Goal: Task Accomplishment & Management: Use online tool/utility

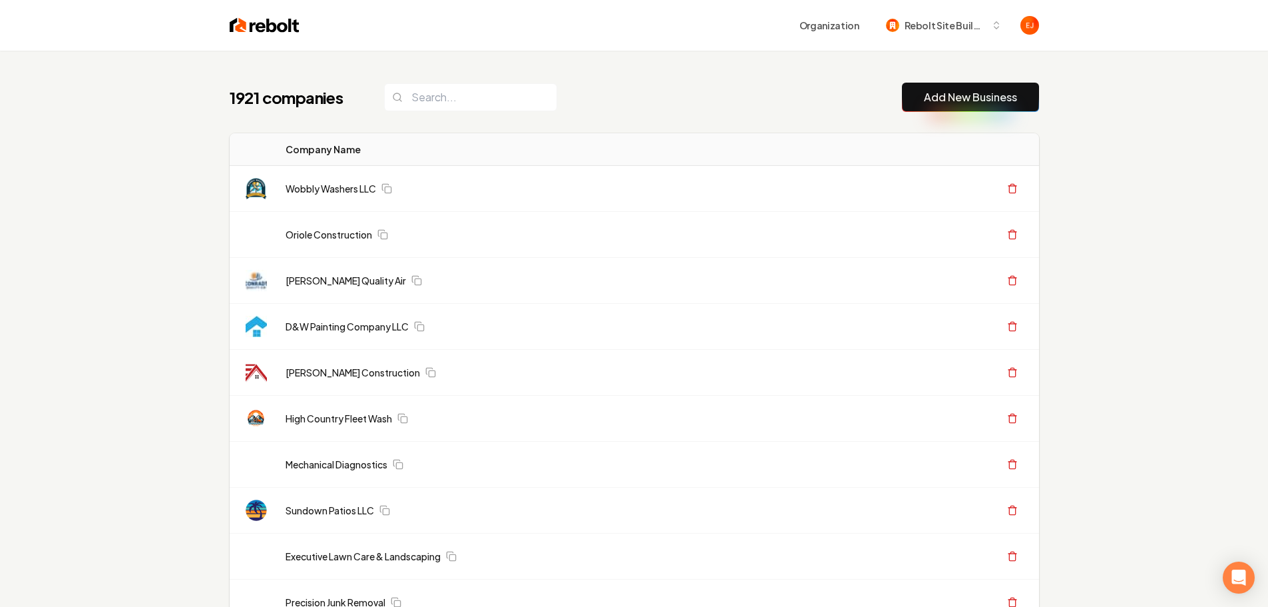
click at [943, 96] on link "Add New Business" at bounding box center [970, 97] width 93 height 16
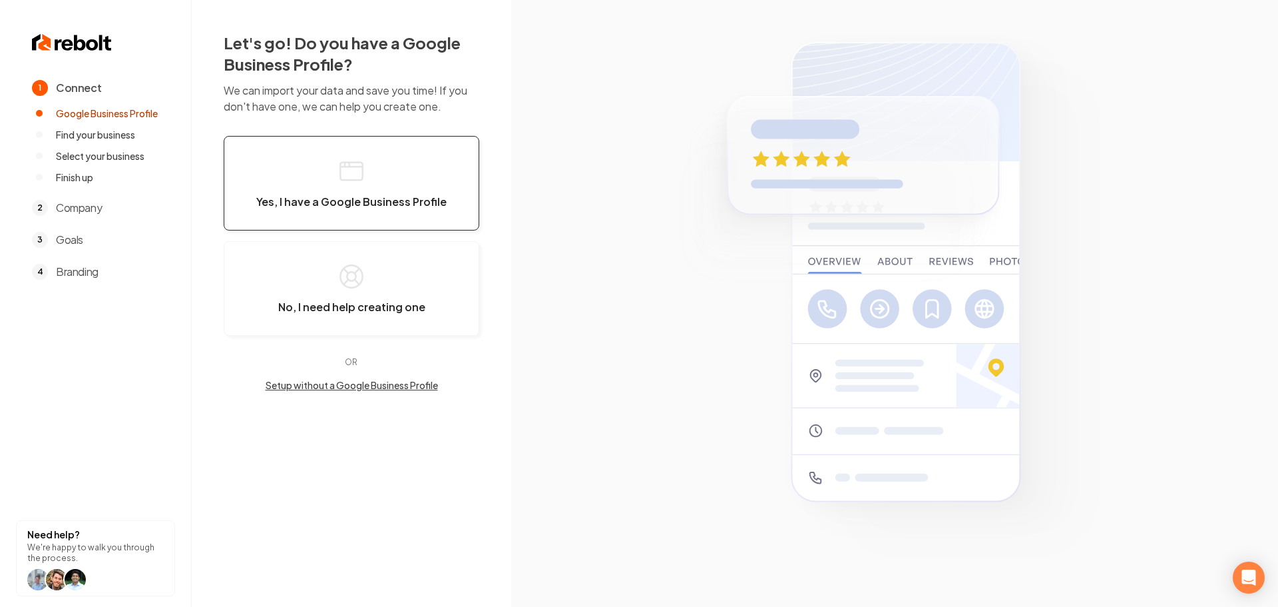
click at [314, 188] on button "Yes, I have a Google Business Profile" at bounding box center [352, 183] width 256 height 95
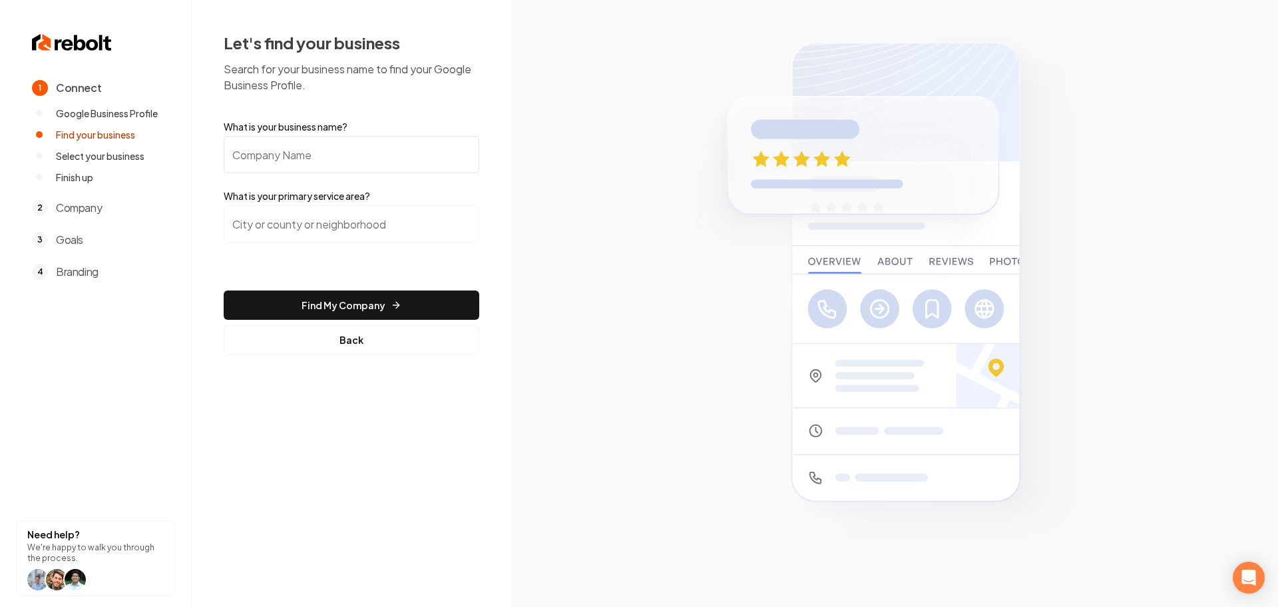
click at [301, 151] on input "What is your business name?" at bounding box center [352, 154] width 256 height 37
type input "OVO Painting"
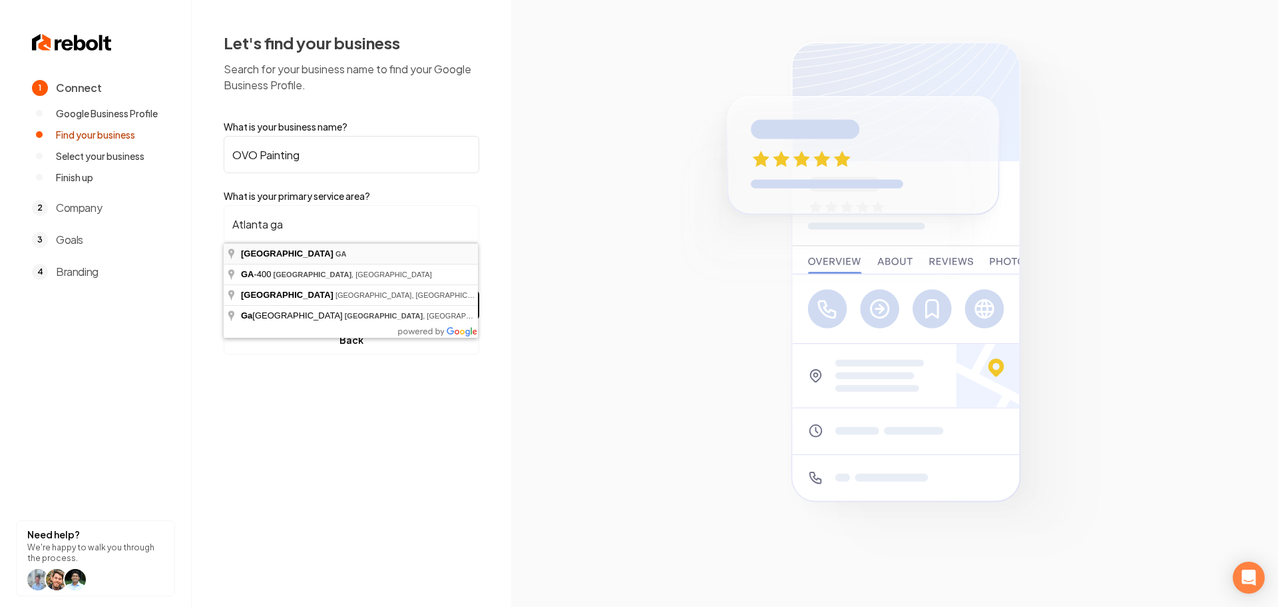
type input "Atlanta, GA"
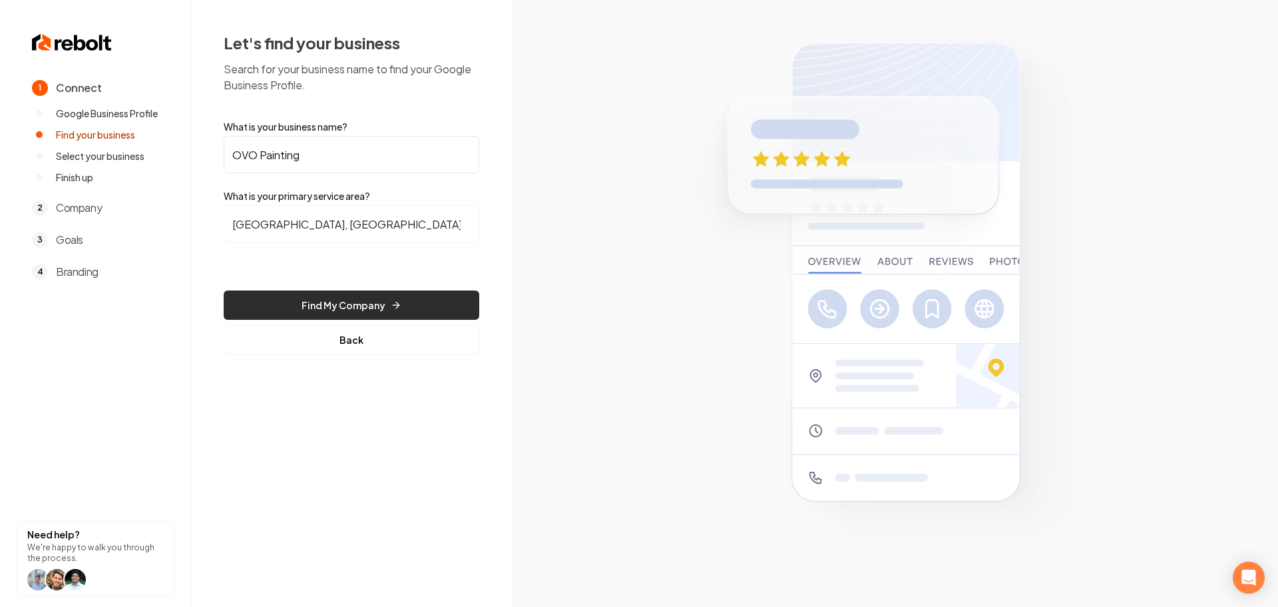
click at [340, 301] on button "Find My Company" at bounding box center [352, 304] width 256 height 29
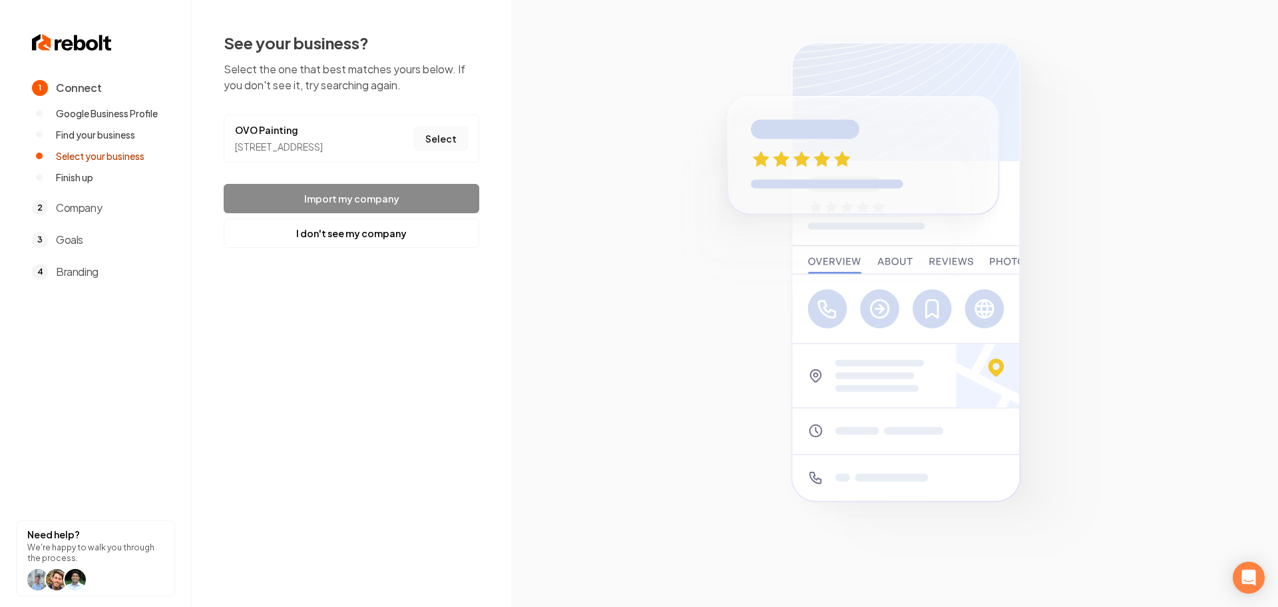
click at [455, 142] on button "Select" at bounding box center [441, 138] width 54 height 24
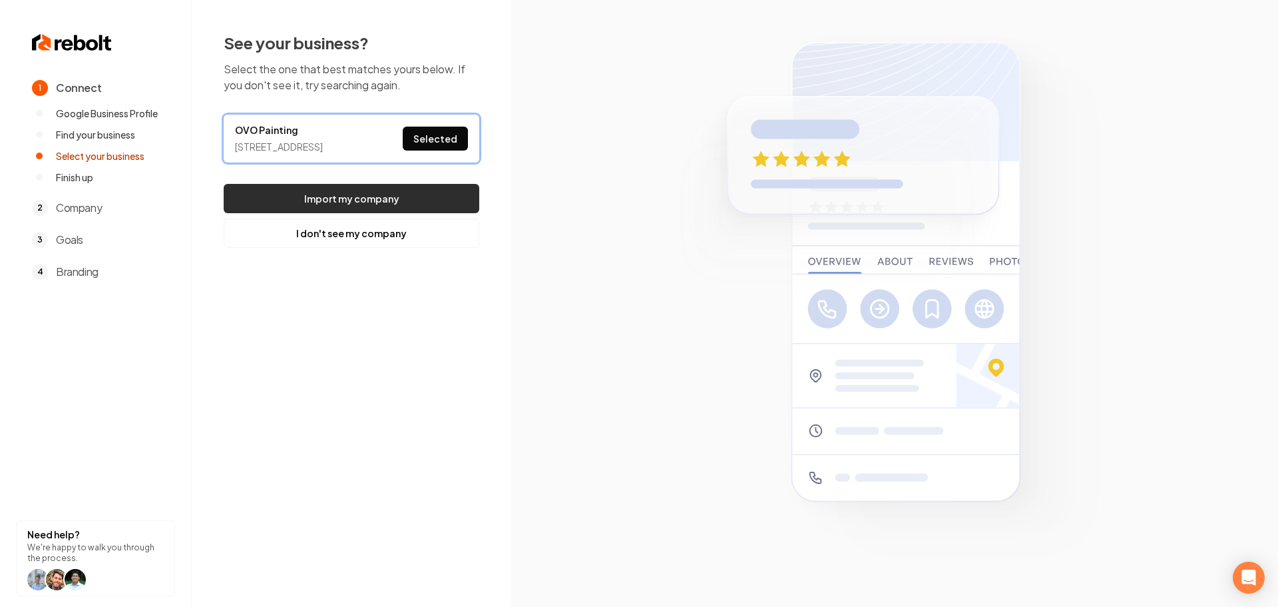
click at [389, 213] on button "Import my company" at bounding box center [352, 198] width 256 height 29
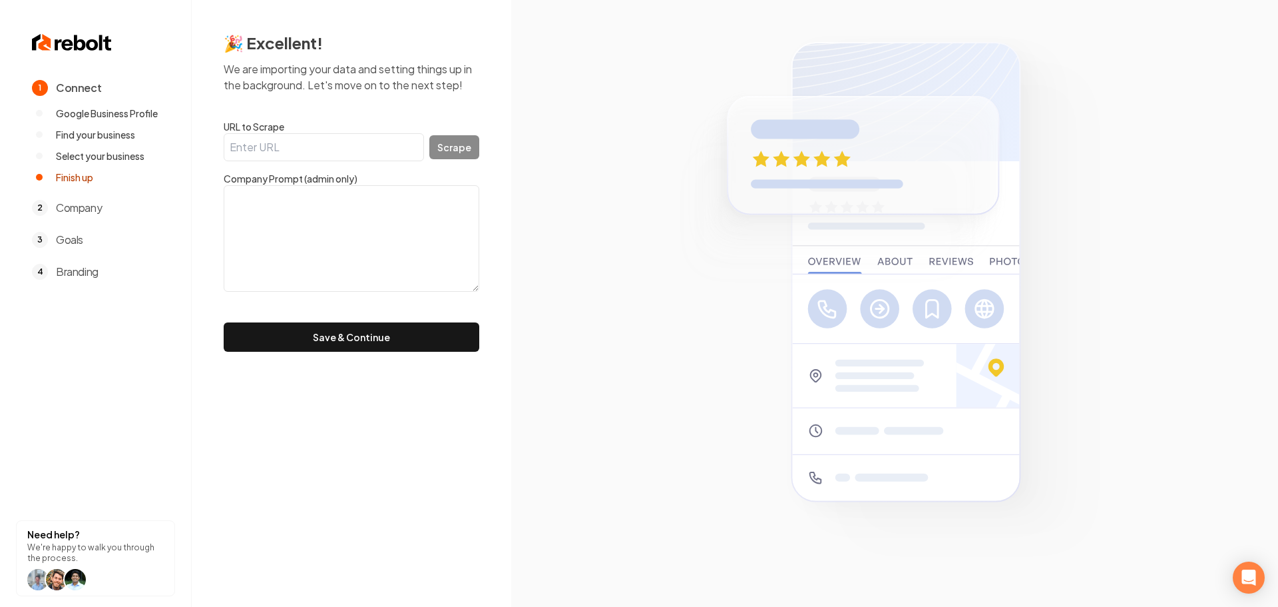
click at [368, 152] on input "URL to Scrape" at bounding box center [324, 147] width 200 height 28
paste input "https://ovopainting.com/"
type input "https://ovopainting.com/"
click at [473, 137] on button "Scrape" at bounding box center [454, 147] width 50 height 24
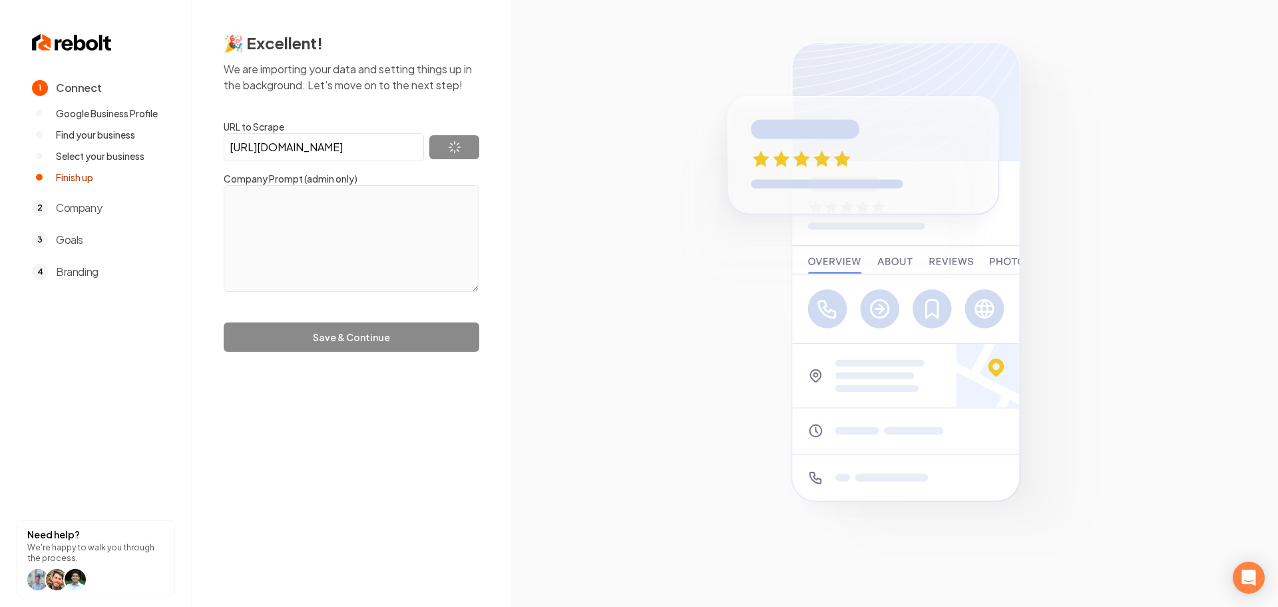
type textarea "OVO Painting is a growing business serving the Atlanta area. Our team of expert…"
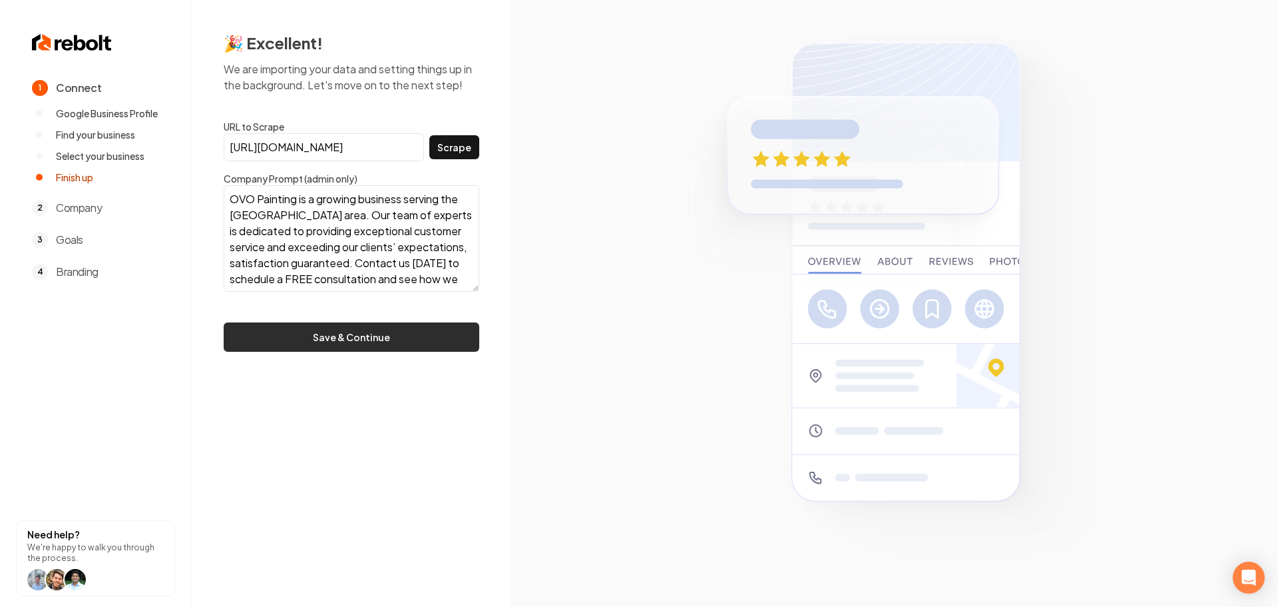
click at [365, 341] on button "Save & Continue" at bounding box center [352, 336] width 256 height 29
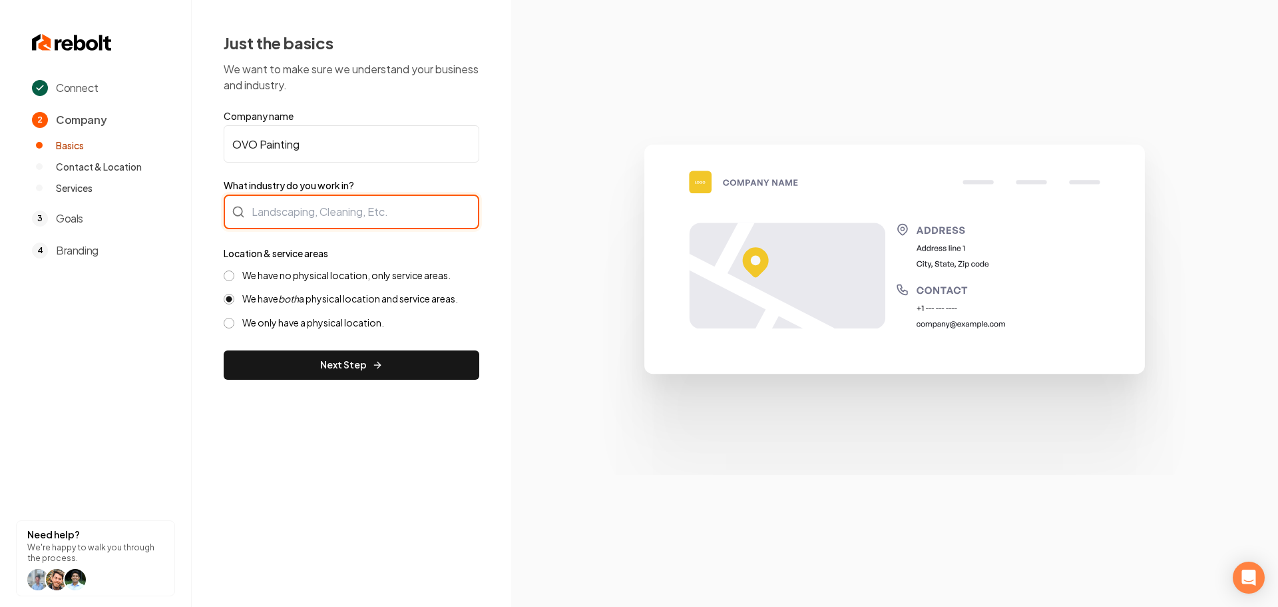
click at [322, 215] on div at bounding box center [352, 211] width 256 height 35
type input "Painting"
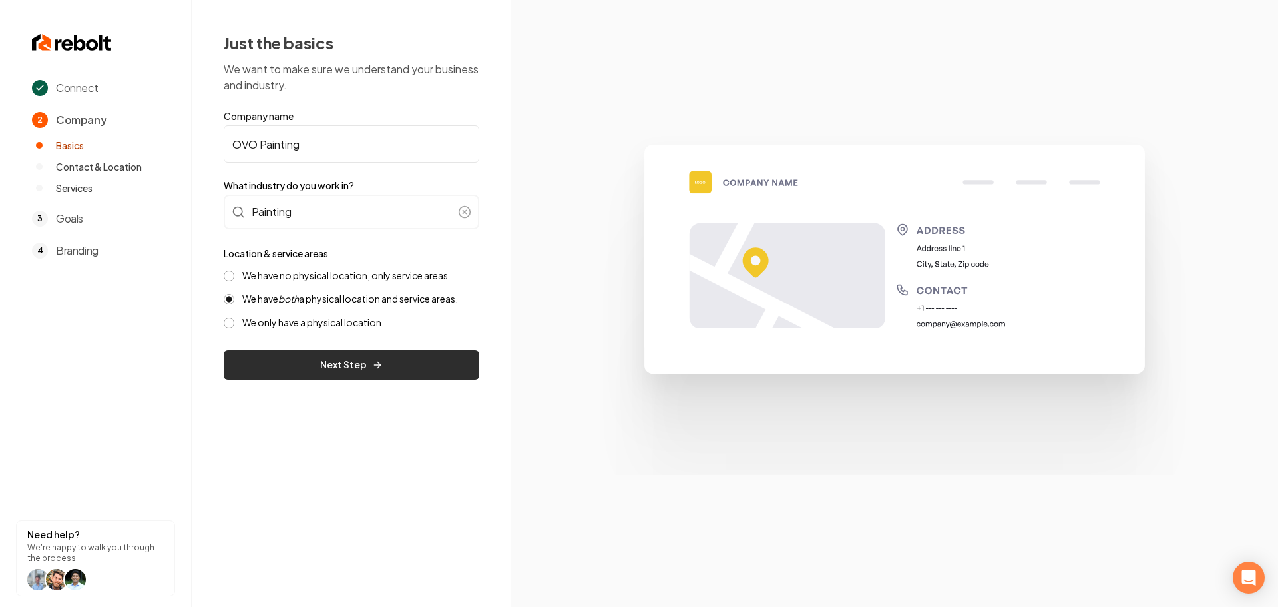
click at [327, 370] on button "Next Step" at bounding box center [352, 364] width 256 height 29
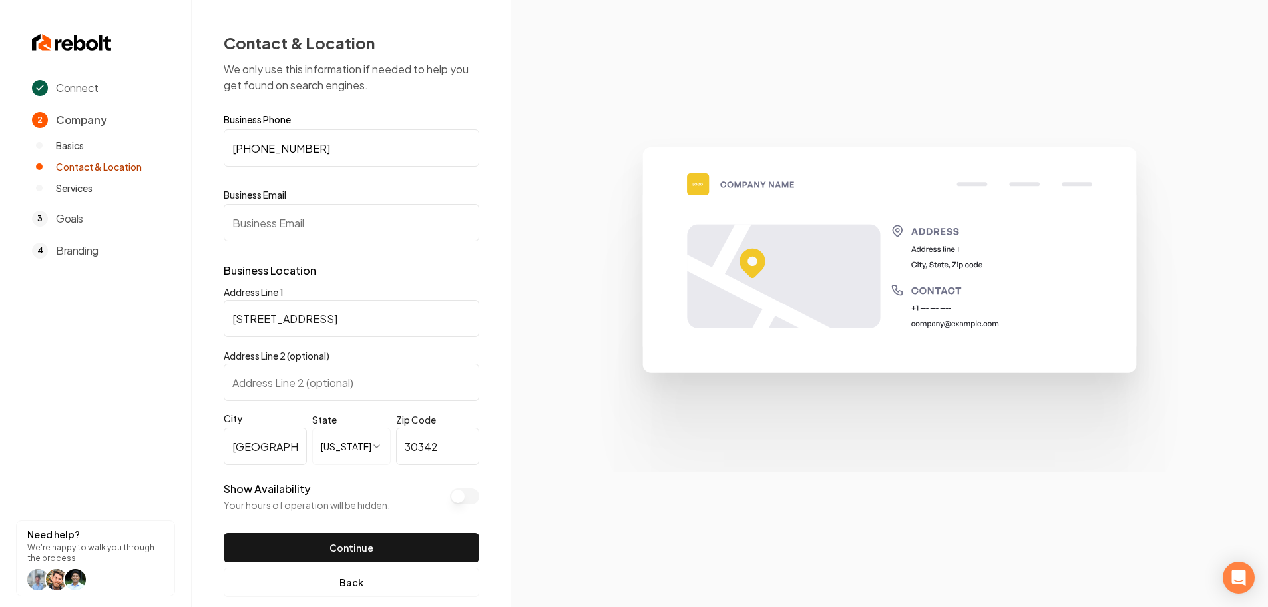
click at [255, 213] on input "Business Email" at bounding box center [352, 222] width 256 height 37
paste input "sebastian@ovopainting.com"
type input "sebastian@ovopainting.com"
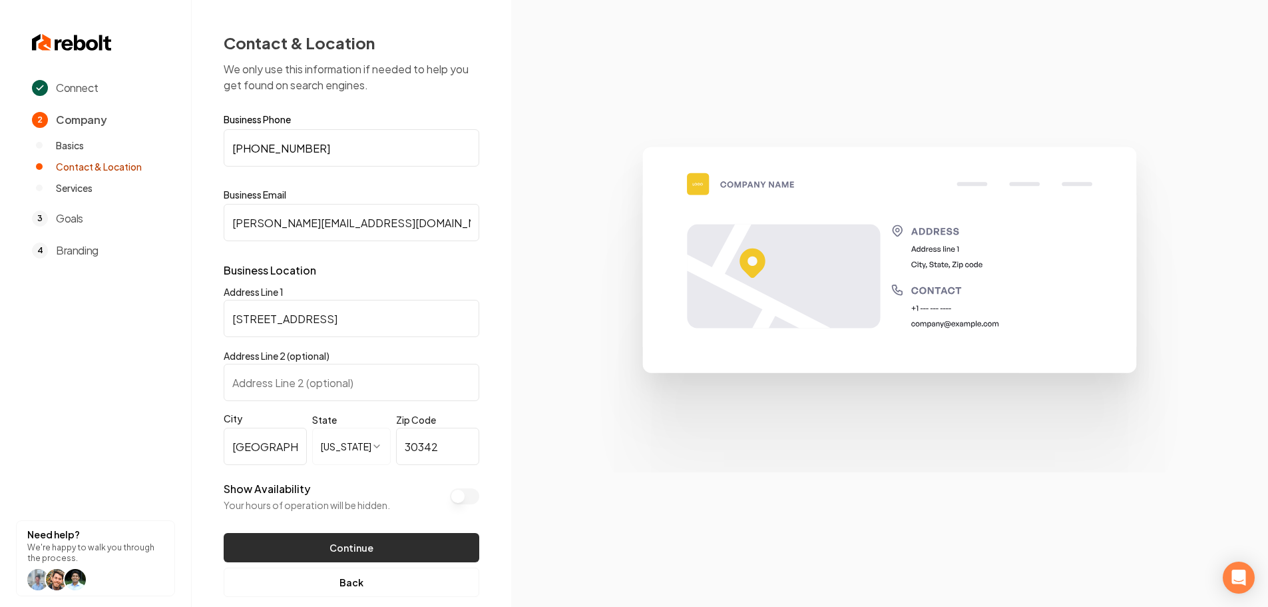
click at [345, 554] on button "Continue" at bounding box center [352, 547] width 256 height 29
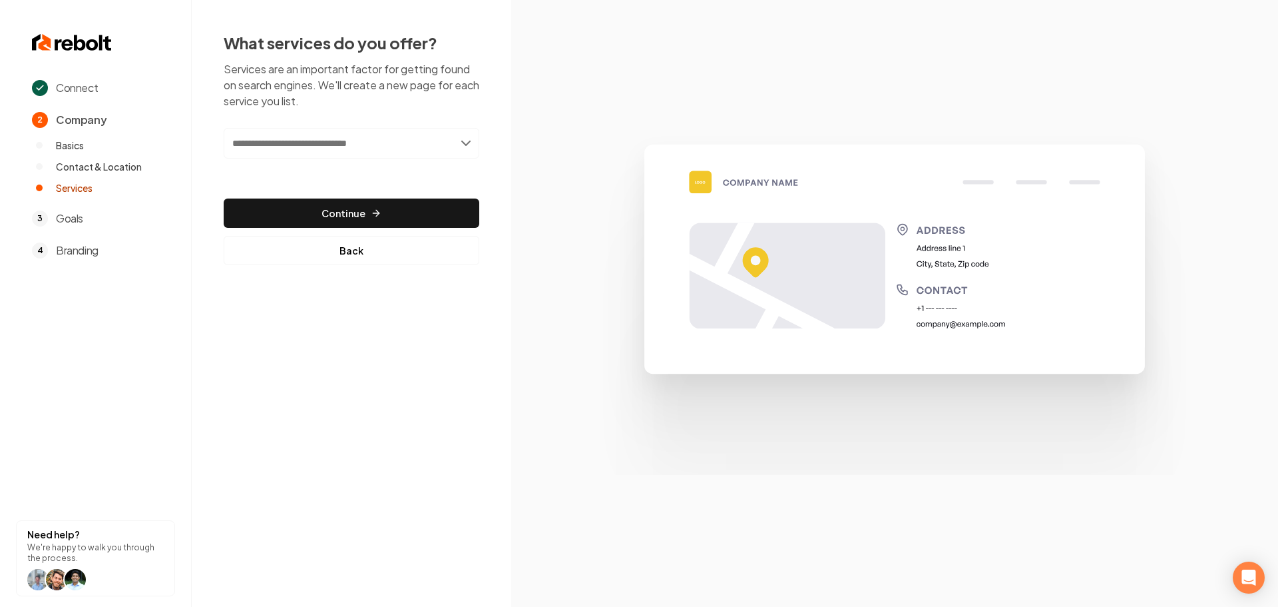
click at [359, 144] on input "text" at bounding box center [352, 143] width 256 height 31
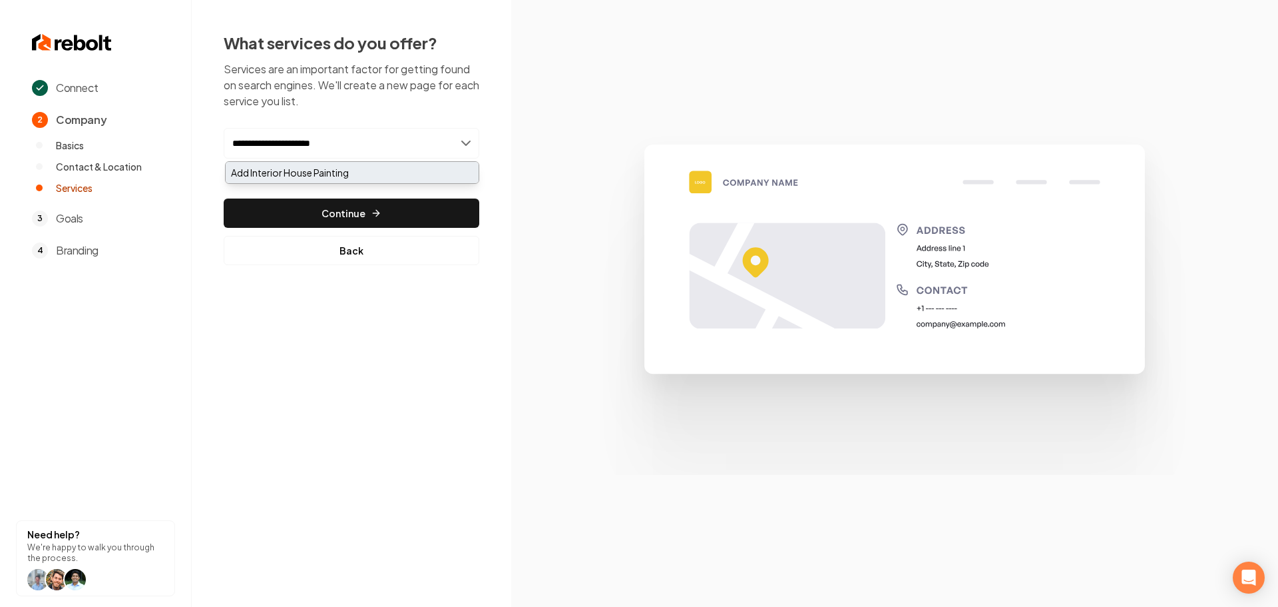
type input "**********"
click at [362, 177] on div "Add Interior House Painting" at bounding box center [352, 172] width 253 height 21
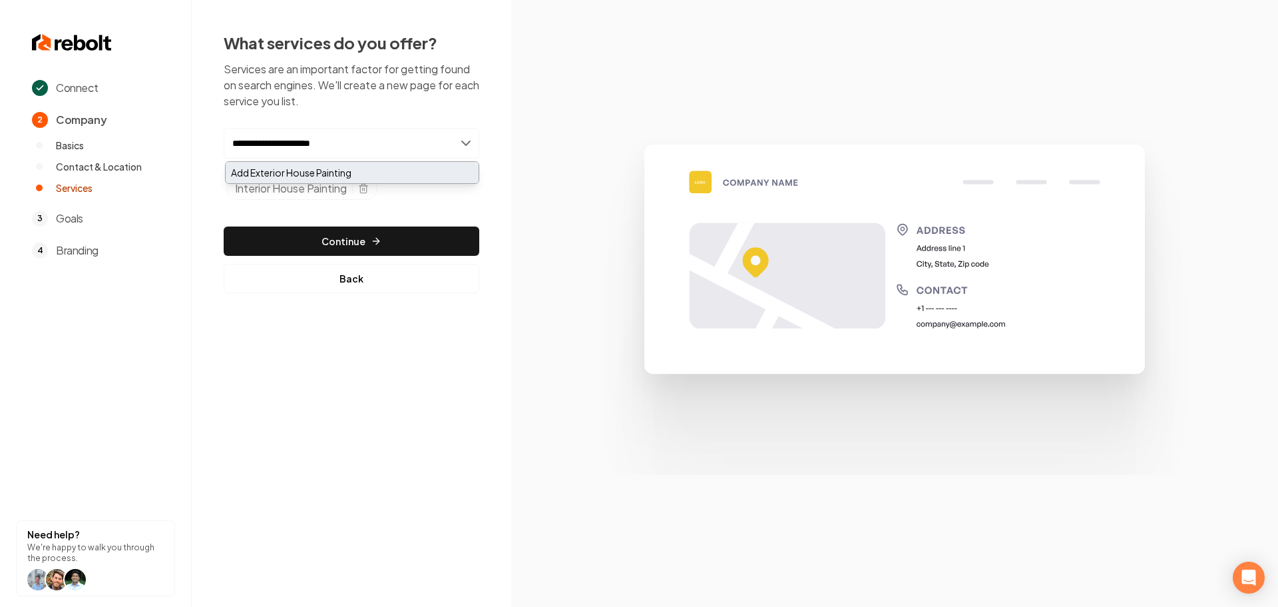
type input "**********"
click at [336, 180] on div "Add Exterior House Painting" at bounding box center [352, 172] width 253 height 21
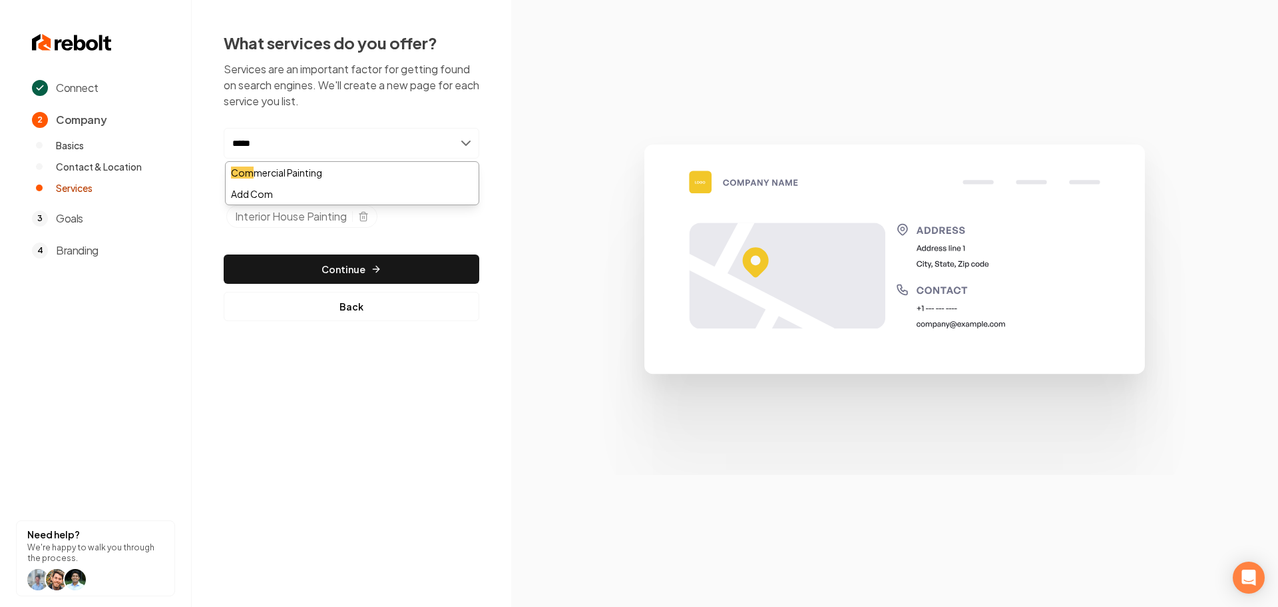
type input "******"
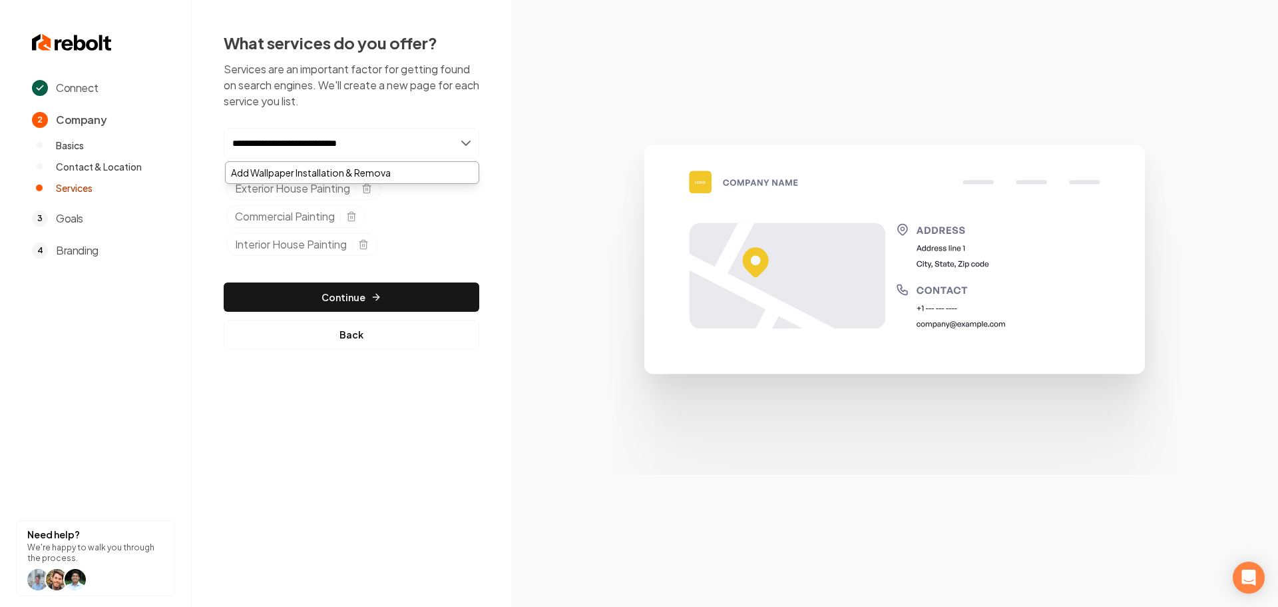
type input "**********"
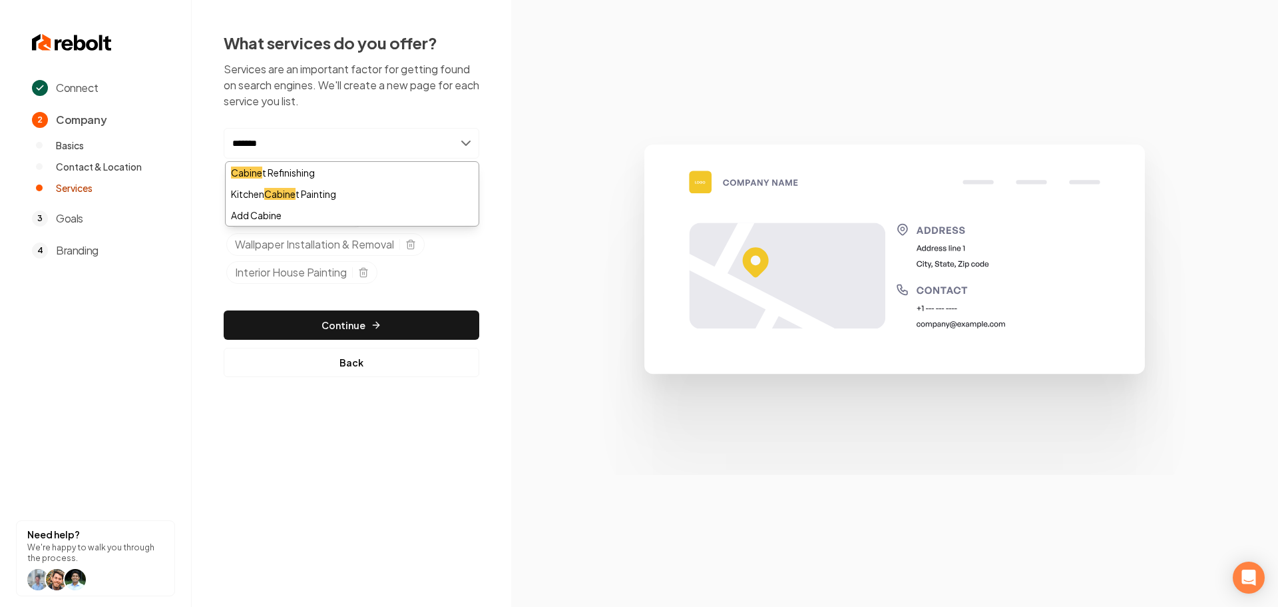
type input "********"
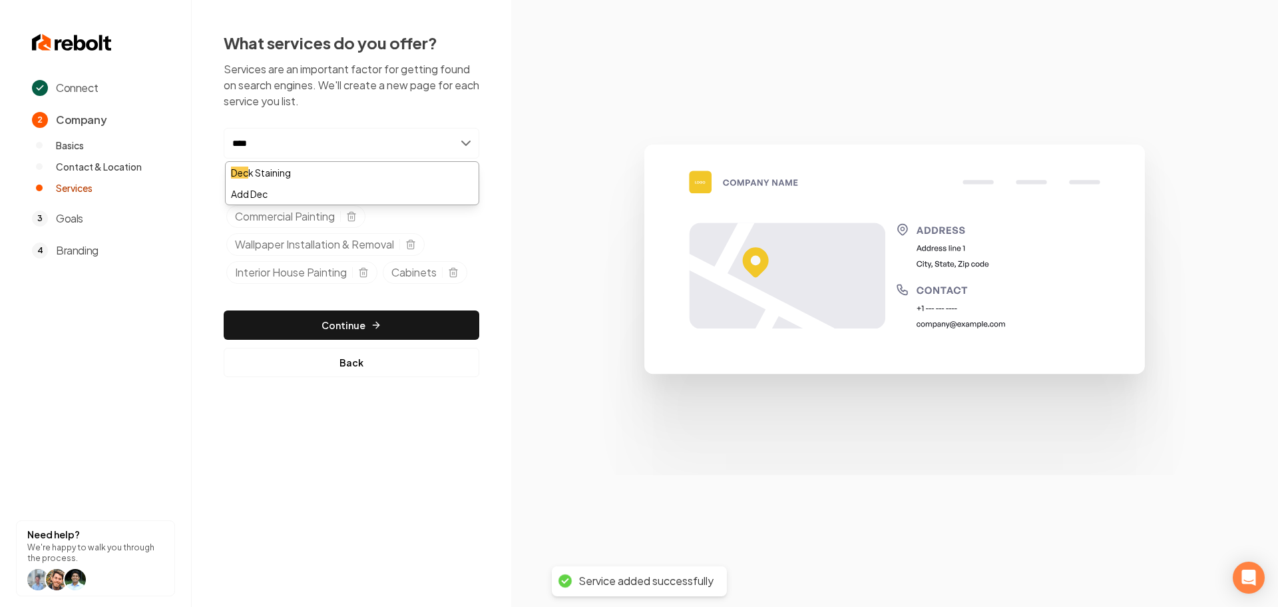
type input "*****"
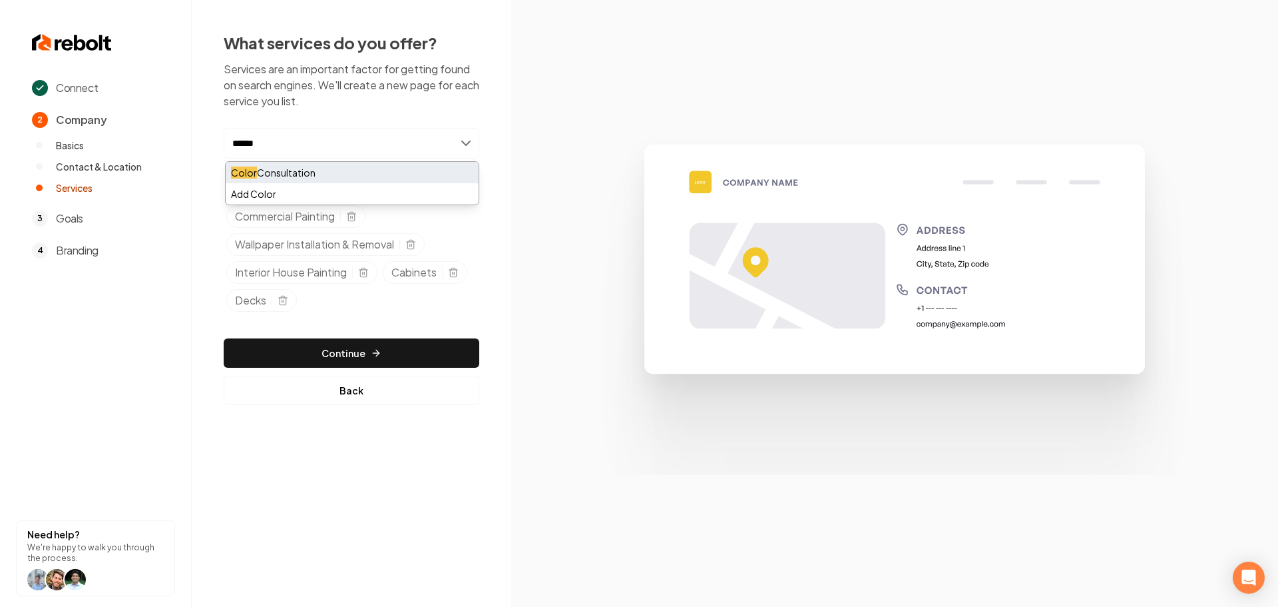
type input "*****"
click at [300, 166] on div "Color Consultation" at bounding box center [352, 172] width 253 height 21
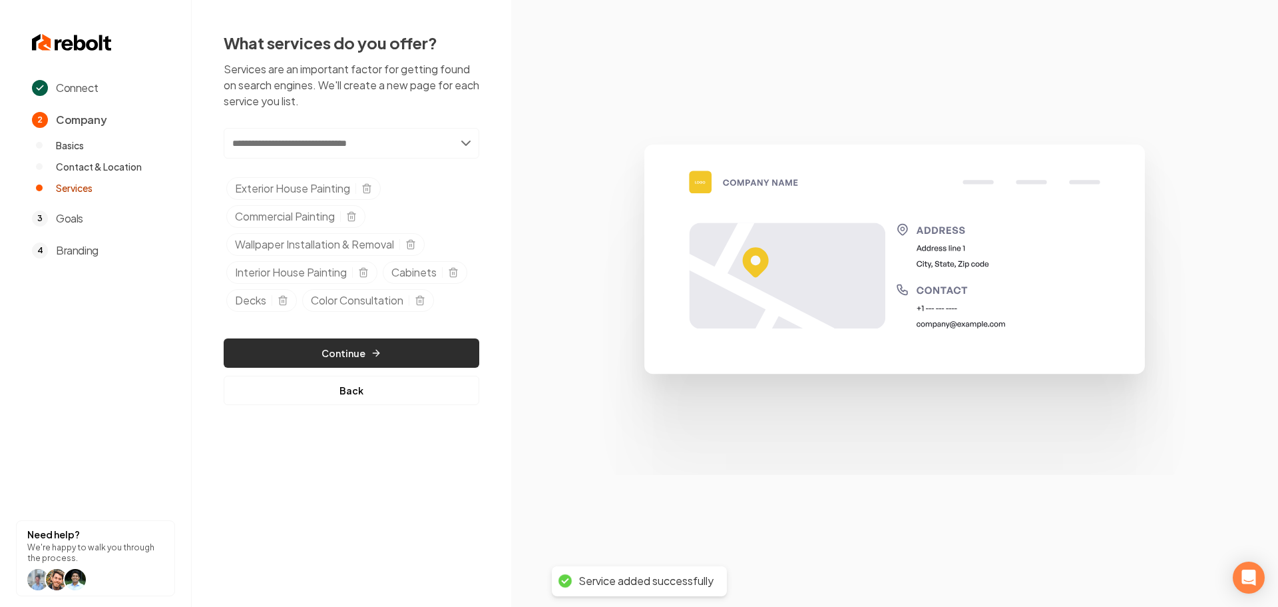
click at [356, 357] on button "Continue" at bounding box center [352, 352] width 256 height 29
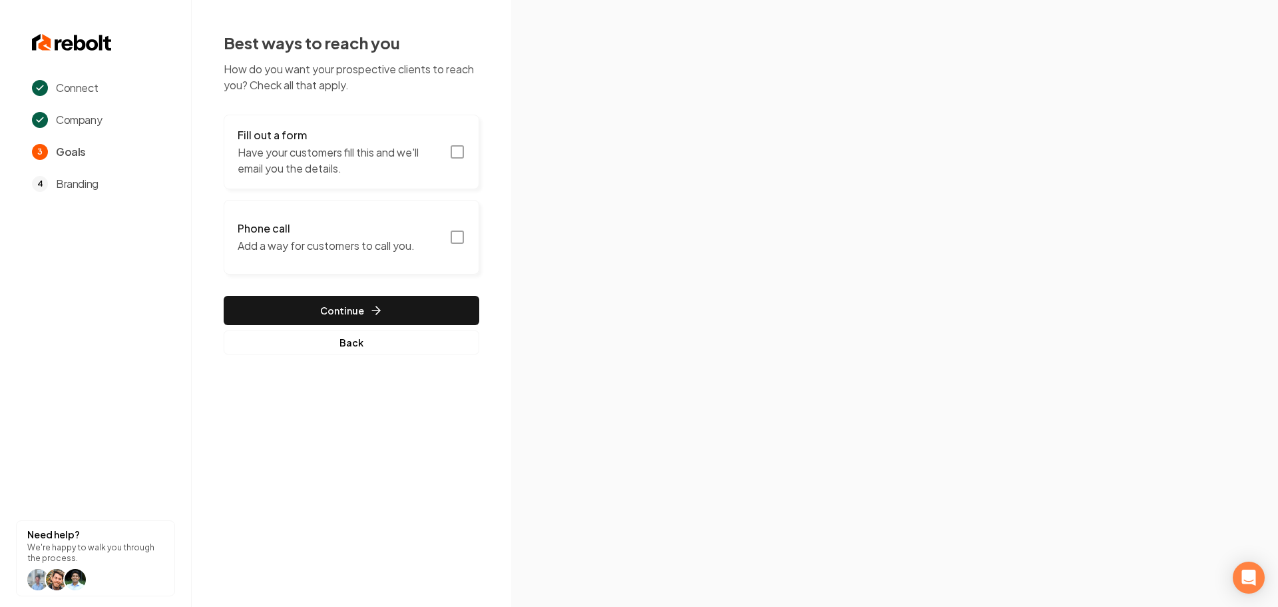
click at [463, 156] on rect "button" at bounding box center [457, 152] width 12 height 12
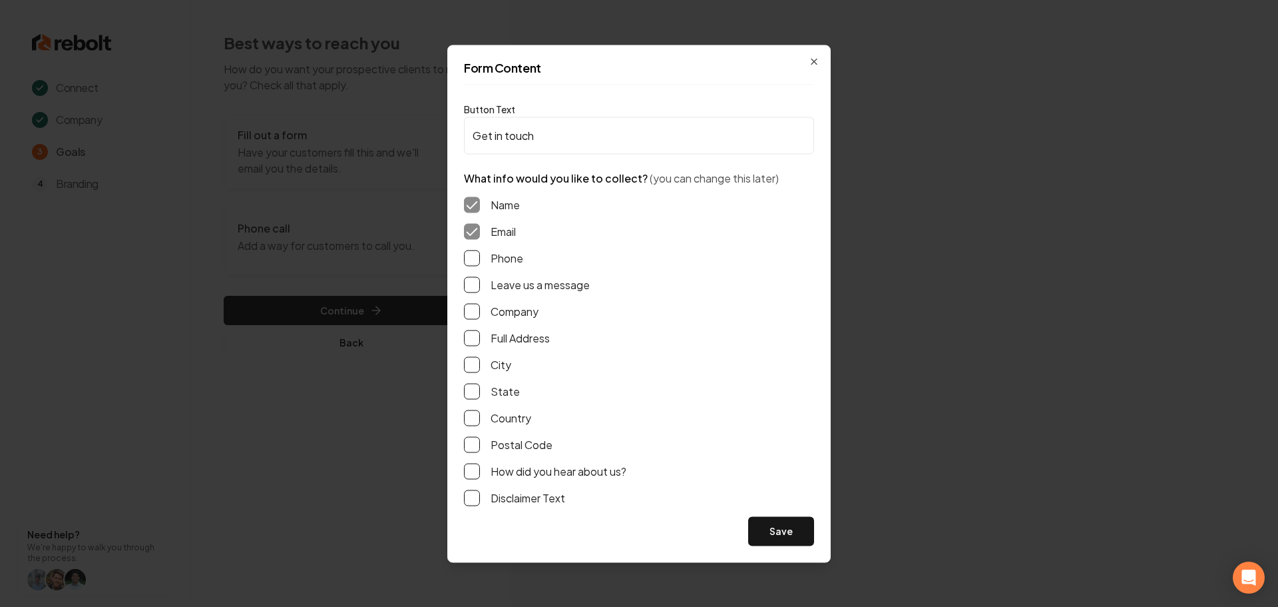
click at [467, 259] on button "Phone" at bounding box center [472, 258] width 16 height 16
click at [462, 283] on div "Form Content Button Text Get in touch What info would you like to collect? (you…" at bounding box center [638, 303] width 383 height 517
click at [477, 285] on button "Leave us a message" at bounding box center [472, 284] width 16 height 16
click at [469, 337] on button "Full Address" at bounding box center [472, 338] width 16 height 16
click at [781, 523] on button "Save" at bounding box center [781, 530] width 66 height 29
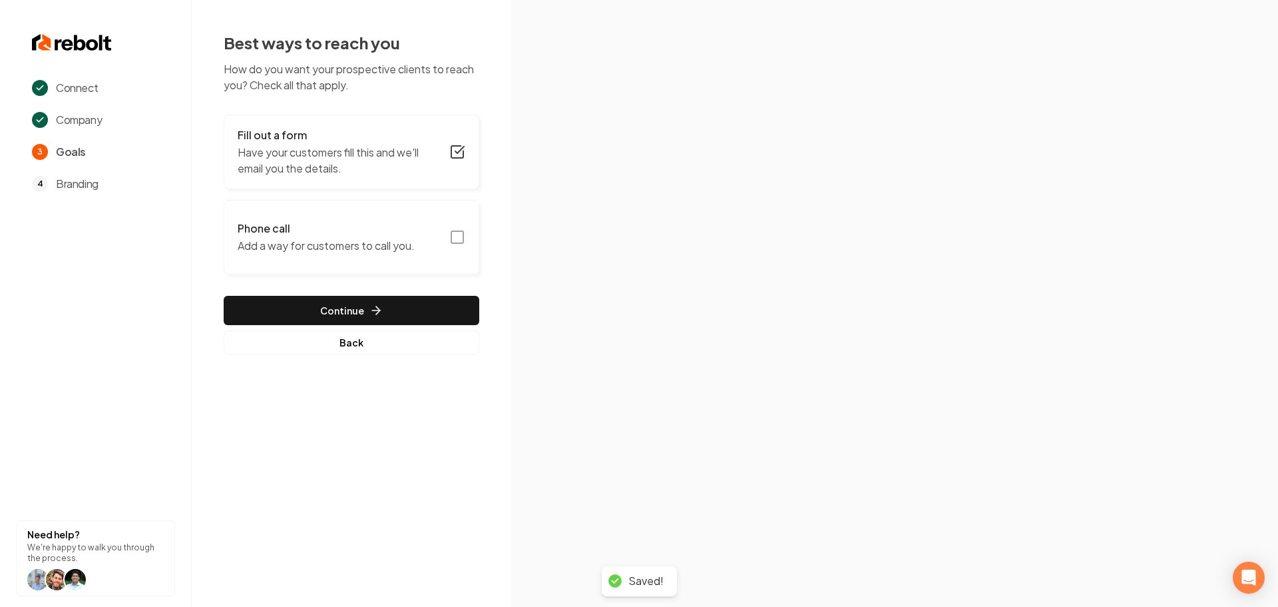
click at [463, 234] on rect "button" at bounding box center [457, 237] width 12 height 12
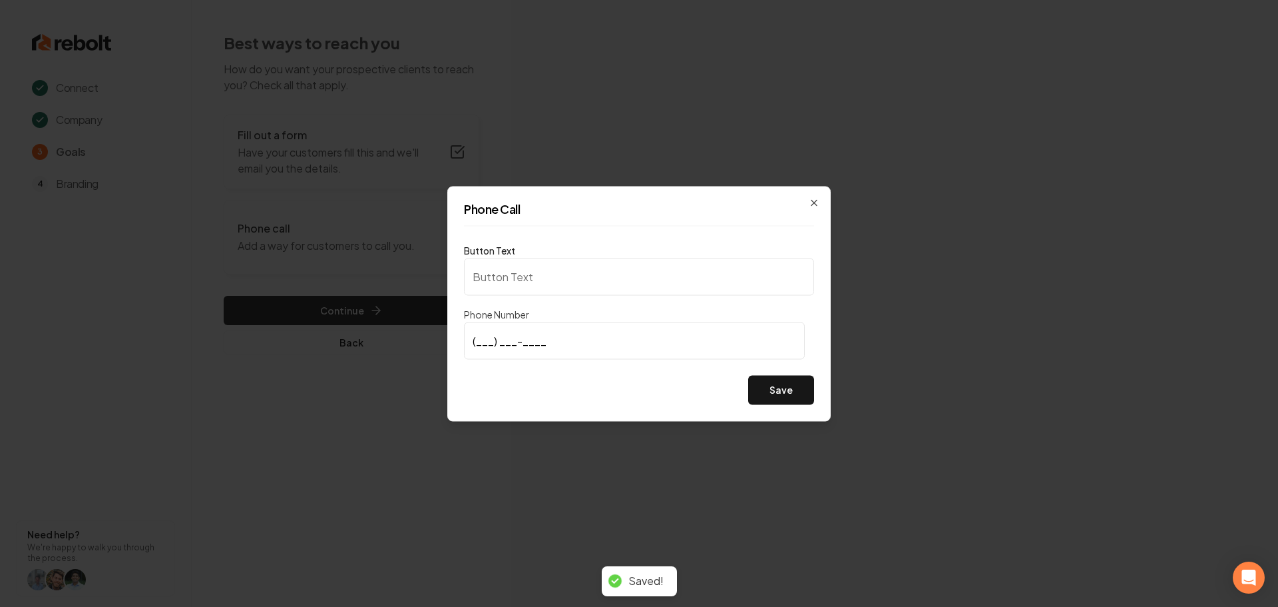
type input "Call us"
type input "(404) 630-2720"
click at [787, 397] on button "Save" at bounding box center [781, 389] width 66 height 29
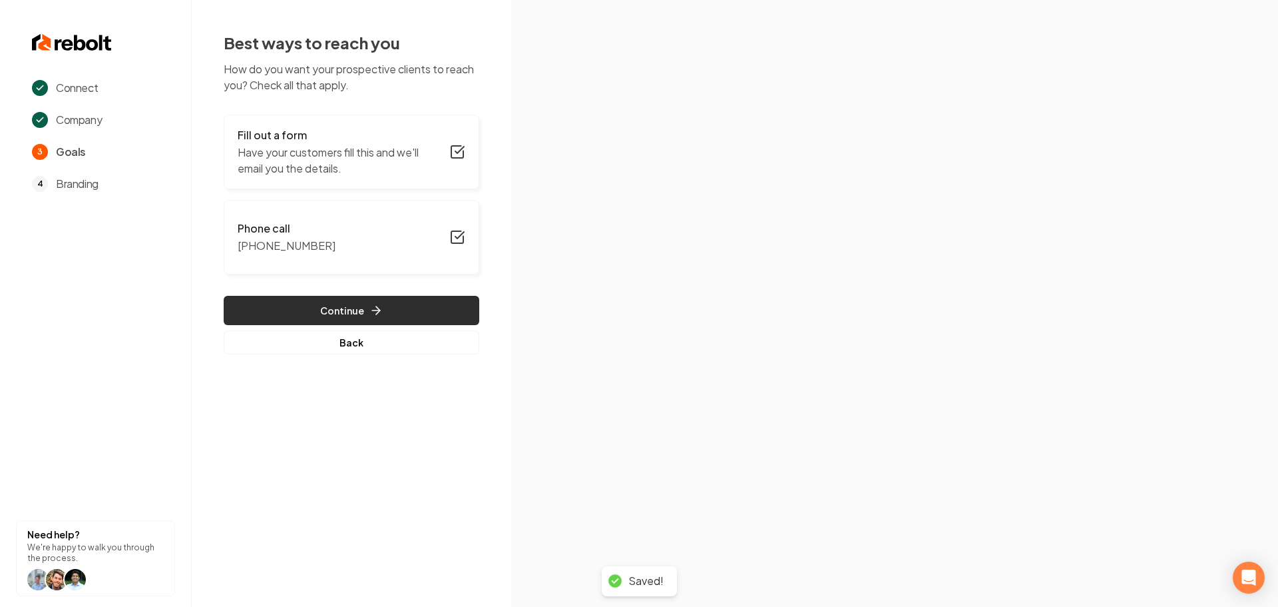
click at [379, 316] on icon "button" at bounding box center [375, 310] width 13 height 13
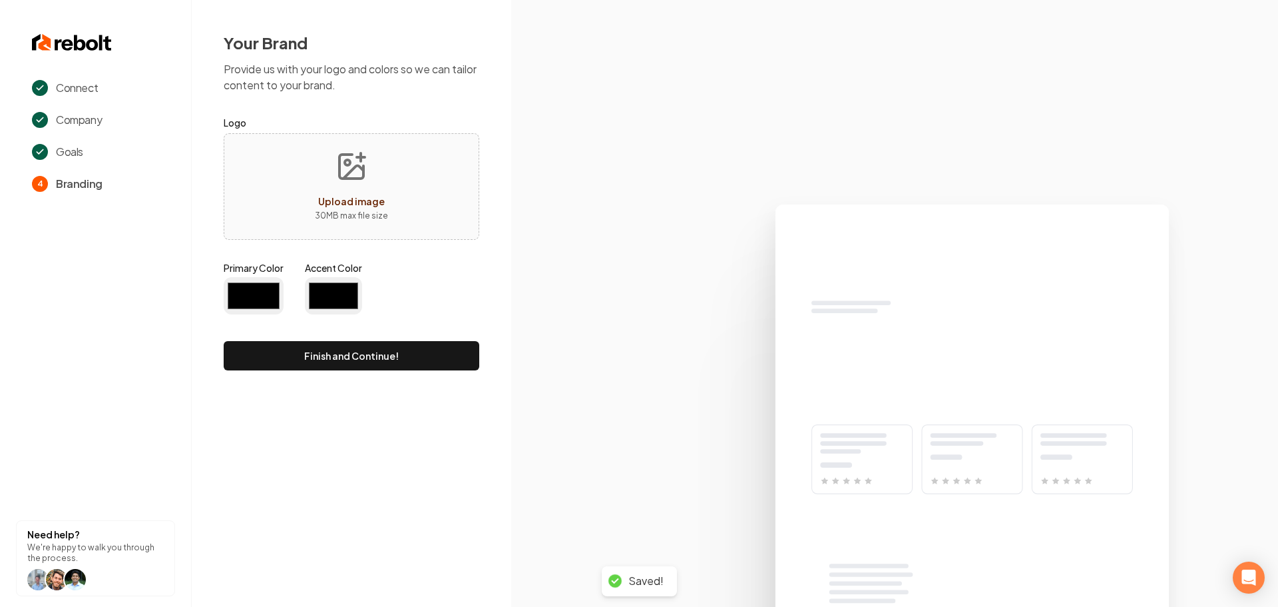
type input "#194d33"
type input "#70be00"
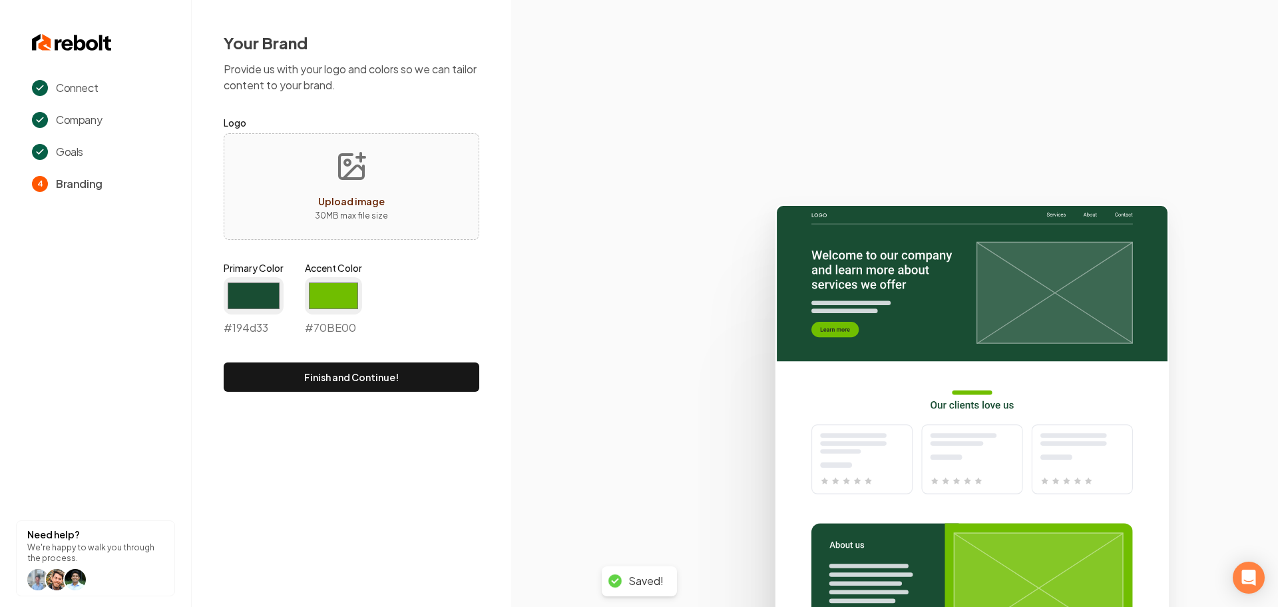
click at [344, 178] on icon "Upload image" at bounding box center [354, 172] width 20 height 13
type input "**********"
click at [254, 310] on input "#194d33" at bounding box center [254, 295] width 60 height 37
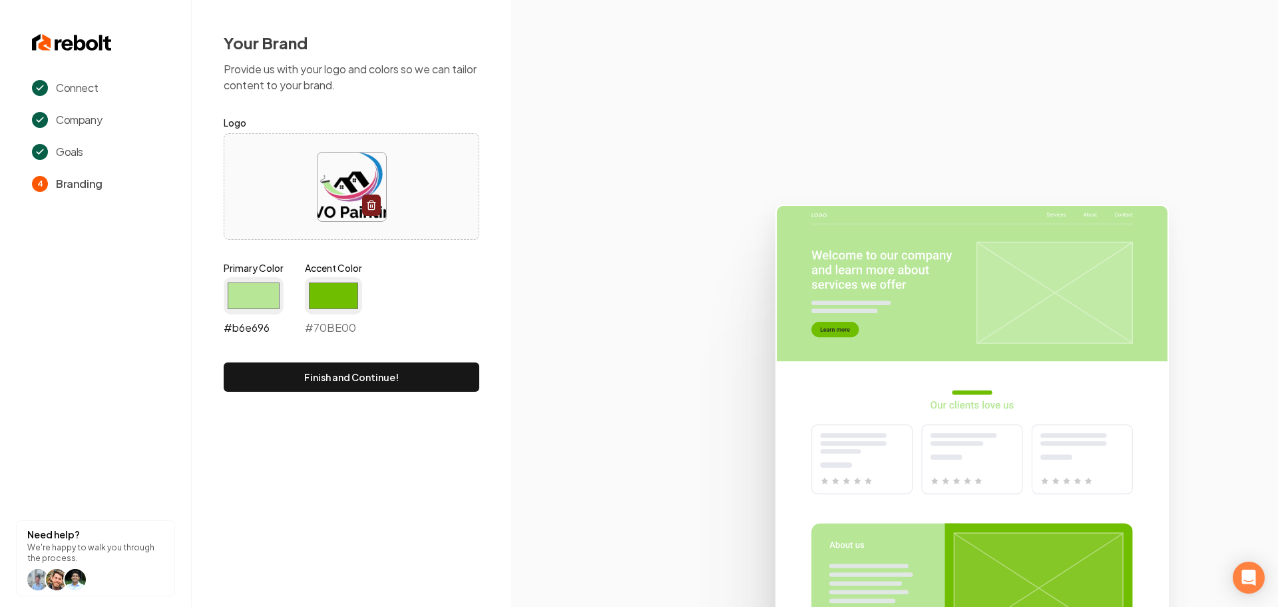
type input "#b6e696"
click at [348, 305] on input "#70be00" at bounding box center [333, 295] width 57 height 37
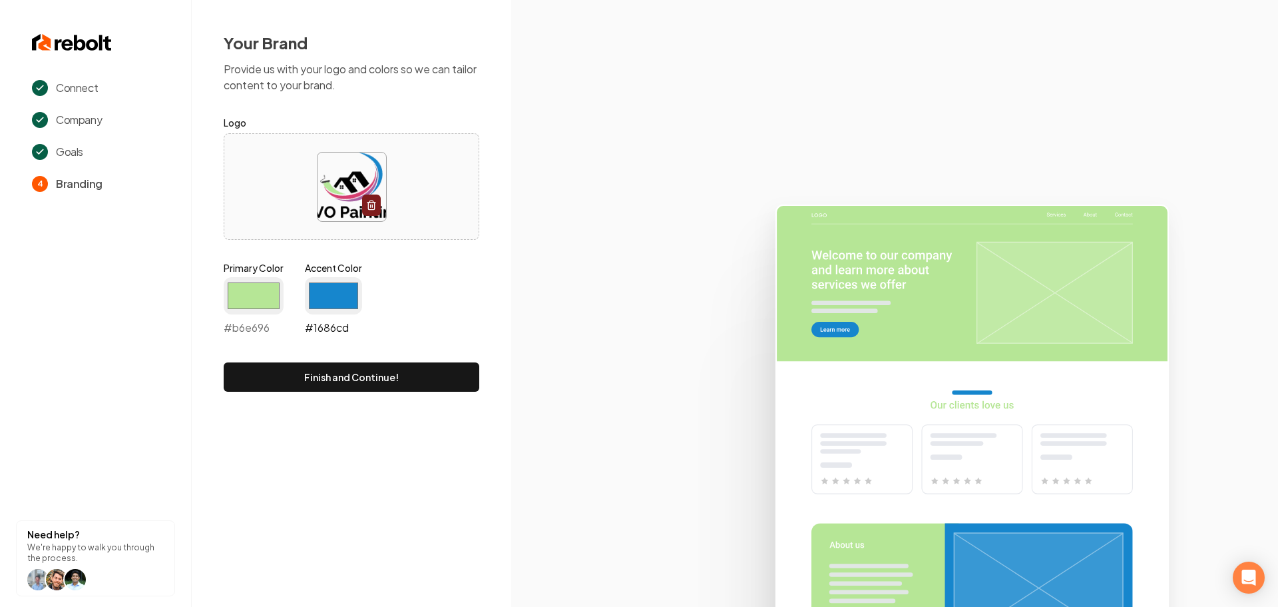
type input "#1686cd"
click at [341, 371] on button "Finish and Continue!" at bounding box center [352, 376] width 256 height 29
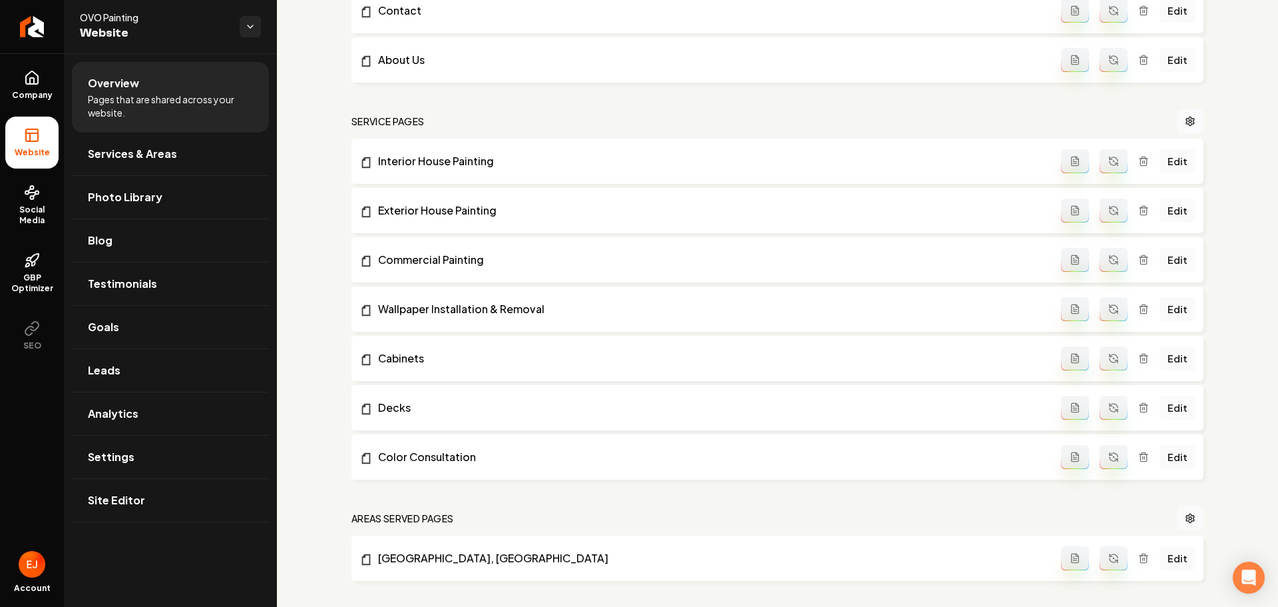
scroll to position [533, 0]
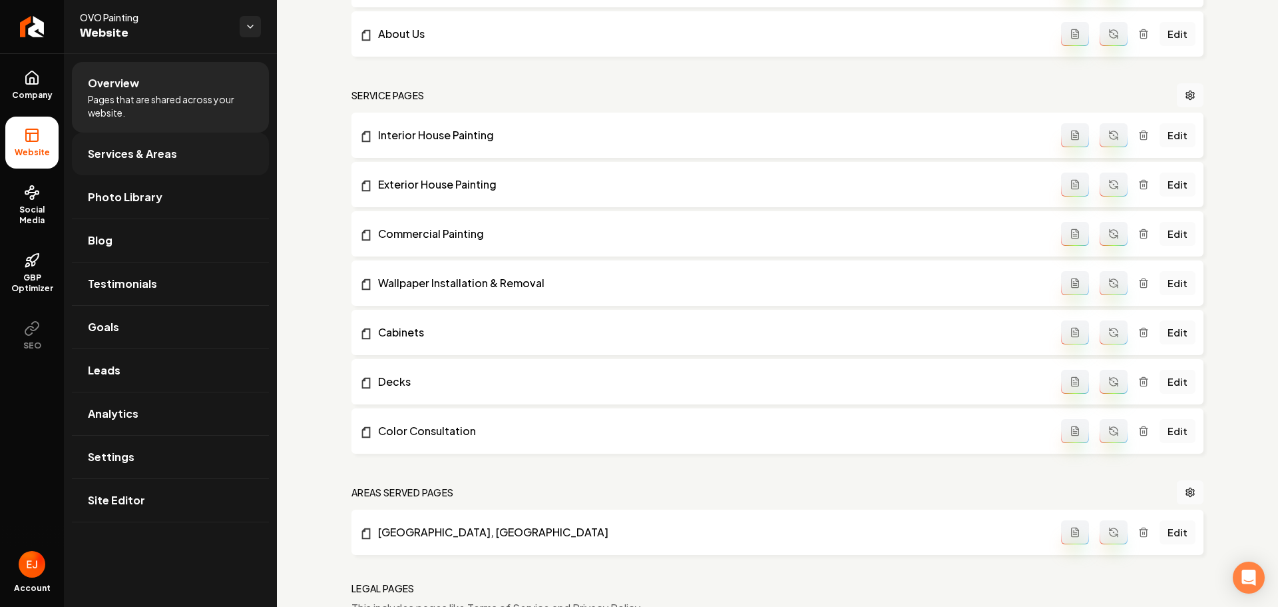
click at [160, 164] on link "Services & Areas" at bounding box center [170, 153] width 197 height 43
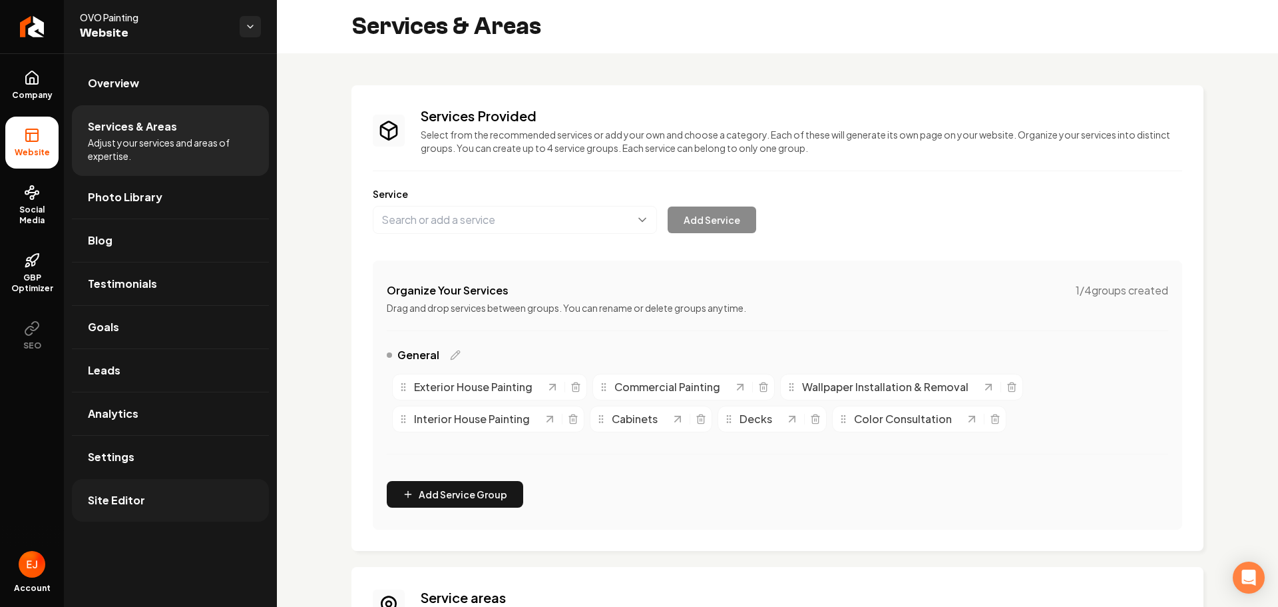
click at [152, 501] on link "Site Editor" at bounding box center [170, 500] width 197 height 43
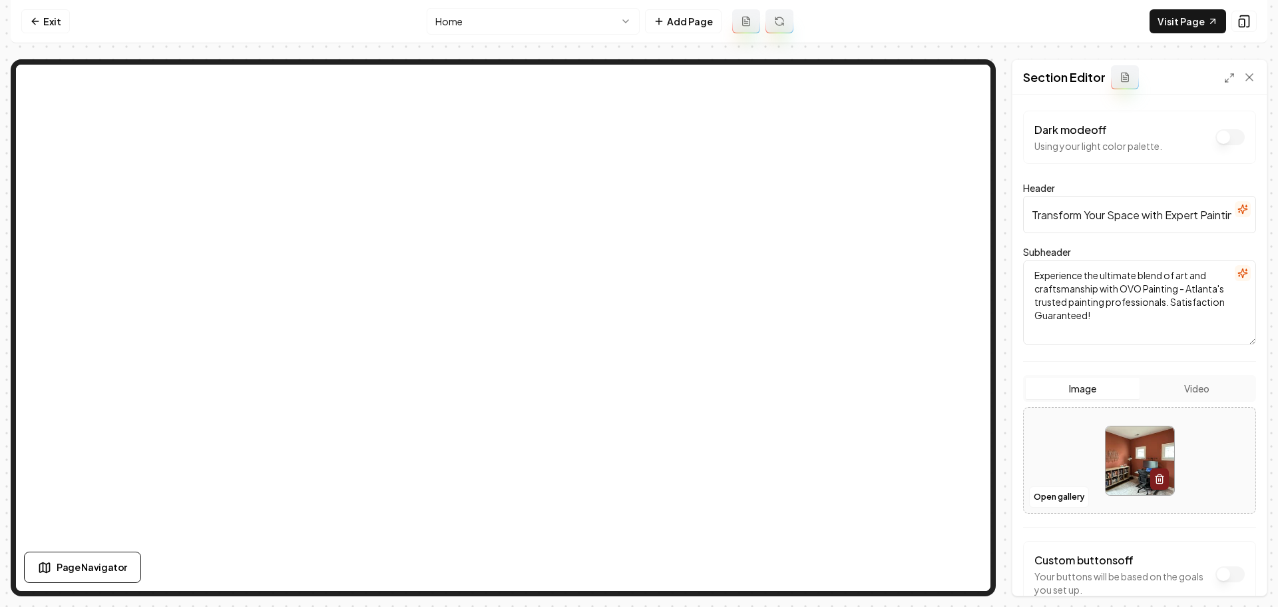
click at [1114, 465] on img at bounding box center [1140, 460] width 69 height 69
click at [1077, 497] on button "Open gallery" at bounding box center [1059, 496] width 60 height 21
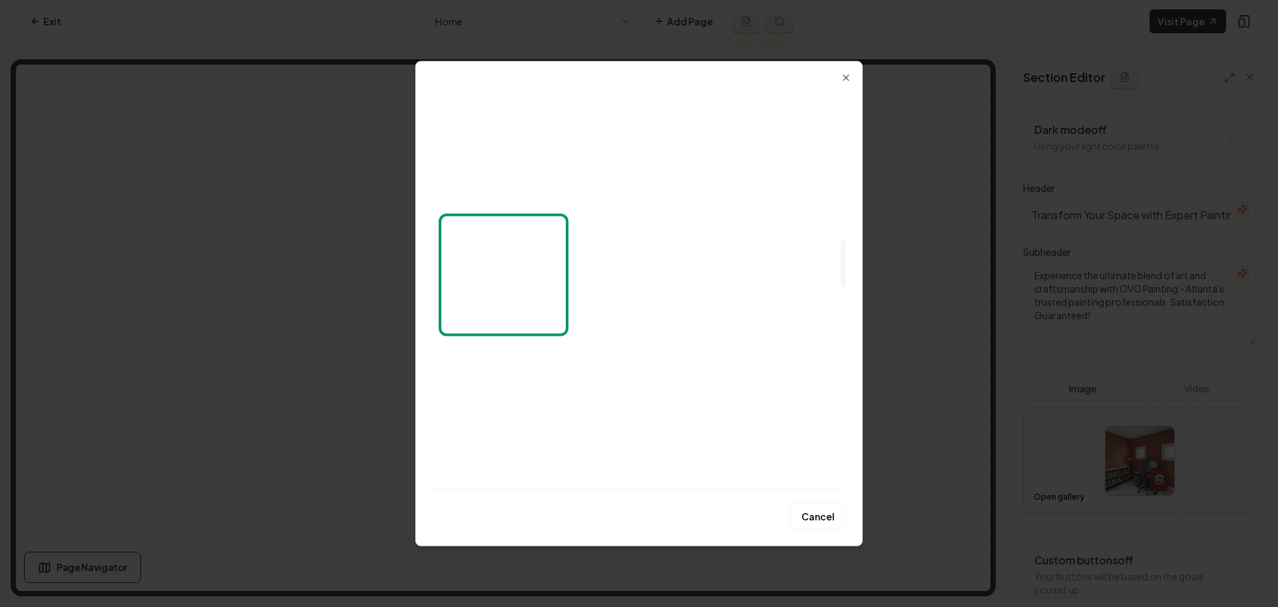
scroll to position [1332, 0]
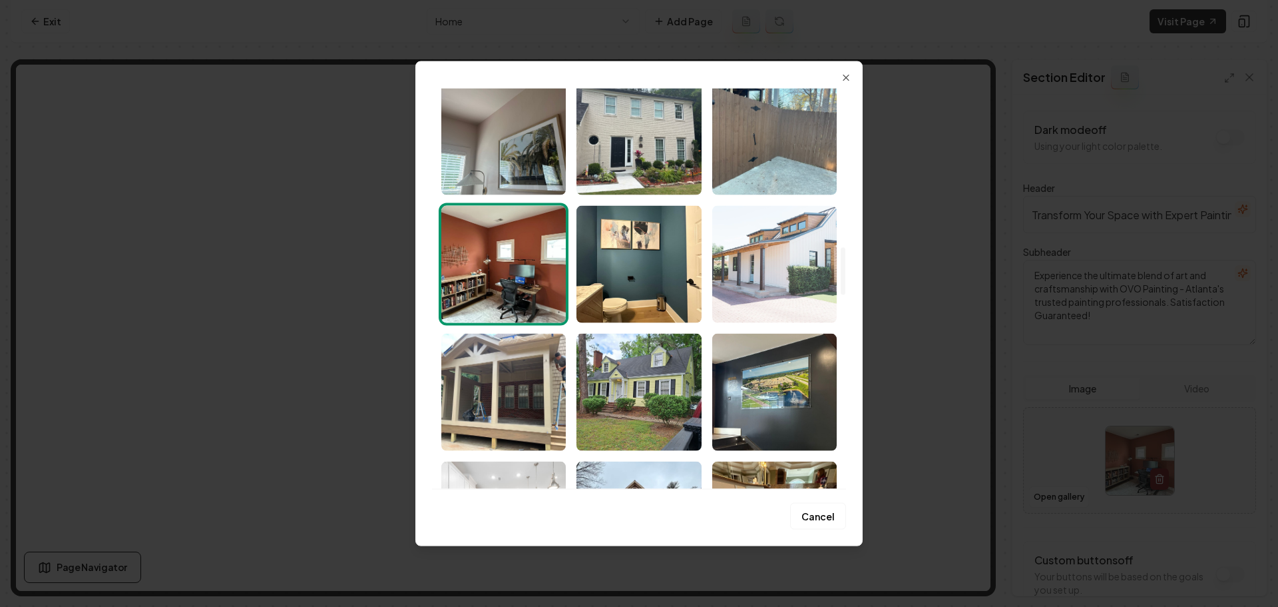
click at [748, 288] on img "Select image image_689a08755c7cd75eb8f29006.jpeg" at bounding box center [774, 263] width 124 height 117
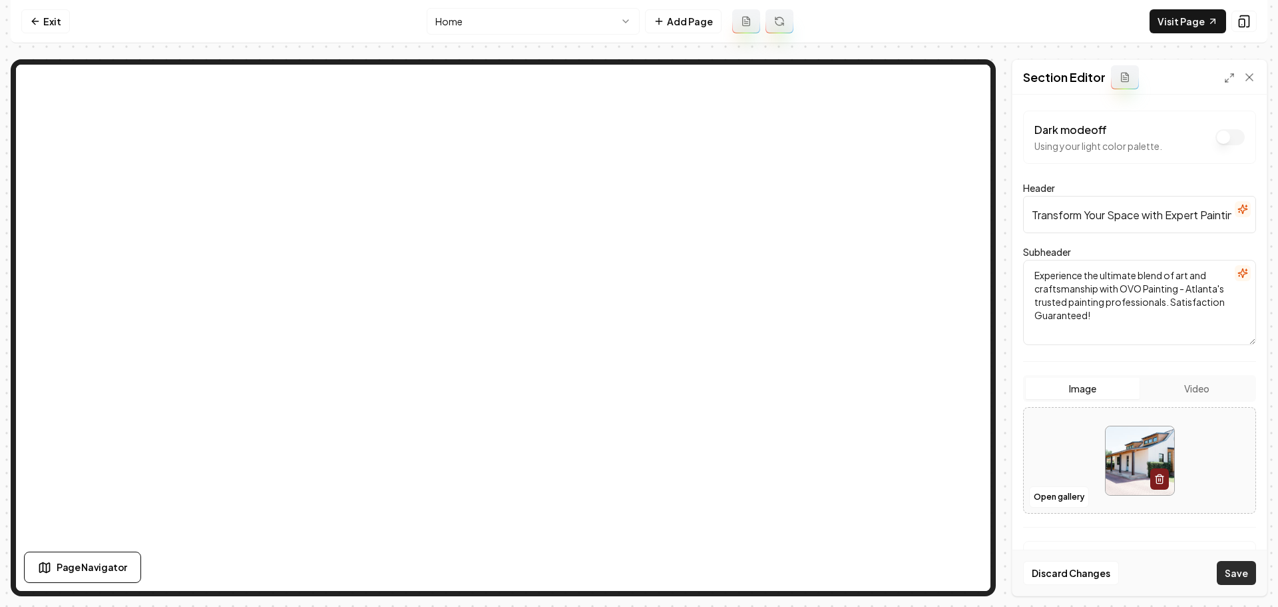
click at [1234, 575] on button "Save" at bounding box center [1236, 573] width 39 height 24
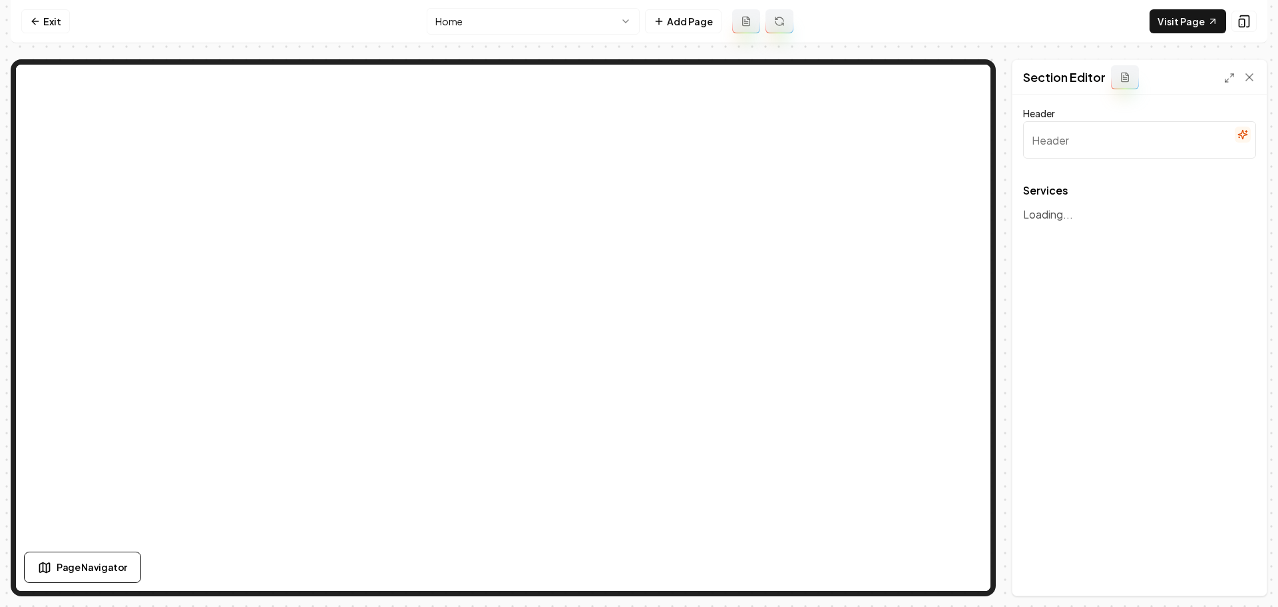
type input "Our Expert Painting Services"
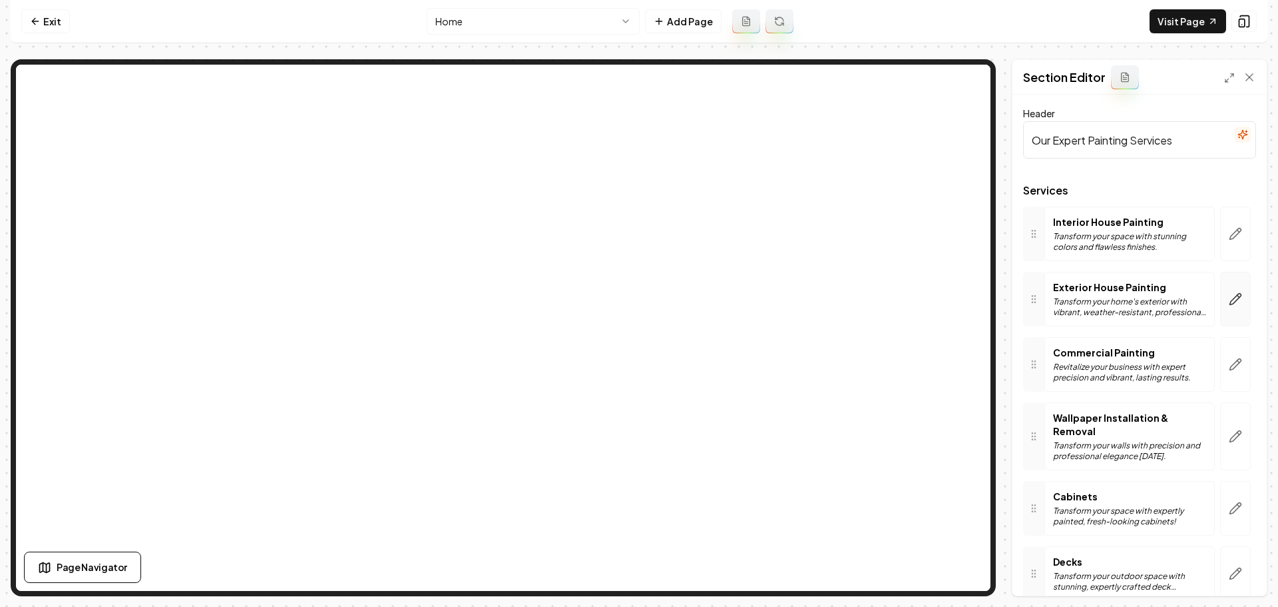
click at [1230, 295] on icon "button" at bounding box center [1235, 298] width 13 height 13
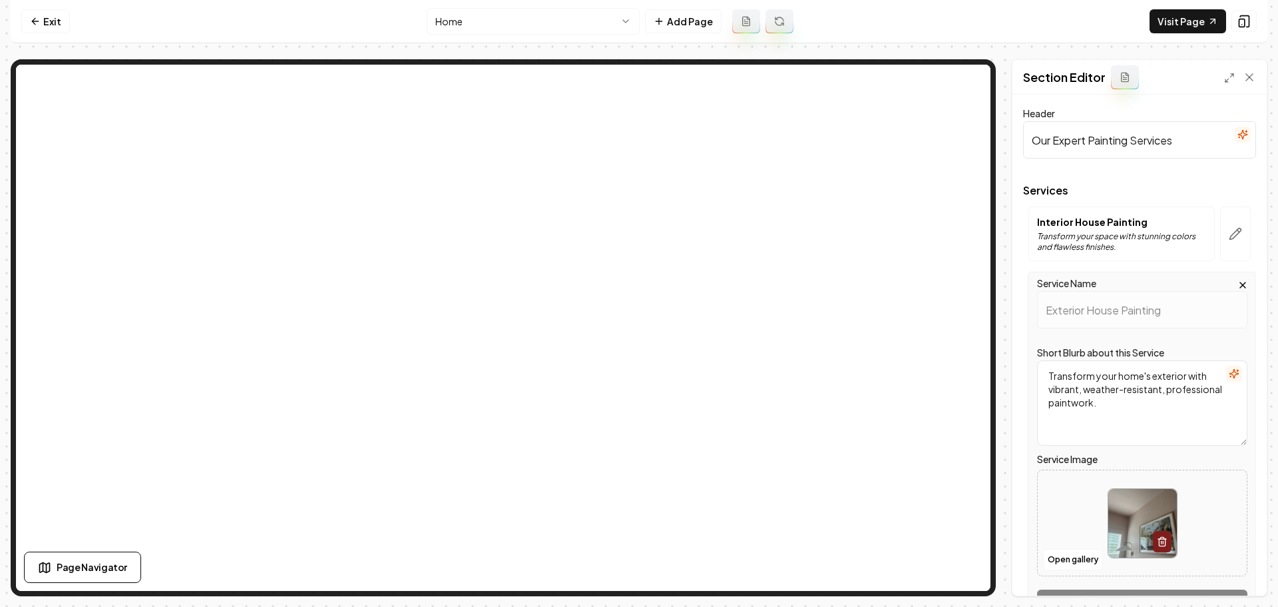
click at [1124, 528] on img at bounding box center [1142, 523] width 69 height 69
type input "**********"
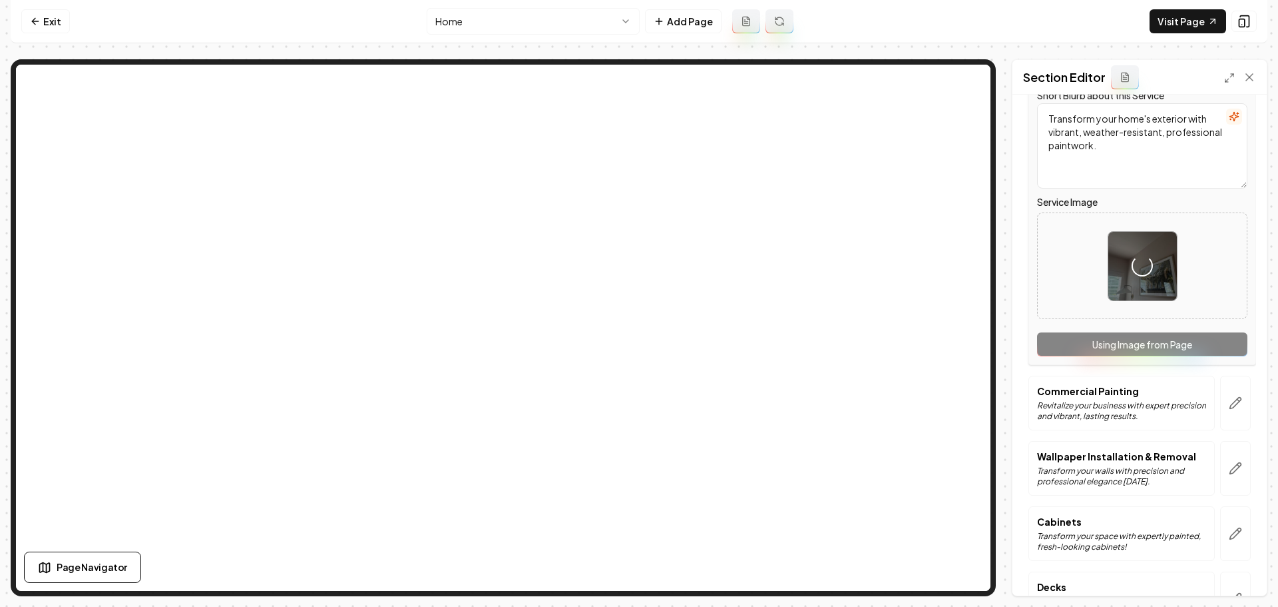
scroll to position [266, 0]
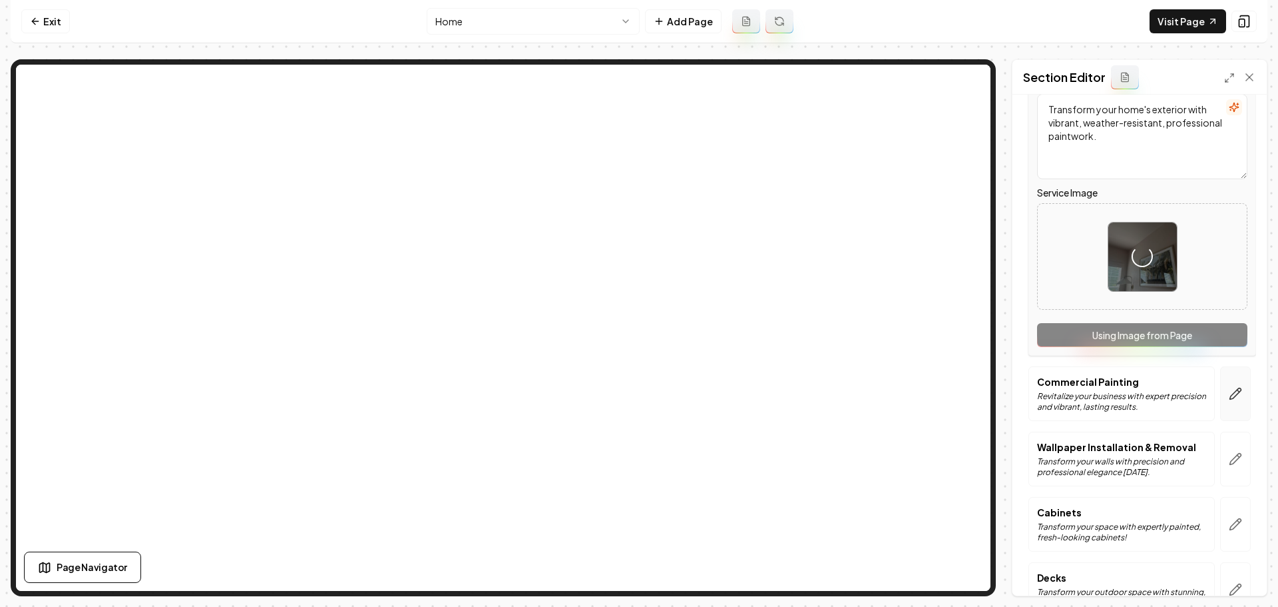
click at [1229, 395] on icon "button" at bounding box center [1235, 393] width 13 height 13
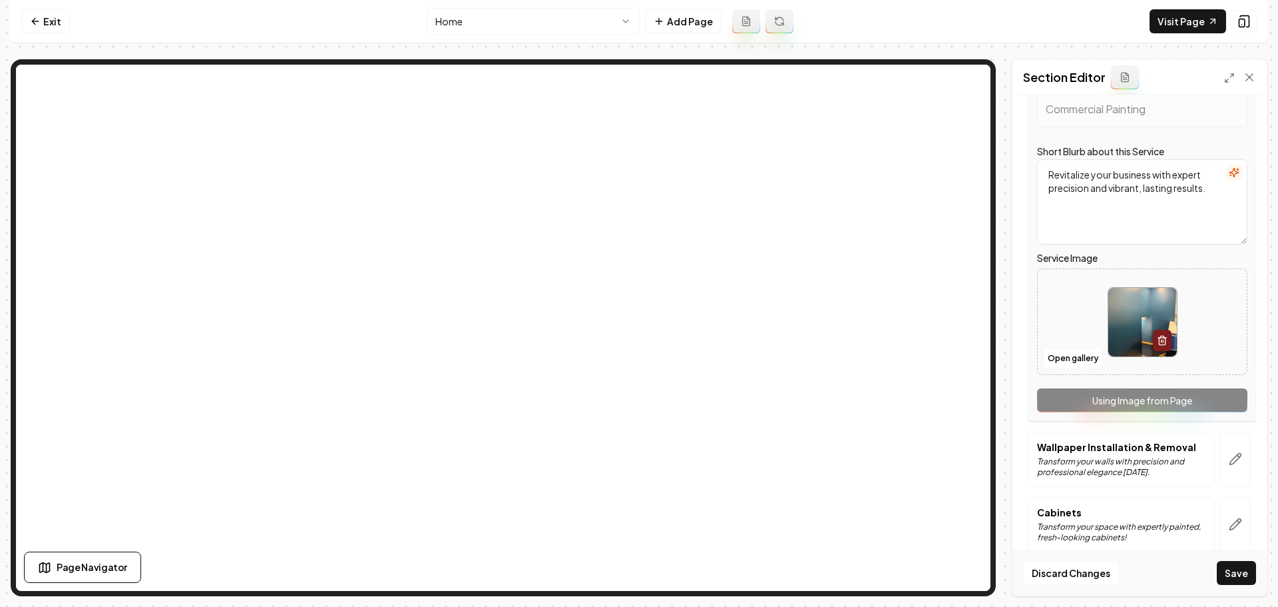
click at [1134, 326] on img at bounding box center [1142, 322] width 69 height 69
click at [1108, 320] on img at bounding box center [1142, 322] width 69 height 69
type input "**********"
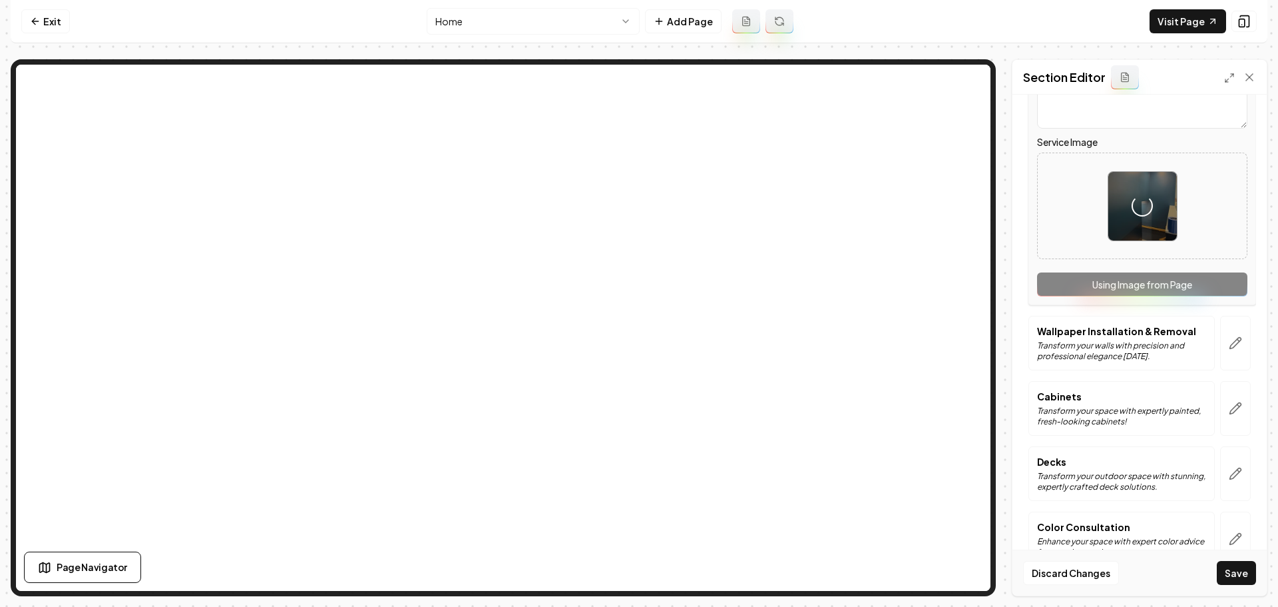
scroll to position [414, 0]
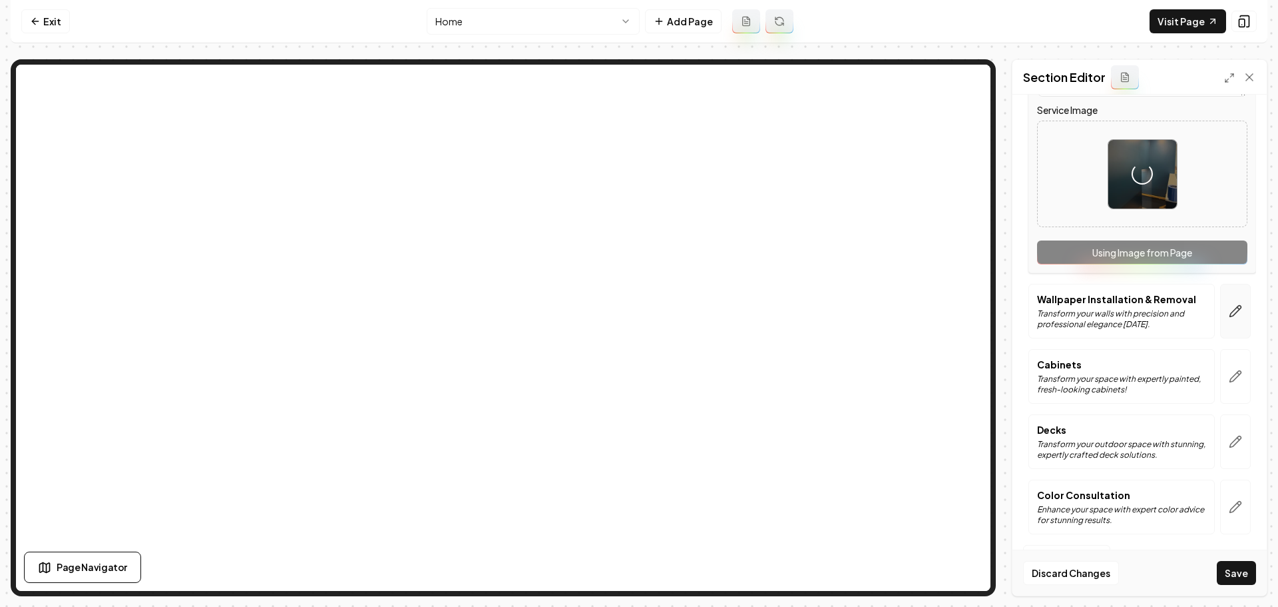
click at [1229, 310] on icon "button" at bounding box center [1235, 310] width 13 height 13
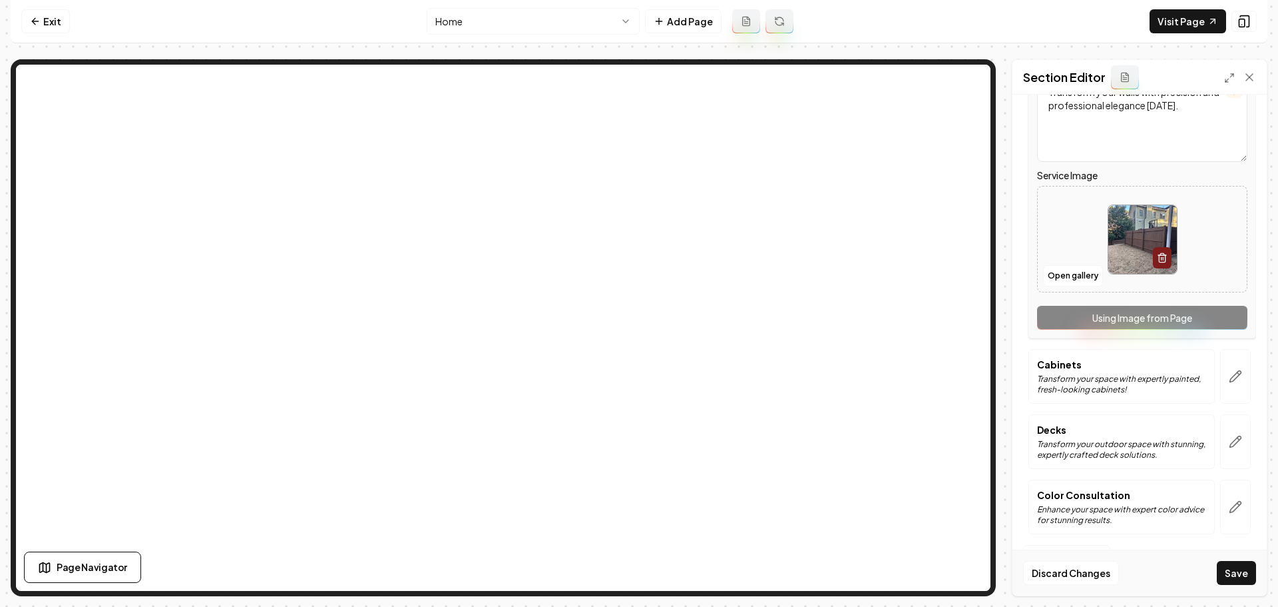
click at [1120, 230] on img at bounding box center [1142, 239] width 69 height 69
type input "**********"
click at [1238, 374] on icon "button" at bounding box center [1239, 373] width 2 height 2
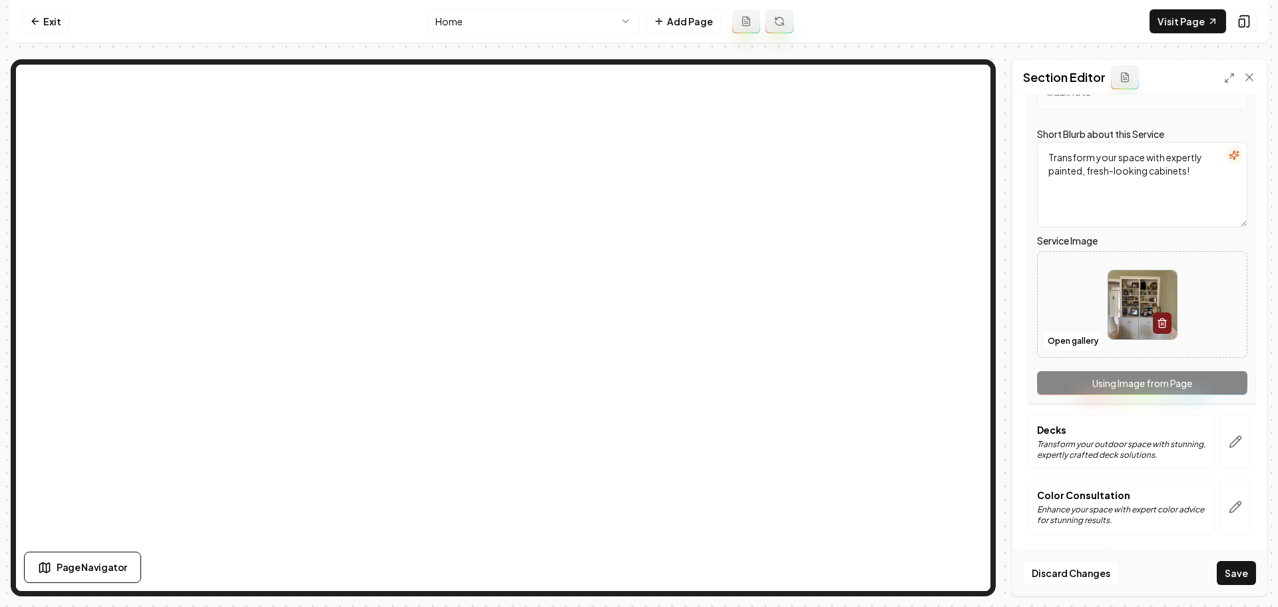
click at [1134, 320] on img at bounding box center [1142, 304] width 69 height 69
type input "**********"
click at [1236, 451] on button "button" at bounding box center [1235, 441] width 31 height 55
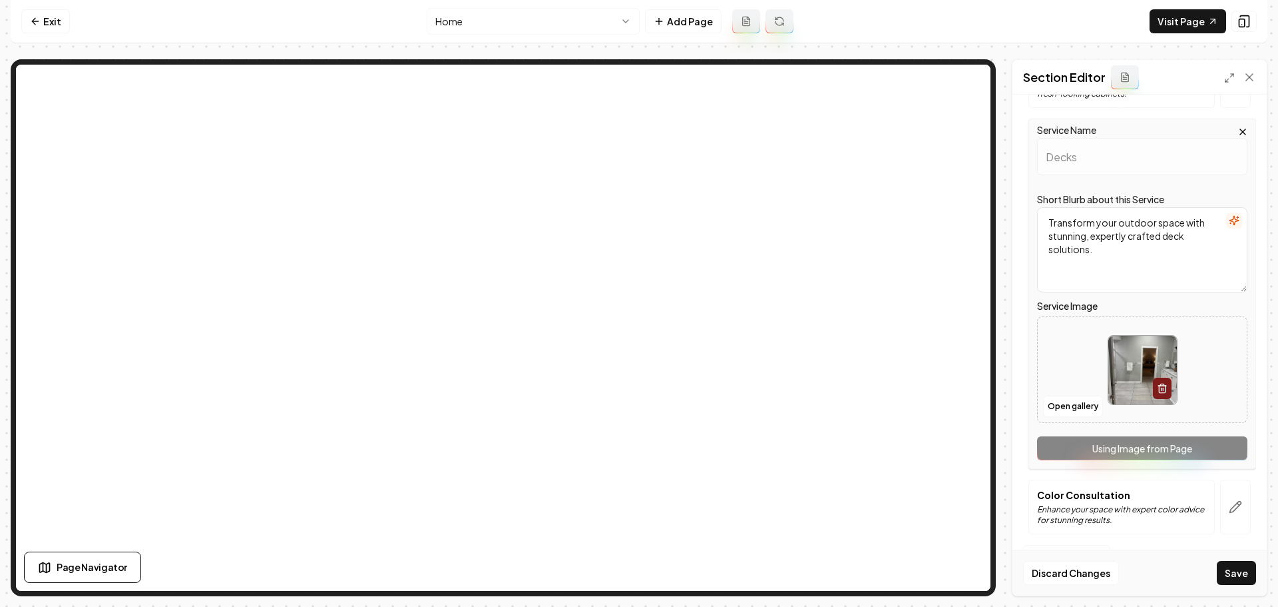
click at [1130, 360] on img at bounding box center [1142, 370] width 69 height 69
type input "**********"
click at [1230, 507] on icon "button" at bounding box center [1235, 506] width 11 height 11
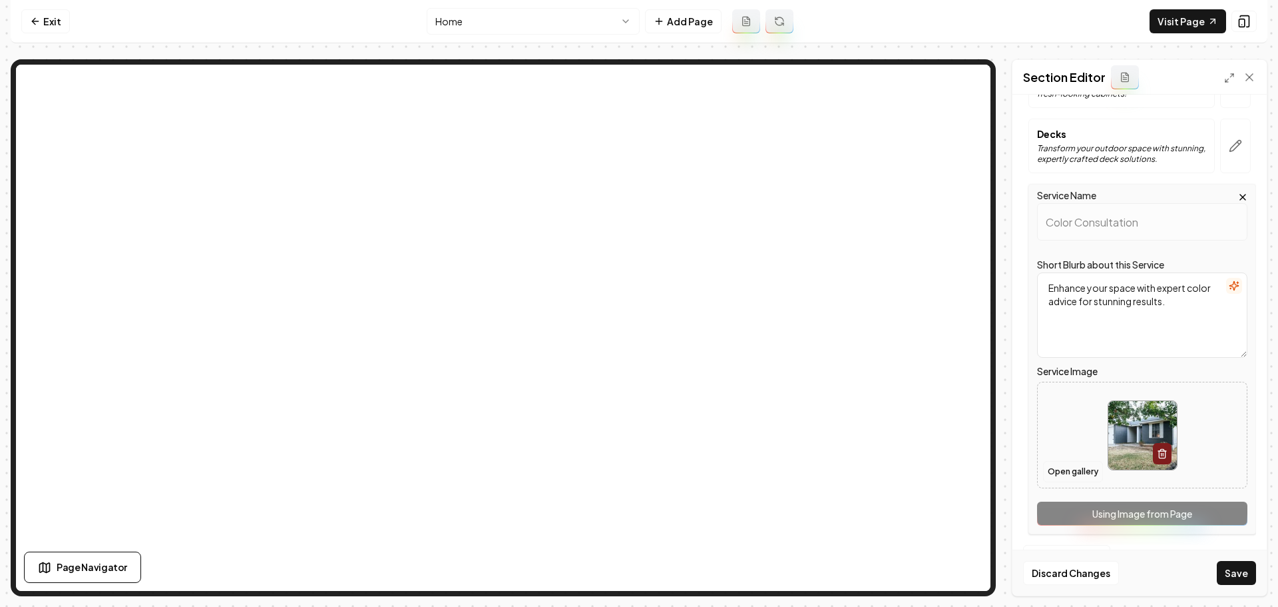
click at [1084, 467] on button "Open gallery" at bounding box center [1073, 471] width 60 height 21
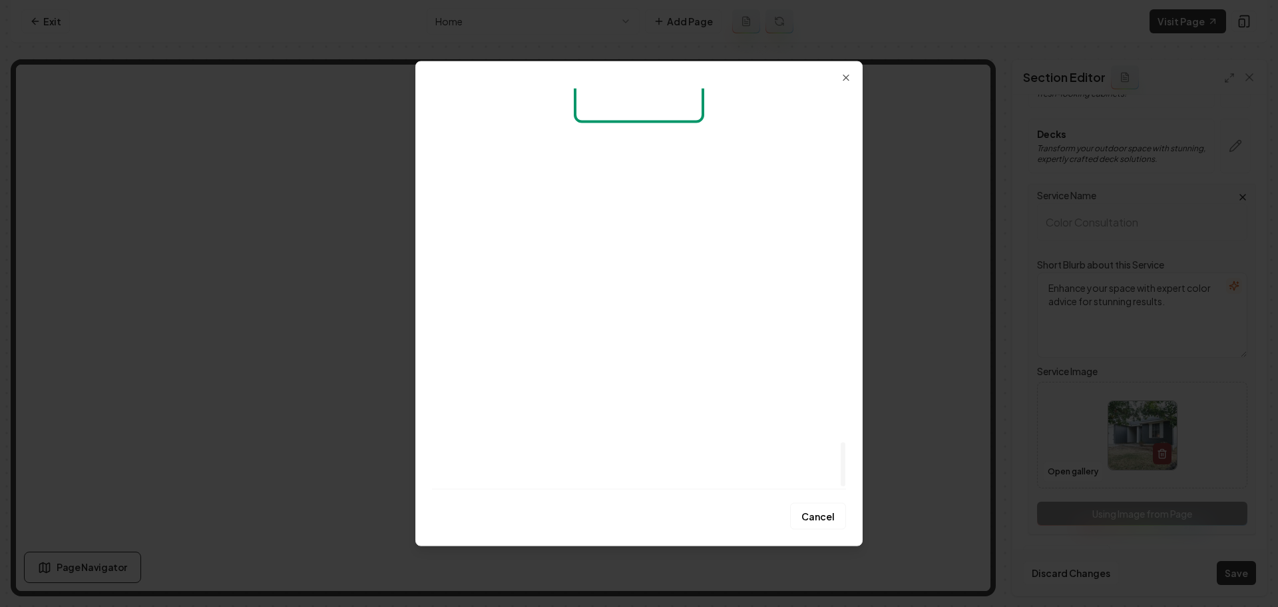
scroll to position [3216, 0]
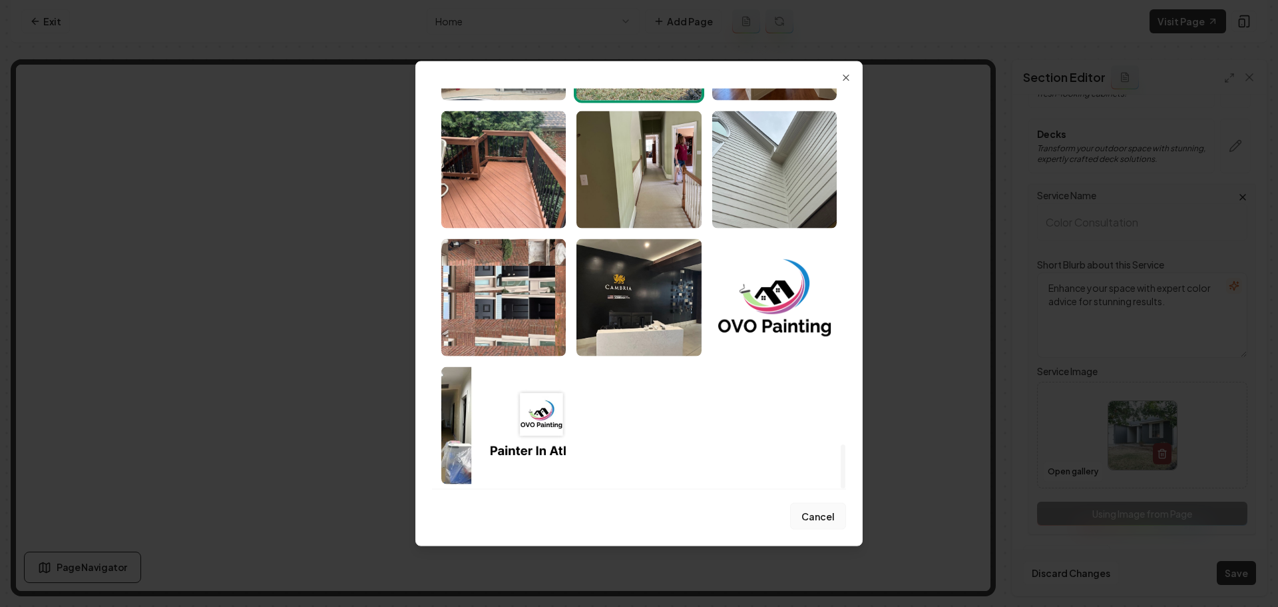
click at [818, 527] on button "Cancel" at bounding box center [818, 516] width 56 height 27
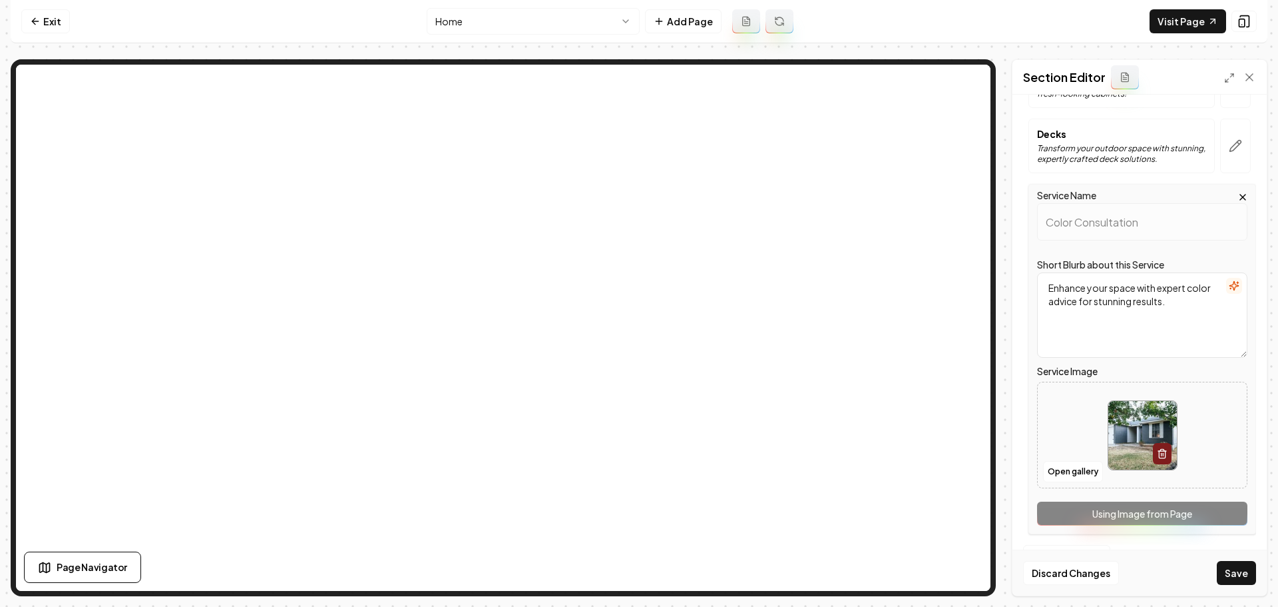
click at [1125, 407] on img at bounding box center [1142, 435] width 69 height 69
type input "**********"
click at [1240, 567] on button "Save" at bounding box center [1236, 573] width 39 height 24
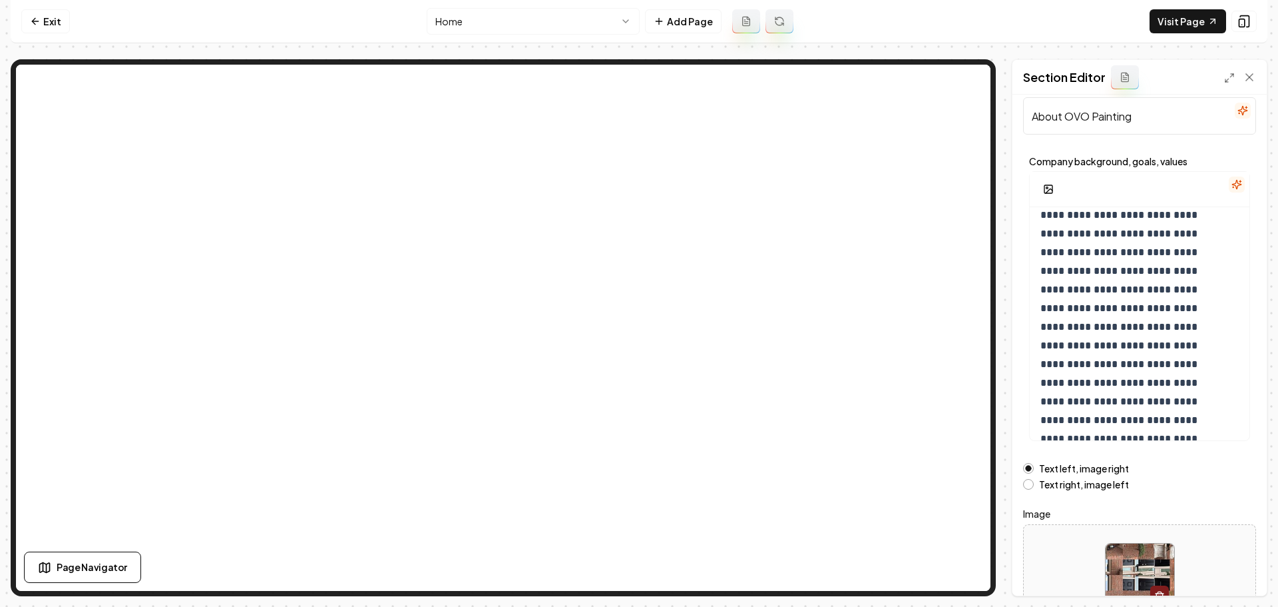
scroll to position [113, 0]
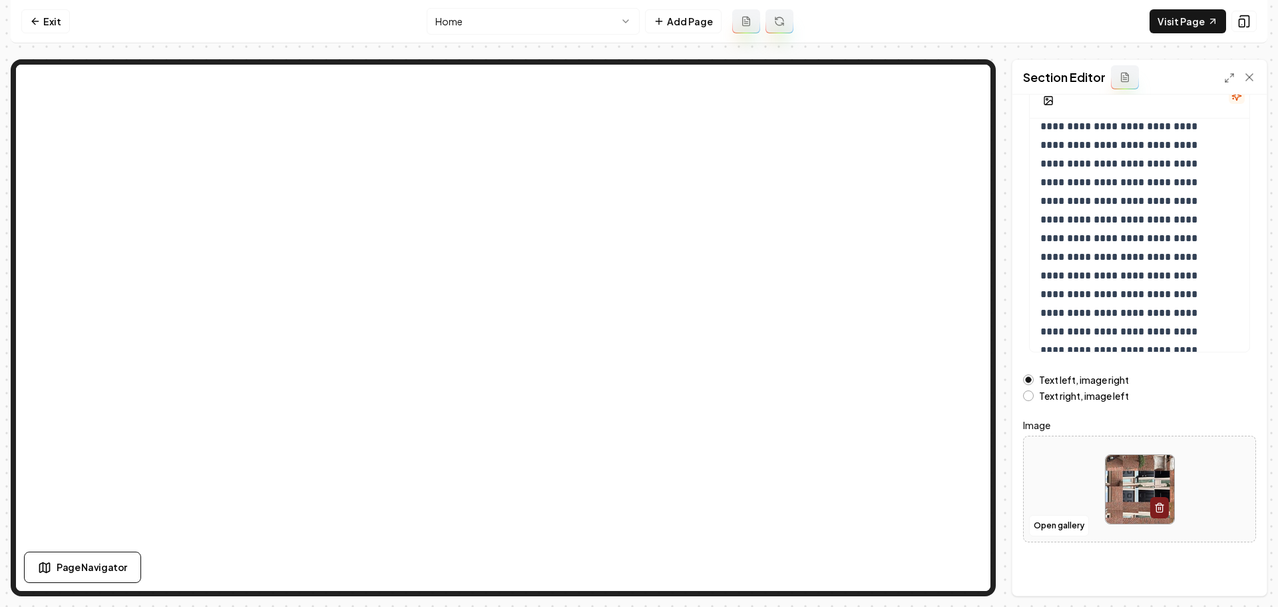
click at [1141, 481] on img at bounding box center [1140, 489] width 69 height 69
click at [1049, 521] on button "Open gallery" at bounding box center [1059, 525] width 60 height 21
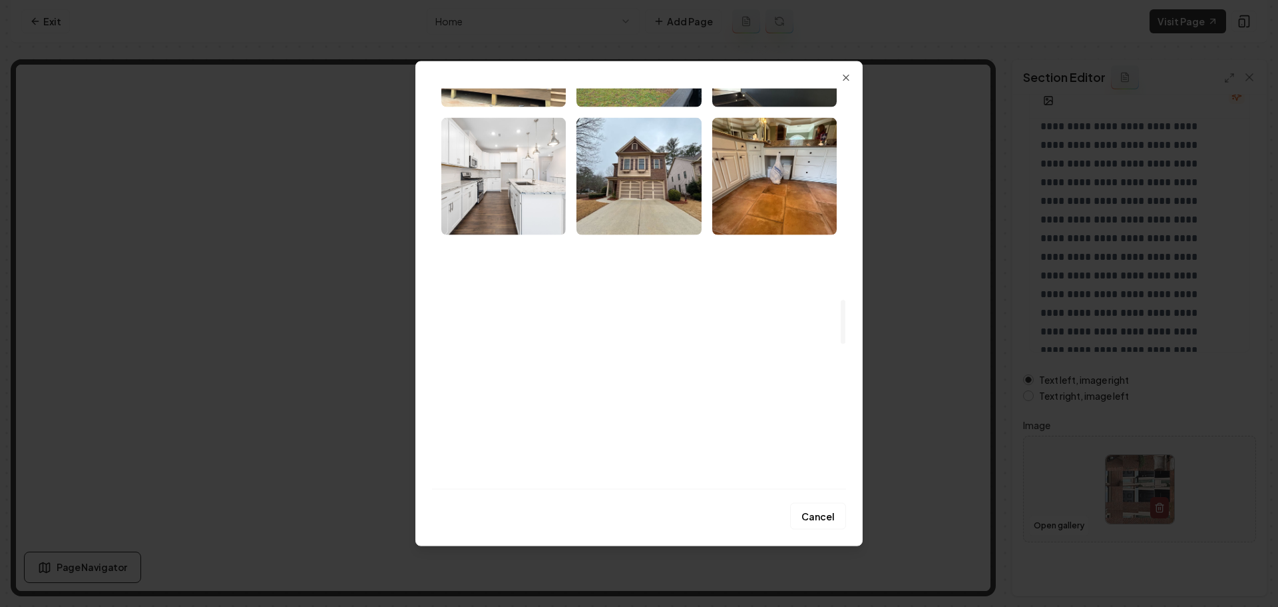
scroll to position [1951, 0]
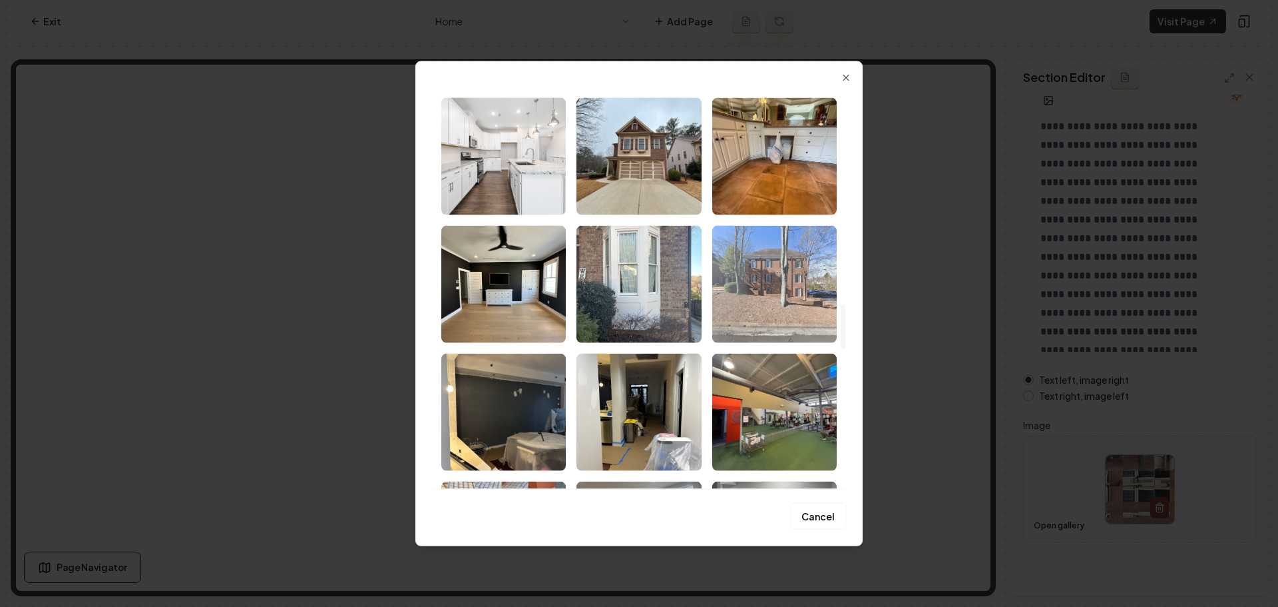
click at [773, 328] on img "Select image image_689a08755c7cd75eb8f28e10.jpeg" at bounding box center [774, 283] width 124 height 117
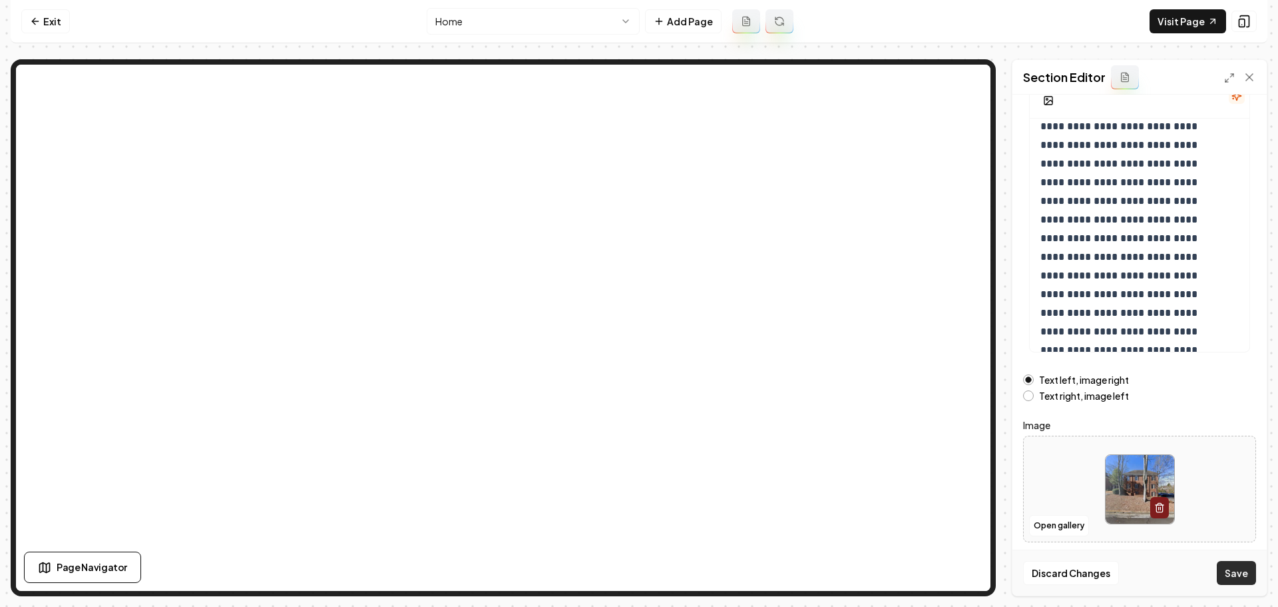
click at [1239, 569] on button "Save" at bounding box center [1236, 573] width 39 height 24
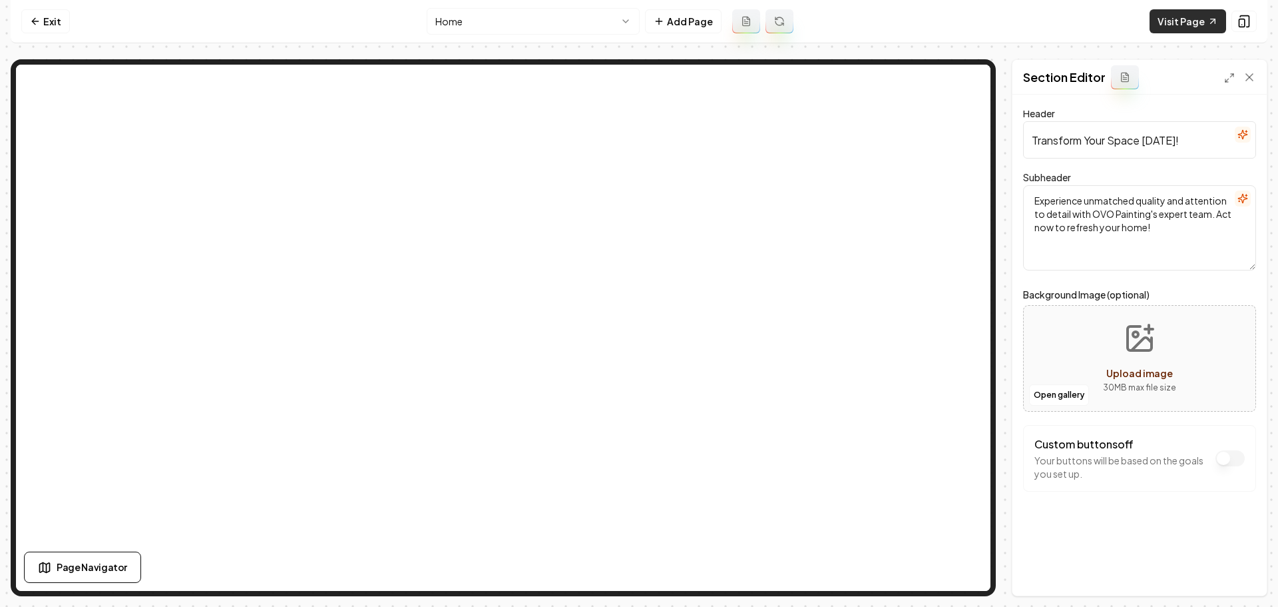
click at [1182, 20] on link "Visit Page" at bounding box center [1188, 21] width 77 height 24
click at [47, 23] on link "Exit" at bounding box center [45, 21] width 49 height 24
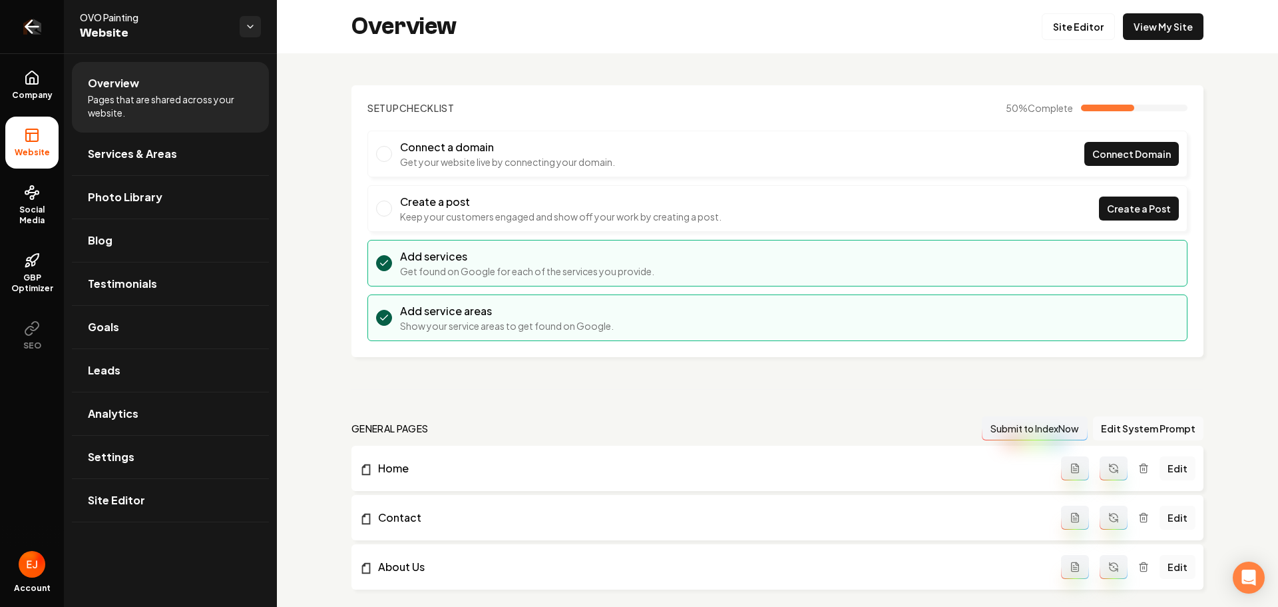
click at [39, 27] on icon "Return to dashboard" at bounding box center [32, 27] width 13 height 0
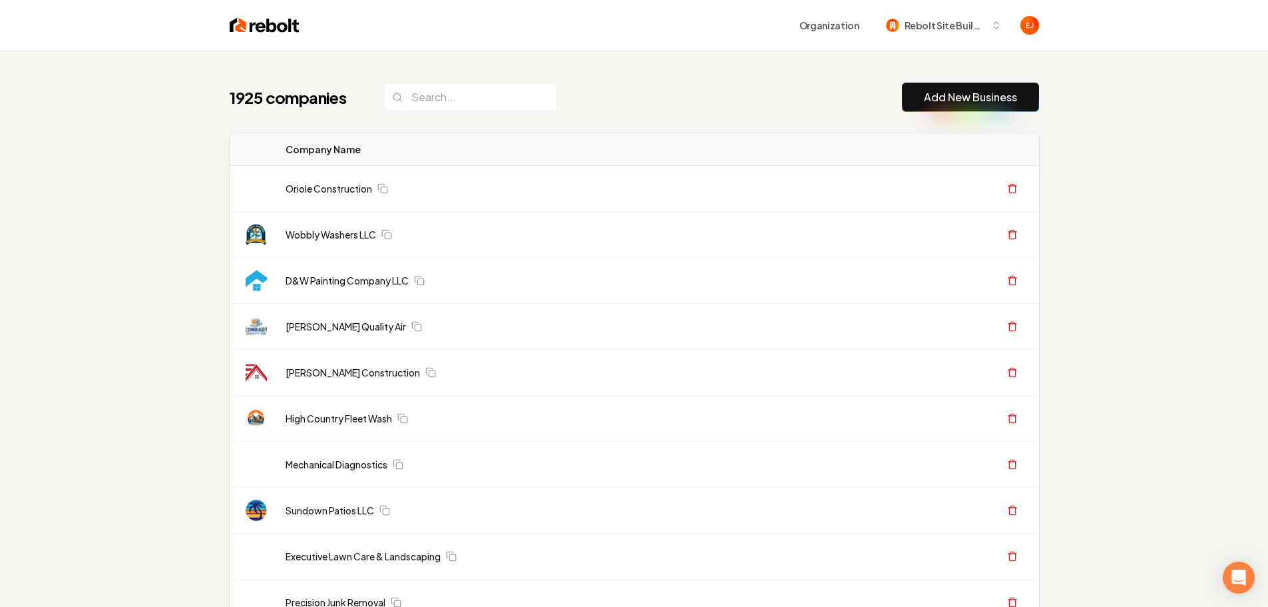
click at [904, 106] on button "Add New Business" at bounding box center [970, 97] width 137 height 29
click at [947, 107] on button "Add New Business" at bounding box center [970, 97] width 137 height 29
click at [961, 103] on link "Add New Business" at bounding box center [970, 97] width 93 height 16
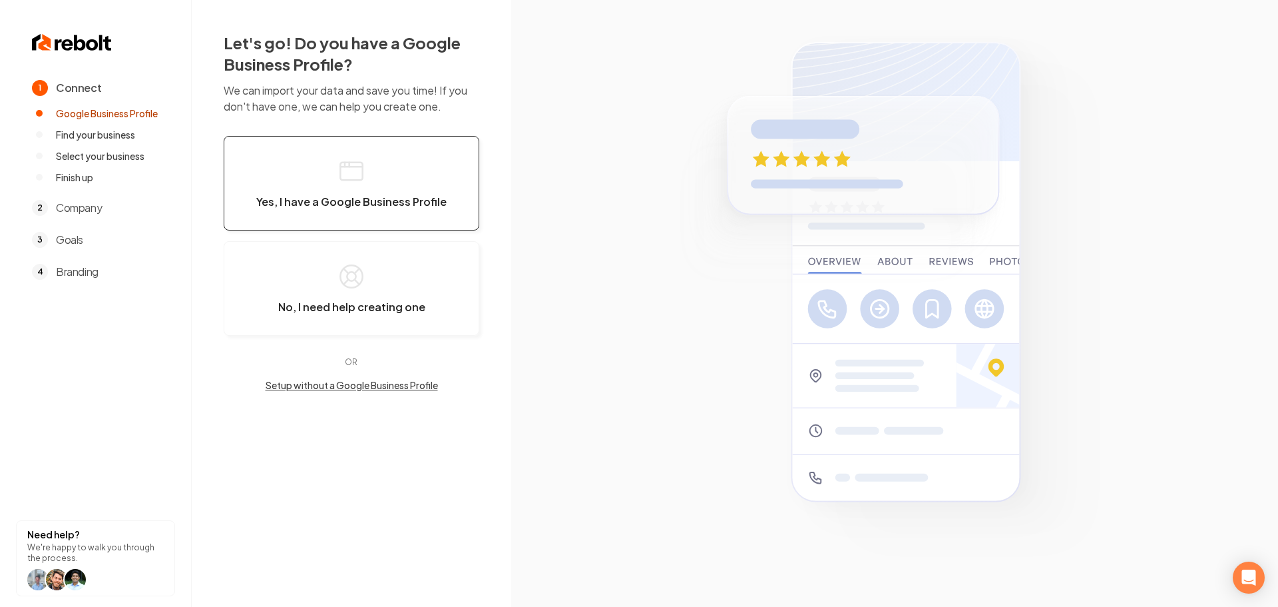
click at [330, 165] on button "Yes, I have a Google Business Profile" at bounding box center [352, 183] width 256 height 95
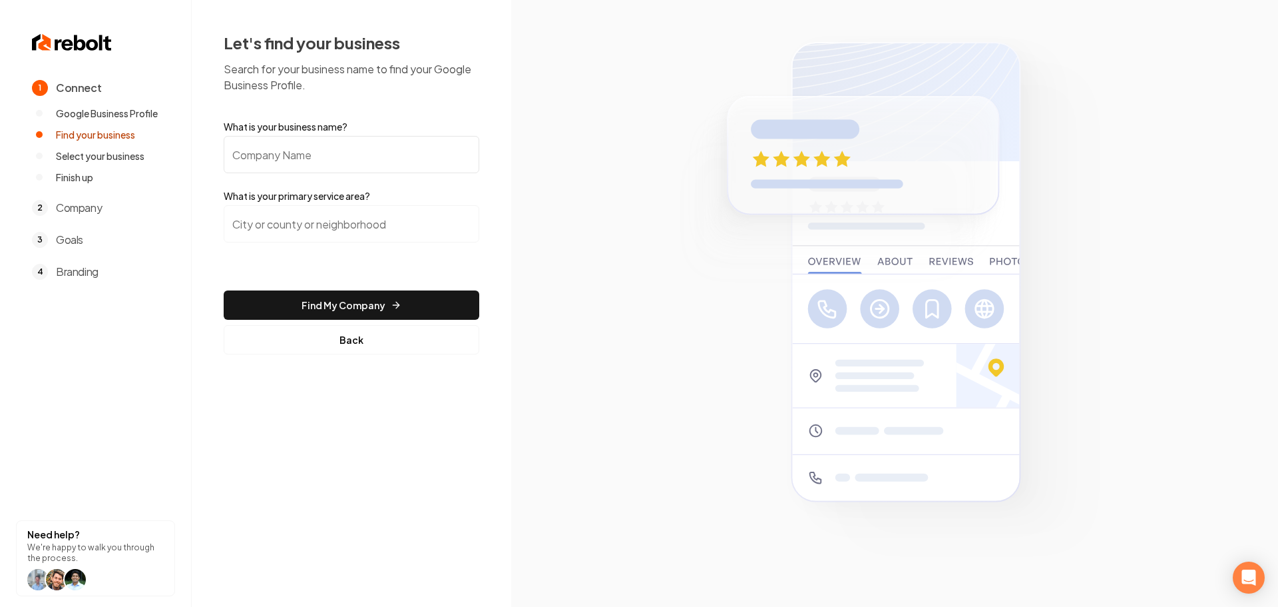
click at [332, 162] on input "What is your business name?" at bounding box center [352, 154] width 256 height 37
type input "[PERSON_NAME] Custom Epoxy"
click at [319, 231] on input "search" at bounding box center [352, 223] width 256 height 37
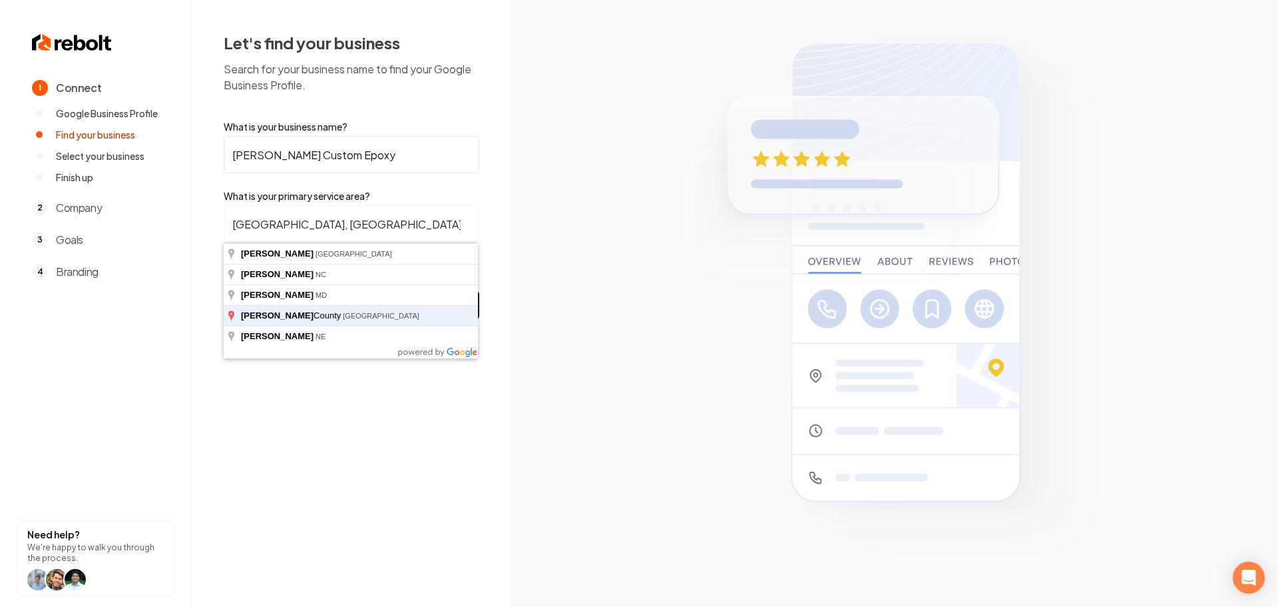
type input "Denton County, TX"
click at [224, 290] on button "Find My Company" at bounding box center [352, 304] width 256 height 29
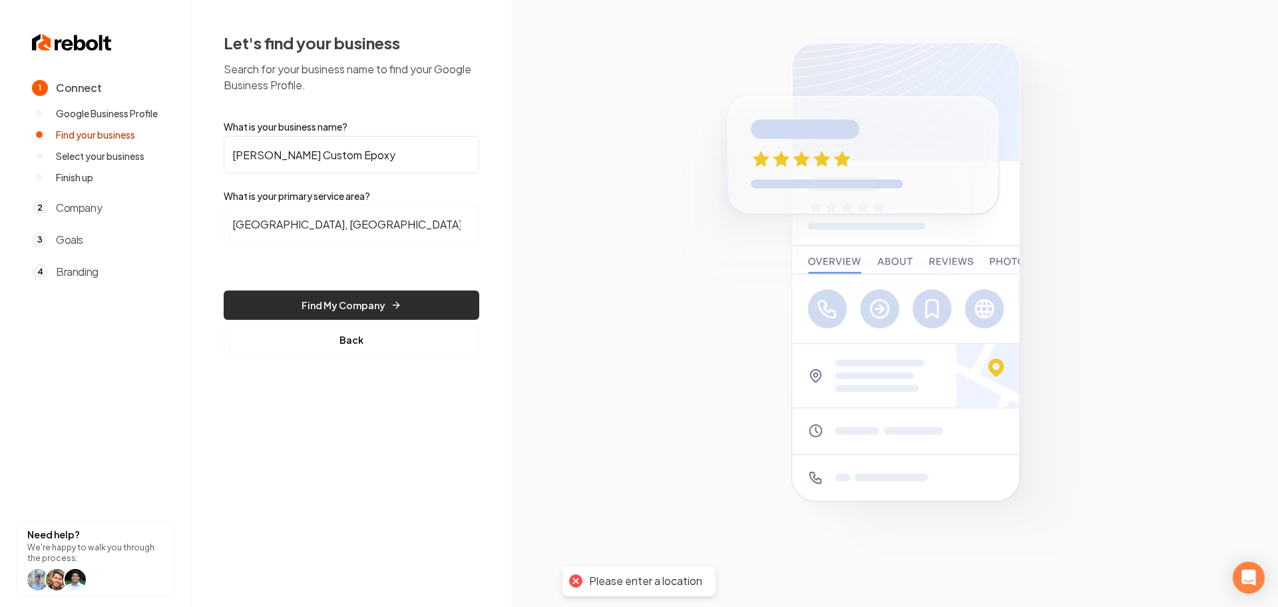
click at [362, 310] on button "Find My Company" at bounding box center [352, 304] width 256 height 29
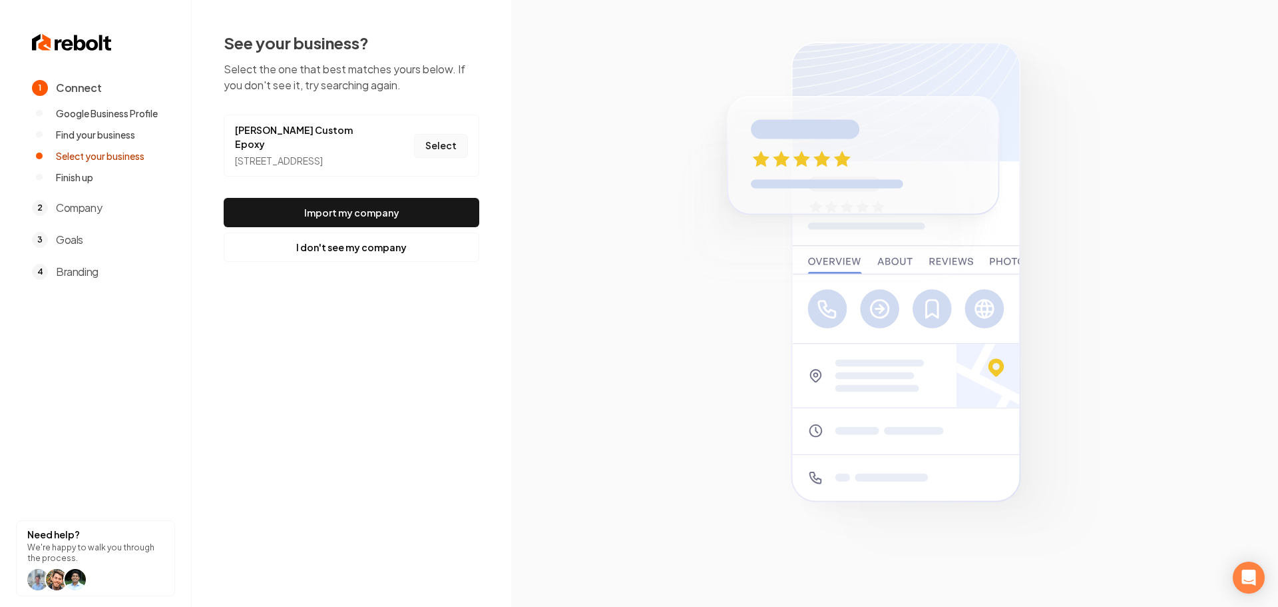
click at [455, 150] on button "Select" at bounding box center [441, 146] width 54 height 24
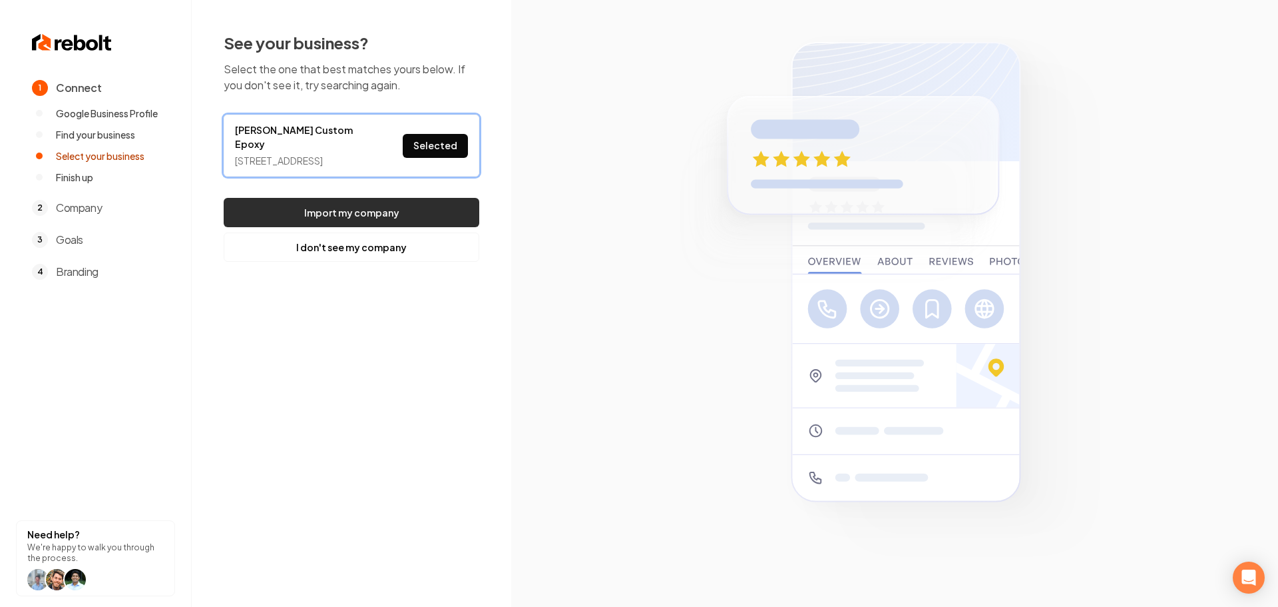
click at [402, 212] on button "Import my company" at bounding box center [352, 212] width 256 height 29
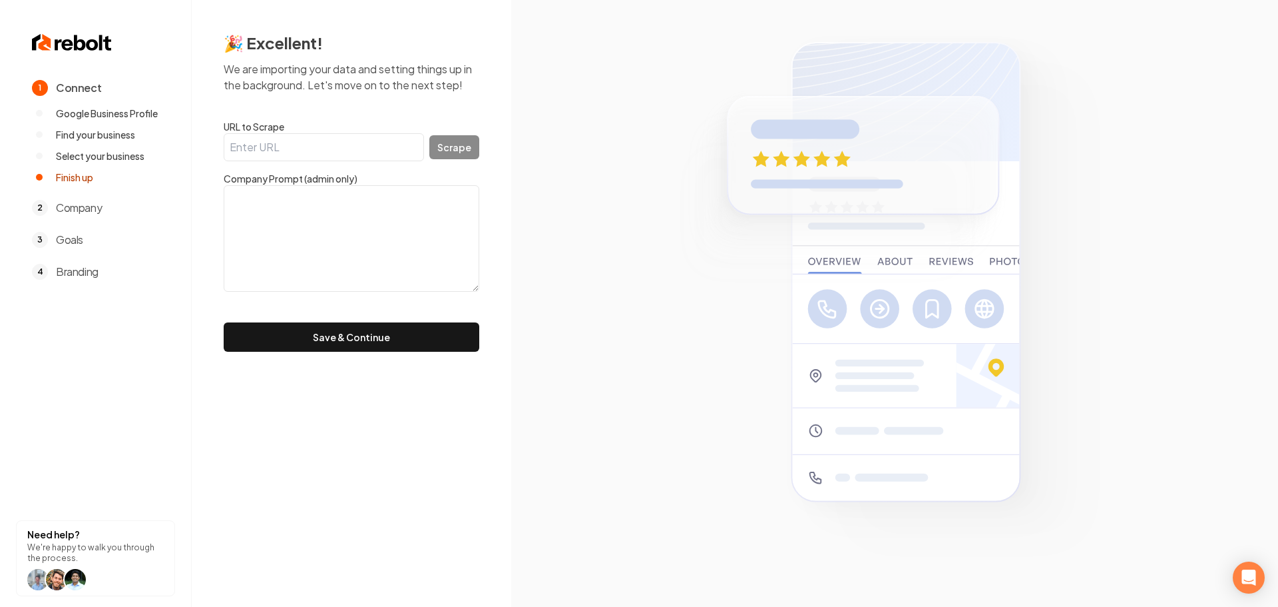
drag, startPoint x: 377, startPoint y: 144, endPoint x: 371, endPoint y: 151, distance: 9.5
click at [373, 148] on input "URL to Scrape" at bounding box center [324, 147] width 200 height 28
paste input "https://greathousecustomepoxy.com/"
type input "https://greathousecustomepoxy.com/"
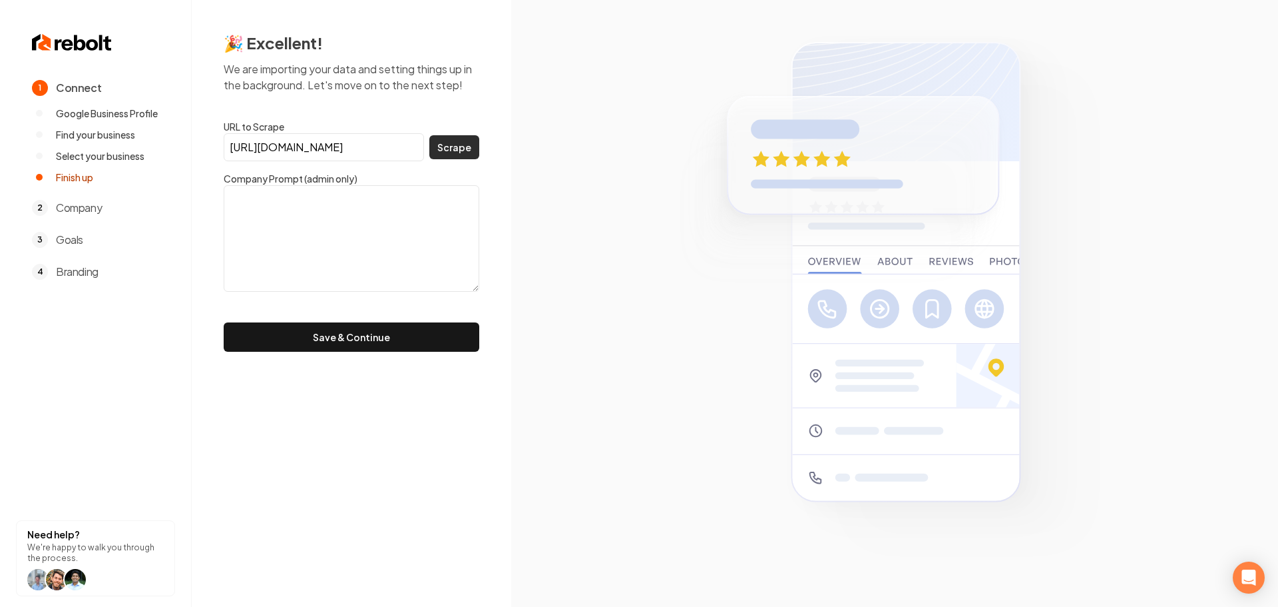
click at [457, 148] on button "Scrape" at bounding box center [454, 147] width 50 height 24
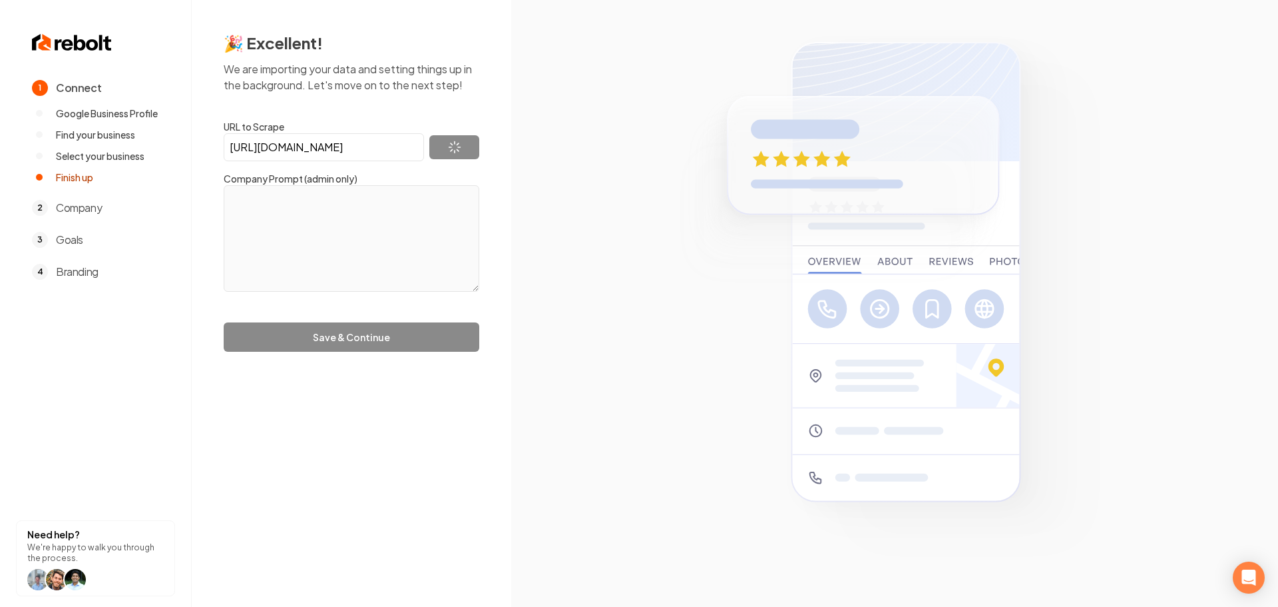
type textarea "Greathouse Custom Epoxy is an independently owned and operated business dedicat…"
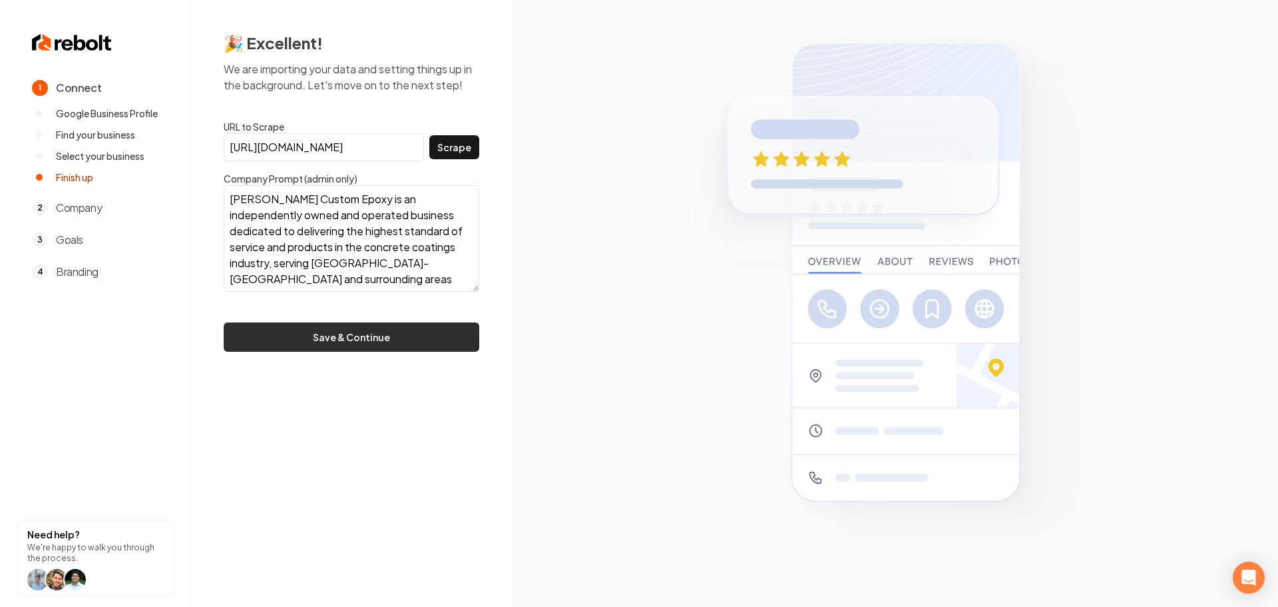
click at [373, 335] on button "Save & Continue" at bounding box center [352, 336] width 256 height 29
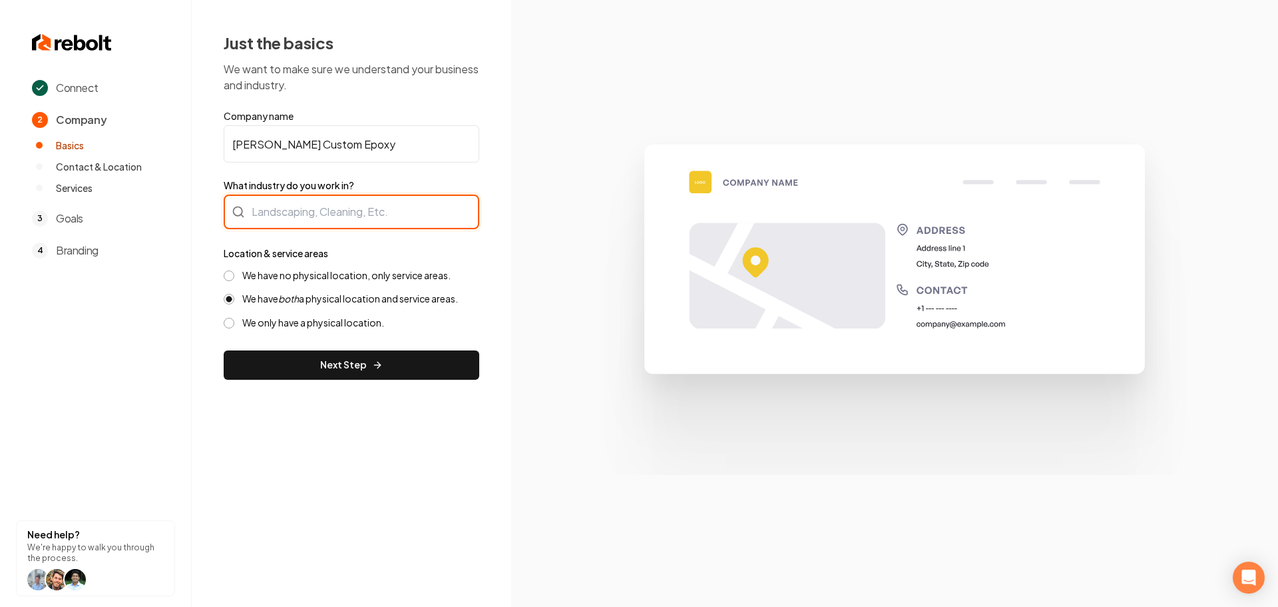
click at [360, 210] on div at bounding box center [352, 211] width 256 height 35
type input "Flooring"
click at [298, 363] on button "Next Step" at bounding box center [352, 364] width 256 height 29
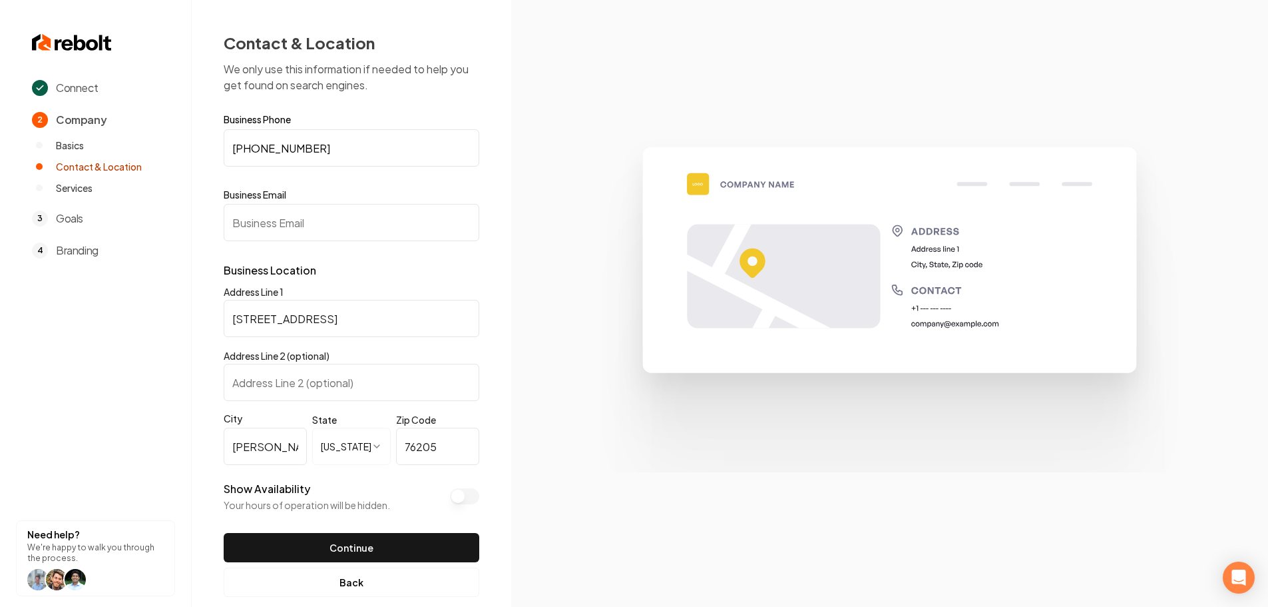
click at [332, 234] on input "Business Email" at bounding box center [352, 222] width 256 height 37
paste input "greathousecustomfloors@gmail.com"
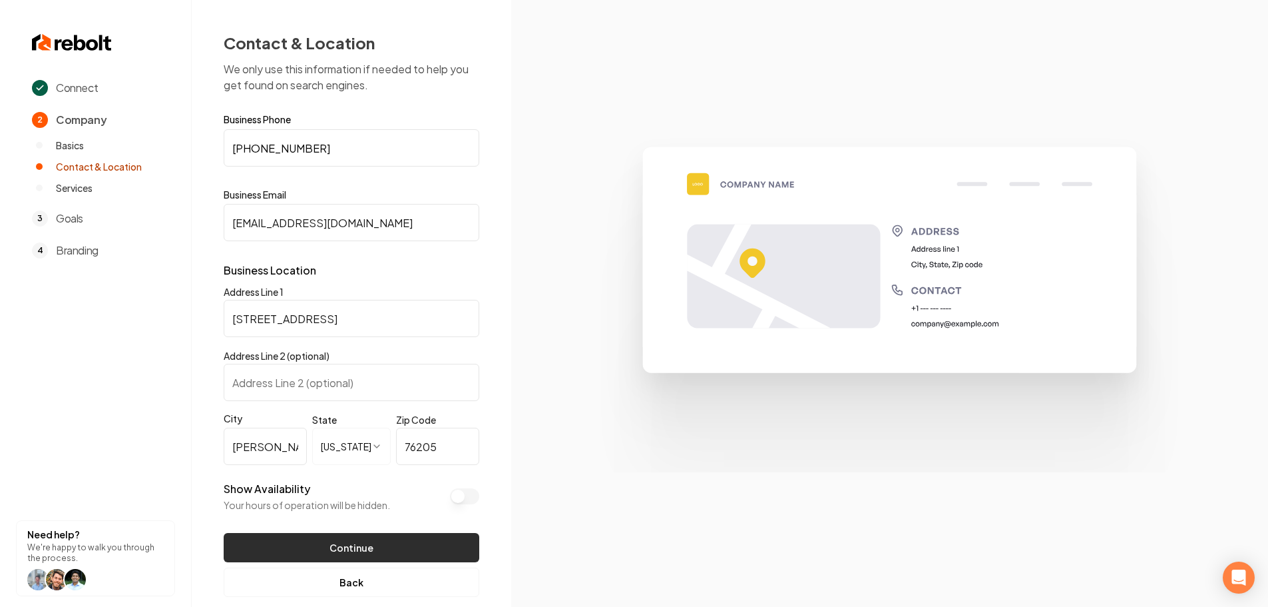
type input "greathousecustomfloors@gmail.com"
click at [333, 546] on button "Continue" at bounding box center [352, 547] width 256 height 29
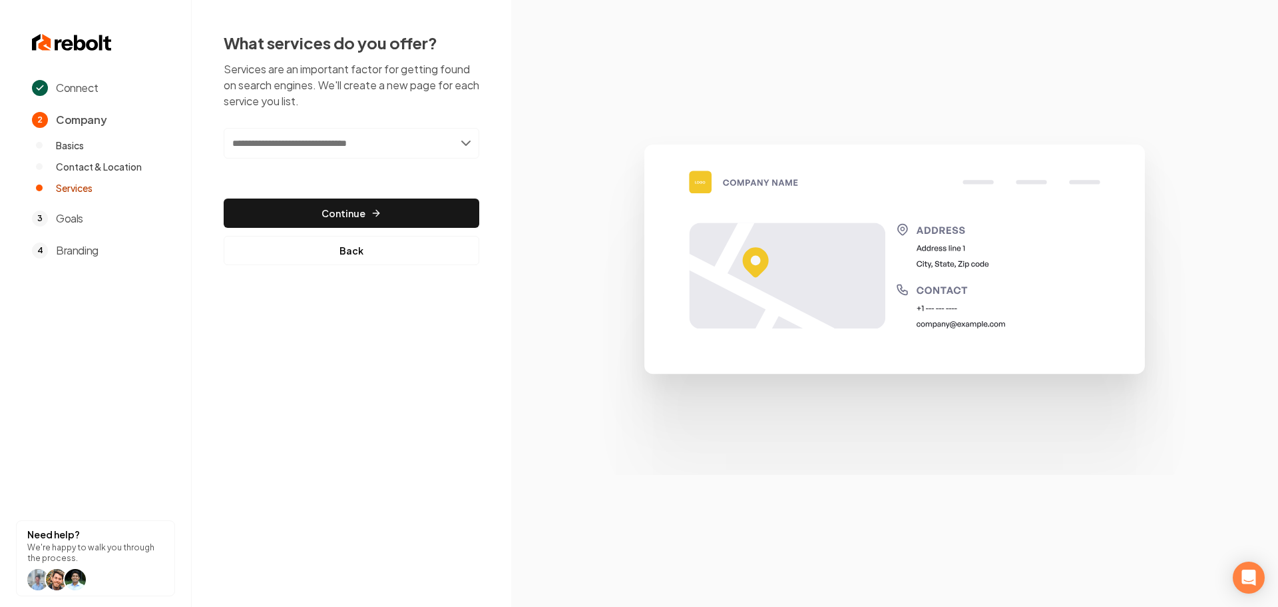
click at [385, 147] on input "text" at bounding box center [352, 143] width 256 height 31
type input "**********"
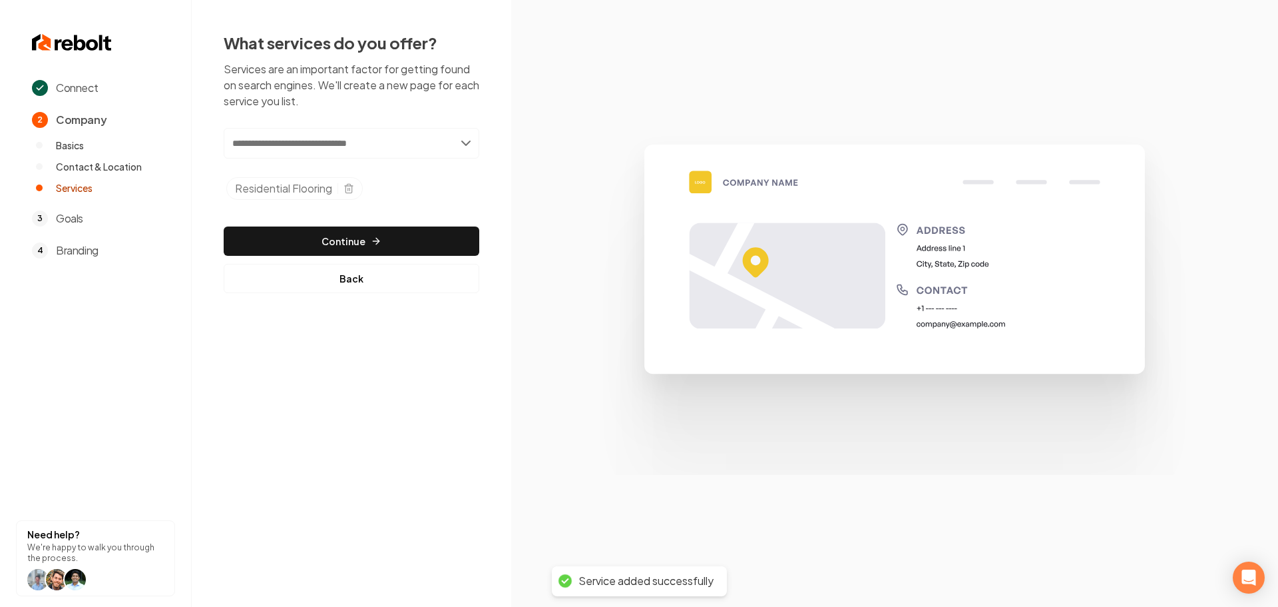
click at [312, 150] on input "text" at bounding box center [352, 143] width 256 height 31
type input "**********"
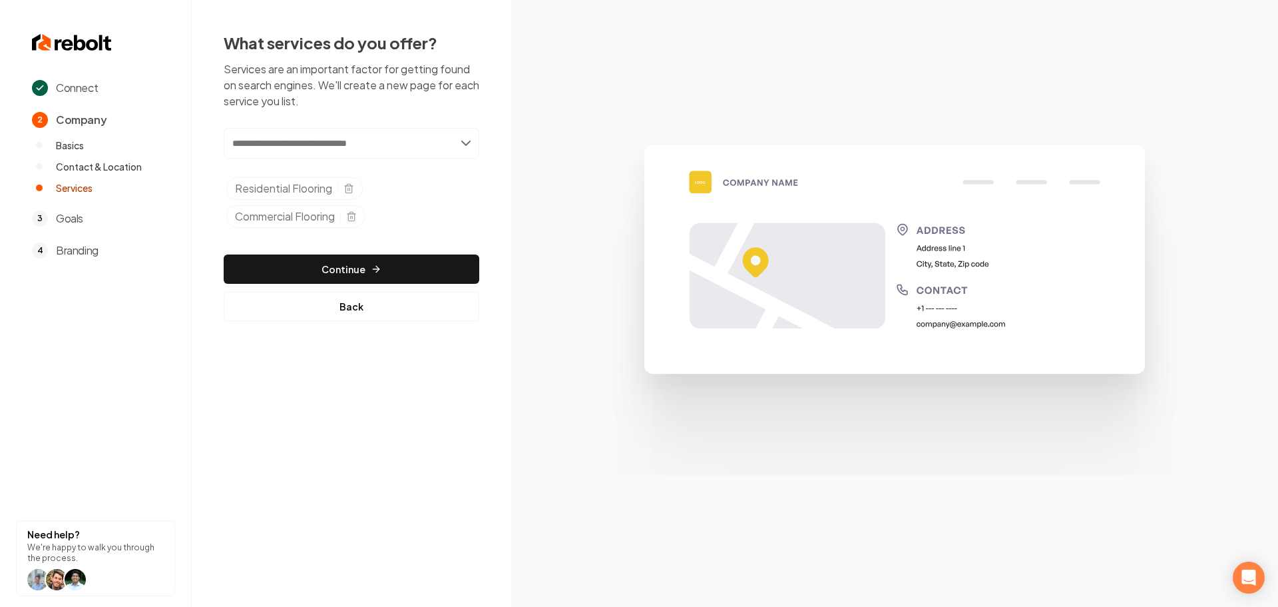
click at [311, 148] on input "text" at bounding box center [352, 143] width 256 height 31
type input "**********"
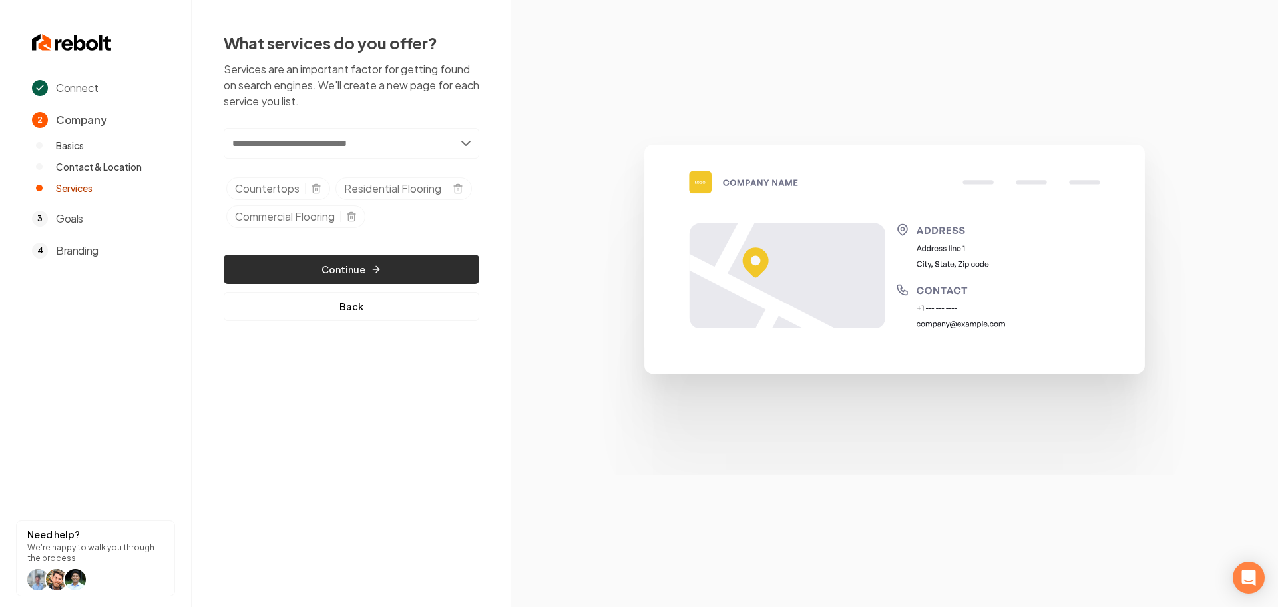
click at [375, 284] on button "Continue" at bounding box center [352, 268] width 256 height 29
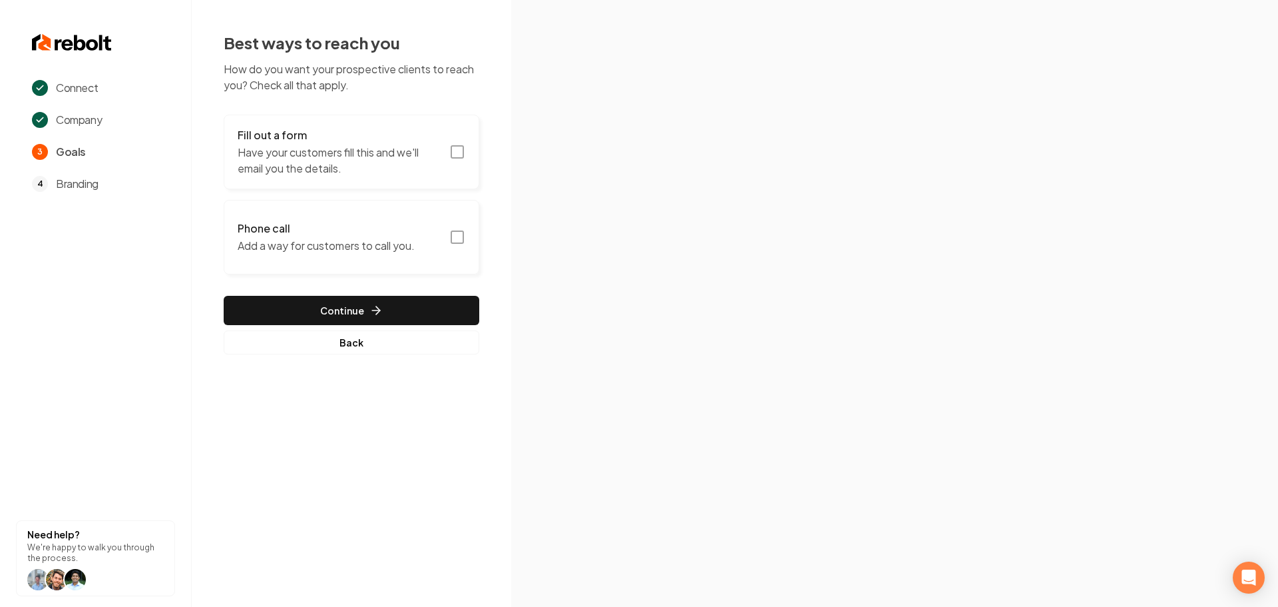
click at [454, 158] on rect "button" at bounding box center [457, 152] width 12 height 12
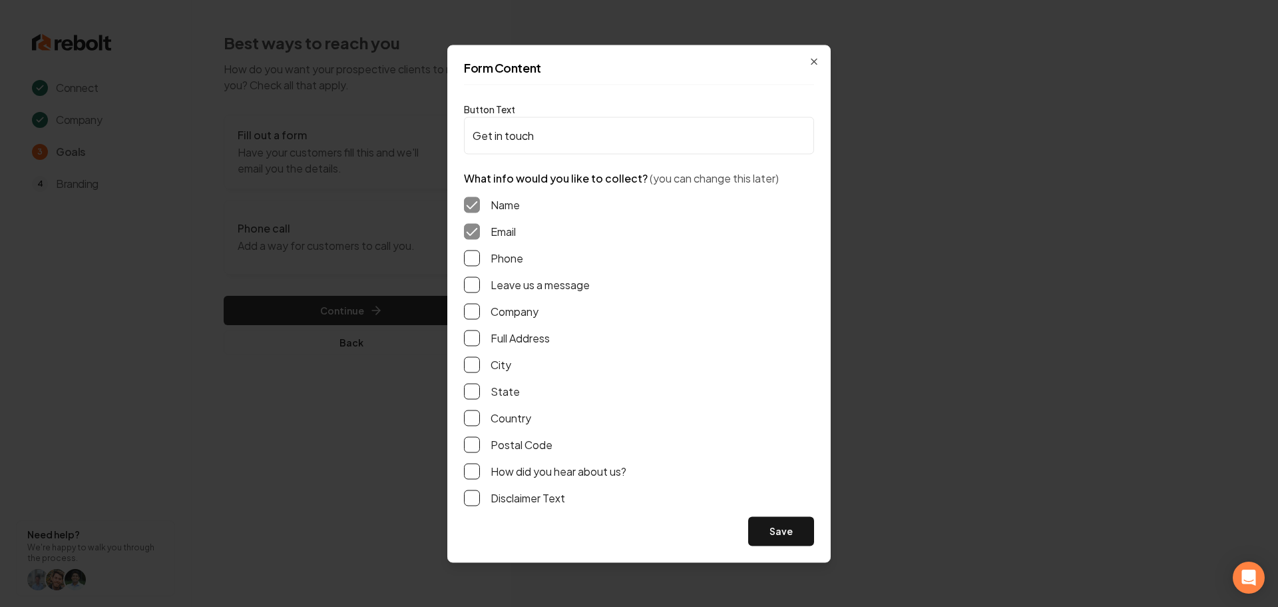
click at [475, 260] on button "Phone" at bounding box center [472, 258] width 16 height 16
click at [467, 299] on div "Name Email Phone Leave us a message Company Full Address City State Country Pos…" at bounding box center [639, 351] width 350 height 330
click at [471, 277] on button "Leave us a message" at bounding box center [472, 284] width 16 height 16
click at [468, 332] on button "Full Address" at bounding box center [472, 338] width 16 height 16
click at [786, 525] on button "Save" at bounding box center [781, 530] width 66 height 29
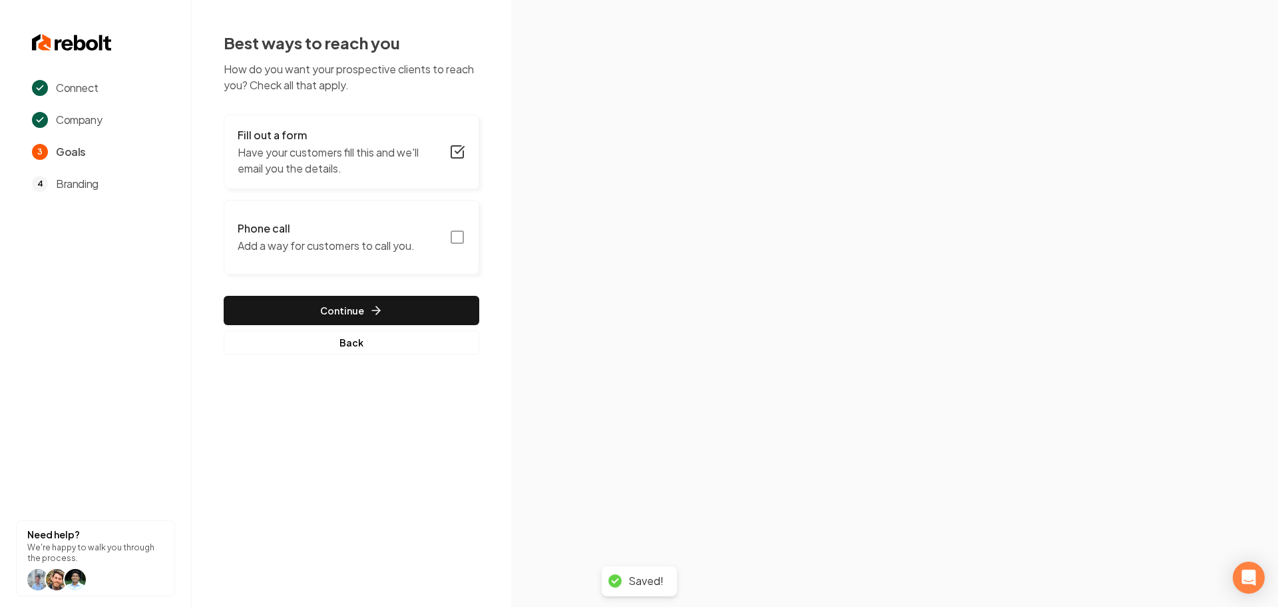
click at [456, 236] on icon "button" at bounding box center [457, 237] width 16 height 16
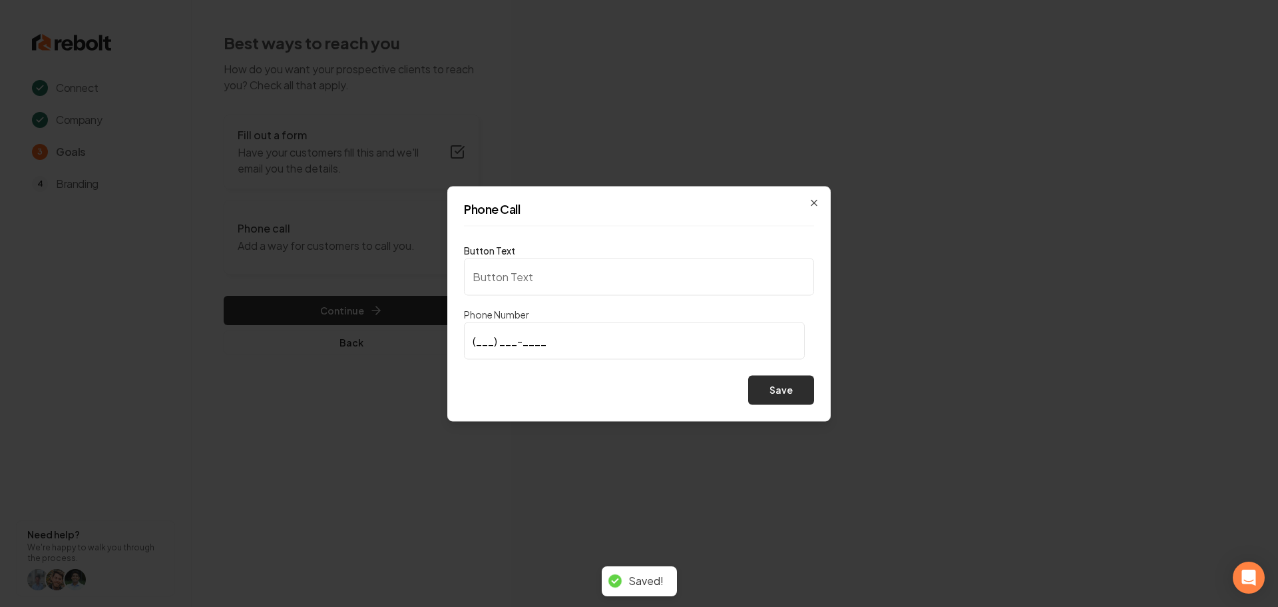
type input "Call us"
type input "(940) 368-9134"
click at [813, 398] on button "Save" at bounding box center [781, 389] width 66 height 29
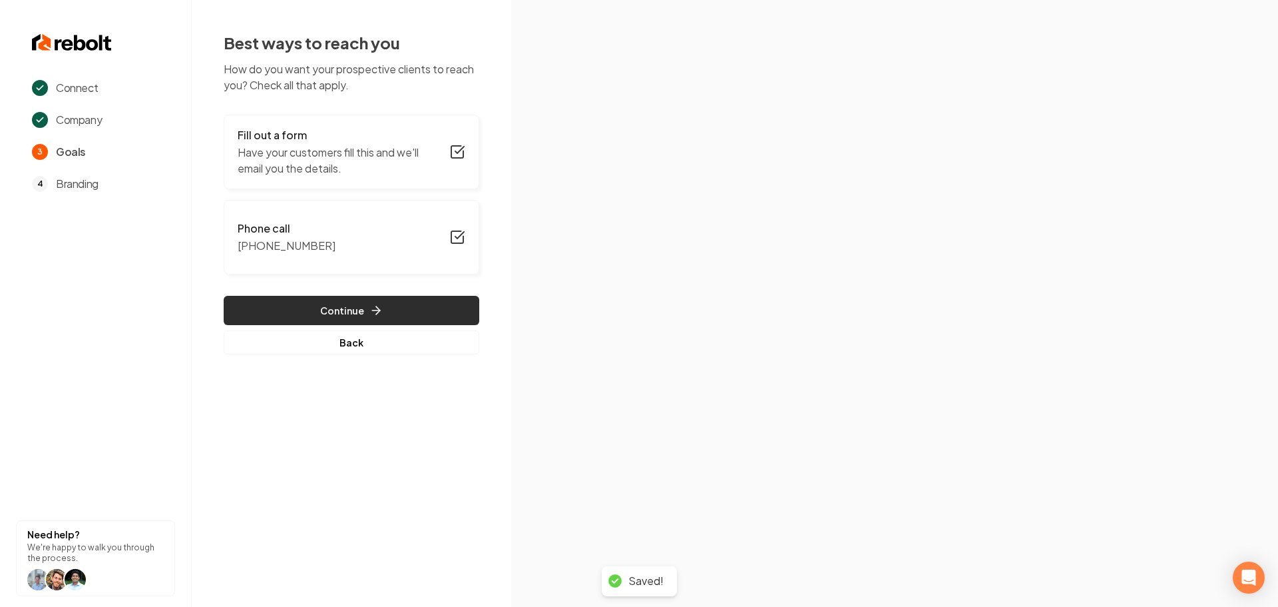
click at [338, 312] on button "Continue" at bounding box center [352, 310] width 256 height 29
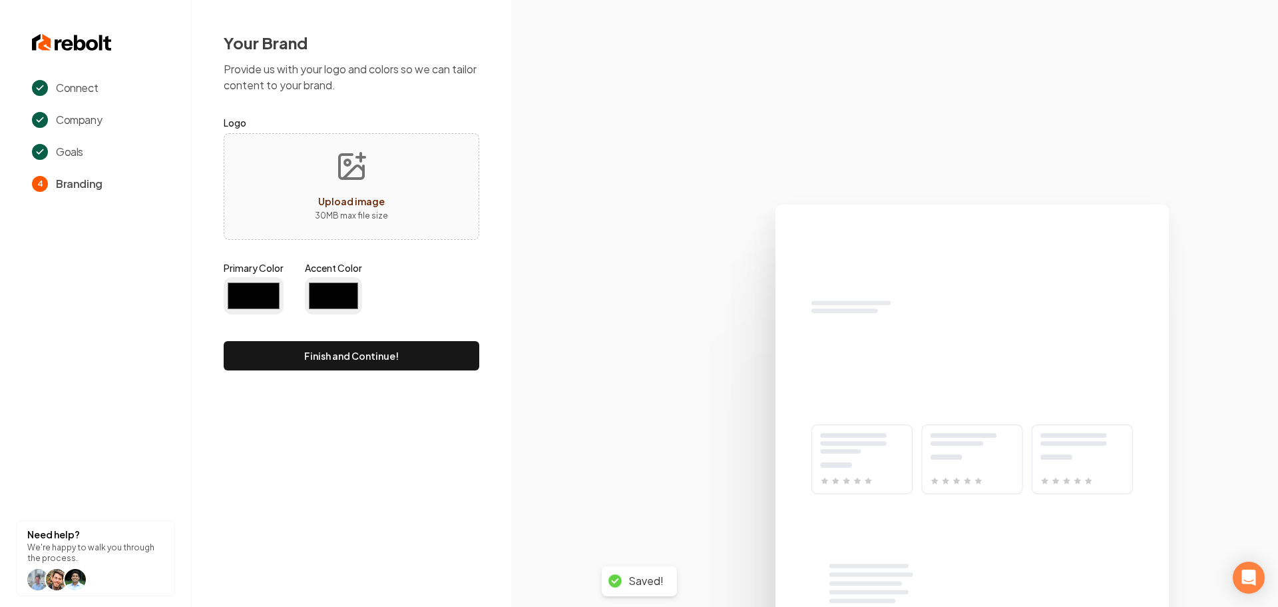
type input "#194d33"
type input "#70be00"
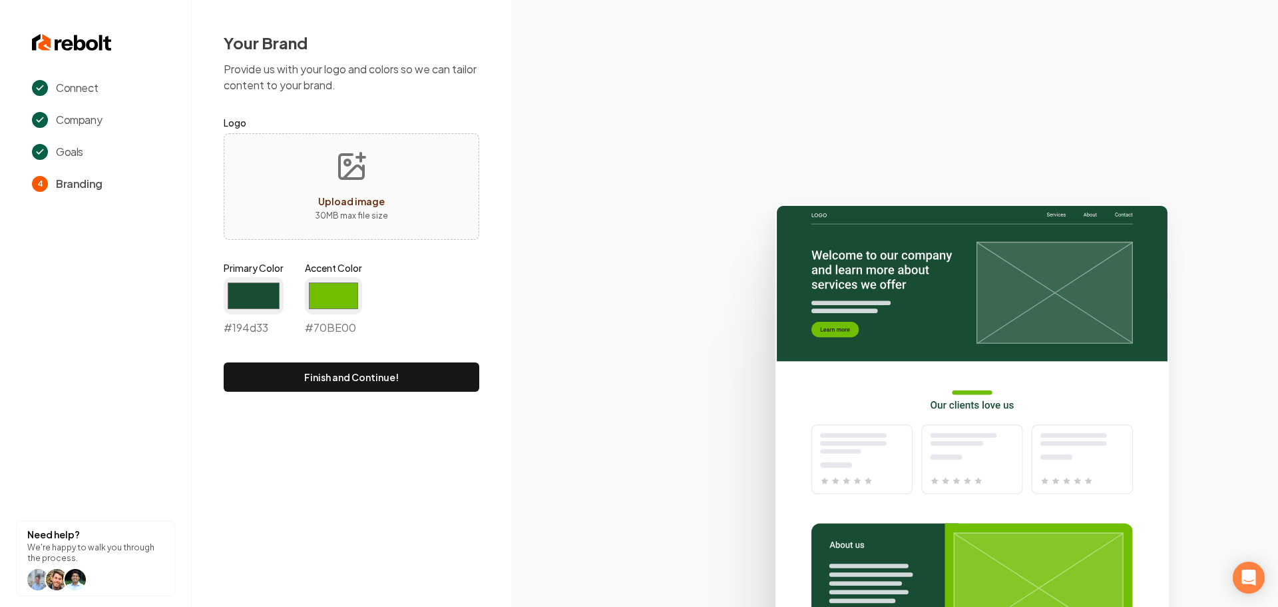
click at [350, 170] on icon "Upload image" at bounding box center [354, 172] width 20 height 13
type input "**********"
click at [260, 308] on input "#194d33" at bounding box center [254, 295] width 60 height 37
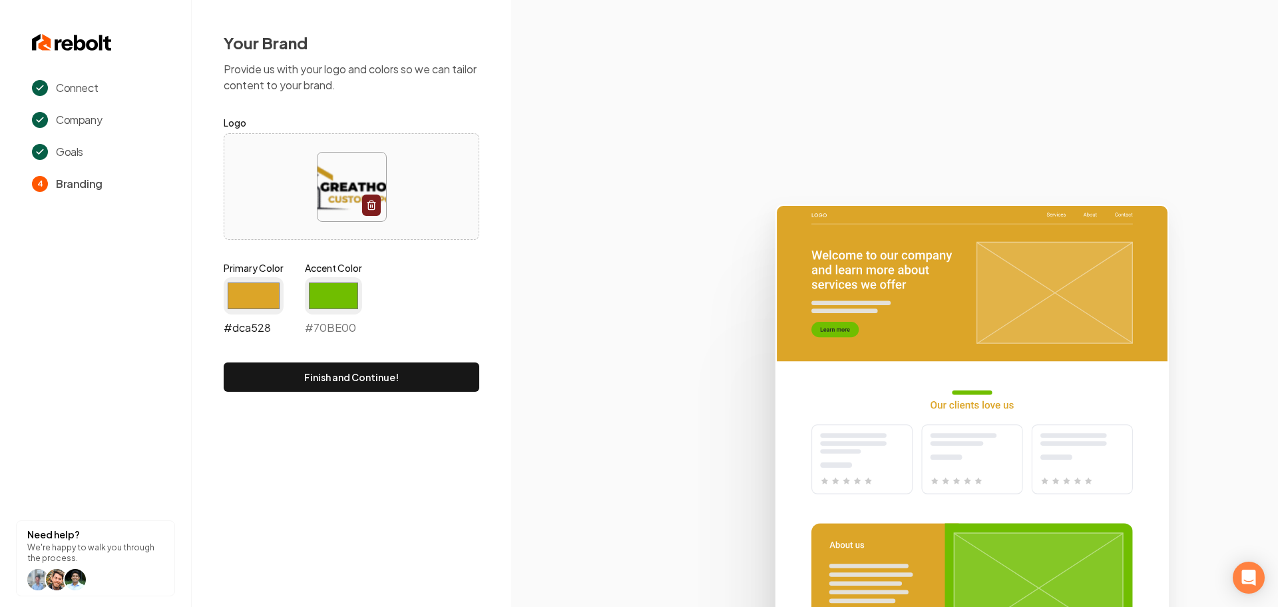
click at [247, 305] on input "#dca528" at bounding box center [254, 295] width 60 height 37
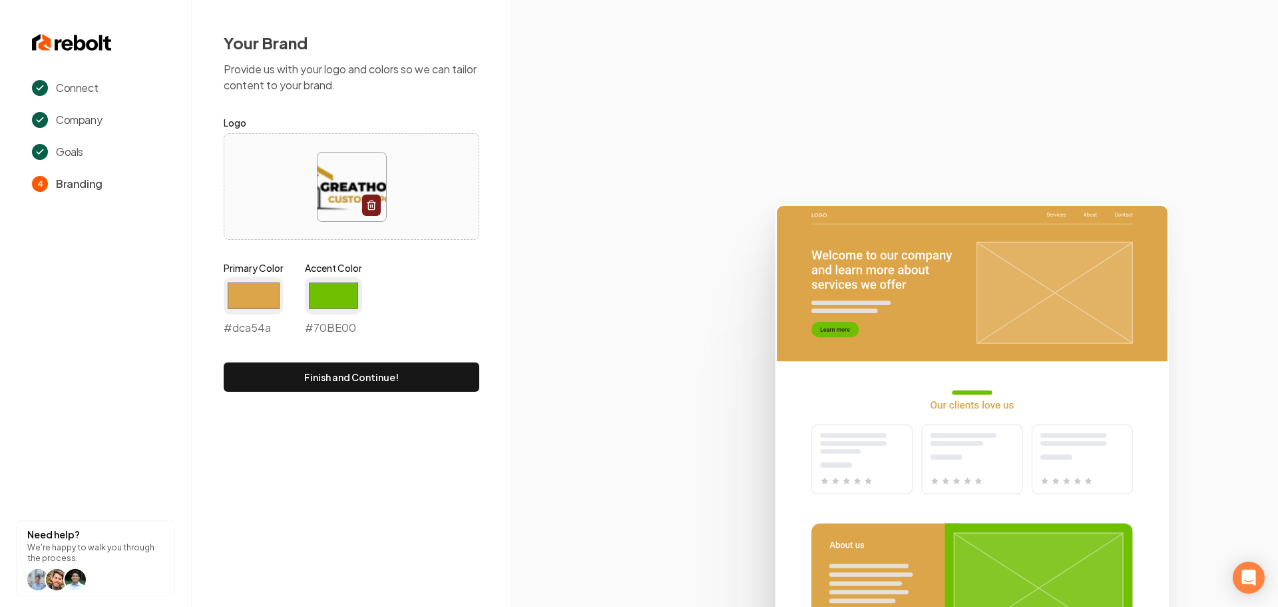
type input "#dca54a"
click at [468, 448] on div "Connect Company Goals 4 Branding Need help? We're happy to walk you through the…" at bounding box center [639, 303] width 1278 height 607
click at [362, 303] on input "#70be00" at bounding box center [333, 295] width 57 height 37
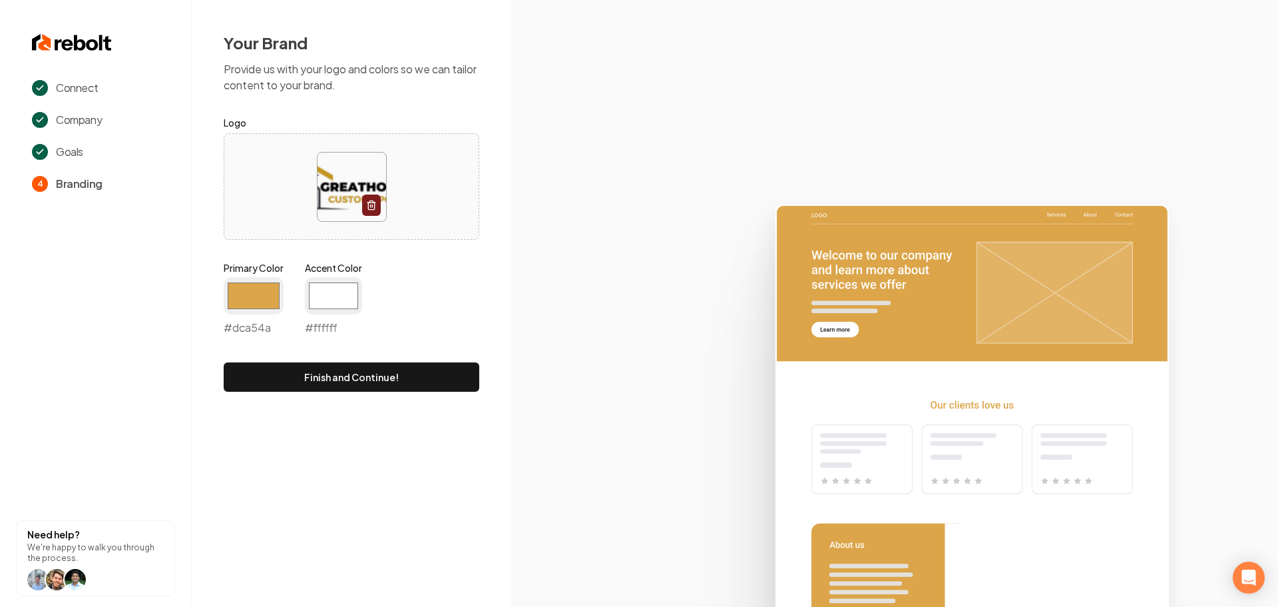
type input "#ffffff"
drag, startPoint x: 492, startPoint y: 292, endPoint x: 459, endPoint y: 331, distance: 50.5
click at [492, 292] on div "Your Brand Provide us with your logo and colors so we can tailor content to you…" at bounding box center [352, 211] width 320 height 423
click at [398, 384] on button "Finish and Continue!" at bounding box center [352, 376] width 256 height 29
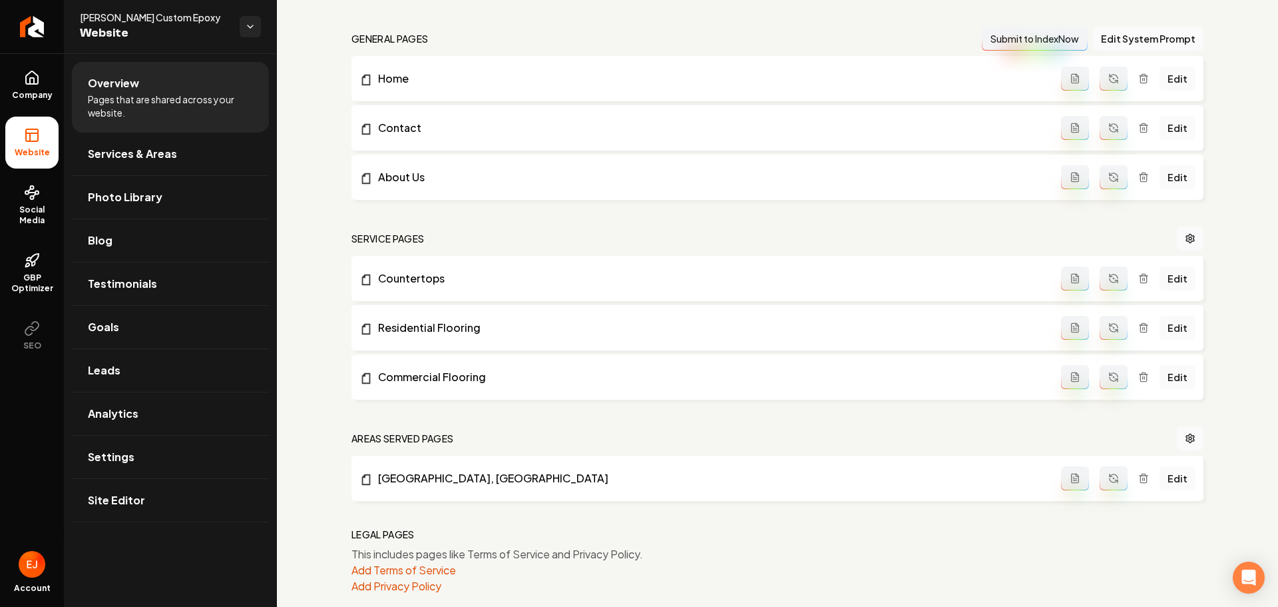
scroll to position [409, 0]
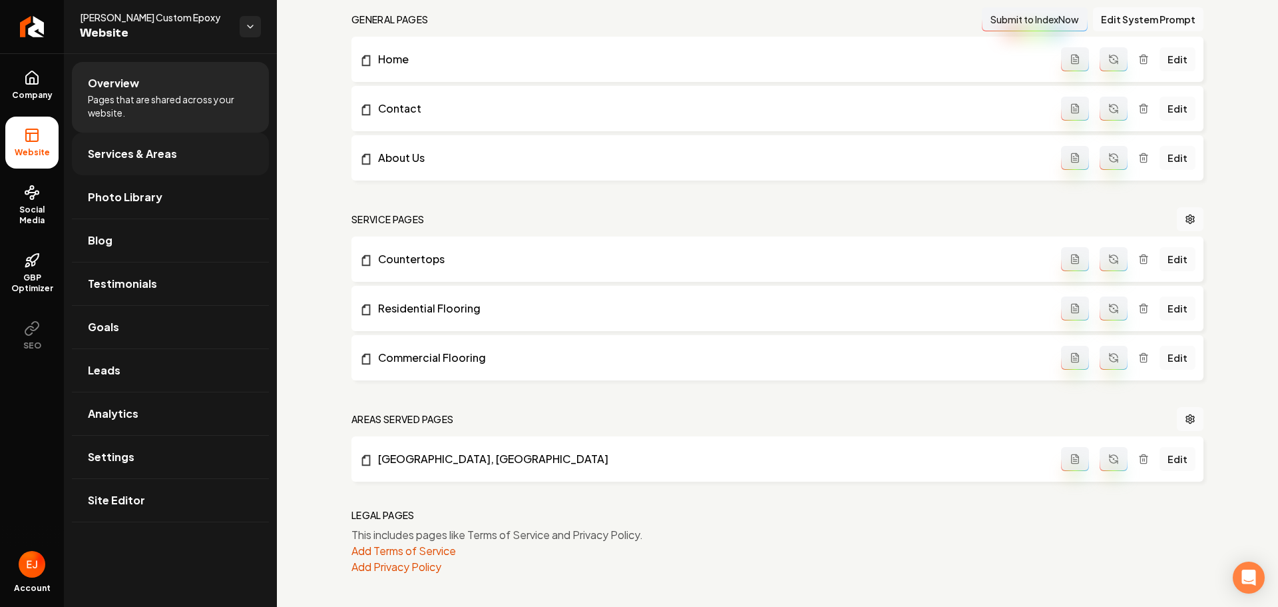
click at [139, 150] on span "Services & Areas" at bounding box center [132, 154] width 89 height 16
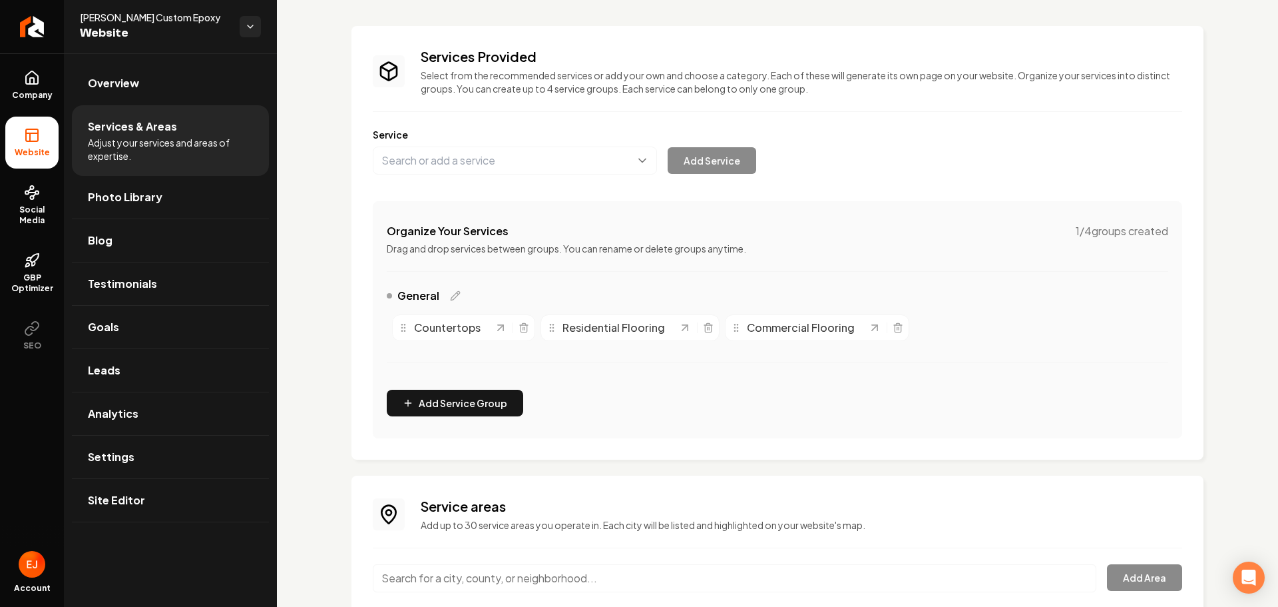
scroll to position [160, 0]
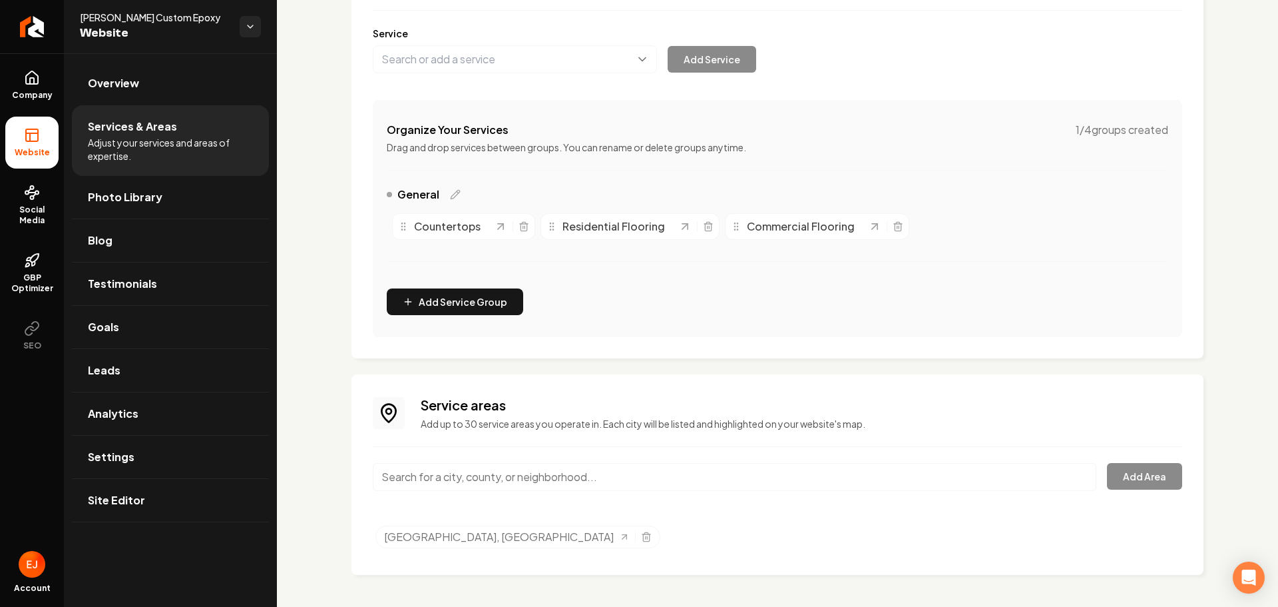
click at [499, 467] on input "Main content area" at bounding box center [735, 477] width 724 height 28
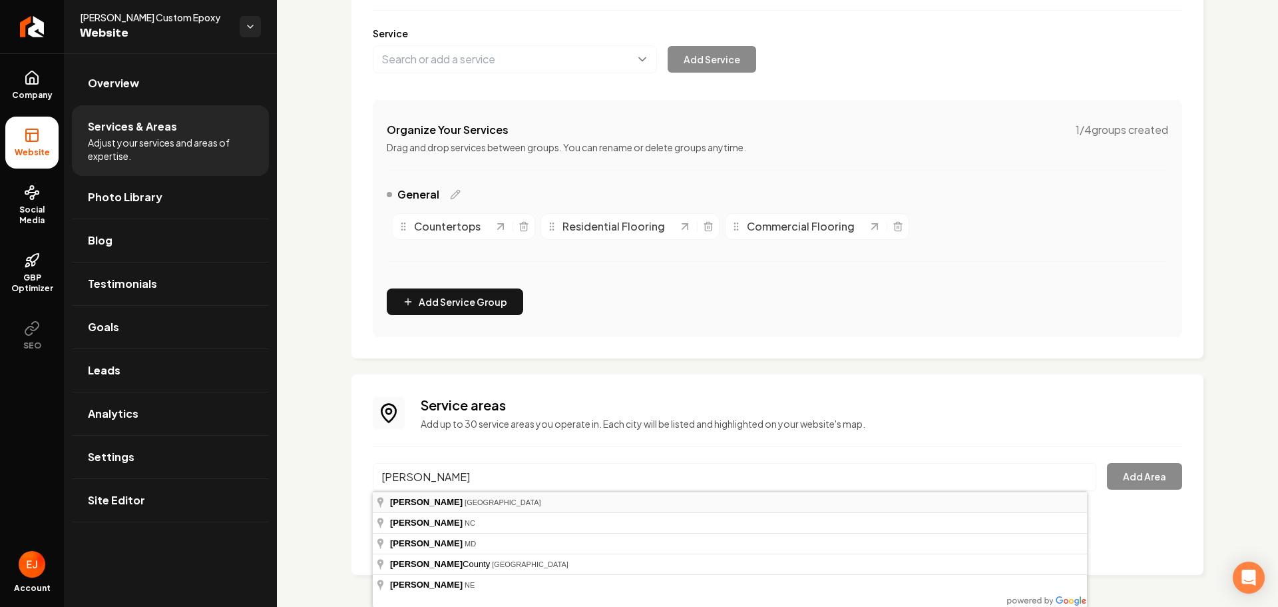
type input "Denton, TX"
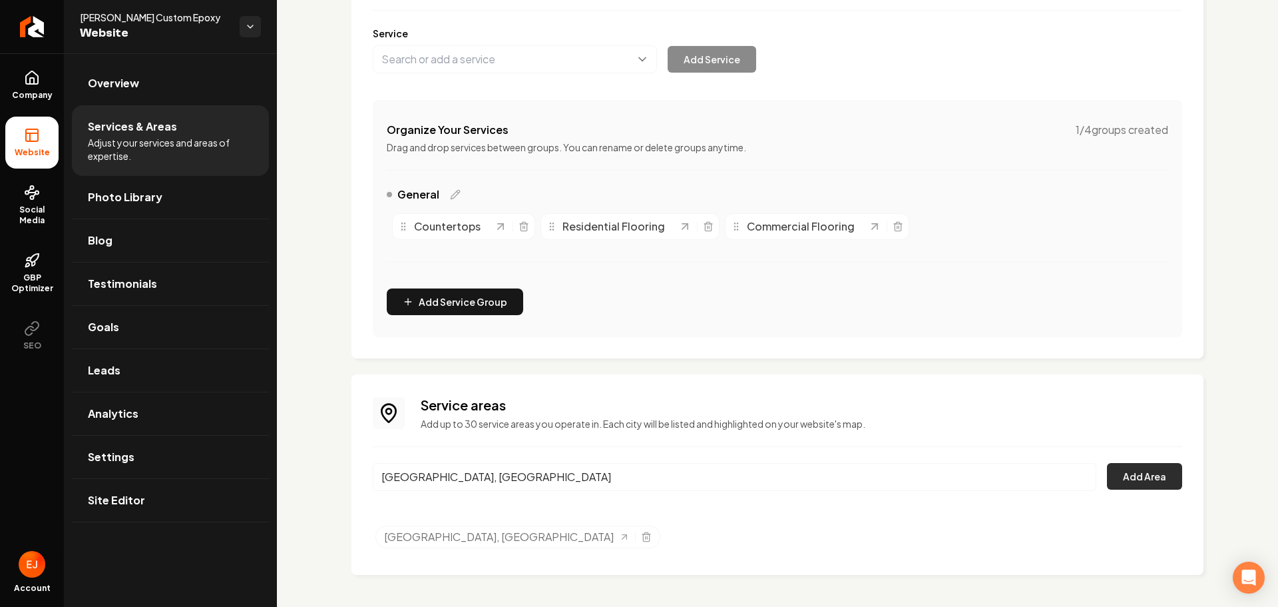
click at [1111, 487] on button "Add Area" at bounding box center [1144, 476] width 75 height 27
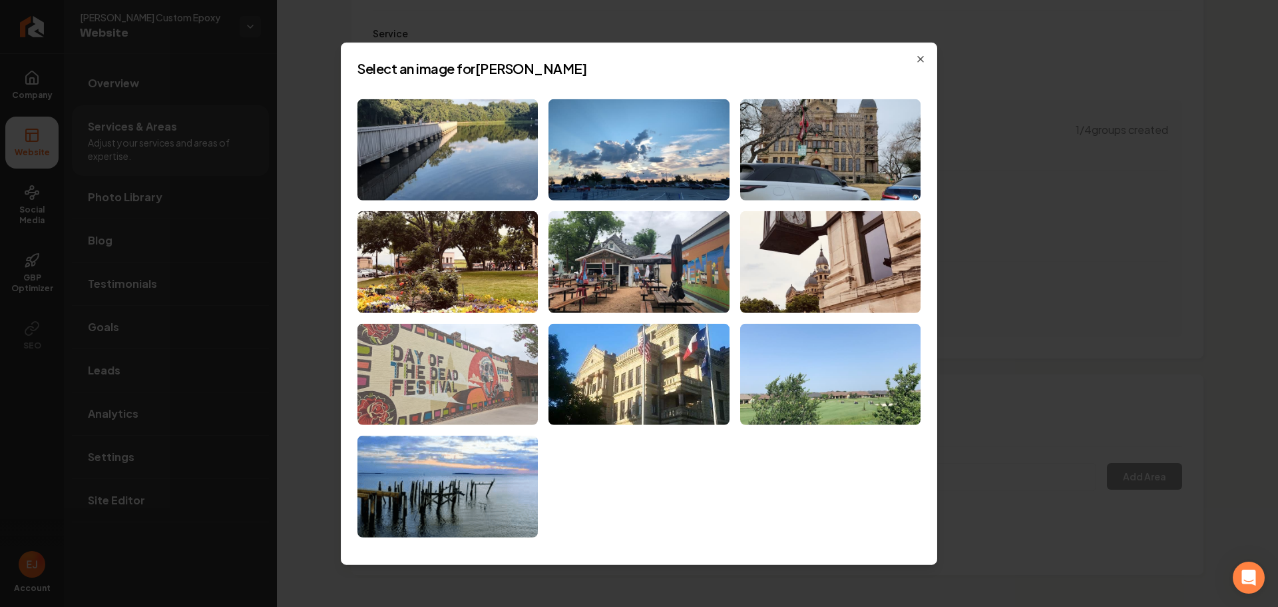
click at [445, 369] on img at bounding box center [448, 375] width 180 height 102
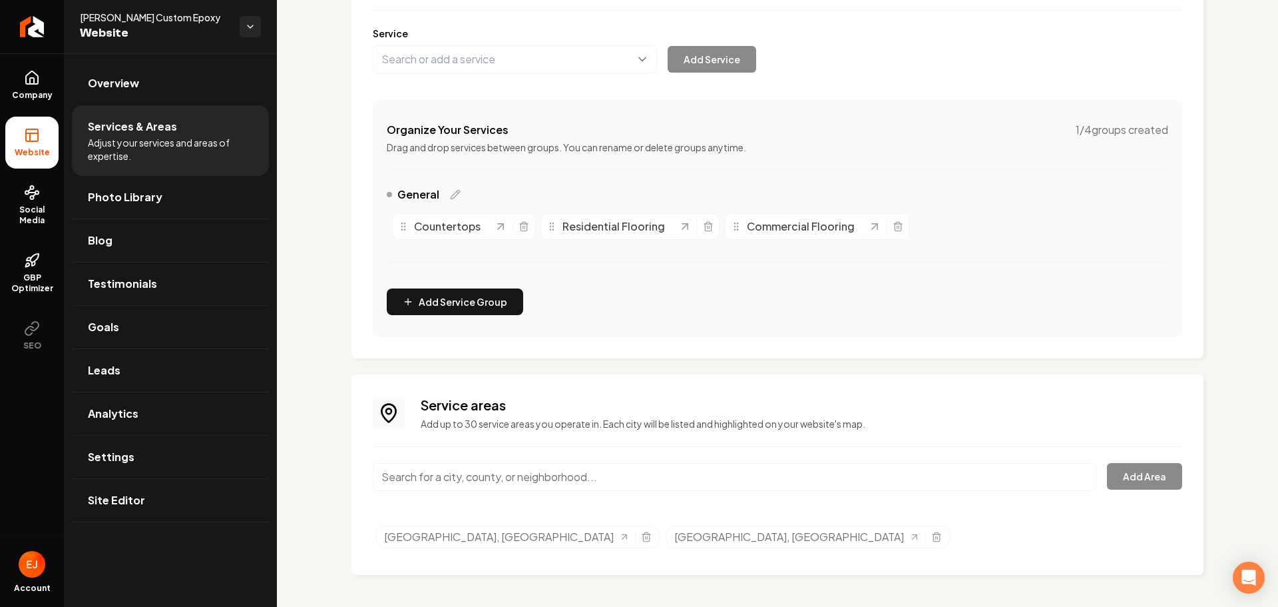
click at [573, 467] on input "Main content area" at bounding box center [735, 477] width 724 height 28
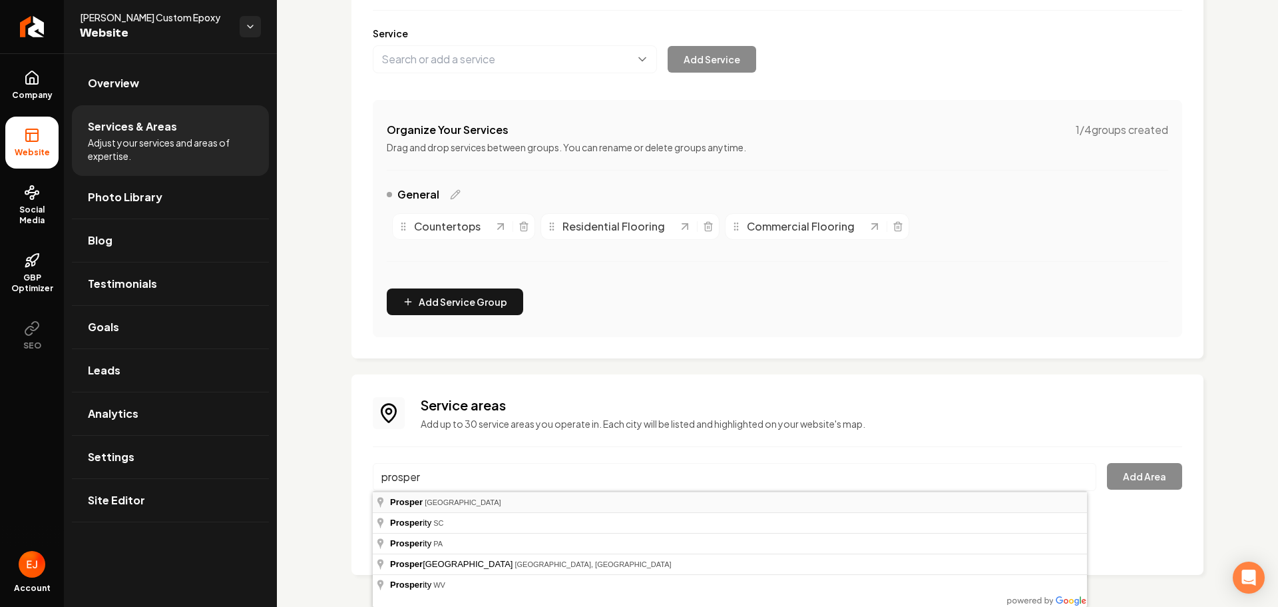
type input "Prosper, TX"
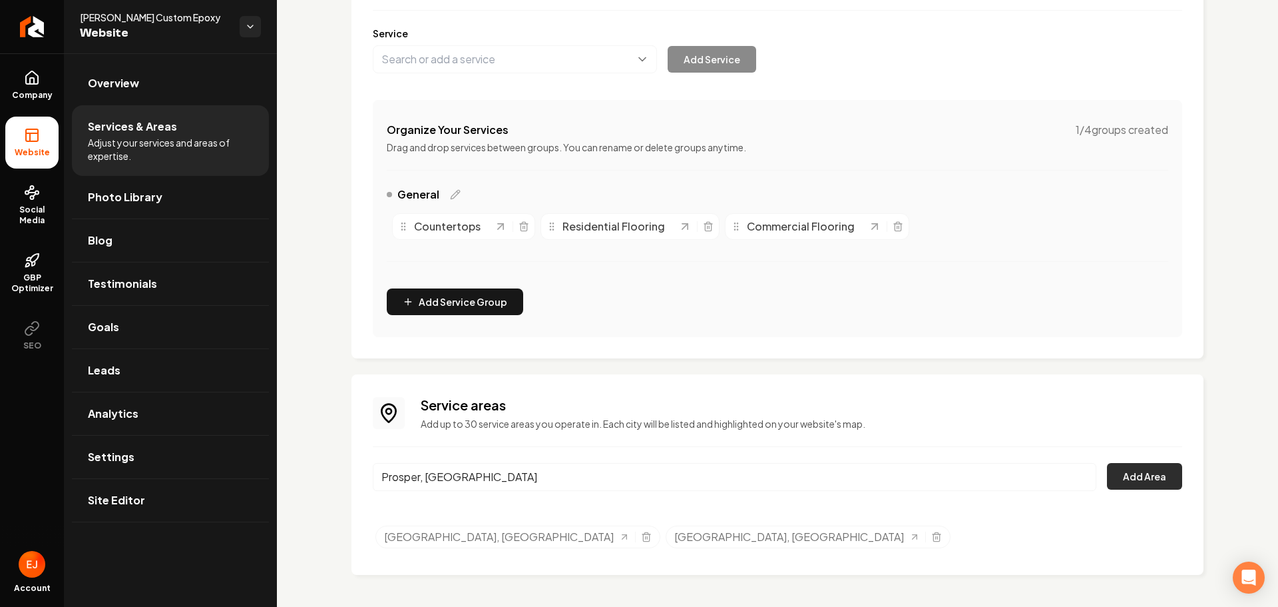
click at [1132, 479] on button "Add Area" at bounding box center [1144, 476] width 75 height 27
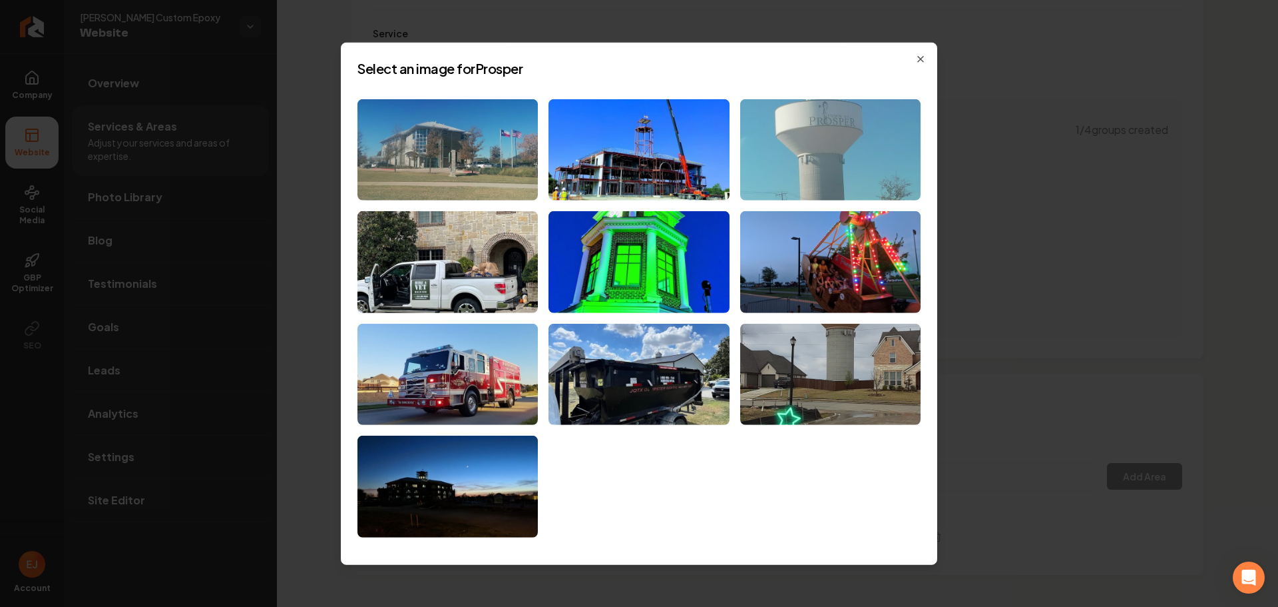
click at [803, 178] on img at bounding box center [830, 150] width 180 height 102
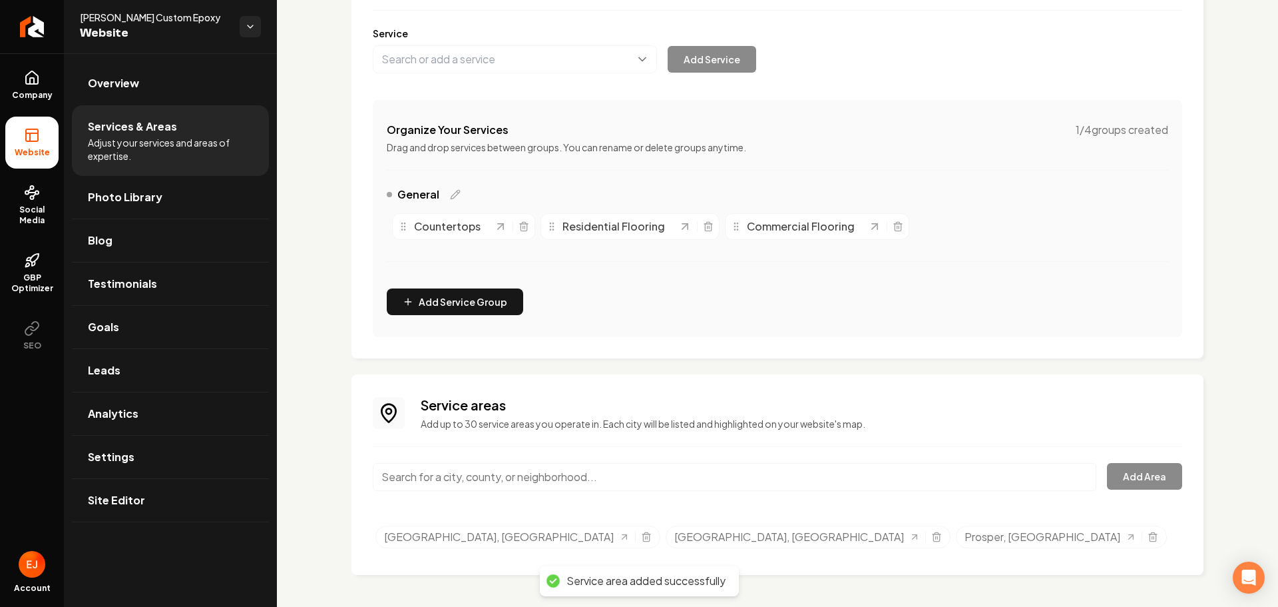
click at [1035, 477] on input "Main content area" at bounding box center [735, 477] width 724 height 28
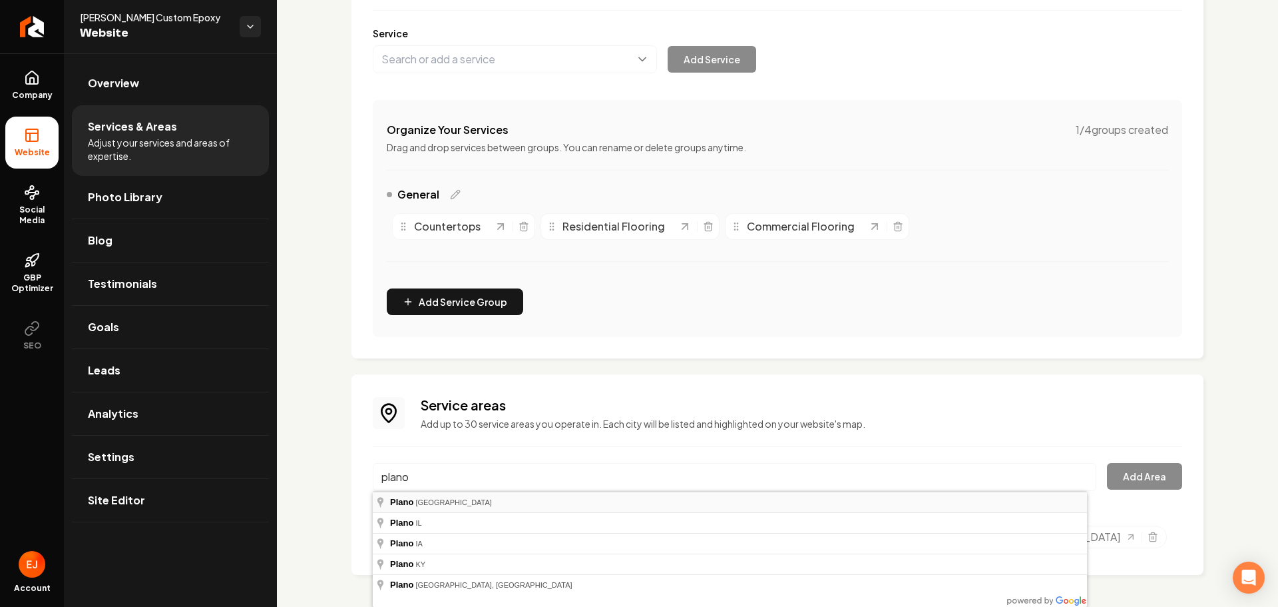
type input "Plano, TX"
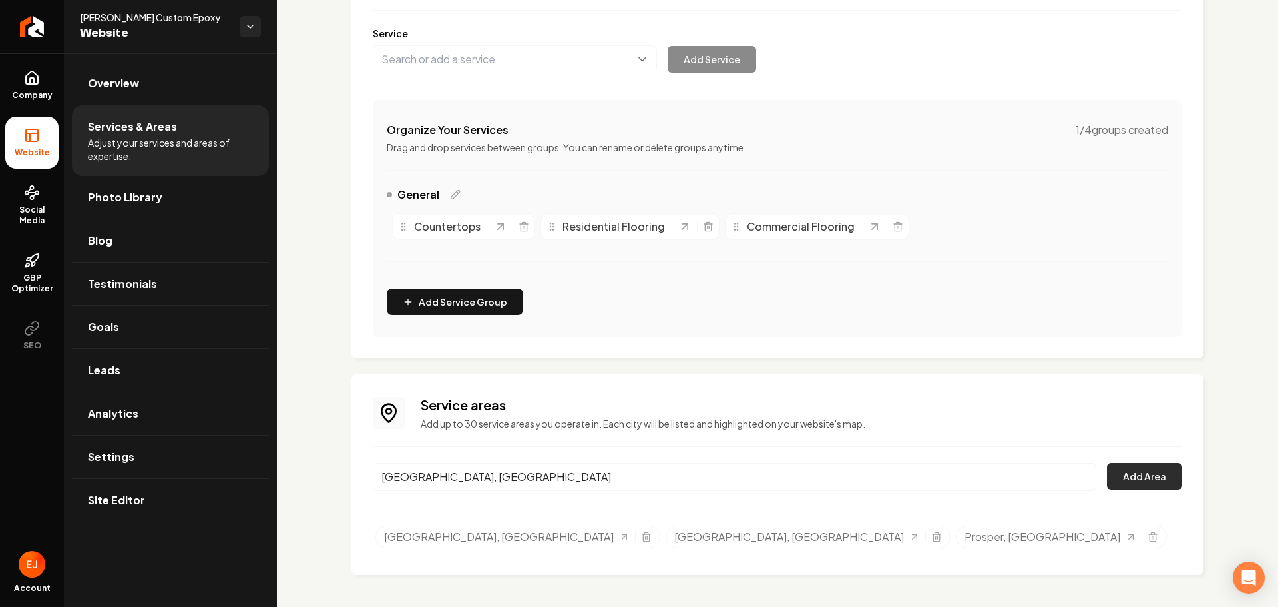
click at [1127, 477] on button "Add Area" at bounding box center [1144, 476] width 75 height 27
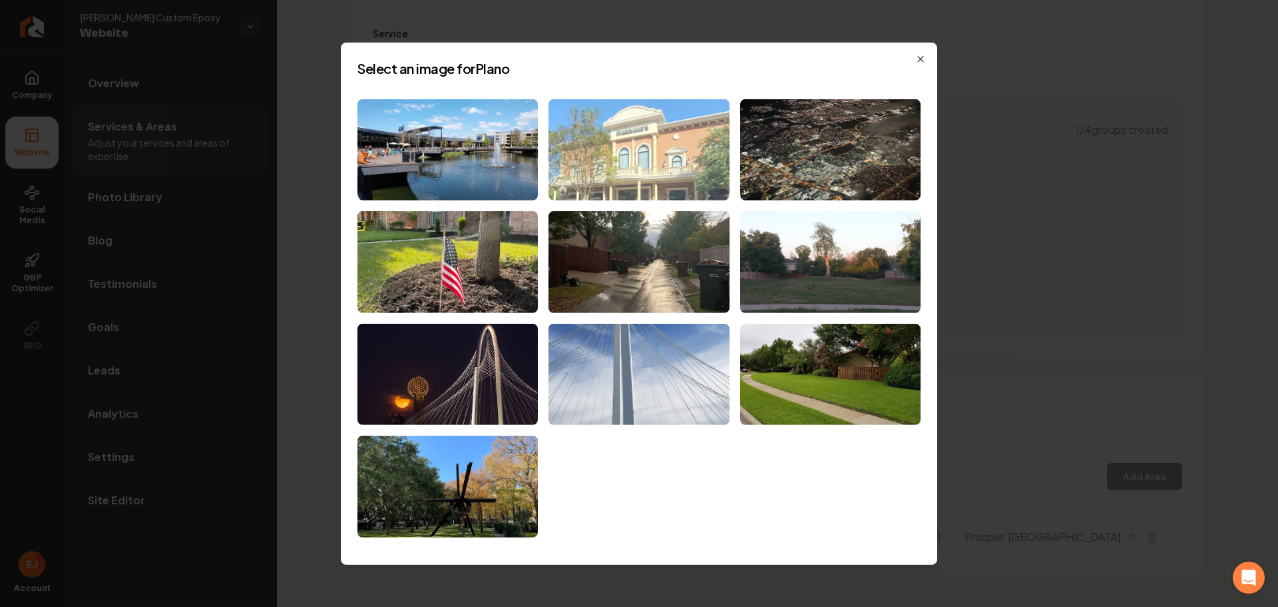
click at [643, 174] on img at bounding box center [639, 150] width 180 height 102
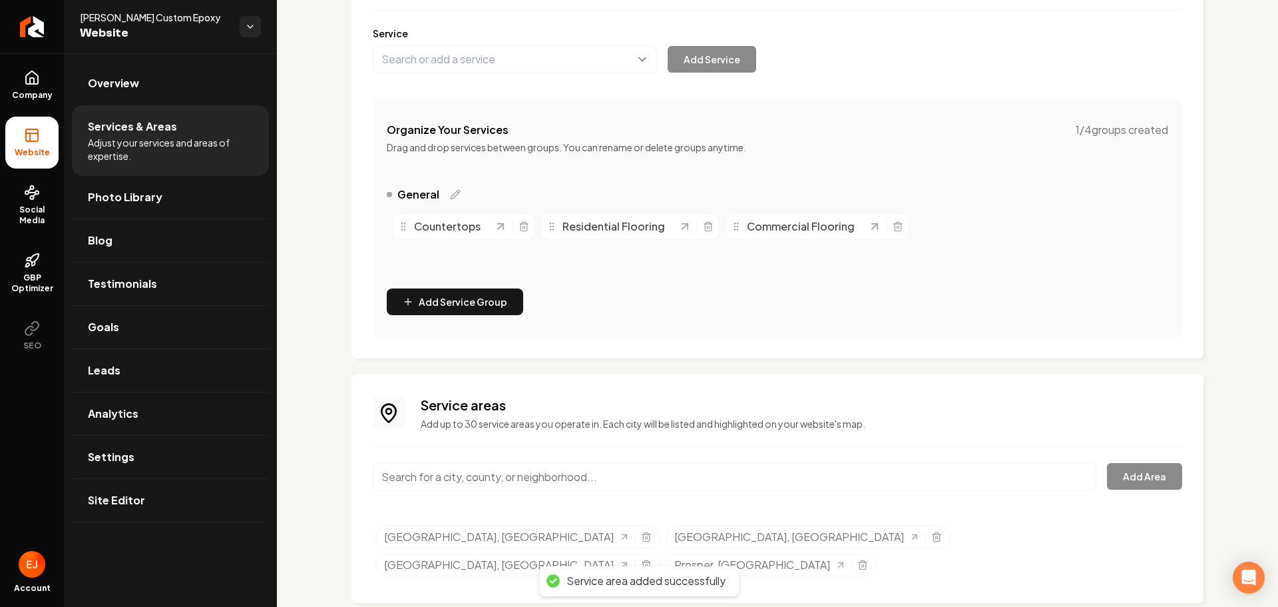
drag, startPoint x: 629, startPoint y: 489, endPoint x: 622, endPoint y: 489, distance: 7.3
click at [627, 489] on input "Main content area" at bounding box center [735, 477] width 724 height 28
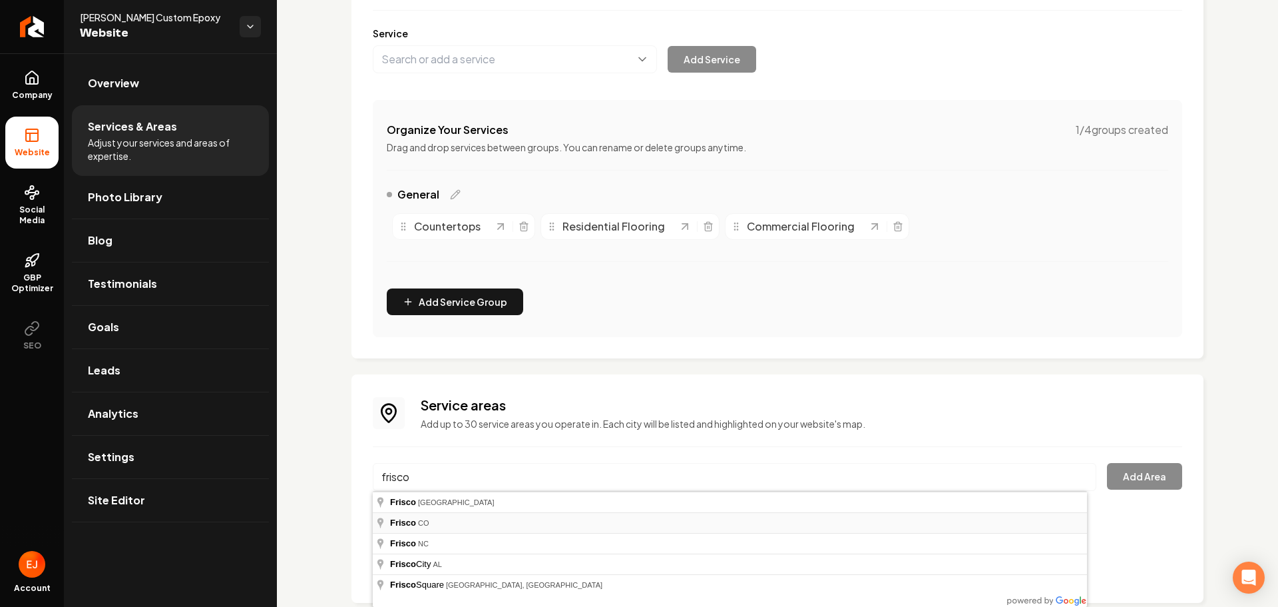
type input "Frisco, CO"
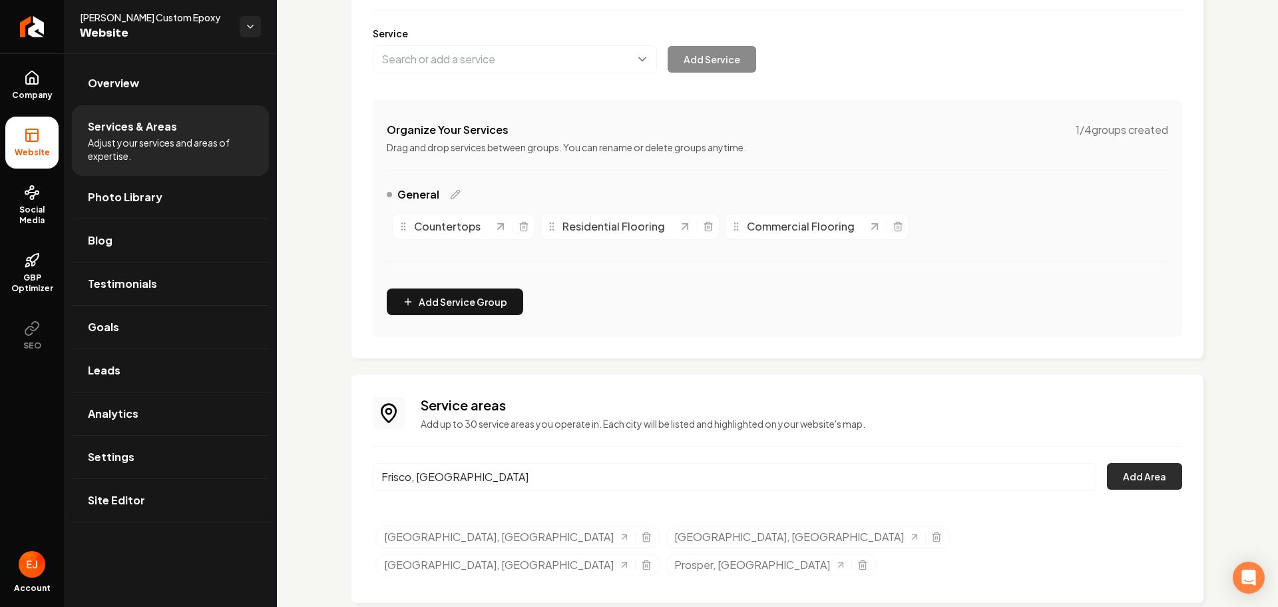
click at [1125, 473] on button "Add Area" at bounding box center [1144, 476] width 75 height 27
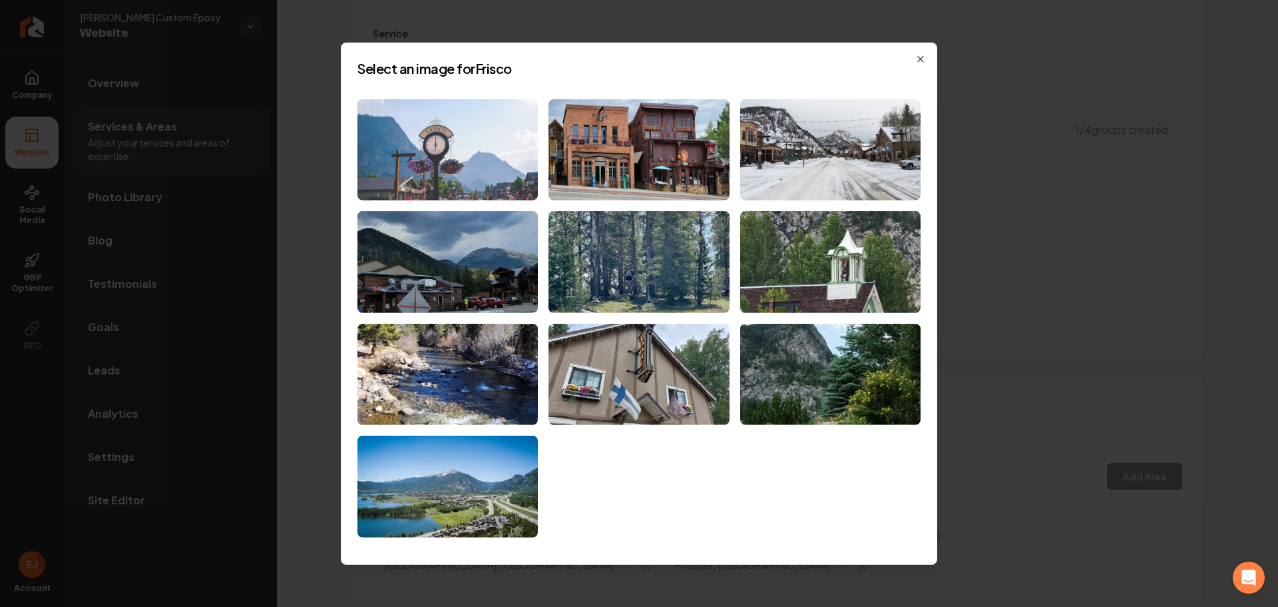
click at [498, 170] on img at bounding box center [448, 150] width 180 height 102
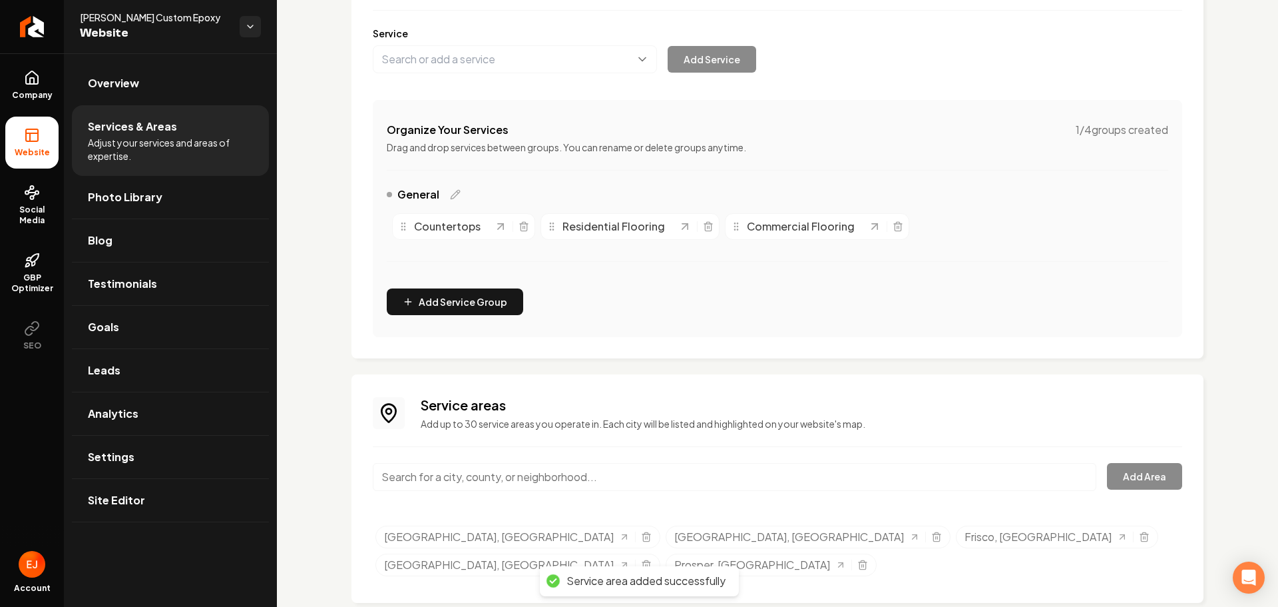
click at [448, 465] on input "Main content area" at bounding box center [735, 477] width 724 height 28
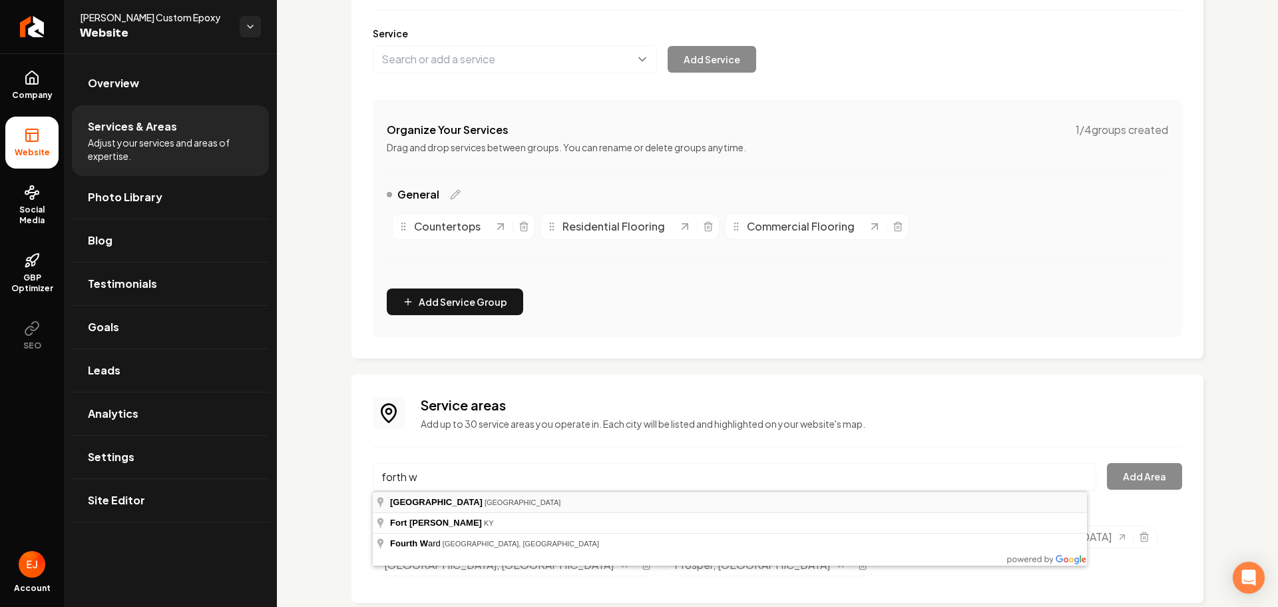
type input "Fort Worth, TX"
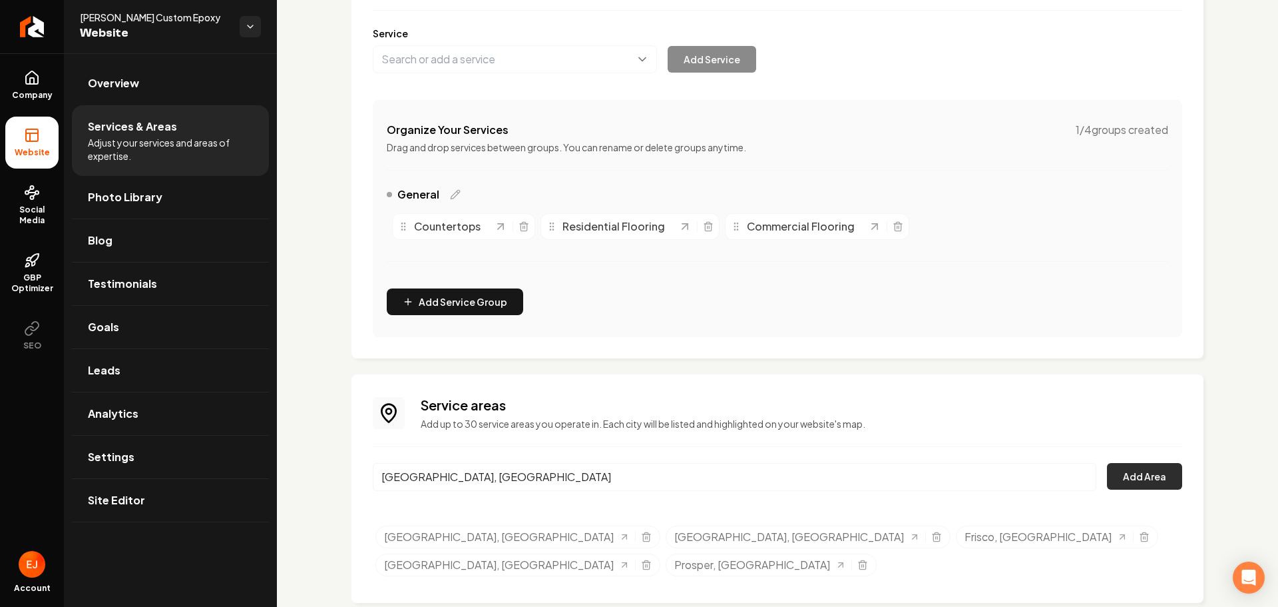
click at [1135, 475] on button "Add Area" at bounding box center [1144, 476] width 75 height 27
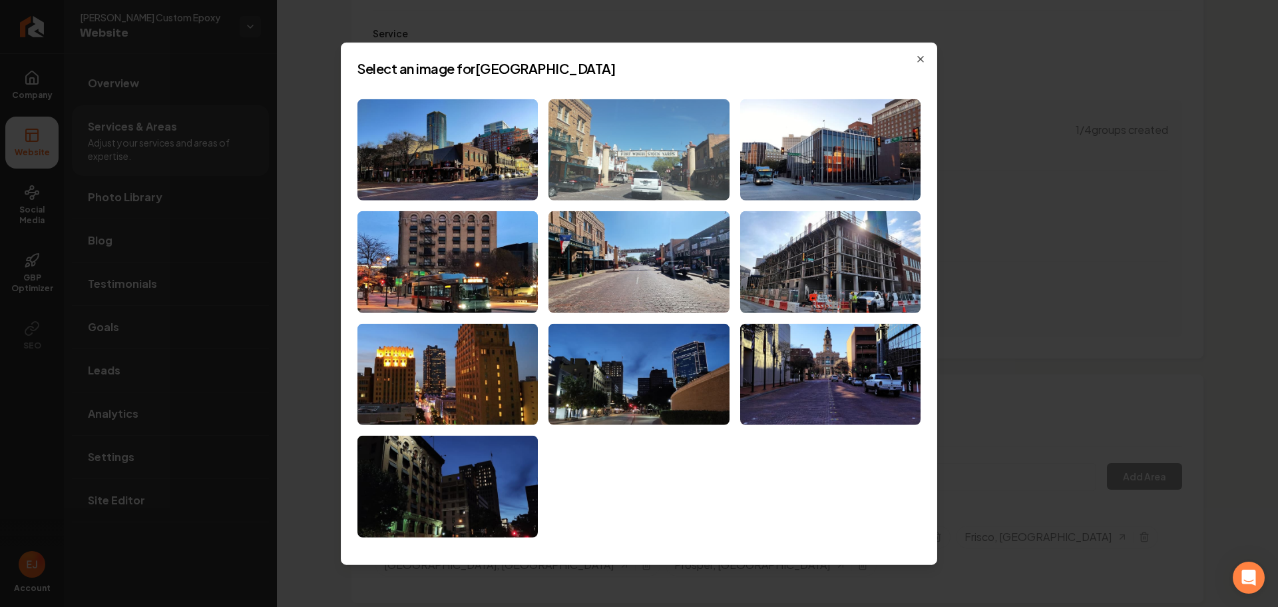
click at [652, 180] on img at bounding box center [639, 150] width 180 height 102
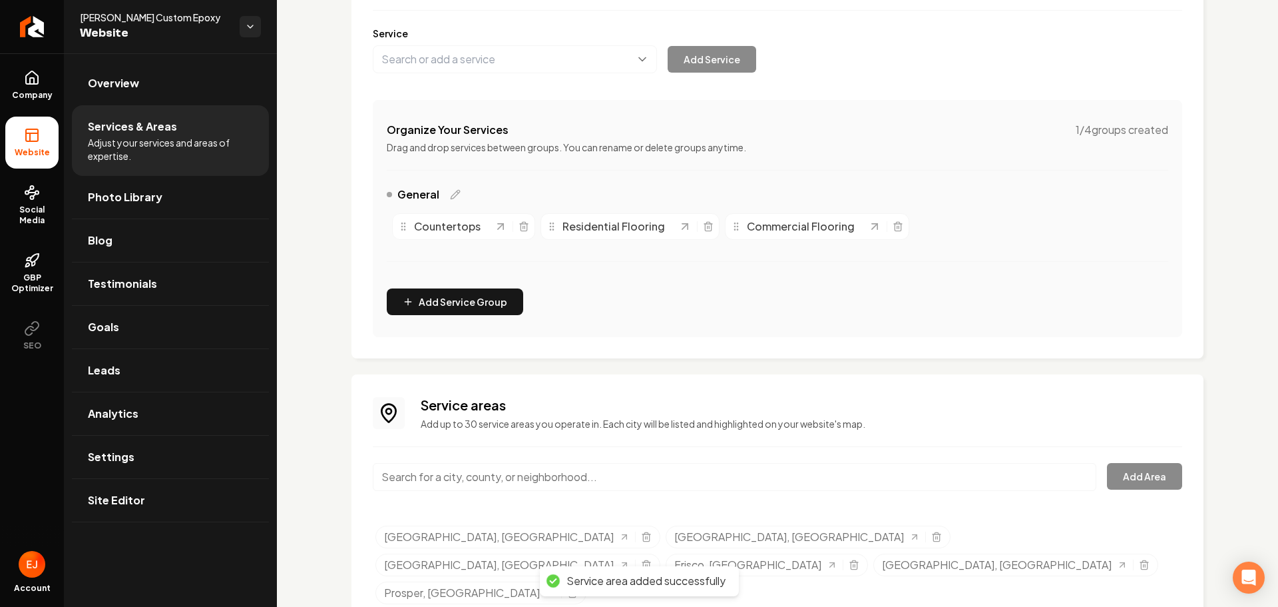
click at [589, 476] on input "Main content area" at bounding box center [735, 477] width 724 height 28
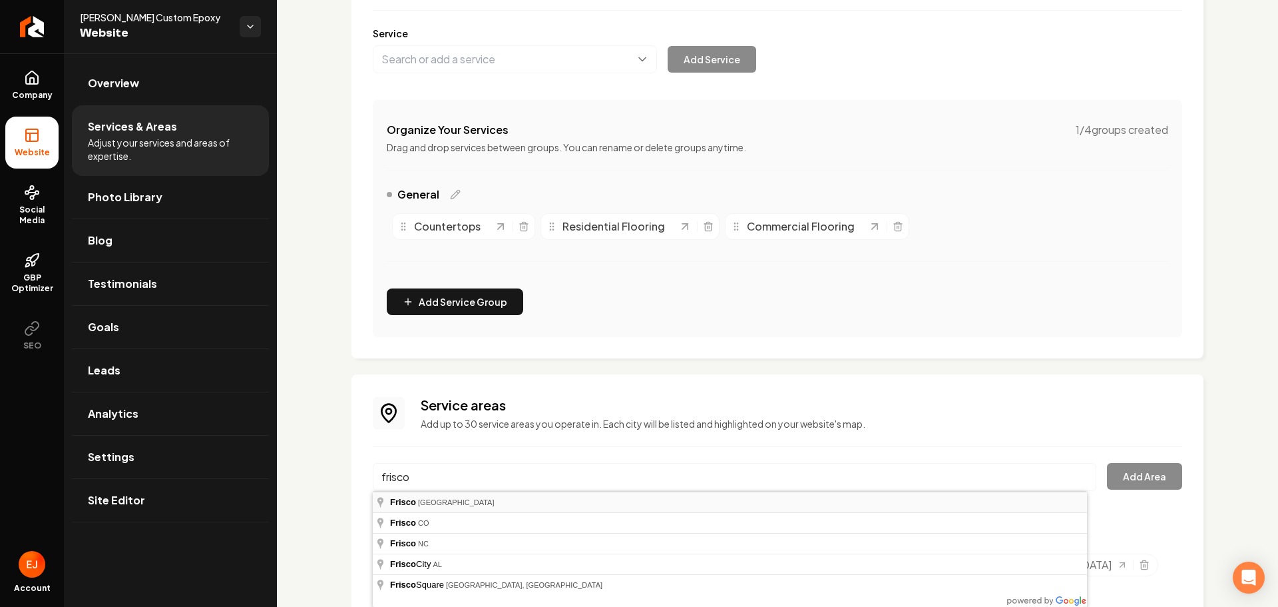
type input "Frisco, TX"
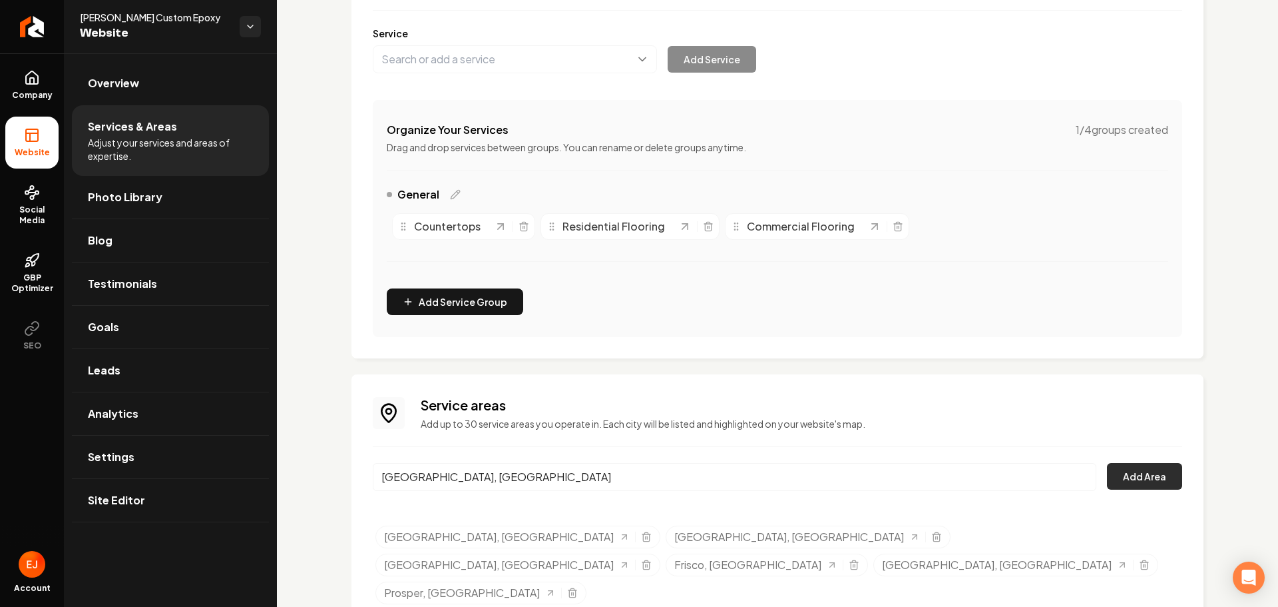
click at [1107, 475] on button "Add Area" at bounding box center [1144, 476] width 75 height 27
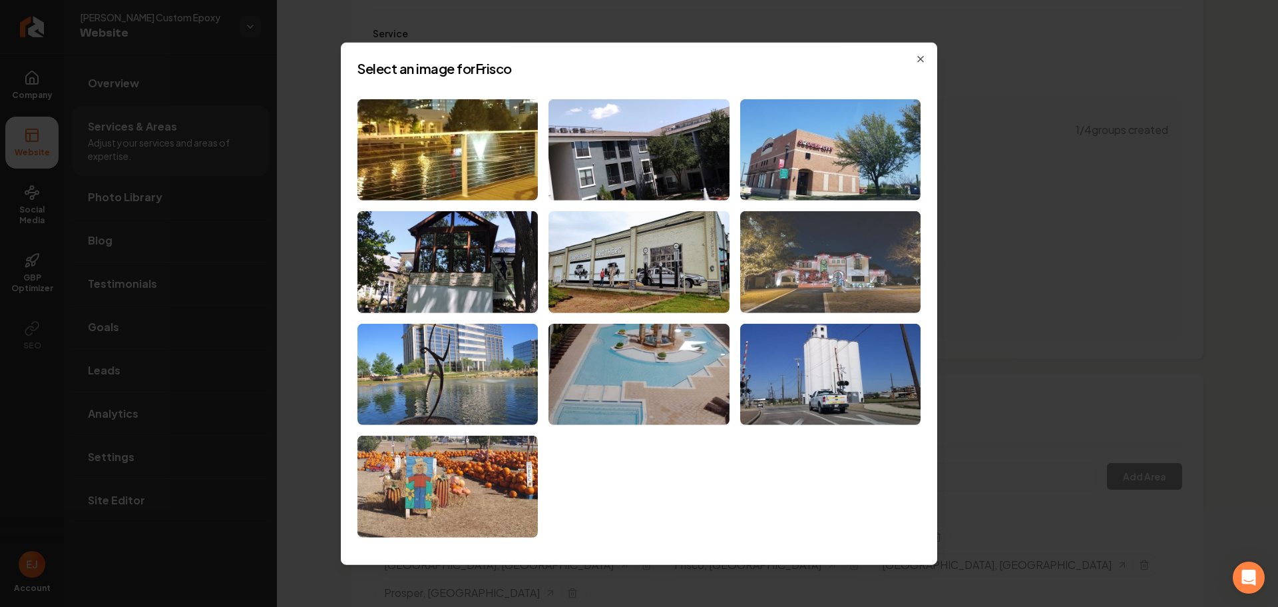
click at [850, 262] on img at bounding box center [830, 262] width 180 height 102
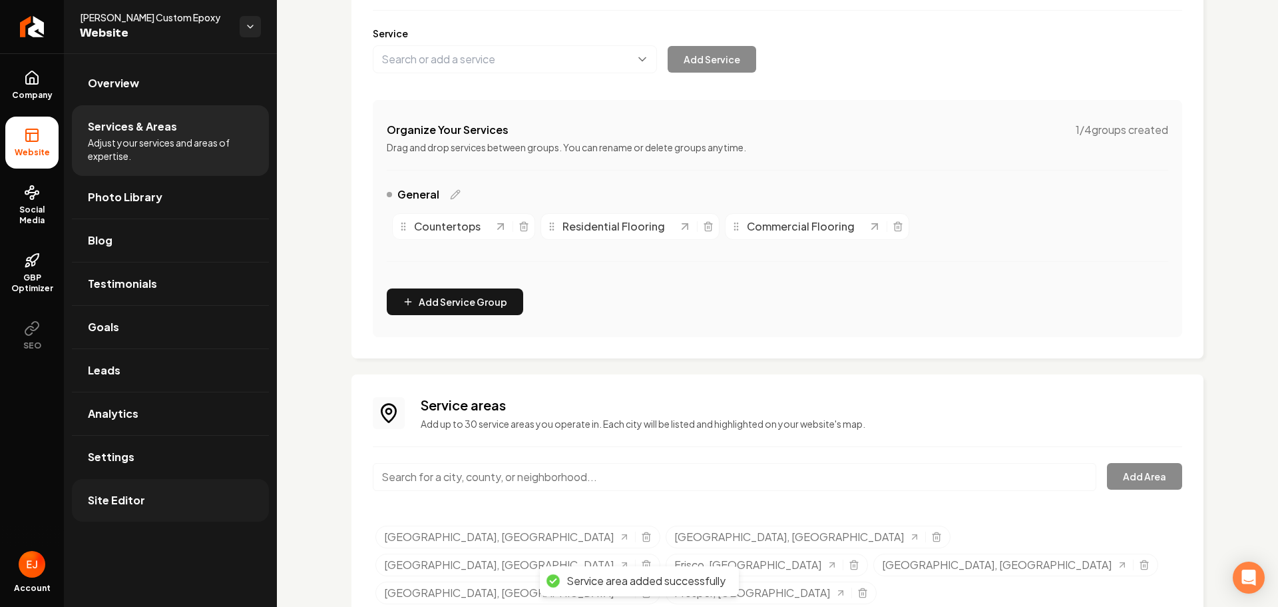
click at [198, 501] on link "Site Editor" at bounding box center [170, 500] width 197 height 43
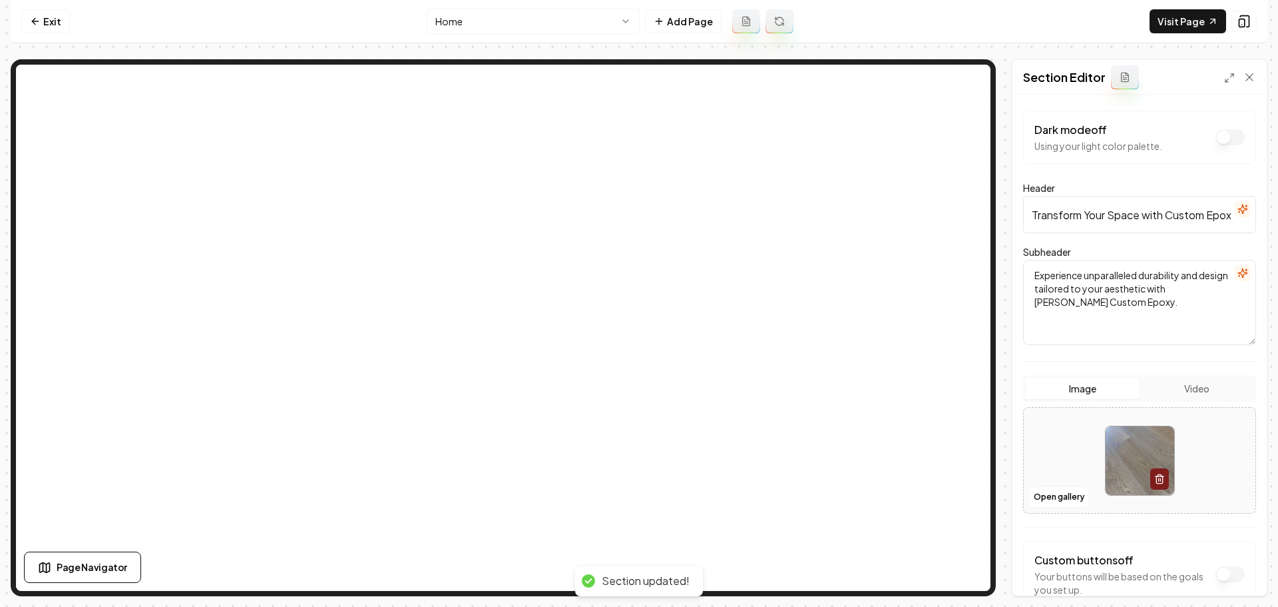
click at [1126, 461] on img at bounding box center [1140, 460] width 69 height 69
click at [1055, 501] on button "Open gallery" at bounding box center [1059, 496] width 60 height 21
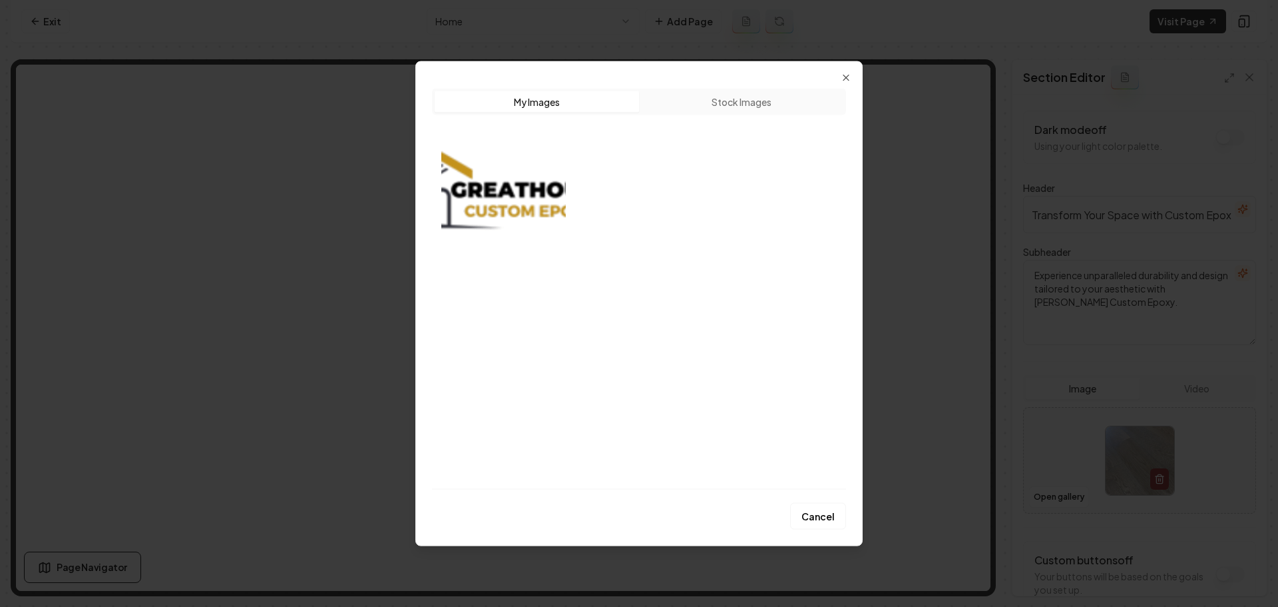
click at [759, 103] on button "Stock Images" at bounding box center [741, 101] width 204 height 21
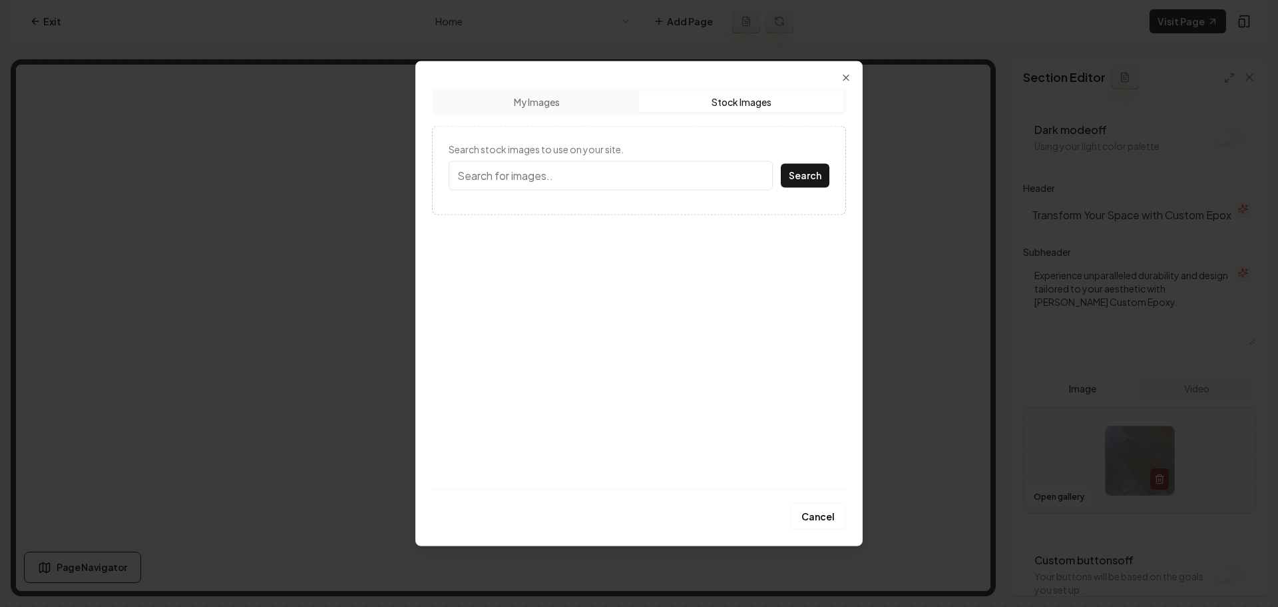
click at [624, 175] on input "Search stock images to use on your site." at bounding box center [611, 174] width 324 height 29
type input "flooring"
click at [781, 163] on button "Search" at bounding box center [805, 175] width 49 height 24
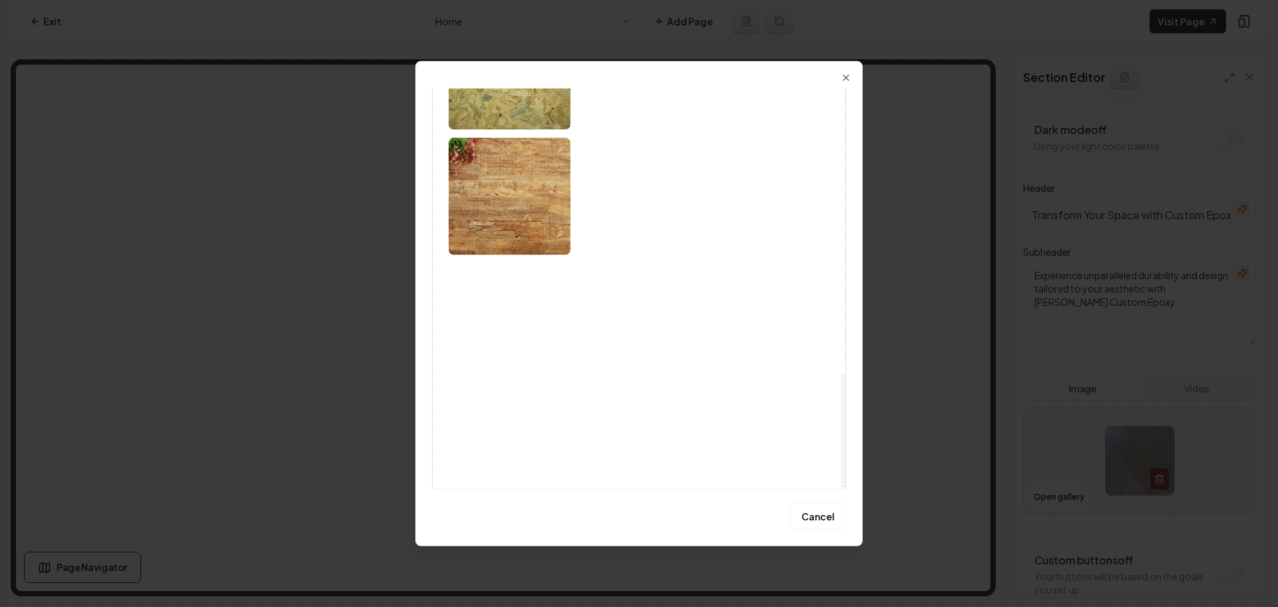
scroll to position [985, 0]
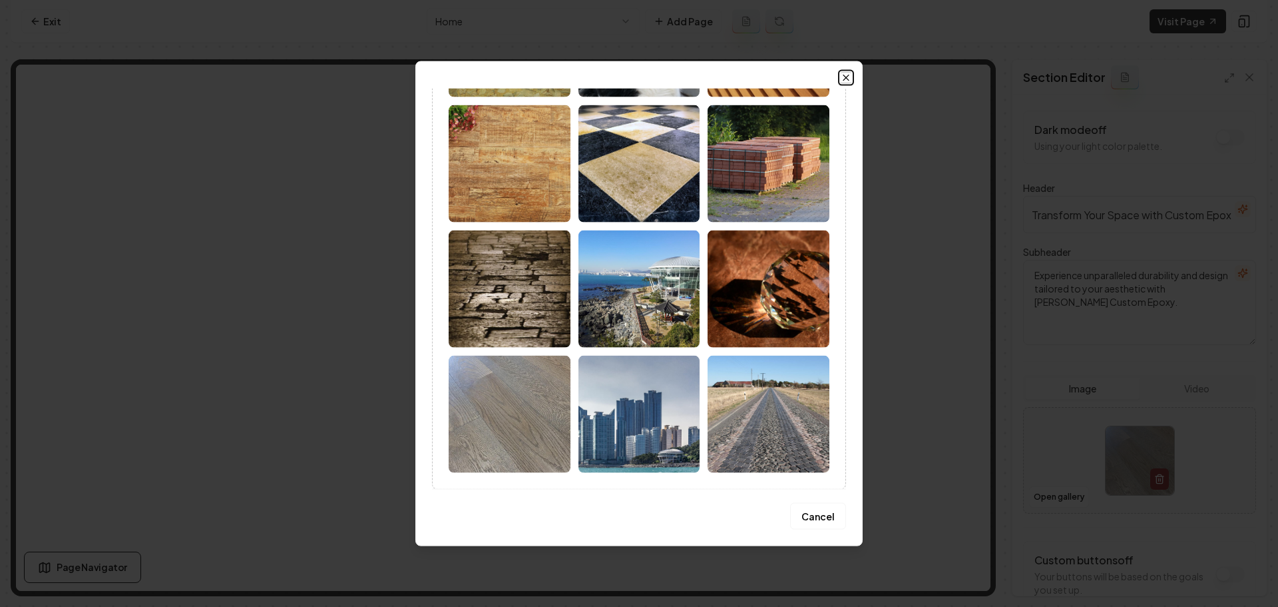
click at [842, 83] on icon "button" at bounding box center [846, 77] width 11 height 11
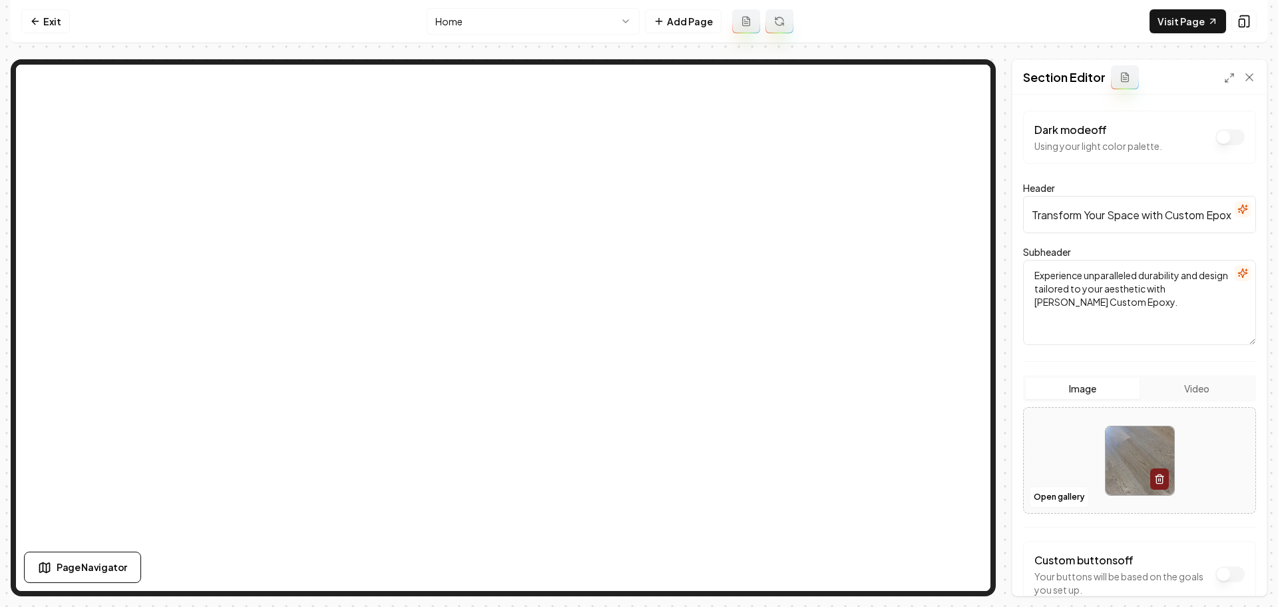
click at [1135, 432] on img at bounding box center [1140, 460] width 69 height 69
type input "**********"
click at [1250, 571] on button "Save" at bounding box center [1236, 573] width 39 height 24
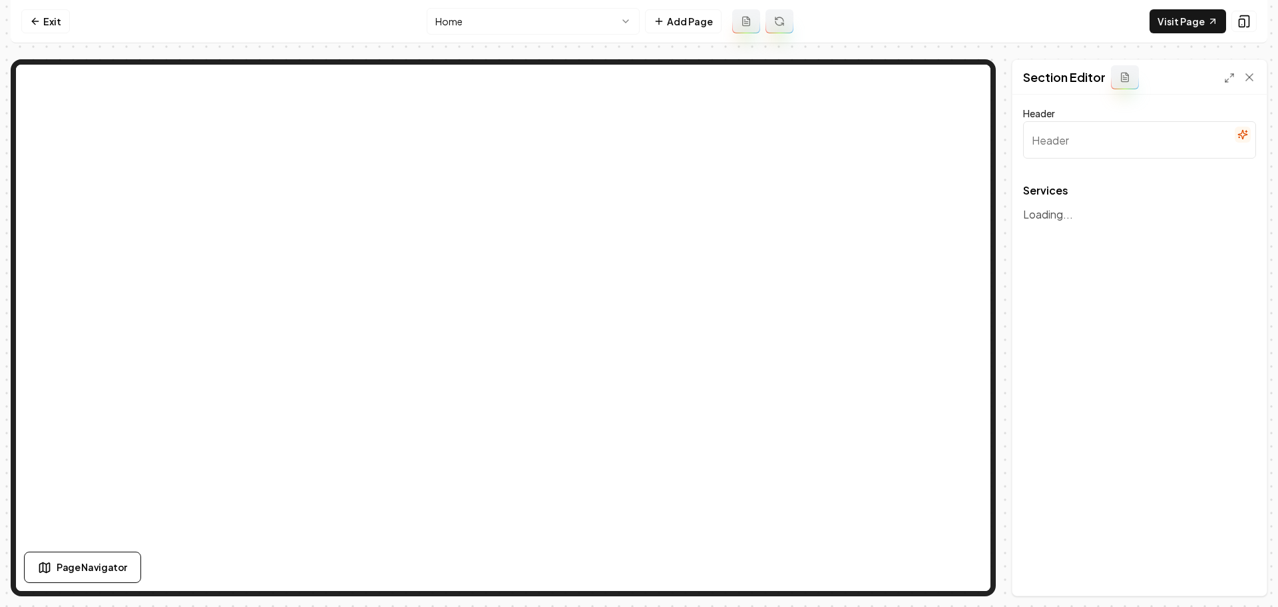
type input "Discover Our Expert Flooring Solutions"
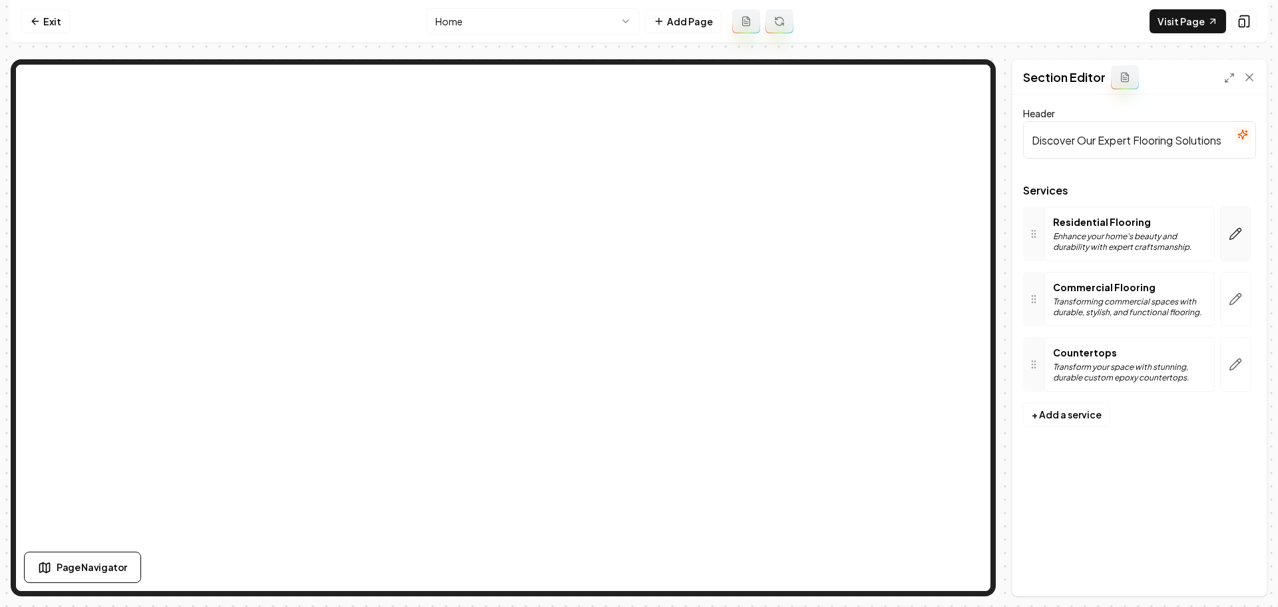
click at [1236, 246] on button "button" at bounding box center [1235, 233] width 31 height 55
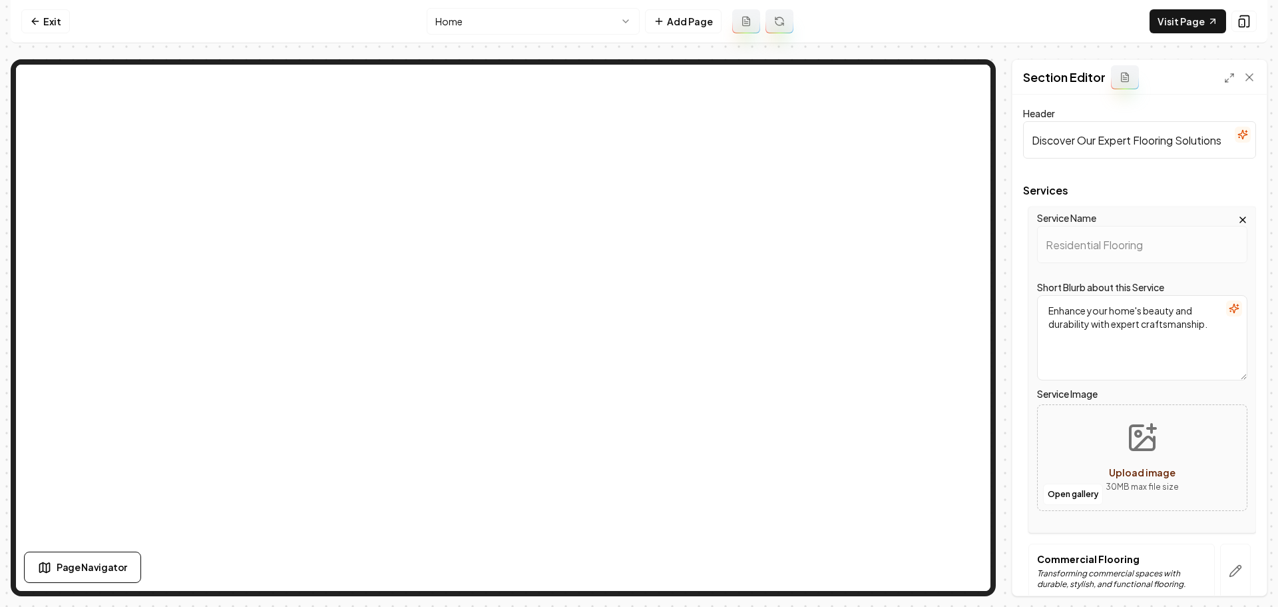
click at [1163, 443] on button "Upload image 30 MB max file size" at bounding box center [1142, 457] width 95 height 93
type input "**********"
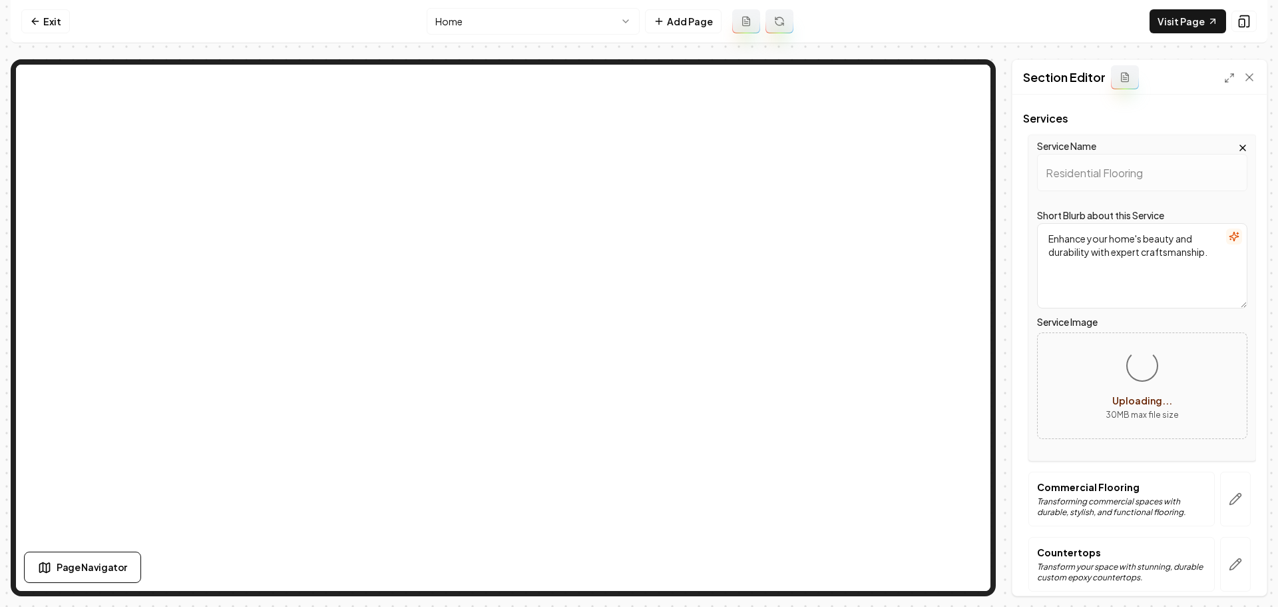
scroll to position [129, 0]
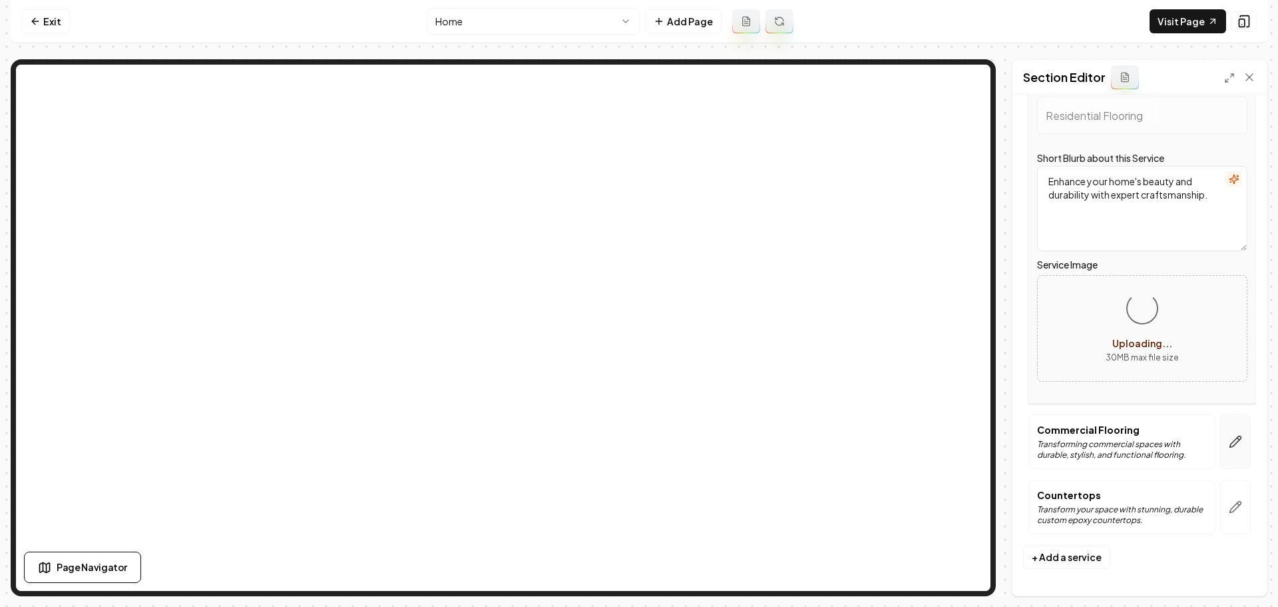
click at [1230, 443] on icon "button" at bounding box center [1235, 441] width 11 height 11
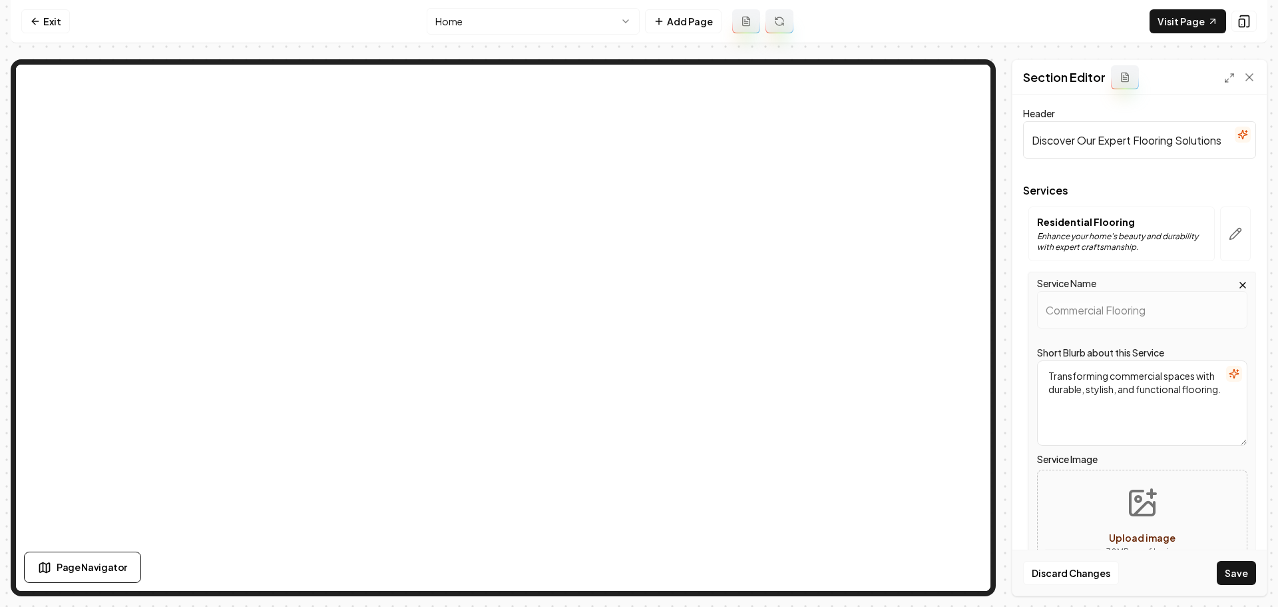
click at [1142, 504] on icon "Upload image" at bounding box center [1144, 508] width 20 height 13
type input "**********"
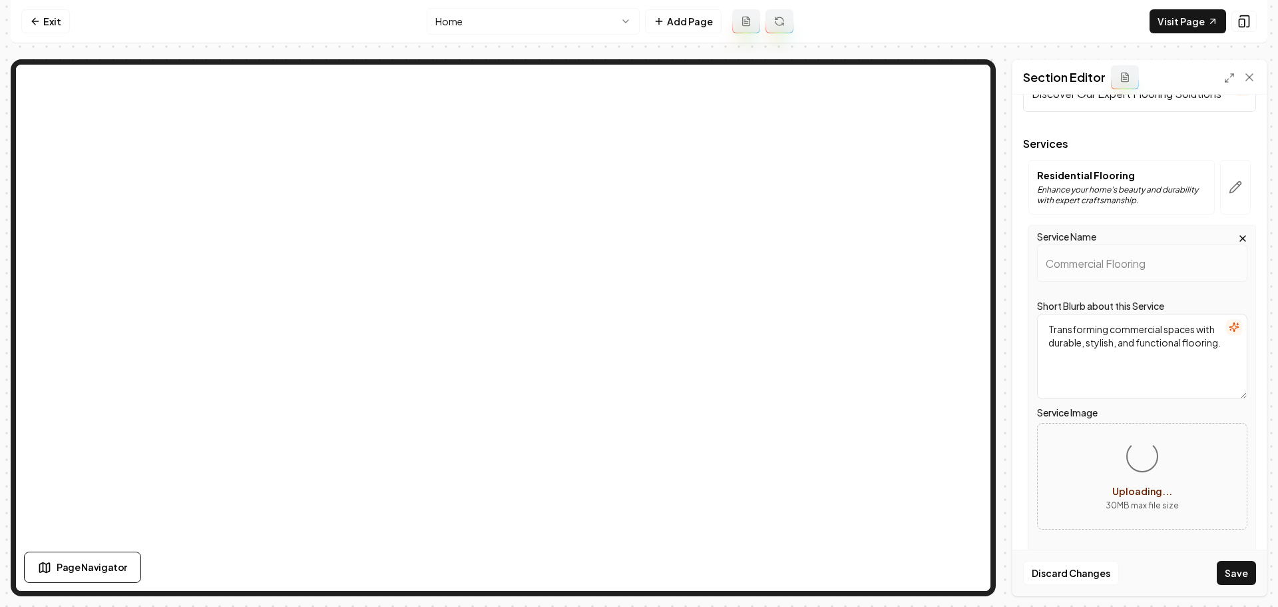
scroll to position [129, 0]
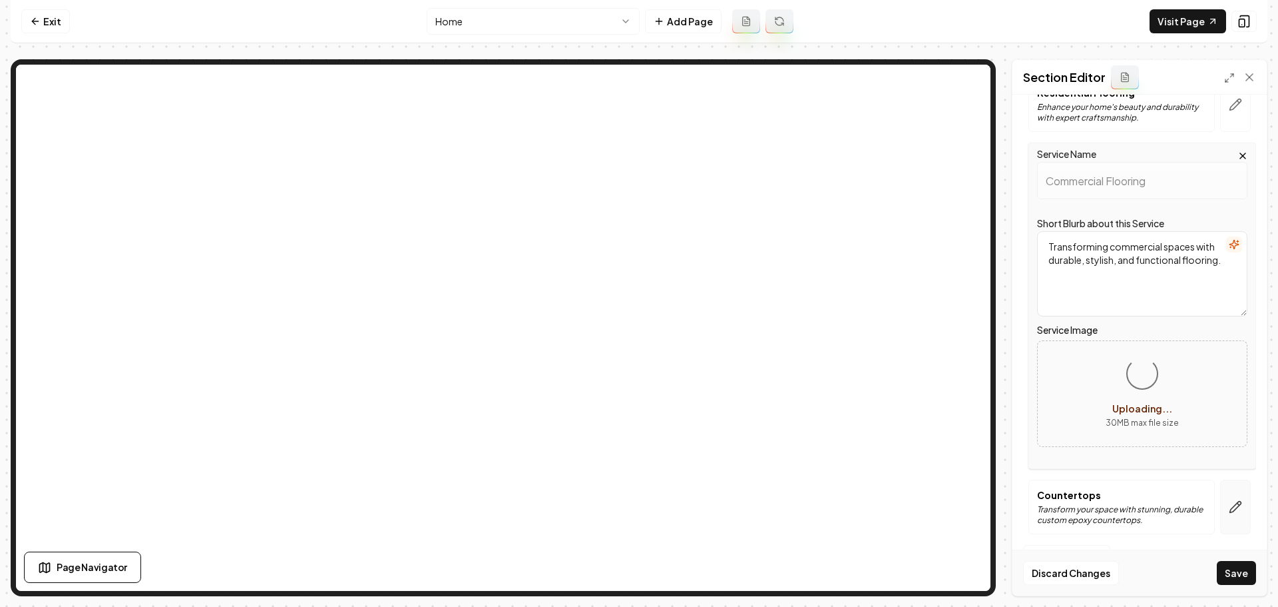
click at [1229, 507] on icon "button" at bounding box center [1235, 506] width 13 height 13
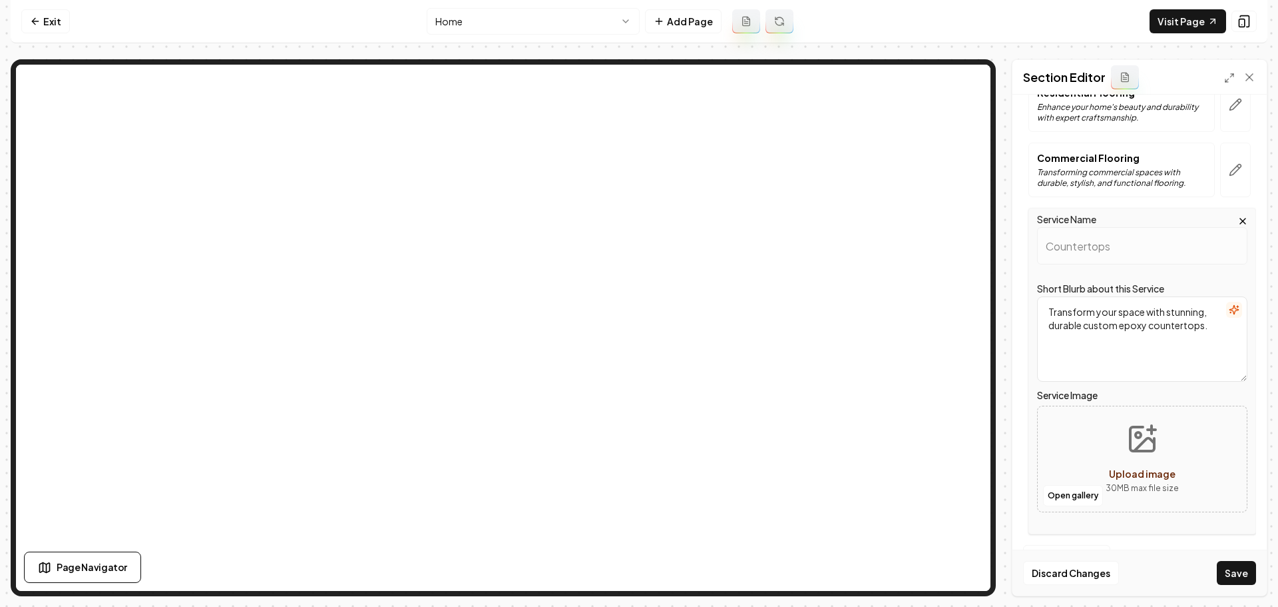
click at [1130, 457] on button "Upload image 30 MB max file size" at bounding box center [1142, 458] width 95 height 93
type input "**********"
click at [1238, 575] on button "Save" at bounding box center [1236, 573] width 39 height 24
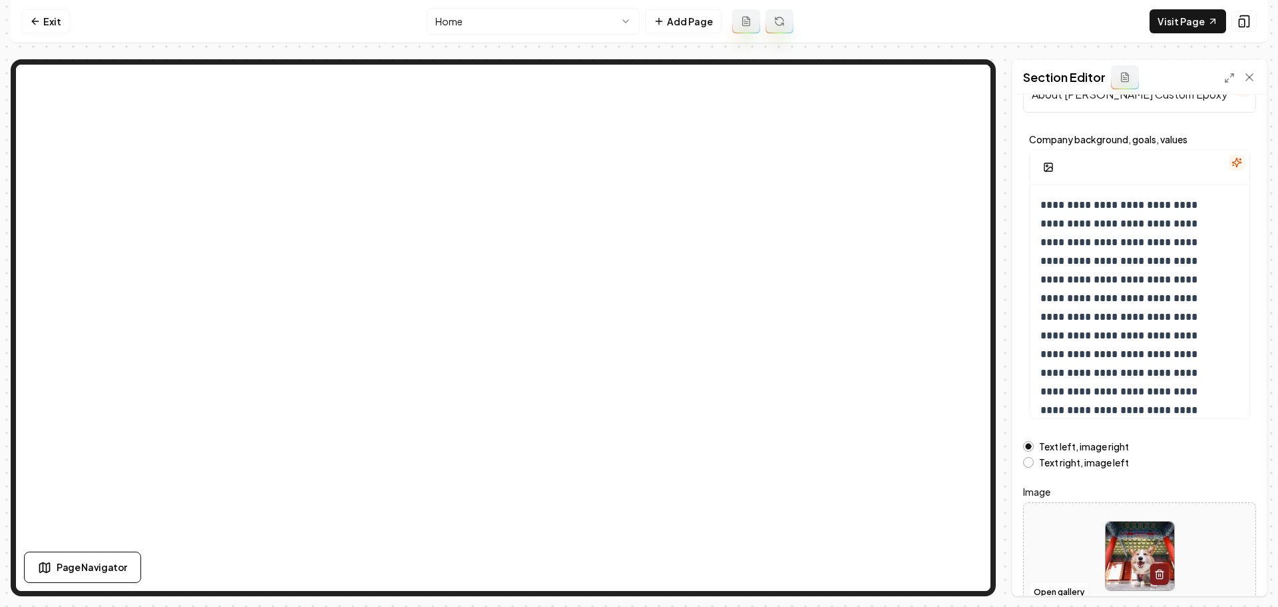
scroll to position [113, 0]
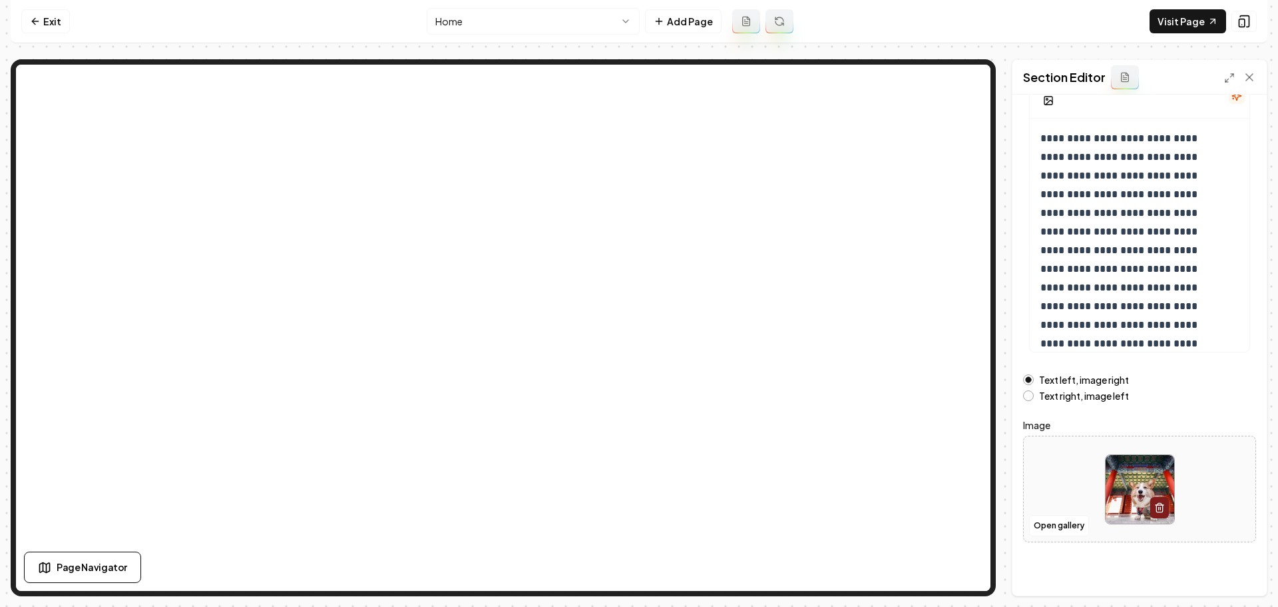
click at [1140, 497] on img at bounding box center [1140, 489] width 69 height 69
type input "**********"
click at [1231, 570] on button "Save" at bounding box center [1236, 573] width 39 height 24
click at [1182, 17] on link "Visit Page" at bounding box center [1188, 21] width 77 height 24
click at [57, 23] on link "Exit" at bounding box center [45, 21] width 49 height 24
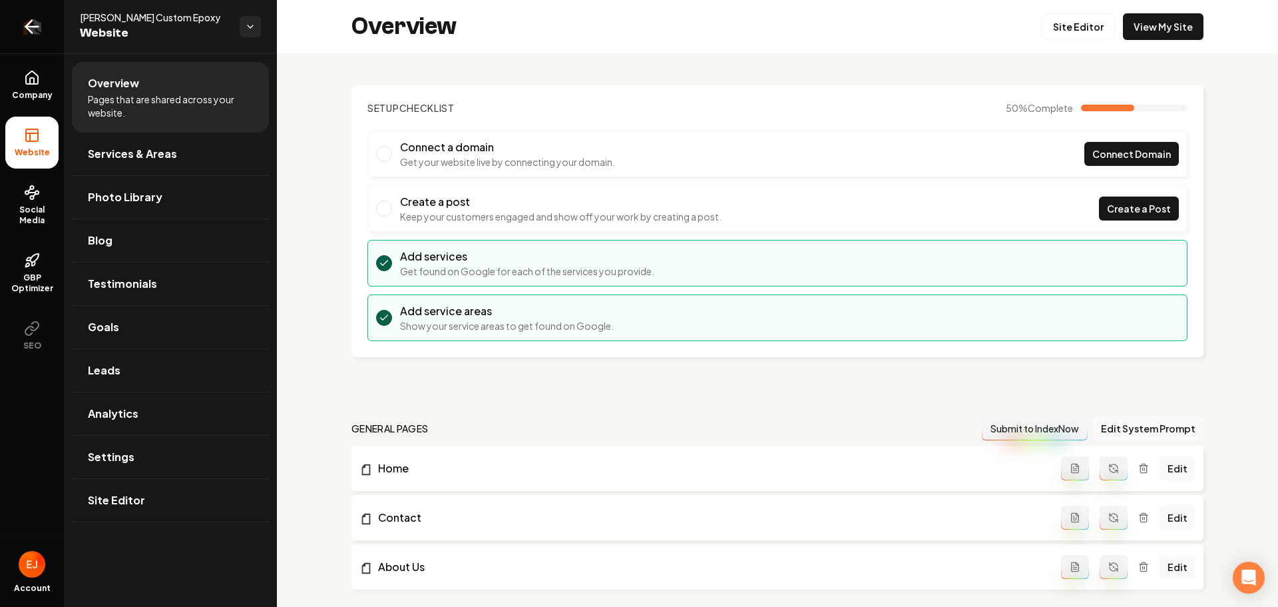
click at [33, 33] on icon "Return to dashboard" at bounding box center [31, 26] width 21 height 21
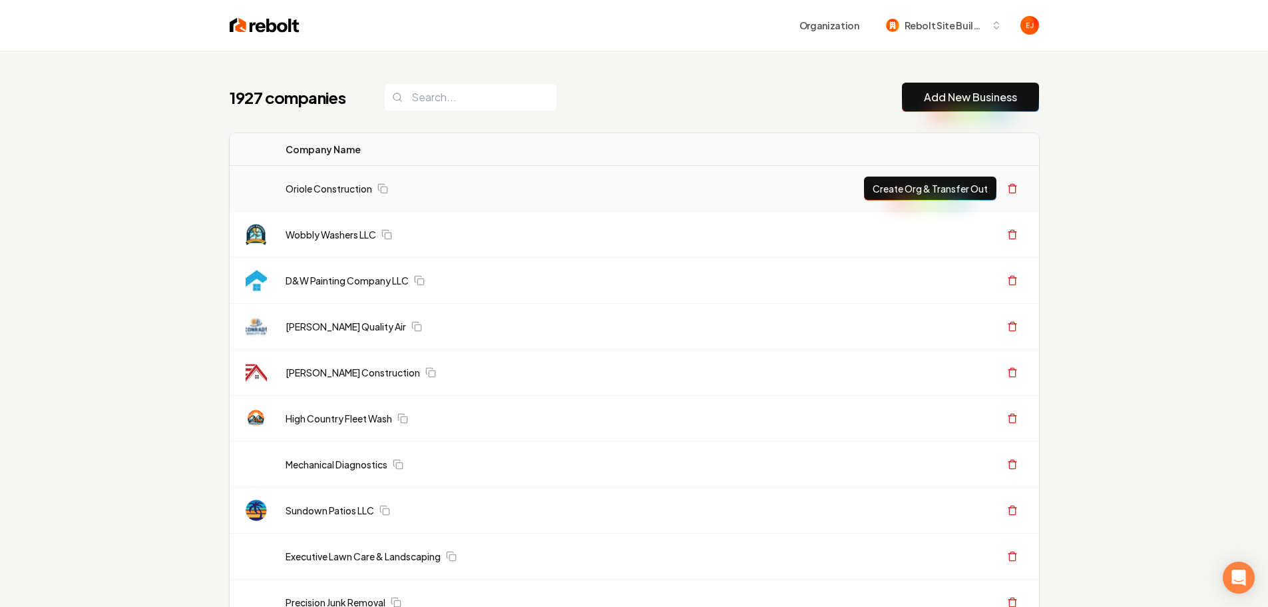
click at [1021, 102] on button "Add New Business" at bounding box center [970, 97] width 137 height 29
click at [944, 109] on button "Add New Business" at bounding box center [970, 97] width 137 height 29
click at [967, 92] on link "Add New Business" at bounding box center [970, 97] width 93 height 16
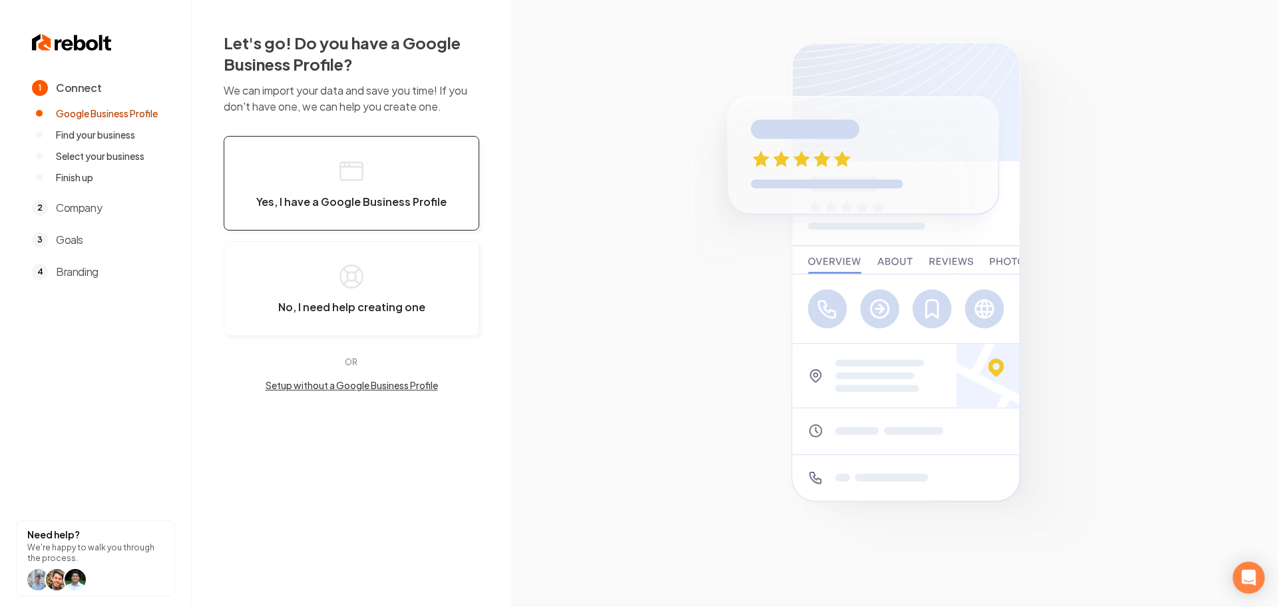
click at [339, 221] on button "Yes, I have a Google Business Profile" at bounding box center [352, 183] width 256 height 95
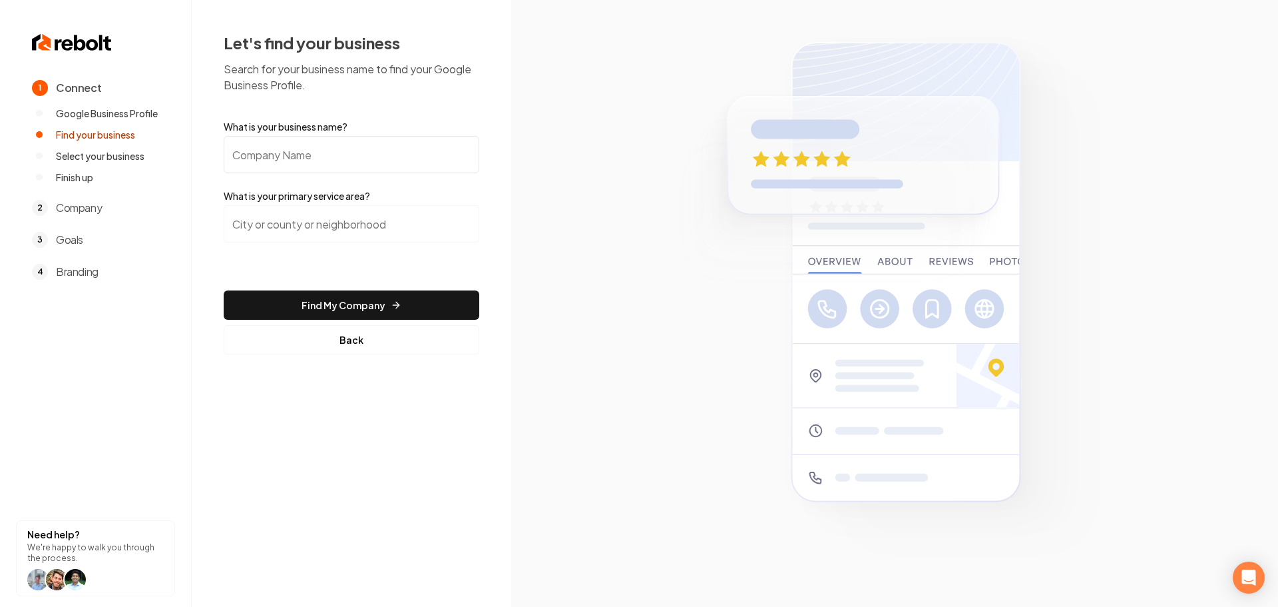
click at [364, 166] on input "What is your business name?" at bounding box center [352, 154] width 256 height 37
paste input "Avo Plumbing Services"
type input "Avo Plumbing Services"
click at [321, 227] on input "search" at bounding box center [352, 223] width 256 height 37
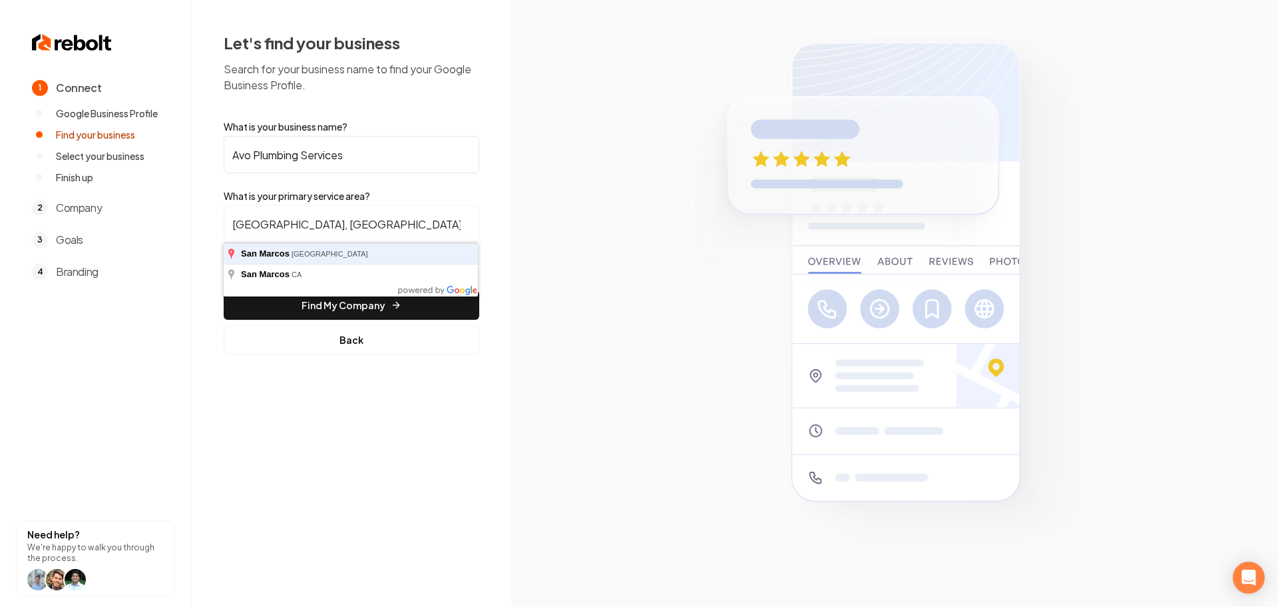
type input "San Marcos, TX"
click at [224, 290] on button "Find My Company" at bounding box center [352, 304] width 256 height 29
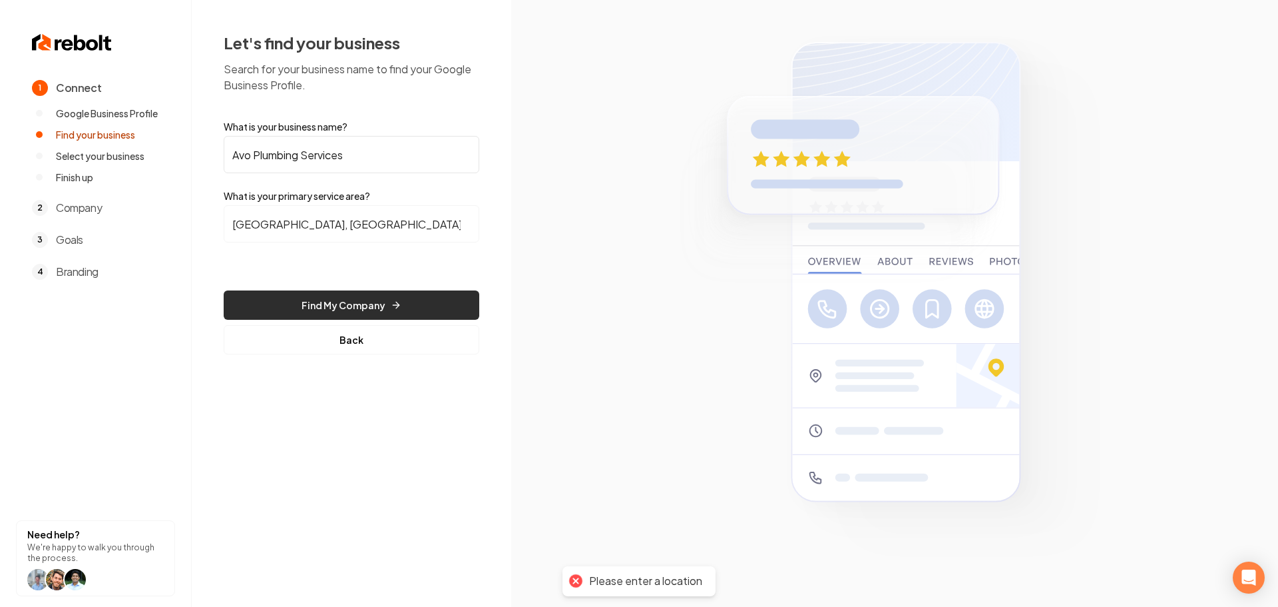
click at [342, 307] on button "Find My Company" at bounding box center [352, 304] width 256 height 29
click at [373, 303] on button "Find My Company" at bounding box center [352, 304] width 256 height 29
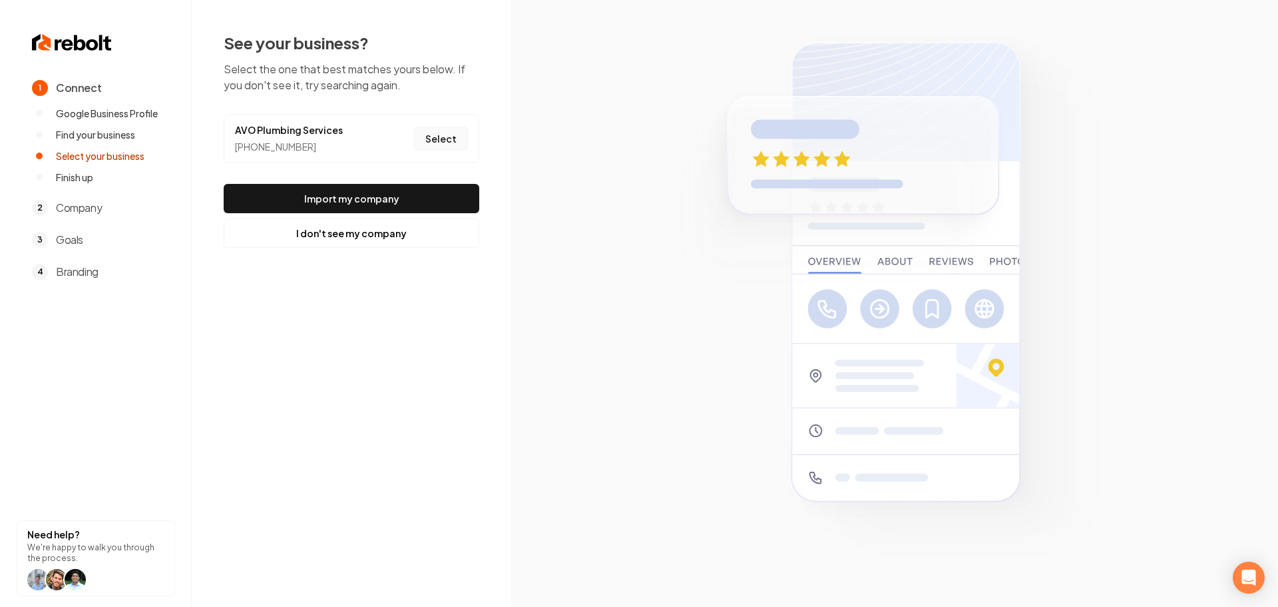
click at [442, 142] on button "Select" at bounding box center [441, 138] width 54 height 24
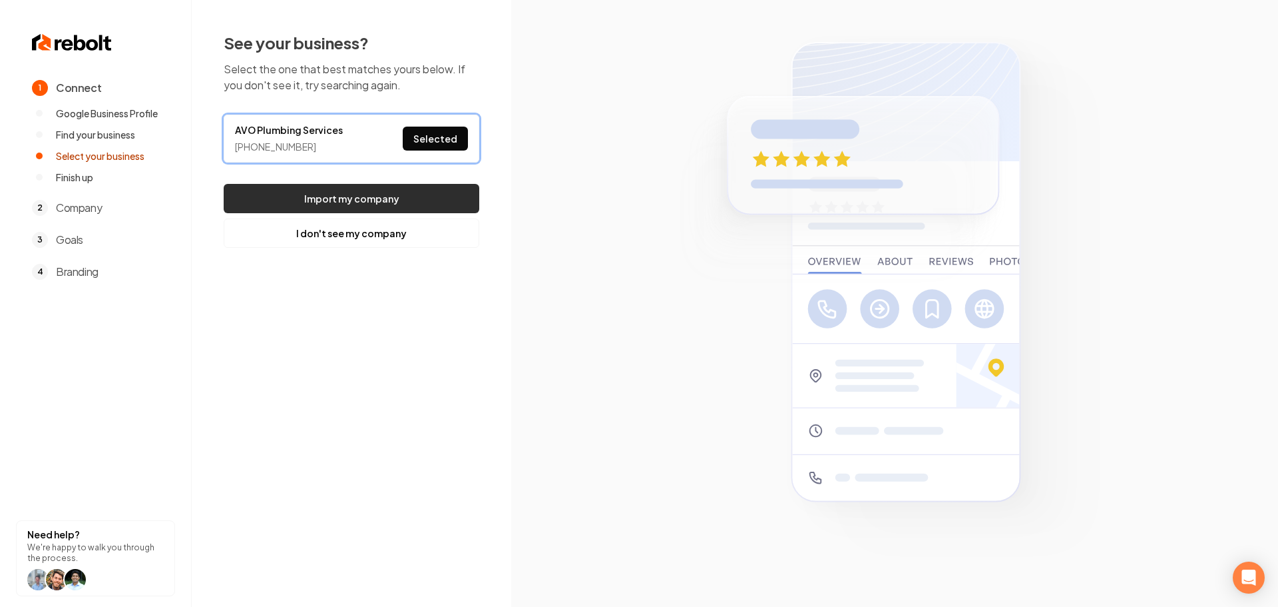
click at [426, 208] on button "Import my company" at bounding box center [352, 198] width 256 height 29
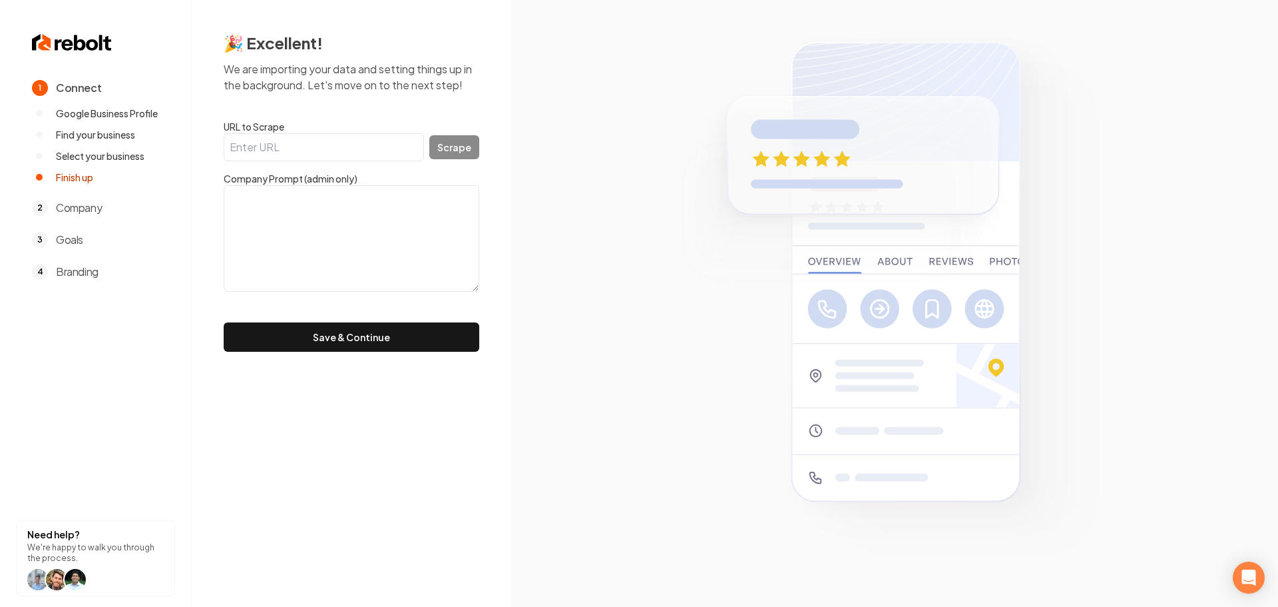
click at [346, 148] on input "URL to Scrape" at bounding box center [324, 147] width 200 height 28
paste input "http://www.avoplumbing.com/"
type input "http://www.avoplumbing.com/"
click at [478, 150] on button "Scrape" at bounding box center [454, 147] width 50 height 24
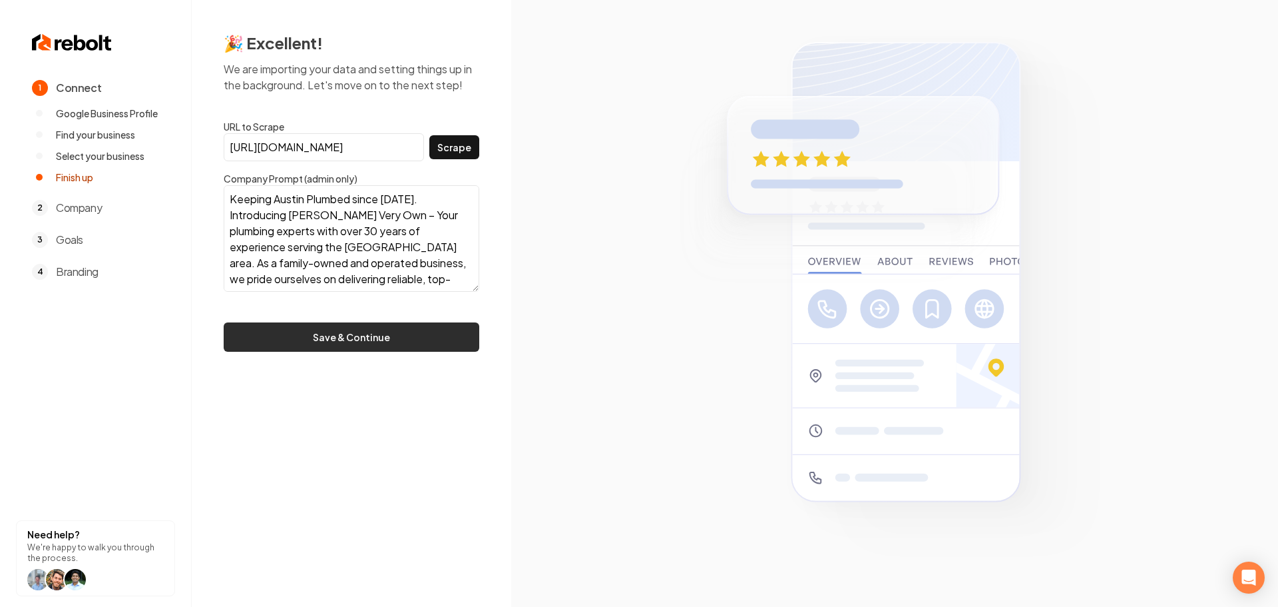
click at [422, 339] on button "Save & Continue" at bounding box center [352, 336] width 256 height 29
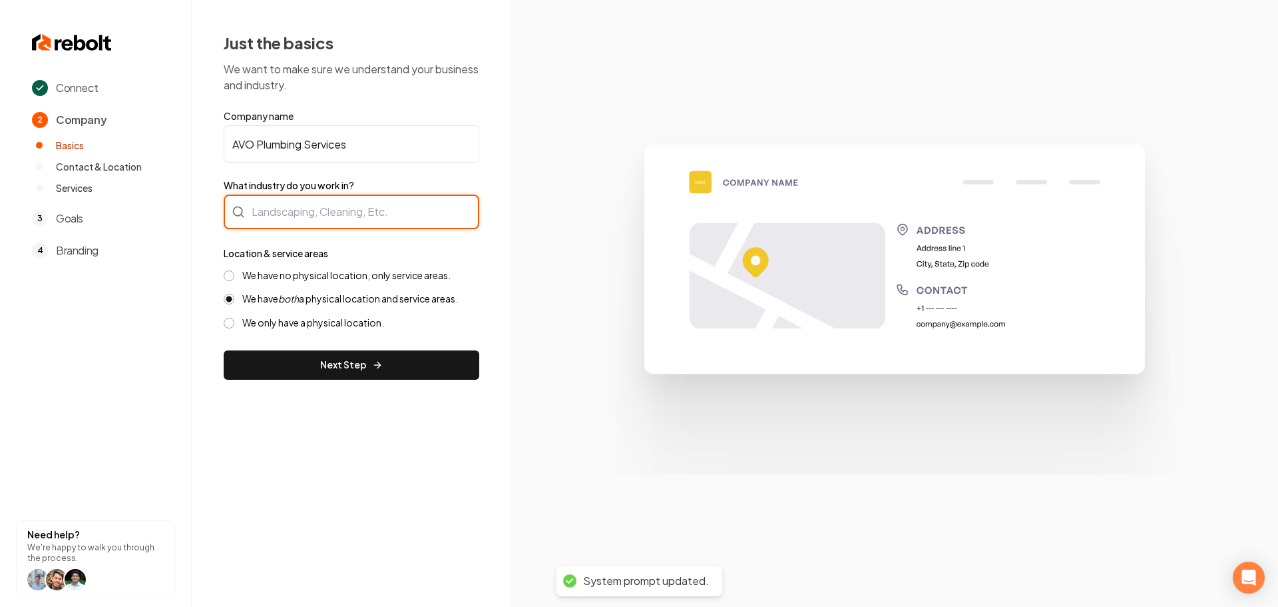
click at [337, 220] on div at bounding box center [352, 211] width 256 height 35
type input "Plumbing"
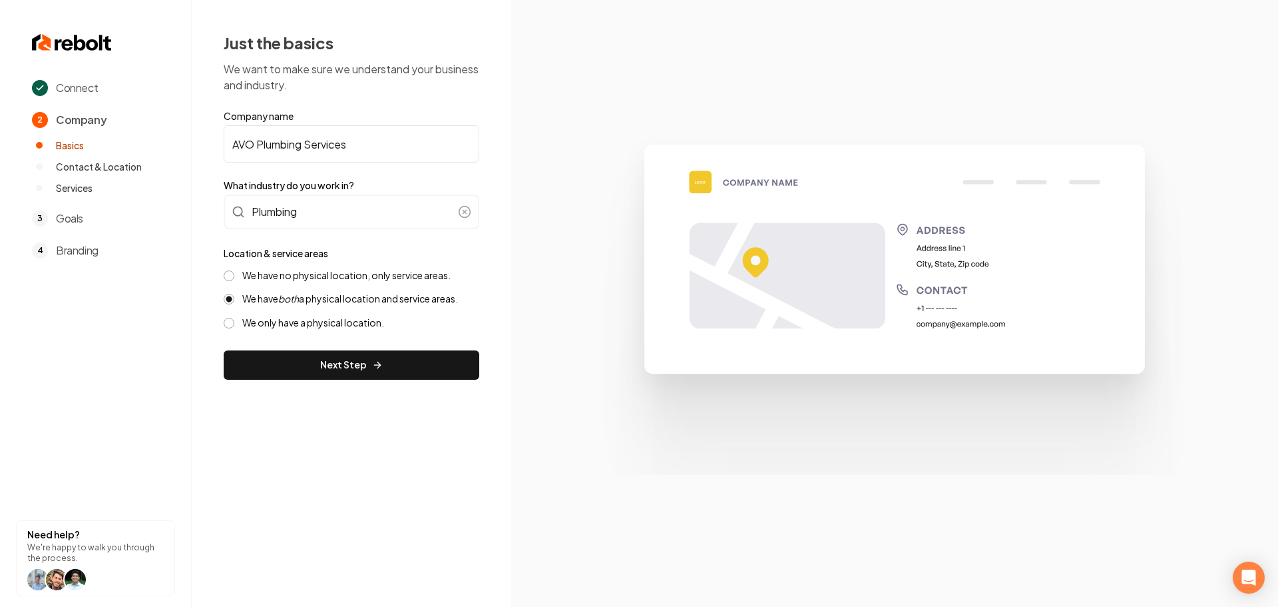
click at [282, 280] on label "We have no physical location, only service areas." at bounding box center [346, 275] width 208 height 13
click at [234, 280] on button "We have no physical location, only service areas." at bounding box center [229, 275] width 11 height 11
click at [334, 367] on button "Next Step" at bounding box center [352, 364] width 256 height 29
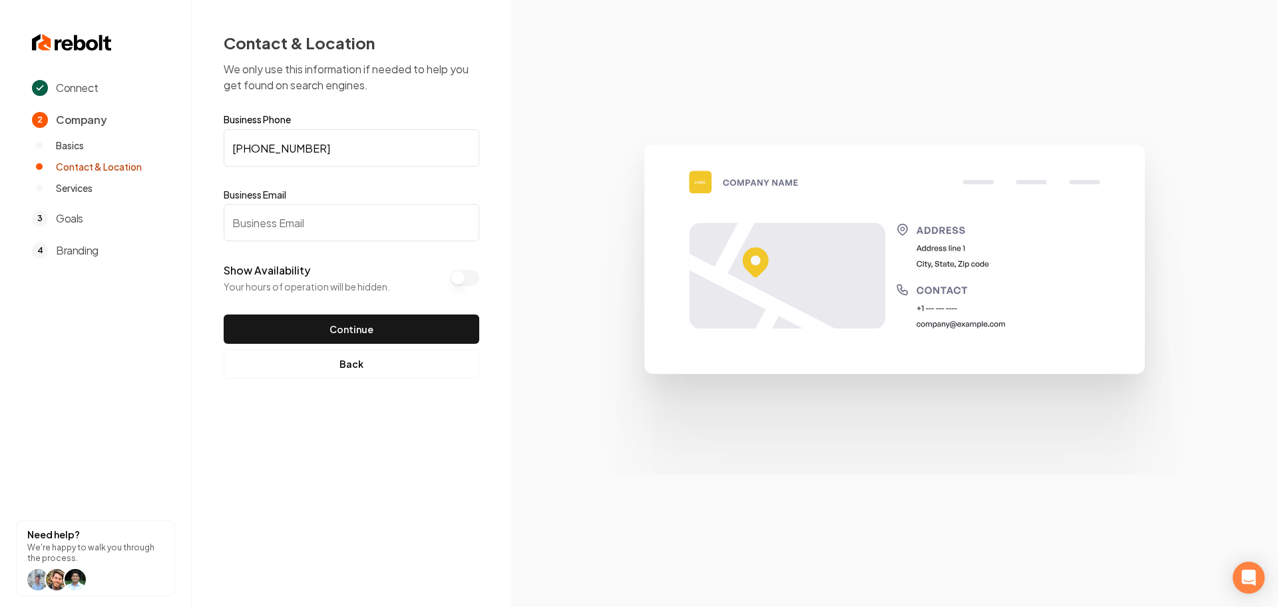
click at [324, 228] on input "Business Email" at bounding box center [352, 222] width 256 height 37
paste input "danielh@avoplumbing.com"
type input "danielh@avoplumbing.com"
click at [309, 336] on button "Continue" at bounding box center [352, 328] width 256 height 29
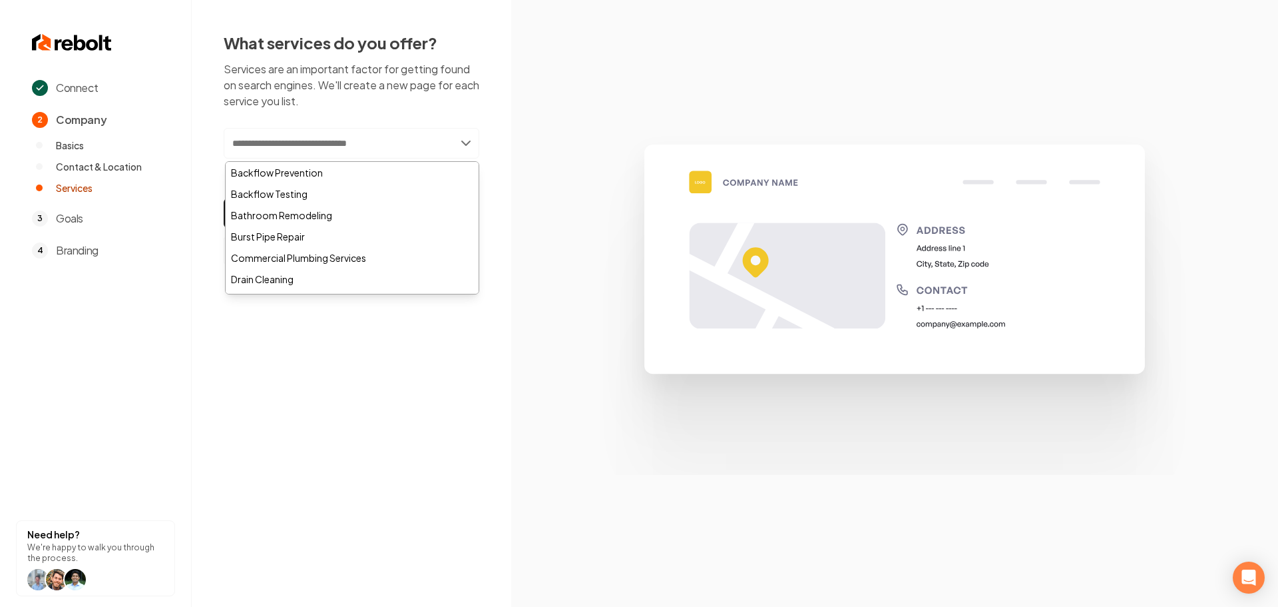
click at [322, 150] on input "text" at bounding box center [352, 143] width 256 height 31
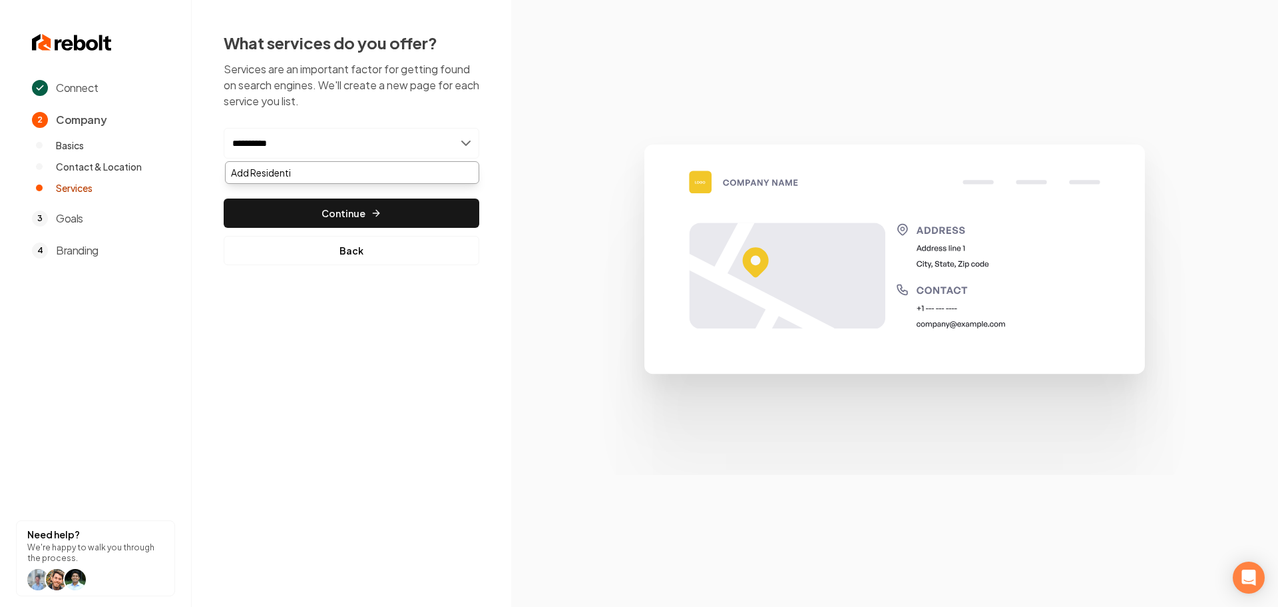
type input "**********"
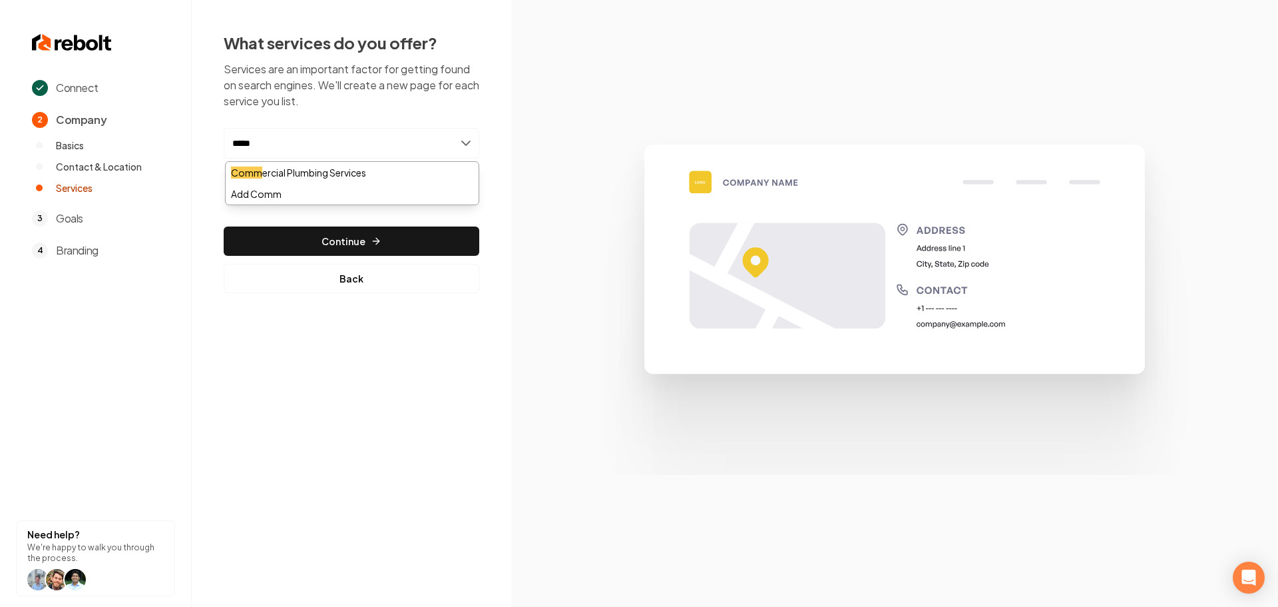
type input "******"
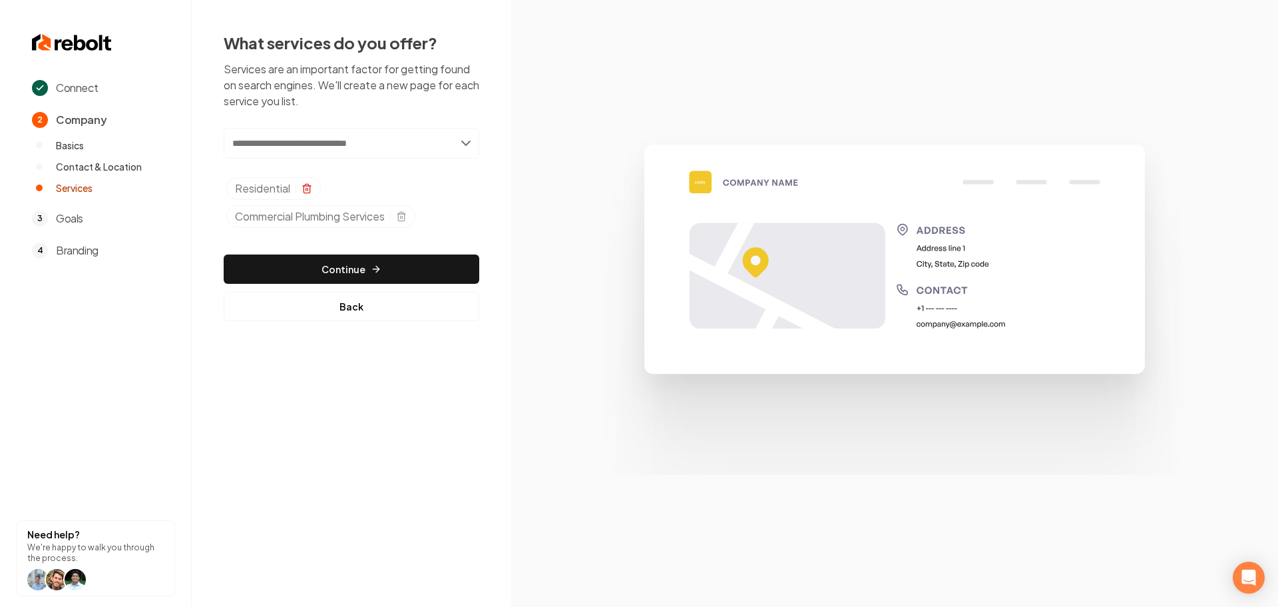
click at [308, 185] on icon "Selected tags" at bounding box center [306, 185] width 3 height 2
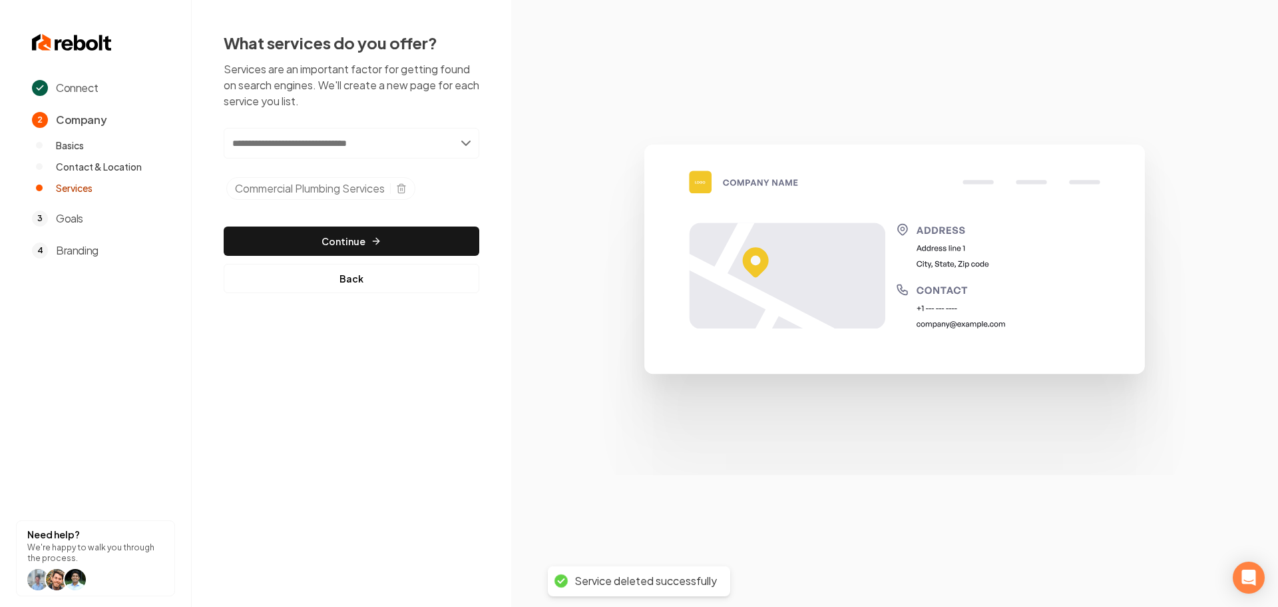
click at [294, 151] on input "text" at bounding box center [352, 143] width 256 height 31
type input "*"
type input "**********"
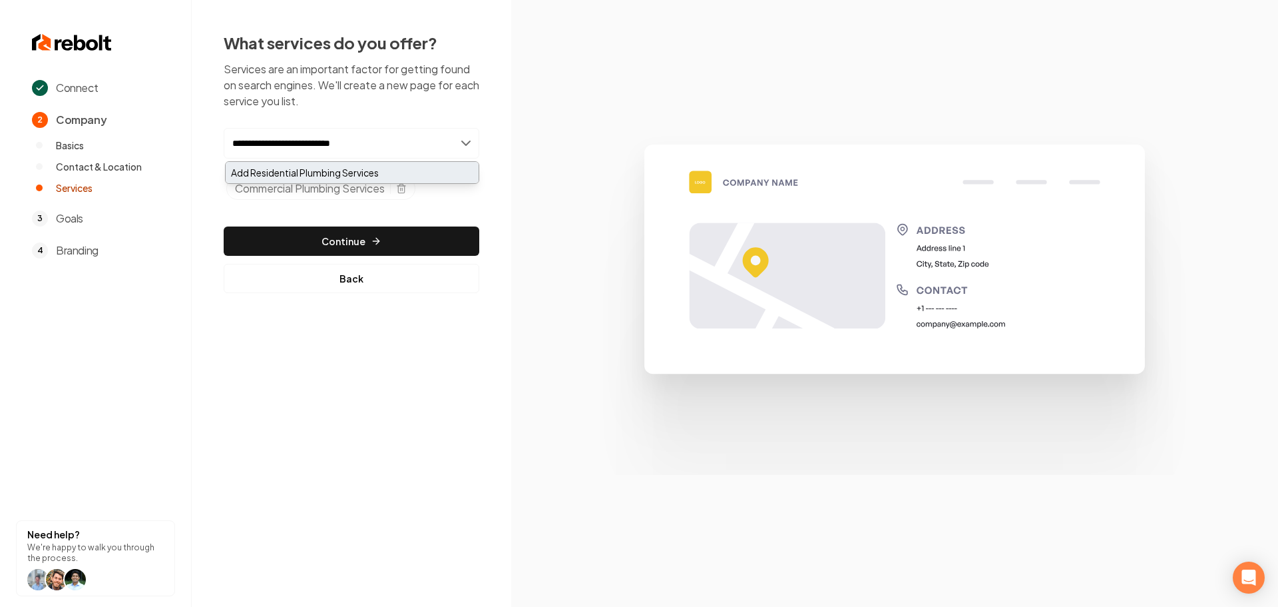
click at [288, 170] on div "Add Residential Plumbing Services" at bounding box center [352, 172] width 253 height 21
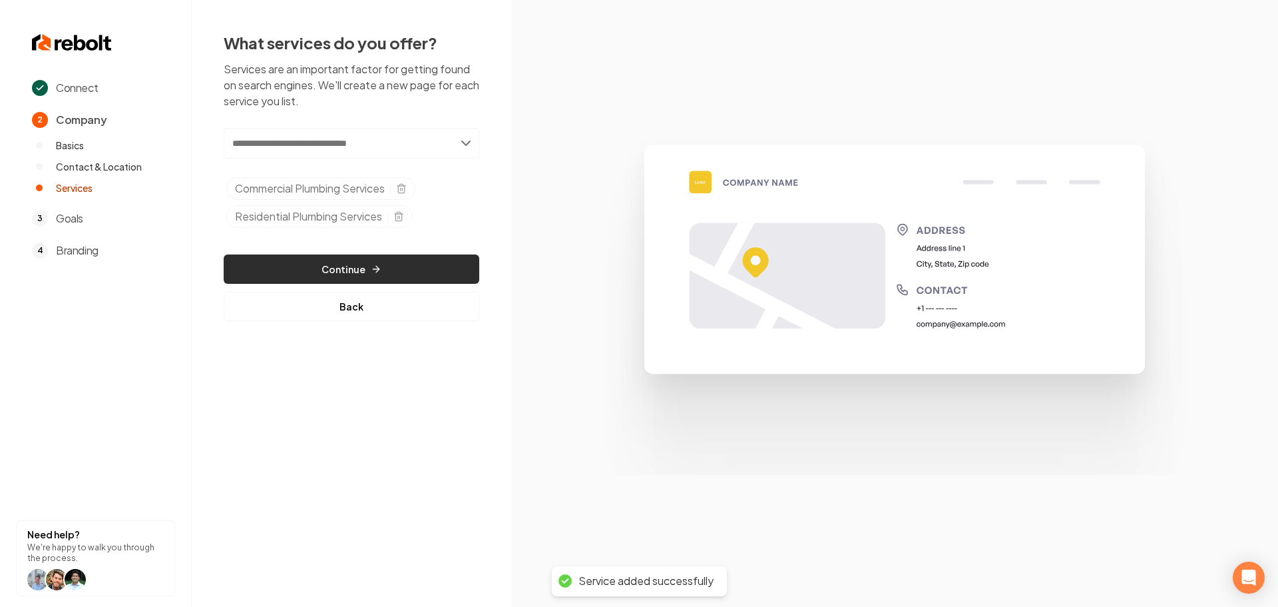
click at [347, 264] on button "Continue" at bounding box center [352, 268] width 256 height 29
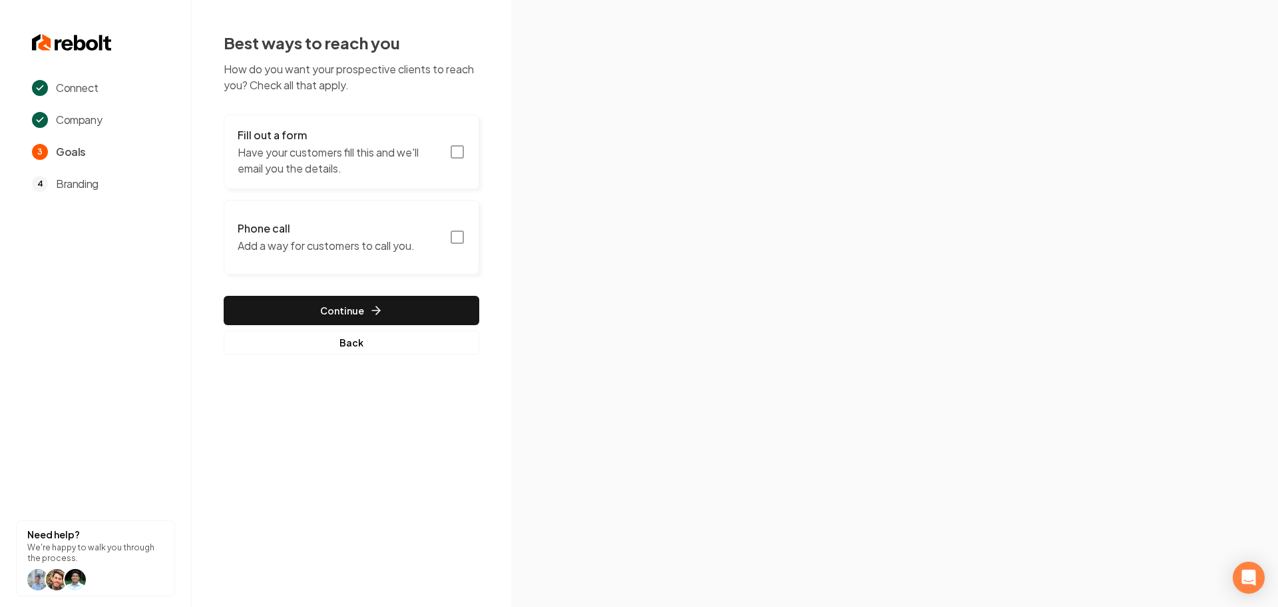
click at [462, 151] on icon "button" at bounding box center [457, 152] width 16 height 16
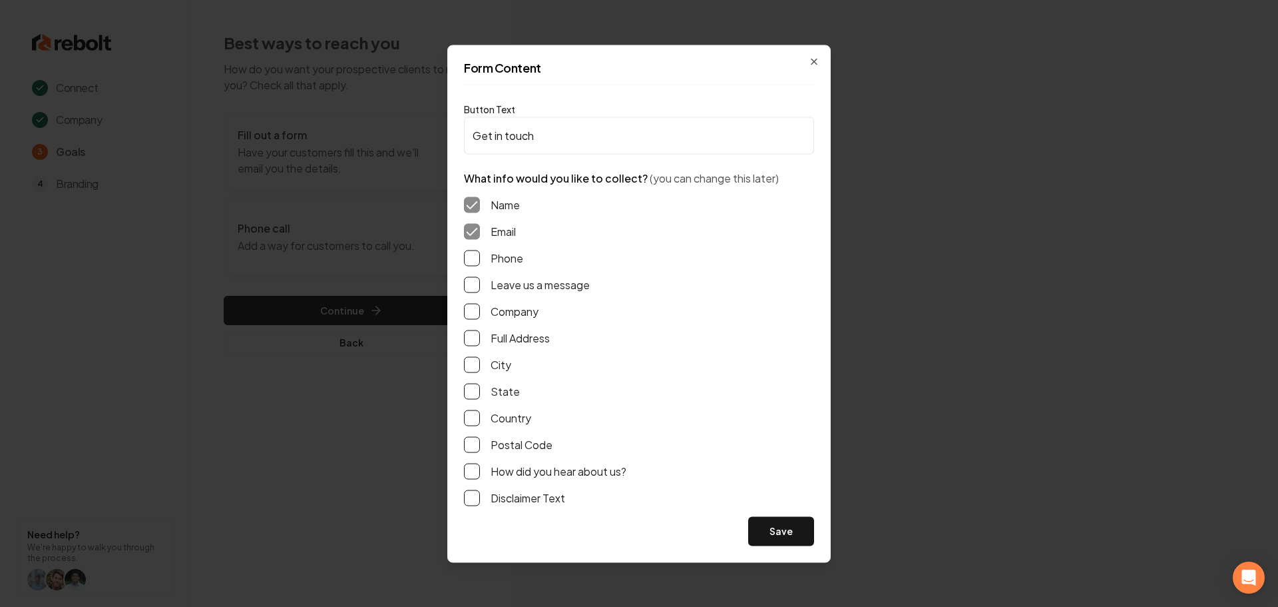
click at [474, 260] on button "Phone" at bounding box center [472, 258] width 16 height 16
click at [477, 276] on div "Name Email Phone Leave us a message Company Full Address City State Country Pos…" at bounding box center [639, 351] width 350 height 330
click at [469, 294] on div "Name Email Phone Leave us a message Company Full Address City State Country Pos…" at bounding box center [639, 351] width 350 height 330
click at [479, 282] on button "Leave us a message" at bounding box center [472, 284] width 16 height 16
drag, startPoint x: 475, startPoint y: 332, endPoint x: 556, endPoint y: 375, distance: 91.4
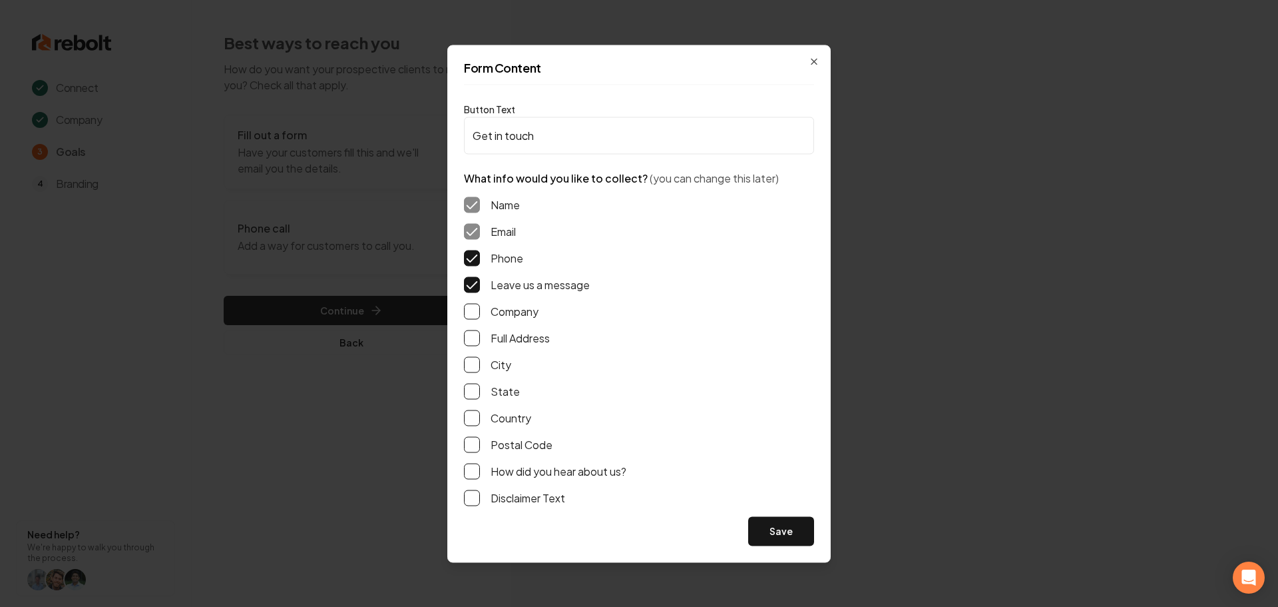
click at [475, 332] on button "Full Address" at bounding box center [472, 338] width 16 height 16
click at [762, 533] on button "Save" at bounding box center [781, 530] width 66 height 29
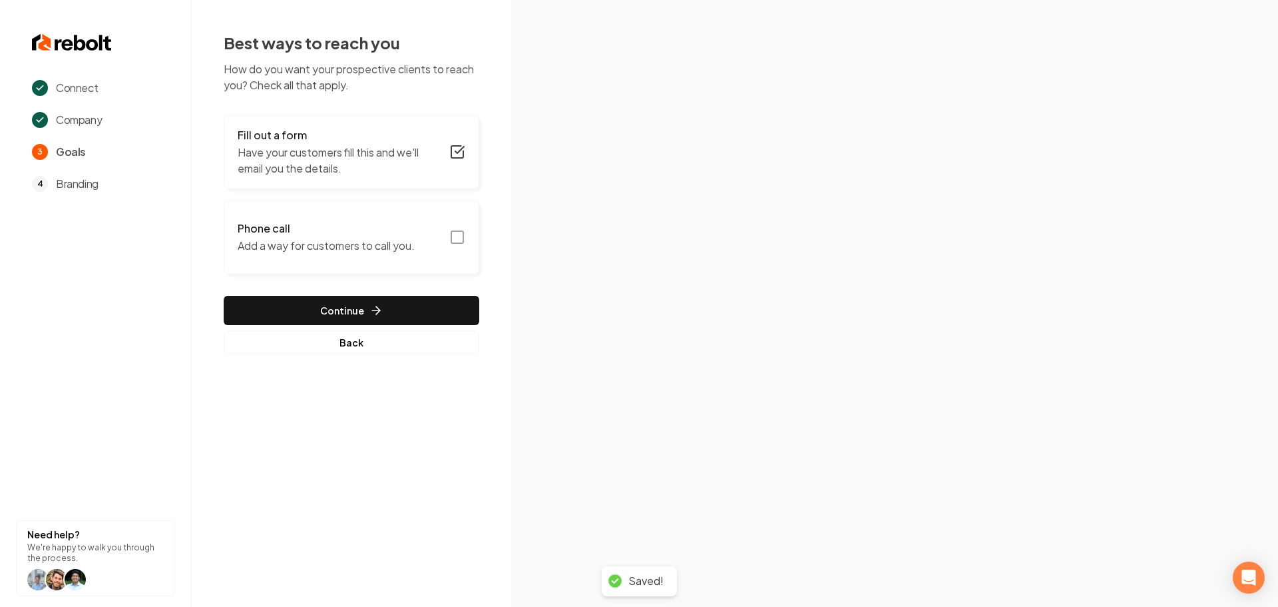
click at [457, 242] on rect "button" at bounding box center [457, 237] width 12 height 12
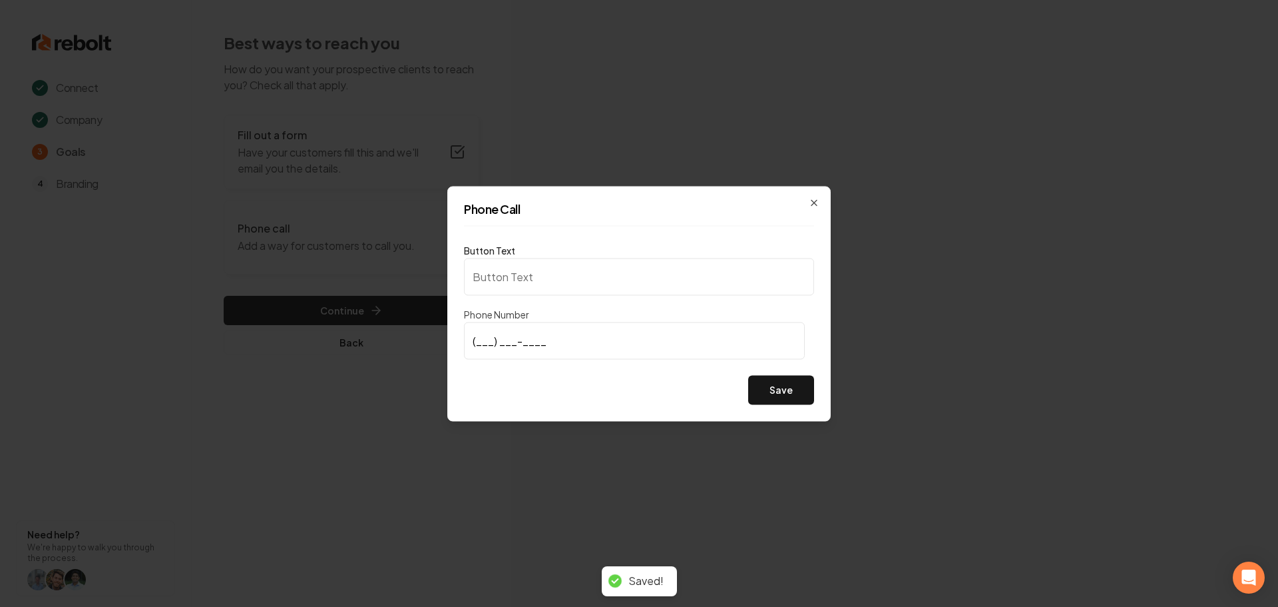
type input "Call us"
type input "(512) 300-4476"
click at [780, 399] on button "Save" at bounding box center [781, 389] width 66 height 29
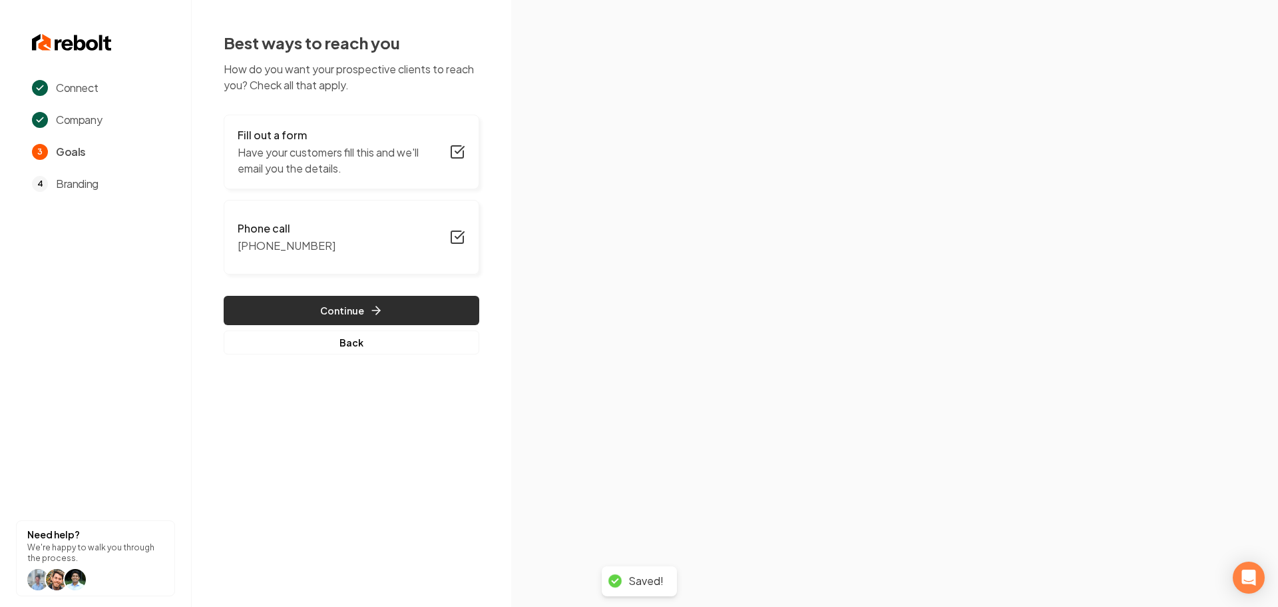
click at [347, 318] on button "Continue" at bounding box center [352, 310] width 256 height 29
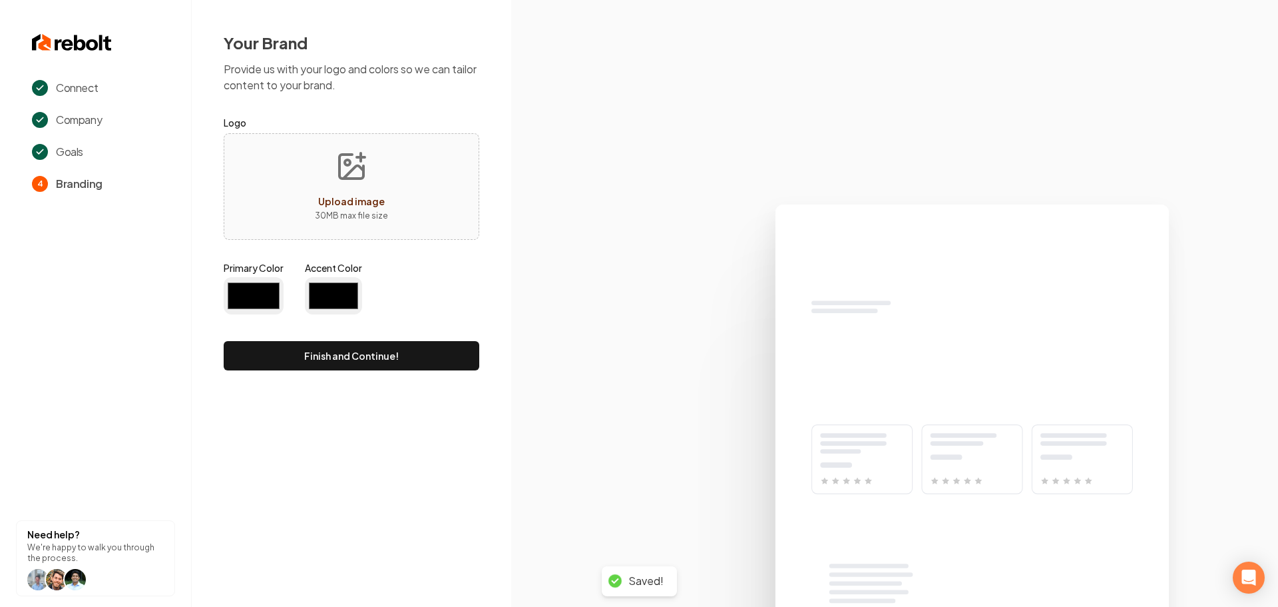
type input "#194d33"
type input "#70be00"
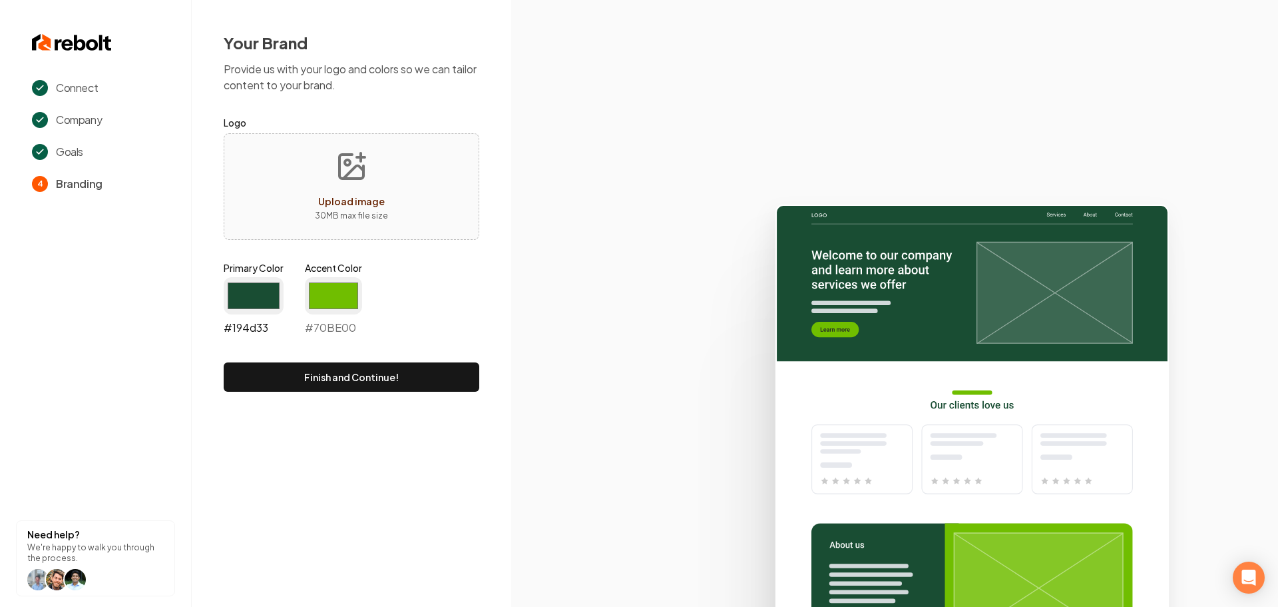
click at [258, 296] on input "#194d33" at bounding box center [254, 295] width 60 height 37
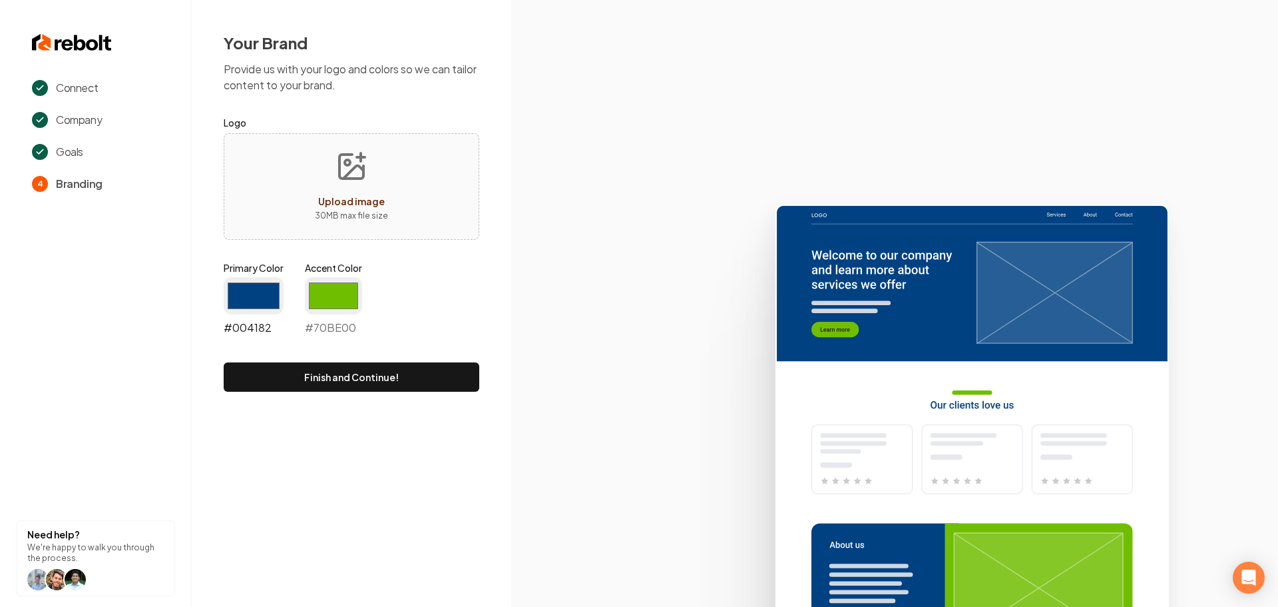
click at [250, 308] on input "#004182" at bounding box center [254, 295] width 60 height 37
type input "#00418a"
click at [413, 478] on div "Connect Company Goals 4 Branding Need help? We're happy to walk you through the…" at bounding box center [639, 303] width 1278 height 607
click at [335, 281] on input "#70be00" at bounding box center [333, 295] width 57 height 37
click at [326, 302] on input "#70be00" at bounding box center [333, 295] width 57 height 37
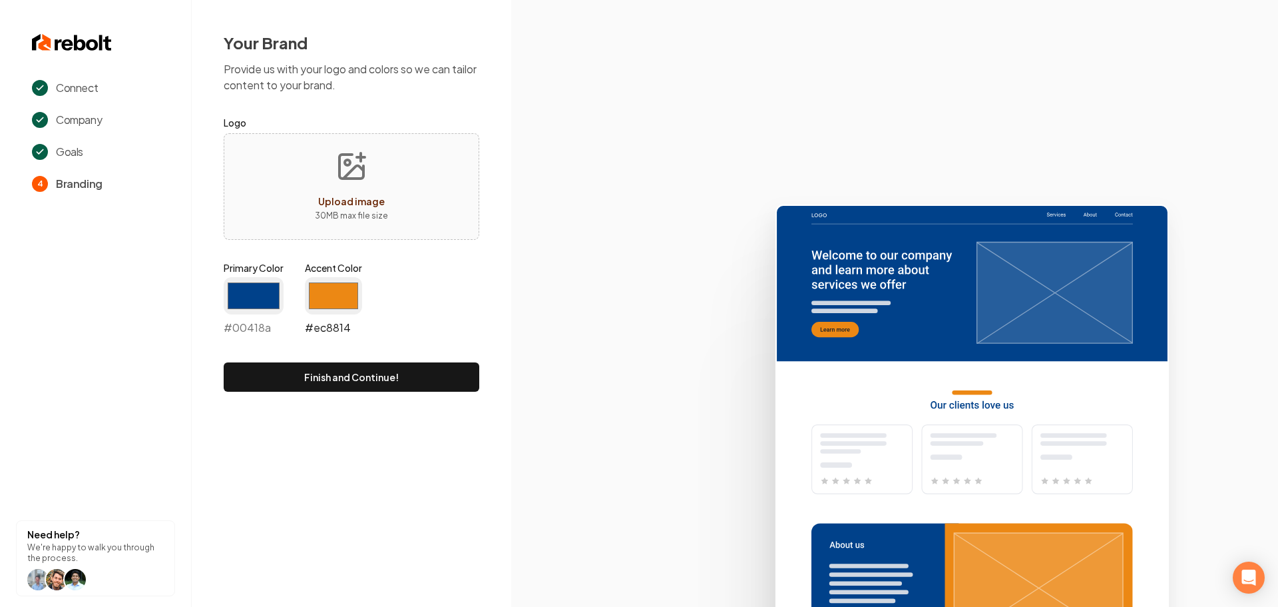
click at [332, 294] on input "#ec8814" at bounding box center [333, 295] width 57 height 37
type input "#ec7e15"
drag, startPoint x: 583, startPoint y: 462, endPoint x: 529, endPoint y: 445, distance: 56.6
click at [583, 461] on icon at bounding box center [894, 399] width 767 height 413
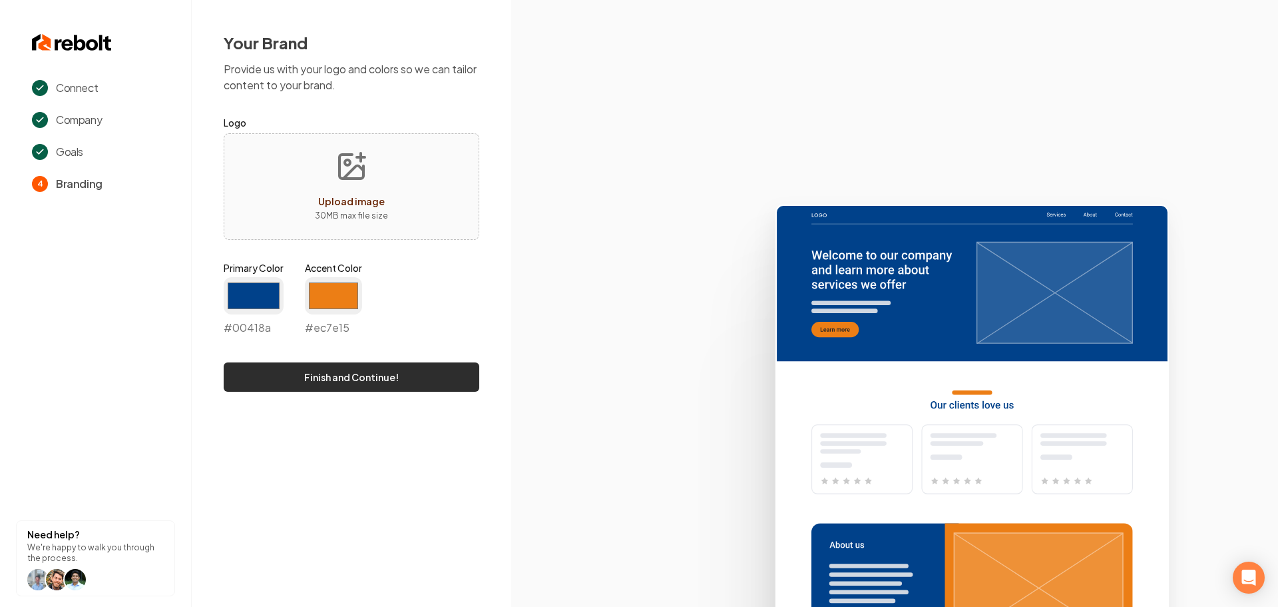
click at [389, 381] on button "Finish and Continue!" at bounding box center [352, 376] width 256 height 29
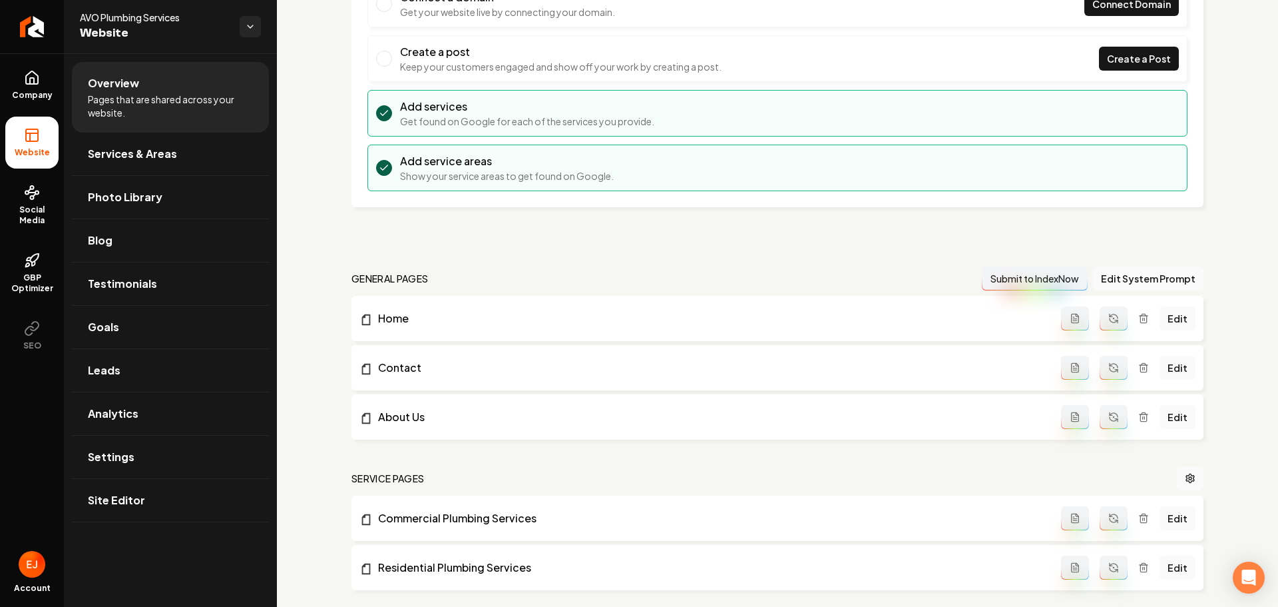
scroll to position [200, 0]
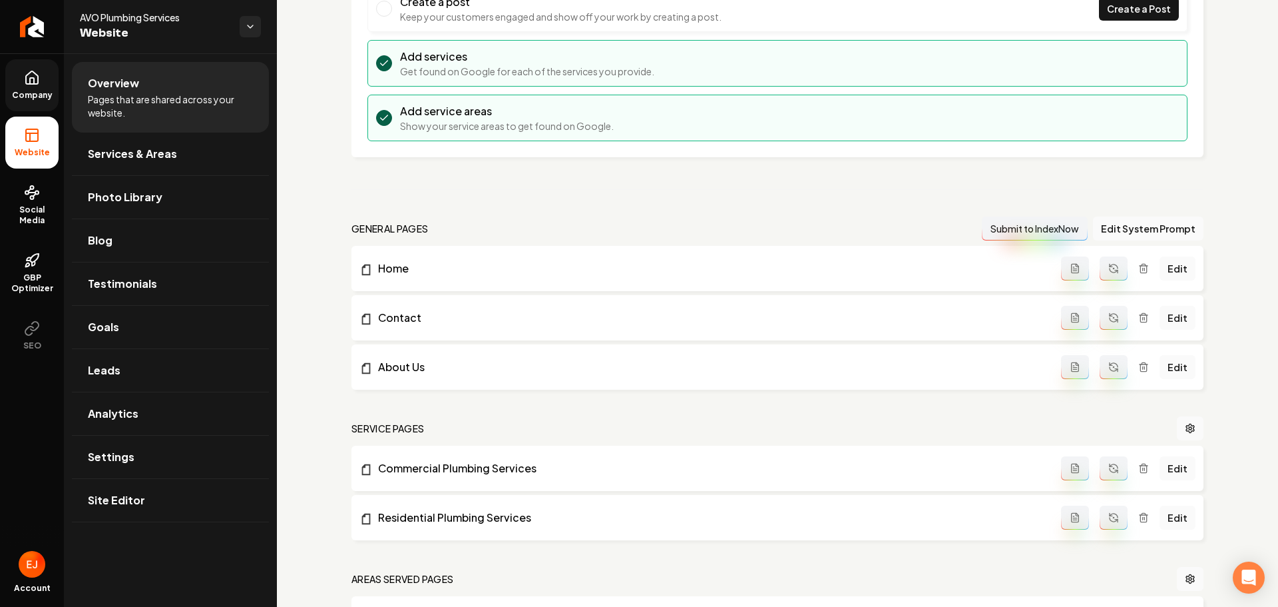
click at [26, 77] on icon at bounding box center [32, 77] width 12 height 13
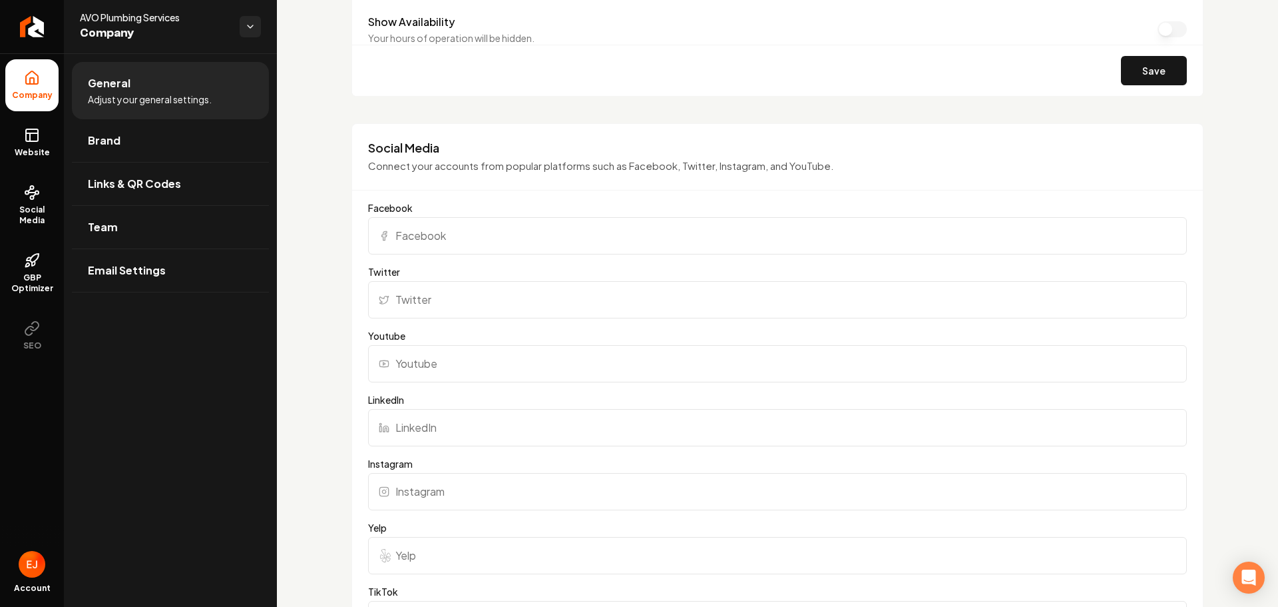
scroll to position [1132, 0]
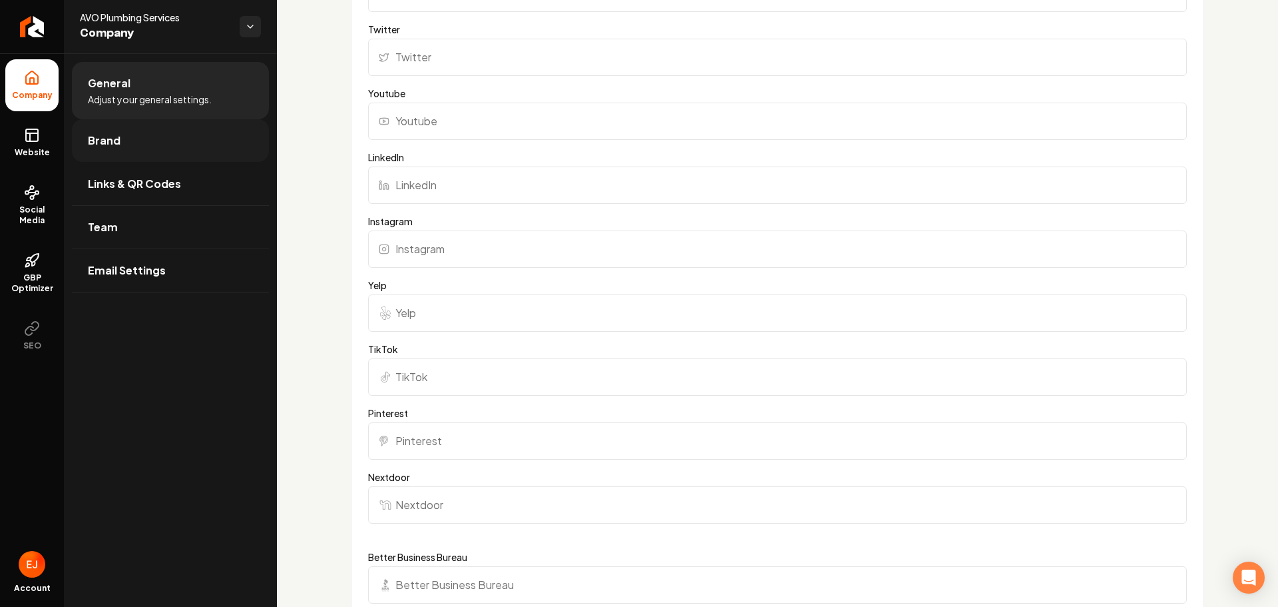
click at [160, 160] on link "Brand" at bounding box center [170, 140] width 197 height 43
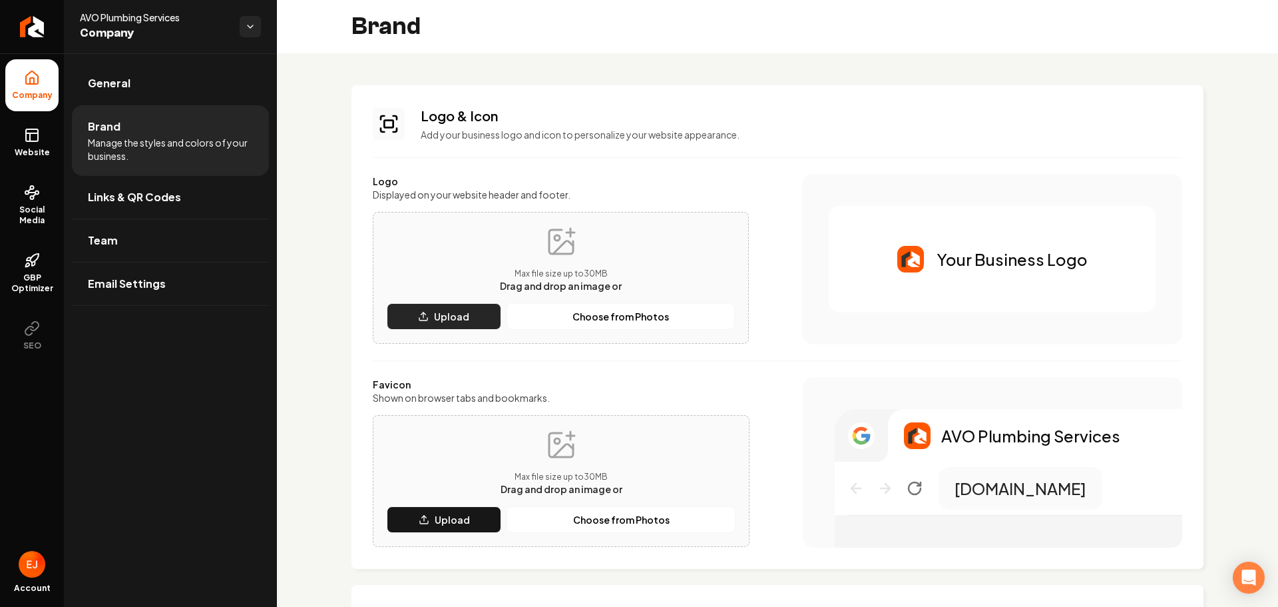
click at [477, 312] on button "Upload" at bounding box center [444, 316] width 115 height 27
click at [447, 317] on p "Upload" at bounding box center [451, 316] width 35 height 13
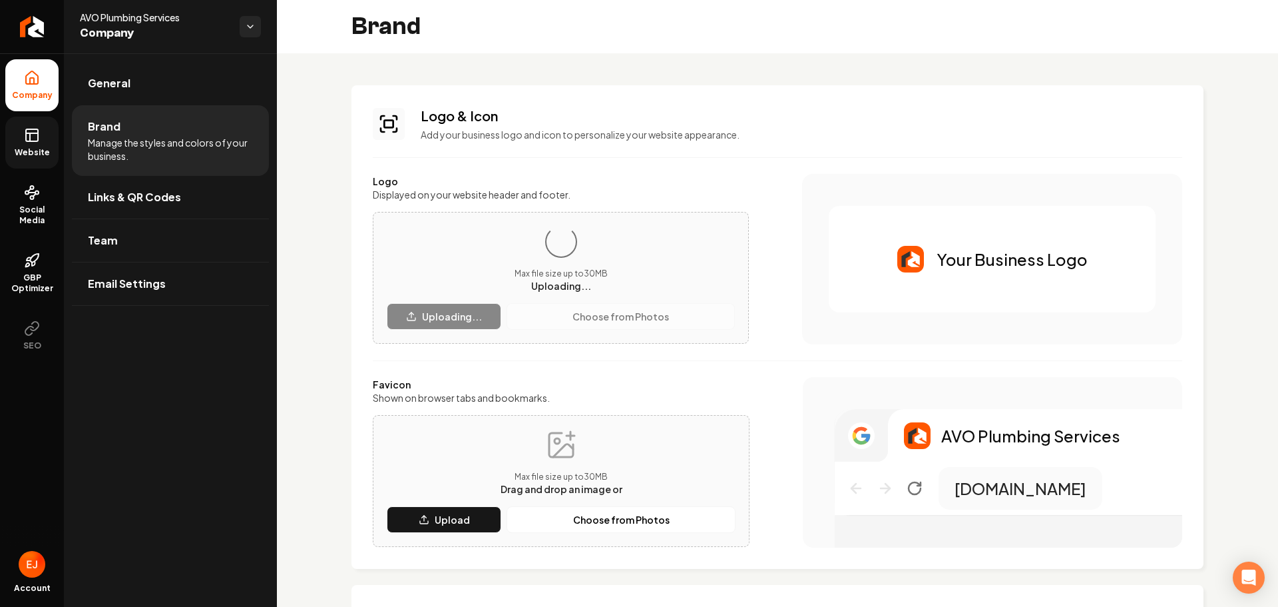
click at [13, 133] on link "Website" at bounding box center [31, 143] width 53 height 52
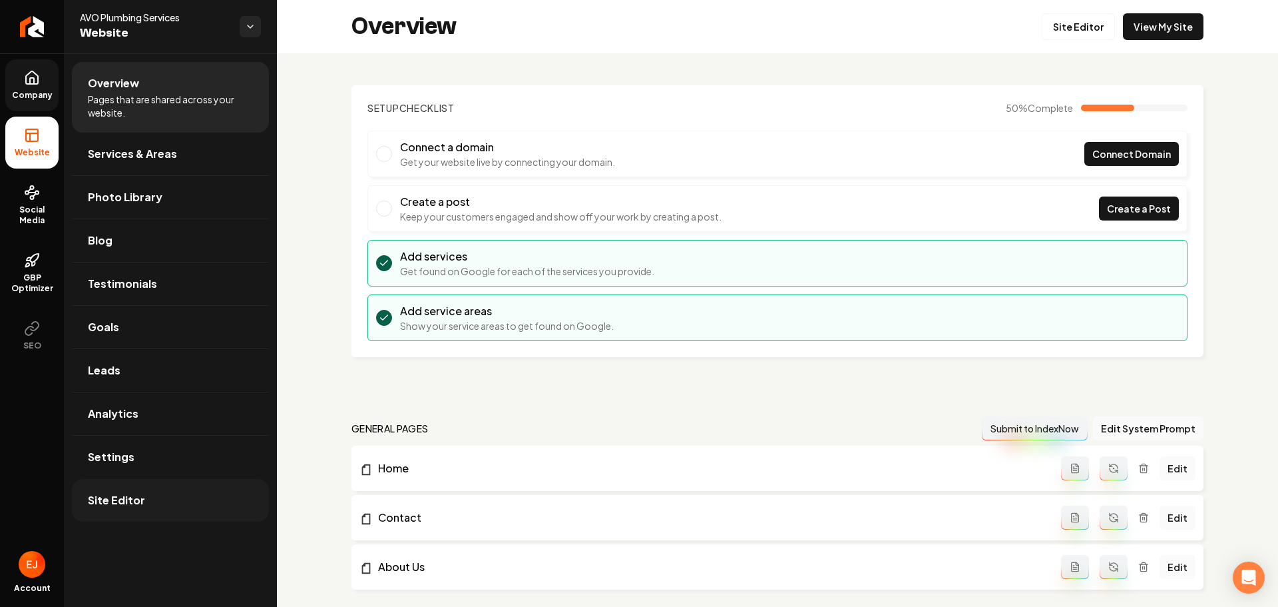
click at [157, 504] on link "Site Editor" at bounding box center [170, 500] width 197 height 43
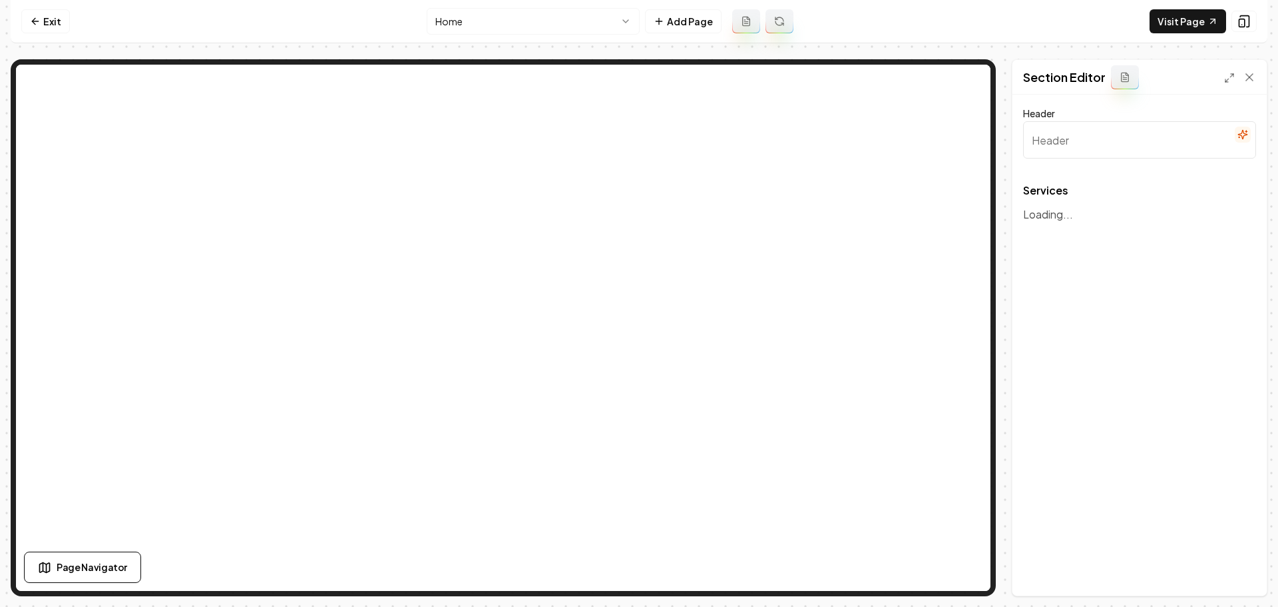
type input "Our Plumbing Services"
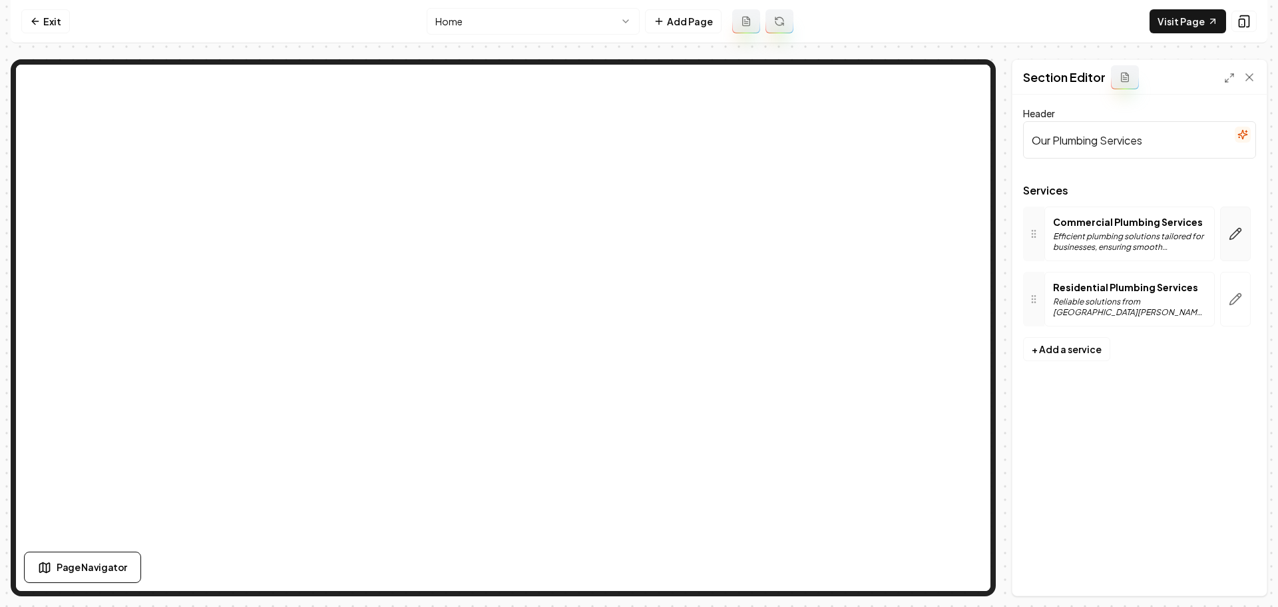
click at [1240, 230] on icon "button" at bounding box center [1235, 233] width 13 height 13
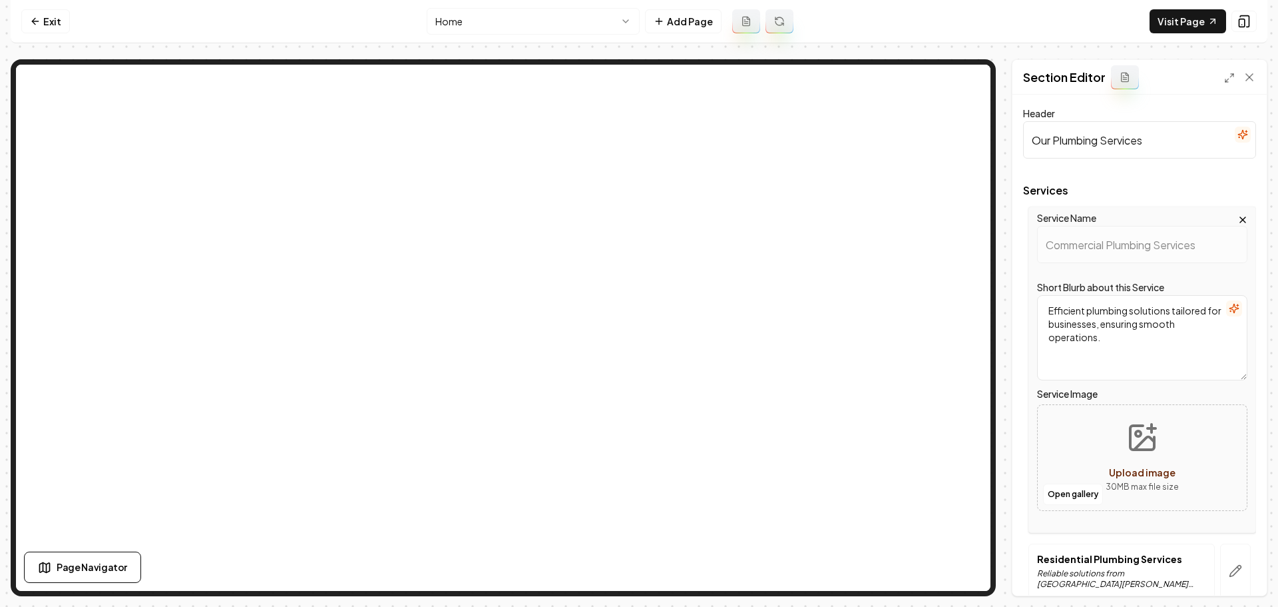
click at [1134, 445] on icon "Upload image" at bounding box center [1144, 443] width 20 height 13
type input "**********"
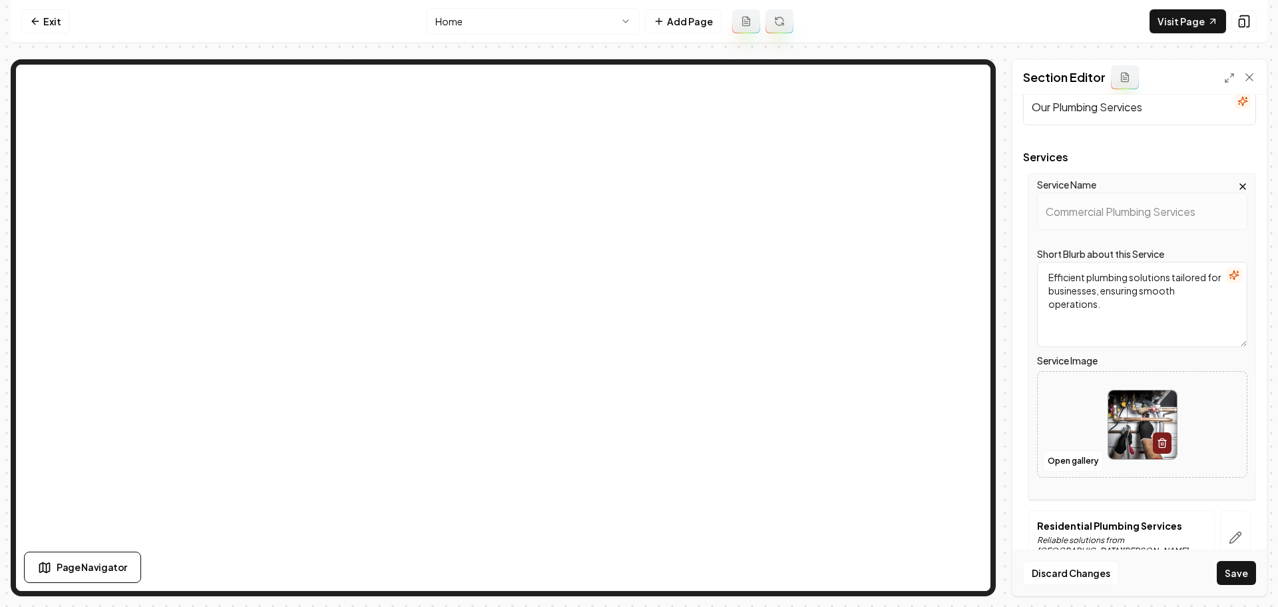
scroll to position [64, 0]
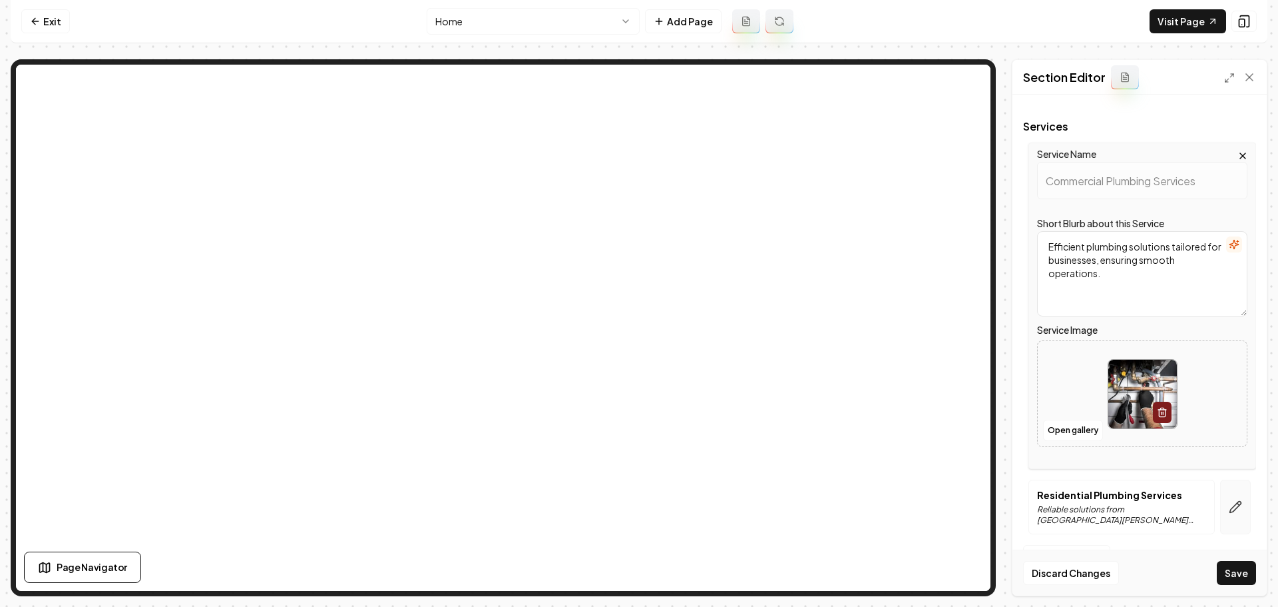
click at [1220, 515] on button "button" at bounding box center [1235, 506] width 31 height 55
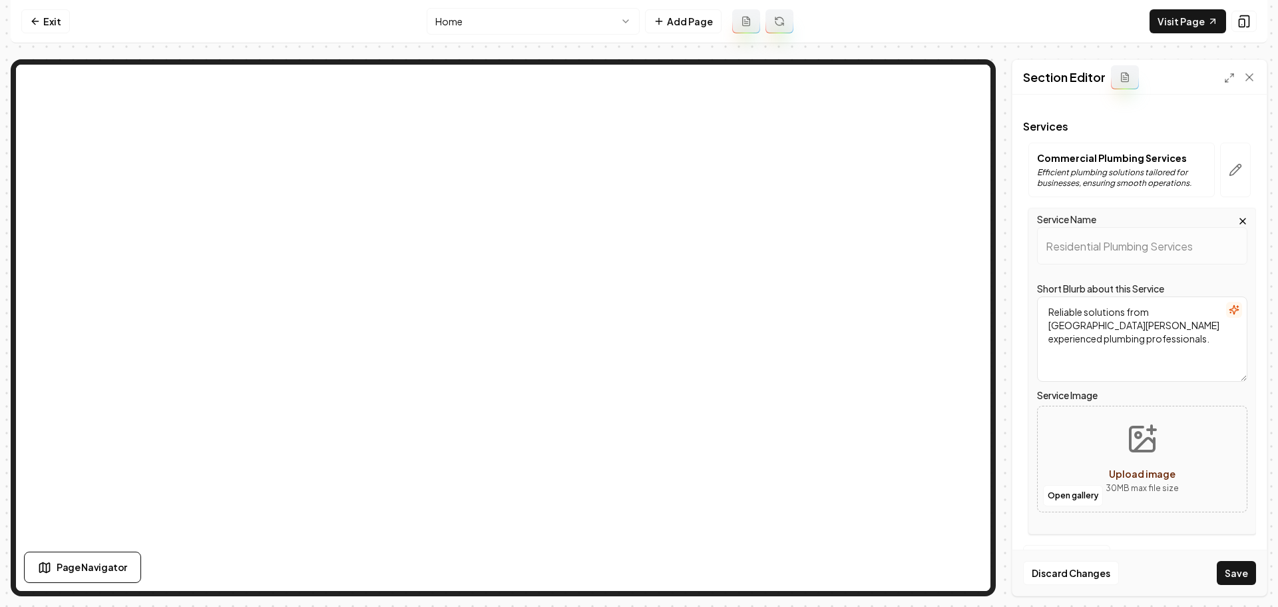
click at [1135, 455] on icon "Upload image" at bounding box center [1142, 439] width 32 height 32
type input "**********"
click at [1234, 569] on button "Save" at bounding box center [1236, 573] width 39 height 24
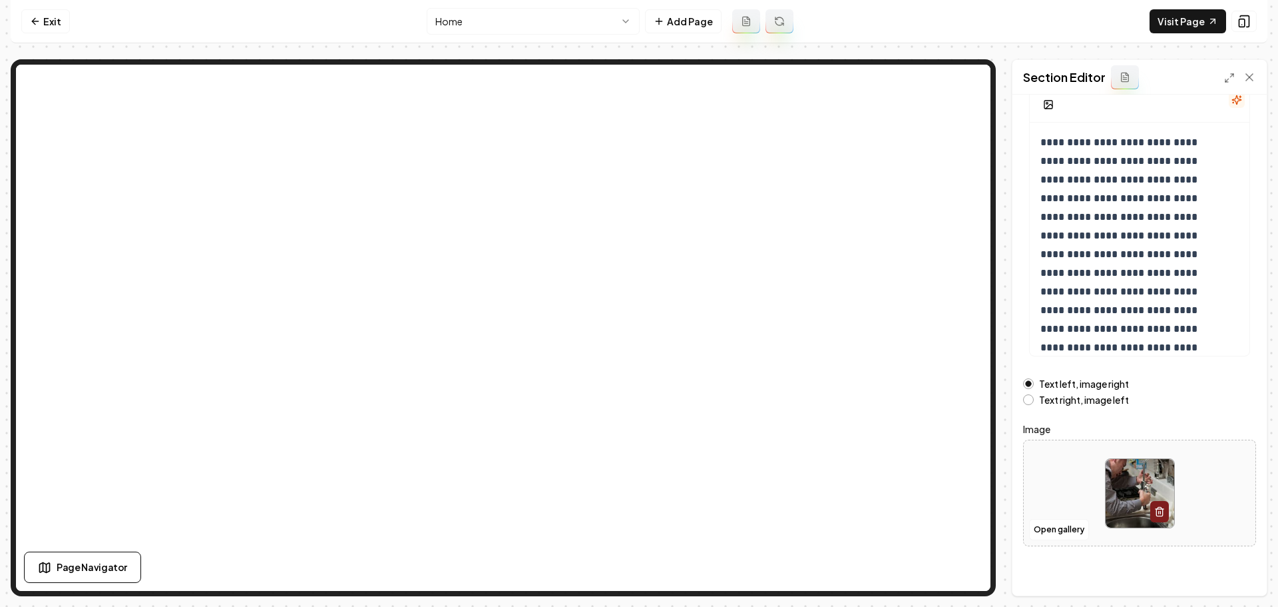
scroll to position [113, 0]
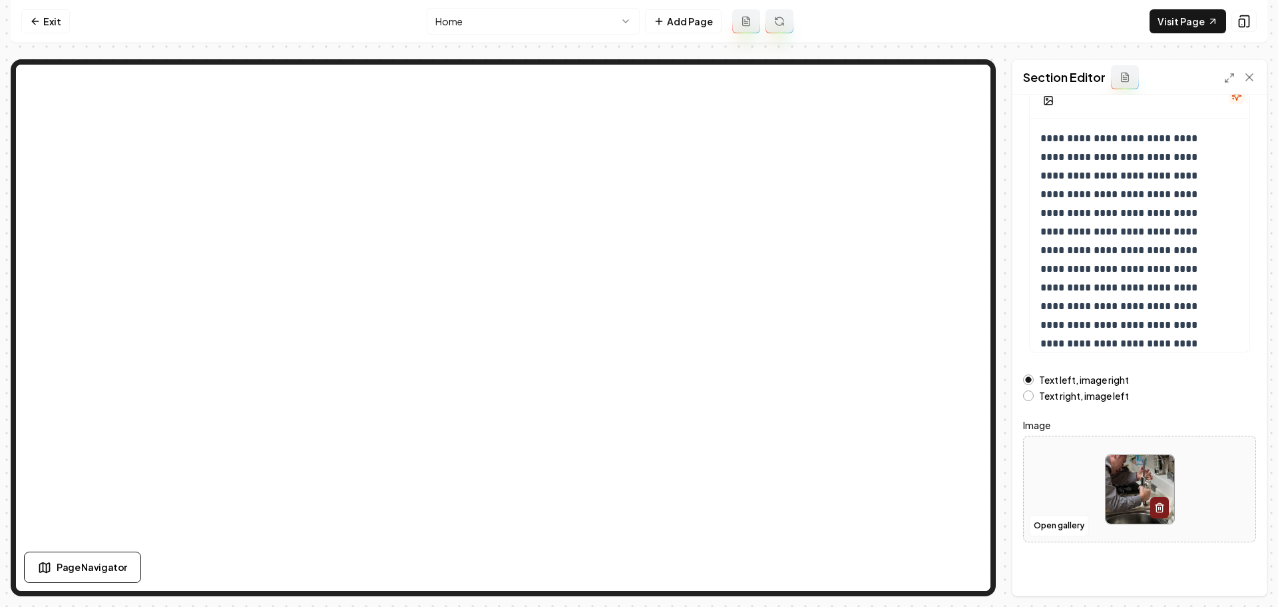
click at [1144, 462] on img at bounding box center [1140, 489] width 69 height 69
click at [1071, 523] on button "Open gallery" at bounding box center [1059, 525] width 60 height 21
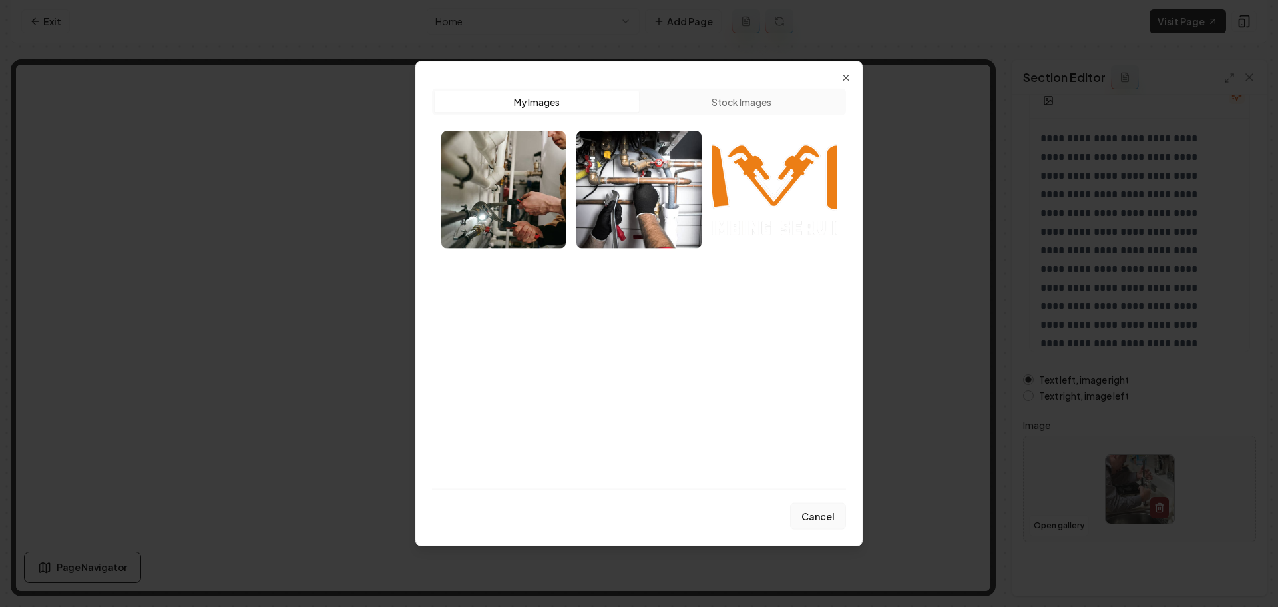
click at [834, 517] on button "Cancel" at bounding box center [818, 516] width 56 height 27
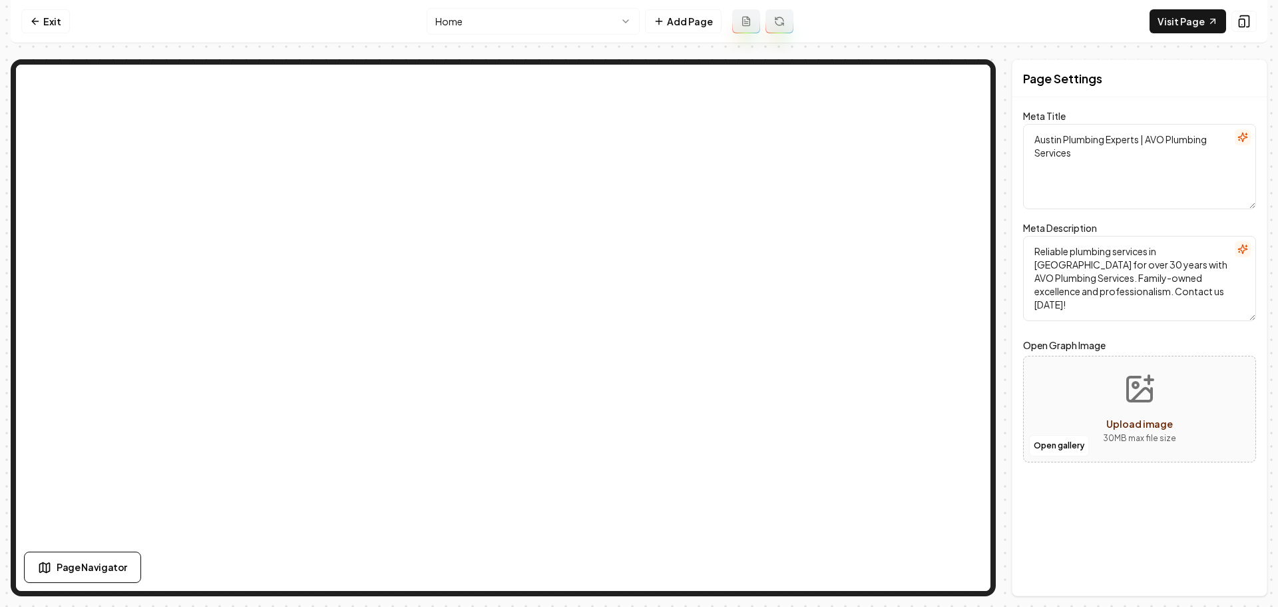
scroll to position [0, 0]
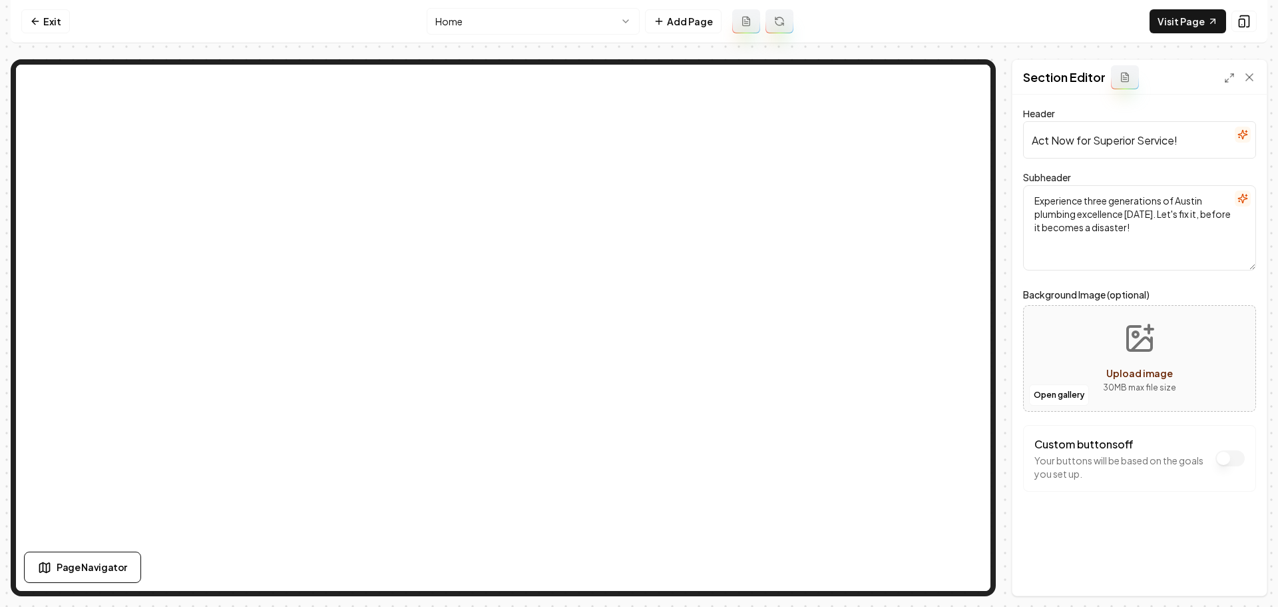
click at [1152, 347] on icon "Upload image" at bounding box center [1140, 338] width 24 height 24
type input "**********"
click at [1236, 577] on button "Save" at bounding box center [1236, 573] width 39 height 24
click at [1173, 23] on link "Visit Page" at bounding box center [1188, 21] width 77 height 24
click at [54, 21] on link "Exit" at bounding box center [45, 21] width 49 height 24
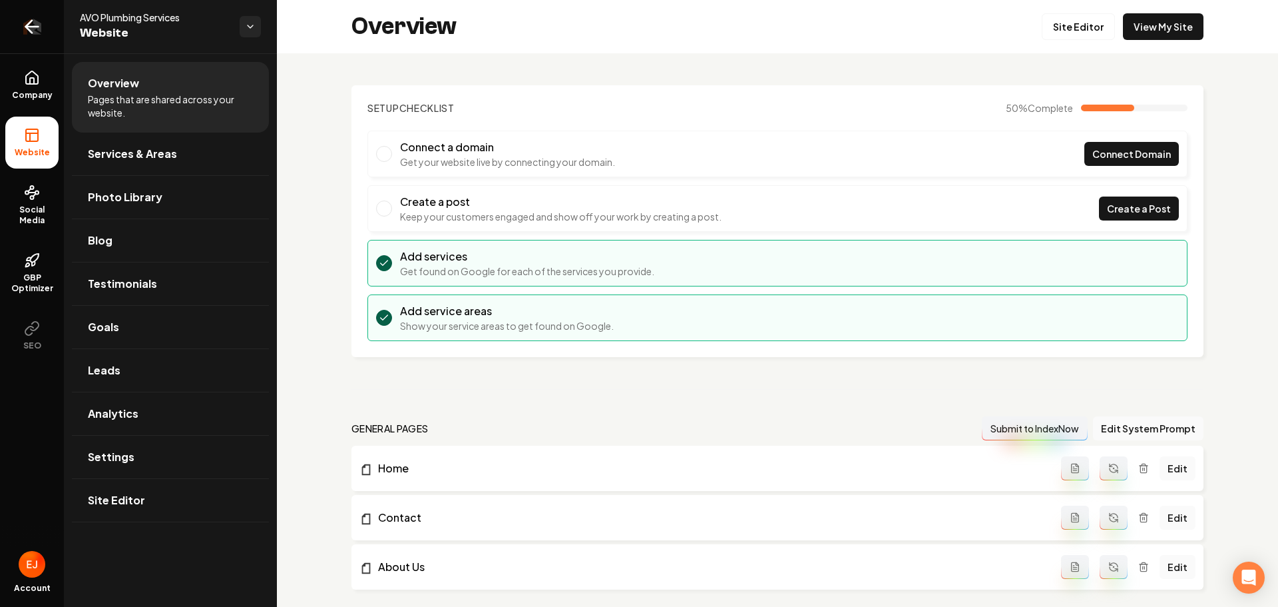
click at [31, 24] on icon "Return to dashboard" at bounding box center [31, 26] width 21 height 21
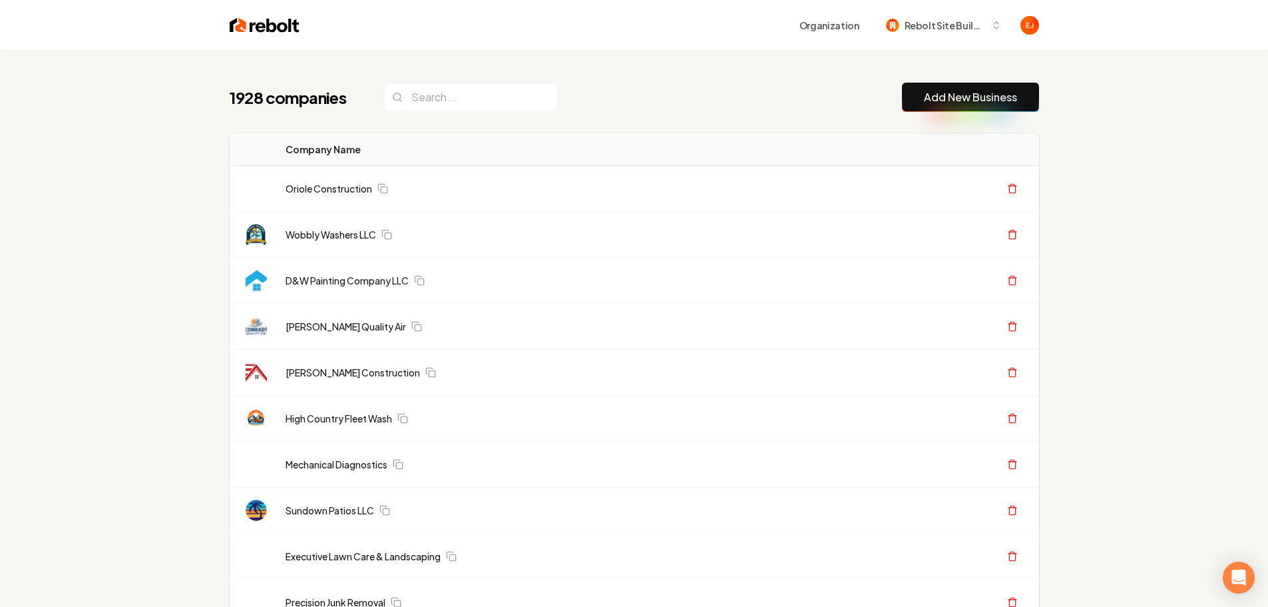
click at [970, 100] on link "Add New Business" at bounding box center [970, 97] width 93 height 16
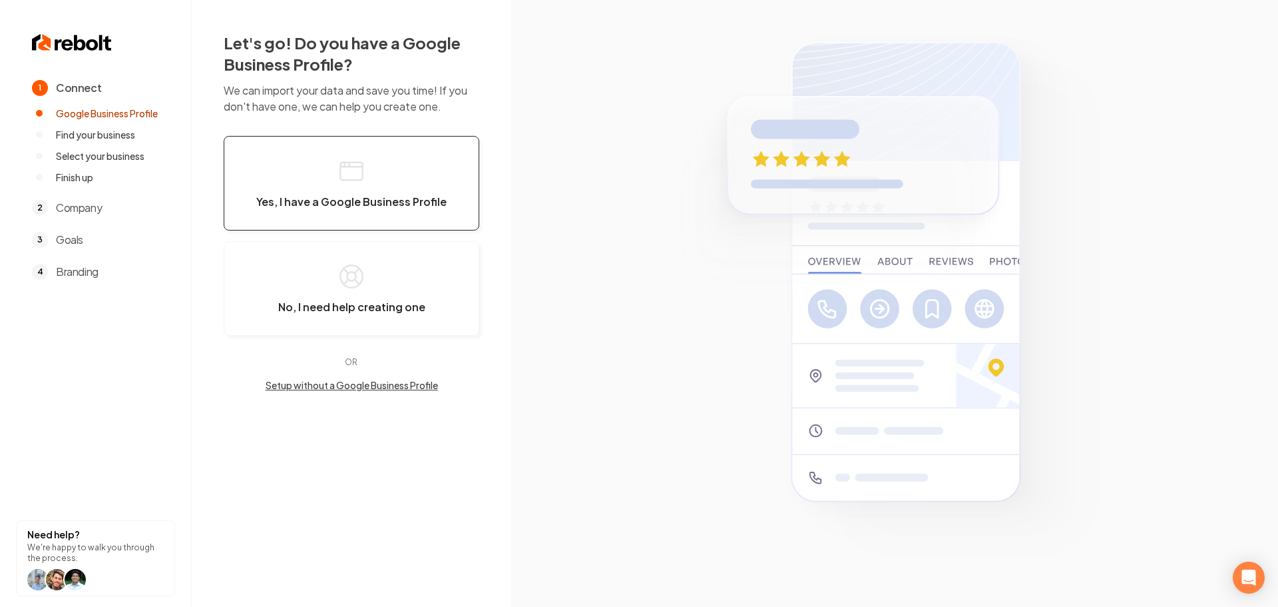
click at [368, 166] on button "Yes, I have a Google Business Profile" at bounding box center [352, 183] width 256 height 95
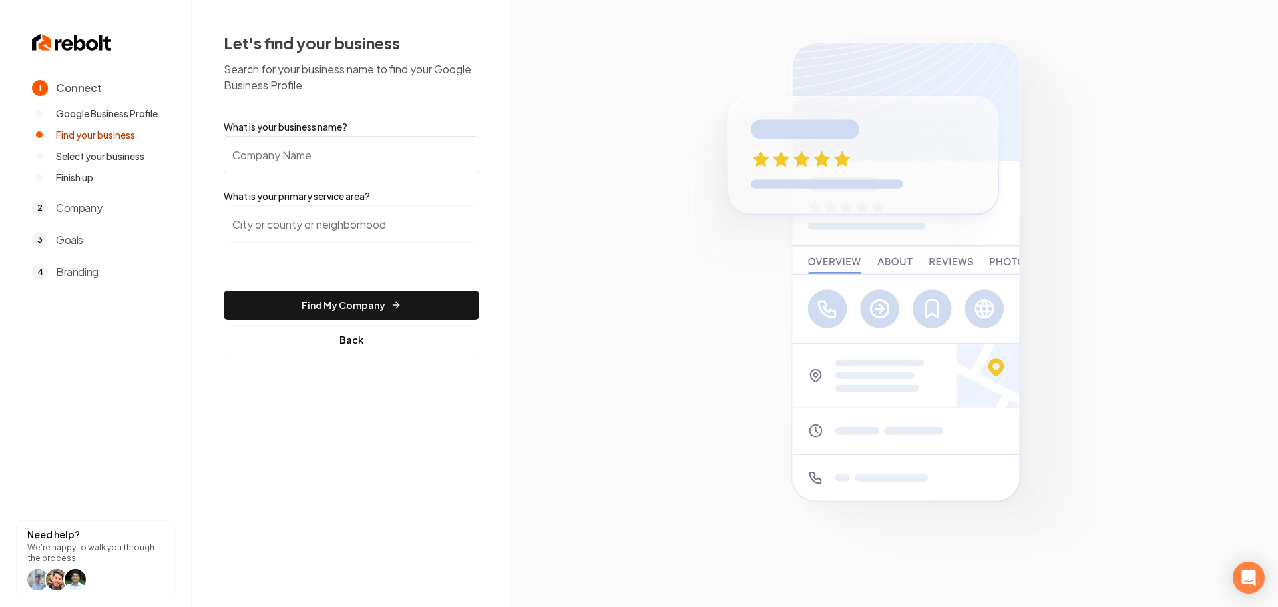
click at [356, 163] on input "What is your business name?" at bounding box center [352, 154] width 256 height 37
type input "Pure Love"
click at [319, 229] on input "search" at bounding box center [352, 223] width 256 height 37
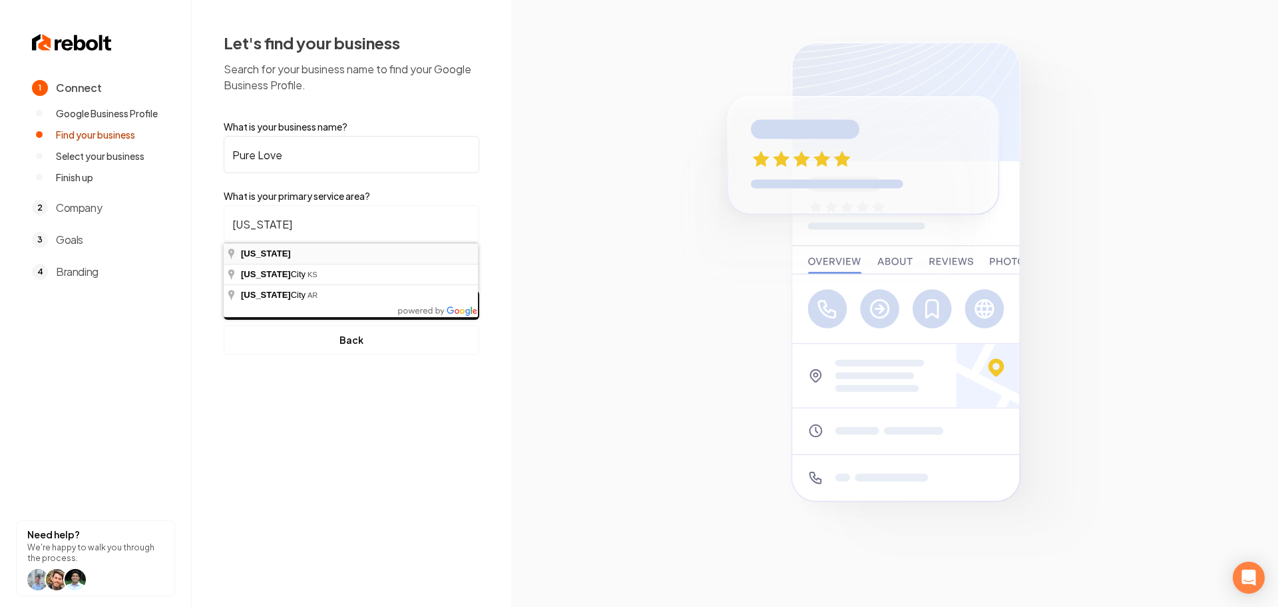
type input "Arkansas"
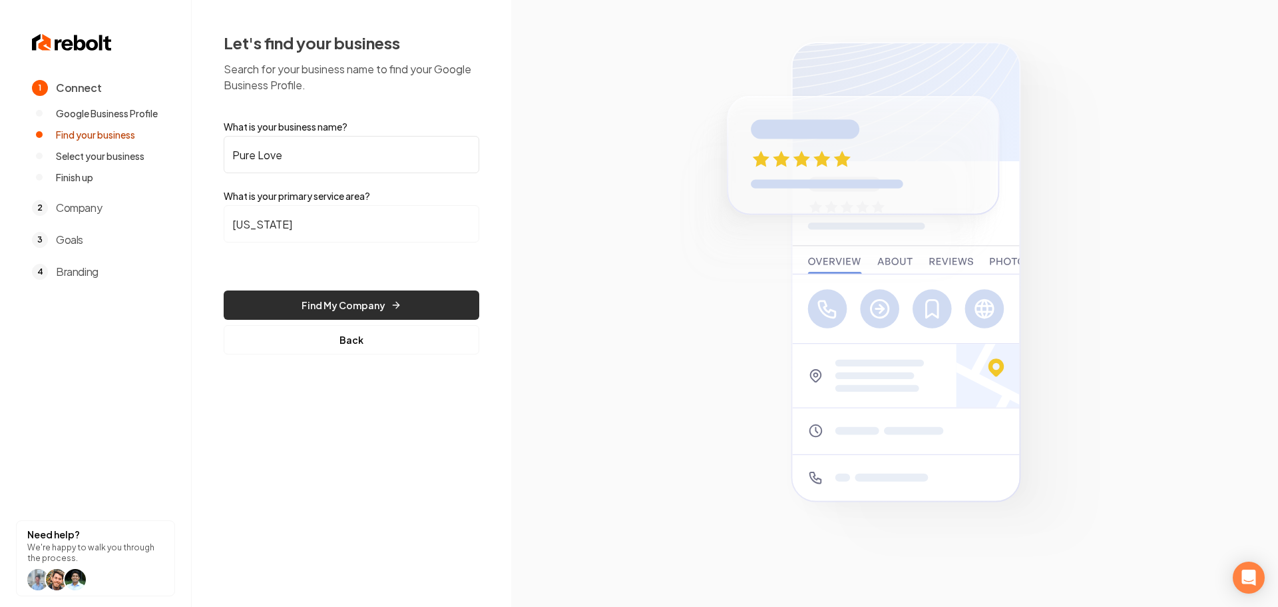
click at [322, 299] on button "Find My Company" at bounding box center [352, 304] width 256 height 29
click at [398, 315] on button "Find My Company" at bounding box center [352, 304] width 256 height 29
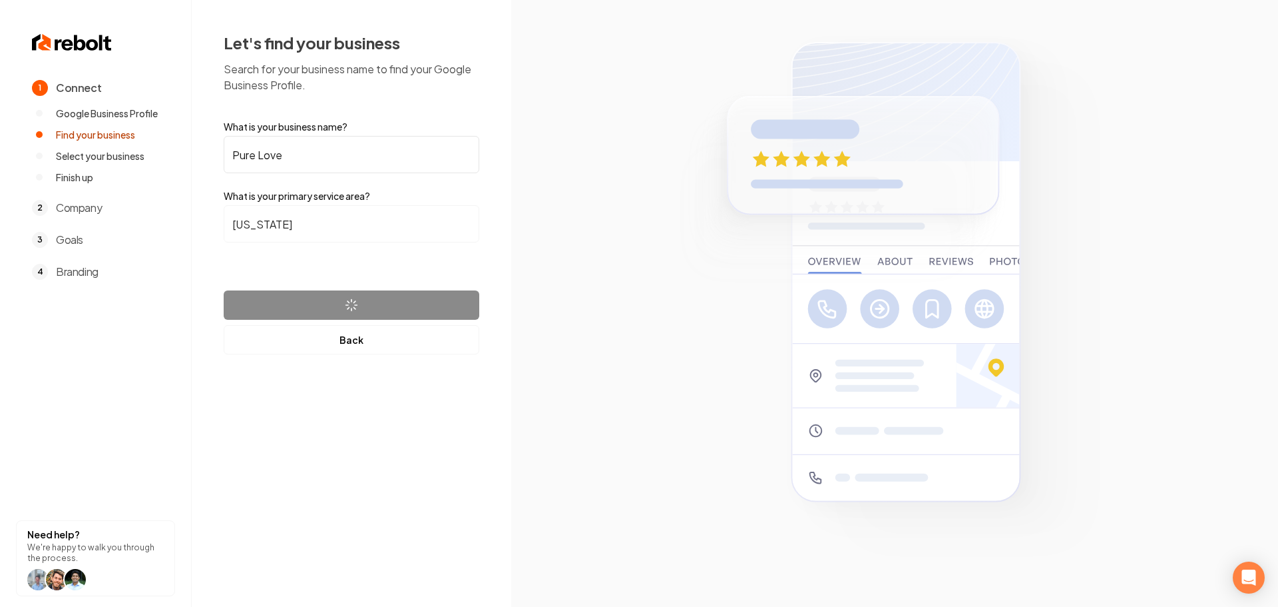
click at [344, 144] on input "Pure Love" at bounding box center [352, 154] width 256 height 37
type input "Pure Love Window Cleaning"
click at [590, 362] on section at bounding box center [894, 303] width 767 height 607
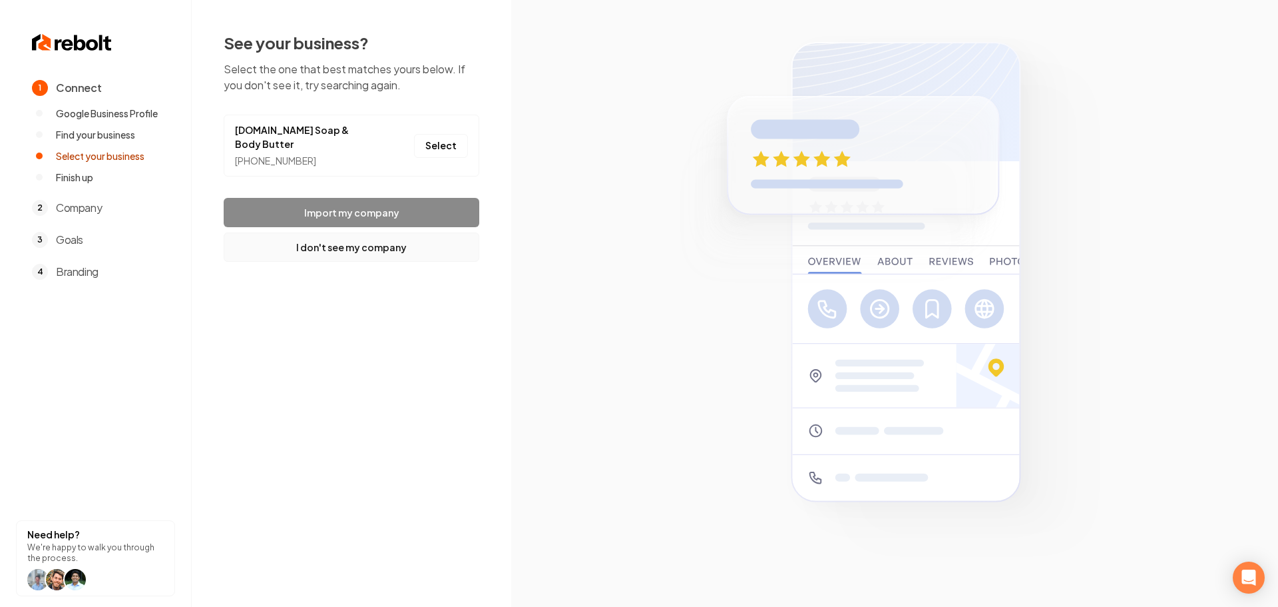
click at [356, 237] on button "I don't see my company" at bounding box center [352, 246] width 256 height 29
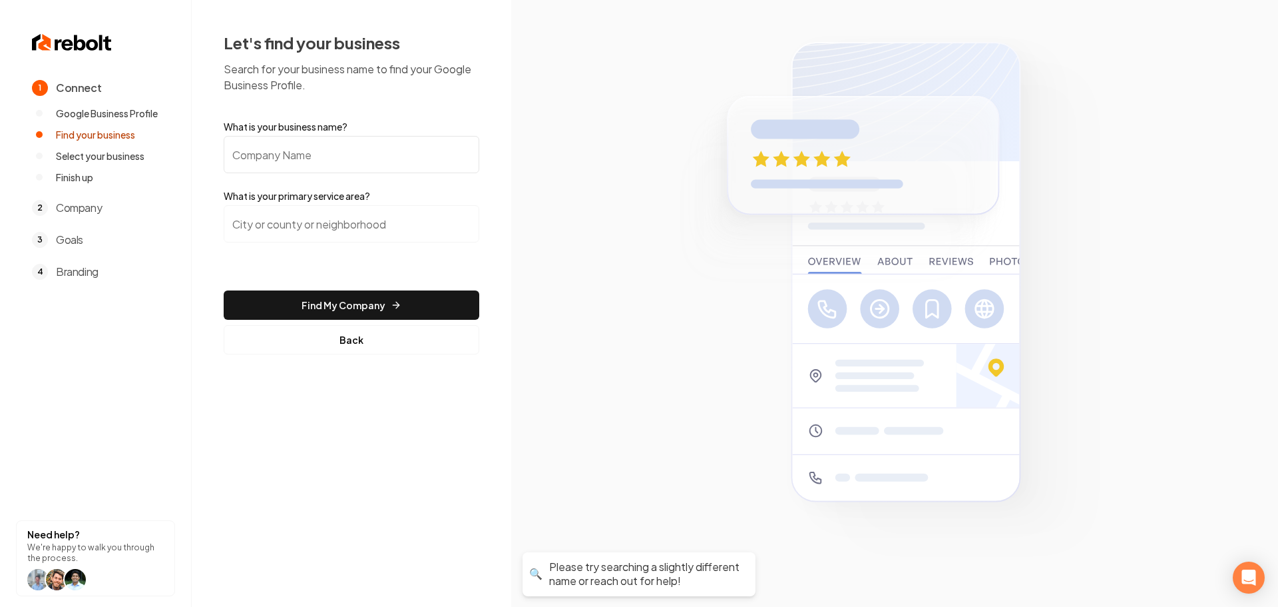
click at [336, 146] on input "What is your business name?" at bounding box center [352, 154] width 256 height 37
type input "Pure Love Window Cleaning"
click at [333, 226] on input "search" at bounding box center [352, 223] width 256 height 37
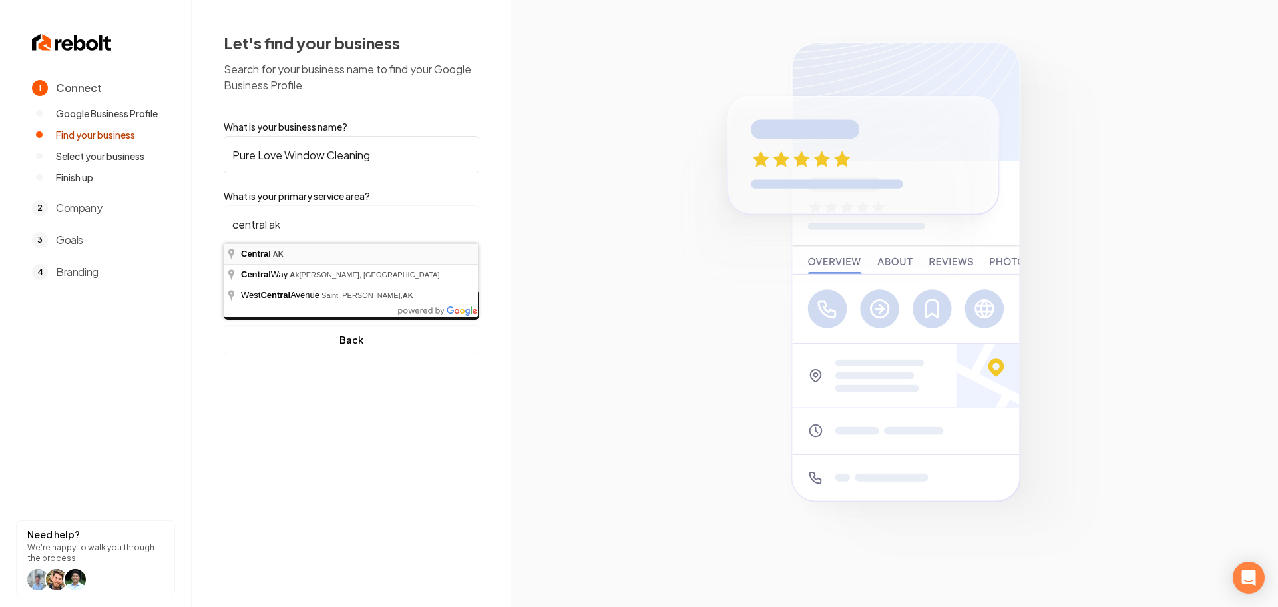
type input "Central, AK"
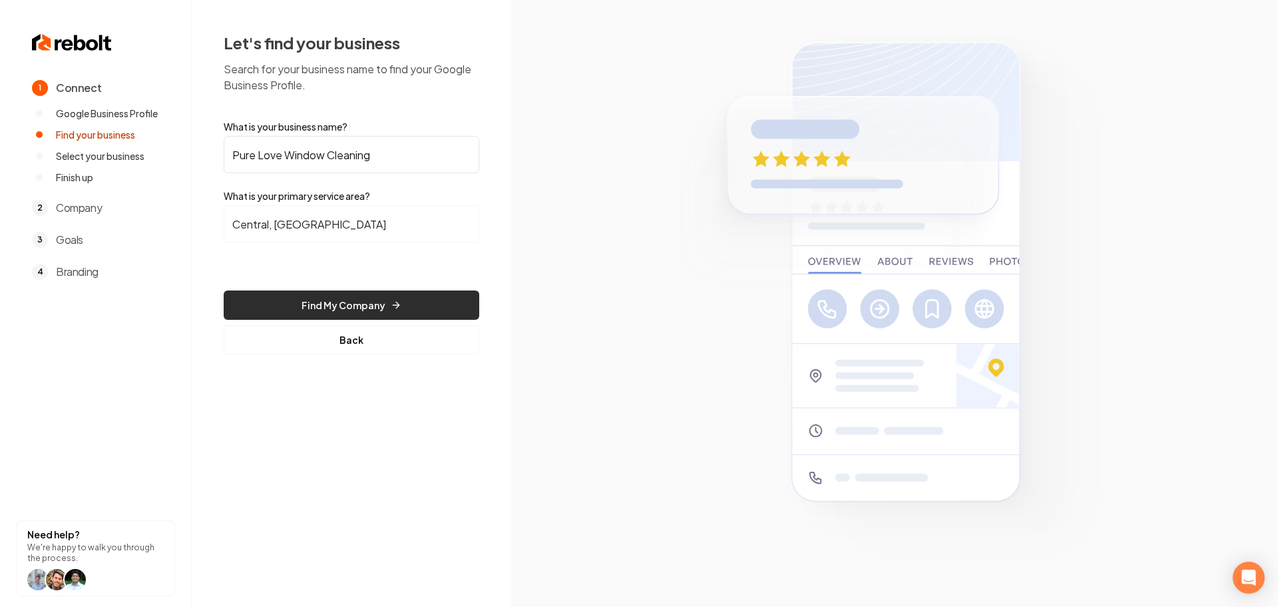
click at [354, 312] on button "Find My Company" at bounding box center [352, 304] width 256 height 29
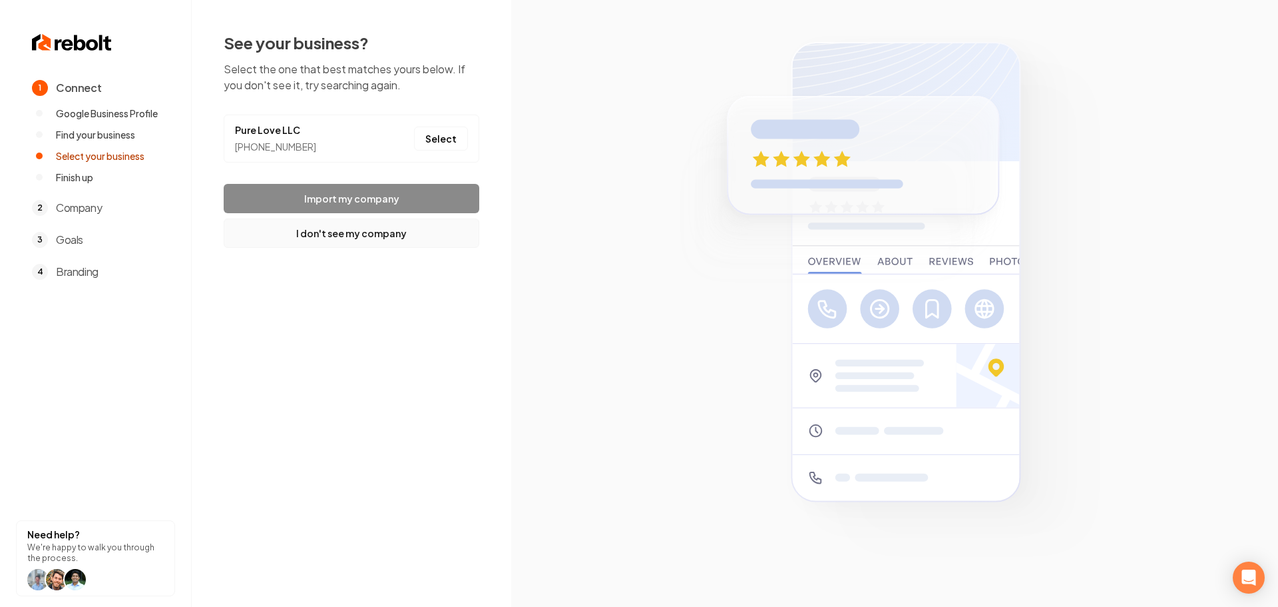
click at [330, 228] on button "I don't see my company" at bounding box center [352, 232] width 256 height 29
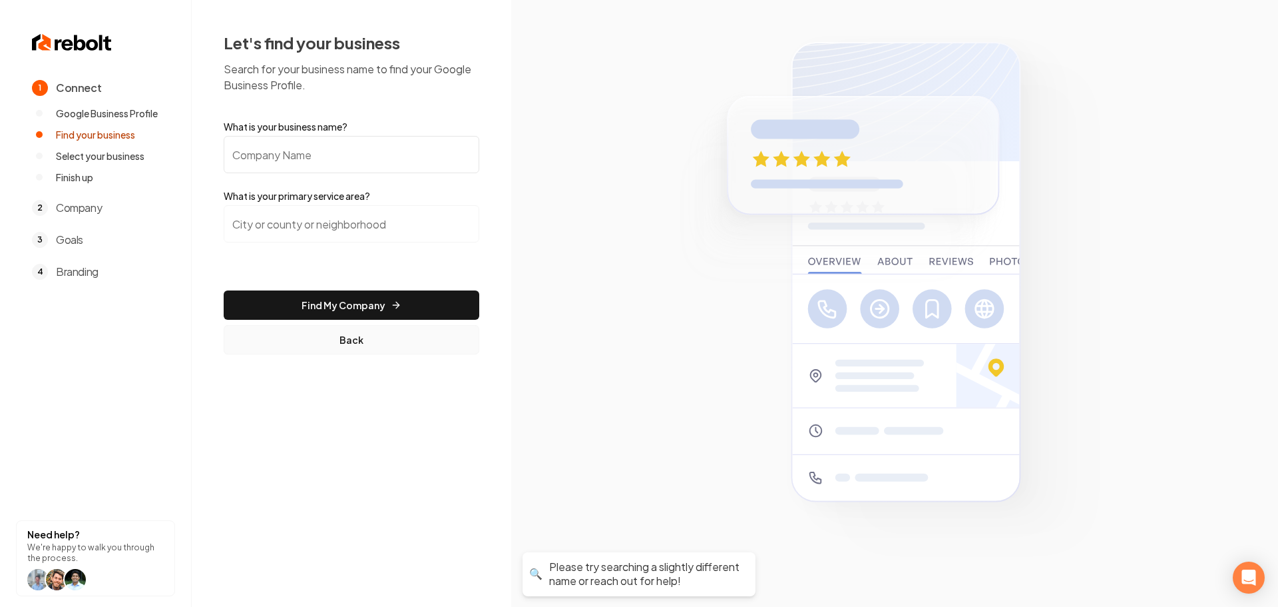
click at [354, 348] on button "Back" at bounding box center [352, 339] width 256 height 29
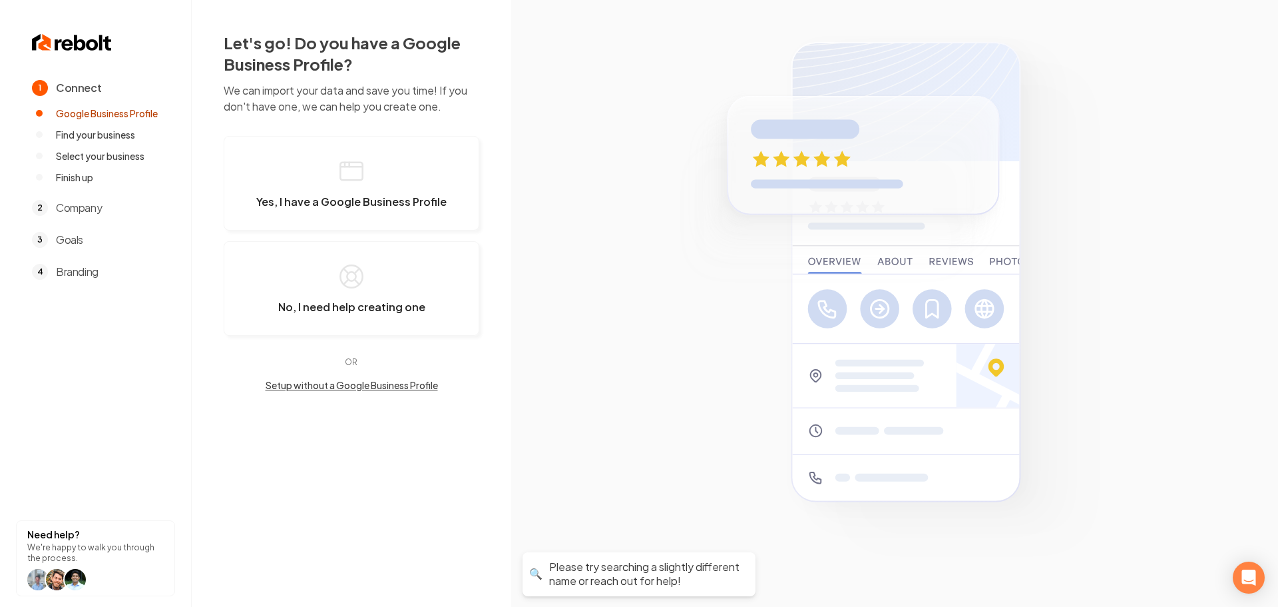
click at [342, 385] on button "Setup without a Google Business Profile" at bounding box center [352, 384] width 256 height 13
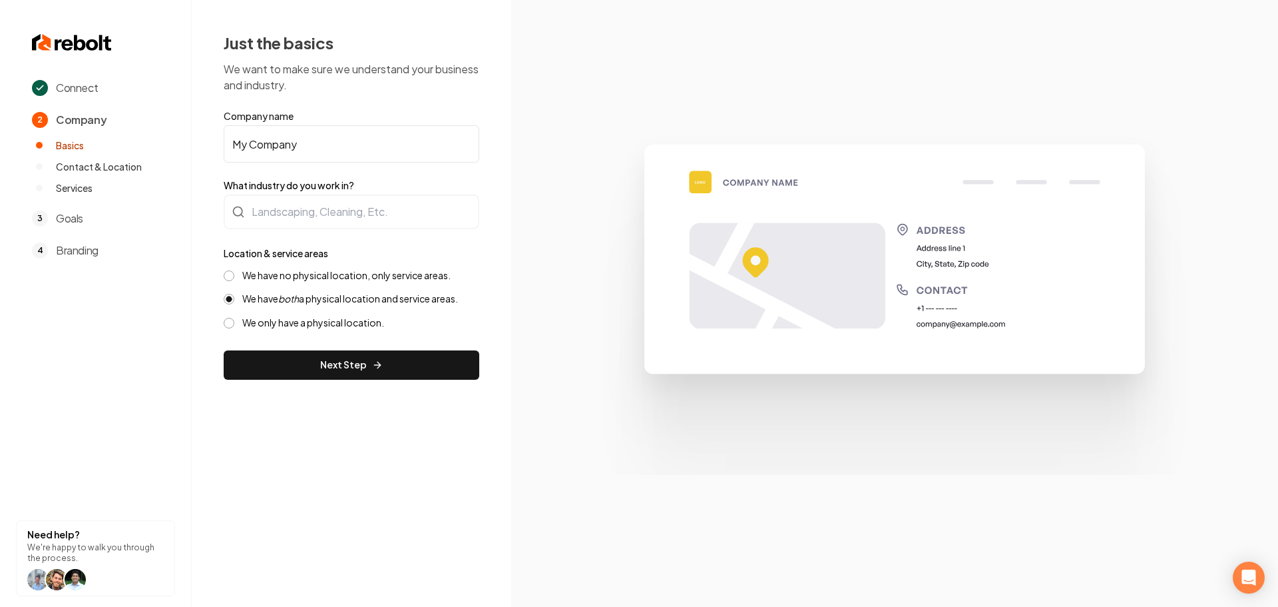
click at [324, 137] on input "My Company" at bounding box center [352, 143] width 256 height 37
drag, startPoint x: 321, startPoint y: 146, endPoint x: 192, endPoint y: 150, distance: 128.6
click at [196, 147] on div "Just the basics We want to make sure we understand your business and industry. …" at bounding box center [352, 205] width 320 height 411
type input "Pure Love Window Cleaning"
click at [333, 226] on div at bounding box center [352, 211] width 256 height 35
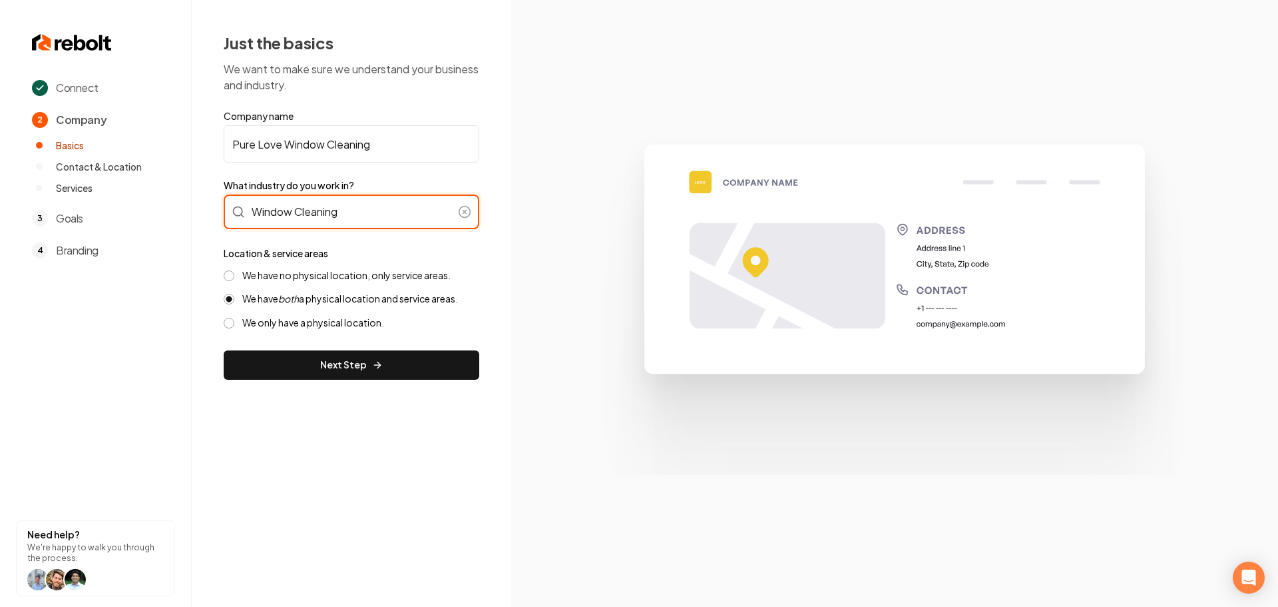
type input "Window Cleaning"
click at [311, 280] on label "We have no physical location, only service areas." at bounding box center [346, 275] width 208 height 13
click at [234, 280] on button "We have no physical location, only service areas." at bounding box center [229, 275] width 11 height 11
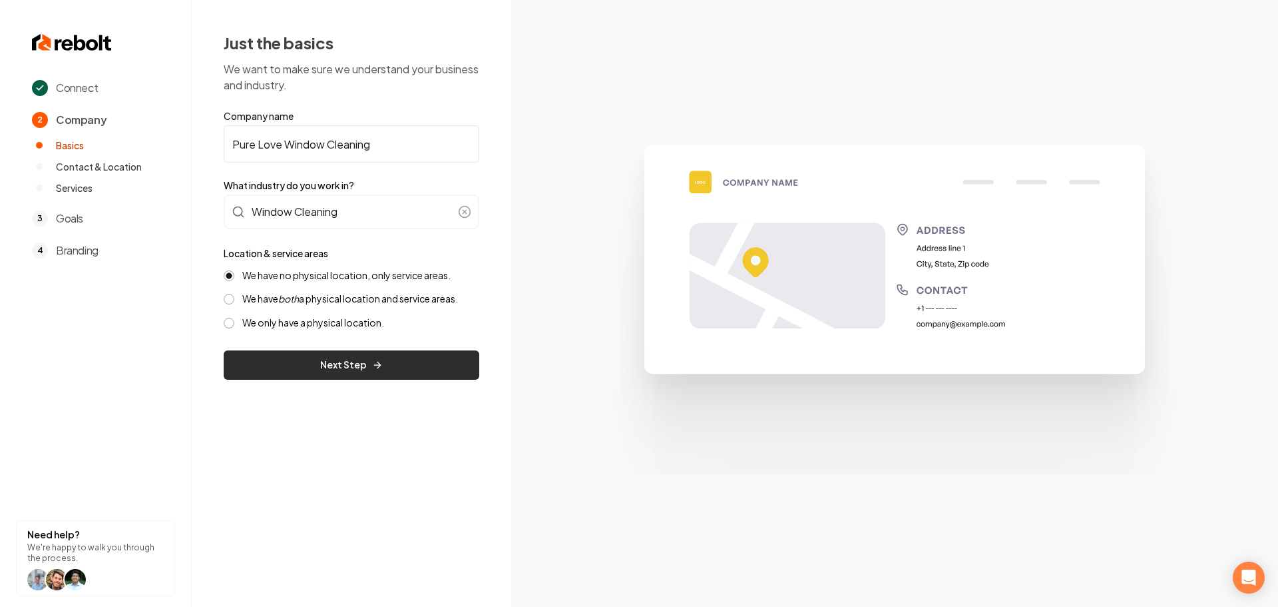
click at [336, 356] on button "Next Step" at bounding box center [352, 364] width 256 height 29
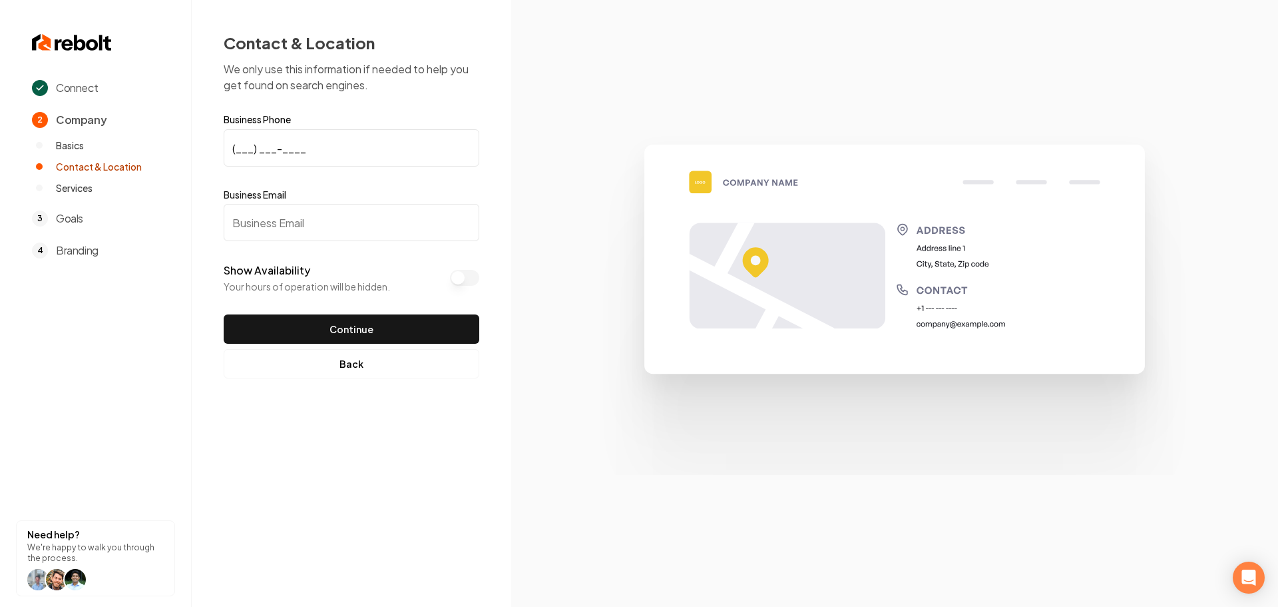
click at [326, 144] on input "(___) ___-____" at bounding box center [352, 147] width 256 height 37
paste input "501) 573-9568"
type input "(501) 573-9568"
click at [295, 210] on input "Business Email" at bounding box center [352, 222] width 256 height 37
paste input "halenpeeples85@gmail.com"
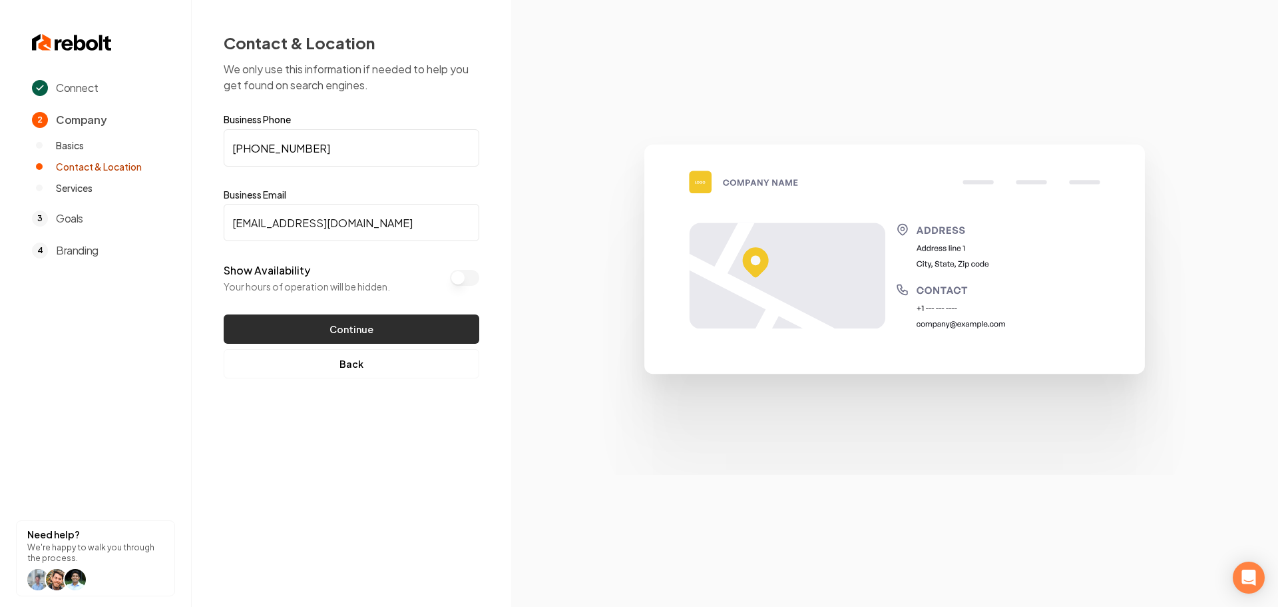
type input "halenpeeples85@gmail.com"
drag, startPoint x: 338, startPoint y: 340, endPoint x: 321, endPoint y: 338, distance: 16.7
click at [338, 340] on button "Continue" at bounding box center [352, 328] width 256 height 29
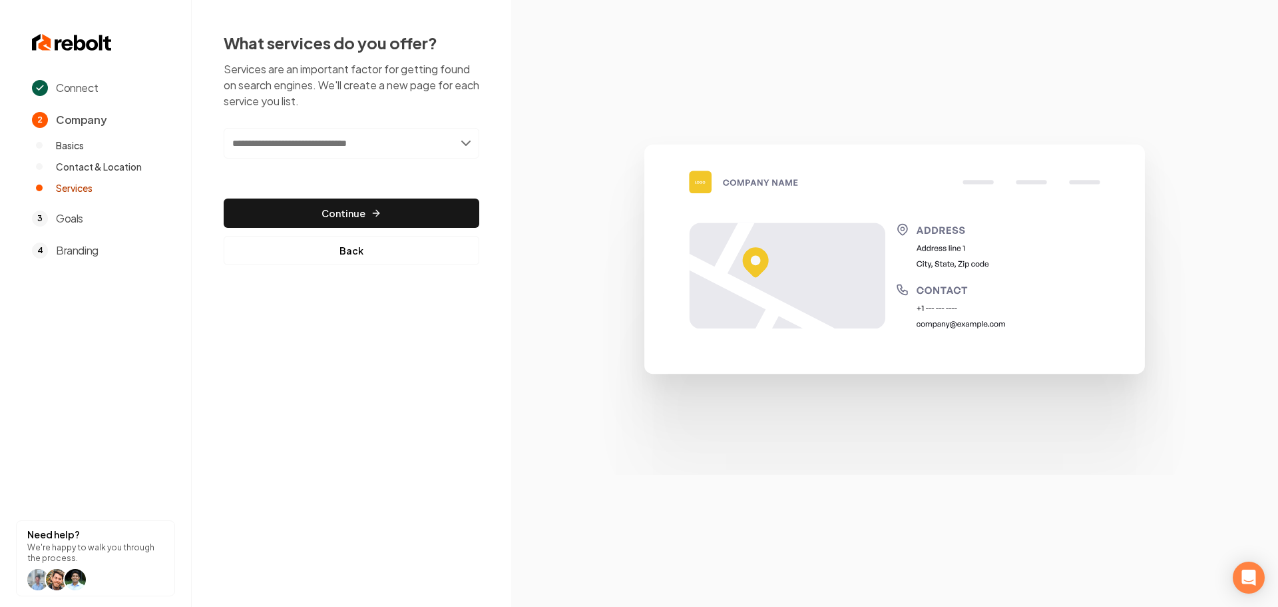
click at [389, 152] on input "text" at bounding box center [352, 143] width 256 height 31
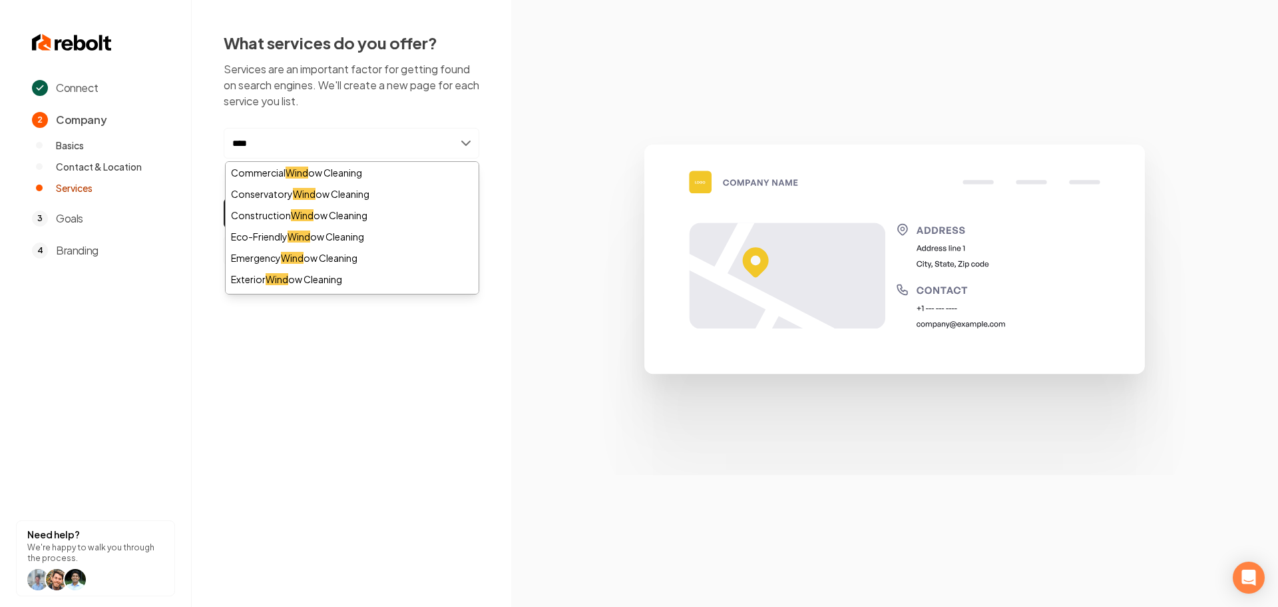
type input "****"
click at [385, 421] on div "Connect 2 Company Basics Contact & Location Services 3 Goals 4 Branding Need he…" at bounding box center [639, 303] width 1278 height 607
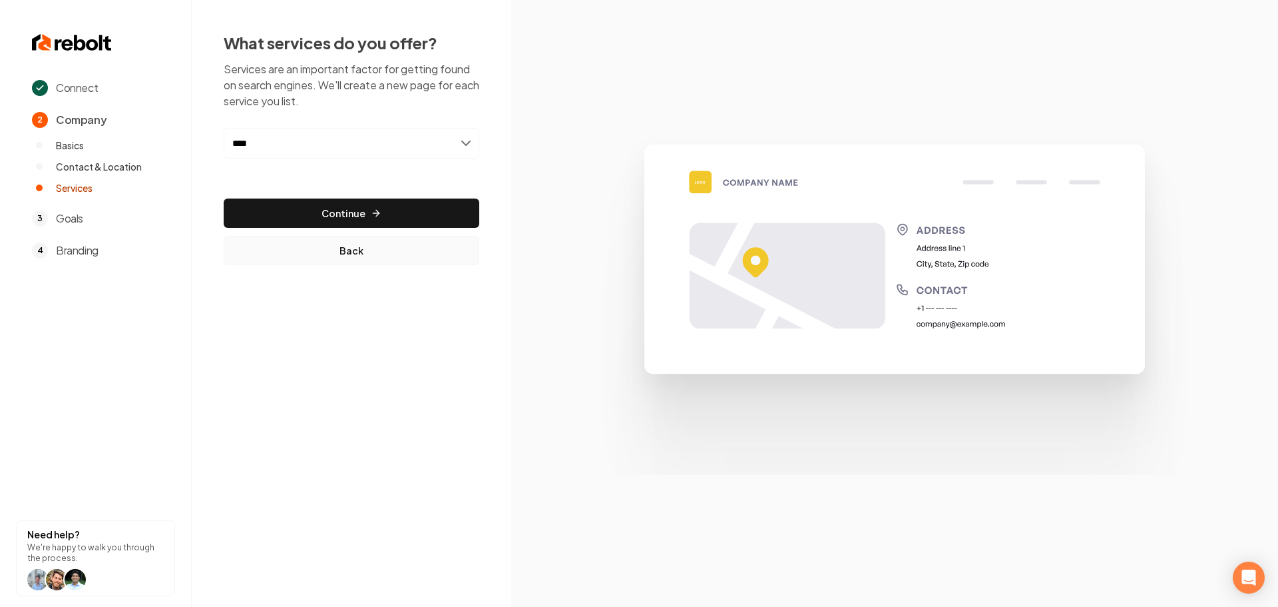
click at [357, 256] on button "Back" at bounding box center [352, 250] width 256 height 29
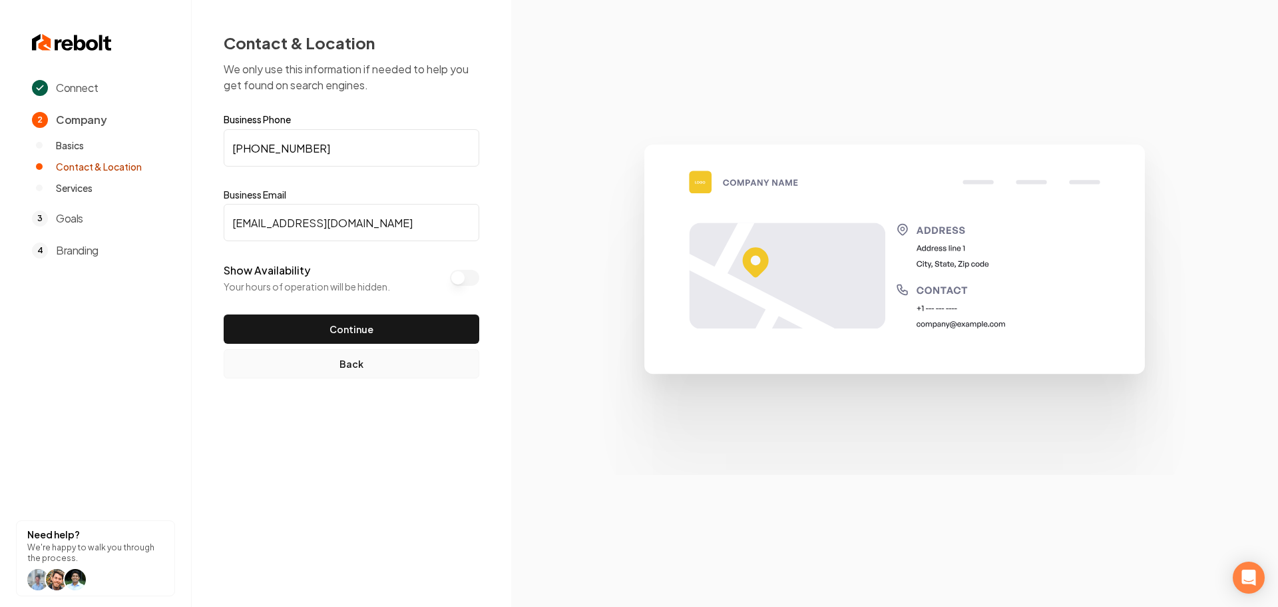
click at [377, 369] on button "Back" at bounding box center [352, 363] width 256 height 29
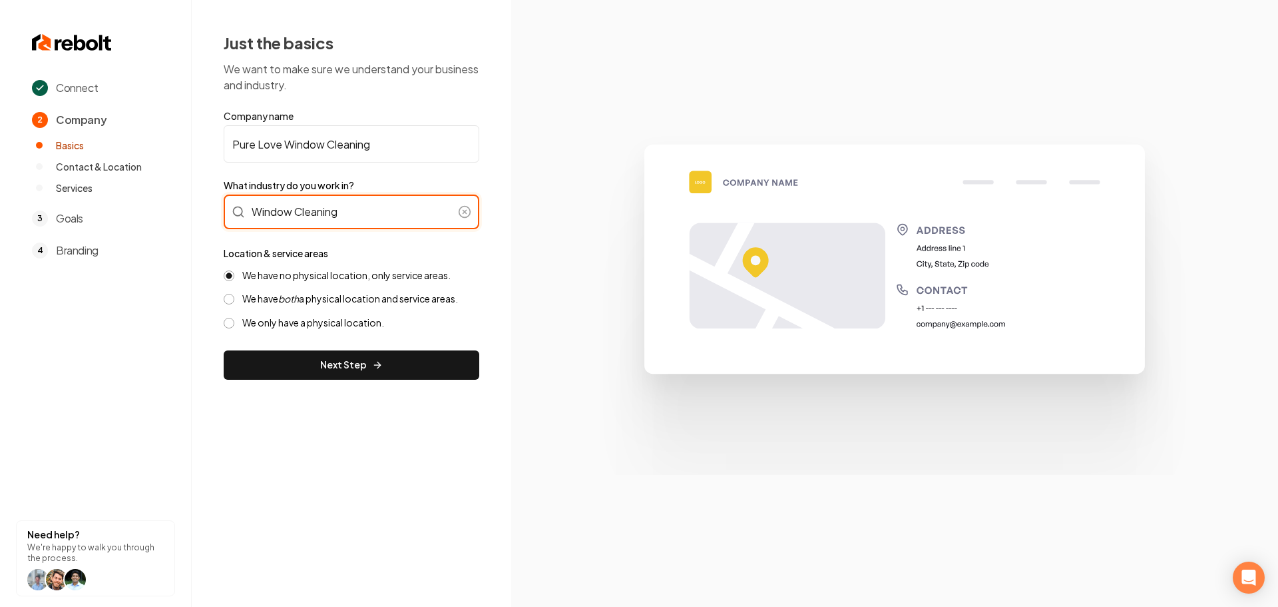
click at [353, 222] on div "Window Cleaning" at bounding box center [352, 211] width 256 height 35
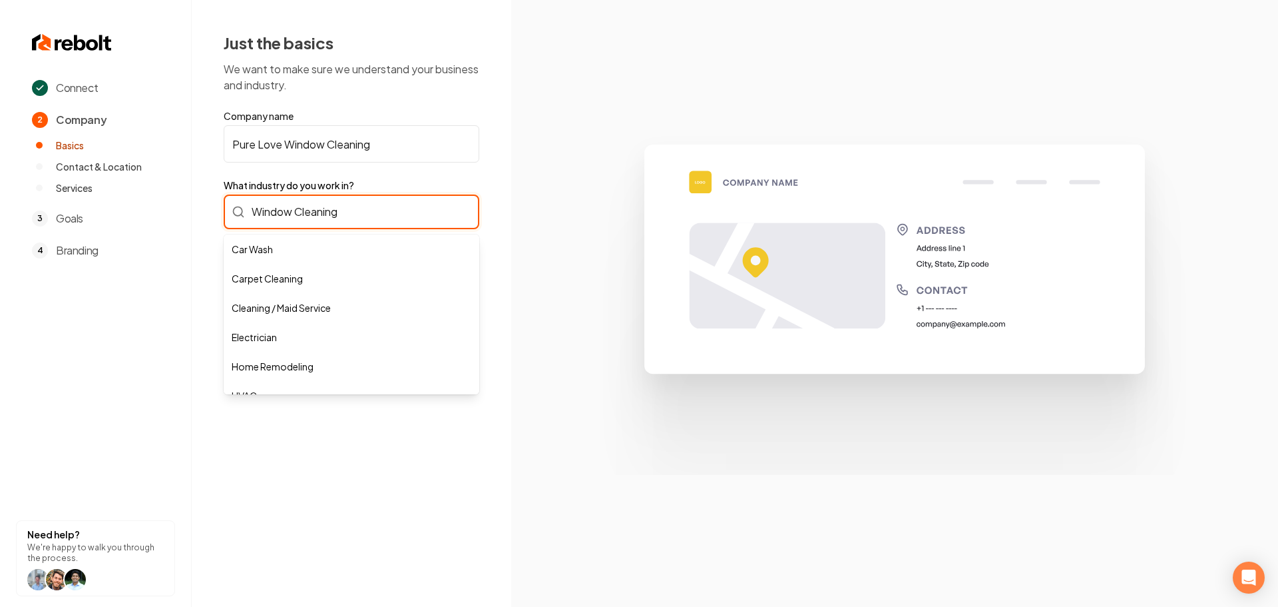
scroll to position [368, 0]
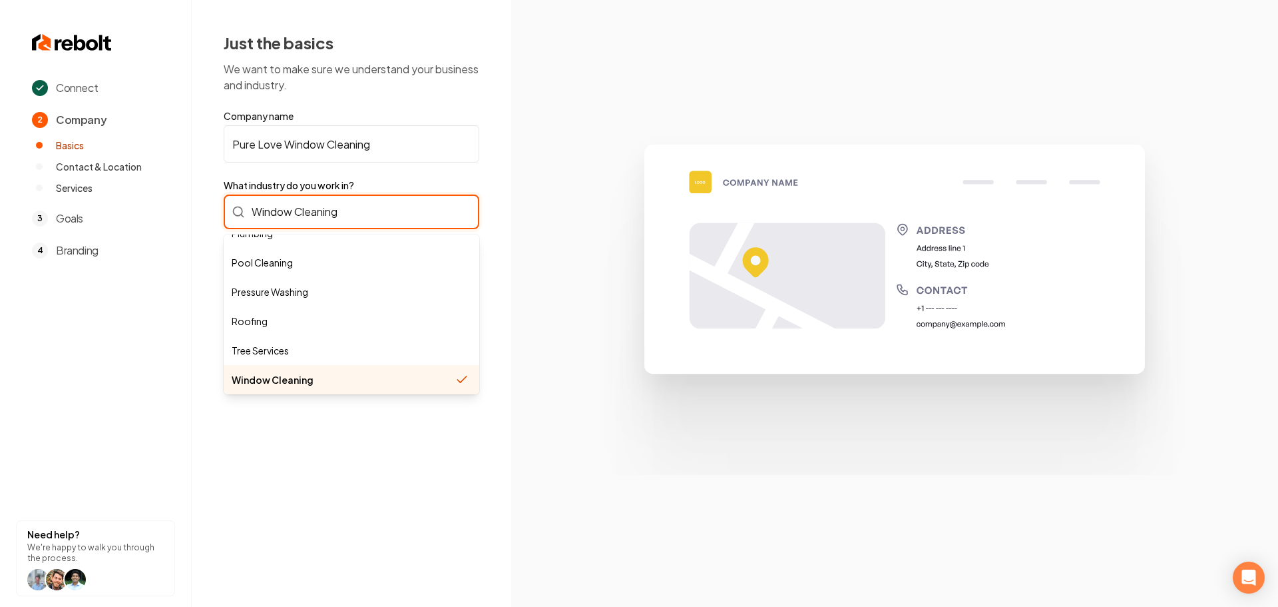
drag, startPoint x: 320, startPoint y: 222, endPoint x: 236, endPoint y: 226, distance: 84.0
click at [236, 226] on input "Window Cleaning" at bounding box center [352, 211] width 256 height 35
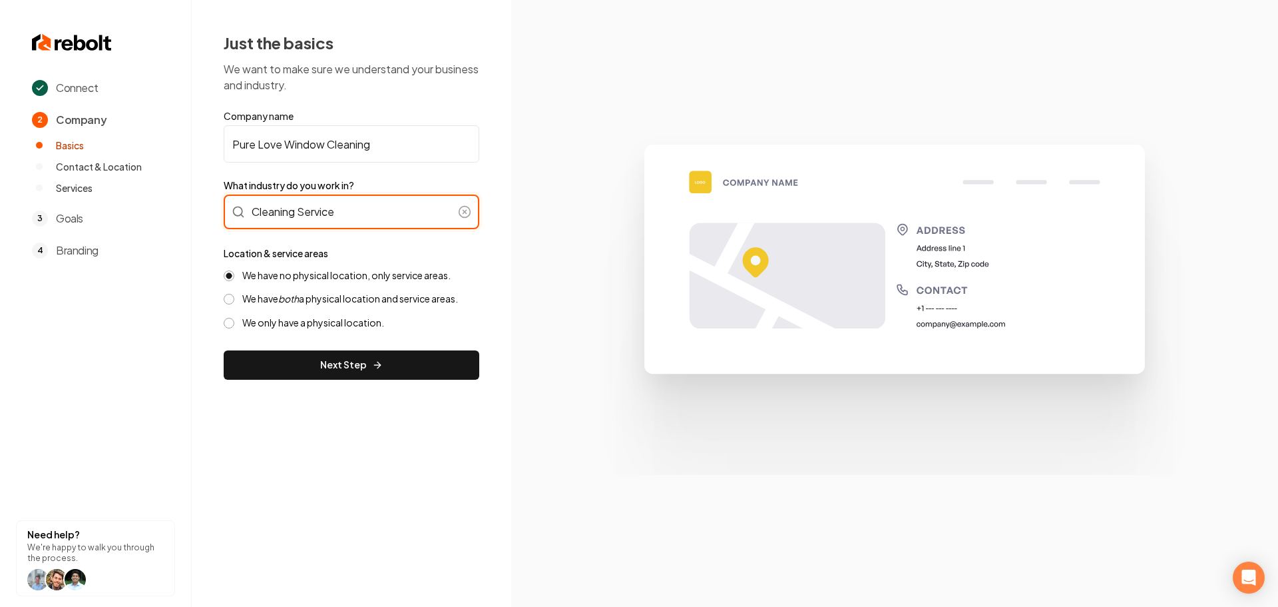
drag, startPoint x: 361, startPoint y: 214, endPoint x: 248, endPoint y: 208, distance: 113.3
click at [248, 217] on input "Cleaning Service" at bounding box center [352, 211] width 256 height 35
type input "Window Cleaning"
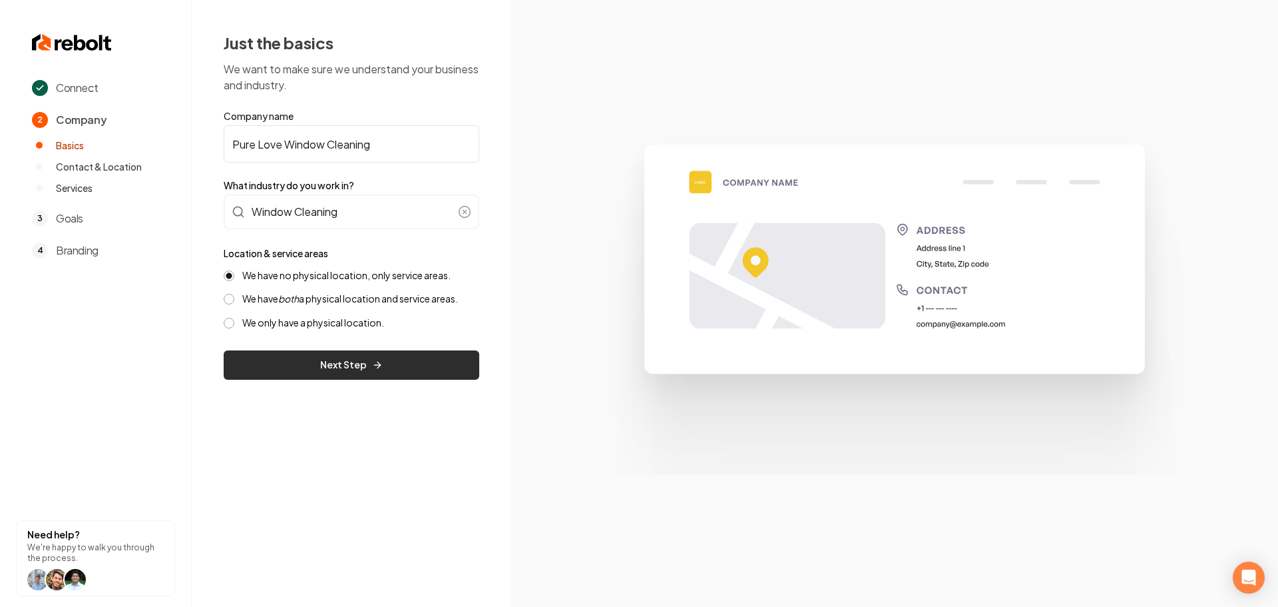
click at [393, 372] on button "Next Step" at bounding box center [352, 364] width 256 height 29
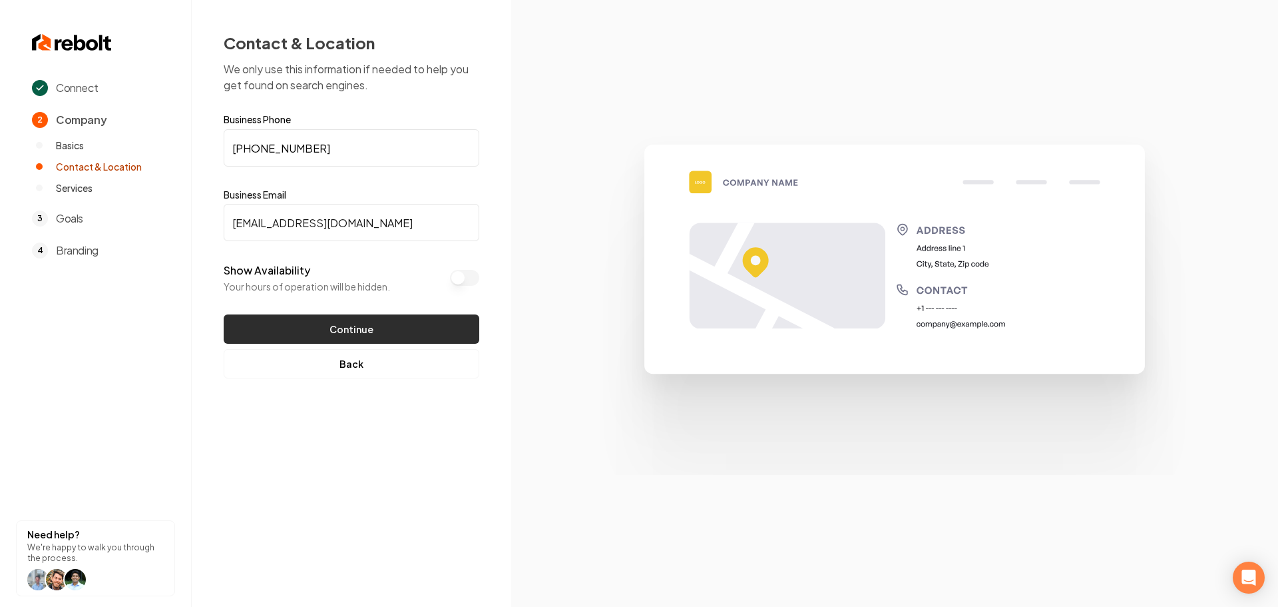
click at [330, 336] on button "Continue" at bounding box center [352, 328] width 256 height 29
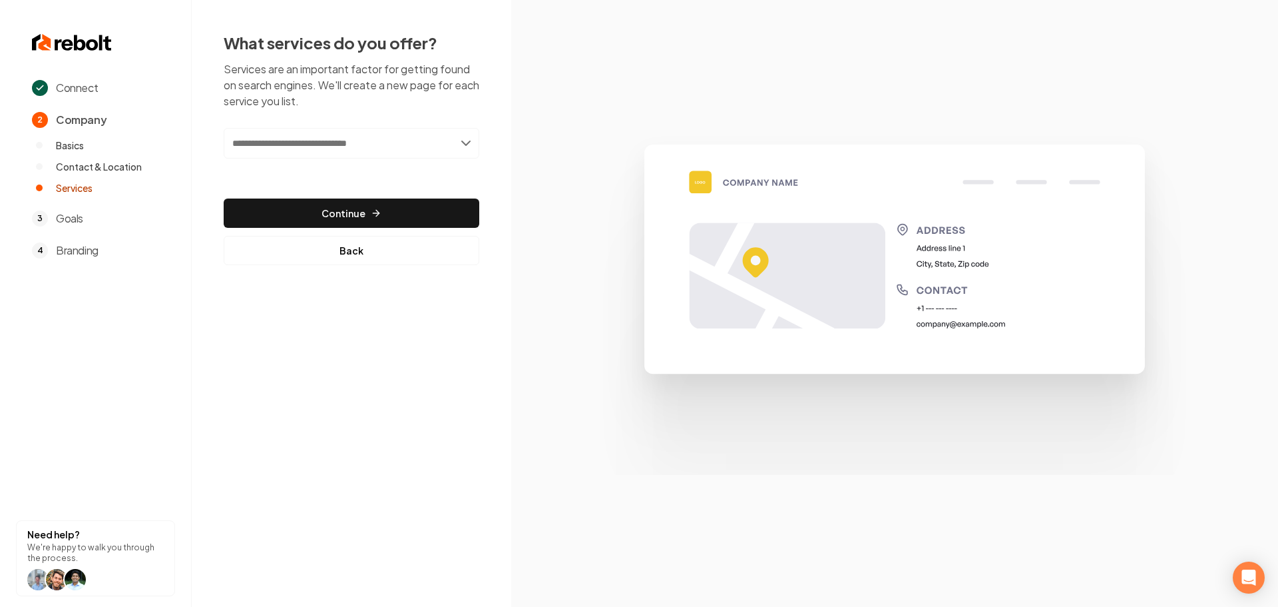
click at [373, 144] on input "text" at bounding box center [352, 143] width 256 height 31
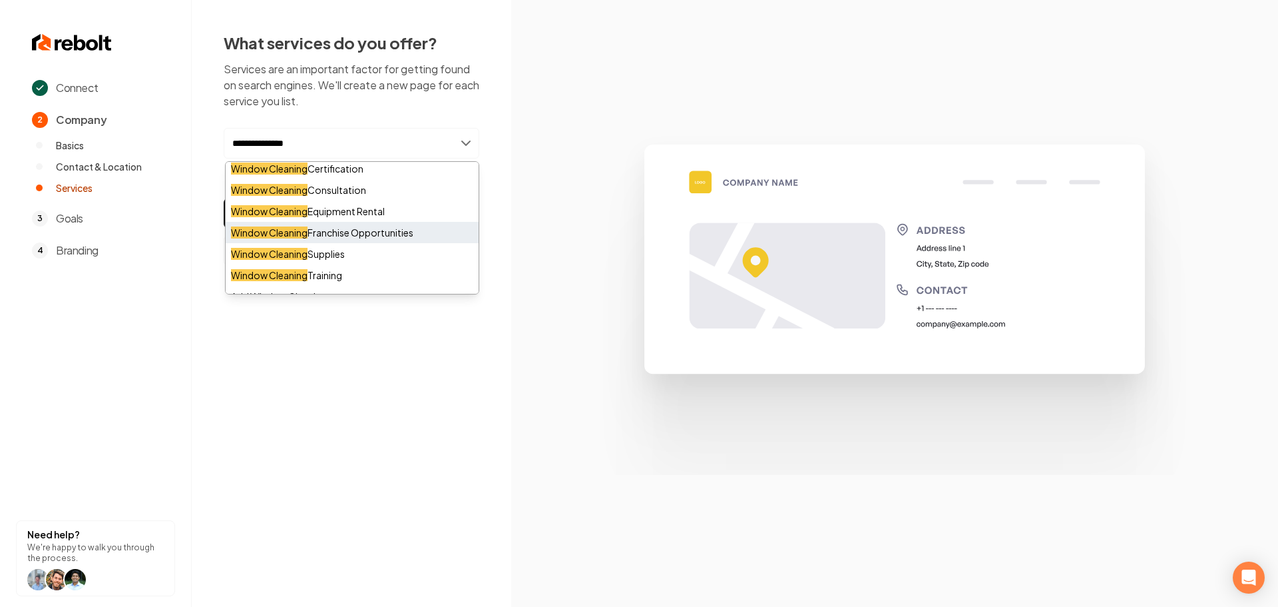
scroll to position [294, 0]
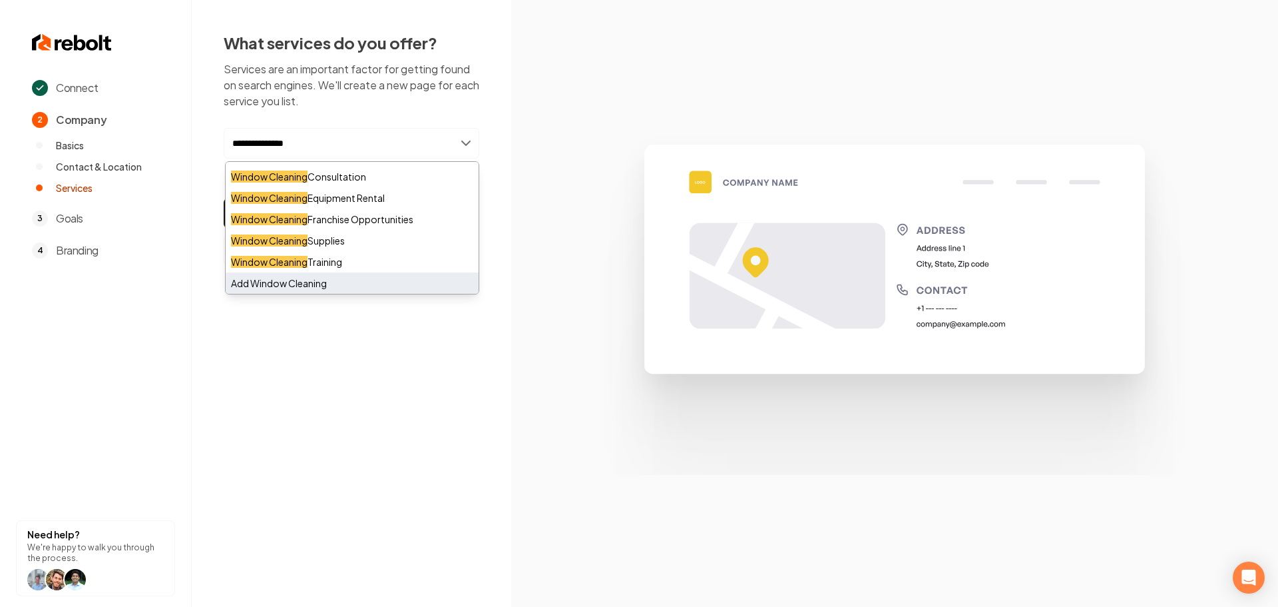
type input "**********"
click at [297, 282] on div "Add Window Cleaning" at bounding box center [352, 282] width 253 height 21
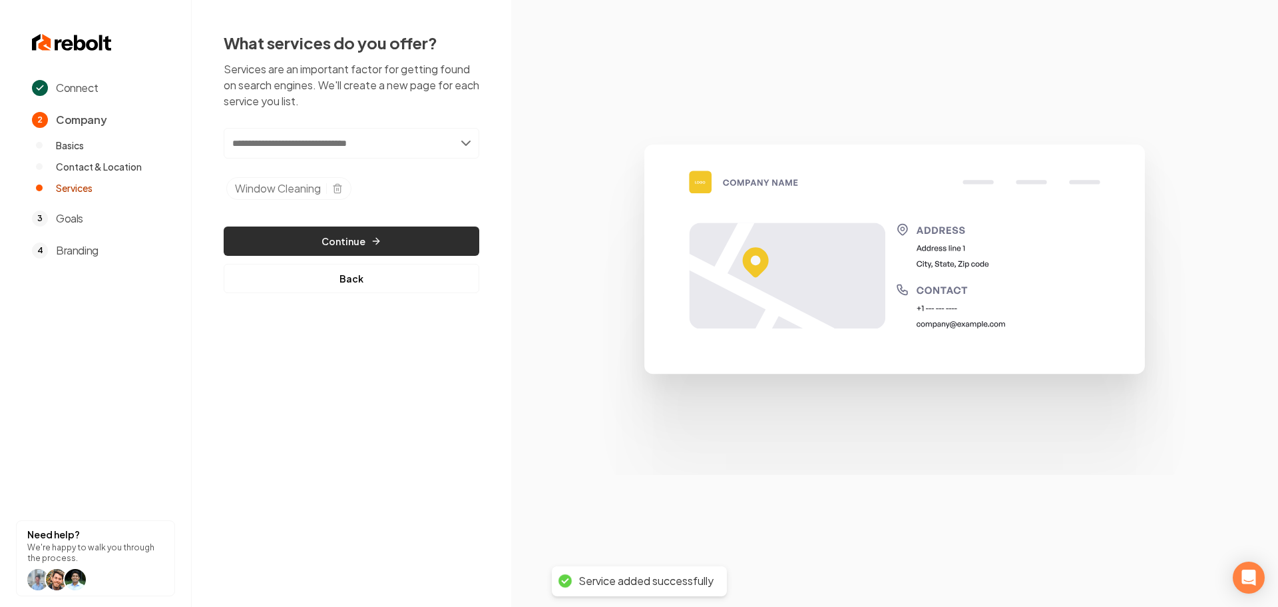
click at [360, 238] on button "Continue" at bounding box center [352, 240] width 256 height 29
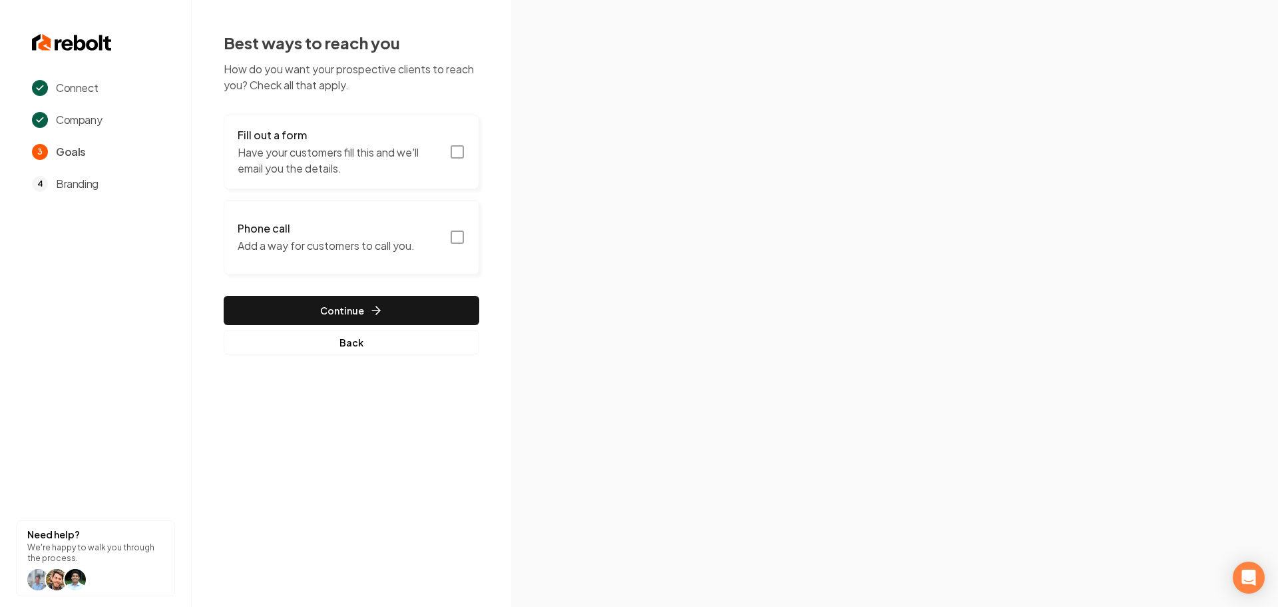
click at [454, 150] on icon "button" at bounding box center [457, 152] width 16 height 16
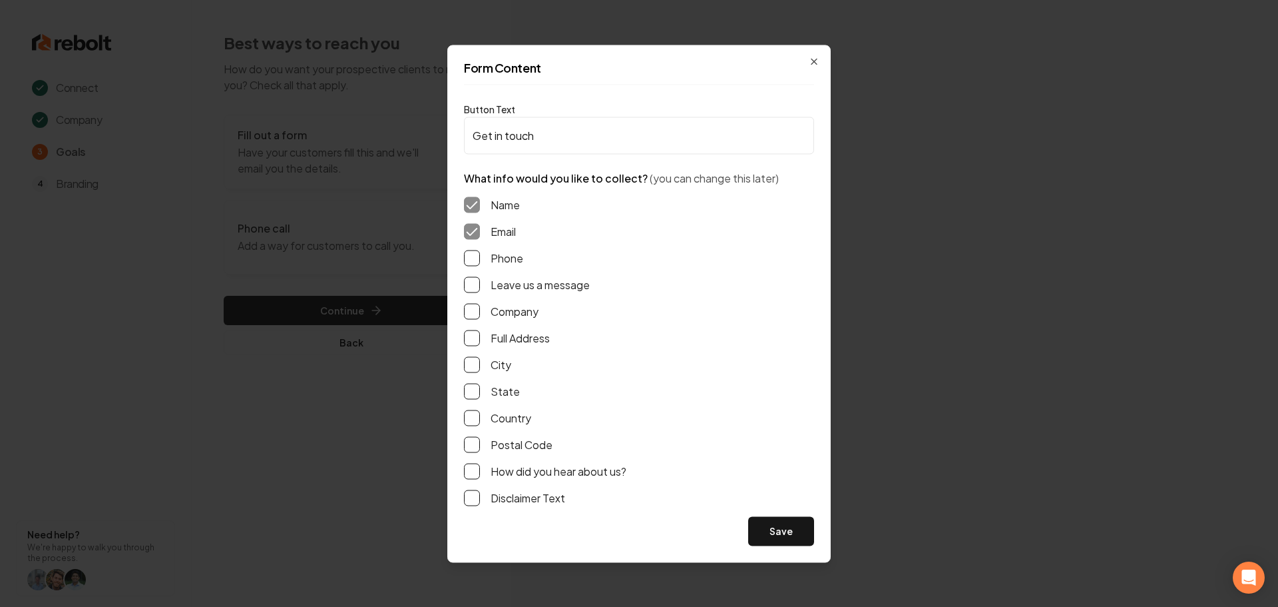
drag, startPoint x: 475, startPoint y: 261, endPoint x: 474, endPoint y: 272, distance: 11.4
click at [475, 261] on button "Phone" at bounding box center [472, 258] width 16 height 16
click at [473, 282] on button "Leave us a message" at bounding box center [472, 284] width 16 height 16
click at [463, 336] on div "Form Content Button Text Get in touch What info would you like to collect? (you…" at bounding box center [638, 303] width 383 height 517
click at [470, 343] on button "Full Address" at bounding box center [472, 338] width 16 height 16
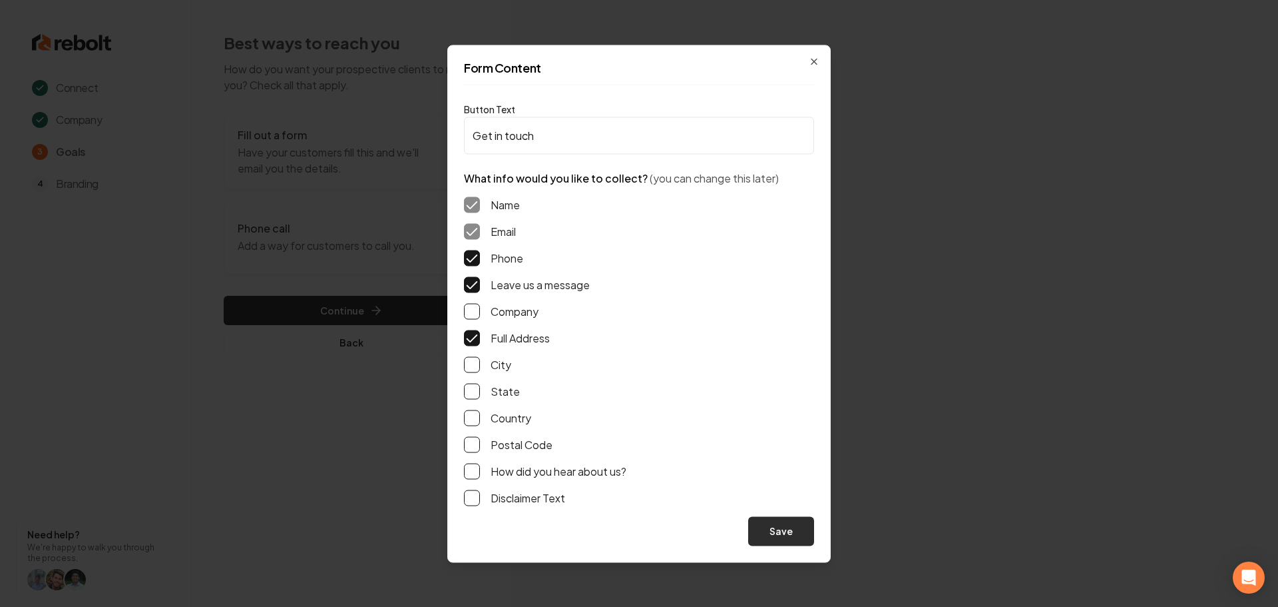
click at [769, 527] on button "Save" at bounding box center [781, 530] width 66 height 29
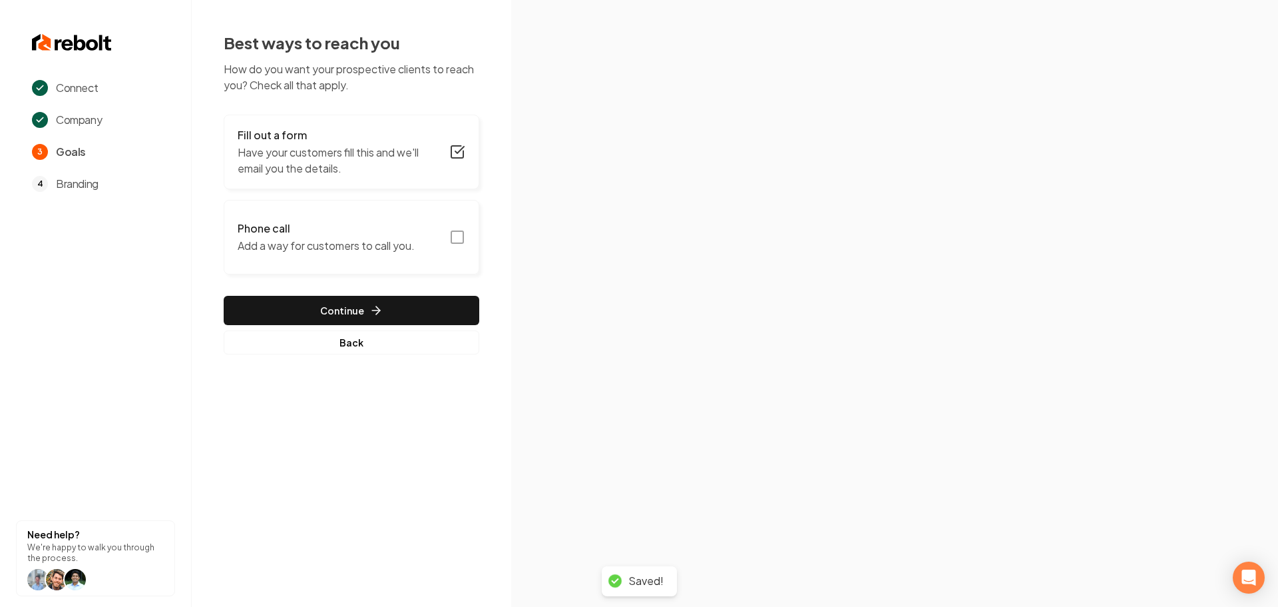
click at [457, 238] on icon "button" at bounding box center [457, 237] width 16 height 16
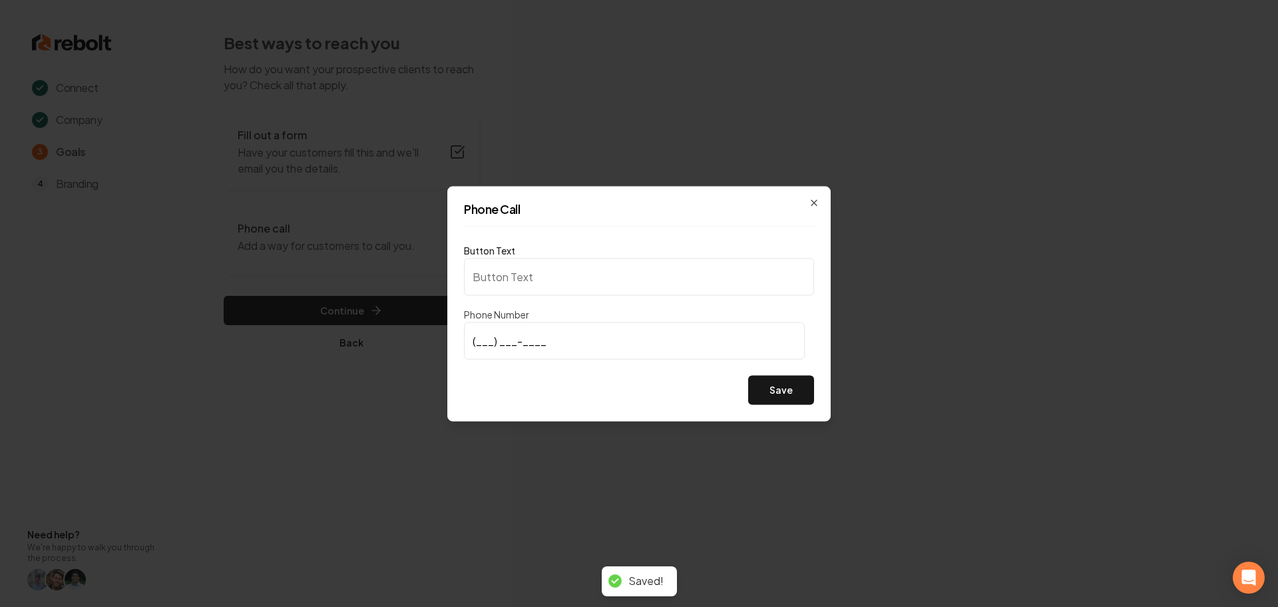
type input "Call us"
type input "(501) 573-9568"
click at [808, 399] on button "Save" at bounding box center [781, 389] width 66 height 29
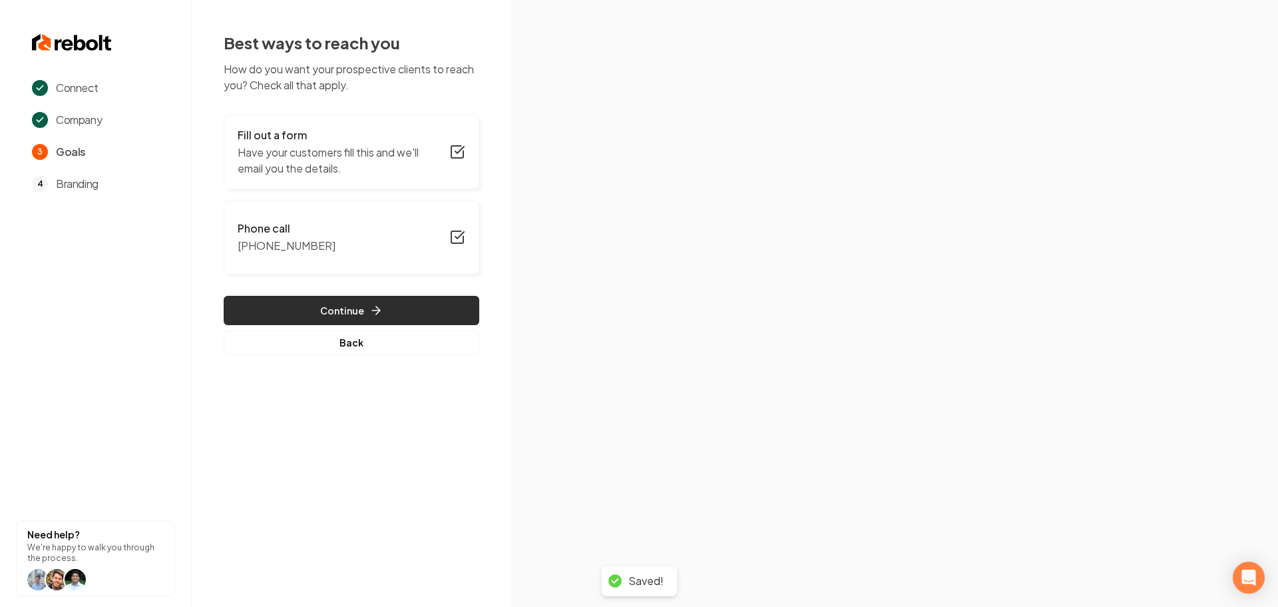
click at [361, 318] on button "Continue" at bounding box center [352, 310] width 256 height 29
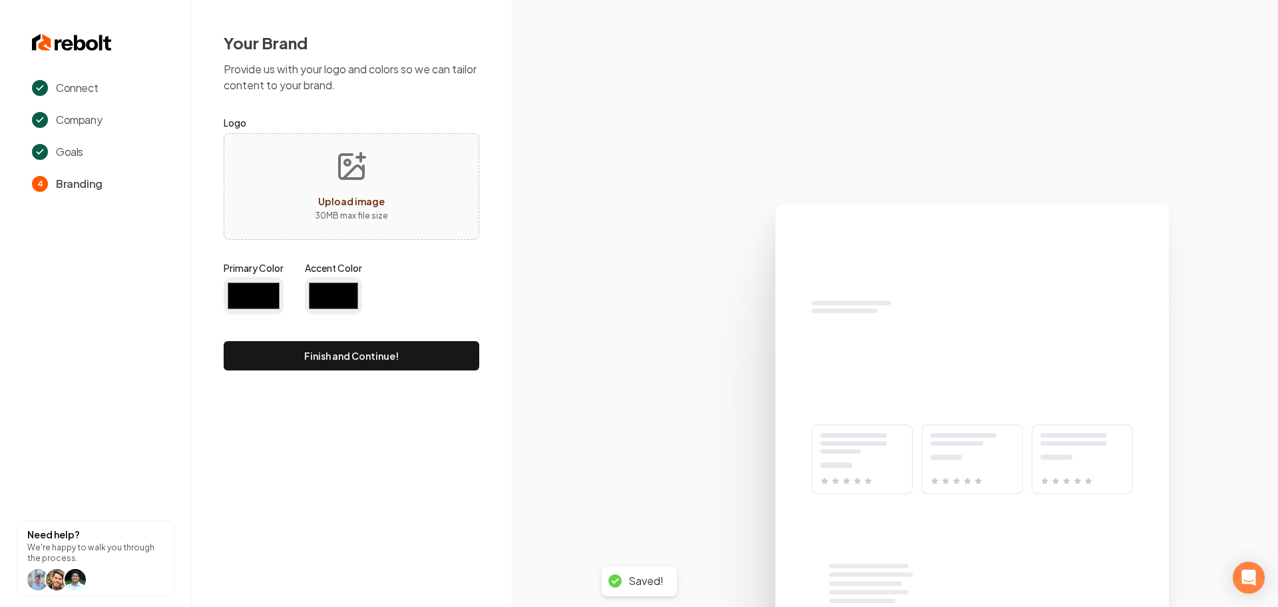
type input "#194d33"
type input "#70be00"
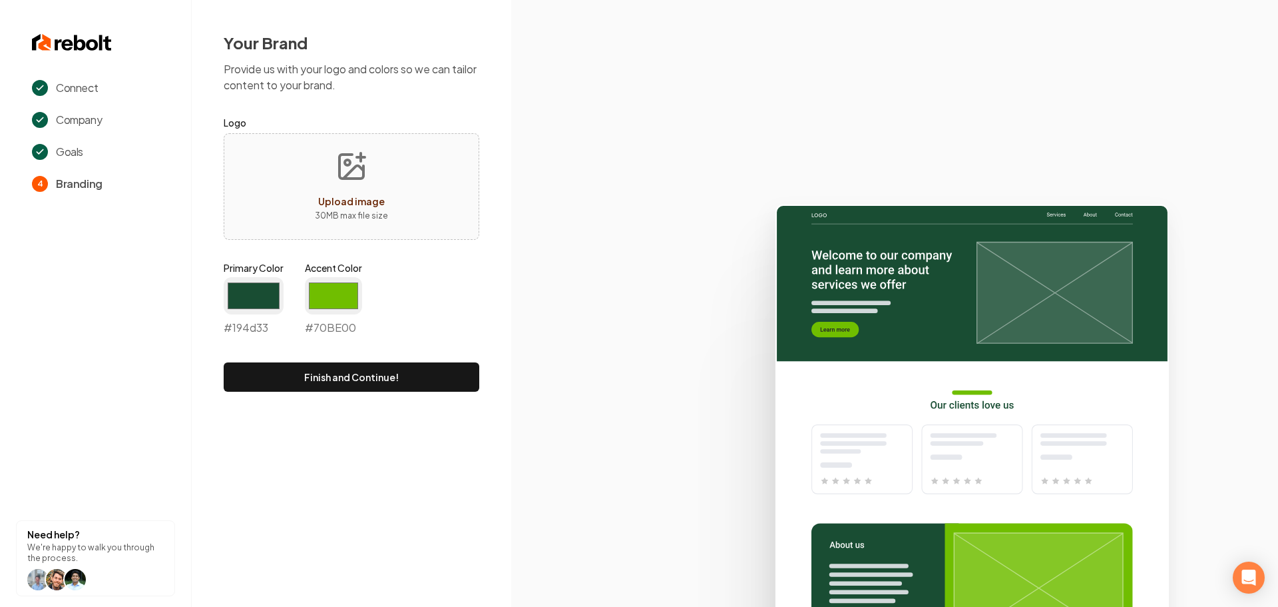
click at [346, 190] on button "Upload image 30 MB max file size" at bounding box center [351, 186] width 95 height 93
click at [274, 297] on input "#194d33" at bounding box center [254, 295] width 60 height 37
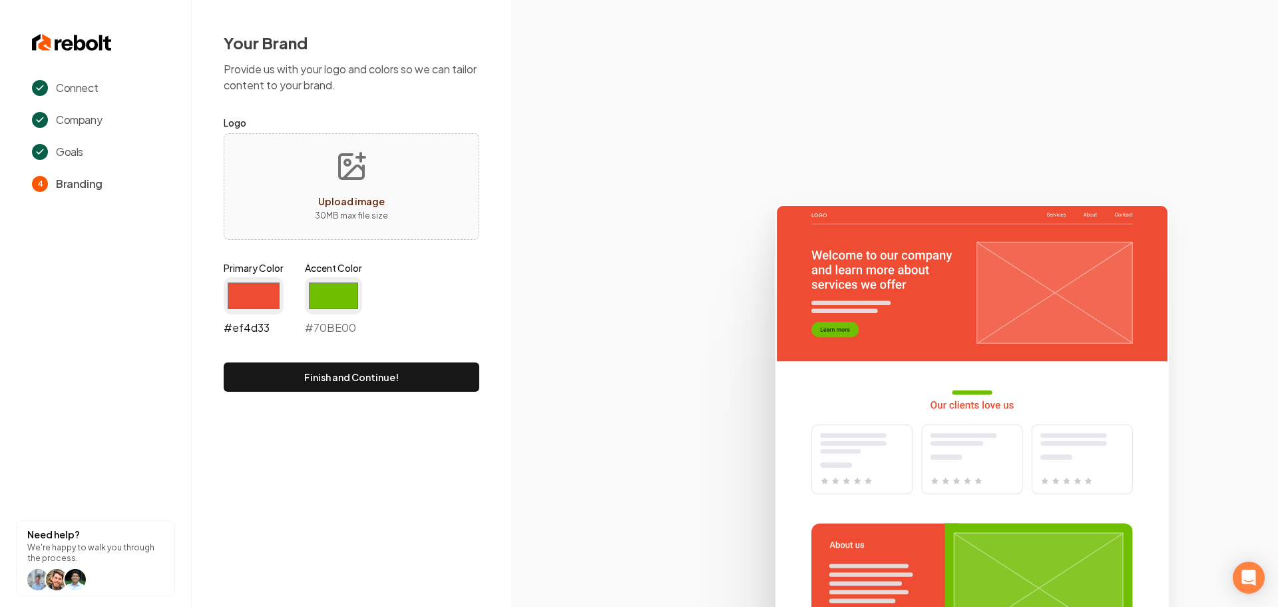
click at [261, 303] on input "#ef4d33" at bounding box center [254, 295] width 60 height 37
click at [262, 308] on input "#ef4d33" at bounding box center [254, 295] width 60 height 37
drag, startPoint x: 271, startPoint y: 290, endPoint x: 273, endPoint y: 307, distance: 17.4
click at [270, 290] on input "#ef4d33" at bounding box center [254, 295] width 60 height 37
click at [270, 299] on input "#ef4d33" at bounding box center [254, 295] width 60 height 37
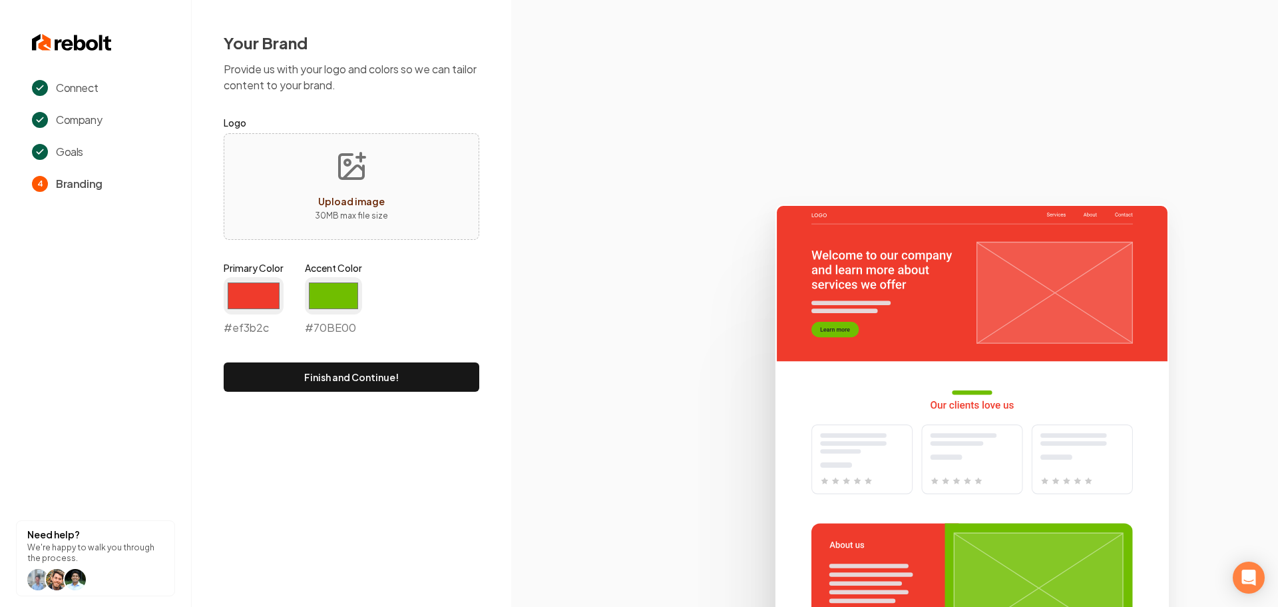
type input "#ef3b2c"
drag, startPoint x: 437, startPoint y: 455, endPoint x: 457, endPoint y: 460, distance: 20.7
click at [437, 455] on div "Connect Company Goals 4 Branding Need help? We're happy to walk you through the…" at bounding box center [639, 303] width 1278 height 607
click at [352, 294] on input "#70be00" at bounding box center [333, 295] width 57 height 37
click at [362, 291] on input "#70be00" at bounding box center [333, 295] width 57 height 37
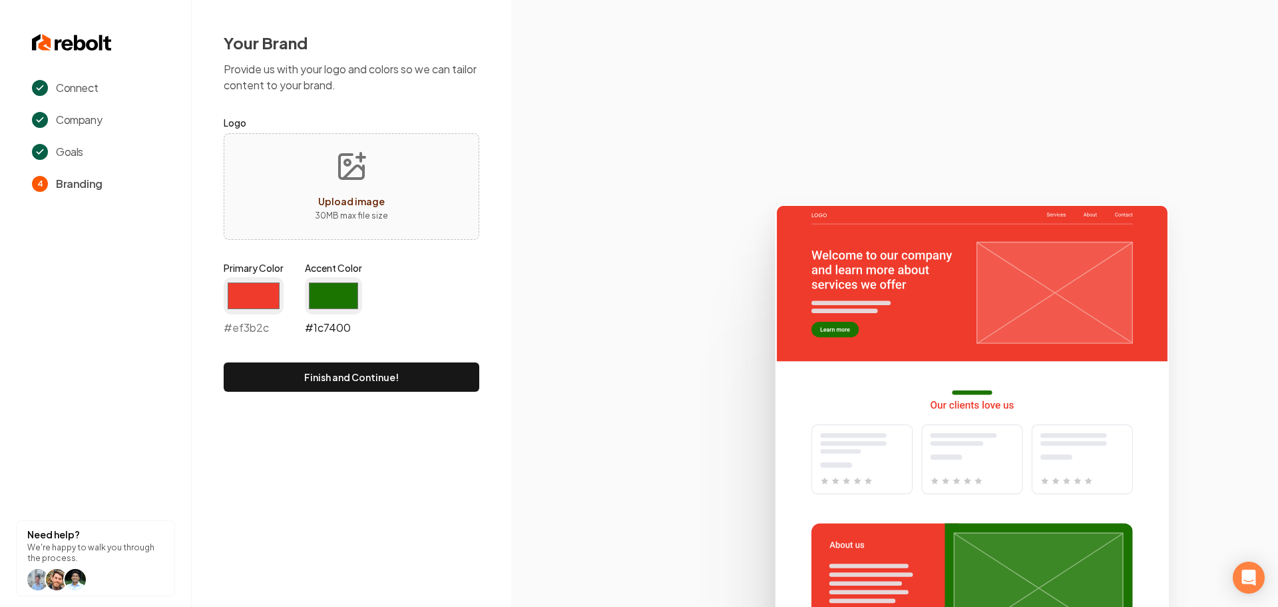
click at [312, 292] on input "#1c7400" at bounding box center [333, 295] width 57 height 37
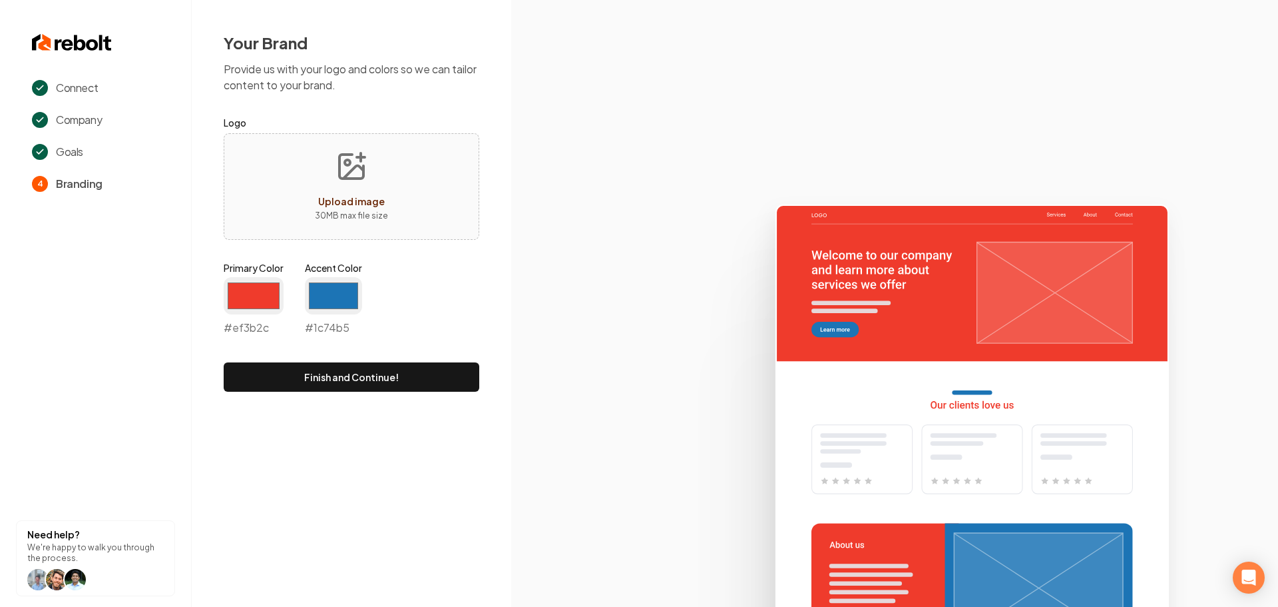
type input "#1c74b5"
click at [692, 332] on icon at bounding box center [894, 399] width 767 height 413
click at [282, 209] on div "Upload image 30 MB max file size" at bounding box center [352, 186] width 256 height 107
type input "**********"
click at [359, 379] on button "Finish and Continue!" at bounding box center [352, 376] width 256 height 29
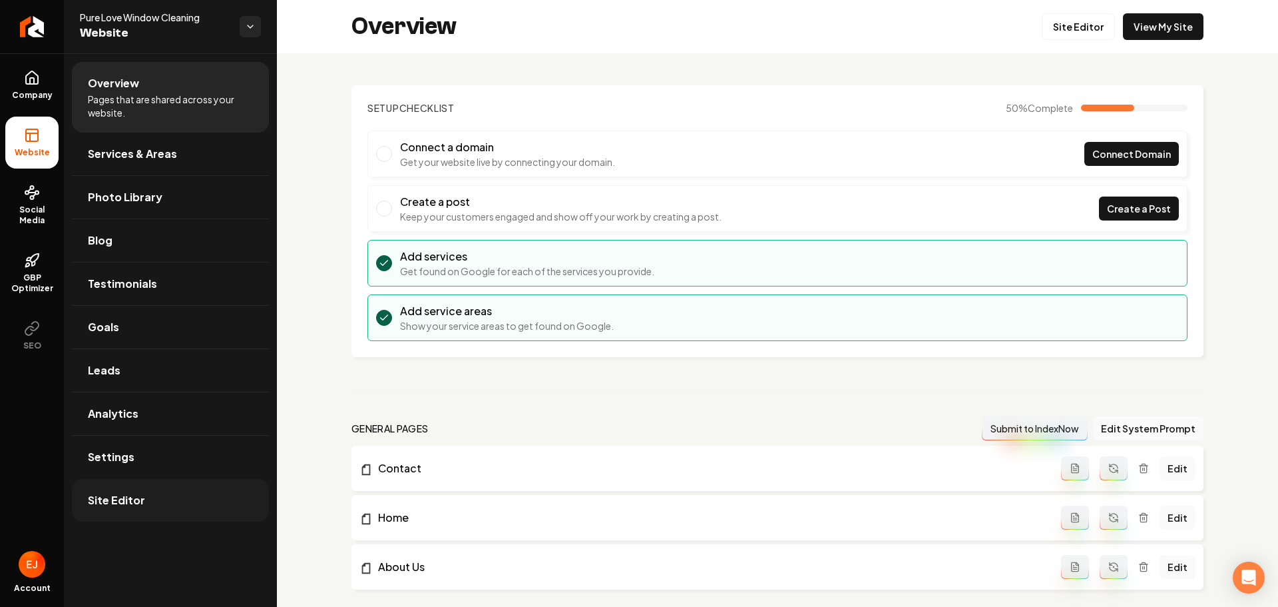
click at [184, 521] on link "Site Editor" at bounding box center [170, 500] width 197 height 43
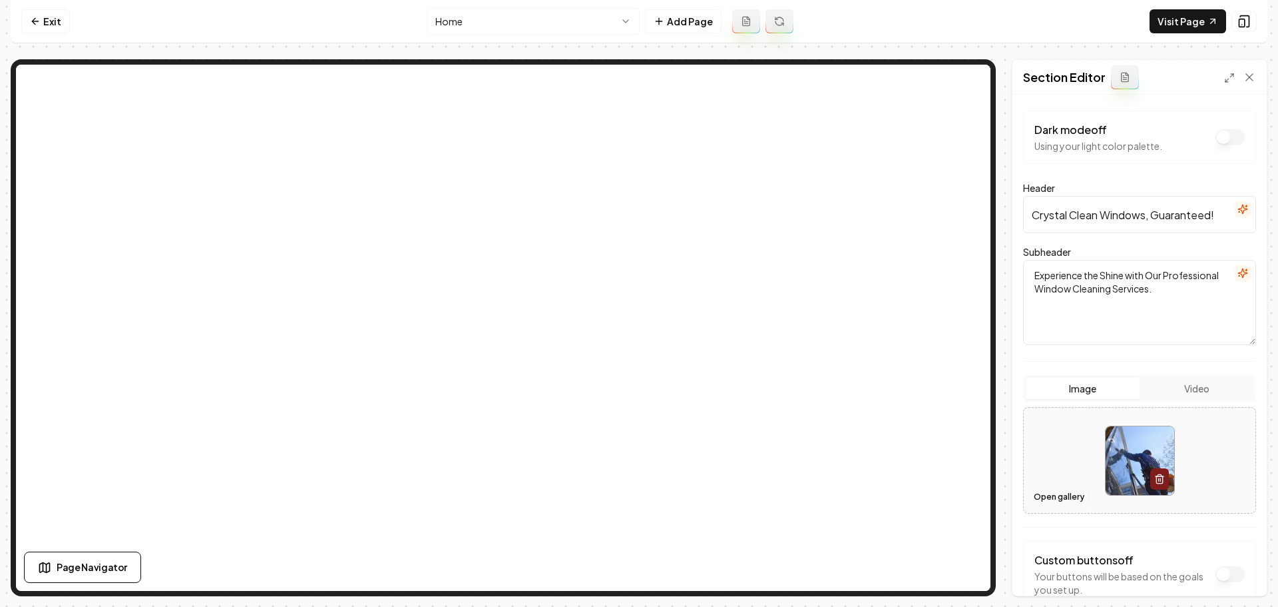
click at [1058, 493] on button "Open gallery" at bounding box center [1059, 496] width 60 height 21
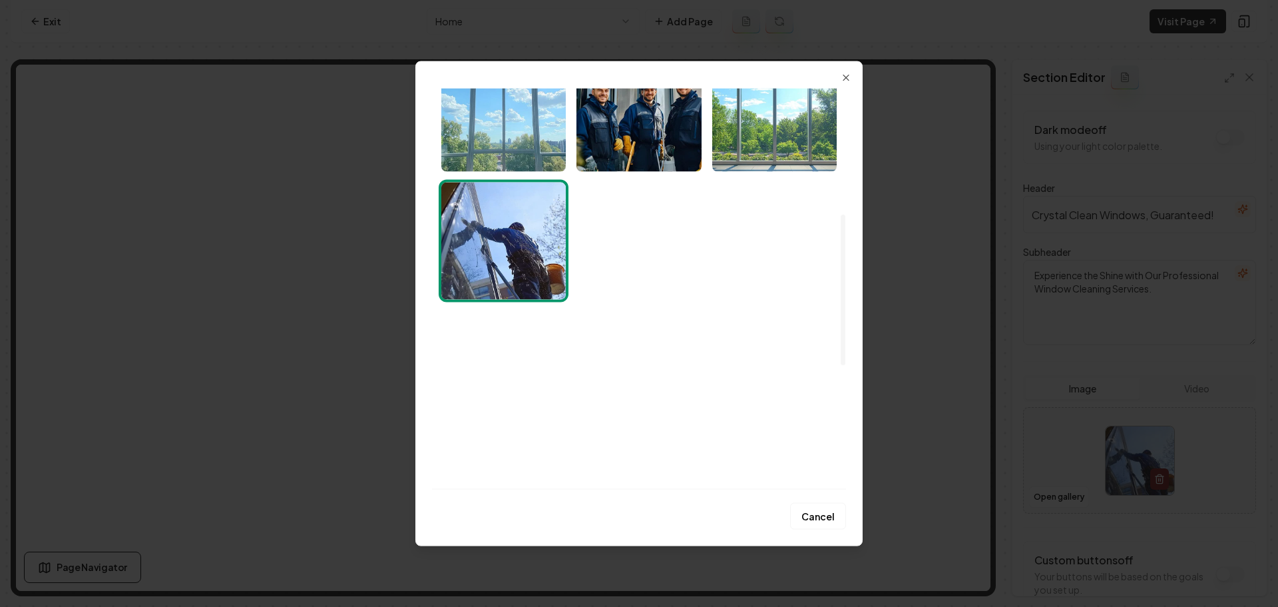
scroll to position [333, 0]
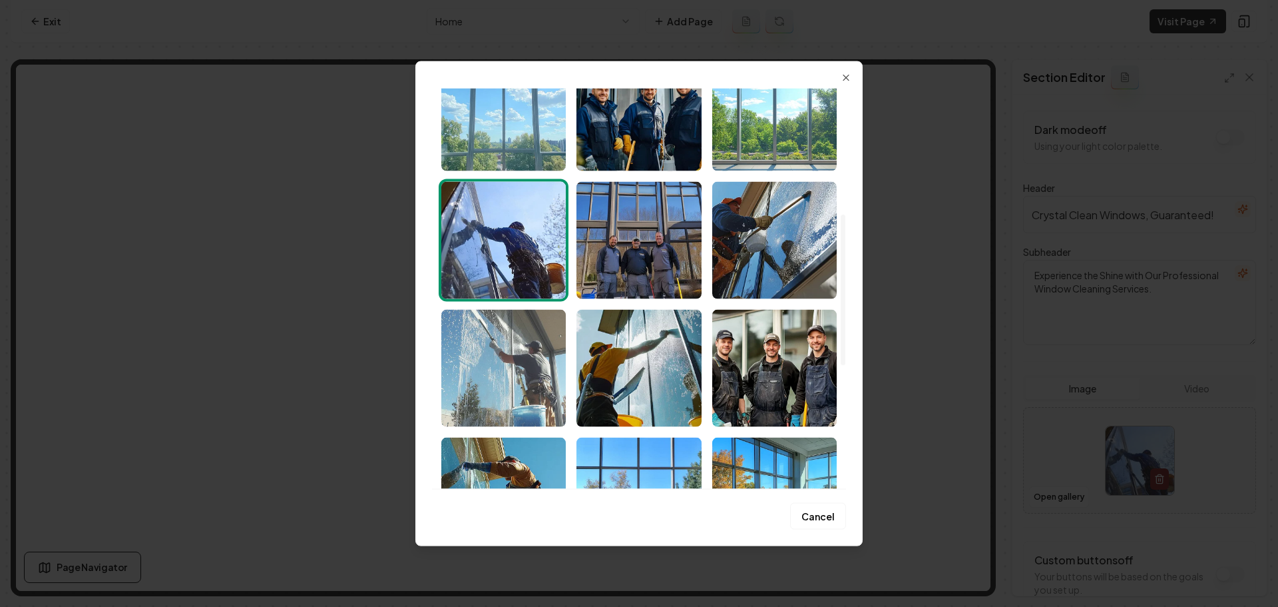
click at [552, 381] on img "Select image image_689a16585c7cd75eb850f9a5.png" at bounding box center [503, 367] width 124 height 117
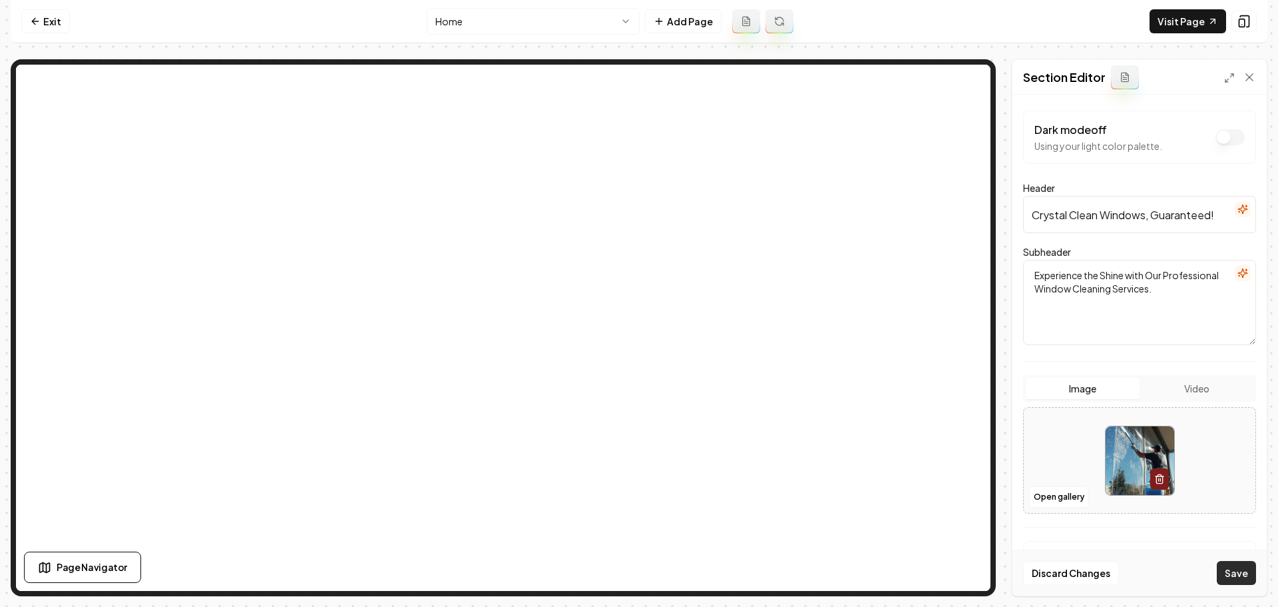
click at [1234, 575] on button "Save" at bounding box center [1236, 573] width 39 height 24
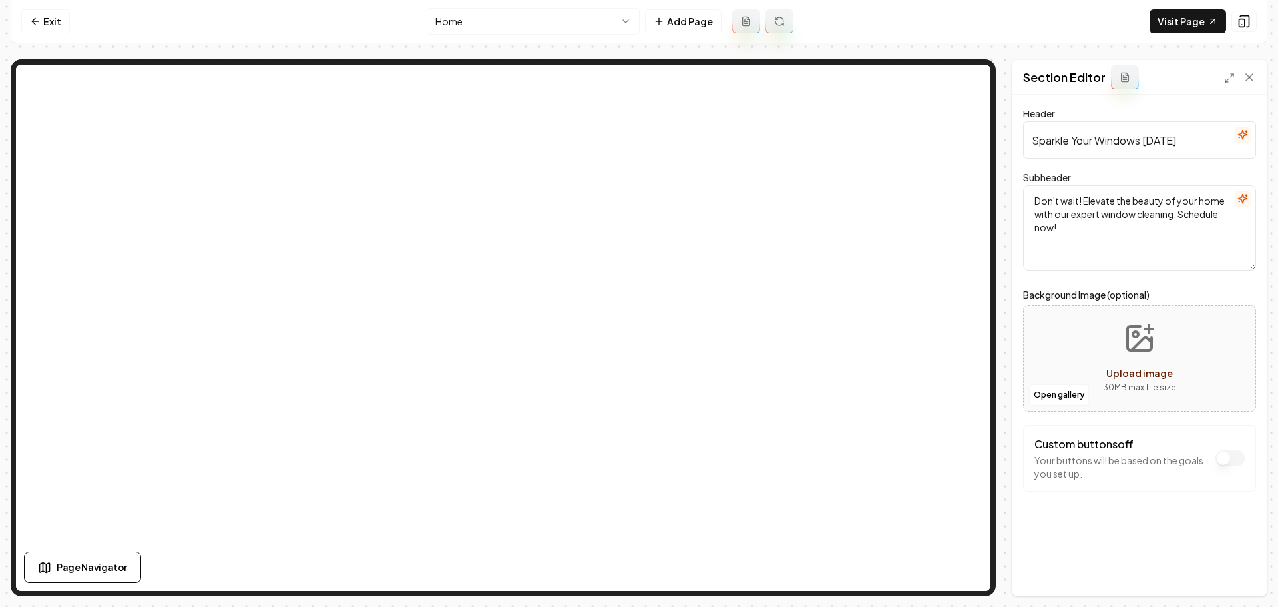
click at [1152, 339] on icon "Upload image" at bounding box center [1140, 338] width 24 height 24
click at [1071, 393] on button "Open gallery" at bounding box center [1059, 394] width 60 height 21
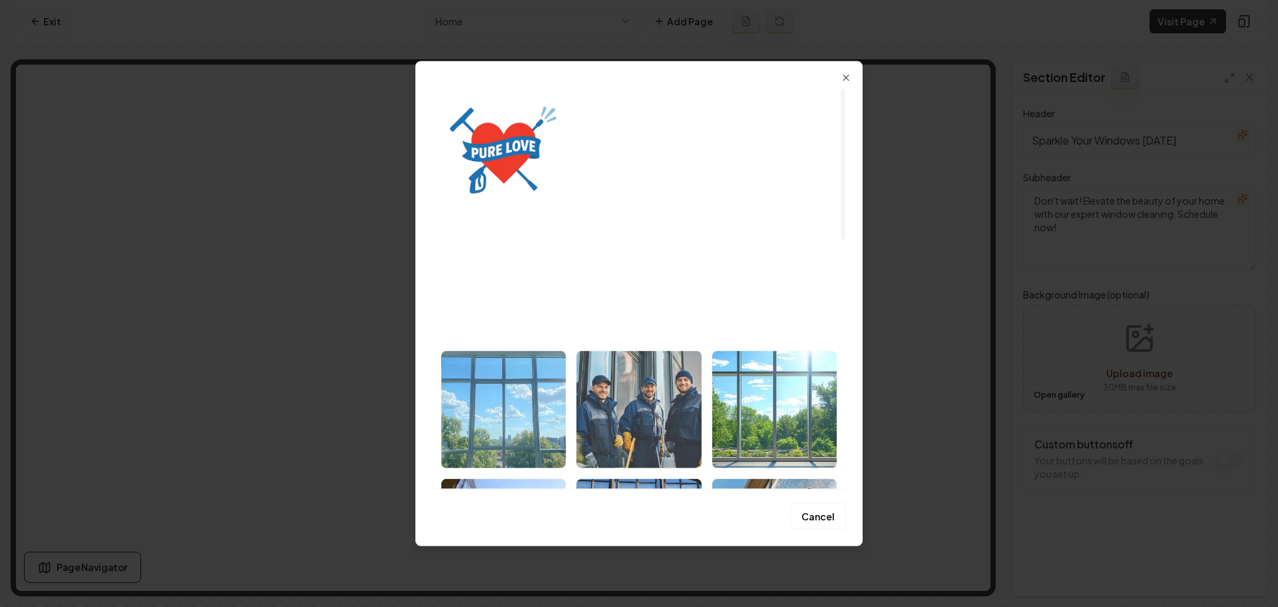
scroll to position [67, 0]
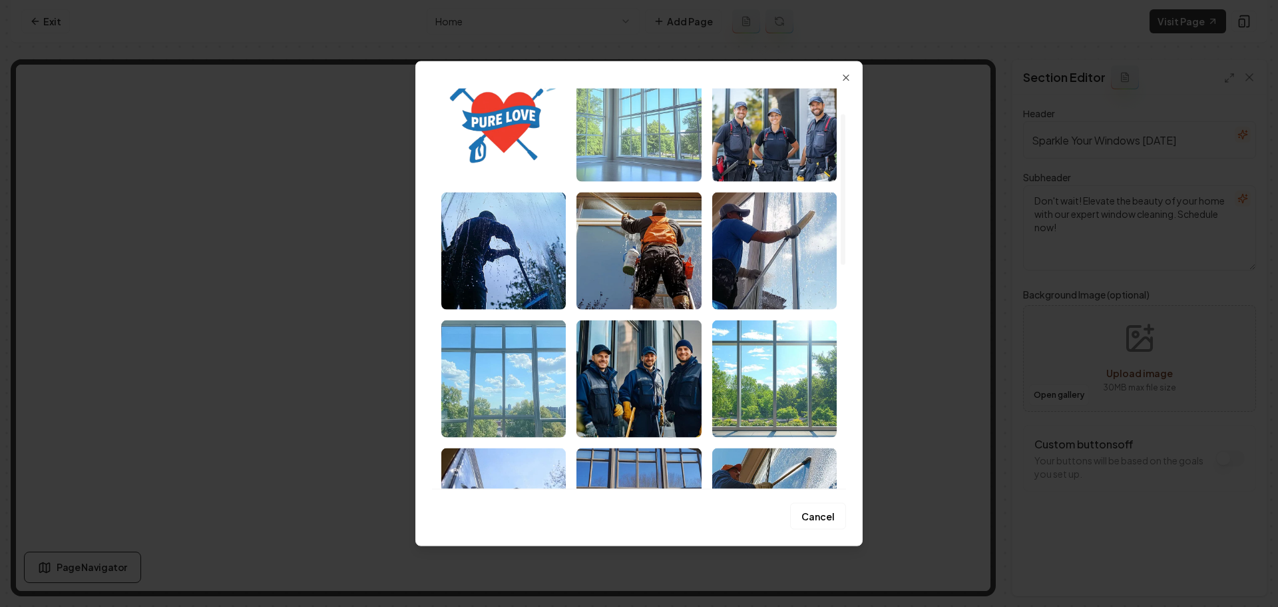
click at [646, 134] on img "Select image image_689a16585c7cd75eb850f8a2.png" at bounding box center [639, 122] width 124 height 117
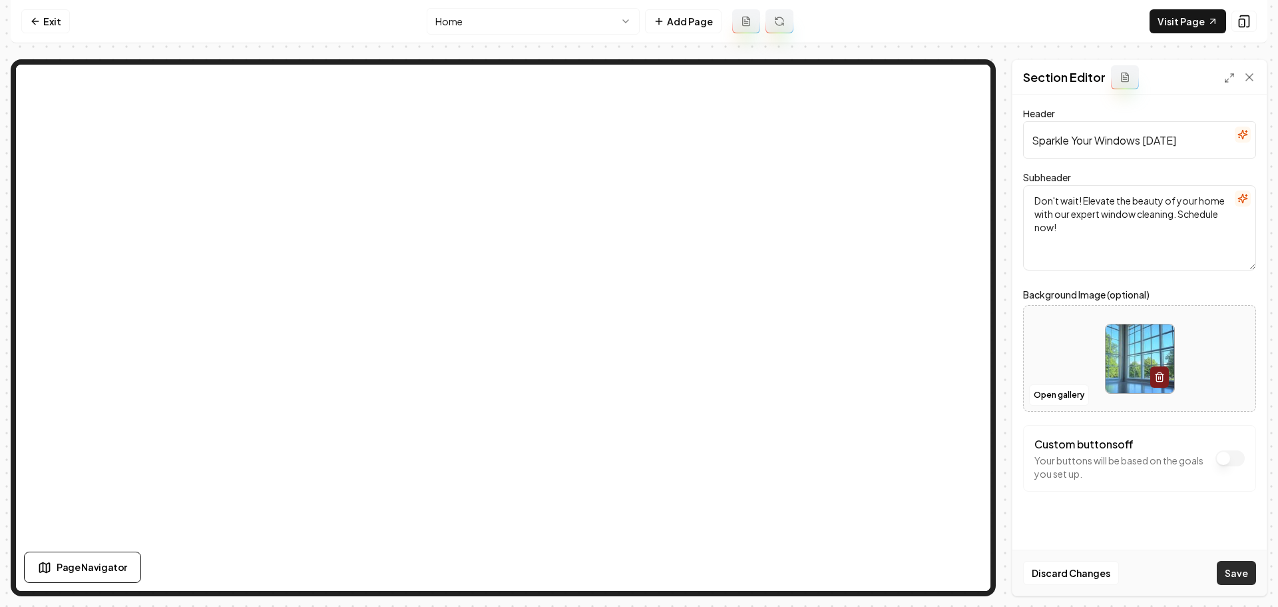
click at [1243, 575] on button "Save" at bounding box center [1236, 573] width 39 height 24
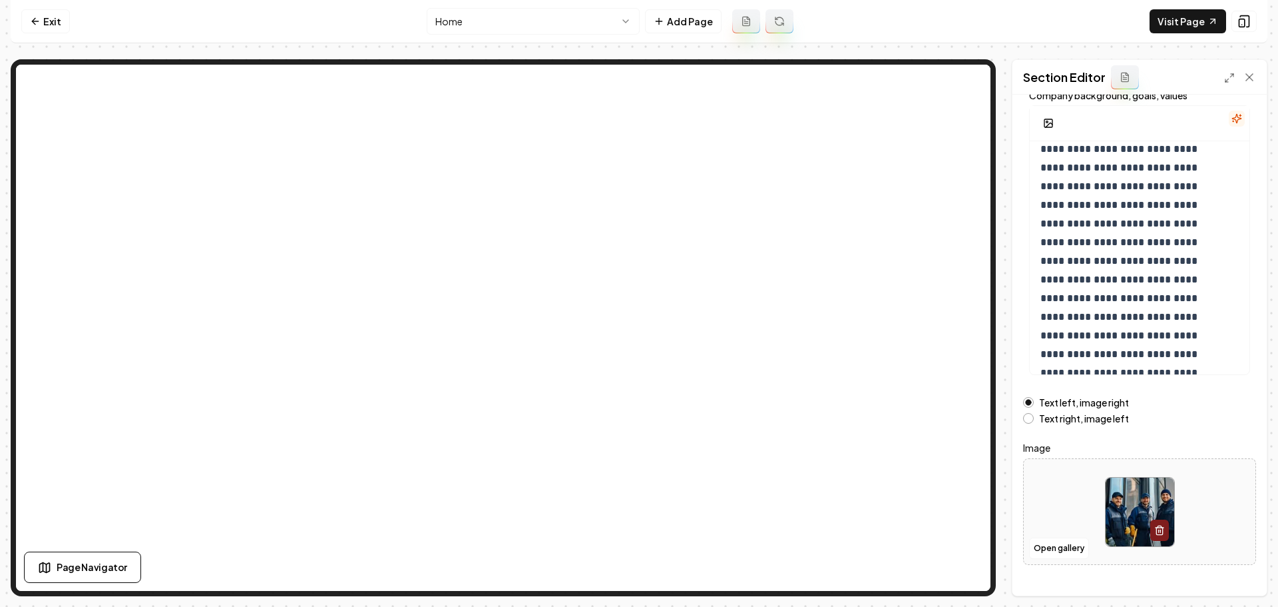
scroll to position [113, 0]
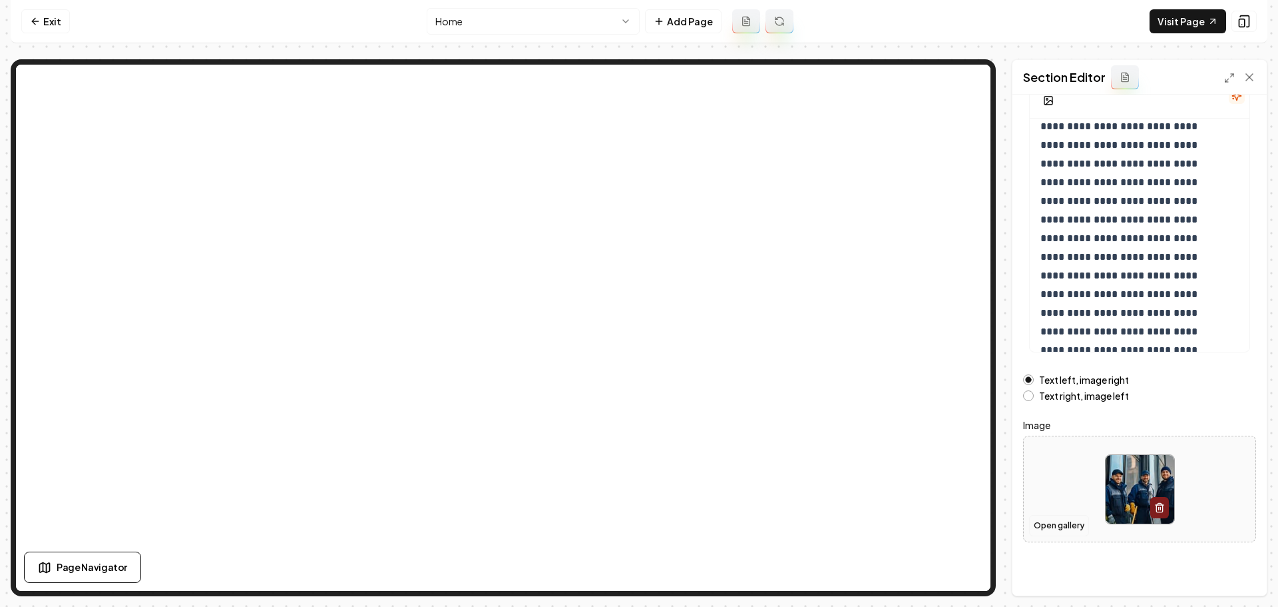
click at [1046, 526] on button "Open gallery" at bounding box center [1059, 525] width 60 height 21
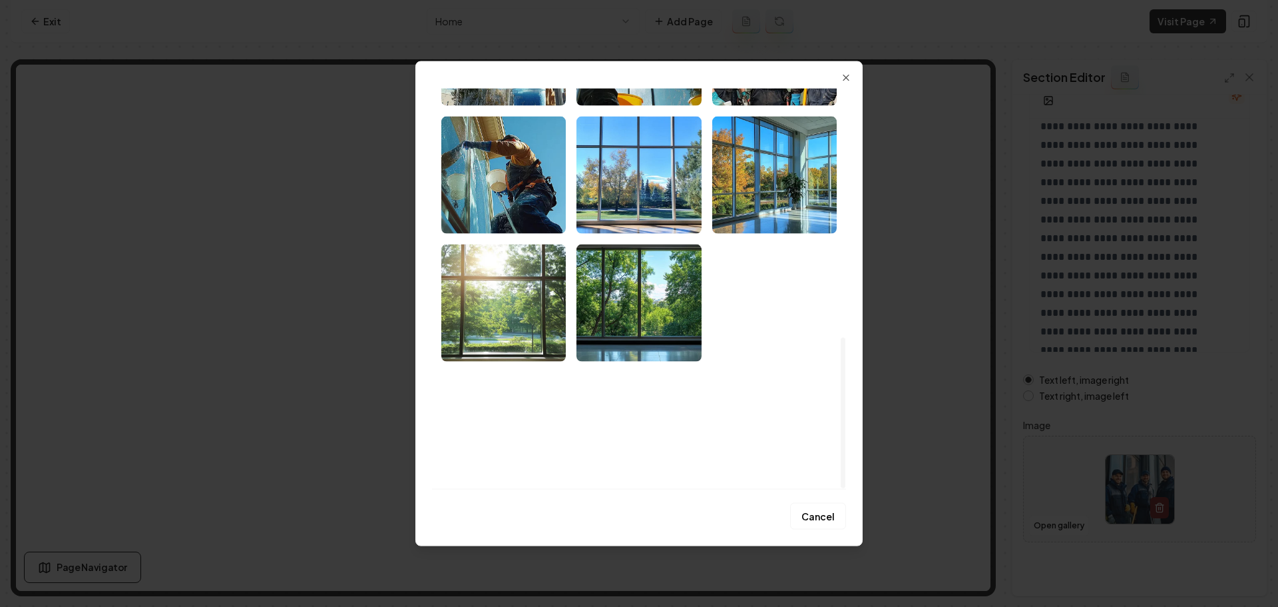
scroll to position [659, 0]
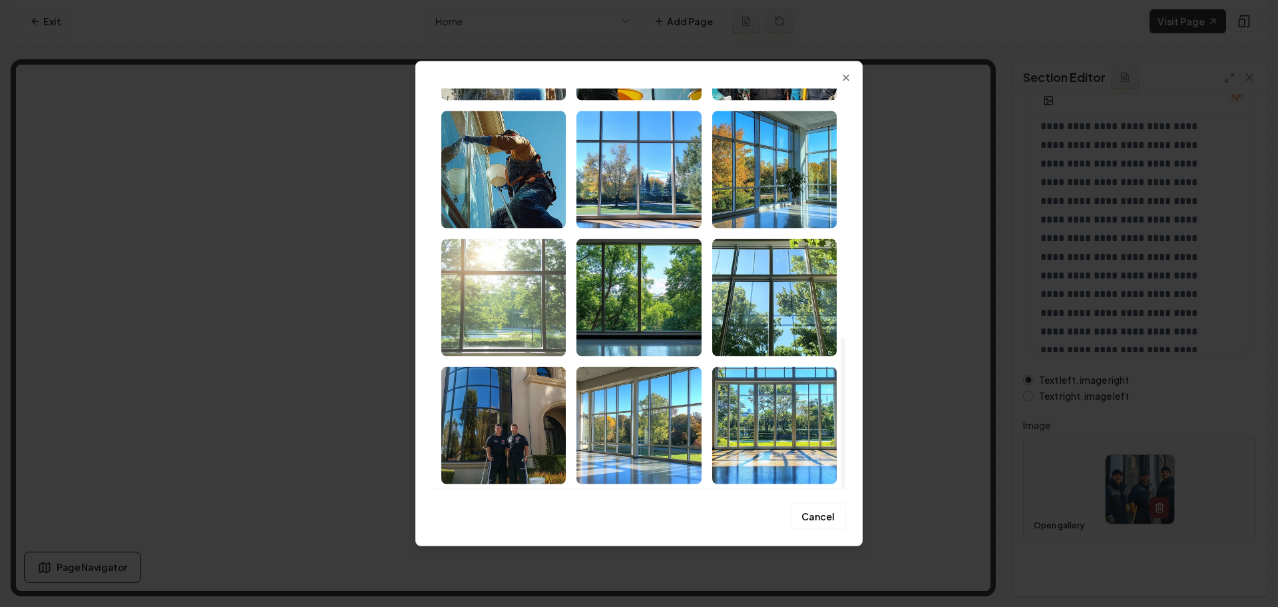
click at [528, 294] on img "Select image image_689a16585c7cd75eb850f8ce.png" at bounding box center [503, 296] width 124 height 117
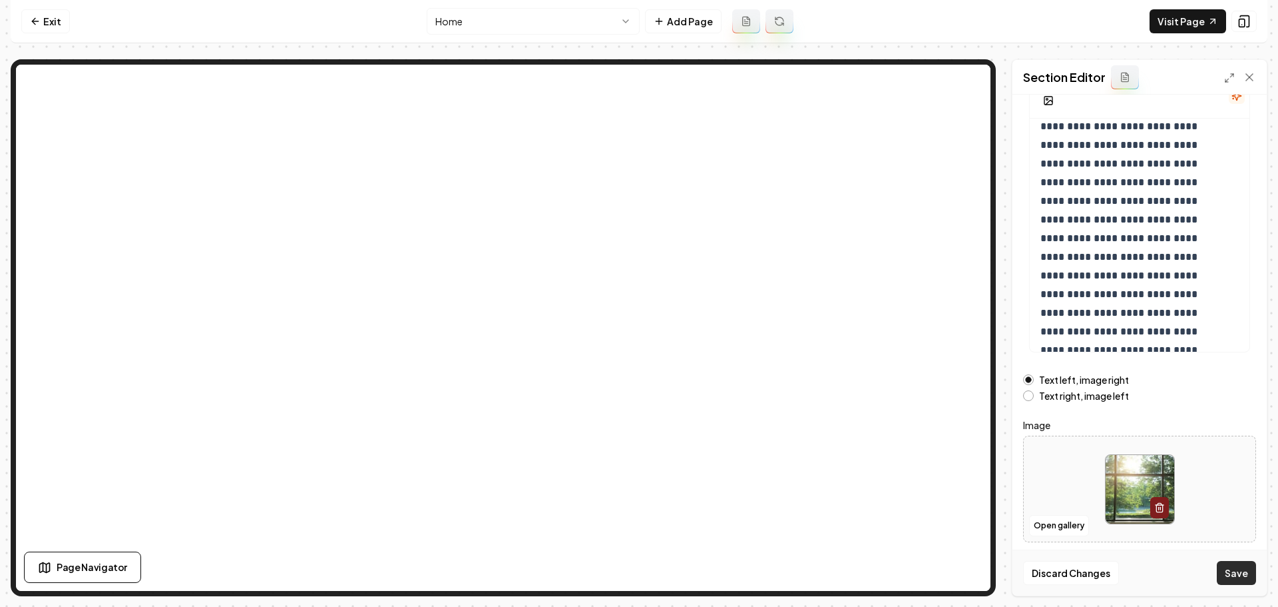
click at [1226, 576] on button "Save" at bounding box center [1236, 573] width 39 height 24
click at [1182, 19] on link "Visit Page" at bounding box center [1188, 21] width 77 height 24
click at [53, 19] on link "Exit" at bounding box center [45, 21] width 49 height 24
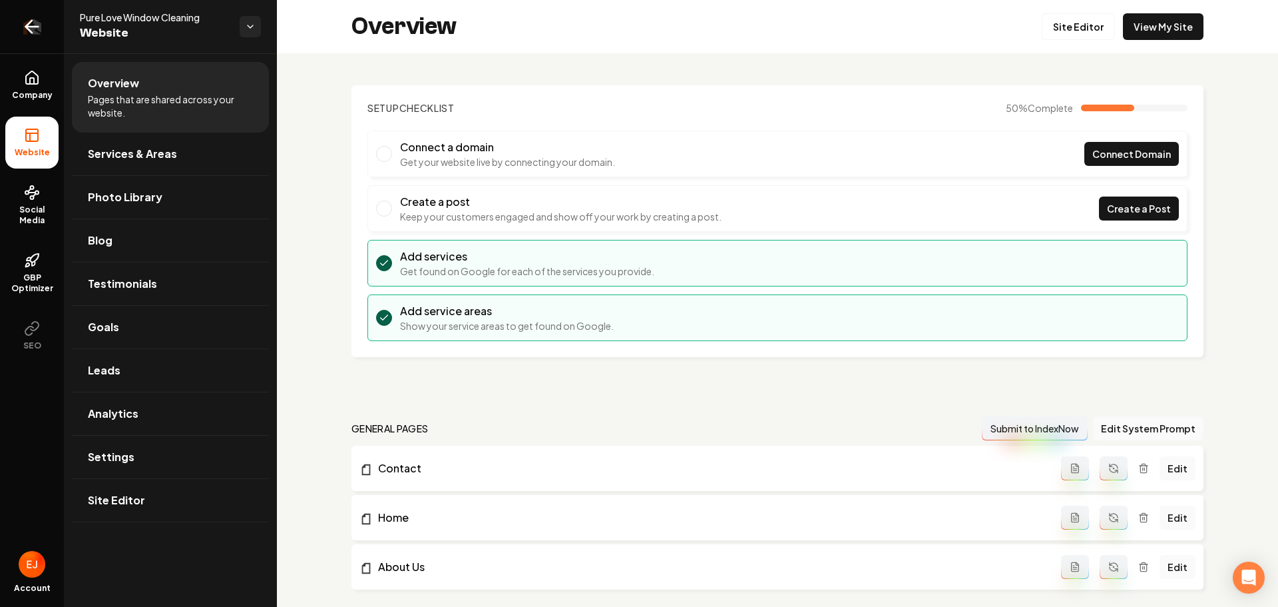
click at [39, 34] on icon "Return to dashboard" at bounding box center [31, 26] width 21 height 21
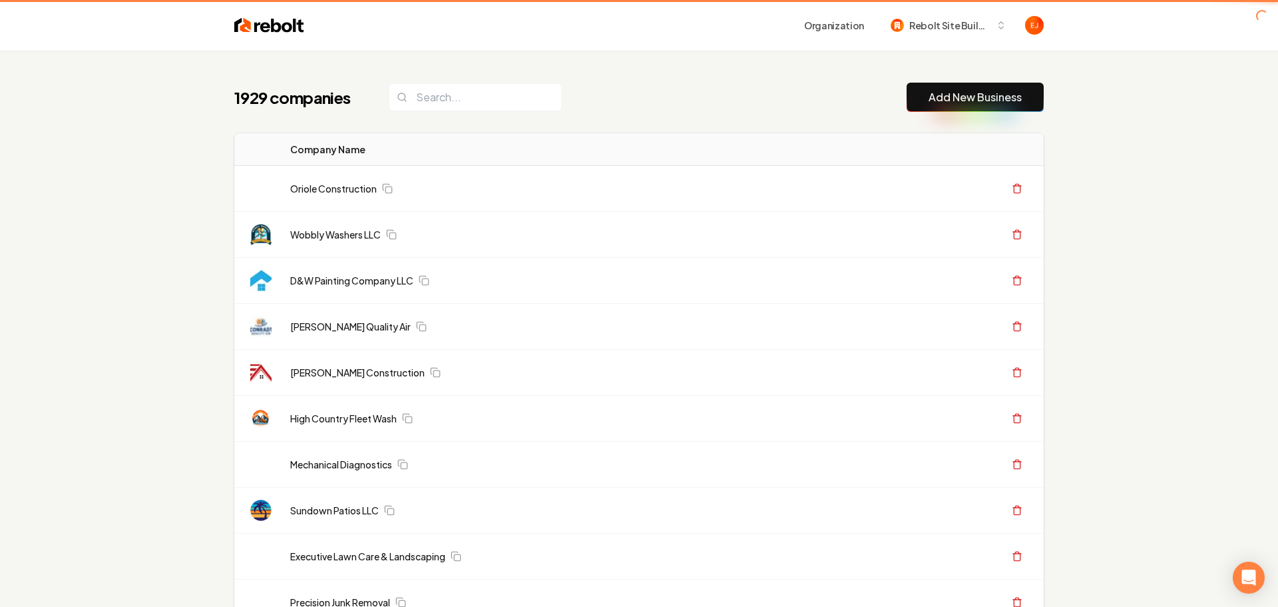
click at [996, 99] on link "Add New Business" at bounding box center [975, 97] width 93 height 16
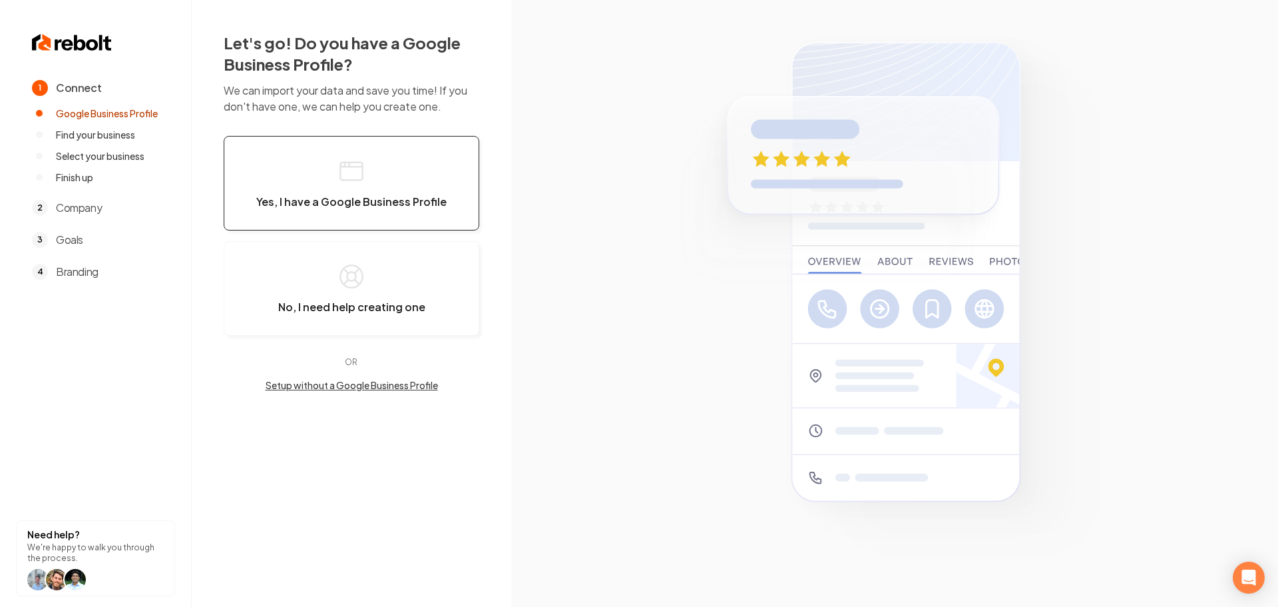
click at [411, 178] on button "Yes, I have a Google Business Profile" at bounding box center [352, 183] width 256 height 95
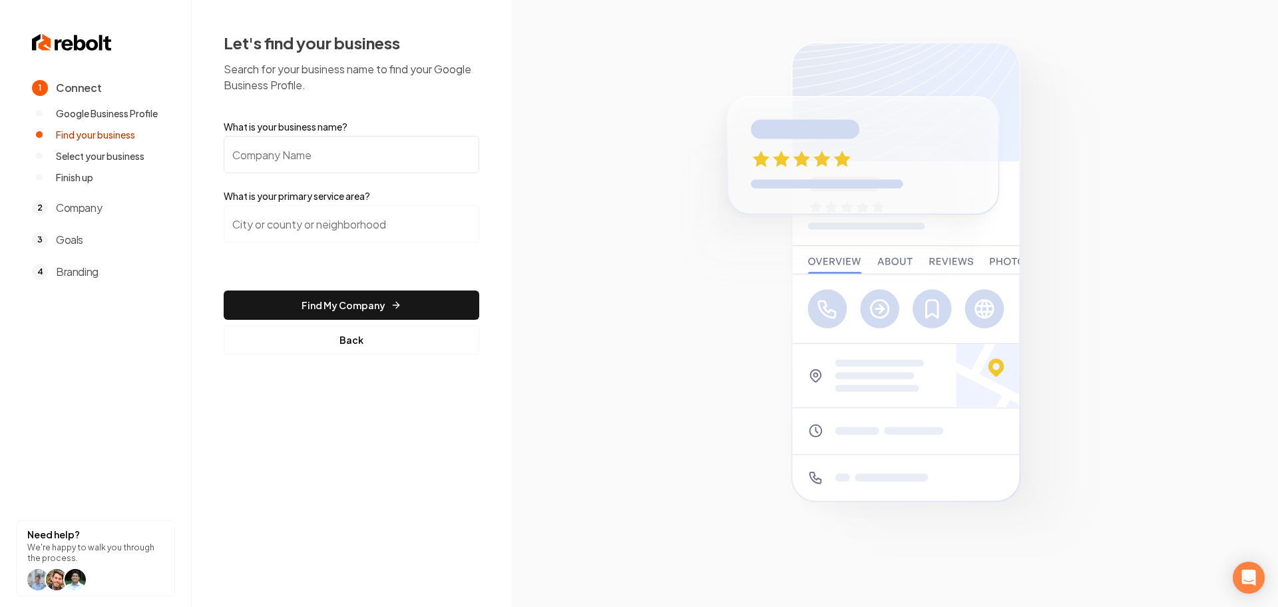
click at [304, 166] on input "What is your business name?" at bounding box center [352, 154] width 256 height 37
paste input "[PERSON_NAME] Remodelations"
type input "[PERSON_NAME] Remodelations"
click at [366, 228] on input "search" at bounding box center [352, 223] width 256 height 37
type input "Kissimmee, FL"
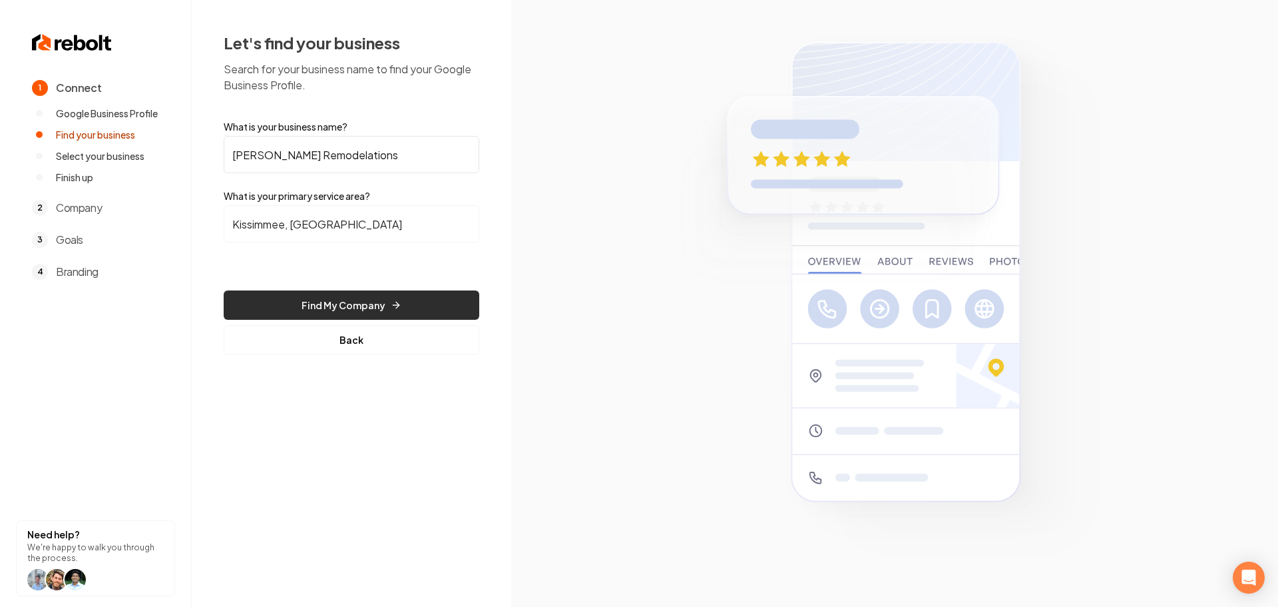
click at [336, 306] on button "Find My Company" at bounding box center [352, 304] width 256 height 29
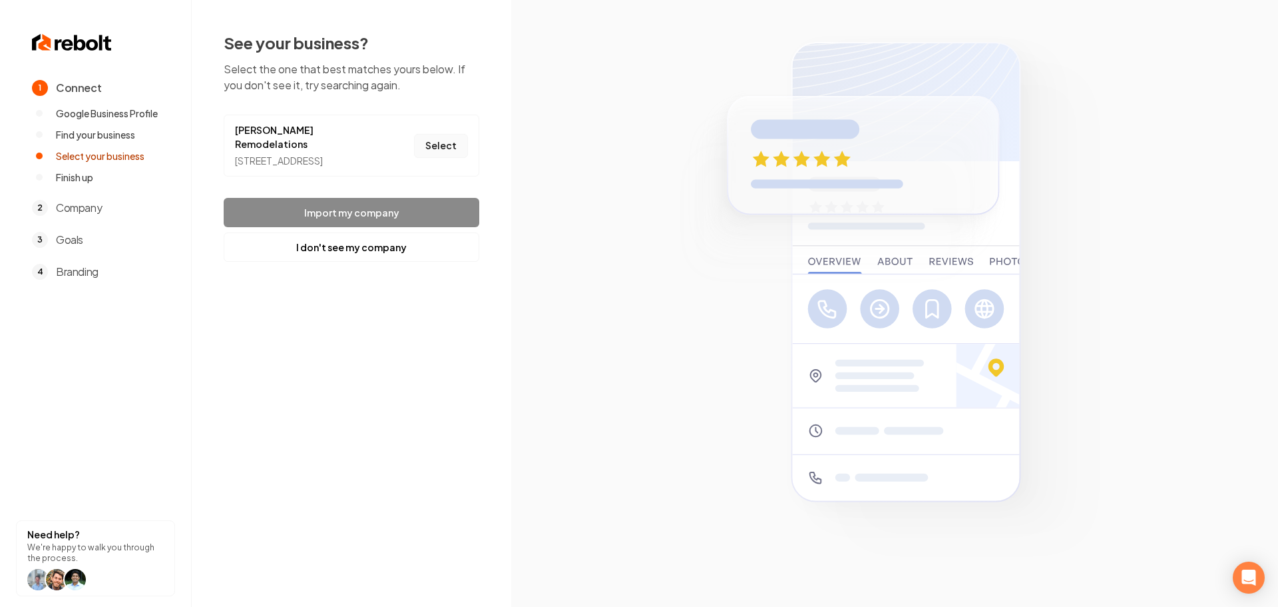
click at [455, 150] on button "Select" at bounding box center [441, 146] width 54 height 24
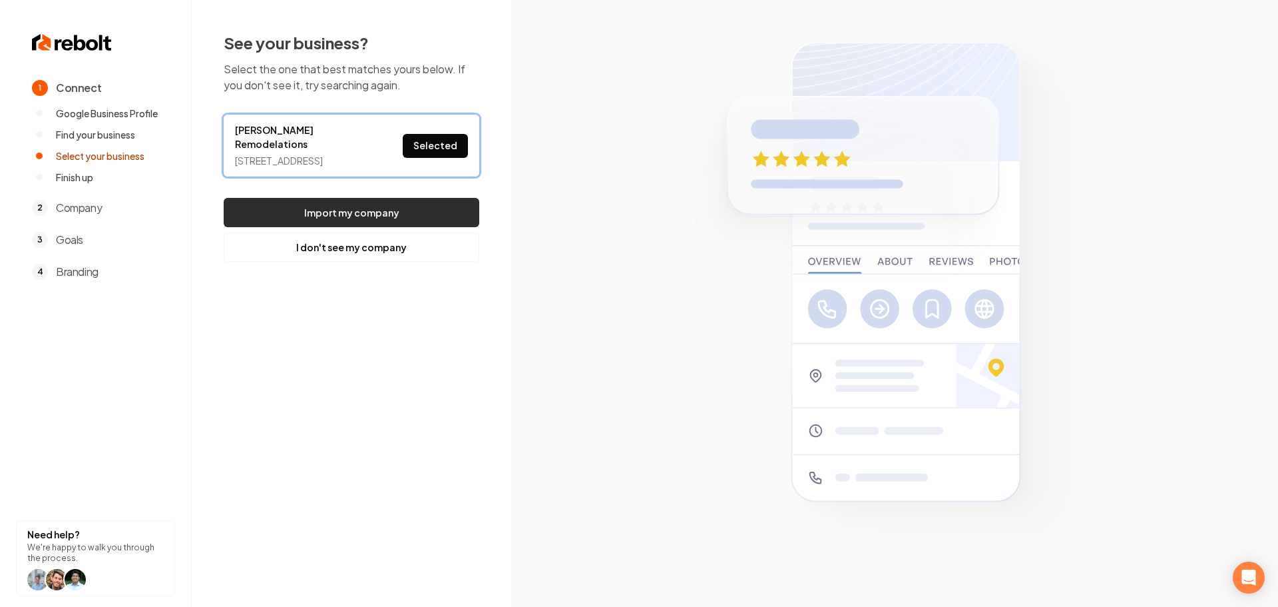
click at [382, 212] on button "Import my company" at bounding box center [352, 212] width 256 height 29
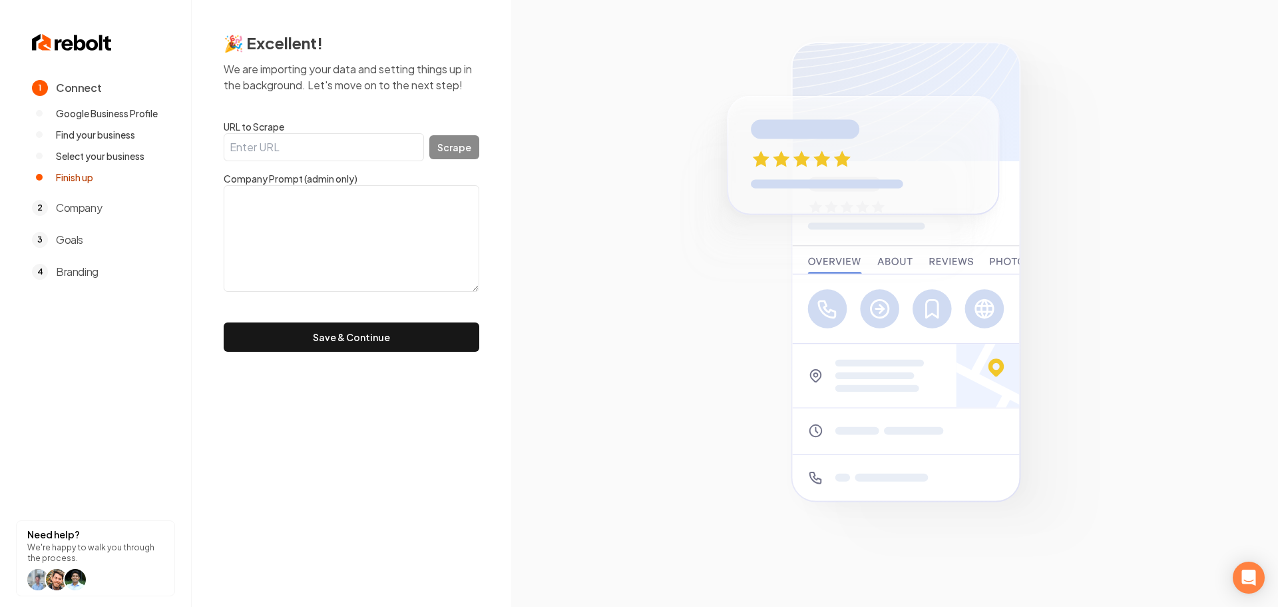
click at [285, 144] on input "URL to Scrape" at bounding box center [324, 147] width 200 height 28
click at [400, 344] on button "Save & Continue" at bounding box center [352, 336] width 256 height 29
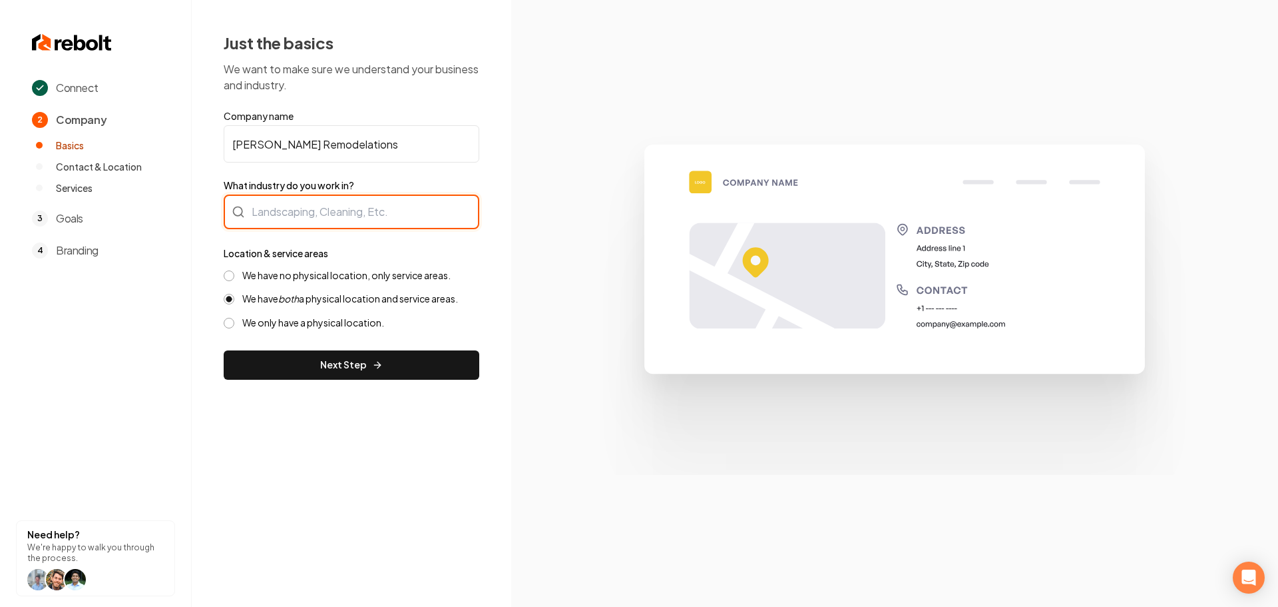
click at [318, 214] on div at bounding box center [352, 211] width 256 height 35
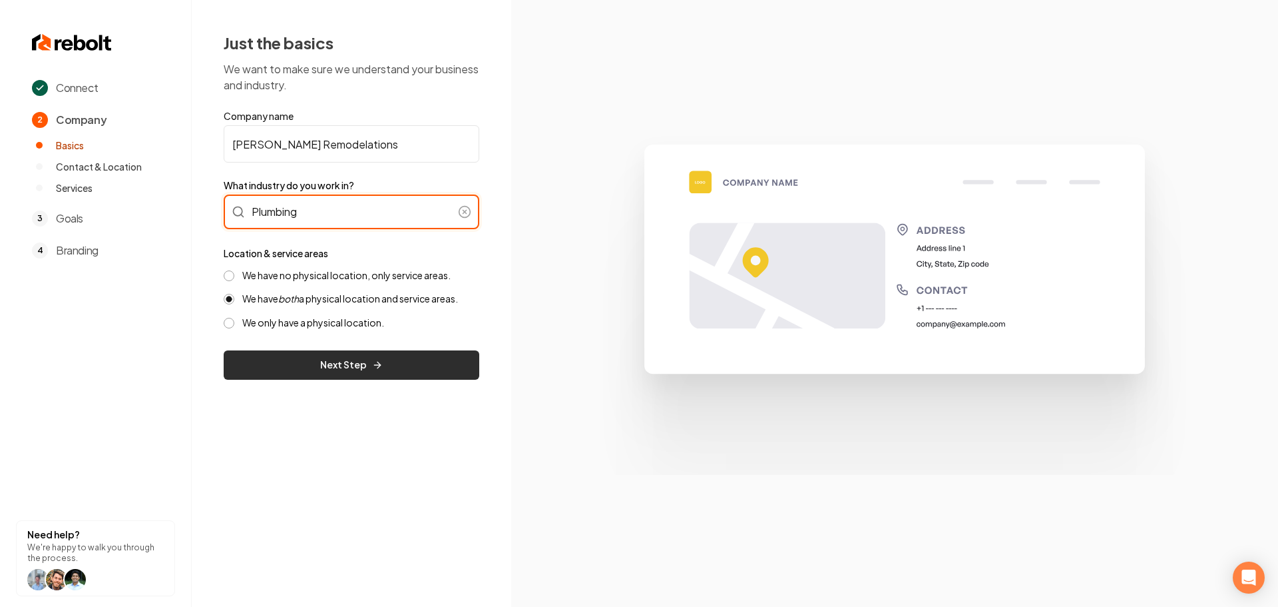
type input "Plumbing"
click at [288, 369] on button "Next Step" at bounding box center [352, 364] width 256 height 29
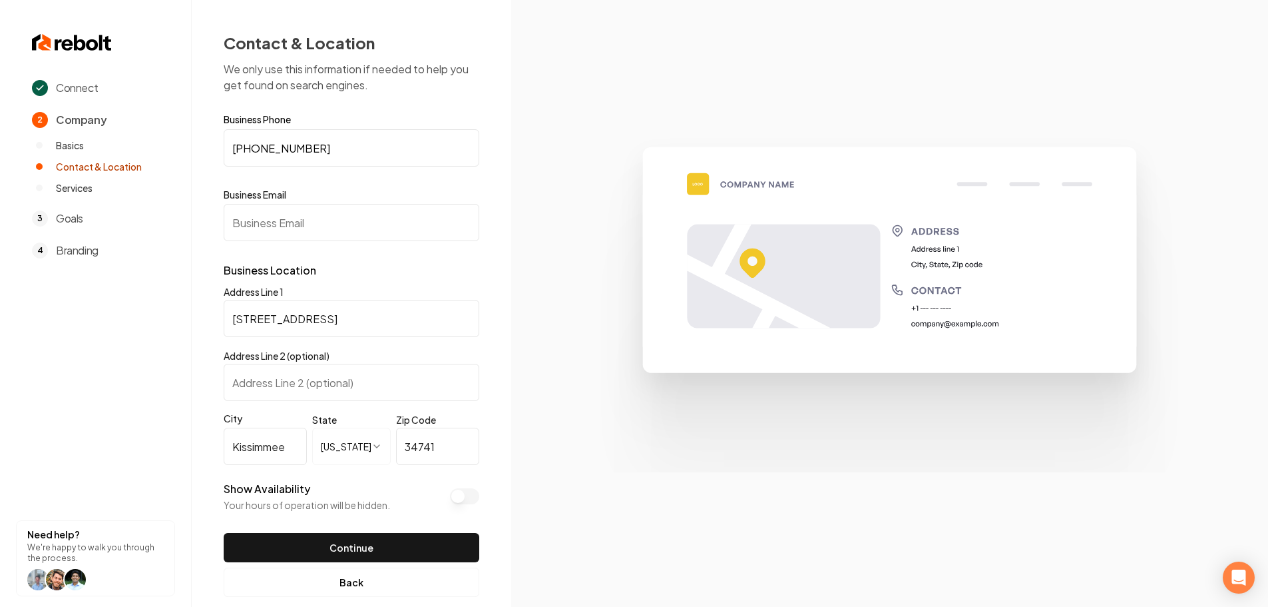
click at [318, 226] on input "Business Email" at bounding box center [352, 222] width 256 height 37
paste input "leyvaremodelations@gmail.com"
type input "leyvaremodelations@gmail.com"
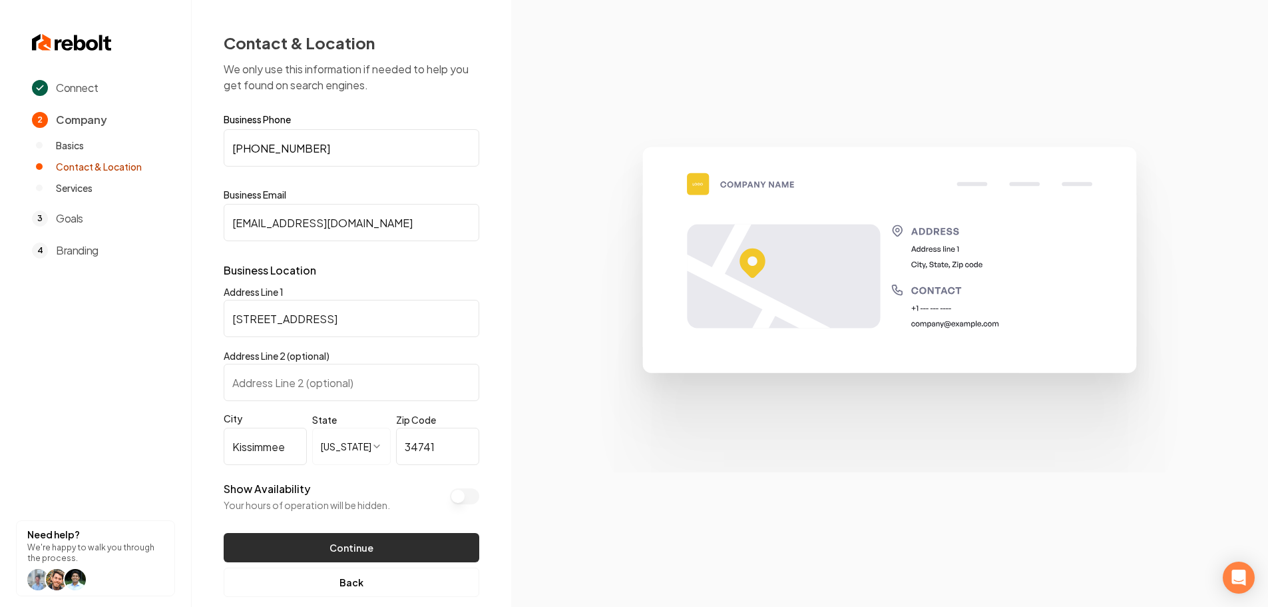
click at [371, 555] on button "Continue" at bounding box center [352, 547] width 256 height 29
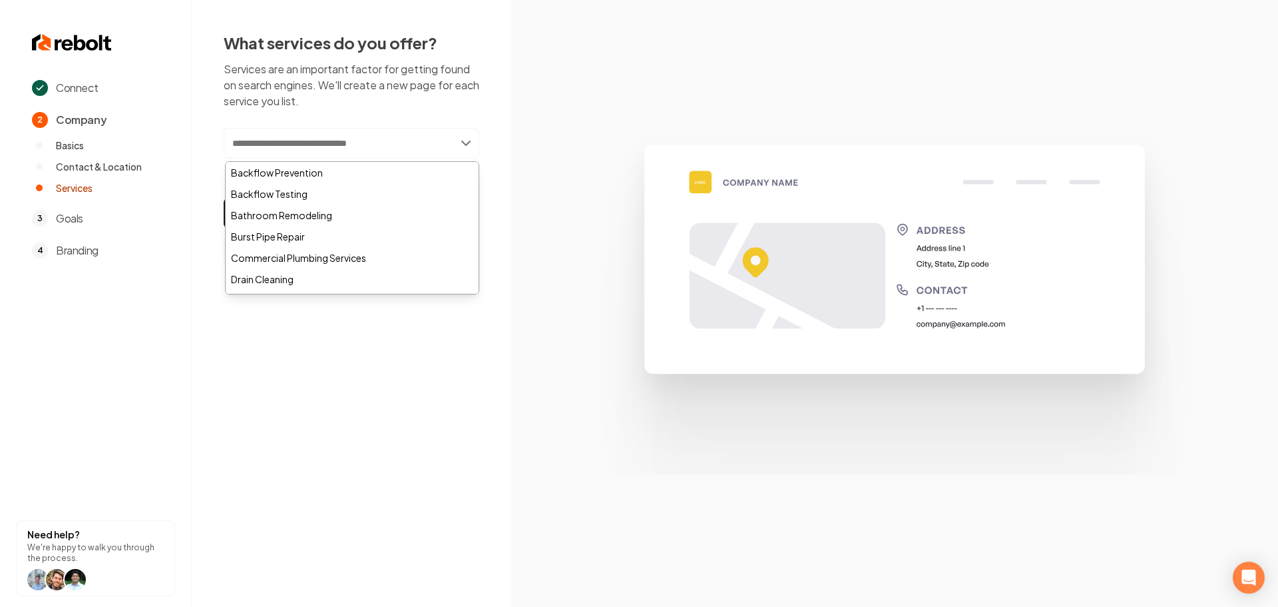
click at [310, 149] on input "text" at bounding box center [352, 143] width 256 height 31
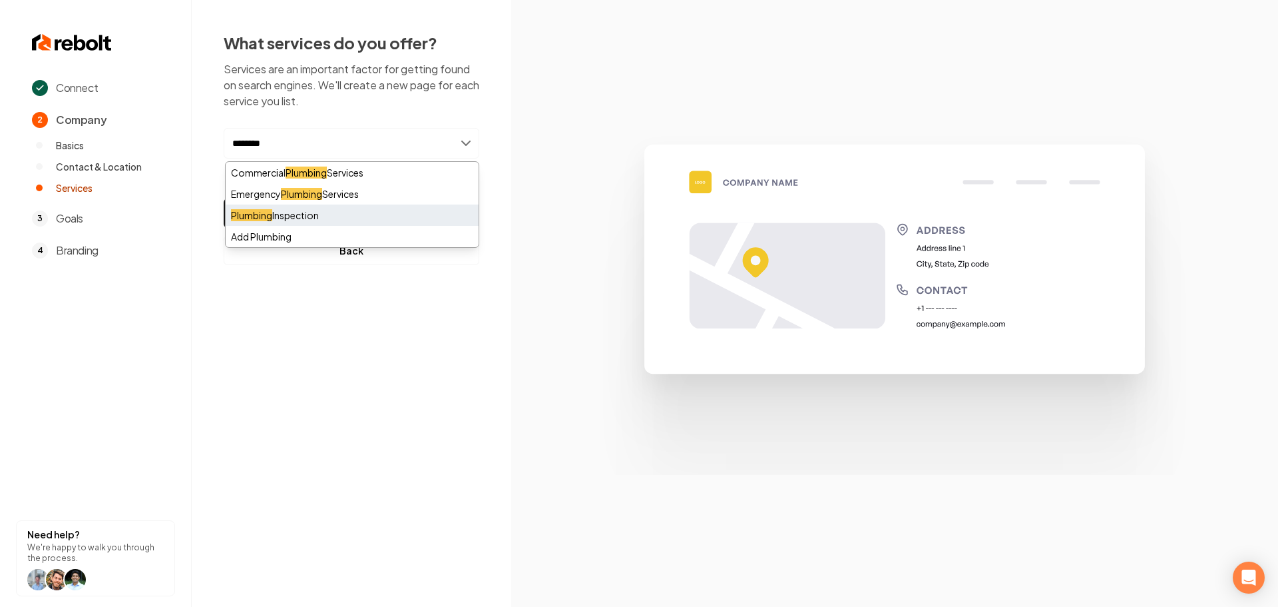
type input "********"
click at [293, 224] on div "Plumbing Inspection" at bounding box center [352, 214] width 253 height 21
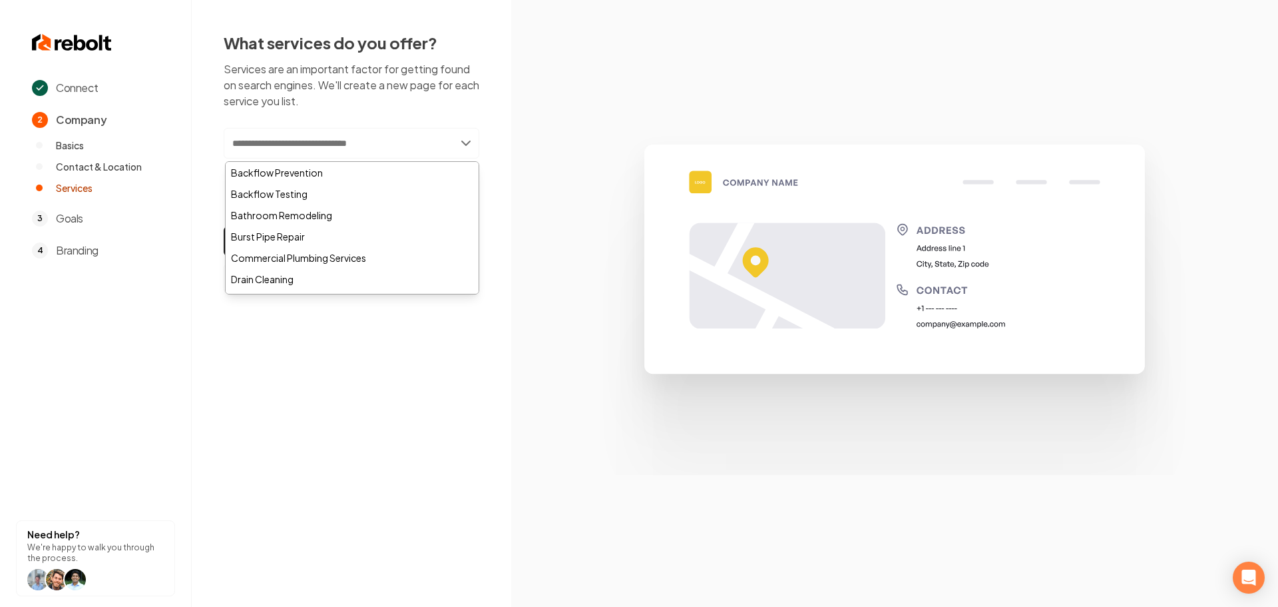
click at [326, 385] on div "Connect 2 Company Basics Contact & Location Services 3 Goals 4 Branding Need he…" at bounding box center [639, 303] width 1278 height 607
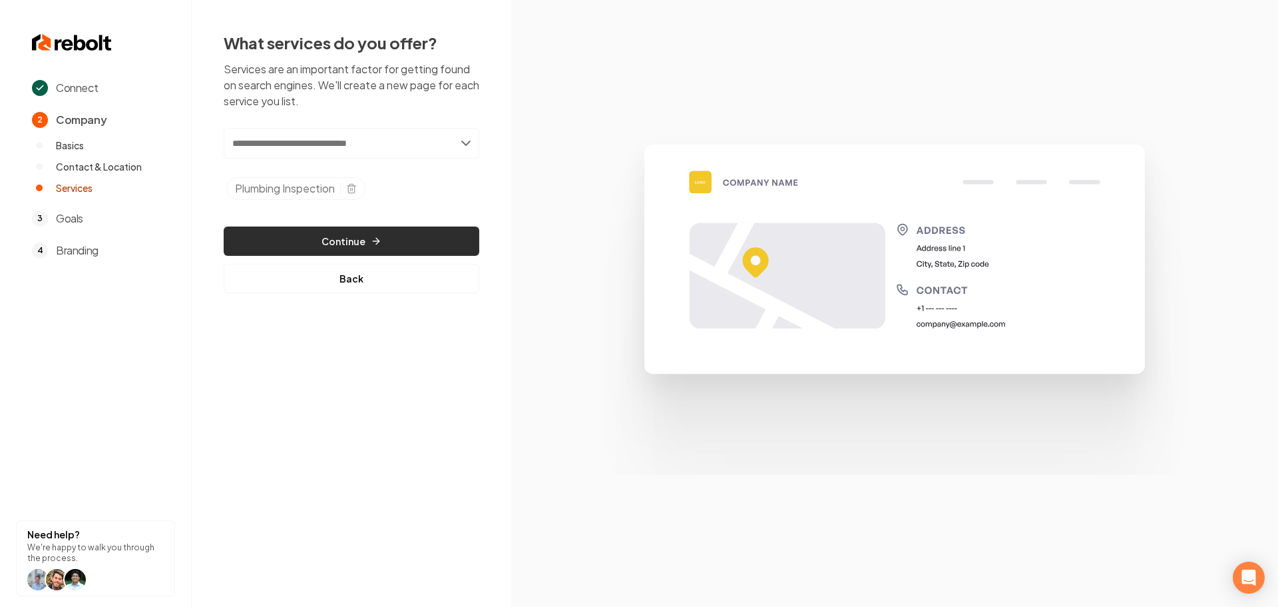
click at [317, 253] on button "Continue" at bounding box center [352, 240] width 256 height 29
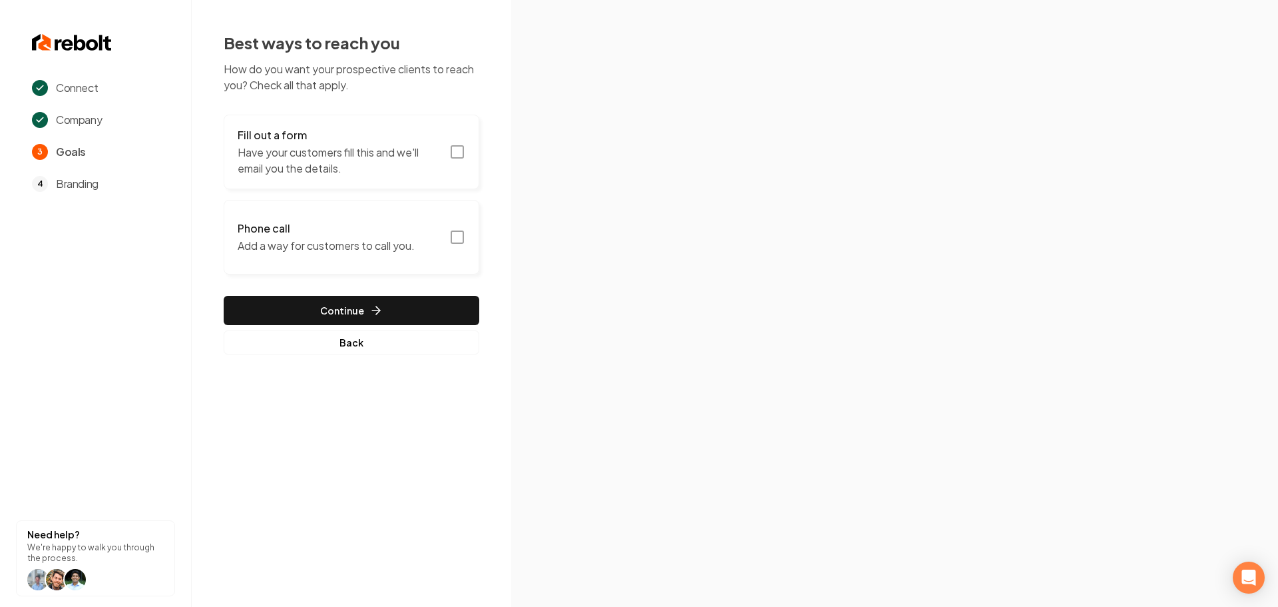
click at [452, 149] on rect "button" at bounding box center [457, 152] width 12 height 12
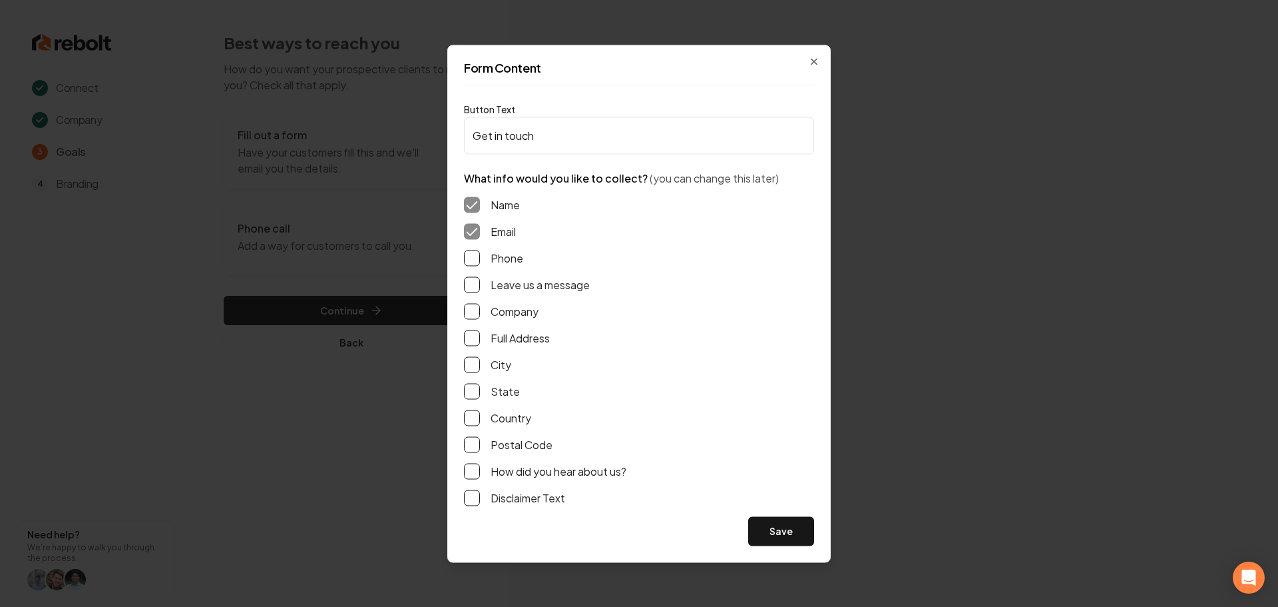
click at [480, 254] on div "Phone" at bounding box center [639, 258] width 350 height 16
drag, startPoint x: 467, startPoint y: 275, endPoint x: 470, endPoint y: 282, distance: 7.4
click at [466, 275] on div "Name Email Phone Leave us a message Company Full Address City State Country Pos…" at bounding box center [639, 351] width 350 height 330
click at [471, 256] on button "Phone" at bounding box center [472, 258] width 16 height 16
click at [470, 291] on button "Leave us a message" at bounding box center [472, 284] width 16 height 16
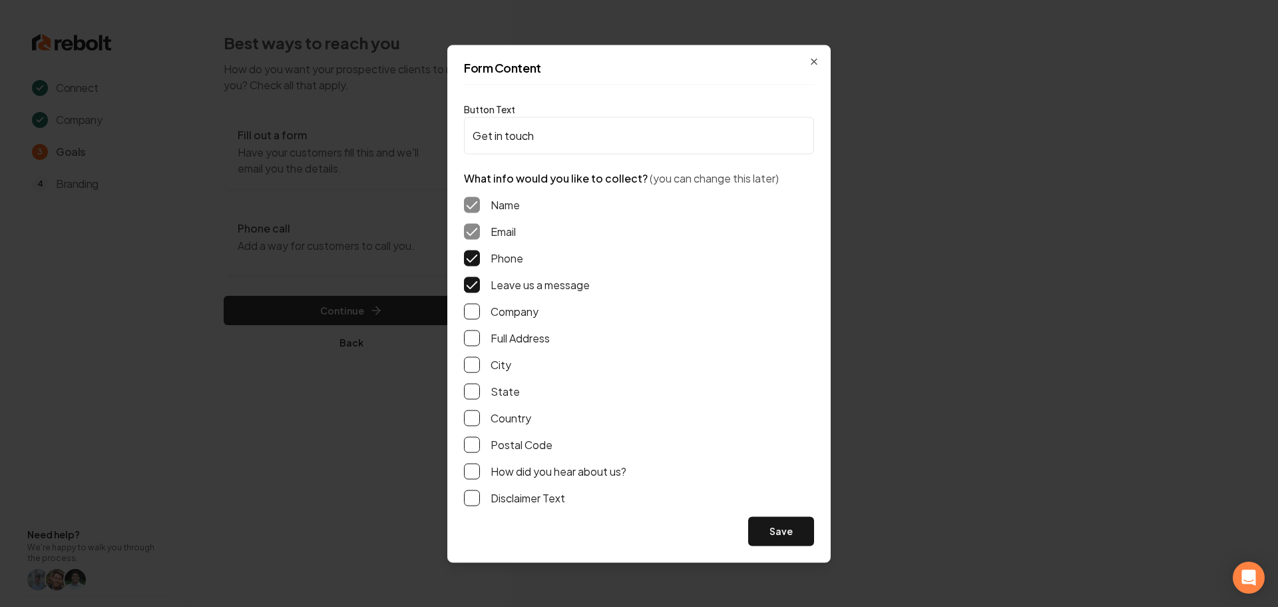
click at [465, 342] on button "Full Address" at bounding box center [472, 338] width 16 height 16
click at [762, 529] on button "Save" at bounding box center [781, 530] width 66 height 29
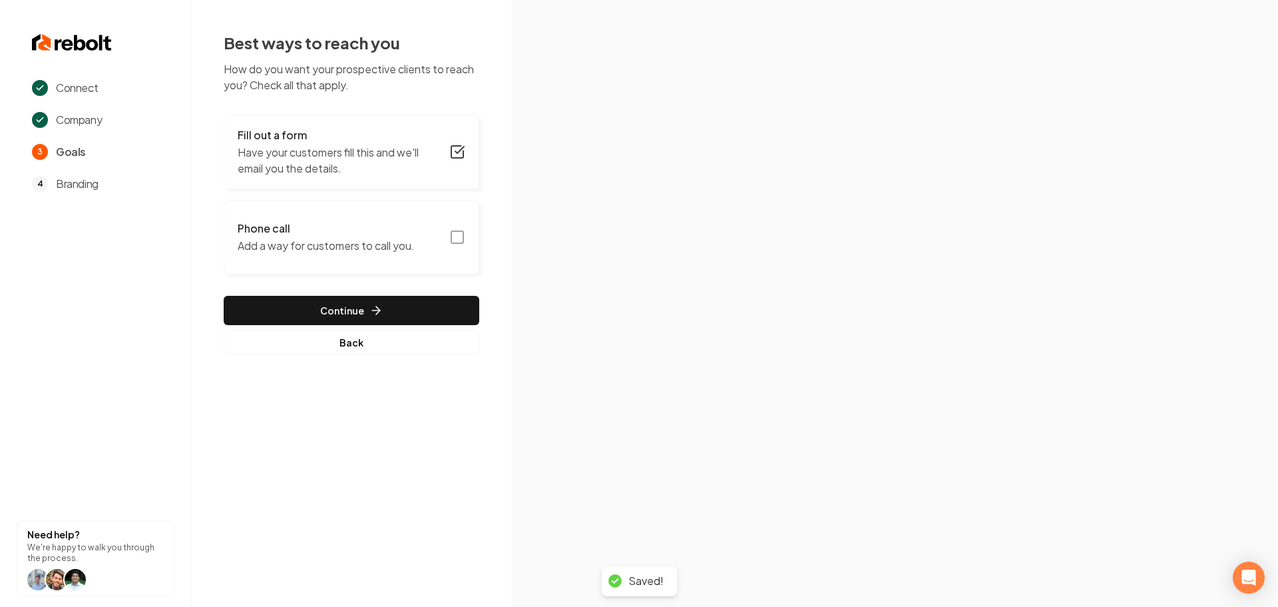
click at [459, 236] on icon "button" at bounding box center [457, 237] width 16 height 16
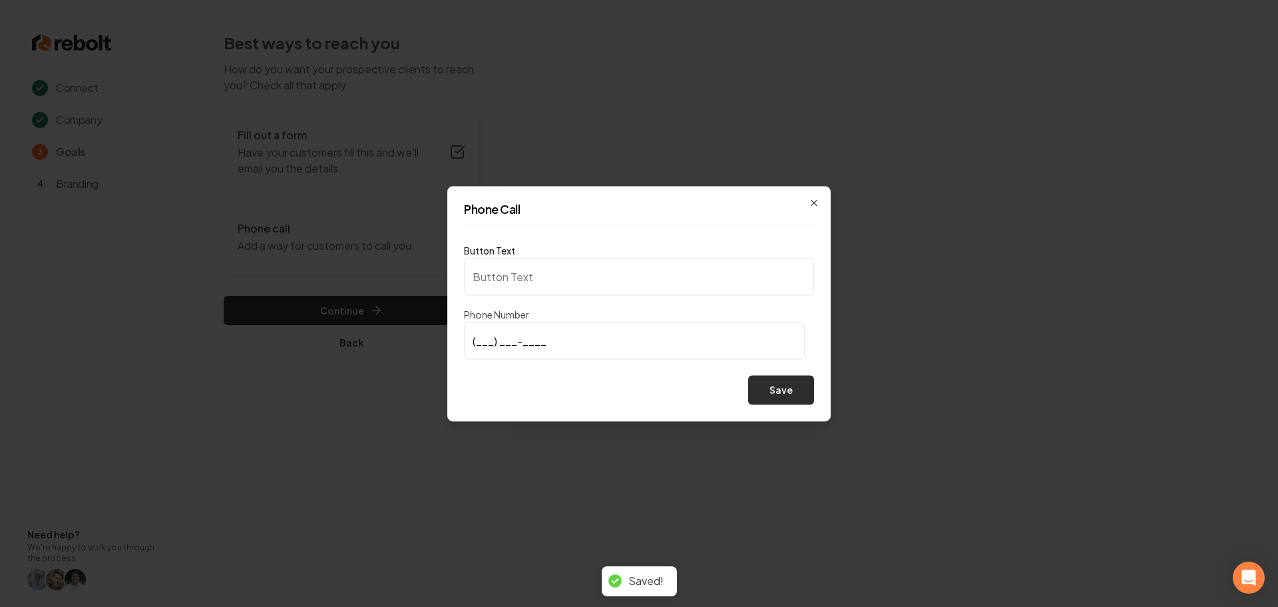
type input "Call us"
type input "(321) 337-2432"
click at [790, 391] on button "Save" at bounding box center [781, 389] width 66 height 29
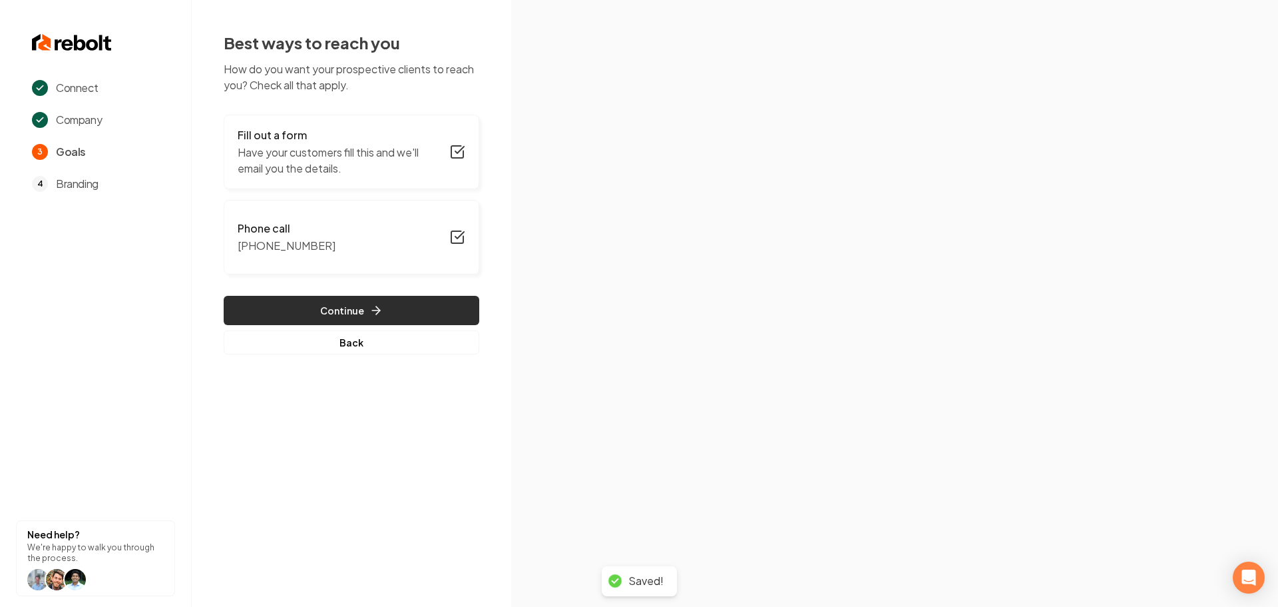
click at [369, 321] on button "Continue" at bounding box center [352, 310] width 256 height 29
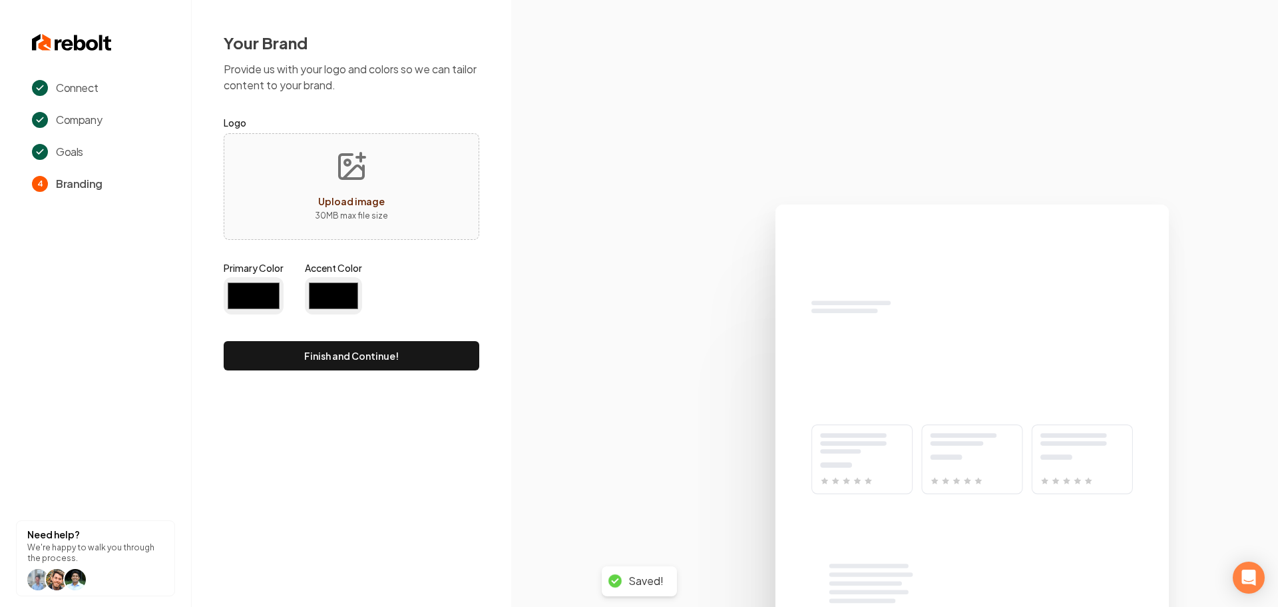
type input "#194d33"
type input "#70be00"
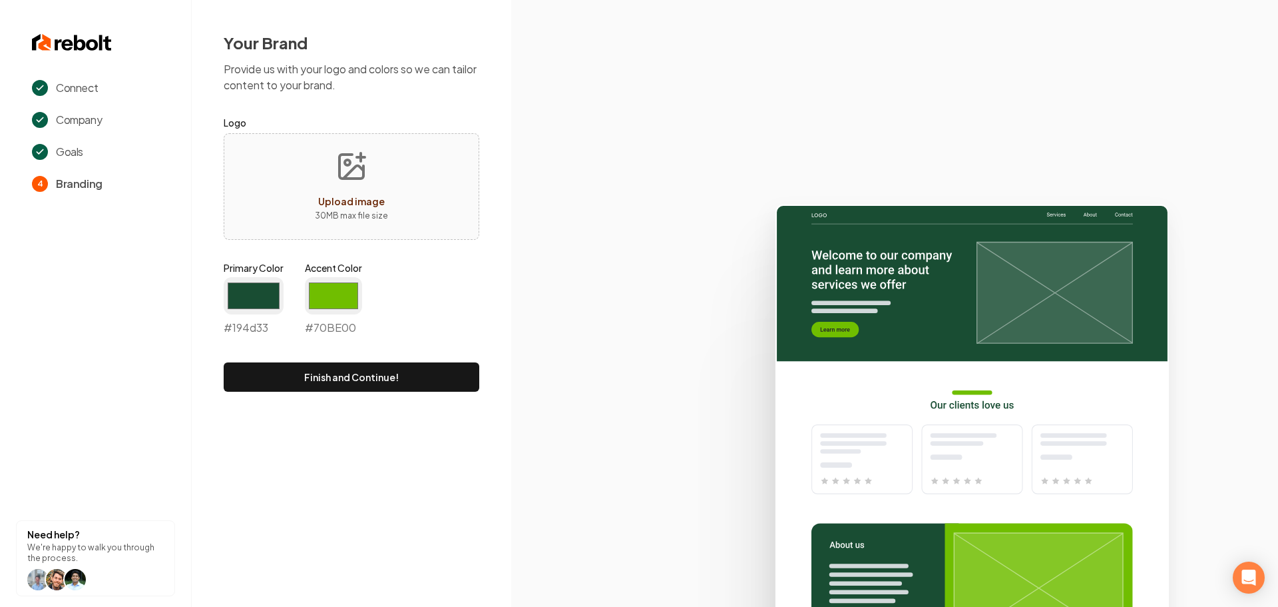
click at [343, 200] on span "Upload image" at bounding box center [351, 201] width 67 height 12
type input "**********"
click at [258, 294] on input "#194d33" at bounding box center [254, 295] width 60 height 37
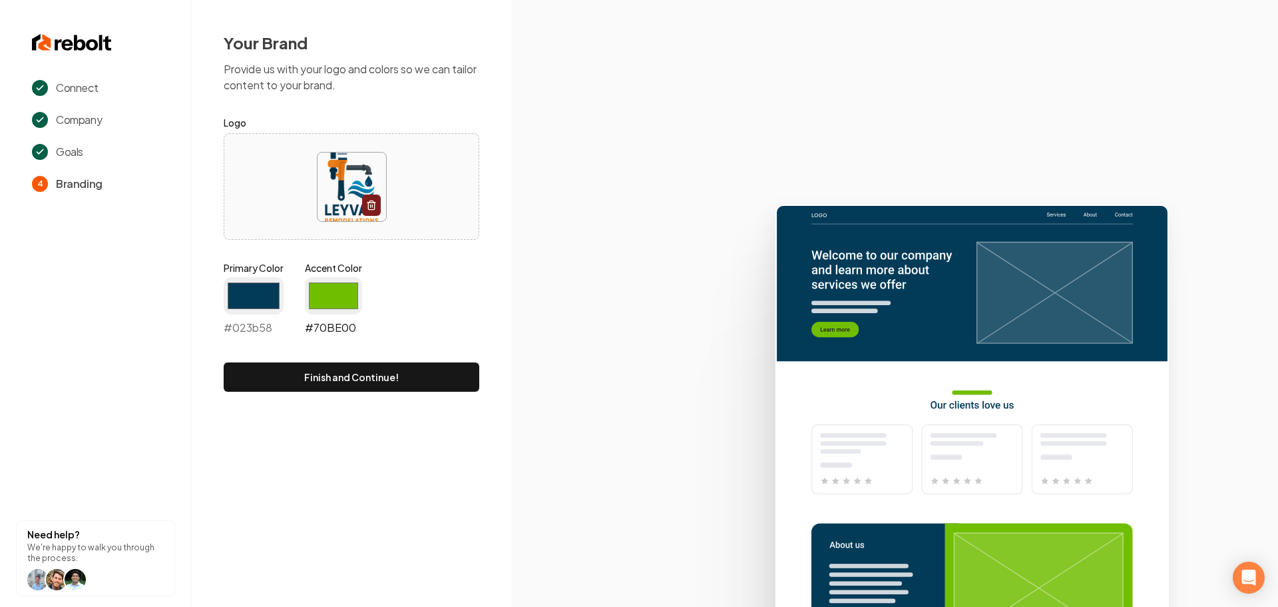
type input "#023b58"
click at [346, 289] on input "#70be00" at bounding box center [333, 295] width 57 height 37
click at [330, 288] on input "#70be00" at bounding box center [333, 295] width 57 height 37
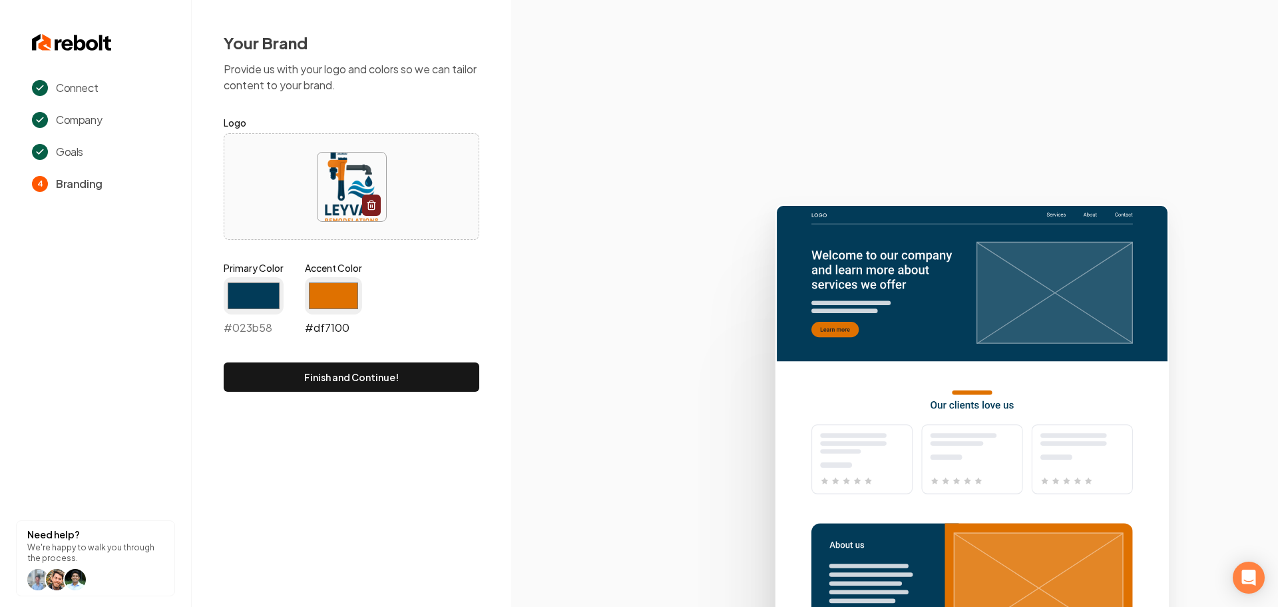
click at [344, 300] on input "#df7100" at bounding box center [333, 295] width 57 height 37
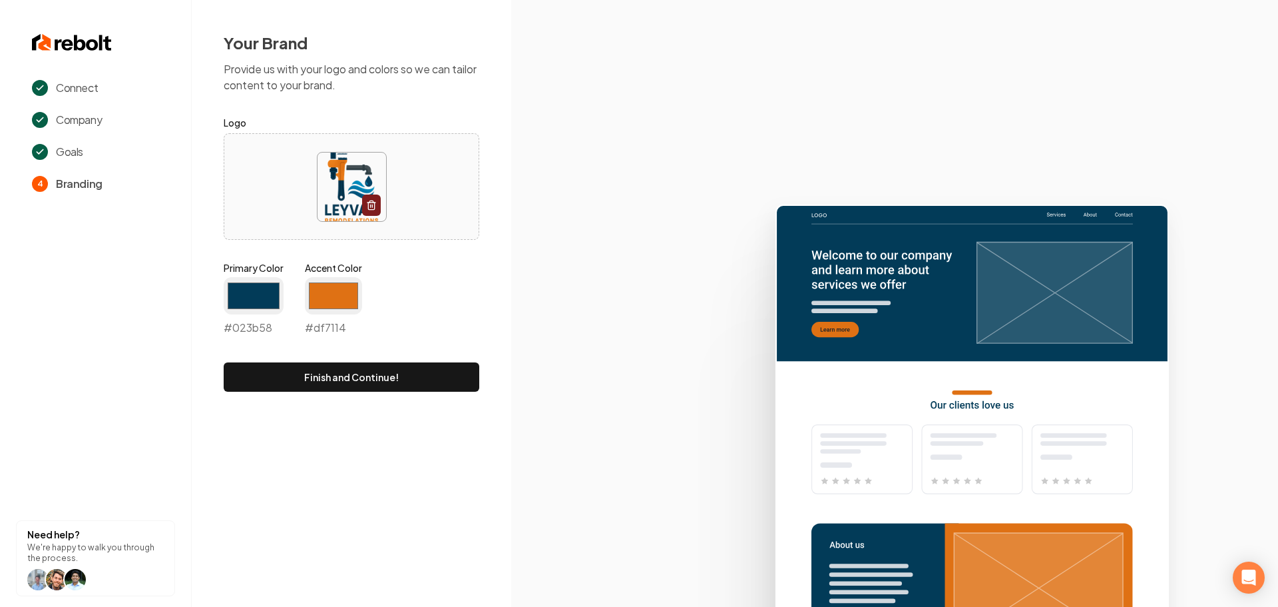
type input "#df7114"
click at [520, 462] on icon at bounding box center [894, 399] width 767 height 413
click at [409, 374] on button "Finish and Continue!" at bounding box center [352, 376] width 256 height 29
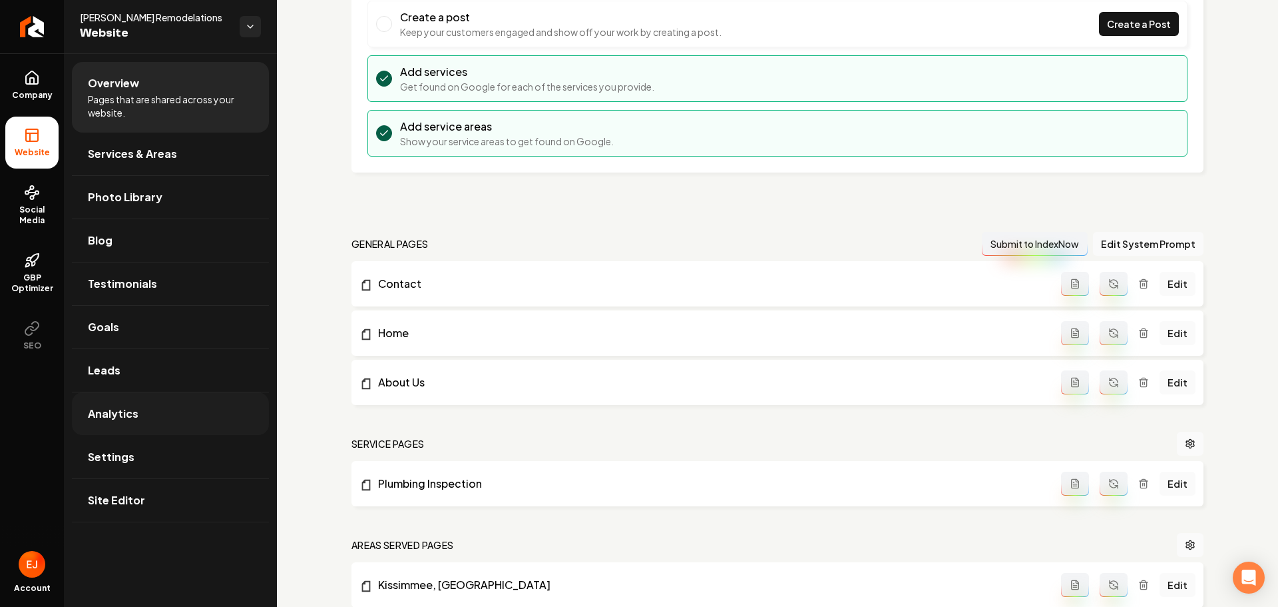
scroll to position [200, 0]
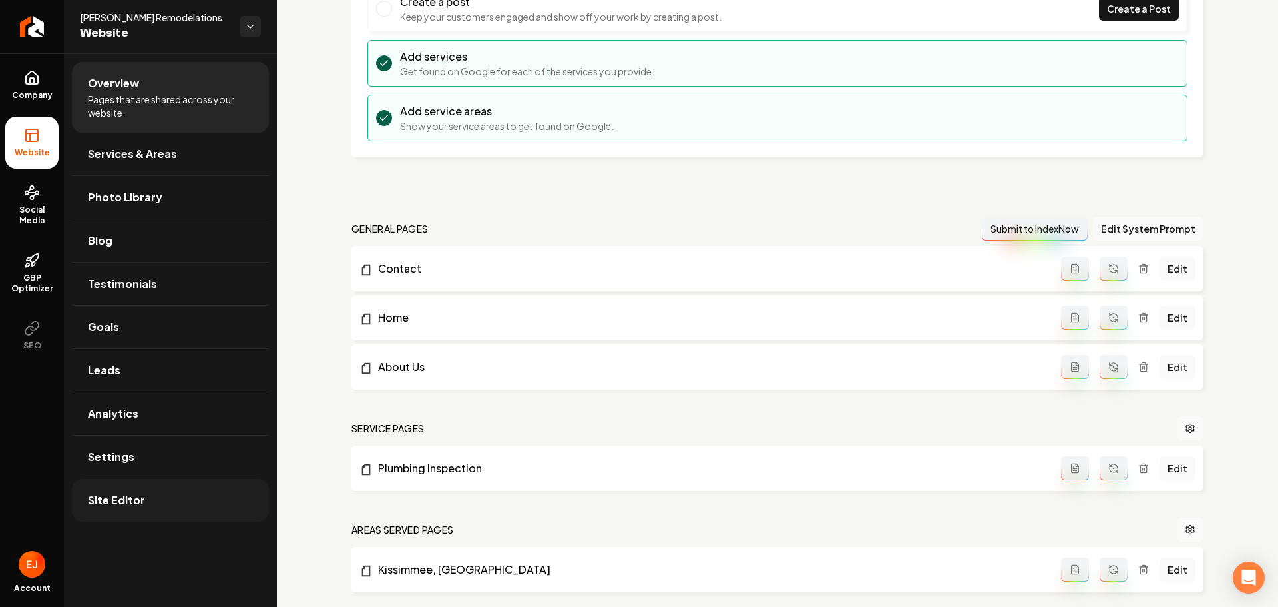
click at [111, 503] on span "Site Editor" at bounding box center [116, 500] width 57 height 16
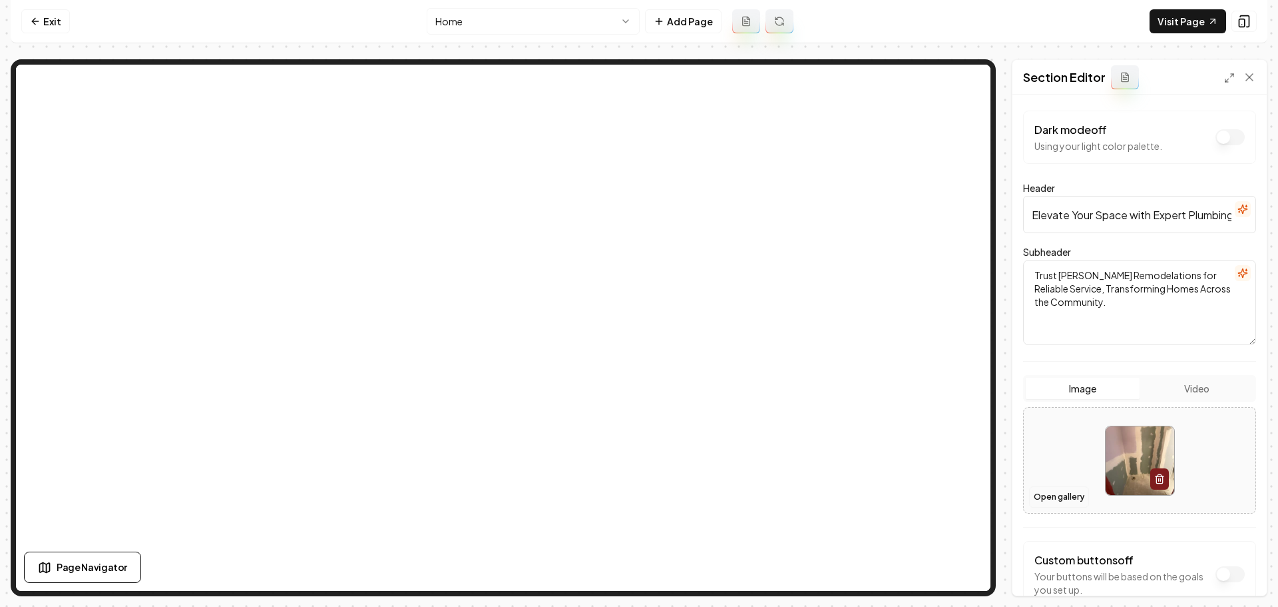
click at [1061, 489] on button "Open gallery" at bounding box center [1059, 496] width 60 height 21
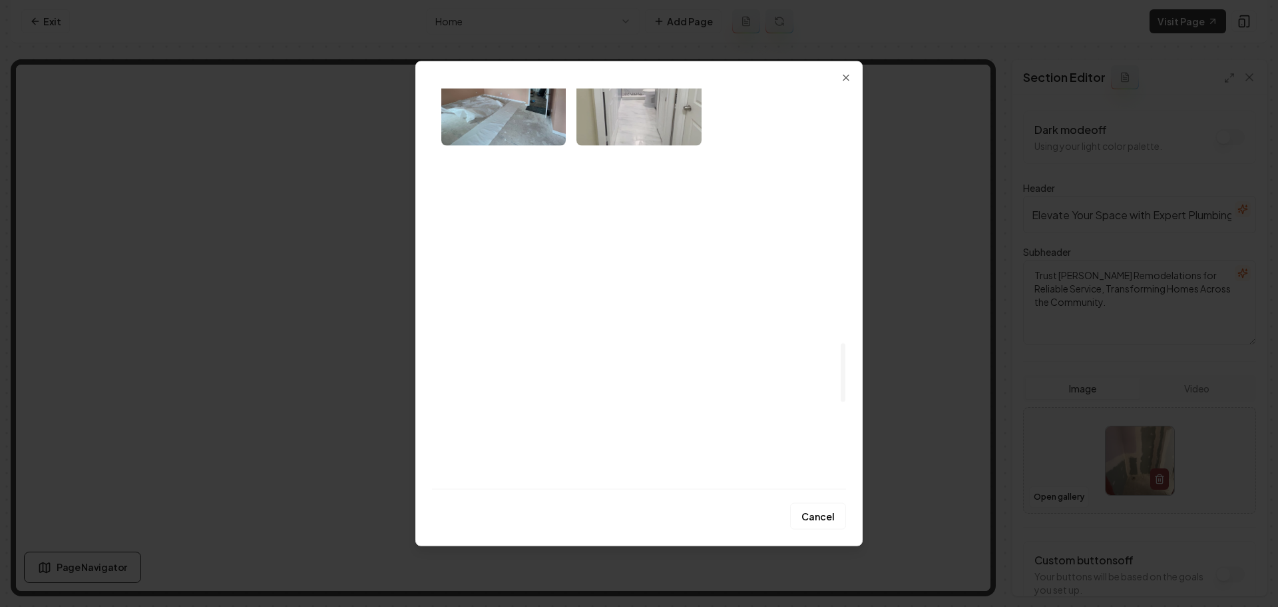
scroll to position [1798, 0]
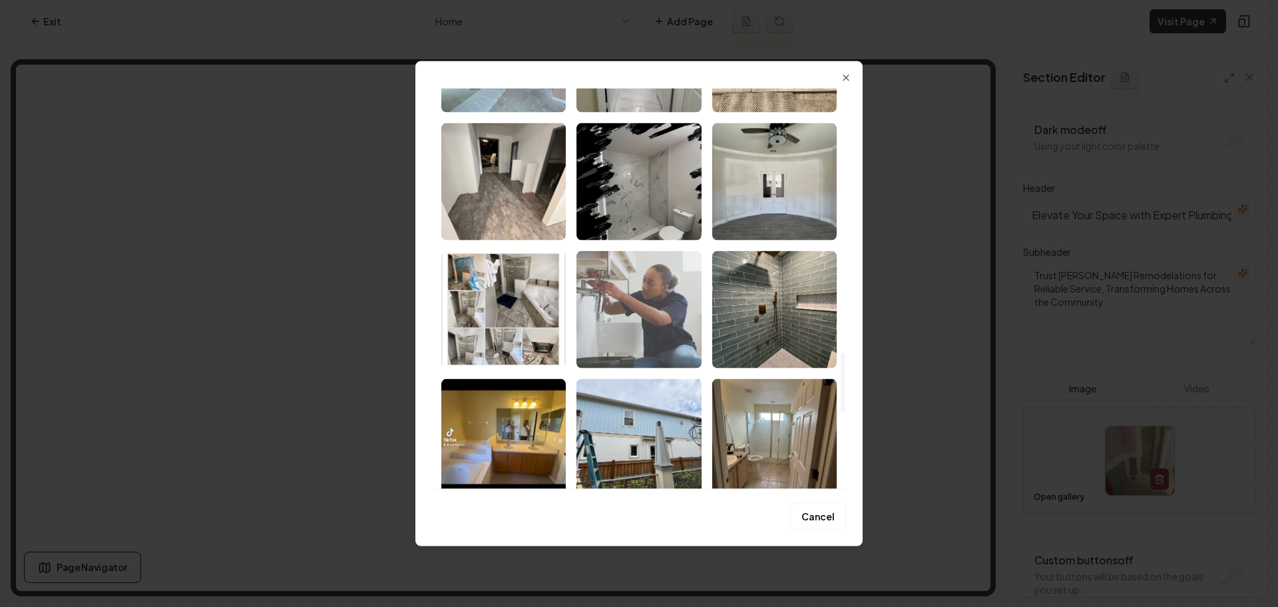
click at [664, 324] on img "Select image image_689a19795c7cd75eb864f364.jpeg" at bounding box center [639, 308] width 124 height 117
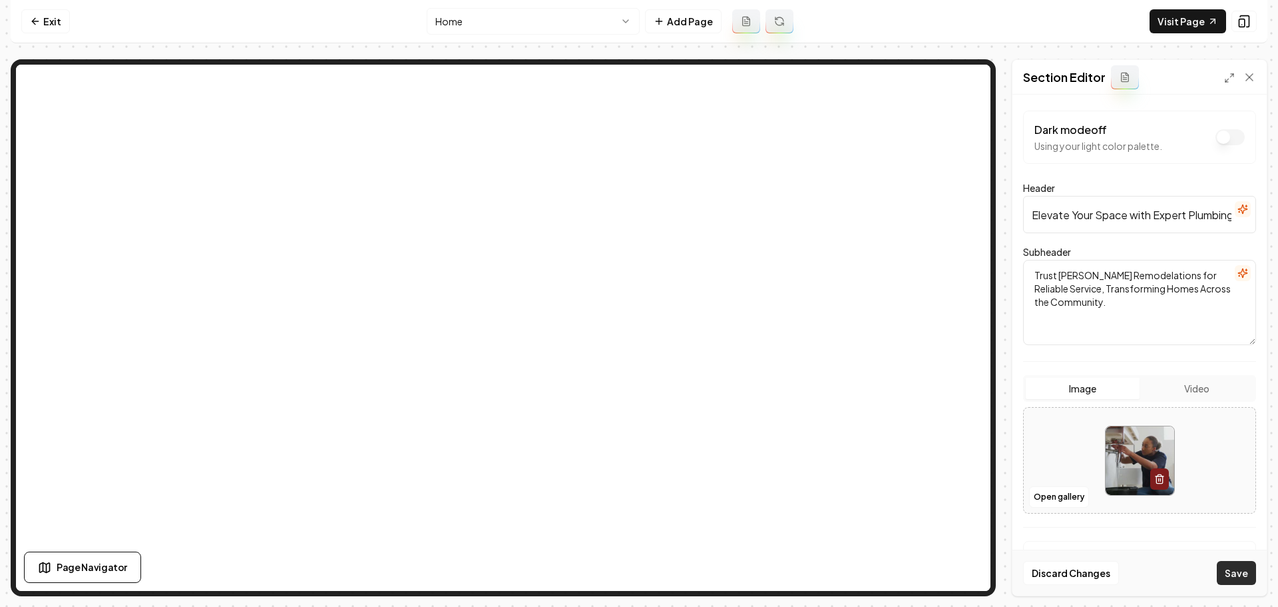
click at [1238, 573] on button "Save" at bounding box center [1236, 573] width 39 height 24
click at [1075, 497] on button "Open gallery" at bounding box center [1059, 496] width 60 height 21
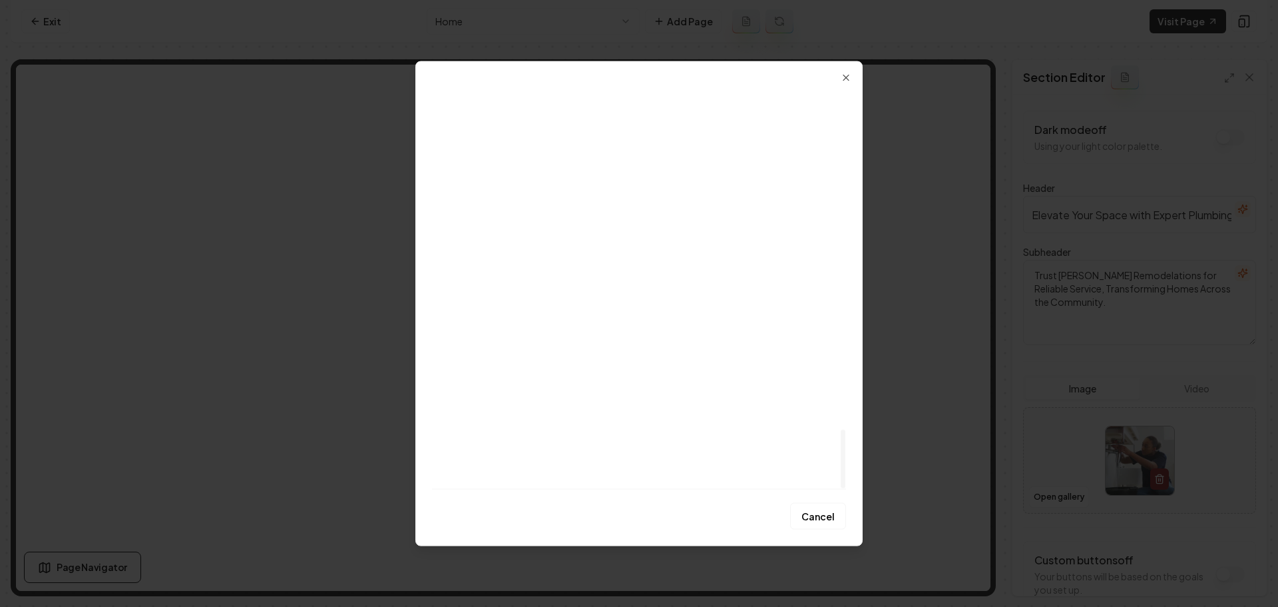
scroll to position [2321, 0]
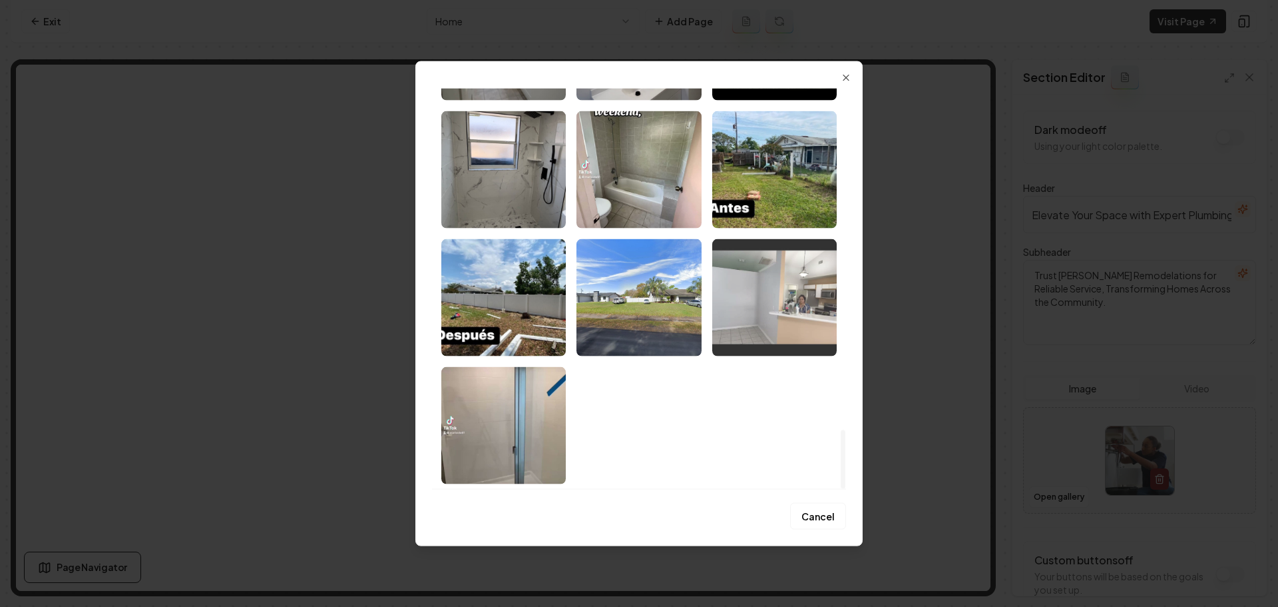
click at [750, 324] on img "Select image image_689a19795c7cd75eb864f24c.jpeg" at bounding box center [774, 296] width 124 height 117
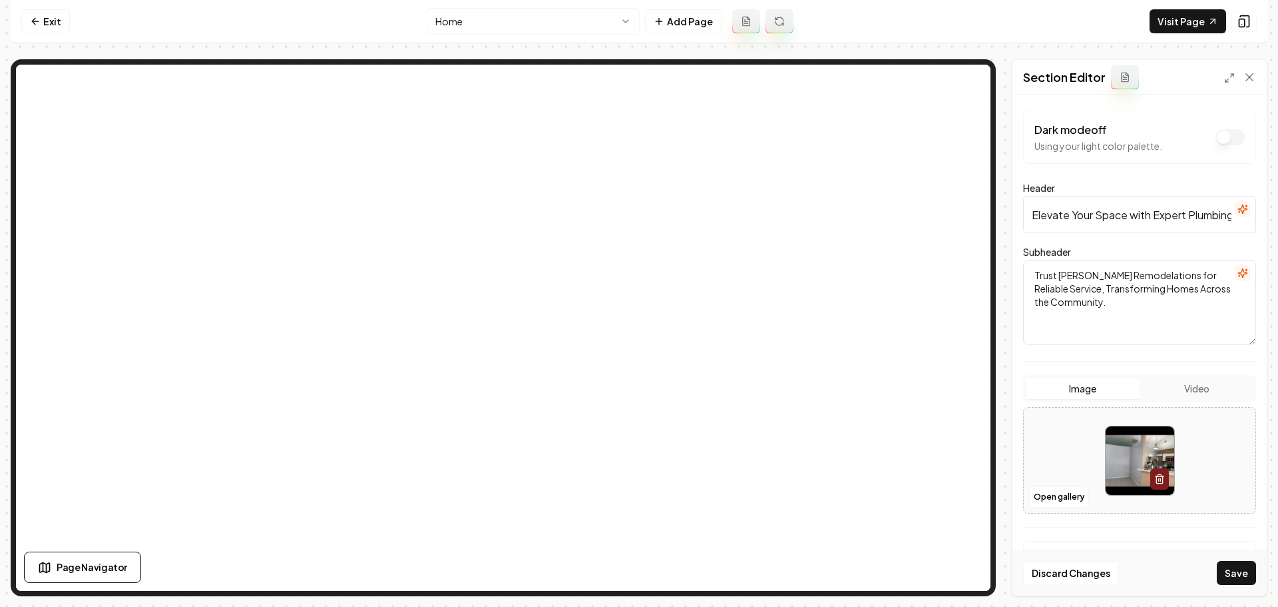
click at [1218, 575] on button "Save" at bounding box center [1236, 573] width 39 height 24
click at [1125, 471] on img at bounding box center [1140, 460] width 69 height 69
click at [1054, 497] on button "Open gallery" at bounding box center [1059, 496] width 60 height 21
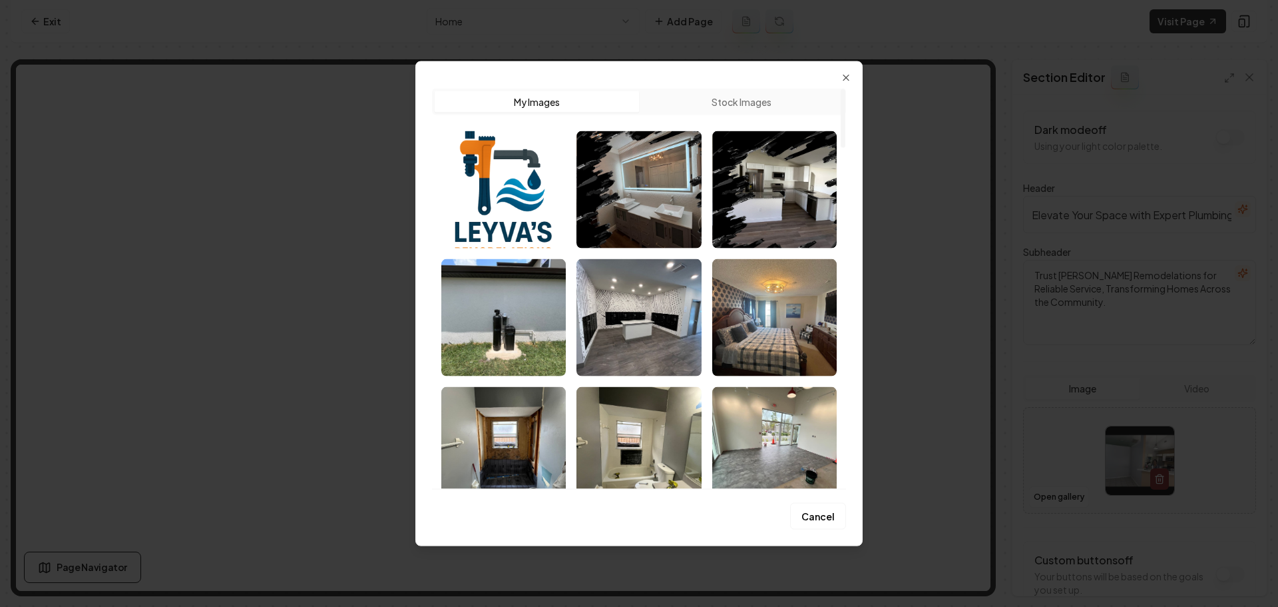
click at [656, 334] on img "Select image image_689a197b5c7cd75eb86500d6.jpeg" at bounding box center [639, 316] width 124 height 117
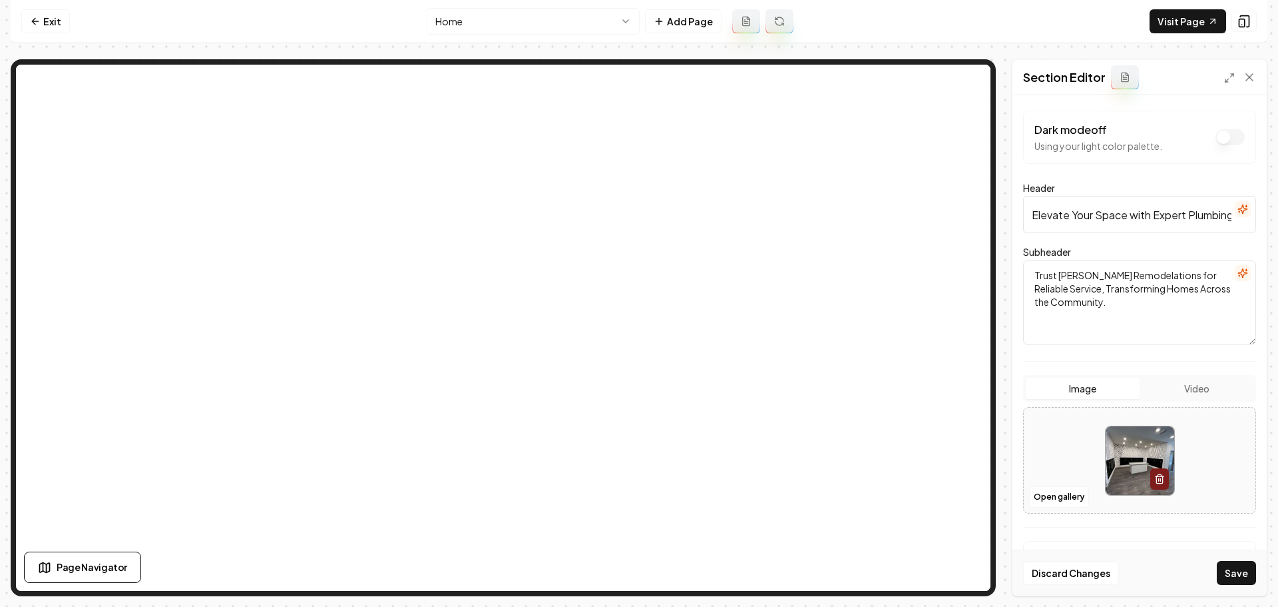
click at [1132, 461] on img at bounding box center [1140, 460] width 69 height 69
click at [1063, 493] on button "Open gallery" at bounding box center [1059, 496] width 60 height 21
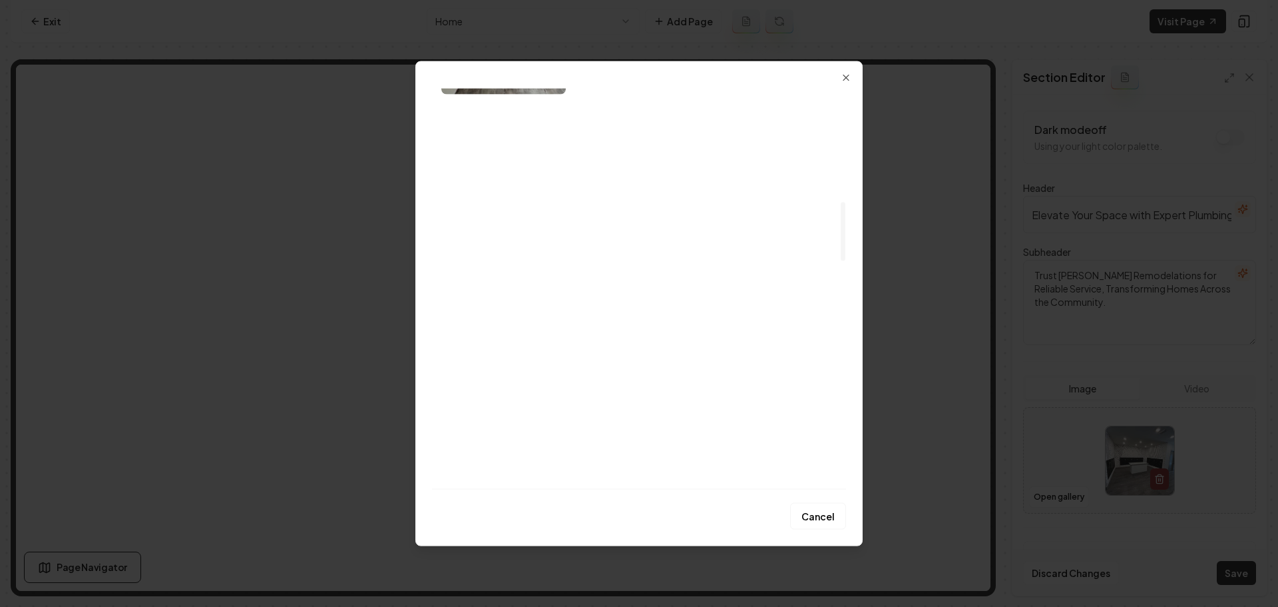
scroll to position [865, 0]
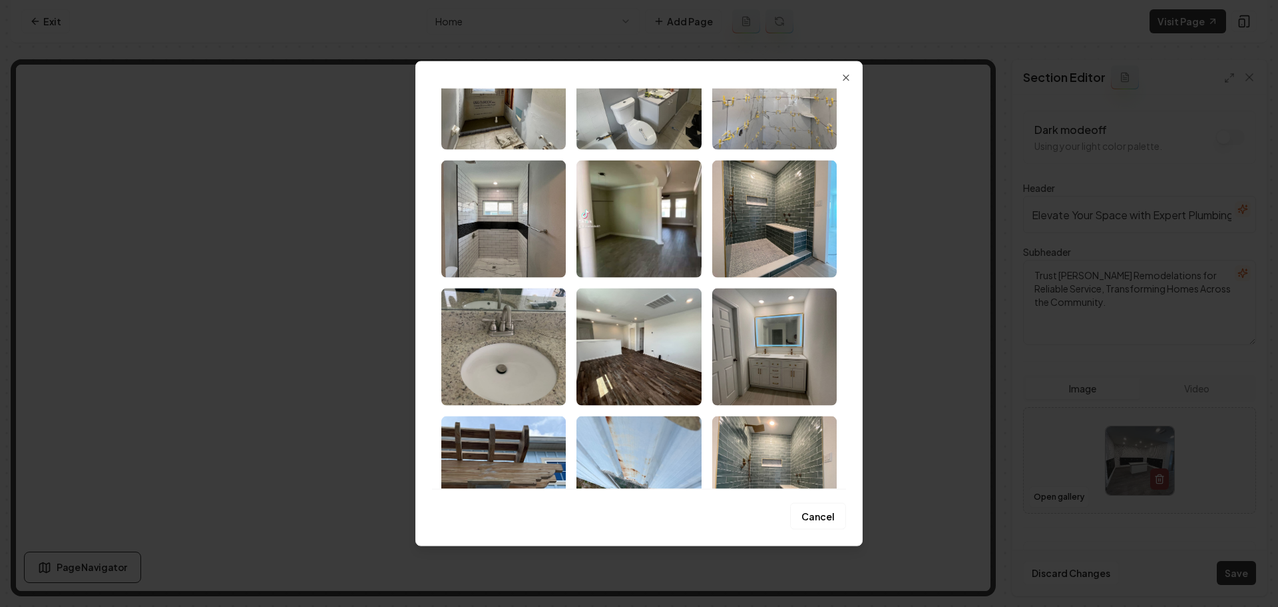
click at [830, 524] on button "Cancel" at bounding box center [818, 516] width 56 height 27
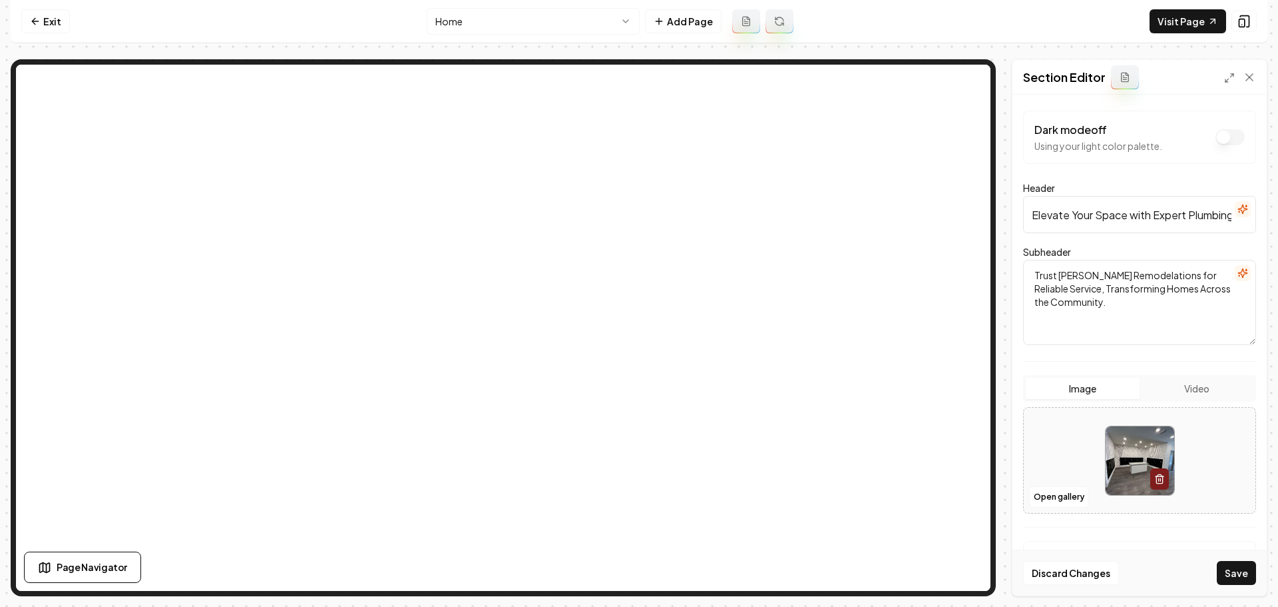
click at [1114, 456] on img at bounding box center [1140, 460] width 69 height 69
type input "**********"
click at [1228, 573] on button "Save" at bounding box center [1236, 573] width 39 height 24
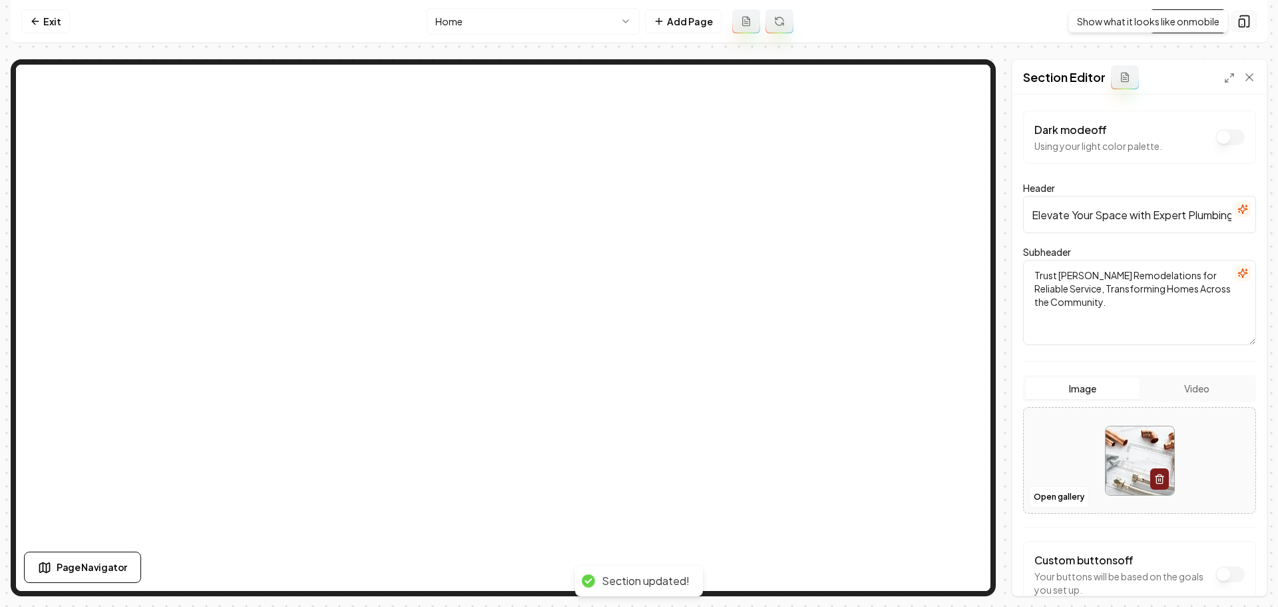
click at [1203, 25] on div "Show what it looks like on mobile Show what it looks like on mobile" at bounding box center [1149, 21] width 160 height 23
click at [1180, 27] on link "Visit Page" at bounding box center [1188, 21] width 77 height 24
click at [47, 21] on link "Exit" at bounding box center [45, 21] width 49 height 24
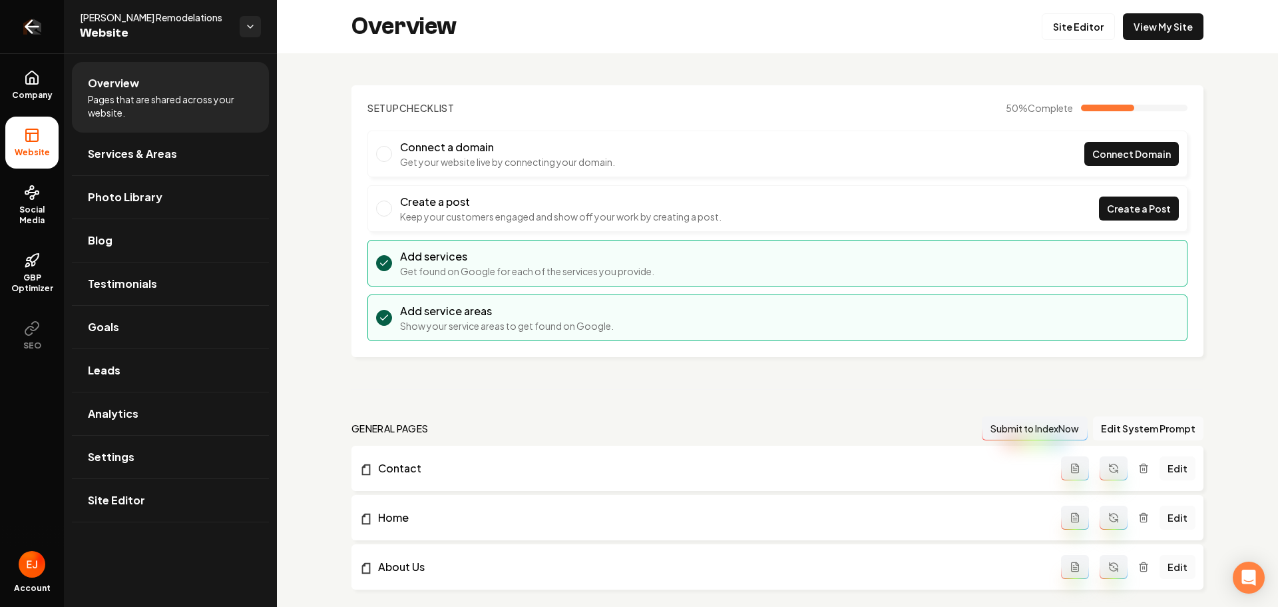
click at [24, 28] on icon "Return to dashboard" at bounding box center [31, 26] width 21 height 21
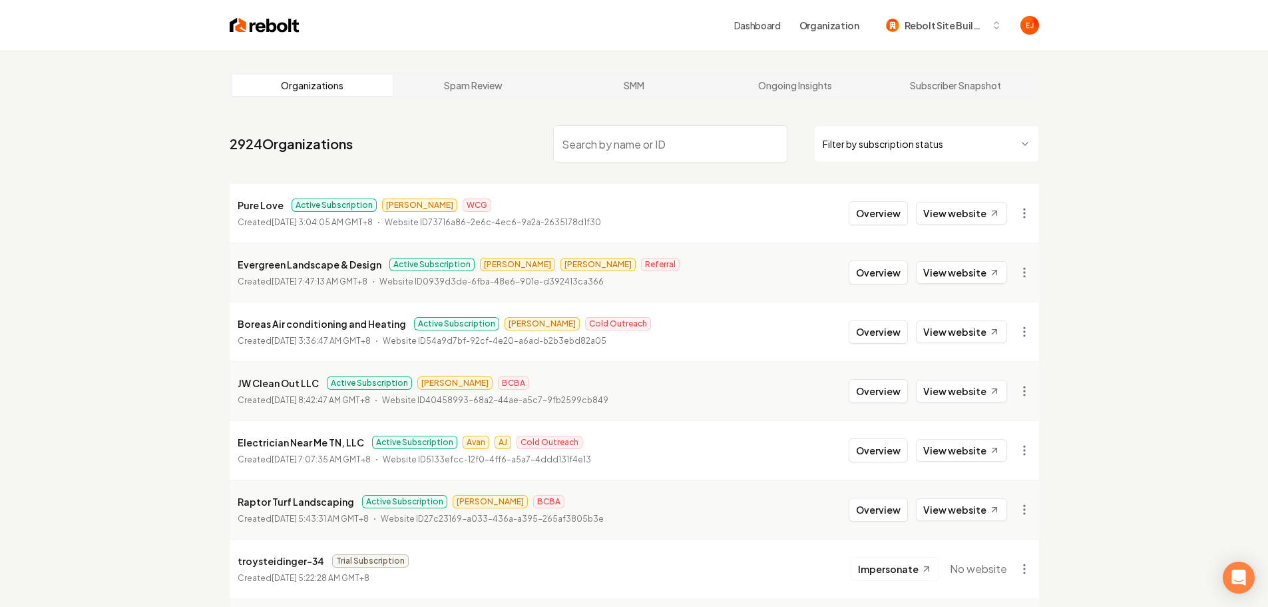
click at [599, 151] on input "search" at bounding box center [670, 143] width 234 height 37
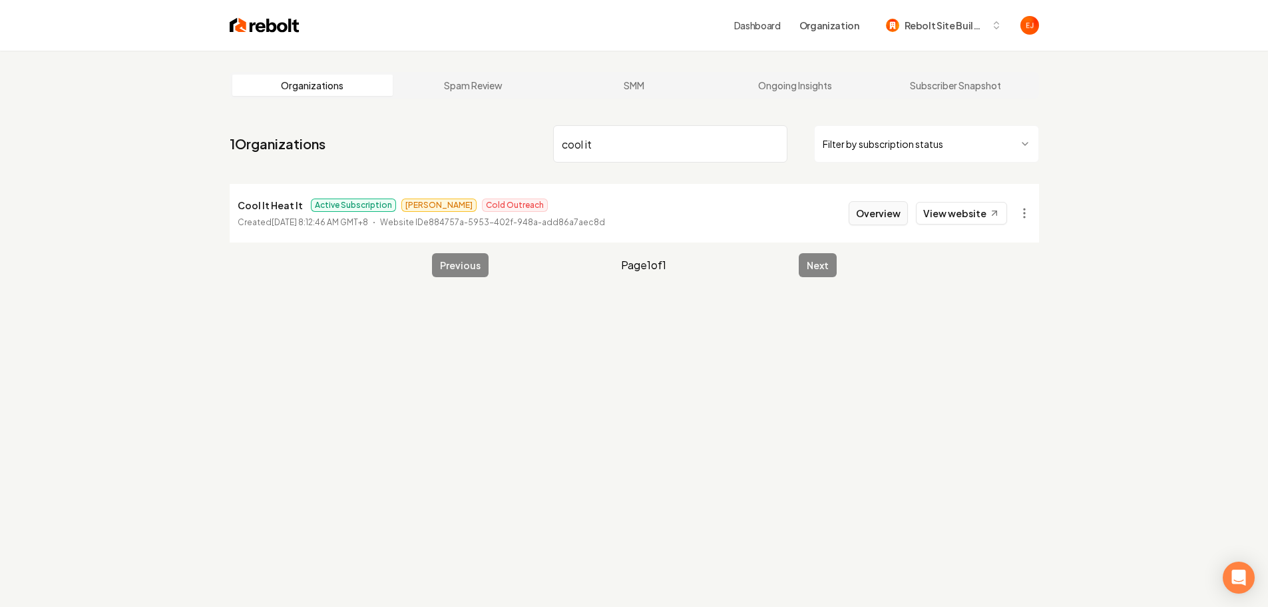
type input "cool it"
click at [862, 218] on button "Overview" at bounding box center [878, 213] width 59 height 24
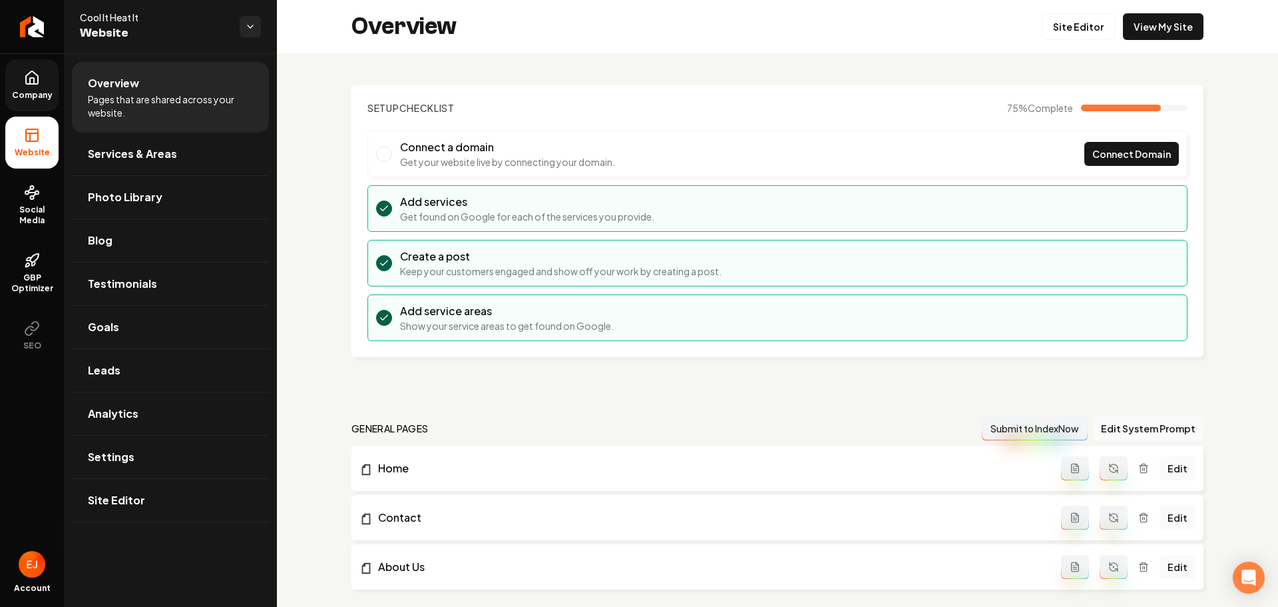
click at [34, 98] on span "Company" at bounding box center [32, 95] width 51 height 11
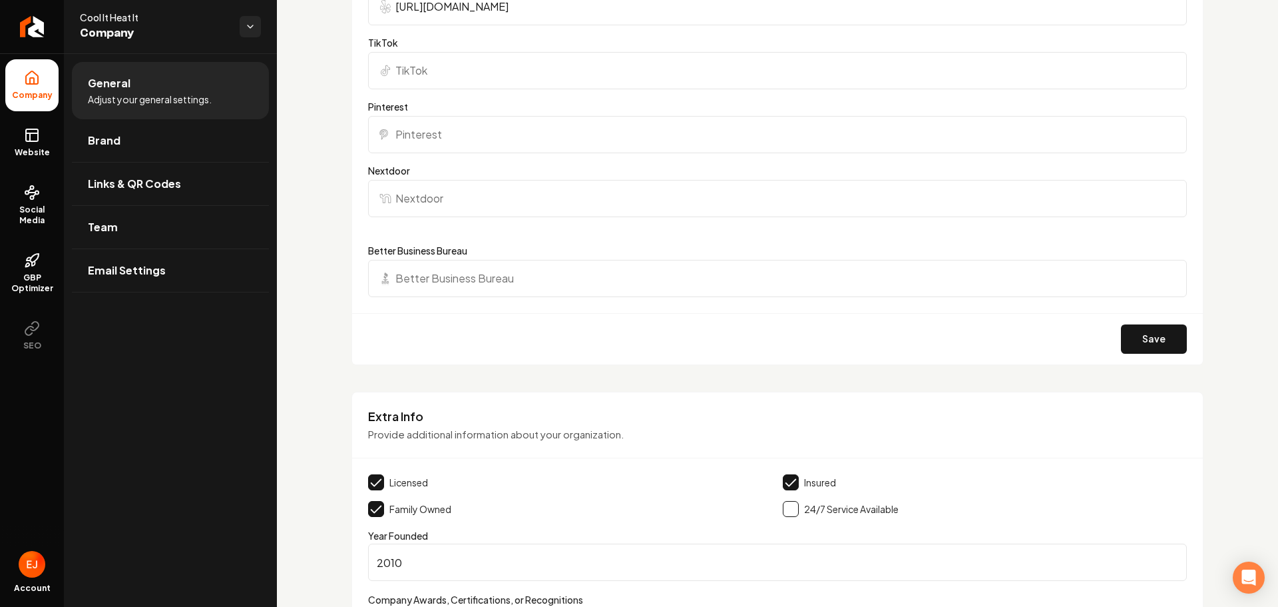
scroll to position [1798, 0]
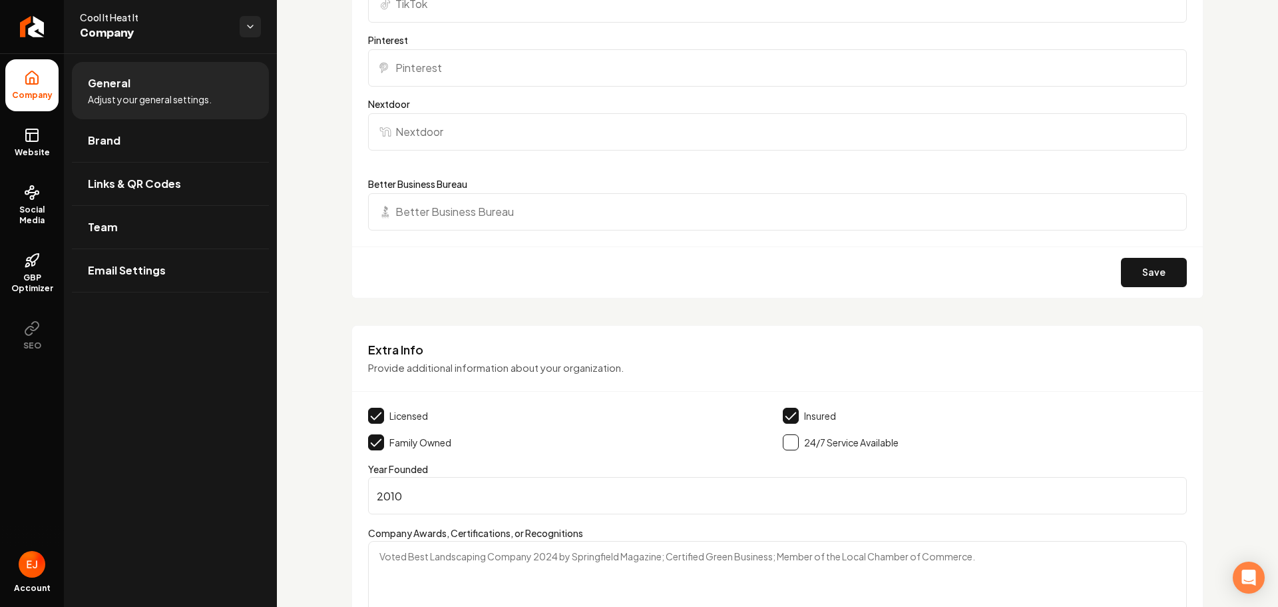
click at [783, 447] on button "Main content area" at bounding box center [791, 442] width 16 height 16
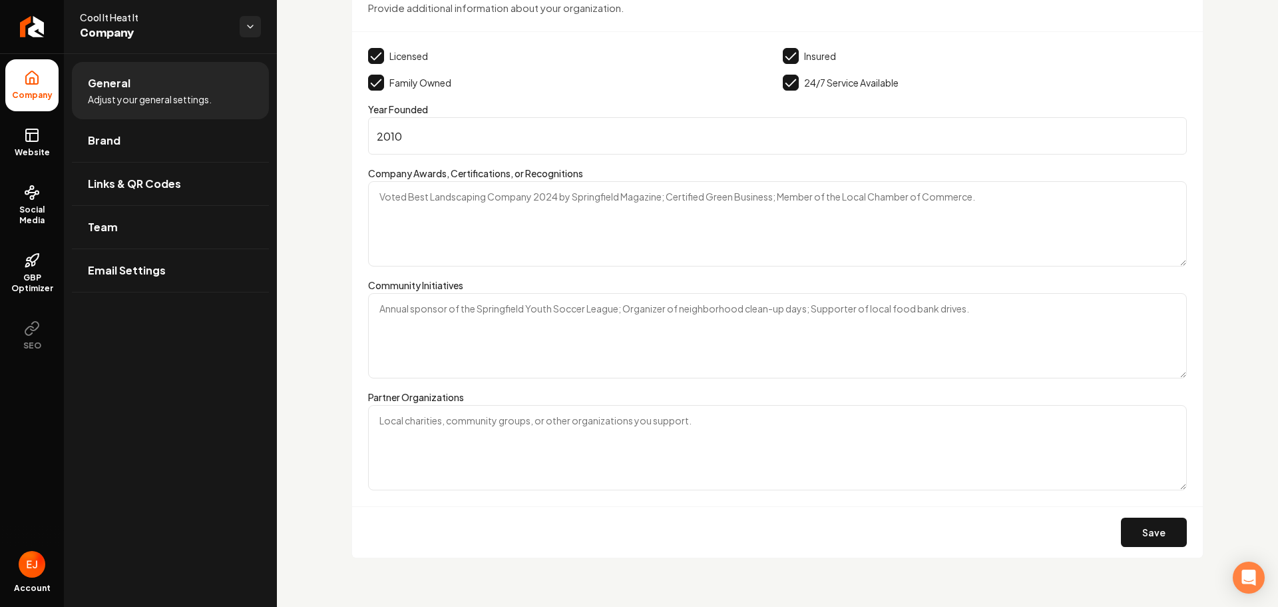
scroll to position [2162, 0]
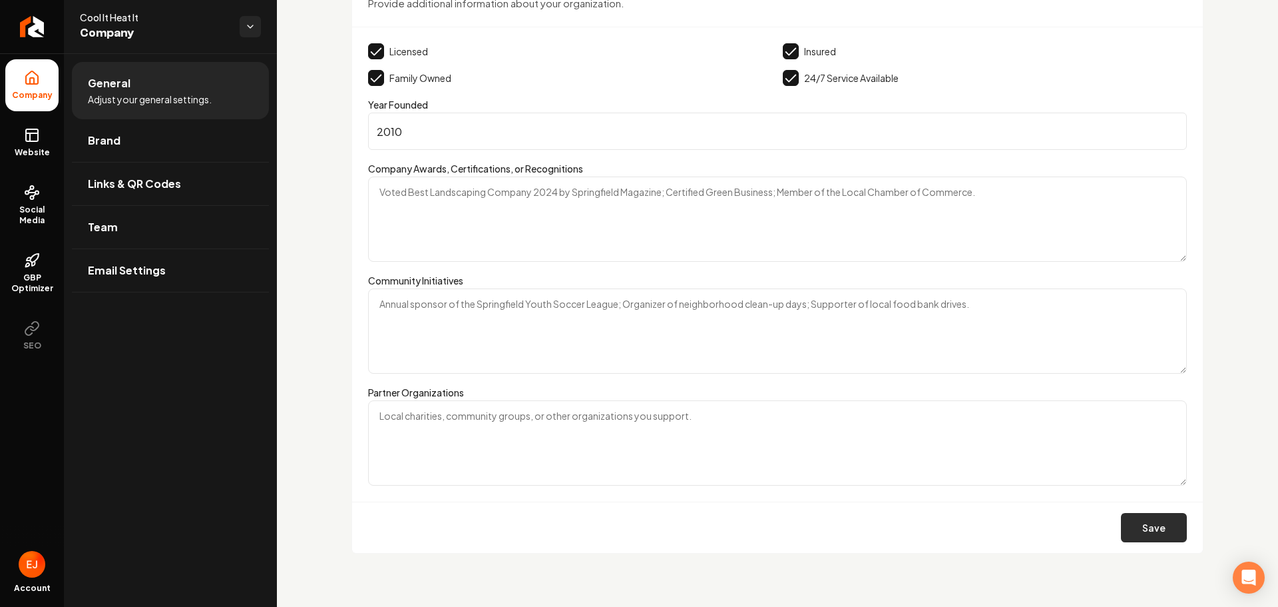
click at [1126, 531] on button "Save" at bounding box center [1154, 527] width 66 height 29
click at [25, 135] on icon at bounding box center [32, 135] width 16 height 16
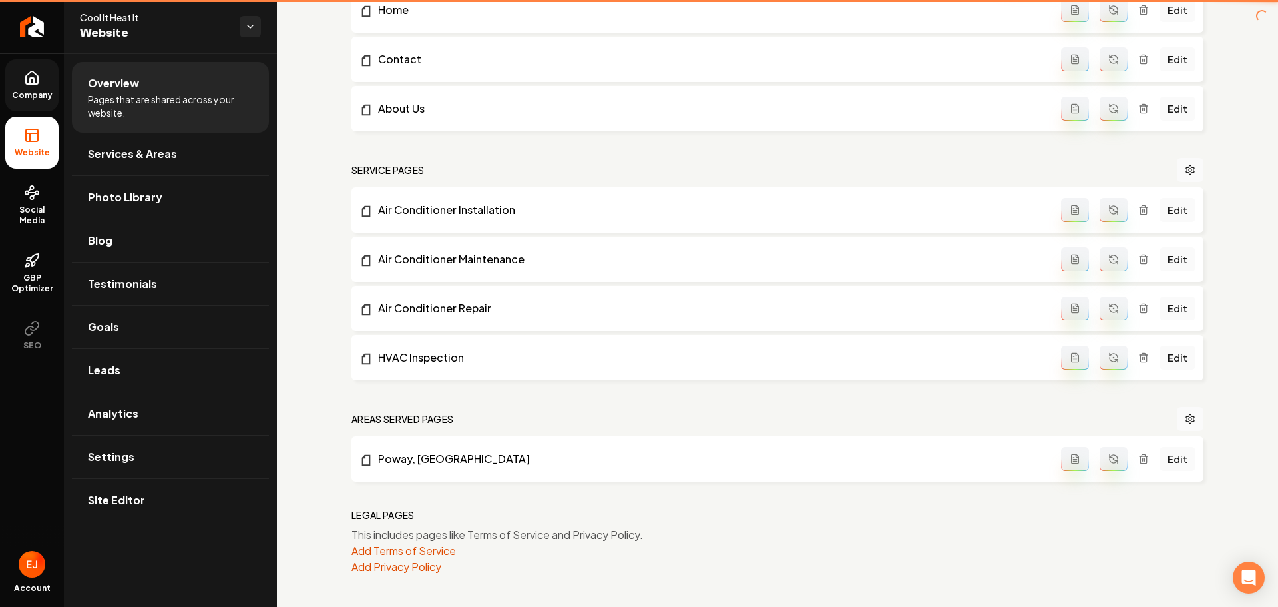
scroll to position [458, 0]
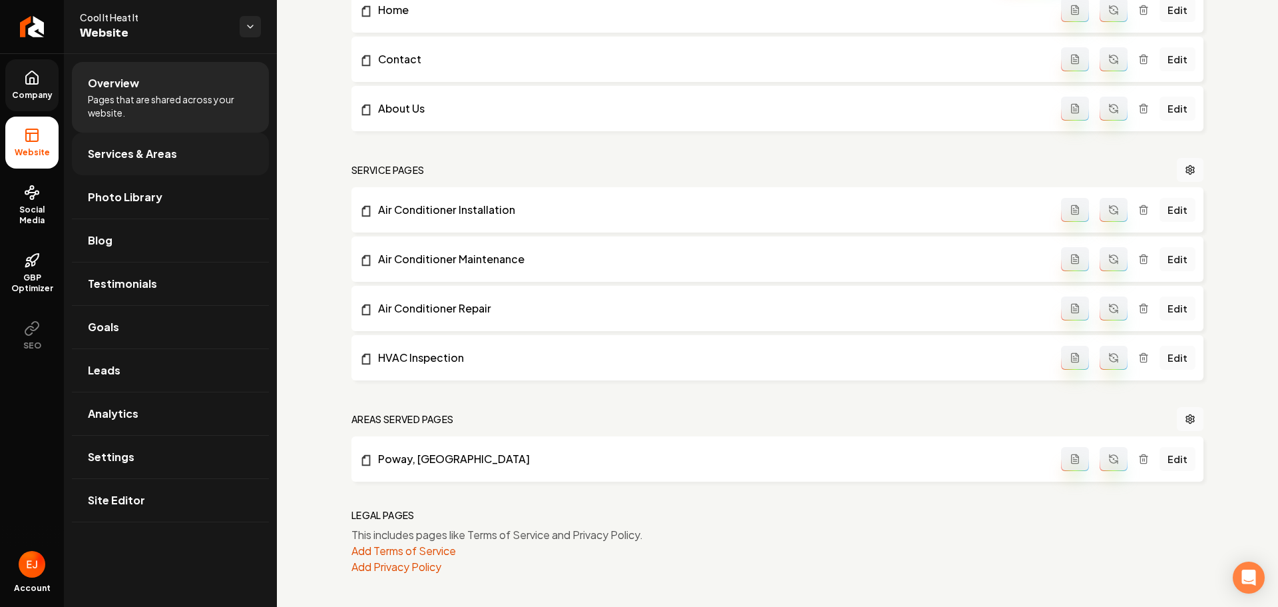
click at [166, 170] on link "Services & Areas" at bounding box center [170, 153] width 197 height 43
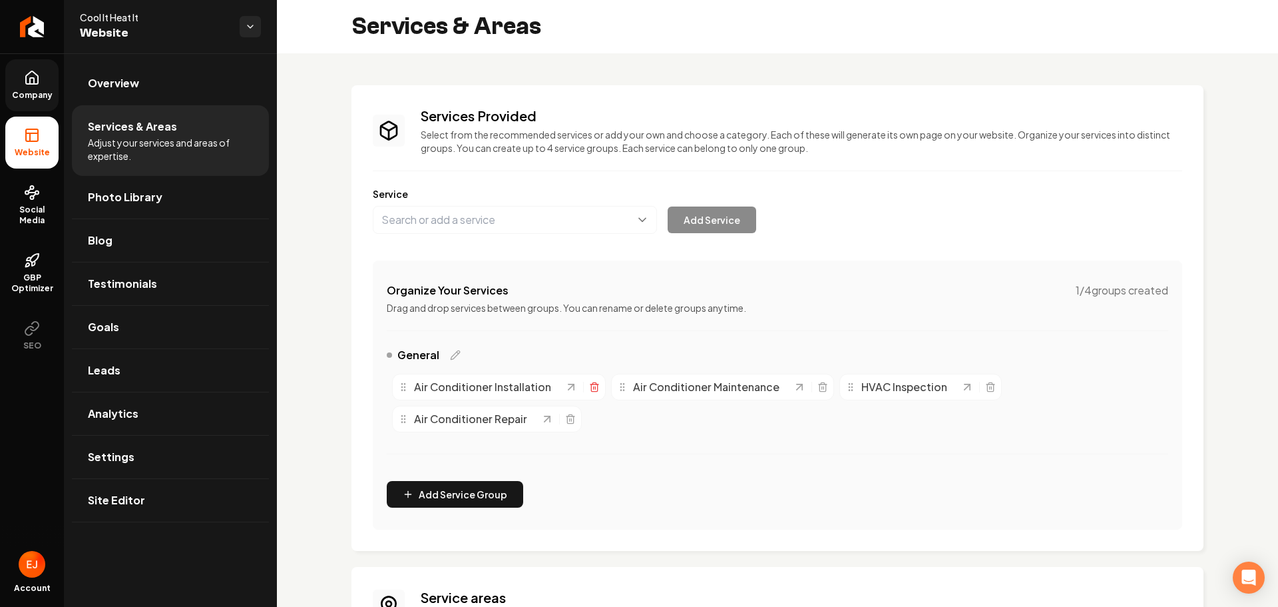
click at [591, 389] on icon "Main content area" at bounding box center [594, 386] width 11 height 11
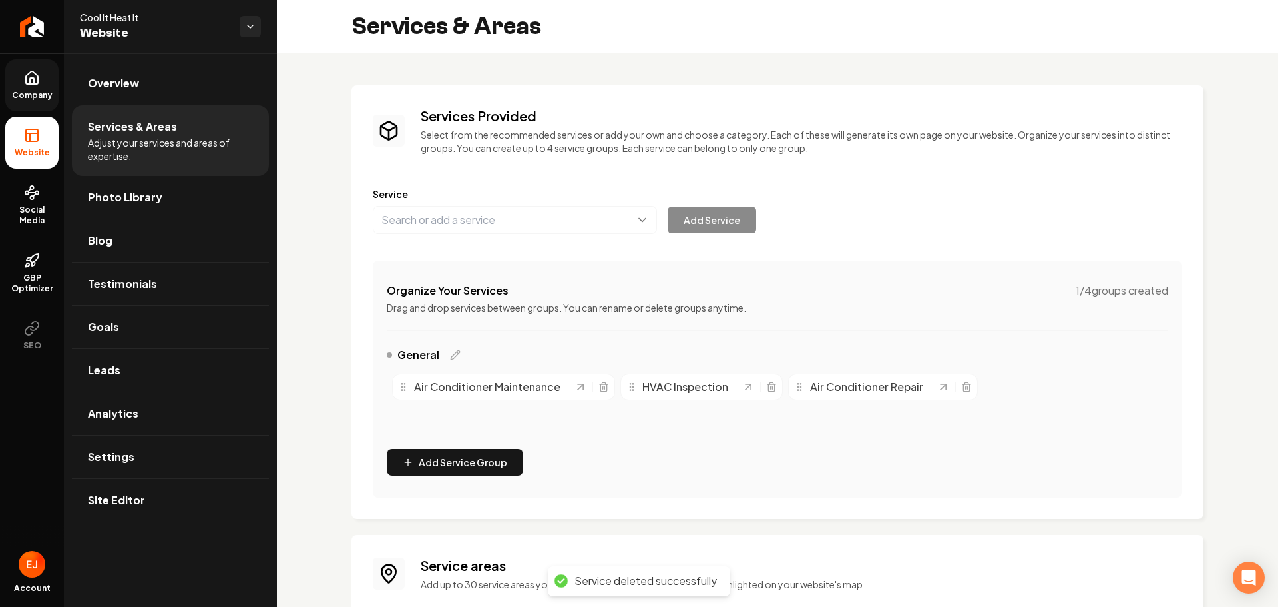
click at [609, 385] on div "Air Conditioner Maintenance" at bounding box center [503, 386] width 223 height 27
click at [601, 388] on icon "Main content area" at bounding box center [604, 386] width 11 height 11
click at [547, 391] on icon "Main content area" at bounding box center [543, 386] width 11 height 11
click at [503, 225] on button "Main content area" at bounding box center [515, 220] width 284 height 28
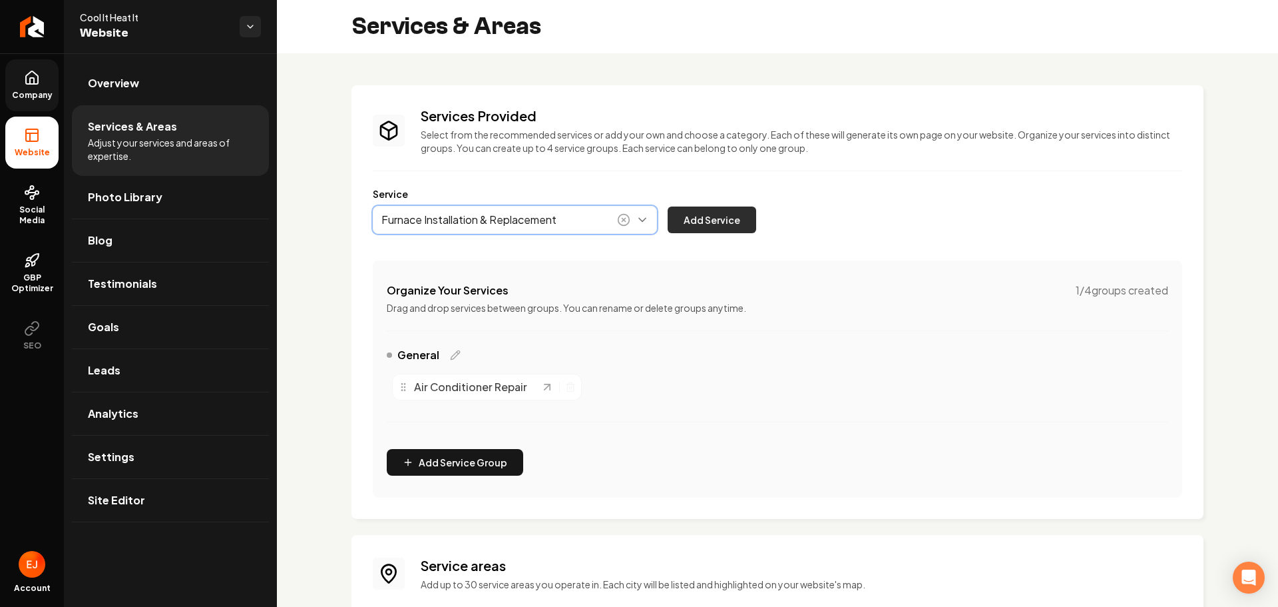
type input "Furnace Installation & Replacement"
click at [685, 226] on button "Add Service" at bounding box center [712, 219] width 89 height 27
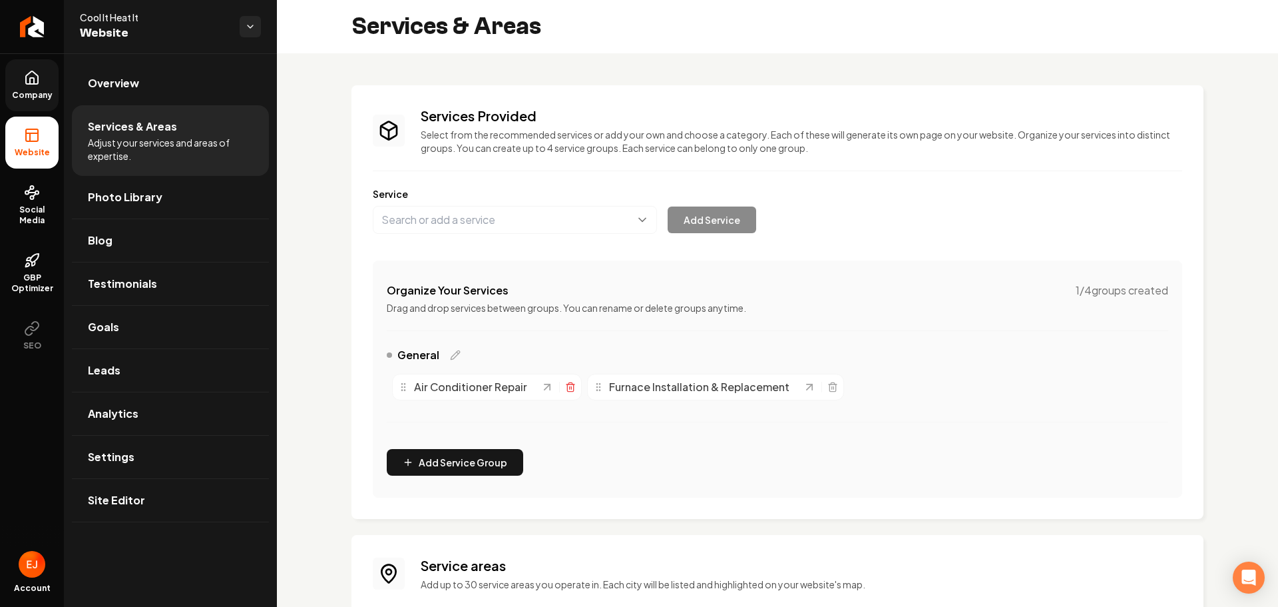
click at [569, 389] on icon "Main content area" at bounding box center [570, 386] width 11 height 11
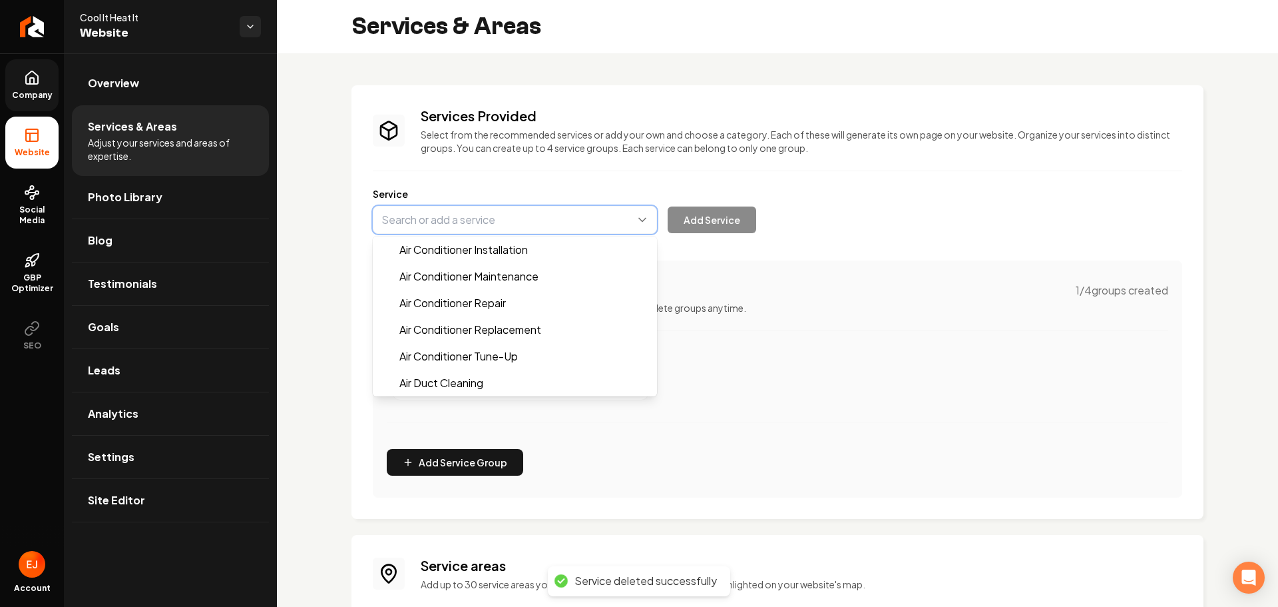
click at [499, 219] on button "Main content area" at bounding box center [515, 220] width 284 height 28
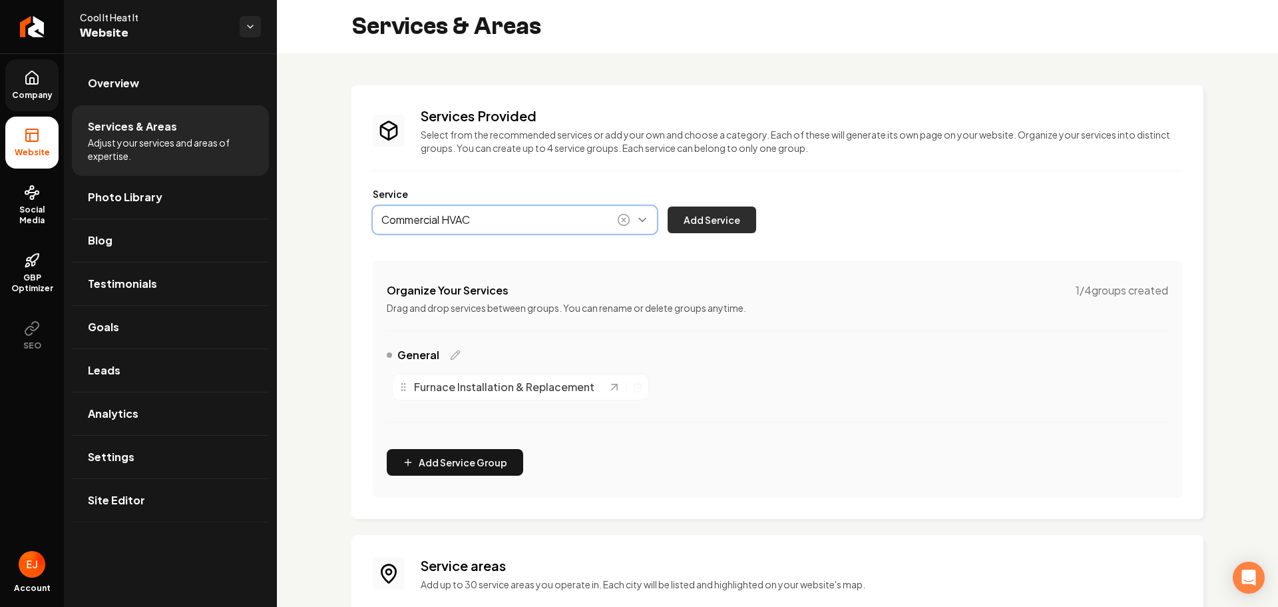
type input "Commercial HVAC"
click at [699, 210] on button "Add Service" at bounding box center [712, 219] width 89 height 27
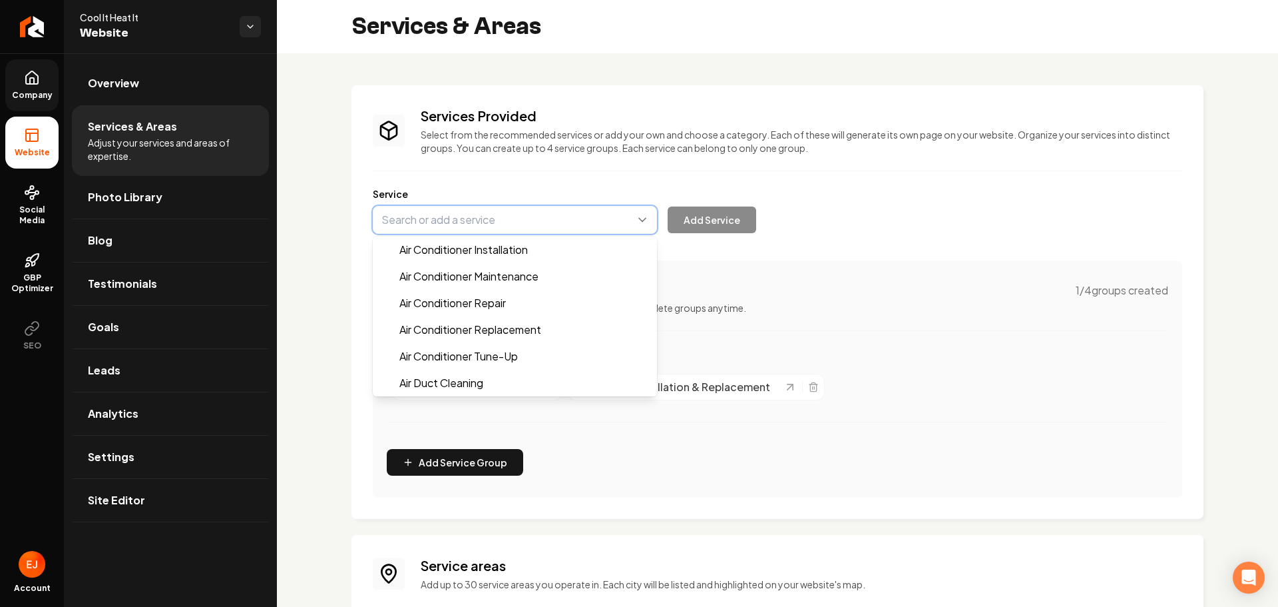
click at [589, 223] on button "Main content area" at bounding box center [515, 220] width 284 height 28
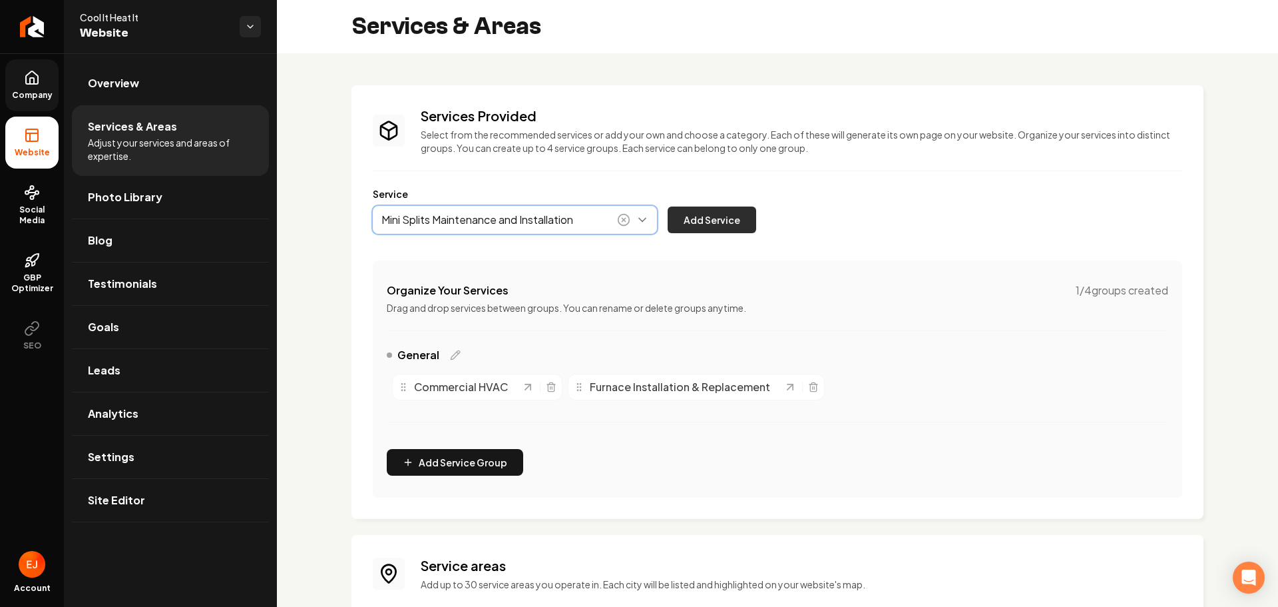
type input "Mini Splits Maintenance and Installation"
click at [698, 222] on button "Add Service" at bounding box center [712, 219] width 89 height 27
click at [480, 229] on button "Main content area" at bounding box center [515, 220] width 284 height 28
type input "Heat Pump Installation & Repair"
click at [672, 207] on button "Add Service" at bounding box center [712, 219] width 89 height 27
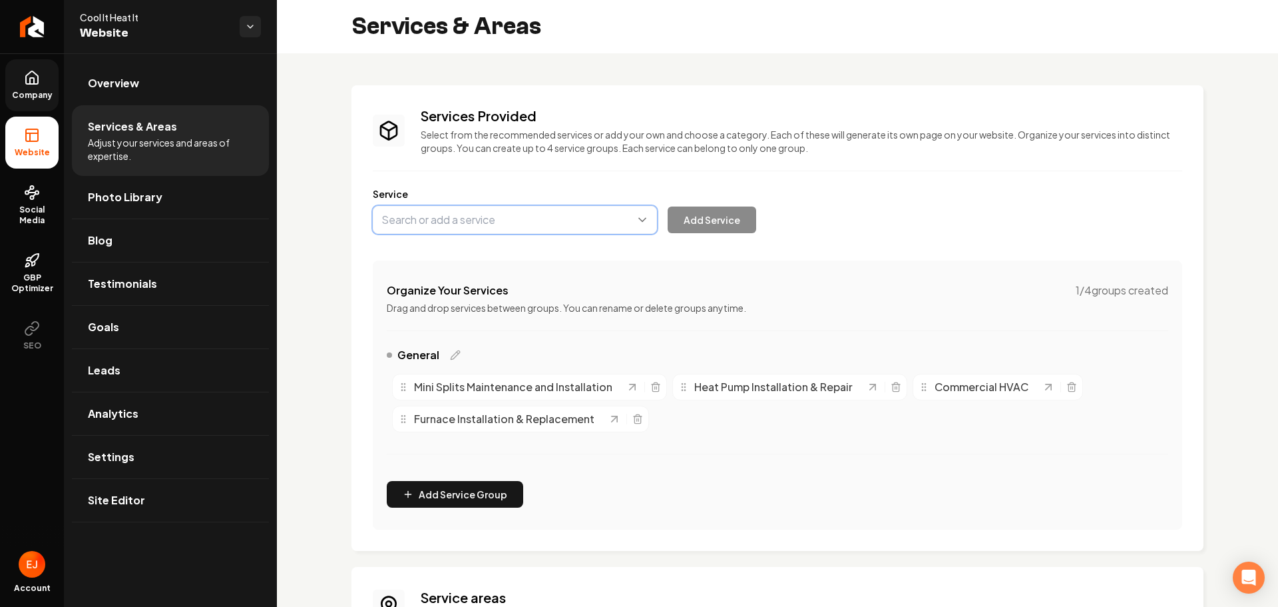
click at [538, 224] on button "Main content area" at bounding box center [515, 220] width 284 height 28
type input "Duct Work Installation & Replacement"
click at [732, 220] on button "Add Service" at bounding box center [712, 219] width 89 height 27
click at [481, 209] on button "Main content area" at bounding box center [515, 220] width 284 height 28
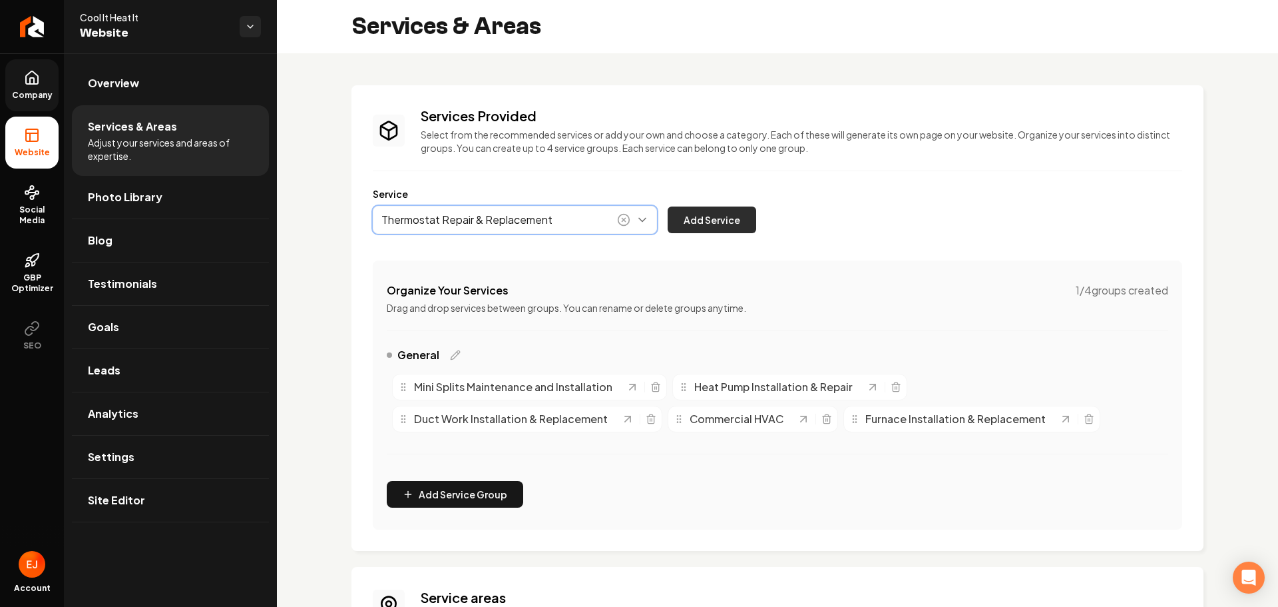
type input "Thermostat Repair & Replacement"
click at [685, 212] on button "Add Service" at bounding box center [712, 219] width 89 height 27
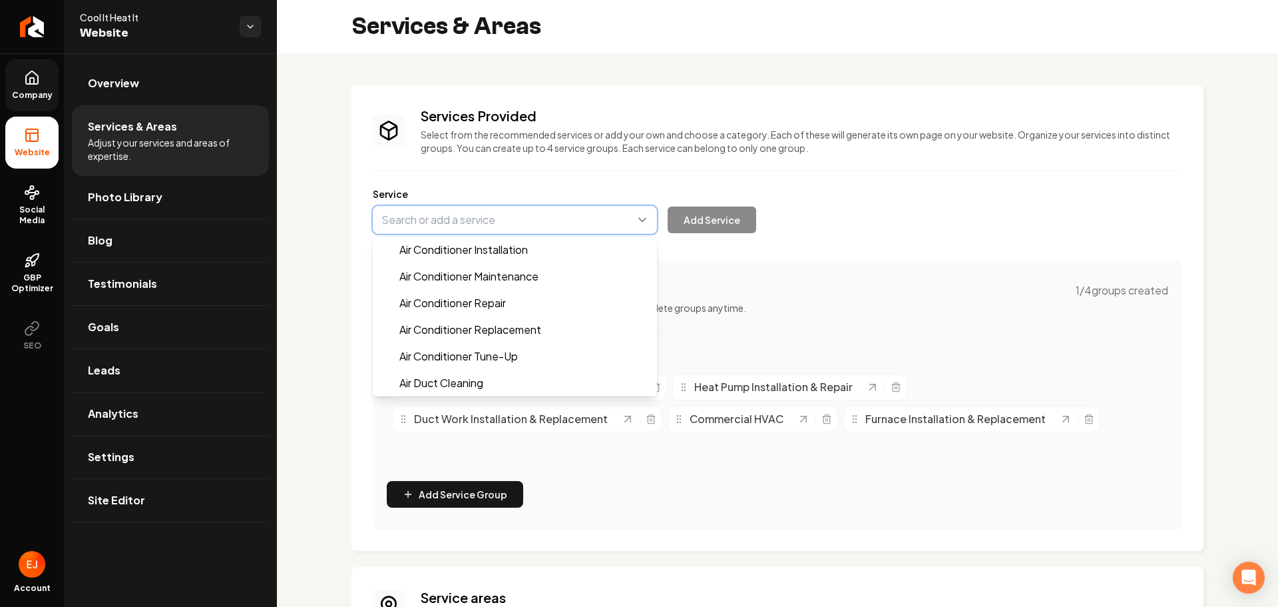
click at [519, 229] on button "Main content area" at bounding box center [515, 220] width 284 height 28
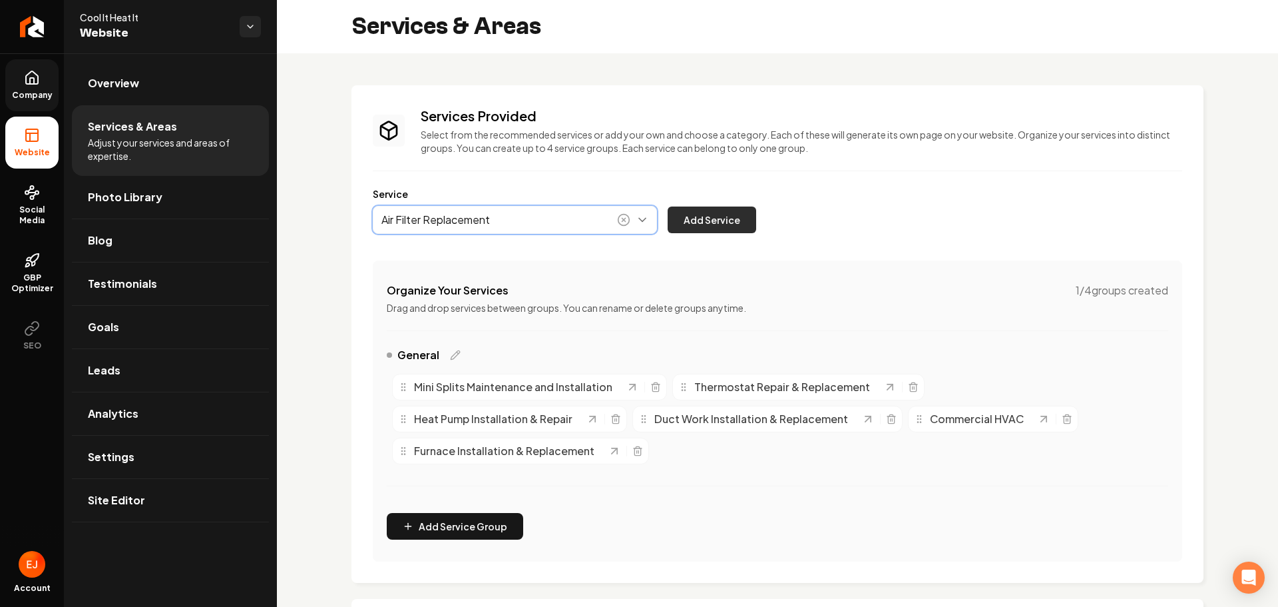
type input "Air Filter Replacement"
click at [731, 219] on button "Add Service" at bounding box center [712, 219] width 89 height 27
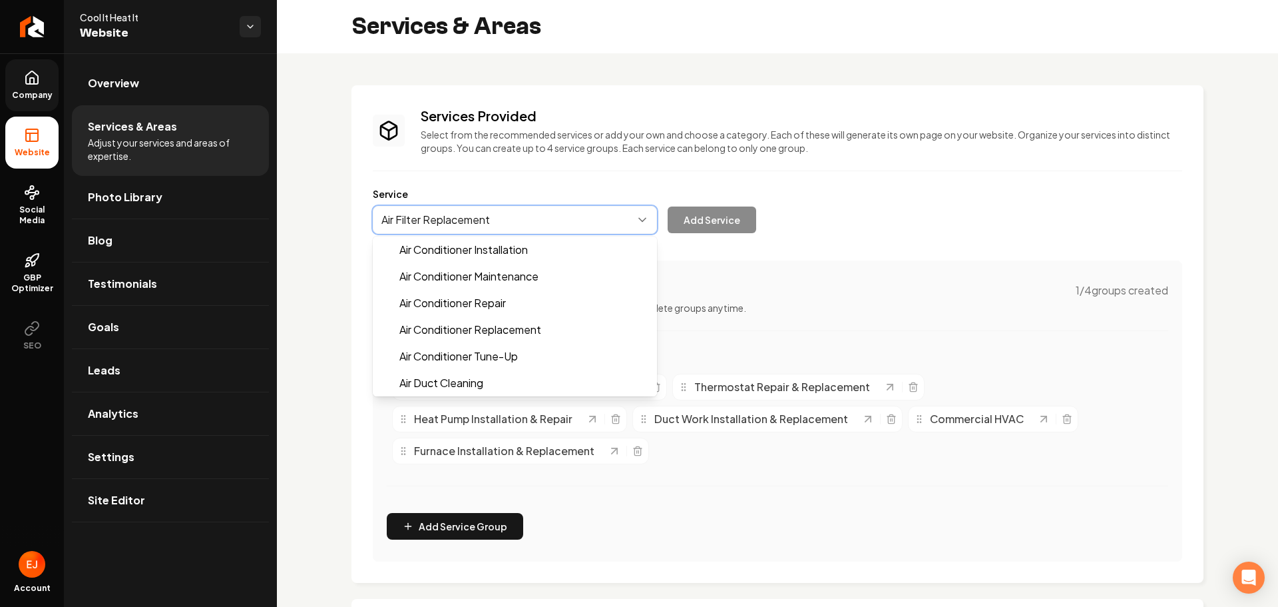
click at [559, 231] on button "Main content area" at bounding box center [515, 220] width 284 height 28
click at [535, 215] on button "Main content area" at bounding box center [515, 220] width 284 height 28
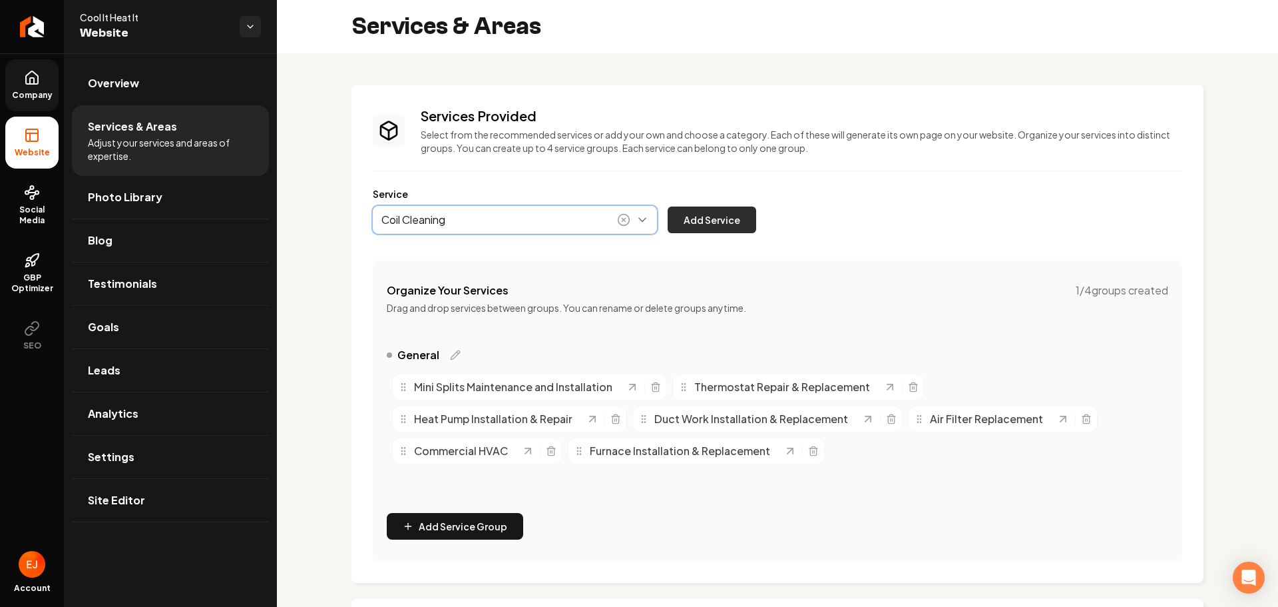
type input "Coil Cleaning"
drag, startPoint x: 726, startPoint y: 219, endPoint x: 541, endPoint y: 231, distance: 184.8
click at [725, 219] on button "Add Service" at bounding box center [712, 219] width 89 height 27
click at [465, 222] on button "Main content area" at bounding box center [515, 220] width 284 height 28
type input "Refrigerant Recharge & Leak Detection"
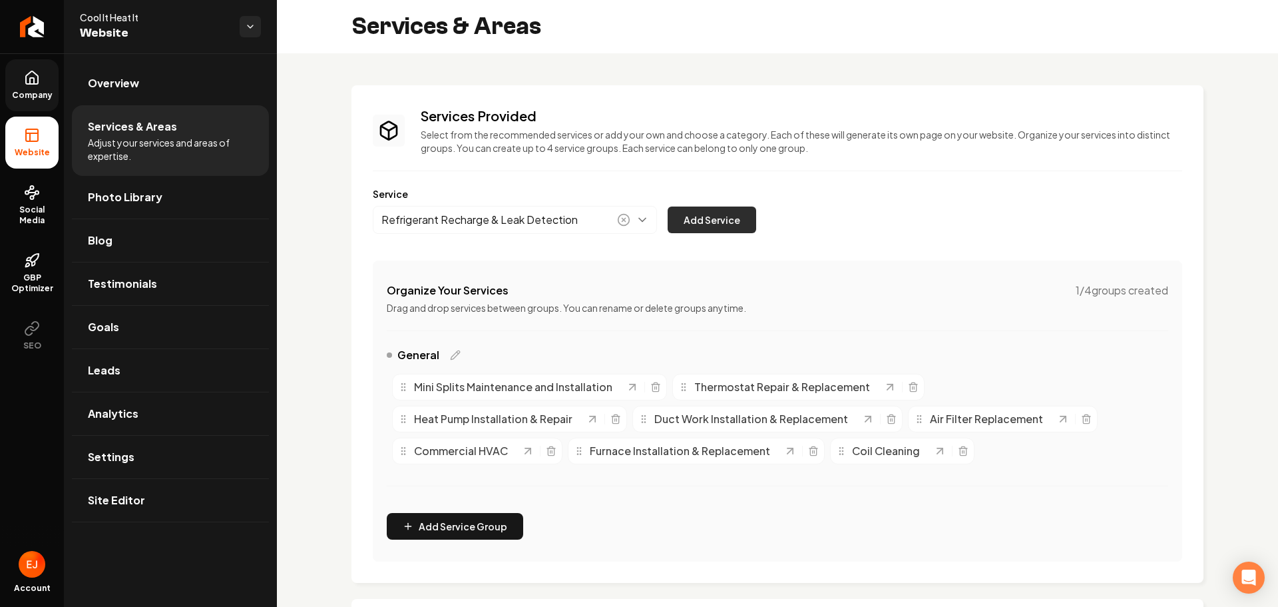
click at [708, 208] on button "Add Service" at bounding box center [712, 219] width 89 height 27
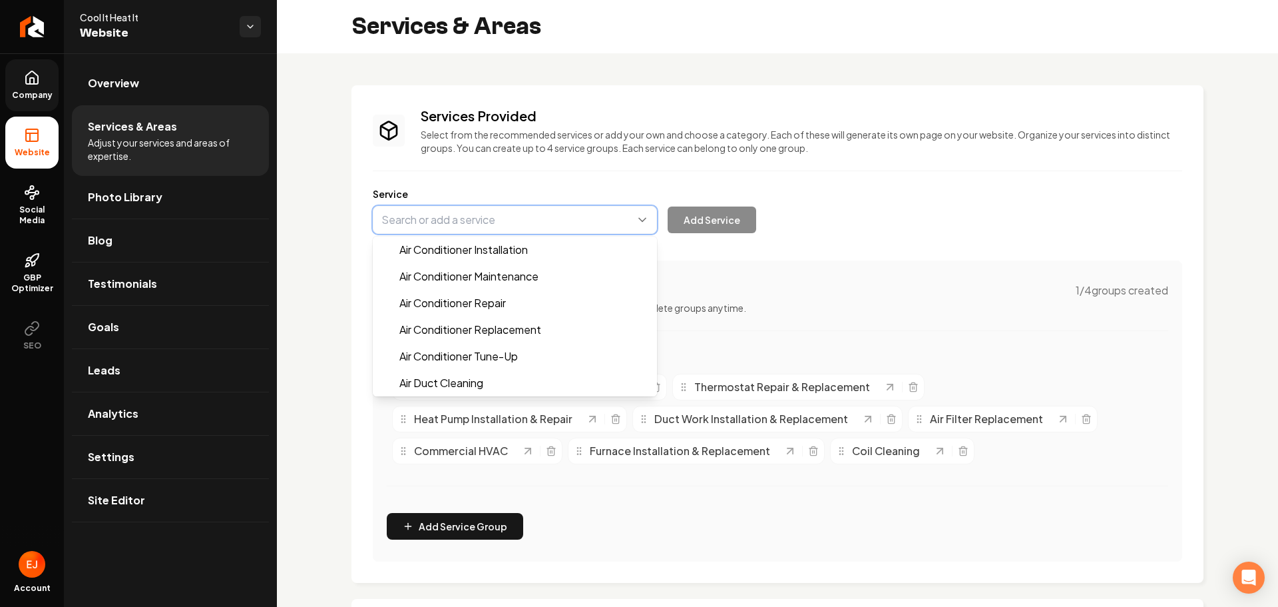
click at [529, 220] on button "Main content area" at bounding box center [515, 220] width 284 height 28
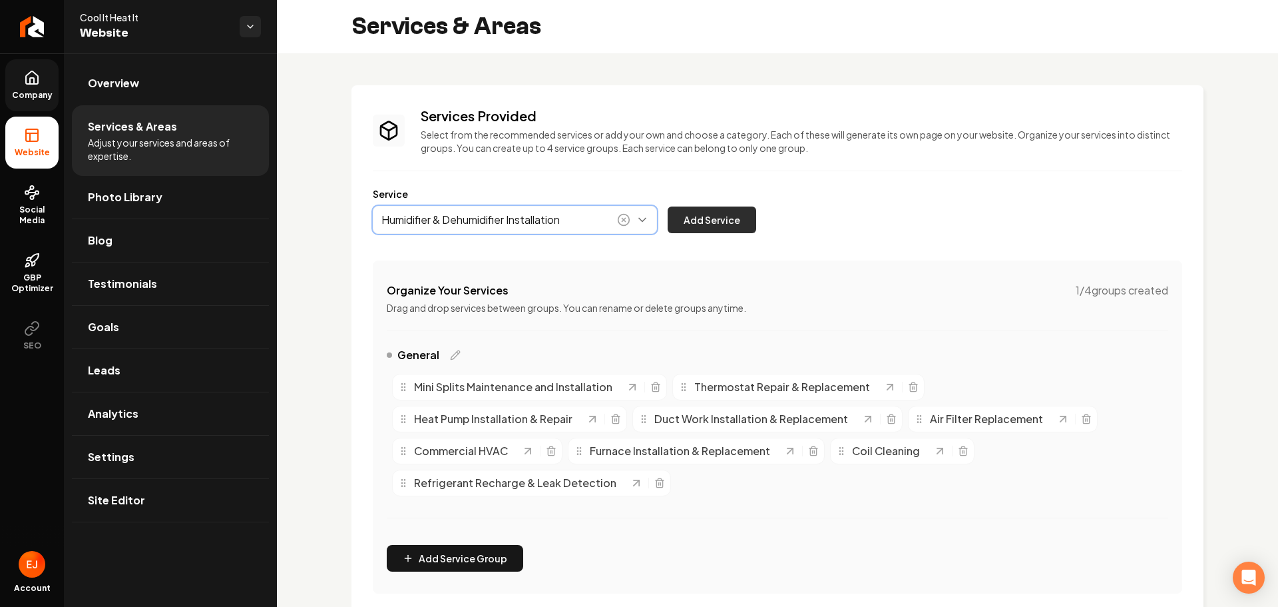
type input "Humidifier & Dehumidifier Installation"
click at [714, 233] on div "Services Provided Select from the recommended services or add your own and choo…" at bounding box center [778, 350] width 810 height 487
drag, startPoint x: 774, startPoint y: 217, endPoint x: 728, endPoint y: 228, distance: 47.2
click at [767, 219] on div "Service Humidifier & Dehumidifier Installation Add Service" at bounding box center [778, 210] width 810 height 47
click at [728, 228] on button "Add Service" at bounding box center [712, 219] width 89 height 27
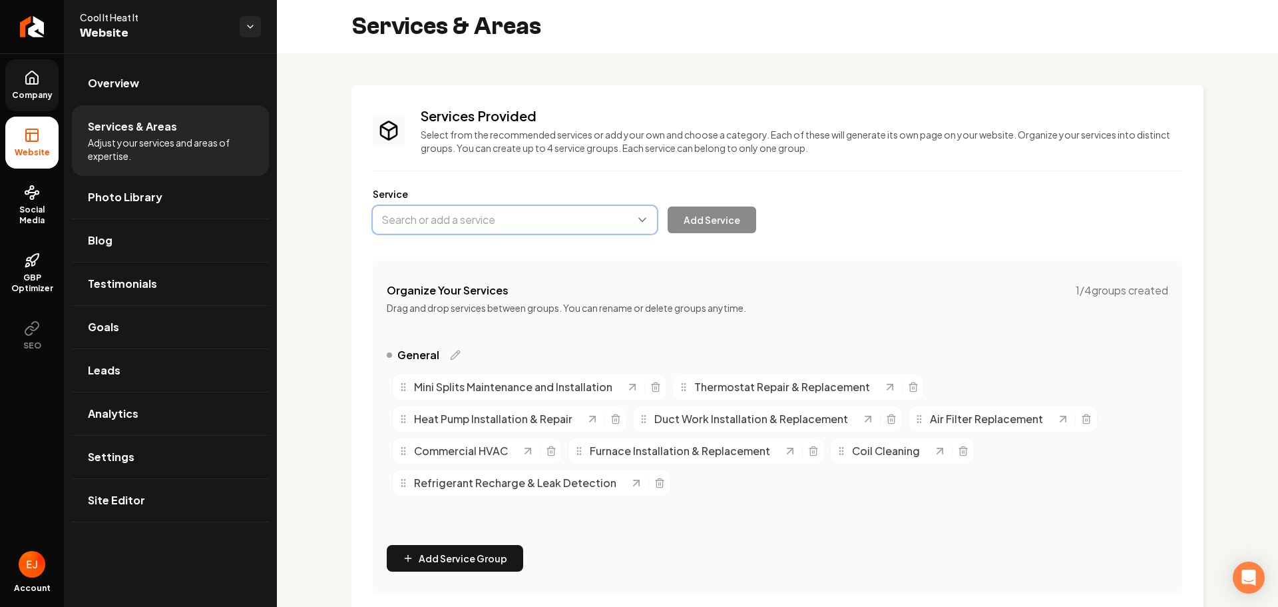
click at [575, 222] on button "Main content area" at bounding box center [515, 220] width 284 height 28
type input "Air Purifier & UV Light Installation"
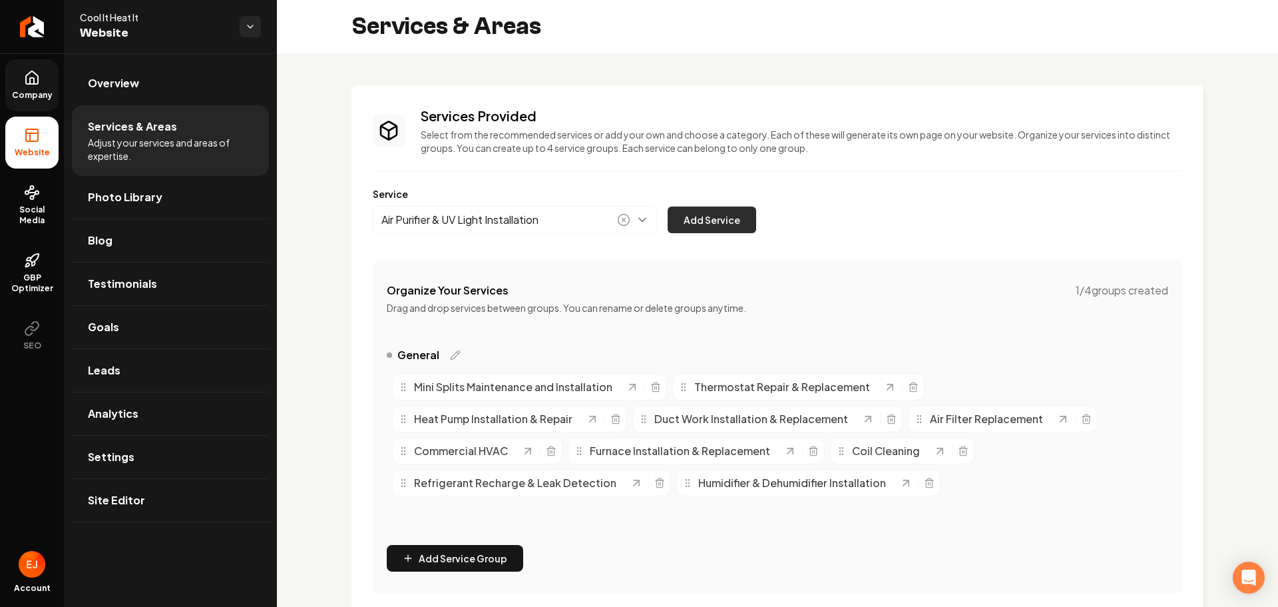
click at [694, 218] on button "Add Service" at bounding box center [712, 219] width 89 height 27
click at [509, 241] on div "Services Provided Select from the recommended services or add your own and choo…" at bounding box center [778, 350] width 810 height 487
click at [487, 218] on button "Main content area" at bounding box center [515, 220] width 284 height 28
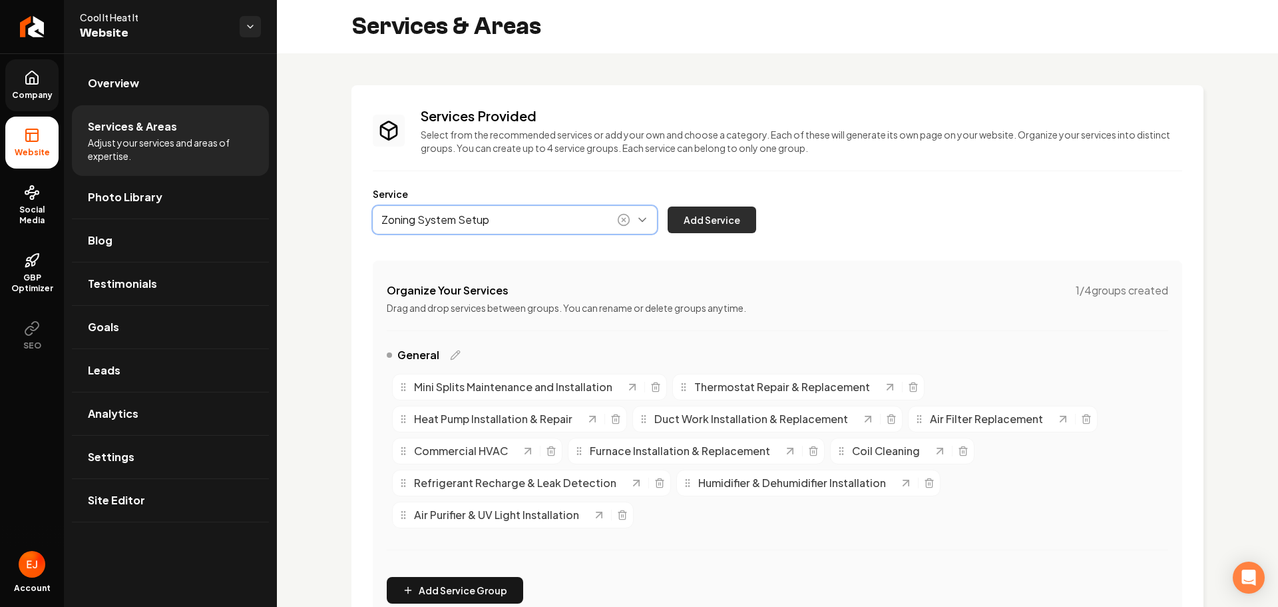
type input "Zoning System Setup"
click at [709, 208] on button "Add Service" at bounding box center [712, 219] width 89 height 27
click at [497, 231] on button "Main content area" at bounding box center [515, 220] width 284 height 28
type input "Energy Efficient Upgrades"
click at [708, 218] on button "Add Service" at bounding box center [712, 219] width 89 height 27
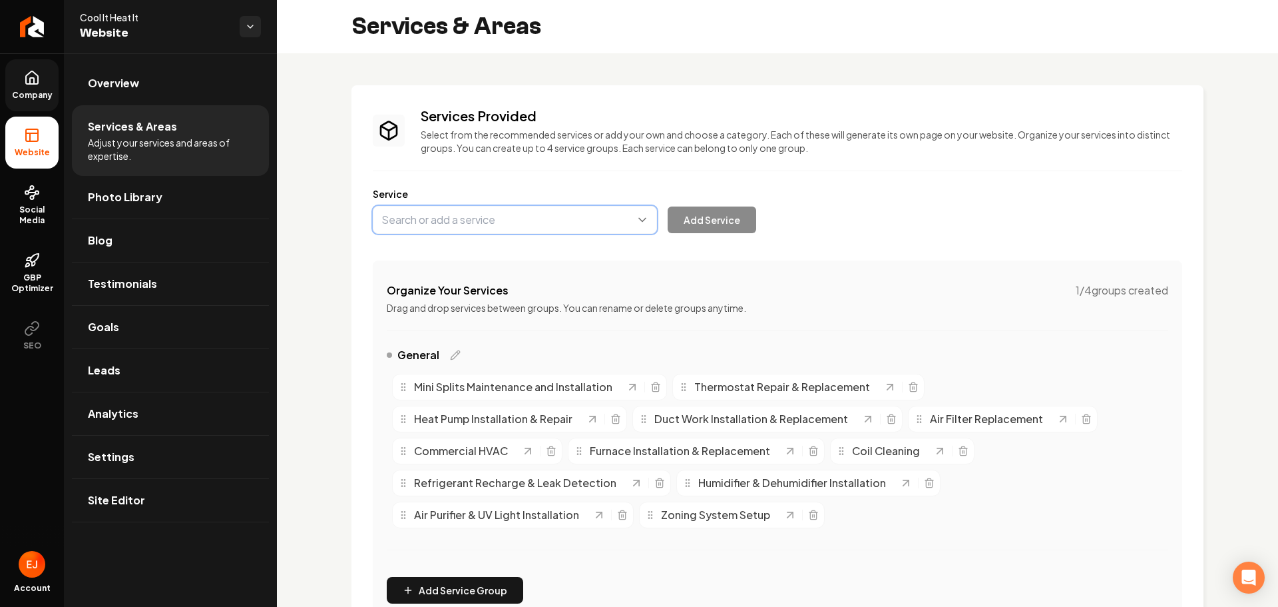
click at [531, 210] on button "Main content area" at bounding box center [515, 220] width 284 height 28
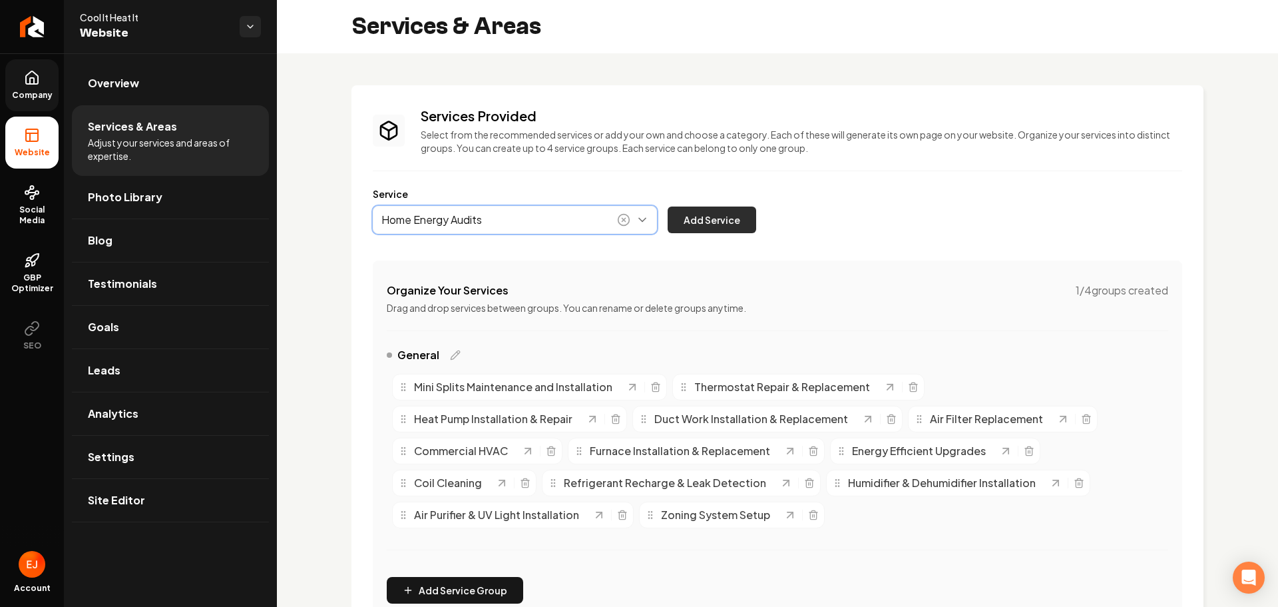
type input "Home Energy Audits"
click at [714, 221] on button "Add Service" at bounding box center [712, 219] width 89 height 27
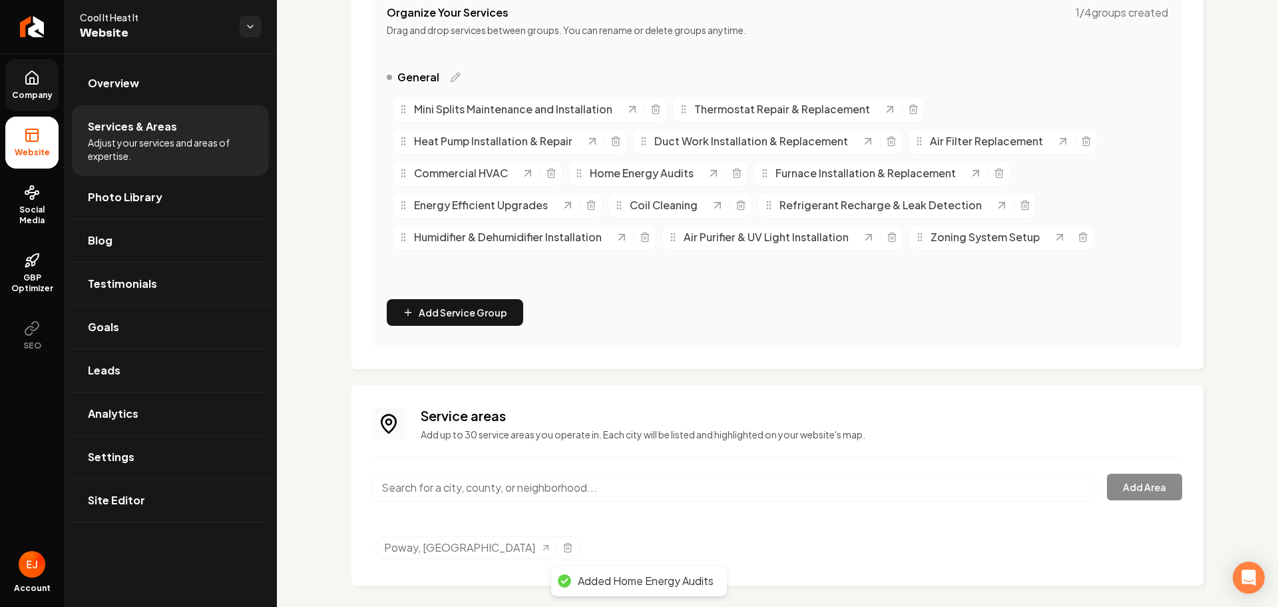
scroll to position [288, 0]
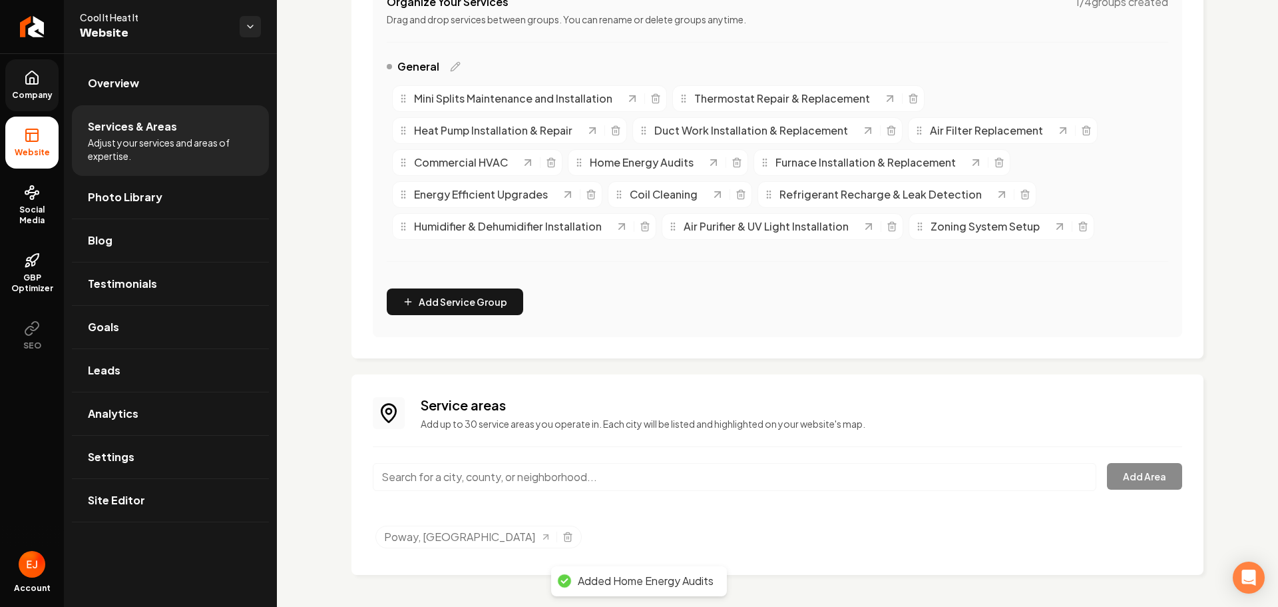
click at [491, 487] on input "Main content area" at bounding box center [735, 477] width 724 height 28
click at [500, 477] on input "Main content area" at bounding box center [735, 477] width 724 height 28
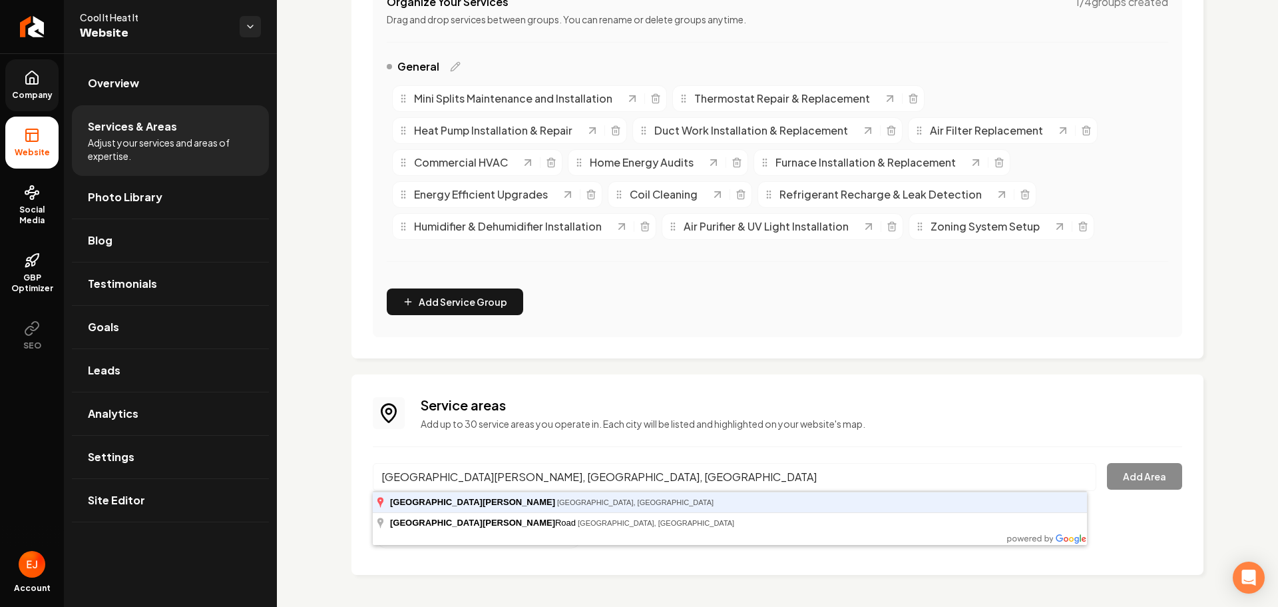
type input "Rancho Bernardo, San Diego, CA"
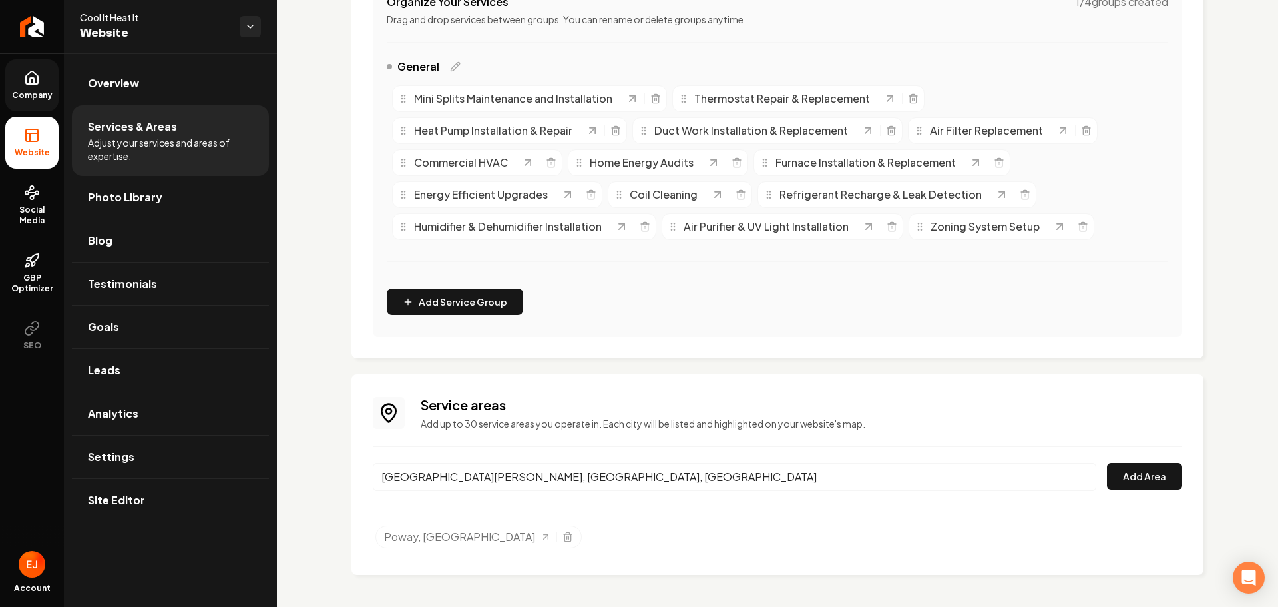
click at [1182, 475] on div "Service areas Add up to 30 service areas you operate in. Each city will be list…" at bounding box center [778, 474] width 852 height 200
click at [1146, 485] on button "Add Area" at bounding box center [1144, 476] width 75 height 27
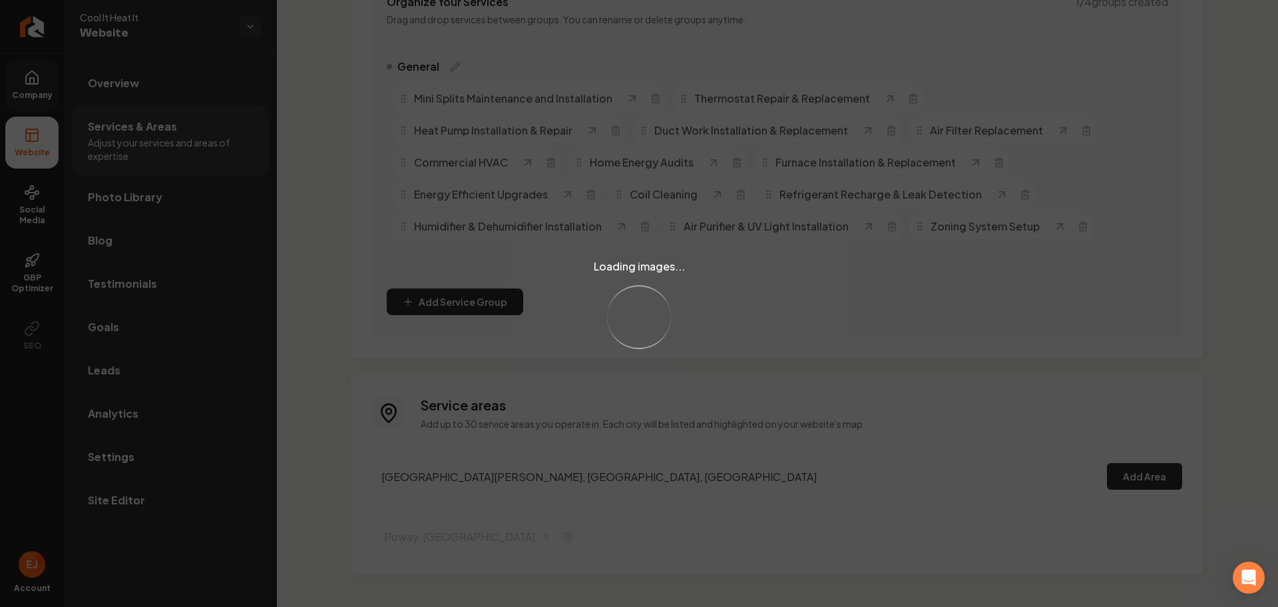
click at [695, 476] on div "Loading images... Loading..." at bounding box center [639, 303] width 1278 height 607
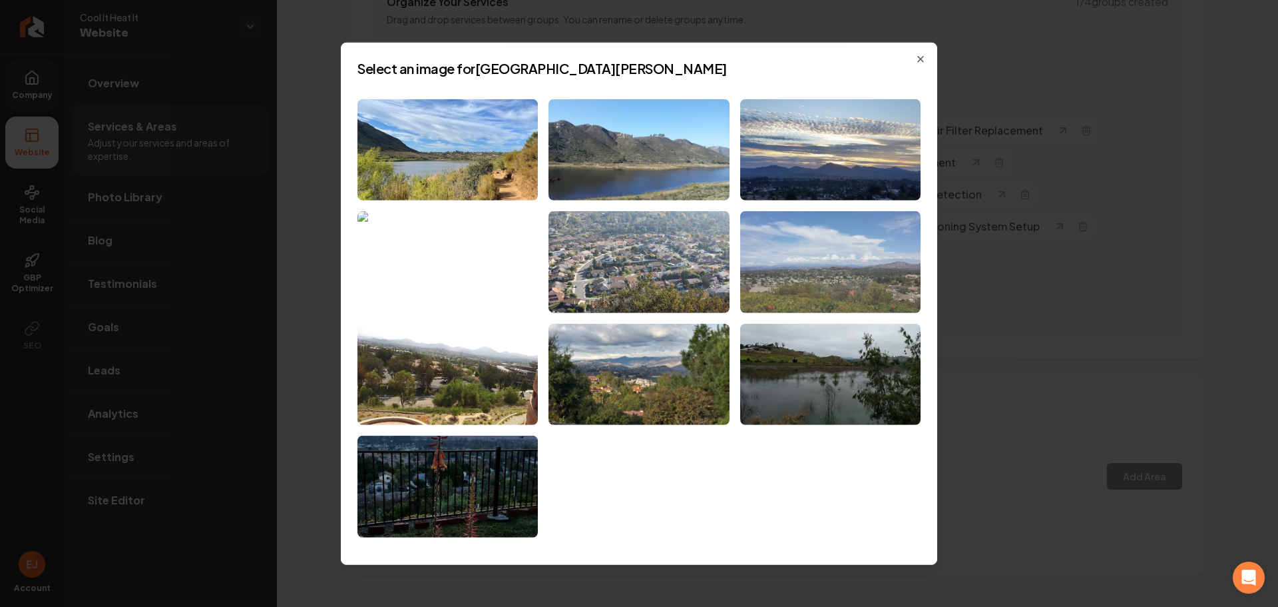
click at [857, 289] on img at bounding box center [830, 262] width 180 height 102
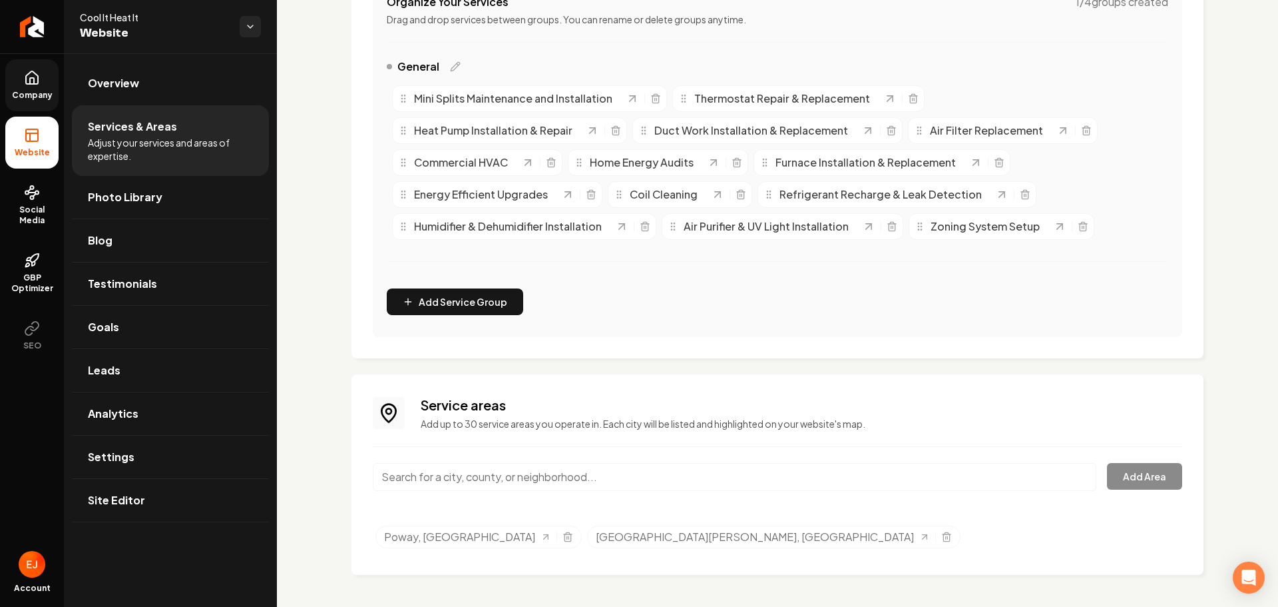
click at [569, 475] on input "Main content area" at bounding box center [735, 477] width 724 height 28
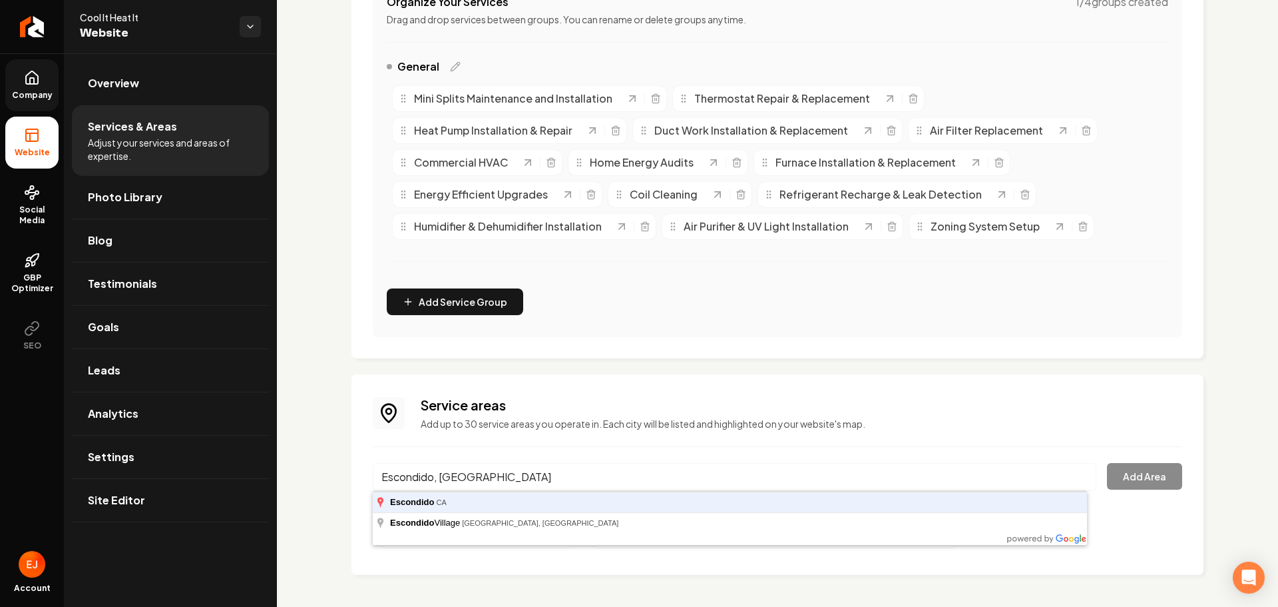
type input "Escondido, CA"
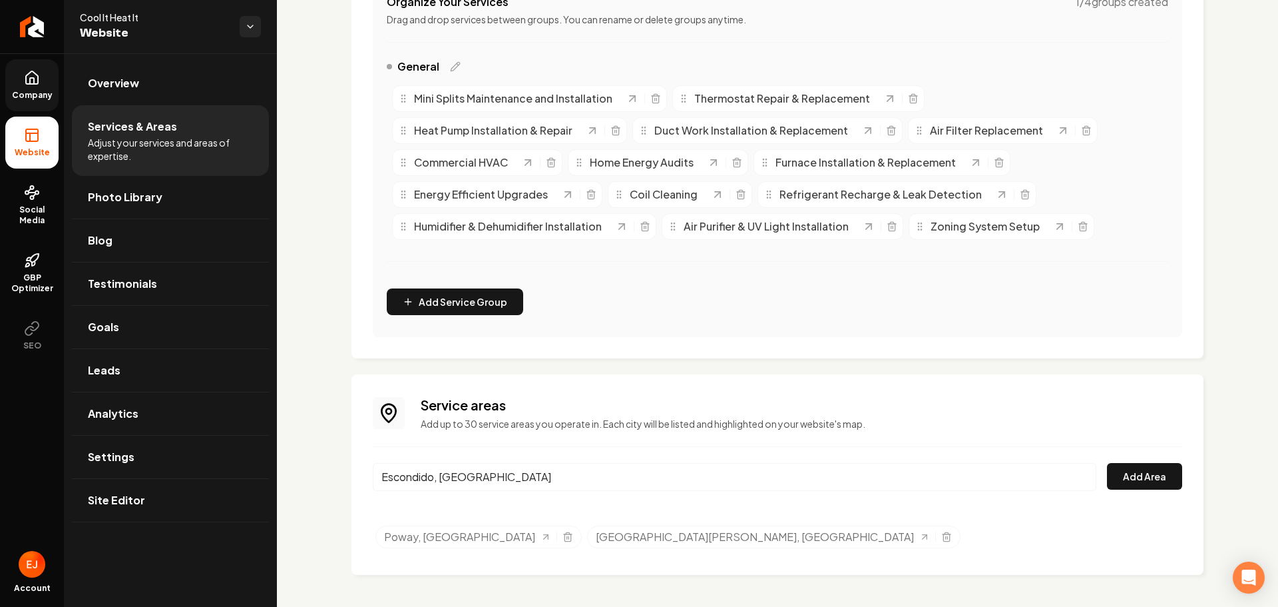
click at [1165, 453] on div "Service areas Add up to 30 service areas you operate in. Each city will be list…" at bounding box center [778, 474] width 810 height 158
click at [1154, 464] on button "Add Area" at bounding box center [1144, 476] width 75 height 27
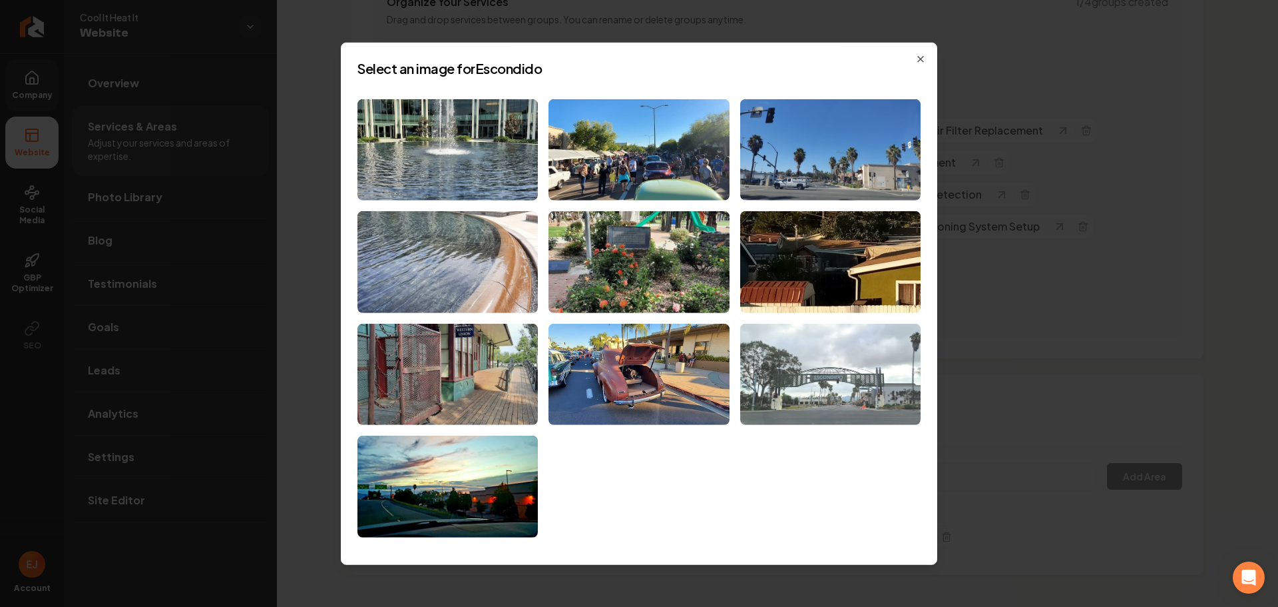
click at [823, 376] on img at bounding box center [830, 375] width 180 height 102
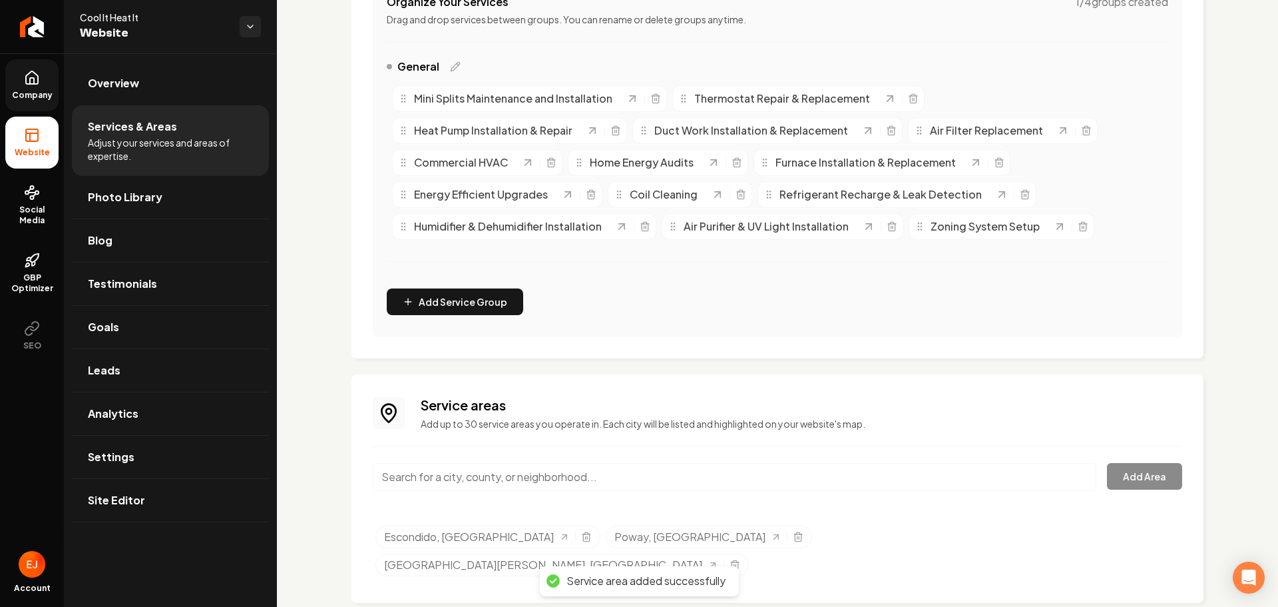
click at [484, 479] on input "Main content area" at bounding box center [735, 477] width 724 height 28
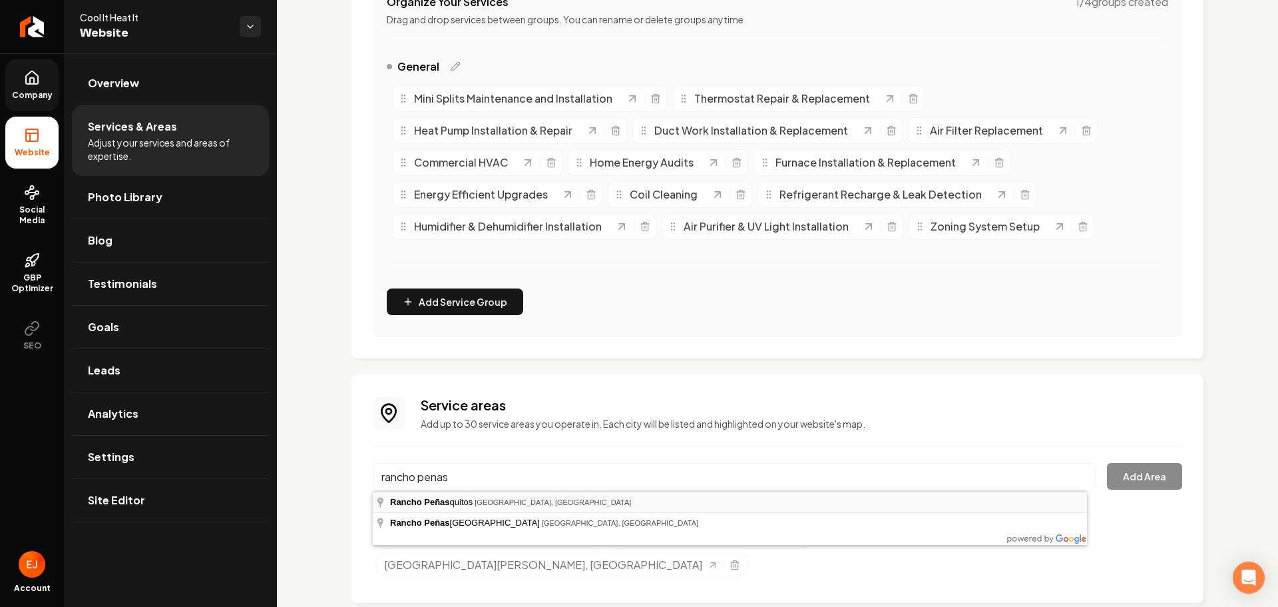
type input "Rancho Peñasquitos, San Diego, CA"
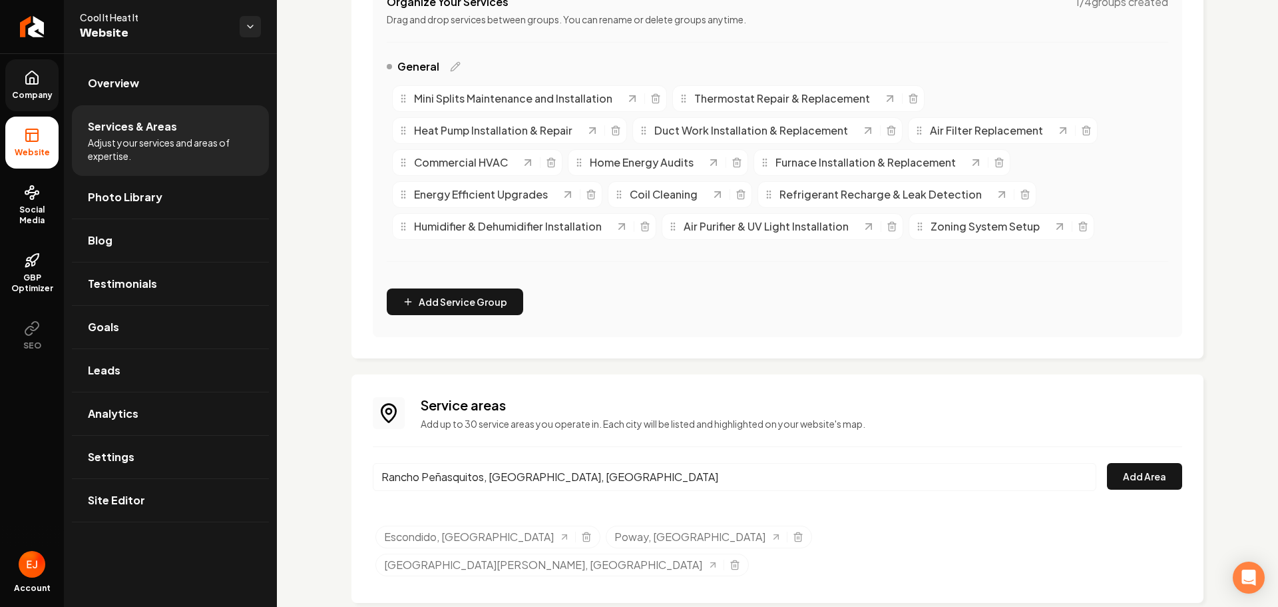
click at [1132, 491] on div "Rancho Peñasquitos, San Diego, CA Add Area" at bounding box center [778, 485] width 810 height 44
click at [1132, 482] on button "Add Area" at bounding box center [1144, 476] width 75 height 27
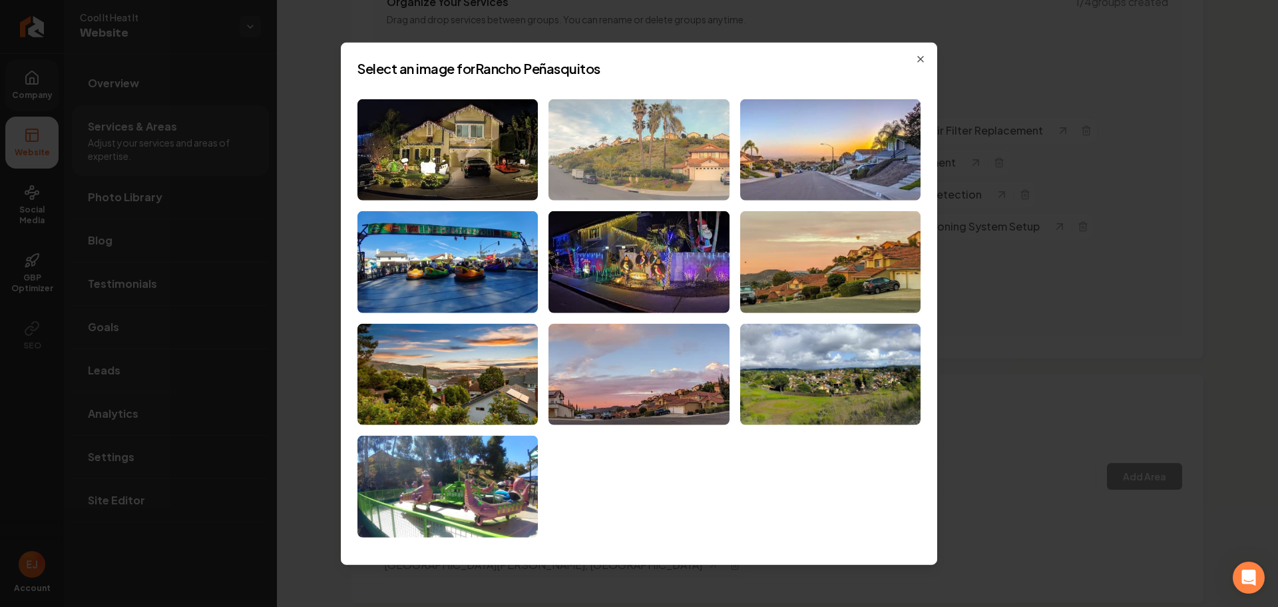
click at [625, 166] on img at bounding box center [639, 150] width 180 height 102
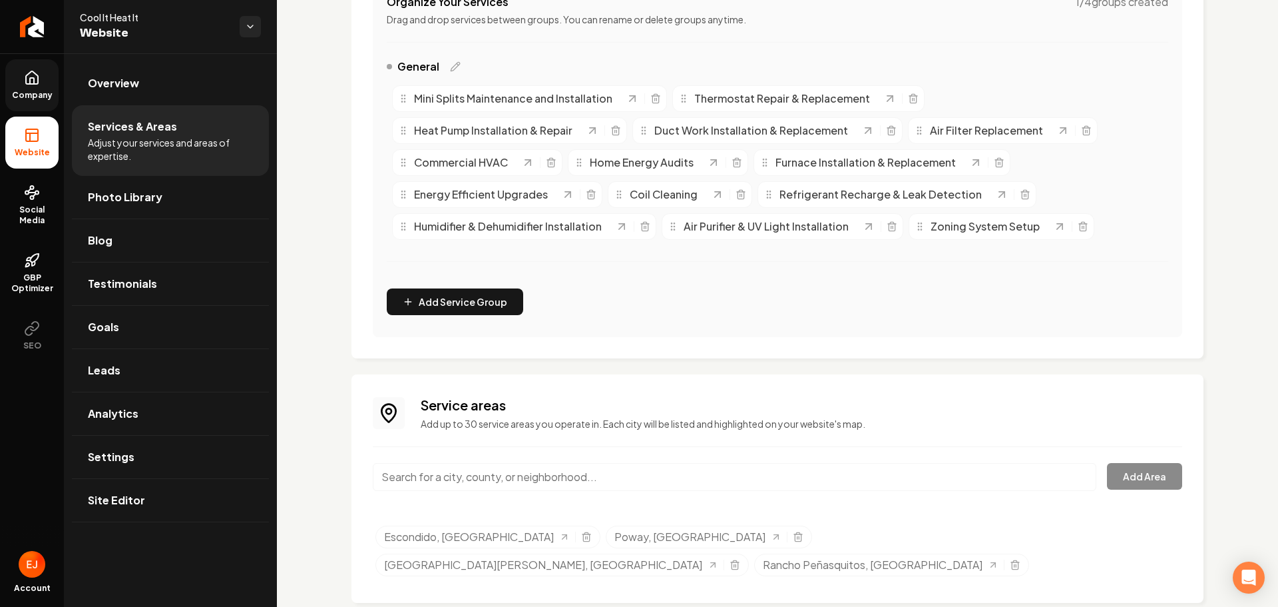
click at [614, 479] on input "Main content area" at bounding box center [735, 477] width 724 height 28
click at [630, 498] on div "Main content area" at bounding box center [735, 485] width 724 height 44
click at [616, 482] on input "Main content area" at bounding box center [735, 477] width 724 height 28
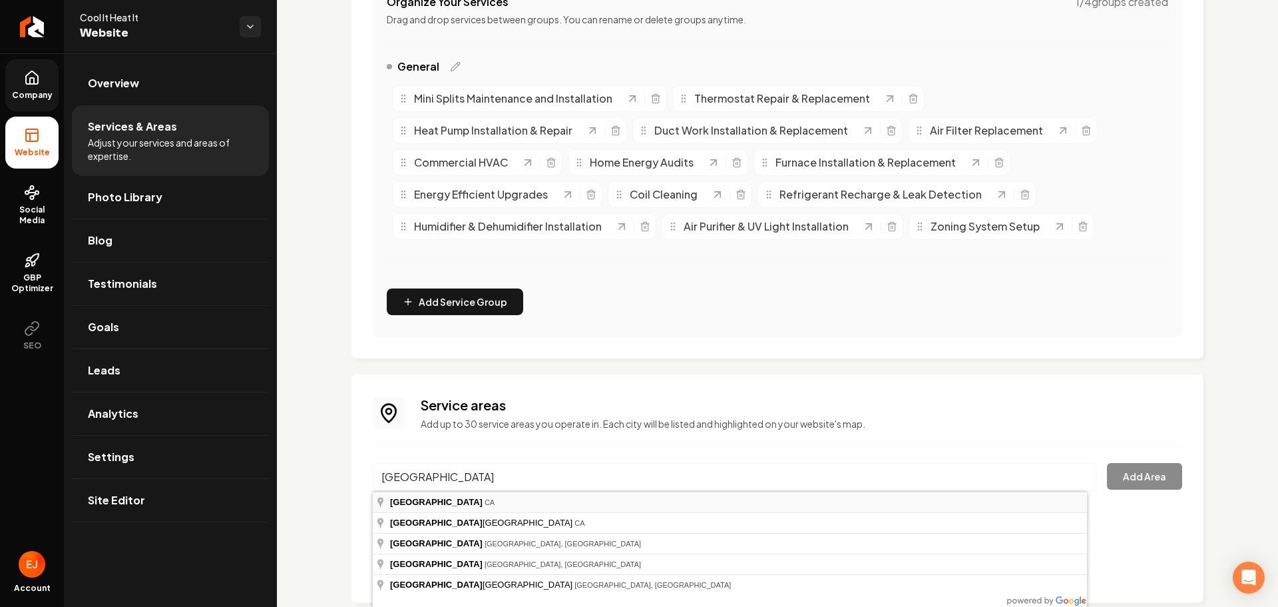
type input "Rancho Santa Fe, CA"
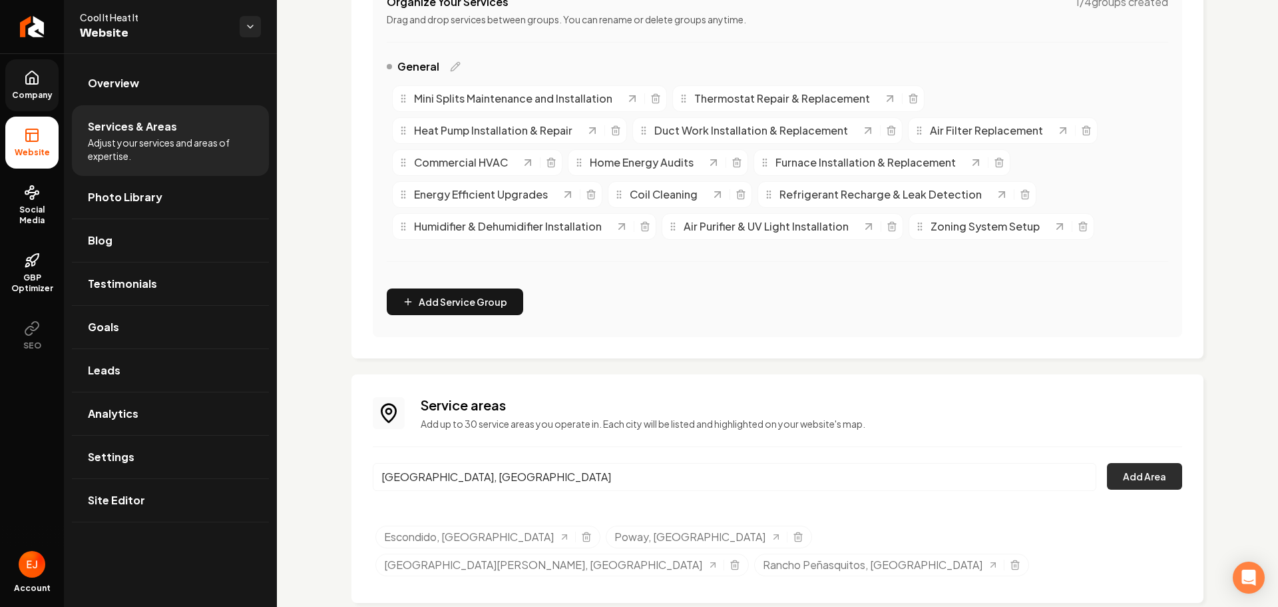
click at [1161, 479] on button "Add Area" at bounding box center [1144, 476] width 75 height 27
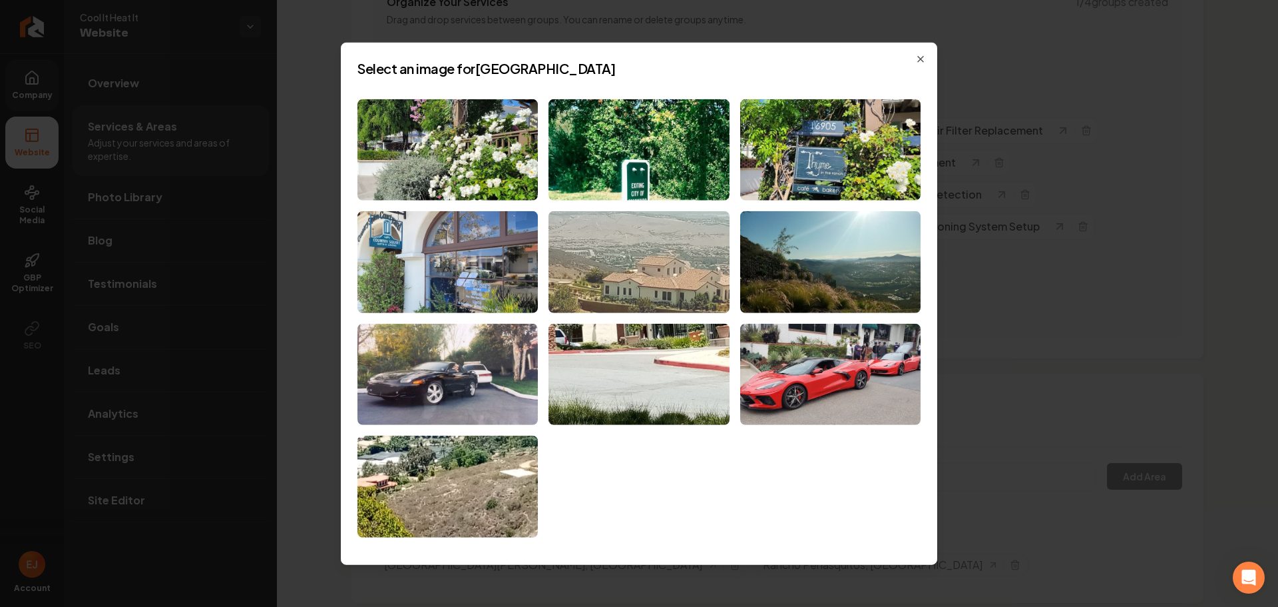
click at [656, 283] on img at bounding box center [639, 262] width 180 height 102
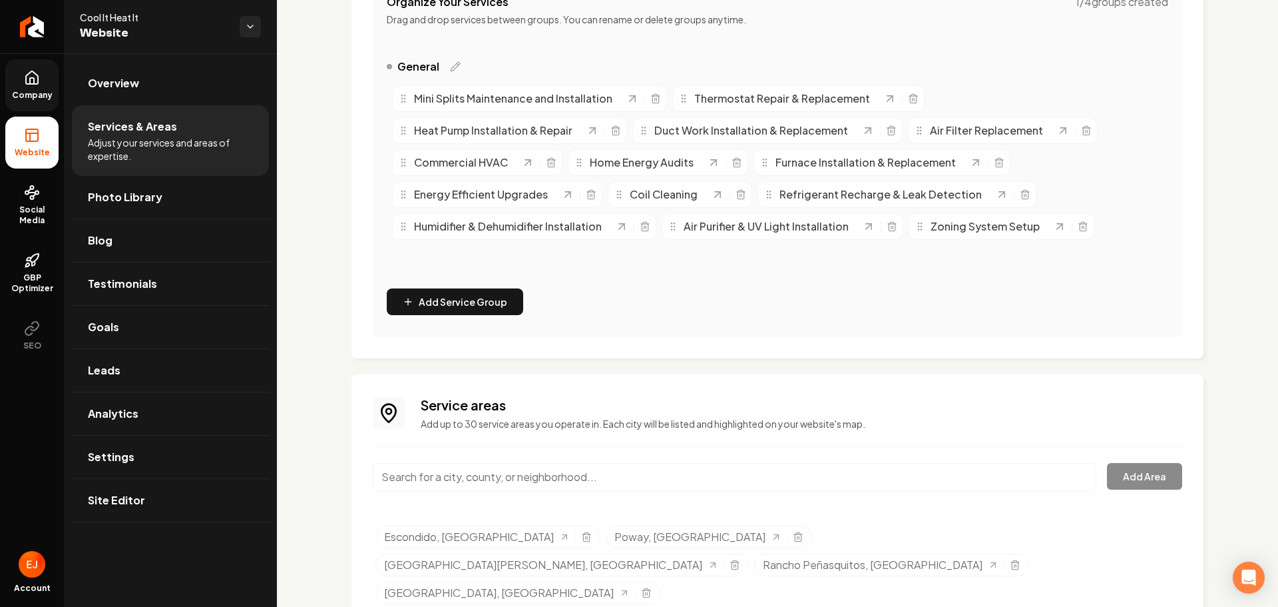
click at [530, 470] on input "Main content area" at bounding box center [735, 477] width 724 height 28
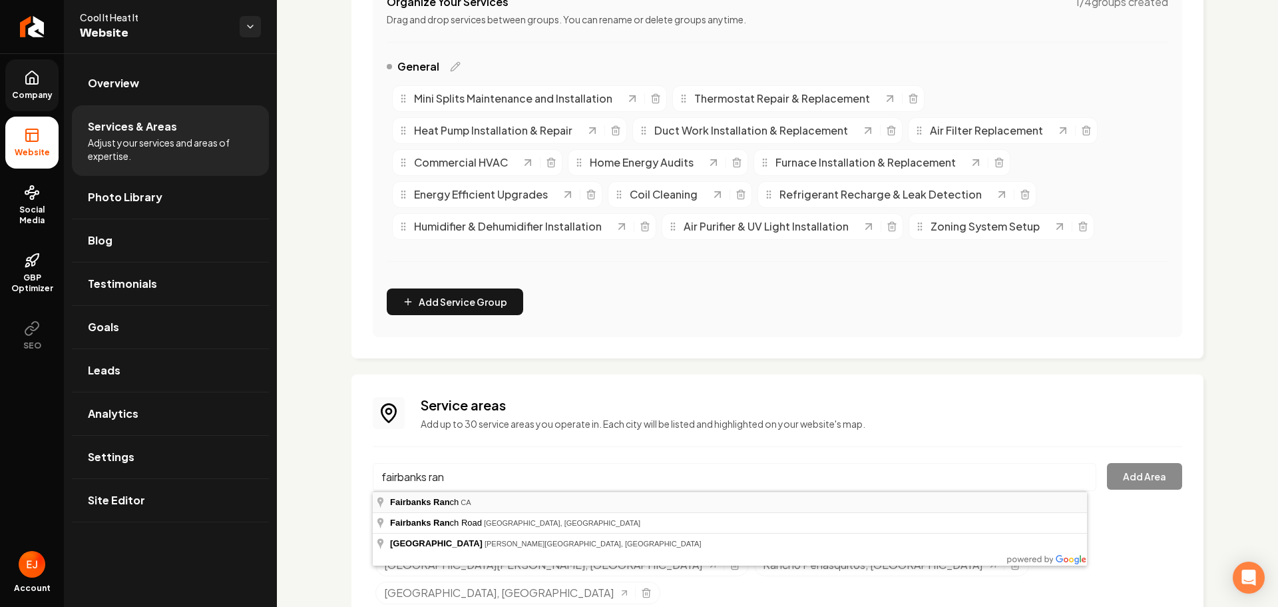
type input "Fairbanks Ranch, CA"
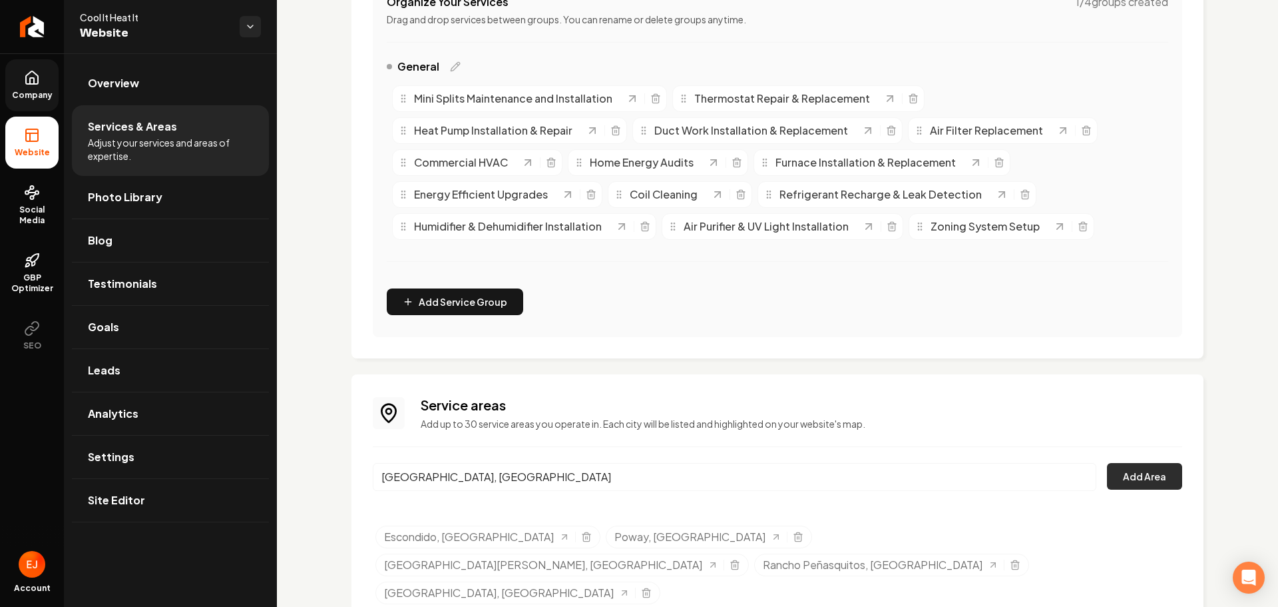
click at [1152, 473] on button "Add Area" at bounding box center [1144, 476] width 75 height 27
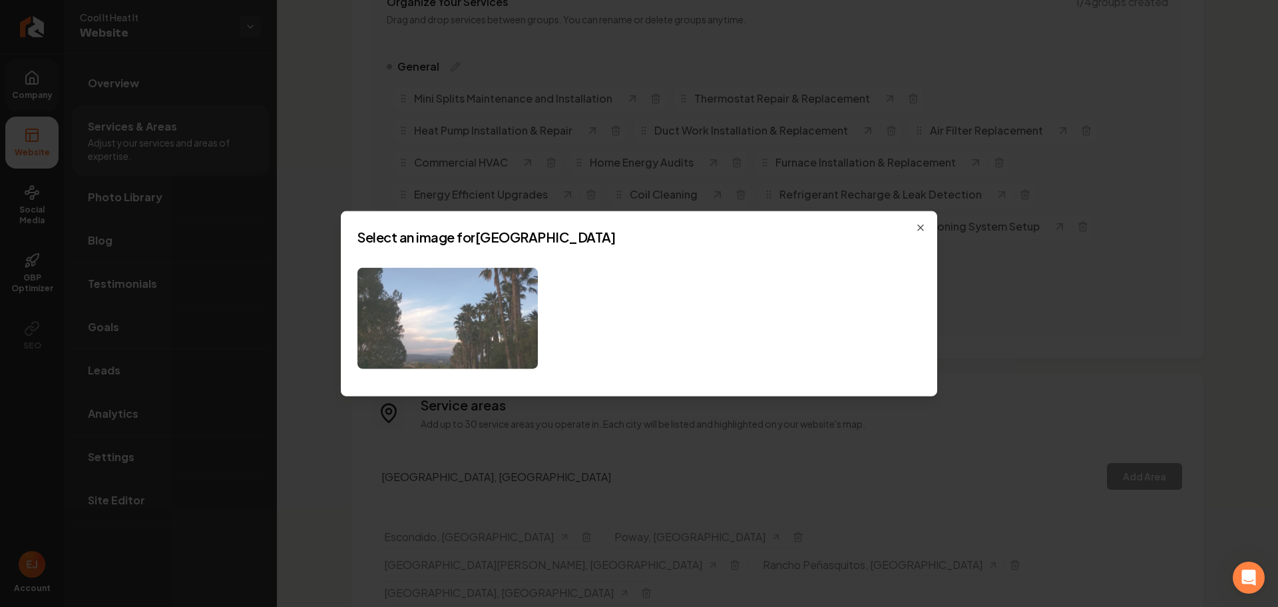
click at [493, 318] on img at bounding box center [448, 318] width 180 height 102
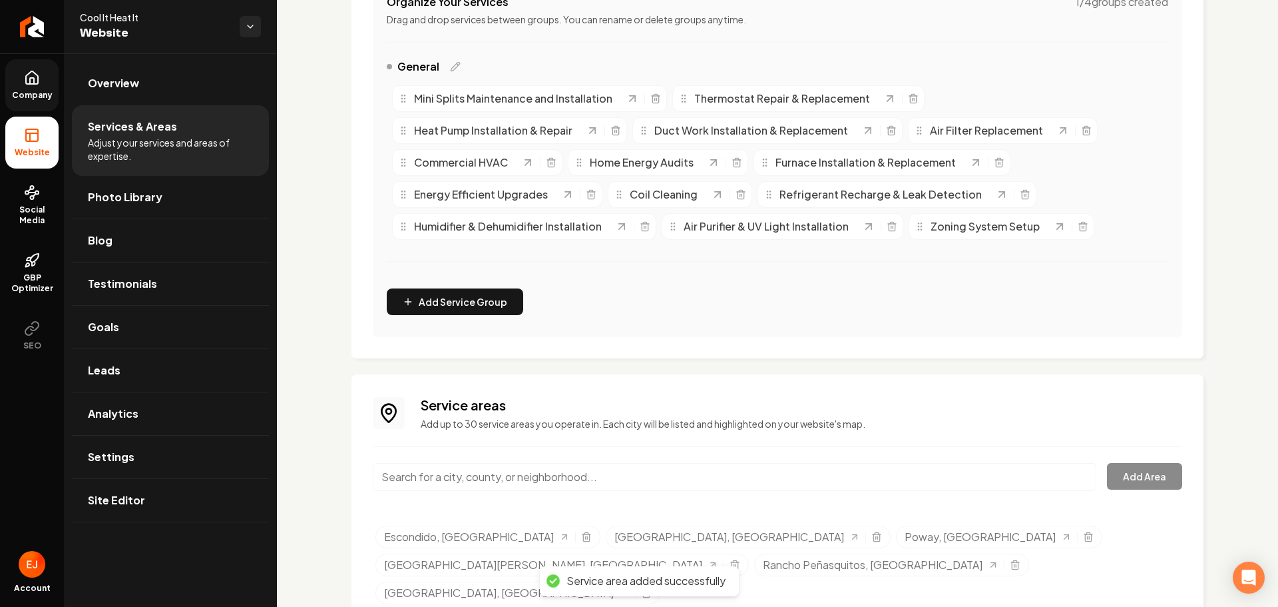
click at [521, 477] on input "Main content area" at bounding box center [735, 477] width 724 height 28
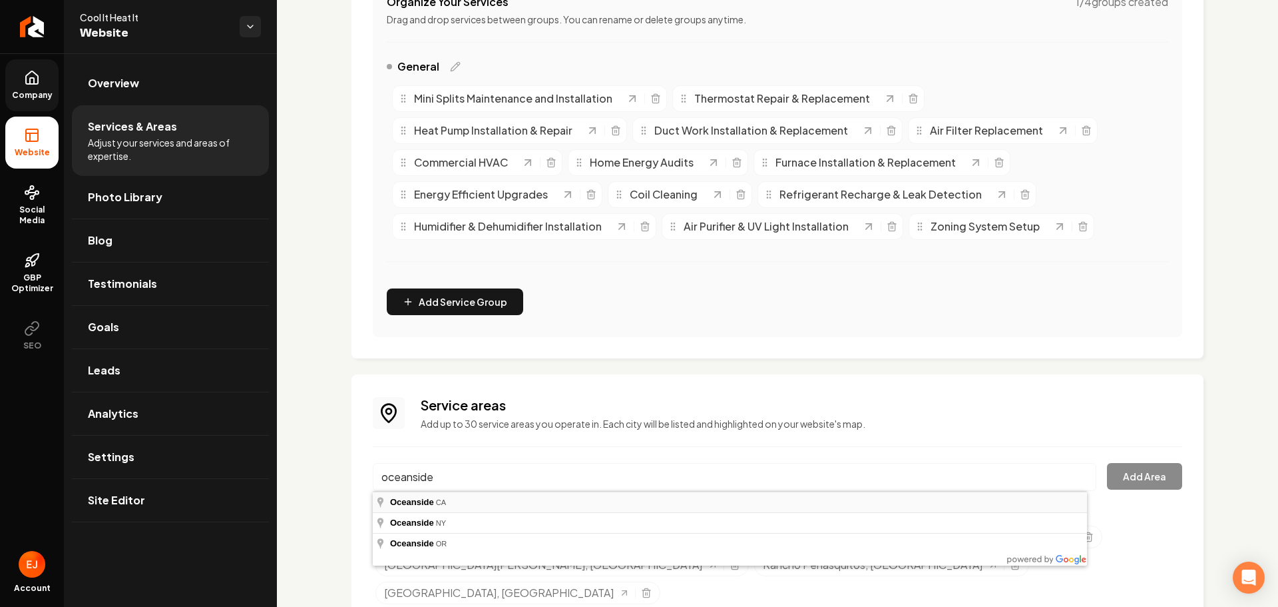
type input "Oceanside, CA"
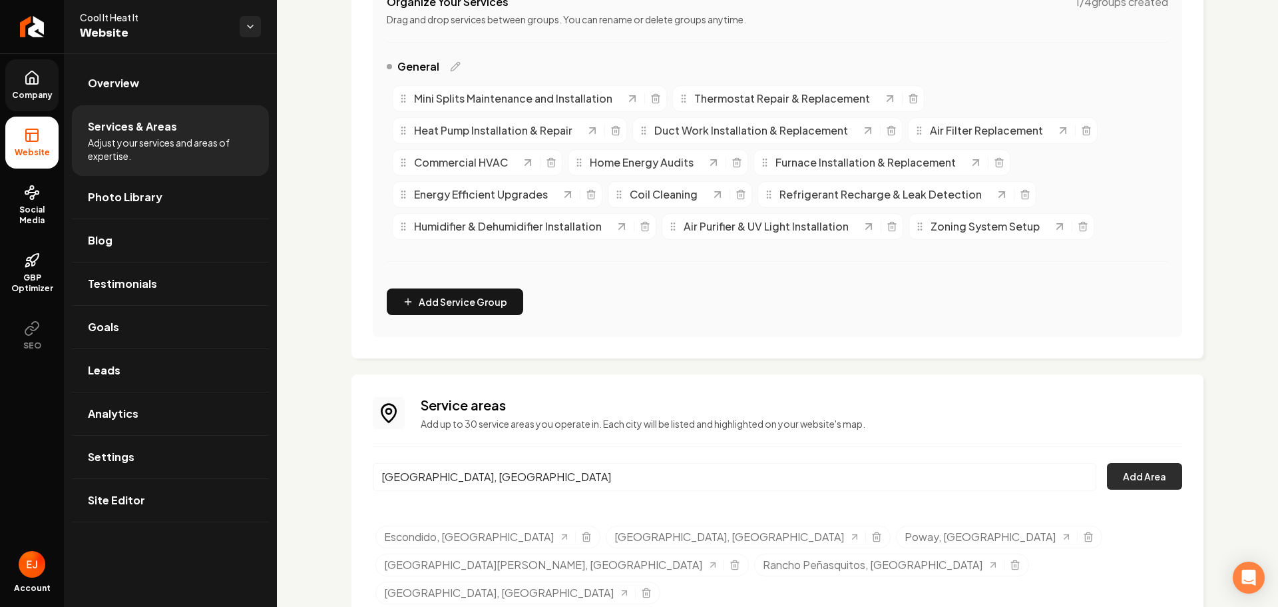
click at [1132, 473] on button "Add Area" at bounding box center [1144, 476] width 75 height 27
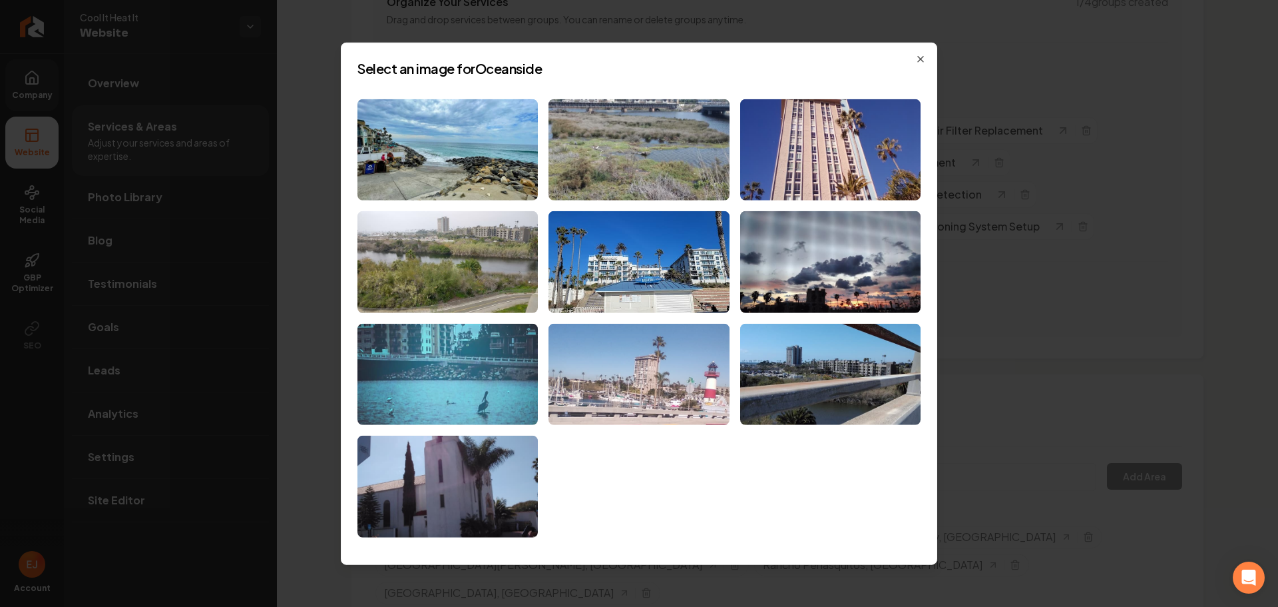
click at [667, 351] on img at bounding box center [639, 375] width 180 height 102
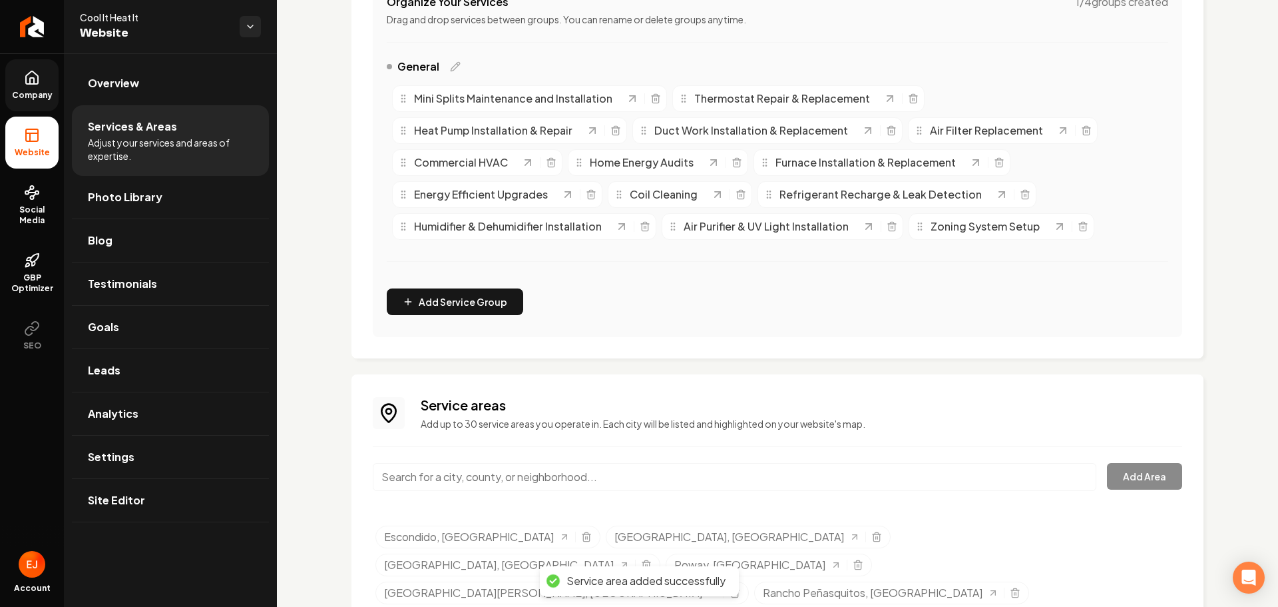
click at [504, 475] on input "Main content area" at bounding box center [735, 477] width 724 height 28
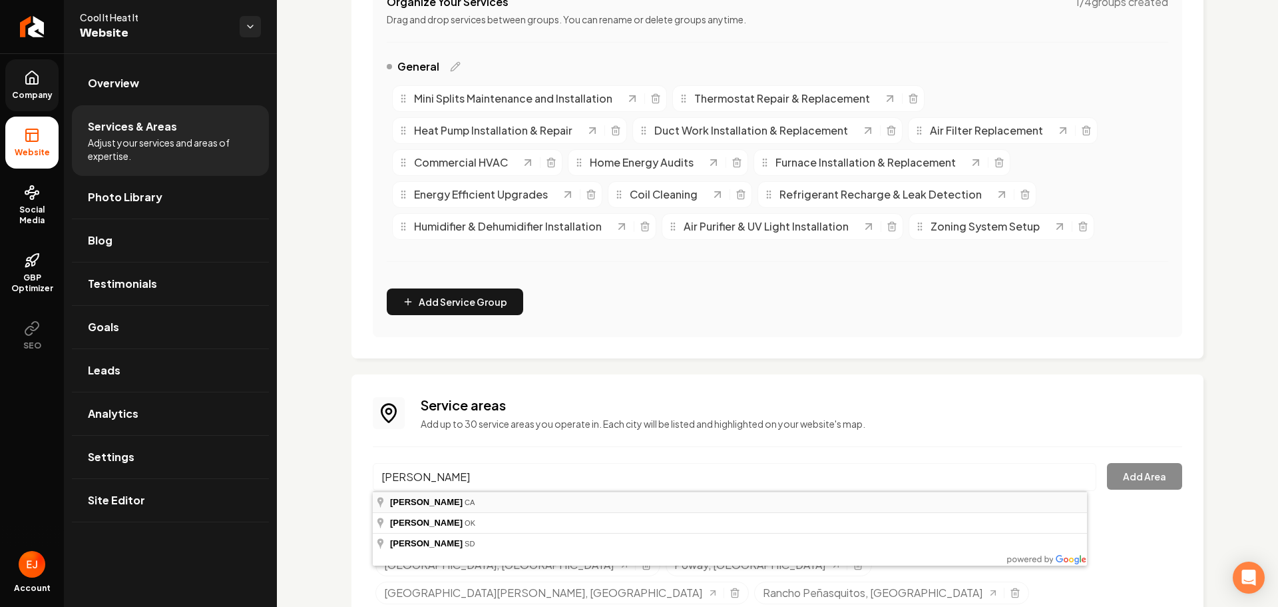
type input "Ramona, CA"
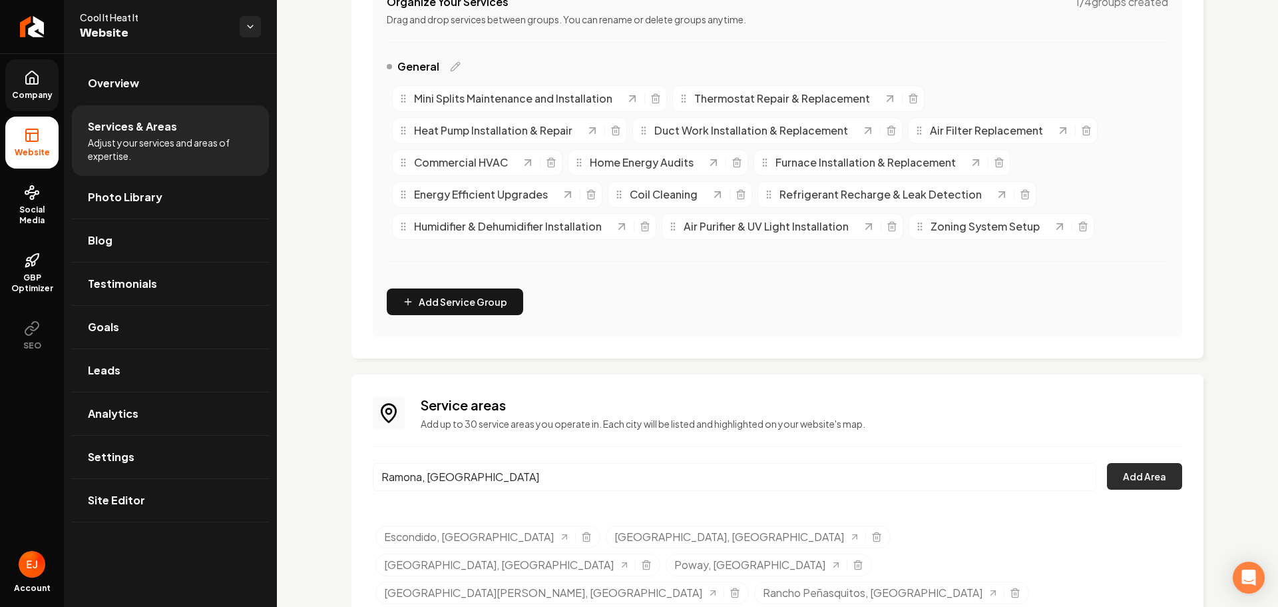
click at [1150, 481] on button "Add Area" at bounding box center [1144, 476] width 75 height 27
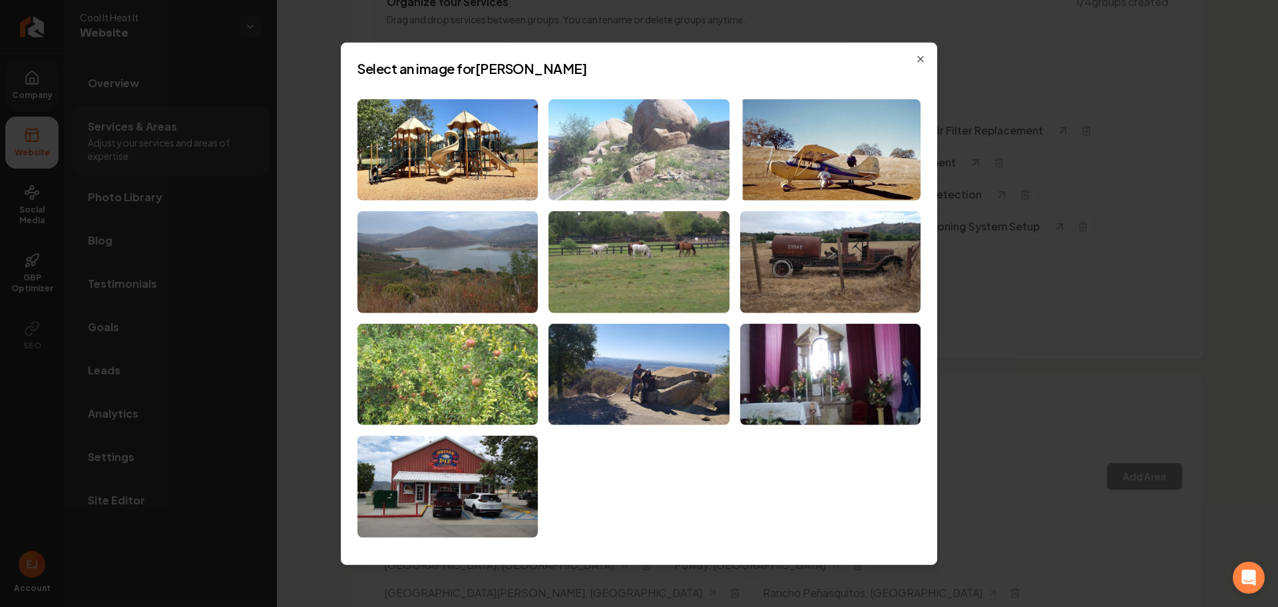
click at [649, 177] on img at bounding box center [639, 150] width 180 height 102
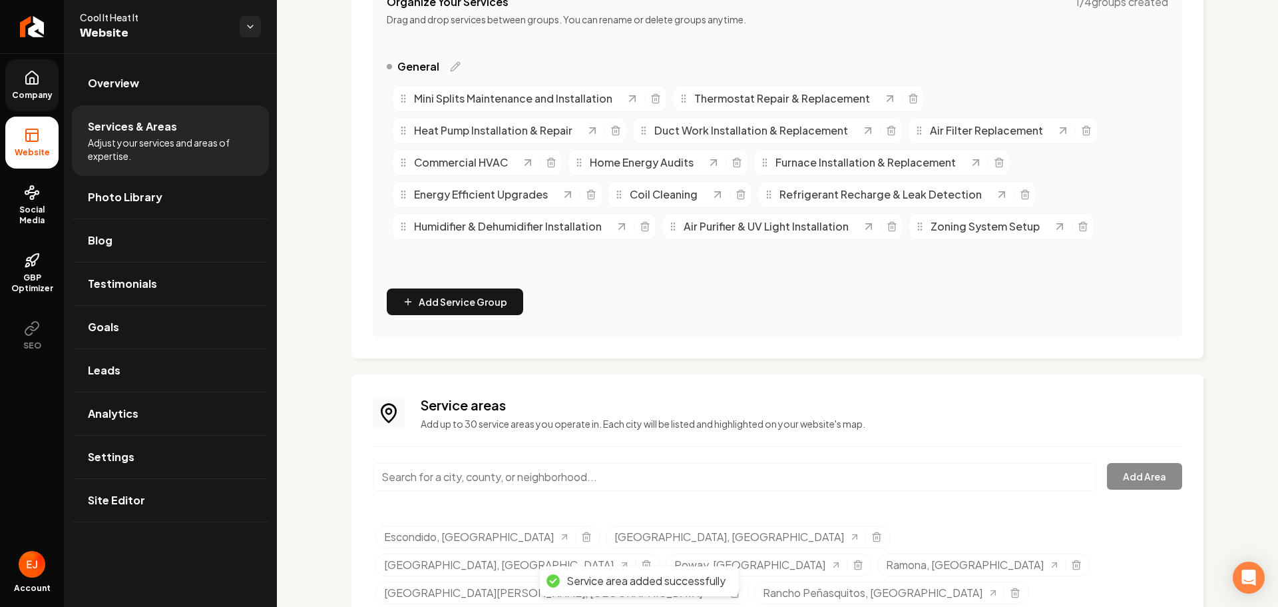
click at [471, 481] on input "Main content area" at bounding box center [735, 477] width 724 height 28
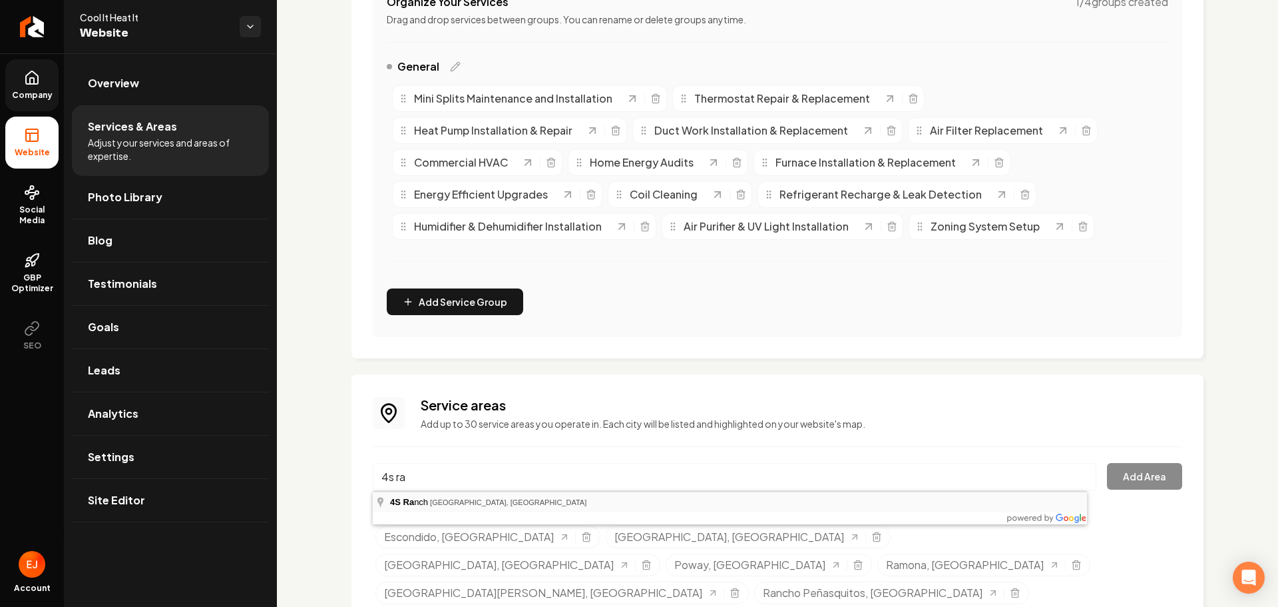
type input "4S Ranch, San Diego, CA"
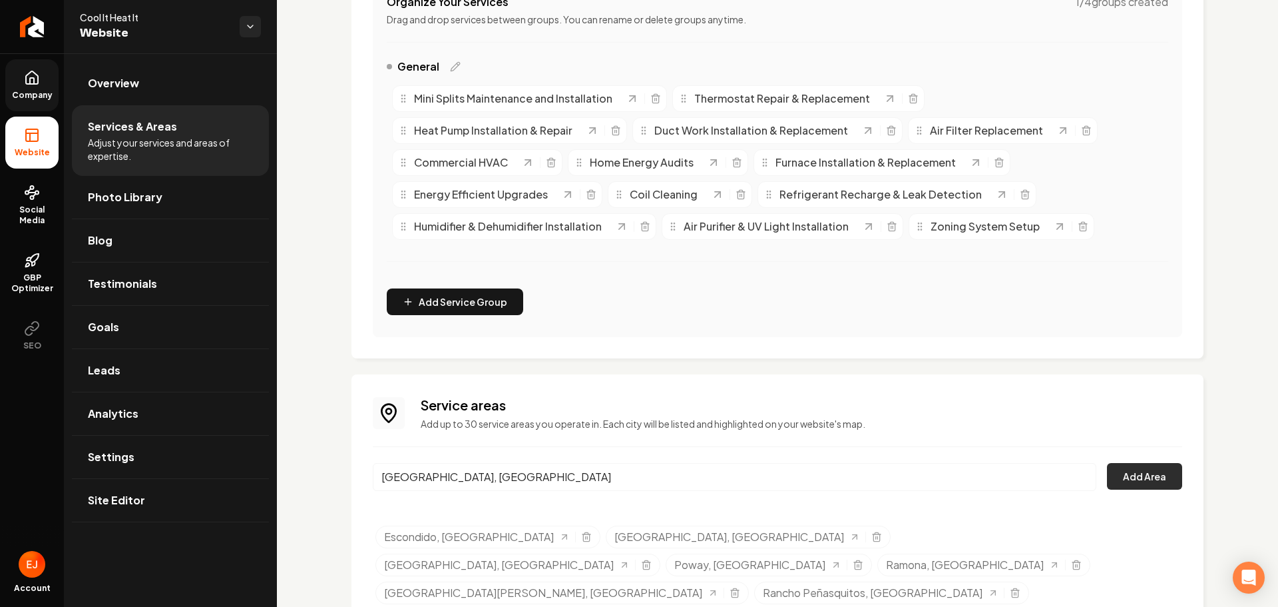
click at [1150, 483] on button "Add Area" at bounding box center [1144, 476] width 75 height 27
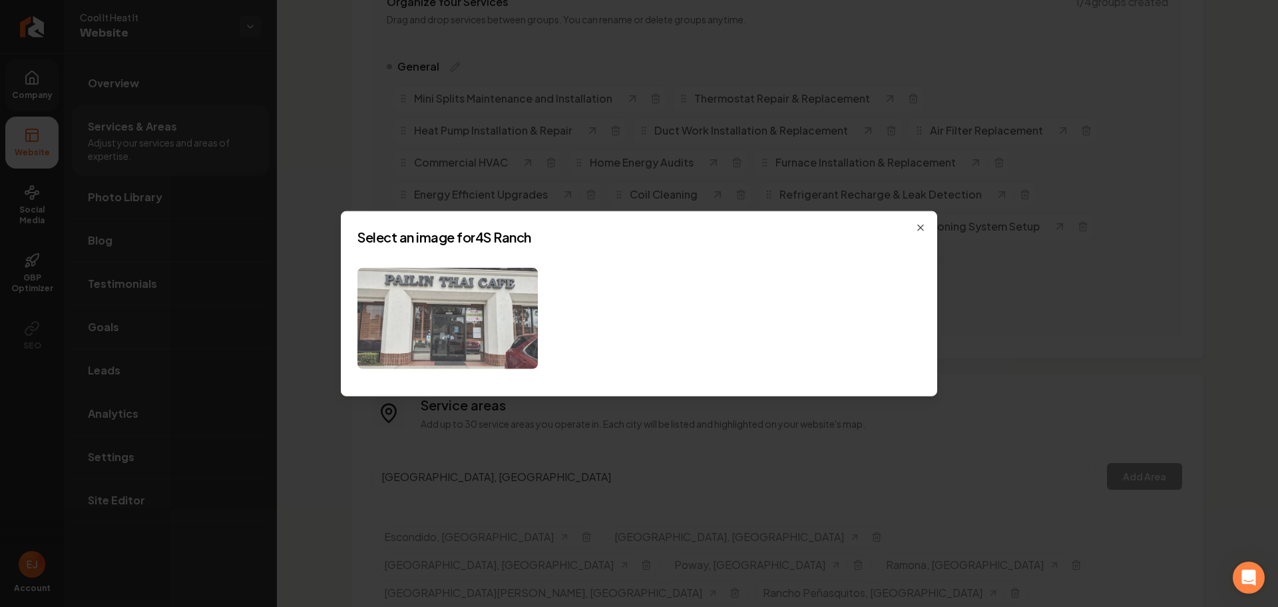
click at [423, 286] on img at bounding box center [448, 318] width 180 height 102
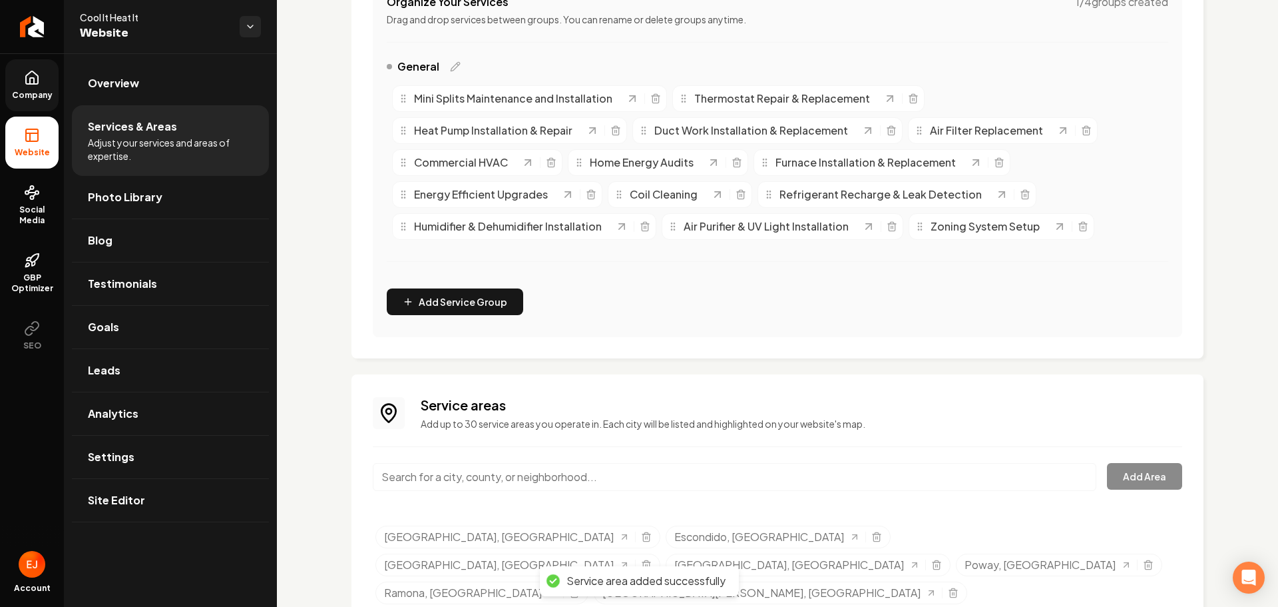
click at [530, 484] on input "Main content area" at bounding box center [735, 477] width 724 height 28
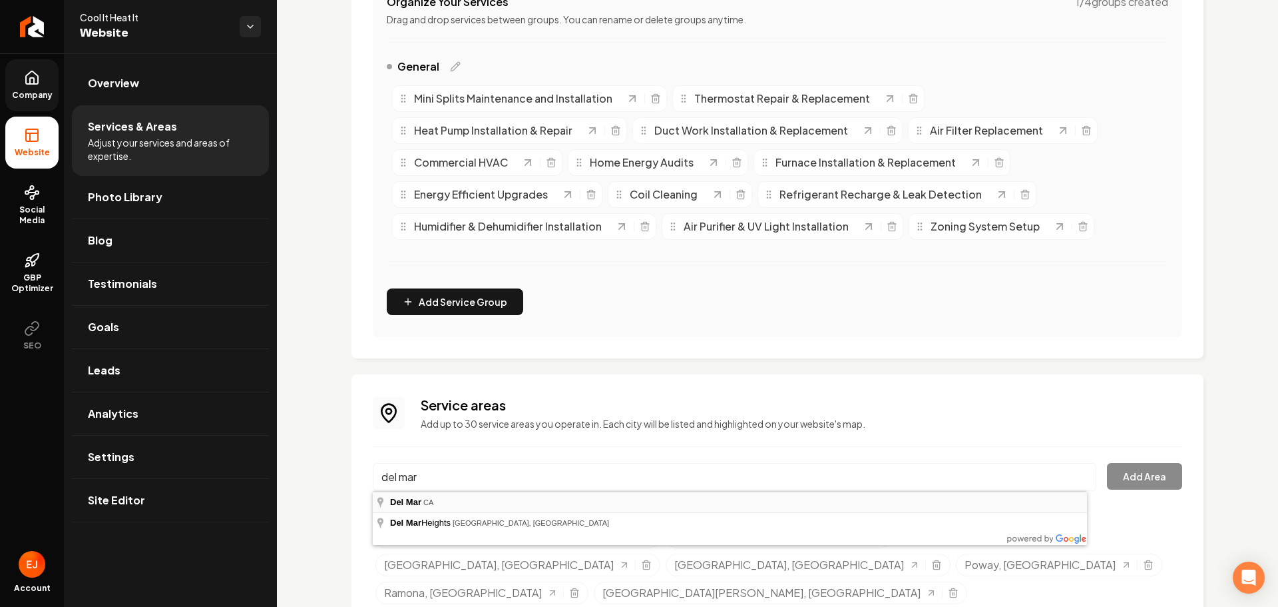
type input "Del Mar, CA"
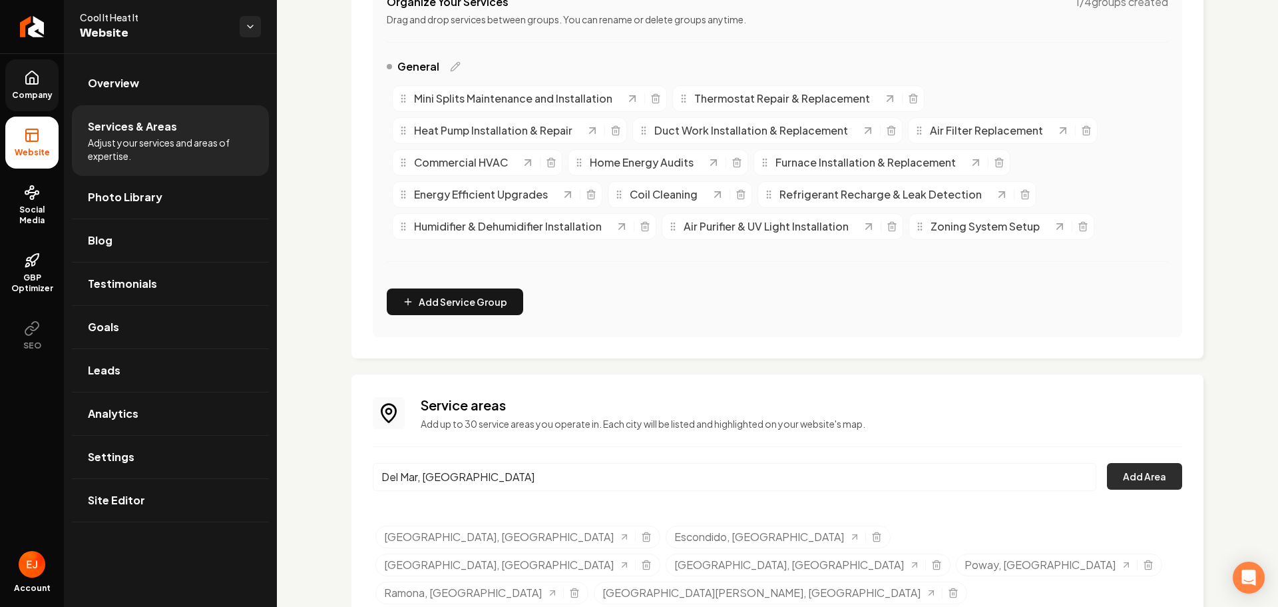
click at [1133, 489] on button "Add Area" at bounding box center [1144, 476] width 75 height 27
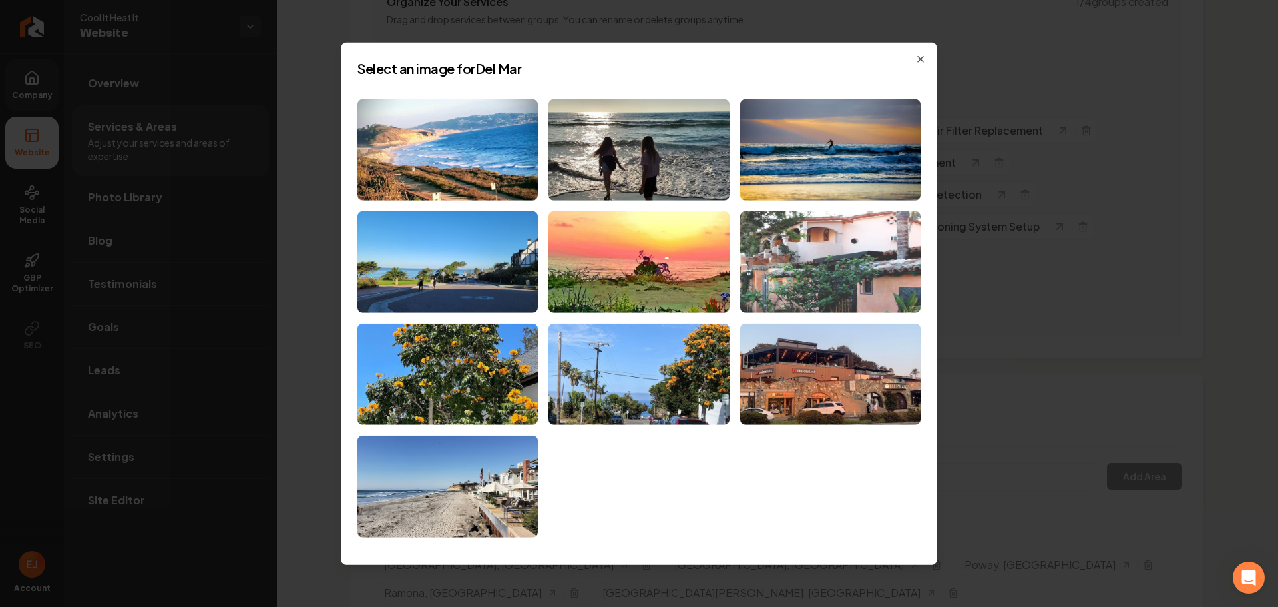
click at [839, 303] on img at bounding box center [830, 262] width 180 height 102
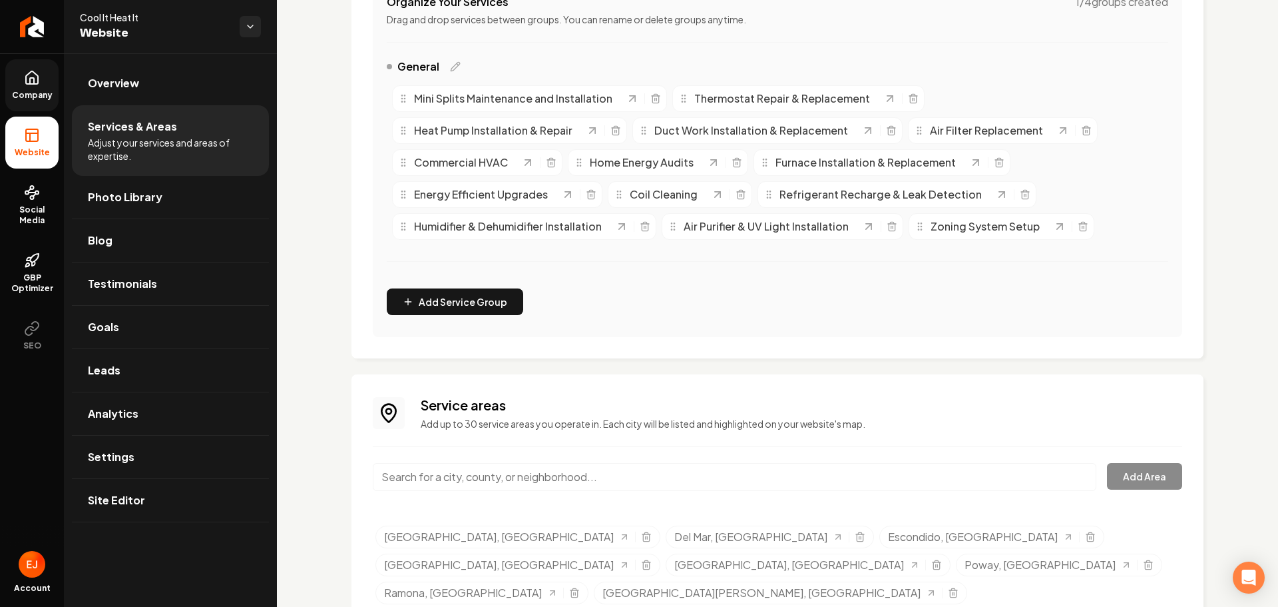
click at [655, 471] on input "Main content area" at bounding box center [735, 477] width 724 height 28
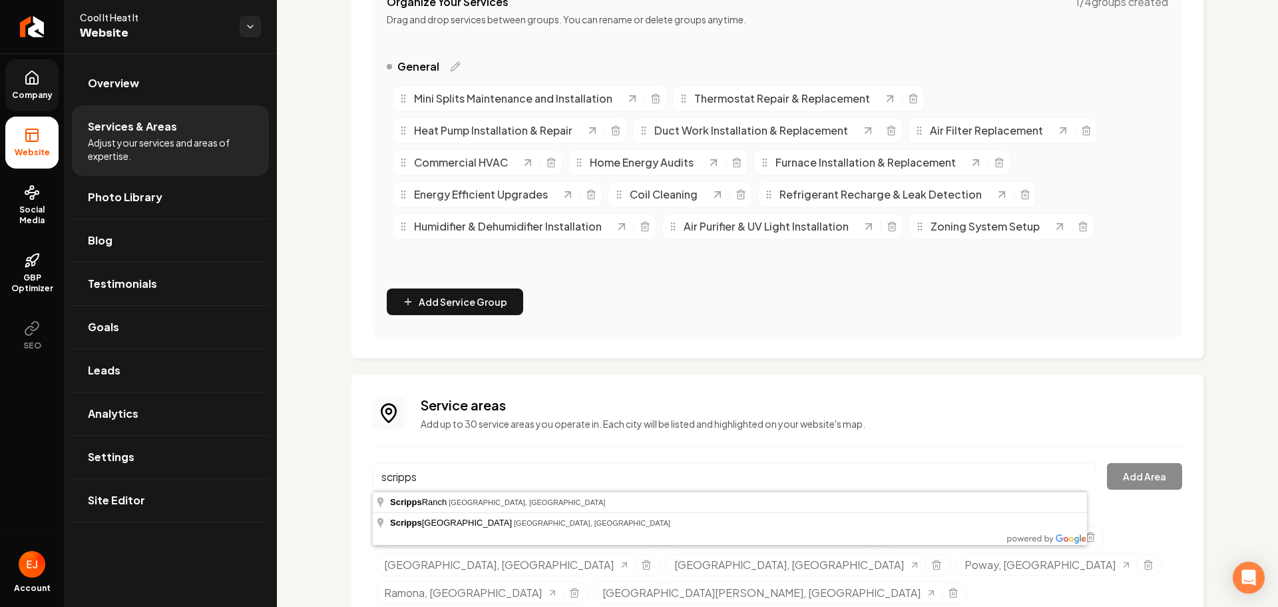
type input "Scripps Ranch, San Diego, CA"
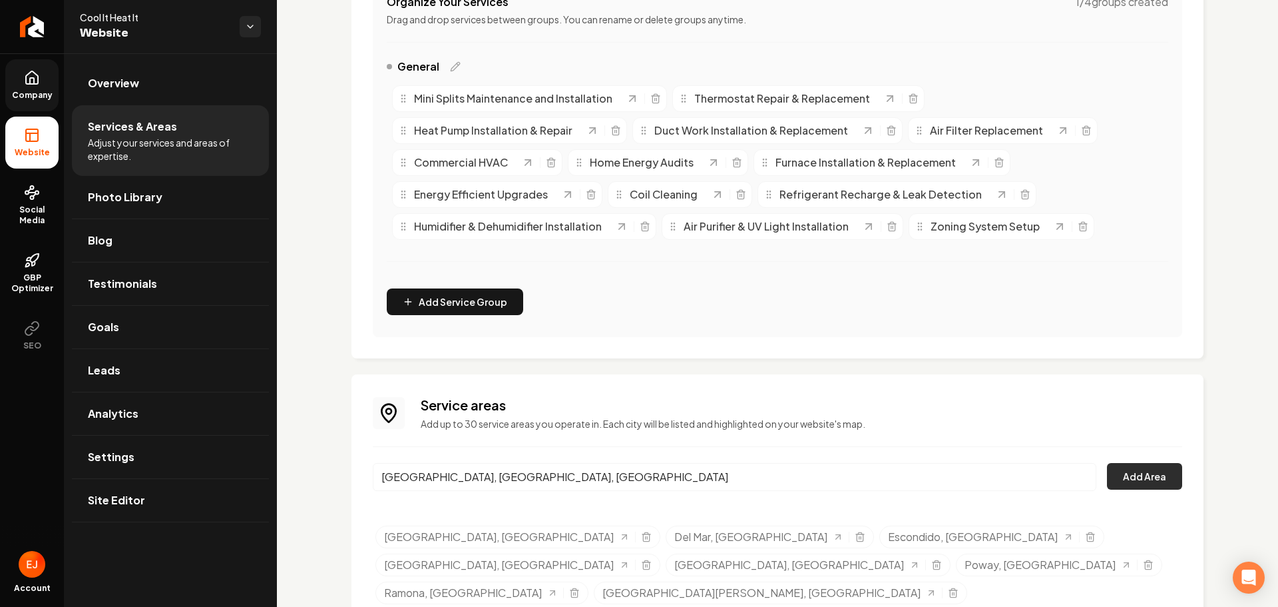
click at [1149, 481] on button "Add Area" at bounding box center [1144, 476] width 75 height 27
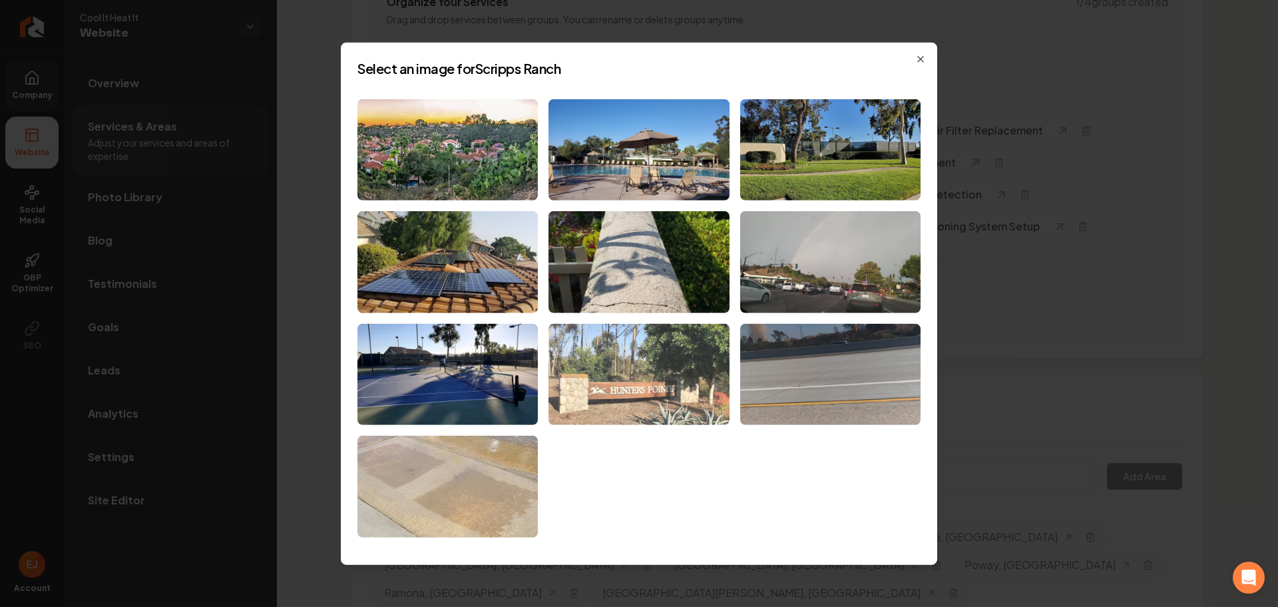
click at [650, 367] on img at bounding box center [639, 375] width 180 height 102
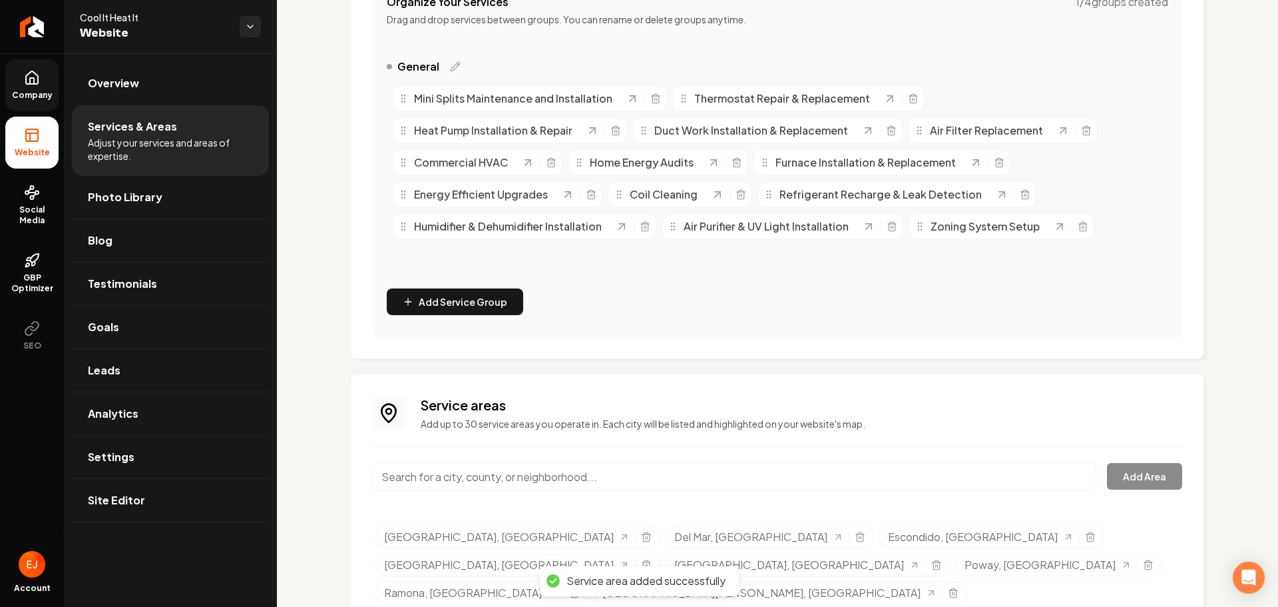
click at [630, 471] on input "Main content area" at bounding box center [735, 477] width 724 height 28
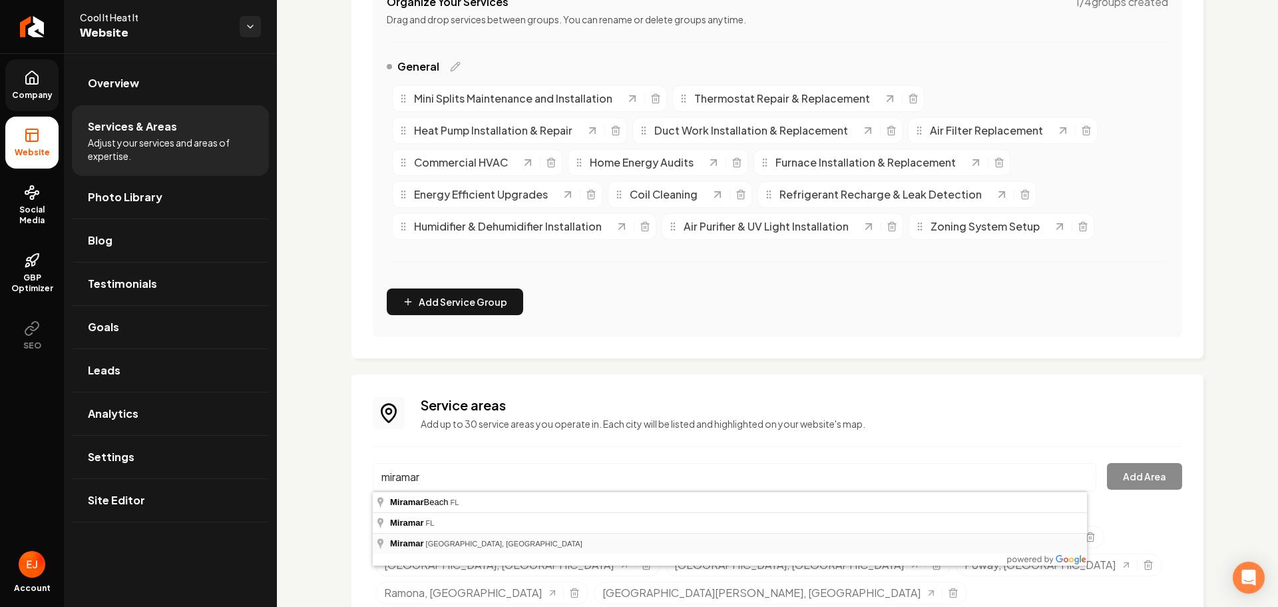
type input "Miramar, San Diego, CA"
drag, startPoint x: 461, startPoint y: 538, endPoint x: 469, endPoint y: 539, distance: 7.4
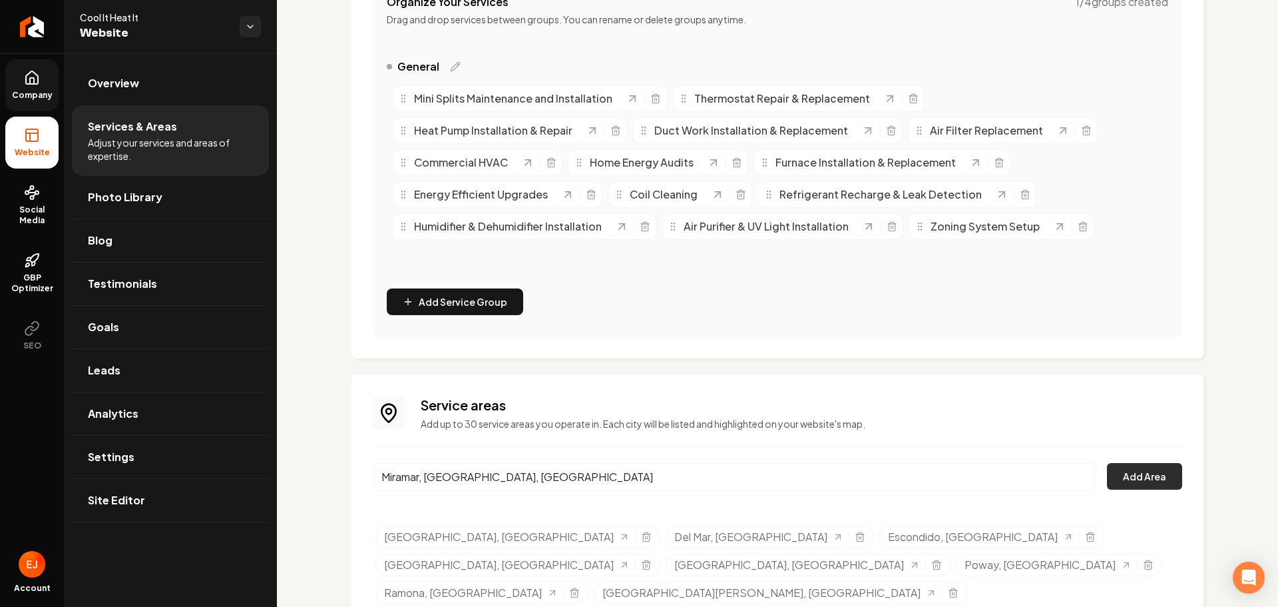
click at [1149, 477] on button "Add Area" at bounding box center [1144, 476] width 75 height 27
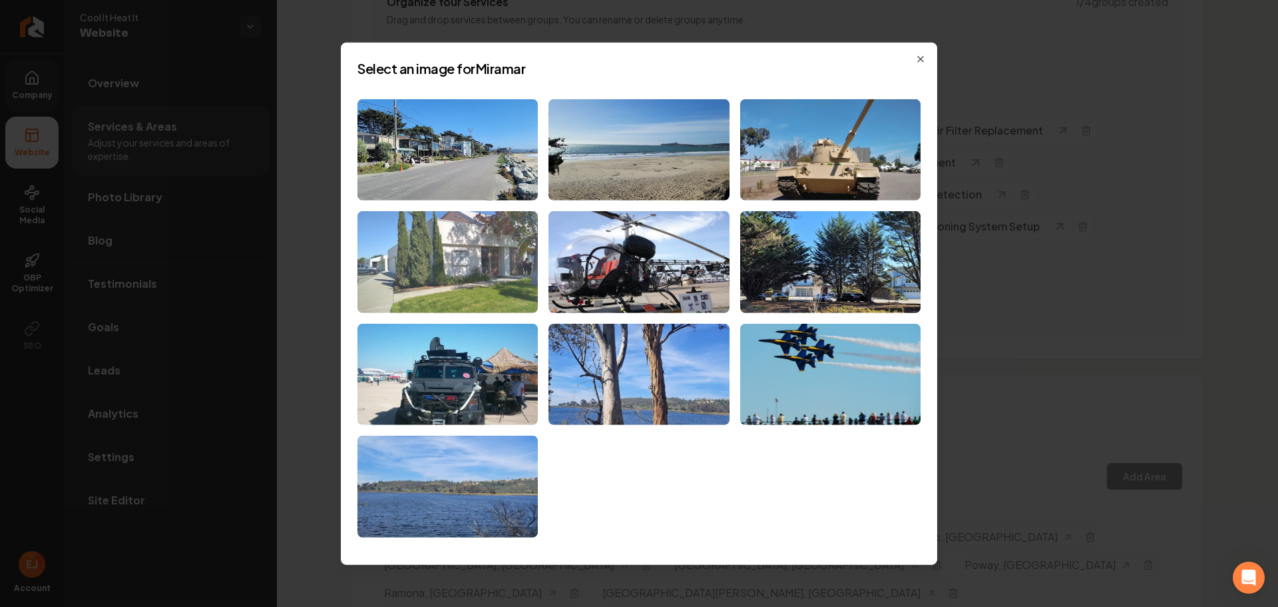
click at [477, 254] on img at bounding box center [448, 262] width 180 height 102
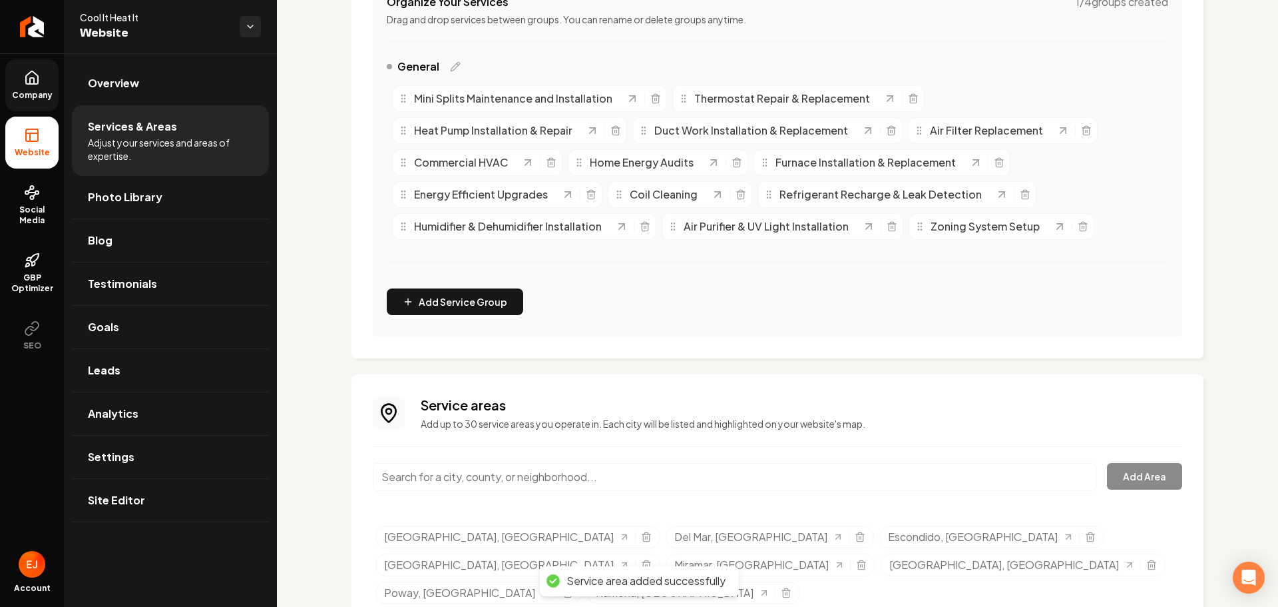
click at [614, 474] on input "Main content area" at bounding box center [735, 477] width 724 height 28
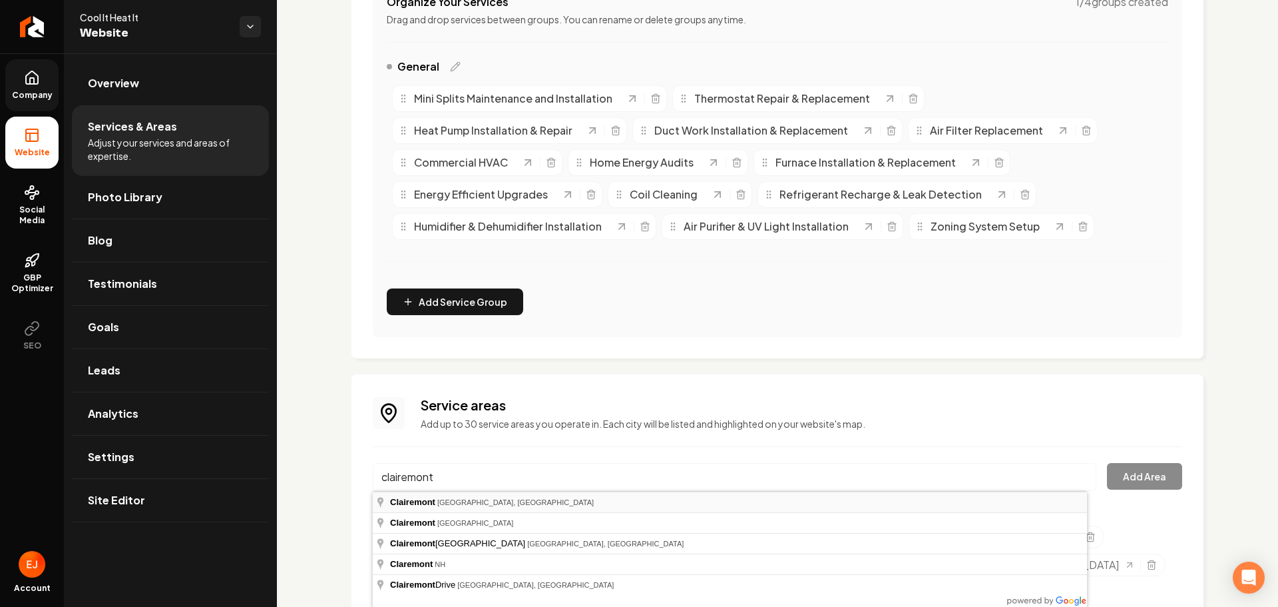
type input "Clairemont, San Diego, CA"
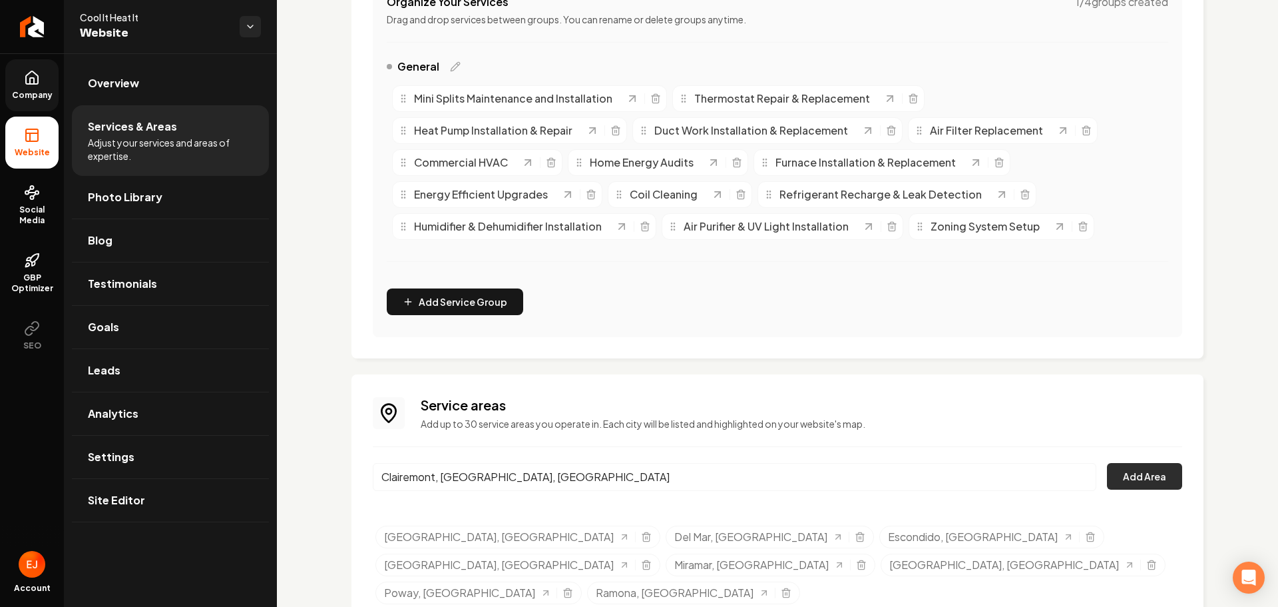
click at [1148, 481] on button "Add Area" at bounding box center [1144, 476] width 75 height 27
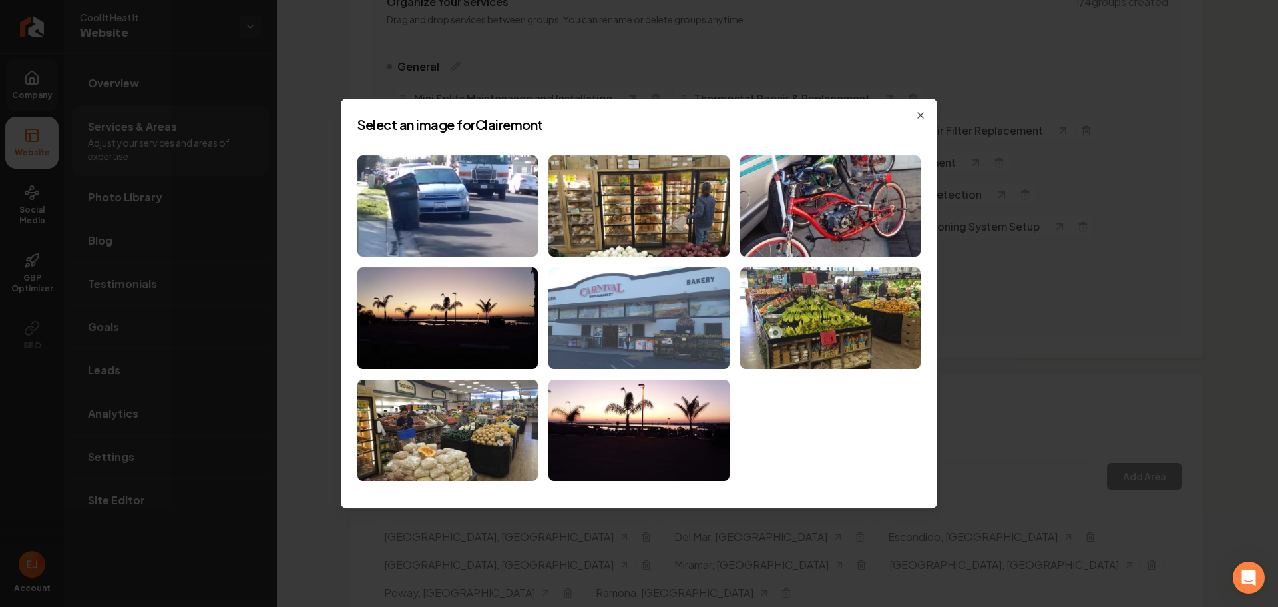
click at [650, 314] on img at bounding box center [639, 318] width 180 height 102
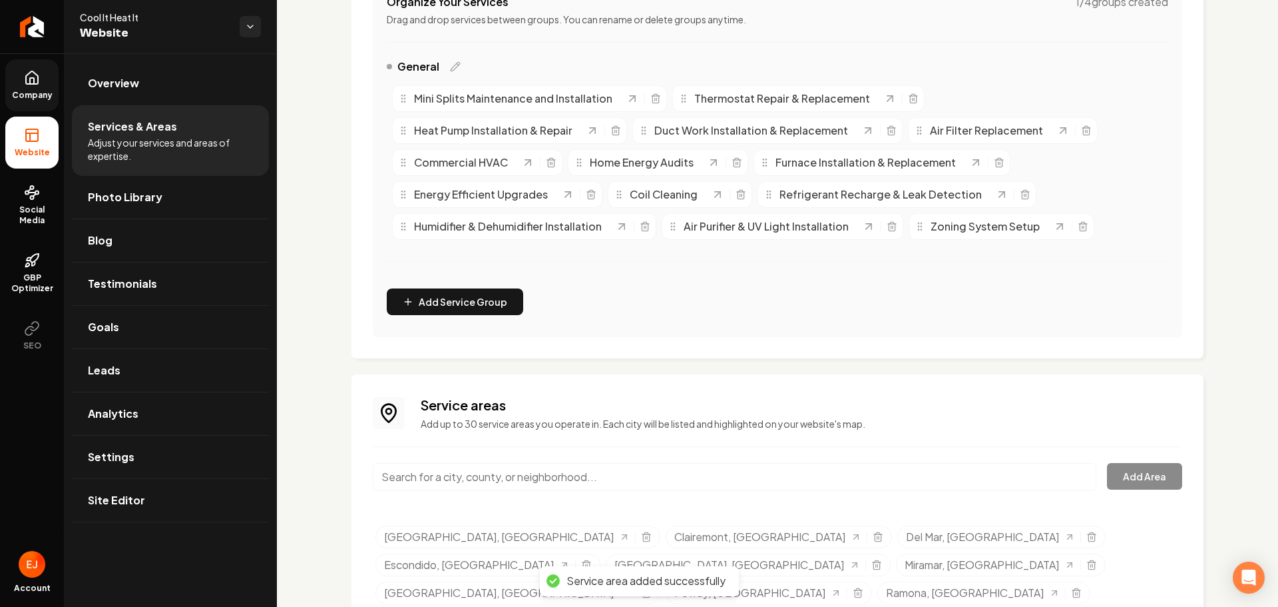
click at [584, 472] on input "Main content area" at bounding box center [735, 477] width 724 height 28
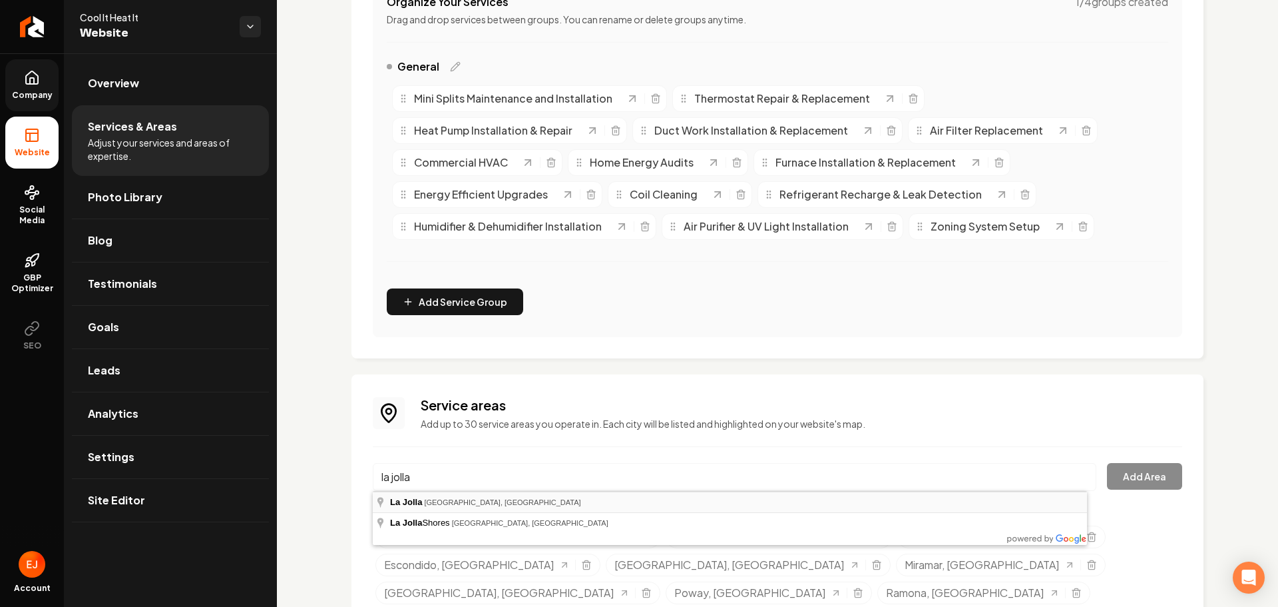
type input "La Jolla, San Diego, CA"
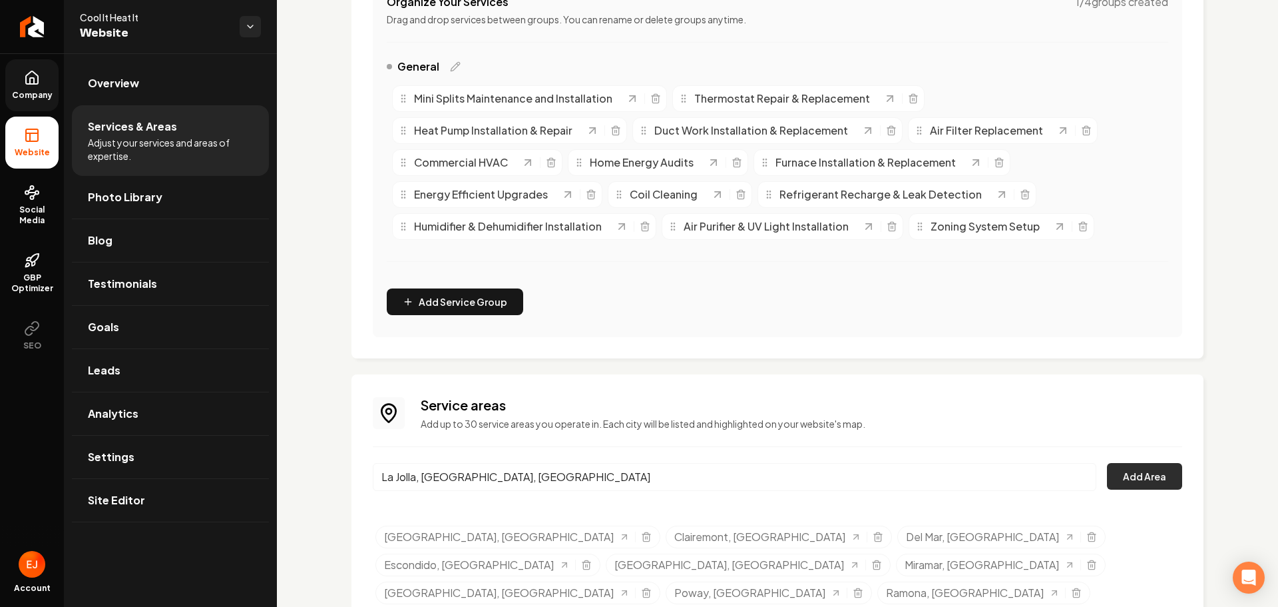
click at [1132, 475] on button "Add Area" at bounding box center [1144, 476] width 75 height 27
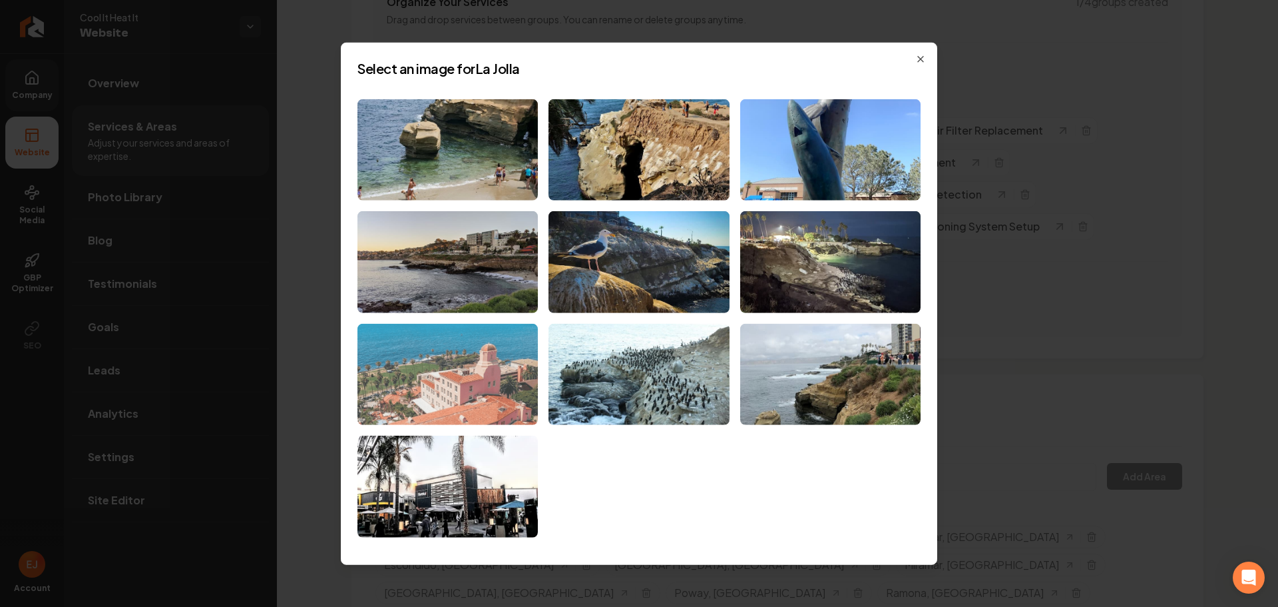
click at [401, 371] on img at bounding box center [448, 375] width 180 height 102
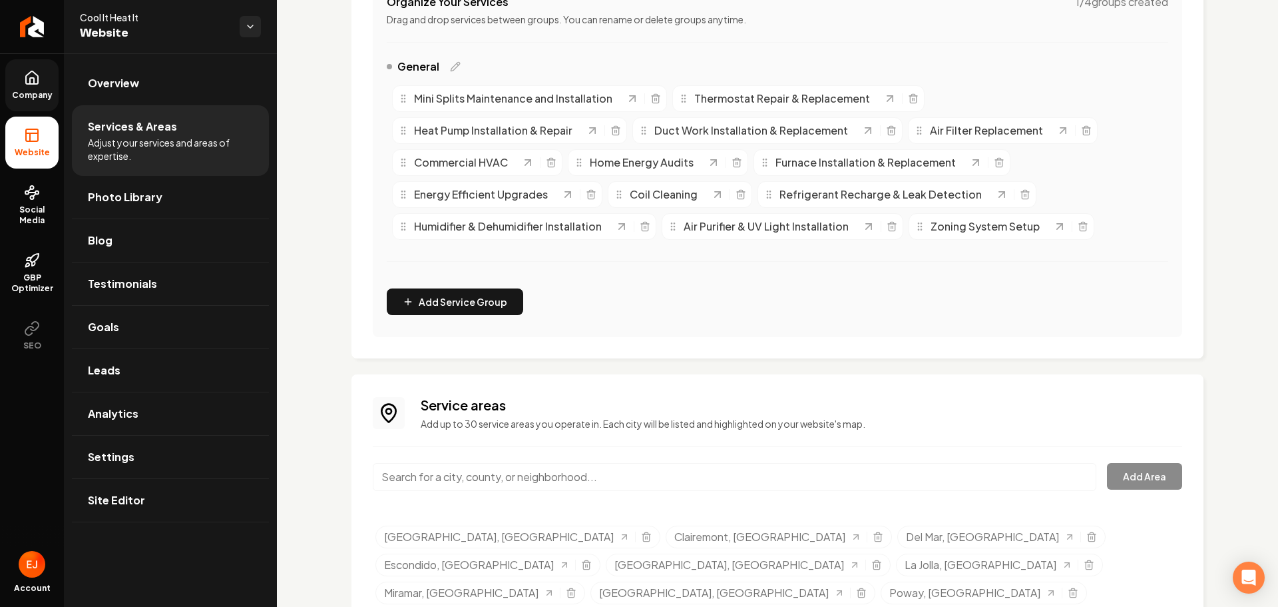
click at [534, 477] on input "Main content area" at bounding box center [735, 477] width 724 height 28
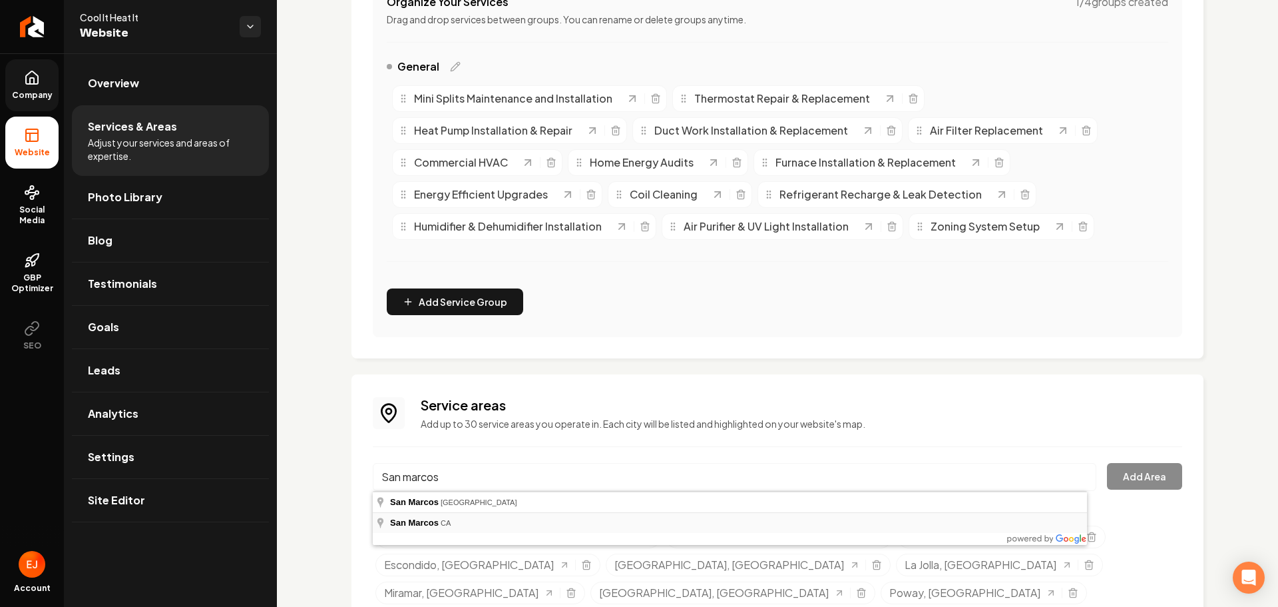
type input "San Marcos, CA"
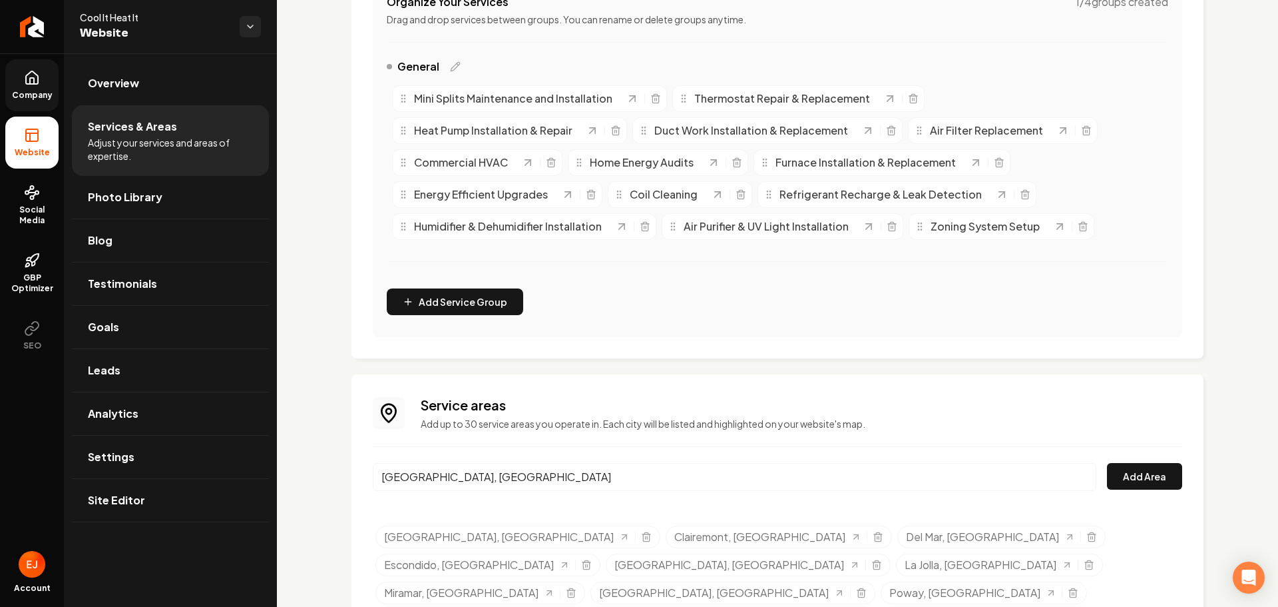
click at [1120, 462] on div "Service areas Add up to 30 service areas you operate in. Each city will be list…" at bounding box center [778, 544] width 810 height 298
click at [1143, 481] on button "Add Area" at bounding box center [1144, 476] width 75 height 27
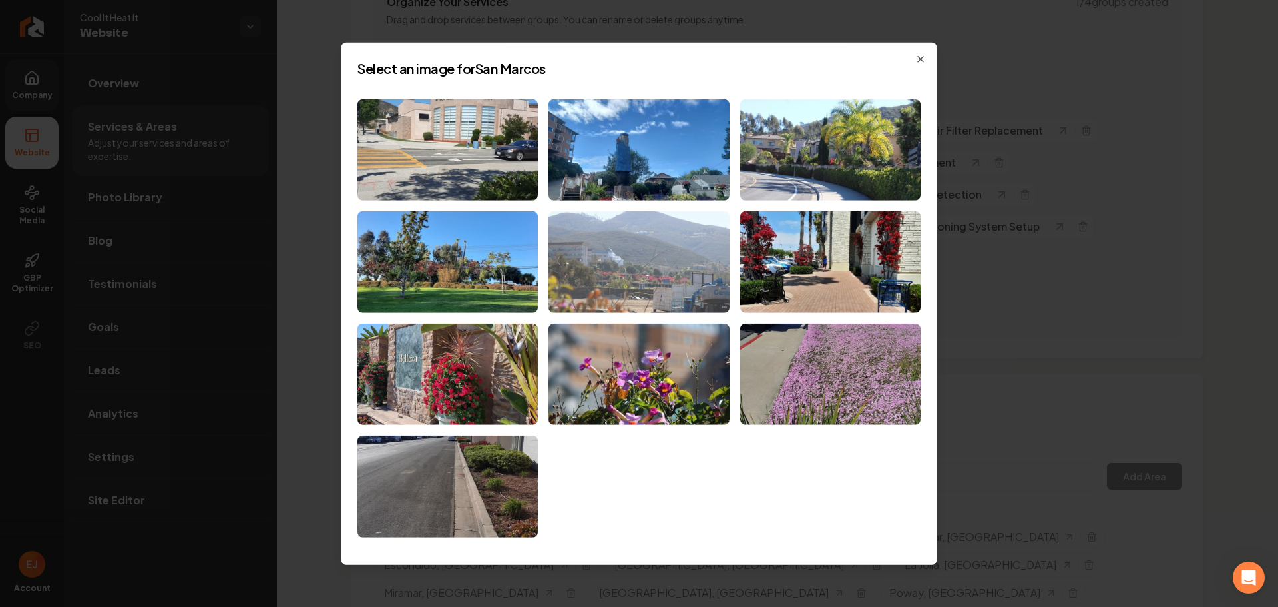
click at [660, 282] on img at bounding box center [639, 262] width 180 height 102
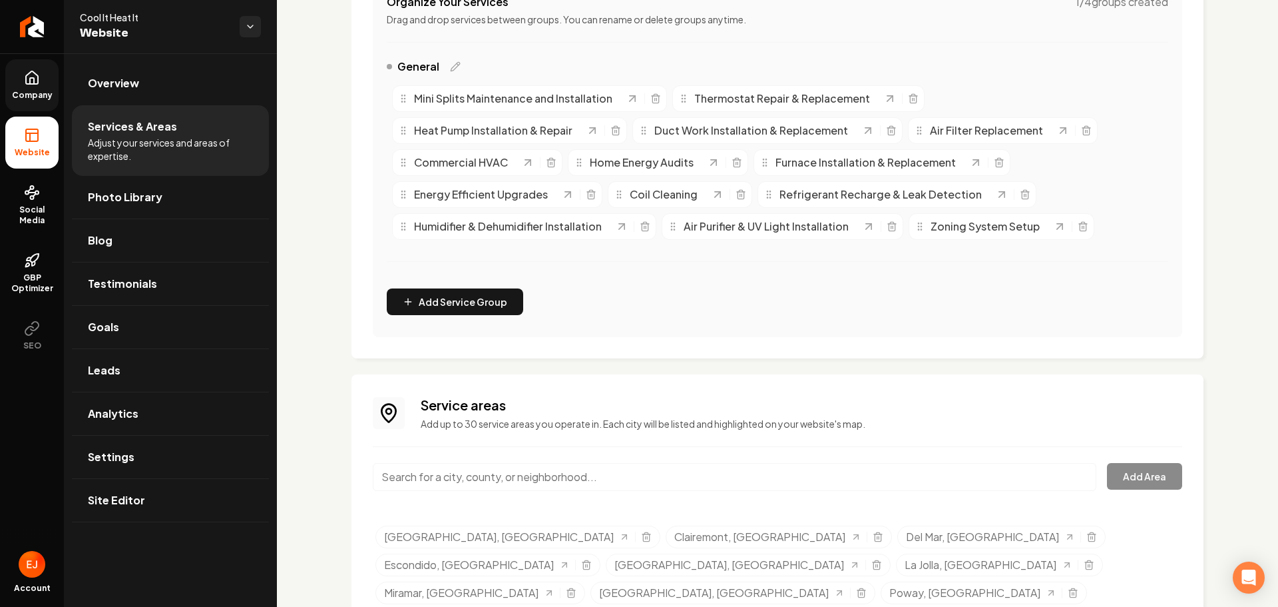
click at [525, 478] on input "Main content area" at bounding box center [735, 477] width 724 height 28
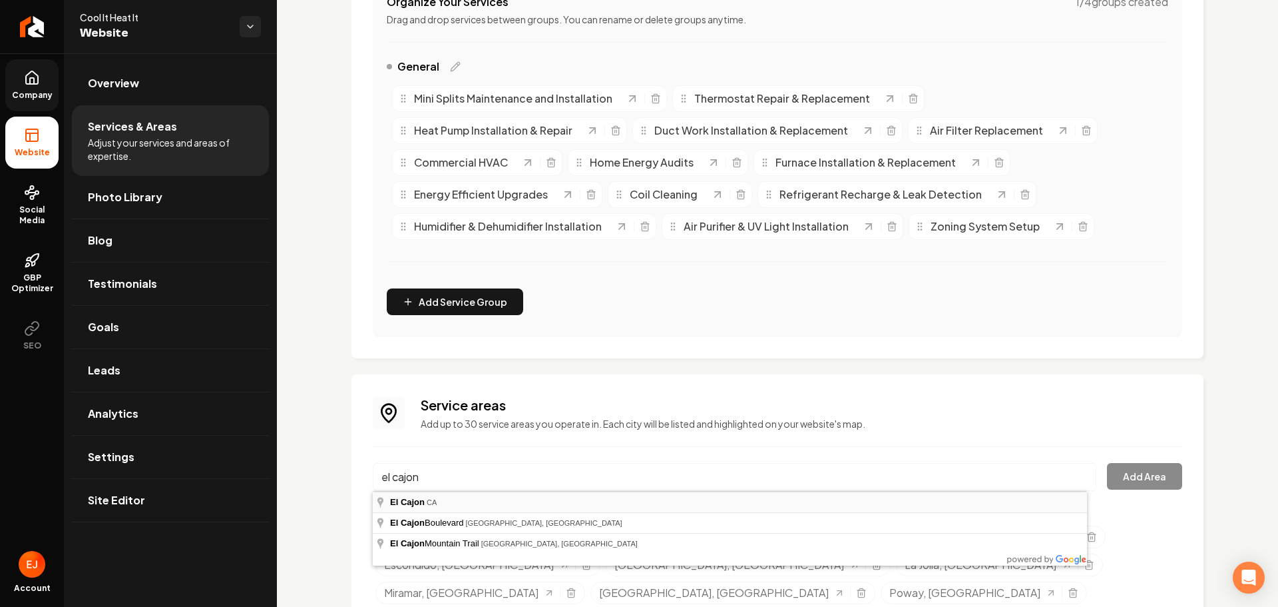
type input "El Cajon, CA"
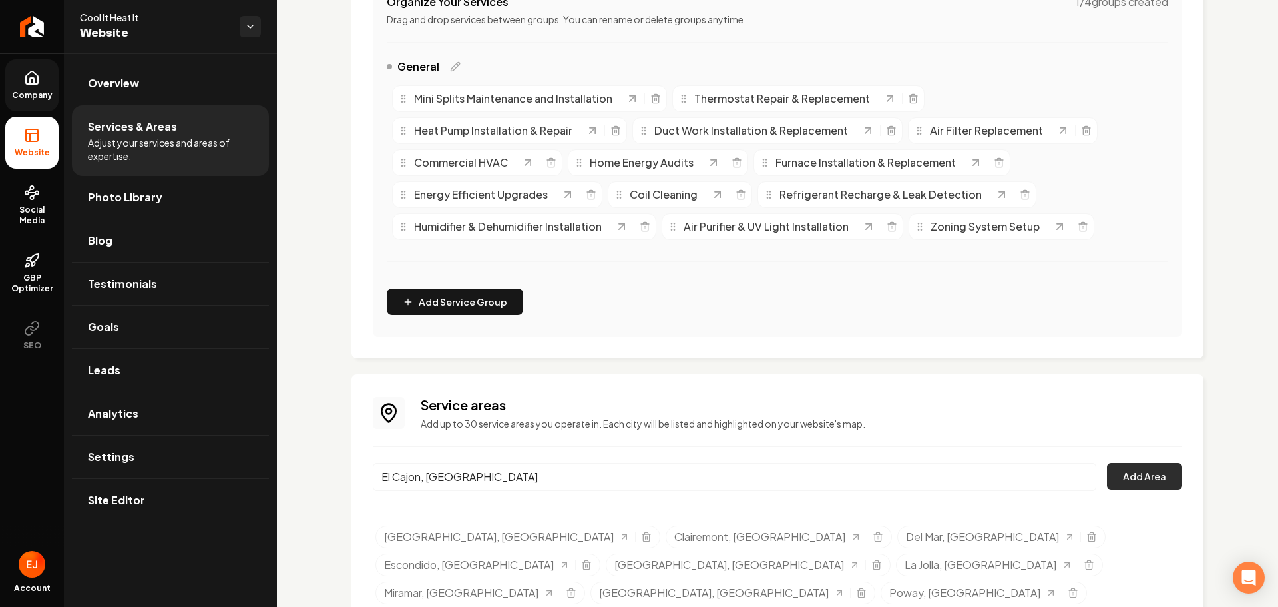
click at [1137, 475] on button "Add Area" at bounding box center [1144, 476] width 75 height 27
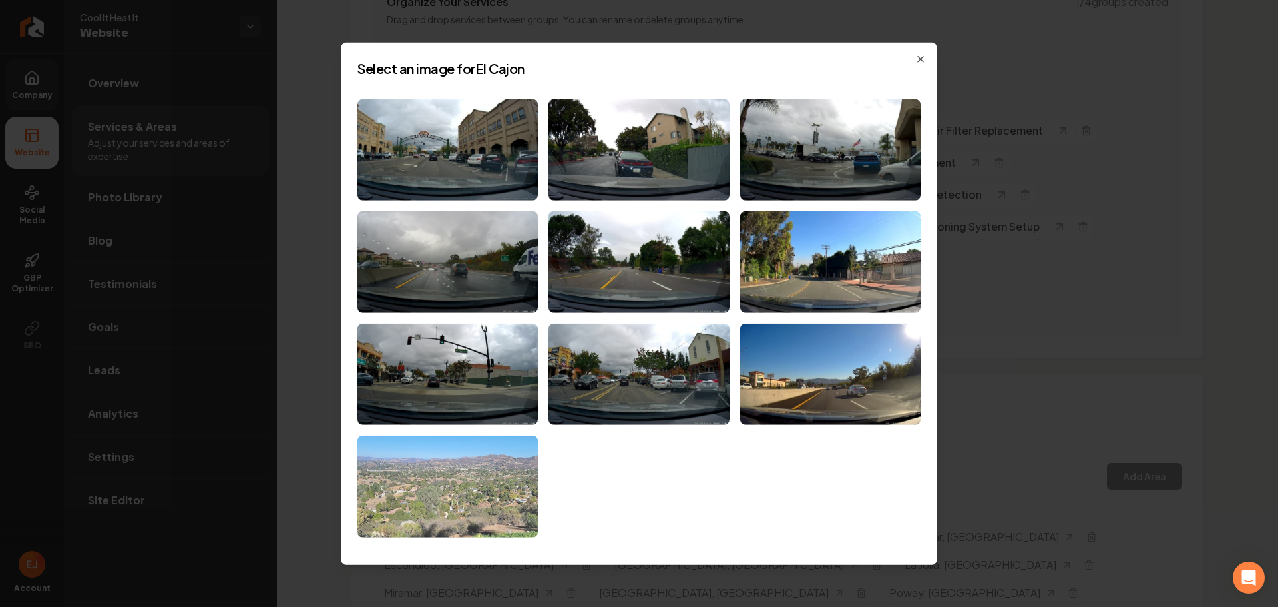
click at [483, 491] on img at bounding box center [448, 486] width 180 height 102
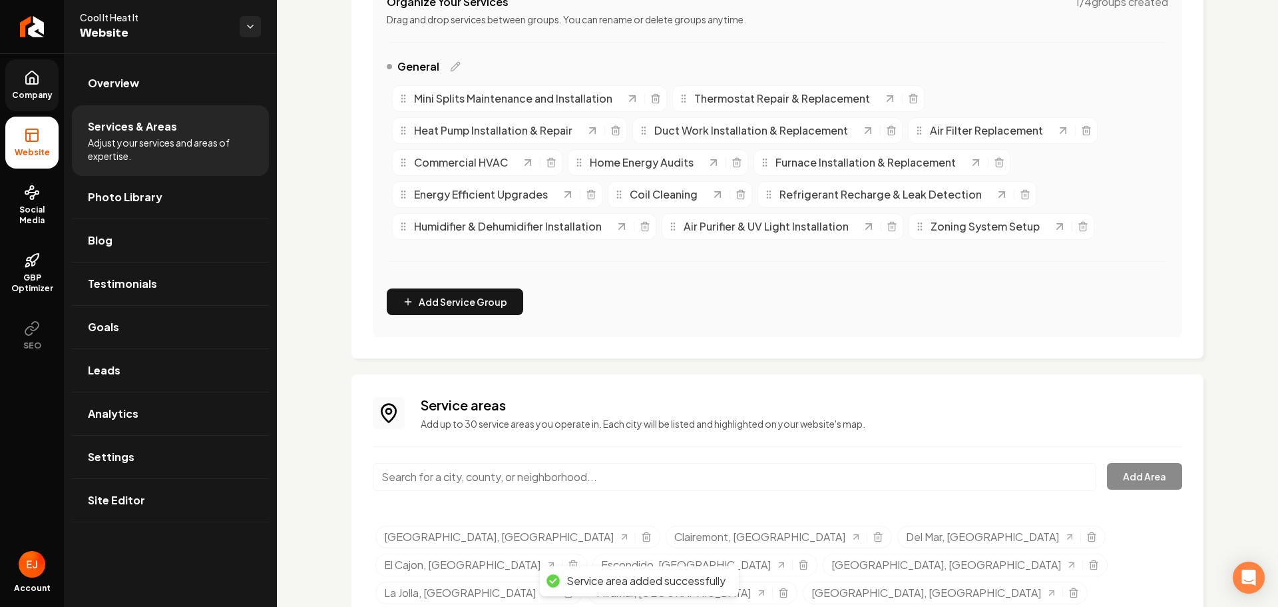
click at [437, 476] on input "Main content area" at bounding box center [735, 477] width 724 height 28
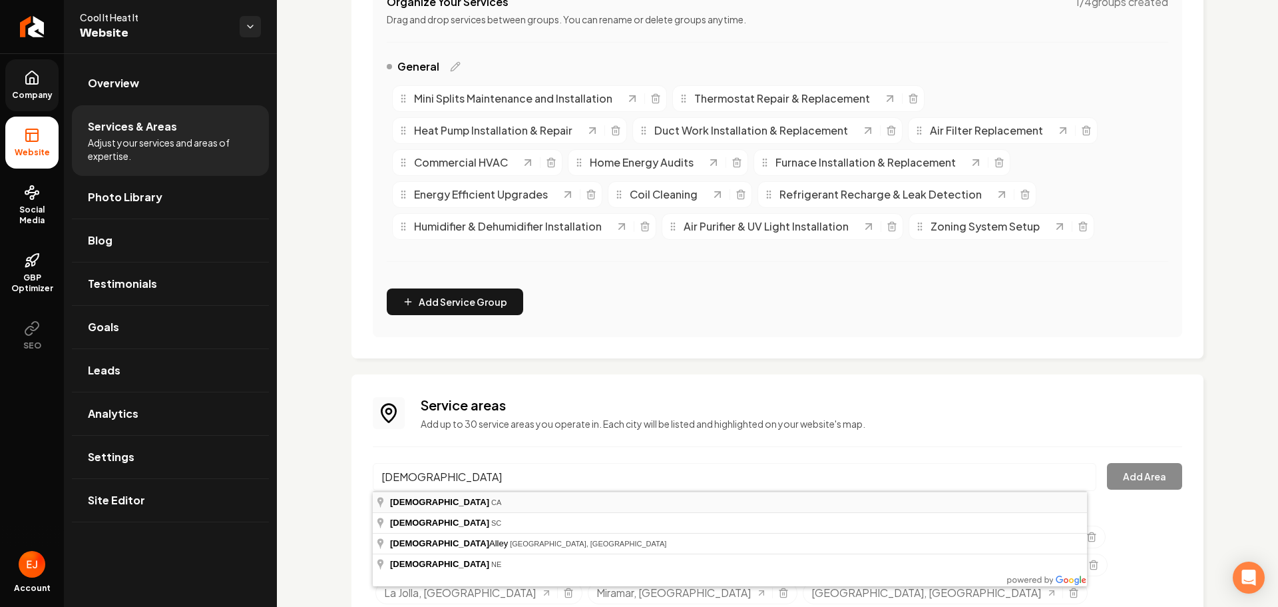
type input "Santee, CA"
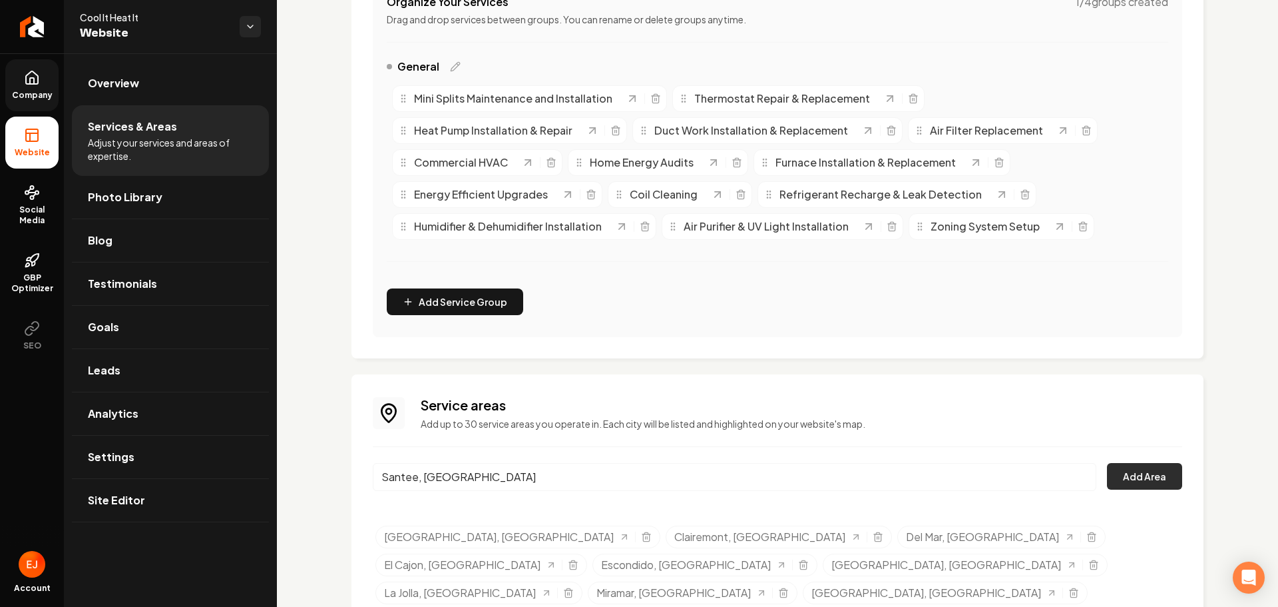
click at [1137, 480] on button "Add Area" at bounding box center [1144, 476] width 75 height 27
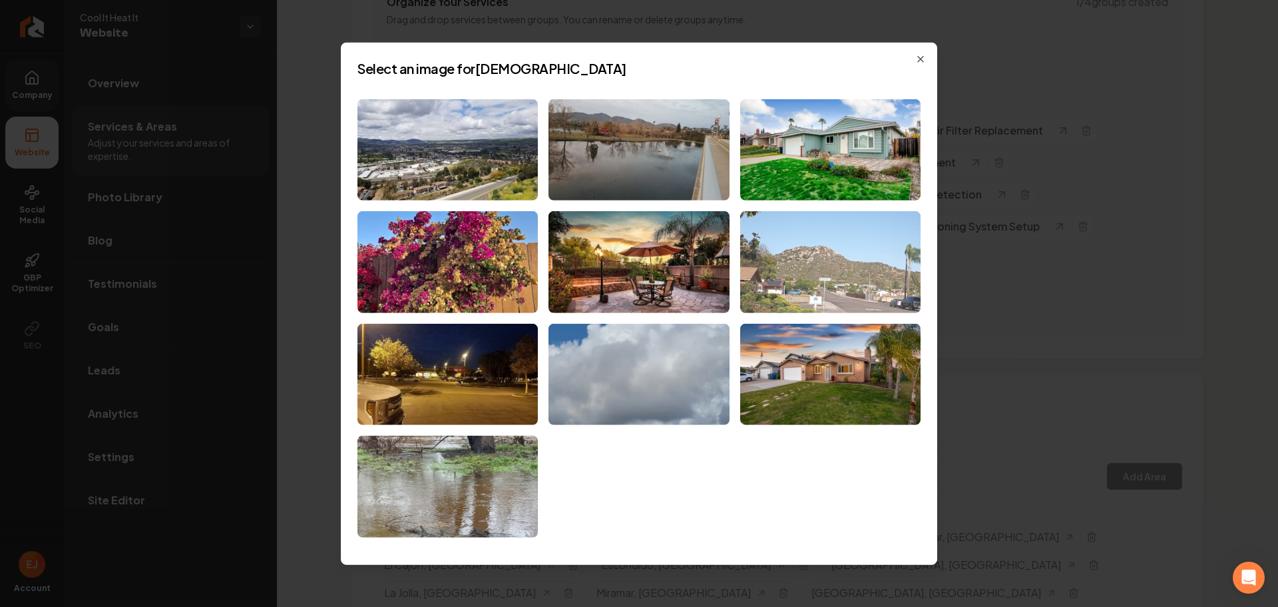
click at [817, 306] on img at bounding box center [830, 262] width 180 height 102
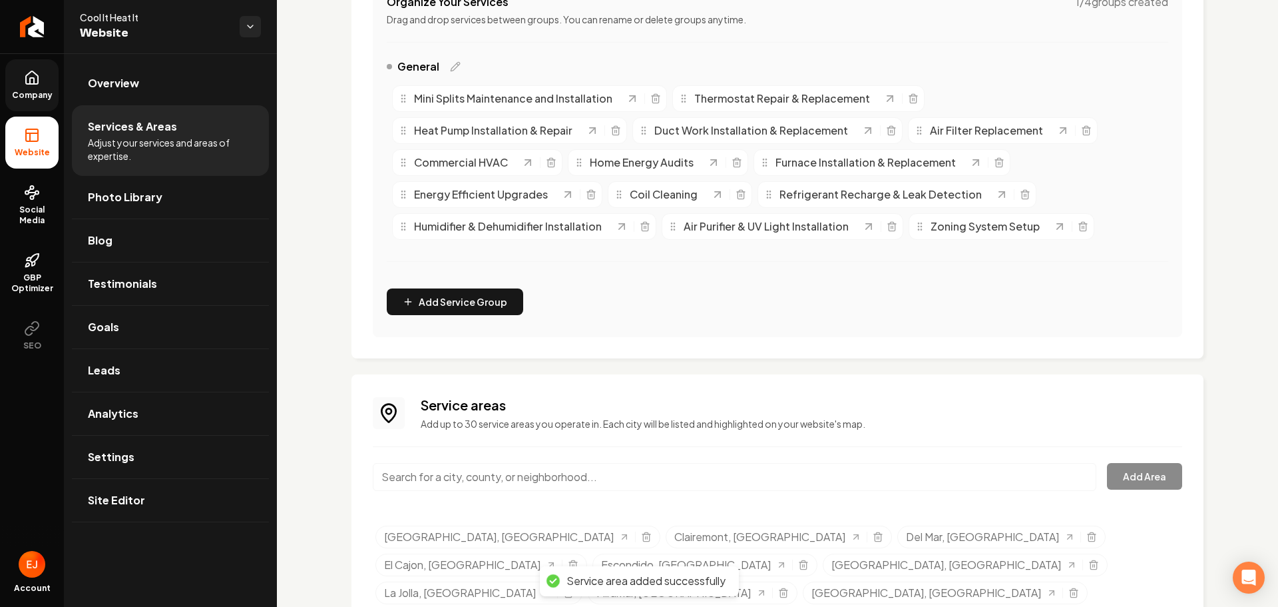
click at [461, 477] on input "Main content area" at bounding box center [735, 477] width 724 height 28
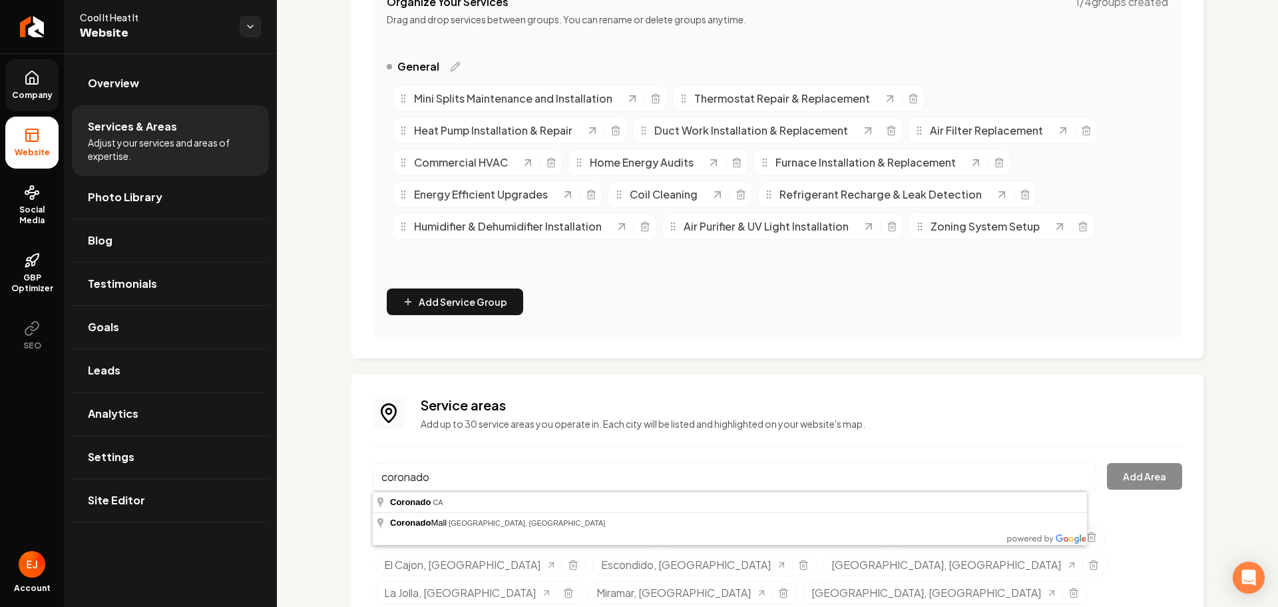
type input "Coronado, CA"
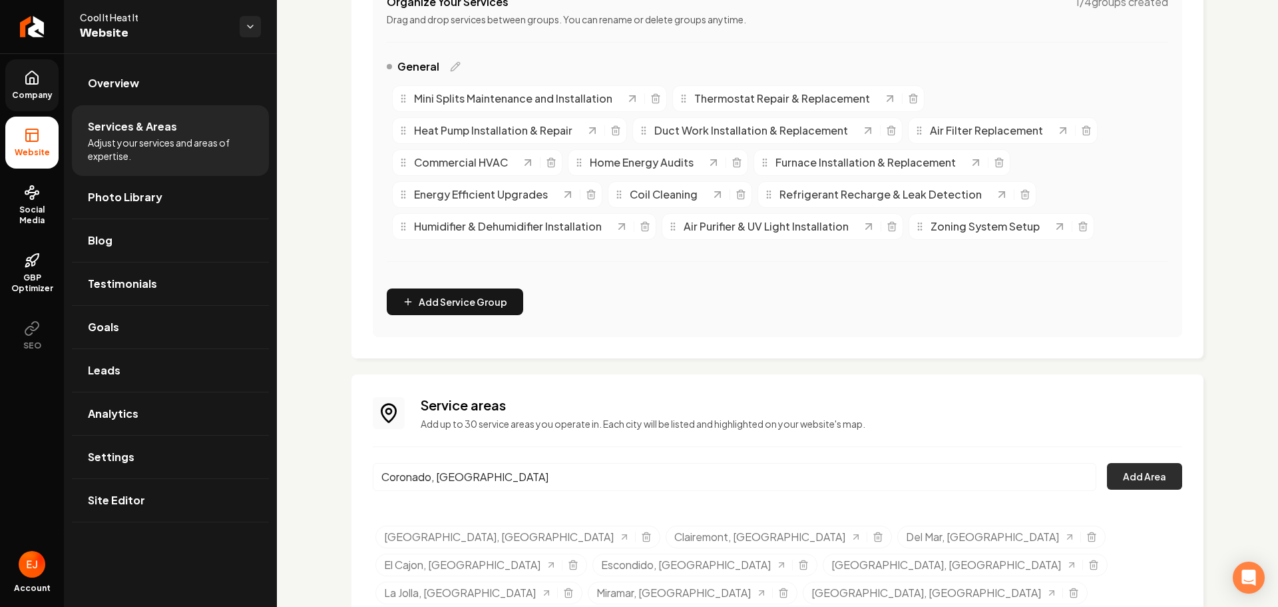
click at [1136, 477] on button "Add Area" at bounding box center [1144, 476] width 75 height 27
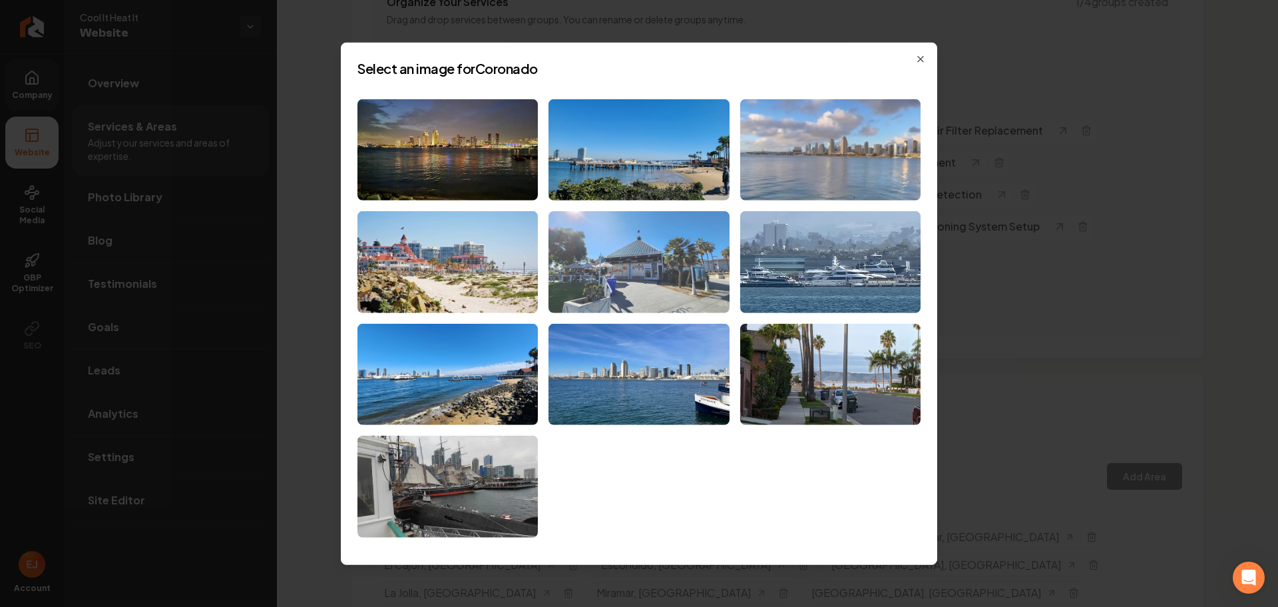
click at [685, 254] on img at bounding box center [639, 262] width 180 height 102
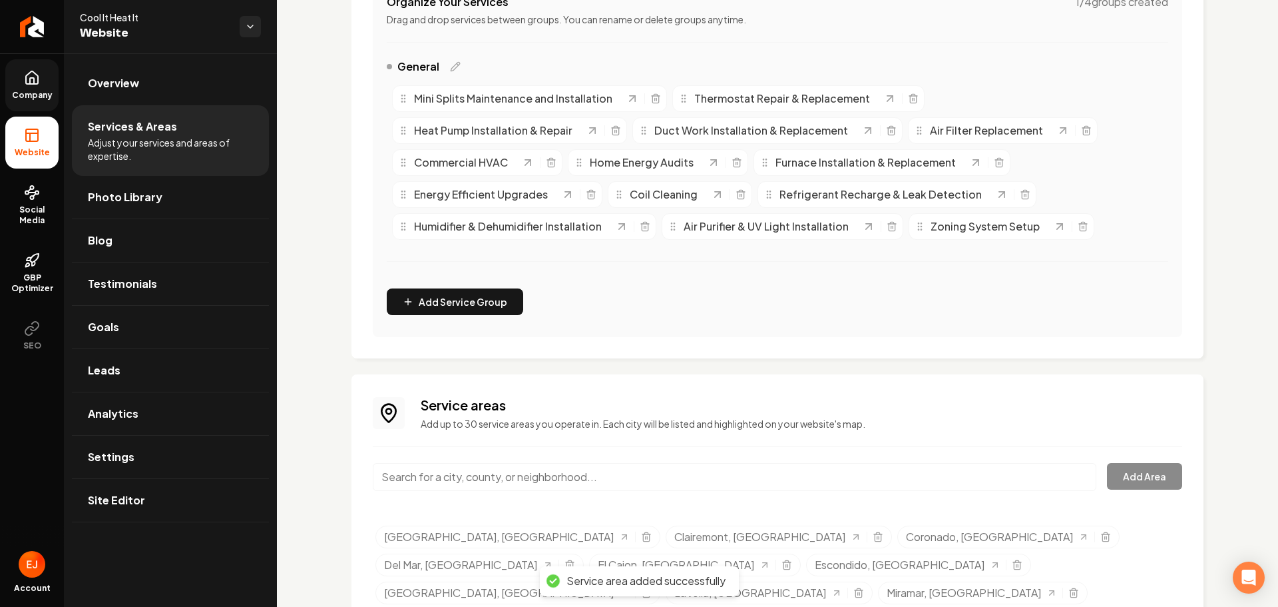
click at [469, 483] on input "Main content area" at bounding box center [735, 477] width 724 height 28
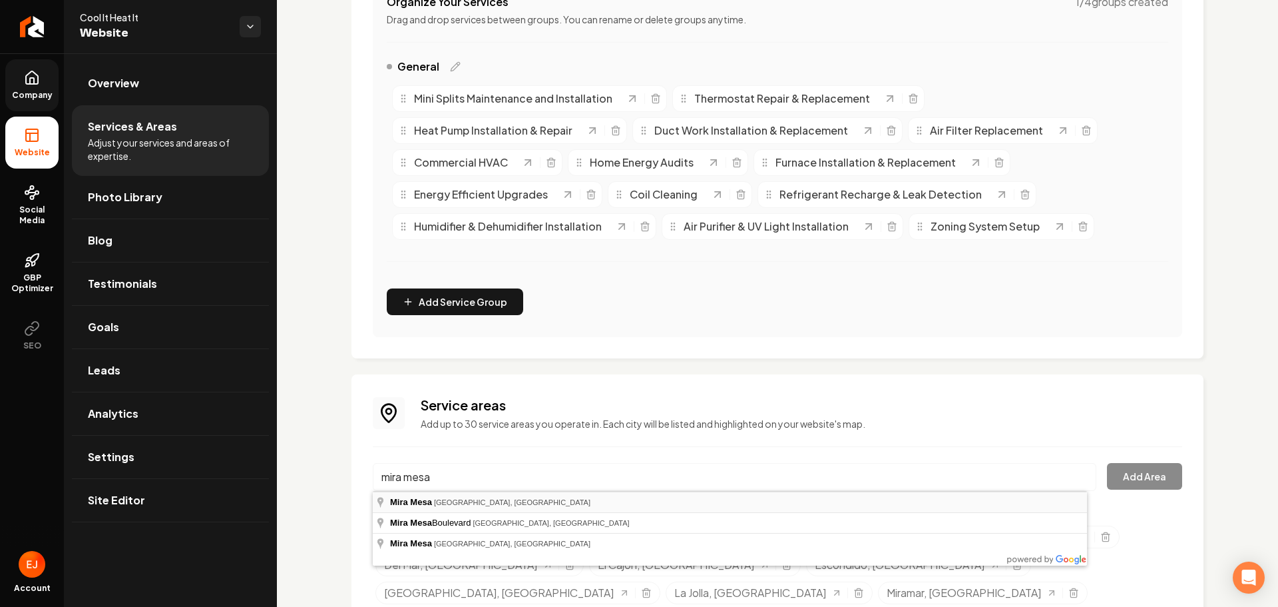
type input "Mira Mesa, San Diego, CA"
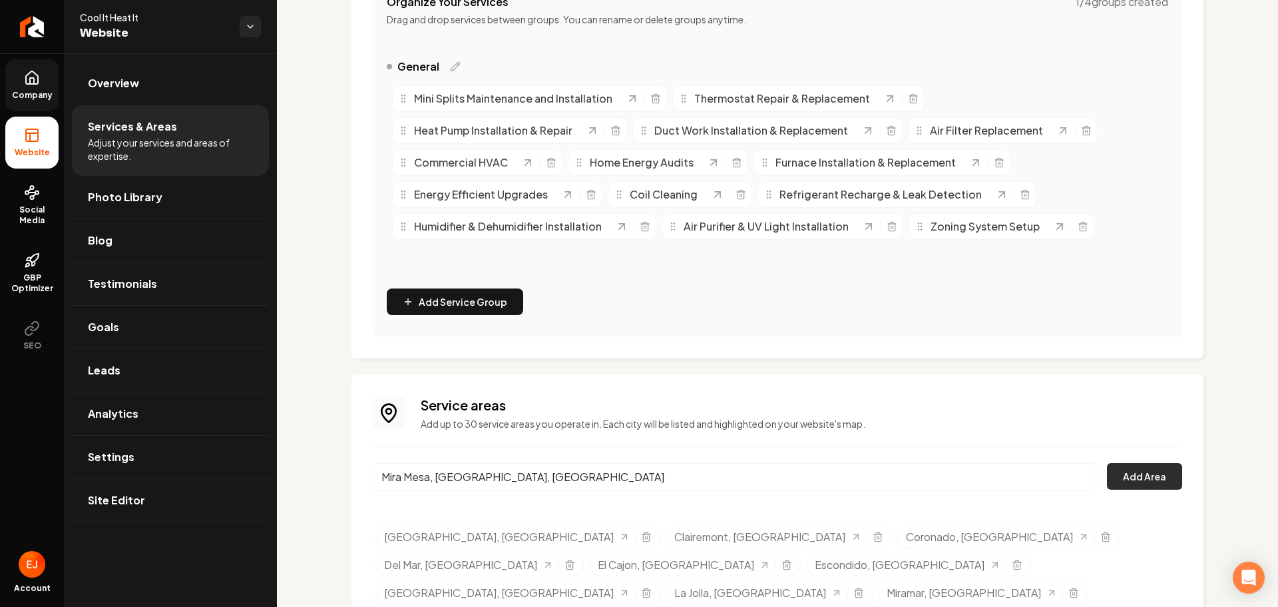
click at [1122, 475] on button "Add Area" at bounding box center [1144, 476] width 75 height 27
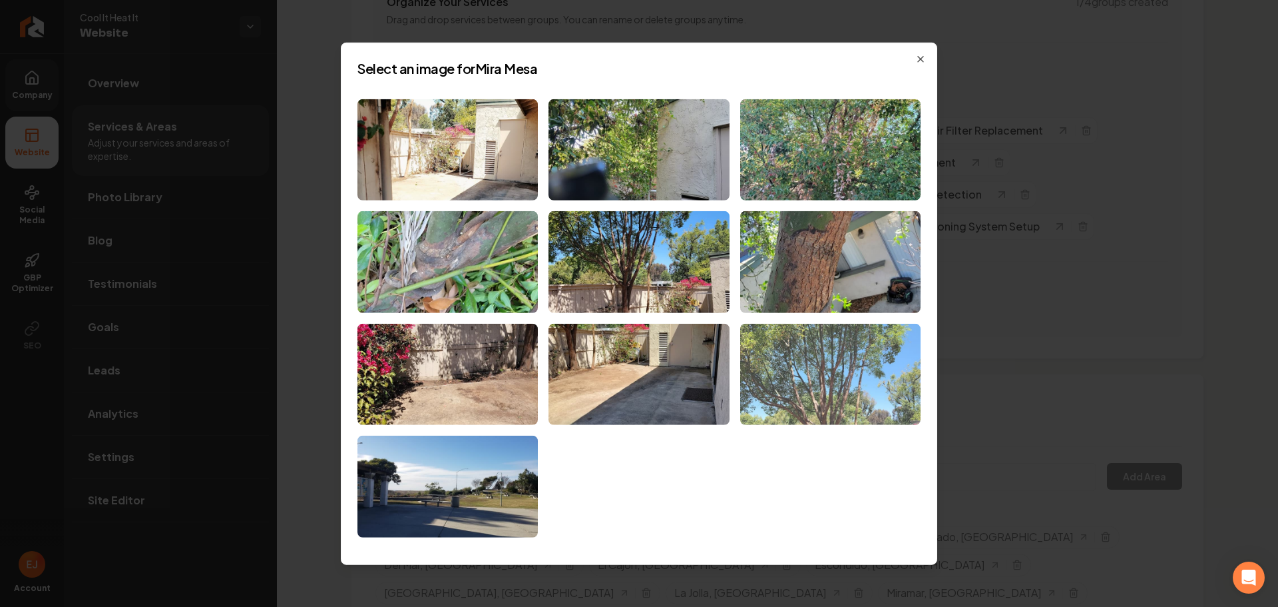
click at [786, 408] on img at bounding box center [830, 375] width 180 height 102
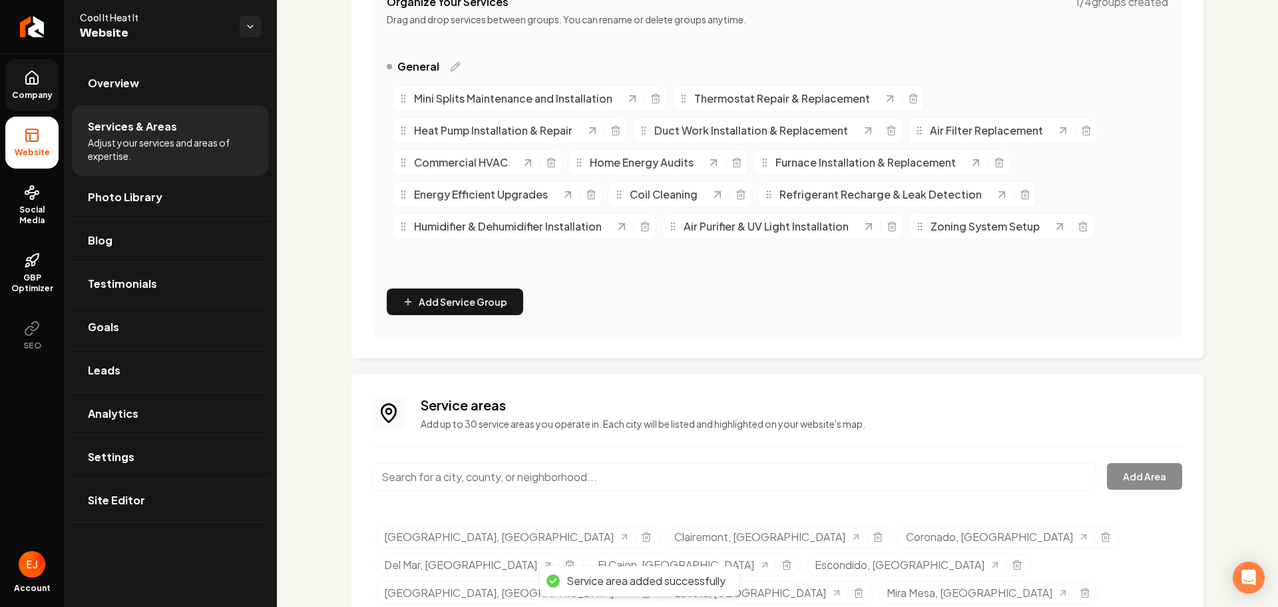
click at [532, 477] on input "Main content area" at bounding box center [735, 477] width 724 height 28
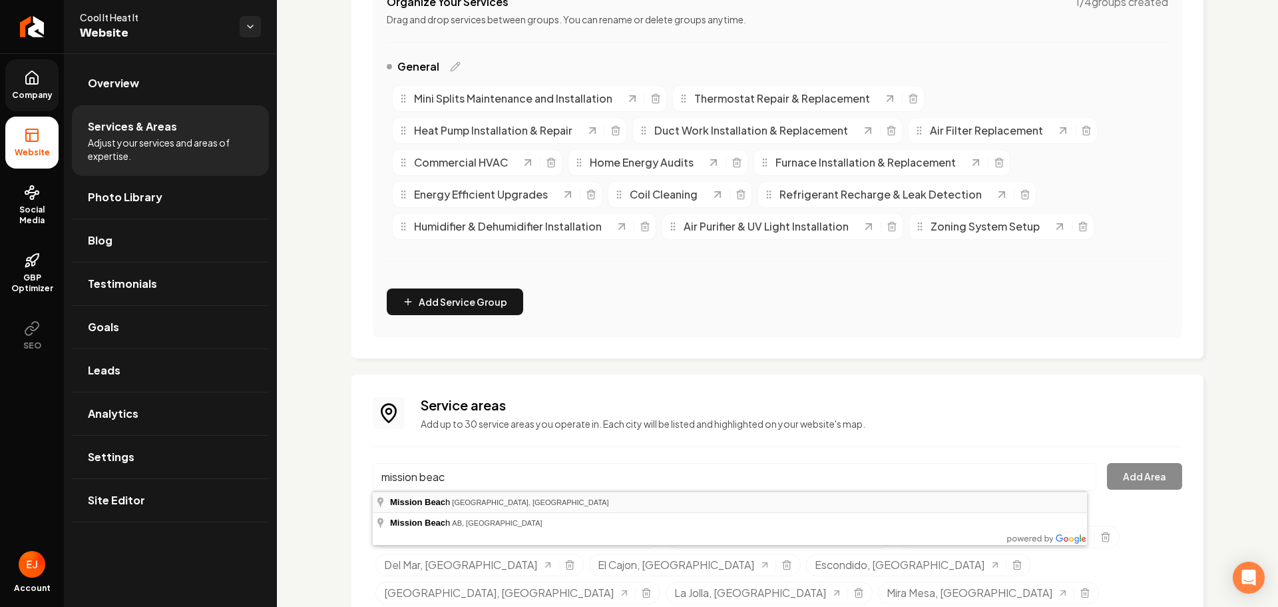
type input "Mission Beach, San Diego, CA"
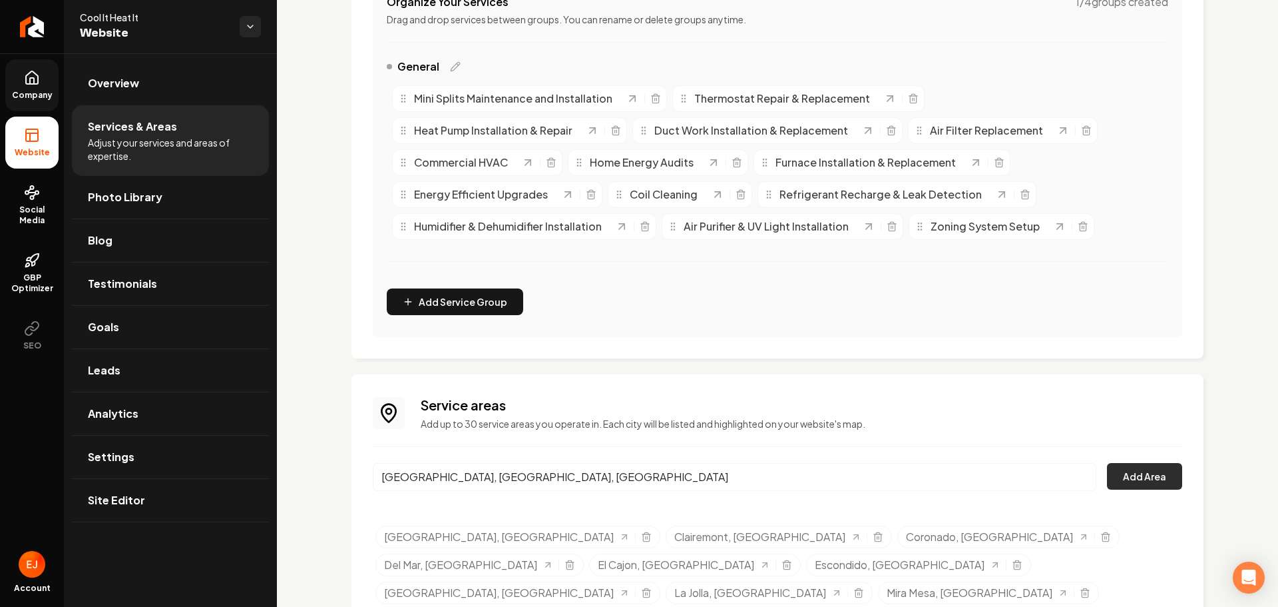
click at [1124, 478] on button "Add Area" at bounding box center [1144, 476] width 75 height 27
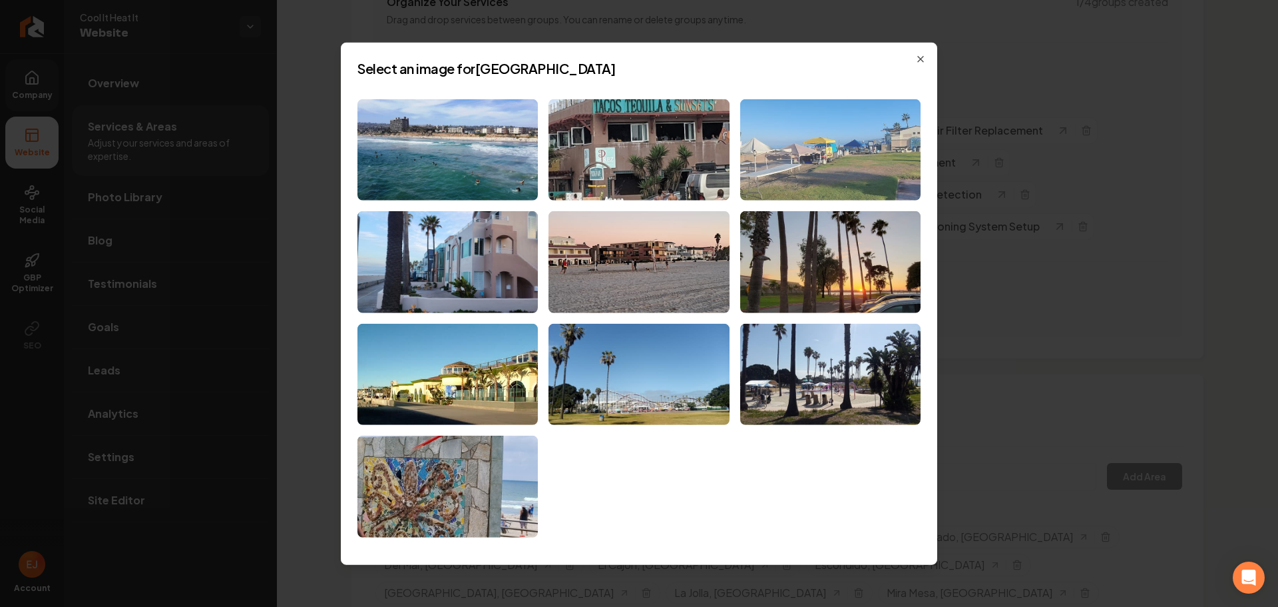
click at [809, 176] on img at bounding box center [830, 150] width 180 height 102
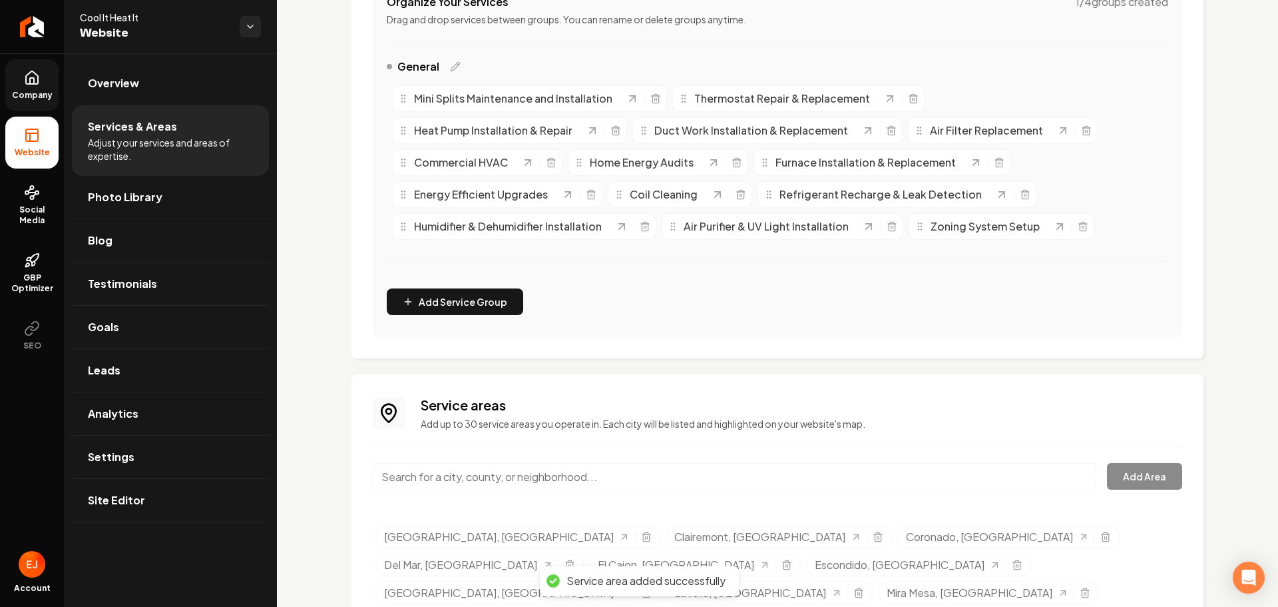
click at [552, 477] on input "Main content area" at bounding box center [735, 477] width 724 height 28
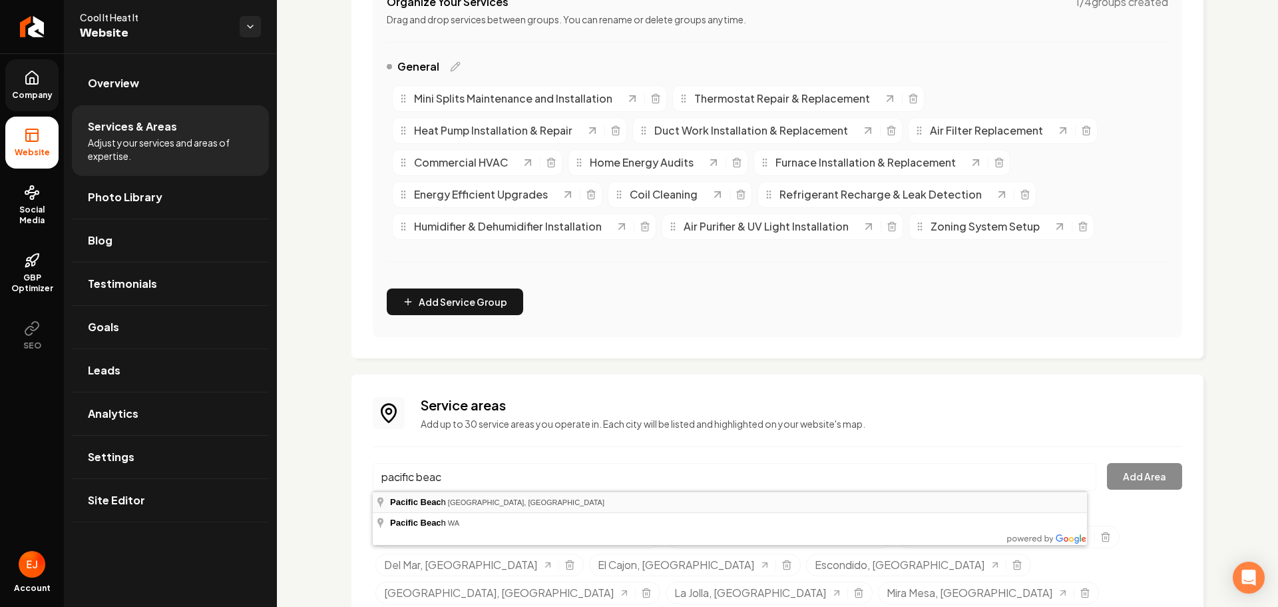
type input "Pacific Beach, San Diego, CA"
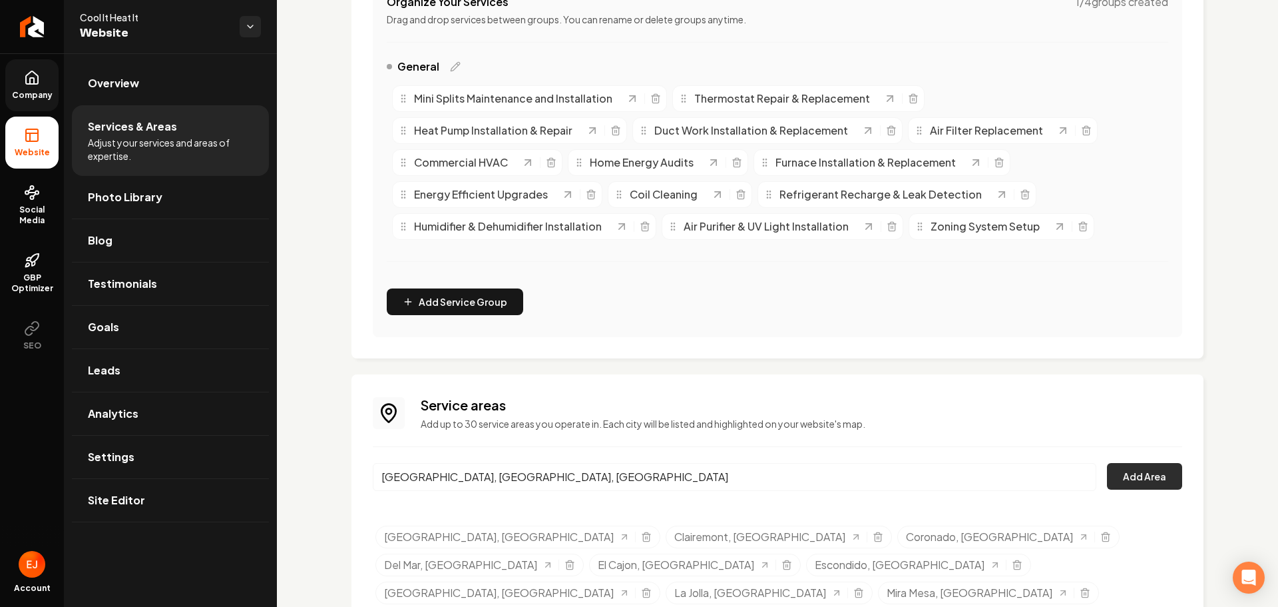
click at [1137, 467] on button "Add Area" at bounding box center [1144, 476] width 75 height 27
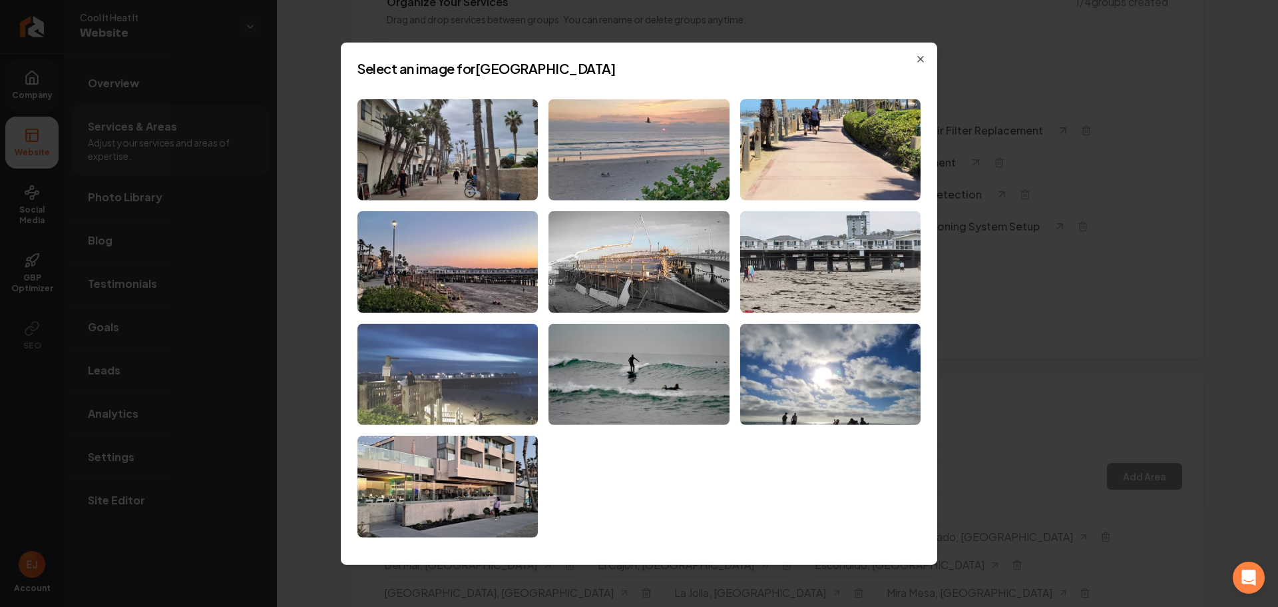
click at [463, 383] on img at bounding box center [448, 375] width 180 height 102
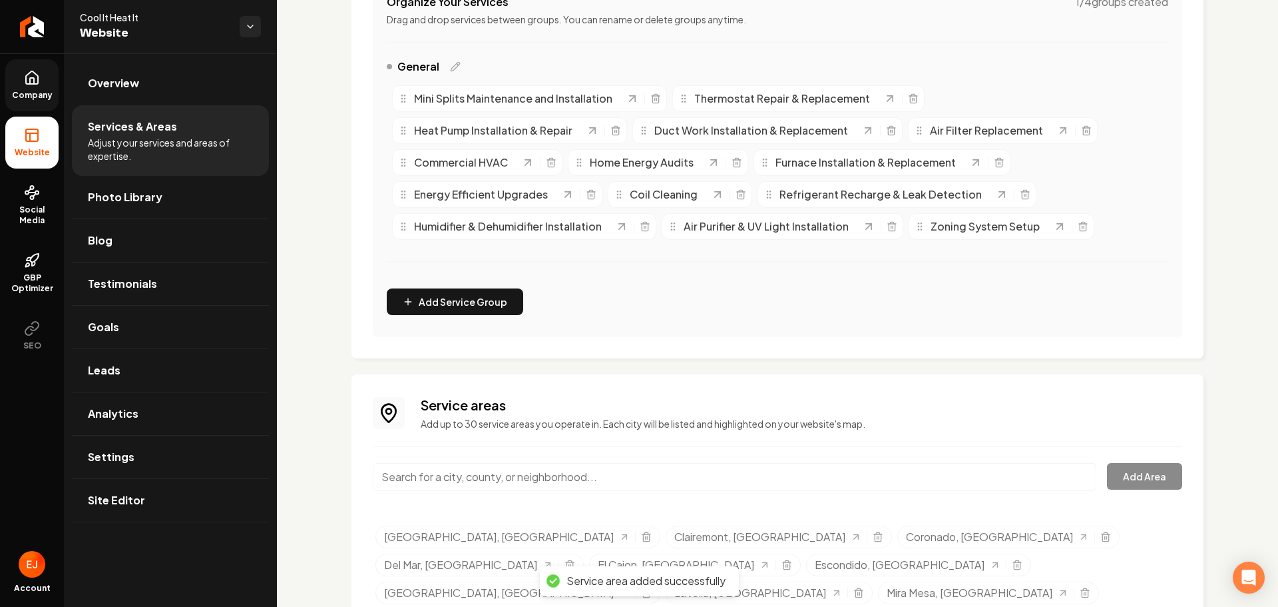
click at [533, 477] on input "Main content area" at bounding box center [735, 477] width 724 height 28
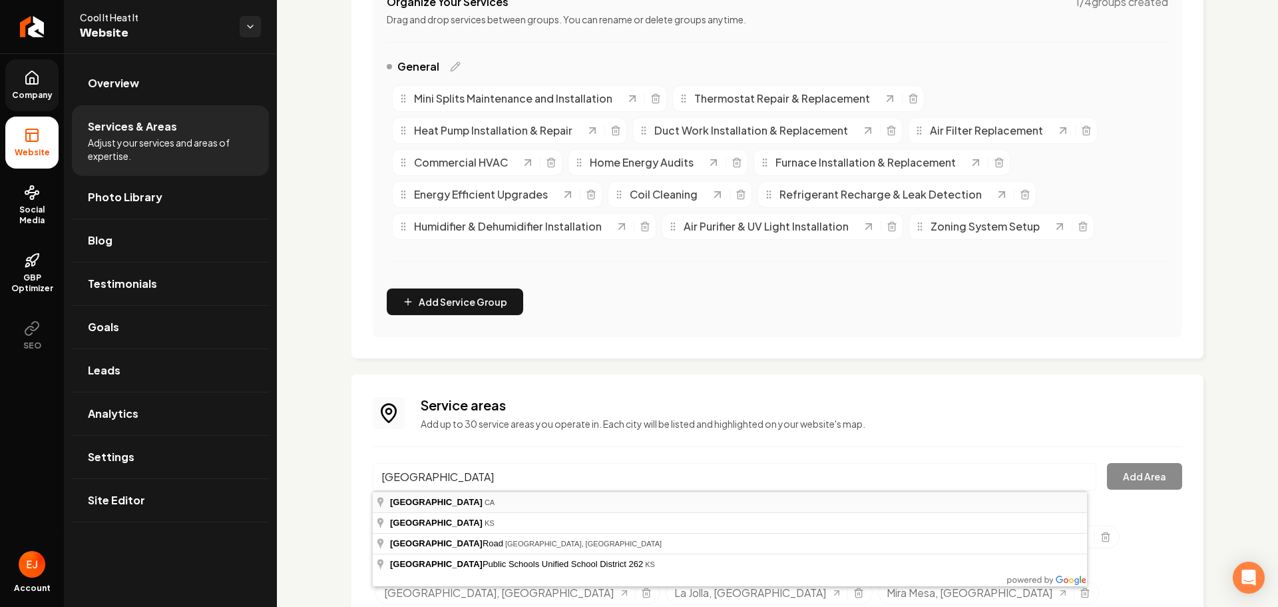
type input "Valley Center, CA"
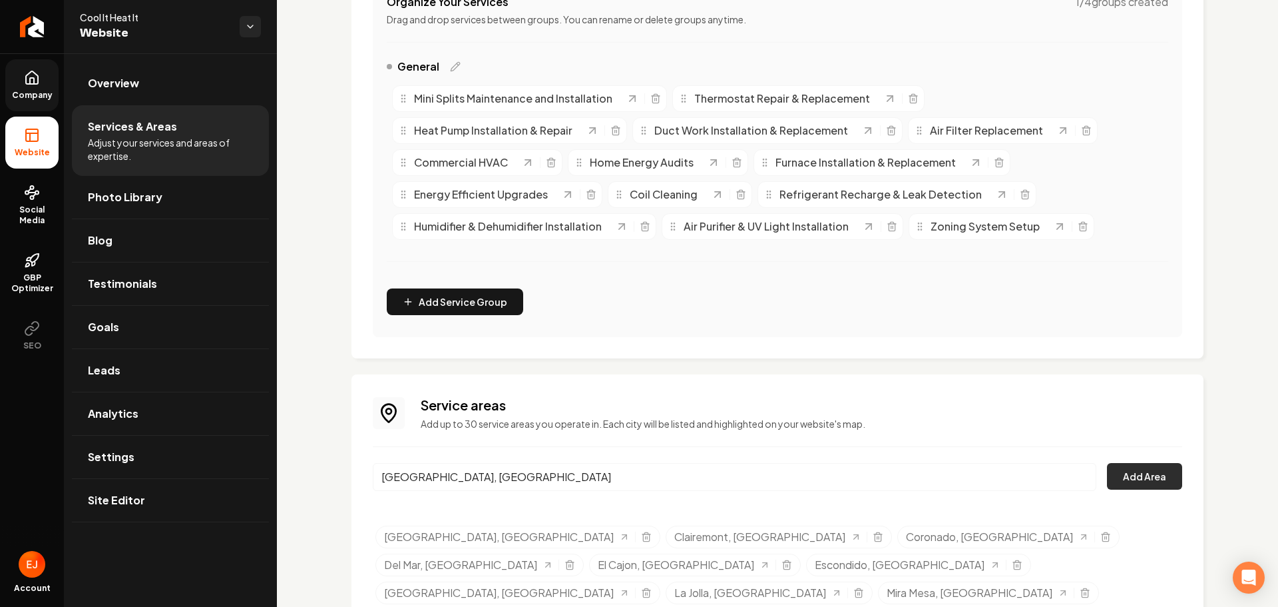
click at [1150, 467] on button "Add Area" at bounding box center [1144, 476] width 75 height 27
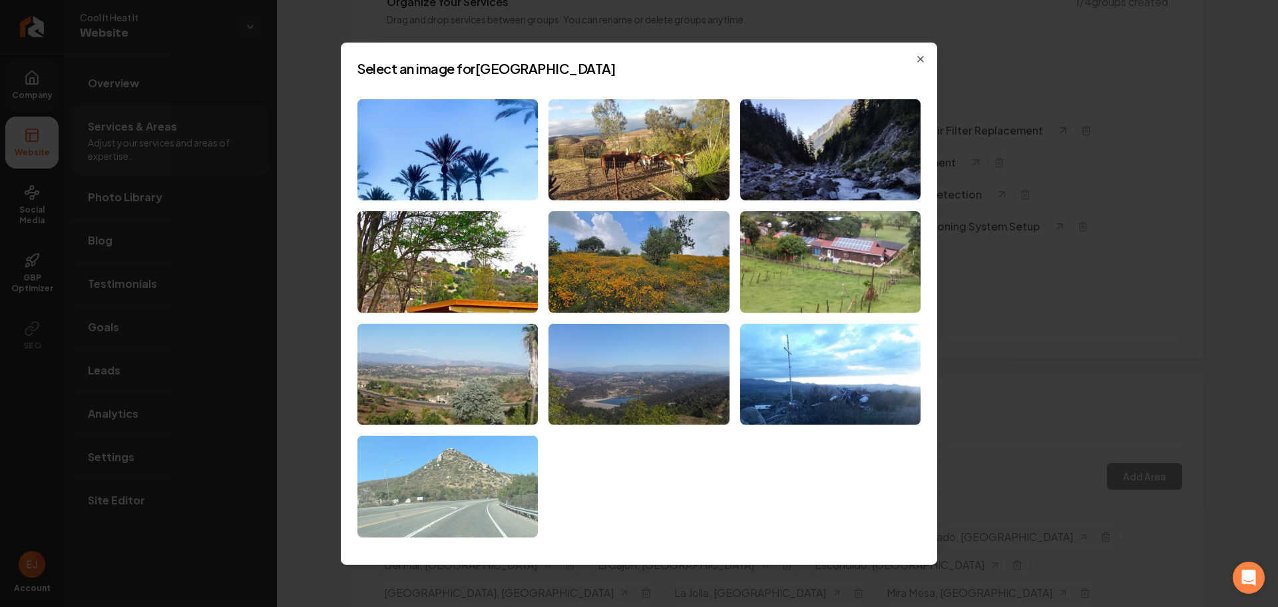
click at [483, 483] on img at bounding box center [448, 486] width 180 height 102
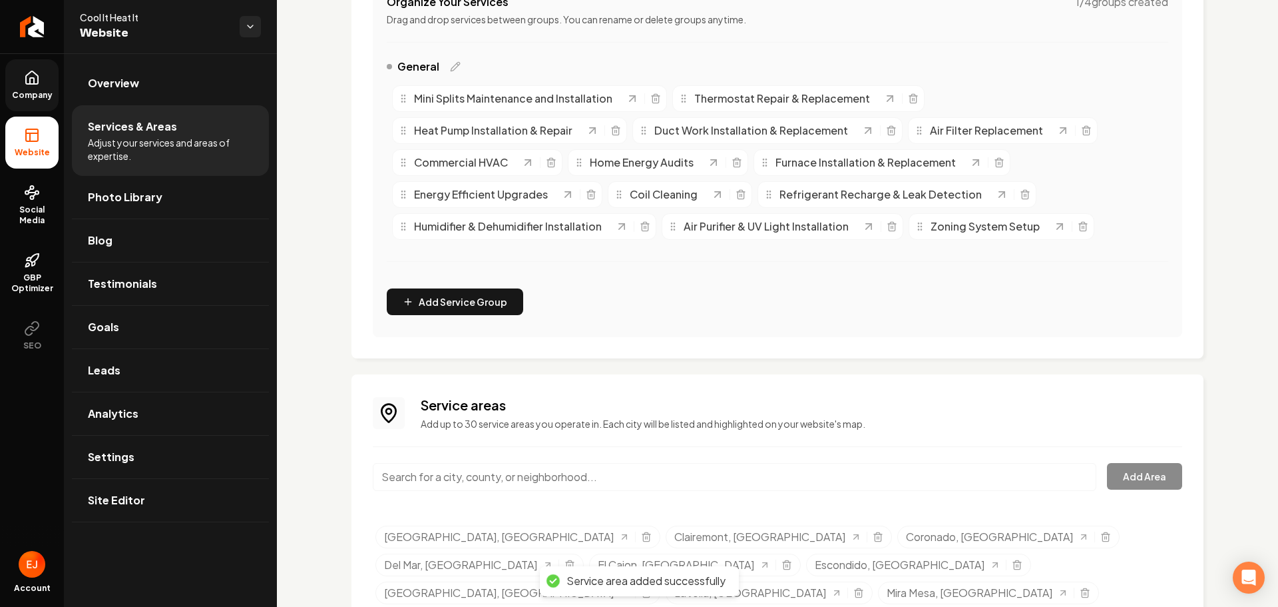
click at [516, 471] on input "Main content area" at bounding box center [735, 477] width 724 height 28
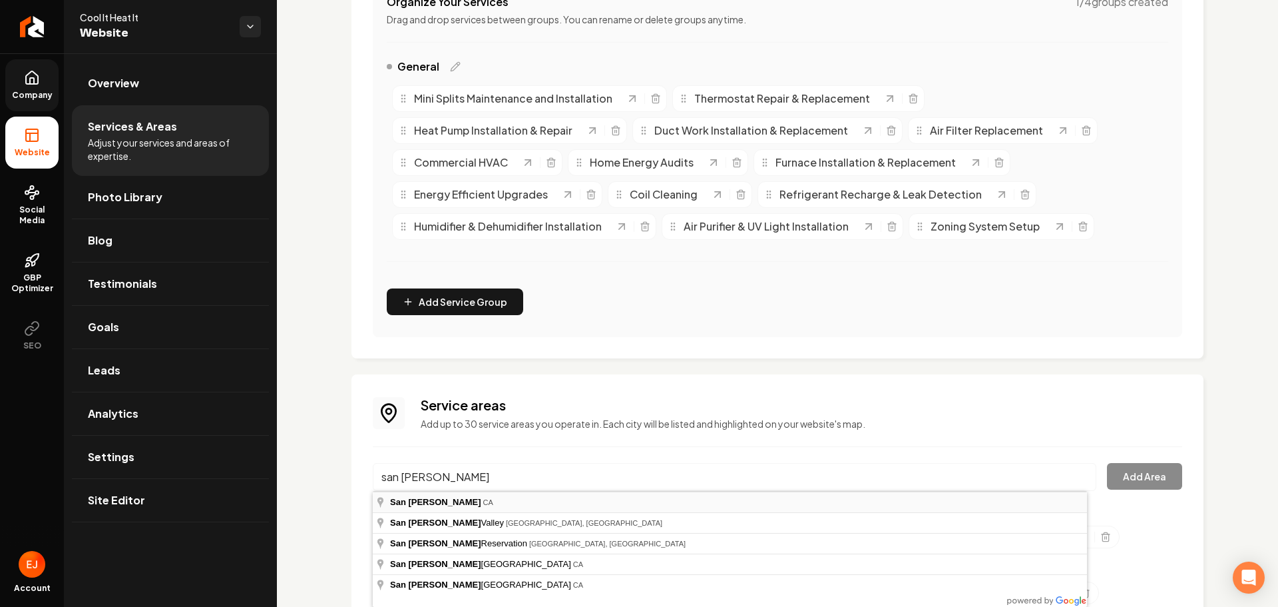
type input "San Pasqual, CA"
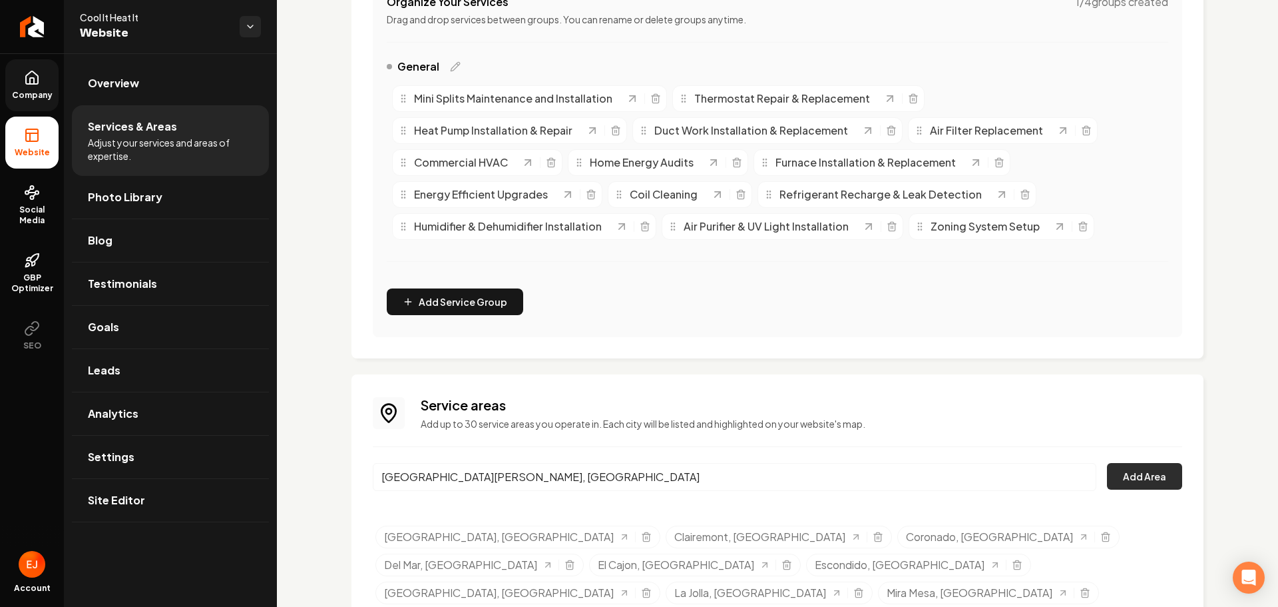
click at [1158, 483] on button "Add Area" at bounding box center [1144, 476] width 75 height 27
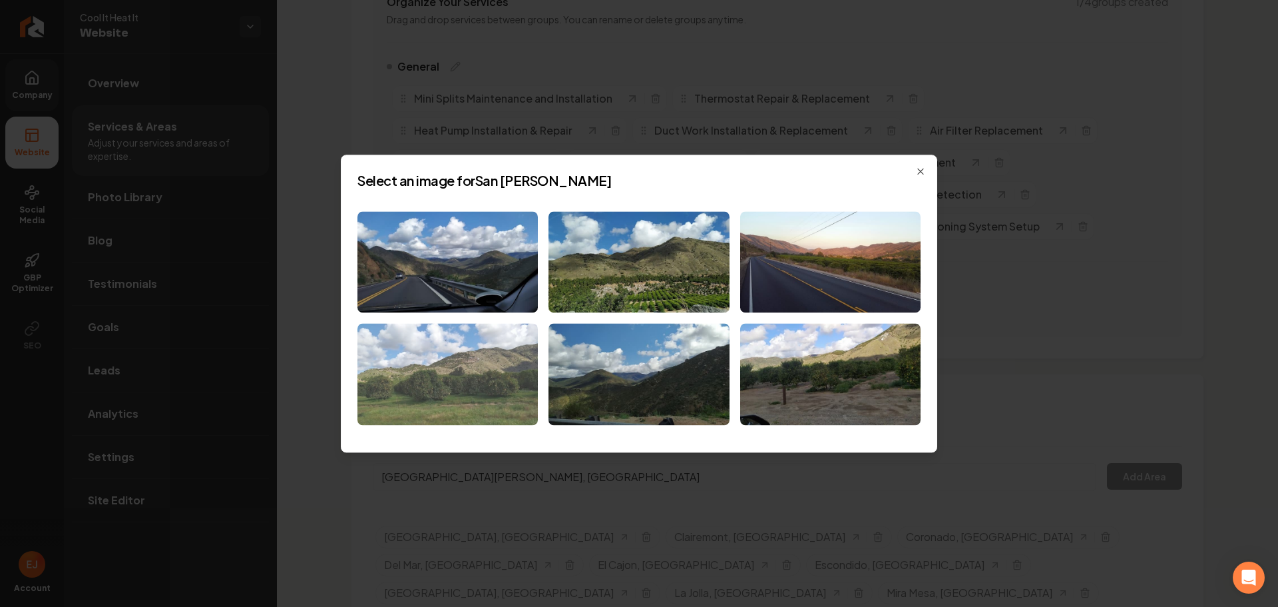
click at [503, 405] on img at bounding box center [448, 375] width 180 height 102
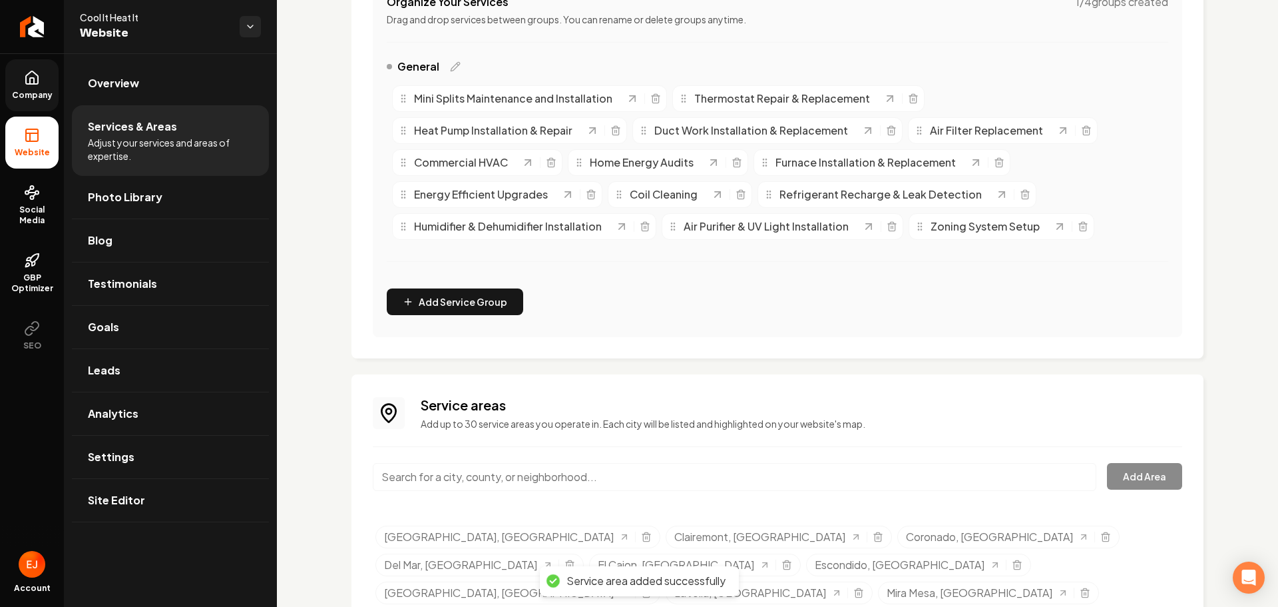
click at [493, 475] on input "Main content area" at bounding box center [735, 477] width 724 height 28
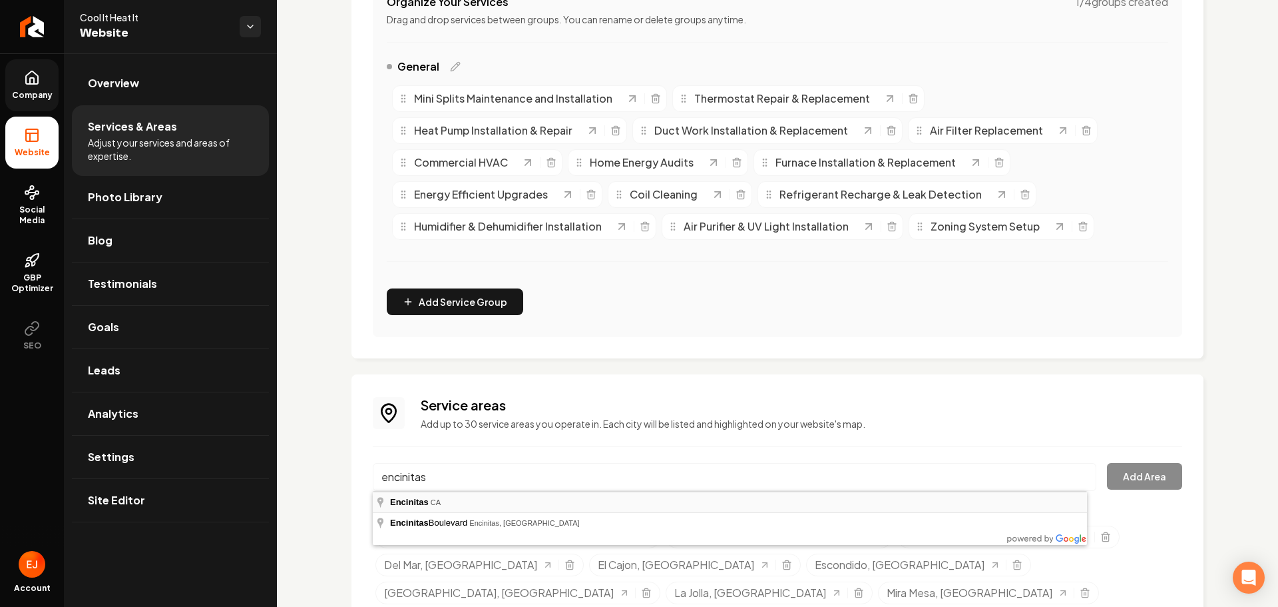
type input "Encinitas, CA"
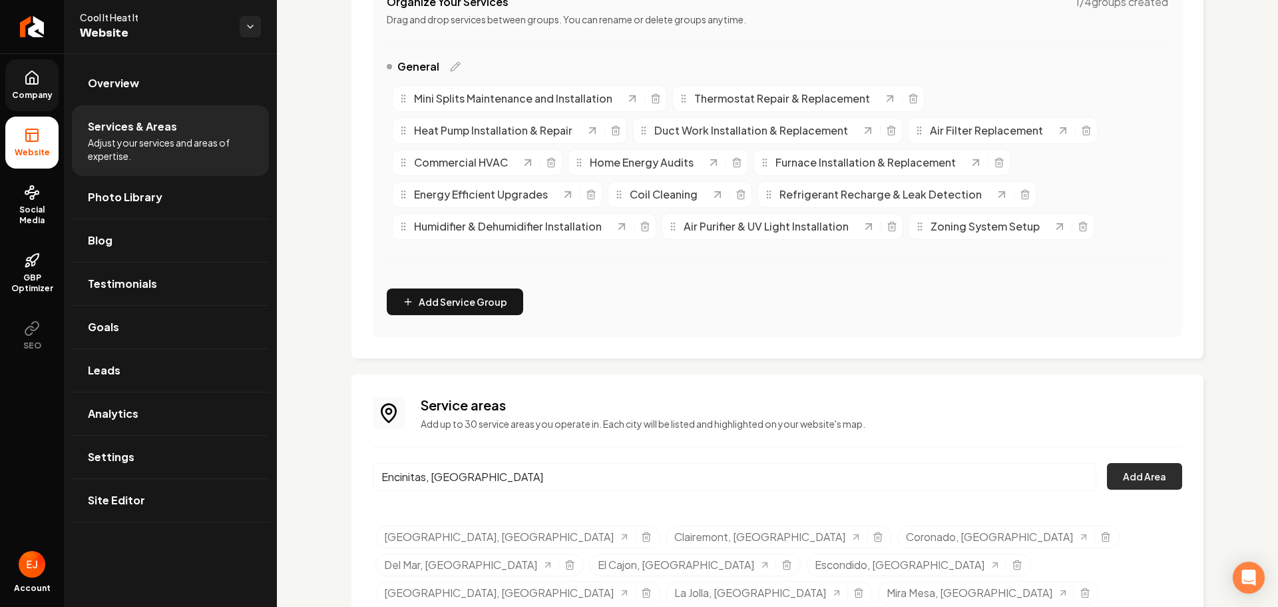
click at [1128, 475] on button "Add Area" at bounding box center [1144, 476] width 75 height 27
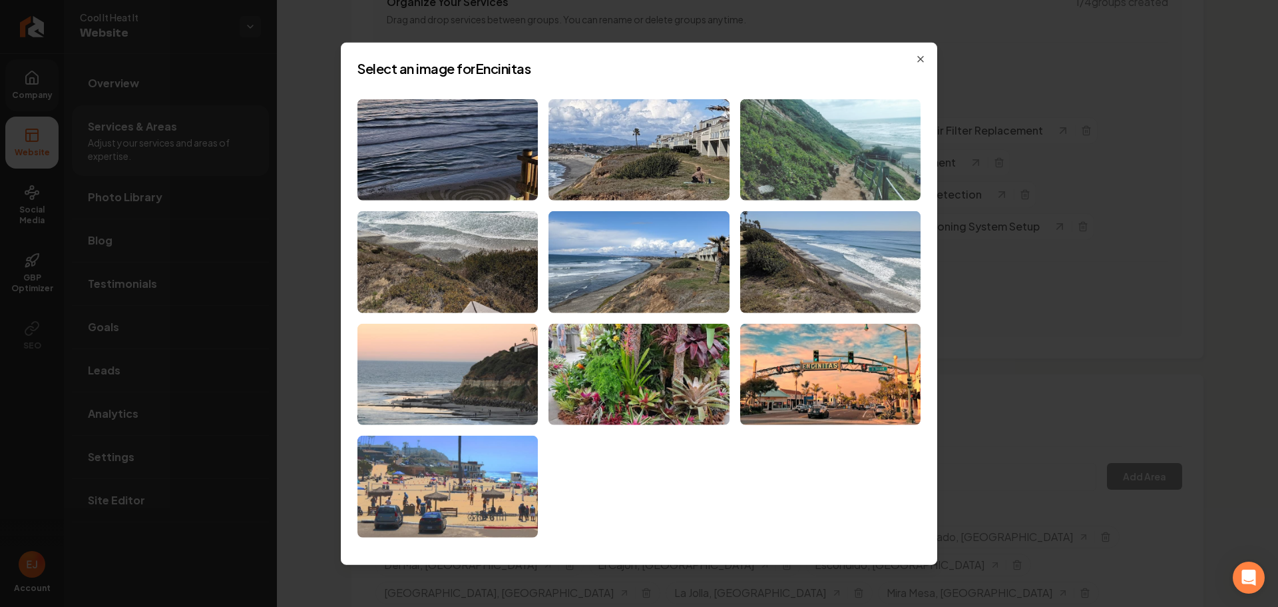
click at [850, 168] on img at bounding box center [830, 150] width 180 height 102
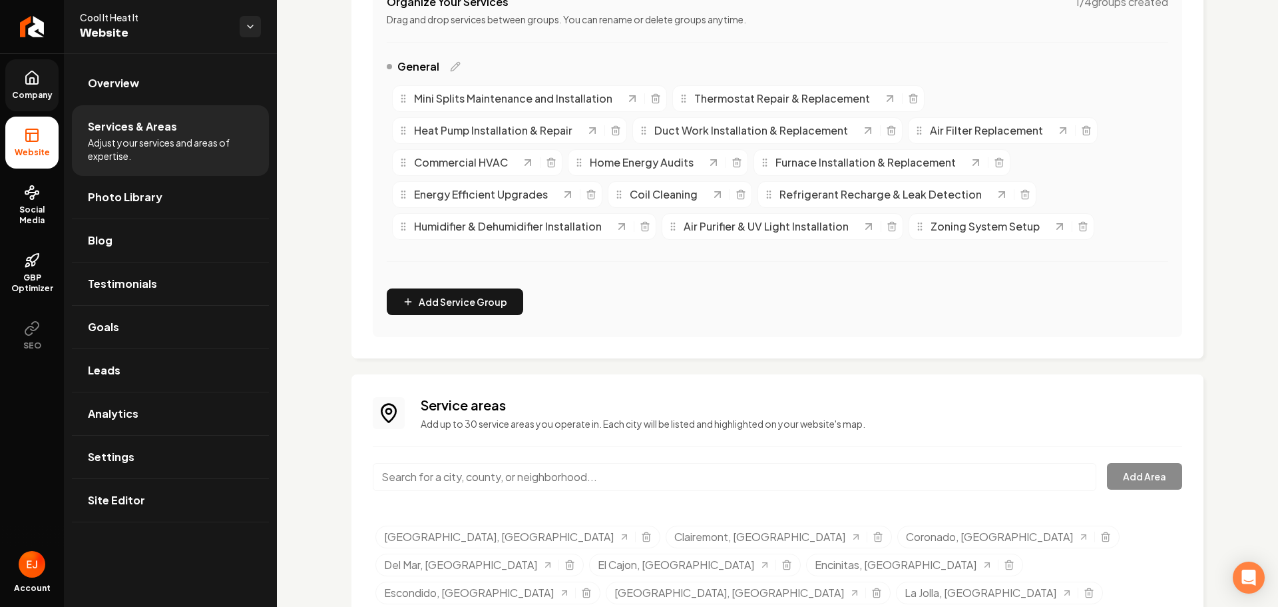
click at [465, 475] on input "Main content area" at bounding box center [735, 477] width 724 height 28
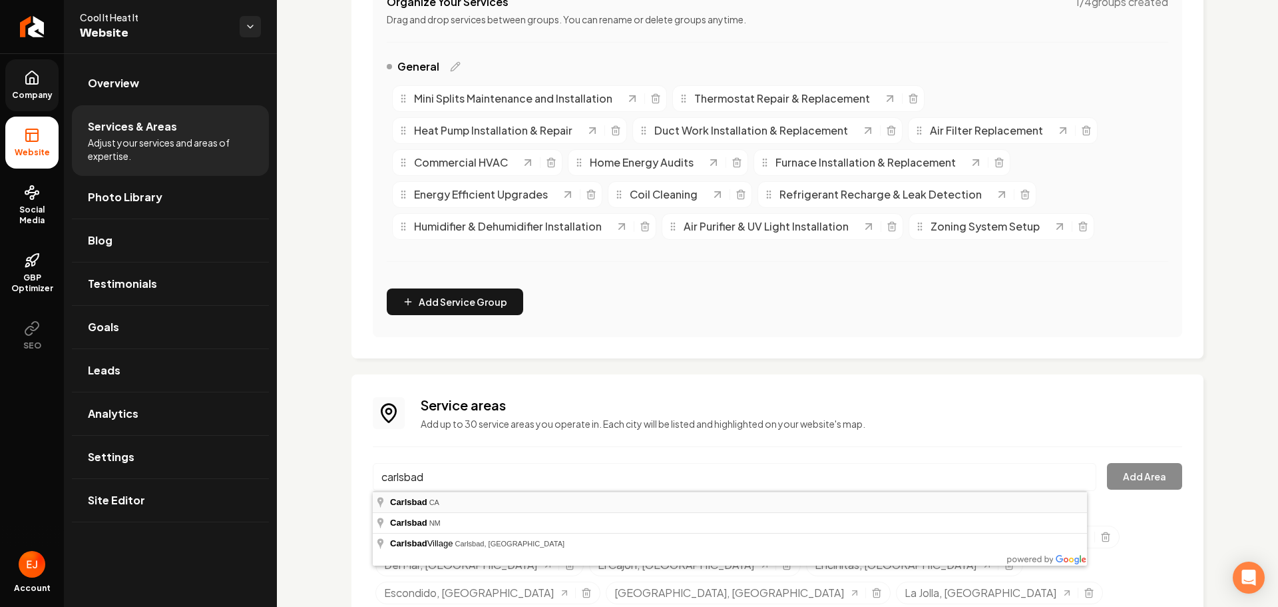
type input "Carlsbad, CA"
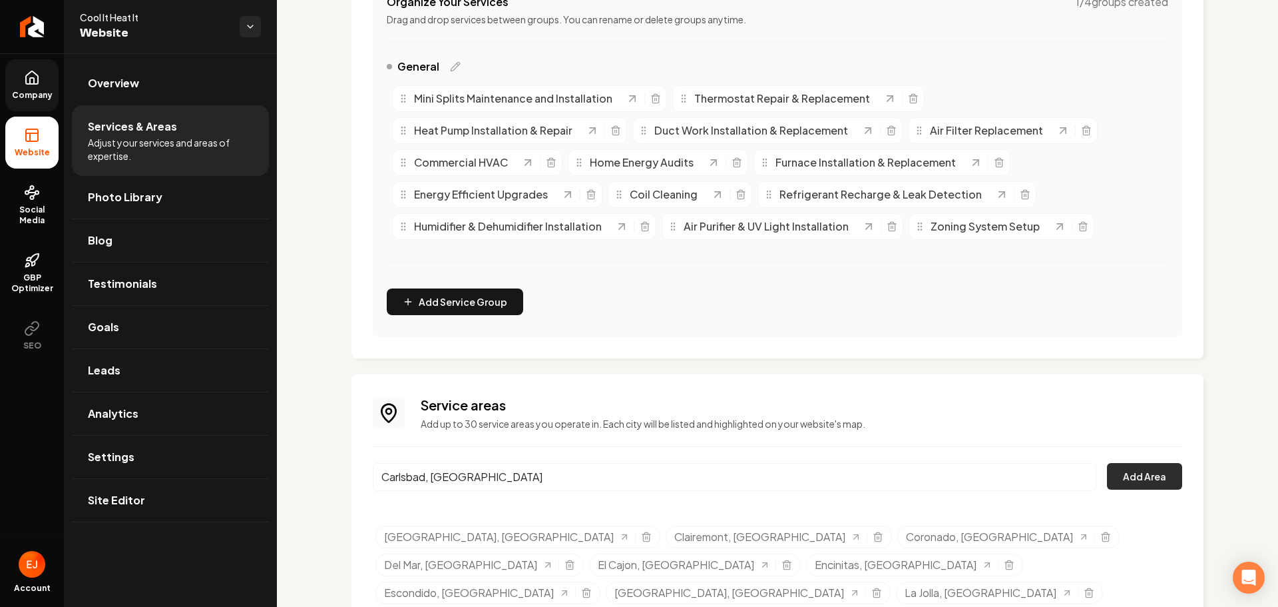
click at [1156, 474] on button "Add Area" at bounding box center [1144, 476] width 75 height 27
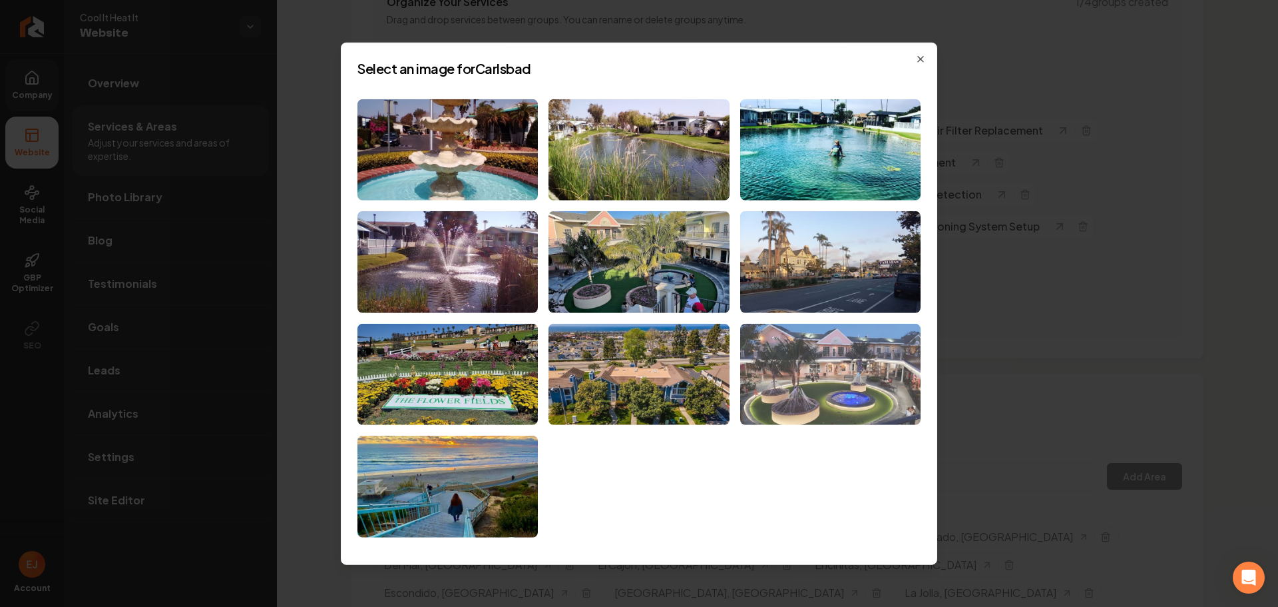
click at [842, 416] on img at bounding box center [830, 375] width 180 height 102
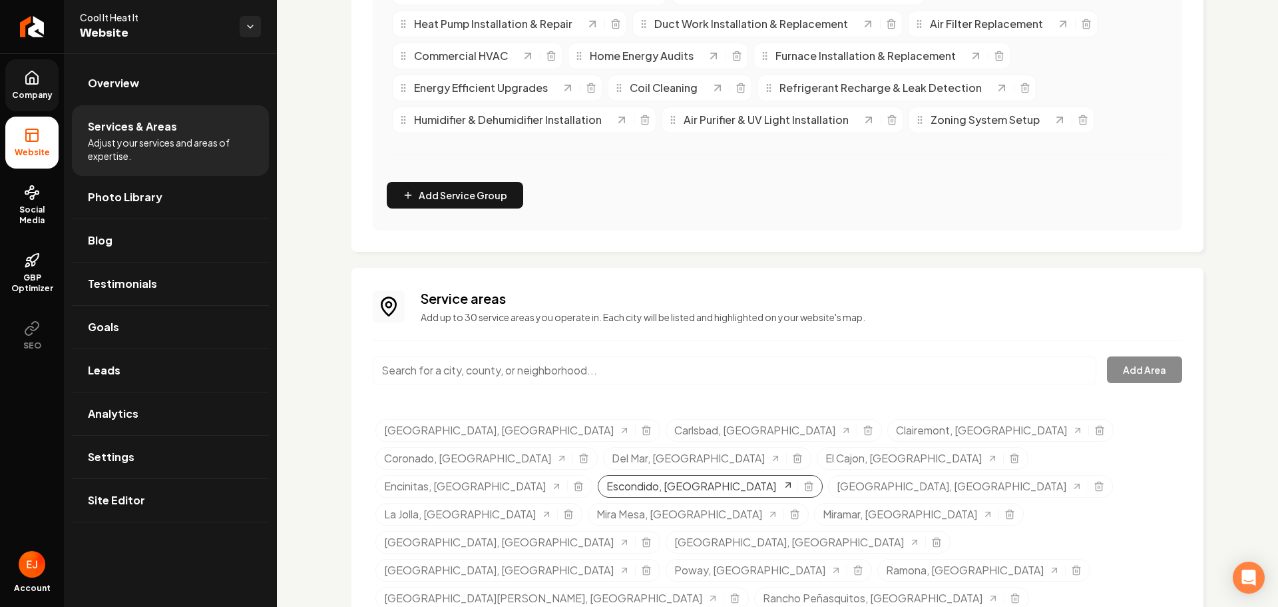
scroll to position [400, 0]
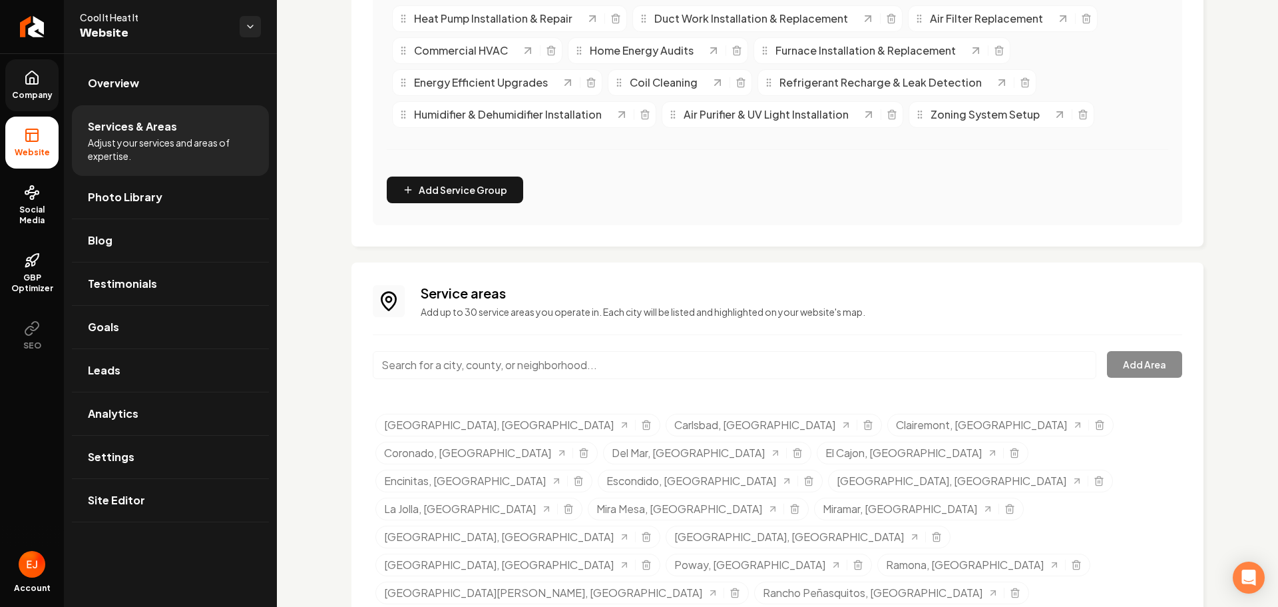
click at [23, 82] on link "Company" at bounding box center [31, 85] width 53 height 52
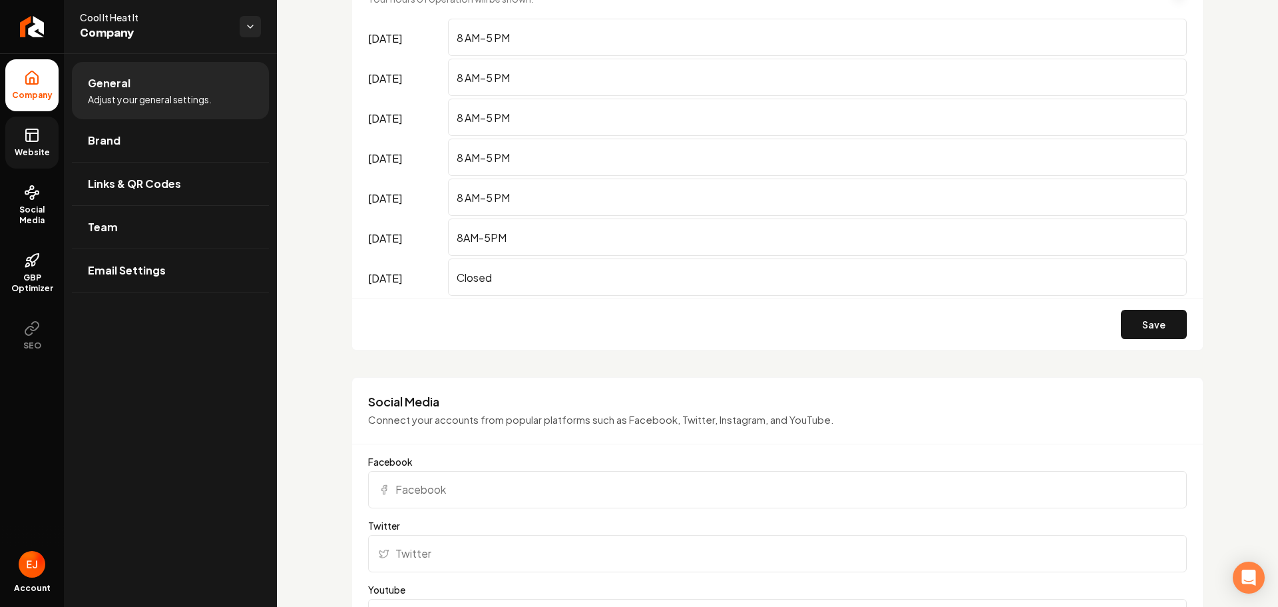
scroll to position [933, 0]
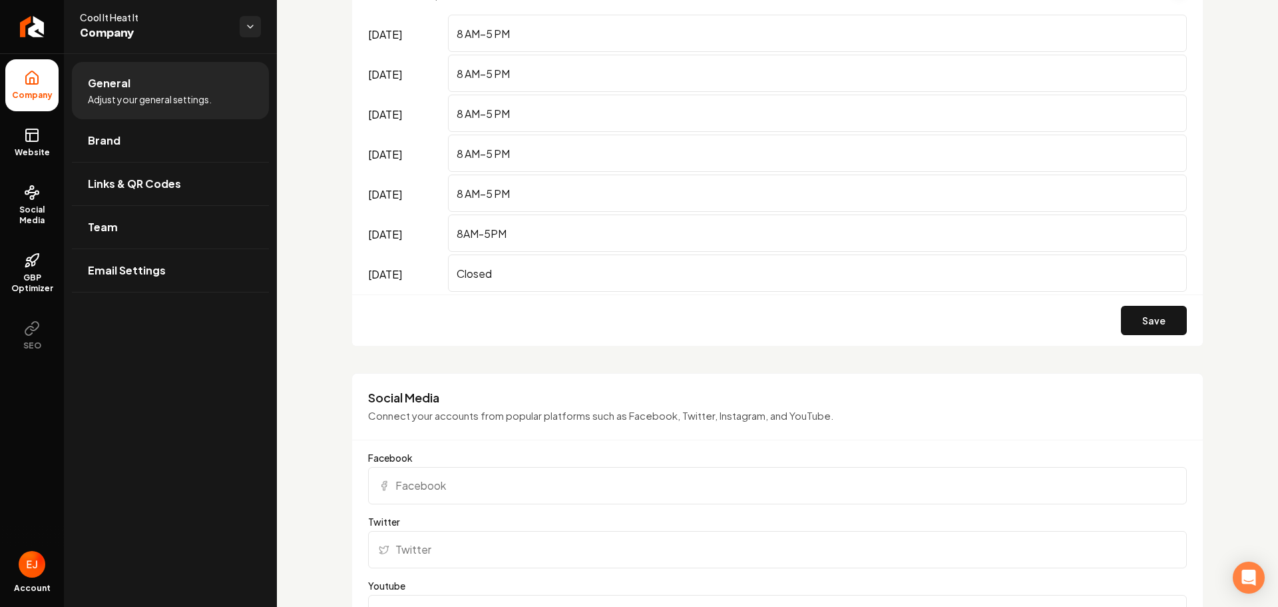
drag, startPoint x: 35, startPoint y: 132, endPoint x: 64, endPoint y: 215, distance: 87.6
click at [35, 133] on icon at bounding box center [32, 133] width 12 height 0
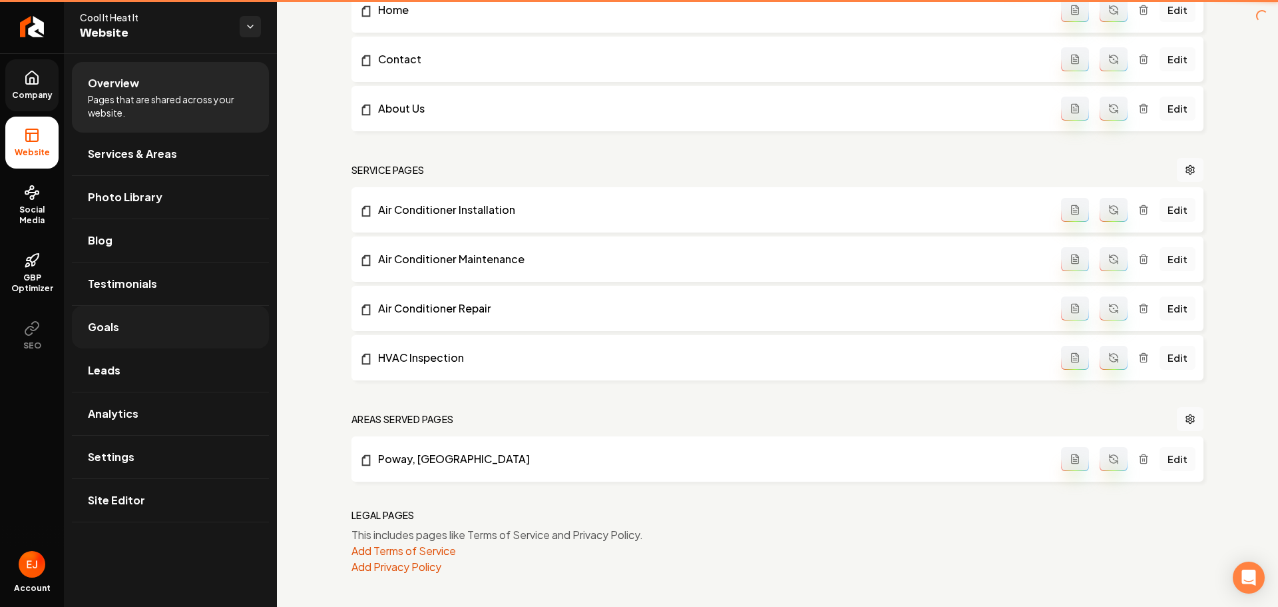
scroll to position [458, 0]
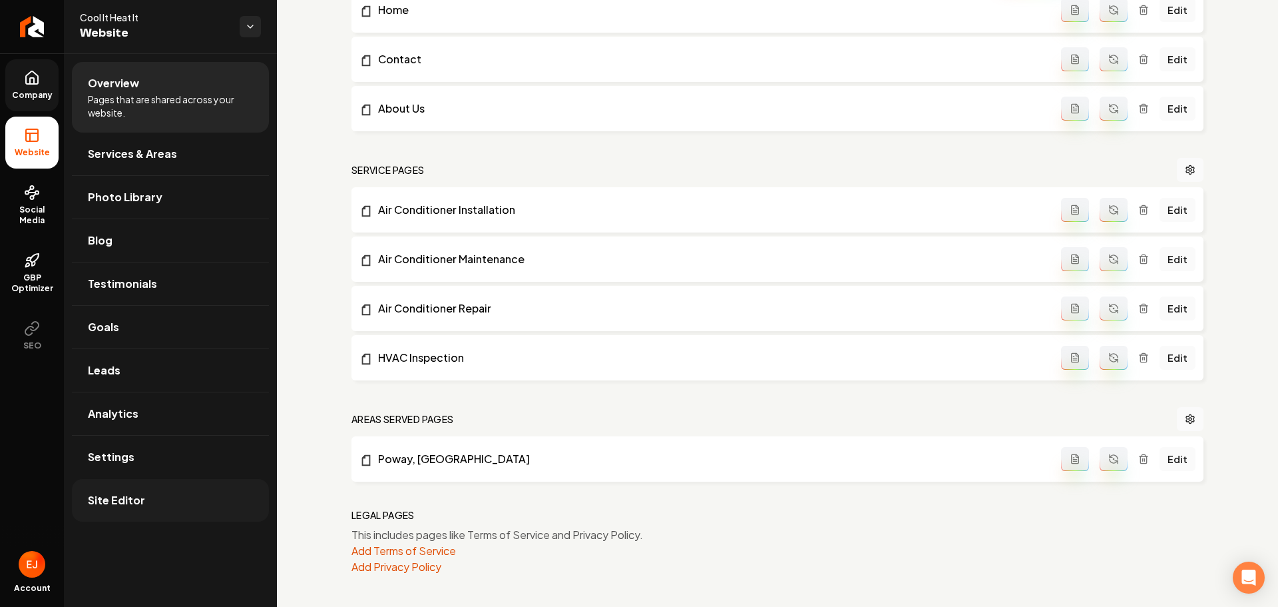
click at [128, 499] on span "Site Editor" at bounding box center [116, 500] width 57 height 16
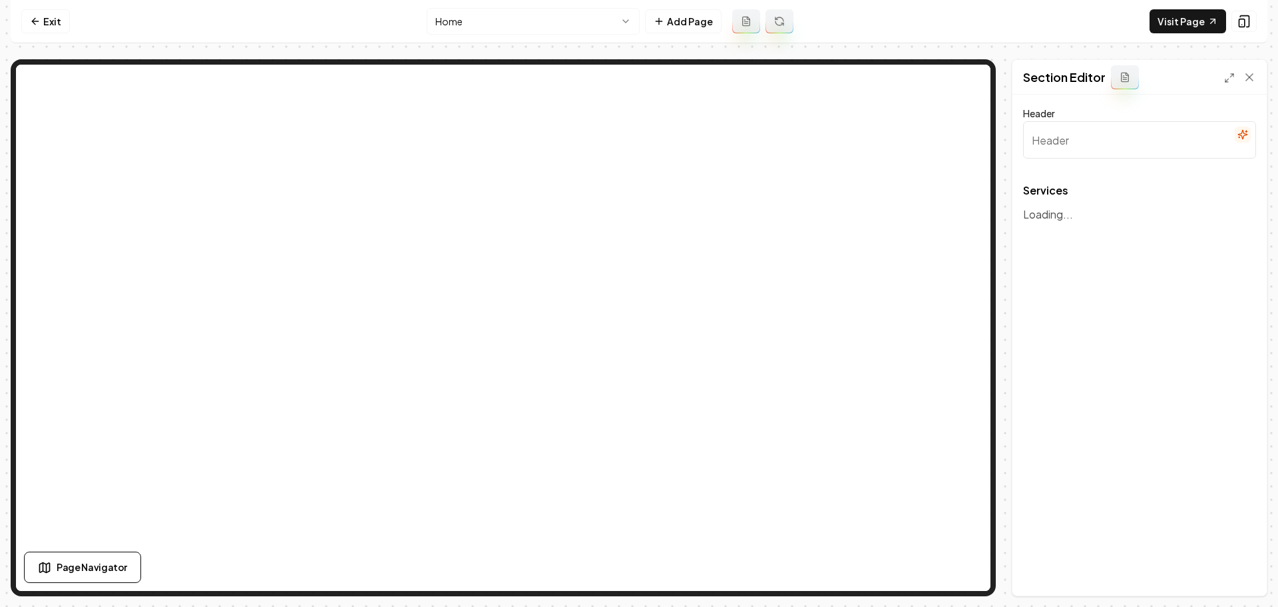
type input "Expert HVAC Solutions"
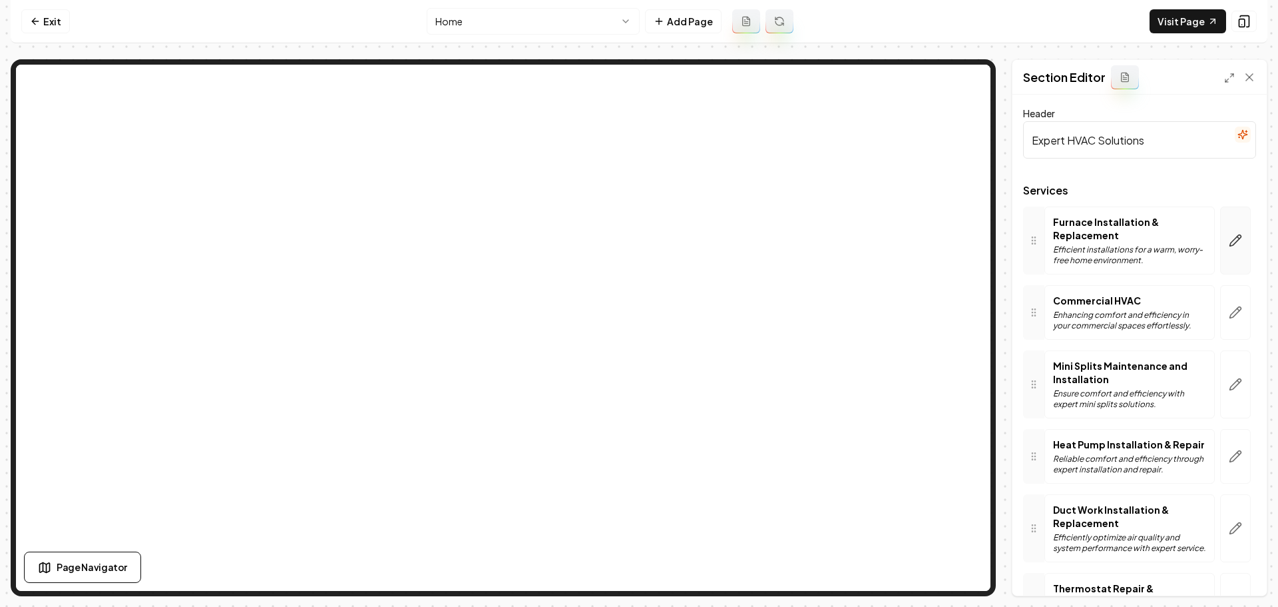
click at [1229, 234] on icon "button" at bounding box center [1235, 240] width 13 height 13
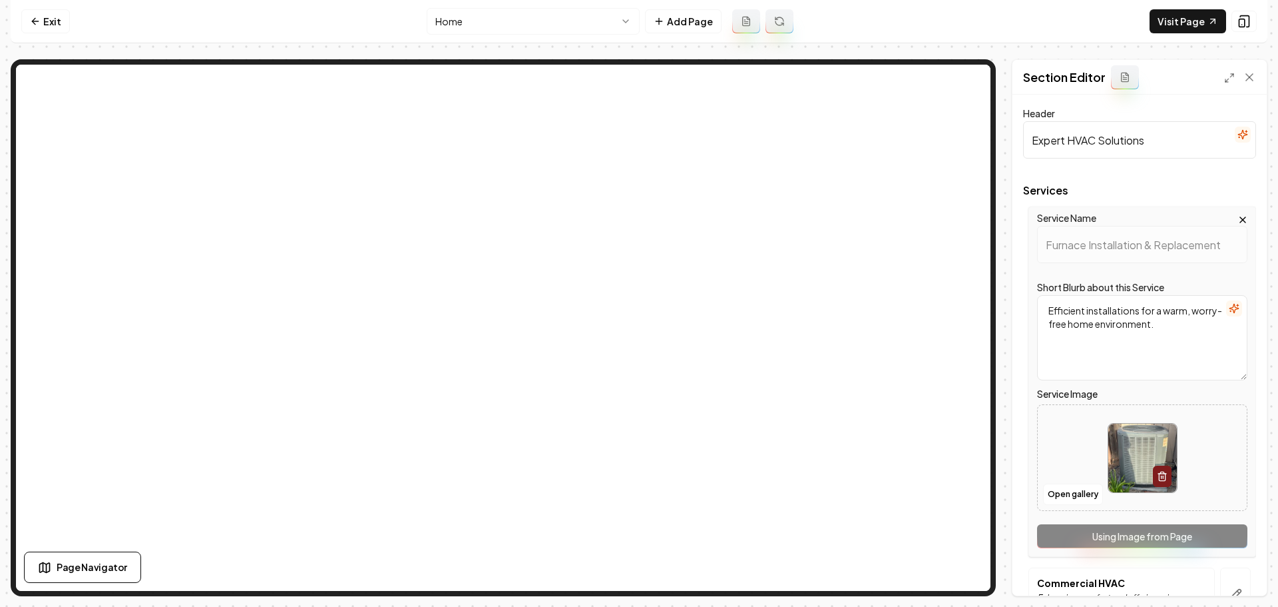
click at [1144, 447] on img at bounding box center [1142, 457] width 69 height 69
type input "**********"
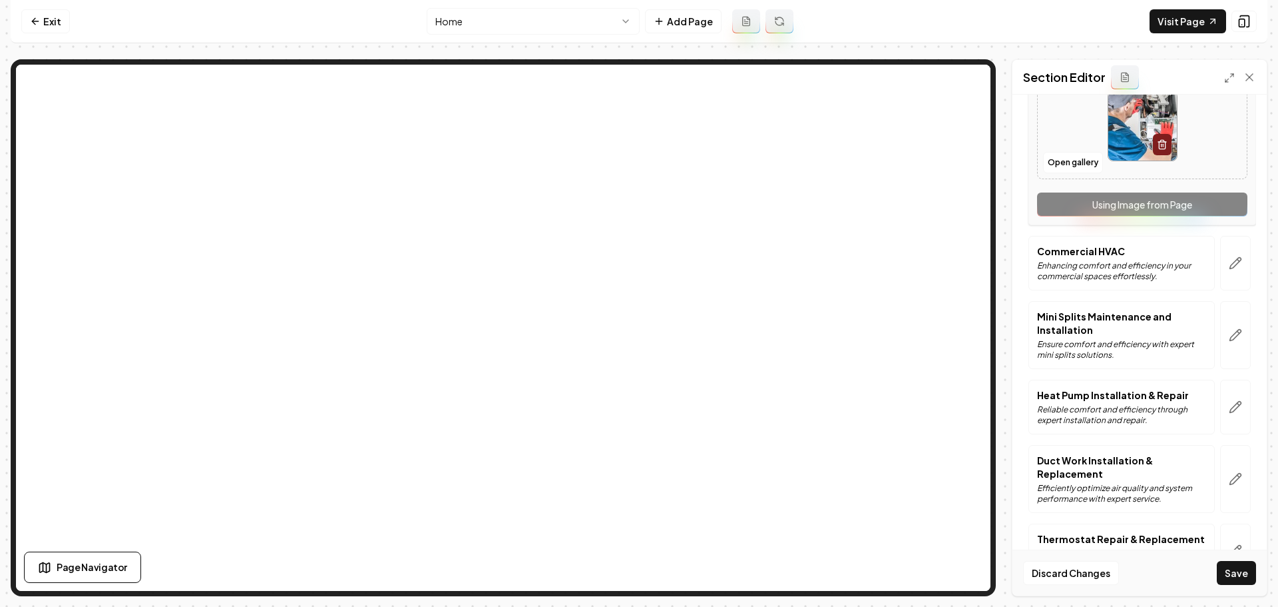
scroll to position [333, 0]
click at [1229, 256] on icon "button" at bounding box center [1235, 261] width 13 height 13
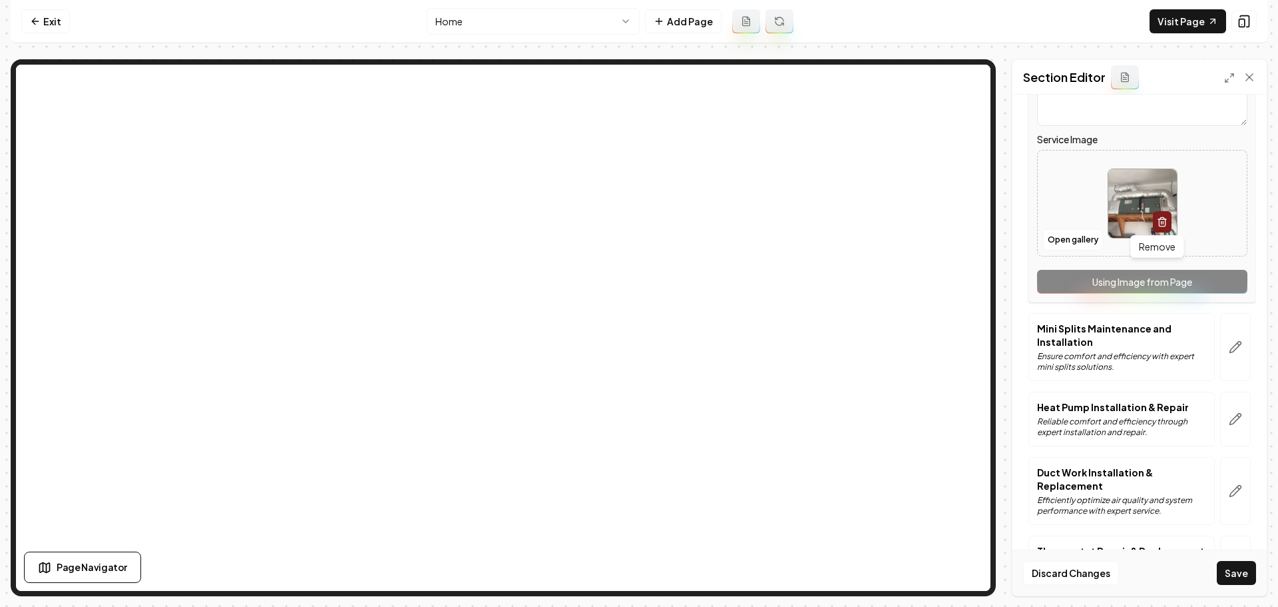
click at [1131, 204] on img at bounding box center [1142, 203] width 69 height 69
type input "**********"
click at [1220, 357] on button "button" at bounding box center [1235, 347] width 31 height 68
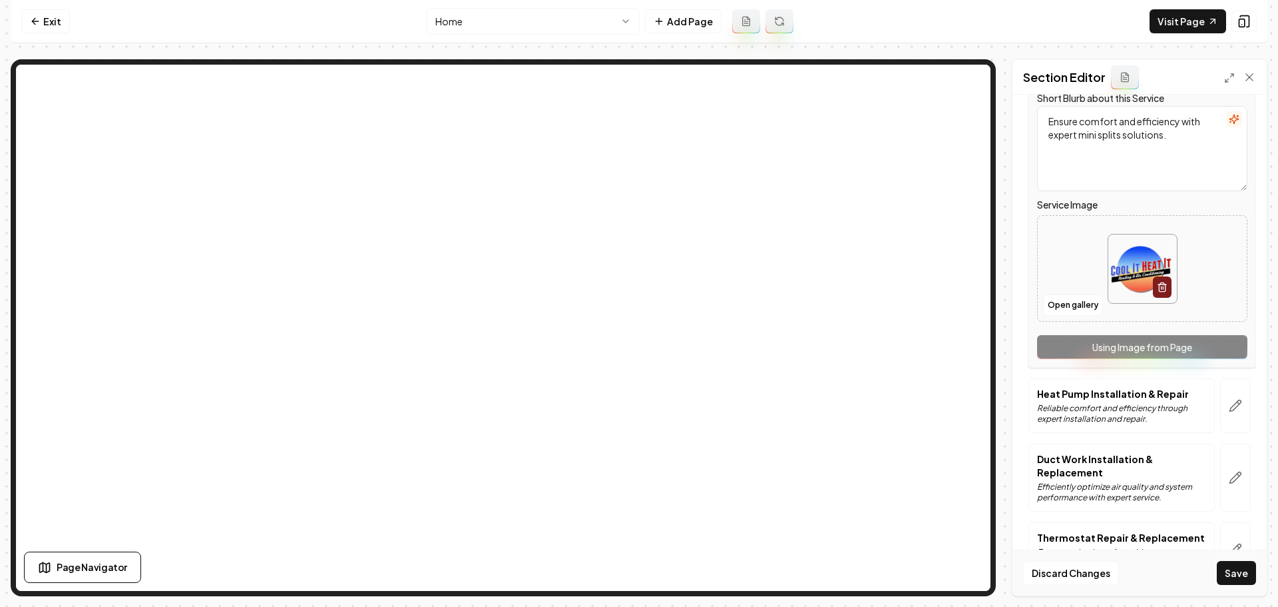
click at [1147, 254] on img at bounding box center [1142, 268] width 69 height 69
type input "**********"
click at [1237, 415] on button "button" at bounding box center [1235, 405] width 31 height 55
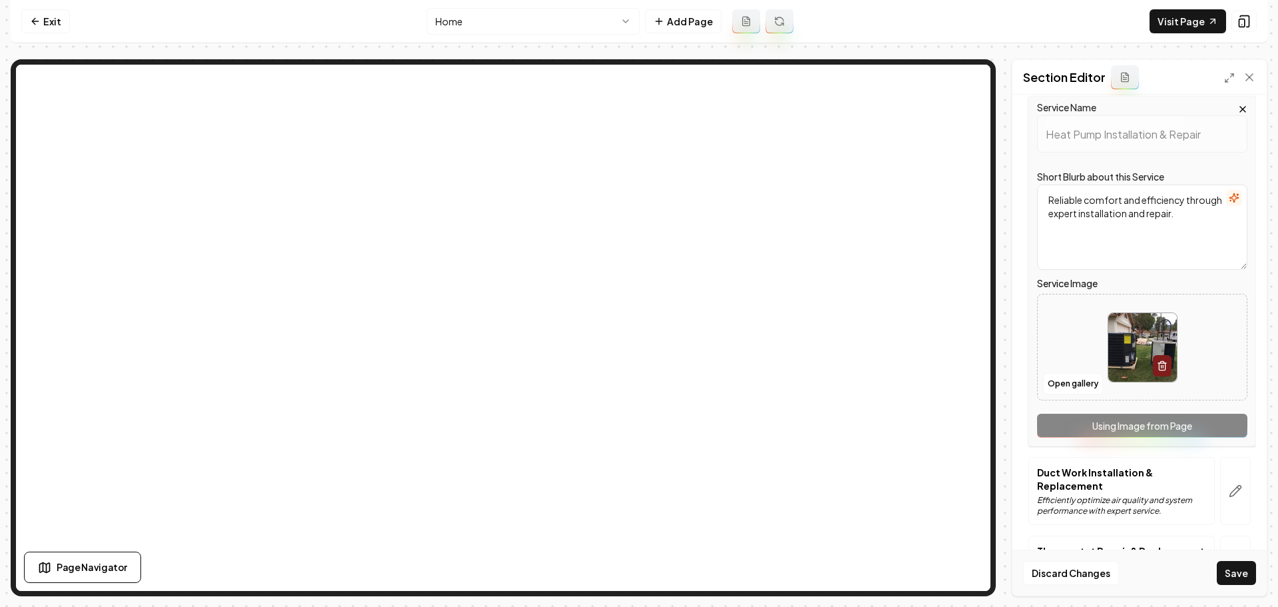
click at [1140, 345] on img at bounding box center [1142, 347] width 69 height 69
type input "**********"
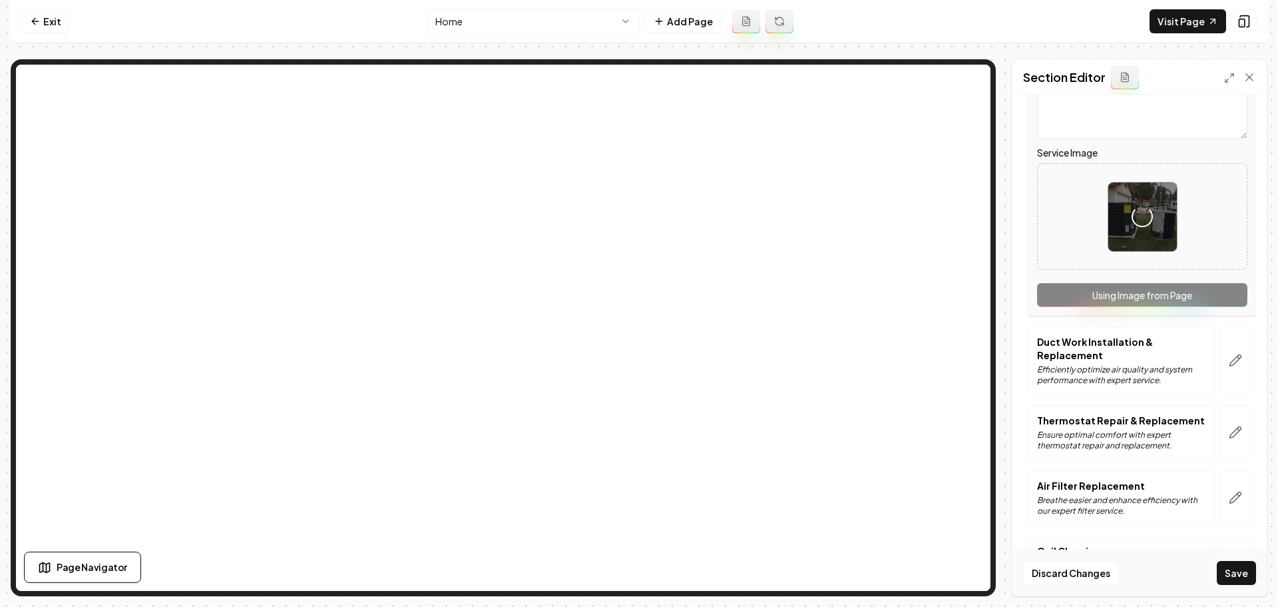
scroll to position [466, 0]
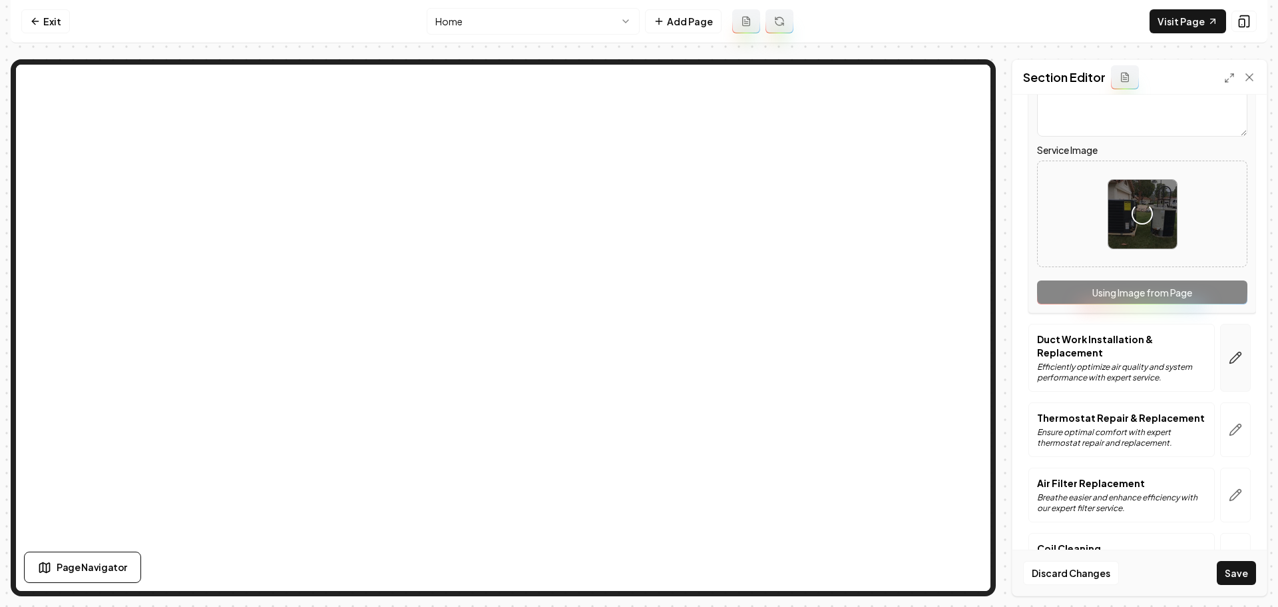
click at [1235, 361] on button "button" at bounding box center [1235, 358] width 31 height 68
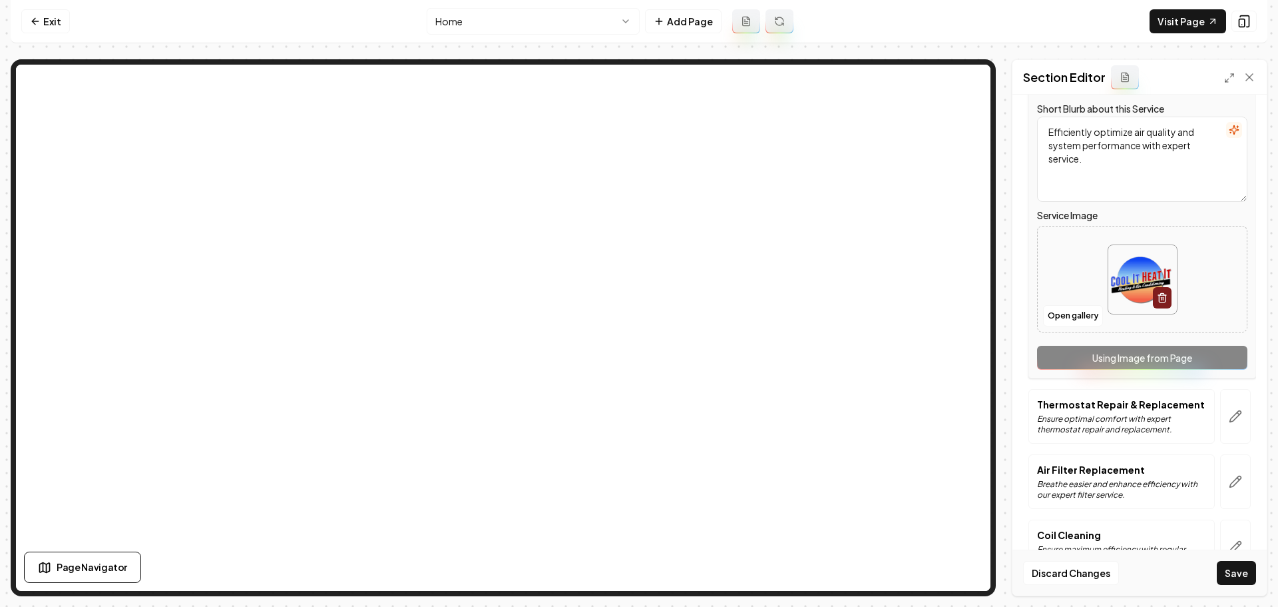
click at [1120, 271] on img at bounding box center [1142, 279] width 69 height 69
type input "**********"
click at [1233, 422] on button "button" at bounding box center [1235, 416] width 31 height 55
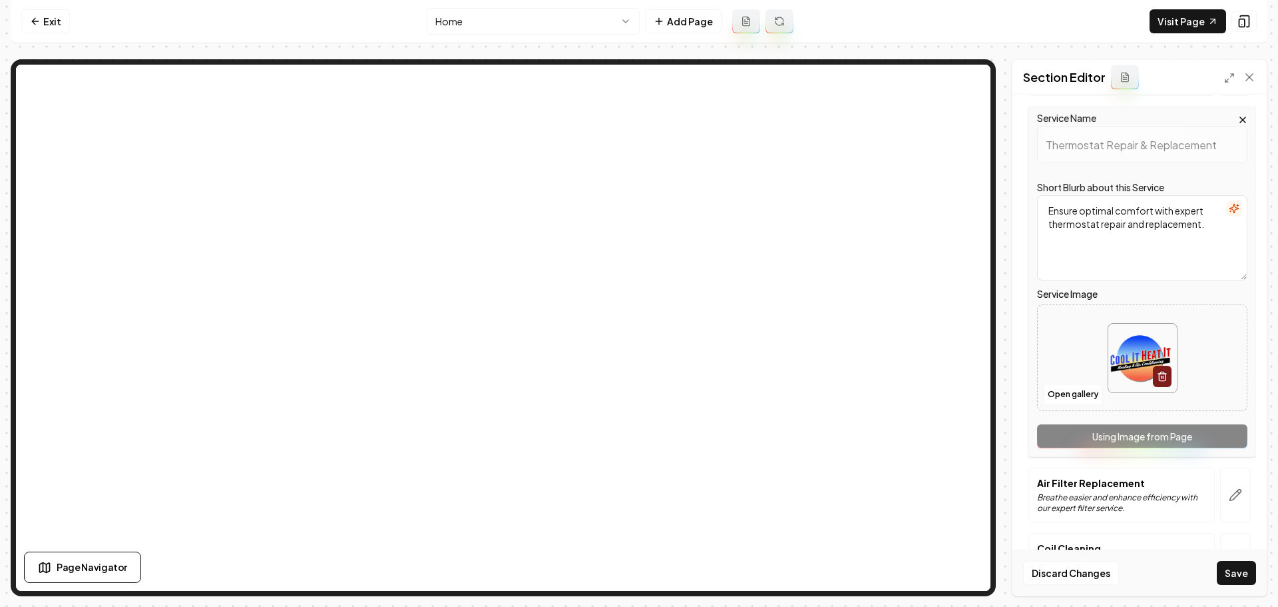
click at [1132, 363] on img at bounding box center [1142, 358] width 69 height 69
type input "**********"
click at [1232, 501] on button "button" at bounding box center [1235, 494] width 31 height 55
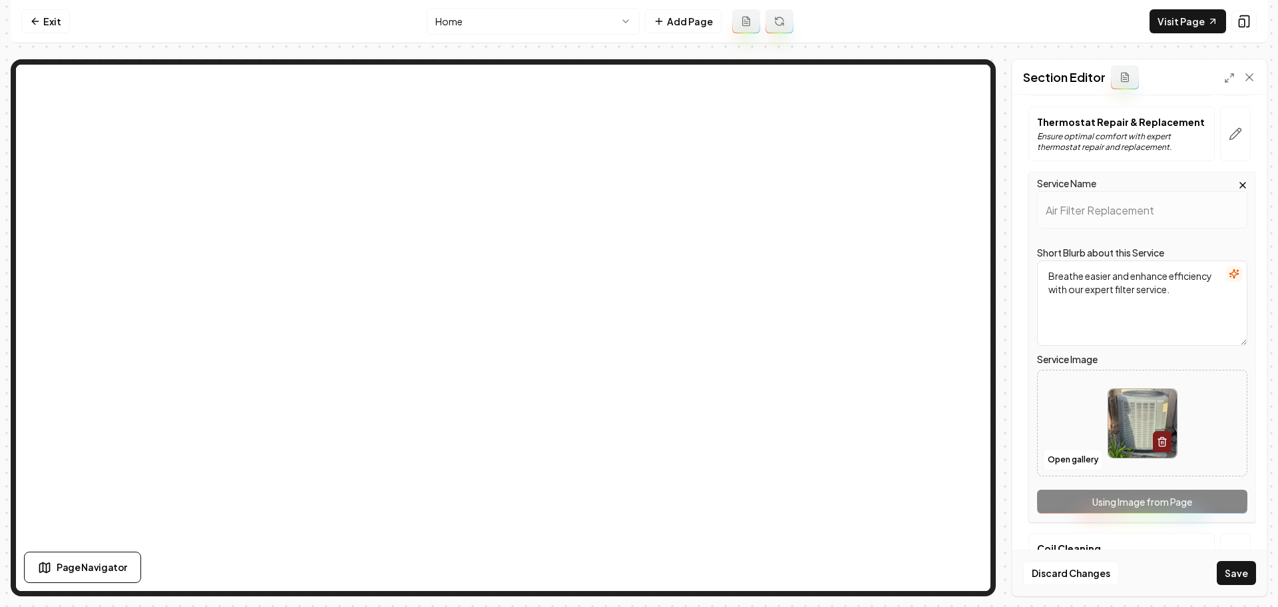
click at [1141, 409] on img at bounding box center [1142, 423] width 69 height 69
type input "**********"
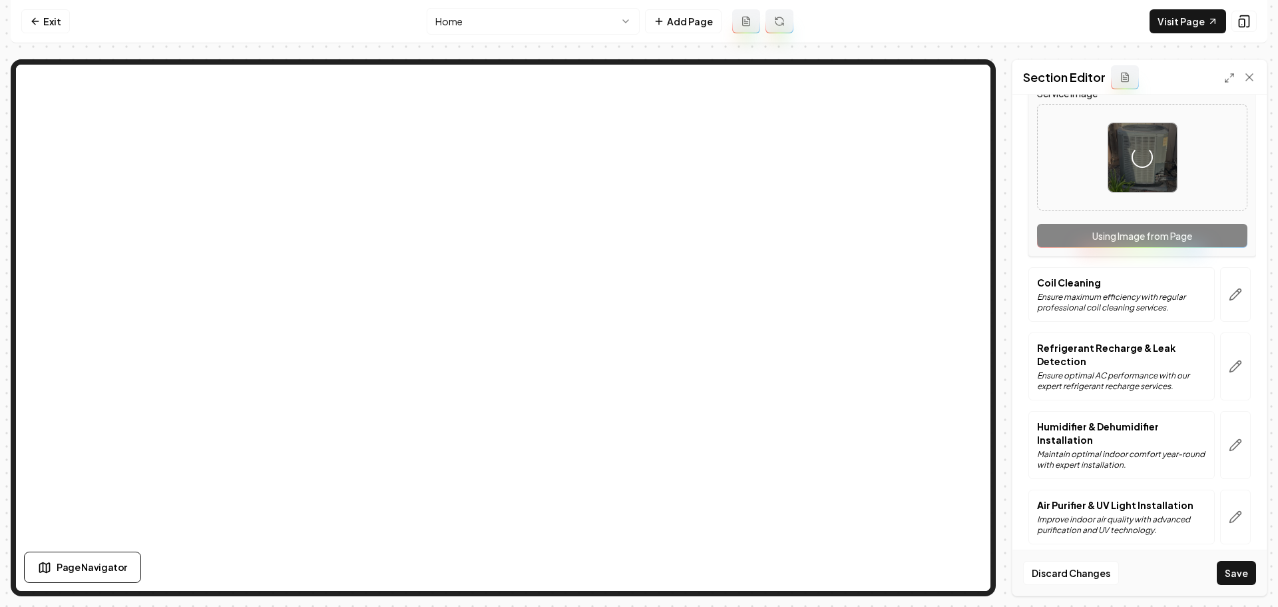
scroll to position [732, 0]
click at [1220, 308] on button "button" at bounding box center [1235, 293] width 31 height 55
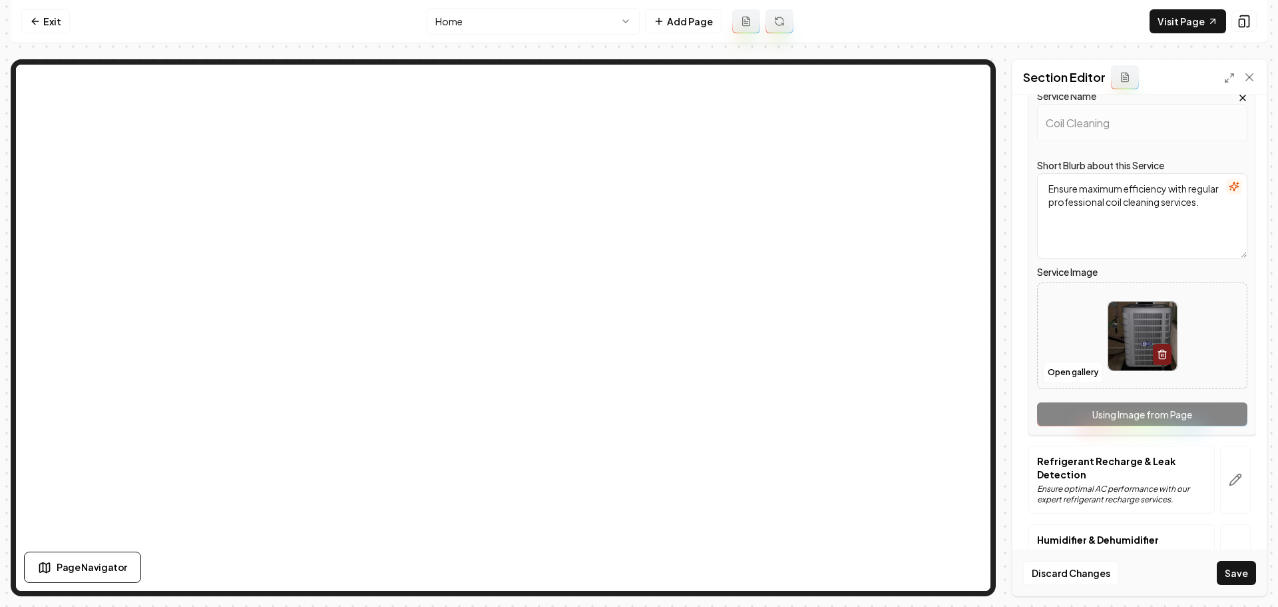
scroll to position [599, 0]
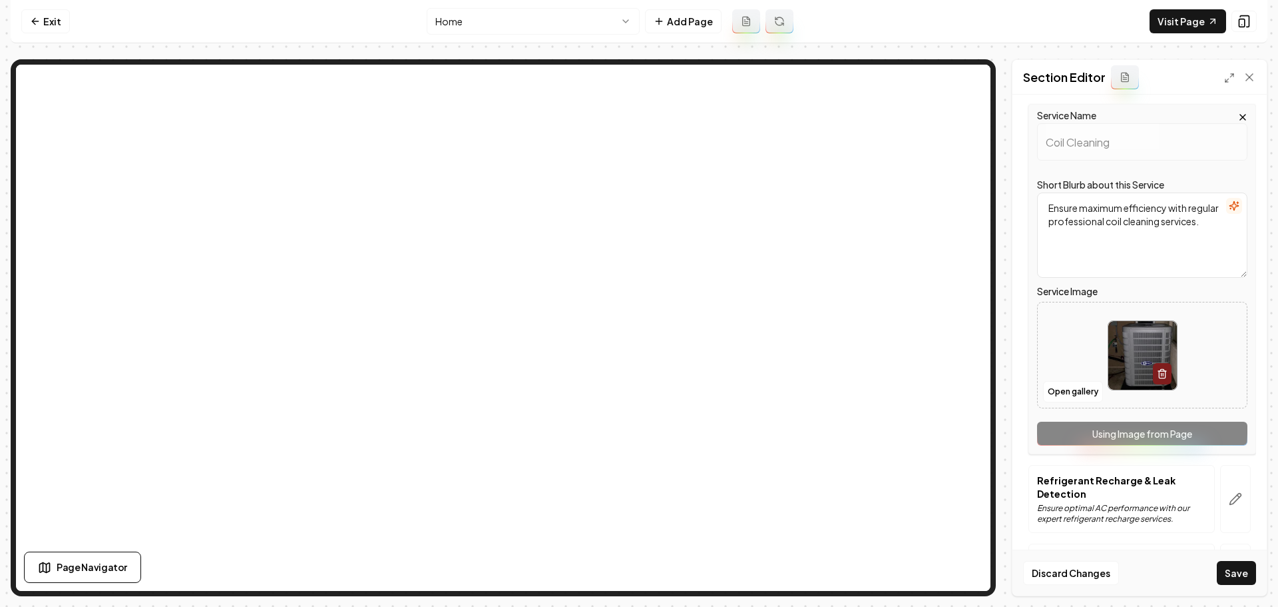
click at [1131, 347] on img at bounding box center [1142, 355] width 69 height 69
type input "**********"
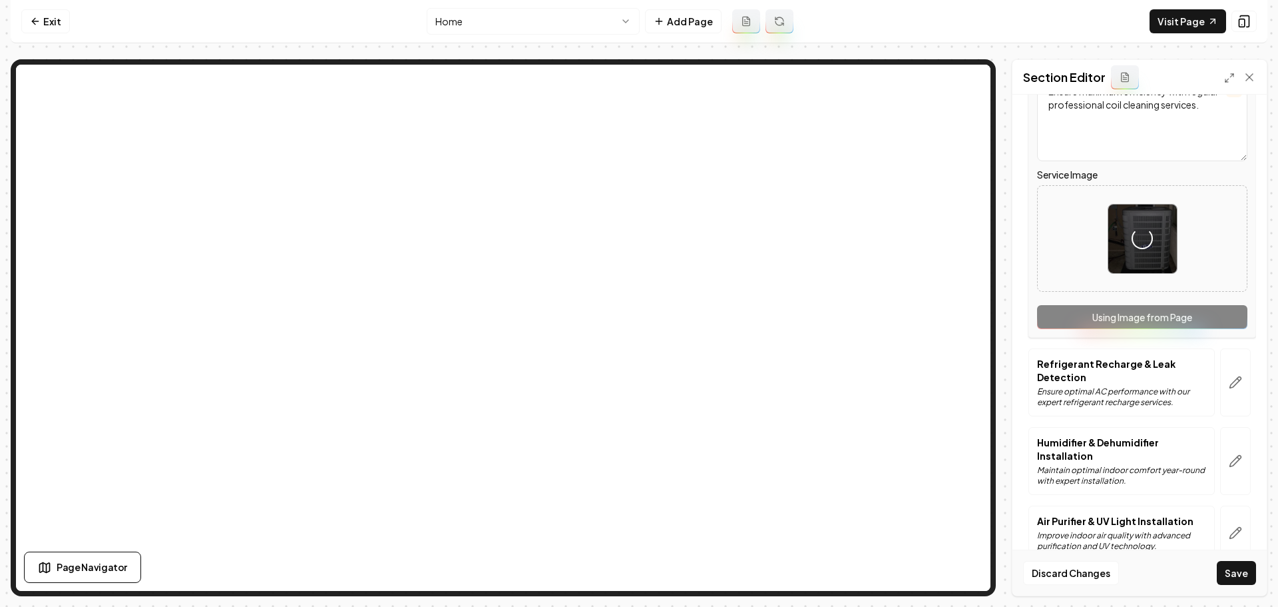
scroll to position [732, 0]
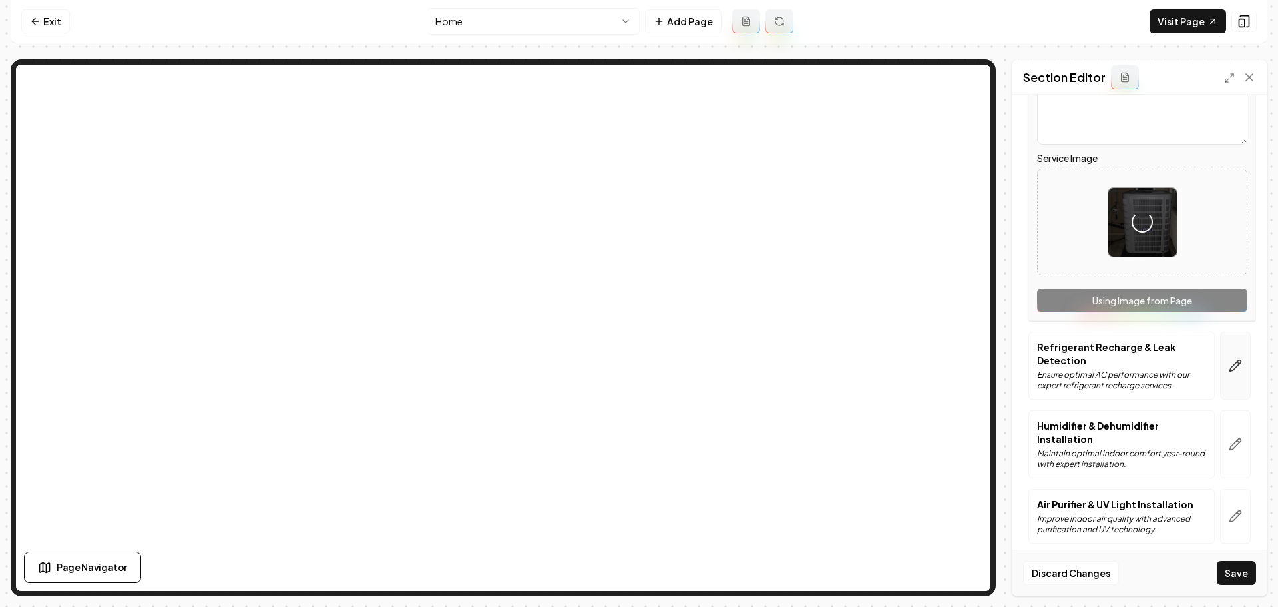
click at [1229, 372] on icon "button" at bounding box center [1235, 365] width 13 height 13
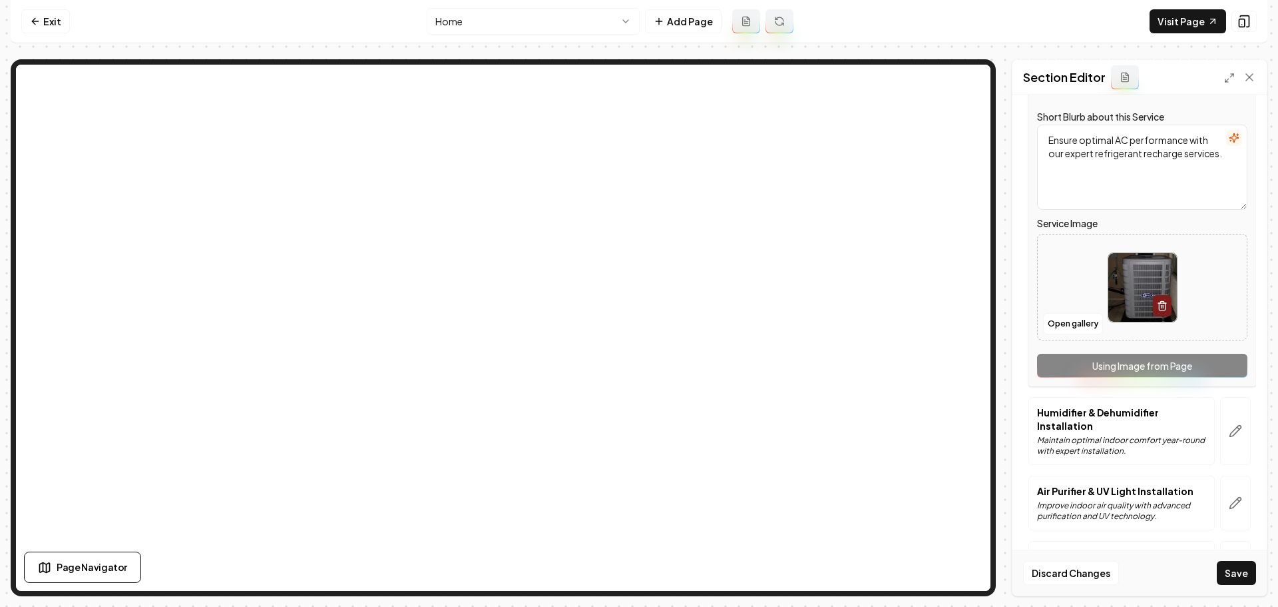
click at [1124, 276] on img at bounding box center [1142, 287] width 69 height 69
type input "**********"
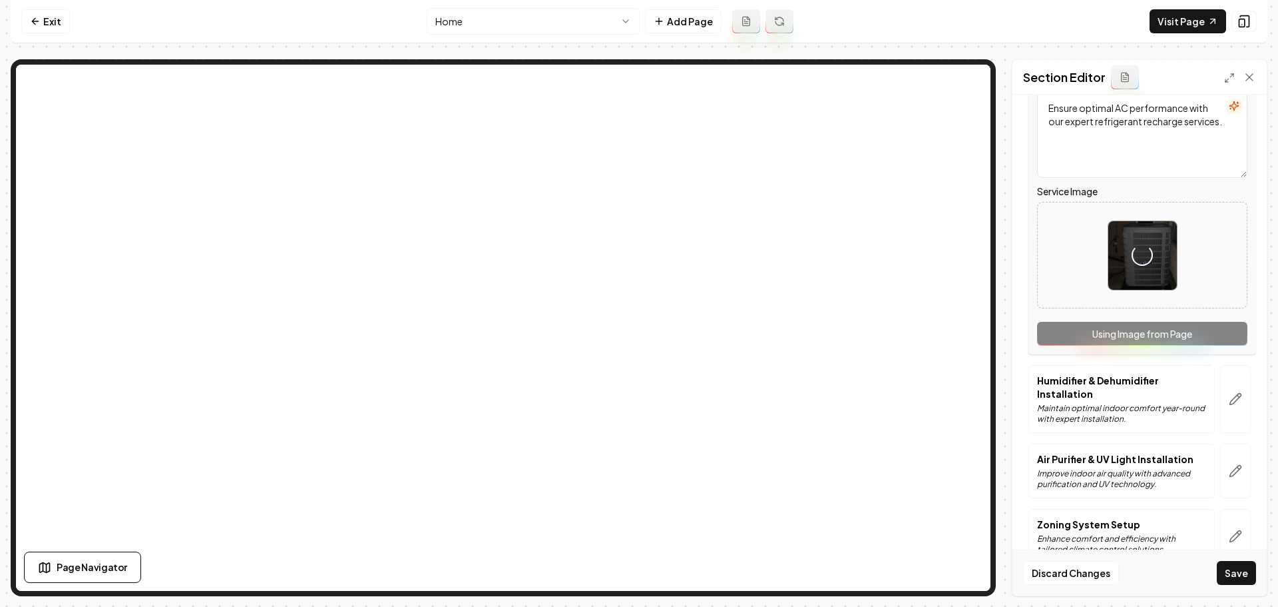
scroll to position [924, 0]
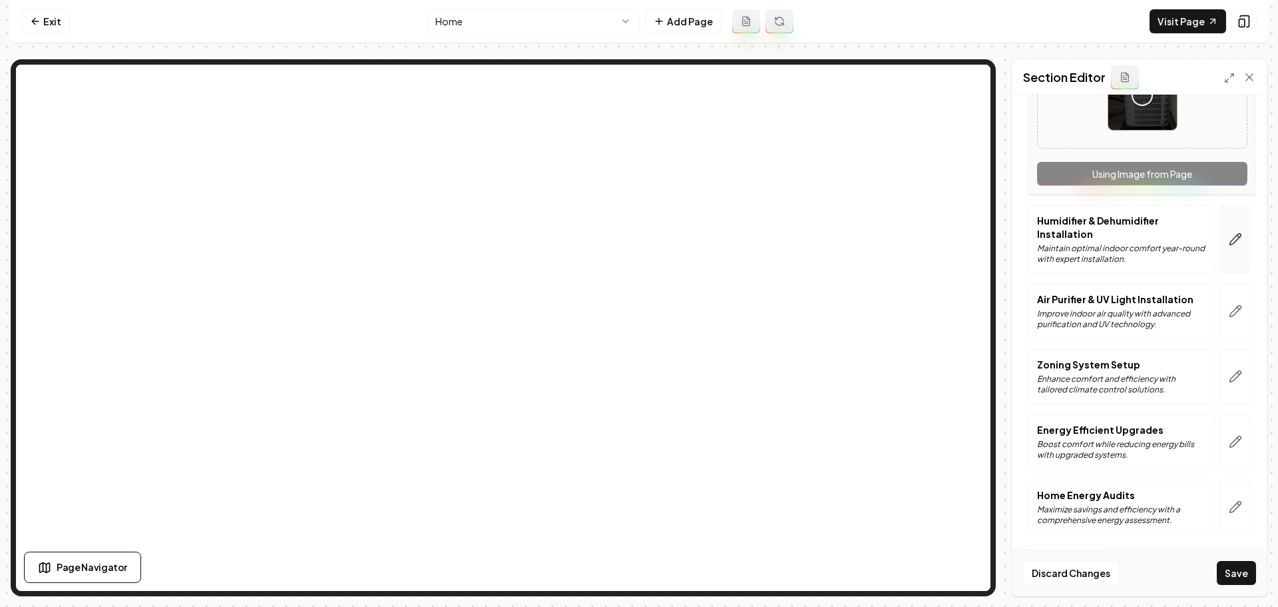
click at [1230, 252] on button "button" at bounding box center [1235, 239] width 31 height 68
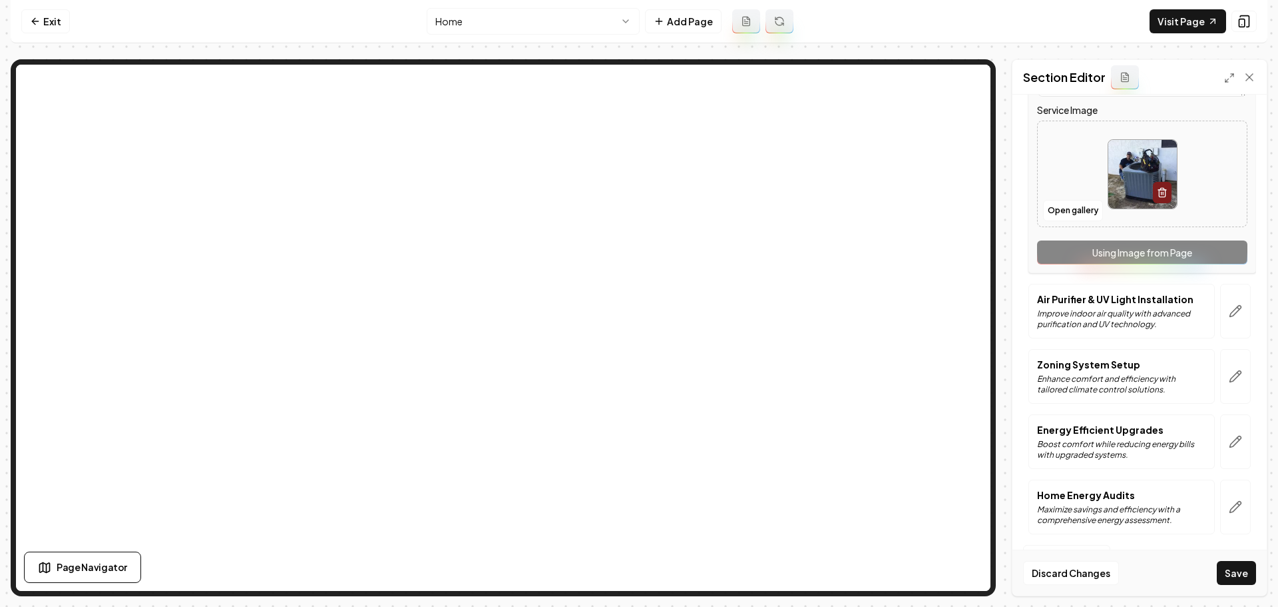
click at [1126, 193] on img at bounding box center [1142, 174] width 69 height 69
type input "**********"
click at [1236, 324] on button "button" at bounding box center [1235, 311] width 31 height 55
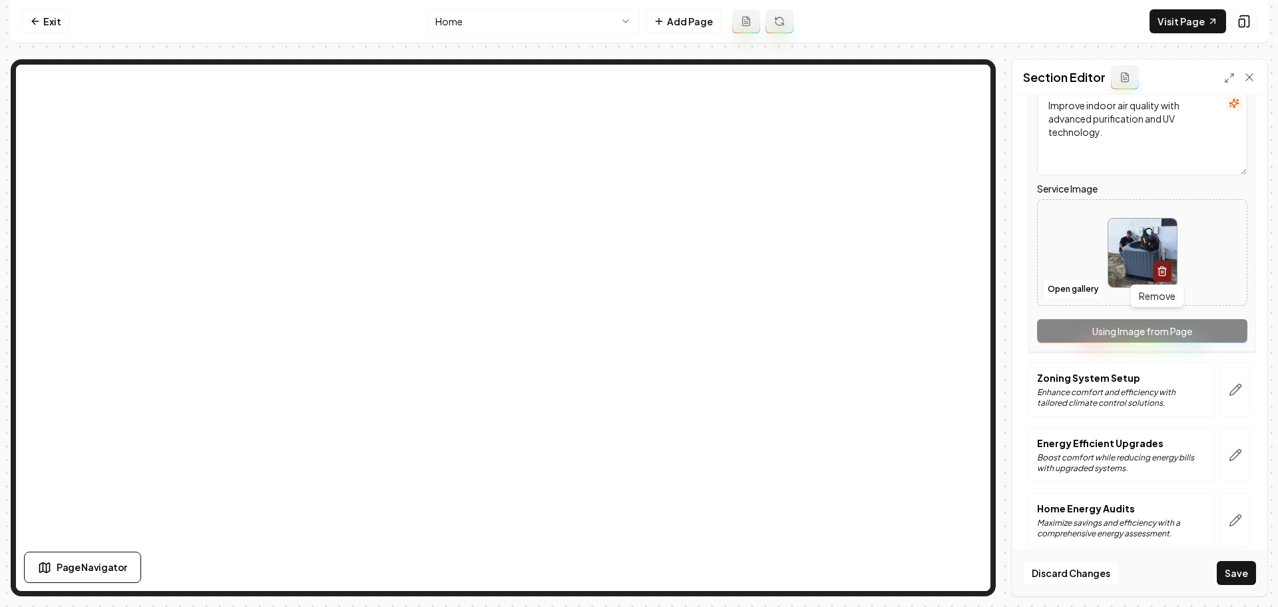
click at [1142, 259] on img at bounding box center [1142, 252] width 69 height 69
type input "**********"
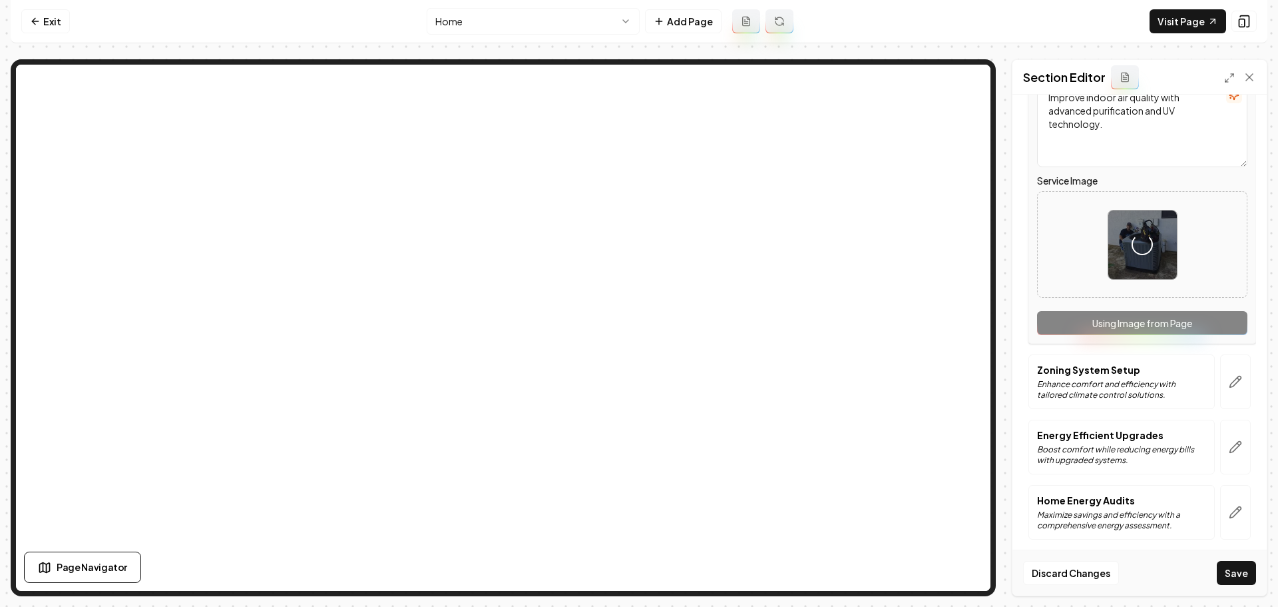
scroll to position [937, 0]
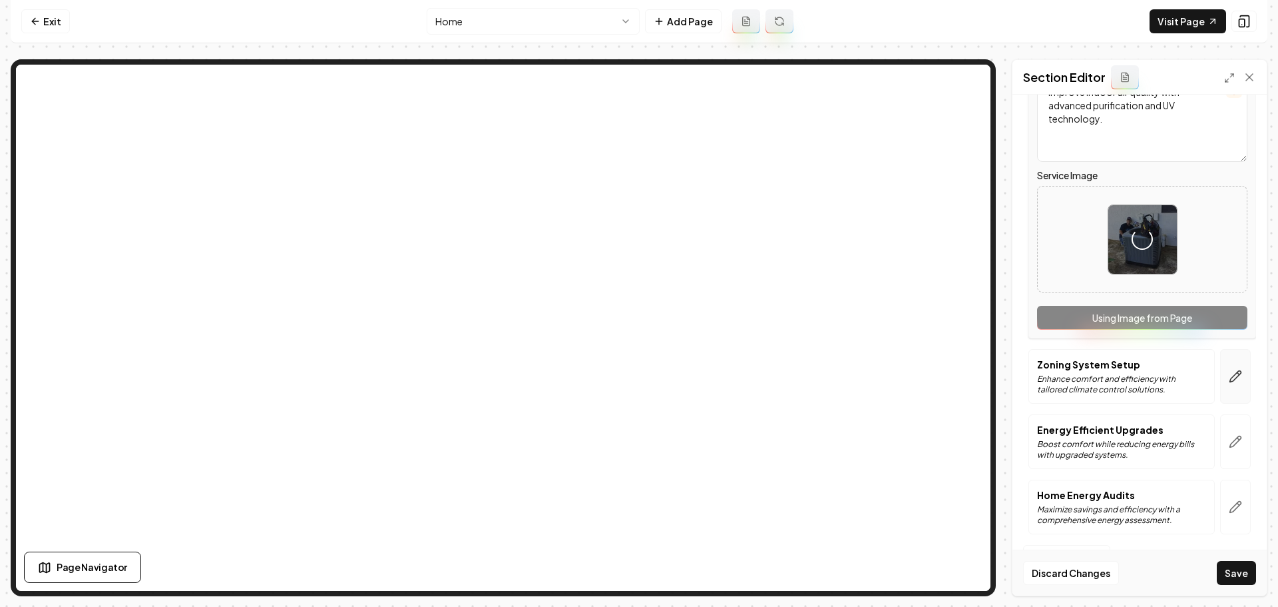
click at [1236, 375] on button "button" at bounding box center [1235, 376] width 31 height 55
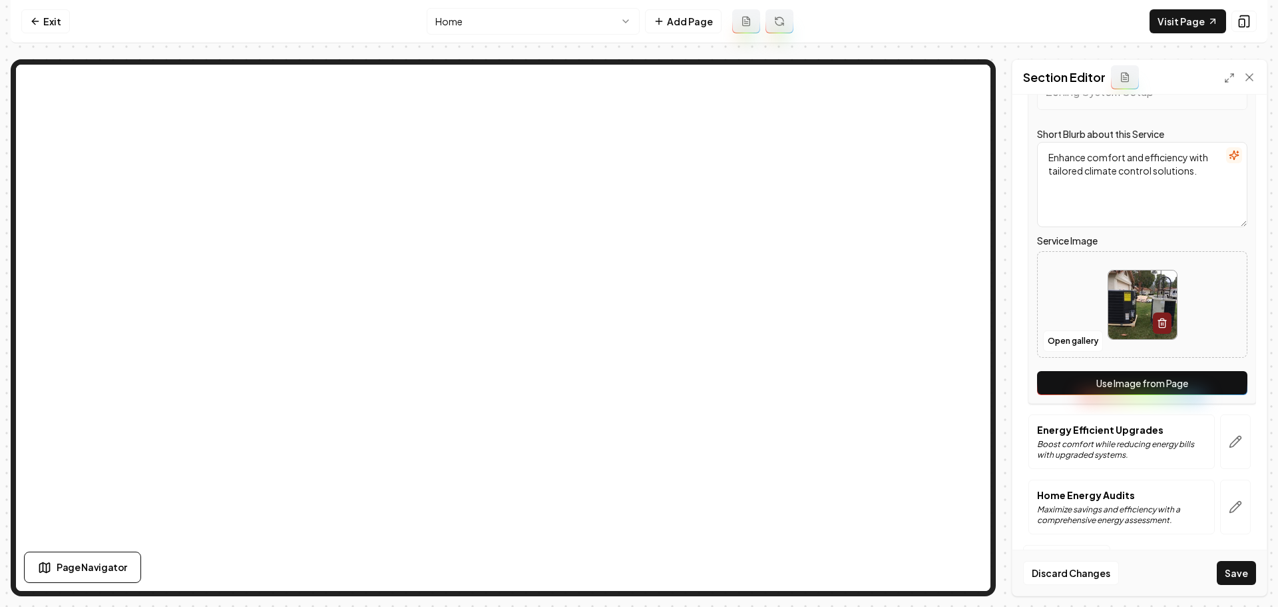
scroll to position [871, 0]
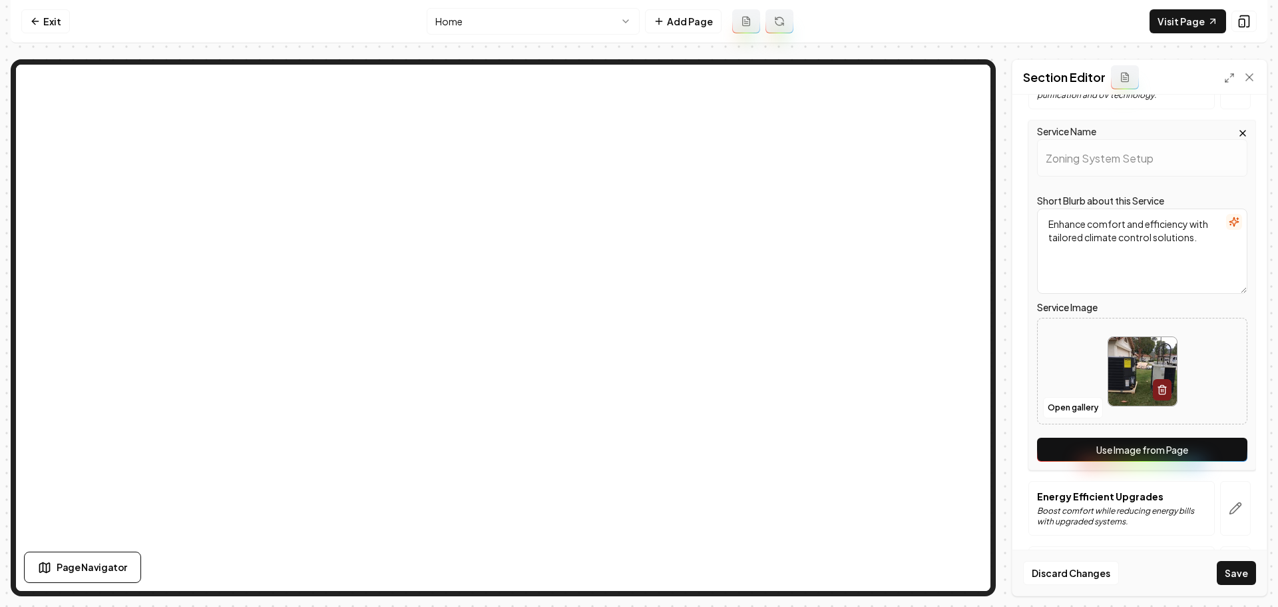
click at [1132, 389] on img at bounding box center [1142, 371] width 69 height 69
type input "**********"
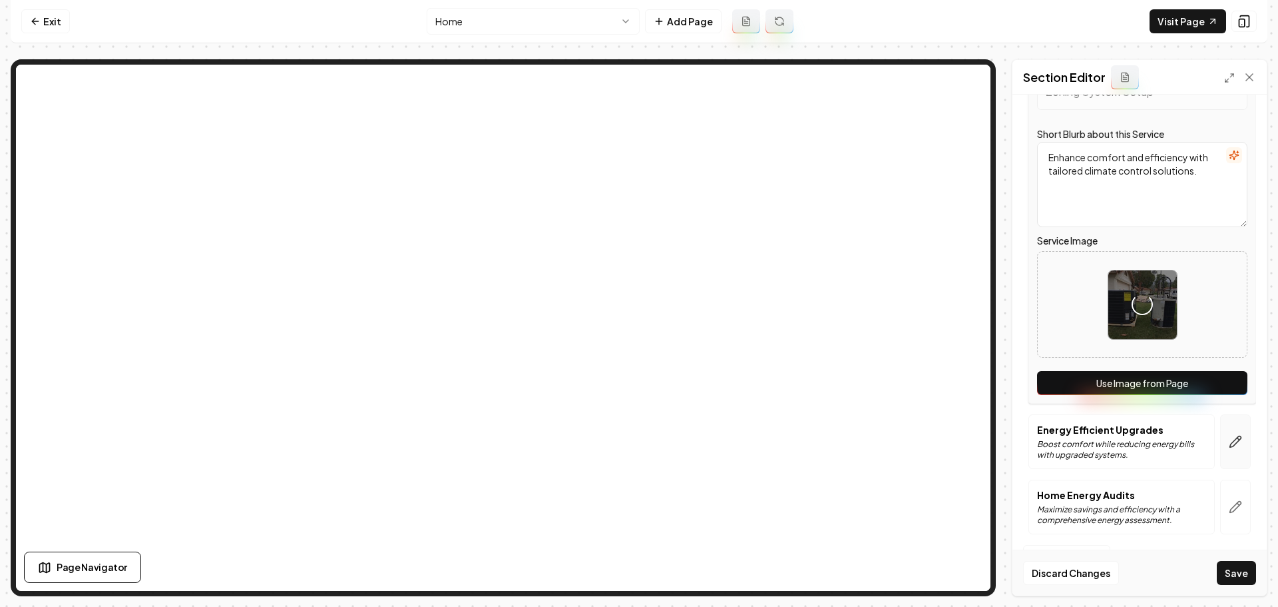
click at [1230, 439] on icon "button" at bounding box center [1235, 441] width 11 height 11
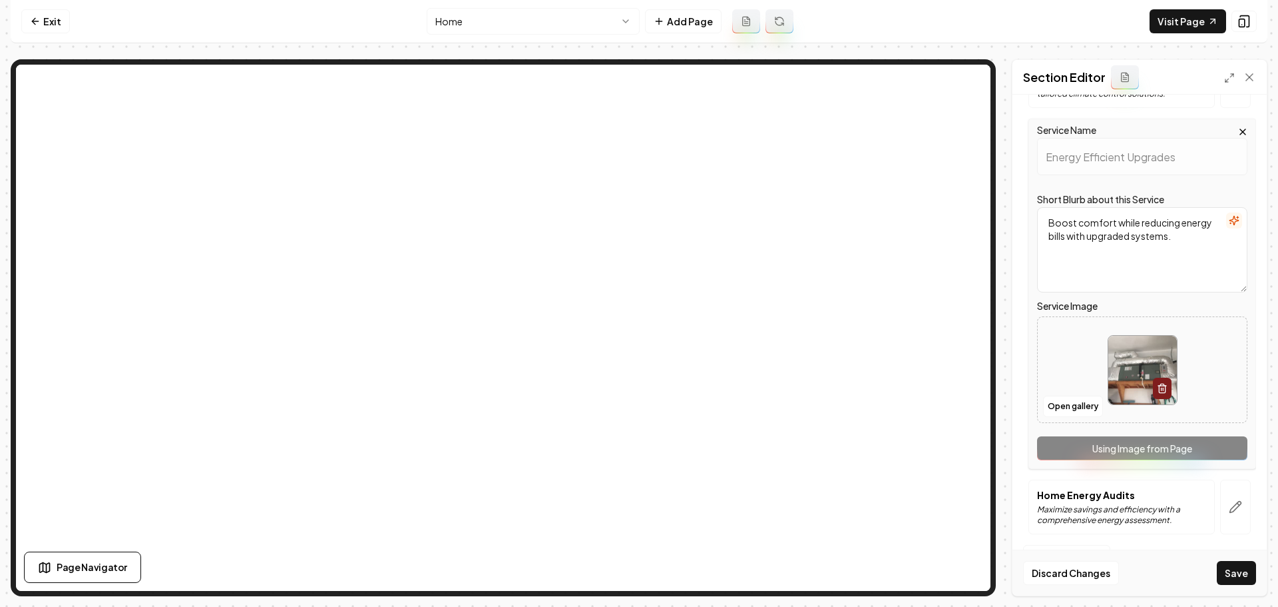
click at [1131, 386] on img at bounding box center [1142, 370] width 69 height 69
type input "**********"
click at [1232, 512] on button "button" at bounding box center [1235, 506] width 31 height 55
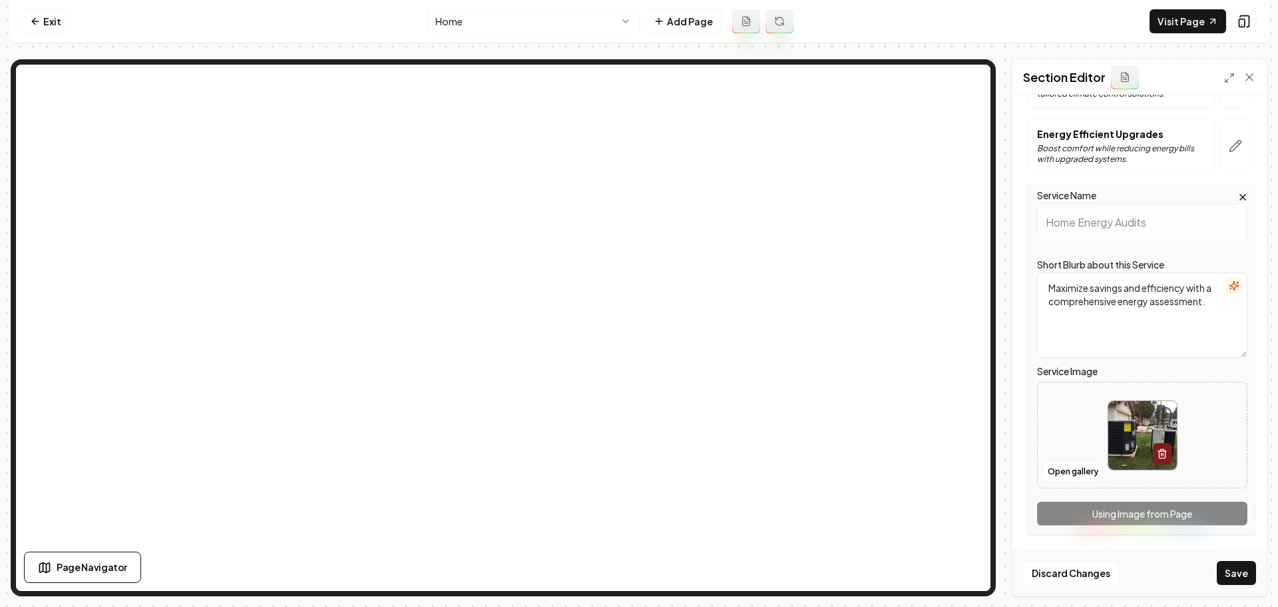
click at [1150, 424] on img at bounding box center [1142, 435] width 69 height 69
type input "**********"
click at [1246, 572] on button "Save" at bounding box center [1236, 573] width 39 height 24
click at [1228, 575] on button "Save" at bounding box center [1236, 573] width 39 height 24
click at [1247, 575] on button "Save" at bounding box center [1236, 573] width 39 height 24
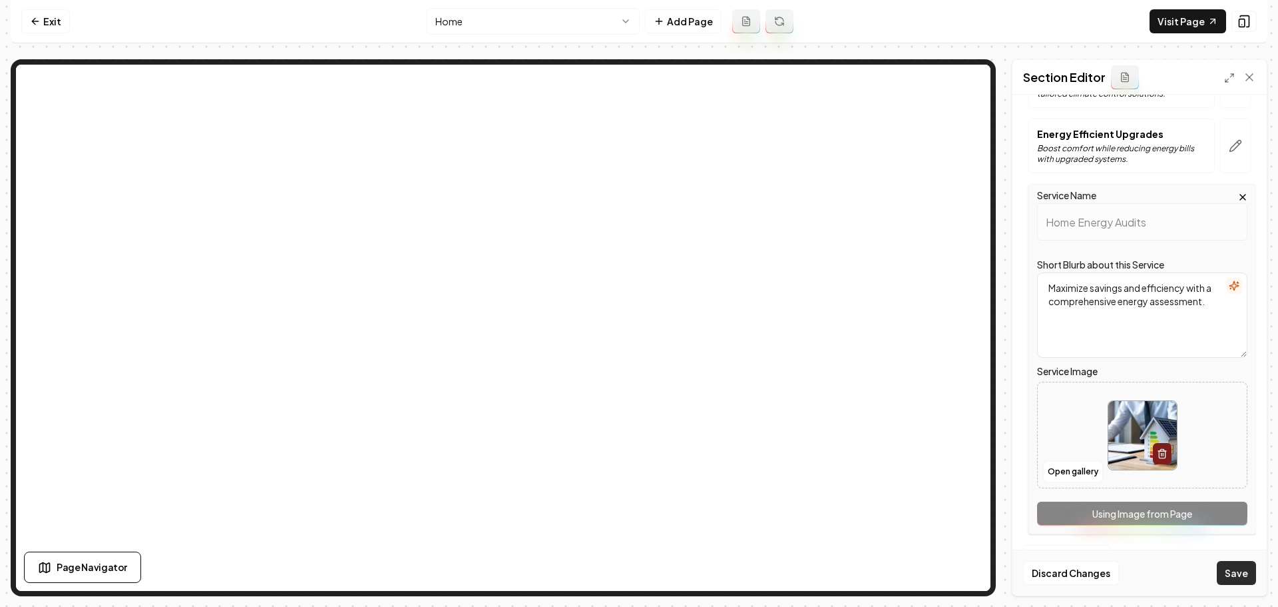
click at [1245, 575] on button "Save" at bounding box center [1236, 573] width 39 height 24
click at [1229, 146] on icon "button" at bounding box center [1235, 145] width 13 height 13
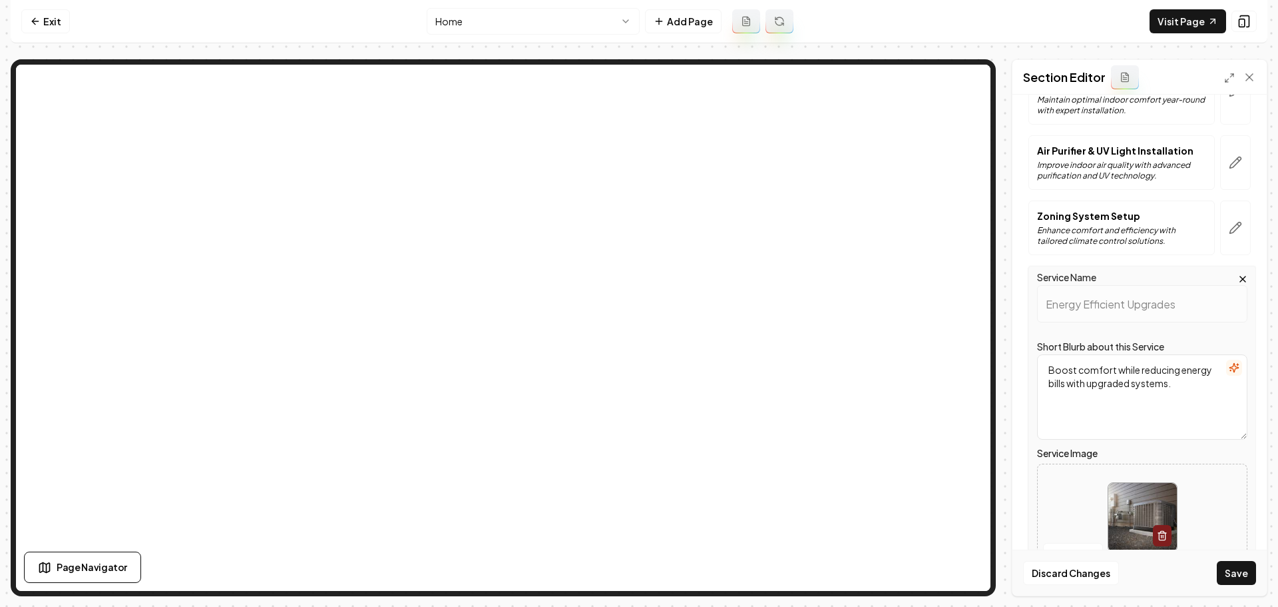
scroll to position [738, 0]
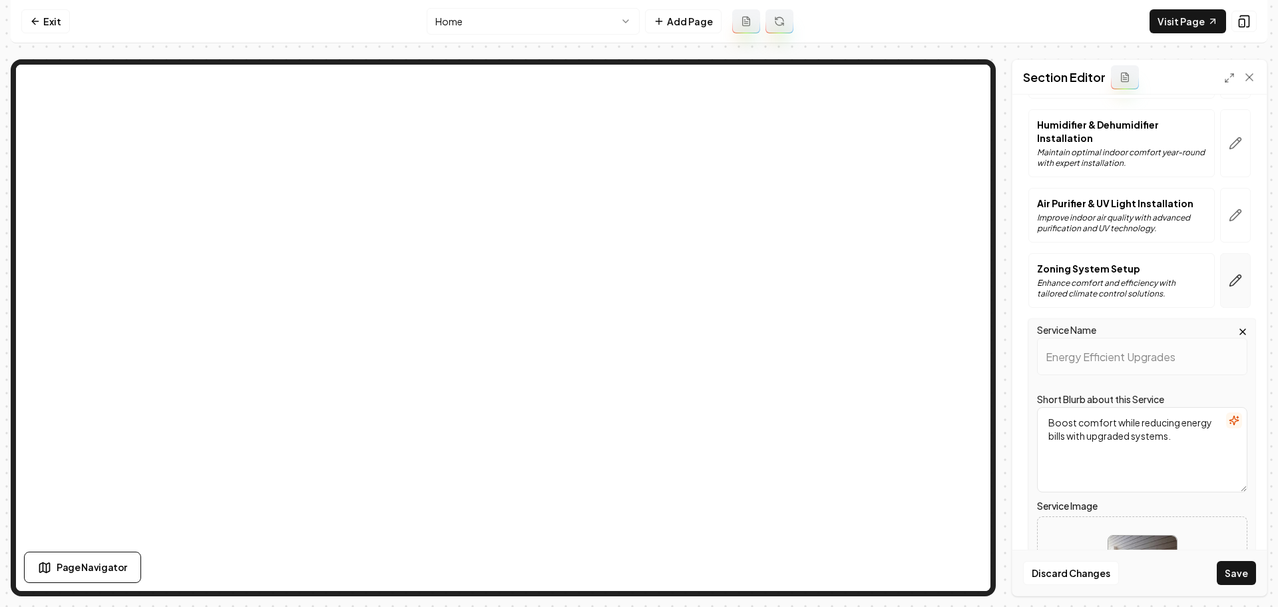
click at [1238, 276] on button "button" at bounding box center [1235, 280] width 31 height 55
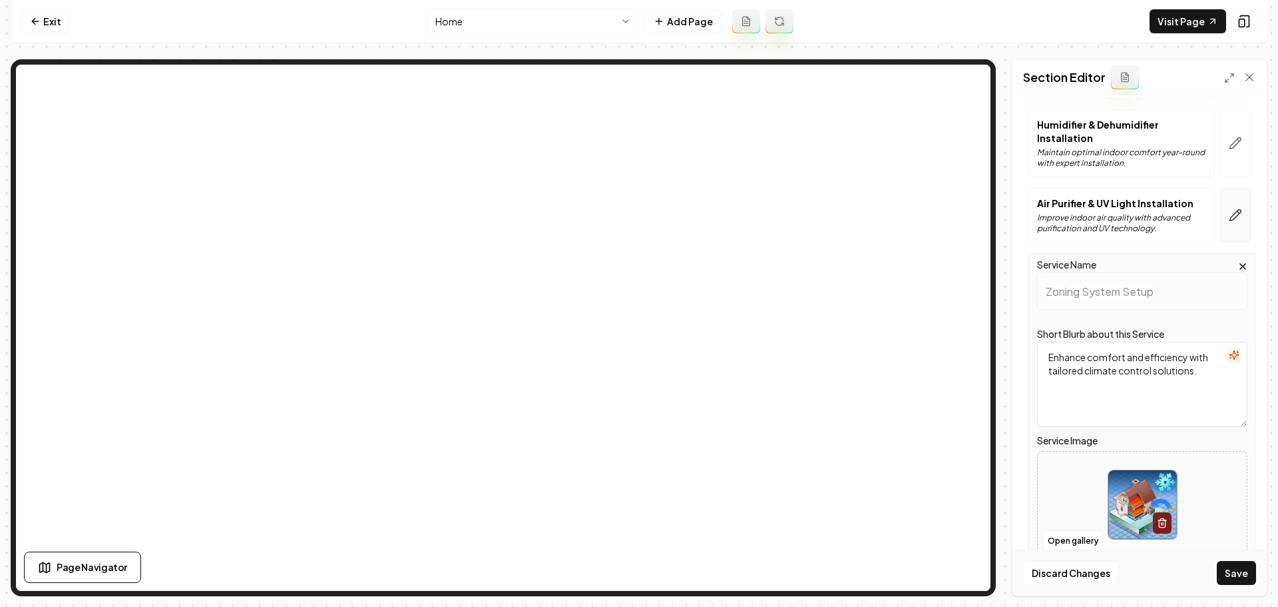
click at [1229, 219] on icon "button" at bounding box center [1235, 214] width 13 height 13
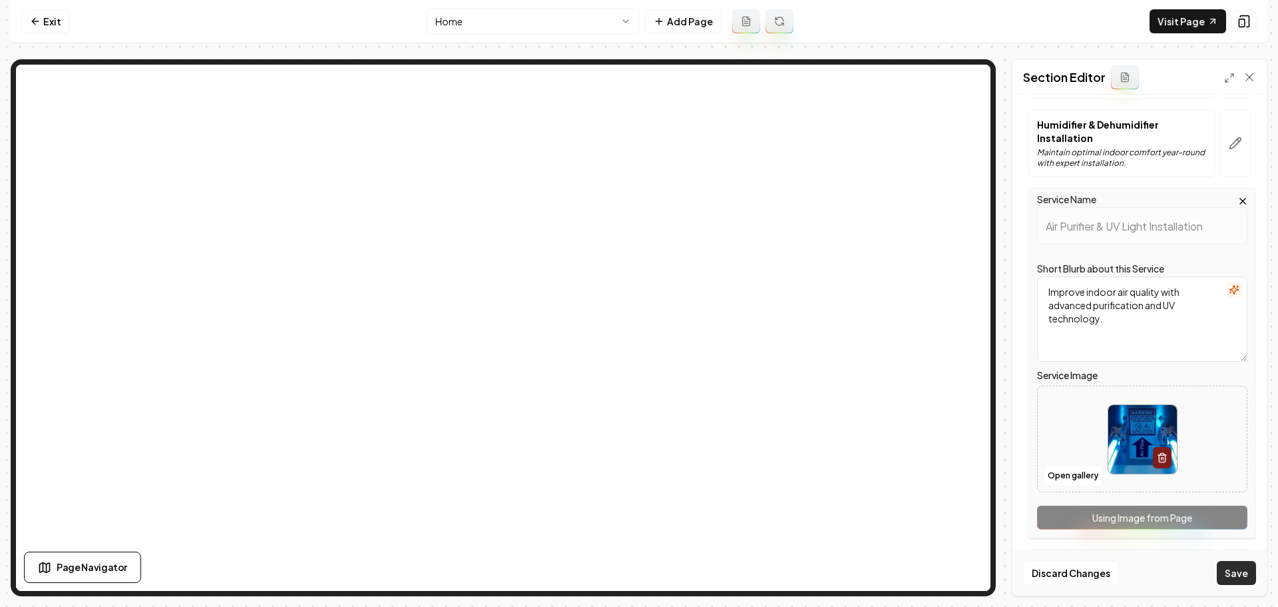
click at [1243, 574] on button "Save" at bounding box center [1236, 573] width 39 height 24
drag, startPoint x: 1243, startPoint y: 574, endPoint x: 1236, endPoint y: 569, distance: 8.7
click at [1242, 573] on button "Save" at bounding box center [1236, 573] width 39 height 24
click at [1236, 569] on button "Save" at bounding box center [1236, 573] width 39 height 24
click at [1234, 568] on button "Save" at bounding box center [1236, 573] width 39 height 24
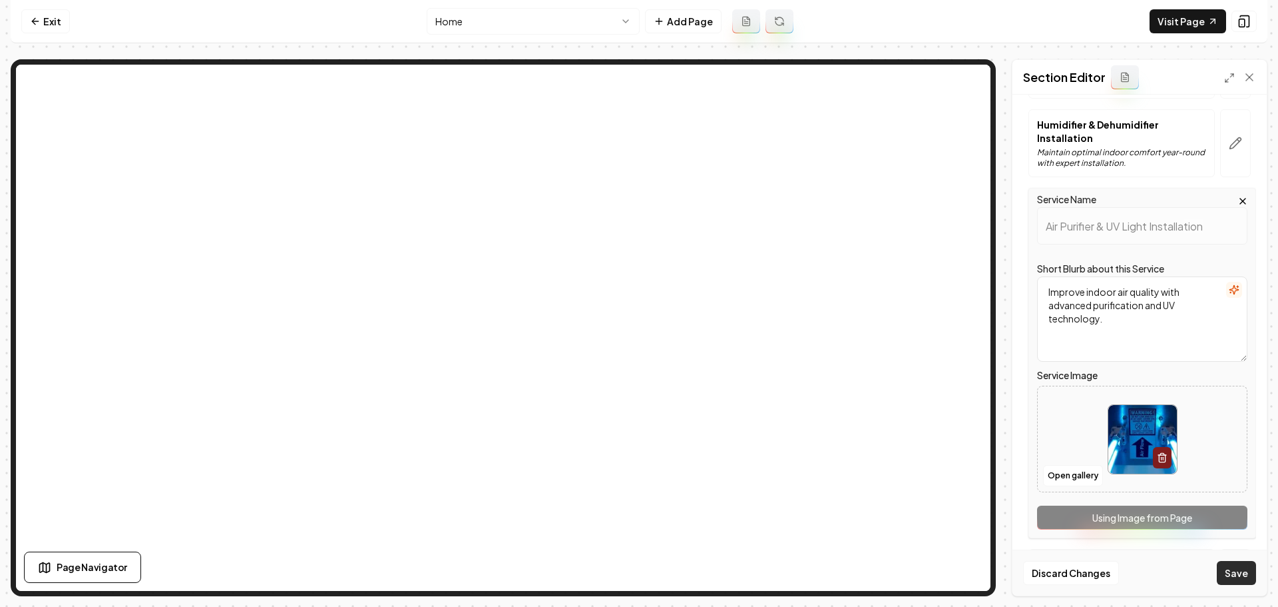
click at [1234, 568] on button "Save" at bounding box center [1236, 573] width 39 height 24
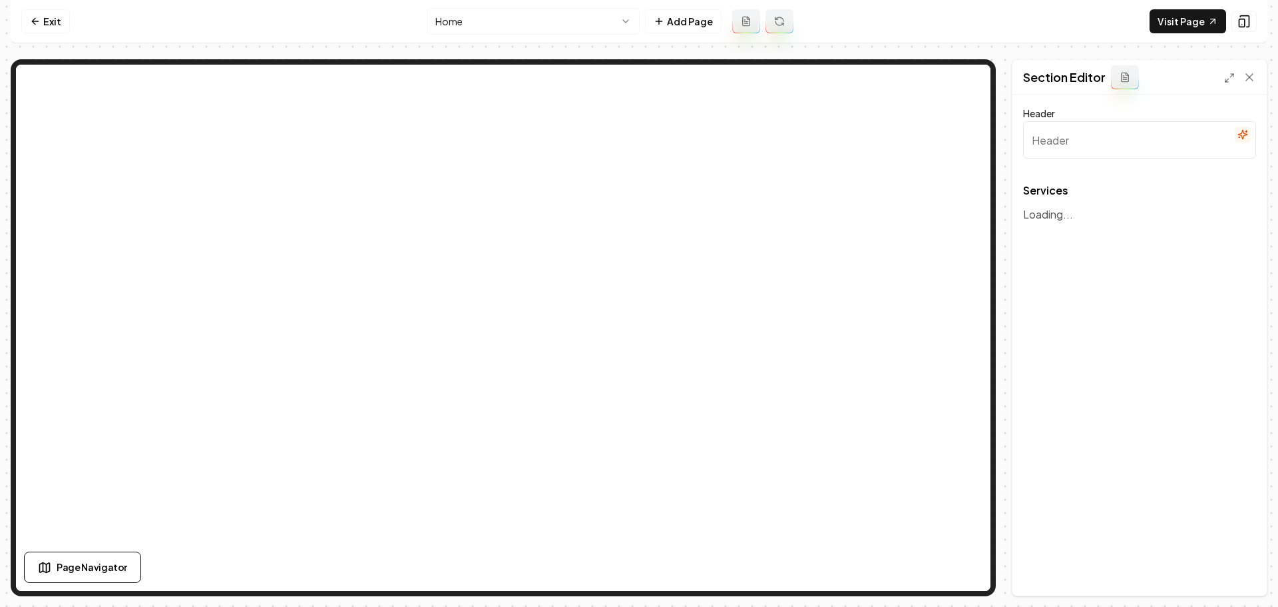
type input "Expert HVAC Solutions"
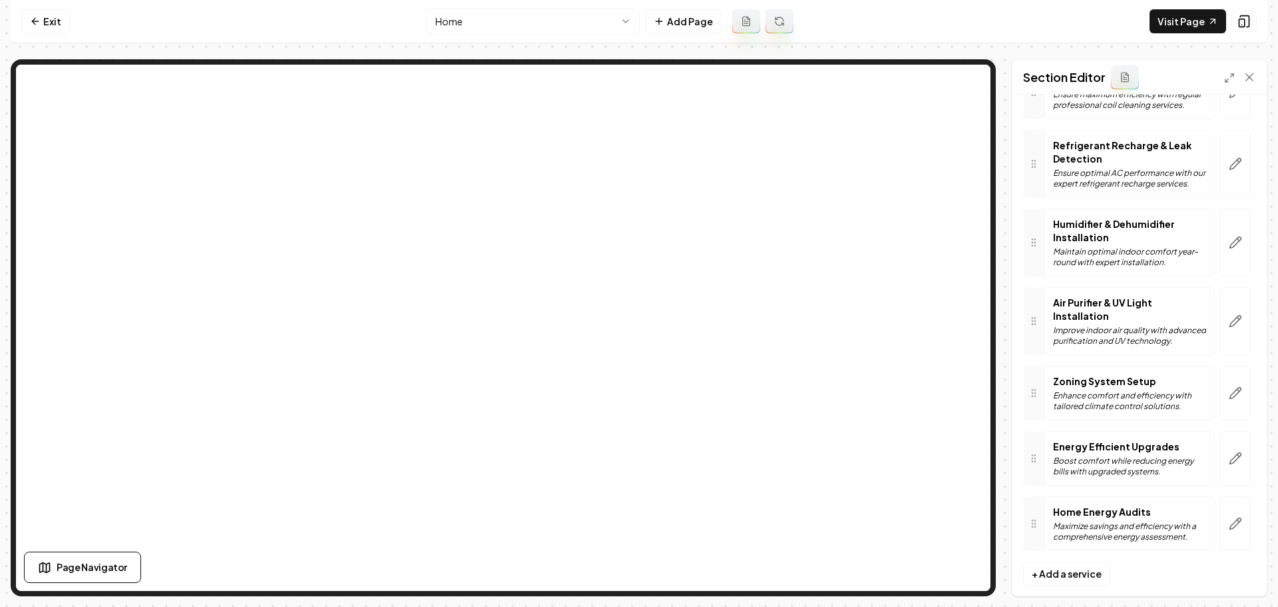
scroll to position [668, 0]
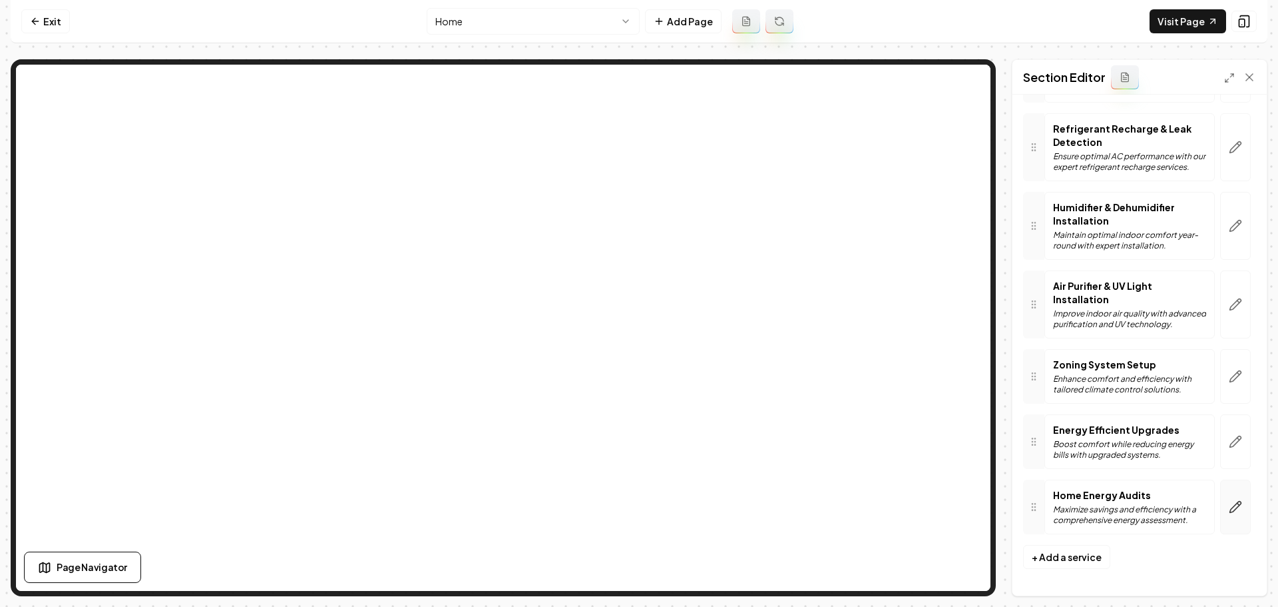
click at [1221, 499] on button "button" at bounding box center [1235, 506] width 31 height 55
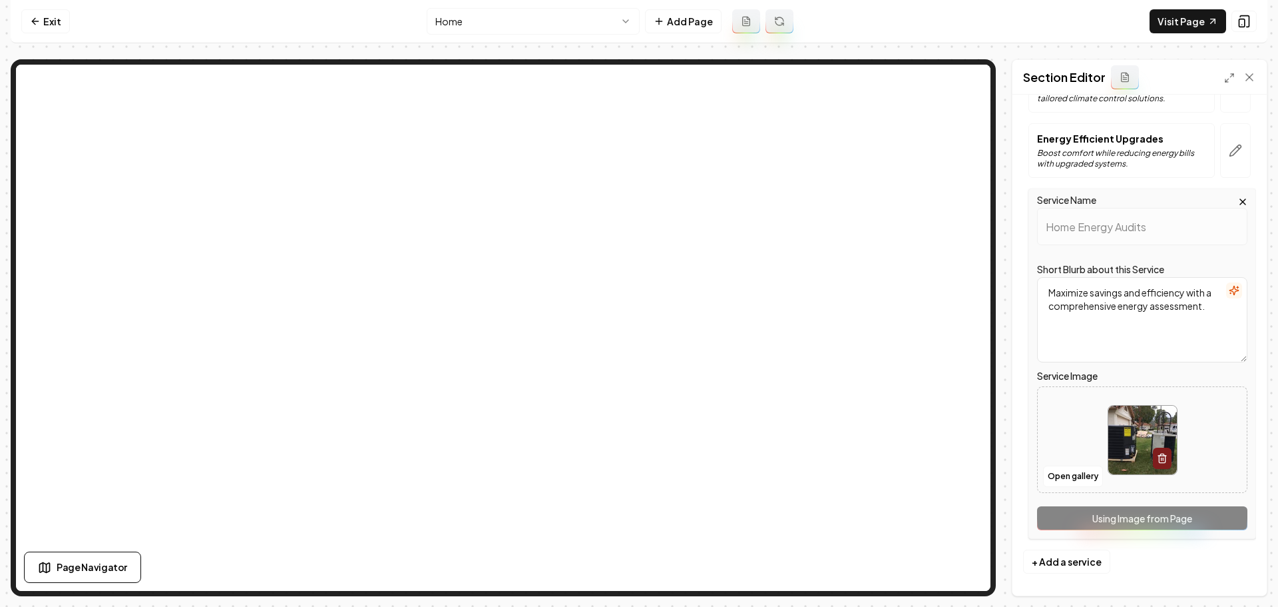
scroll to position [935, 0]
click at [1122, 466] on img at bounding box center [1142, 437] width 69 height 69
type input "**********"
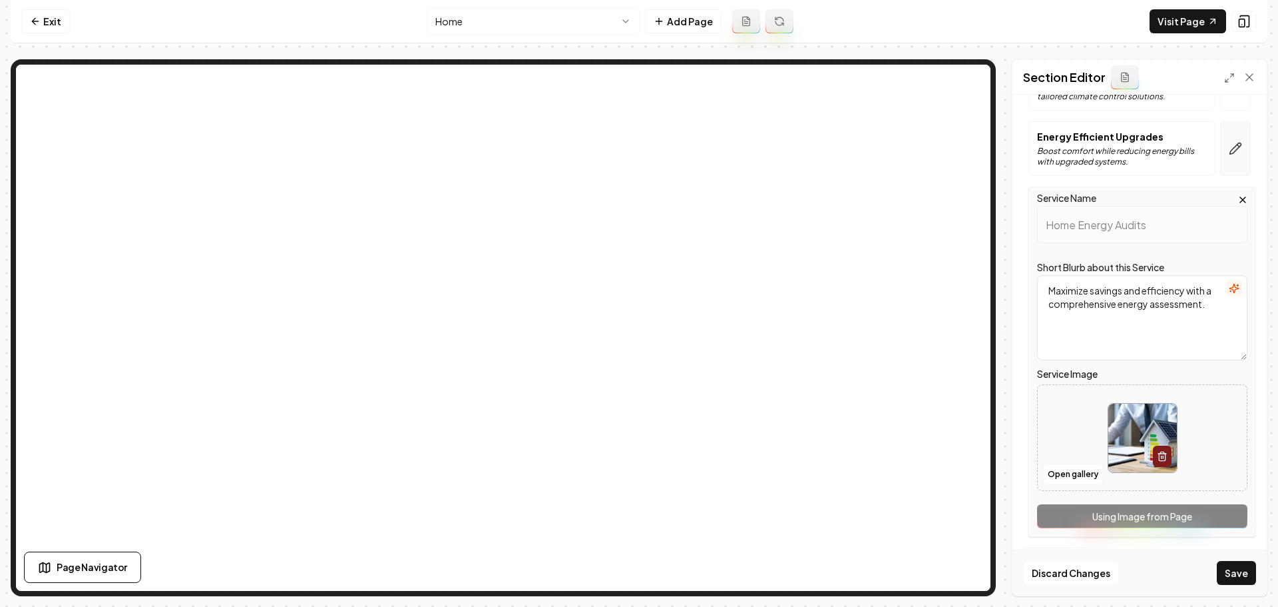
click at [1231, 154] on icon "button" at bounding box center [1235, 148] width 13 height 13
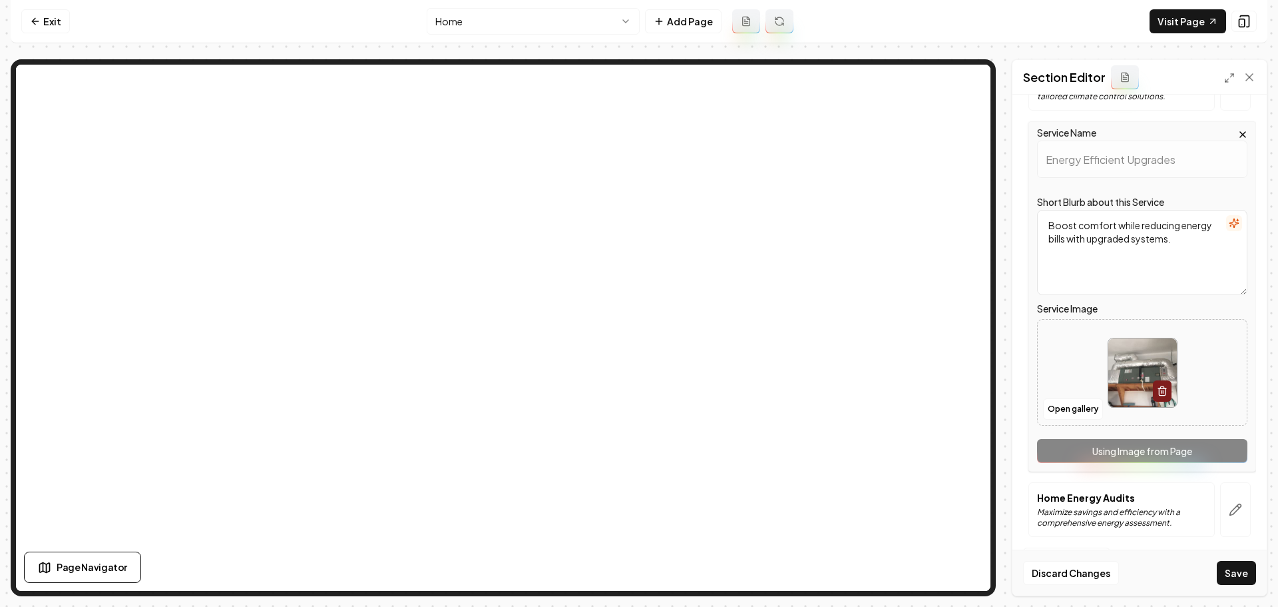
click at [1128, 362] on img at bounding box center [1142, 372] width 69 height 69
type input "**********"
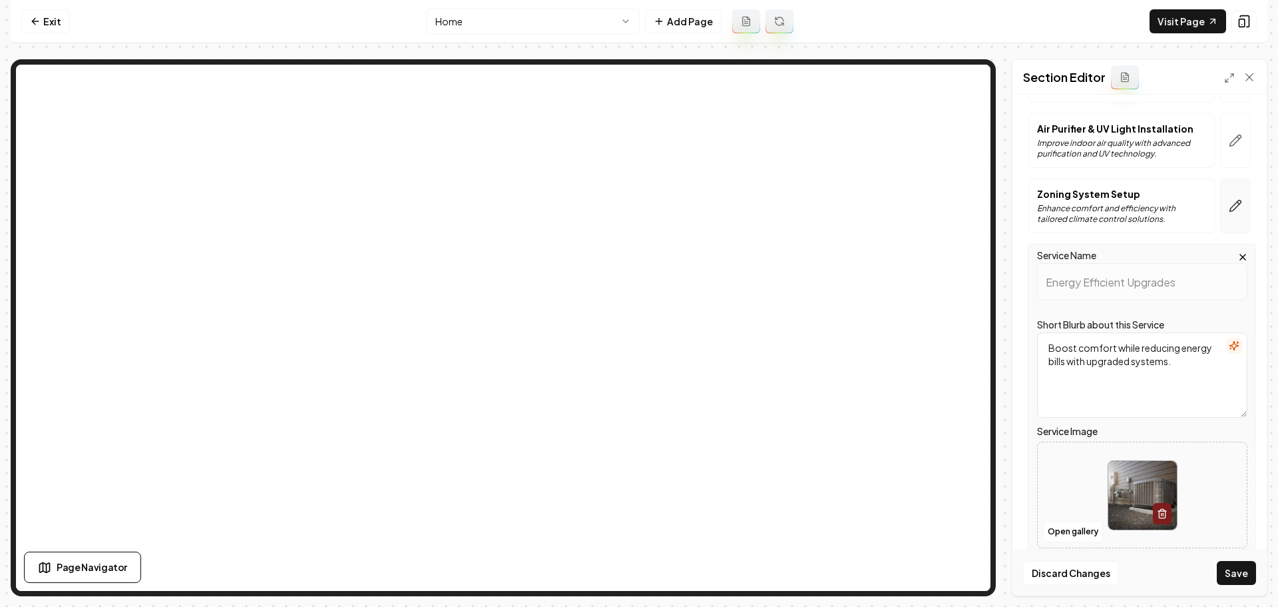
scroll to position [802, 0]
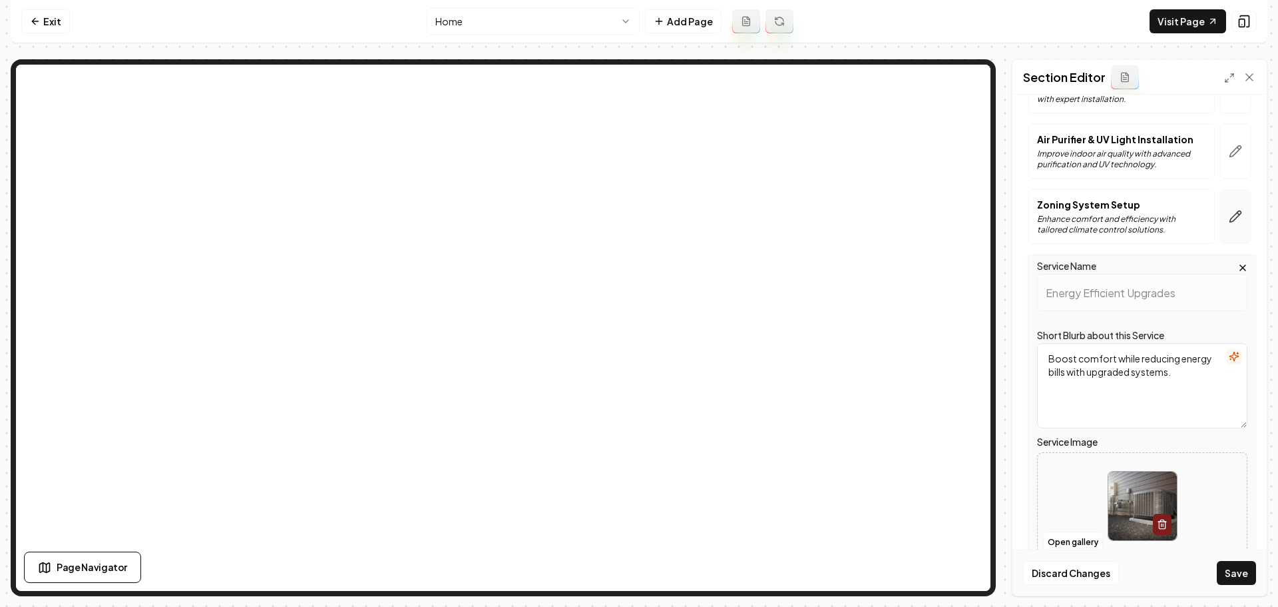
click at [1230, 228] on button "button" at bounding box center [1235, 216] width 31 height 55
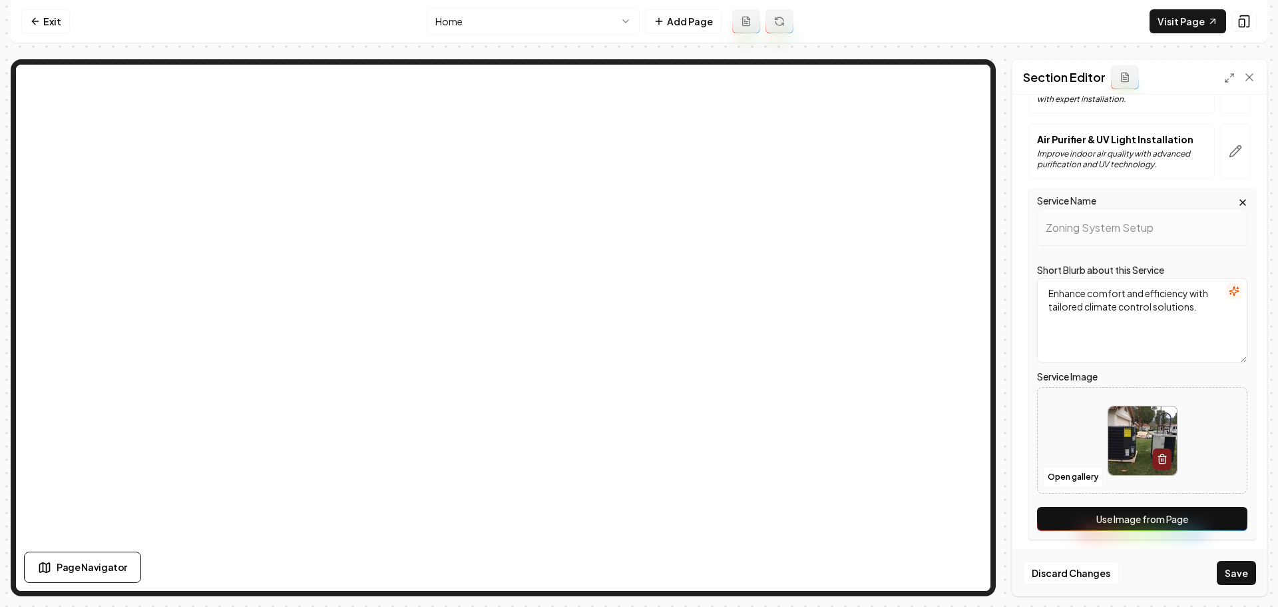
click at [1131, 463] on img at bounding box center [1142, 440] width 69 height 69
type input "**********"
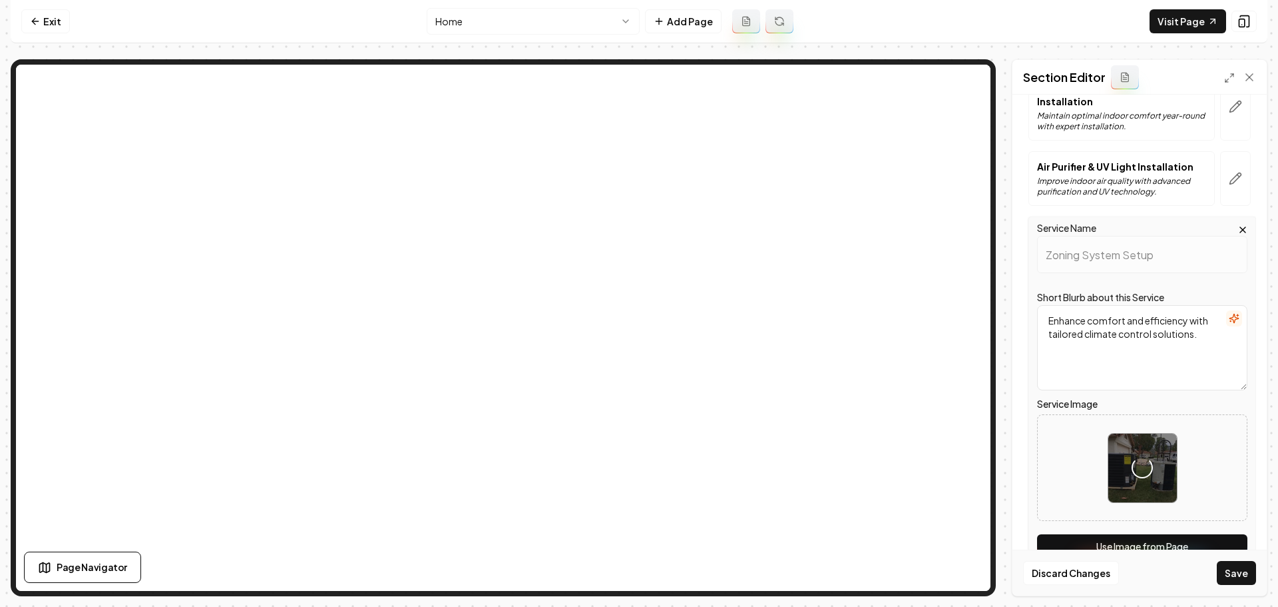
scroll to position [668, 0]
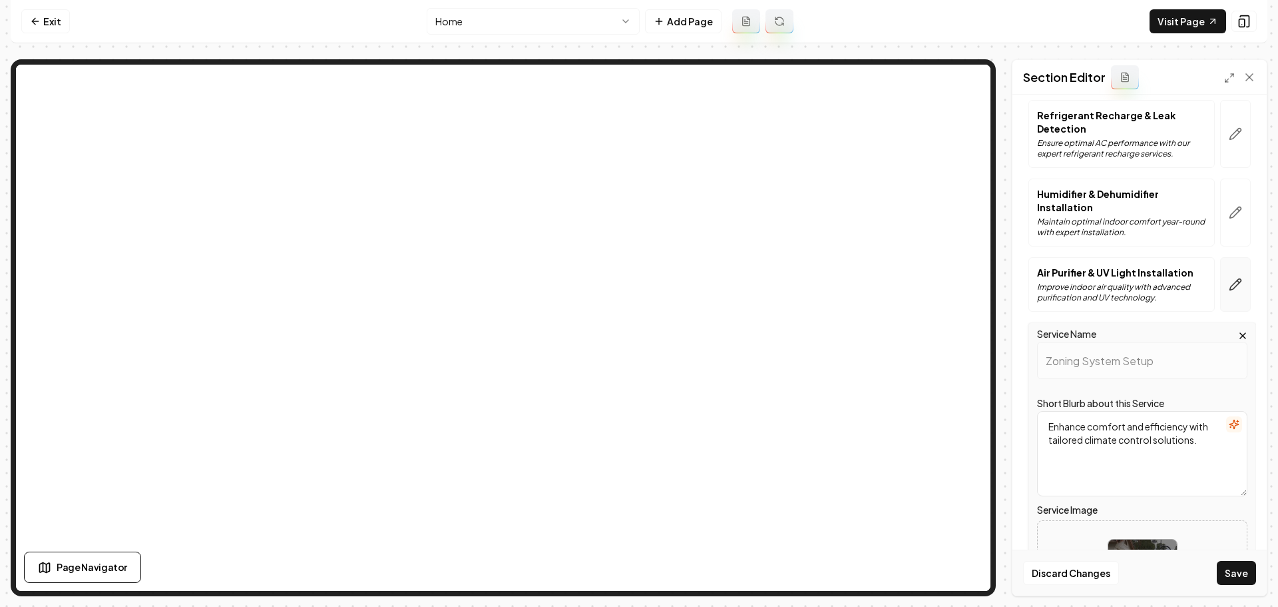
click at [1229, 288] on icon "button" at bounding box center [1235, 284] width 13 height 13
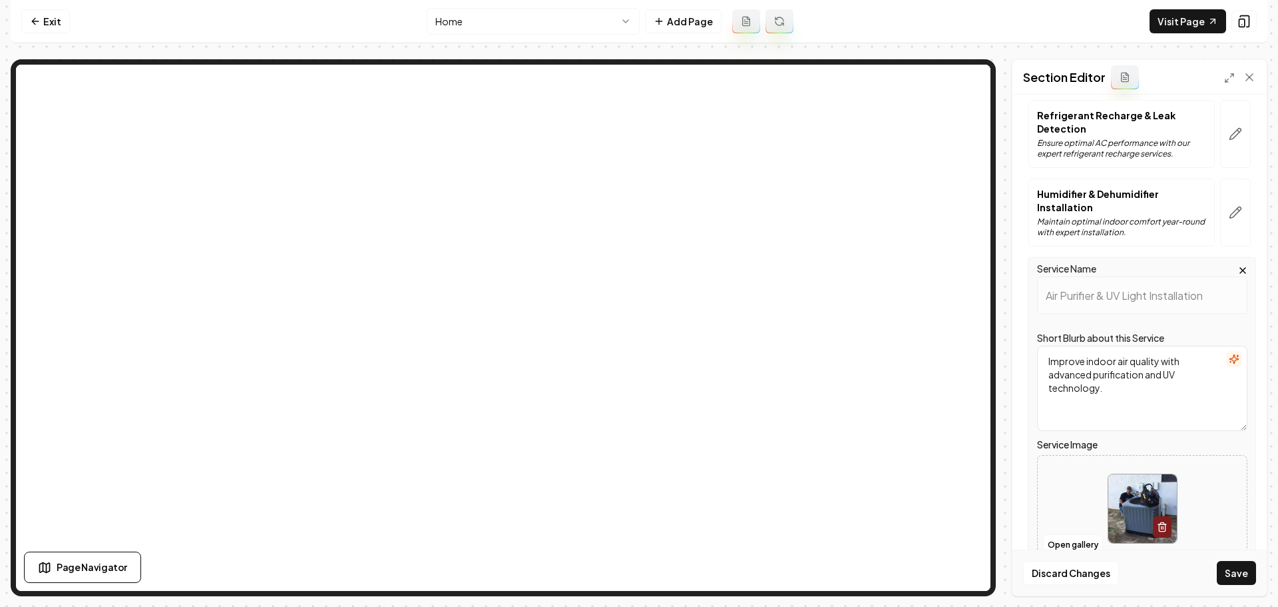
click at [1144, 496] on img at bounding box center [1142, 508] width 69 height 69
type input "**********"
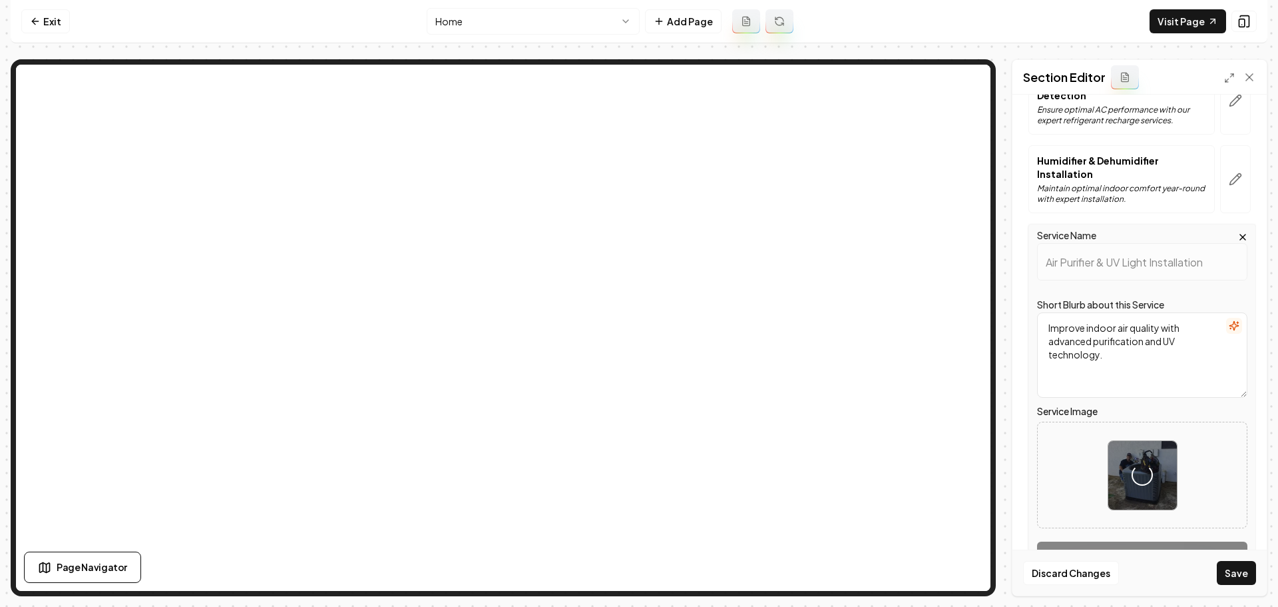
scroll to position [868, 0]
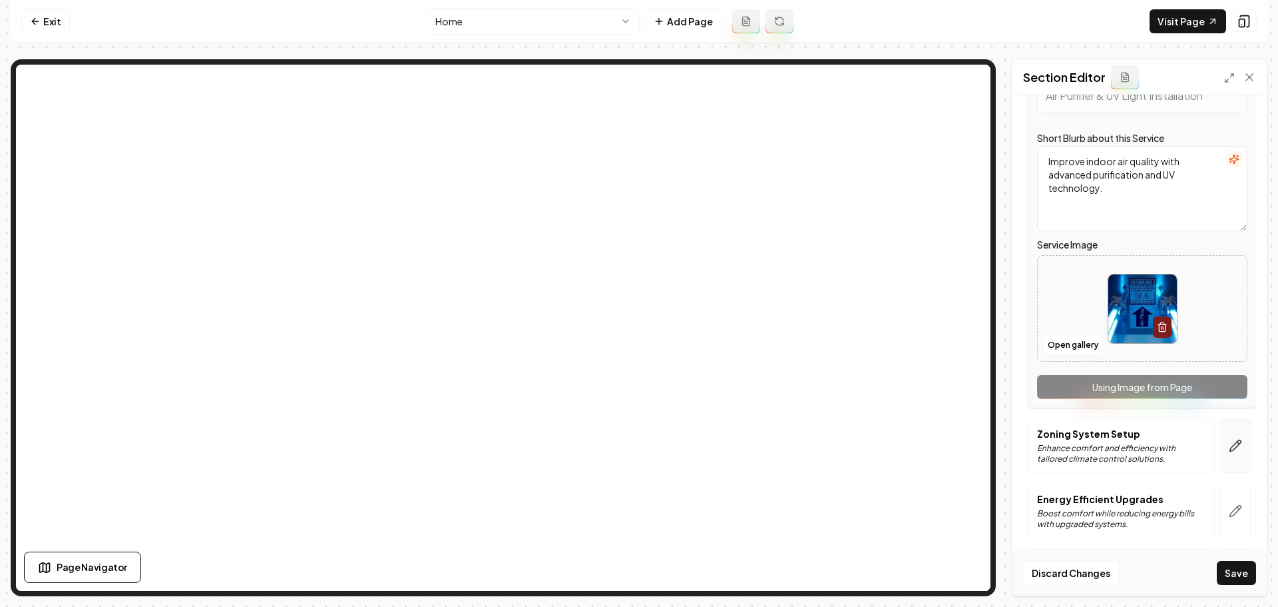
click at [1230, 450] on icon "button" at bounding box center [1235, 445] width 13 height 13
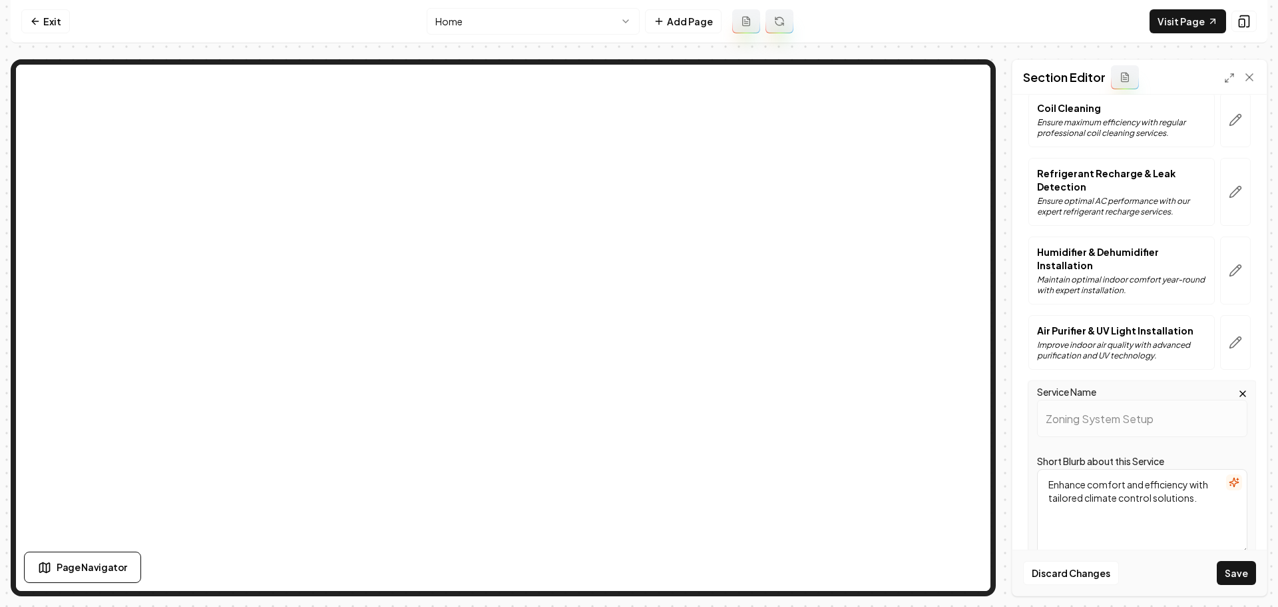
scroll to position [602, 0]
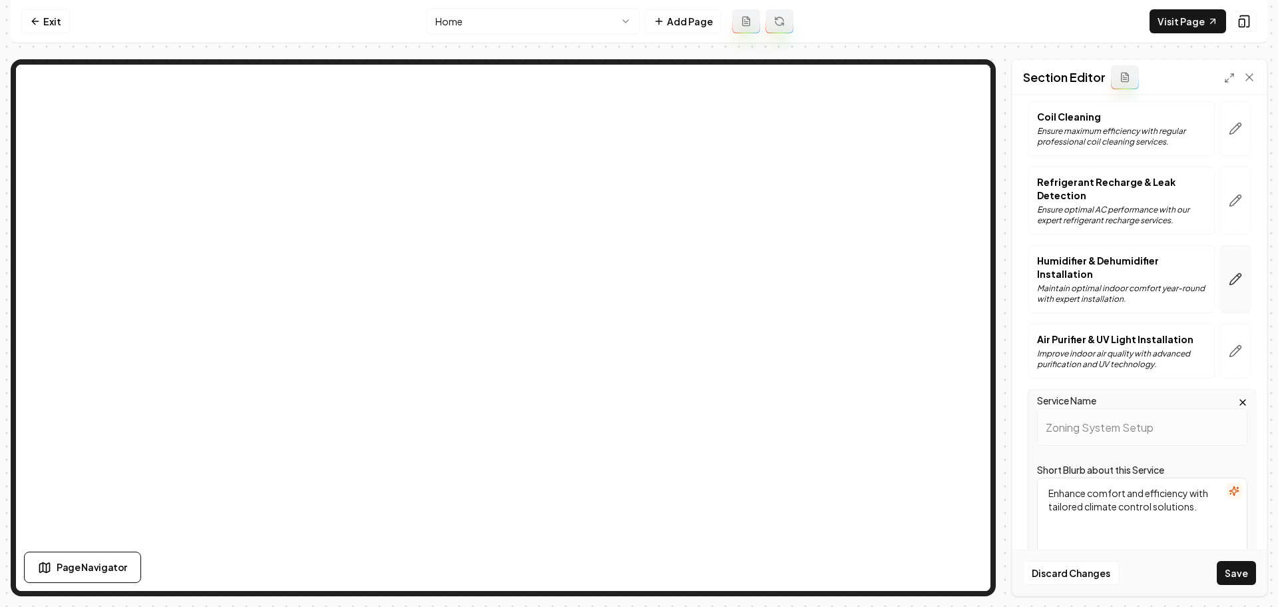
click at [1230, 275] on icon "button" at bounding box center [1235, 278] width 13 height 13
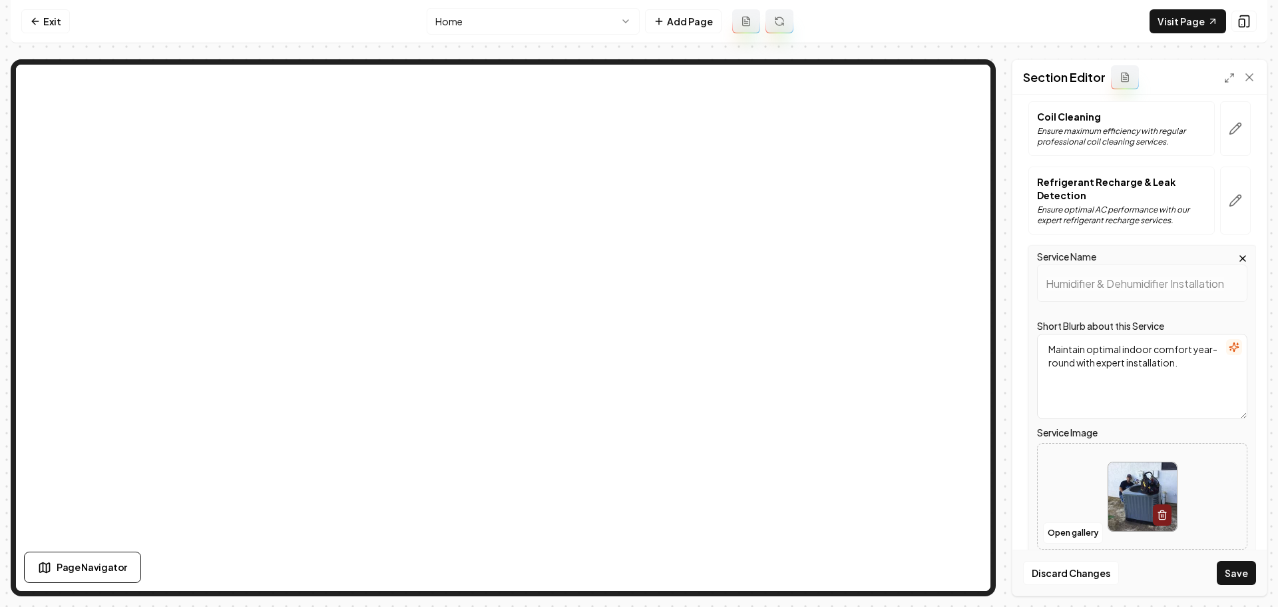
click at [1134, 509] on img at bounding box center [1142, 496] width 69 height 69
type input "**********"
click at [1229, 202] on icon "button" at bounding box center [1235, 200] width 13 height 13
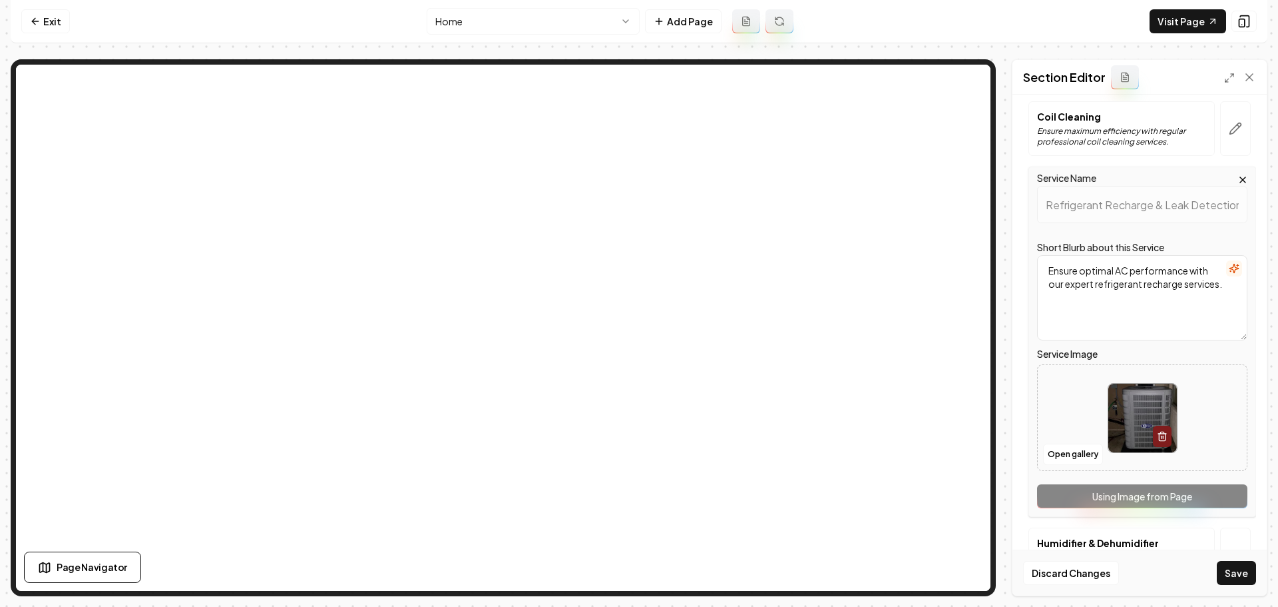
click at [1112, 407] on img at bounding box center [1142, 417] width 69 height 69
type input "**********"
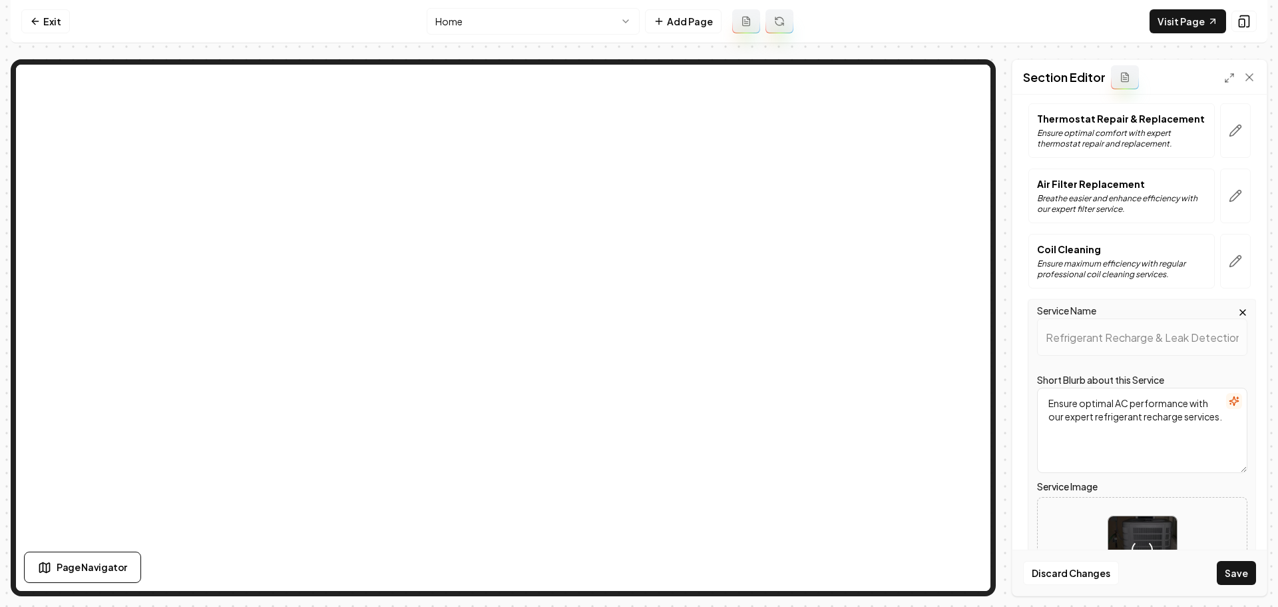
scroll to position [469, 0]
click at [1228, 573] on button "Save" at bounding box center [1236, 573] width 39 height 24
click at [1240, 575] on button "Save" at bounding box center [1236, 573] width 39 height 24
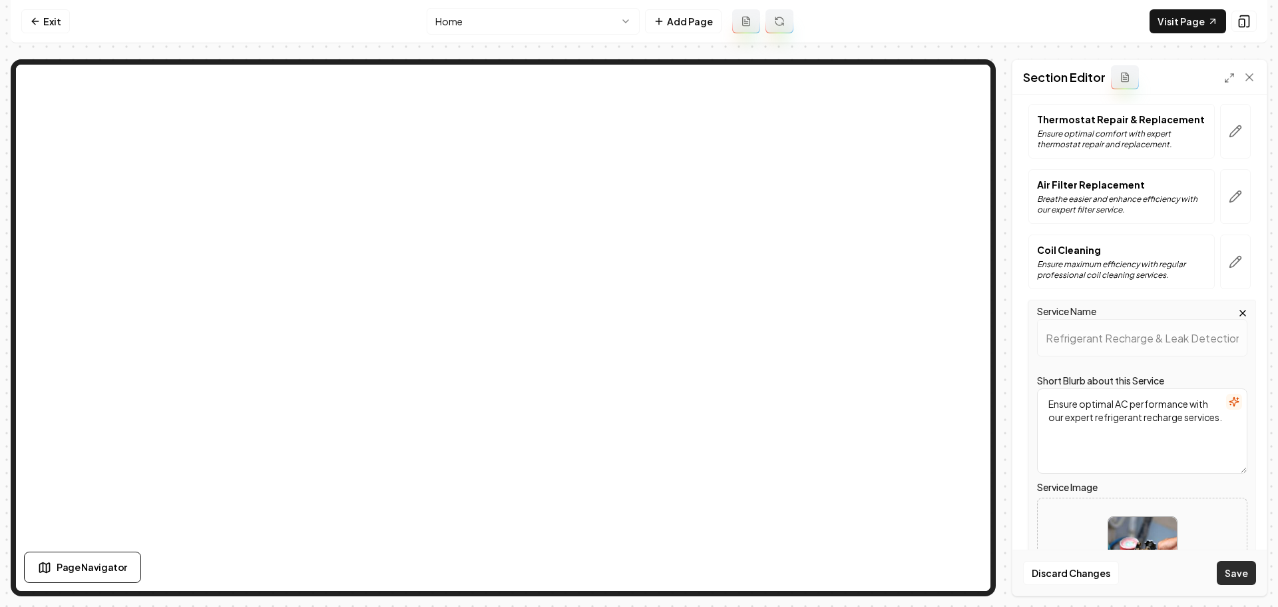
click at [1241, 575] on button "Save" at bounding box center [1236, 573] width 39 height 24
click at [1242, 575] on button "Save" at bounding box center [1236, 573] width 39 height 24
click at [1241, 575] on button "Save" at bounding box center [1236, 573] width 39 height 24
click at [1240, 575] on button "Save" at bounding box center [1236, 573] width 39 height 24
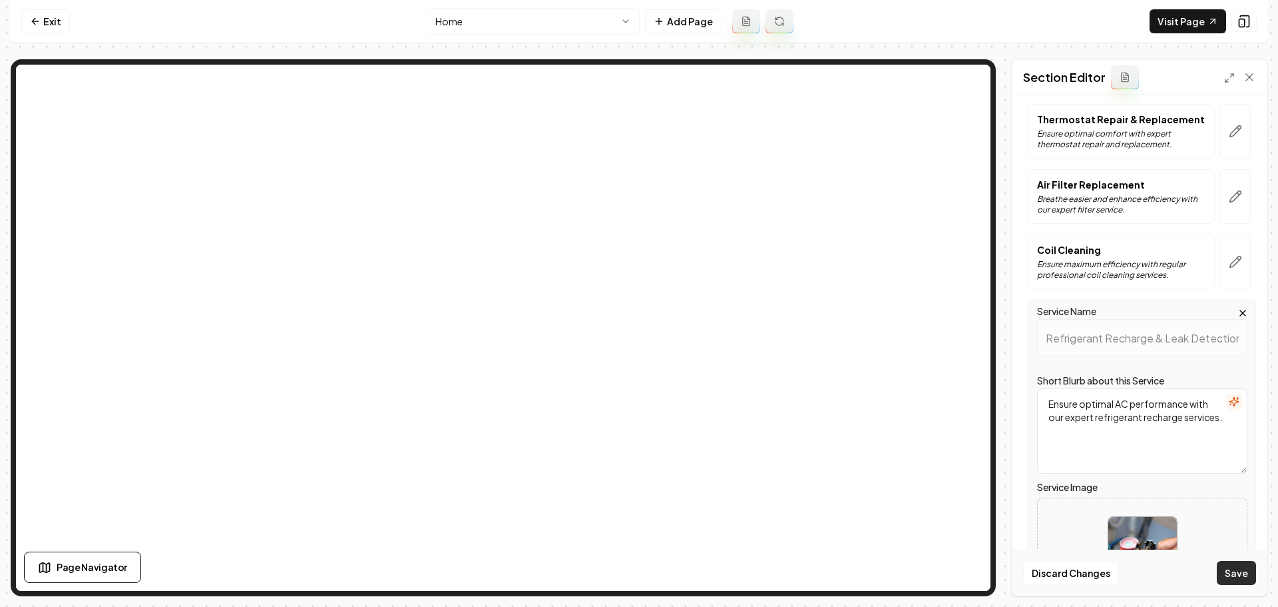
click at [1240, 575] on button "Save" at bounding box center [1236, 573] width 39 height 24
click at [1242, 576] on button "Save" at bounding box center [1236, 573] width 39 height 24
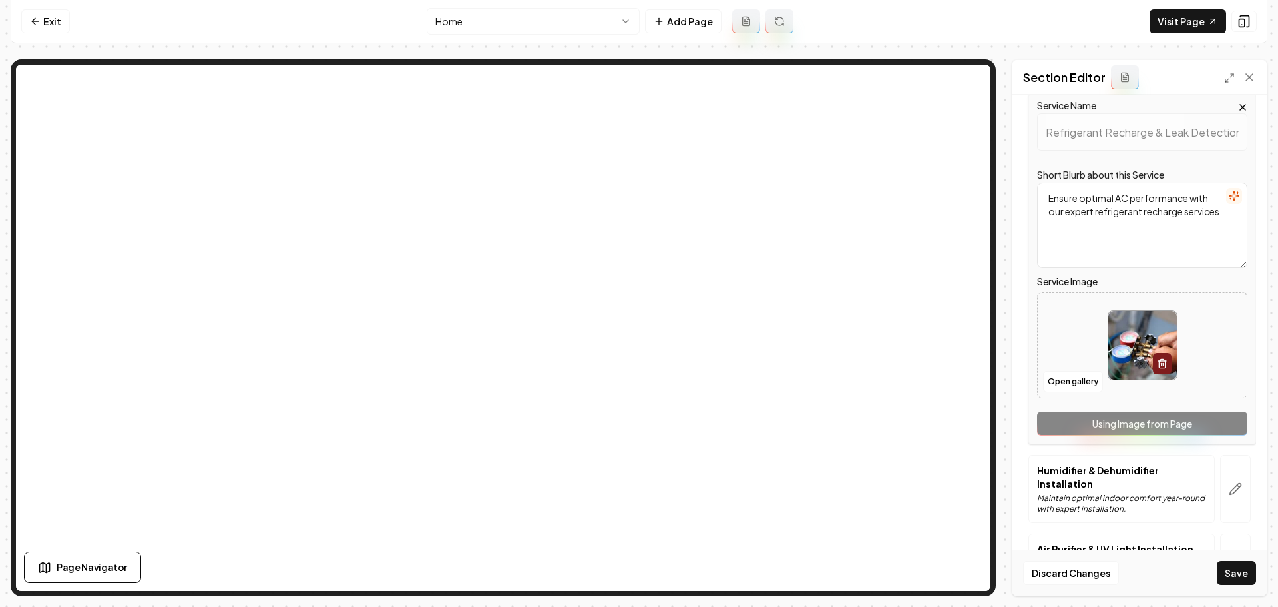
scroll to position [802, 0]
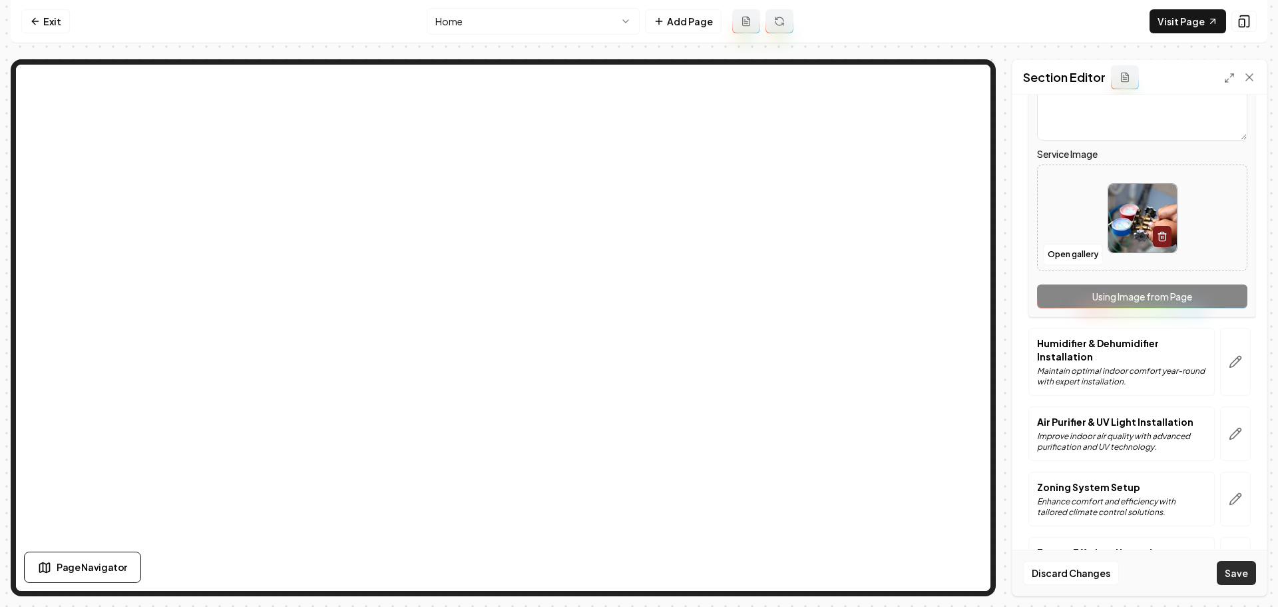
click at [1234, 576] on button "Save" at bounding box center [1236, 573] width 39 height 24
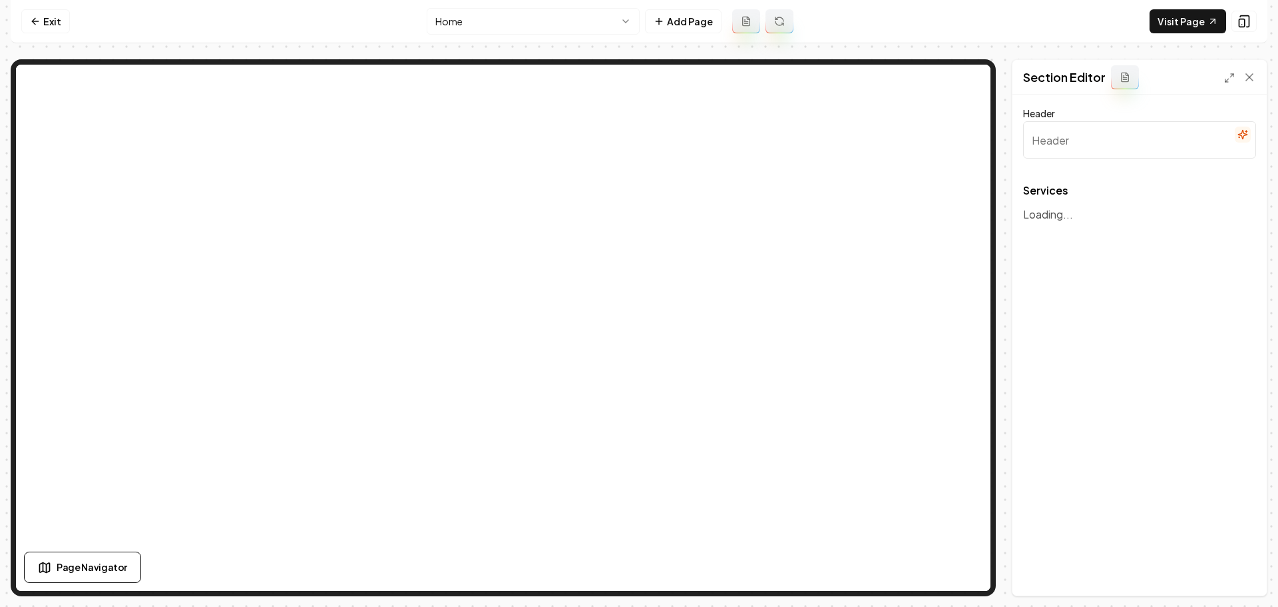
type input "Expert HVAC Solutions"
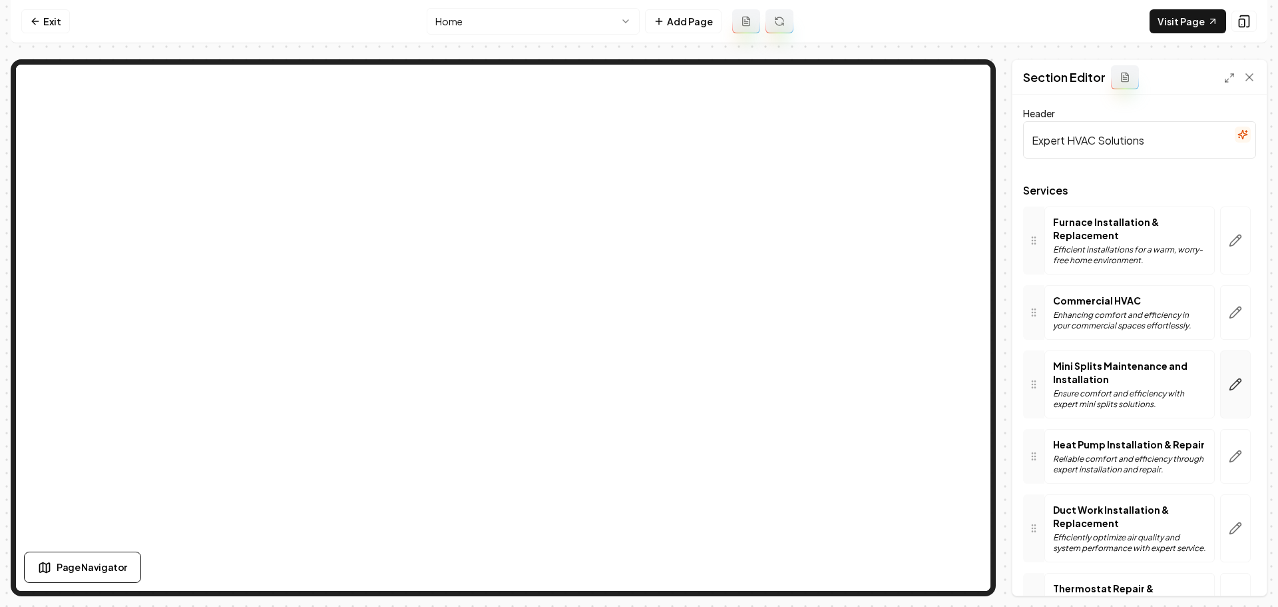
click at [1229, 378] on icon "button" at bounding box center [1235, 383] width 13 height 13
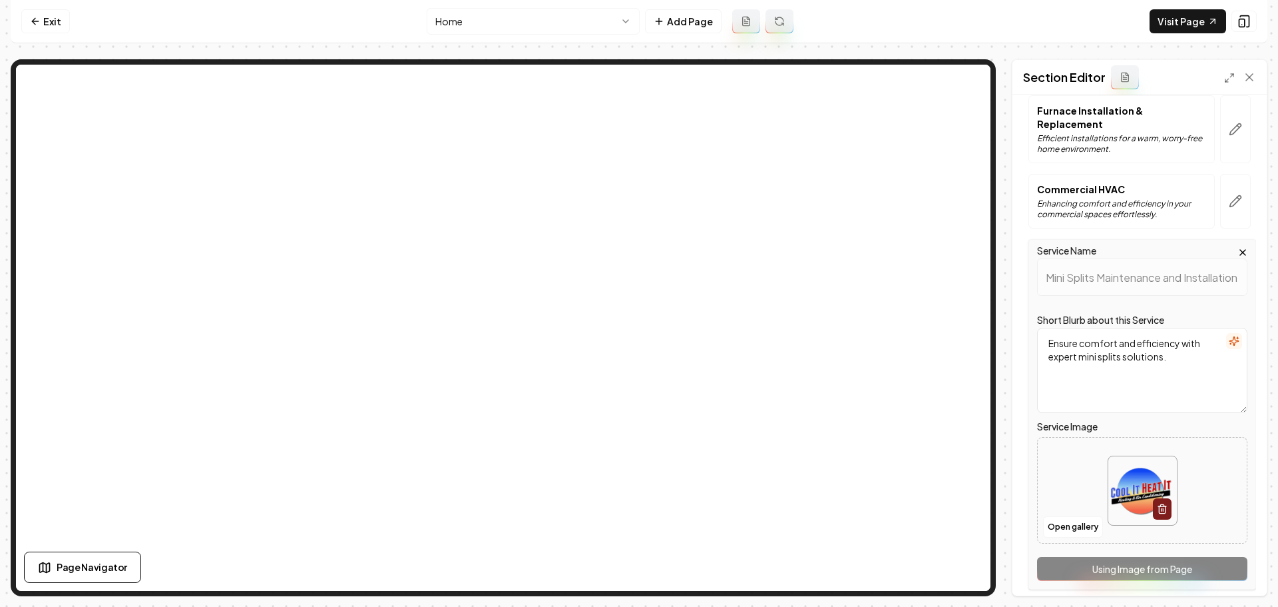
scroll to position [133, 0]
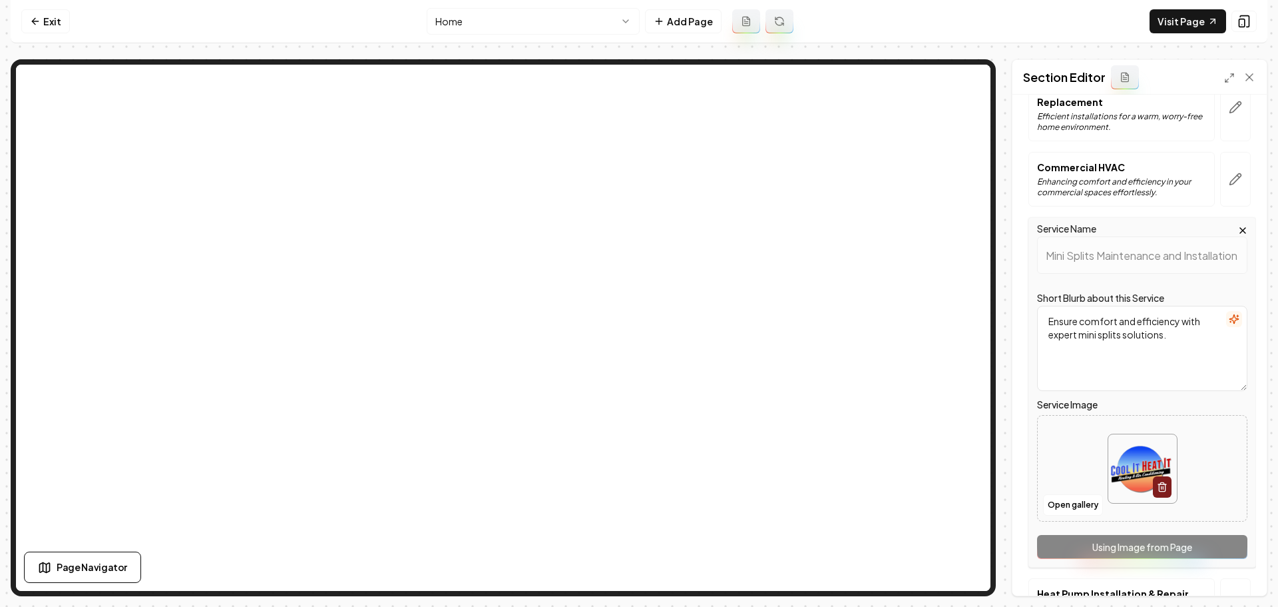
click at [1137, 459] on img at bounding box center [1142, 468] width 69 height 69
type input "**********"
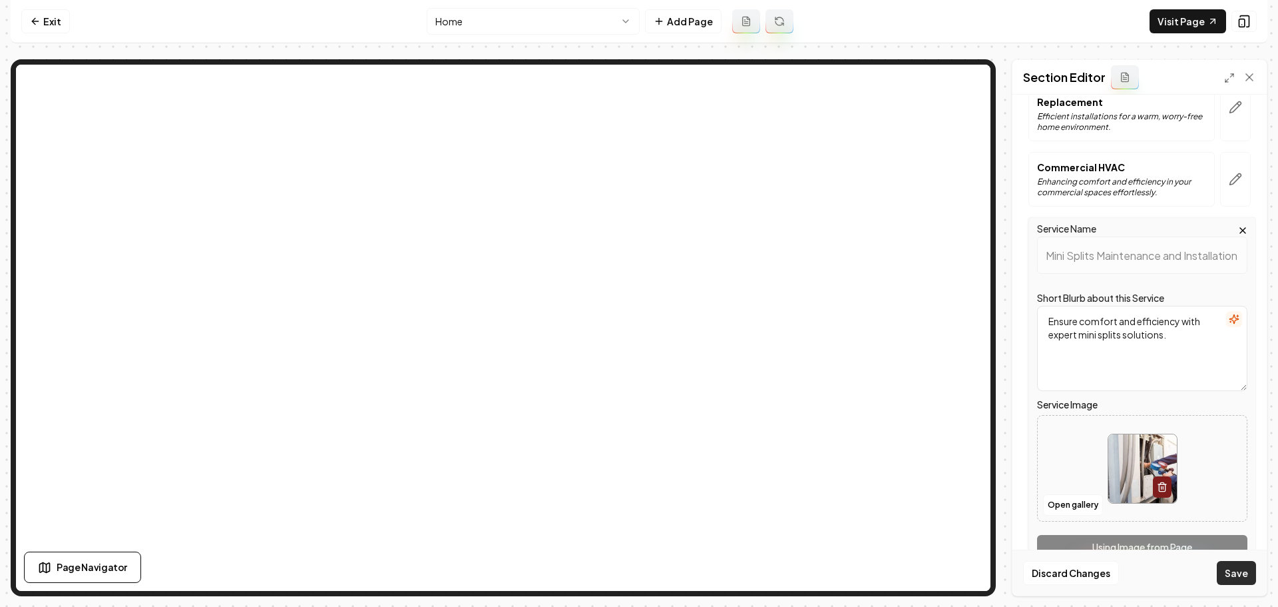
click at [1239, 577] on button "Save" at bounding box center [1236, 573] width 39 height 24
click at [1239, 570] on button "Save" at bounding box center [1236, 573] width 39 height 24
click at [1240, 570] on button "Save" at bounding box center [1236, 573] width 39 height 24
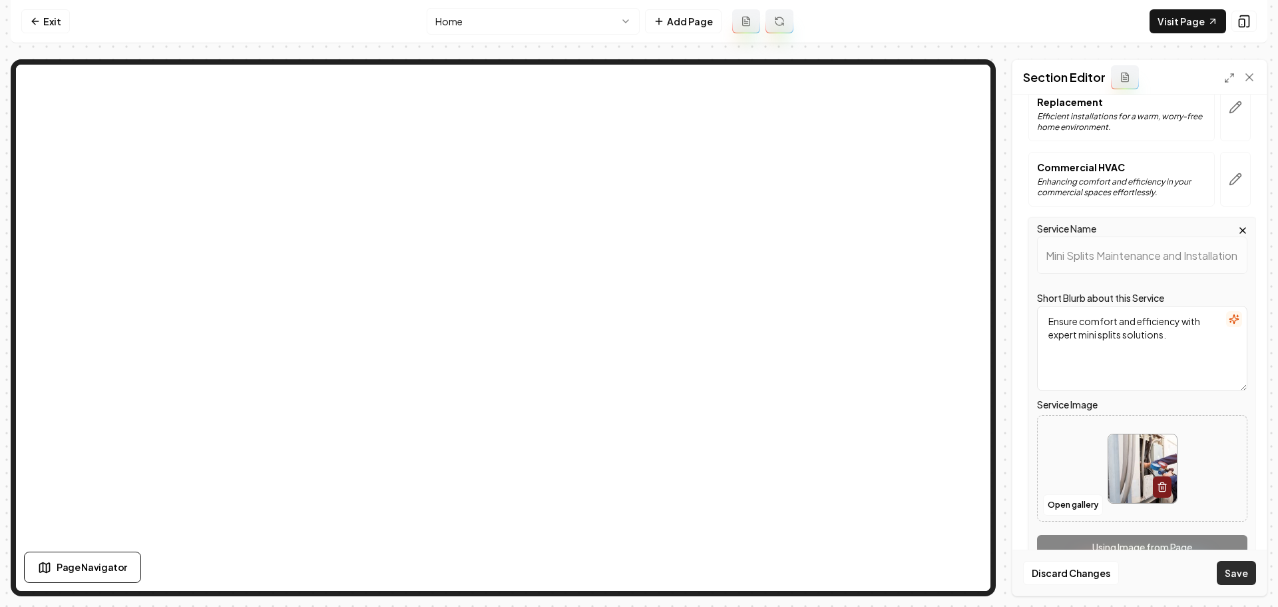
click at [1240, 570] on button "Save" at bounding box center [1236, 573] width 39 height 24
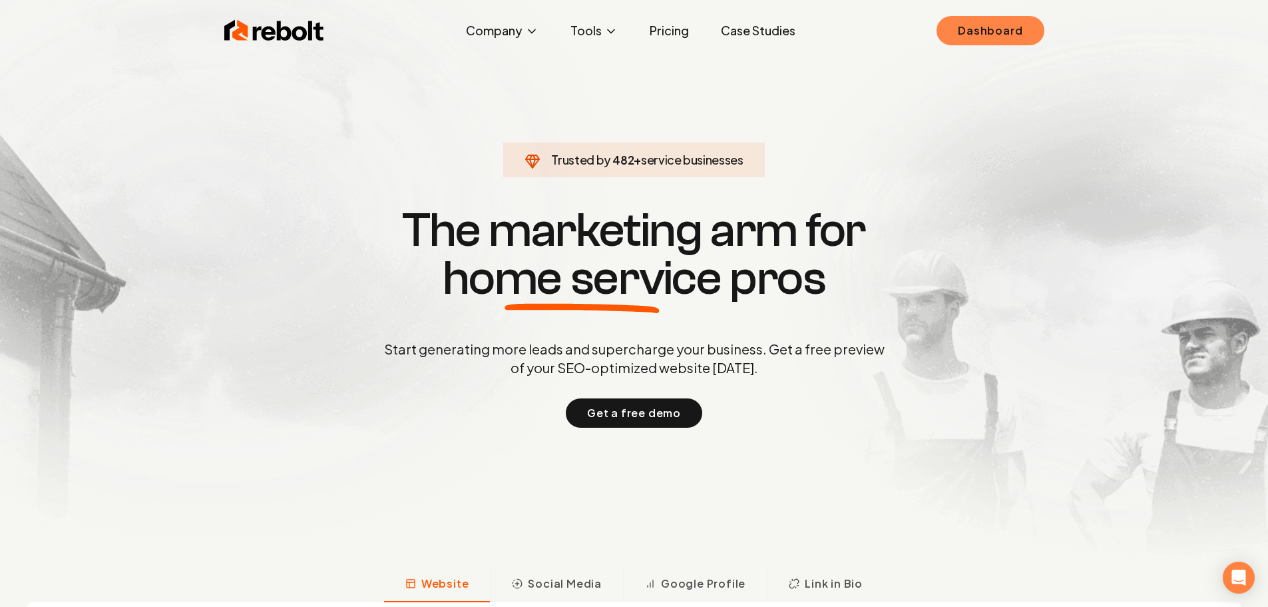
click at [1013, 39] on link "Dashboard" at bounding box center [990, 30] width 107 height 29
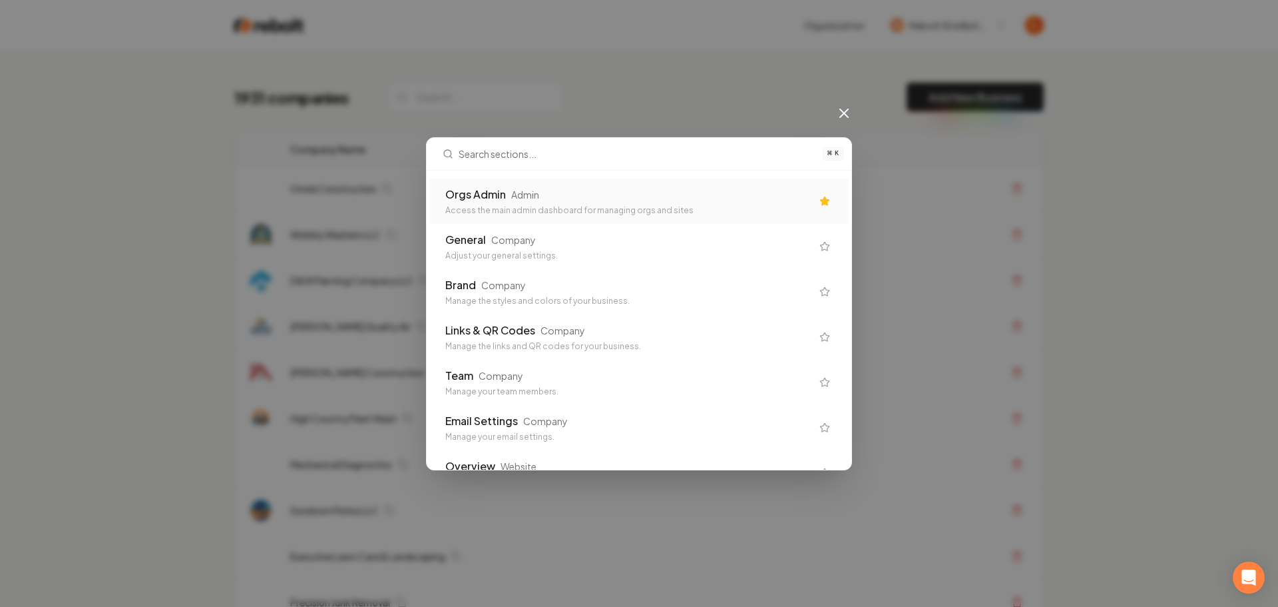
click at [498, 211] on div "Access the main admin dashboard for managing orgs and sites" at bounding box center [628, 210] width 366 height 11
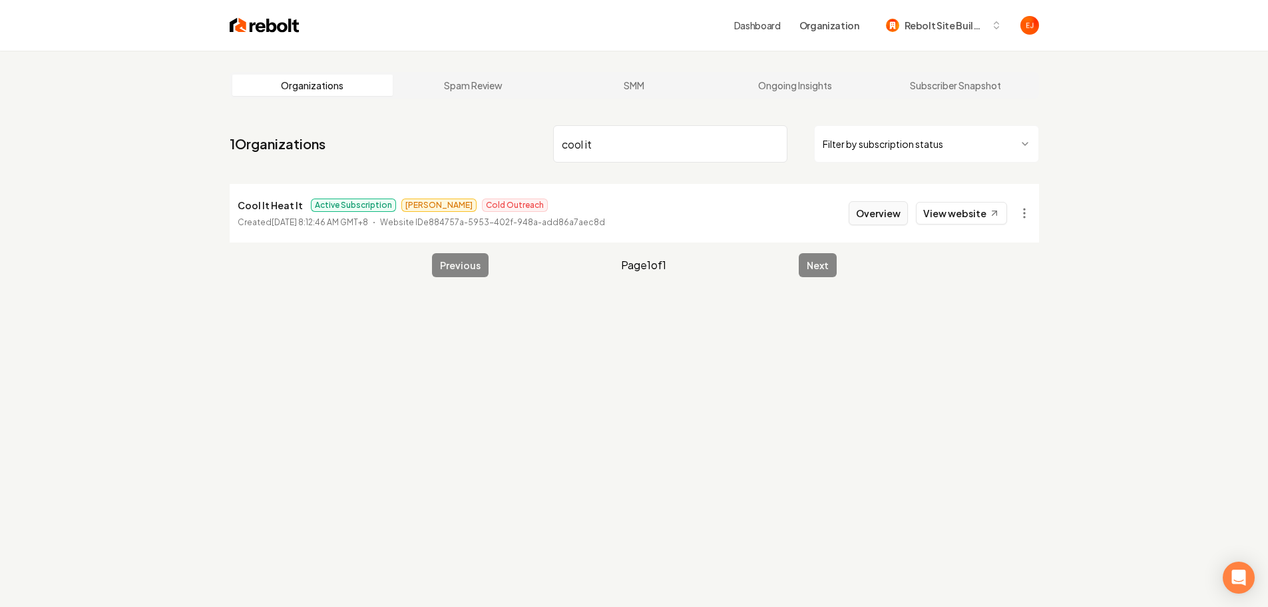
type input "cool it"
click at [864, 220] on button "Overview" at bounding box center [878, 213] width 59 height 24
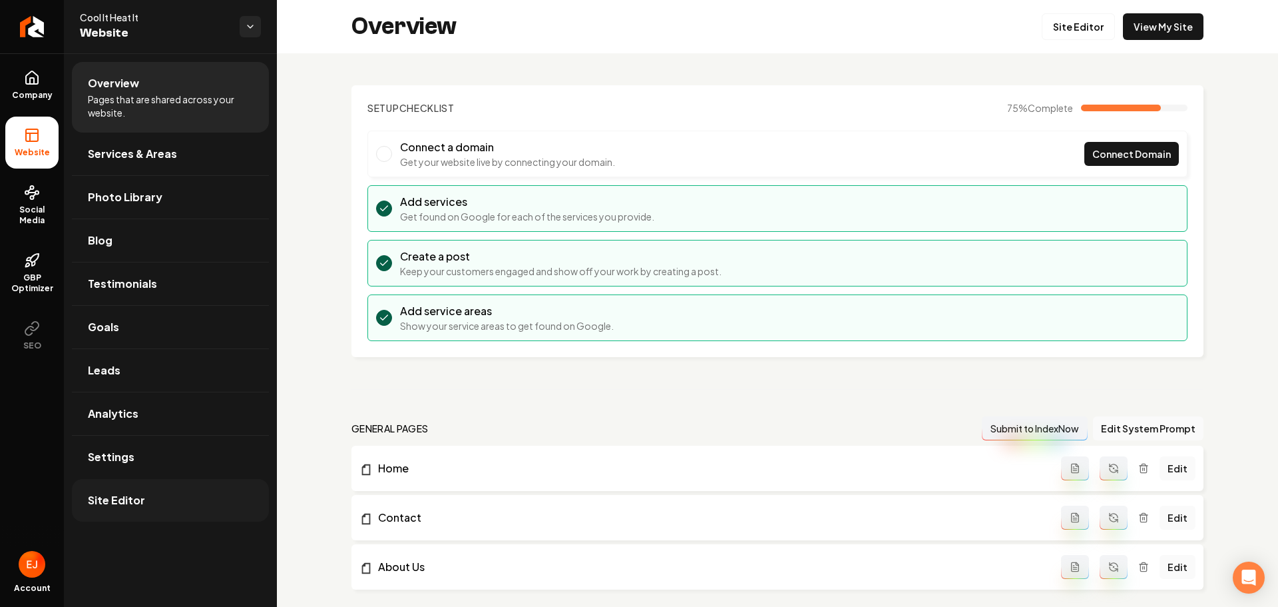
click at [118, 493] on span "Site Editor" at bounding box center [116, 500] width 57 height 16
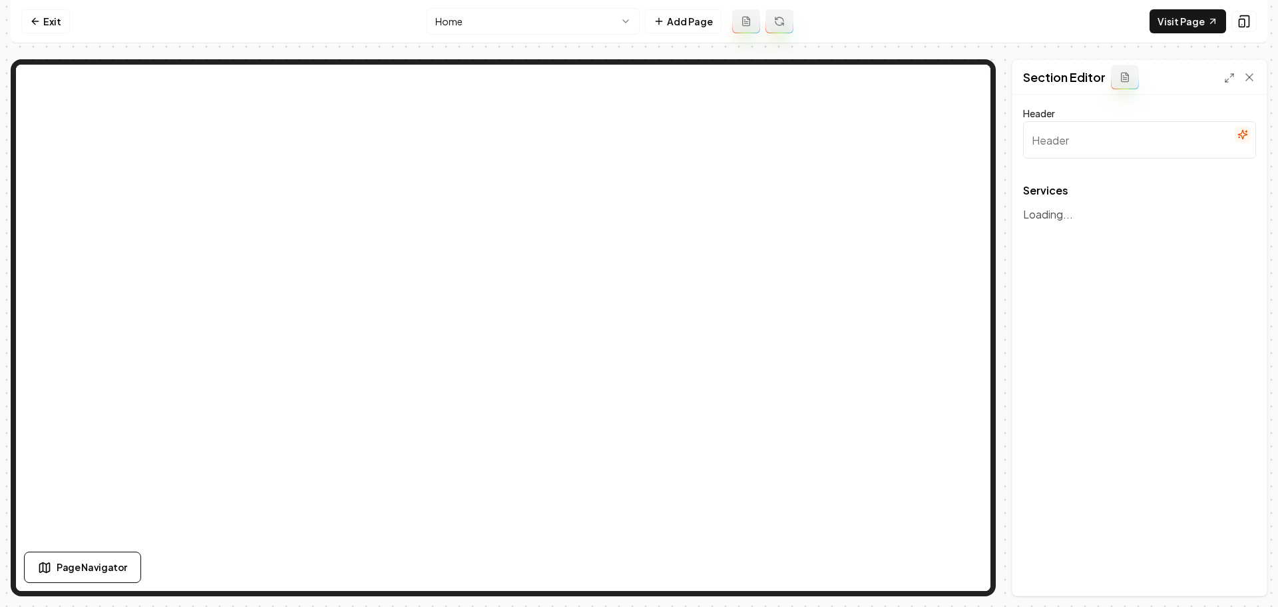
type input "Expert HVAC Solutions"
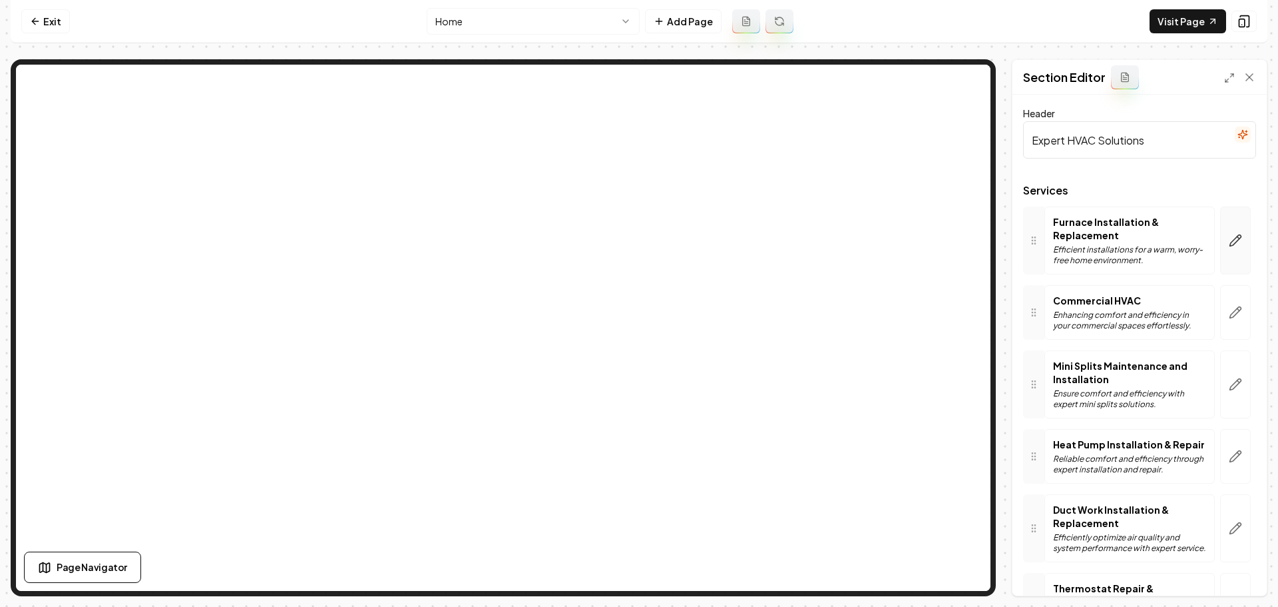
click at [1230, 242] on icon "button" at bounding box center [1235, 240] width 13 height 13
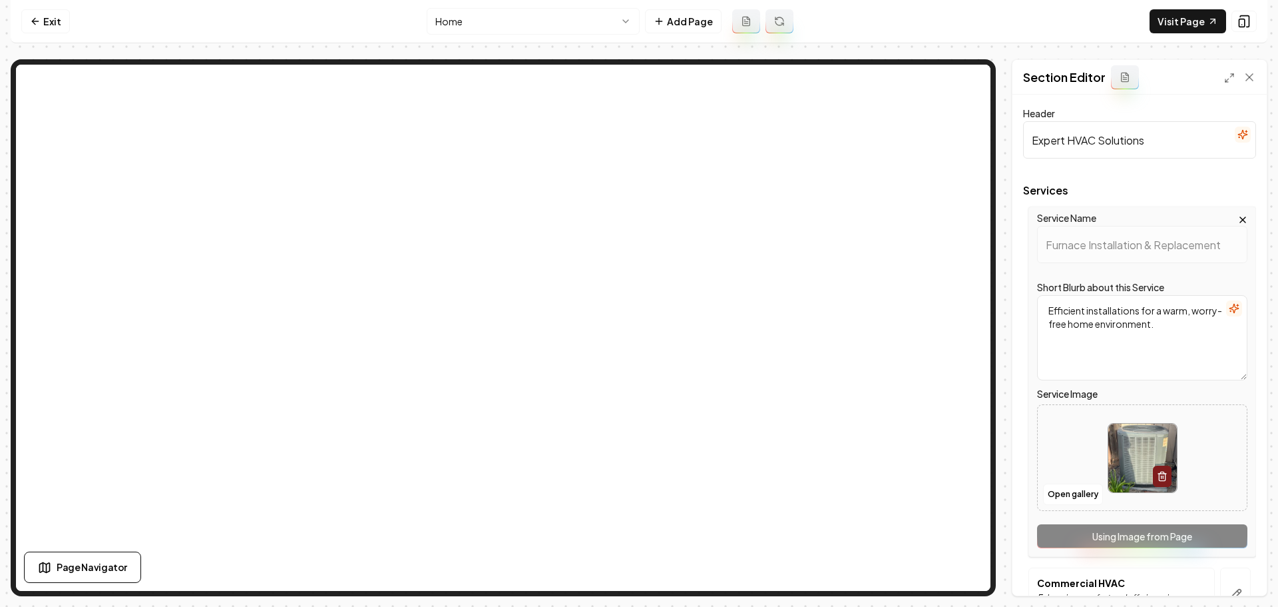
click at [1143, 439] on img at bounding box center [1142, 457] width 69 height 69
click at [1135, 458] on img at bounding box center [1142, 457] width 69 height 69
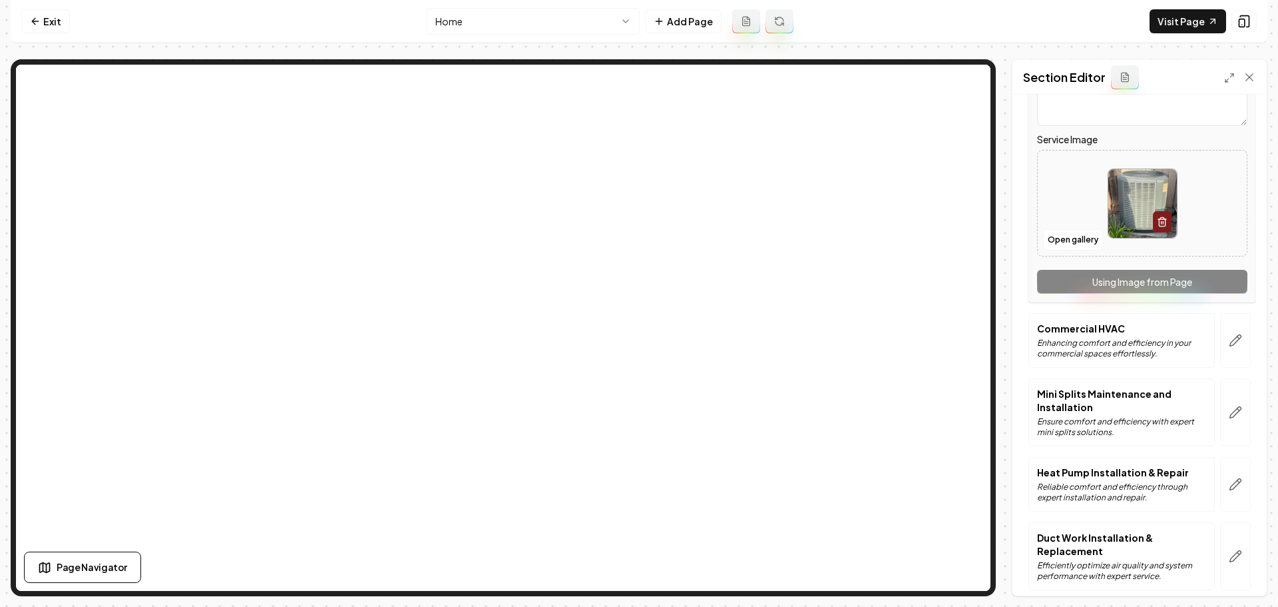
scroll to position [266, 0]
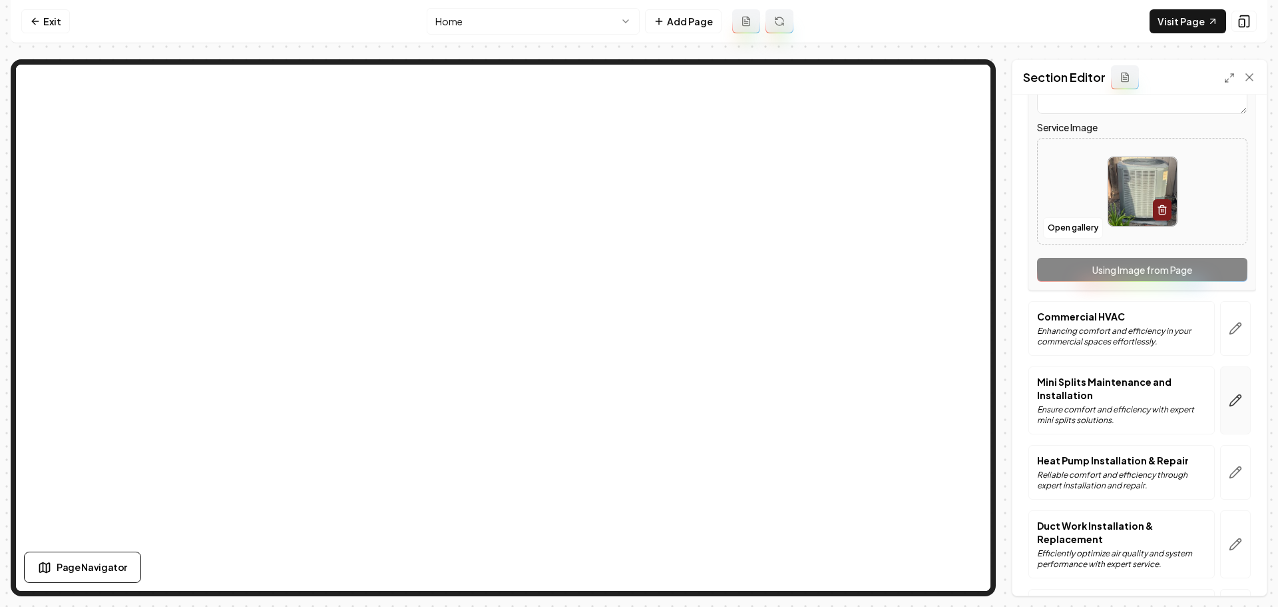
click at [1229, 403] on icon "button" at bounding box center [1235, 399] width 13 height 13
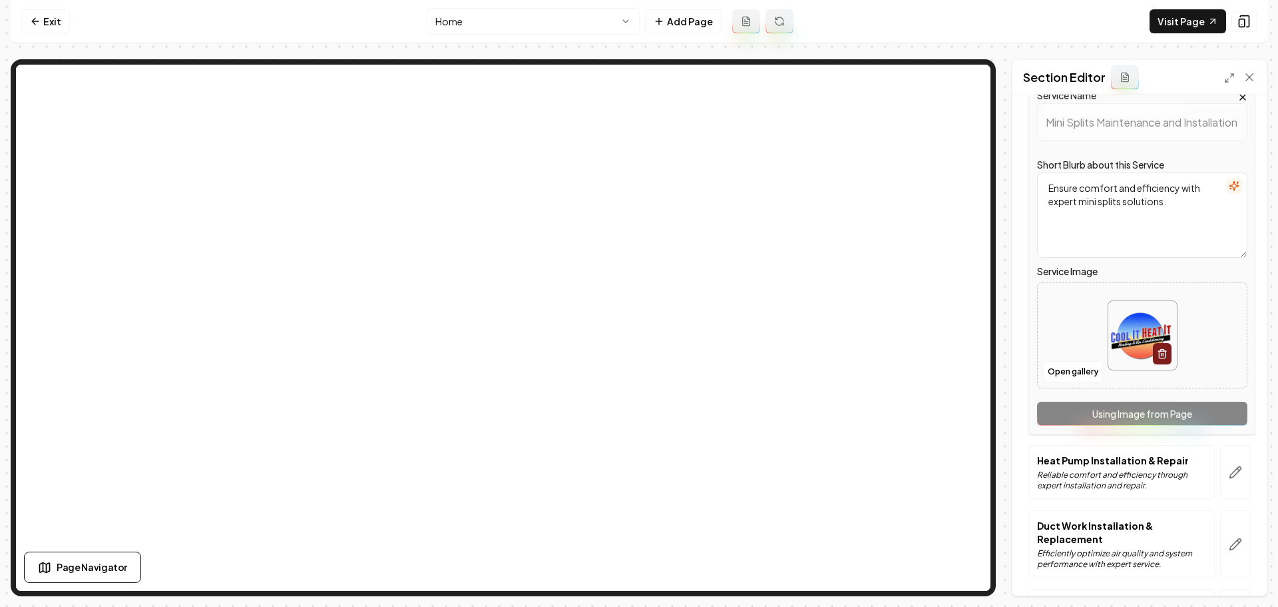
click at [1122, 344] on img at bounding box center [1142, 335] width 69 height 69
type input "**********"
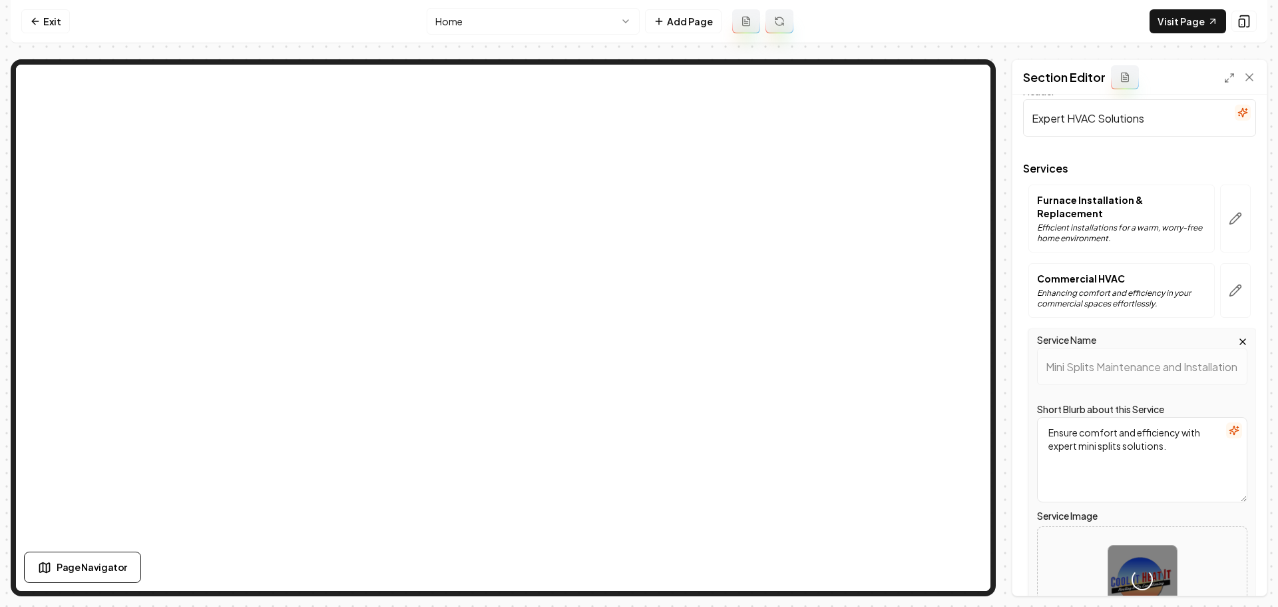
scroll to position [0, 0]
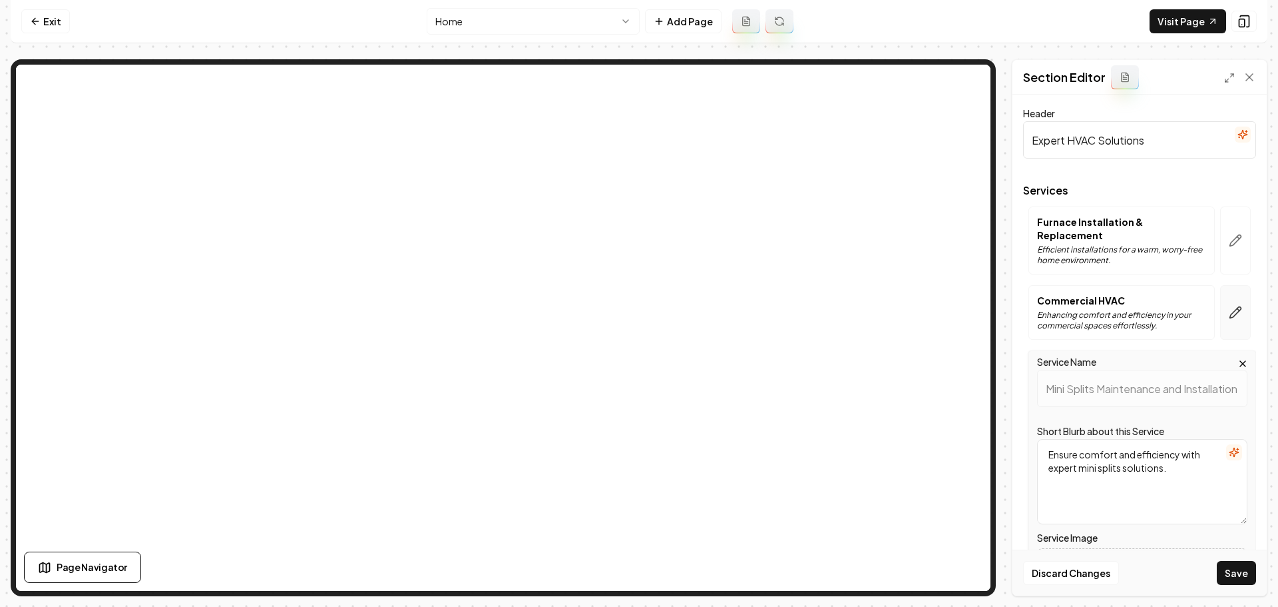
click at [1226, 322] on button "button" at bounding box center [1235, 312] width 31 height 55
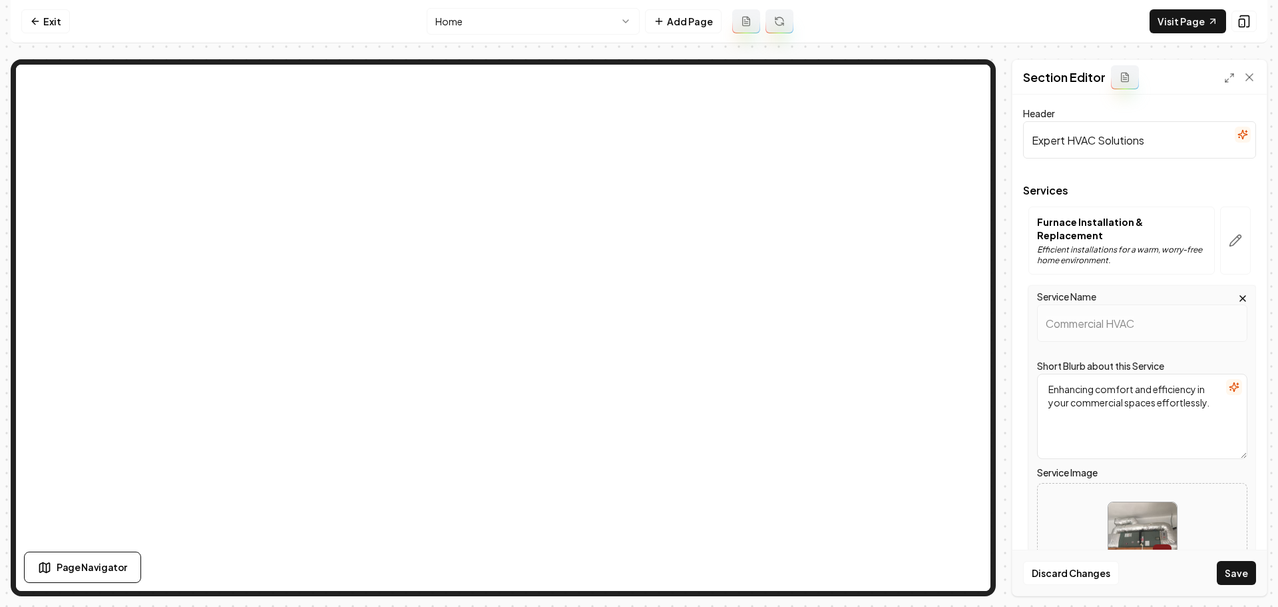
click at [1139, 514] on img at bounding box center [1142, 536] width 69 height 69
click at [1235, 235] on button "button" at bounding box center [1235, 240] width 31 height 68
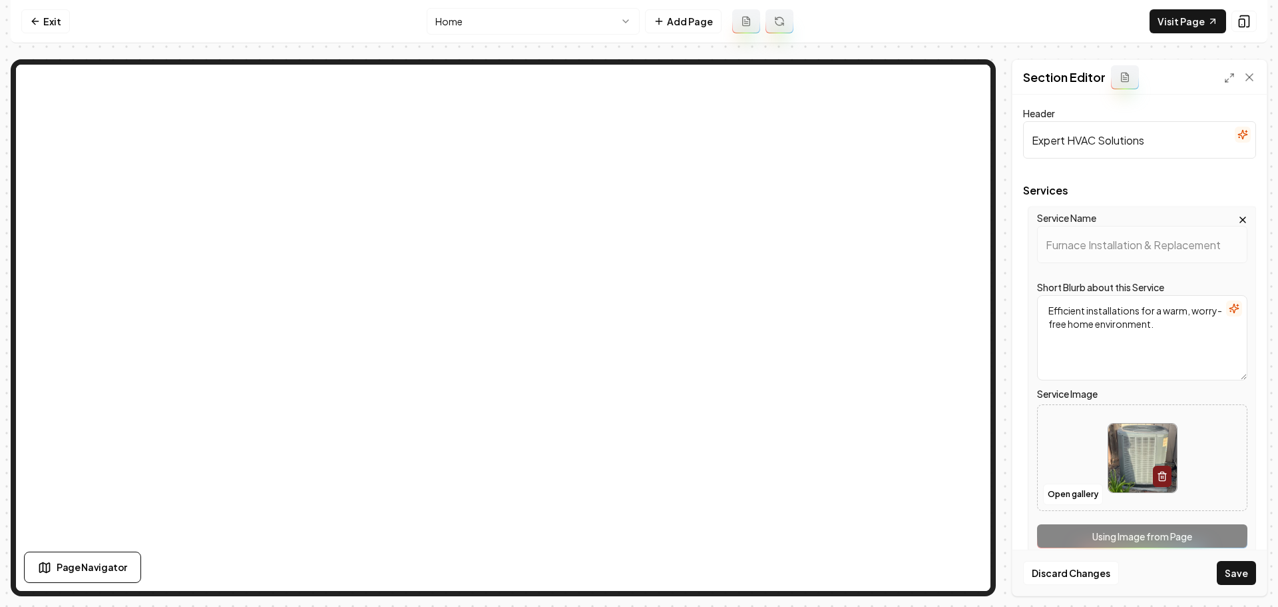
click at [1130, 437] on img at bounding box center [1142, 457] width 69 height 69
type input "**********"
click at [1238, 571] on button "Save" at bounding box center [1236, 573] width 39 height 24
click at [1241, 580] on button "Save" at bounding box center [1236, 573] width 39 height 24
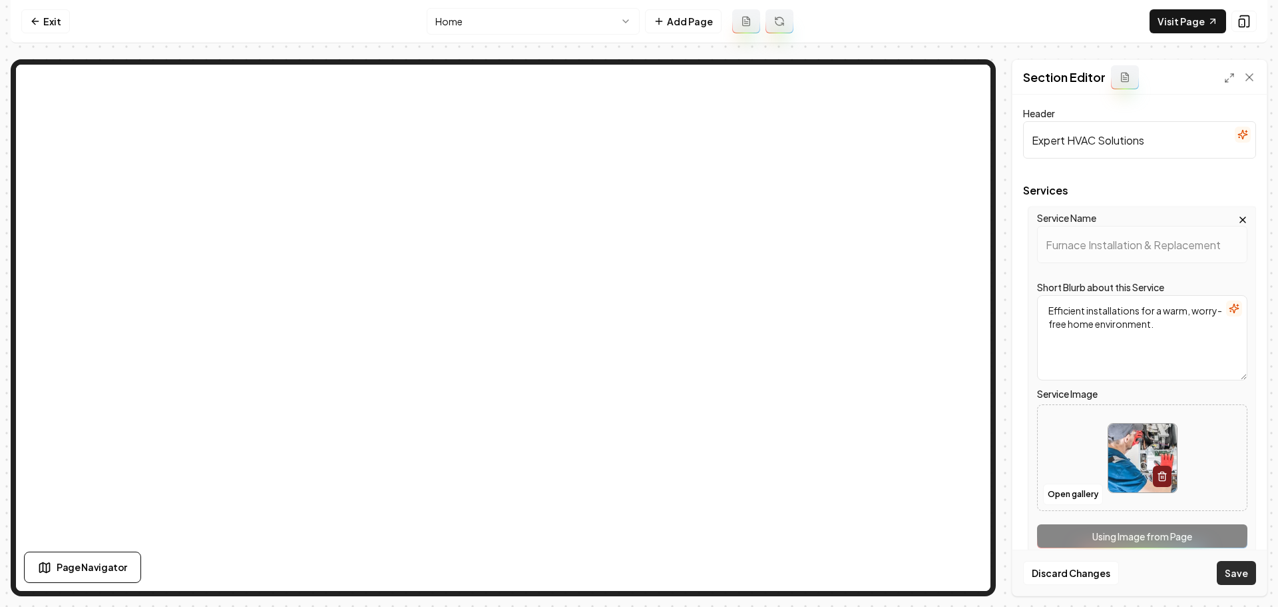
click at [1241, 580] on button "Save" at bounding box center [1236, 573] width 39 height 24
click at [1242, 577] on button "Save" at bounding box center [1236, 573] width 39 height 24
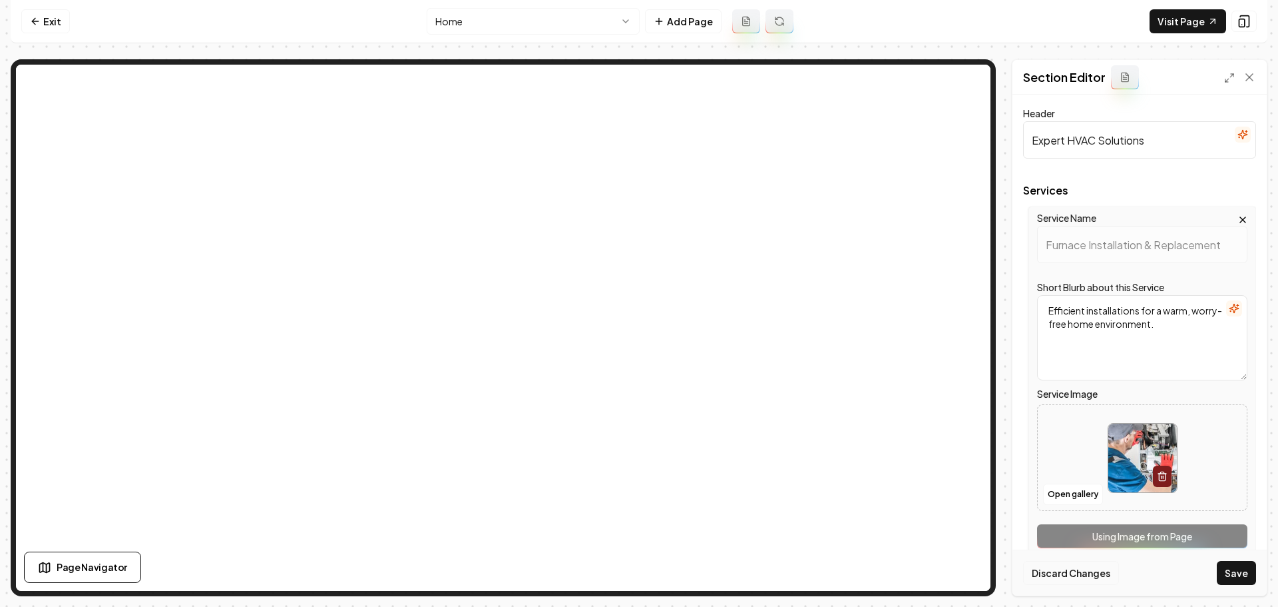
click at [1106, 583] on button "Discard Changes" at bounding box center [1071, 573] width 96 height 24
click at [1141, 433] on img at bounding box center [1142, 457] width 69 height 69
type input "**********"
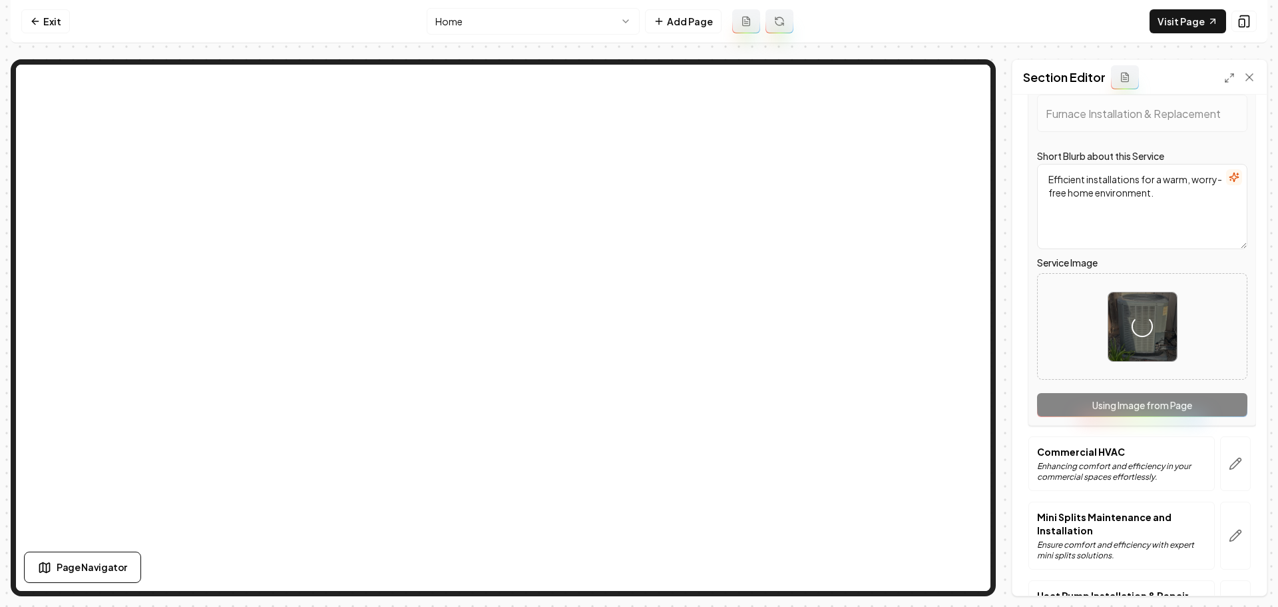
scroll to position [133, 0]
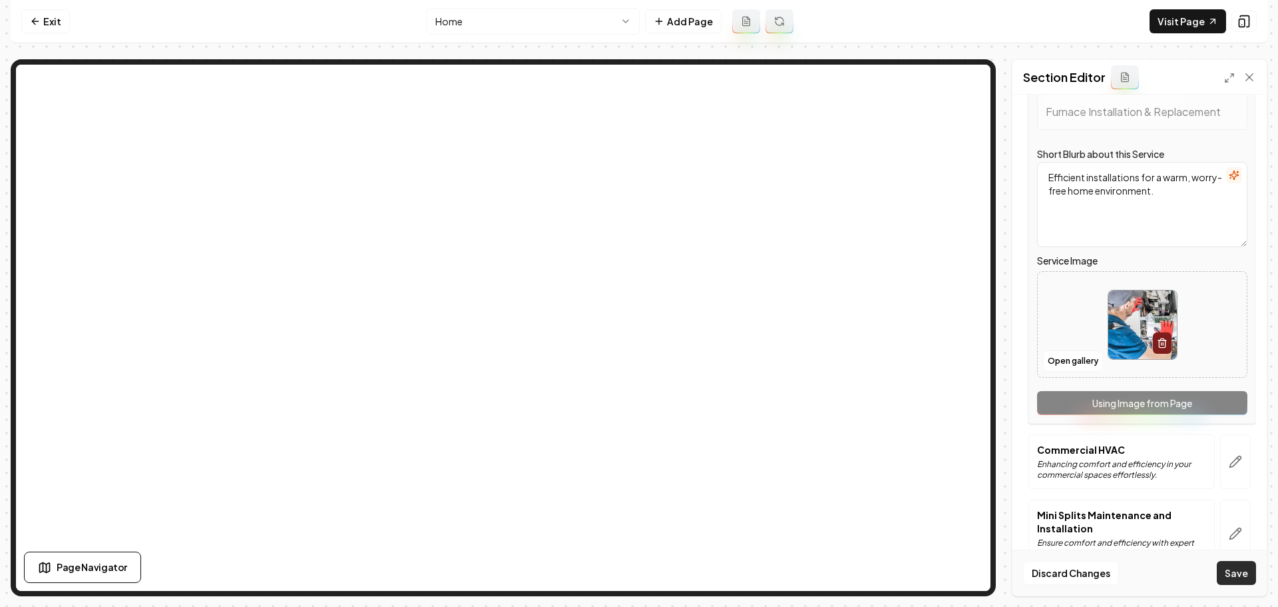
click at [1237, 572] on button "Save" at bounding box center [1236, 573] width 39 height 24
click at [1235, 571] on button "Save" at bounding box center [1236, 573] width 39 height 24
click at [1234, 571] on button "Save" at bounding box center [1236, 573] width 39 height 24
click at [1233, 571] on button "Save" at bounding box center [1236, 573] width 39 height 24
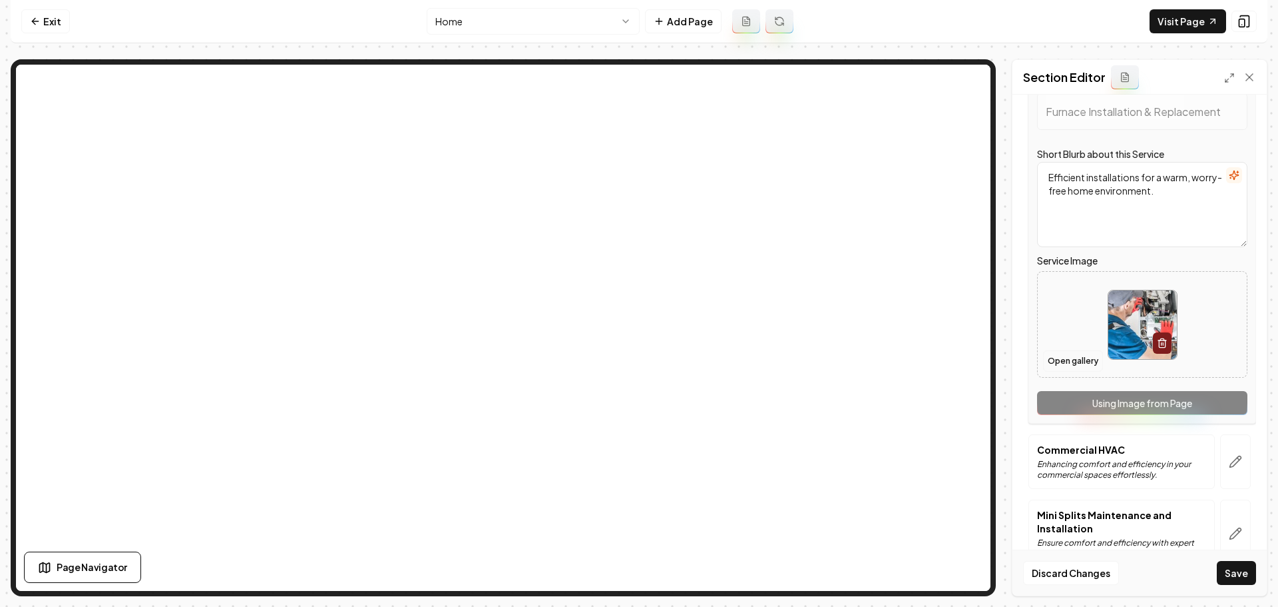
click at [1076, 366] on button "Open gallery" at bounding box center [1073, 360] width 60 height 21
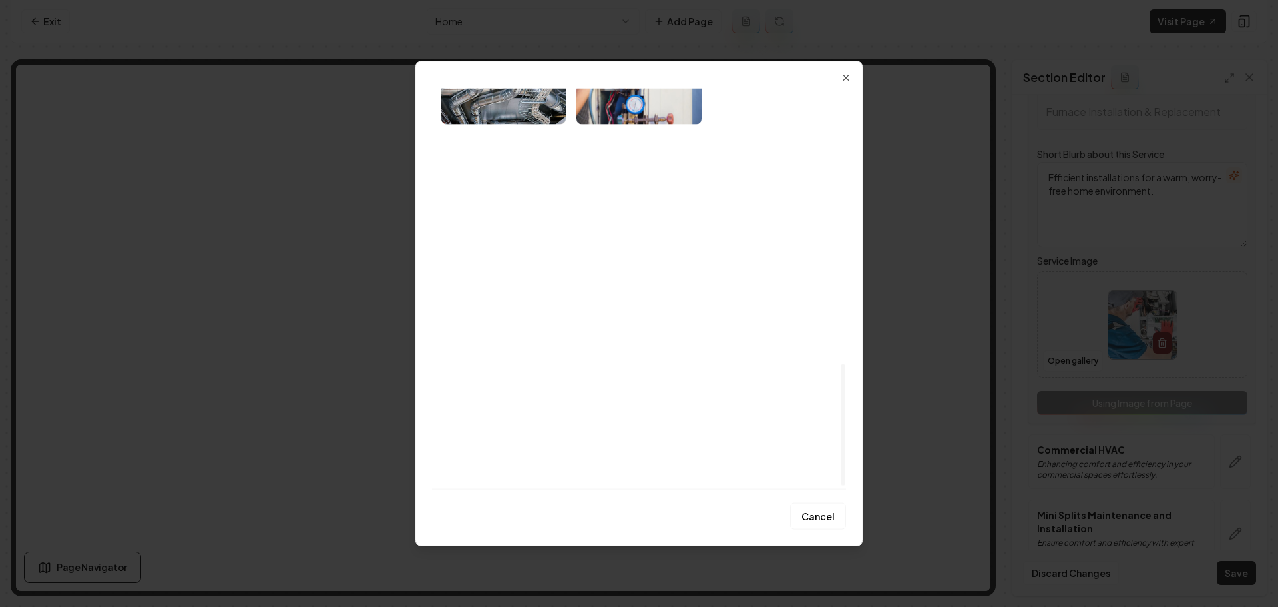
scroll to position [848, 0]
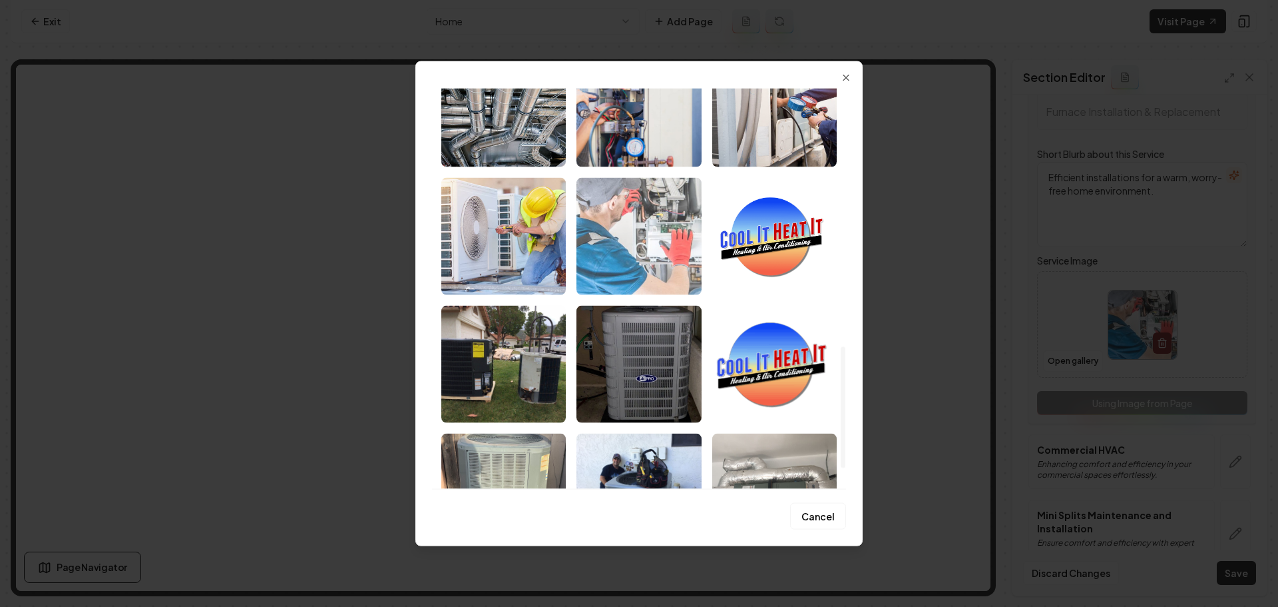
click at [654, 270] on img "Select image image_689a24a25c7cd75eb8b2e205.jpg" at bounding box center [639, 235] width 124 height 117
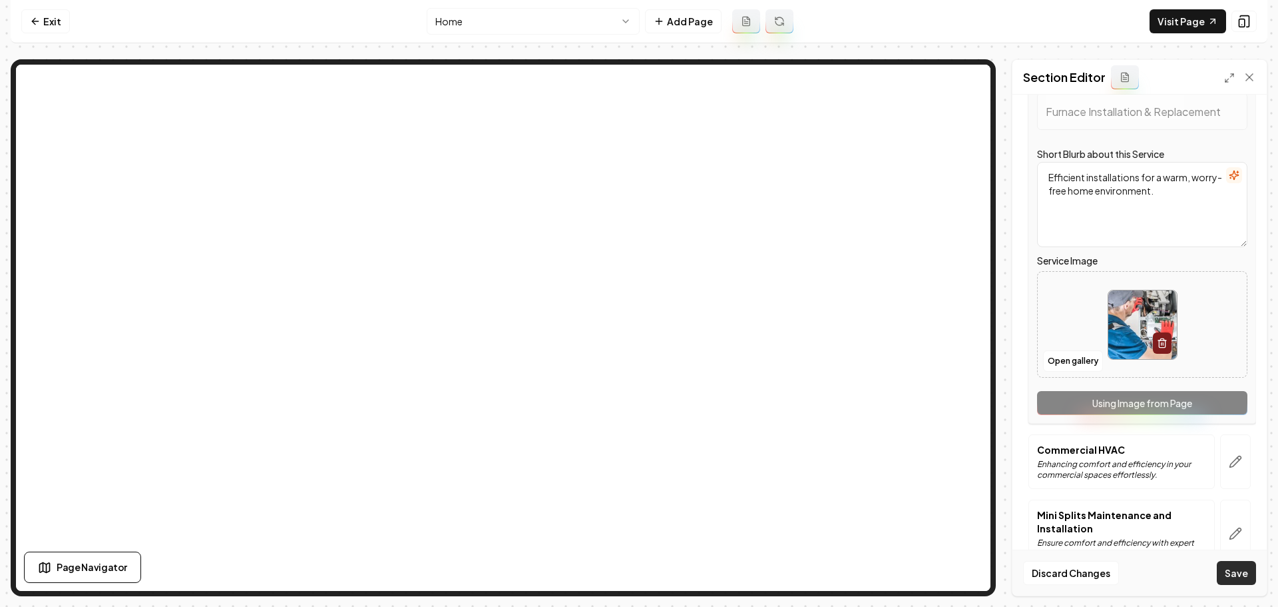
click at [1244, 577] on button "Save" at bounding box center [1236, 573] width 39 height 24
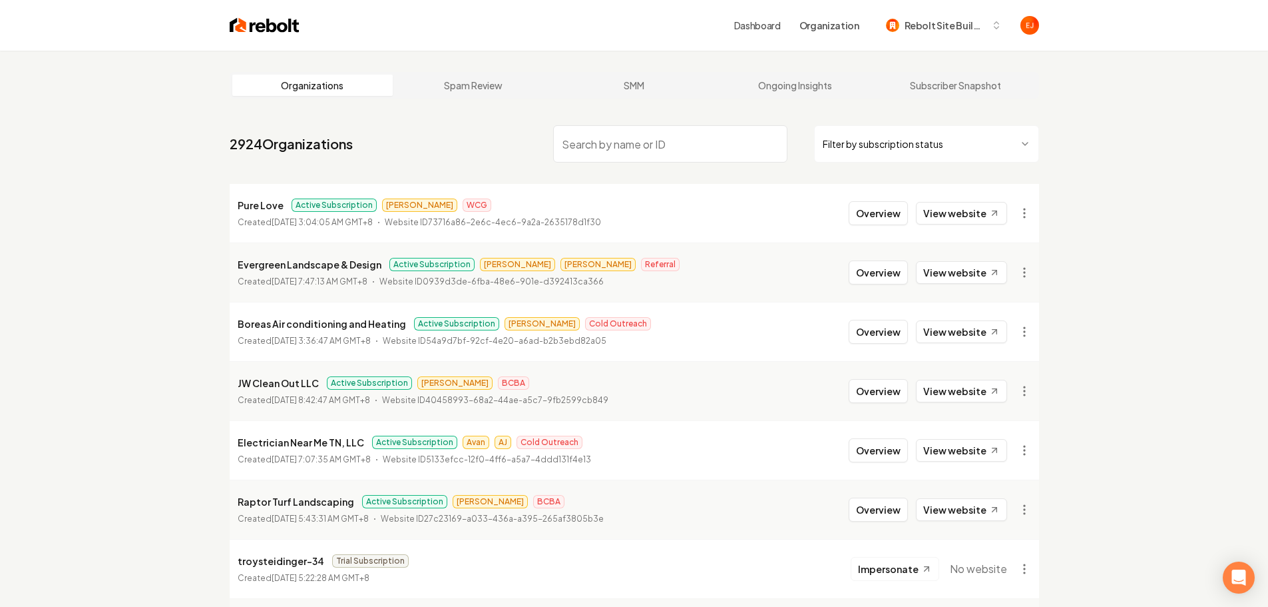
click at [679, 138] on input "search" at bounding box center [670, 143] width 234 height 37
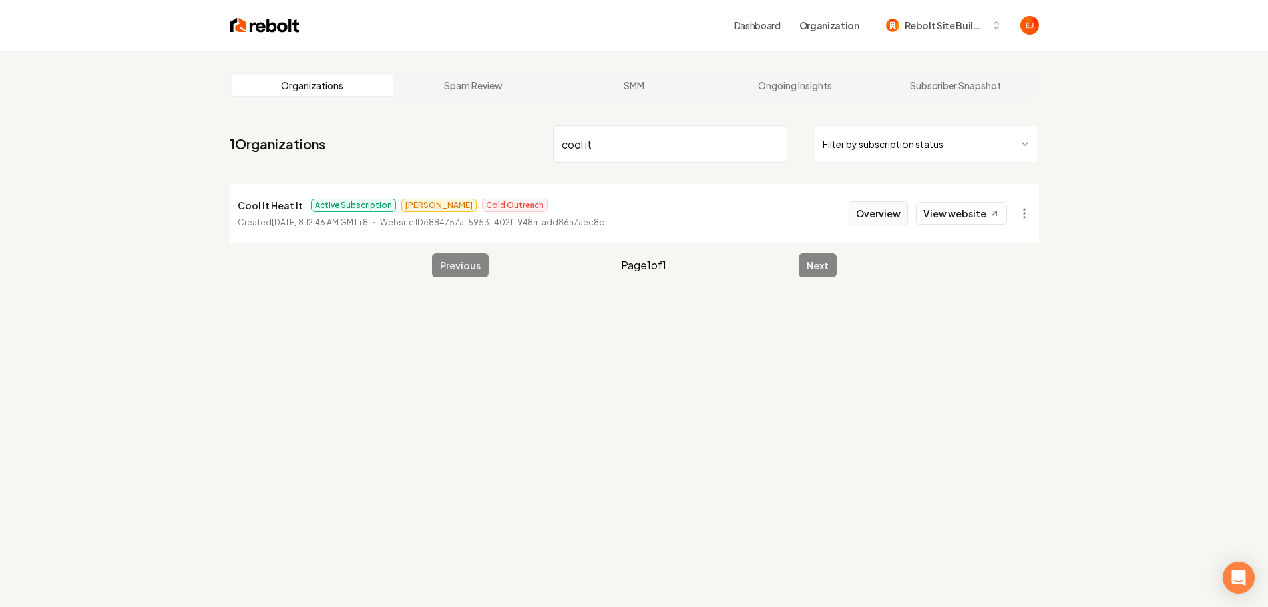
type input "cool it"
click at [872, 217] on button "Overview" at bounding box center [878, 213] width 59 height 24
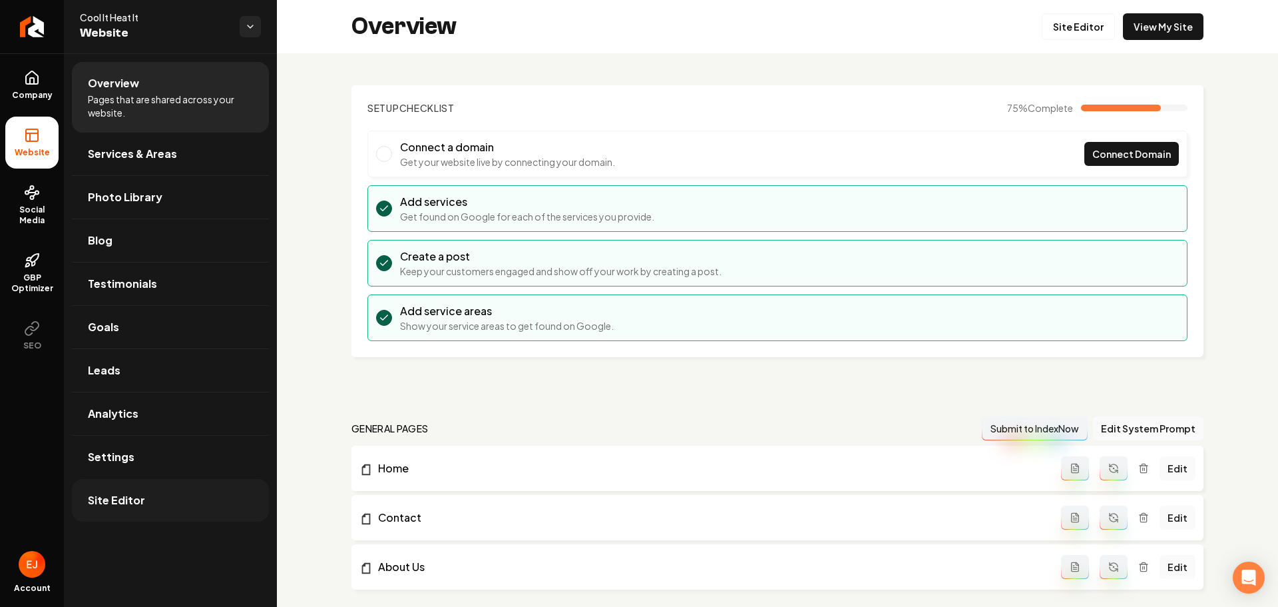
click at [136, 507] on span "Site Editor" at bounding box center [116, 500] width 57 height 16
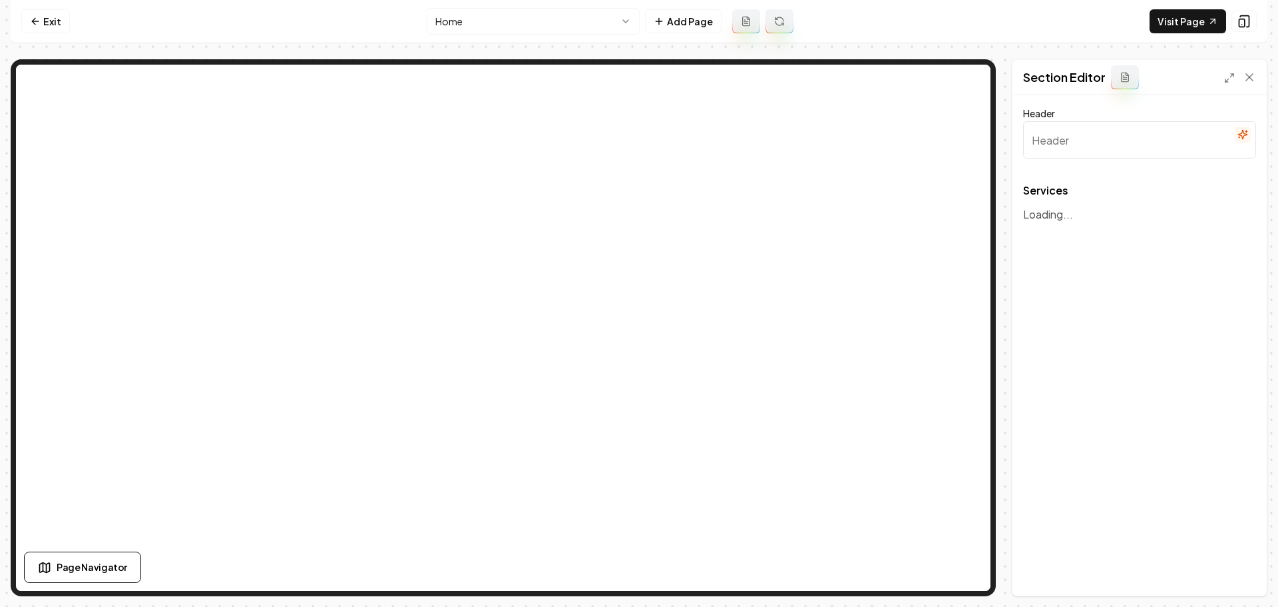
type input "Expert HVAC Solutions"
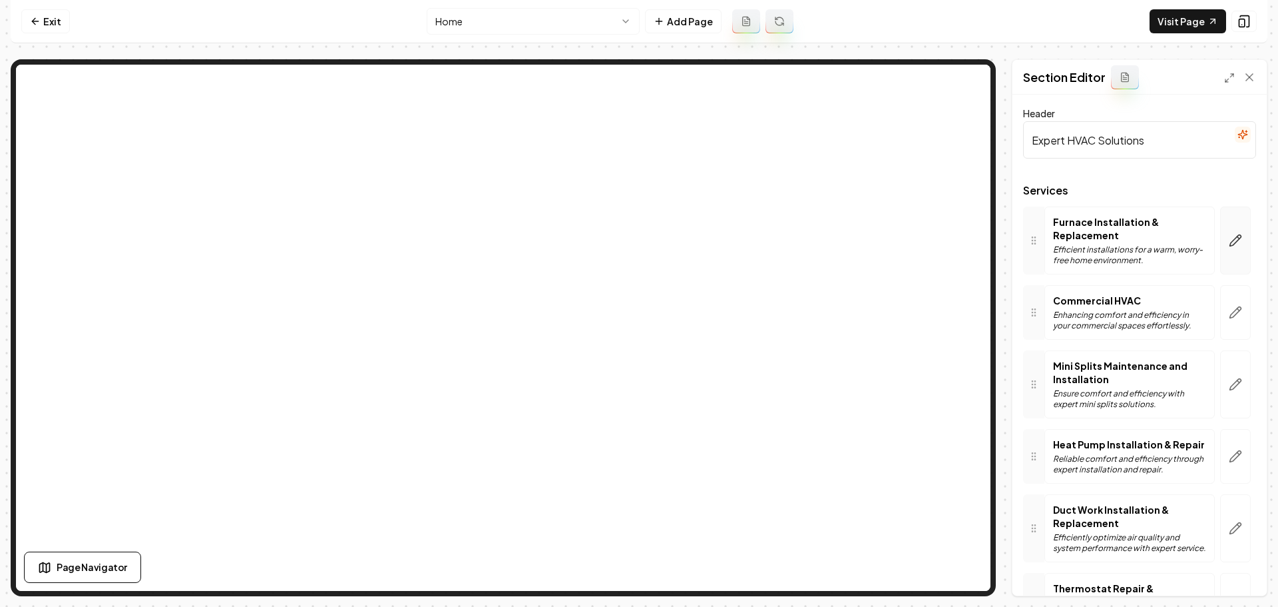
click at [1229, 243] on icon "button" at bounding box center [1235, 240] width 13 height 13
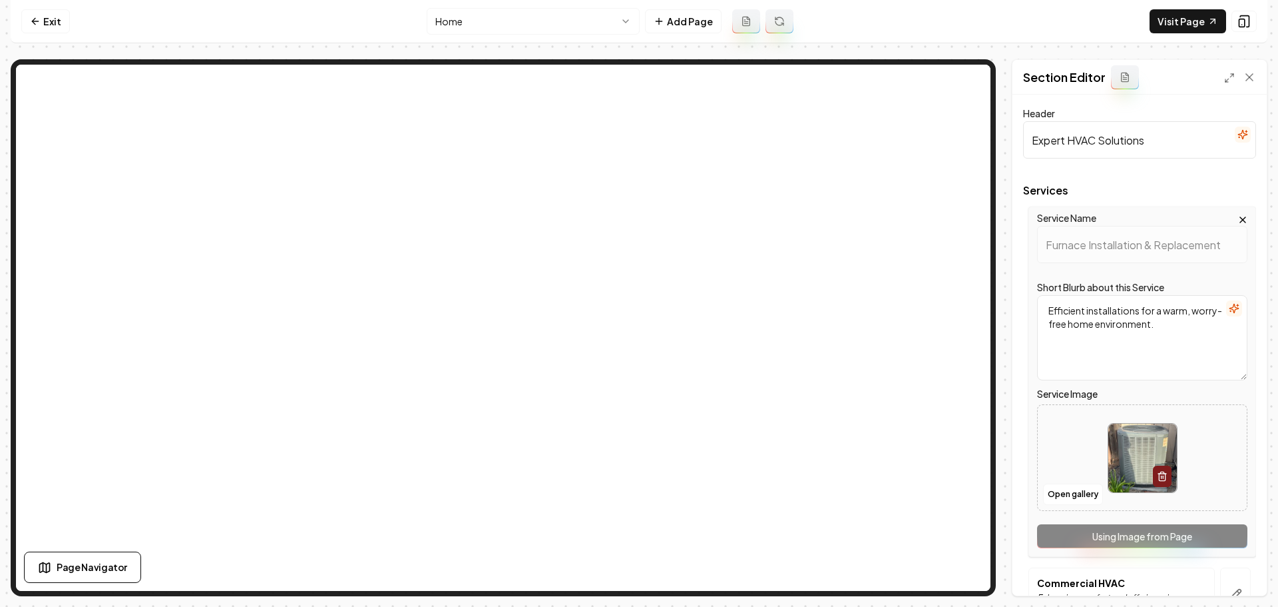
click at [1135, 441] on img at bounding box center [1142, 457] width 69 height 69
type input "**********"
click at [1233, 578] on button "Save" at bounding box center [1236, 573] width 39 height 24
click at [1248, 575] on button "Save" at bounding box center [1236, 573] width 39 height 24
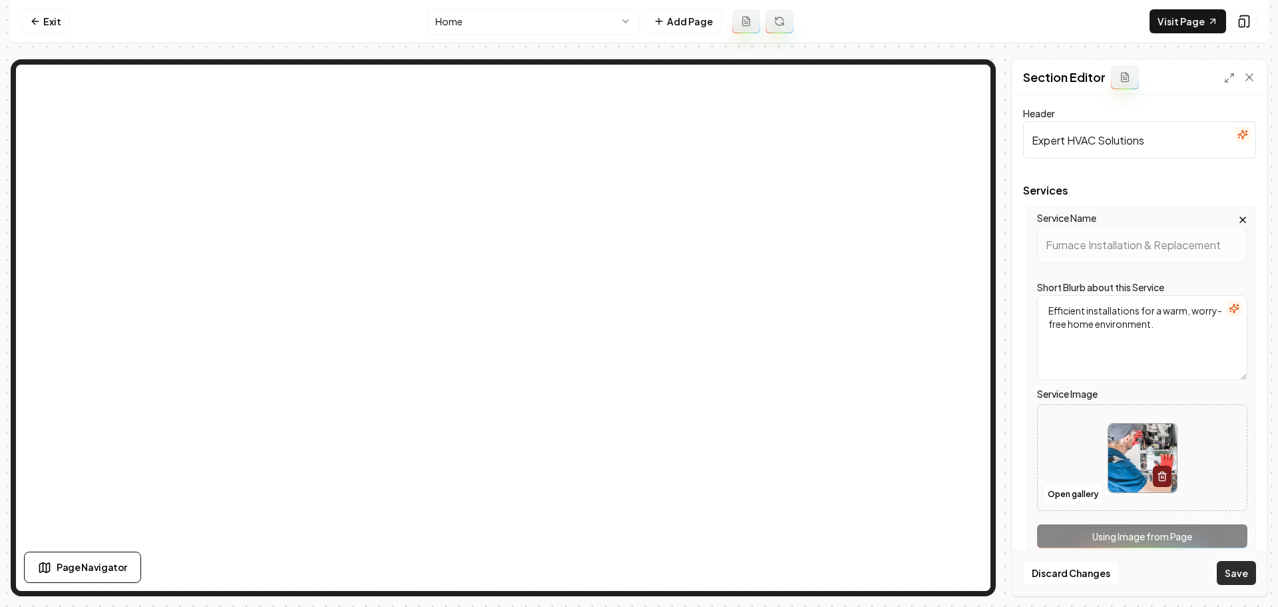
click at [1248, 573] on button "Save" at bounding box center [1236, 573] width 39 height 24
click at [1246, 572] on button "Save" at bounding box center [1236, 573] width 39 height 24
click at [1243, 571] on button "Save" at bounding box center [1236, 573] width 39 height 24
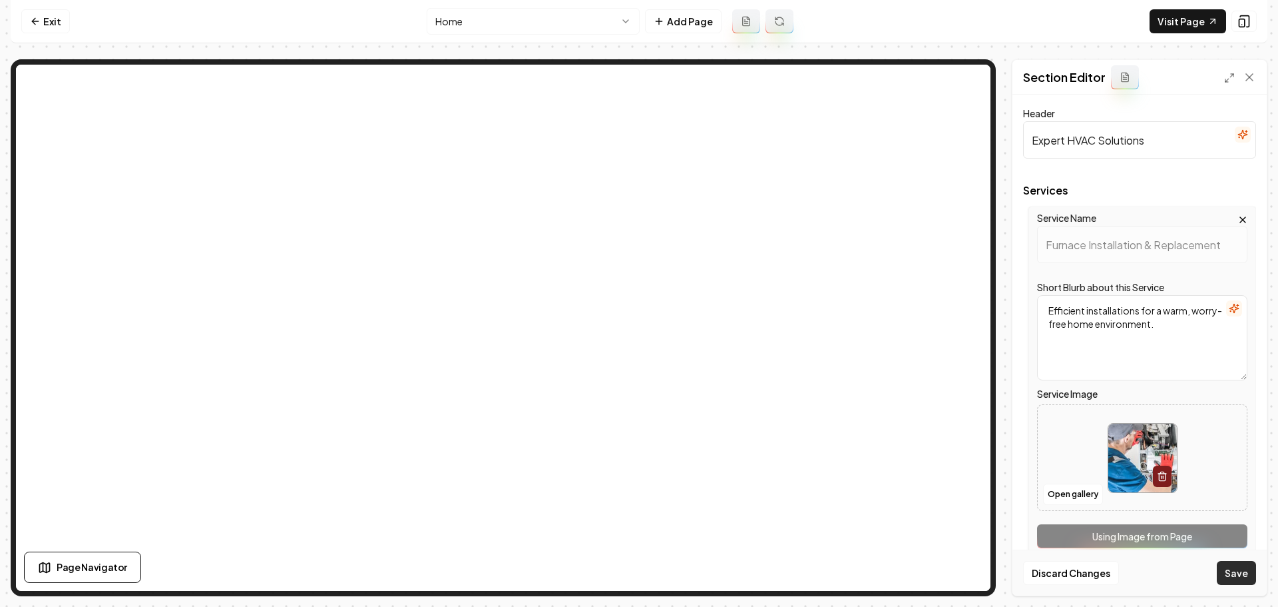
click at [1242, 571] on button "Save" at bounding box center [1236, 573] width 39 height 24
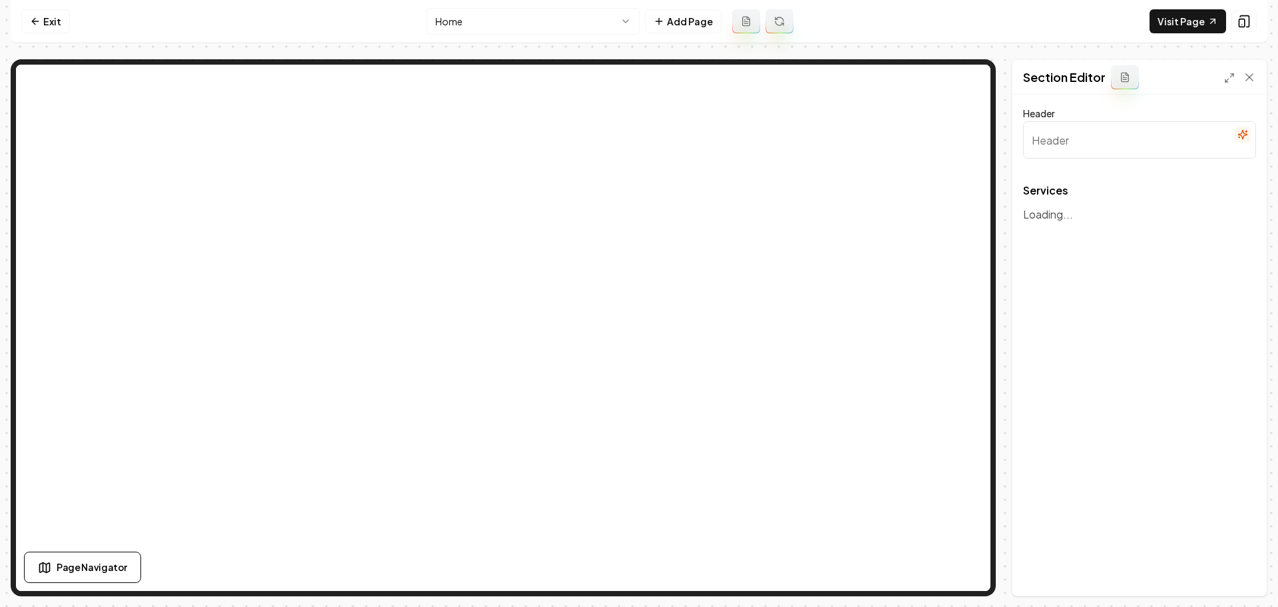
type input "Expert HVAC Solutions"
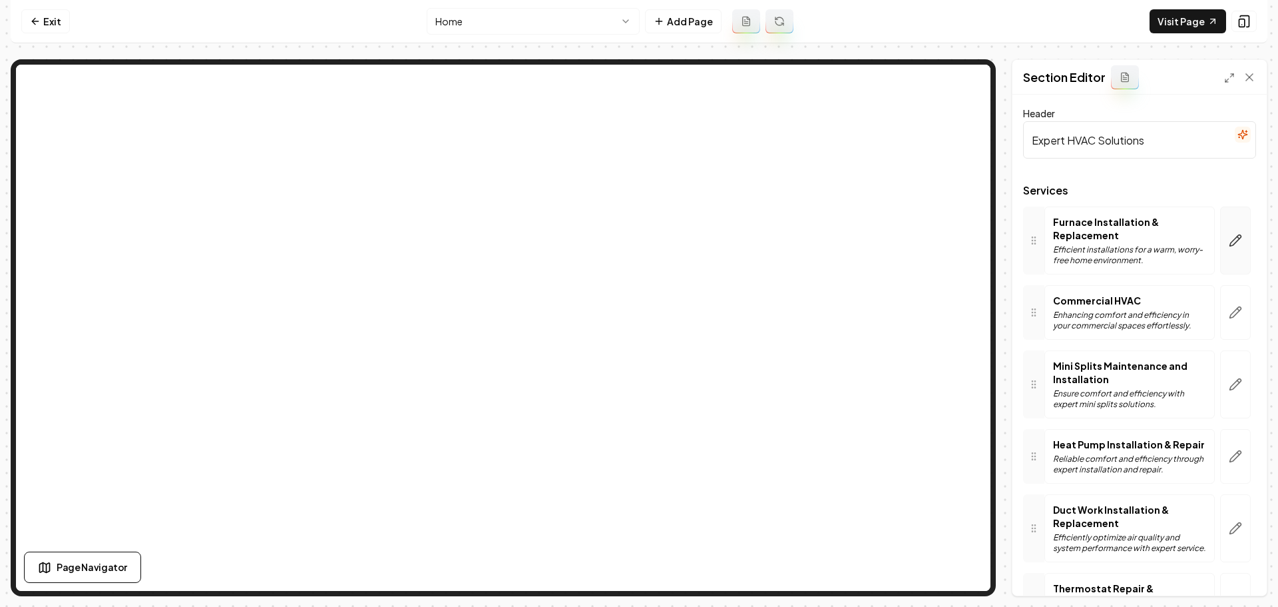
click at [1229, 240] on icon "button" at bounding box center [1235, 240] width 13 height 13
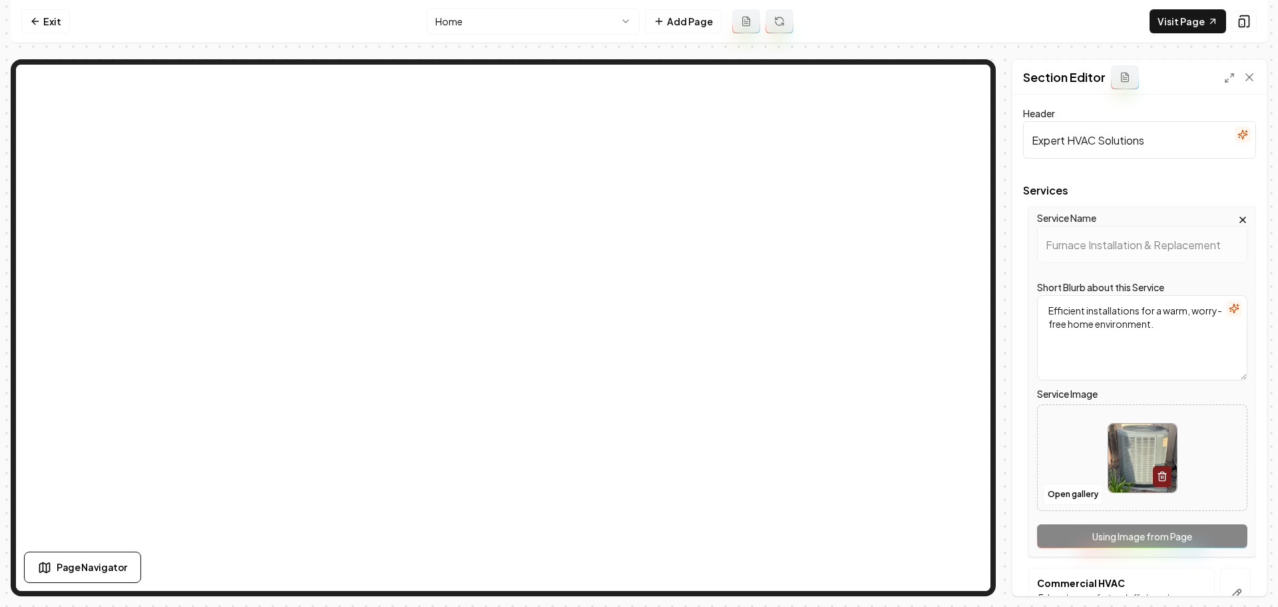
click at [1118, 461] on img at bounding box center [1142, 457] width 69 height 69
type input "**********"
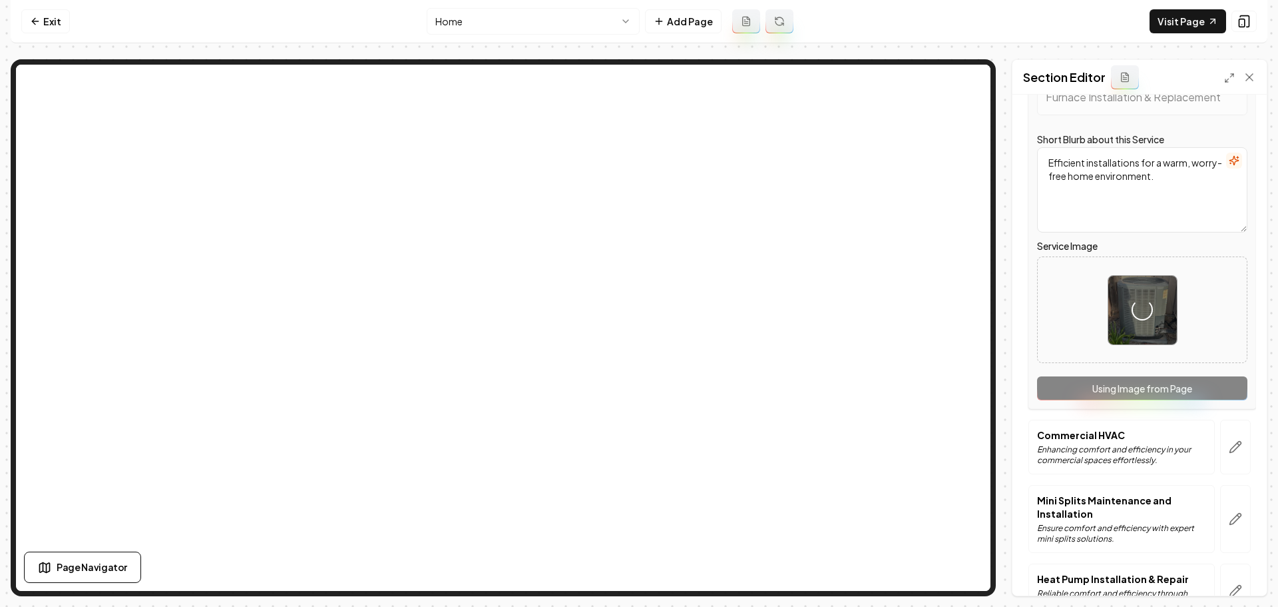
scroll to position [200, 0]
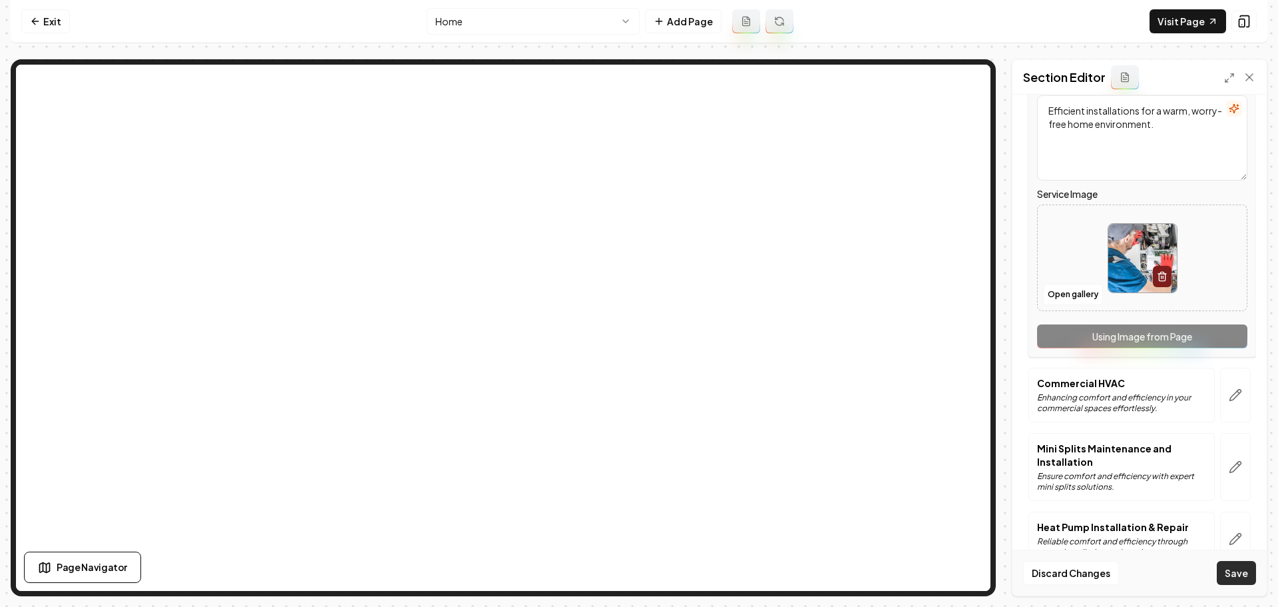
click at [1246, 576] on button "Save" at bounding box center [1236, 573] width 39 height 24
click at [1223, 577] on button "Save" at bounding box center [1236, 573] width 39 height 24
click at [1226, 577] on button "Save" at bounding box center [1236, 573] width 39 height 24
click at [1236, 576] on button "Save" at bounding box center [1236, 573] width 39 height 24
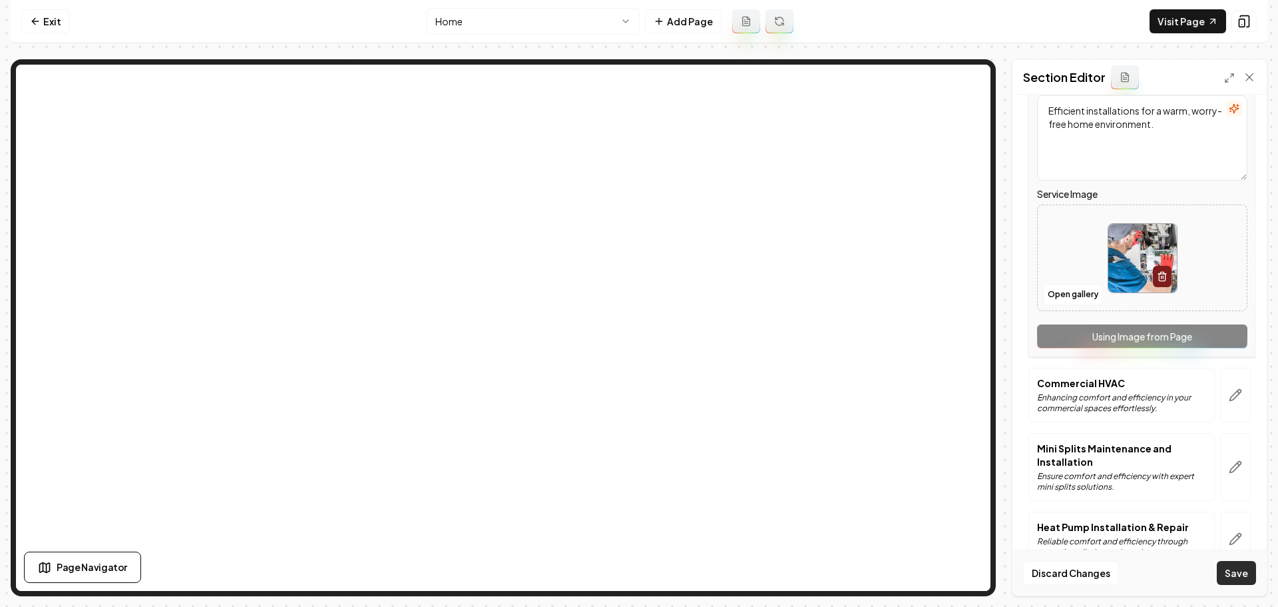
click at [1236, 576] on button "Save" at bounding box center [1236, 573] width 39 height 24
click at [1235, 575] on button "Save" at bounding box center [1236, 573] width 39 height 24
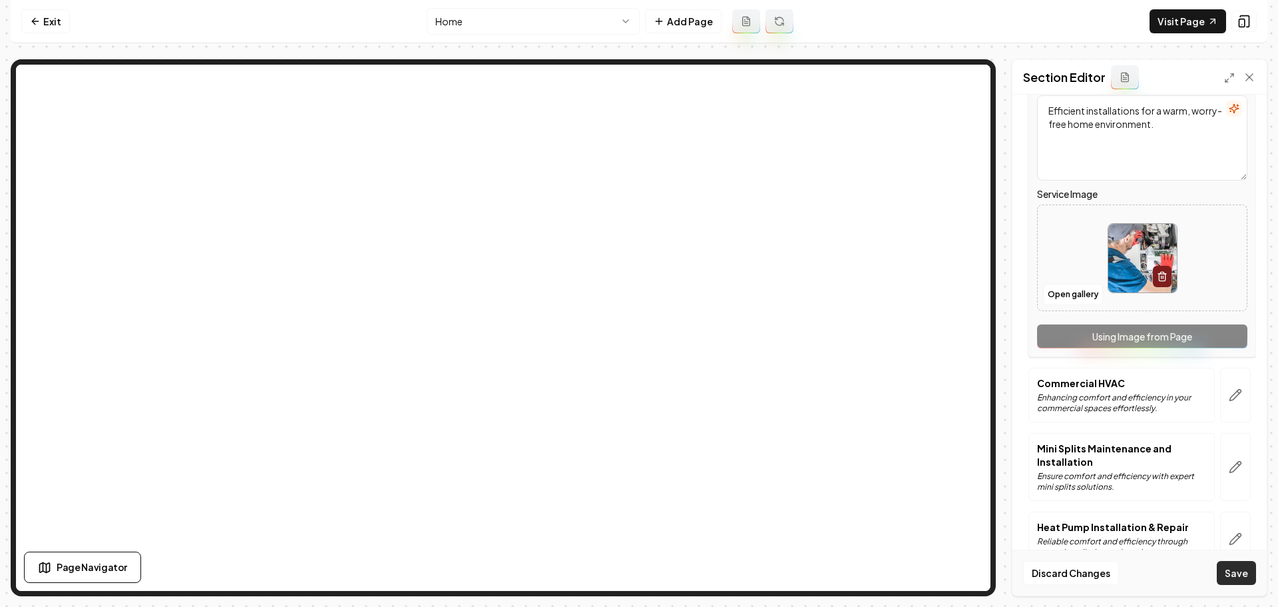
click at [1234, 575] on button "Save" at bounding box center [1236, 573] width 39 height 24
click at [1234, 574] on button "Save" at bounding box center [1236, 573] width 39 height 24
click at [1233, 574] on button "Save" at bounding box center [1236, 573] width 39 height 24
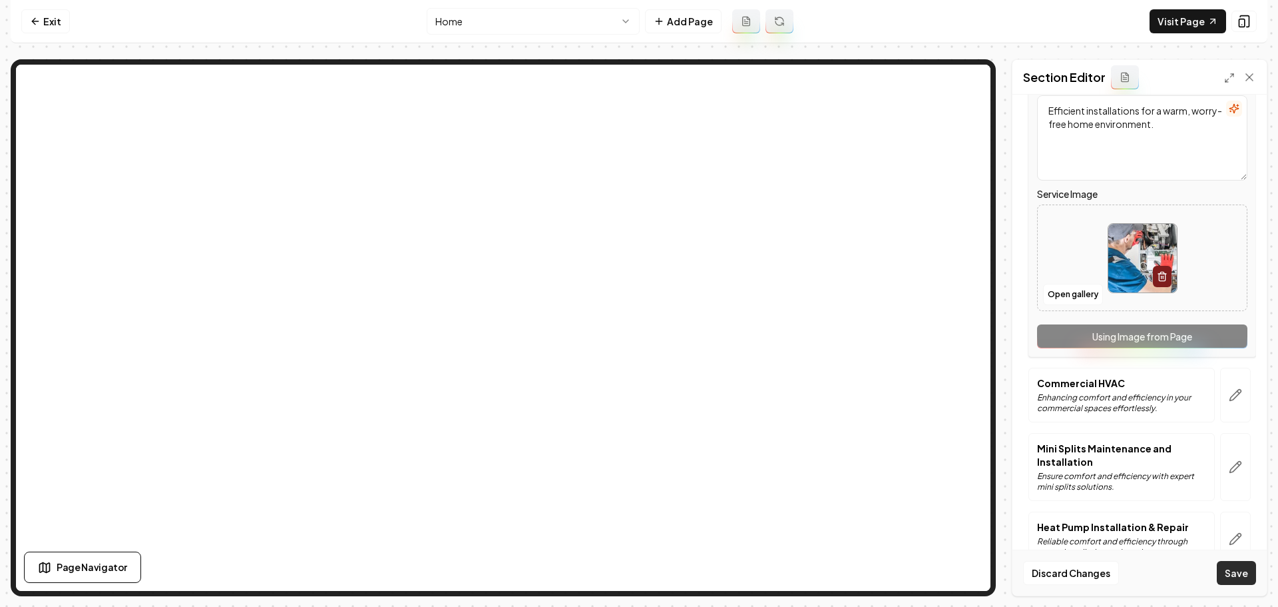
click at [1233, 574] on button "Save" at bounding box center [1236, 573] width 39 height 24
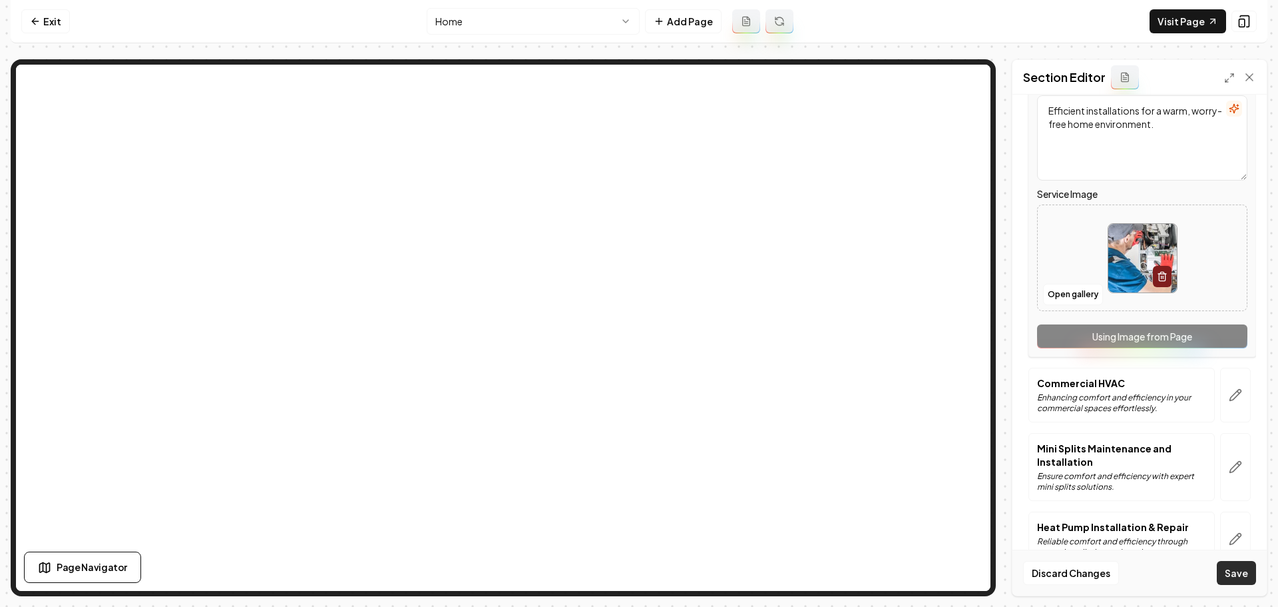
click at [1233, 574] on button "Save" at bounding box center [1236, 573] width 39 height 24
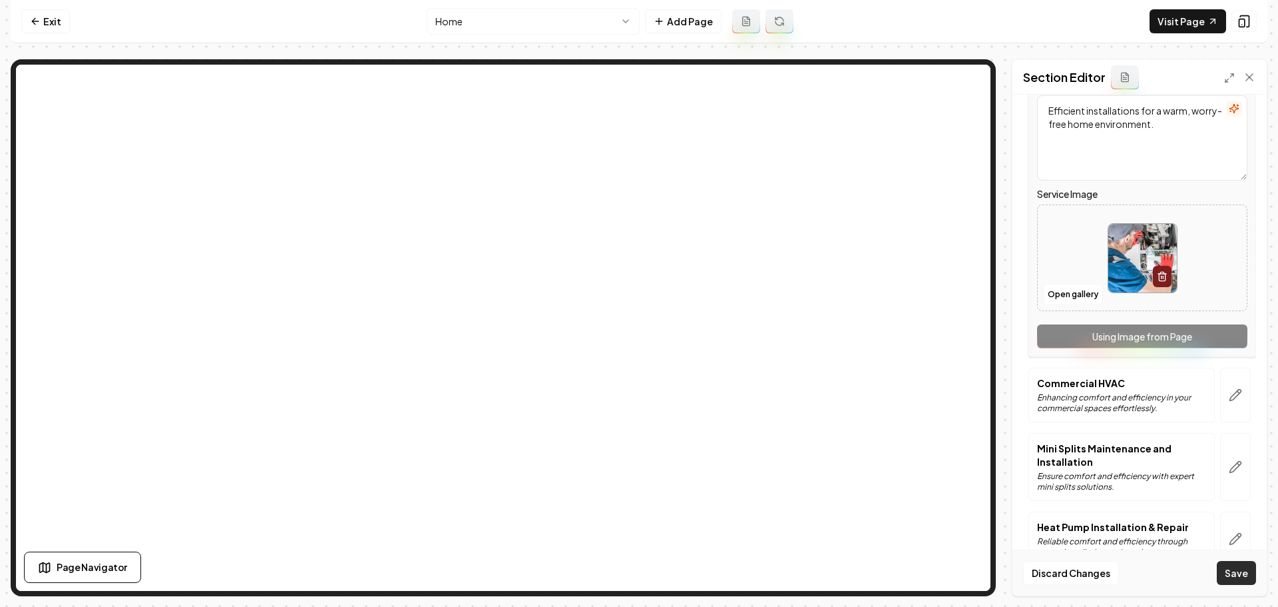
click at [1233, 574] on button "Save" at bounding box center [1236, 573] width 39 height 24
click at [1232, 574] on button "Save" at bounding box center [1236, 573] width 39 height 24
click at [1231, 574] on button "Save" at bounding box center [1236, 573] width 39 height 24
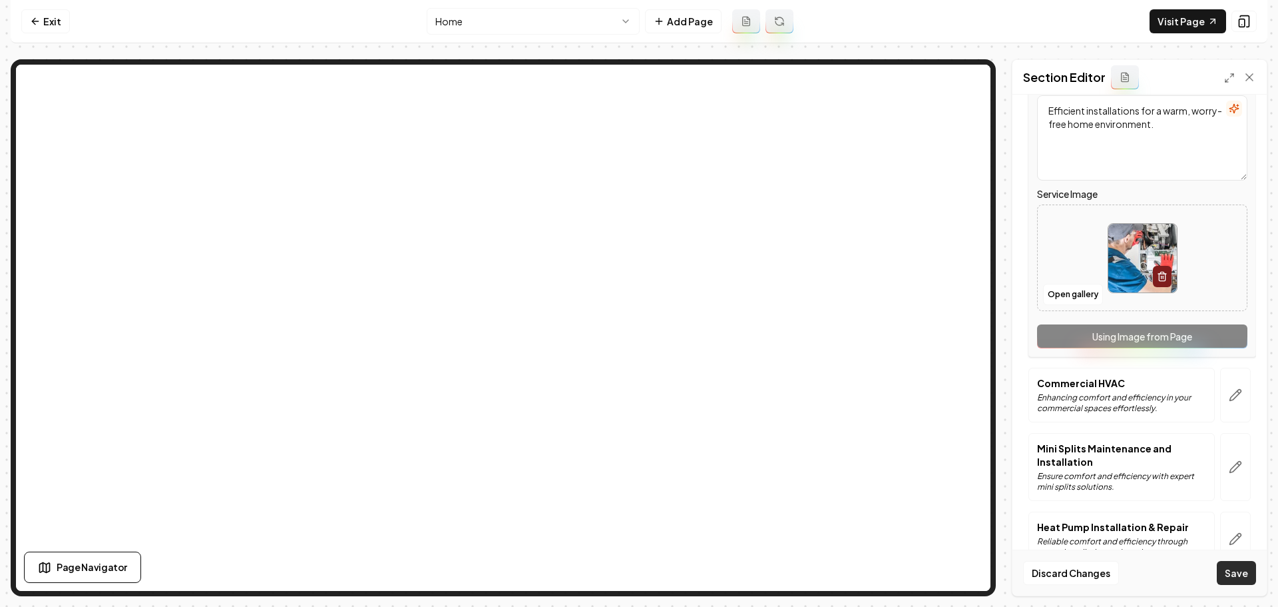
click at [1231, 574] on button "Save" at bounding box center [1236, 573] width 39 height 24
click at [1229, 397] on icon "button" at bounding box center [1235, 394] width 13 height 13
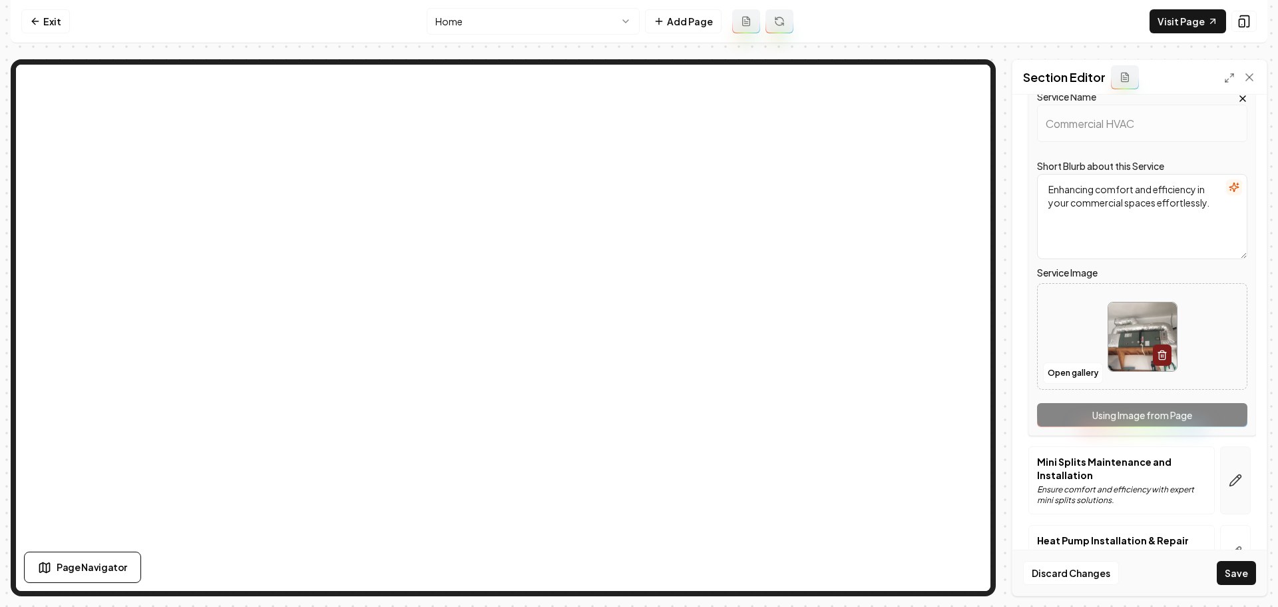
click at [1232, 475] on icon "button" at bounding box center [1235, 479] width 13 height 13
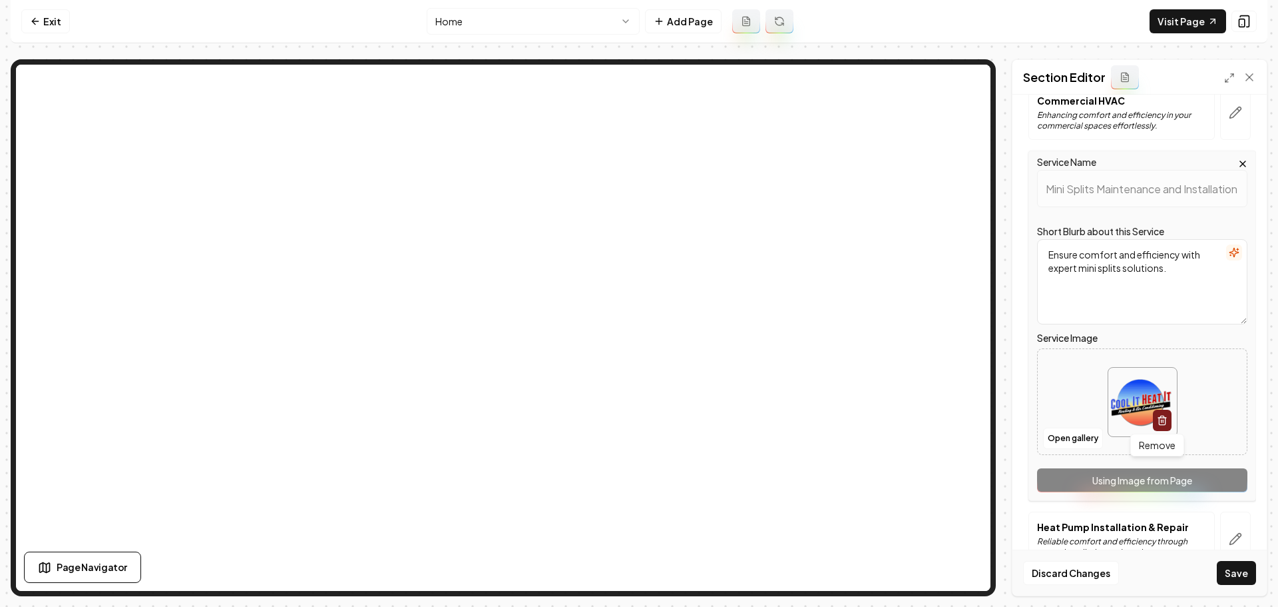
click at [1131, 391] on img at bounding box center [1142, 402] width 69 height 69
type input "**********"
click at [1235, 579] on button "Save" at bounding box center [1236, 573] width 39 height 24
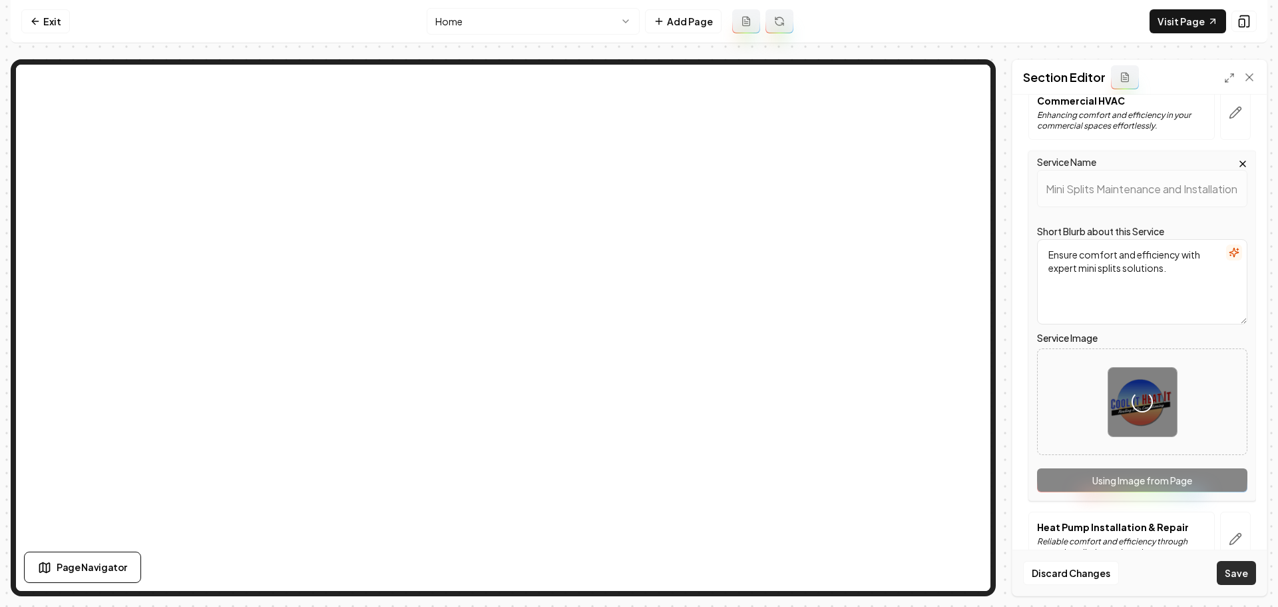
click at [1235, 579] on button "Save" at bounding box center [1236, 573] width 39 height 24
click at [1236, 579] on button "Save" at bounding box center [1236, 573] width 39 height 24
click at [1236, 578] on button "Save" at bounding box center [1236, 573] width 39 height 24
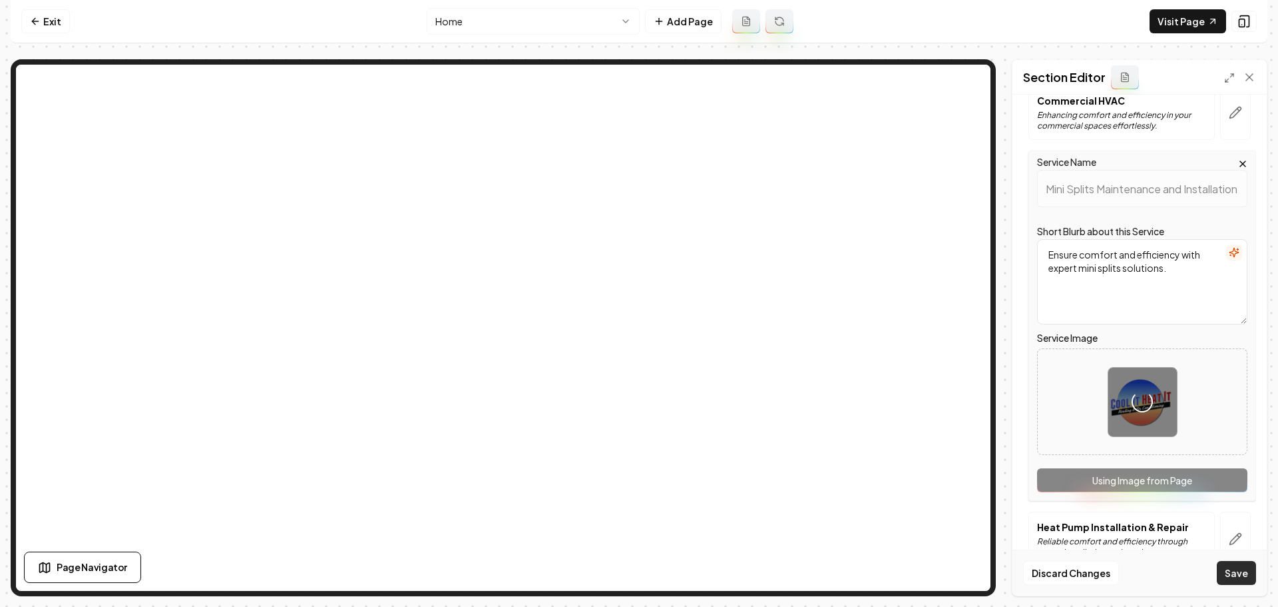
click at [1237, 578] on button "Save" at bounding box center [1236, 573] width 39 height 24
click at [1236, 578] on button "Save" at bounding box center [1236, 573] width 39 height 24
click at [1235, 578] on button "Save" at bounding box center [1236, 573] width 39 height 24
click at [1233, 578] on button "Save" at bounding box center [1236, 573] width 39 height 24
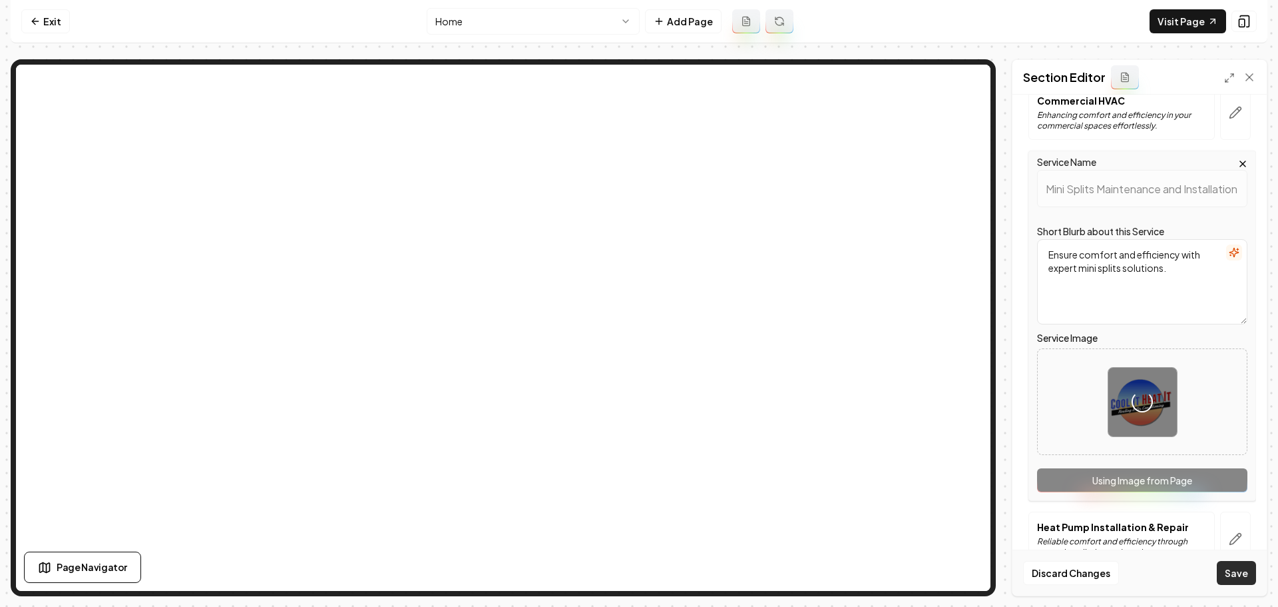
click at [1230, 578] on button "Save" at bounding box center [1236, 573] width 39 height 24
click at [1229, 578] on button "Save" at bounding box center [1236, 573] width 39 height 24
click at [1249, 571] on button "Save" at bounding box center [1236, 573] width 39 height 24
click at [1250, 570] on button "Save" at bounding box center [1236, 573] width 39 height 24
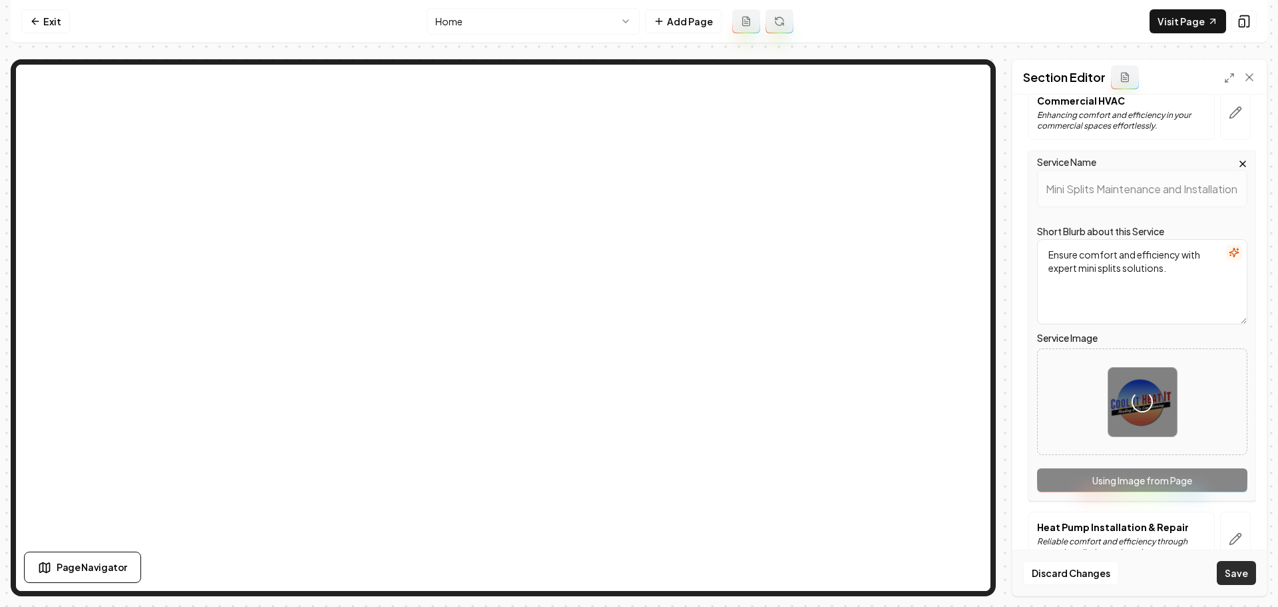
click at [1252, 570] on button "Save" at bounding box center [1236, 573] width 39 height 24
click at [1252, 571] on button "Save" at bounding box center [1236, 573] width 39 height 24
click at [1251, 572] on button "Save" at bounding box center [1236, 573] width 39 height 24
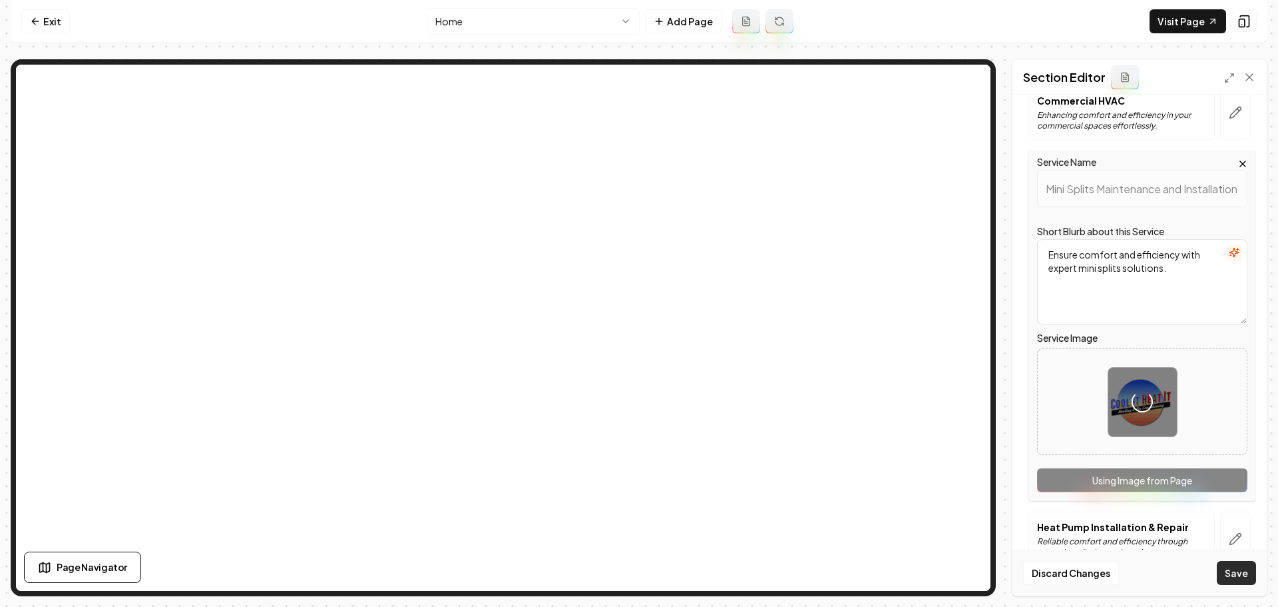
click at [1234, 575] on button "Save" at bounding box center [1236, 573] width 39 height 24
click at [1233, 575] on button "Save" at bounding box center [1236, 573] width 39 height 24
click at [1232, 575] on button "Save" at bounding box center [1236, 573] width 39 height 24
click at [1229, 575] on button "Save" at bounding box center [1236, 573] width 39 height 24
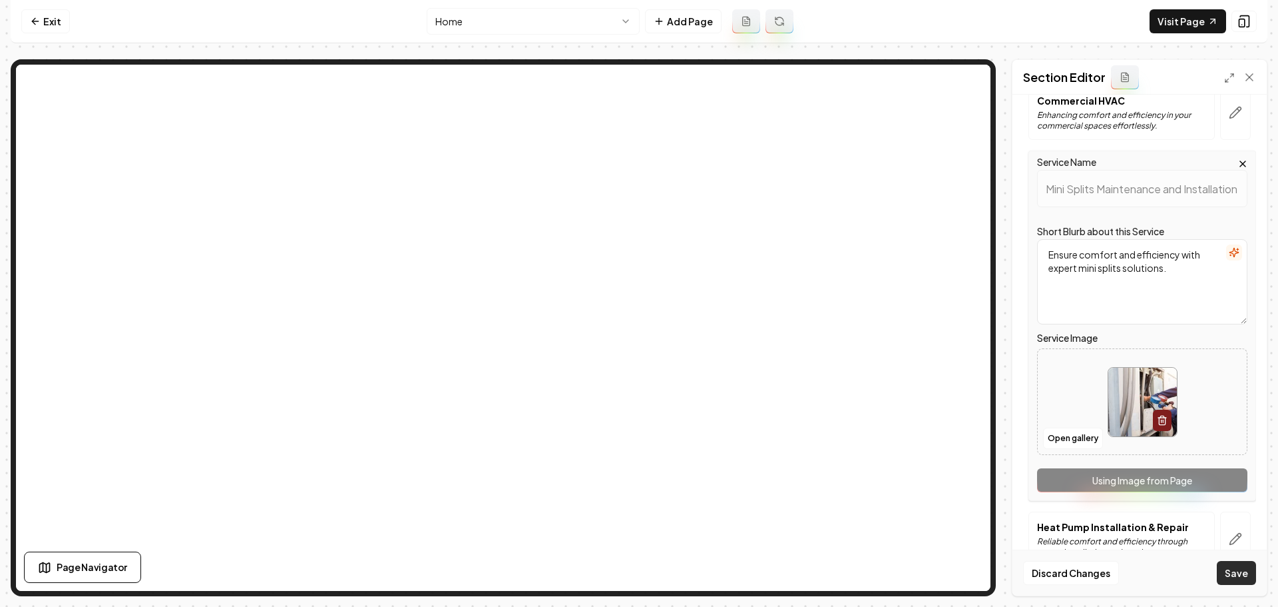
click at [1229, 575] on button "Save" at bounding box center [1236, 573] width 39 height 24
click at [1227, 575] on button "Save" at bounding box center [1236, 573] width 39 height 24
click at [1226, 575] on button "Save" at bounding box center [1236, 573] width 39 height 24
click at [1225, 575] on button "Save" at bounding box center [1236, 573] width 39 height 24
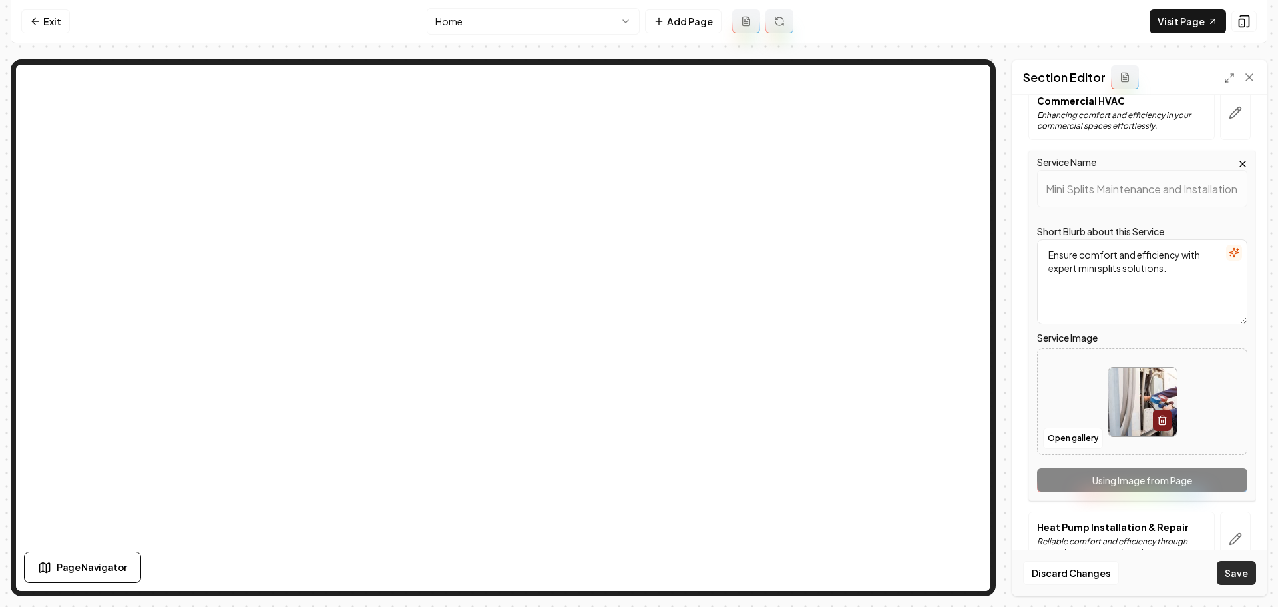
click at [1223, 575] on button "Save" at bounding box center [1236, 573] width 39 height 24
click at [1225, 574] on button "Save" at bounding box center [1236, 573] width 39 height 24
click at [1224, 573] on button "Save" at bounding box center [1236, 573] width 39 height 24
drag, startPoint x: 1230, startPoint y: 573, endPoint x: 1238, endPoint y: 573, distance: 8.7
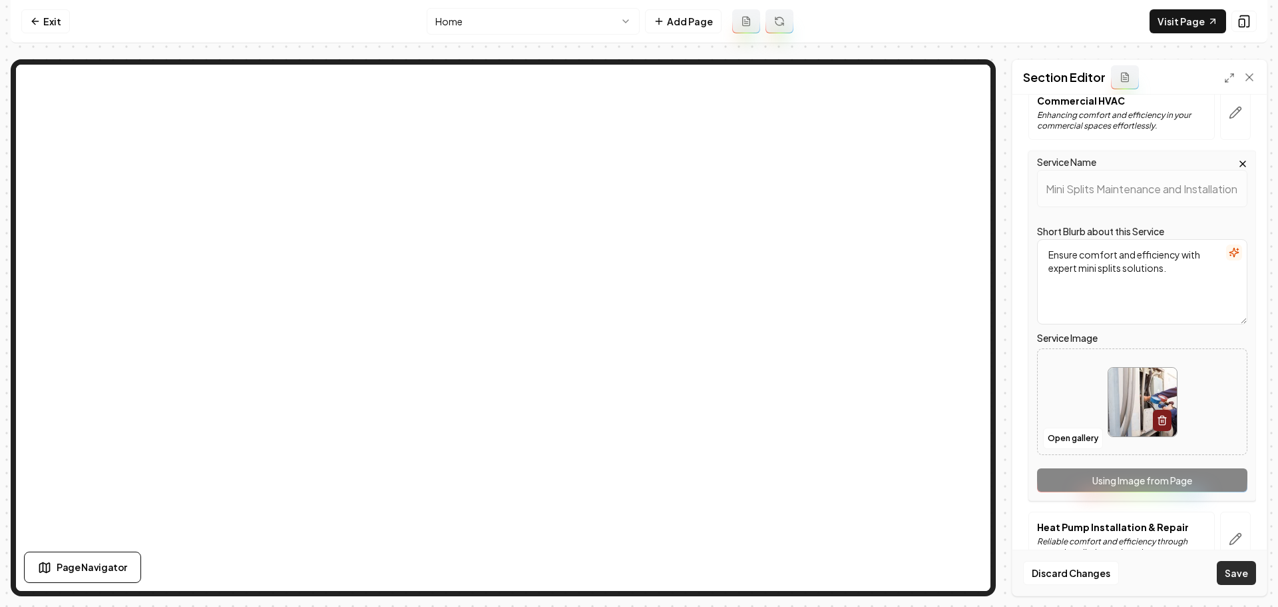
click at [1234, 573] on button "Save" at bounding box center [1236, 573] width 39 height 24
click at [1244, 573] on button "Save" at bounding box center [1236, 573] width 39 height 24
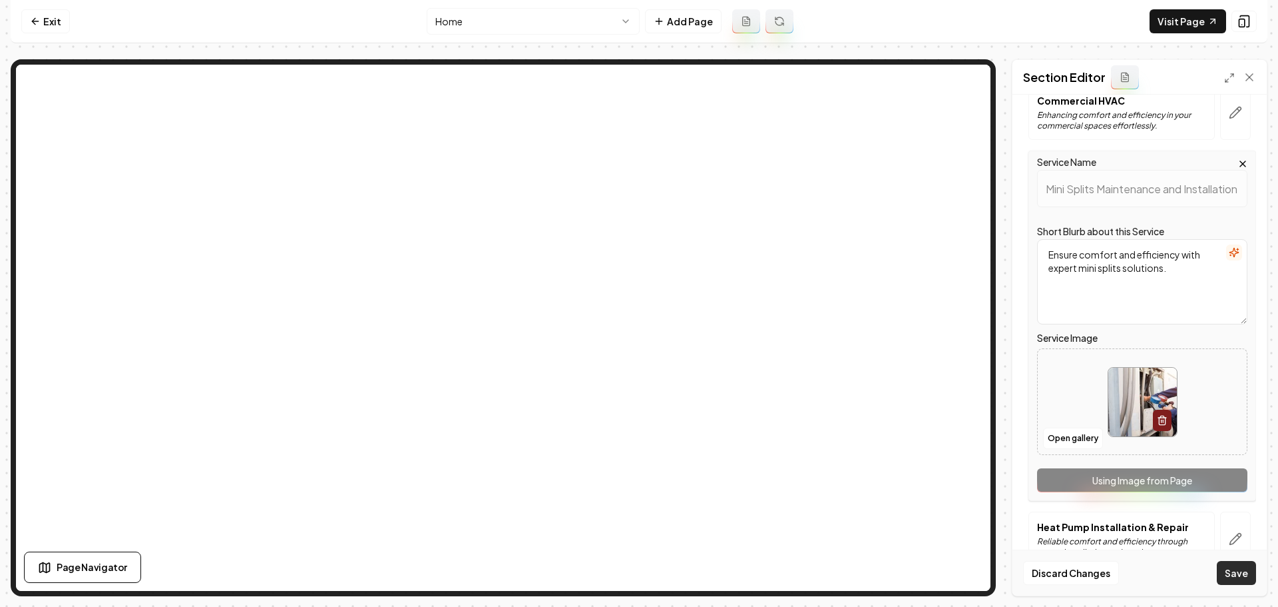
click at [1243, 573] on button "Save" at bounding box center [1236, 573] width 39 height 24
click at [1241, 573] on button "Save" at bounding box center [1236, 573] width 39 height 24
click at [1061, 571] on button "Discard Changes" at bounding box center [1071, 573] width 96 height 24
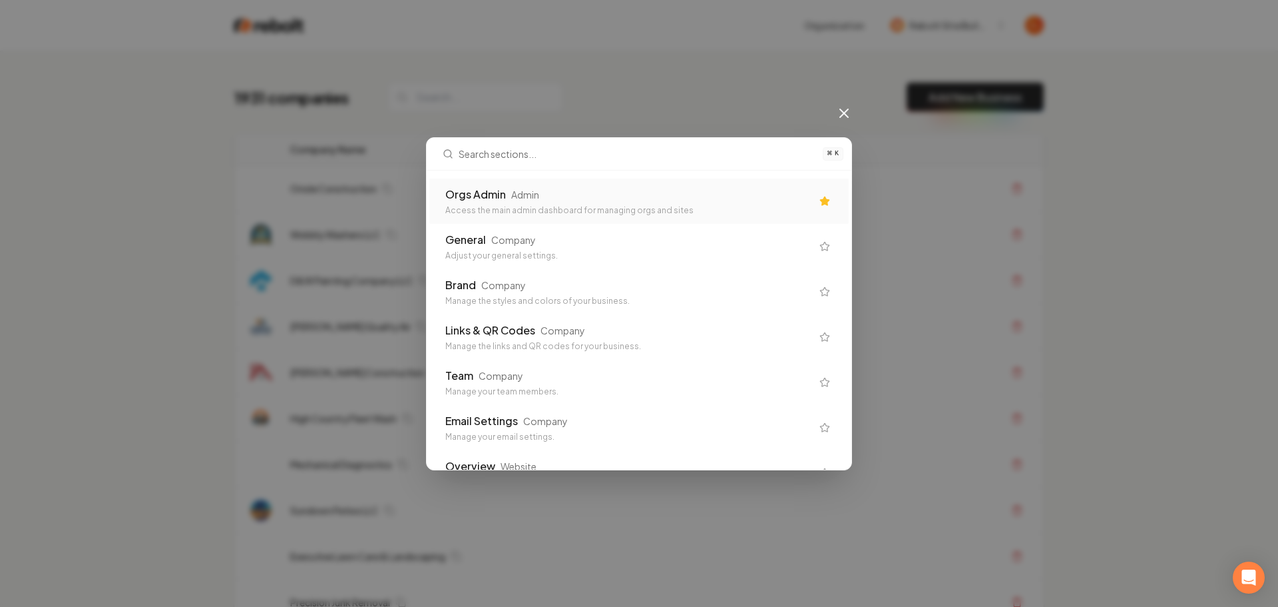
click at [837, 109] on icon at bounding box center [844, 113] width 16 height 16
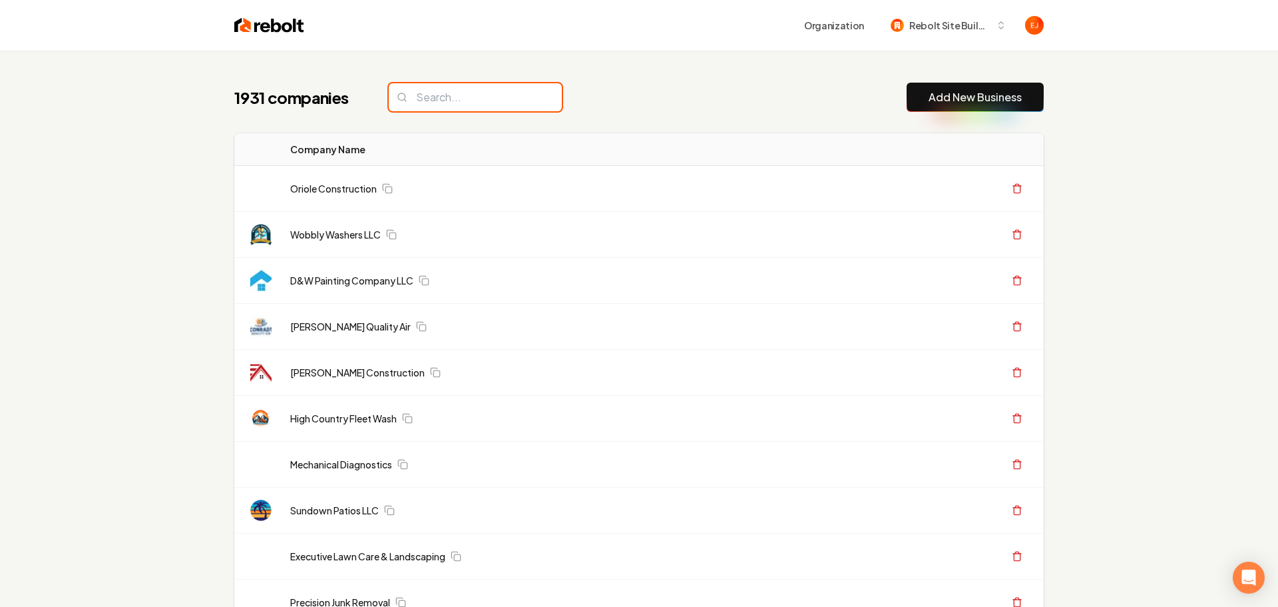
click at [498, 88] on input "search" at bounding box center [475, 97] width 173 height 28
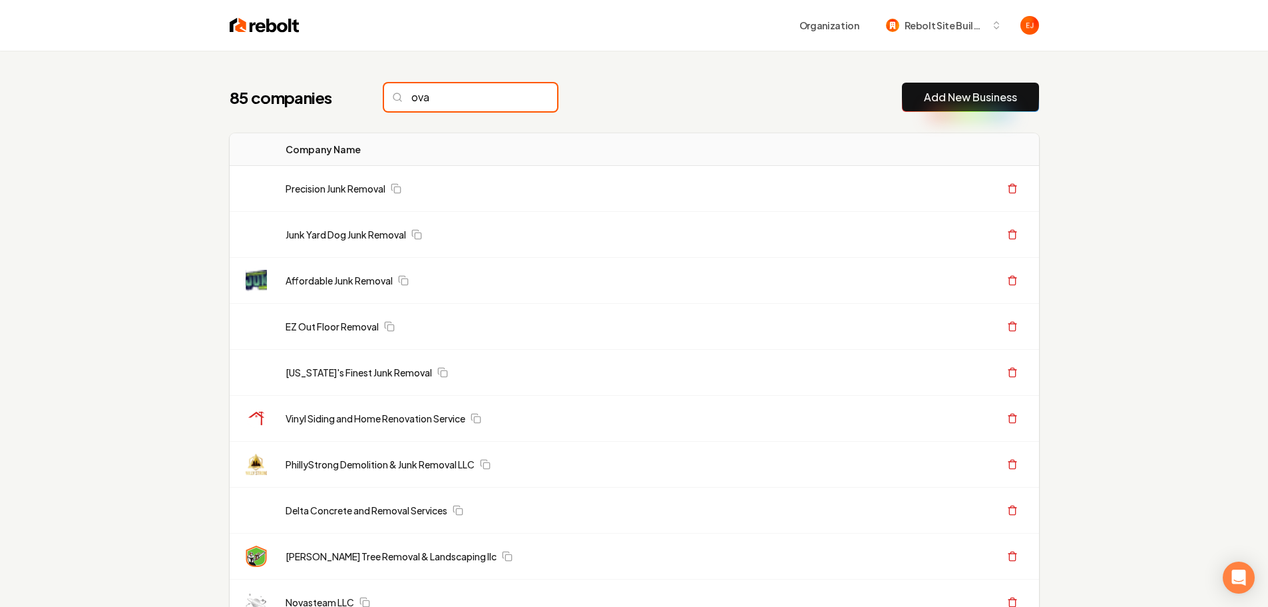
drag, startPoint x: 424, startPoint y: 106, endPoint x: 437, endPoint y: 107, distance: 12.7
click at [428, 106] on input "ova" at bounding box center [470, 97] width 173 height 28
drag, startPoint x: 437, startPoint y: 107, endPoint x: 324, endPoint y: 103, distance: 113.2
click at [324, 103] on div "85 companies ova" at bounding box center [394, 97] width 328 height 28
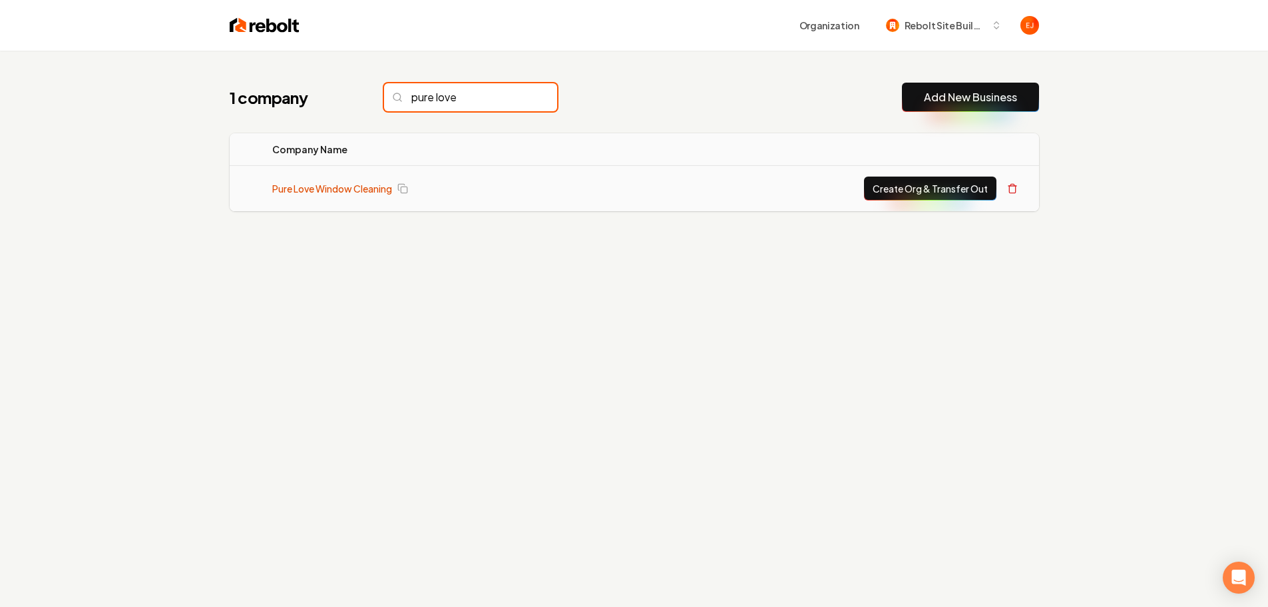
type input "pure love"
click at [357, 188] on link "Pure Love Window Cleaning" at bounding box center [332, 188] width 120 height 13
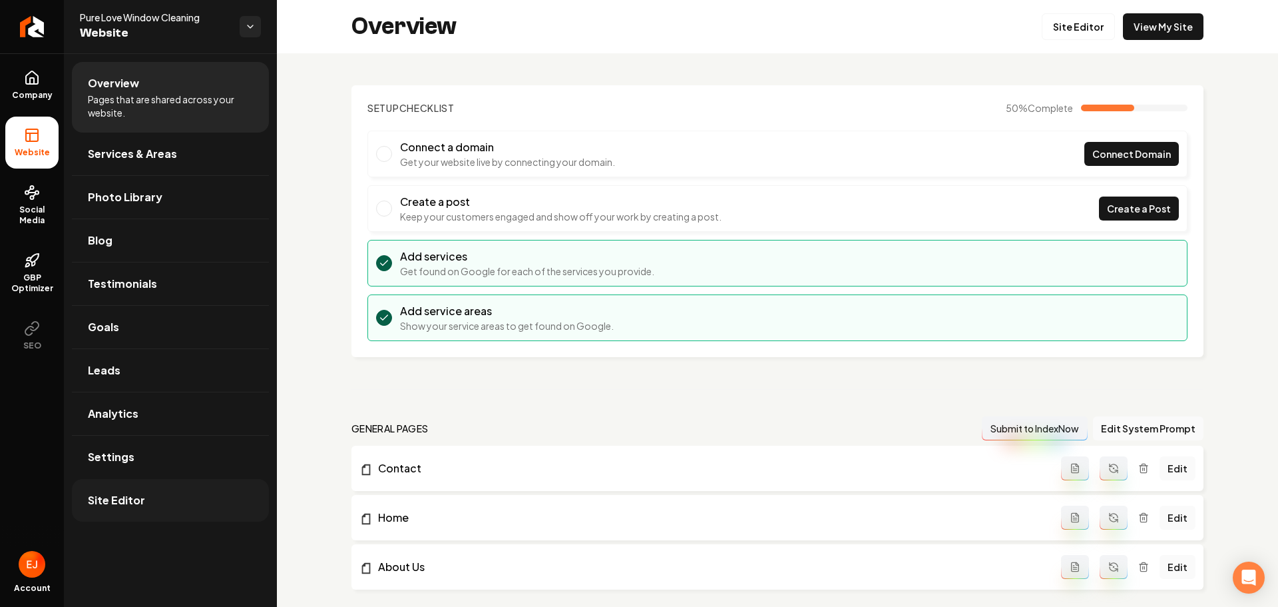
click at [115, 511] on link "Site Editor" at bounding box center [170, 500] width 197 height 43
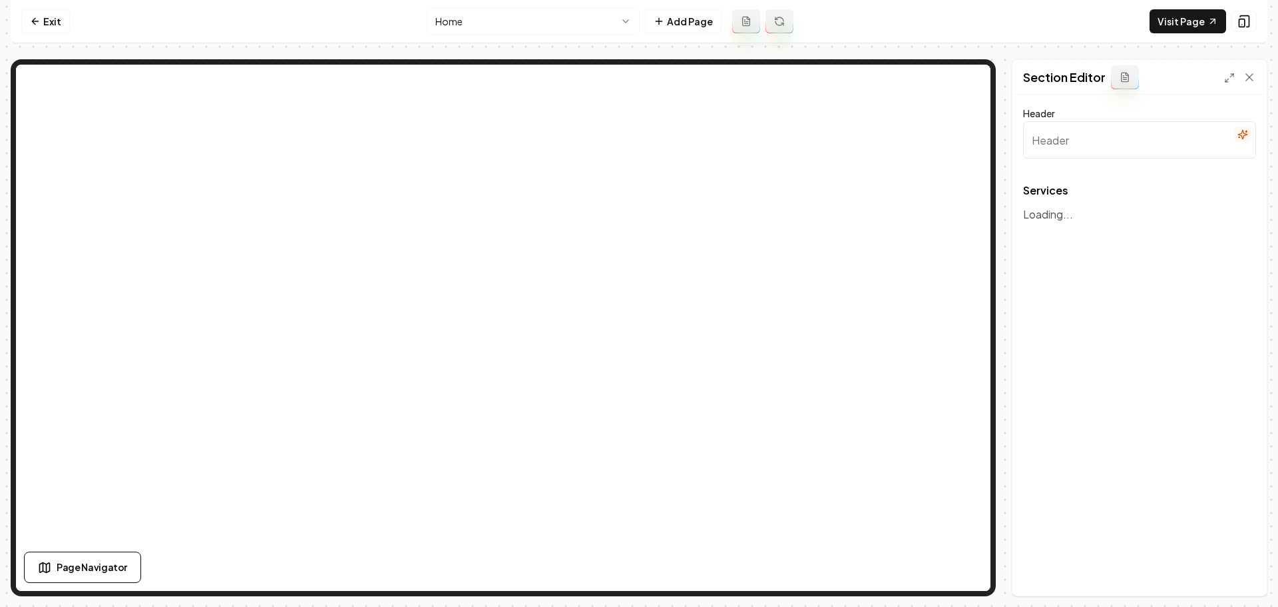
type input "Our Expertise in Shine: Window Cleaning Services"
click at [1226, 238] on button "button" at bounding box center [1235, 233] width 31 height 55
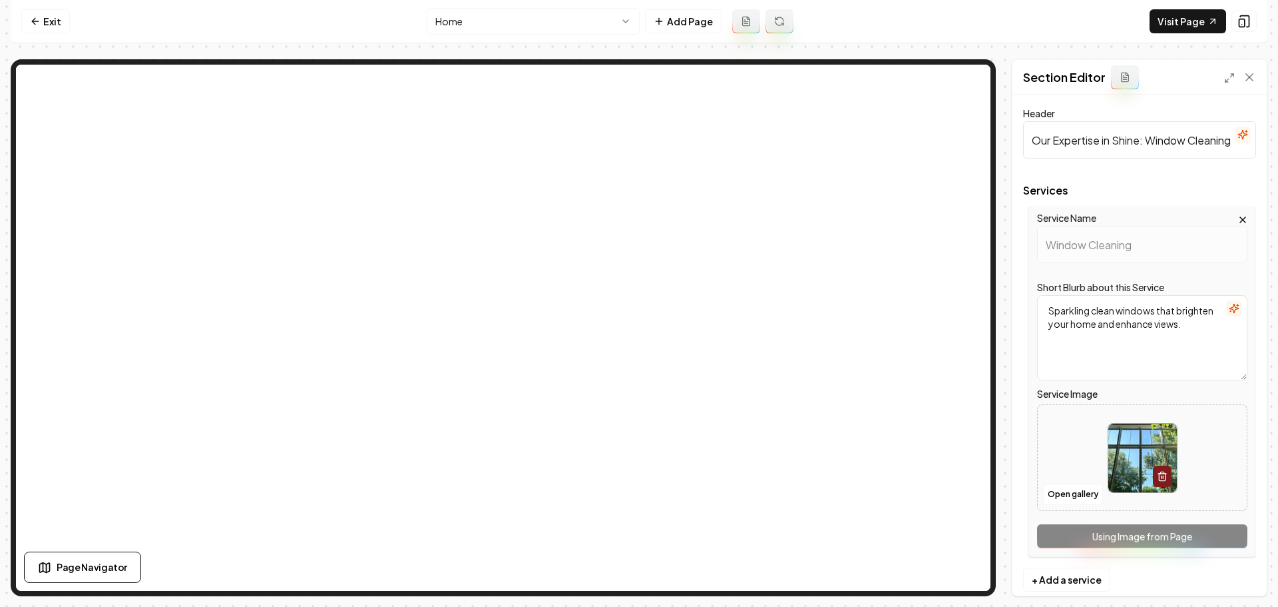
click at [1145, 438] on img at bounding box center [1142, 457] width 69 height 69
click at [1065, 499] on button "Open gallery" at bounding box center [1073, 493] width 60 height 21
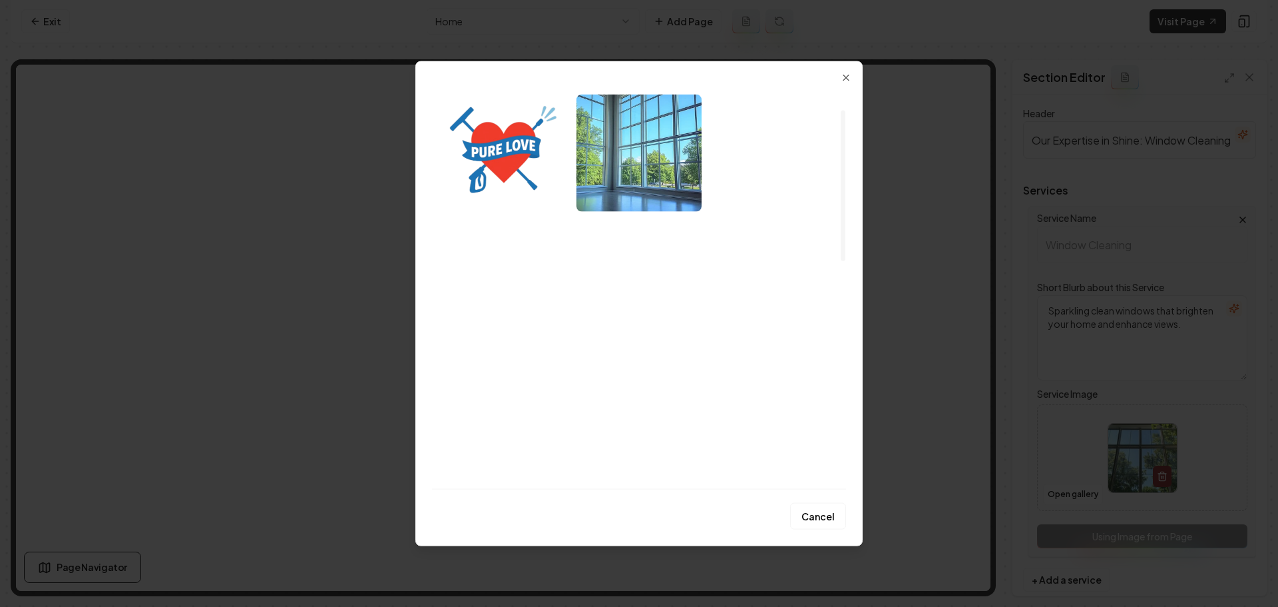
scroll to position [133, 0]
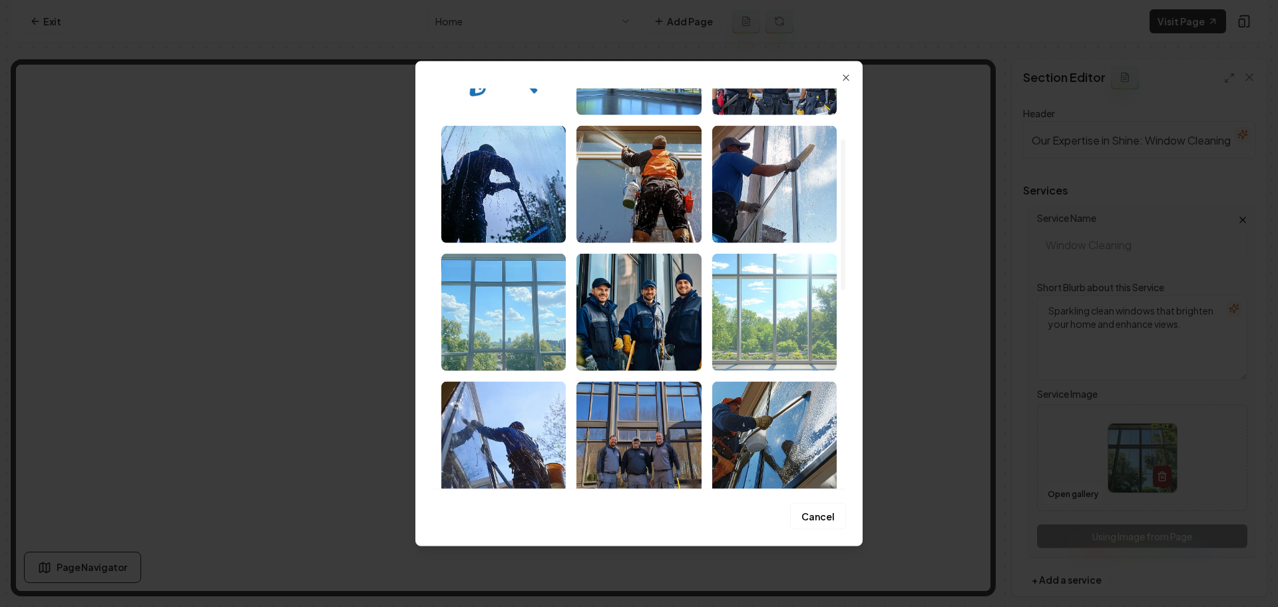
click at [769, 324] on img "Select image image_689a16585c7cd75eb850f859.png" at bounding box center [774, 311] width 124 height 117
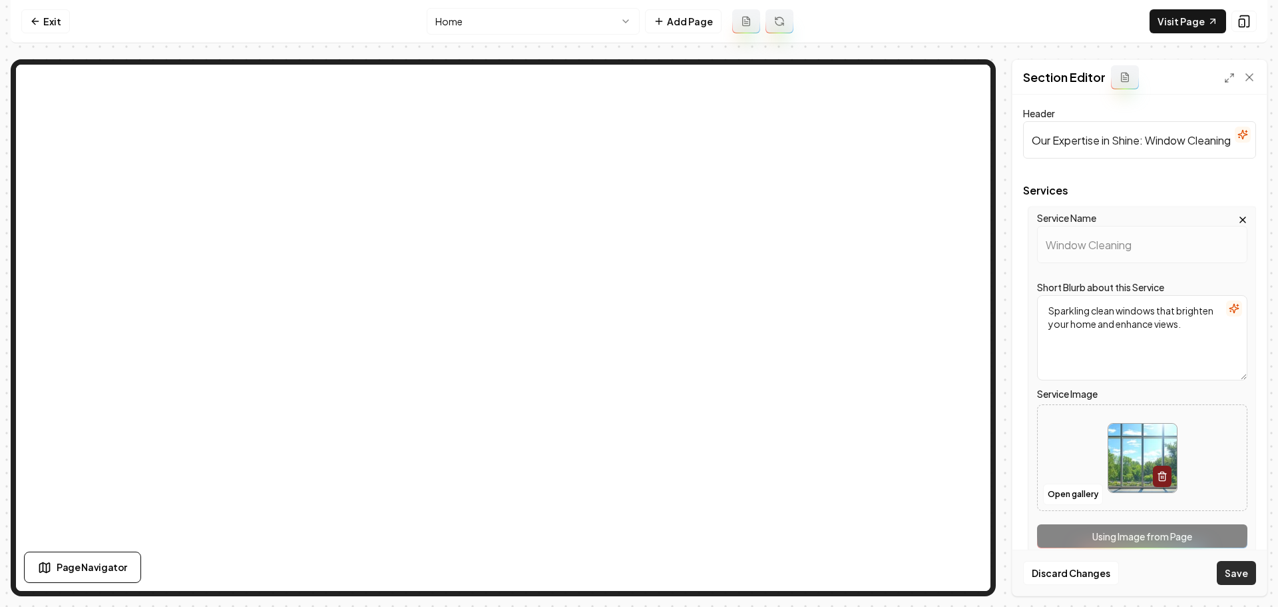
click at [1244, 579] on button "Save" at bounding box center [1236, 573] width 39 height 24
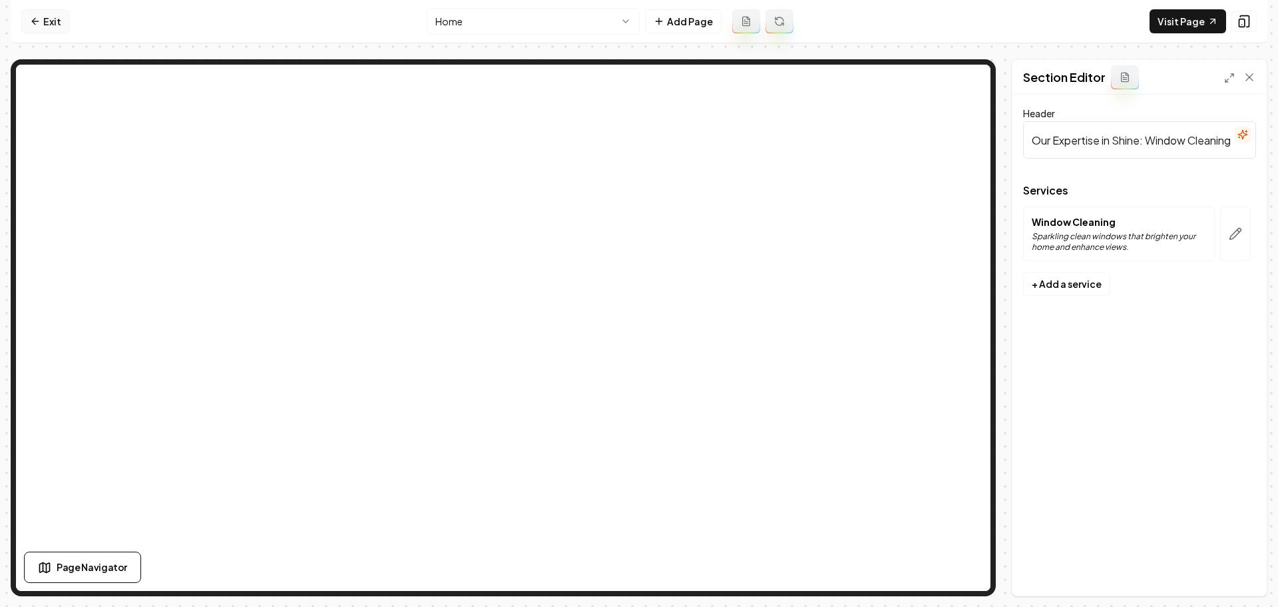
click at [51, 20] on link "Exit" at bounding box center [45, 21] width 49 height 24
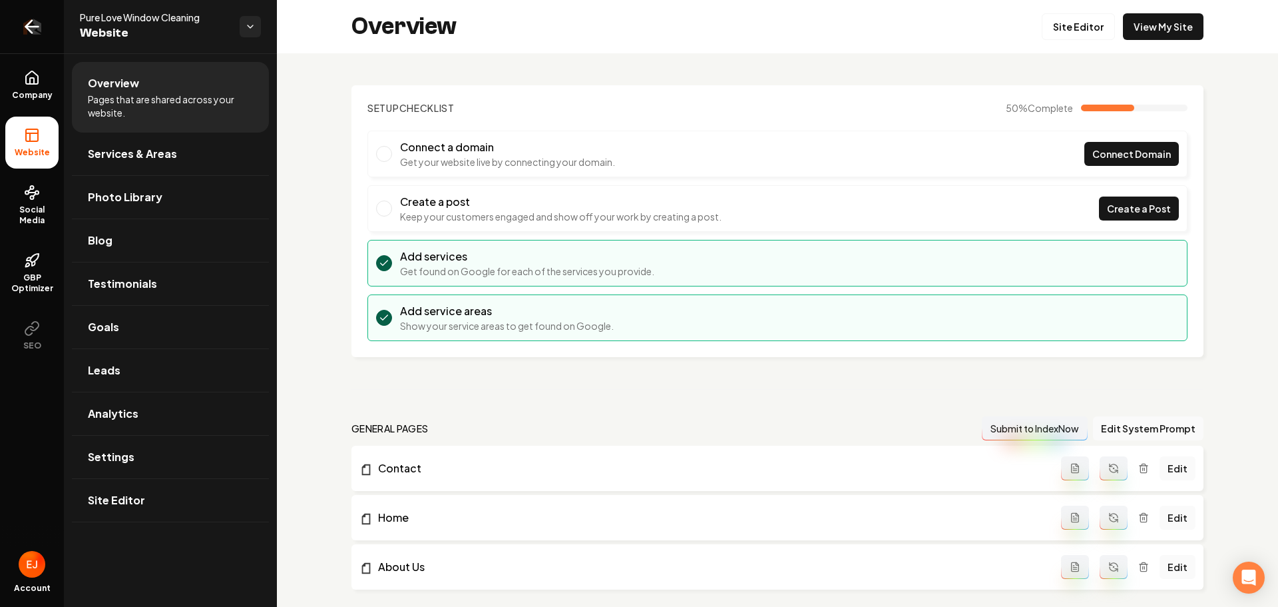
click at [34, 27] on icon "Return to dashboard" at bounding box center [32, 27] width 13 height 0
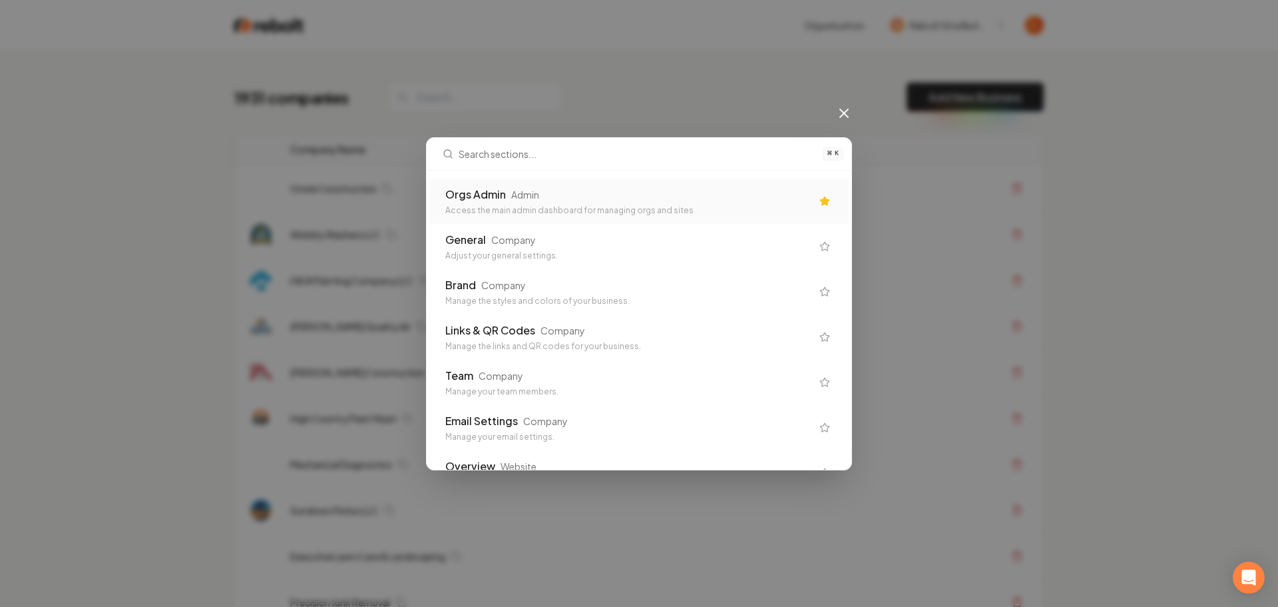
click at [491, 183] on div "Orgs Admin Admin Access the main admin dashboard for managing orgs and sites" at bounding box center [638, 200] width 419 height 45
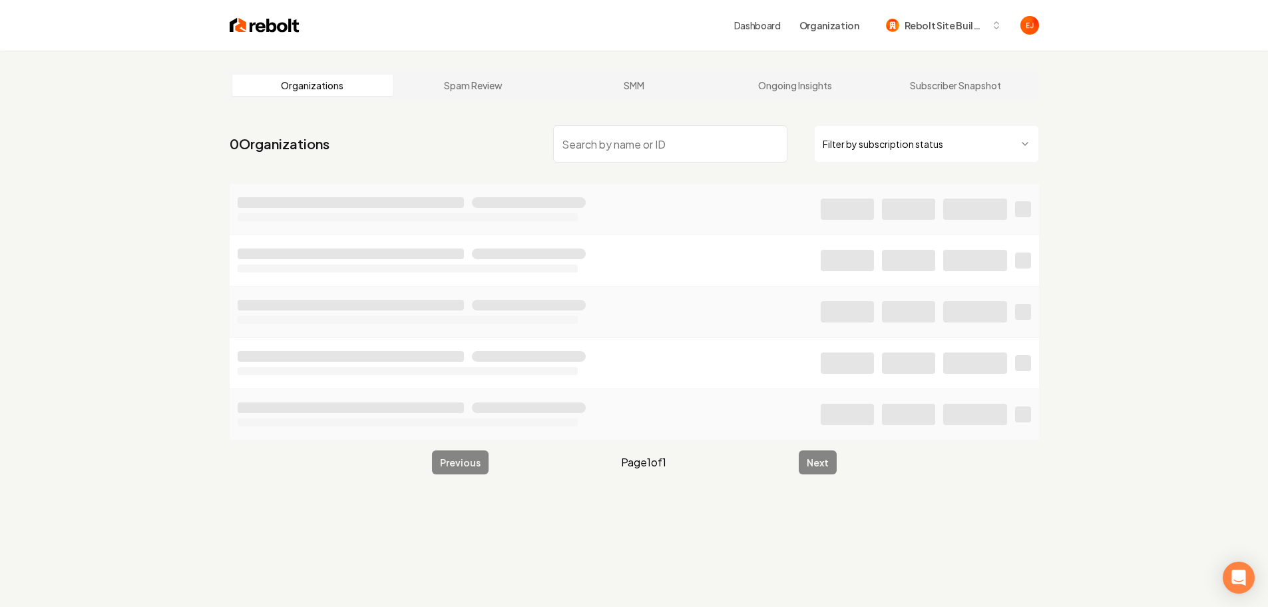
click at [616, 153] on input "search" at bounding box center [670, 143] width 234 height 37
type input "cool it"
click at [667, 178] on nav "1 Organizations cool it Filter by subscription status" at bounding box center [635, 149] width 810 height 59
click at [650, 156] on input "cool it" at bounding box center [670, 143] width 234 height 37
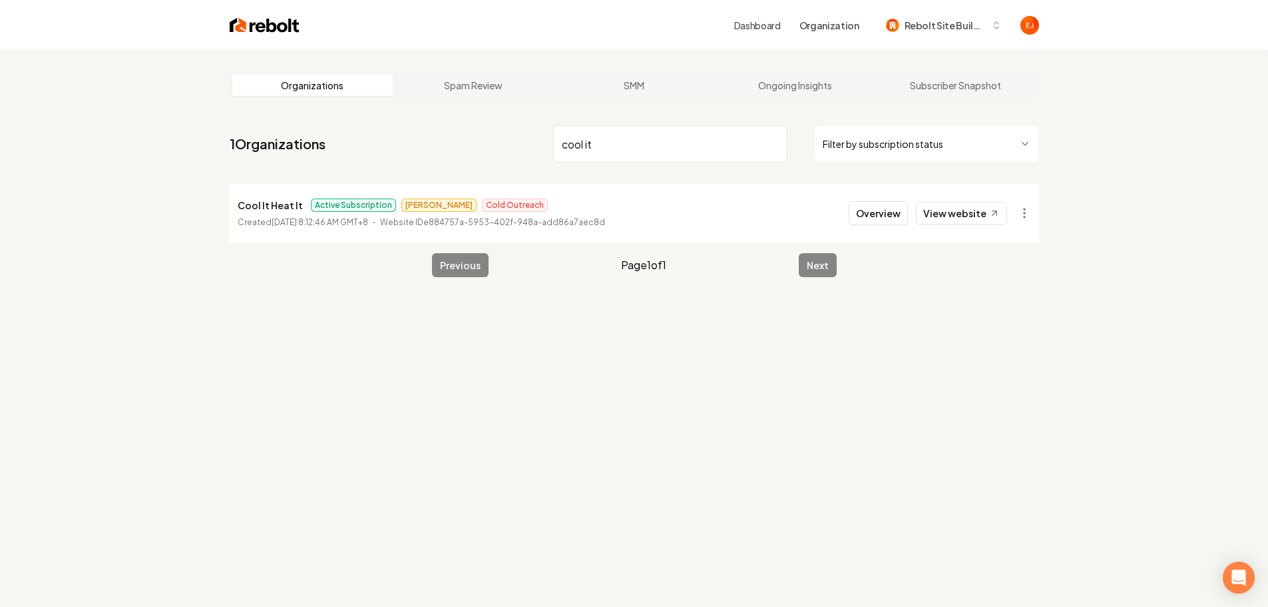
click at [647, 157] on input "cool it" at bounding box center [670, 143] width 234 height 37
click at [880, 214] on button "Overview" at bounding box center [878, 213] width 59 height 24
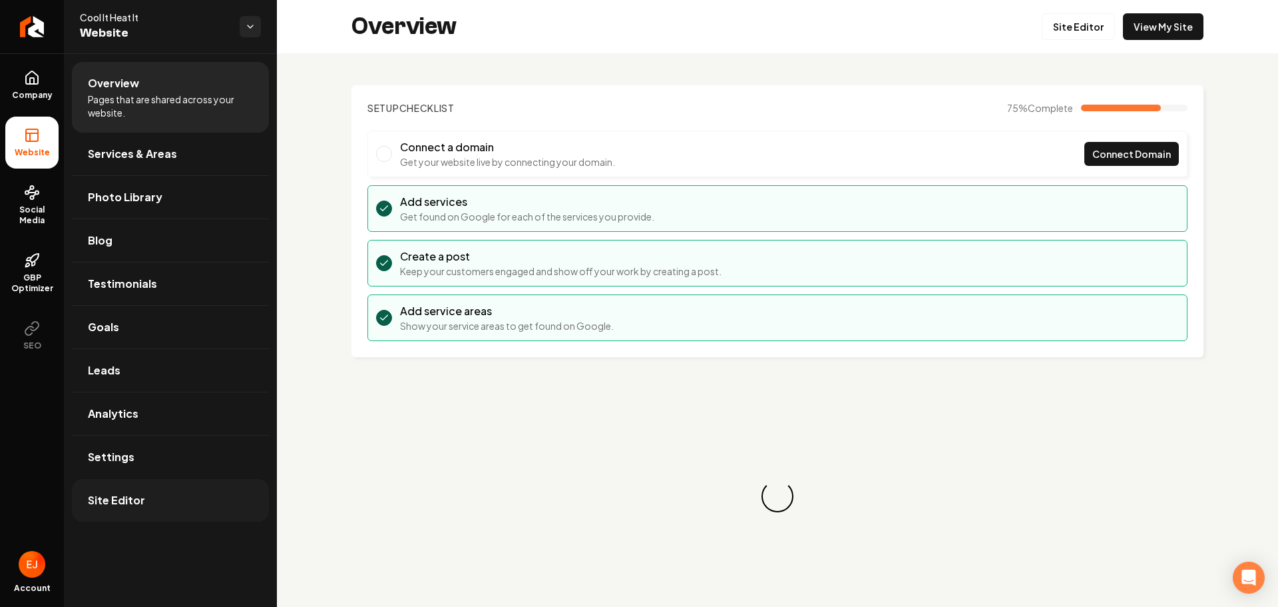
click at [145, 502] on link "Site Editor" at bounding box center [170, 500] width 197 height 43
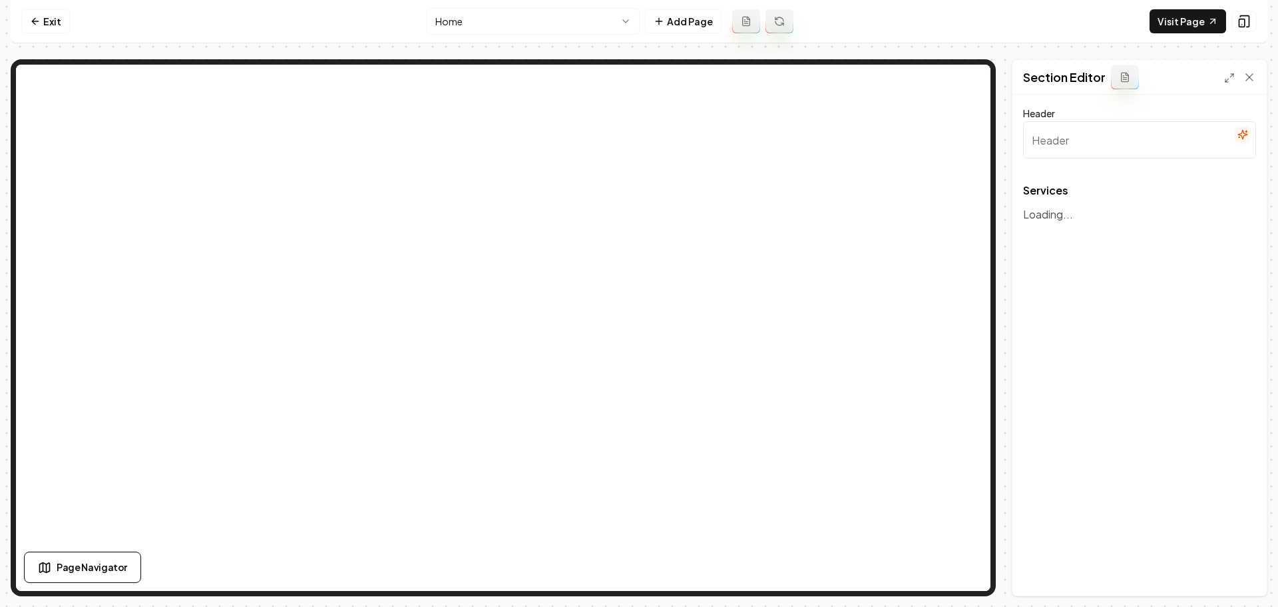
type input "Expert HVAC Solutions"
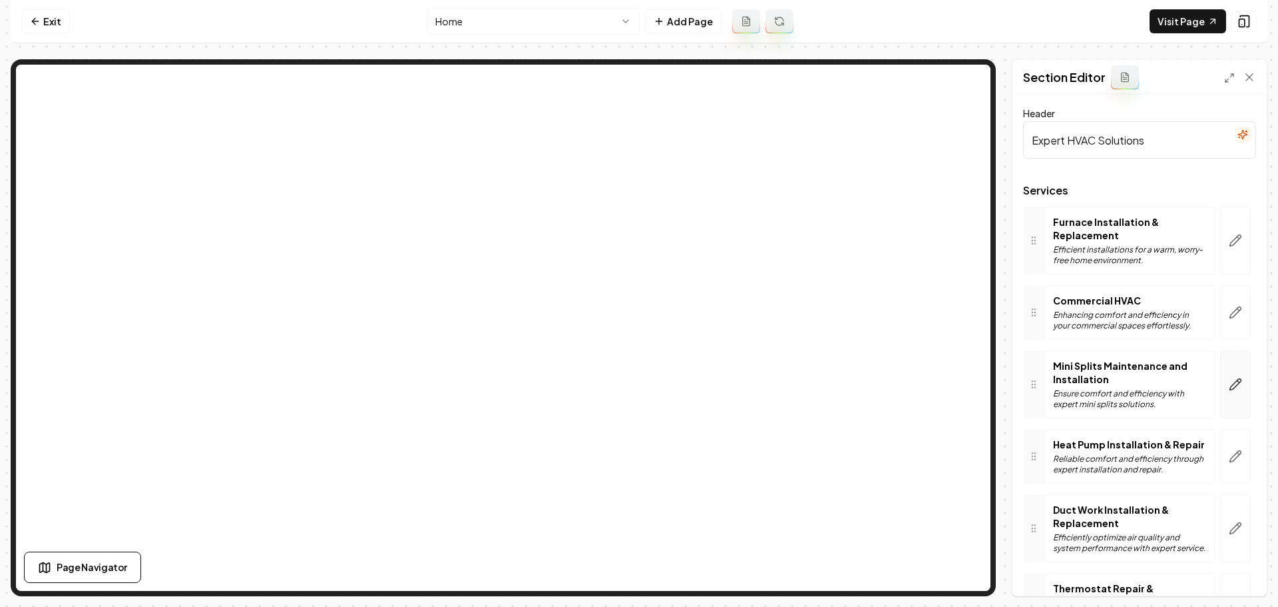
click at [1233, 384] on button "button" at bounding box center [1235, 384] width 31 height 68
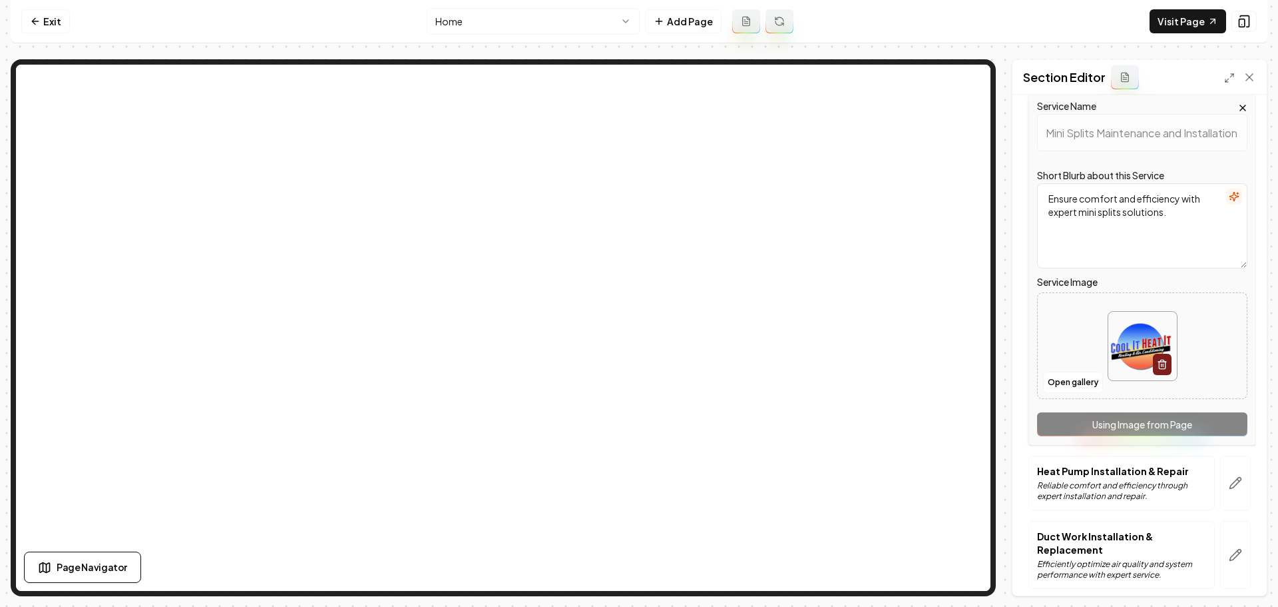
scroll to position [266, 0]
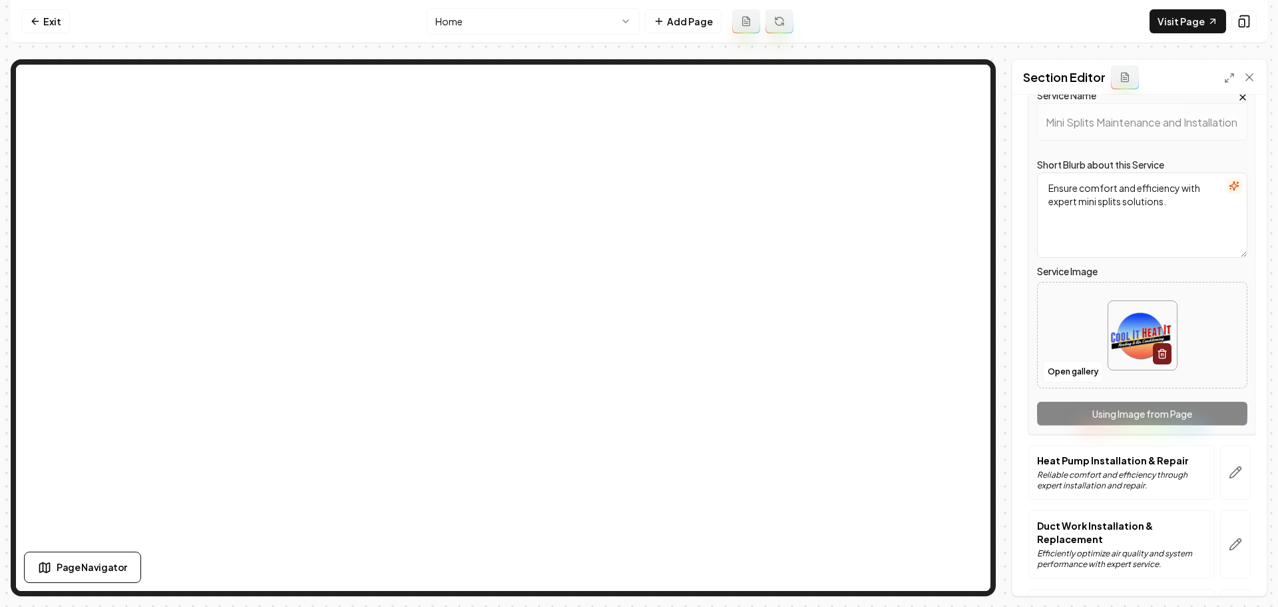
click at [1132, 344] on img at bounding box center [1142, 335] width 69 height 69
type input "**********"
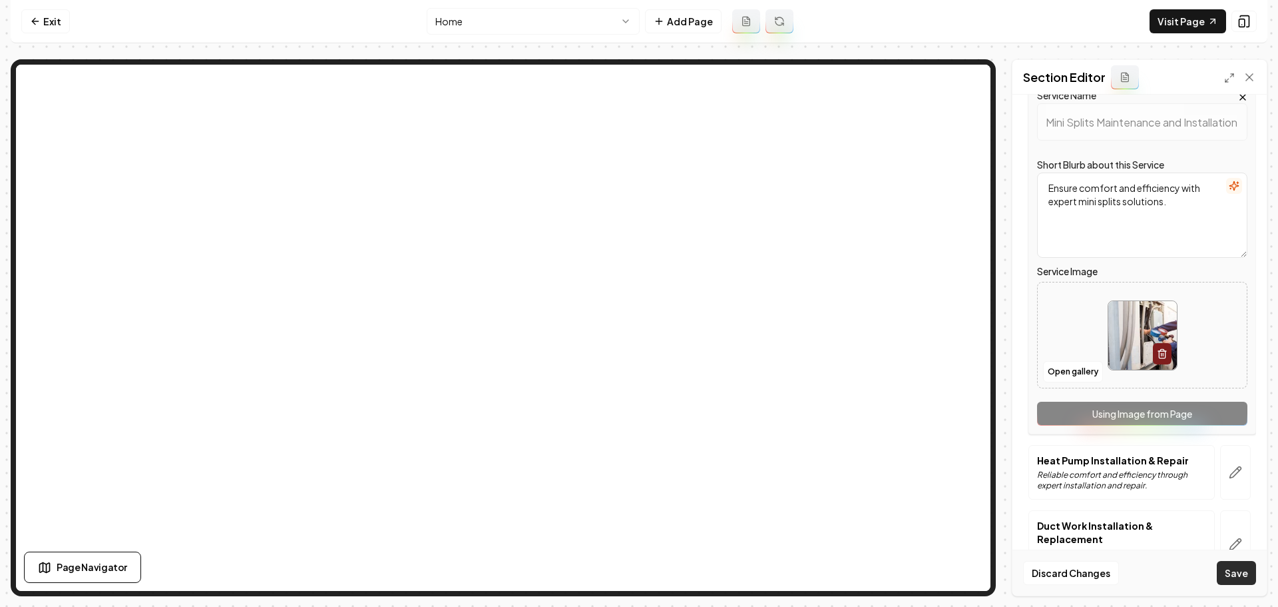
click at [1243, 570] on button "Save" at bounding box center [1236, 573] width 39 height 24
click at [1236, 579] on button "Save" at bounding box center [1236, 573] width 39 height 24
click at [1240, 571] on button "Save" at bounding box center [1236, 573] width 39 height 24
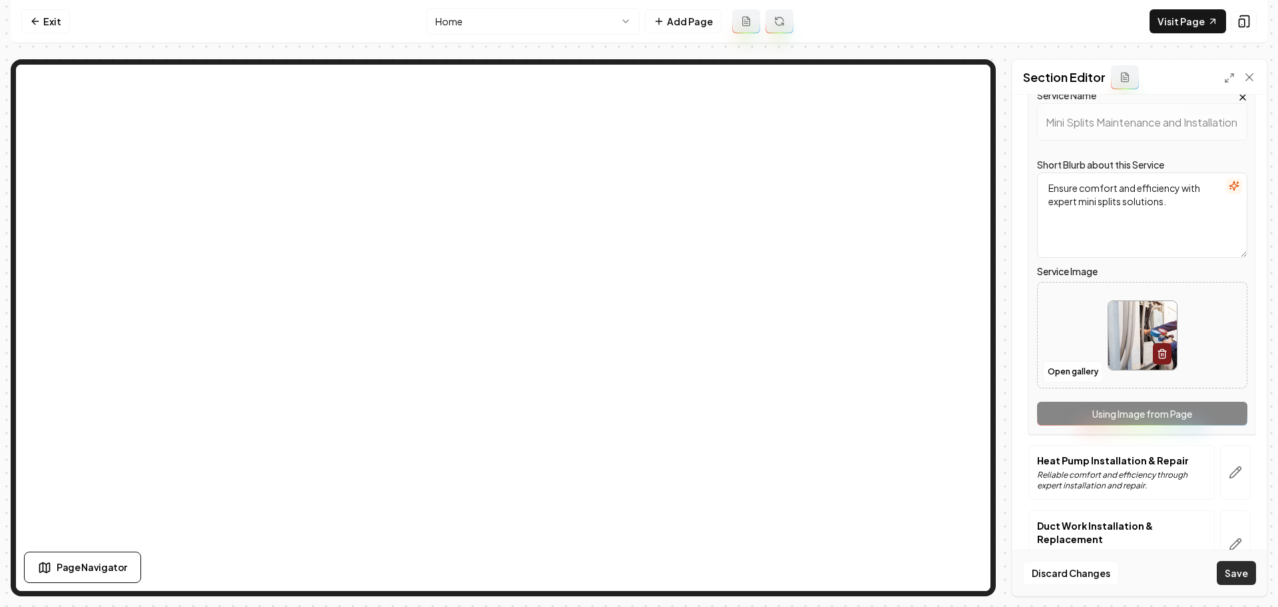
click at [1240, 571] on button "Save" at bounding box center [1236, 573] width 39 height 24
click at [1237, 571] on button "Save" at bounding box center [1236, 573] width 39 height 24
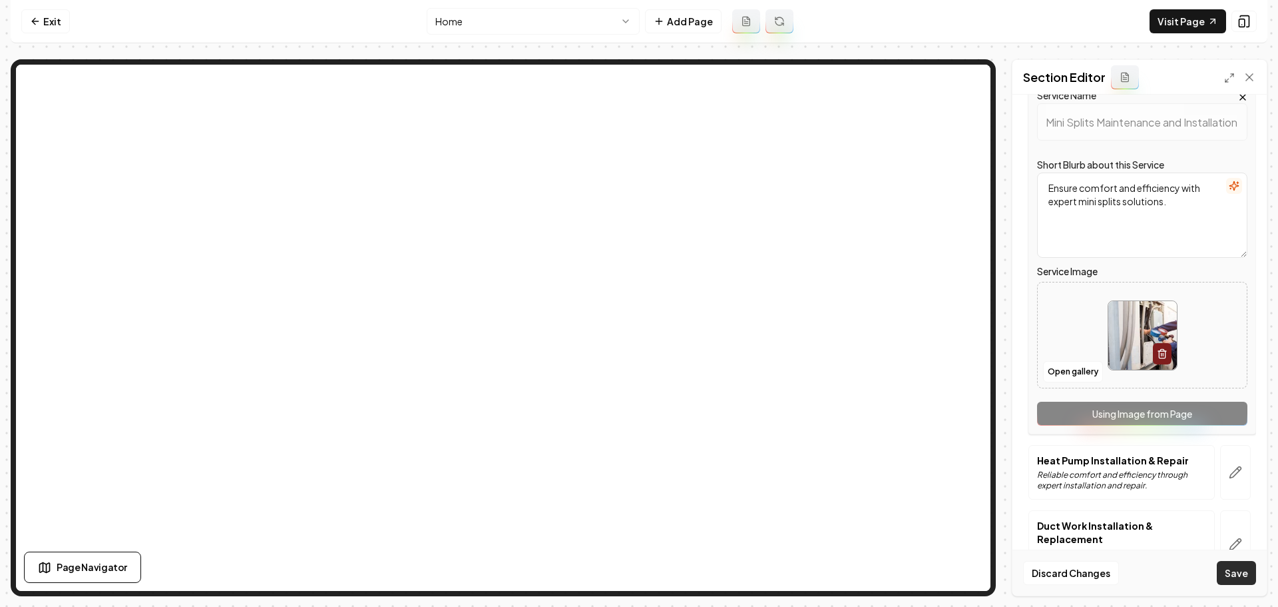
click at [1237, 571] on button "Save" at bounding box center [1236, 573] width 39 height 24
click at [1236, 571] on button "Save" at bounding box center [1236, 573] width 39 height 24
click at [1243, 569] on button "Save" at bounding box center [1236, 573] width 39 height 24
click at [1242, 569] on button "Save" at bounding box center [1236, 573] width 39 height 24
click at [1241, 569] on button "Save" at bounding box center [1236, 573] width 39 height 24
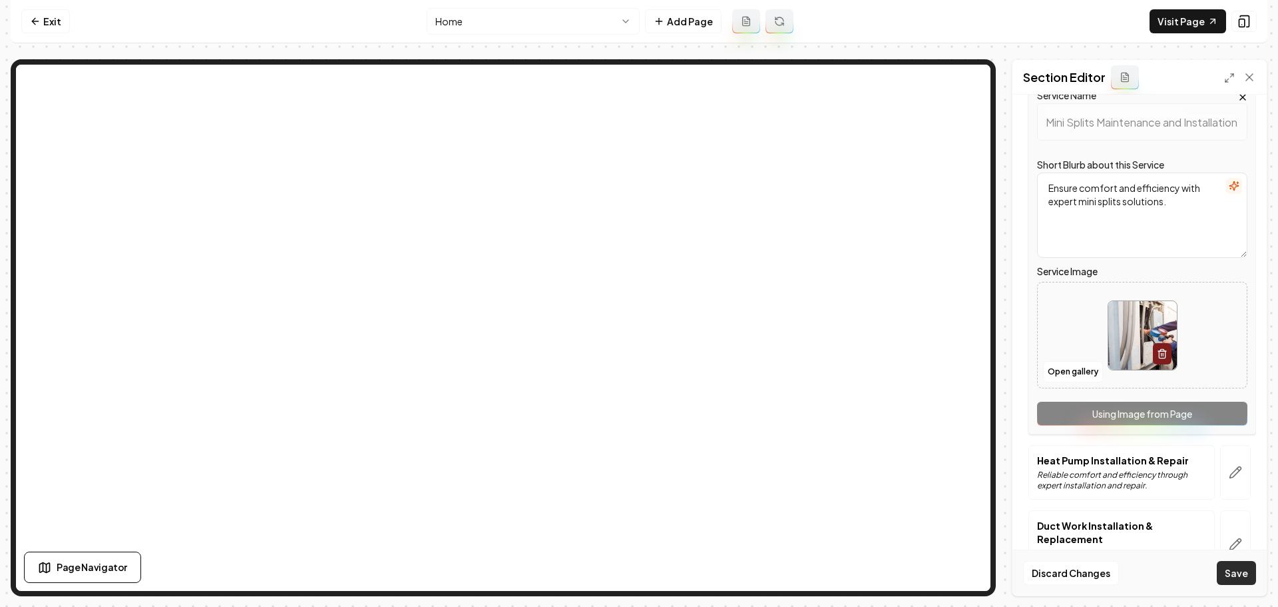
click at [1240, 569] on button "Save" at bounding box center [1236, 573] width 39 height 24
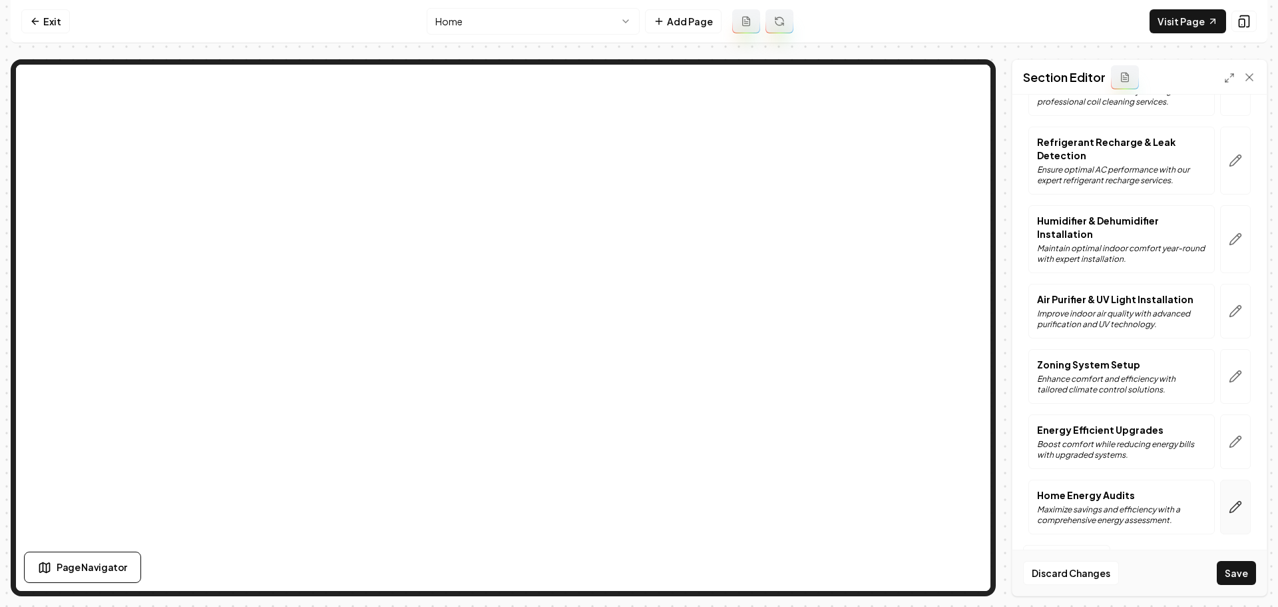
click at [1230, 510] on icon "button" at bounding box center [1235, 506] width 11 height 11
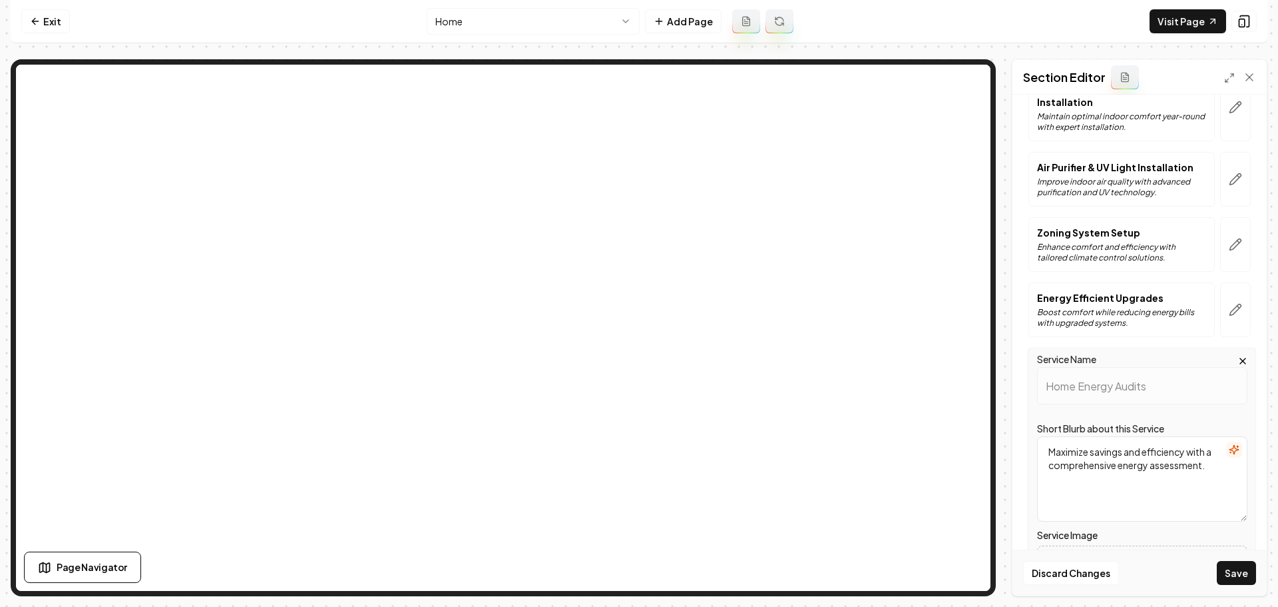
scroll to position [937, 0]
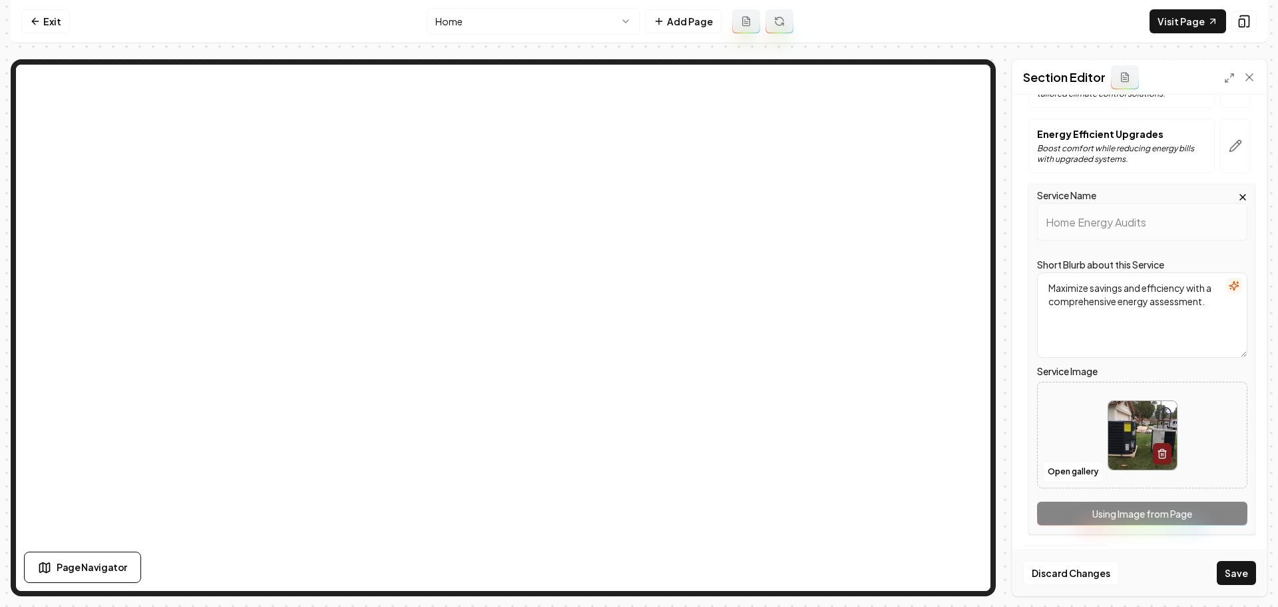
click at [1139, 451] on img at bounding box center [1142, 435] width 69 height 69
type input "**********"
click at [1237, 578] on button "Save" at bounding box center [1236, 573] width 39 height 24
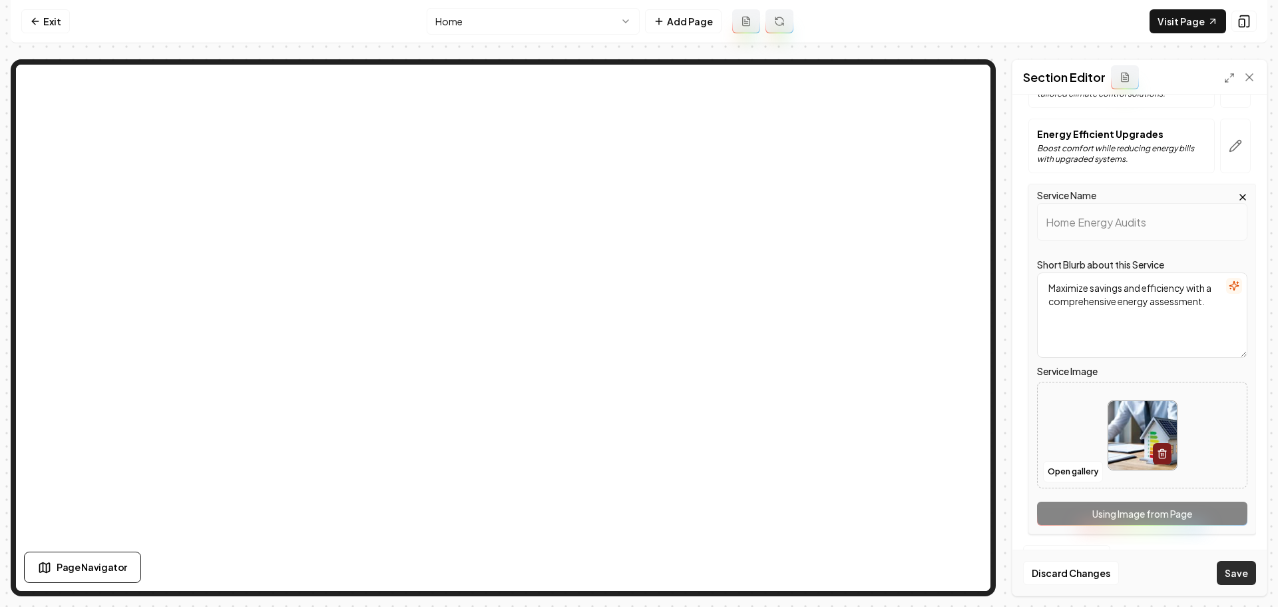
click at [1236, 577] on button "Save" at bounding box center [1236, 573] width 39 height 24
click at [1244, 571] on button "Save" at bounding box center [1236, 573] width 39 height 24
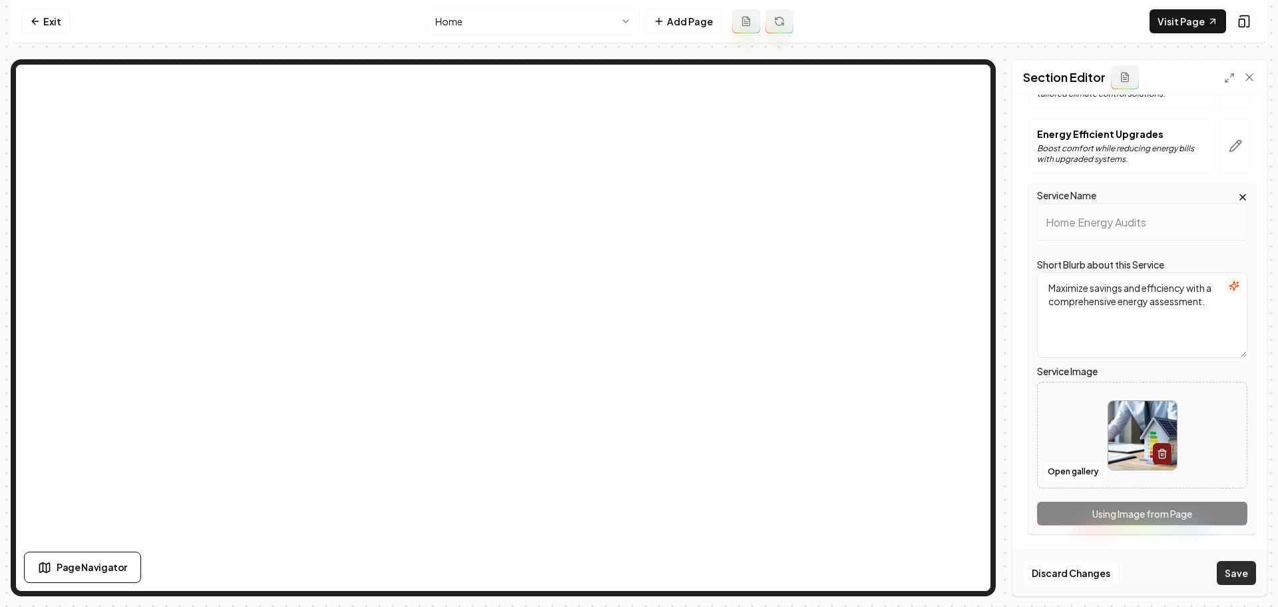
click at [1242, 571] on button "Save" at bounding box center [1236, 573] width 39 height 24
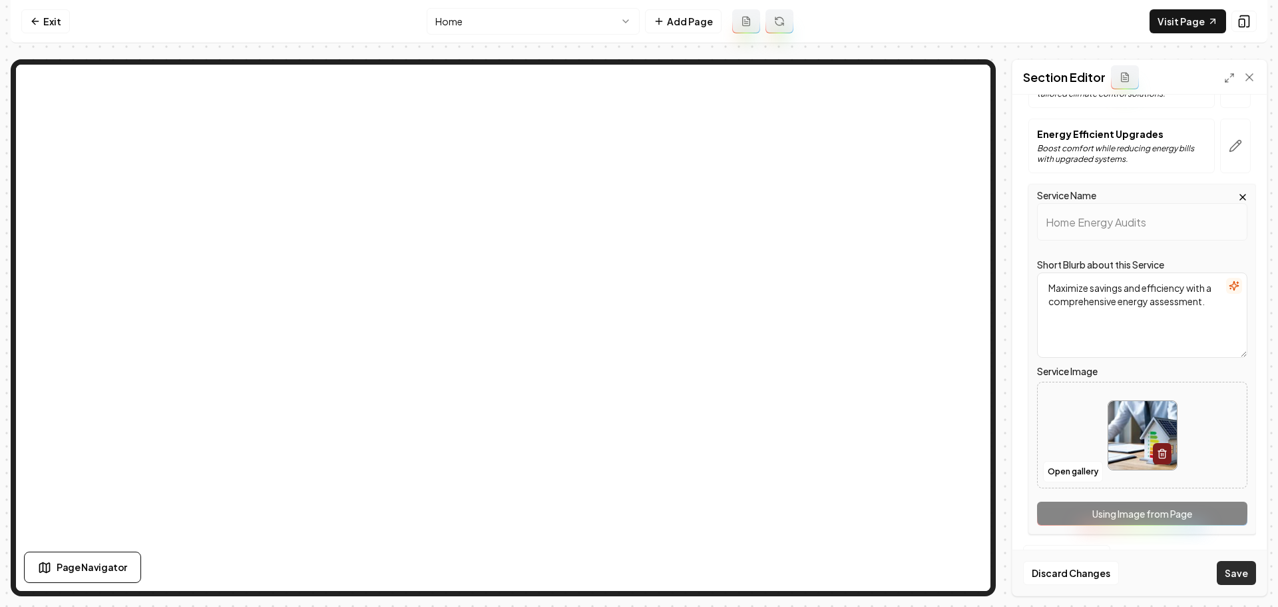
click at [1242, 571] on button "Save" at bounding box center [1236, 573] width 39 height 24
click at [30, 21] on link "Exit" at bounding box center [45, 21] width 49 height 24
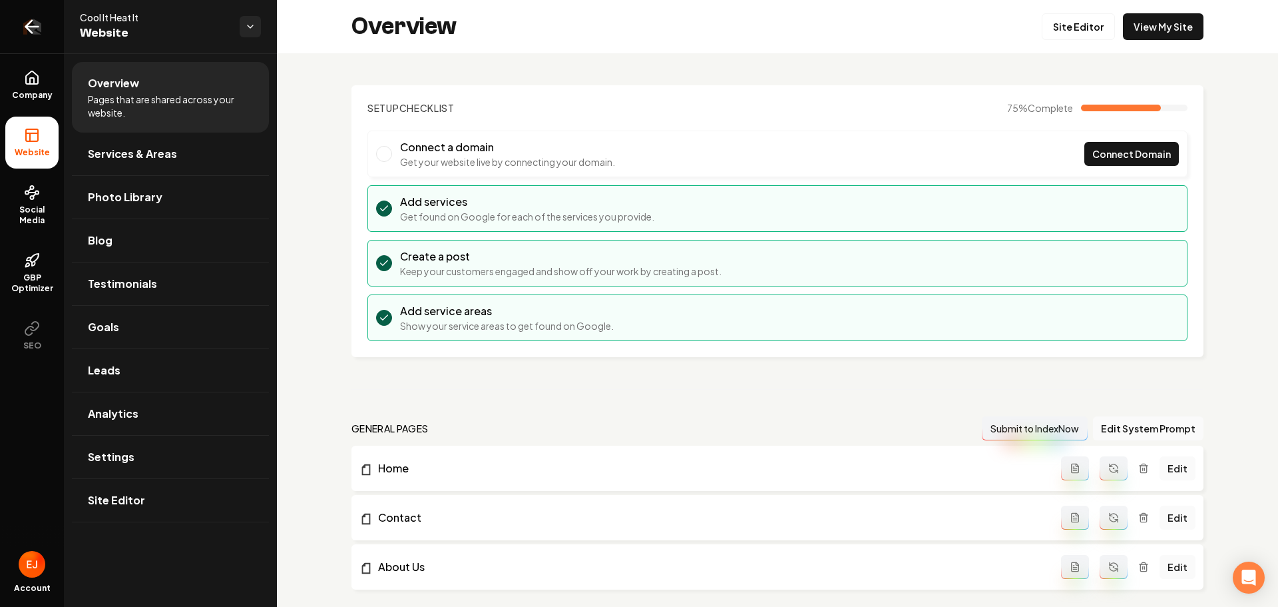
click at [33, 28] on icon "Return to dashboard" at bounding box center [31, 26] width 21 height 21
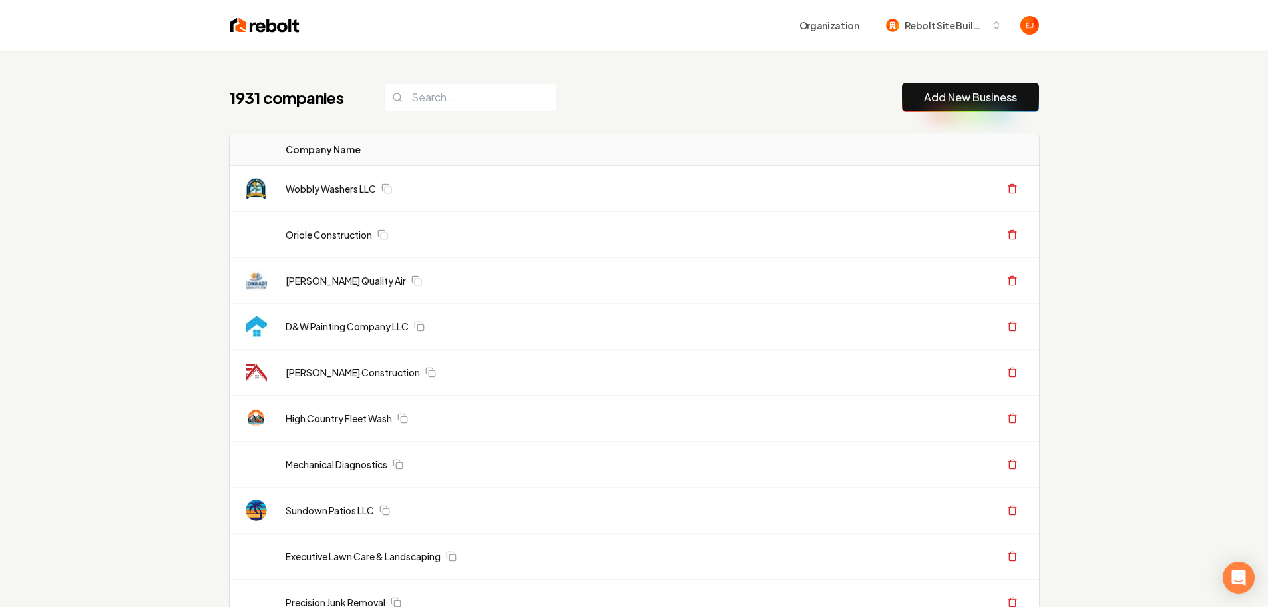
click at [970, 99] on link "Add New Business" at bounding box center [970, 97] width 93 height 16
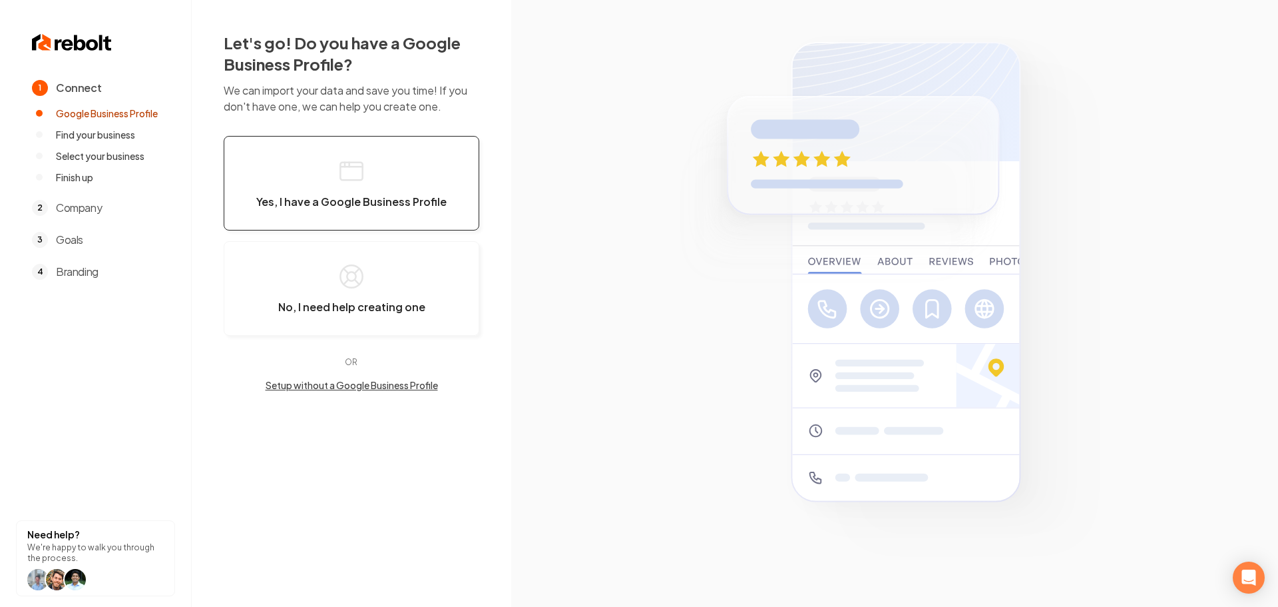
click at [349, 211] on button "Yes, I have a Google Business Profile" at bounding box center [352, 183] width 256 height 95
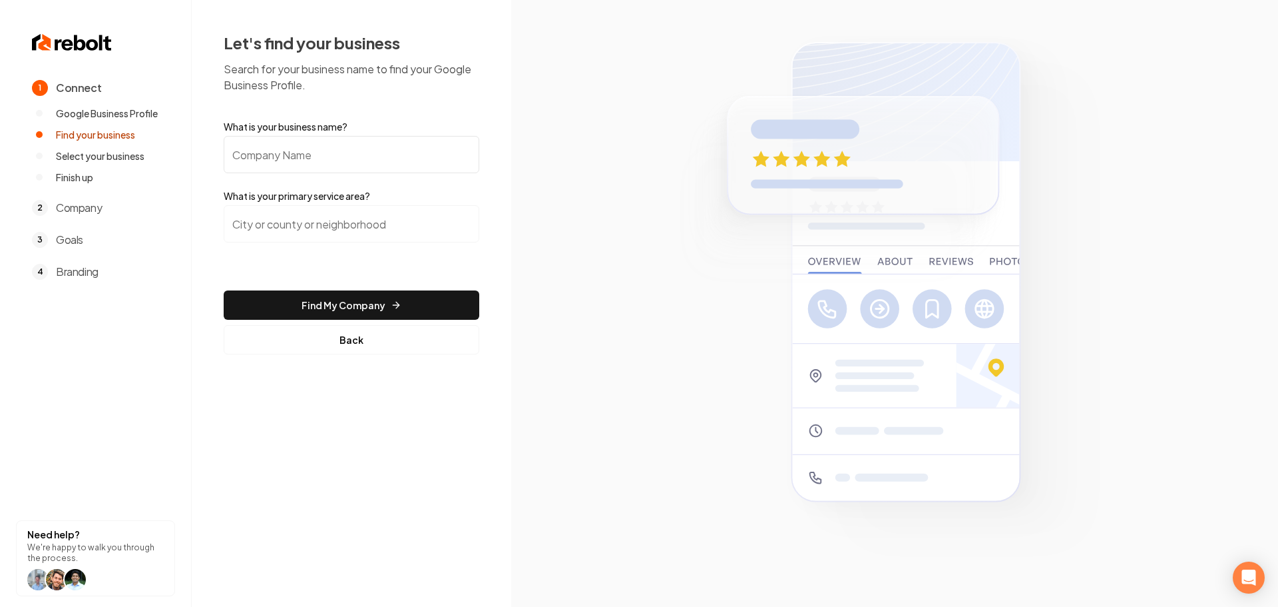
click at [307, 148] on input "What is your business name?" at bounding box center [352, 154] width 256 height 37
paste input "Lynches River Electrical LLC"
type input "Lynches River Electrical LLC"
click at [316, 207] on input "search" at bounding box center [352, 223] width 256 height 37
type input "c"
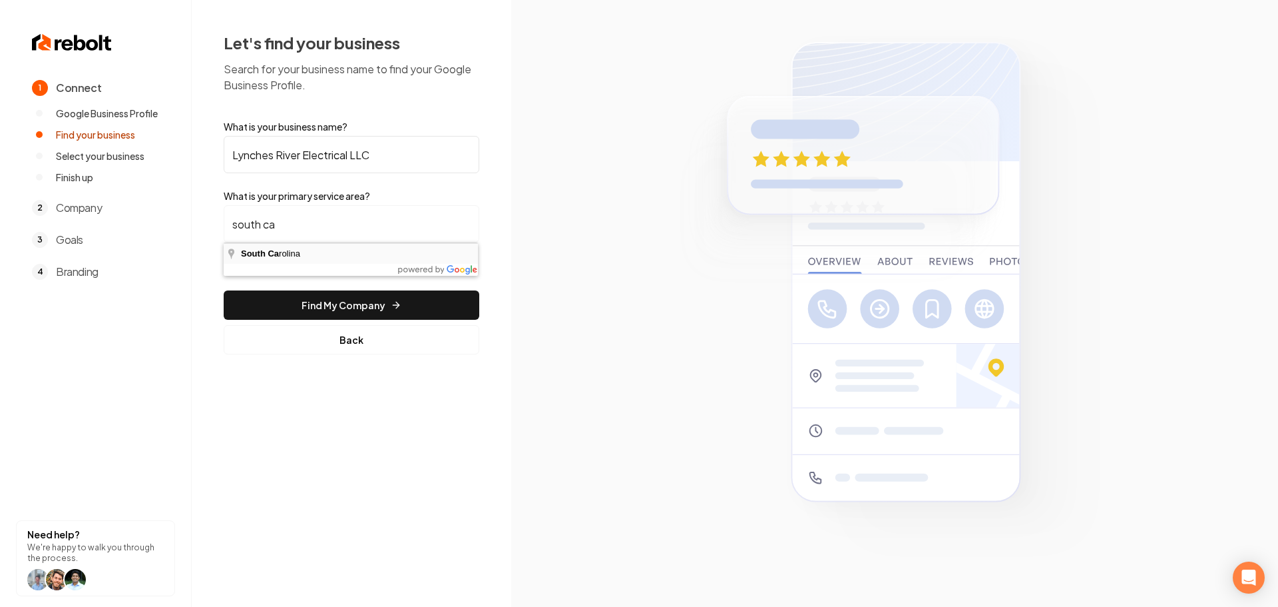
type input "South Carolina"
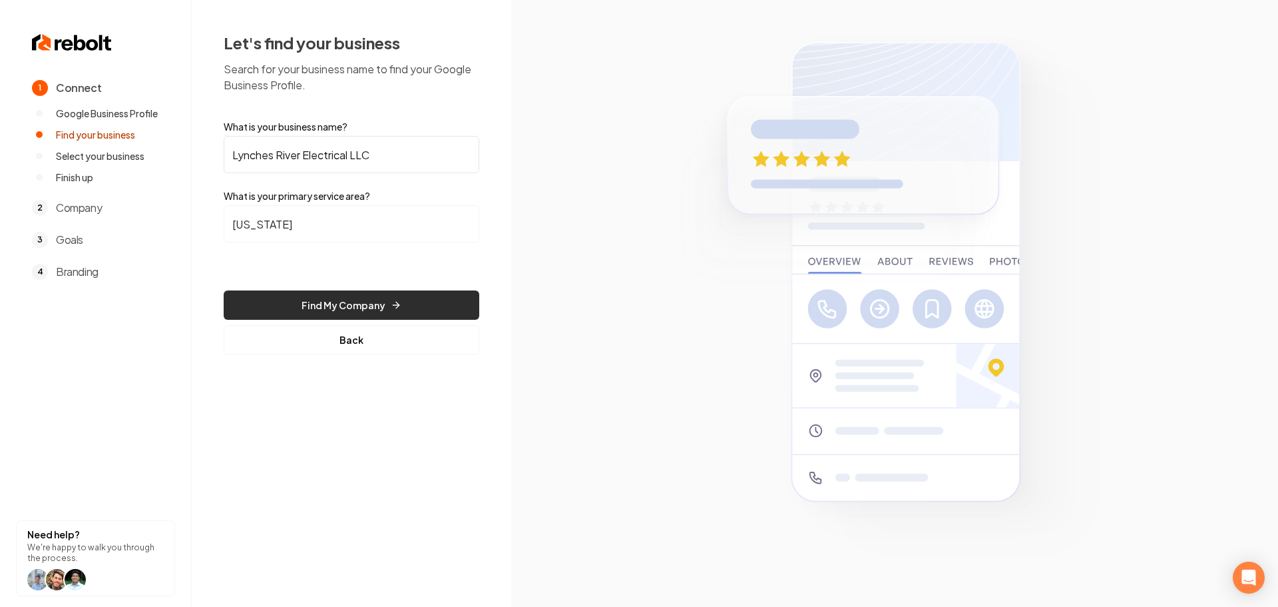
click at [317, 303] on button "Find My Company" at bounding box center [352, 304] width 256 height 29
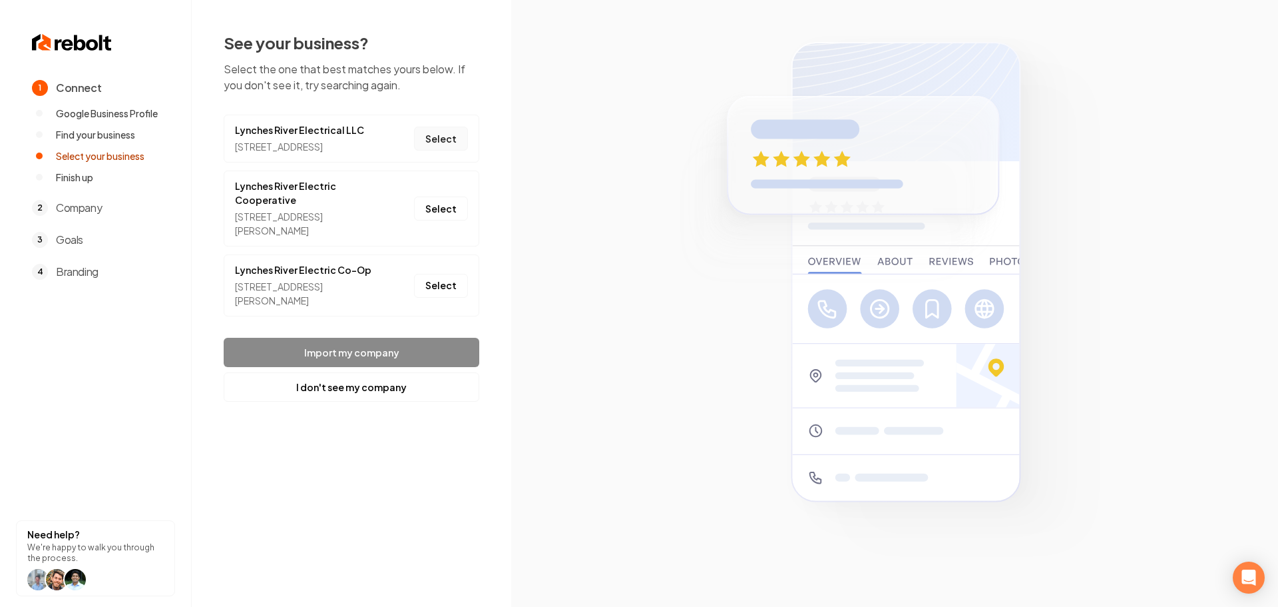
click at [444, 146] on button "Select" at bounding box center [441, 138] width 54 height 24
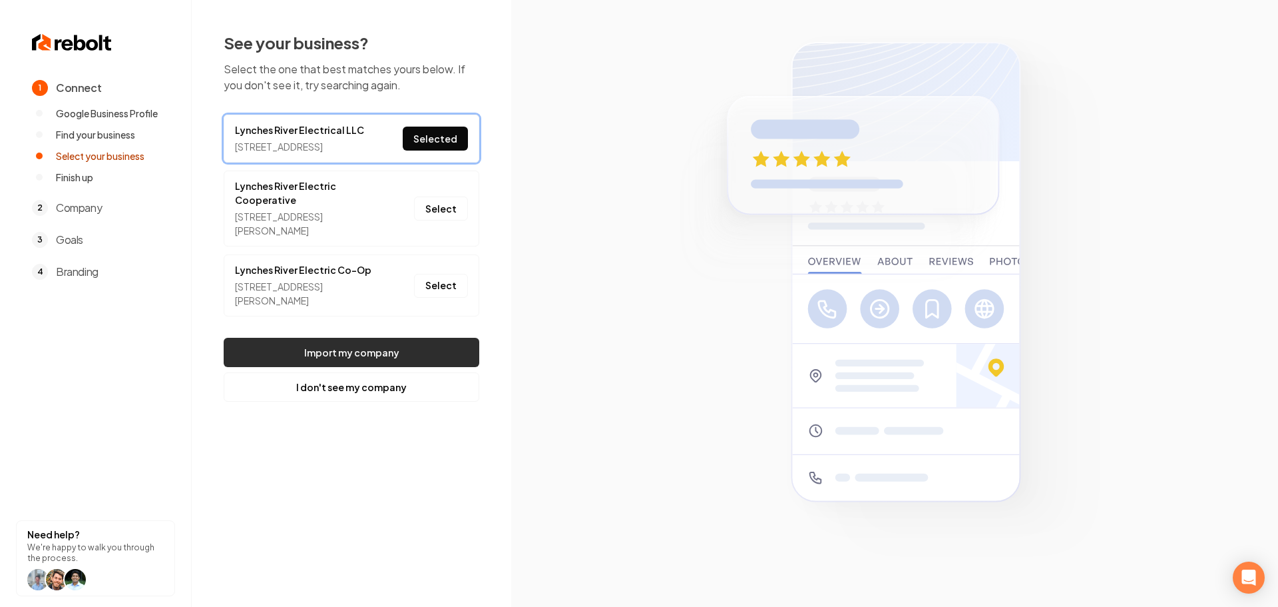
click at [340, 355] on button "Import my company" at bounding box center [352, 352] width 256 height 29
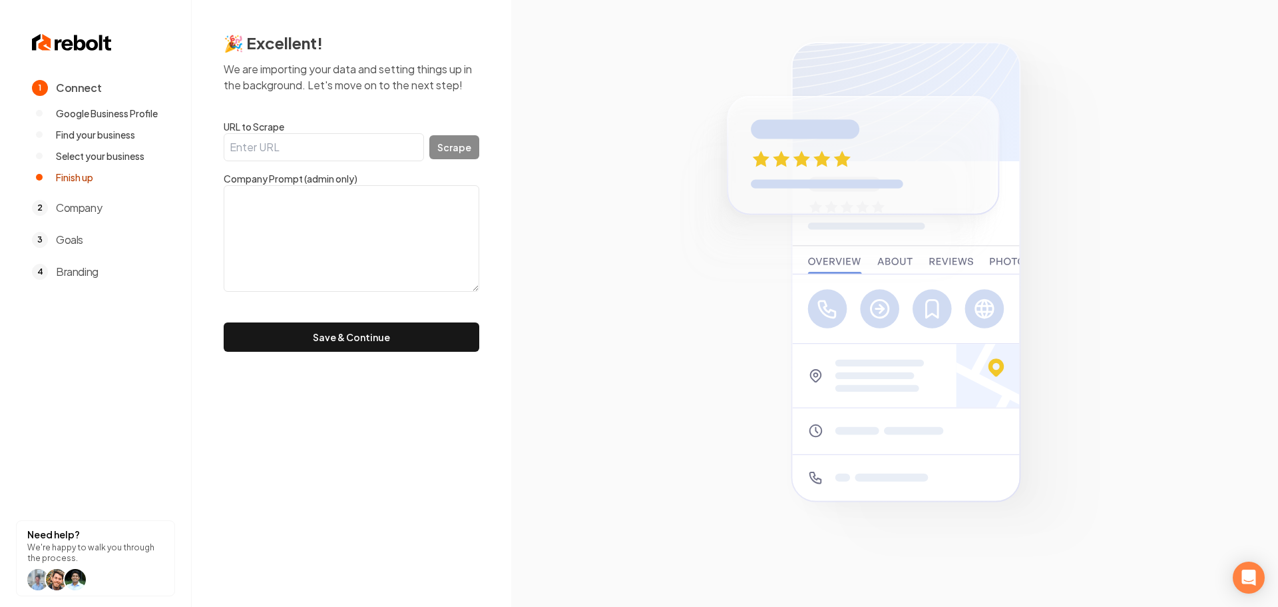
click at [316, 141] on input "URL to Scrape" at bounding box center [324, 147] width 200 height 28
paste input "https://www.lrefamily.me/"
type input "https://www.lrefamily.me/"
click at [459, 140] on button "Scrape" at bounding box center [454, 147] width 50 height 24
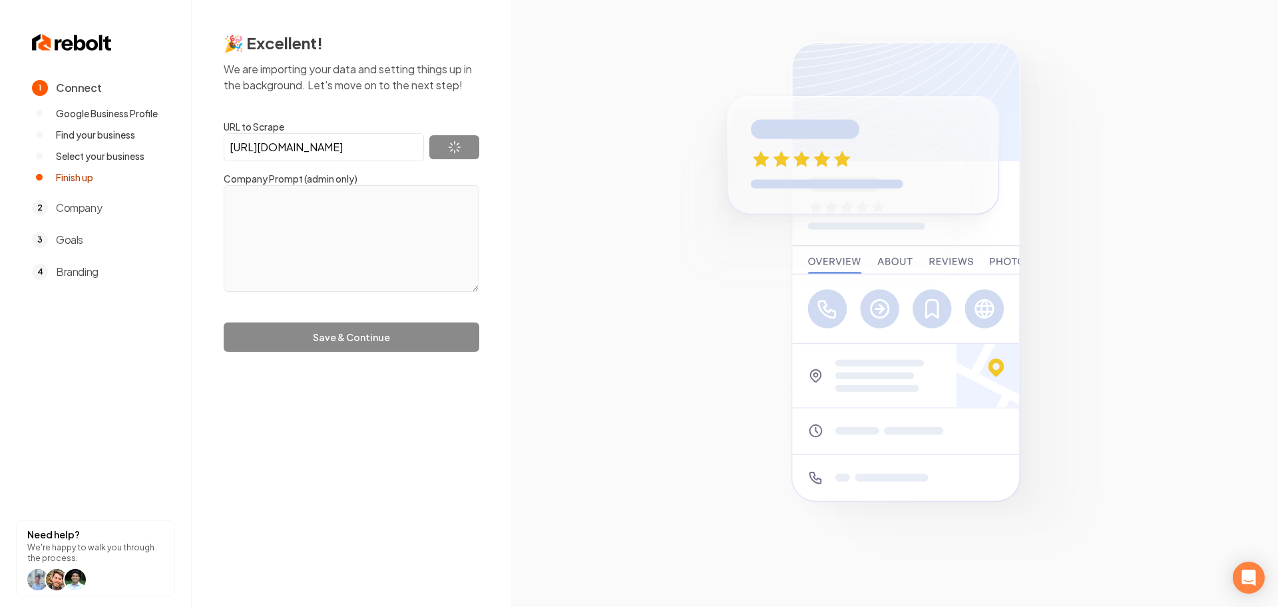
type textarea "At Lynches River Electrical, we are dedicated to providing high-quality electri…"
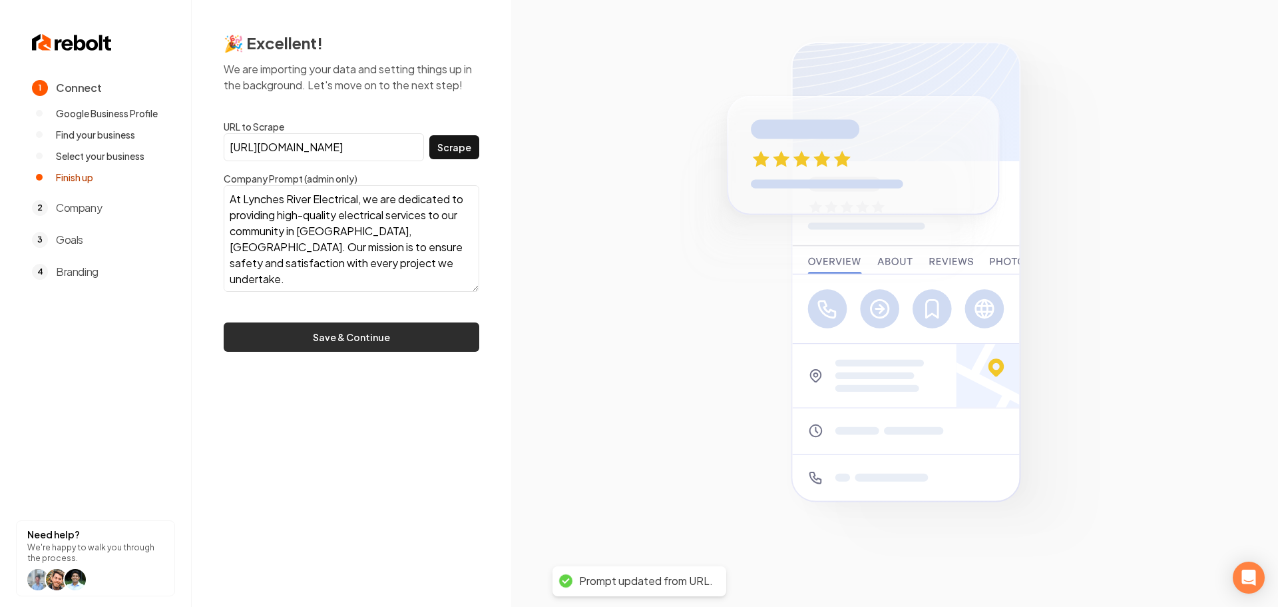
click at [399, 330] on button "Save & Continue" at bounding box center [352, 336] width 256 height 29
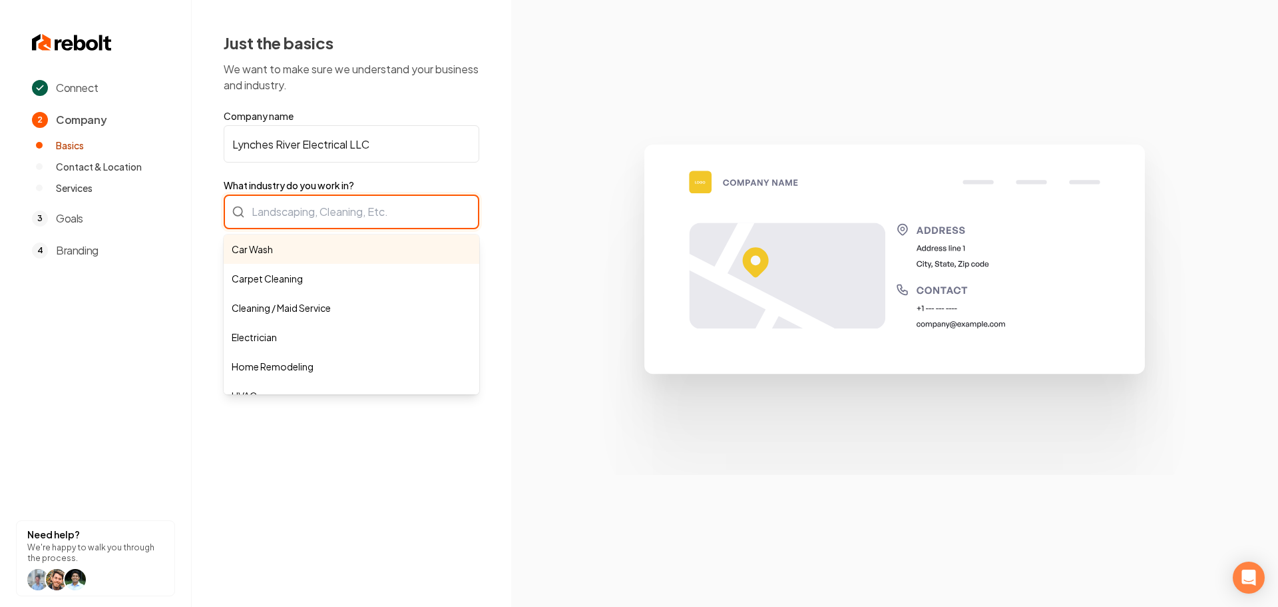
click at [354, 216] on div "Car Wash Carpet Cleaning Cleaning / Maid Service Electrician Home Remodeling HV…" at bounding box center [352, 211] width 256 height 35
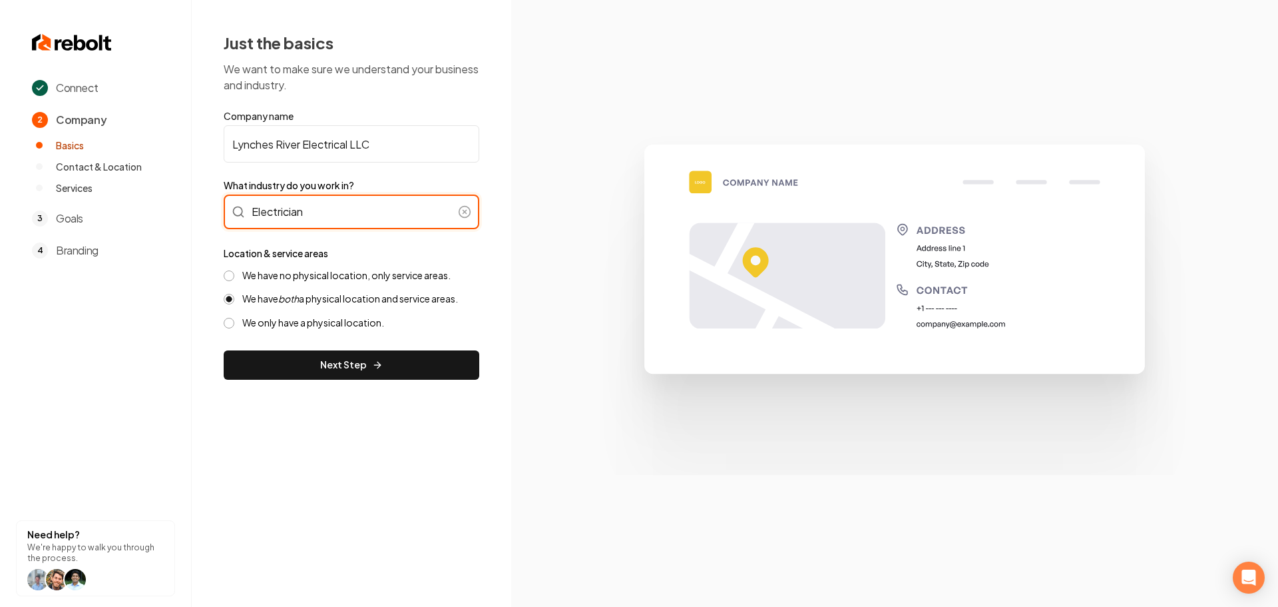
type input "Electrician"
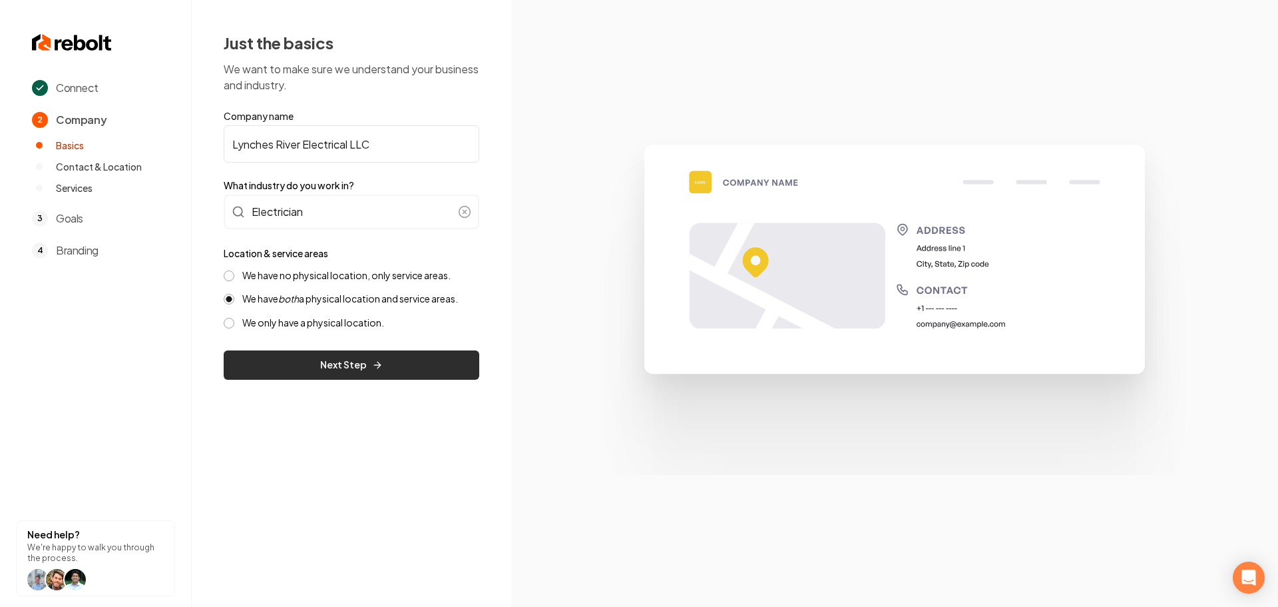
click at [310, 369] on button "Next Step" at bounding box center [352, 364] width 256 height 29
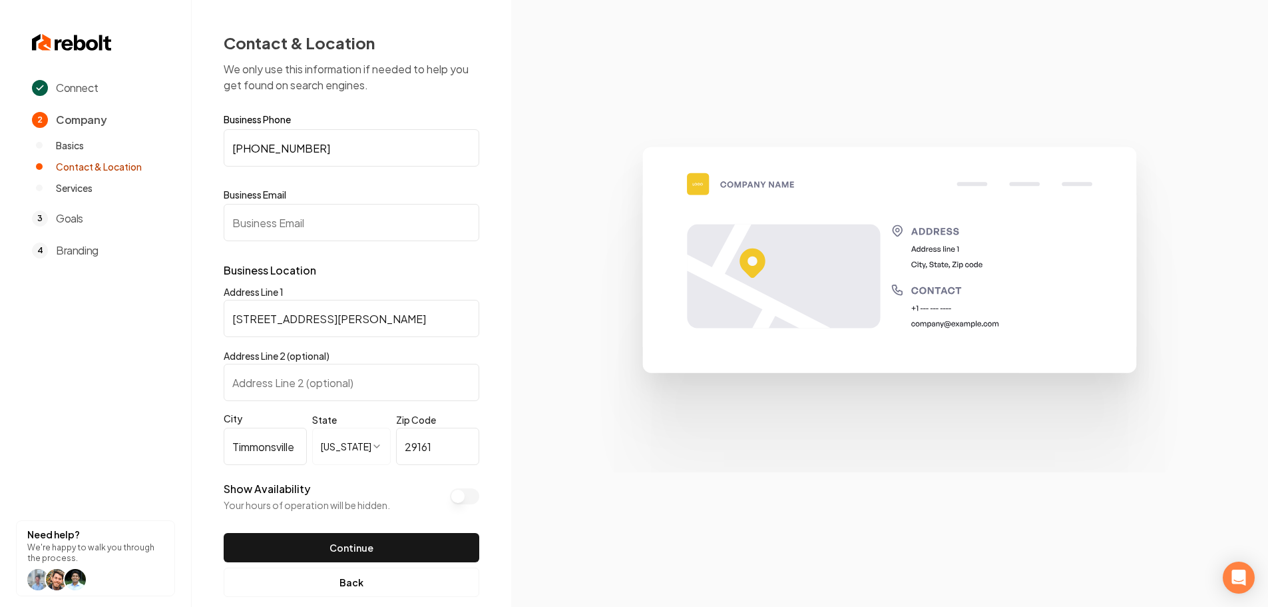
click at [355, 219] on input "Business Email" at bounding box center [352, 222] width 256 height 37
paste input "lynchesriverelectrical@gmail.com"
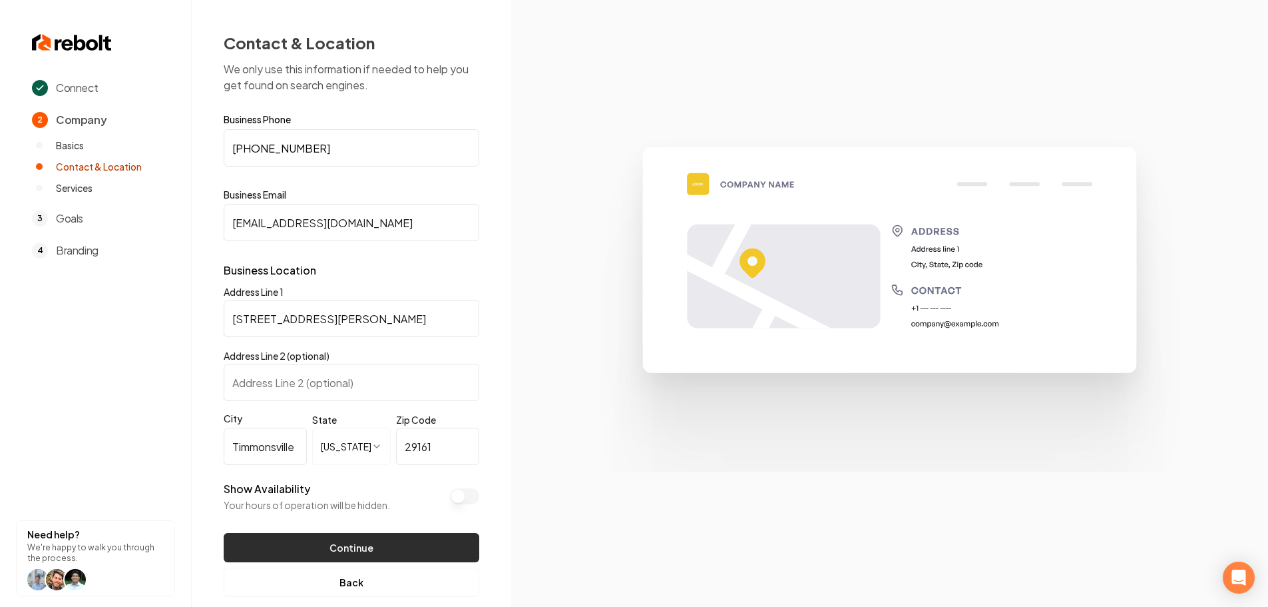
type input "lynchesriverelectrical@gmail.com"
click at [357, 553] on button "Continue" at bounding box center [352, 547] width 256 height 29
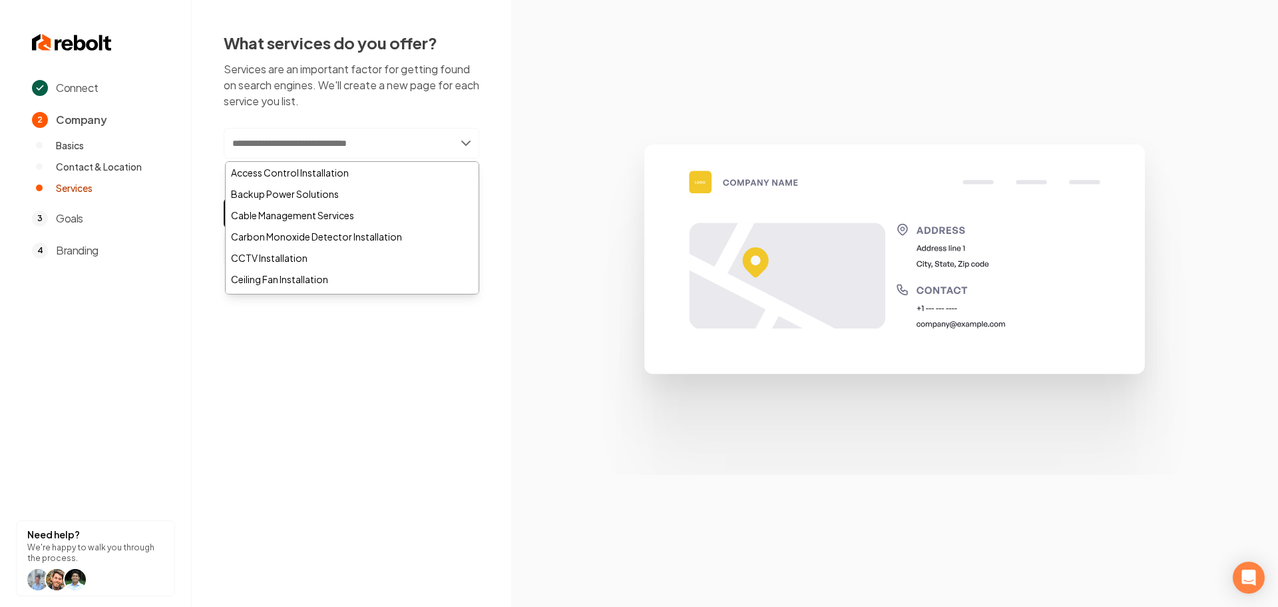
click at [343, 142] on input "text" at bounding box center [352, 143] width 256 height 31
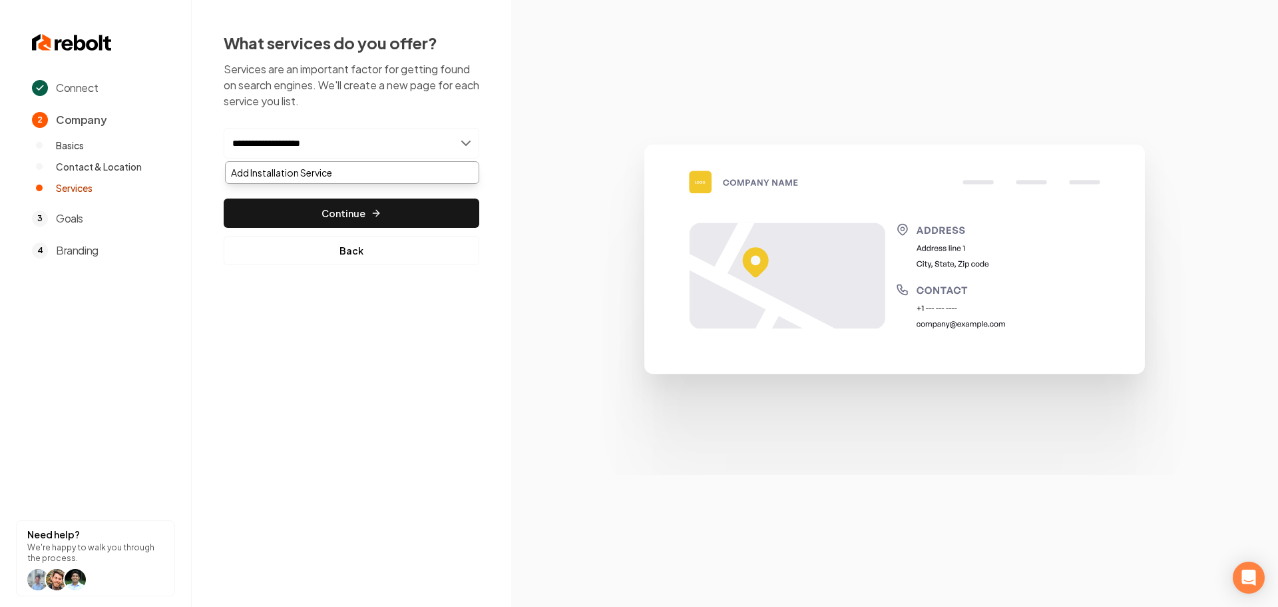
type input "**********"
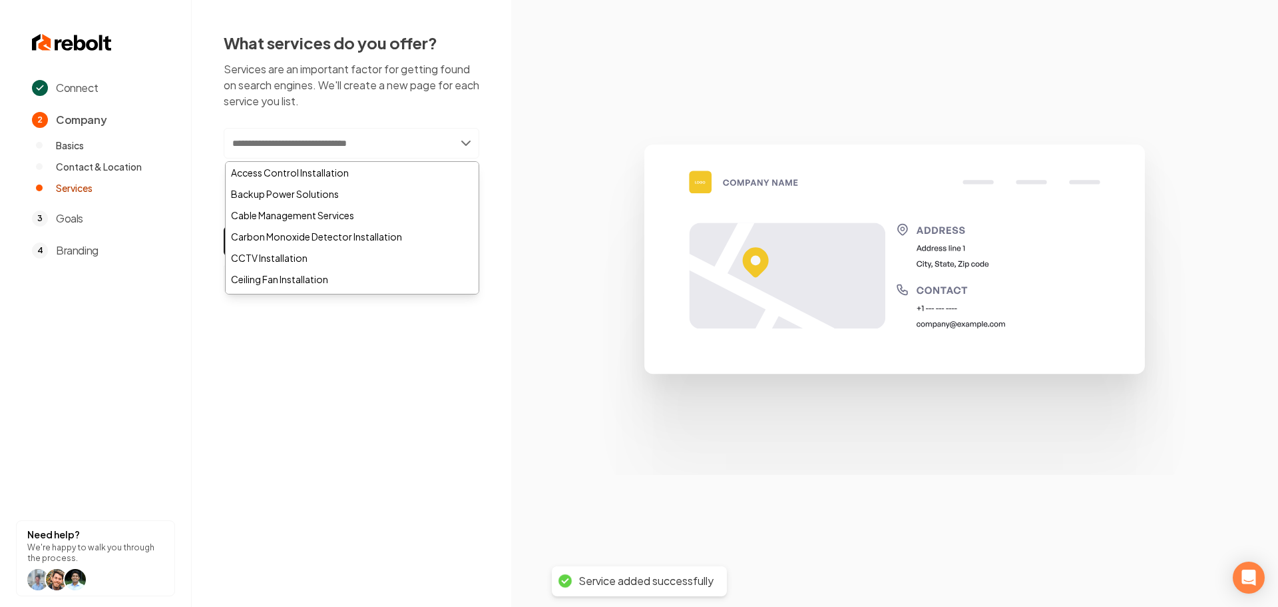
click at [351, 152] on input "text" at bounding box center [352, 143] width 256 height 31
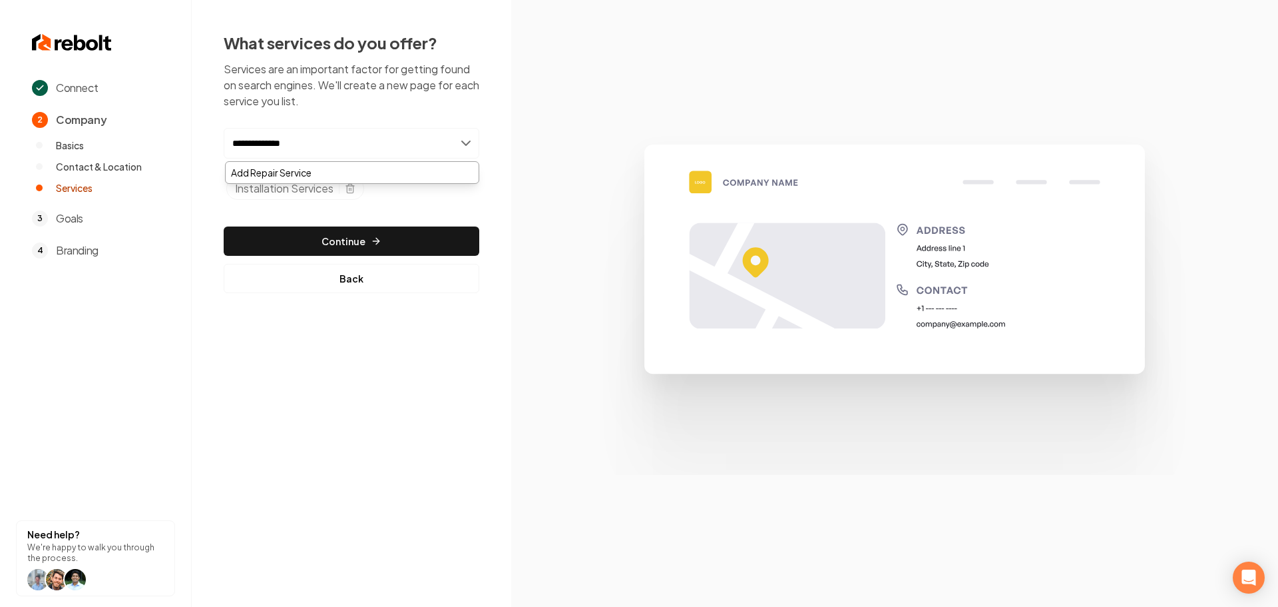
type input "**********"
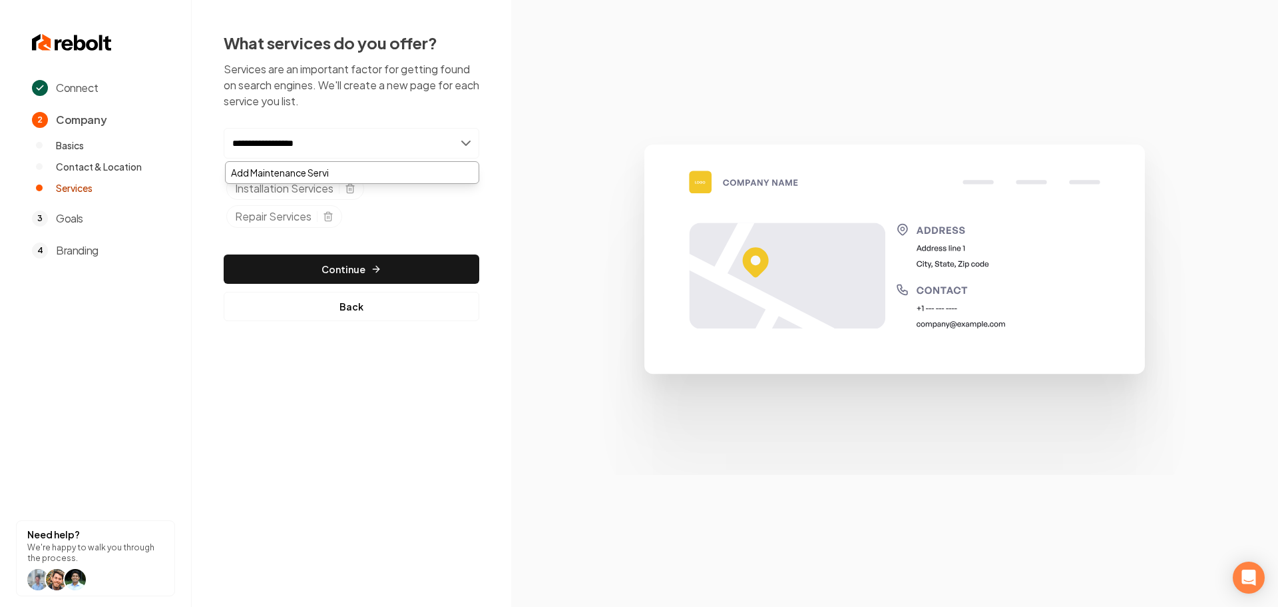
type input "**********"
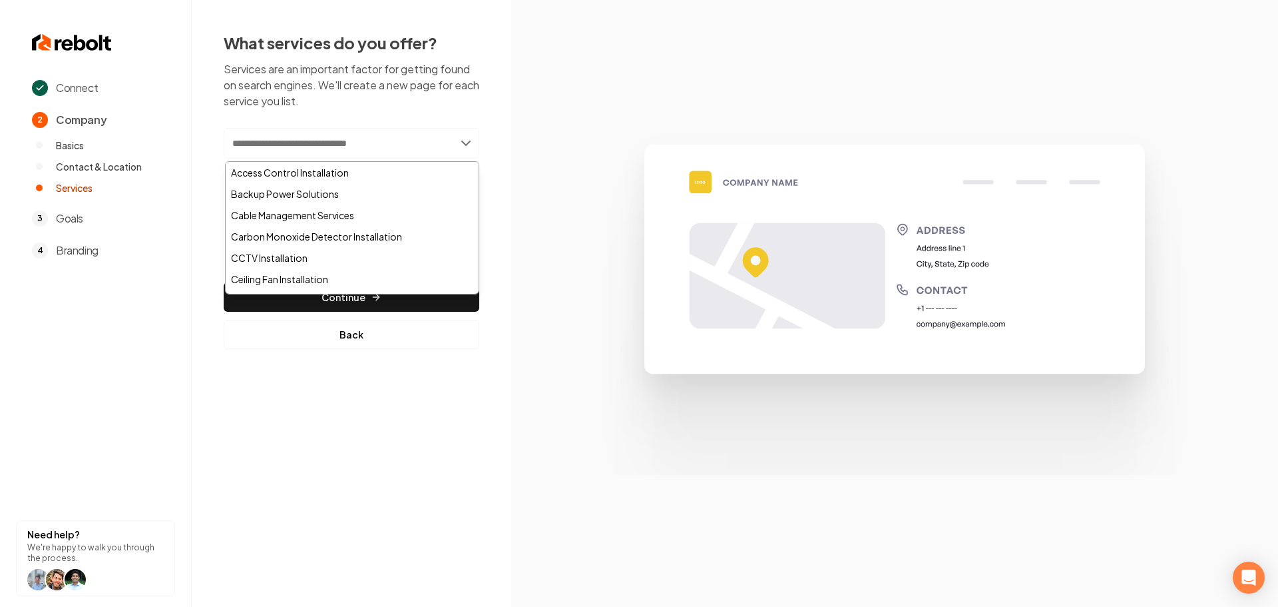
click at [500, 106] on div "What services do you offer? Services are an important factor for getting found …" at bounding box center [352, 190] width 320 height 381
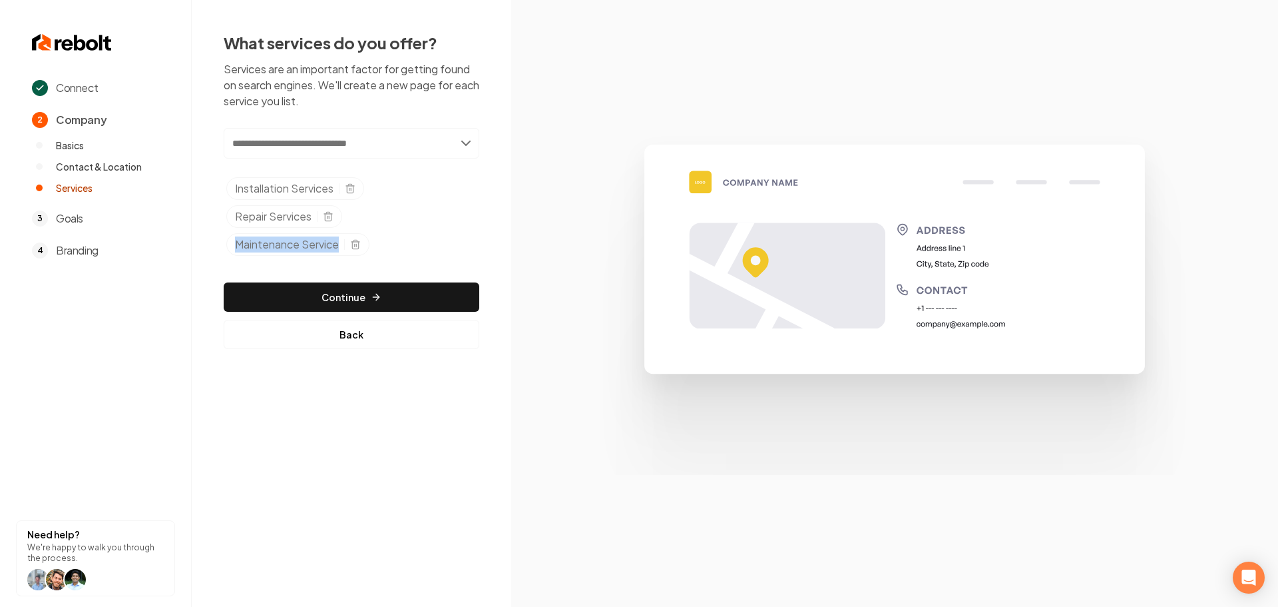
drag, startPoint x: 341, startPoint y: 250, endPoint x: 238, endPoint y: 254, distance: 102.6
click at [238, 254] on div "Maintenance Service" at bounding box center [297, 244] width 143 height 23
copy span "Maintenance Service"
click at [353, 244] on icon "Selected tags" at bounding box center [355, 244] width 11 height 11
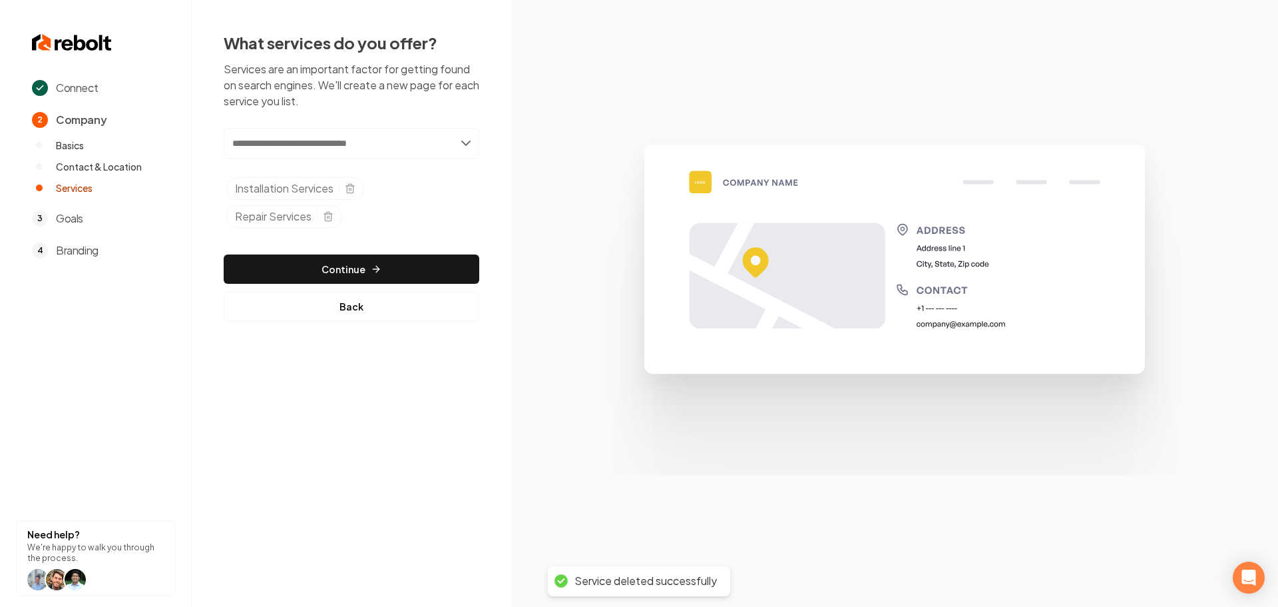
click at [375, 152] on input "text" at bounding box center [352, 143] width 256 height 31
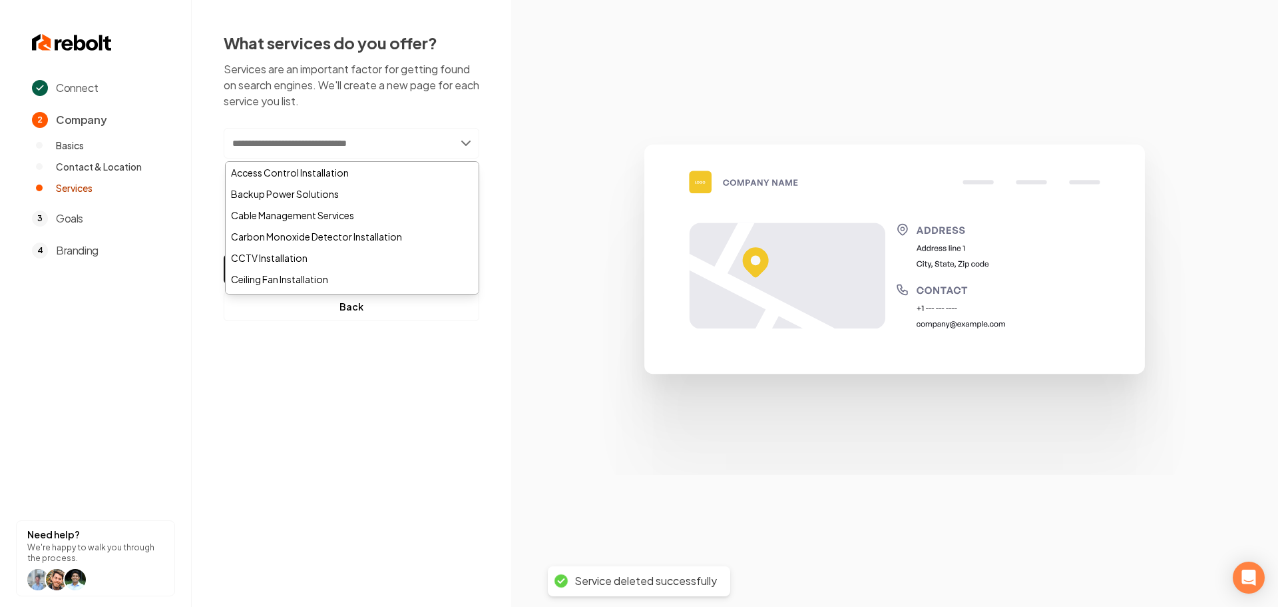
paste input "**********"
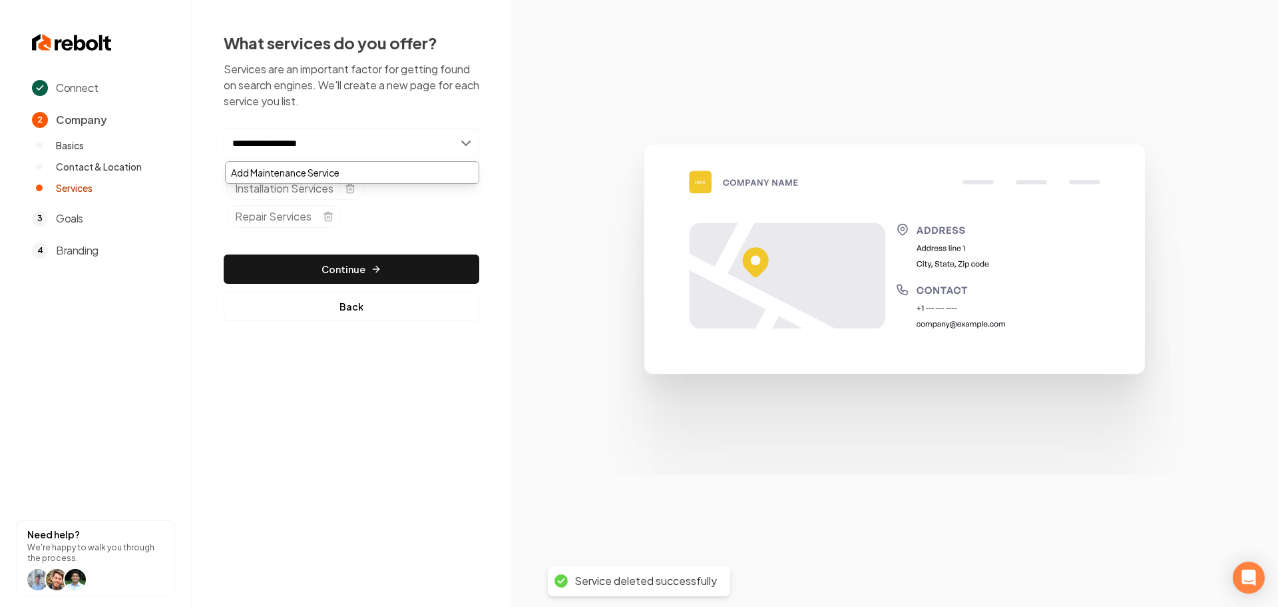
type input "**********"
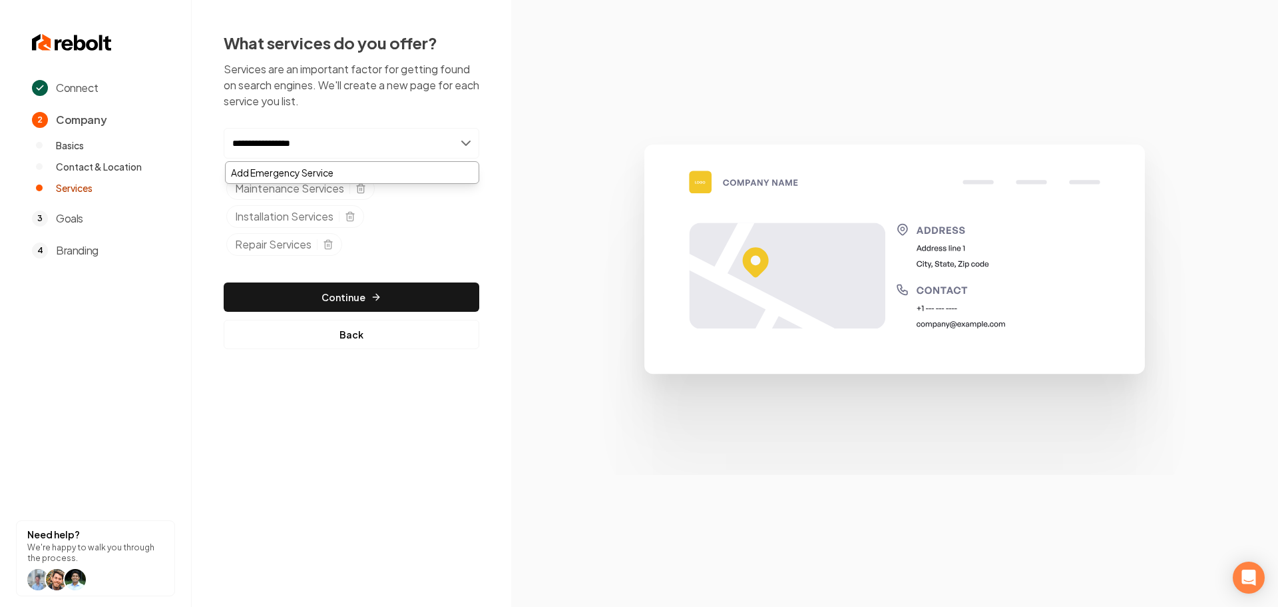
type input "**********"
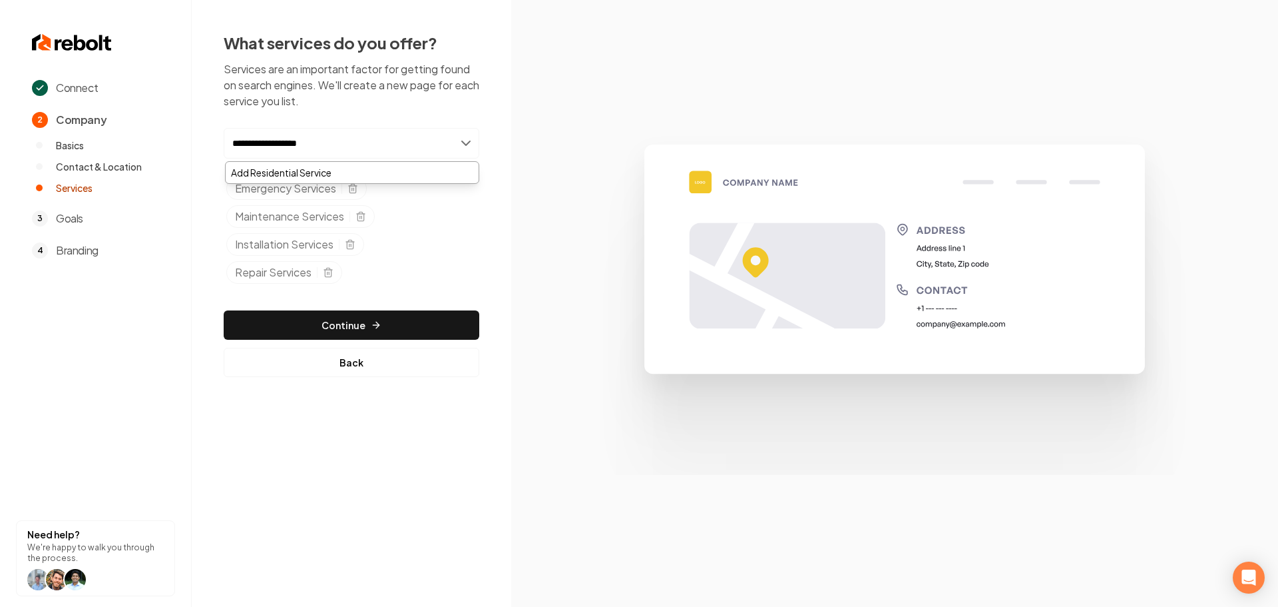
type input "**********"
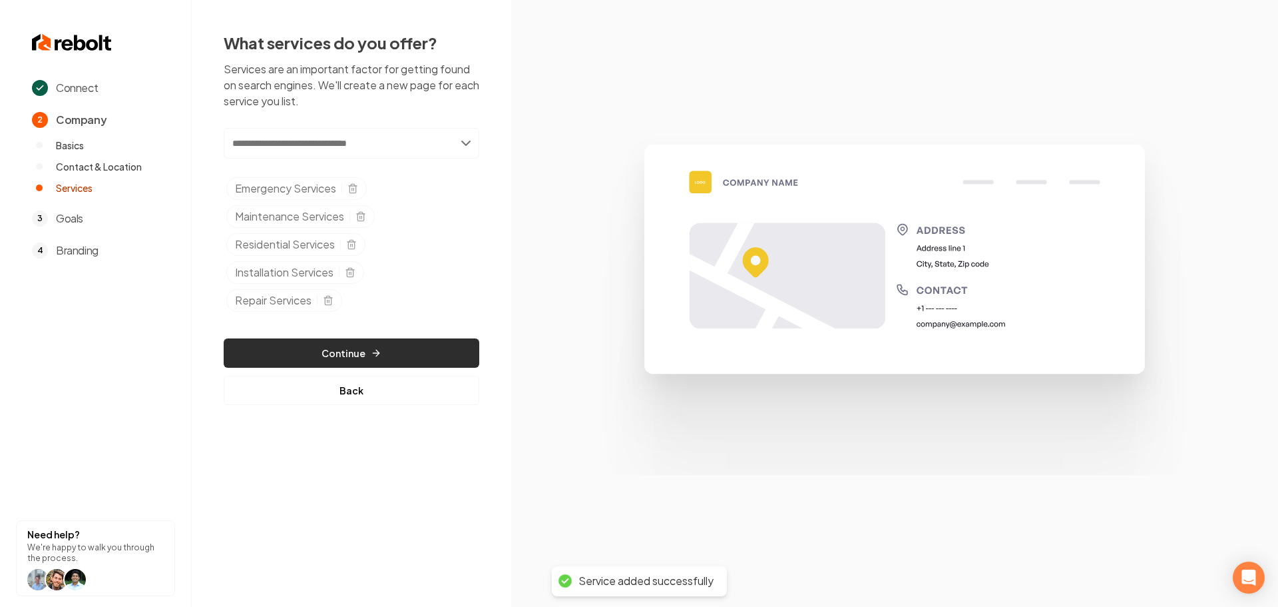
click at [360, 352] on button "Continue" at bounding box center [352, 352] width 256 height 29
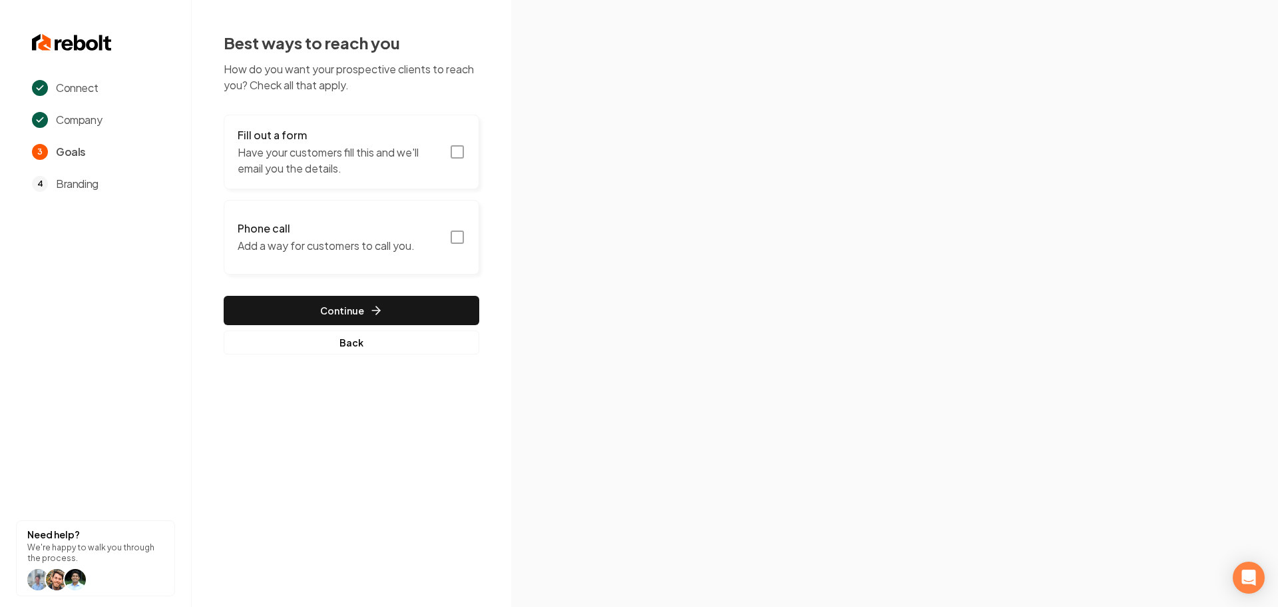
click at [459, 156] on icon "button" at bounding box center [457, 152] width 16 height 16
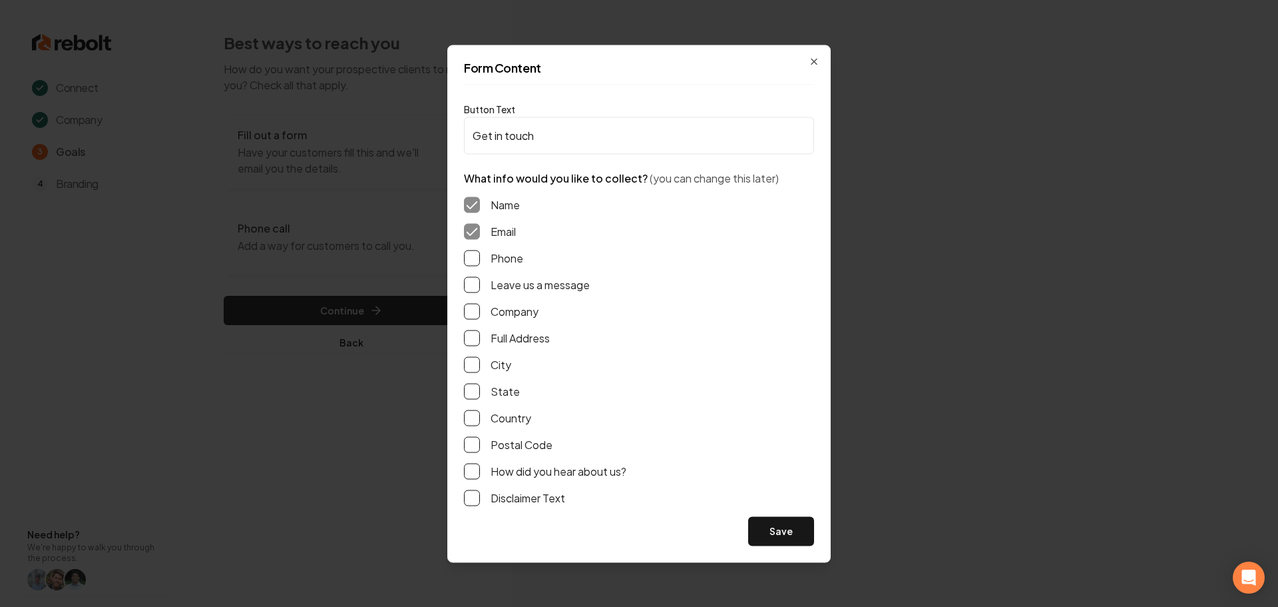
click at [475, 261] on button "Phone" at bounding box center [472, 258] width 16 height 16
click at [473, 274] on div "Name Email Phone Leave us a message Company Full Address City State Country Pos…" at bounding box center [639, 351] width 350 height 330
click at [475, 290] on button "Leave us a message" at bounding box center [472, 284] width 16 height 16
click at [473, 337] on button "Full Address" at bounding box center [472, 338] width 16 height 16
click at [769, 529] on button "Save" at bounding box center [781, 530] width 66 height 29
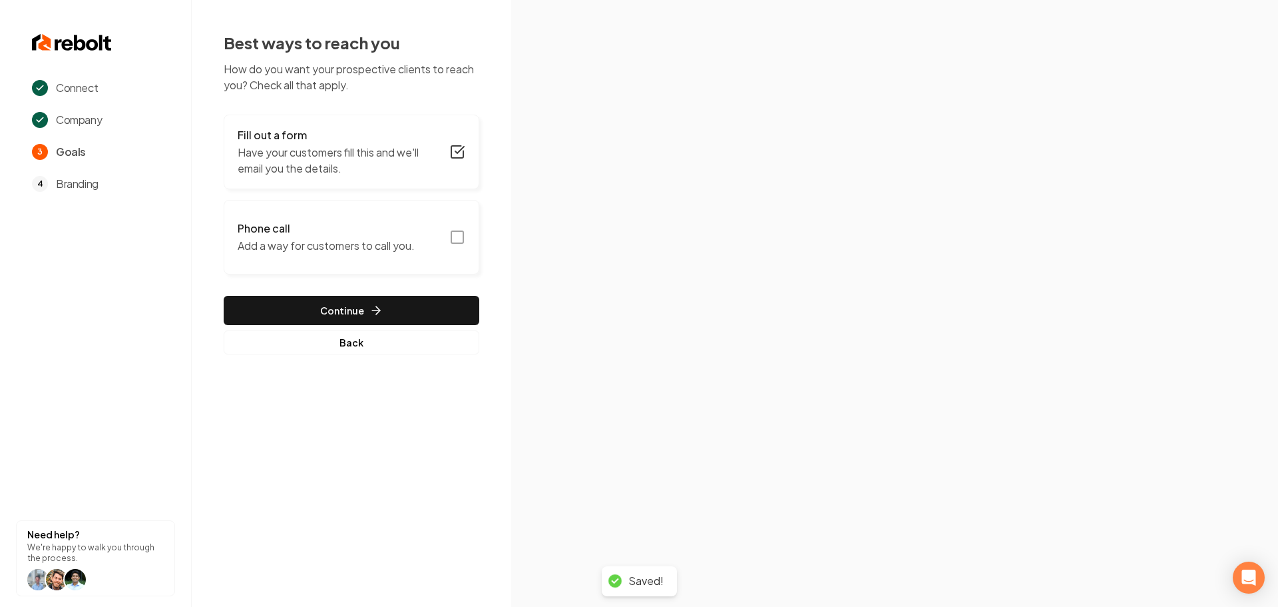
click at [463, 240] on rect "button" at bounding box center [457, 237] width 12 height 12
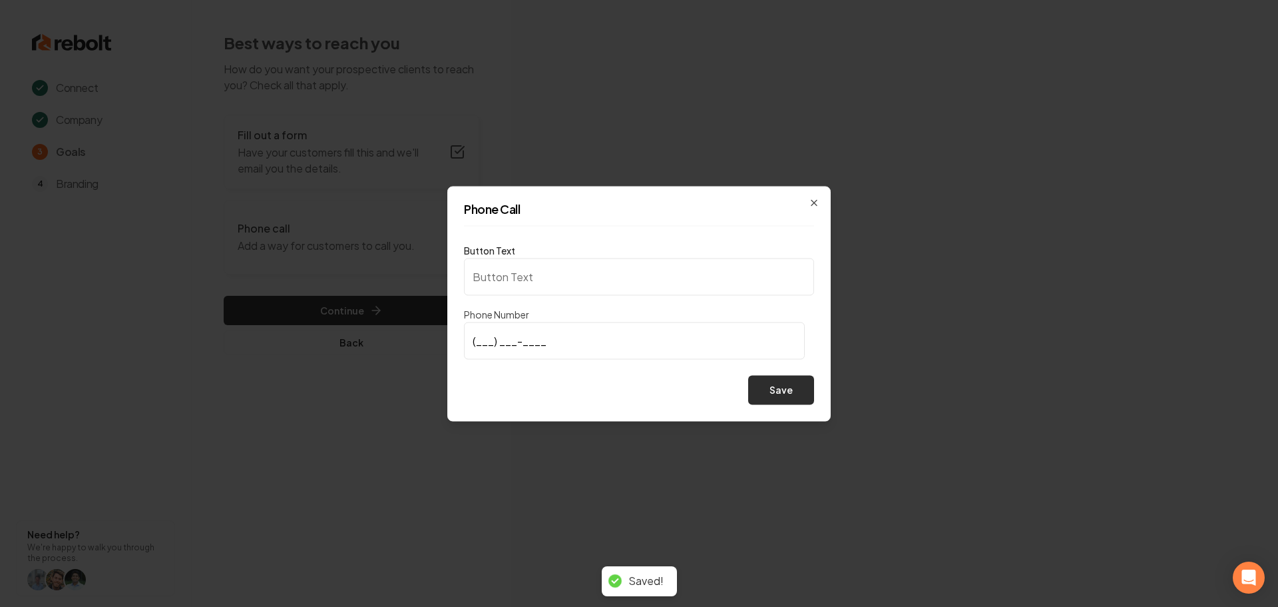
type input "Call us"
type input "(843) 687-5674"
click at [770, 403] on button "Save" at bounding box center [781, 389] width 66 height 29
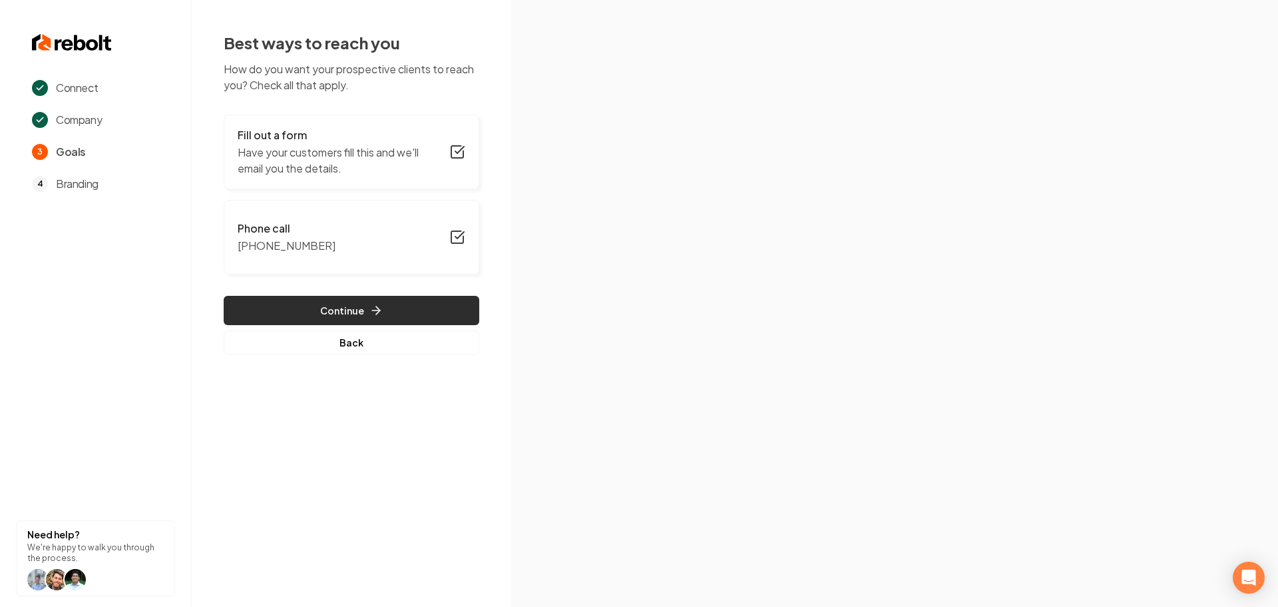
click at [377, 310] on icon "button" at bounding box center [376, 310] width 8 height 0
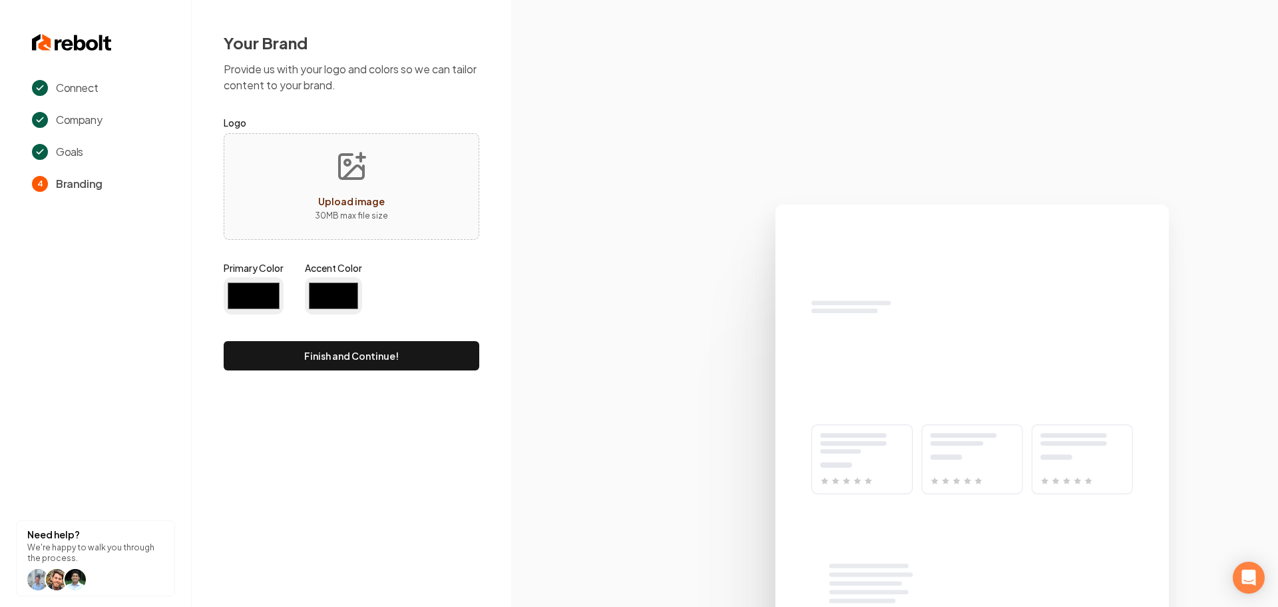
type input "#194d33"
type input "#70be00"
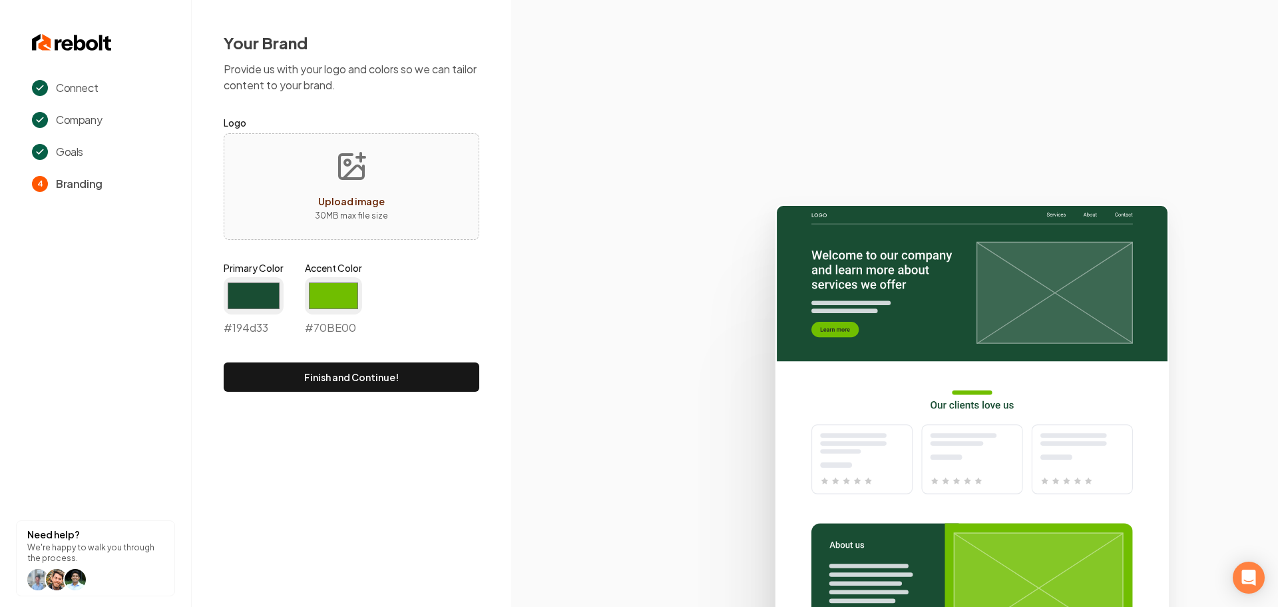
click at [344, 170] on icon "Upload image" at bounding box center [352, 166] width 32 height 32
type input "**********"
click at [262, 302] on input "#194d33" at bounding box center [254, 295] width 60 height 37
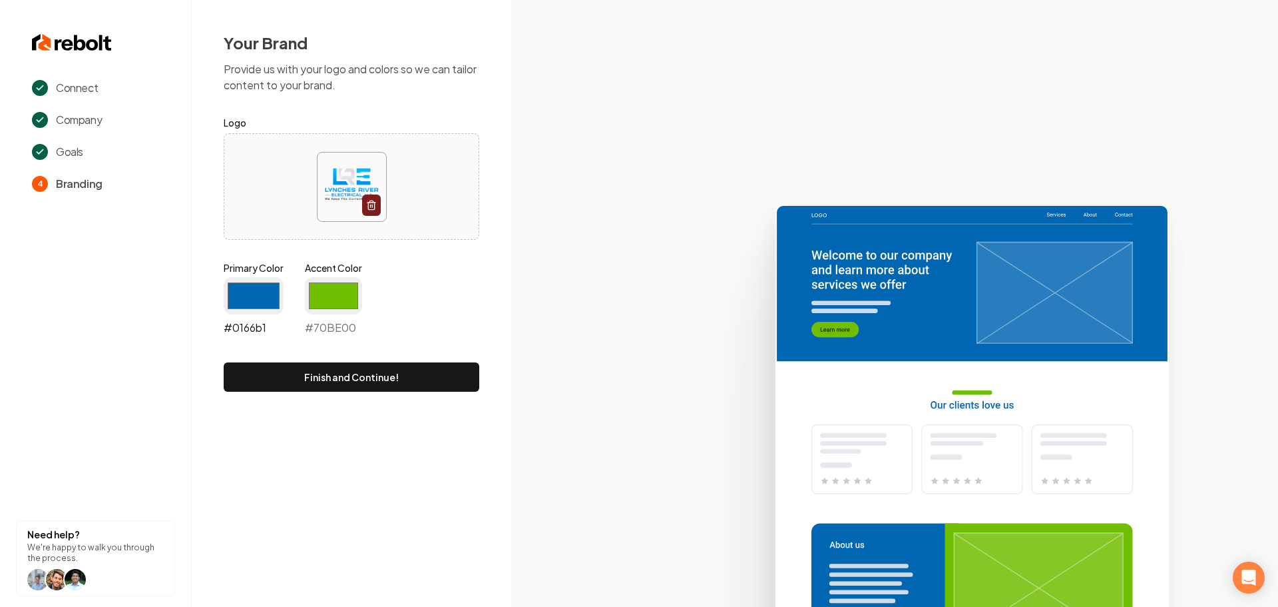
type input "#0166b1"
click at [325, 294] on input "#70be00" at bounding box center [333, 295] width 57 height 37
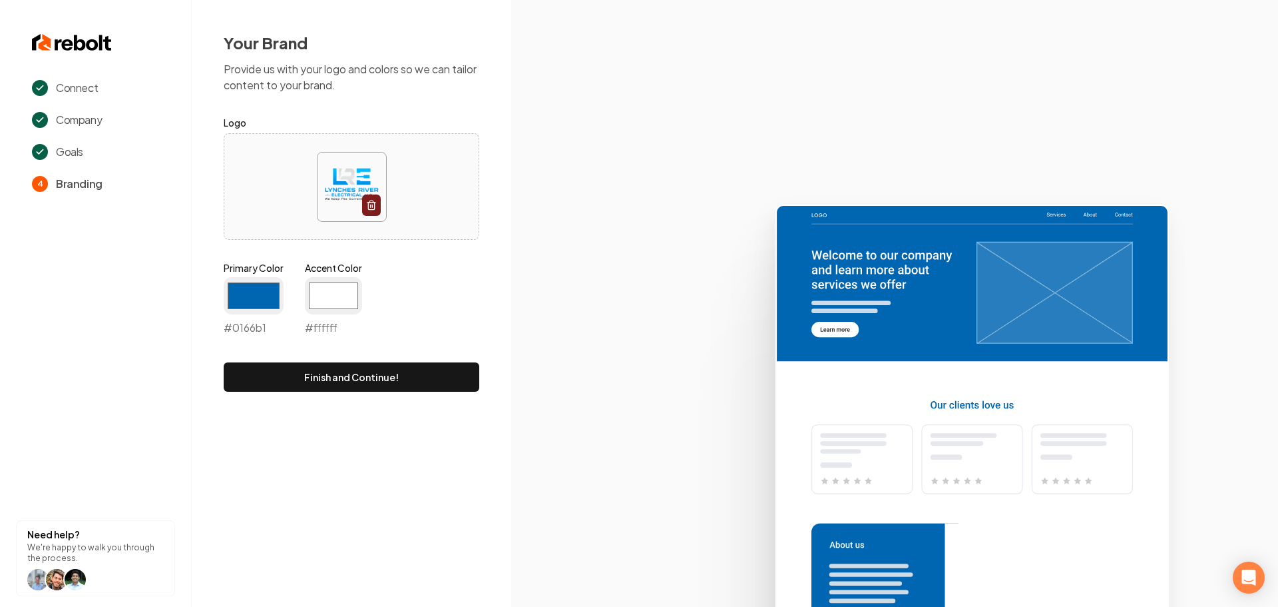
type input "#ffffff"
drag, startPoint x: 579, startPoint y: 307, endPoint x: 536, endPoint y: 322, distance: 45.7
click at [579, 307] on icon at bounding box center [894, 399] width 767 height 413
click at [416, 370] on button "Finish and Continue!" at bounding box center [352, 376] width 256 height 29
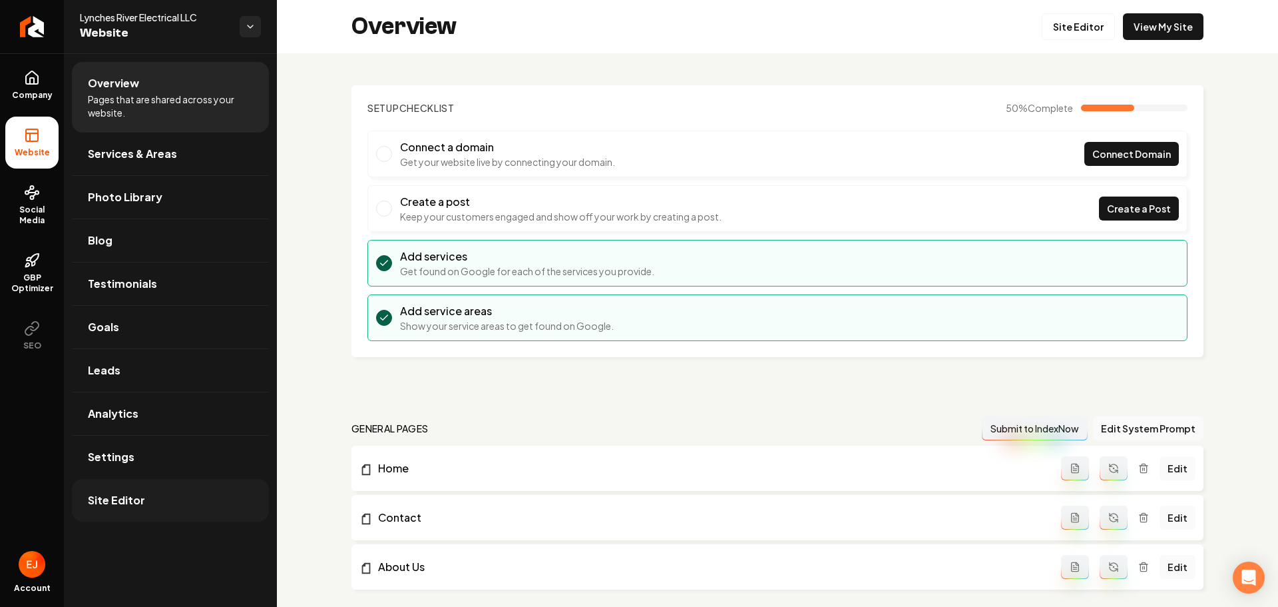
click at [126, 507] on span "Site Editor" at bounding box center [116, 500] width 57 height 16
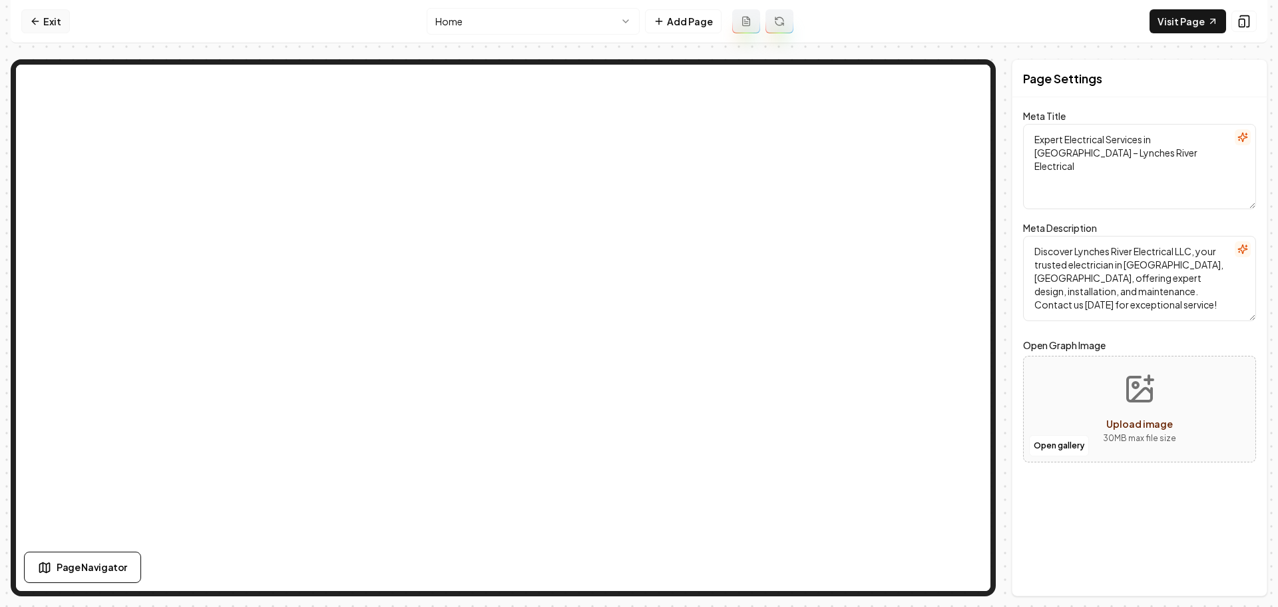
click at [46, 20] on link "Exit" at bounding box center [45, 21] width 49 height 24
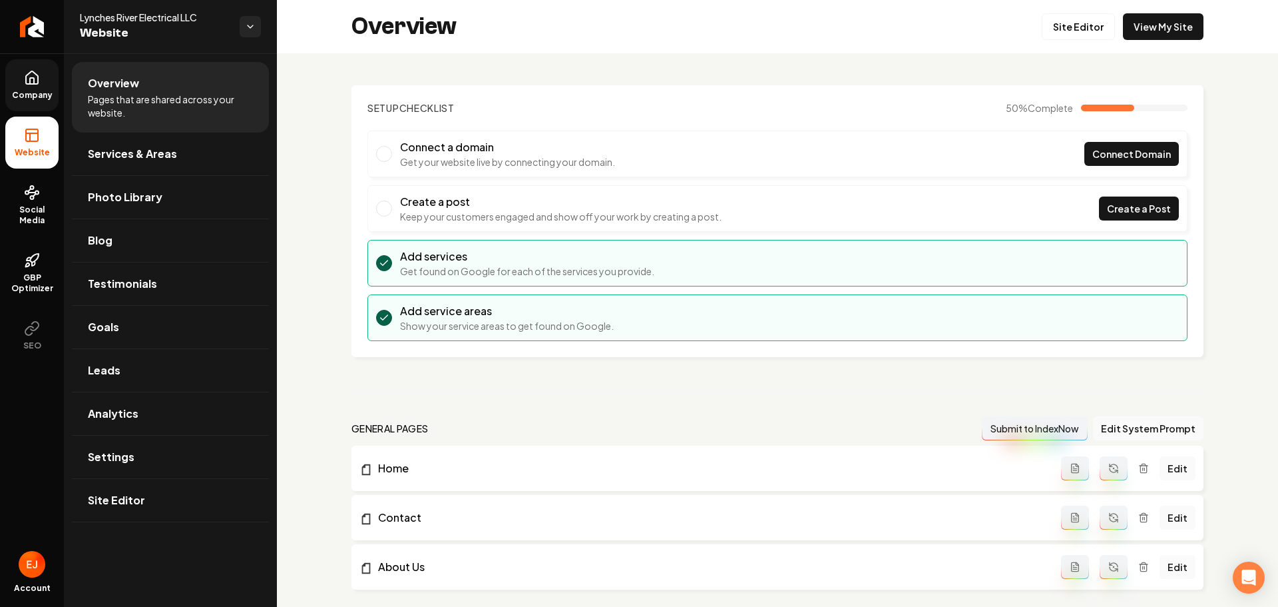
click at [53, 75] on link "Company" at bounding box center [31, 85] width 53 height 52
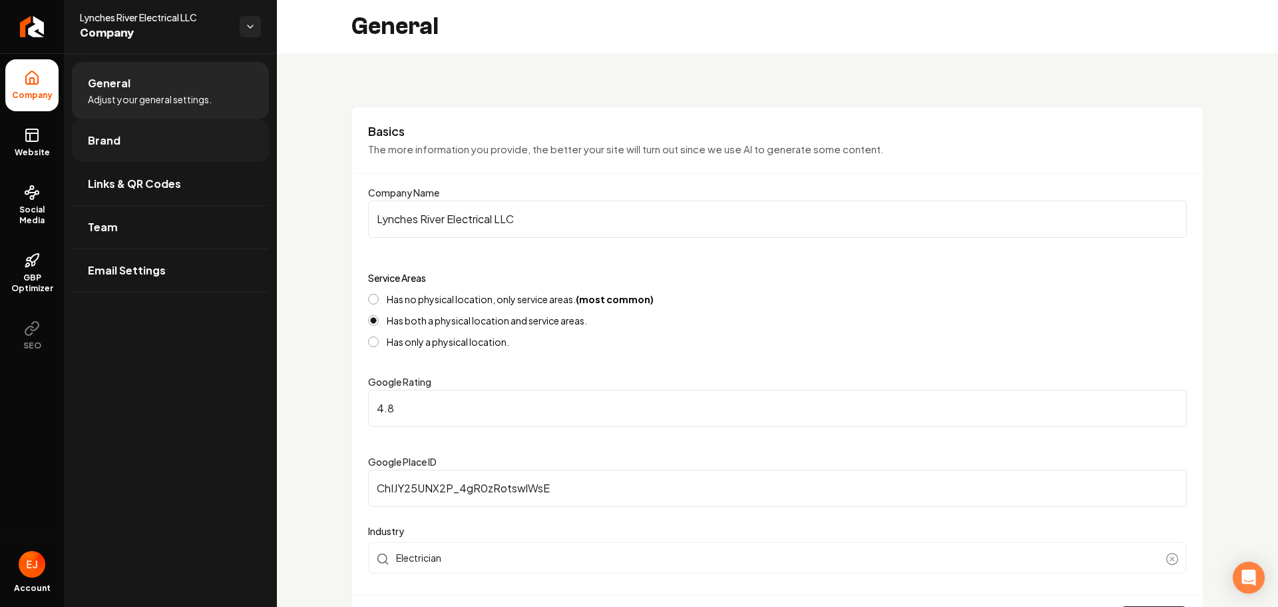
click at [128, 142] on link "Brand" at bounding box center [170, 140] width 197 height 43
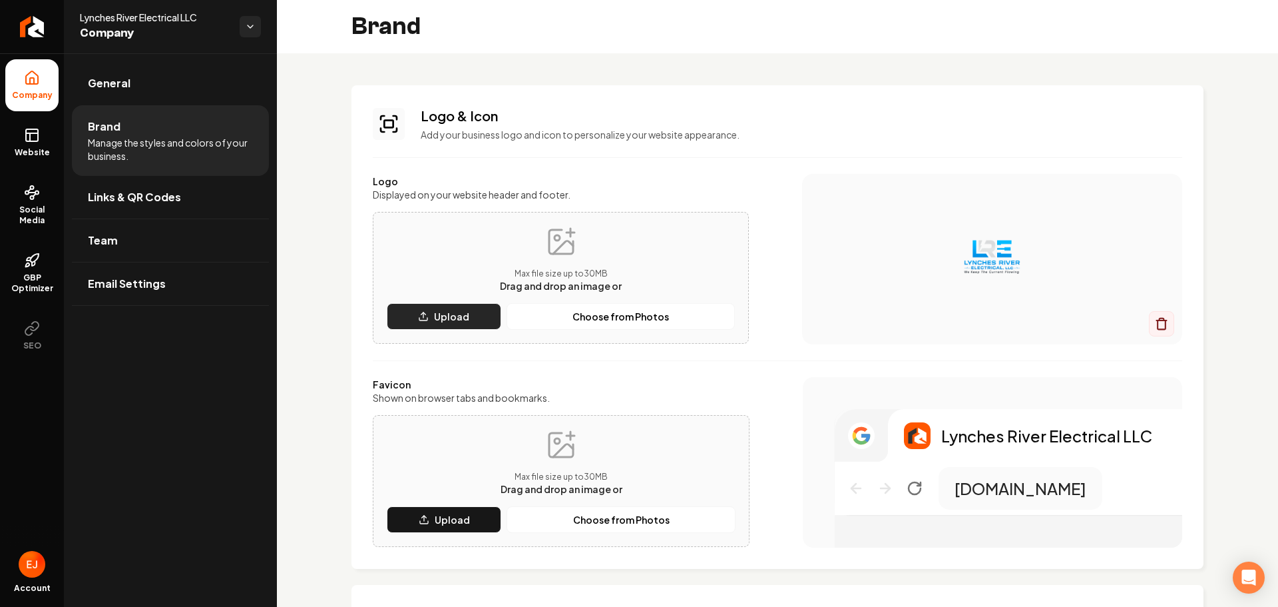
click at [479, 321] on button "Upload" at bounding box center [444, 316] width 115 height 27
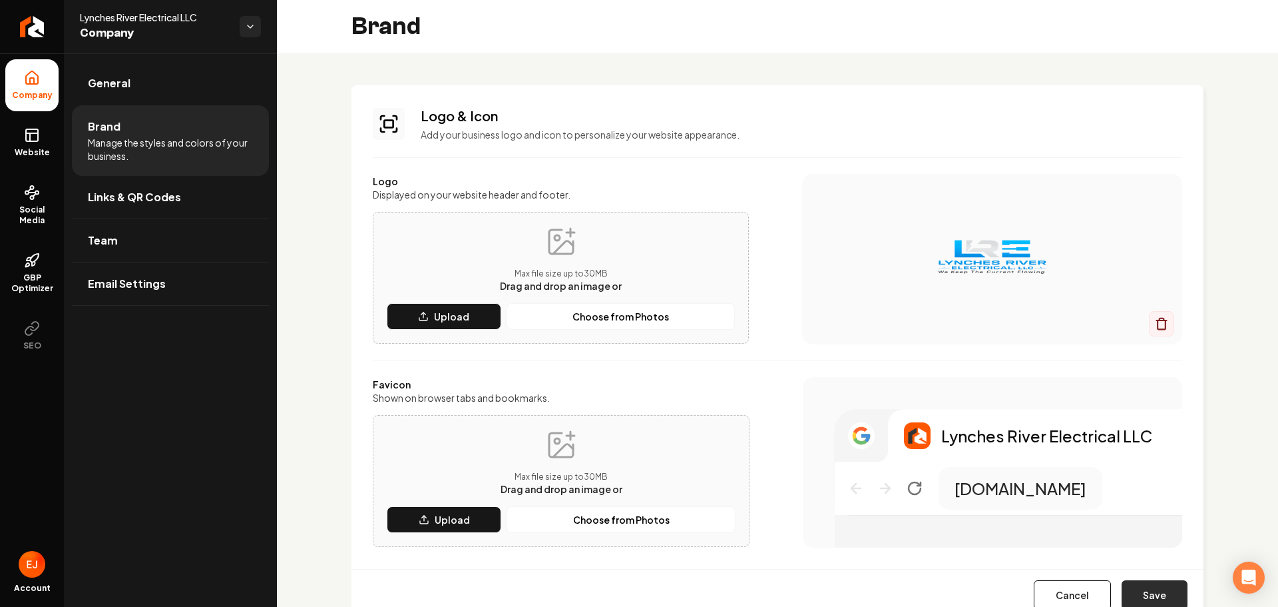
click at [1144, 587] on button "Save" at bounding box center [1155, 594] width 66 height 29
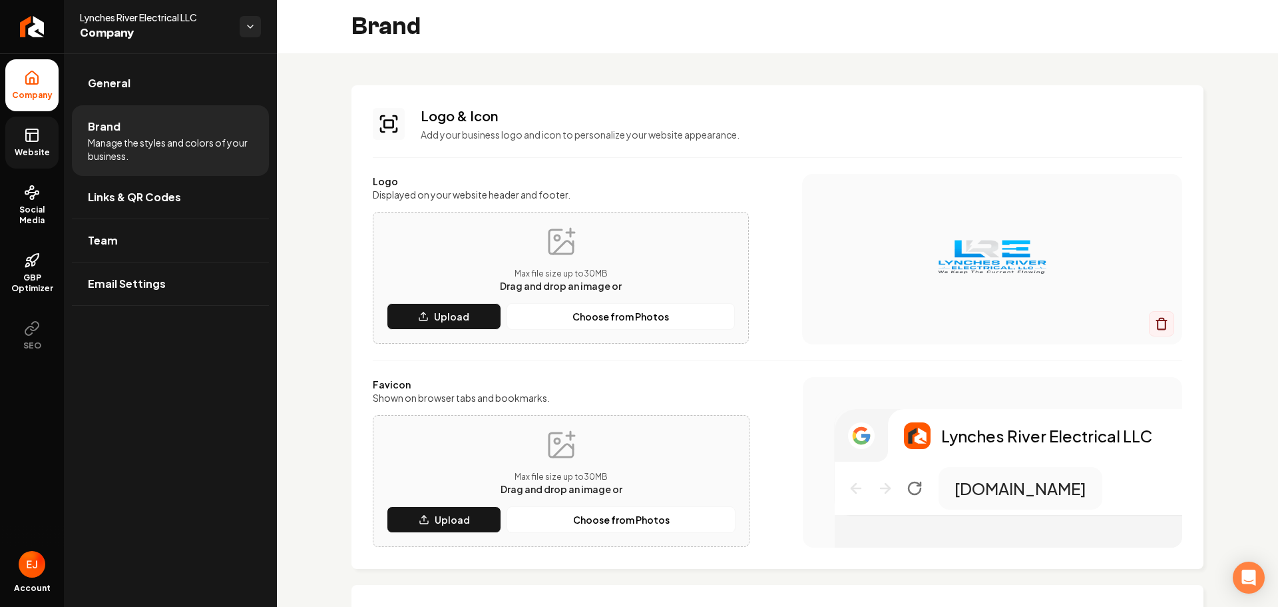
click at [25, 146] on link "Website" at bounding box center [31, 143] width 53 height 52
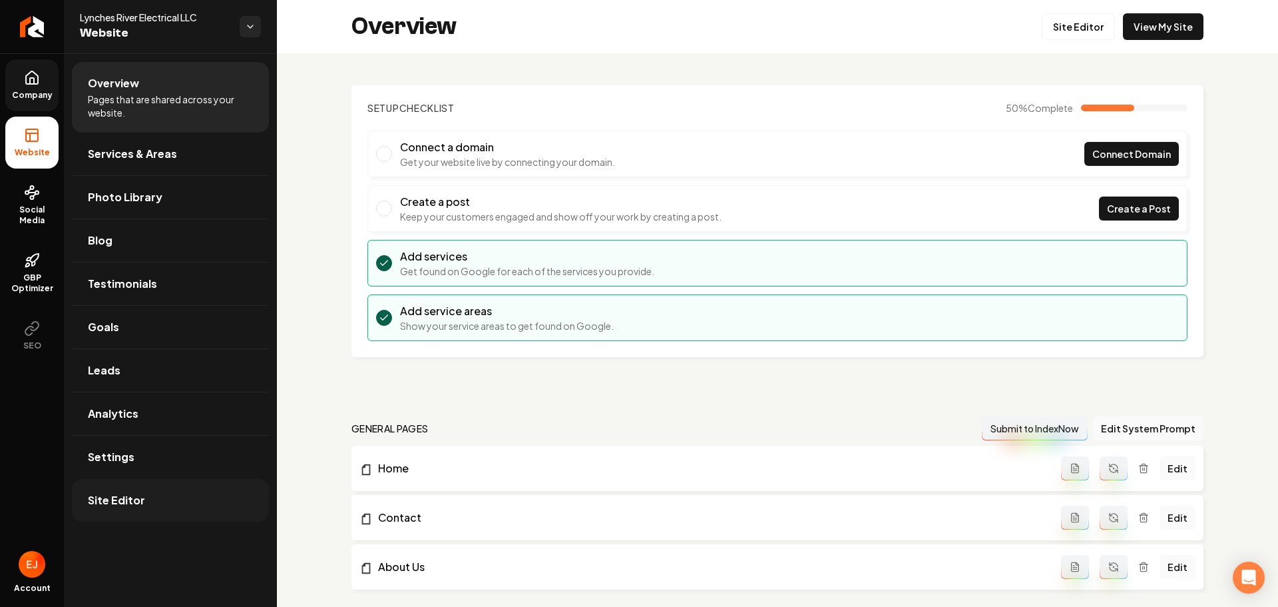
click at [117, 509] on link "Site Editor" at bounding box center [170, 500] width 197 height 43
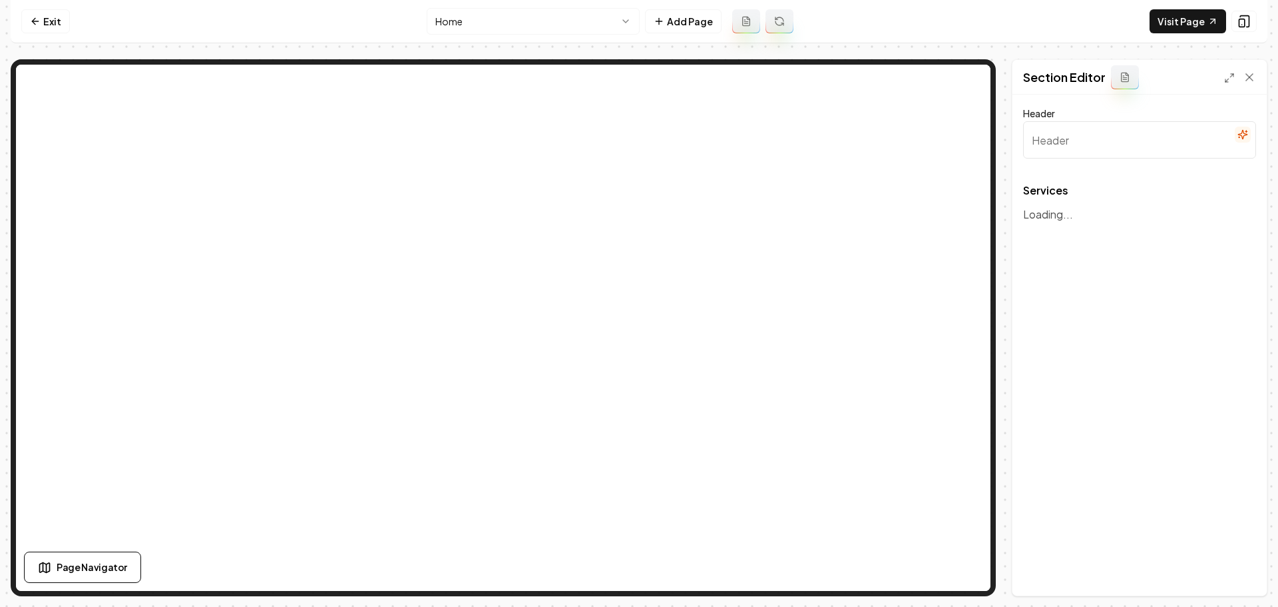
type input "Our Expert Electrical Services"
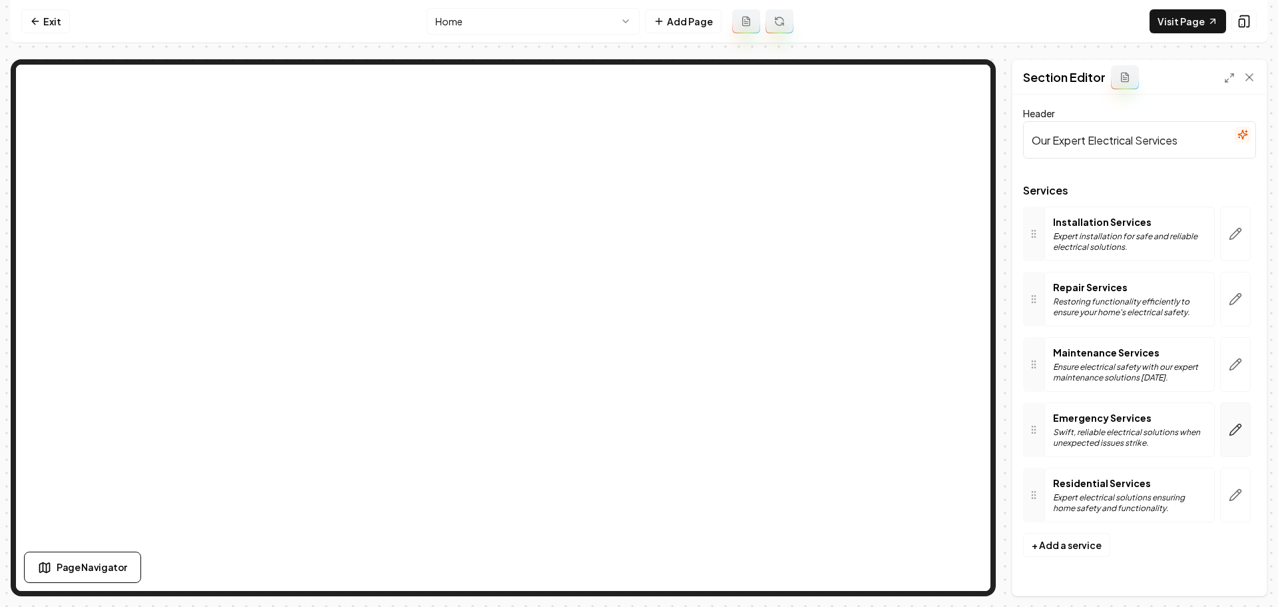
click at [1234, 428] on icon "button" at bounding box center [1235, 429] width 11 height 11
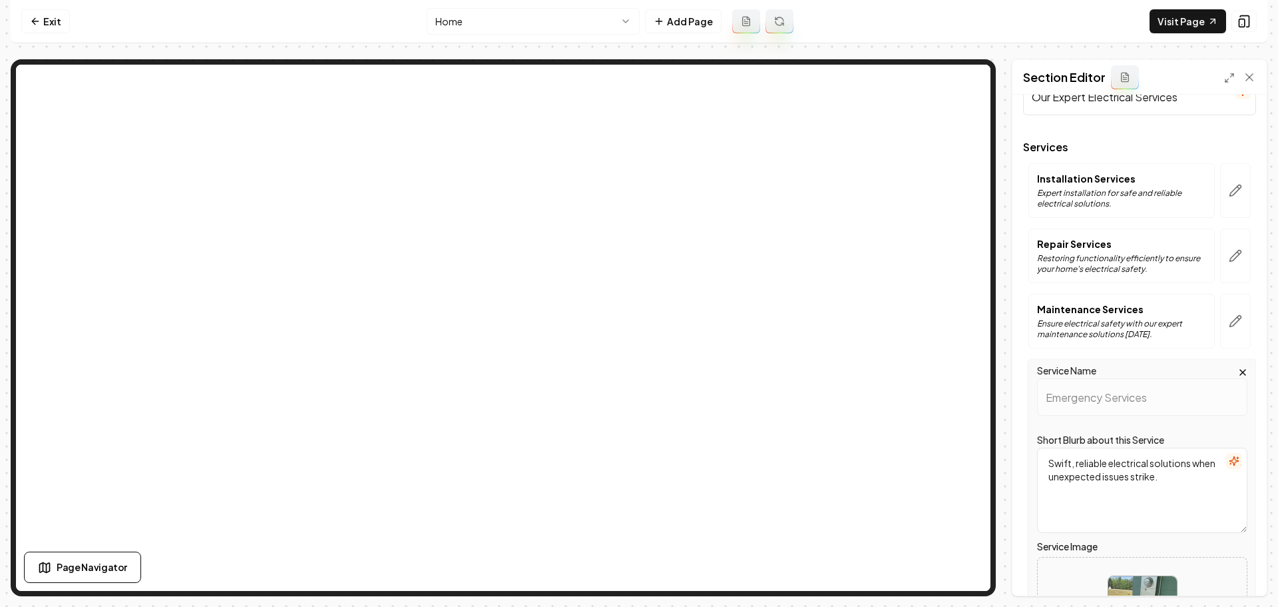
scroll to position [266, 0]
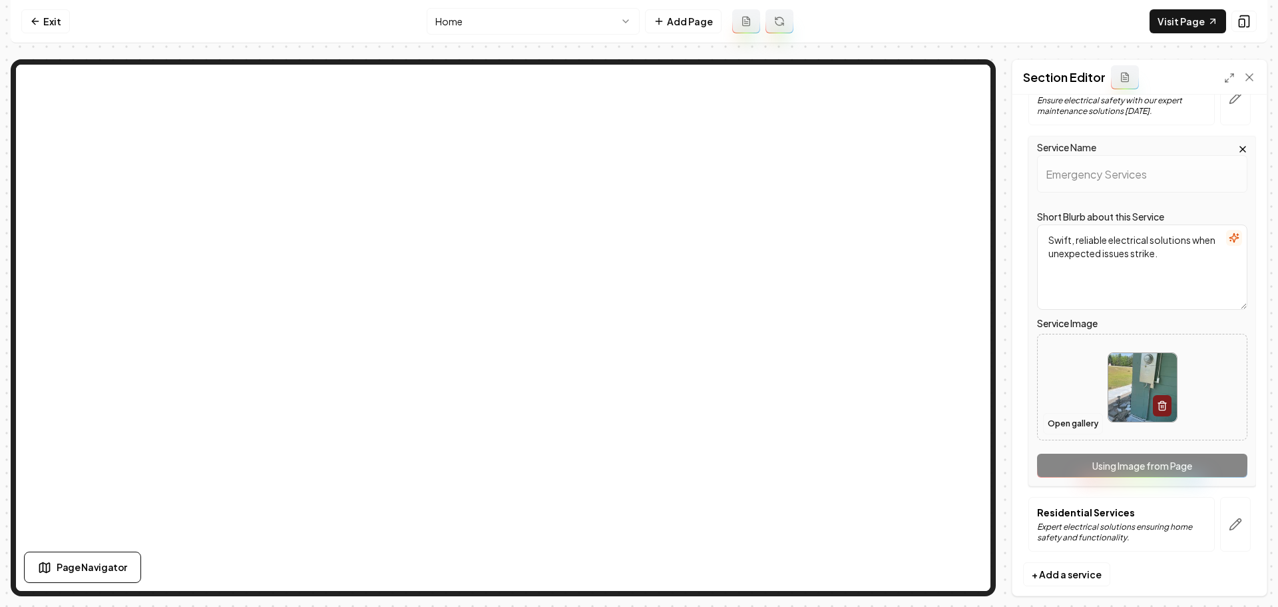
click at [1081, 425] on button "Open gallery" at bounding box center [1073, 423] width 60 height 21
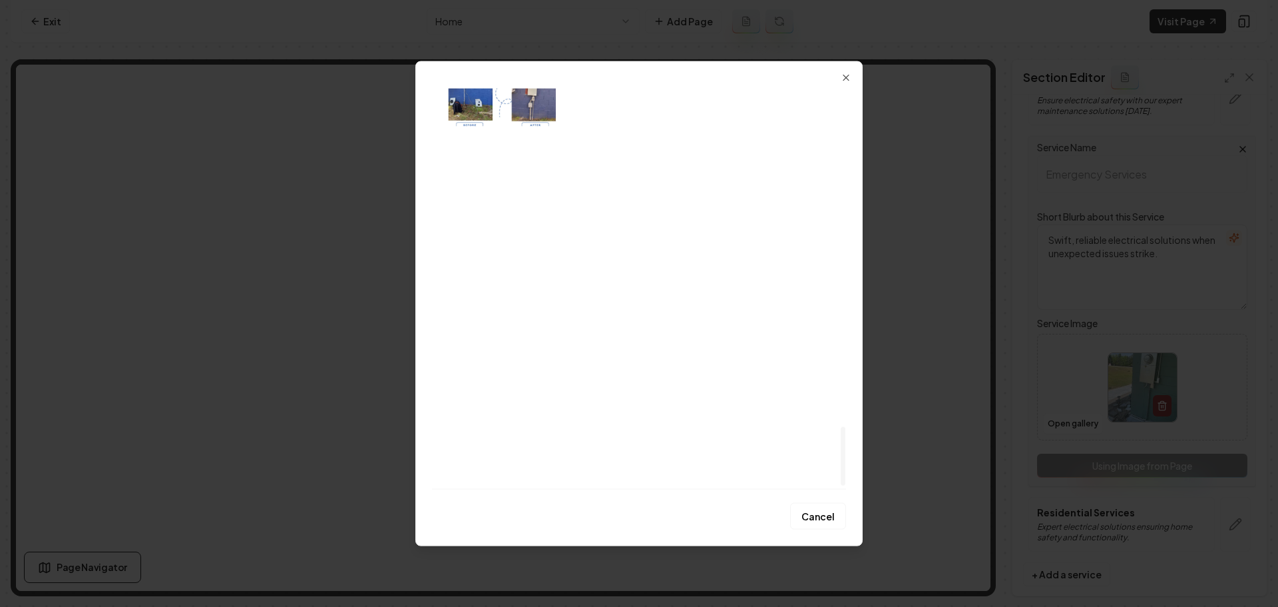
scroll to position [2321, 0]
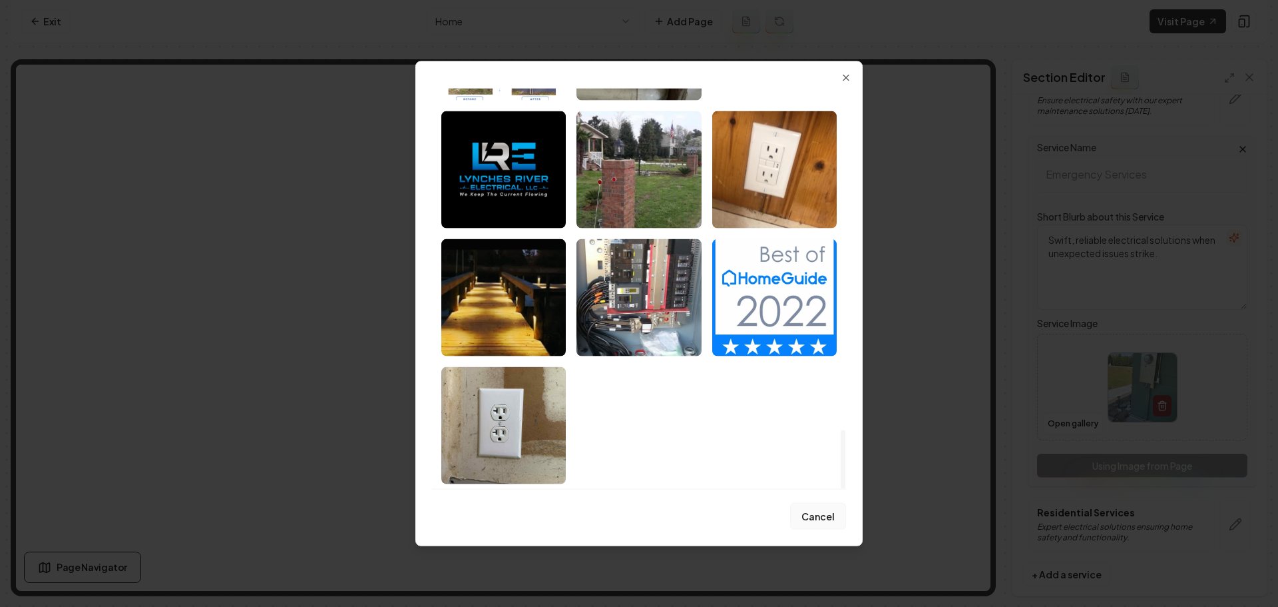
click at [809, 514] on button "Cancel" at bounding box center [818, 516] width 56 height 27
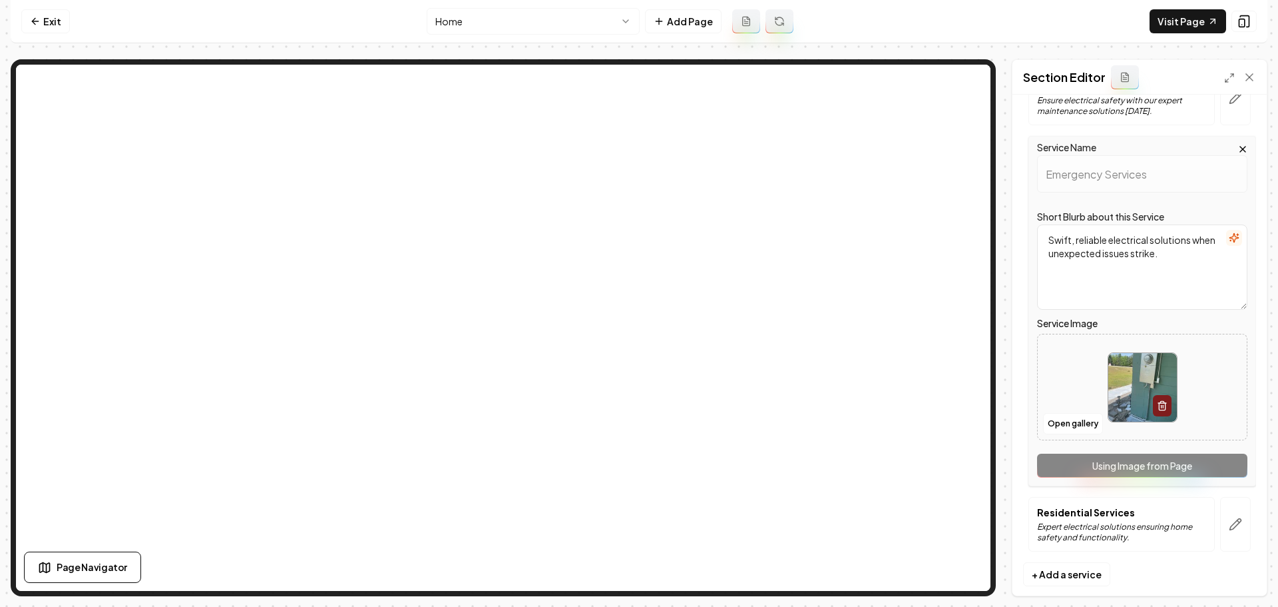
click at [1137, 392] on img at bounding box center [1142, 387] width 69 height 69
type input "**********"
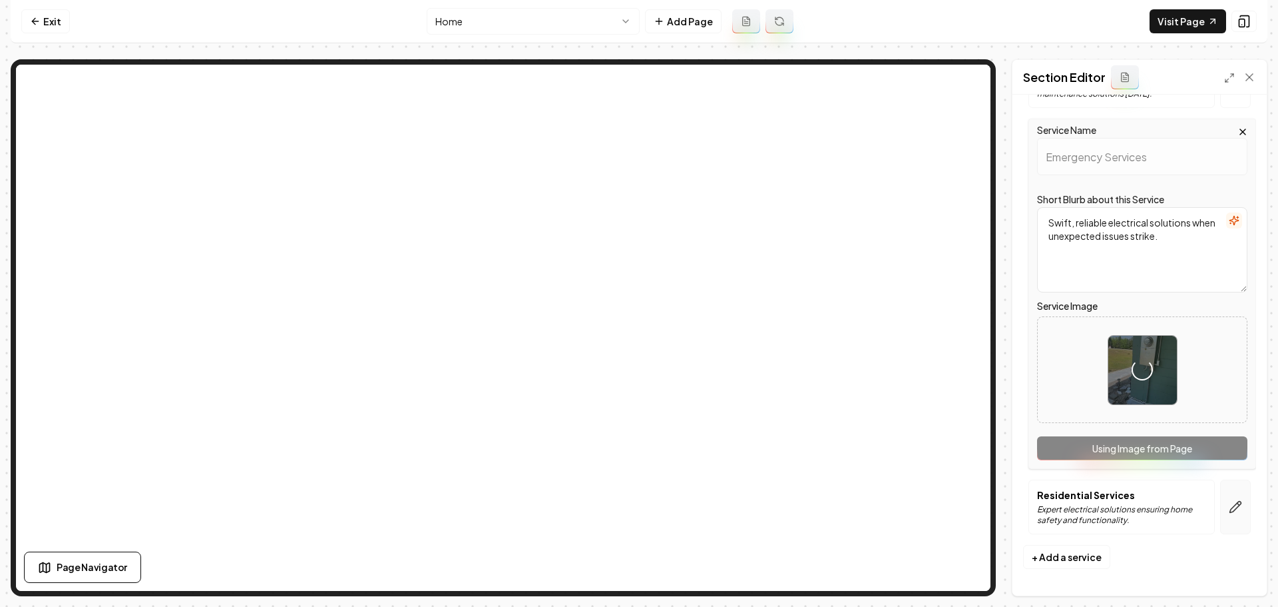
click at [1229, 510] on icon "button" at bounding box center [1235, 506] width 13 height 13
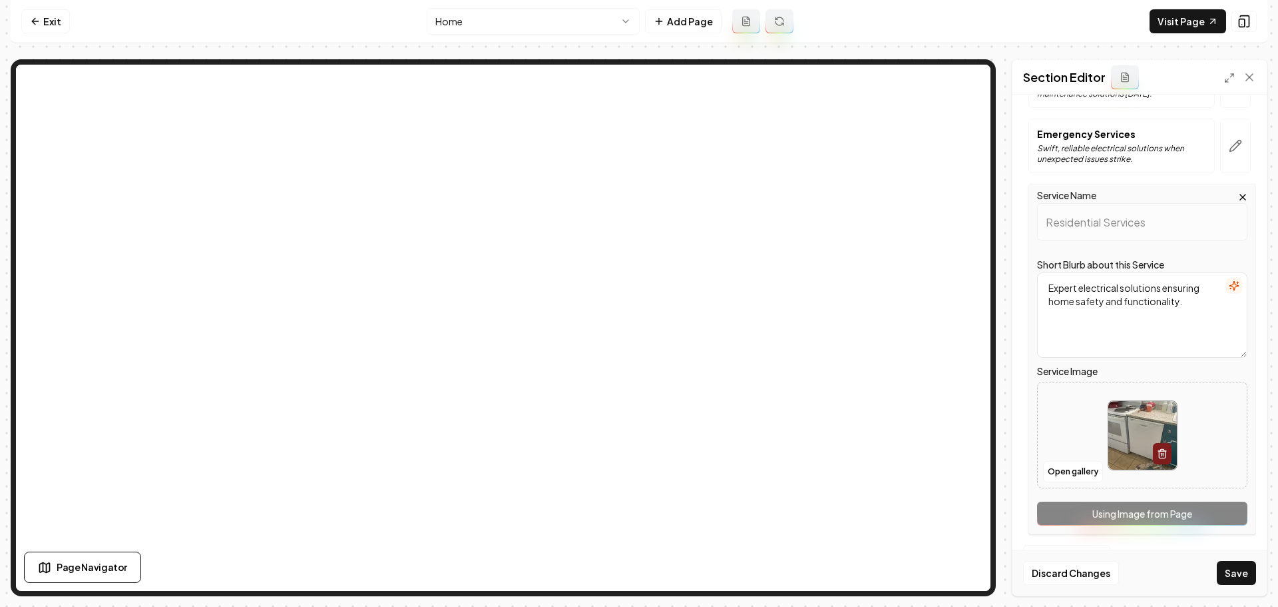
click at [1131, 433] on img at bounding box center [1142, 435] width 69 height 69
type input "**********"
click at [1232, 577] on button "Save" at bounding box center [1236, 573] width 39 height 24
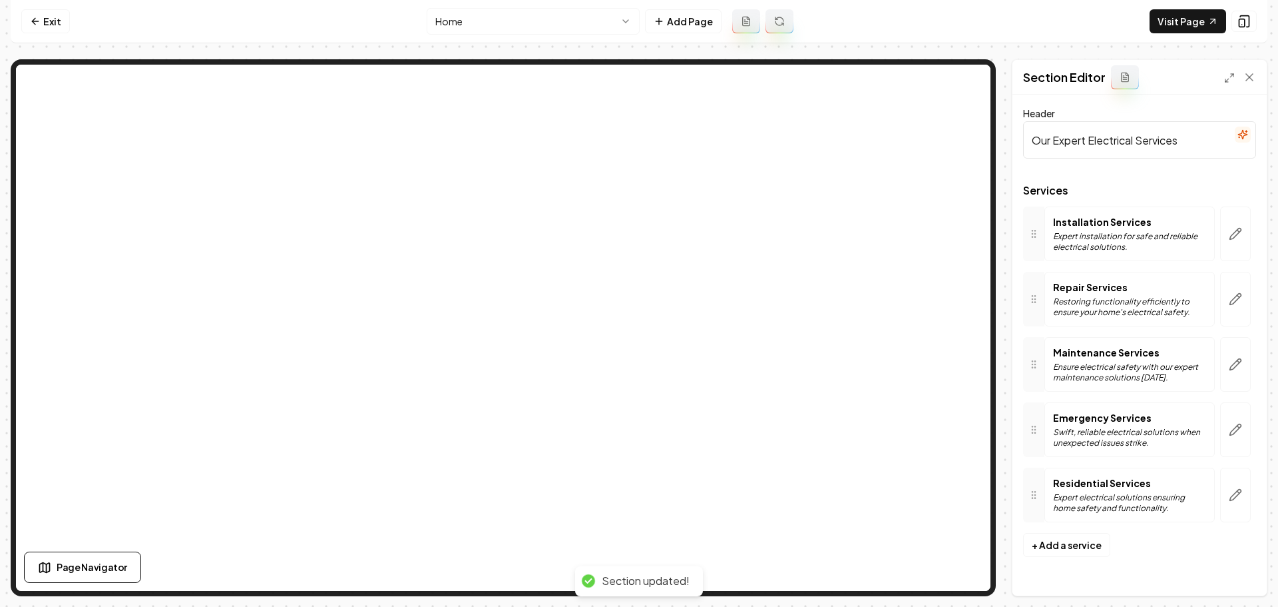
scroll to position [0, 0]
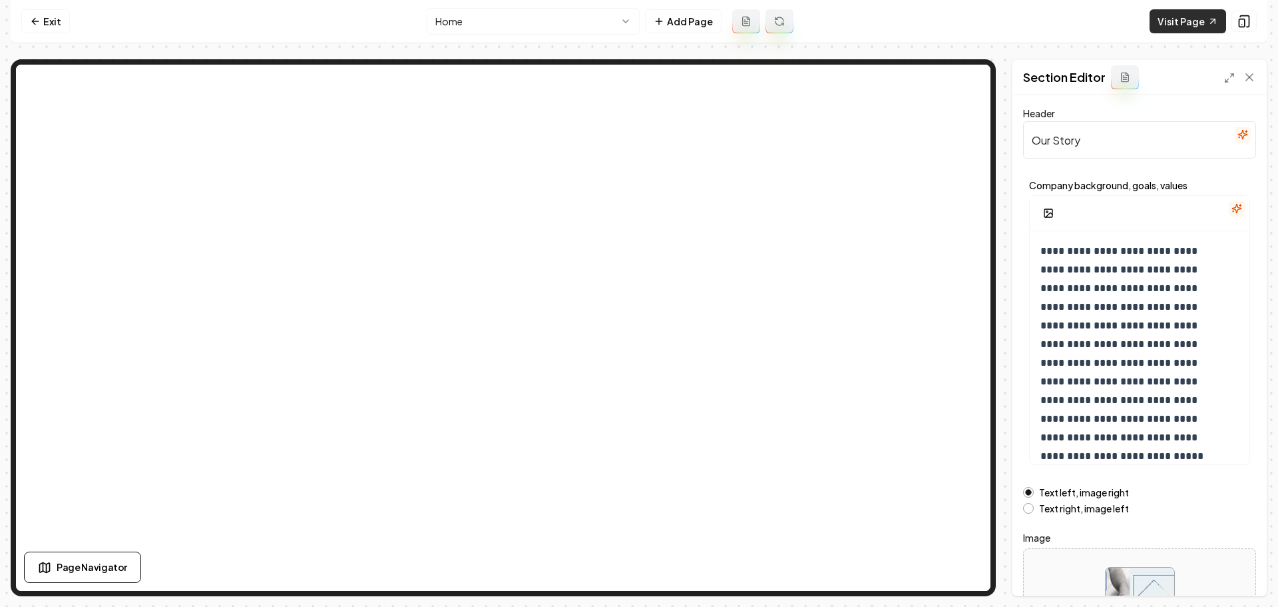
click at [1199, 19] on link "Visit Page" at bounding box center [1188, 21] width 77 height 24
click at [31, 19] on icon at bounding box center [35, 21] width 11 height 11
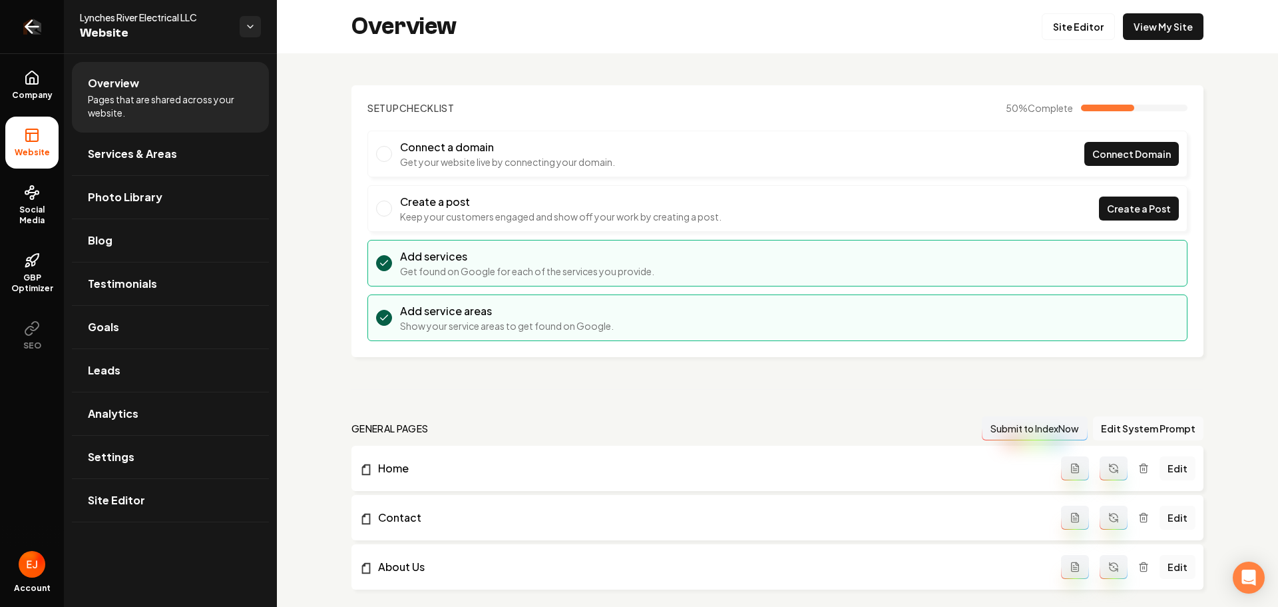
click at [16, 31] on link "Return to dashboard" at bounding box center [32, 26] width 64 height 53
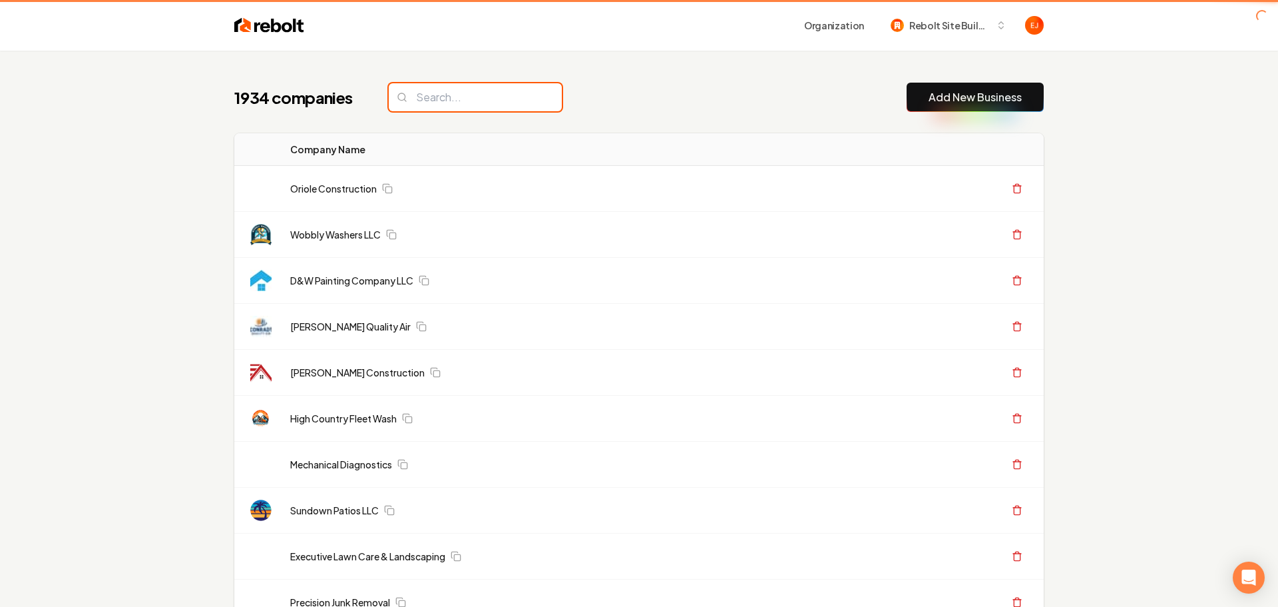
click at [447, 106] on input "search" at bounding box center [475, 97] width 173 height 28
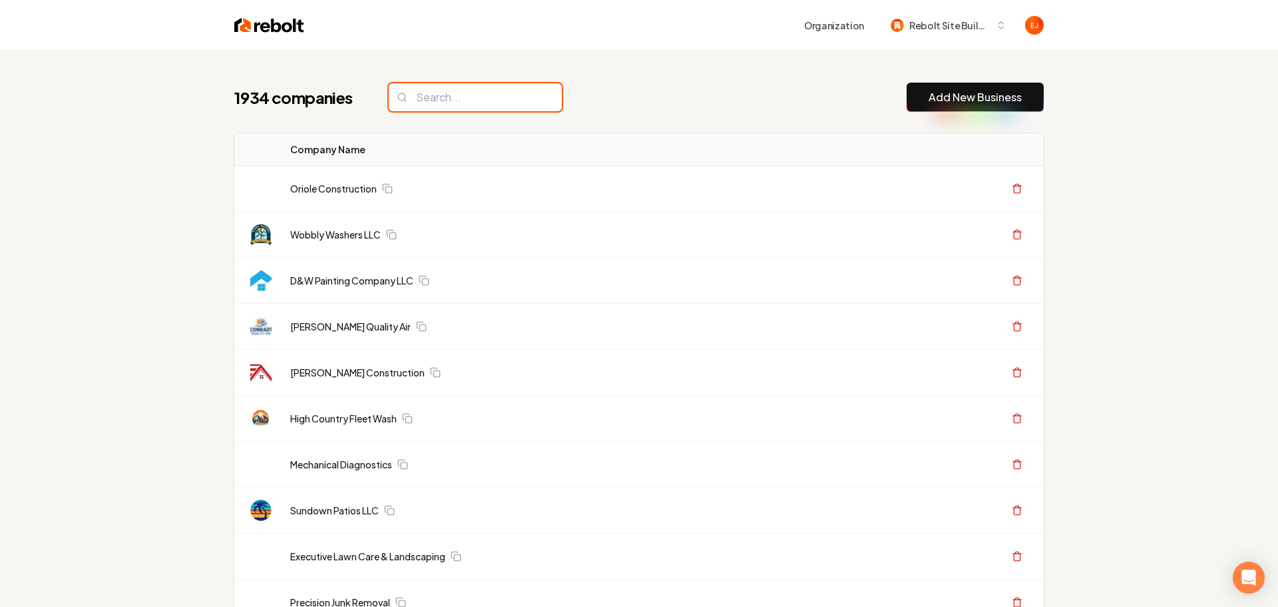
click at [447, 103] on input "search" at bounding box center [475, 97] width 173 height 28
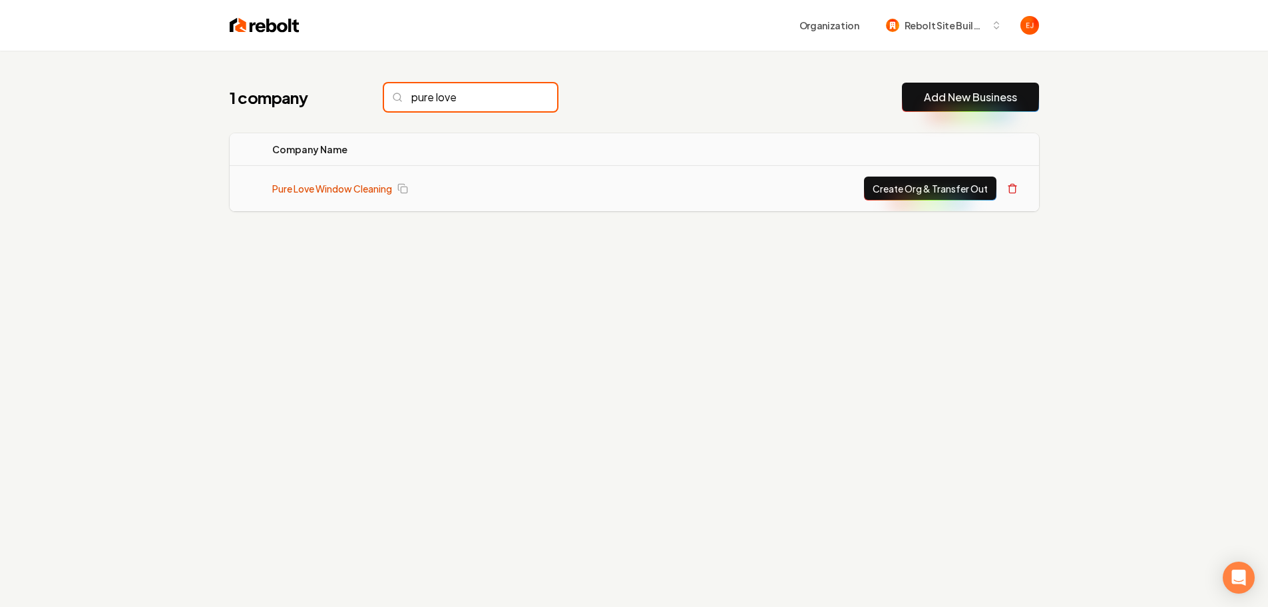
type input "pure love"
click at [320, 190] on link "Pure Love Window Cleaning" at bounding box center [332, 188] width 120 height 13
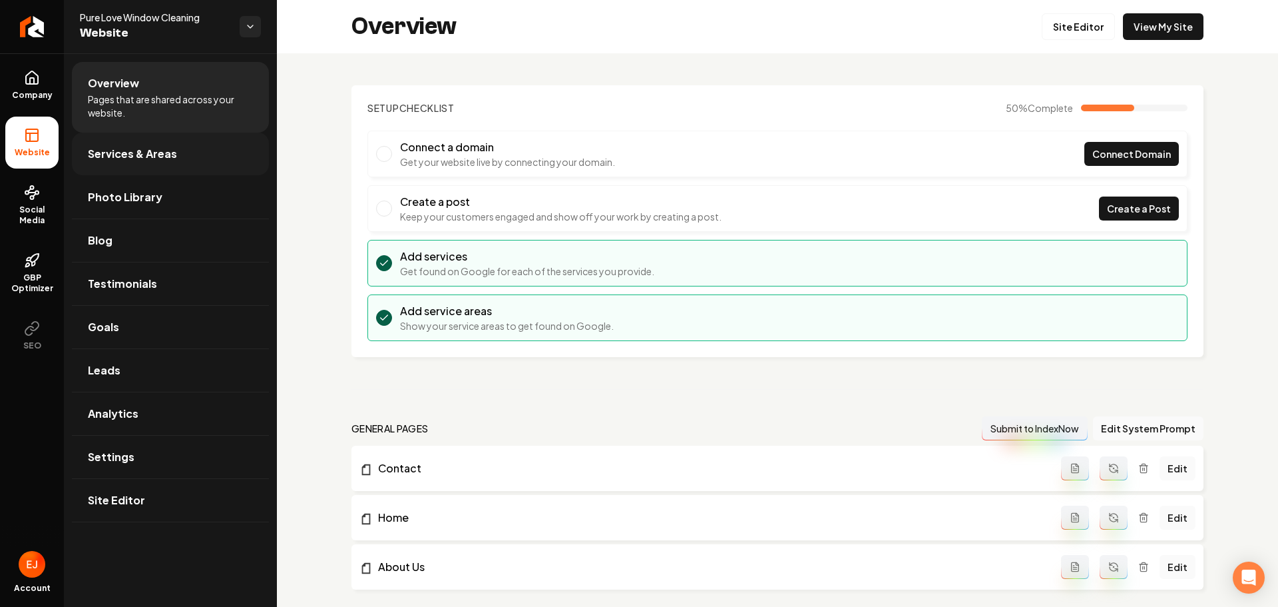
click at [146, 156] on span "Services & Areas" at bounding box center [132, 154] width 89 height 16
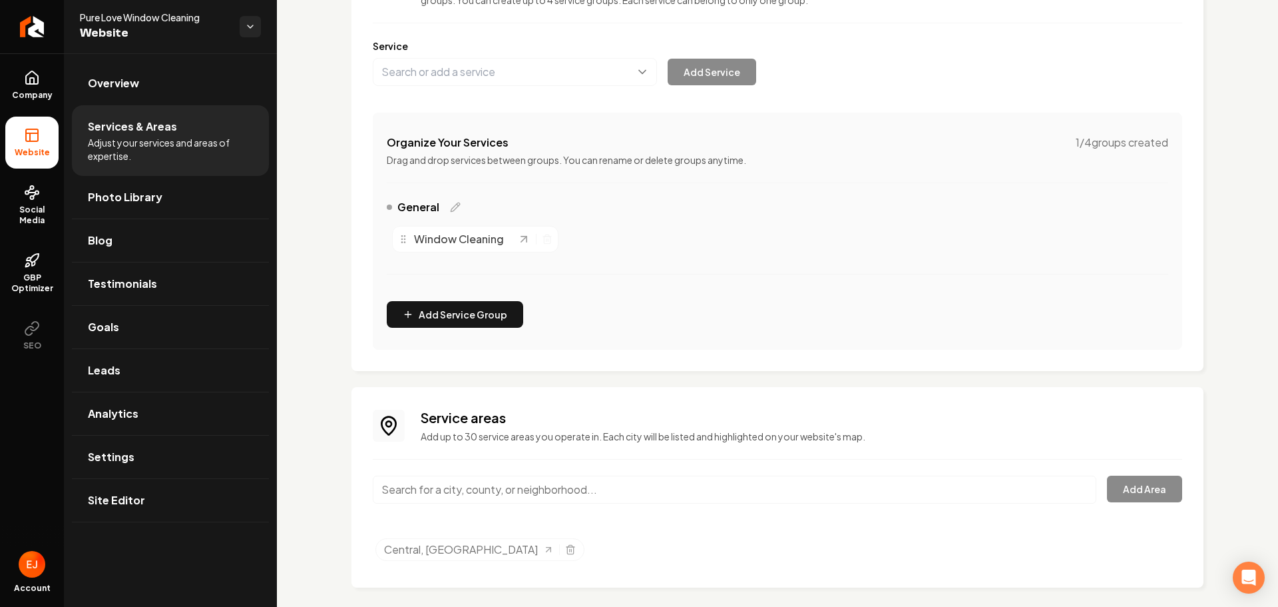
scroll to position [160, 0]
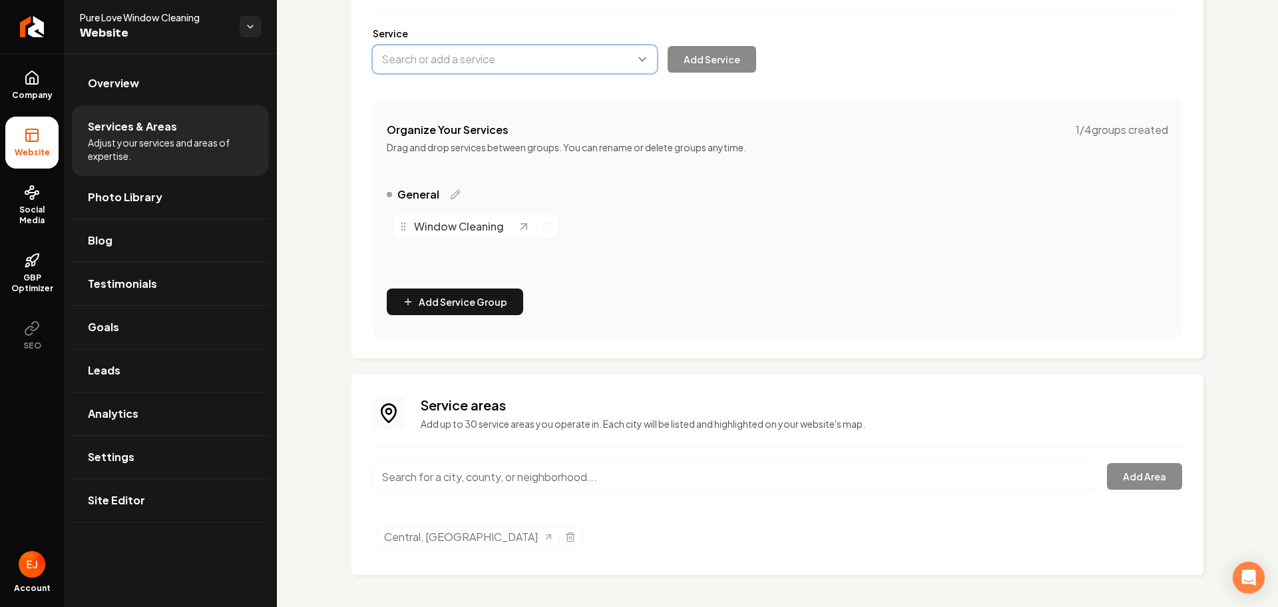
click at [478, 61] on button "Main content area" at bounding box center [515, 59] width 284 height 28
type input "Exterior Window Cleaning Service"
click at [721, 57] on button "Add Service" at bounding box center [712, 59] width 89 height 27
click at [542, 228] on icon "Main content area" at bounding box center [547, 226] width 11 height 11
click at [515, 65] on button "Main content area" at bounding box center [515, 59] width 284 height 28
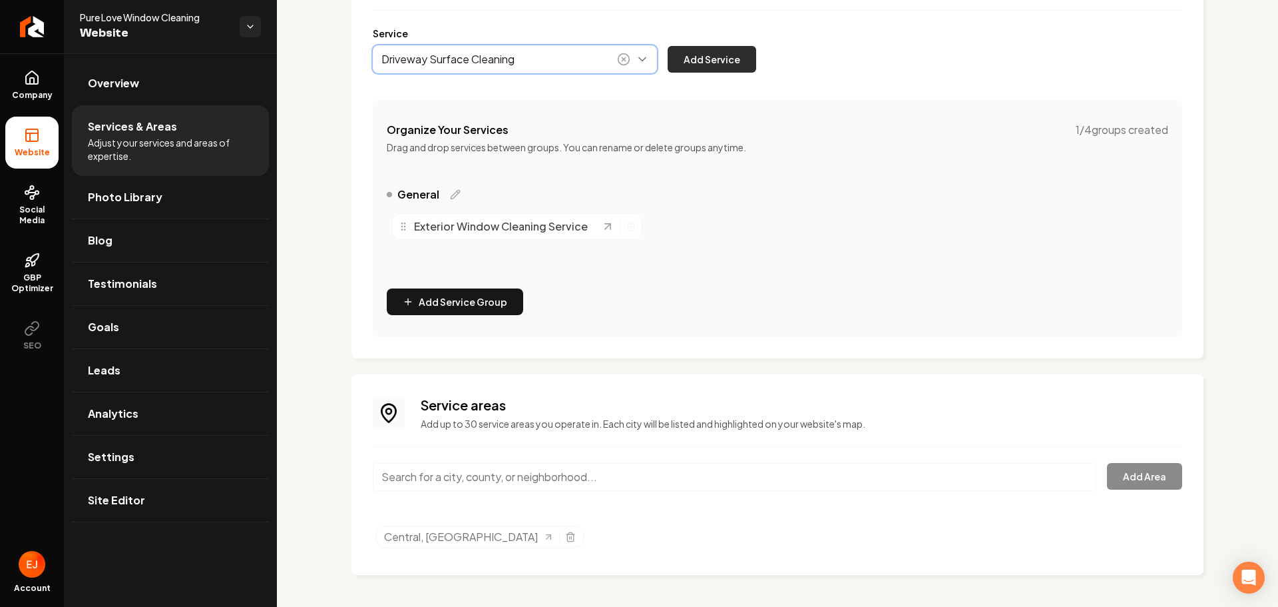
type input "Driveway Surface Cleaning"
click at [703, 55] on button "Add Service" at bounding box center [712, 59] width 89 height 27
click at [511, 58] on button "Main content area" at bounding box center [515, 59] width 284 height 28
type input "Soft Wash House Washing"
click at [730, 67] on button "Add Service" at bounding box center [712, 59] width 89 height 27
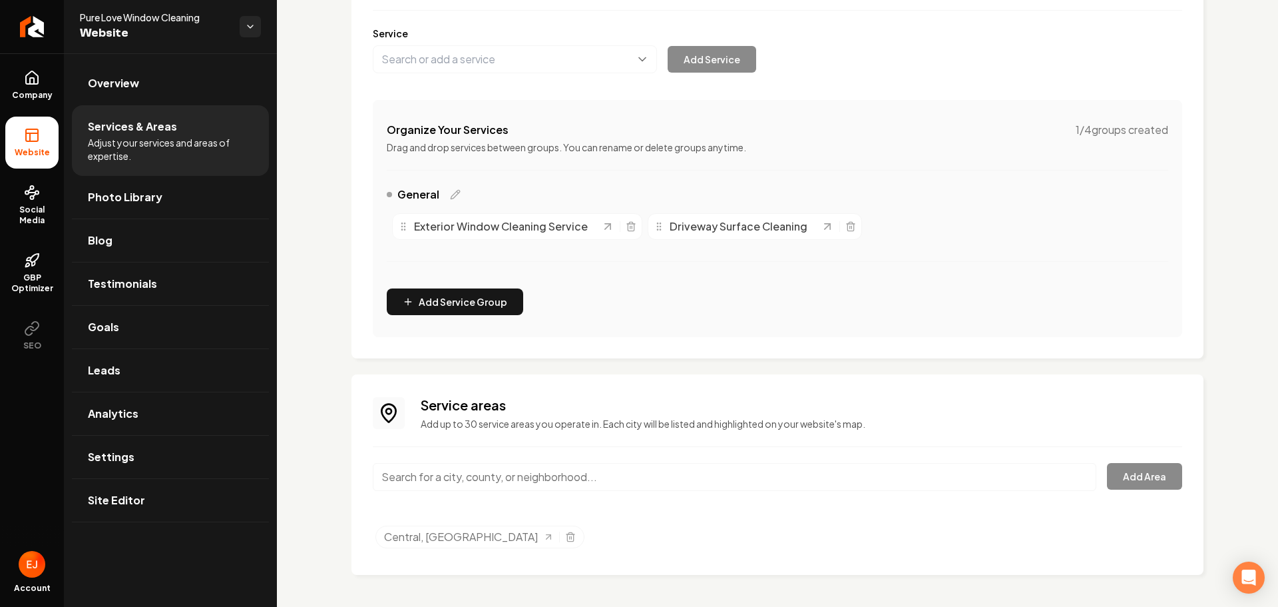
drag, startPoint x: 528, startPoint y: 79, endPoint x: 523, endPoint y: 71, distance: 9.6
click at [527, 78] on div "Services Provided Select from the recommended services or add your own and choo…" at bounding box center [778, 141] width 810 height 391
click at [515, 65] on button "Main content area" at bounding box center [515, 59] width 284 height 28
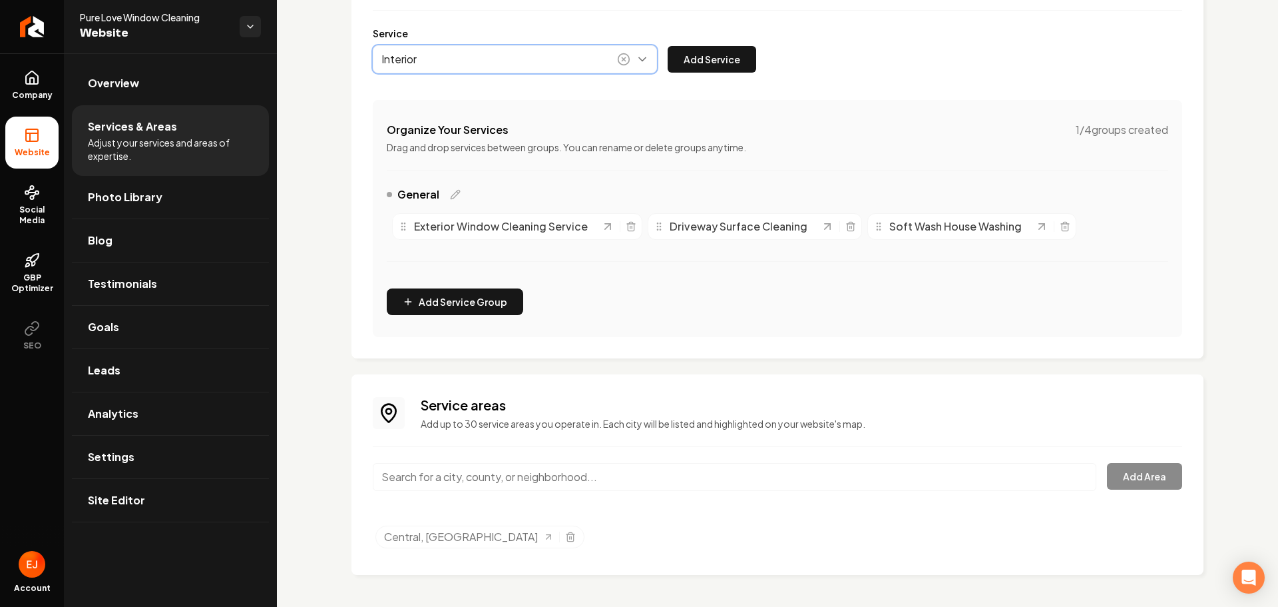
click at [501, 63] on button "Main content area" at bounding box center [515, 59] width 284 height 28
type input "Interior Window Cleaning"
click at [717, 59] on button "Add Service" at bounding box center [712, 59] width 89 height 27
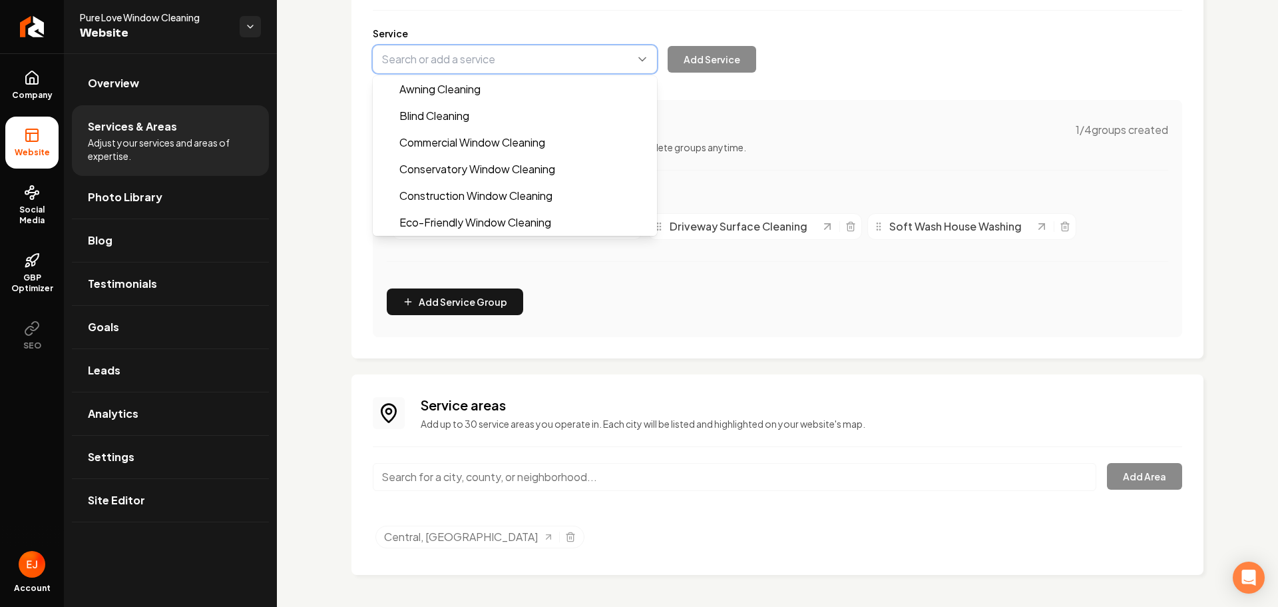
click at [520, 55] on button "Main content area" at bounding box center [515, 59] width 284 height 28
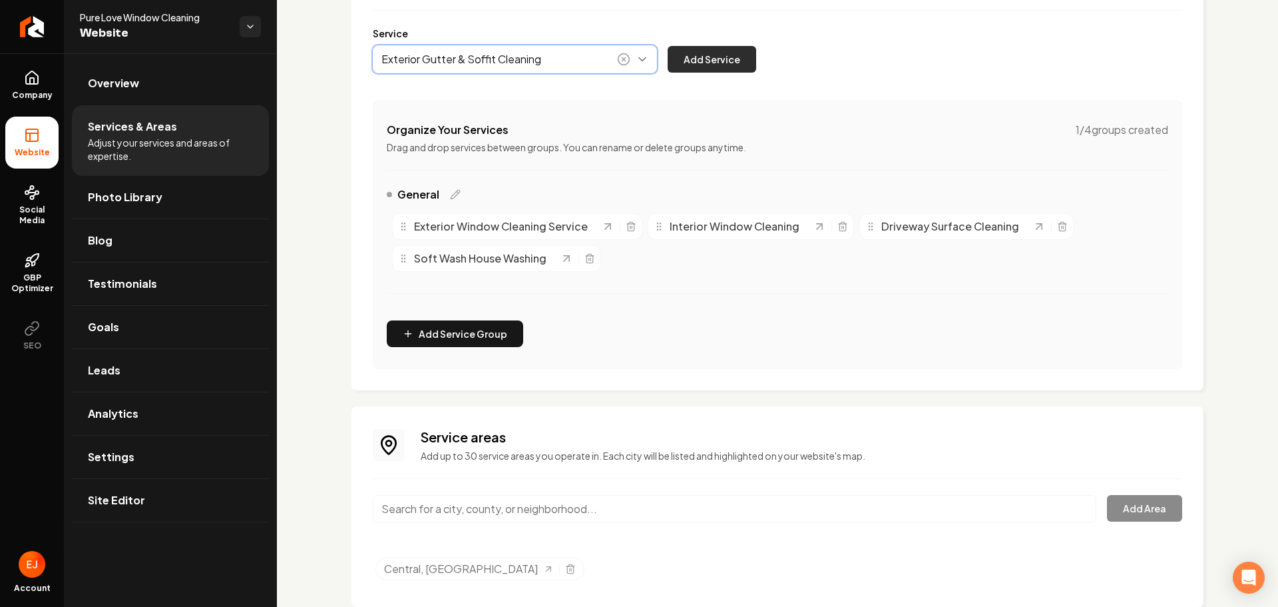
type input "Exterior Gutter & Soffit Cleaning"
click at [703, 52] on button "Add Service" at bounding box center [712, 59] width 89 height 27
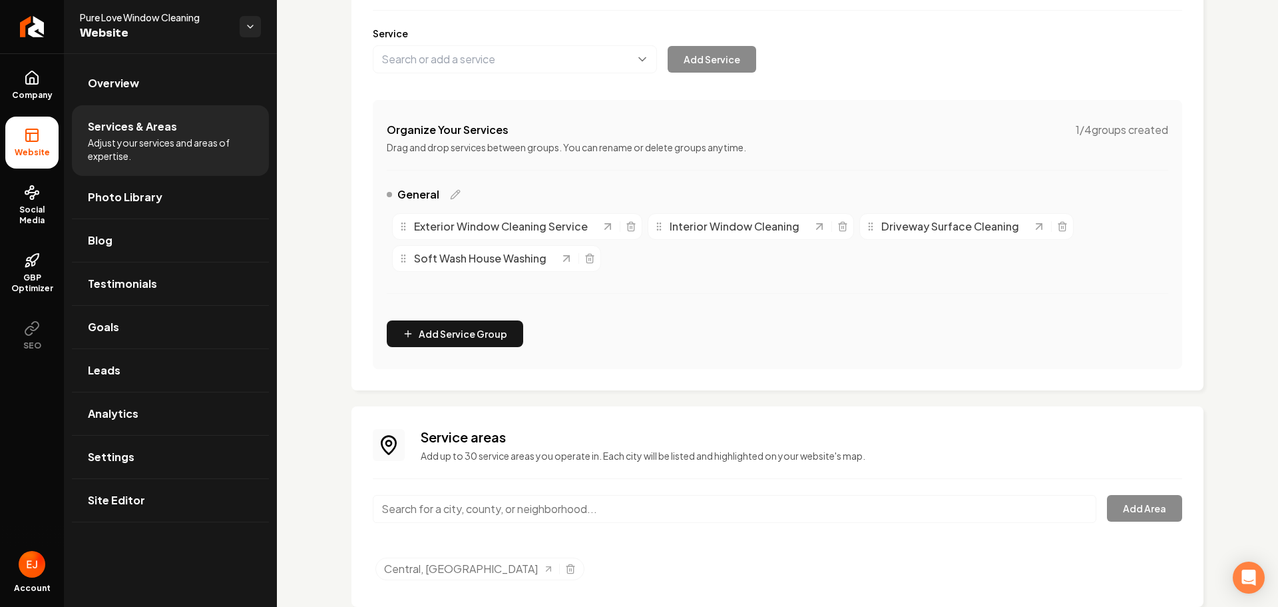
scroll to position [192, 0]
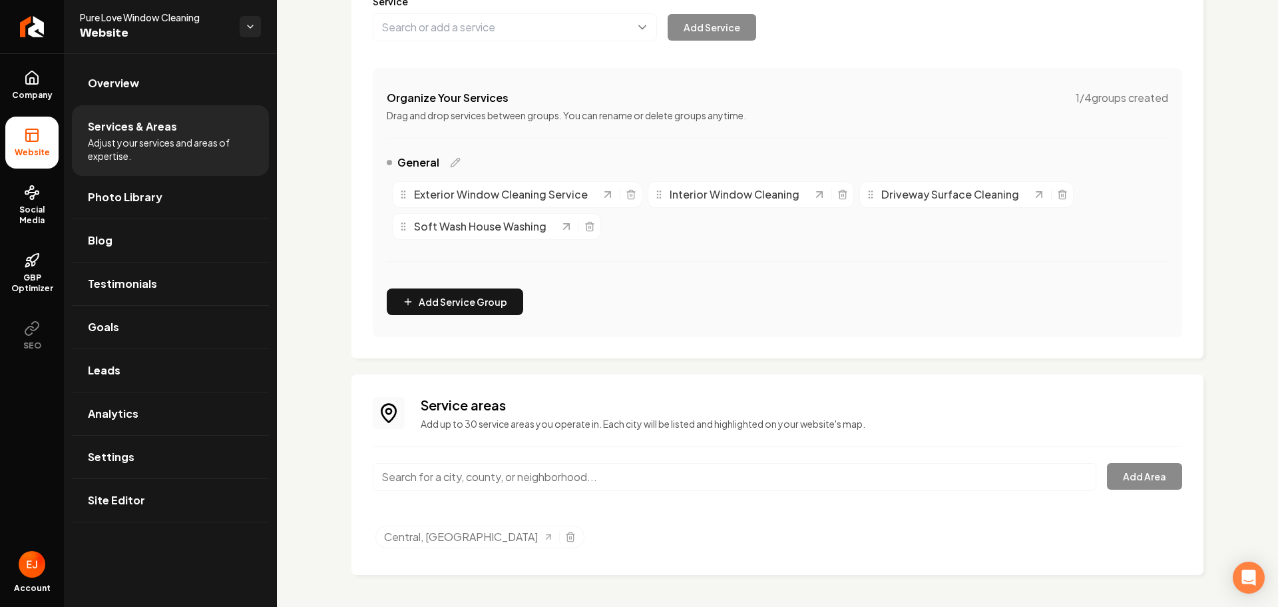
click at [473, 485] on input "Main content area" at bounding box center [735, 477] width 724 height 28
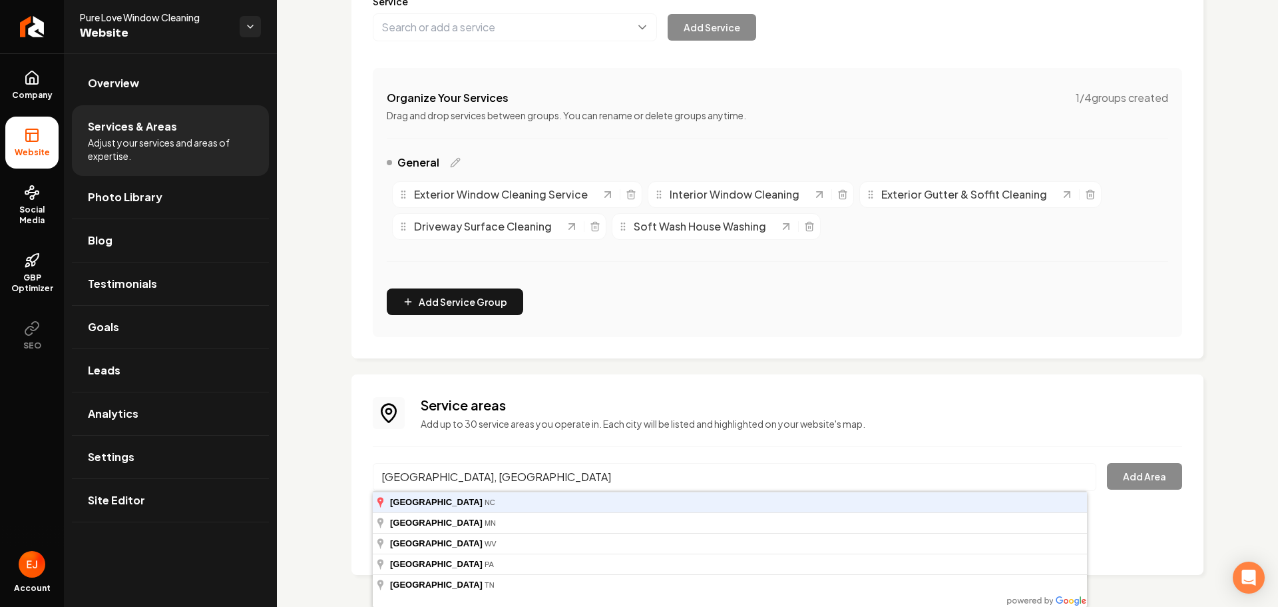
type input "Huntersville, NC"
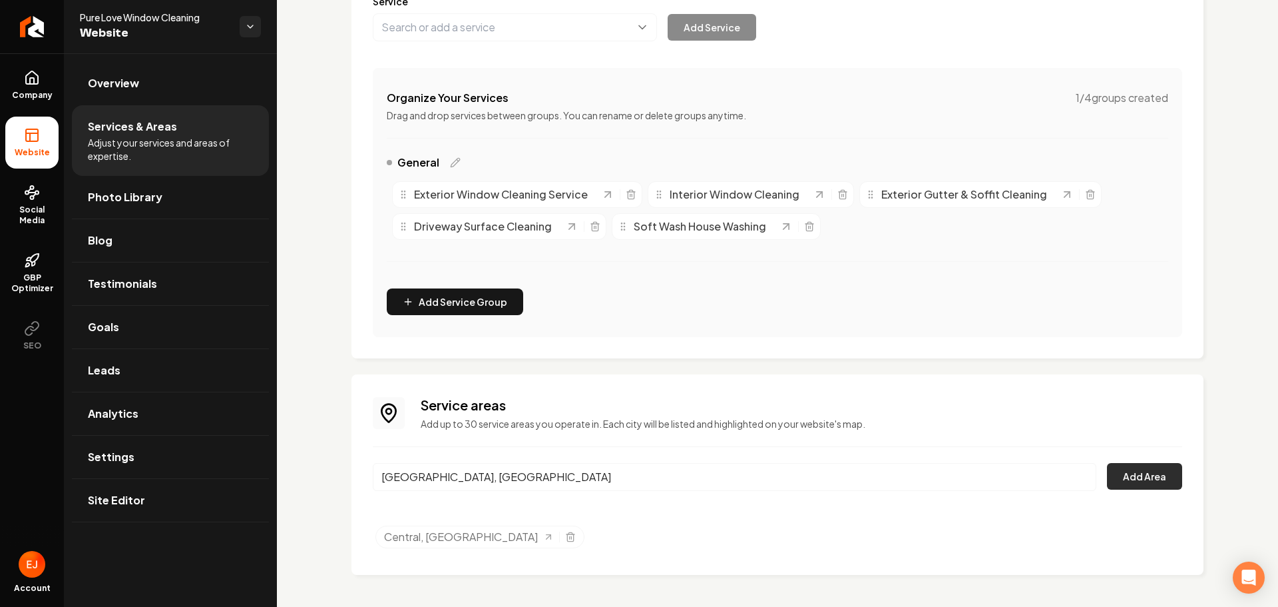
click at [1129, 485] on button "Add Area" at bounding box center [1144, 476] width 75 height 27
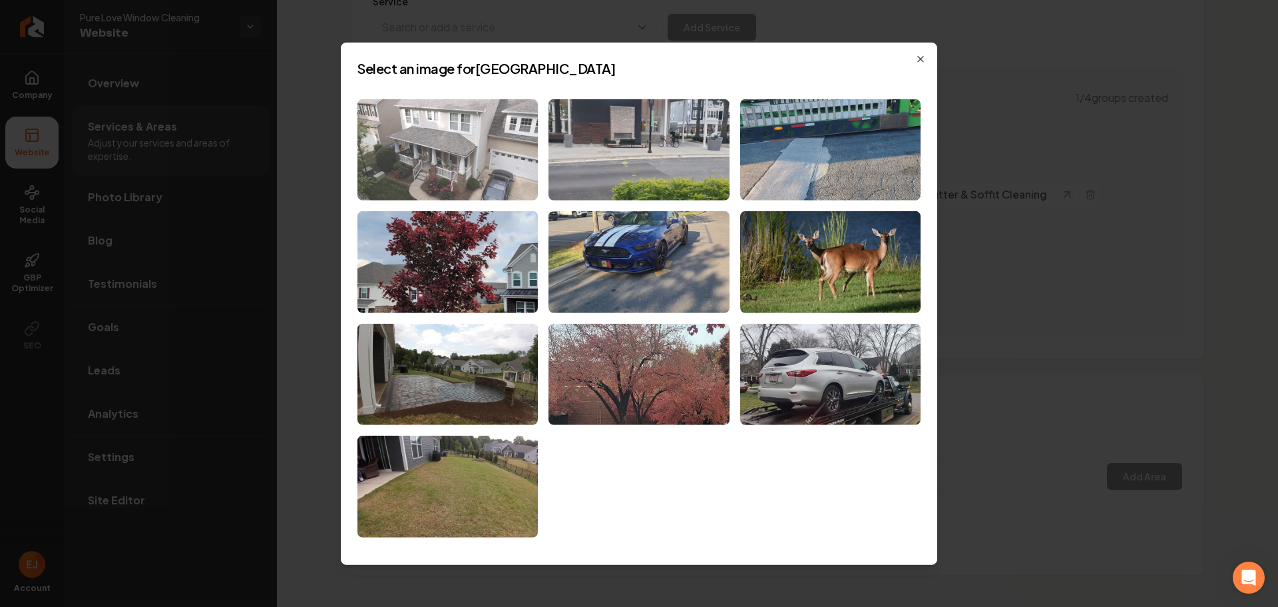
click at [495, 166] on img at bounding box center [448, 150] width 180 height 102
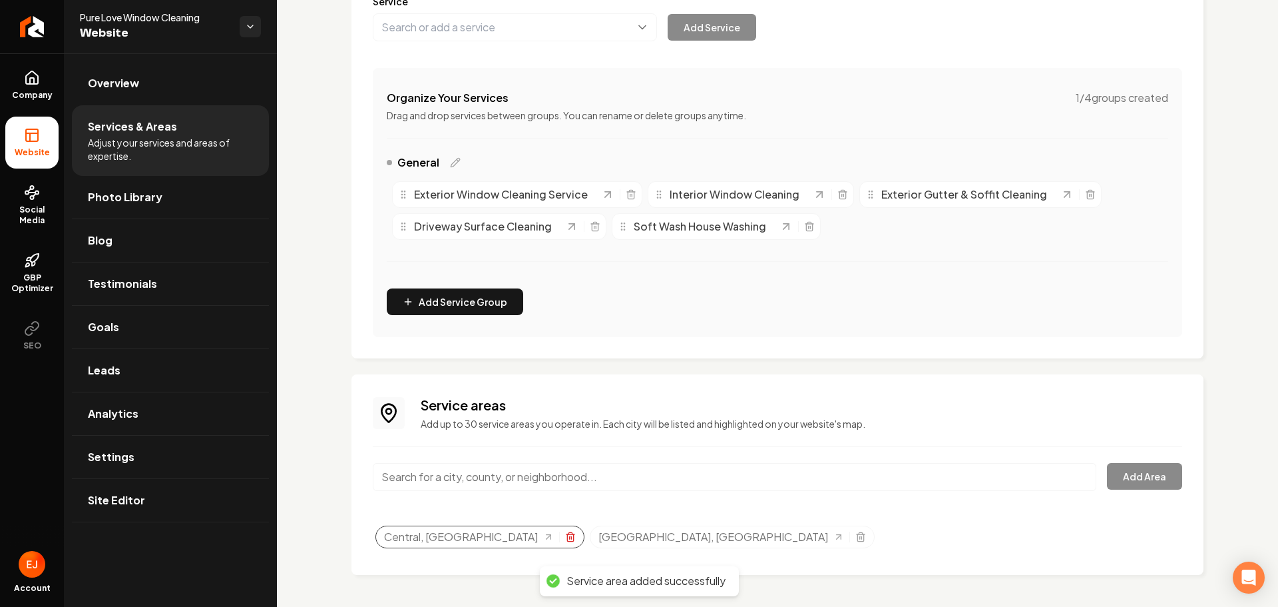
click at [567, 534] on icon "Selected tags" at bounding box center [571, 534] width 8 height 0
click at [445, 471] on input "Main content area" at bounding box center [735, 477] width 724 height 28
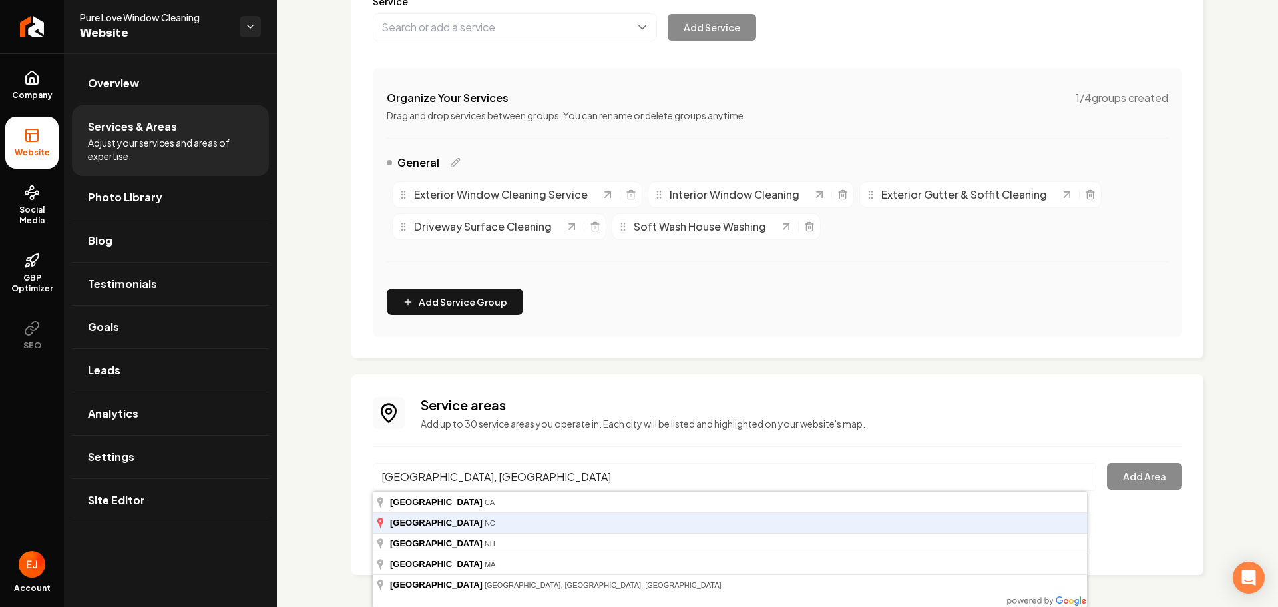
type input "Concord, NC"
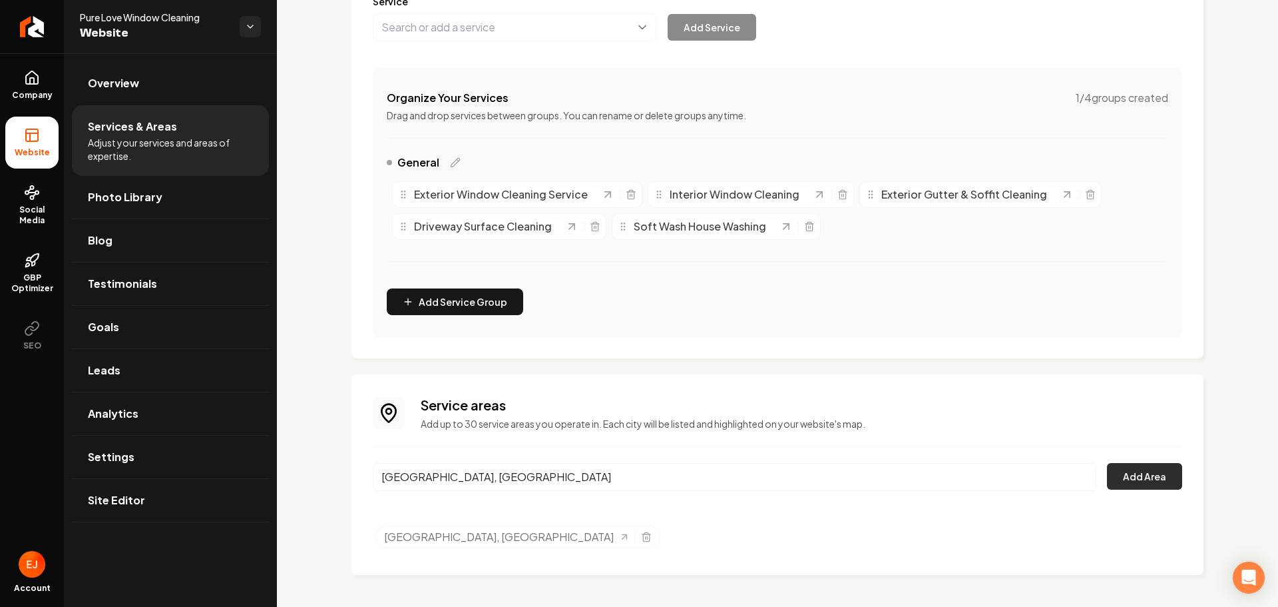
click at [1127, 481] on button "Add Area" at bounding box center [1144, 476] width 75 height 27
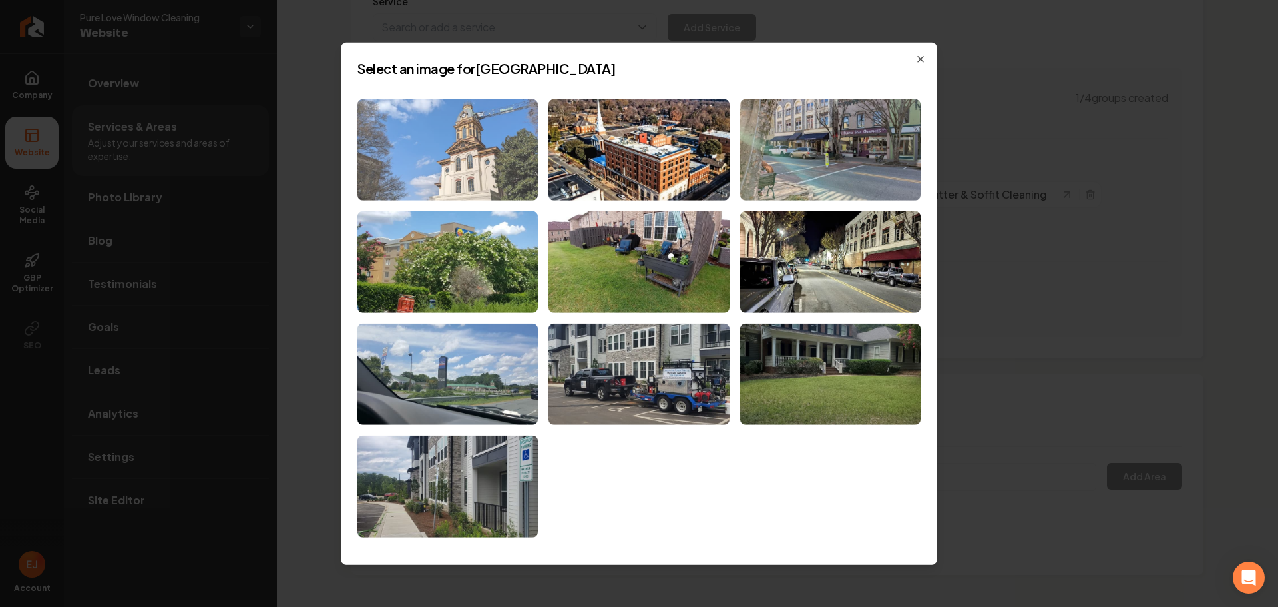
click at [446, 176] on img at bounding box center [448, 150] width 180 height 102
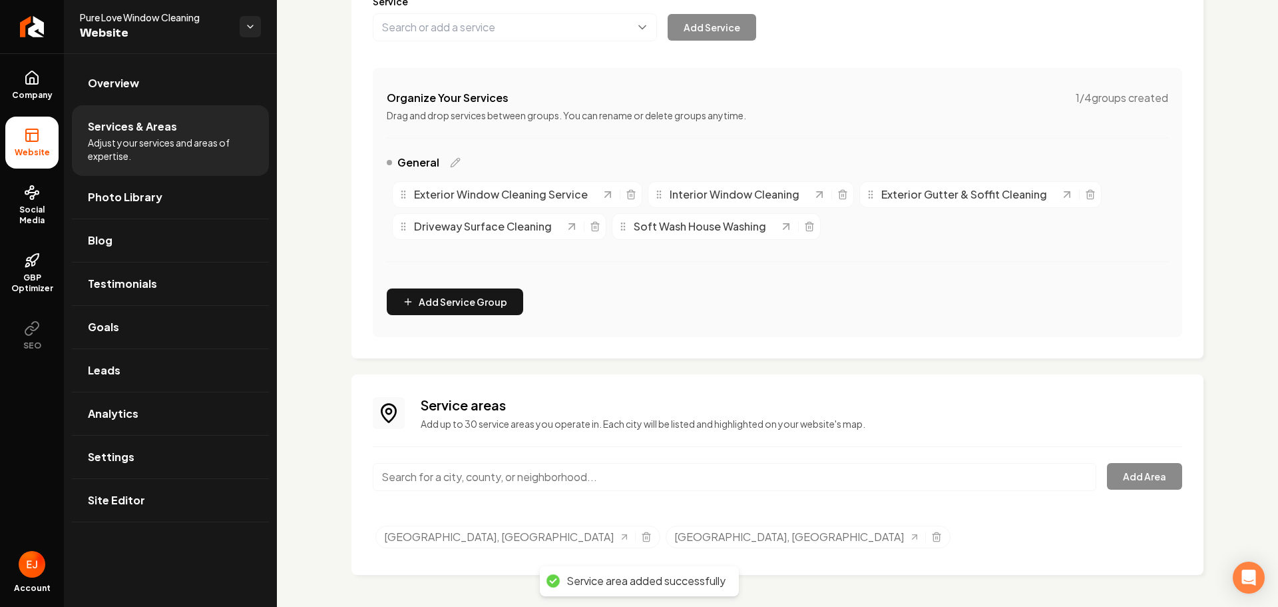
click at [471, 477] on input "Main content area" at bounding box center [735, 477] width 724 height 28
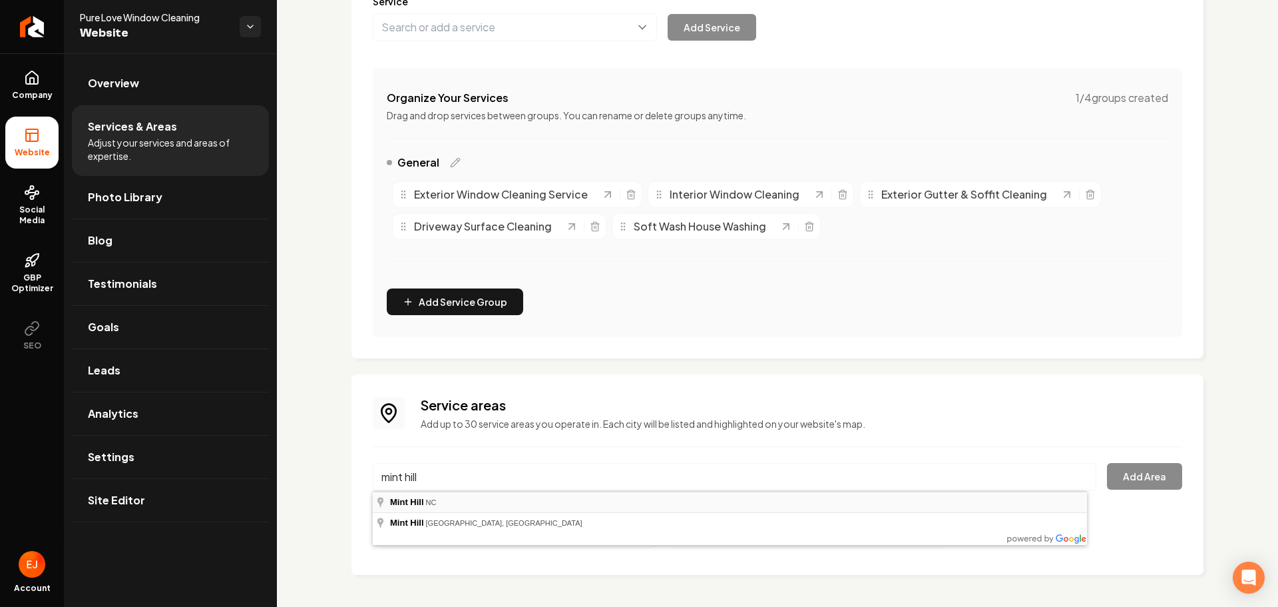
type input "Mint Hill, NC"
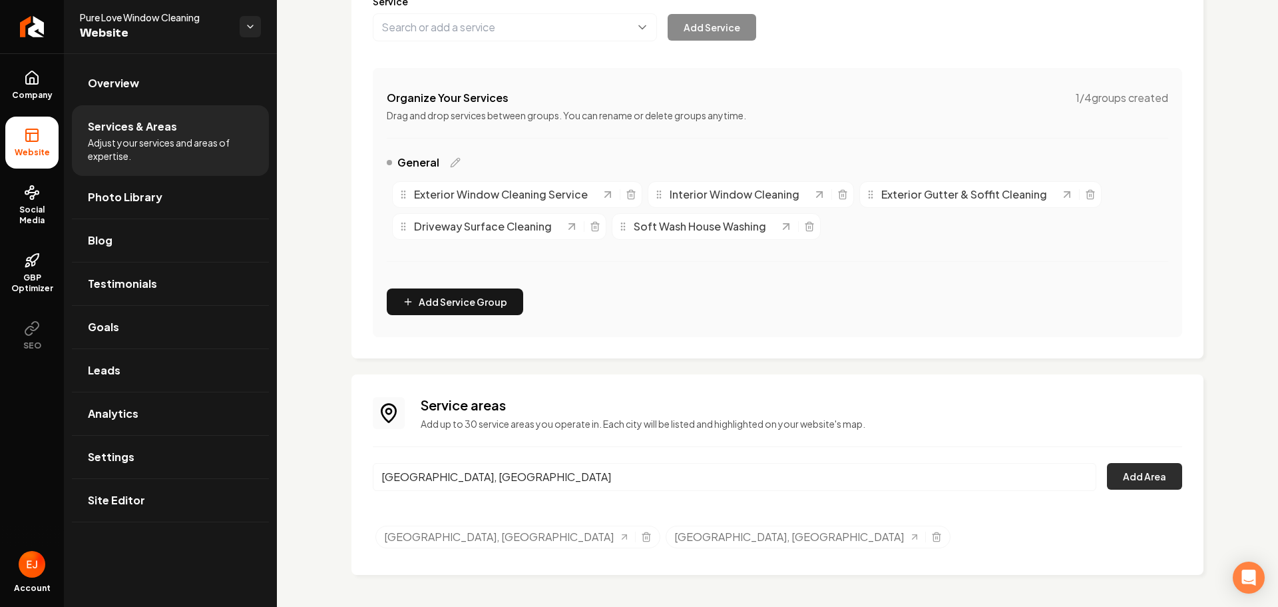
click at [1136, 479] on button "Add Area" at bounding box center [1144, 476] width 75 height 27
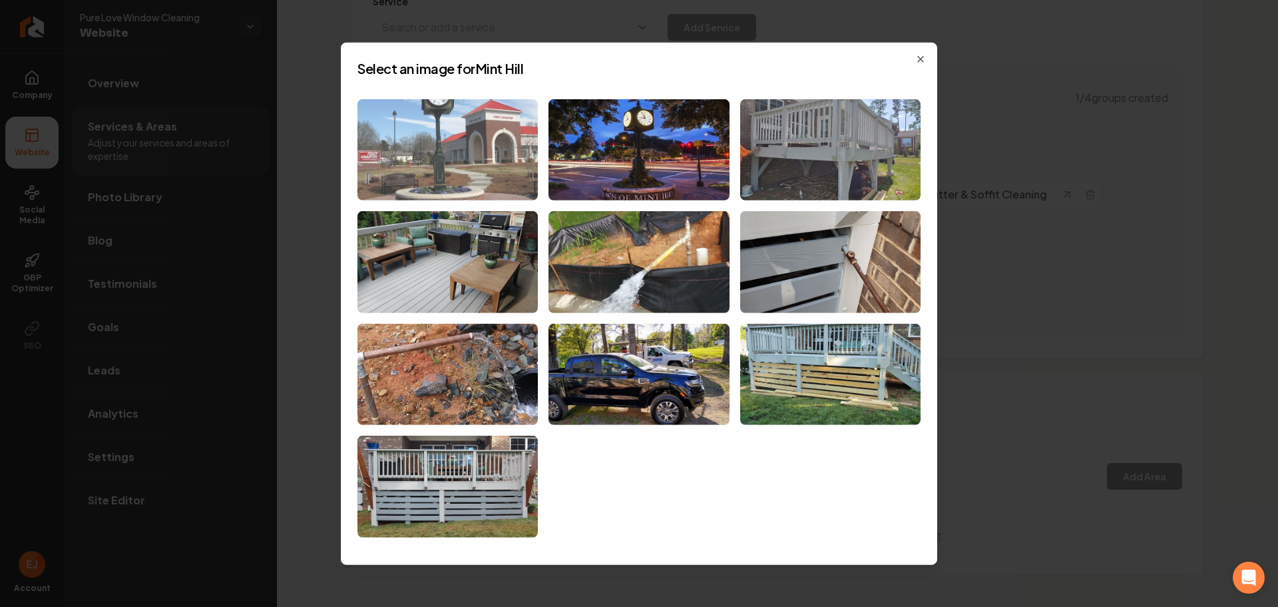
click at [513, 177] on img at bounding box center [448, 150] width 180 height 102
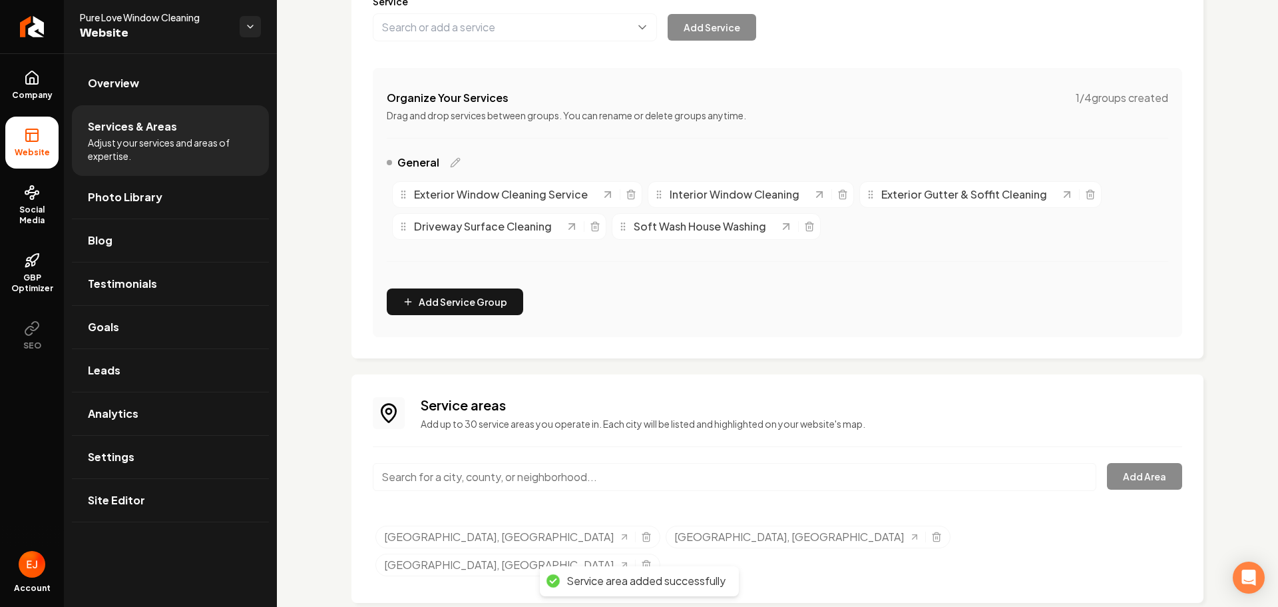
click at [497, 481] on input "Main content area" at bounding box center [735, 477] width 724 height 28
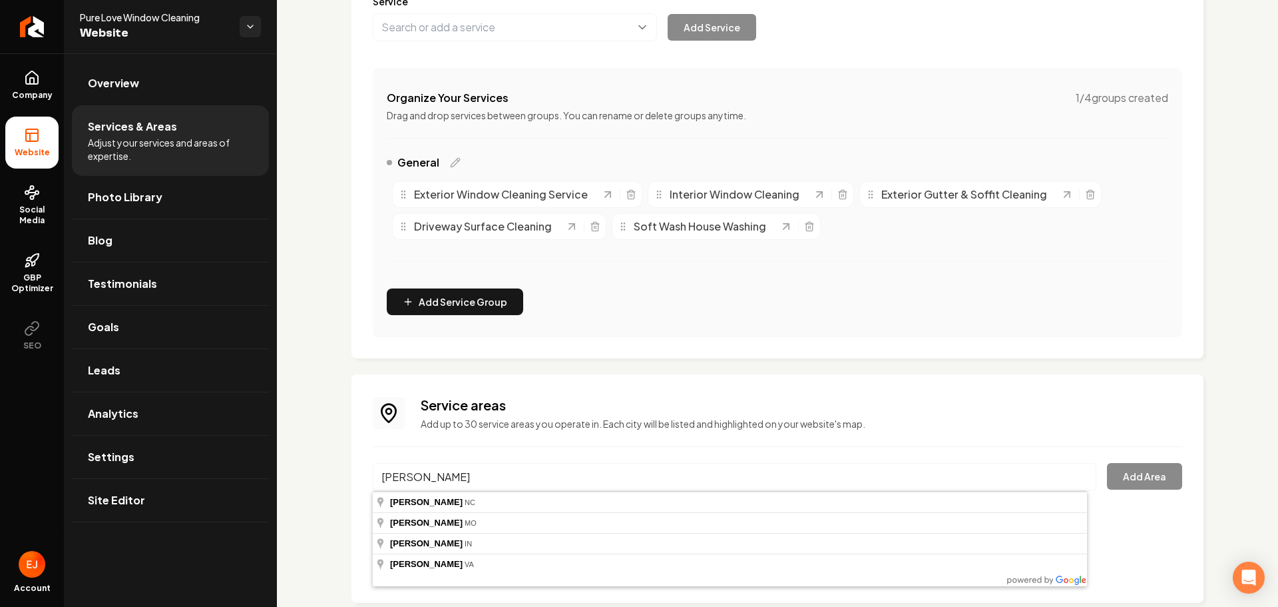
type input "Matthews, NC"
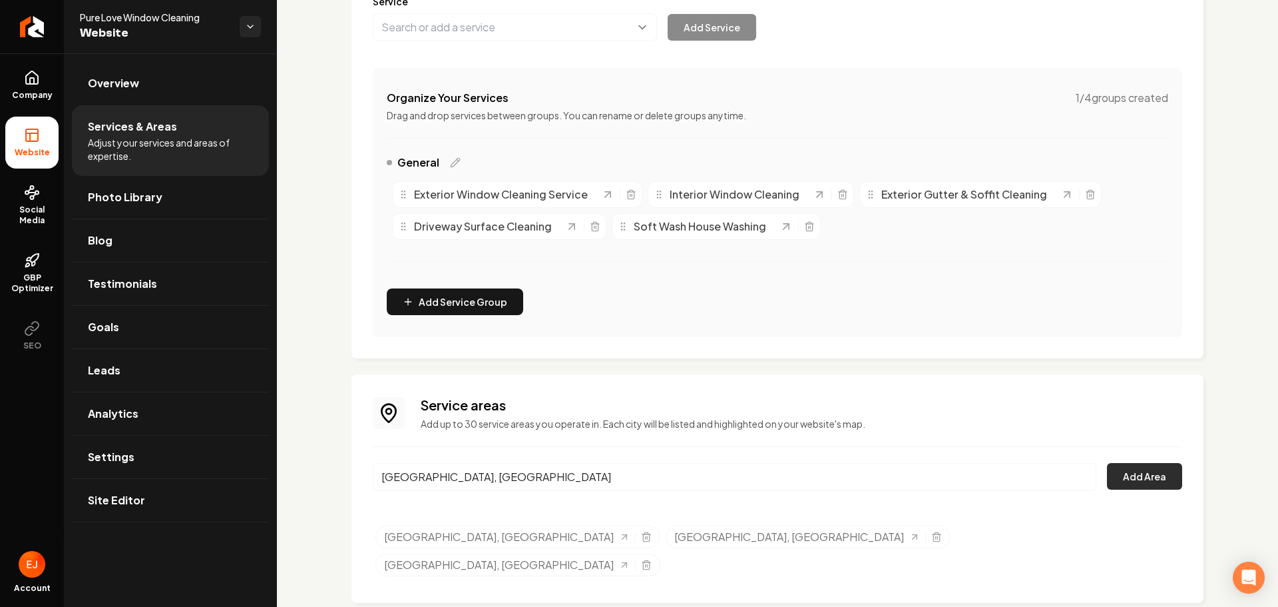
click at [1132, 483] on button "Add Area" at bounding box center [1144, 476] width 75 height 27
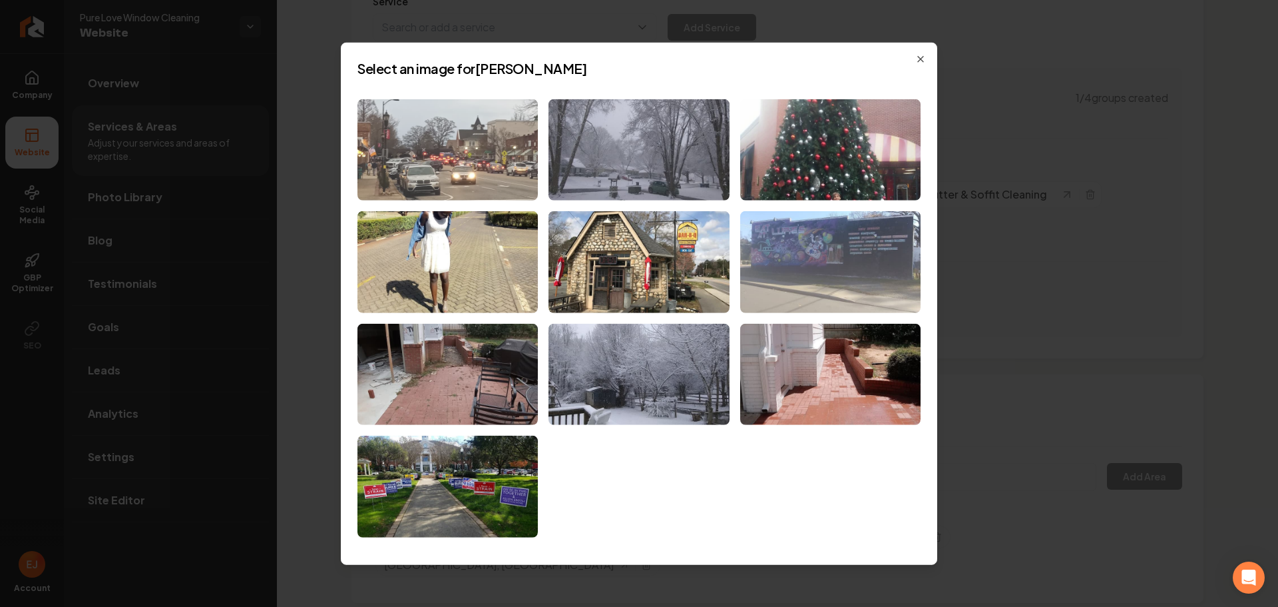
click at [501, 179] on img at bounding box center [448, 150] width 180 height 102
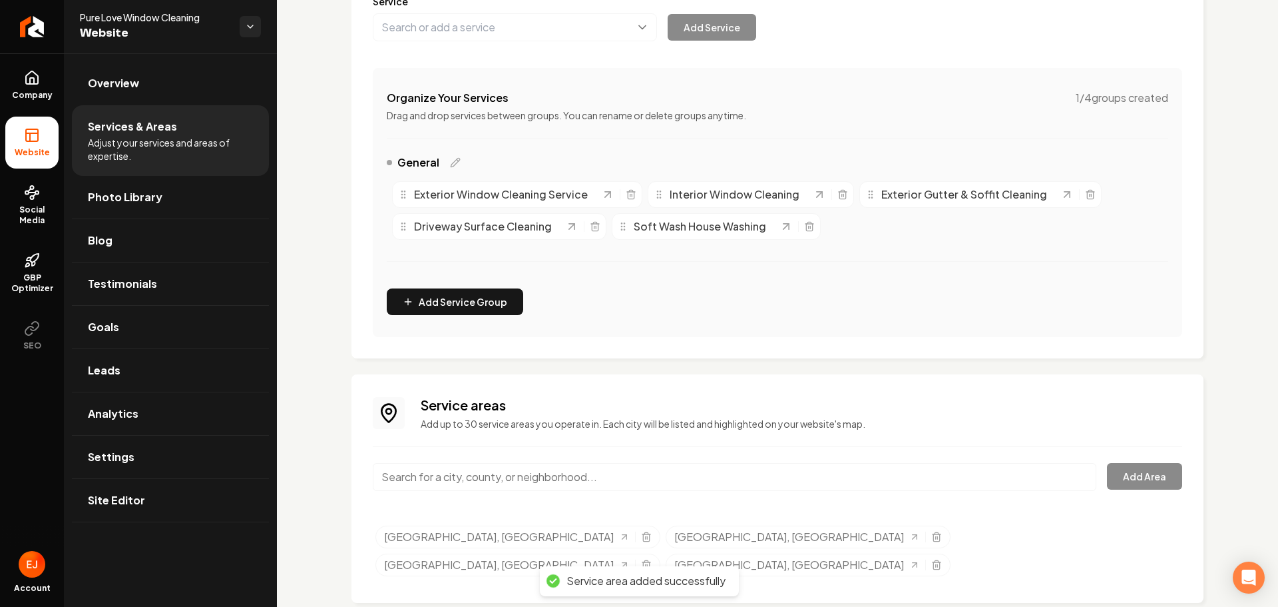
click at [497, 478] on input "Main content area" at bounding box center [735, 477] width 724 height 28
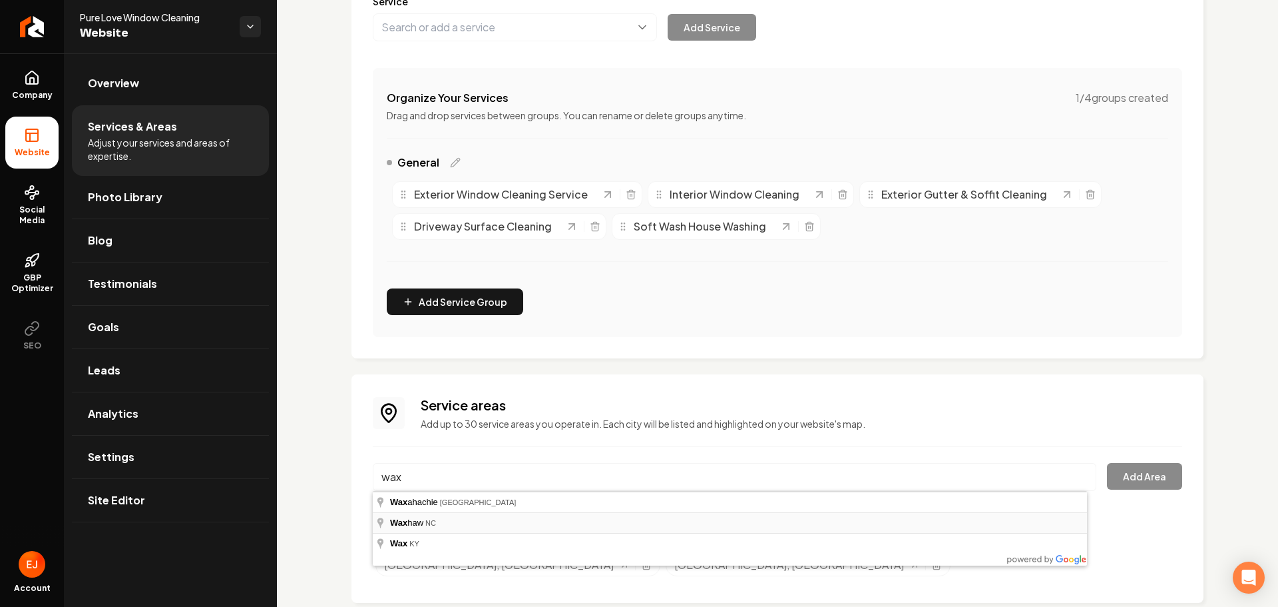
type input "Waxhaw, NC"
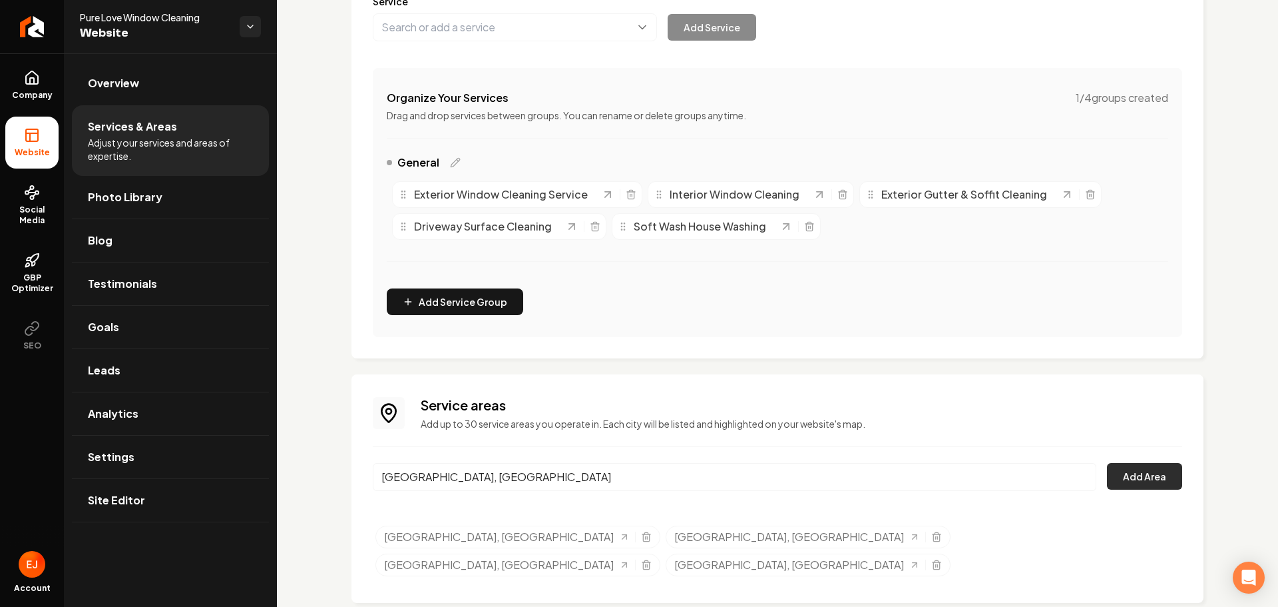
click at [1148, 485] on button "Add Area" at bounding box center [1144, 476] width 75 height 27
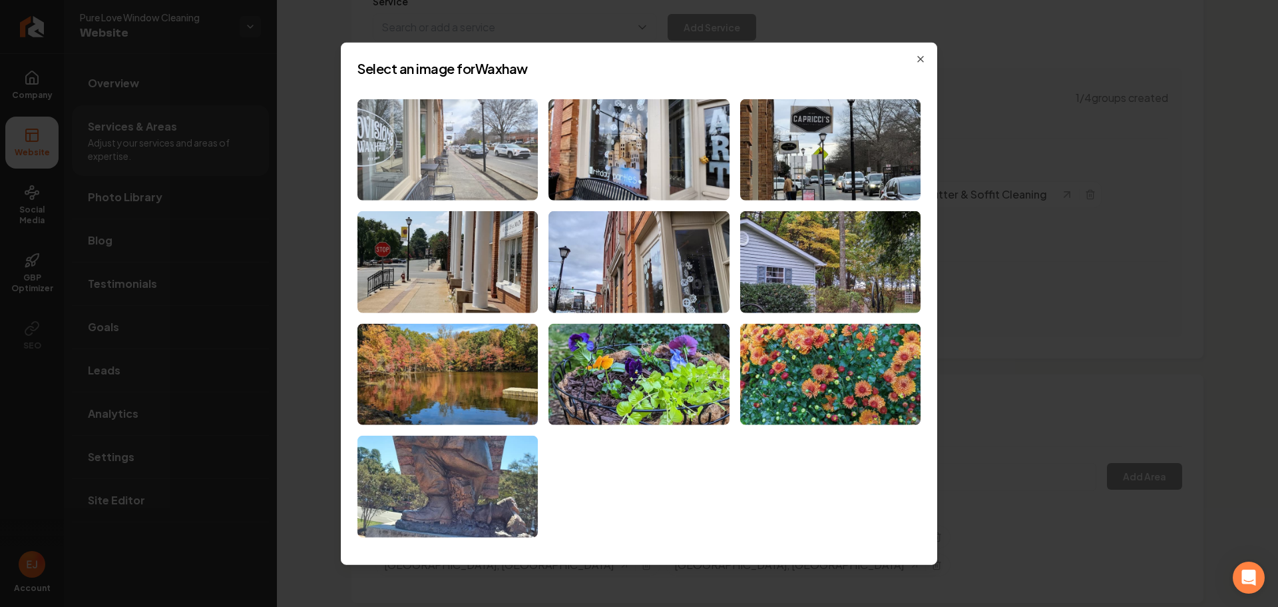
click at [515, 189] on img at bounding box center [448, 150] width 180 height 102
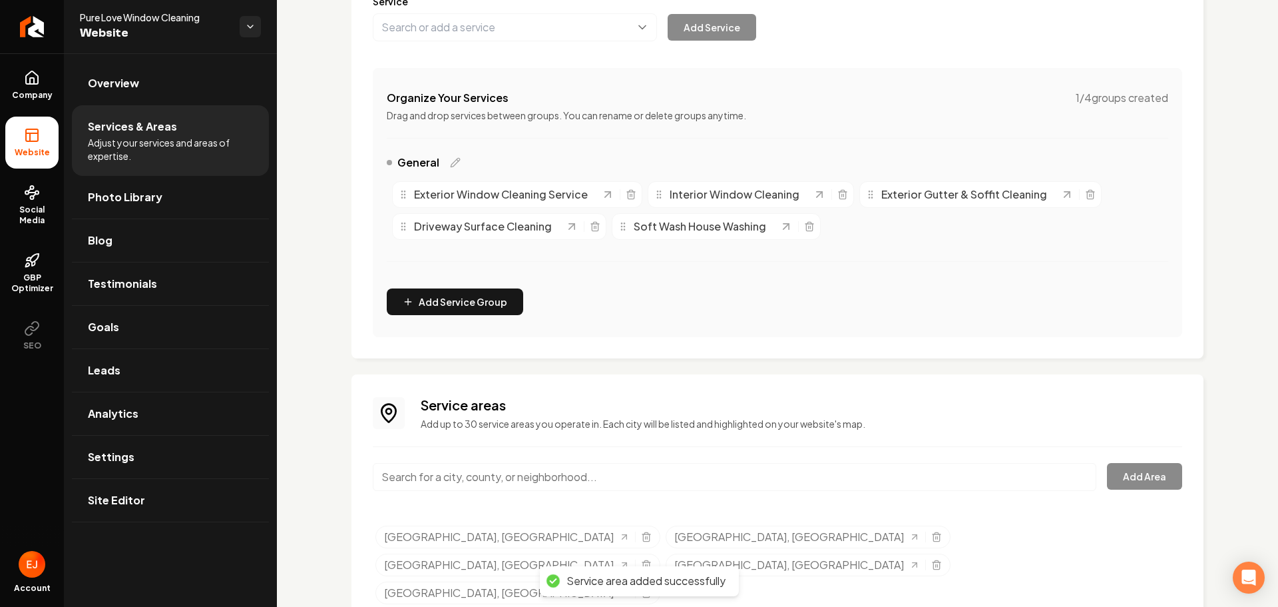
click at [462, 476] on input "Main content area" at bounding box center [735, 477] width 724 height 28
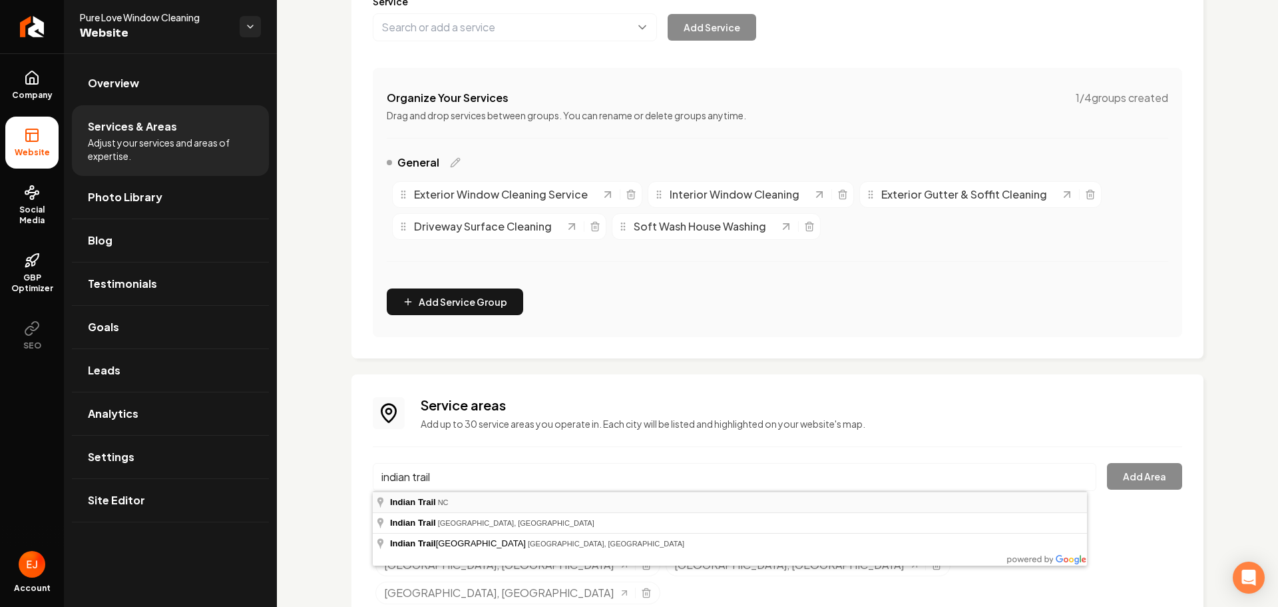
type input "Indian Trail, NC"
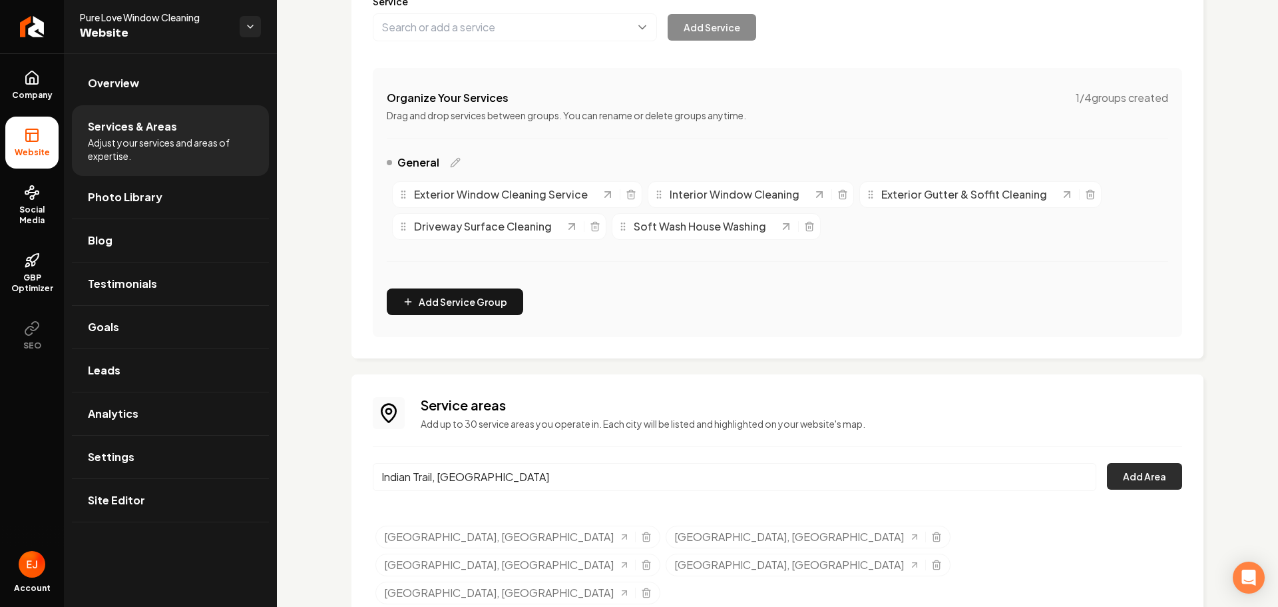
click at [1132, 473] on button "Add Area" at bounding box center [1144, 476] width 75 height 27
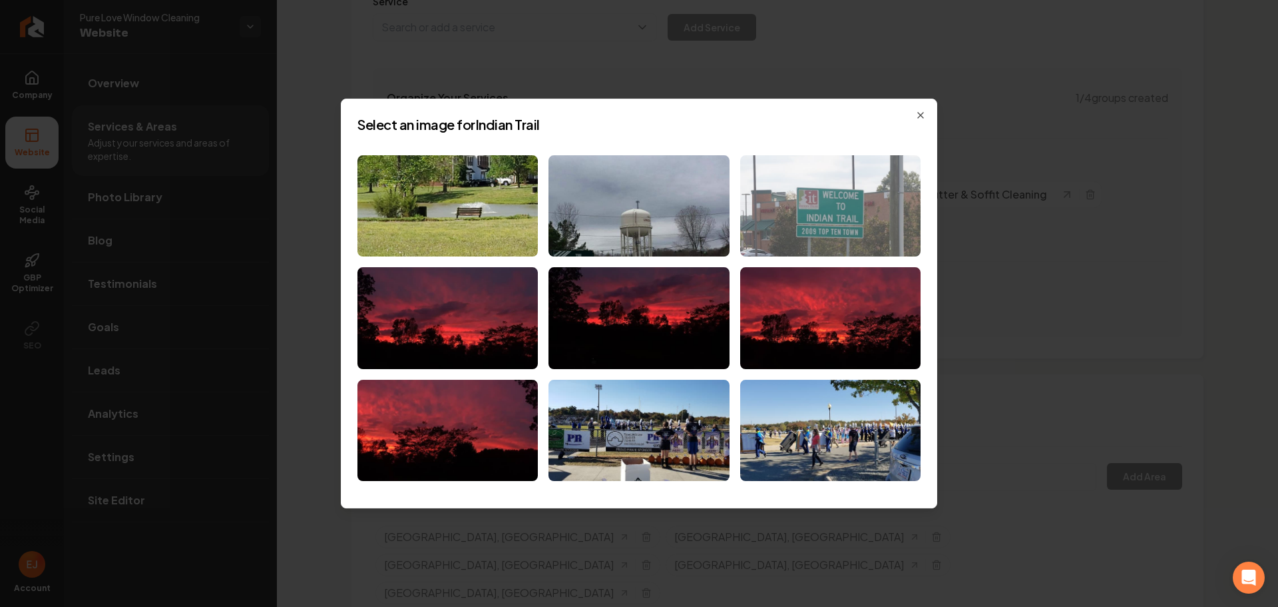
click at [782, 222] on img at bounding box center [830, 206] width 180 height 102
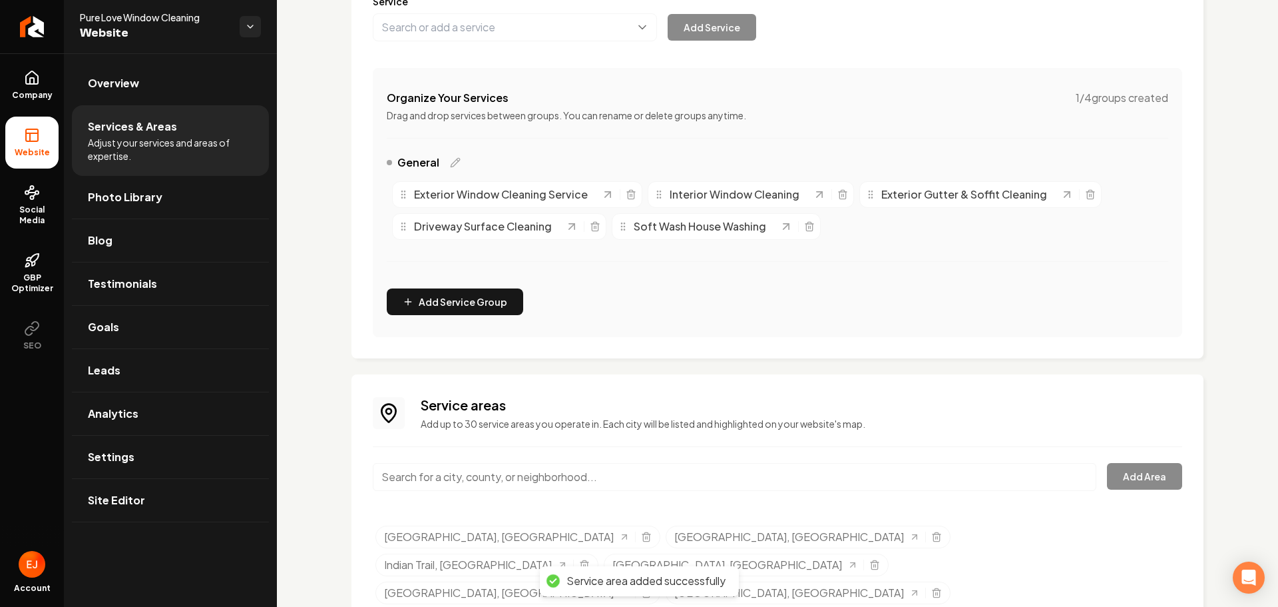
click at [480, 483] on input "Main content area" at bounding box center [735, 477] width 724 height 28
type input "o"
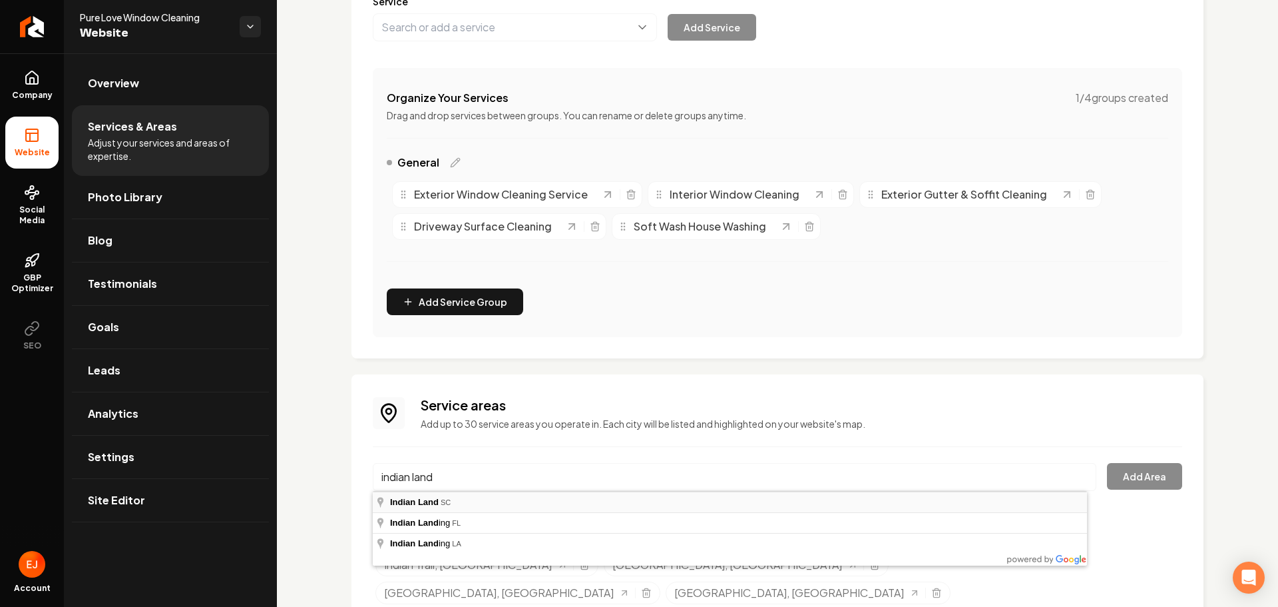
type input "Indian Land, SC"
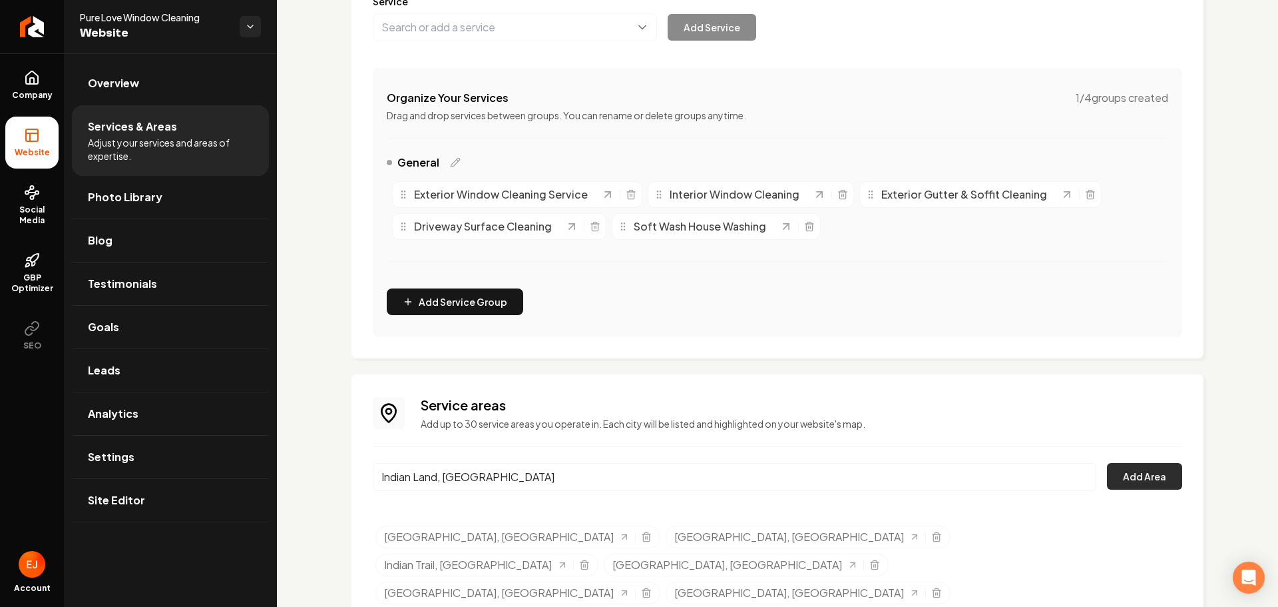
click at [1128, 479] on button "Add Area" at bounding box center [1144, 476] width 75 height 27
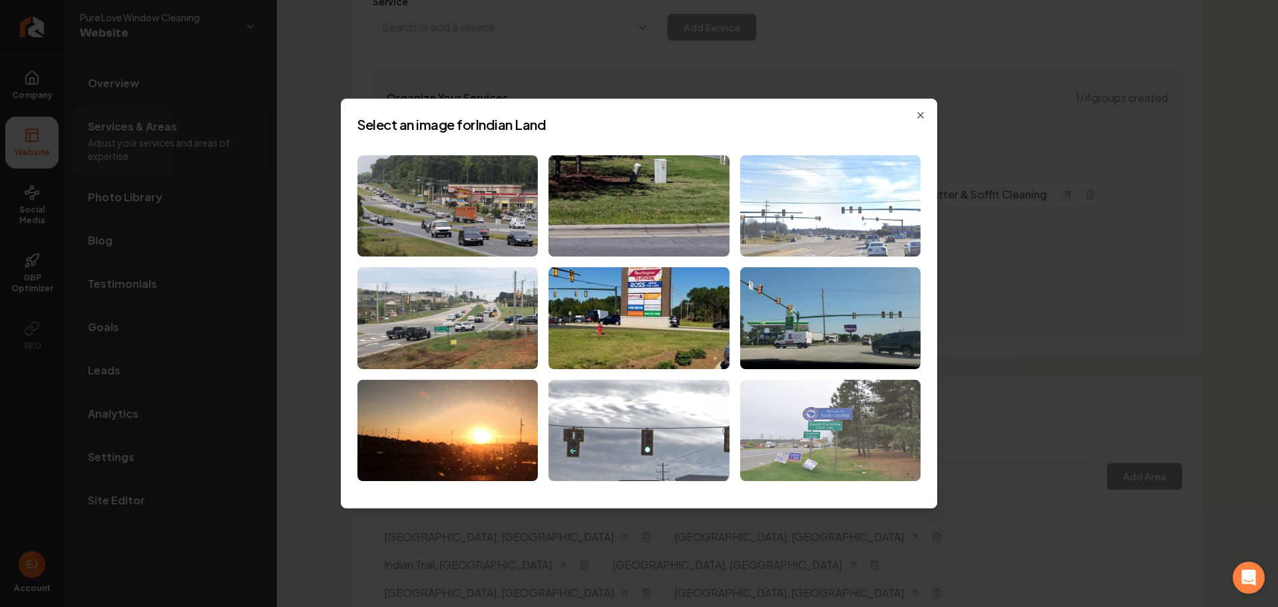
click at [821, 465] on img at bounding box center [830, 430] width 180 height 102
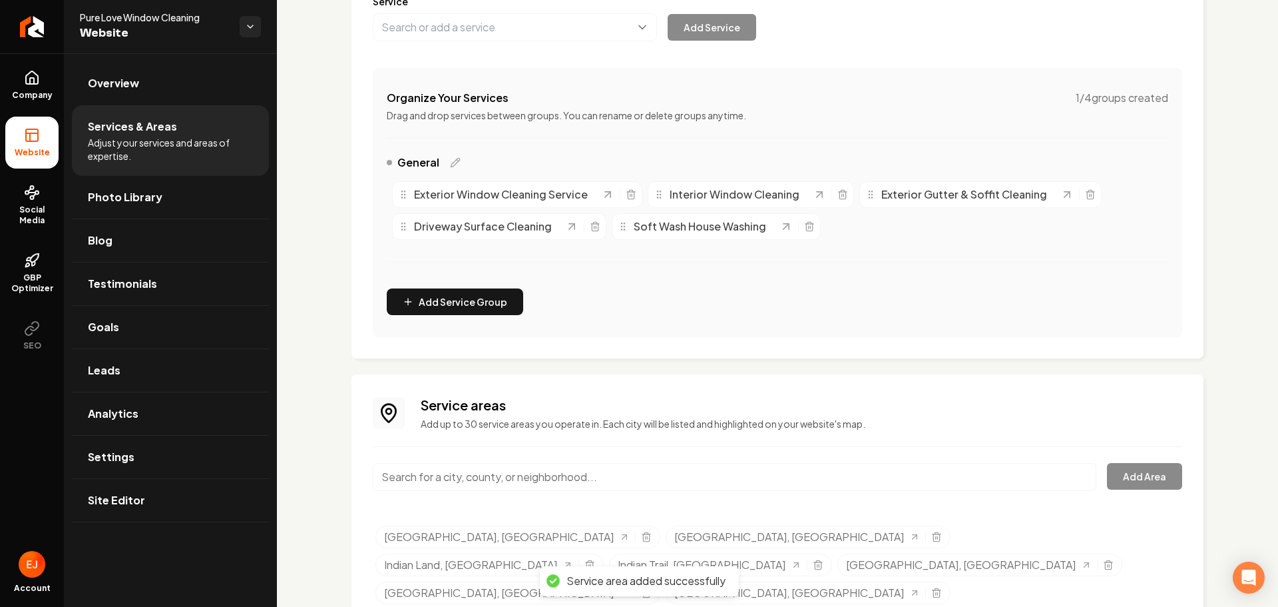
click at [494, 480] on input "Main content area" at bounding box center [735, 477] width 724 height 28
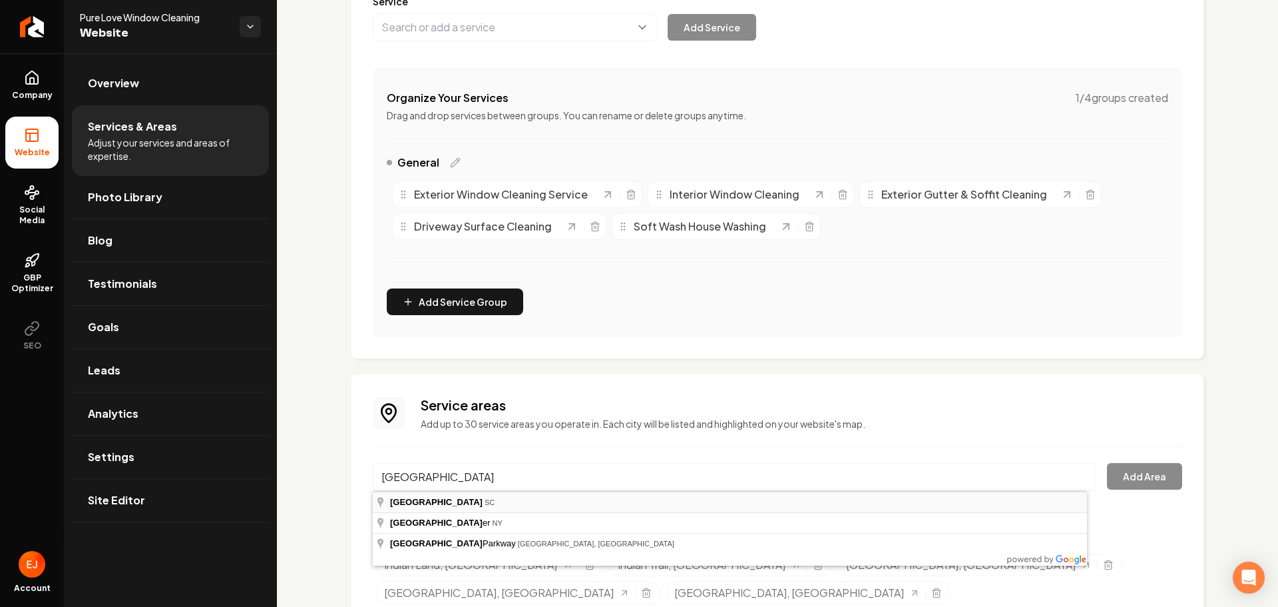
type input "Fort Mill, SC"
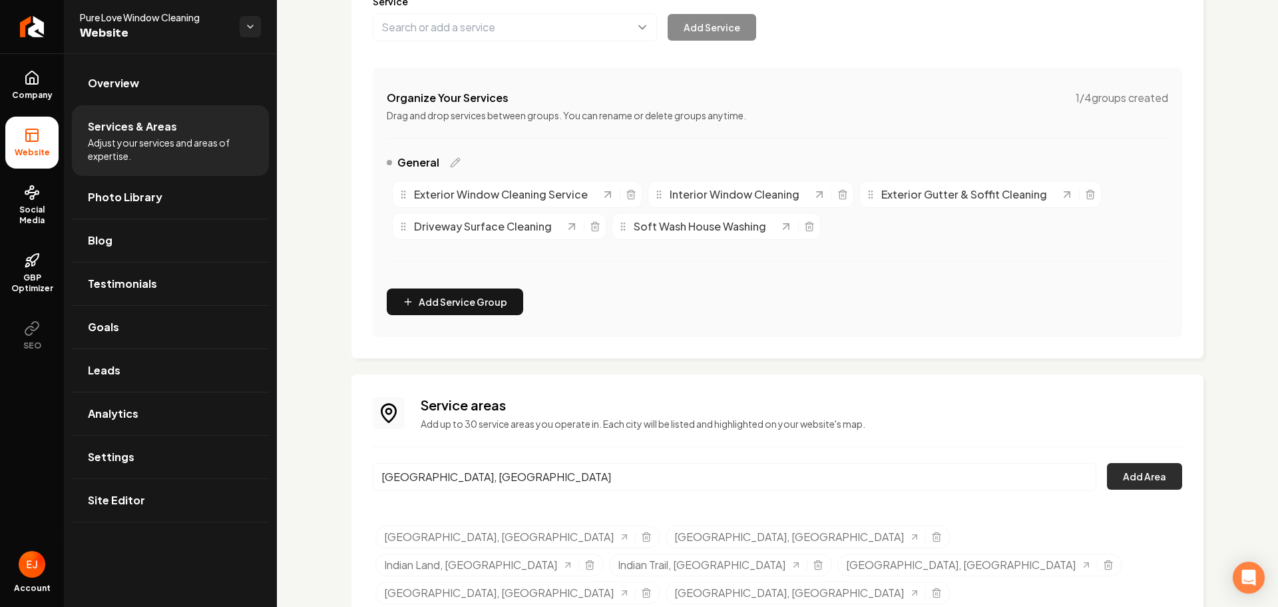
click at [1133, 472] on button "Add Area" at bounding box center [1144, 476] width 75 height 27
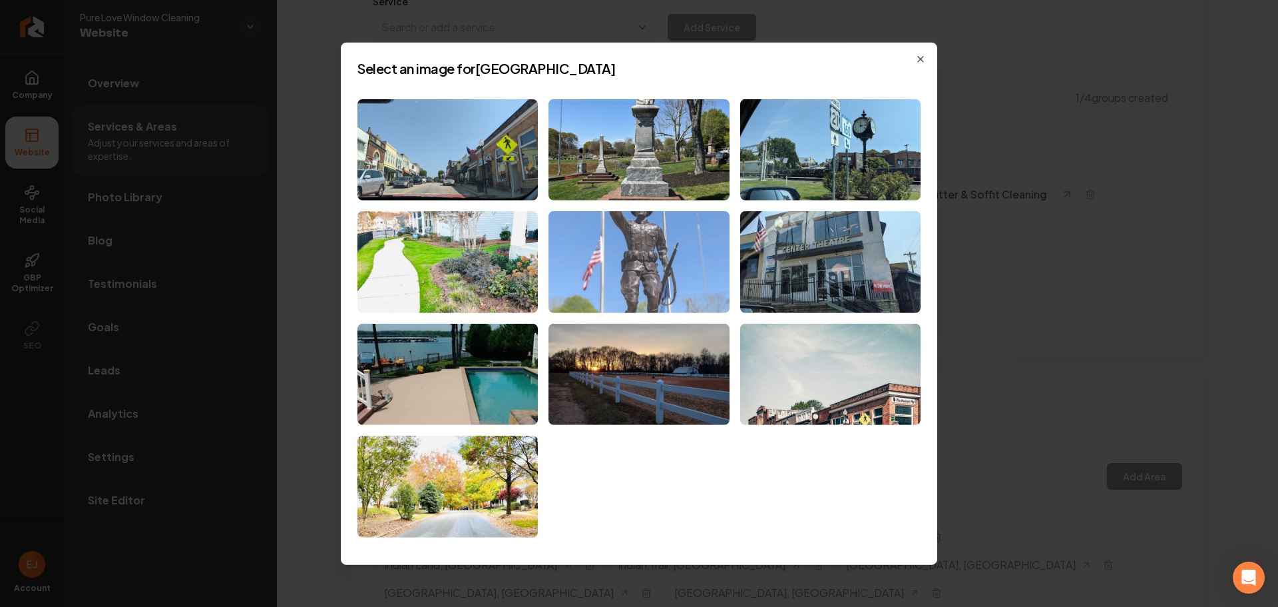
click at [662, 254] on img at bounding box center [639, 262] width 180 height 102
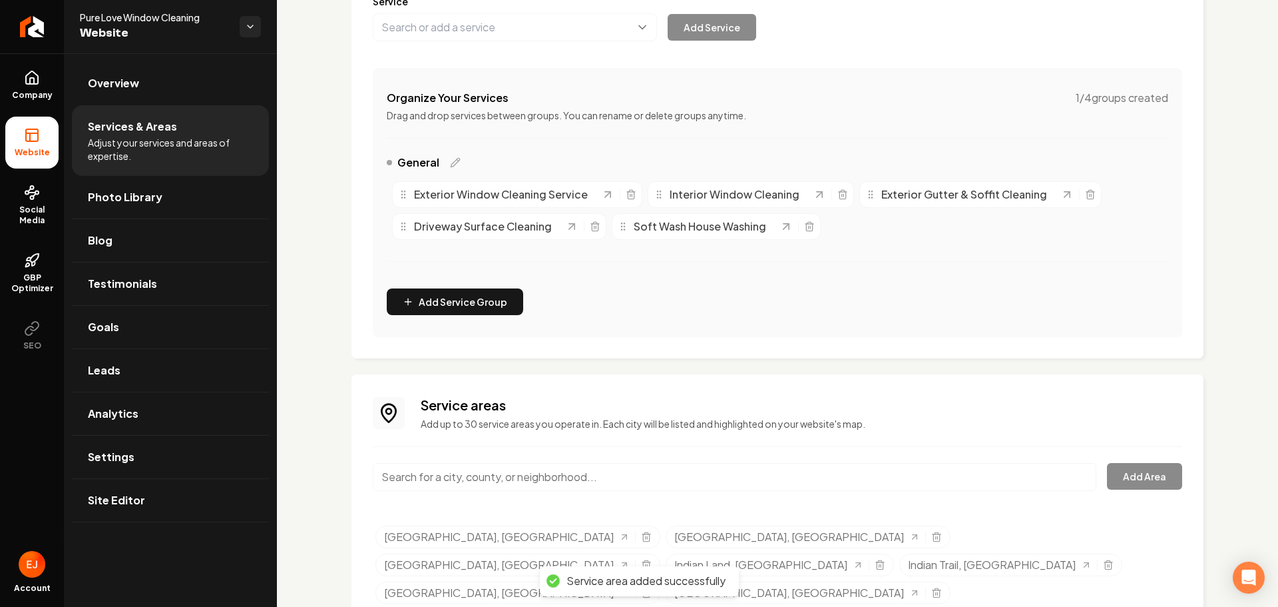
click at [461, 486] on input "Main content area" at bounding box center [735, 477] width 724 height 28
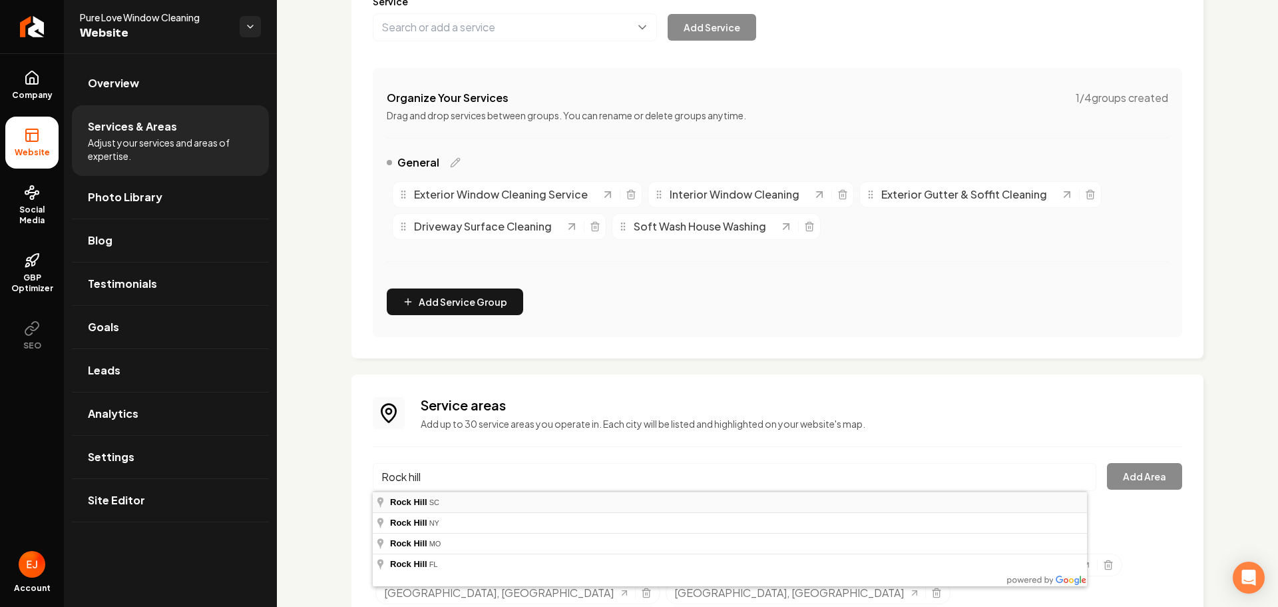
type input "Rock Hill, SC"
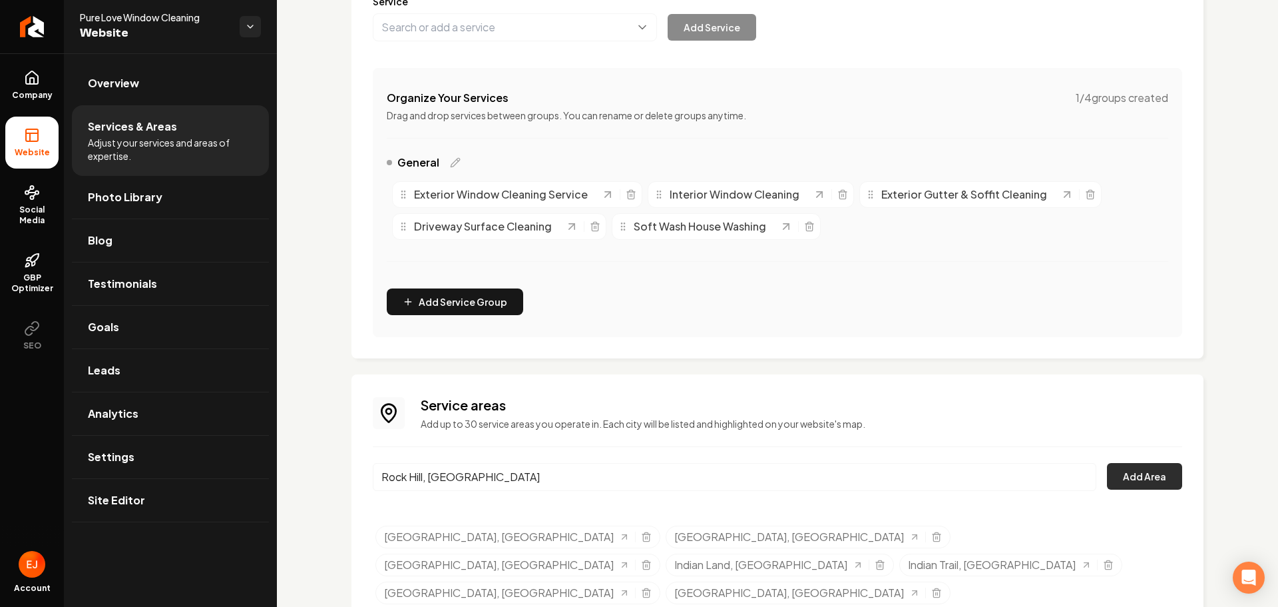
click at [1135, 478] on button "Add Area" at bounding box center [1144, 476] width 75 height 27
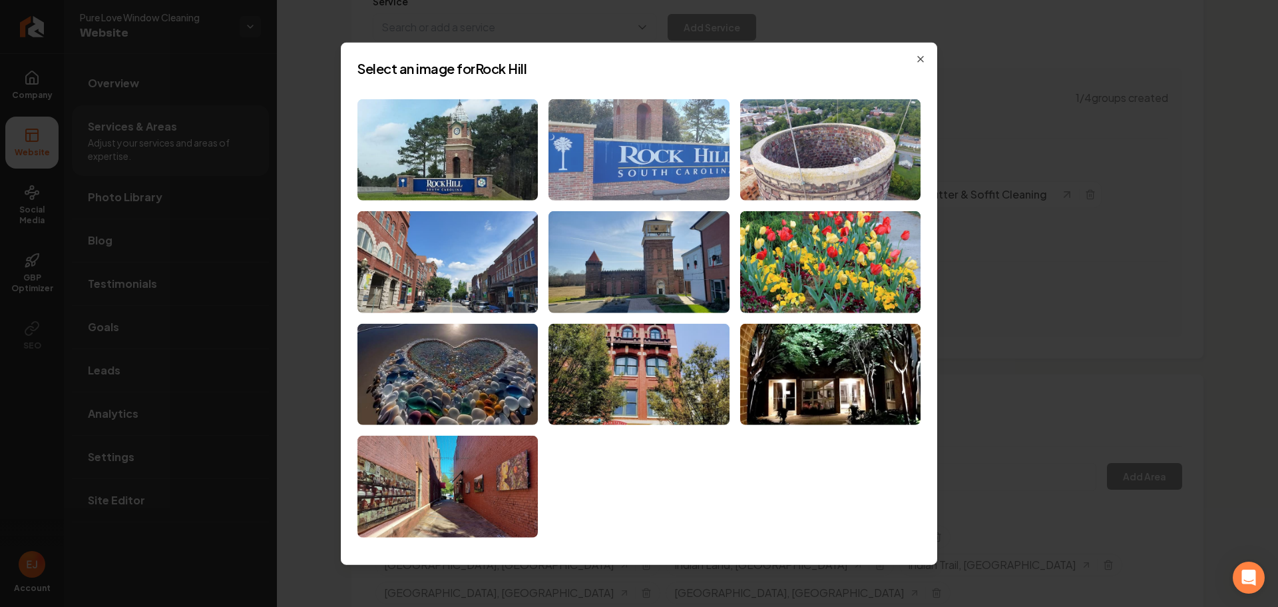
click at [659, 184] on img at bounding box center [639, 150] width 180 height 102
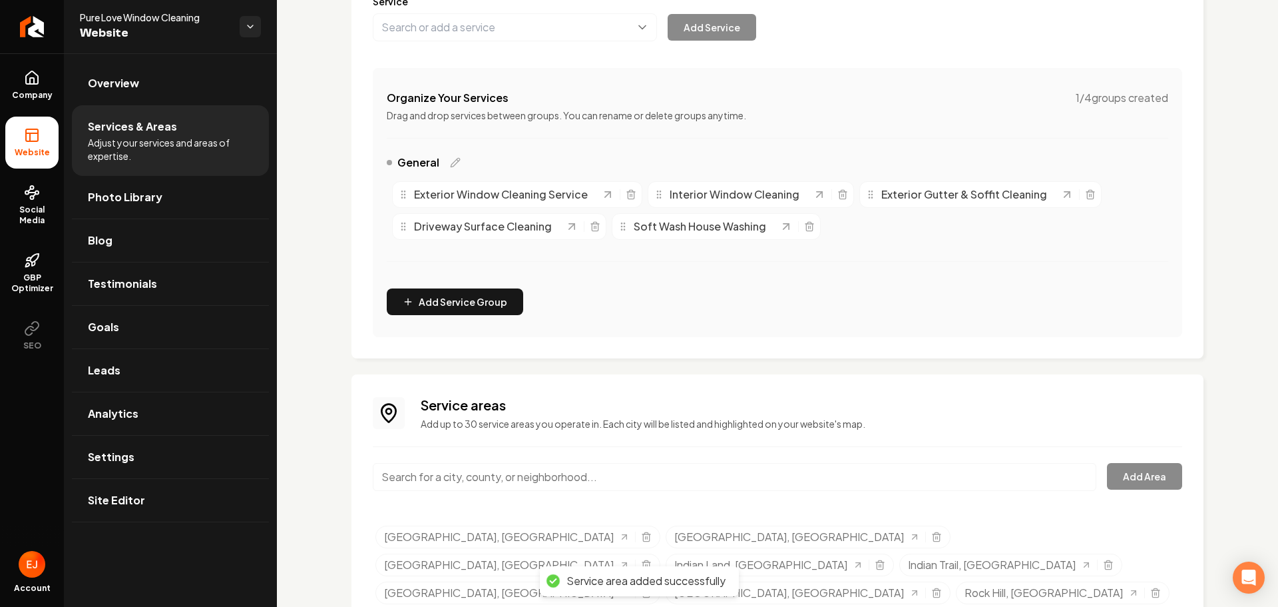
click at [463, 474] on input "Main content area" at bounding box center [735, 477] width 724 height 28
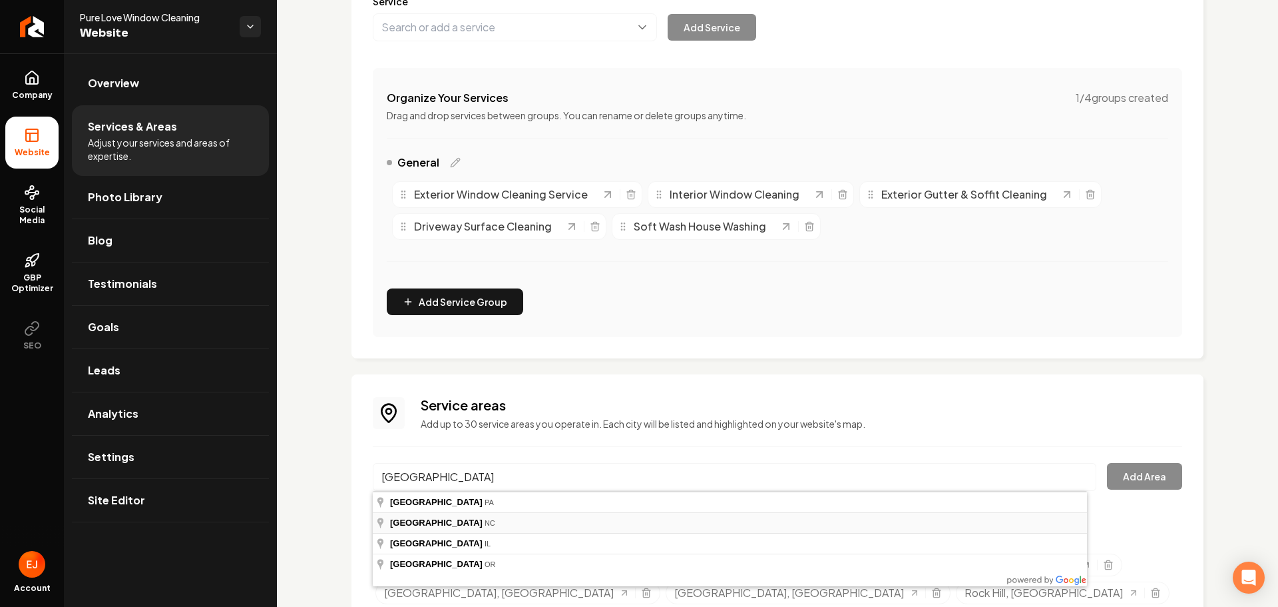
type input "Harrisburg, NC"
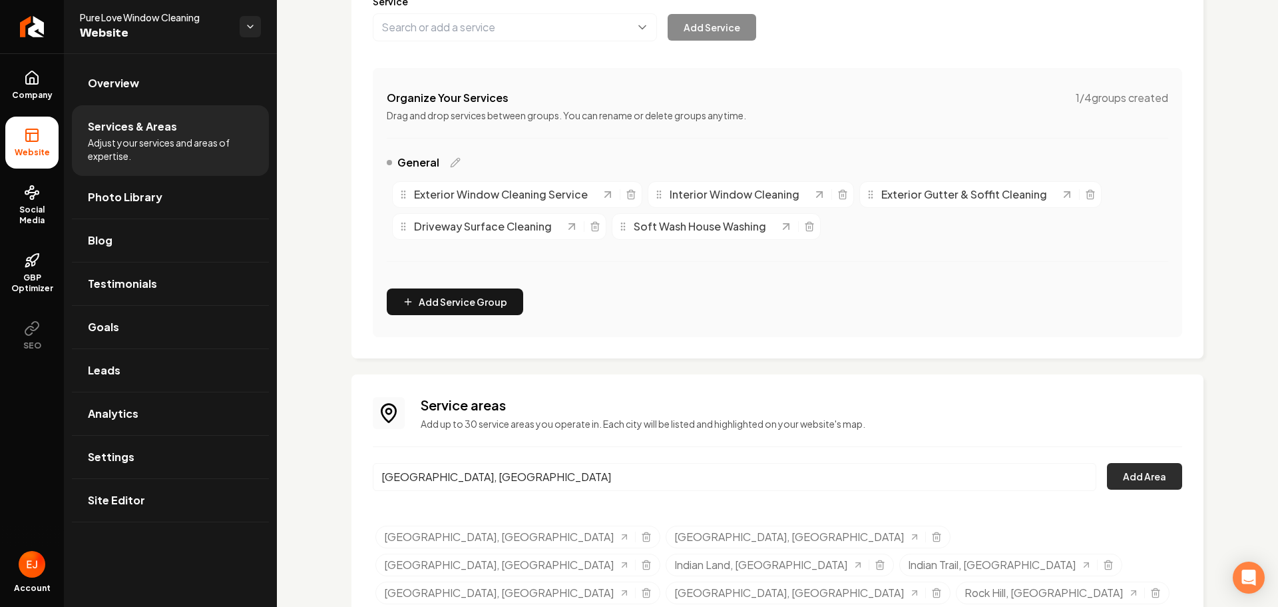
click at [1129, 470] on button "Add Area" at bounding box center [1144, 476] width 75 height 27
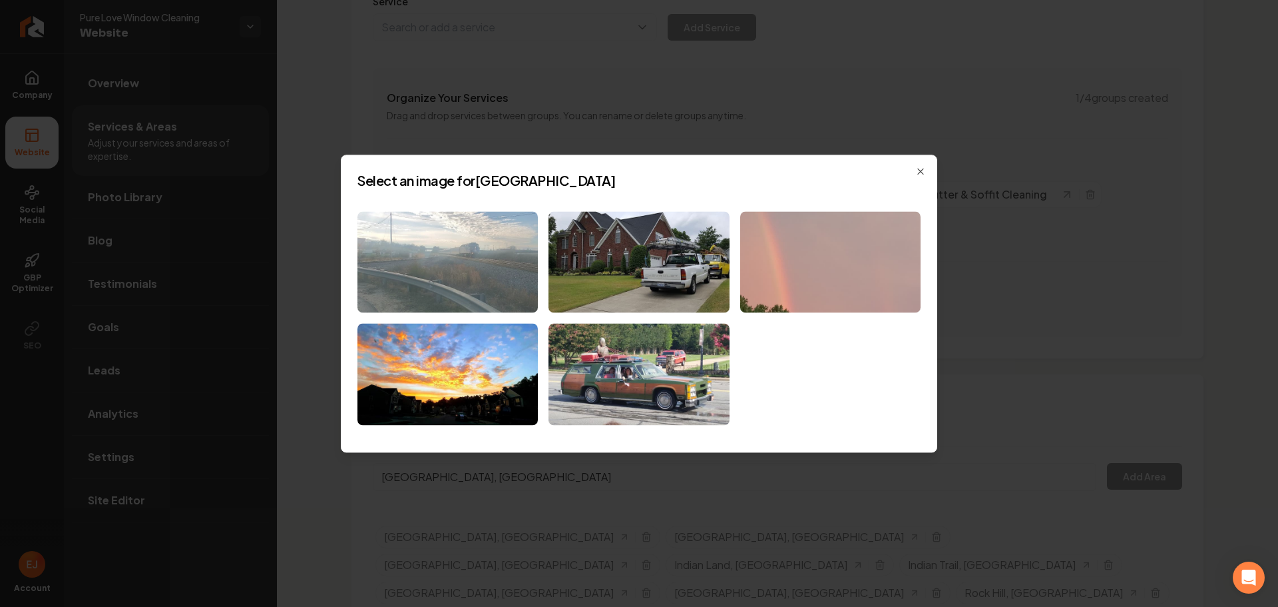
click at [447, 289] on img at bounding box center [448, 262] width 180 height 102
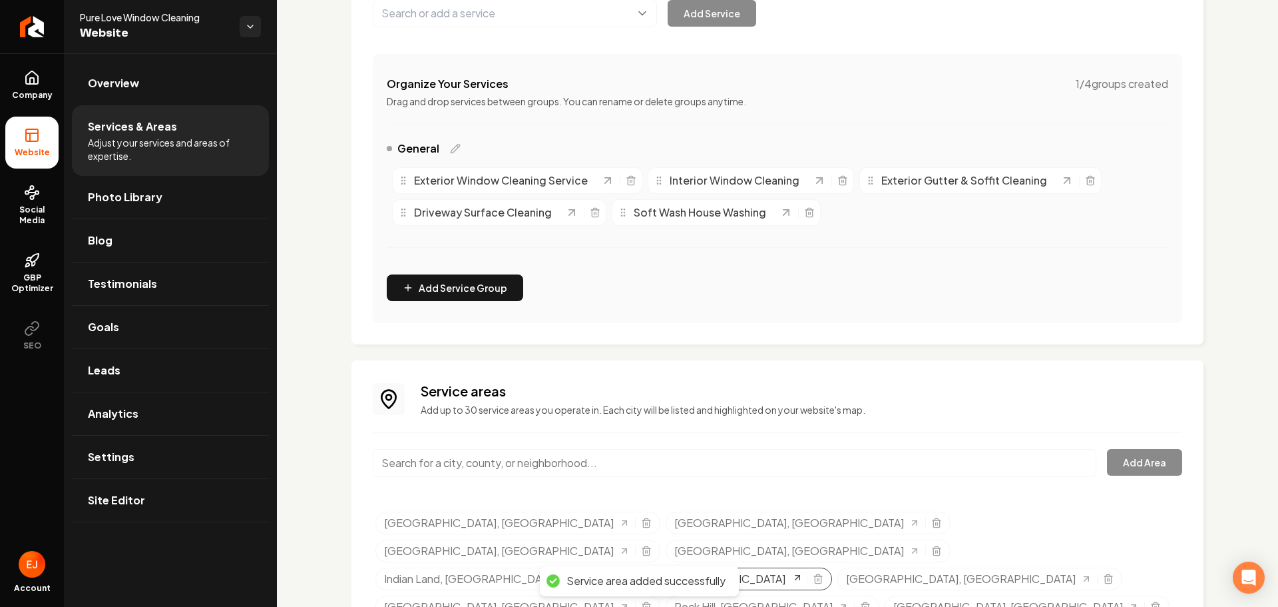
scroll to position [220, 0]
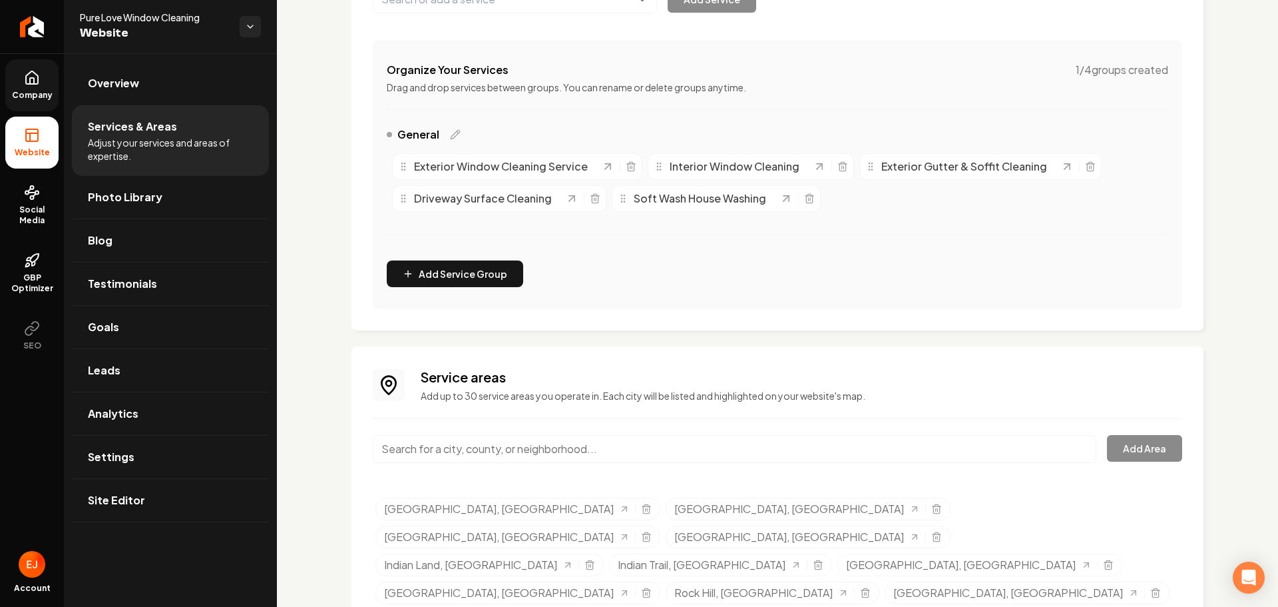
click at [33, 73] on icon at bounding box center [32, 78] width 16 height 16
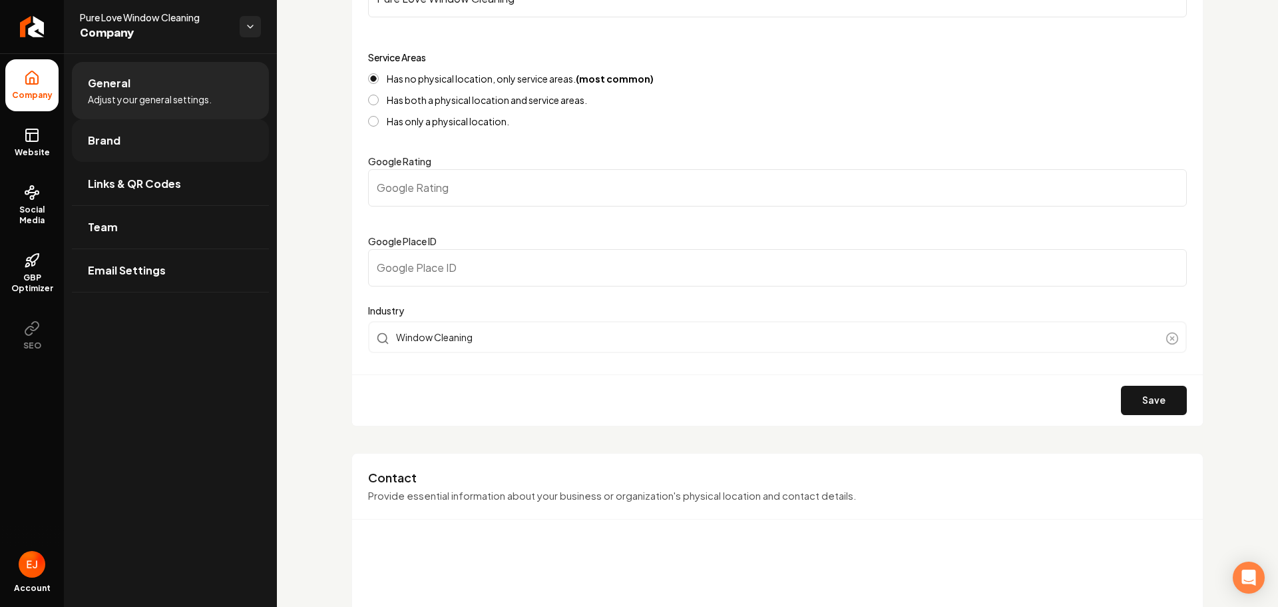
click at [123, 146] on link "Brand" at bounding box center [170, 140] width 197 height 43
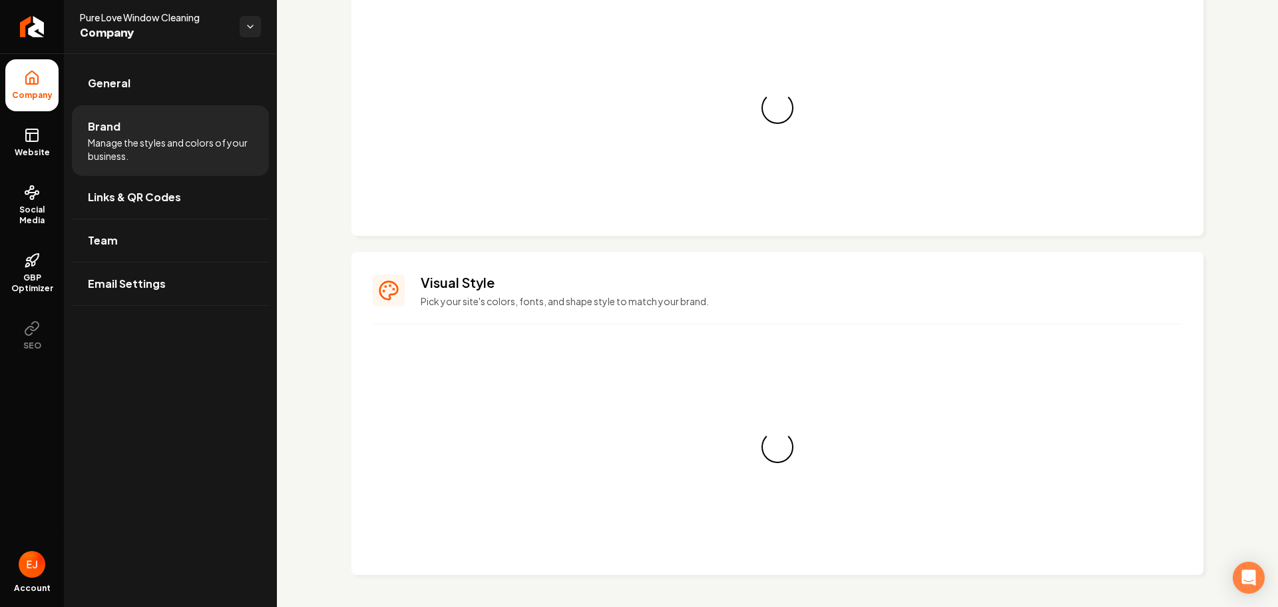
scroll to position [220, 0]
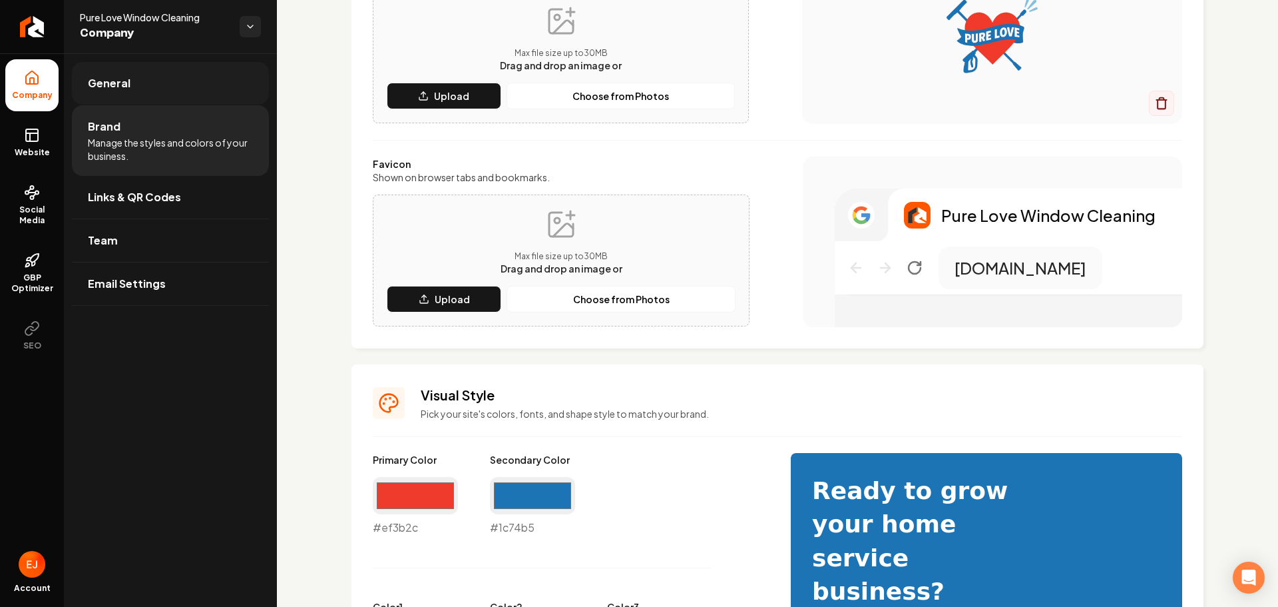
click at [136, 91] on link "General" at bounding box center [170, 83] width 197 height 43
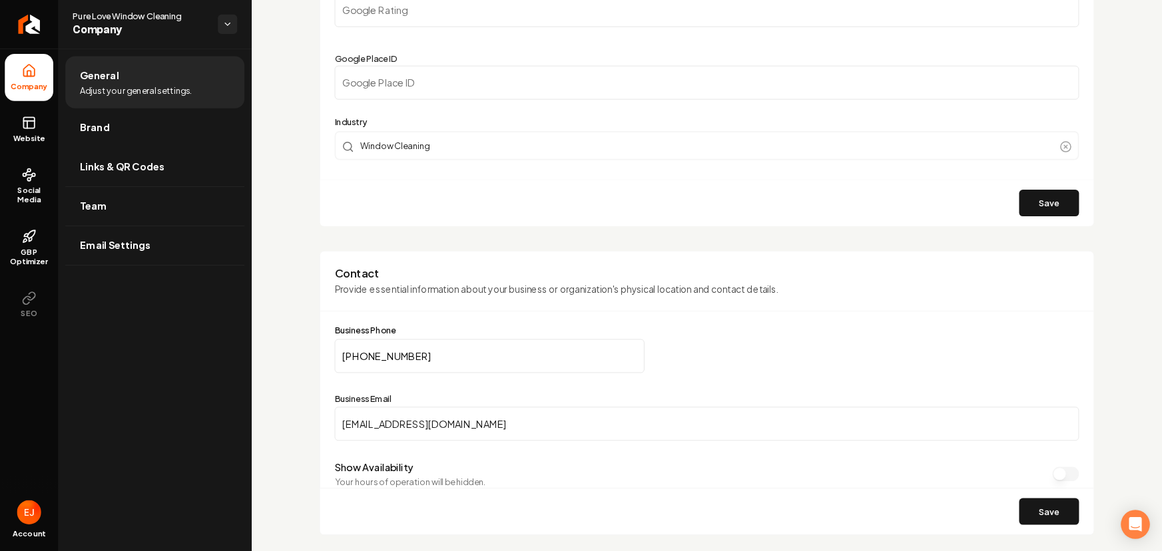
scroll to position [399, 0]
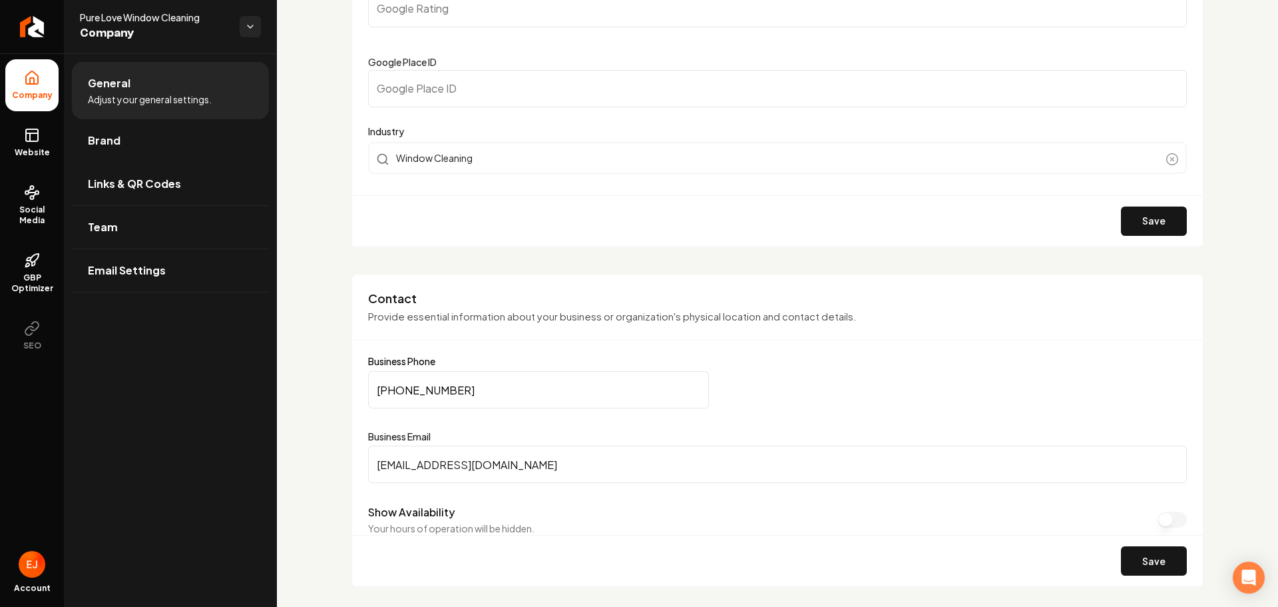
click at [447, 388] on input "(501) 573-9568" at bounding box center [538, 389] width 341 height 37
drag, startPoint x: 414, startPoint y: 391, endPoint x: 332, endPoint y: 422, distance: 87.4
paste input "305) 417-0477"
type input "(305) 417-0477"
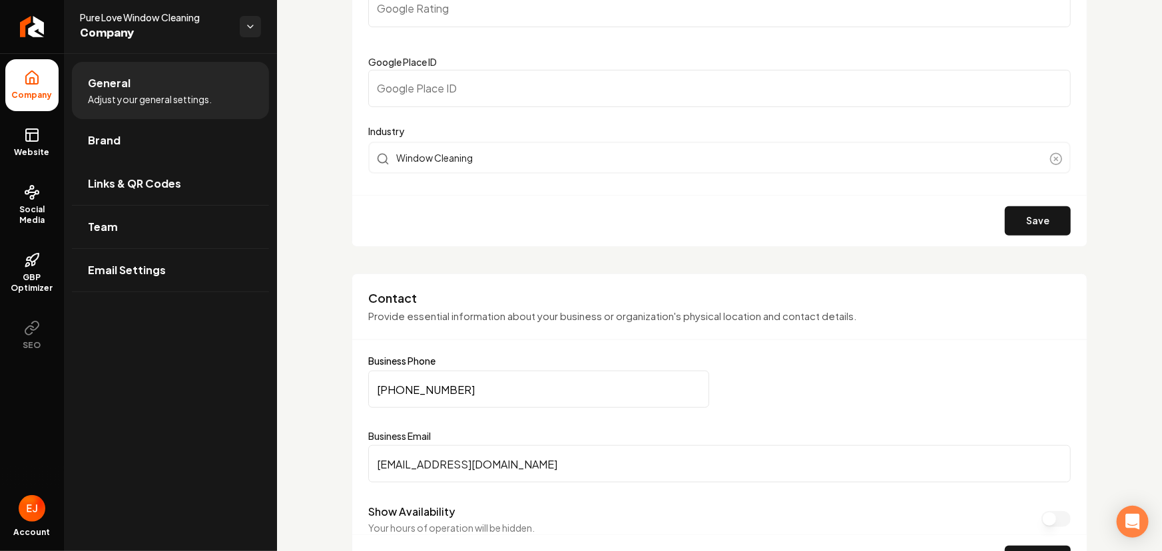
drag, startPoint x: 537, startPoint y: 461, endPoint x: 360, endPoint y: 469, distance: 177.3
click at [360, 469] on div "Contact Provide essential information about your business or organization's phy…" at bounding box center [720, 431] width 736 height 314
paste input "Admin@pureloveppm"
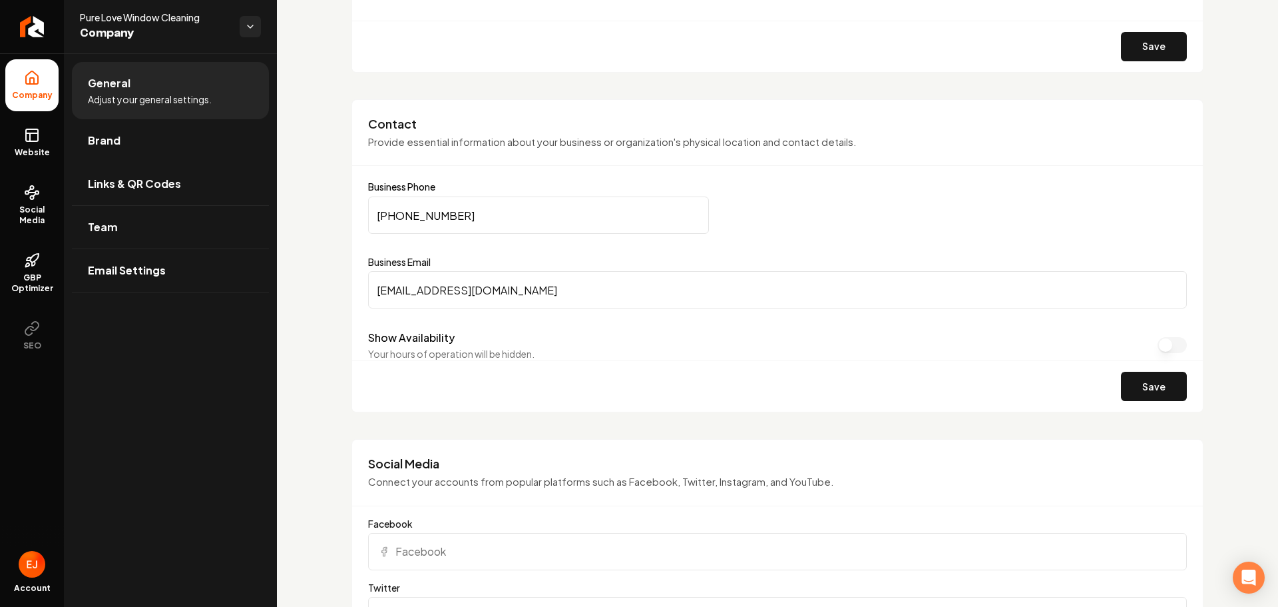
scroll to position [599, 0]
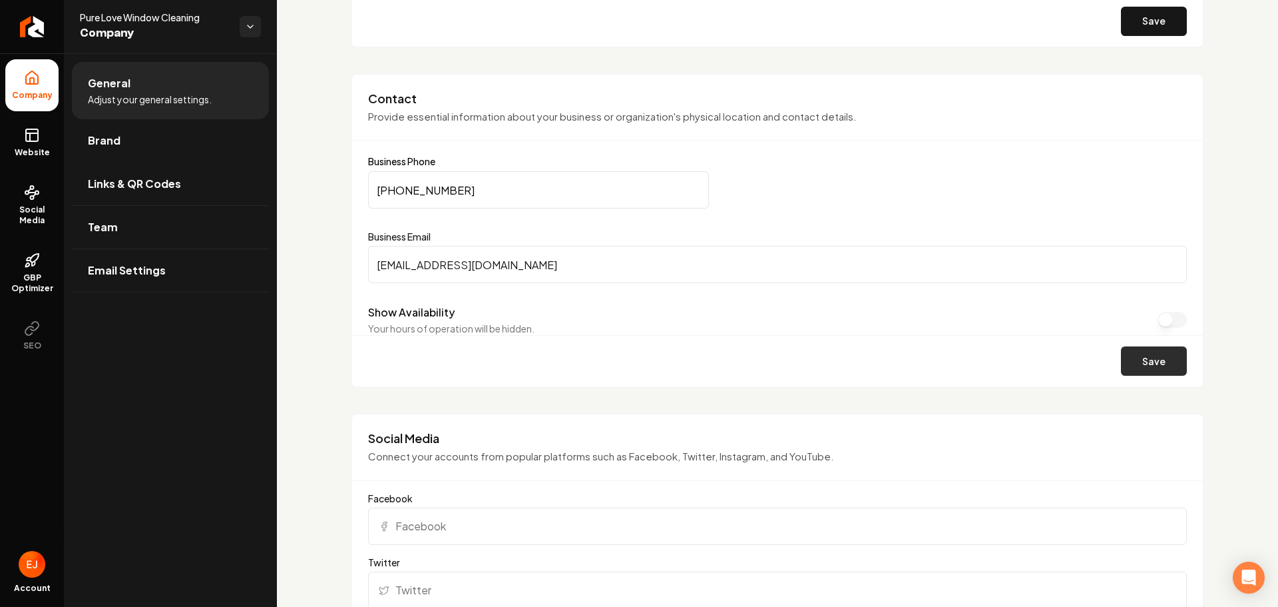
type input "Admin@pureloveppm.com"
click at [1162, 355] on button "Save" at bounding box center [1154, 360] width 66 height 29
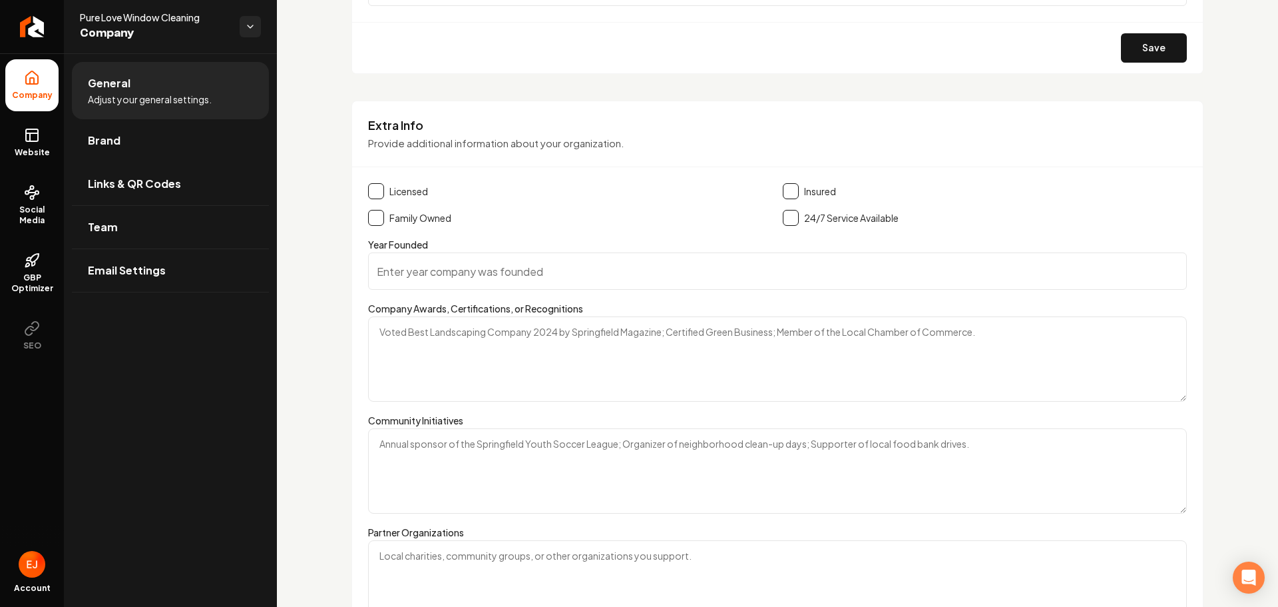
scroll to position [1731, 0]
click at [37, 147] on span "Website" at bounding box center [32, 152] width 46 height 11
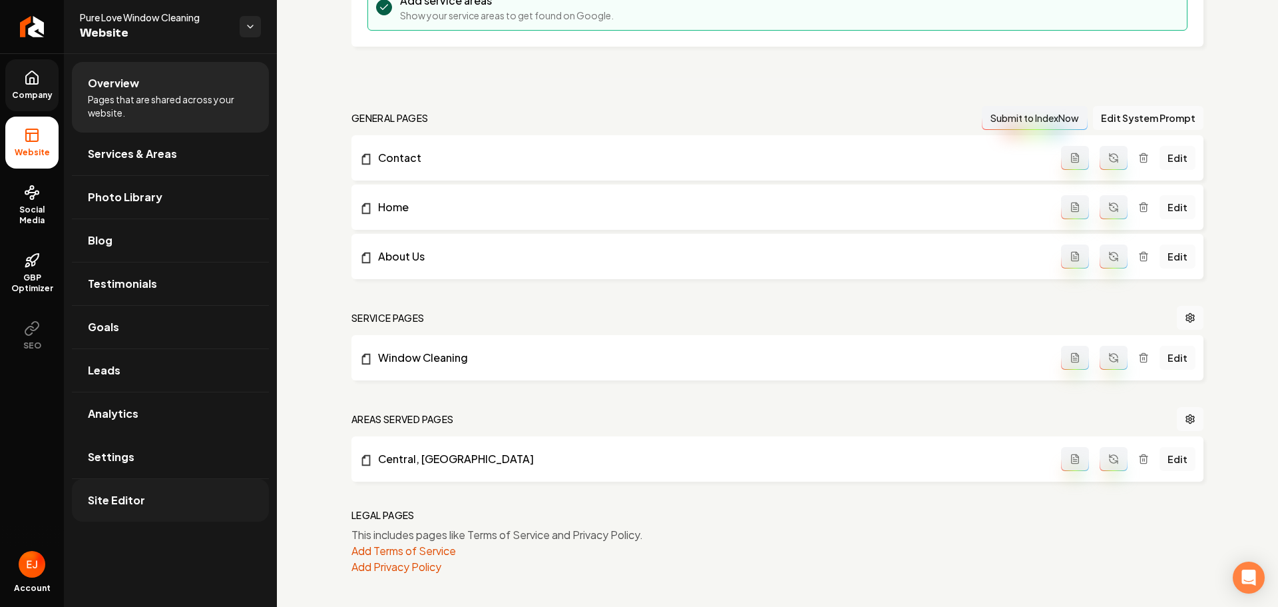
scroll to position [951, 0]
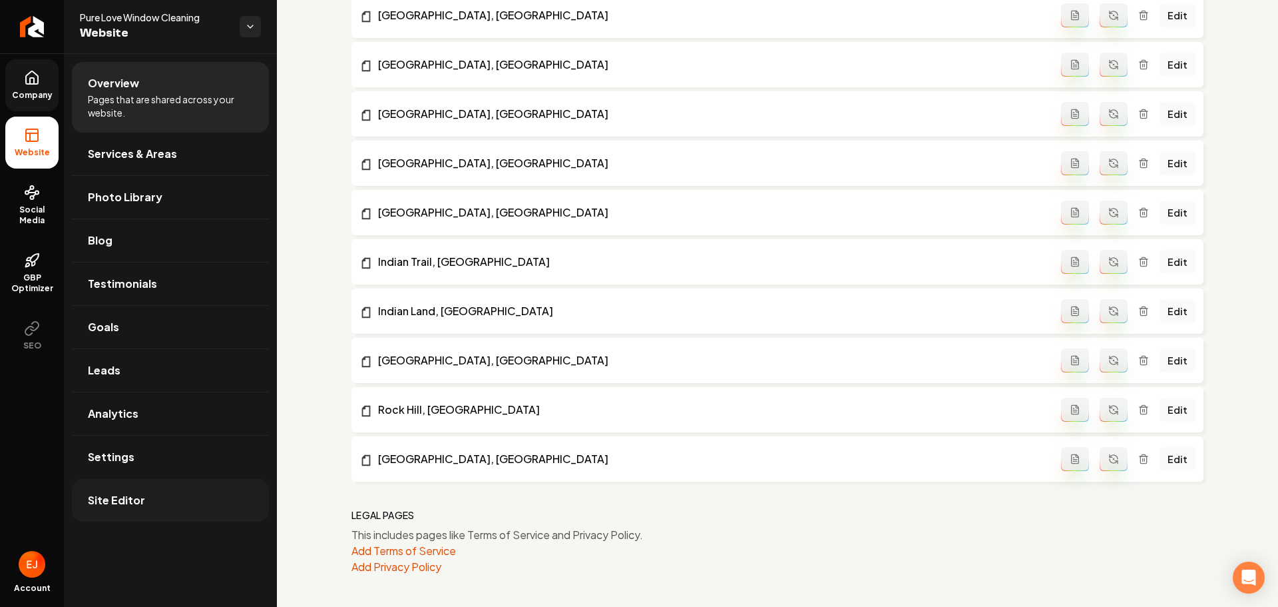
click at [129, 495] on span "Site Editor" at bounding box center [116, 500] width 57 height 16
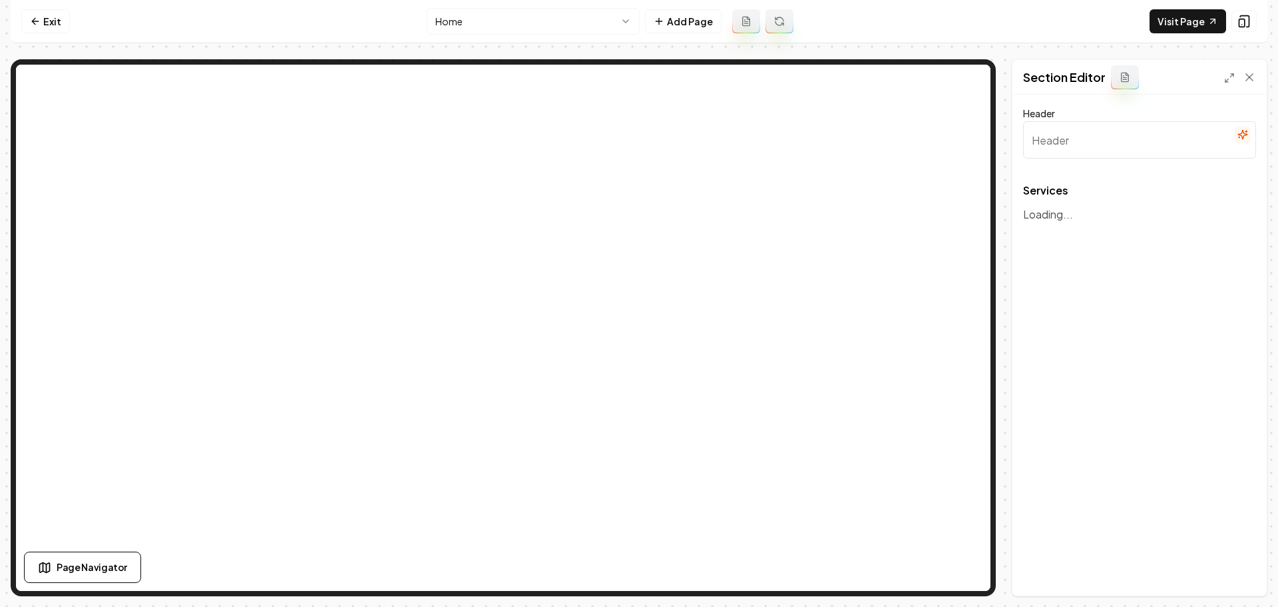
type input "Our Expertise in Shine: Window Cleaning Services"
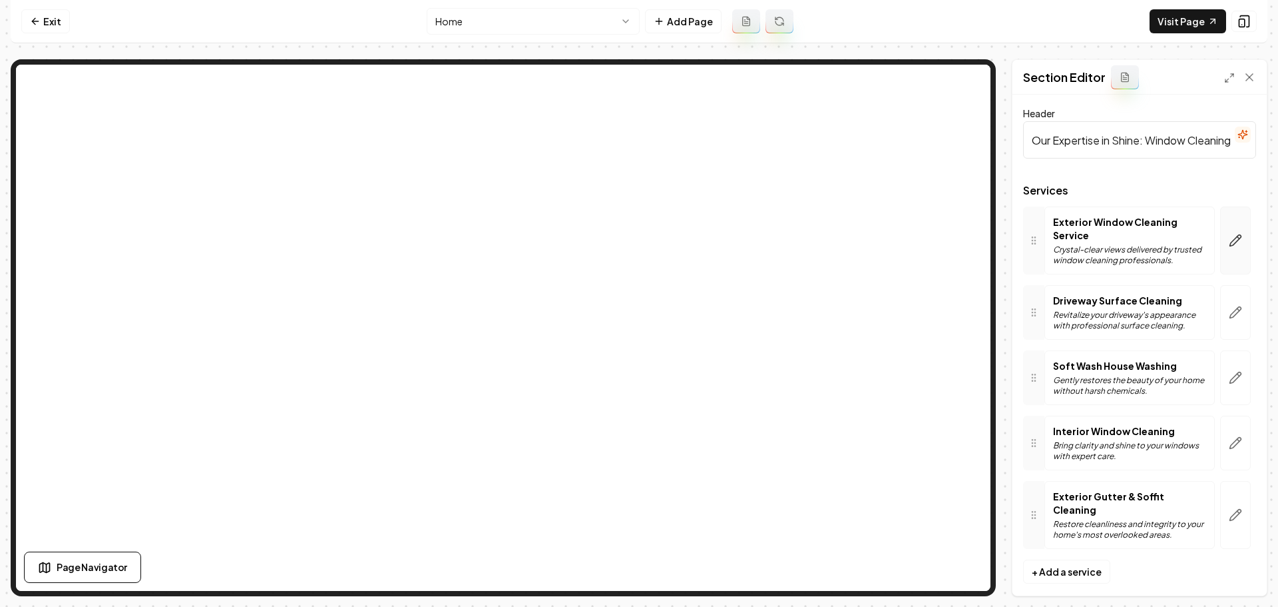
click at [1232, 240] on icon "button" at bounding box center [1235, 240] width 13 height 13
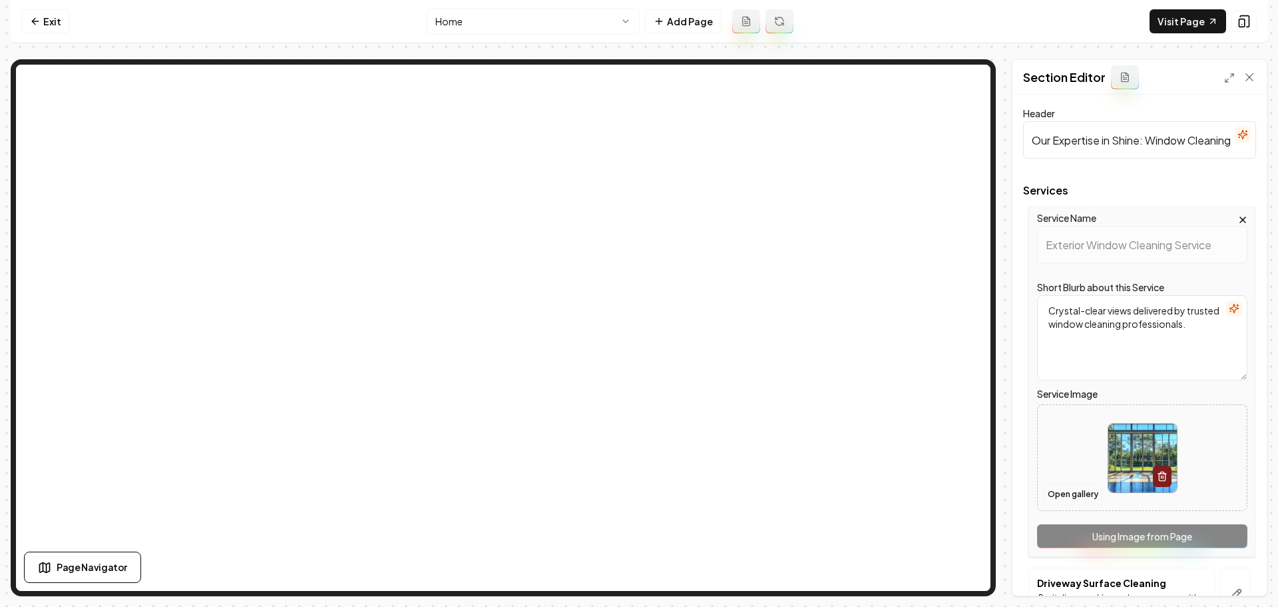
click at [1078, 500] on button "Open gallery" at bounding box center [1073, 493] width 60 height 21
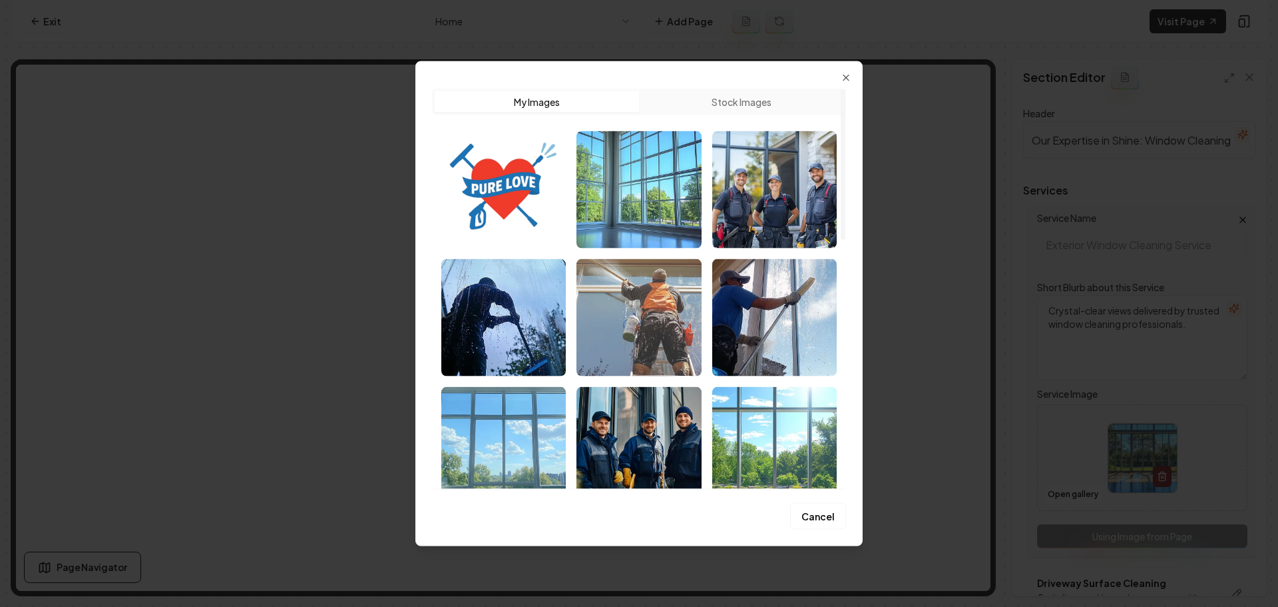
click at [658, 335] on img "Select image image_689a16585c7cd75eb850fa58.png" at bounding box center [639, 316] width 124 height 117
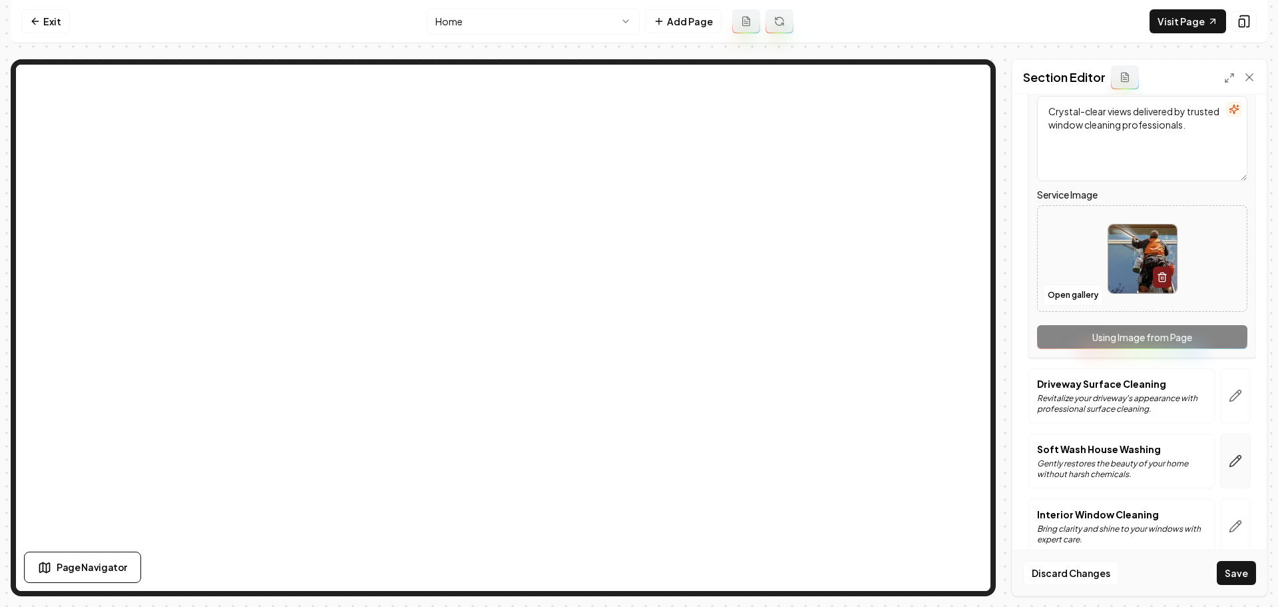
scroll to position [200, 0]
click at [1234, 403] on button "button" at bounding box center [1235, 395] width 31 height 55
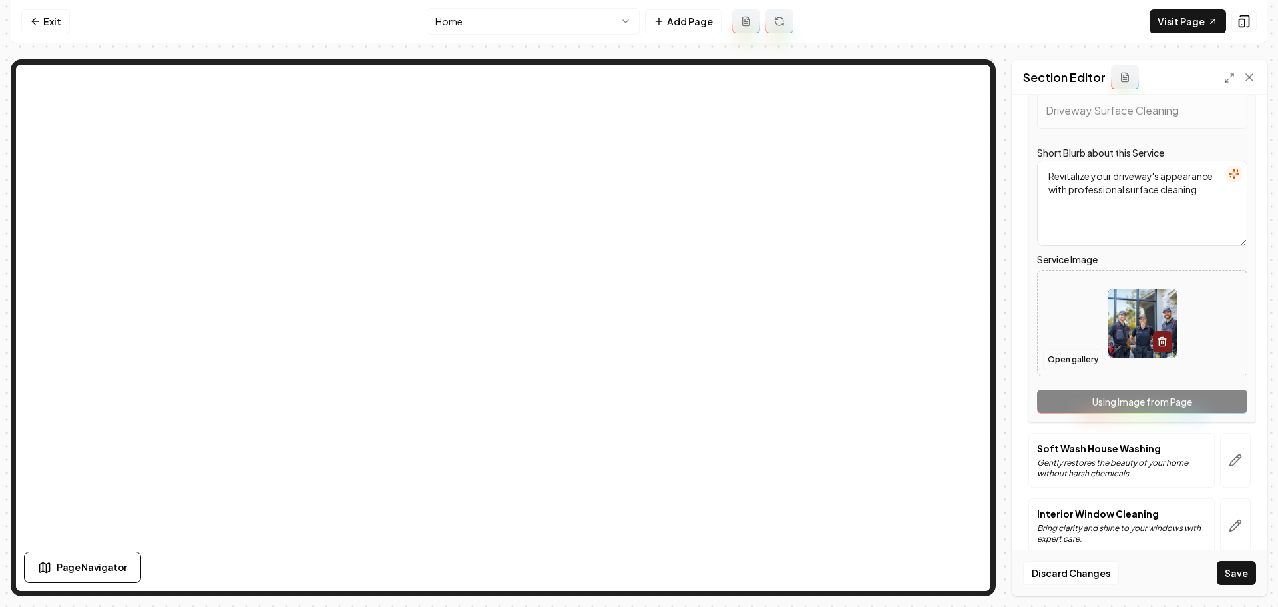
click at [1065, 356] on button "Open gallery" at bounding box center [1073, 359] width 60 height 21
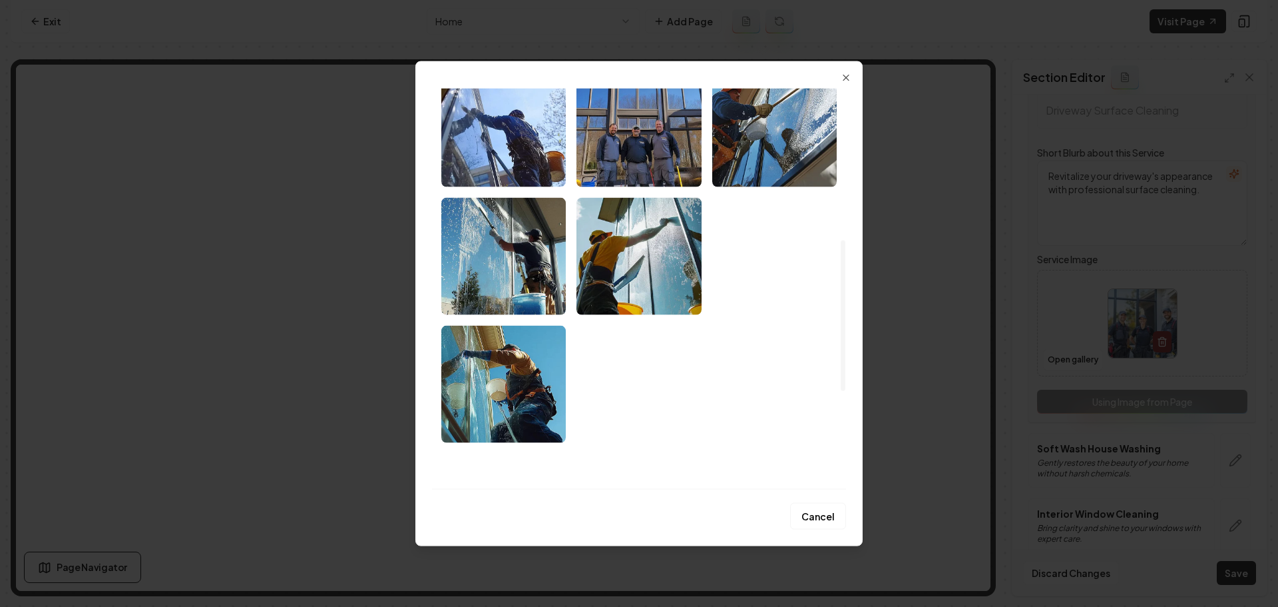
scroll to position [659, 0]
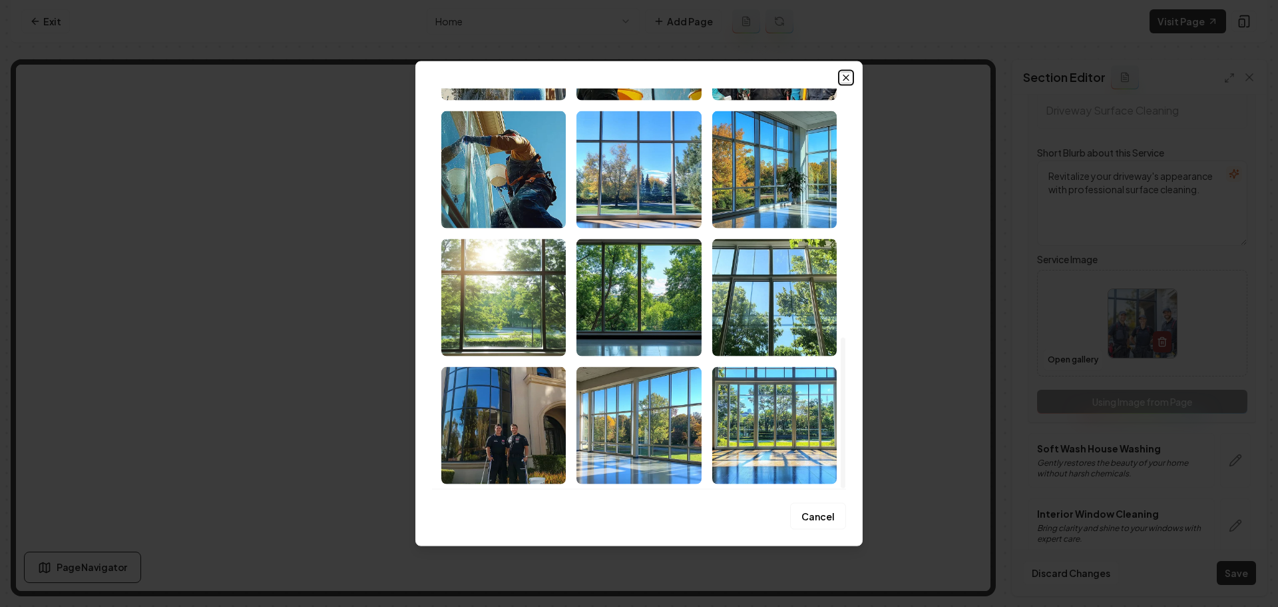
click at [846, 79] on icon "button" at bounding box center [846, 77] width 11 height 11
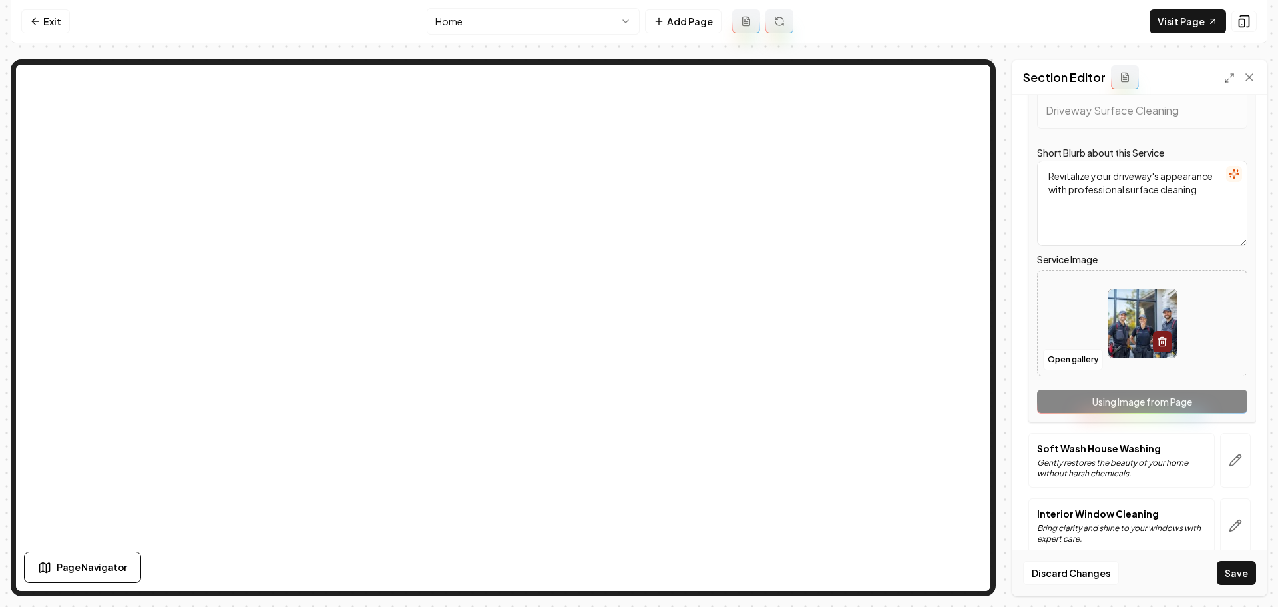
click at [1118, 310] on img at bounding box center [1142, 323] width 69 height 69
type input "**********"
click at [1234, 462] on button "button" at bounding box center [1235, 460] width 31 height 55
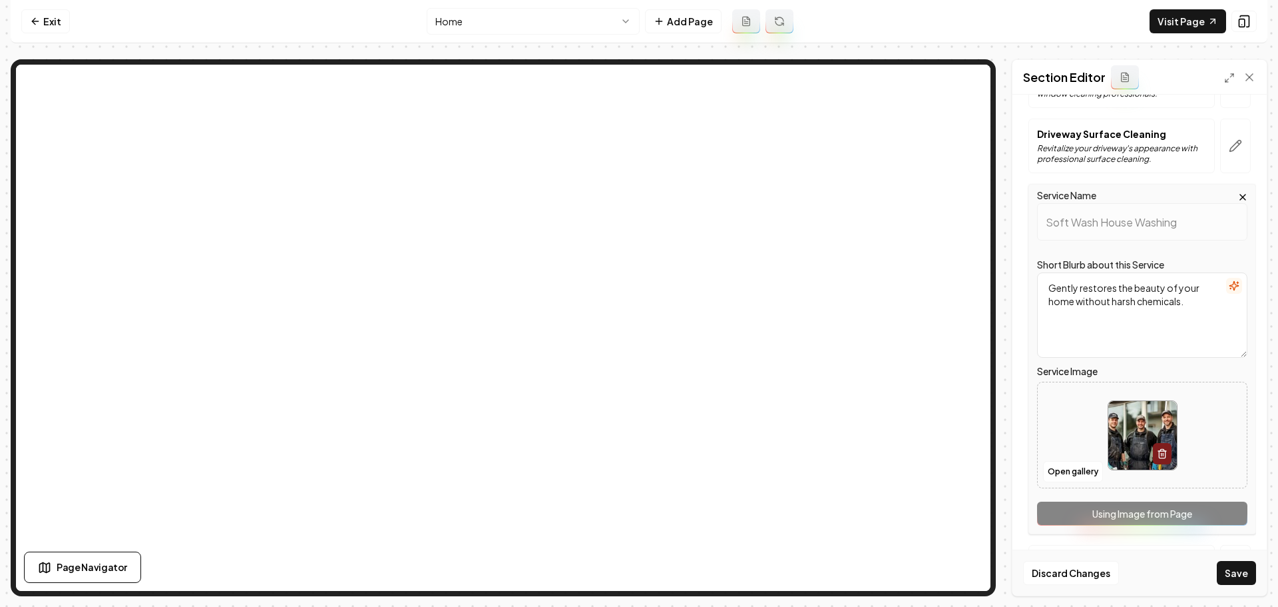
scroll to position [200, 0]
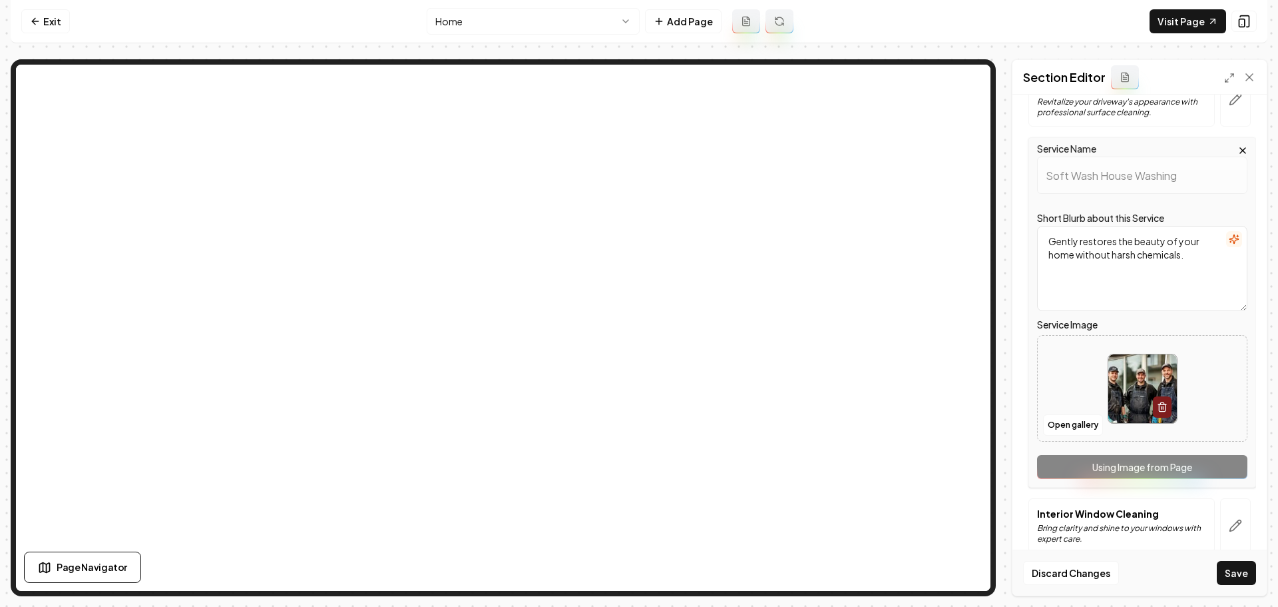
click at [1130, 381] on img at bounding box center [1142, 388] width 69 height 69
type input "**********"
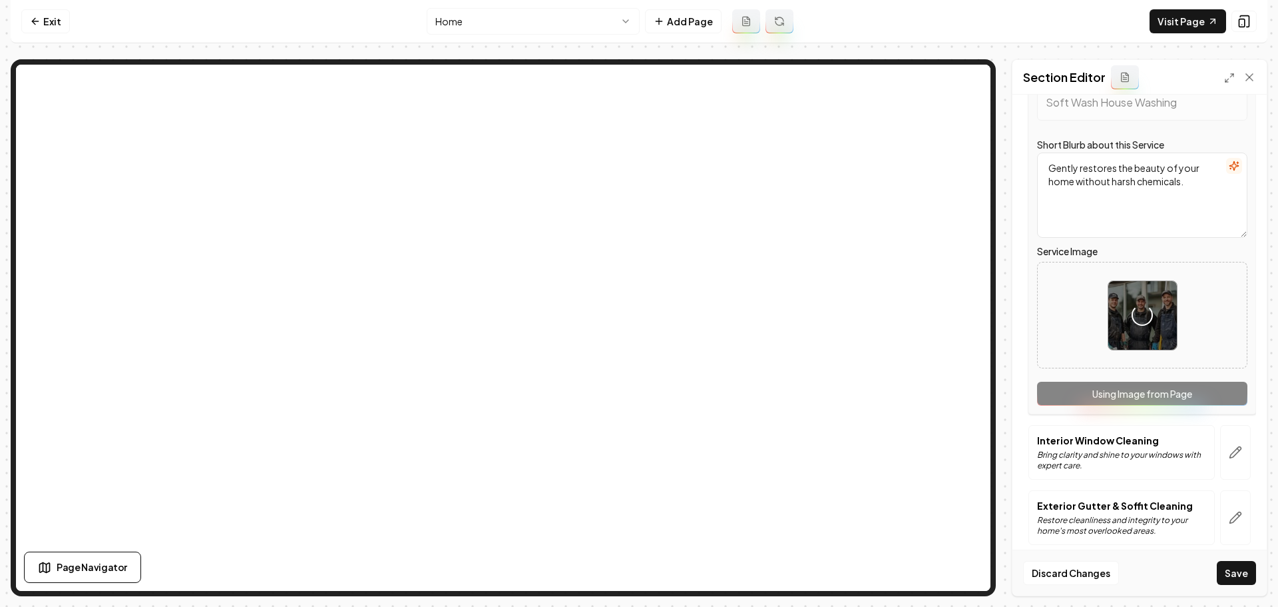
scroll to position [284, 0]
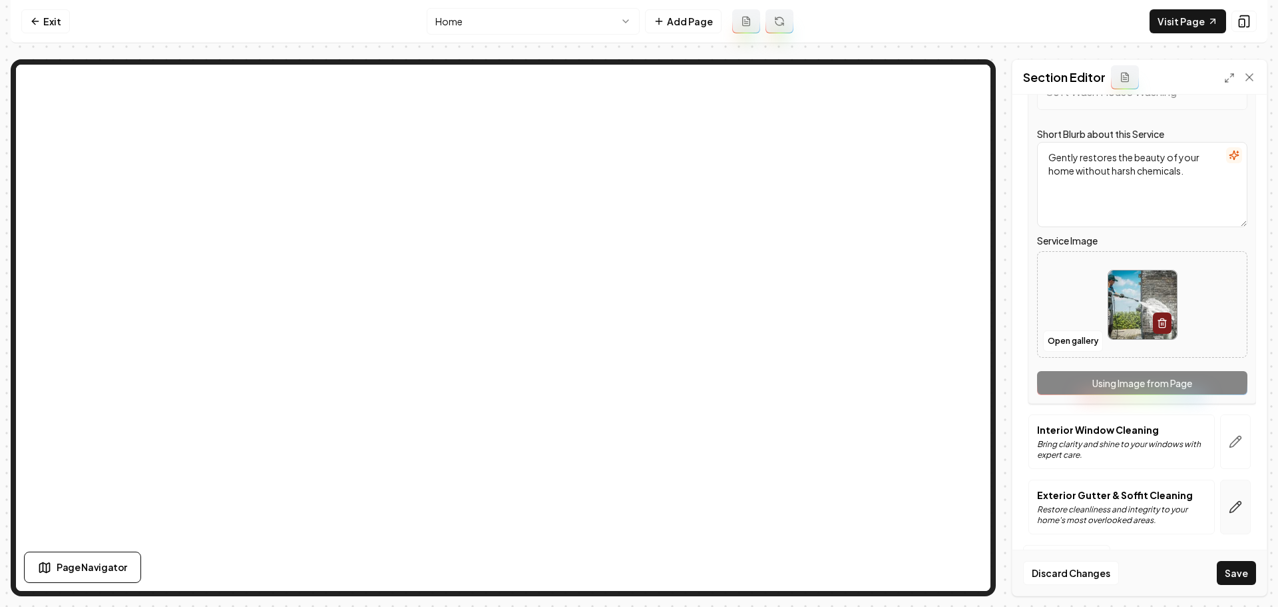
click at [1229, 509] on icon "button" at bounding box center [1235, 506] width 13 height 13
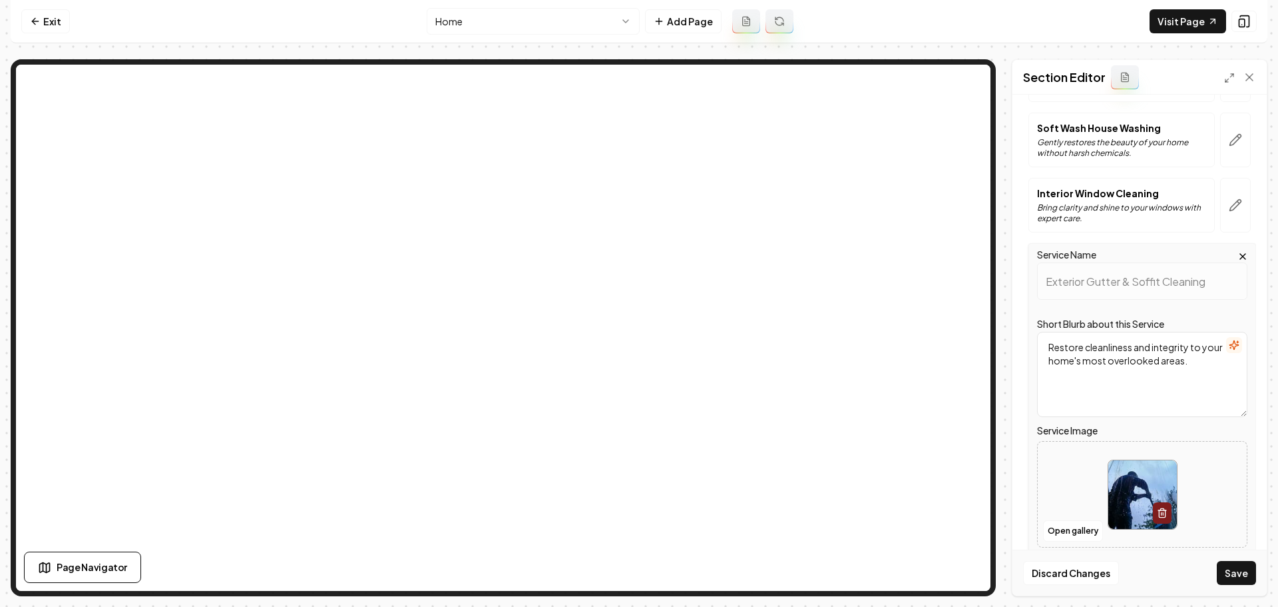
scroll to position [266, 0]
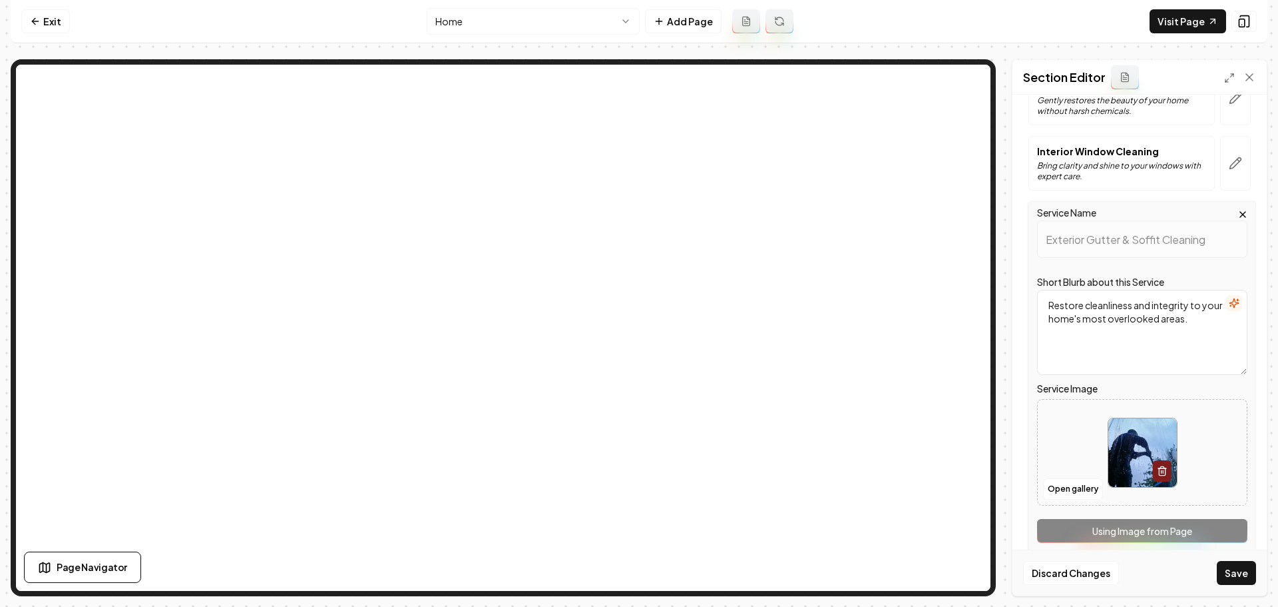
click at [1127, 429] on img at bounding box center [1142, 452] width 69 height 69
type input "**********"
click at [1238, 572] on button "Save" at bounding box center [1236, 573] width 39 height 24
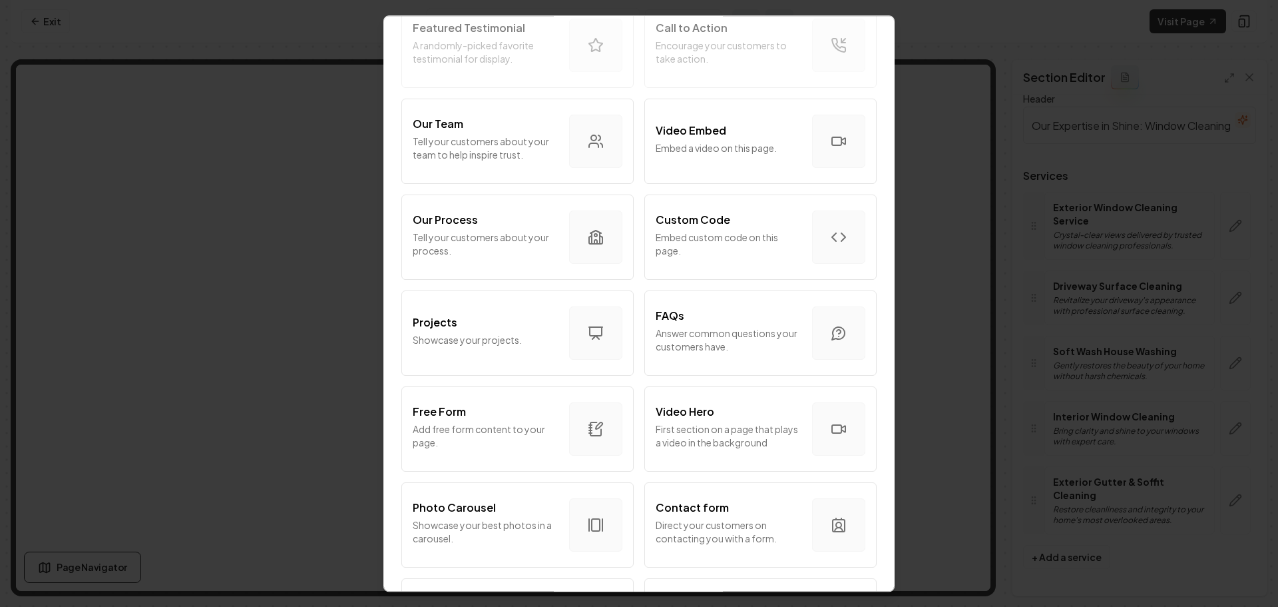
scroll to position [399, 0]
click at [718, 164] on button "Video Embed Embed a video on this page." at bounding box center [760, 141] width 232 height 85
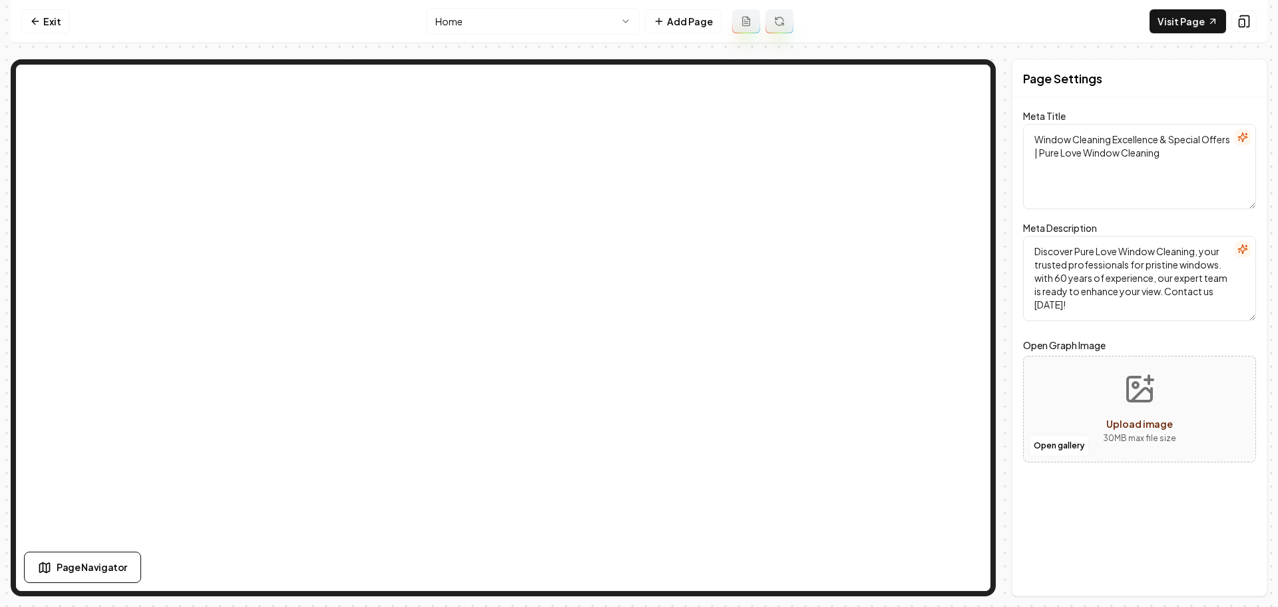
scroll to position [0, 0]
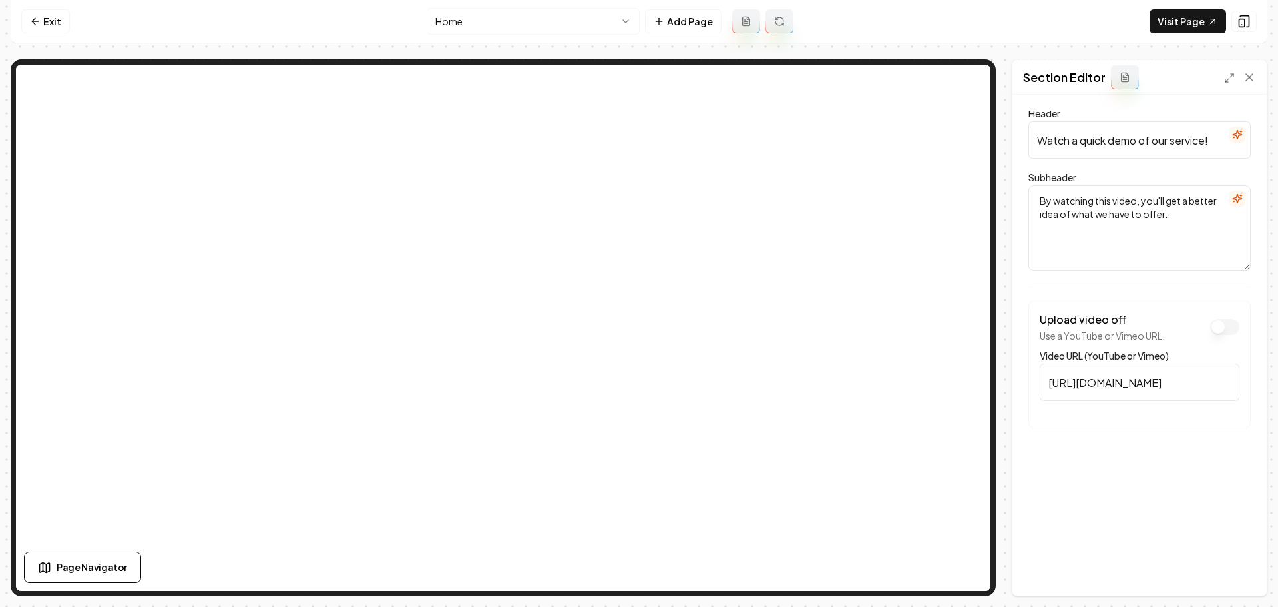
click at [1161, 387] on input "https://www.youtube.com/embed/1Bsgv6DnTiI" at bounding box center [1140, 382] width 200 height 37
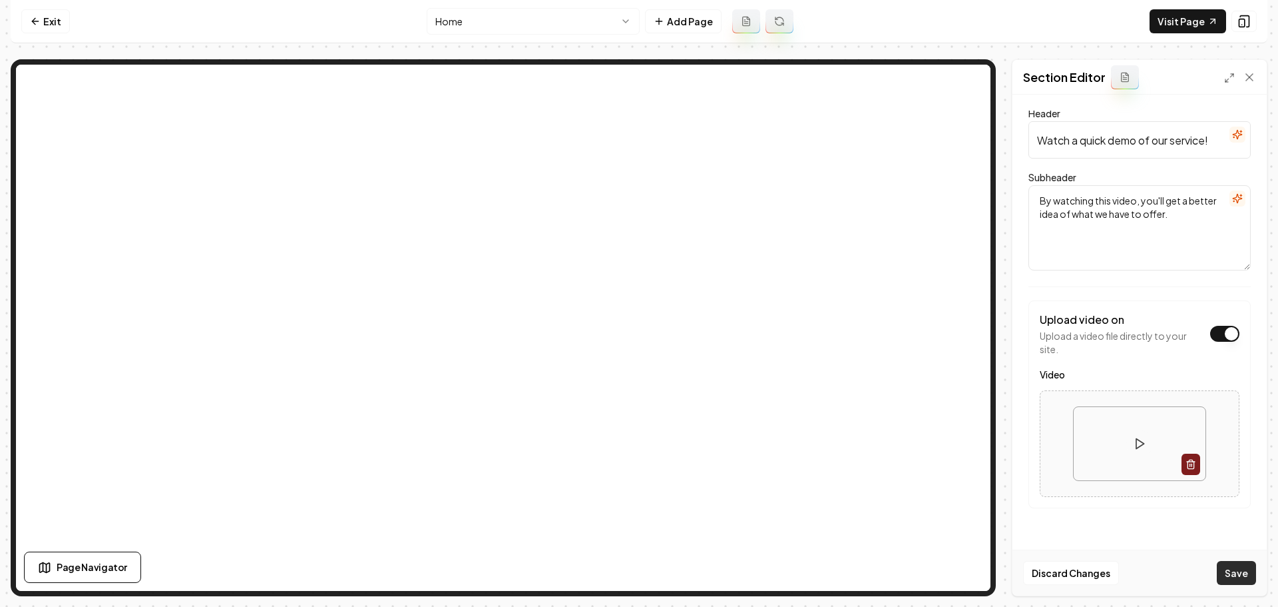
click at [1233, 574] on button "Save" at bounding box center [1236, 573] width 39 height 24
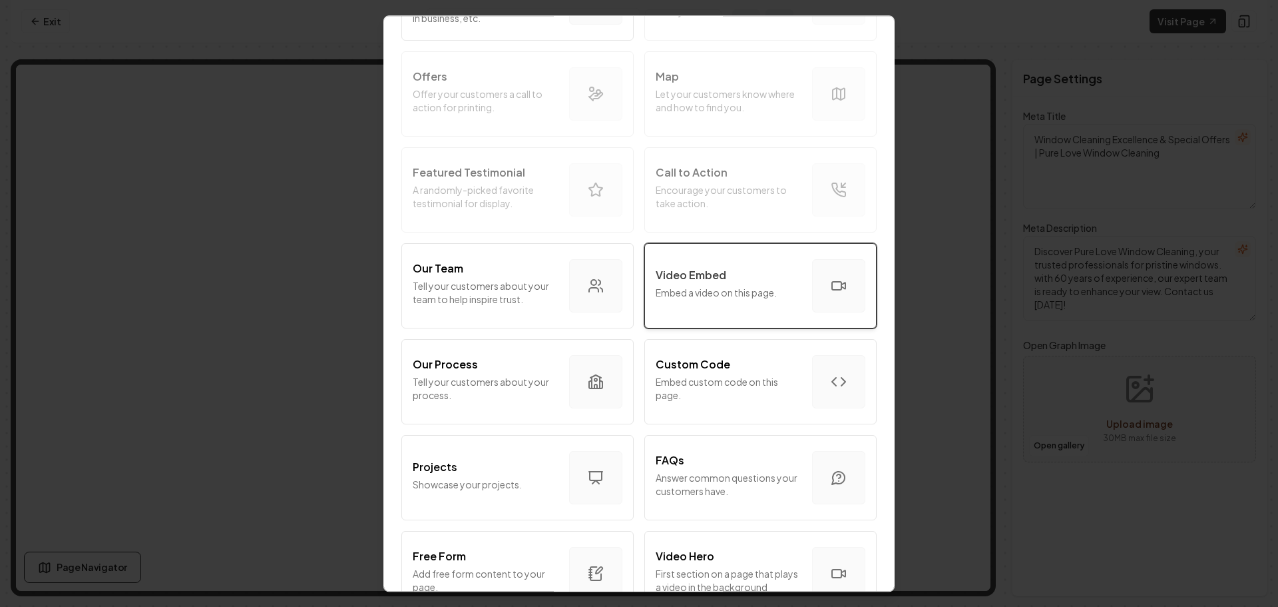
scroll to position [399, 0]
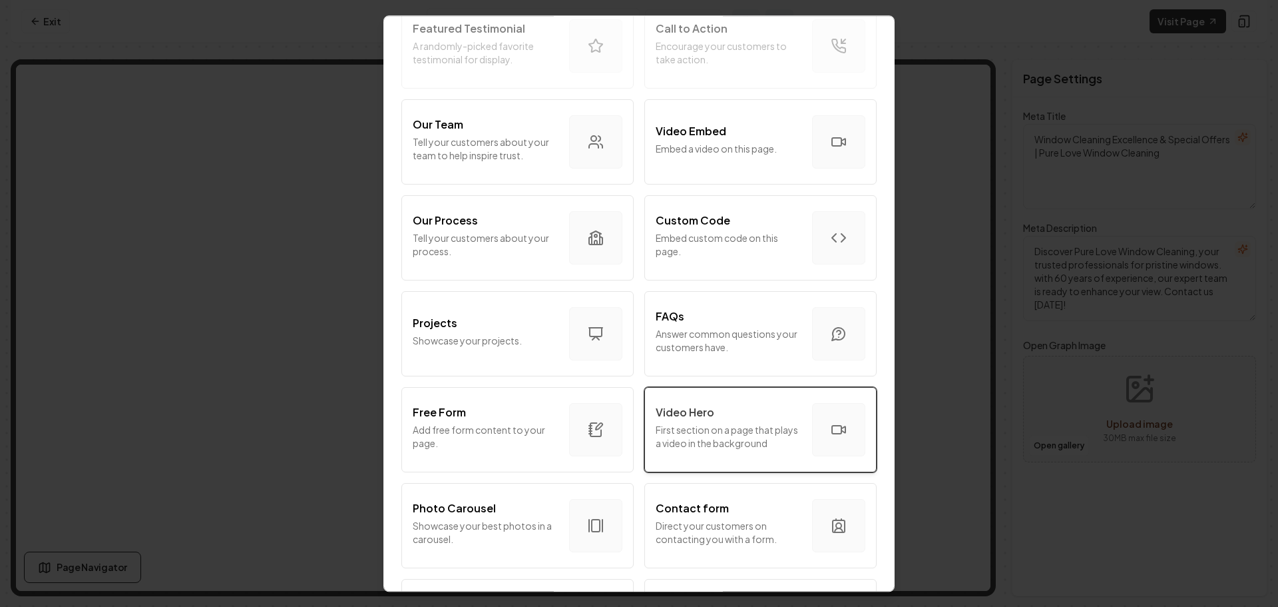
click at [716, 405] on div "Video Hero" at bounding box center [729, 412] width 146 height 16
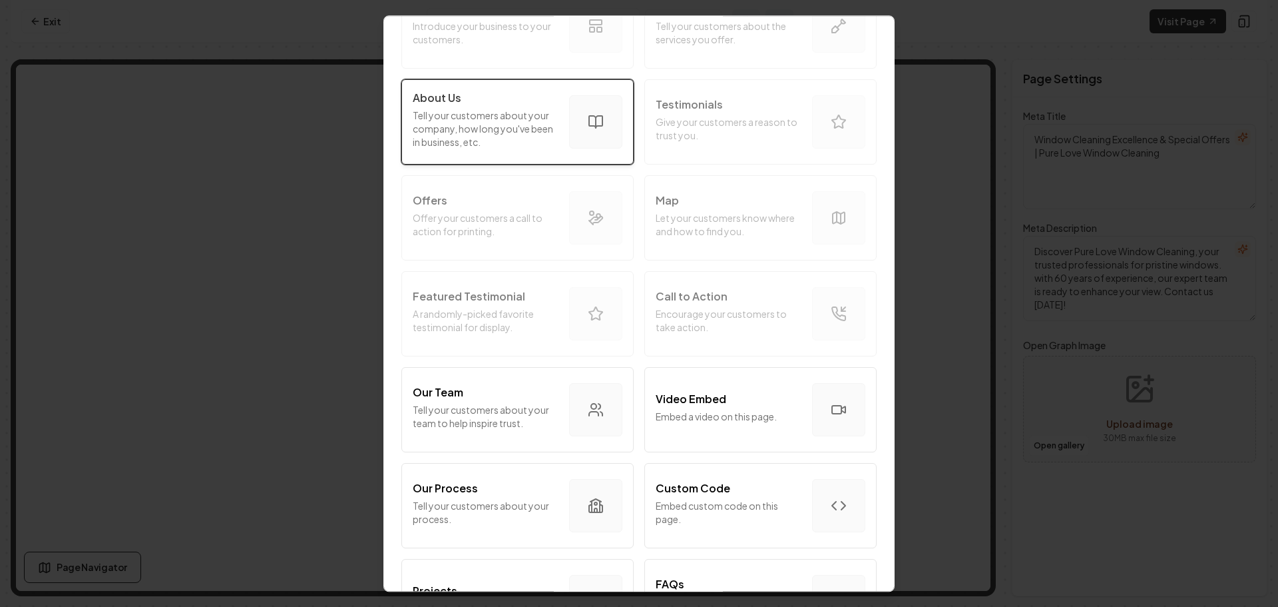
scroll to position [133, 0]
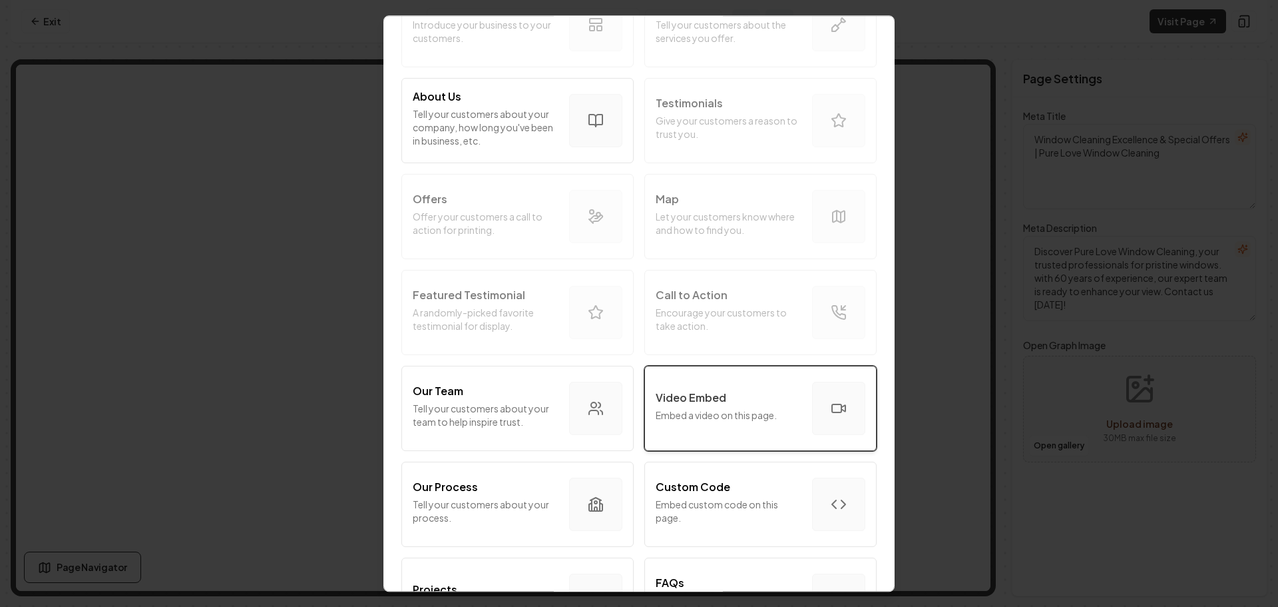
click at [754, 433] on button "Video Embed Embed a video on this page." at bounding box center [760, 408] width 232 height 85
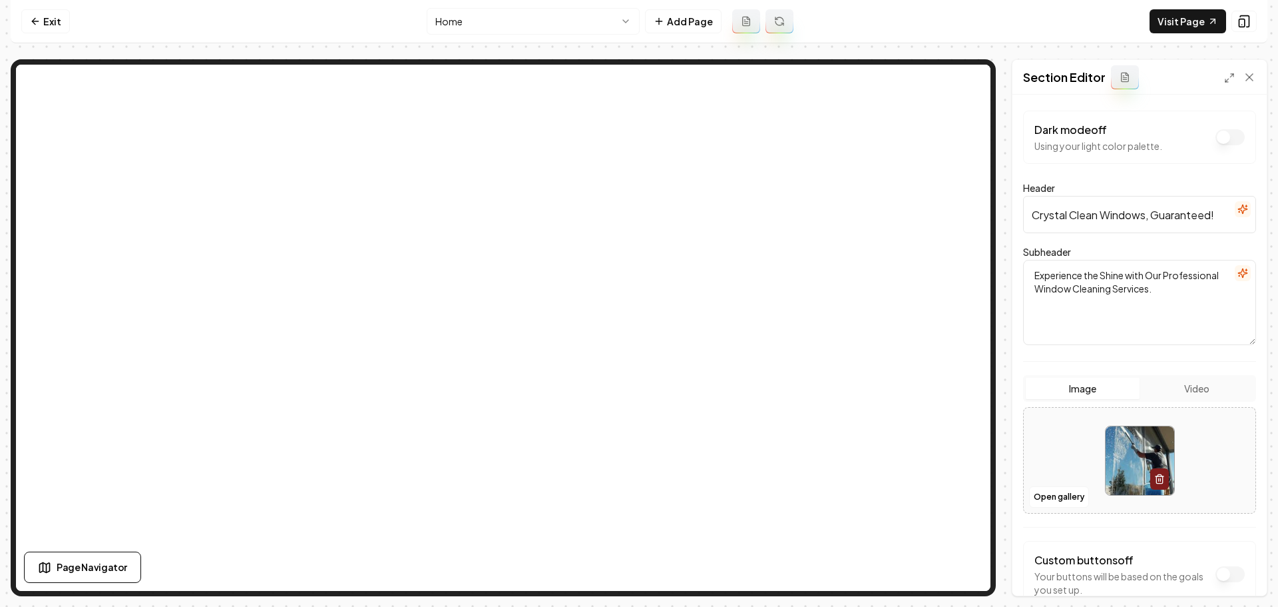
click at [1202, 397] on button "Video" at bounding box center [1197, 387] width 114 height 21
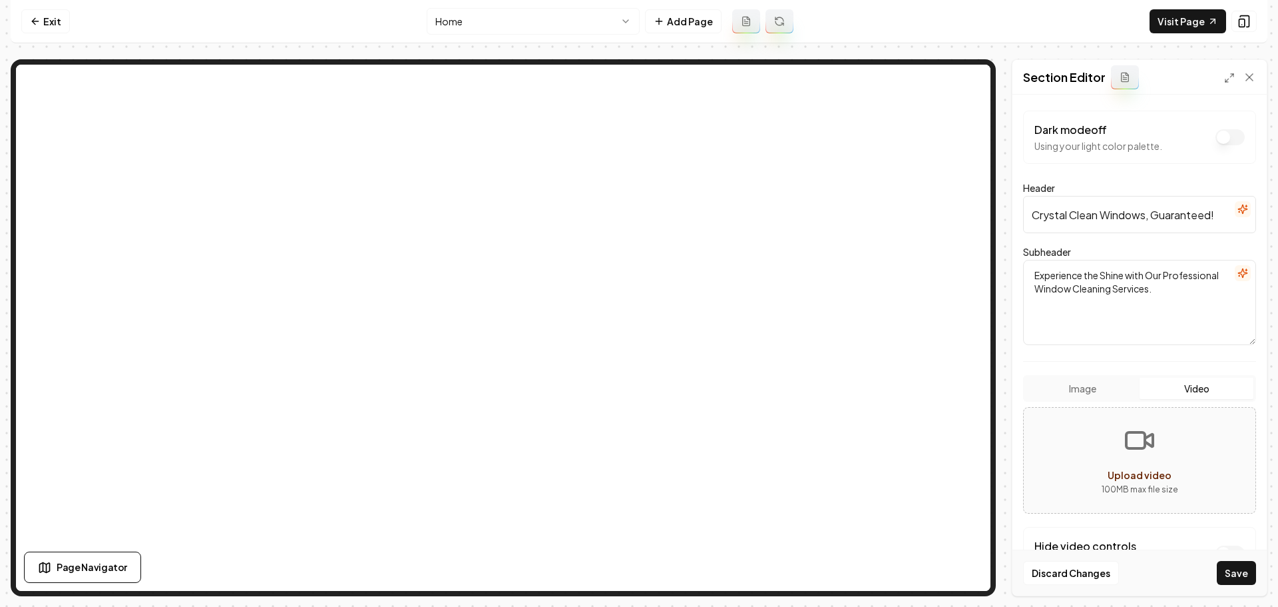
click at [1146, 439] on icon "Upload video" at bounding box center [1140, 440] width 32 height 32
type input "**********"
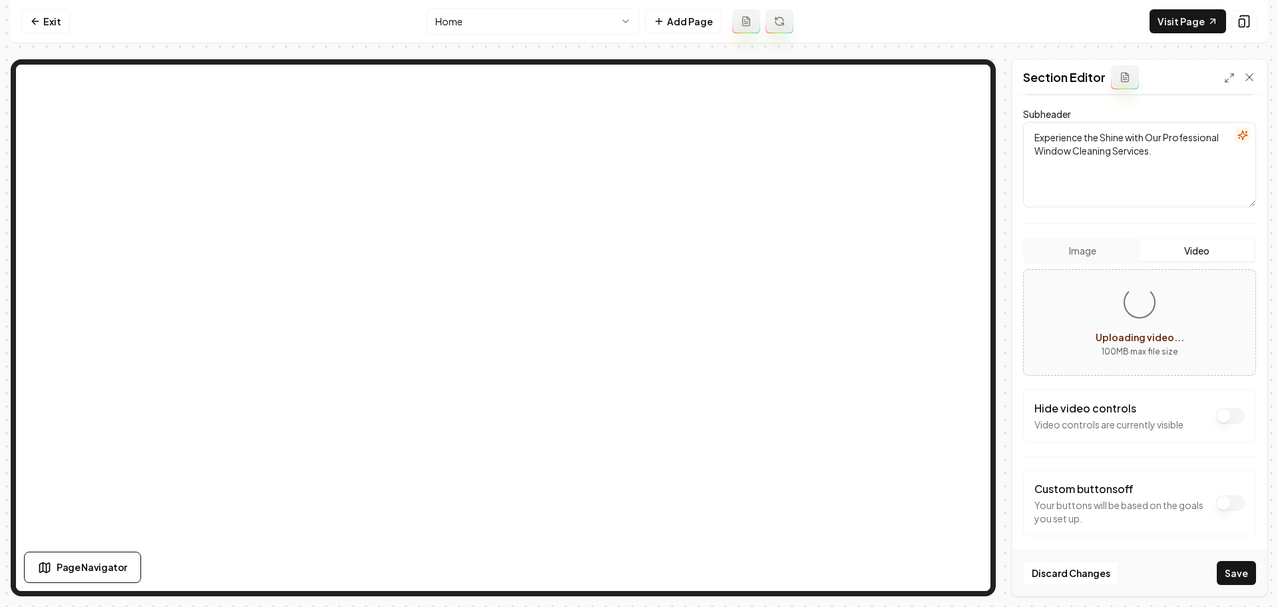
scroll to position [148, 0]
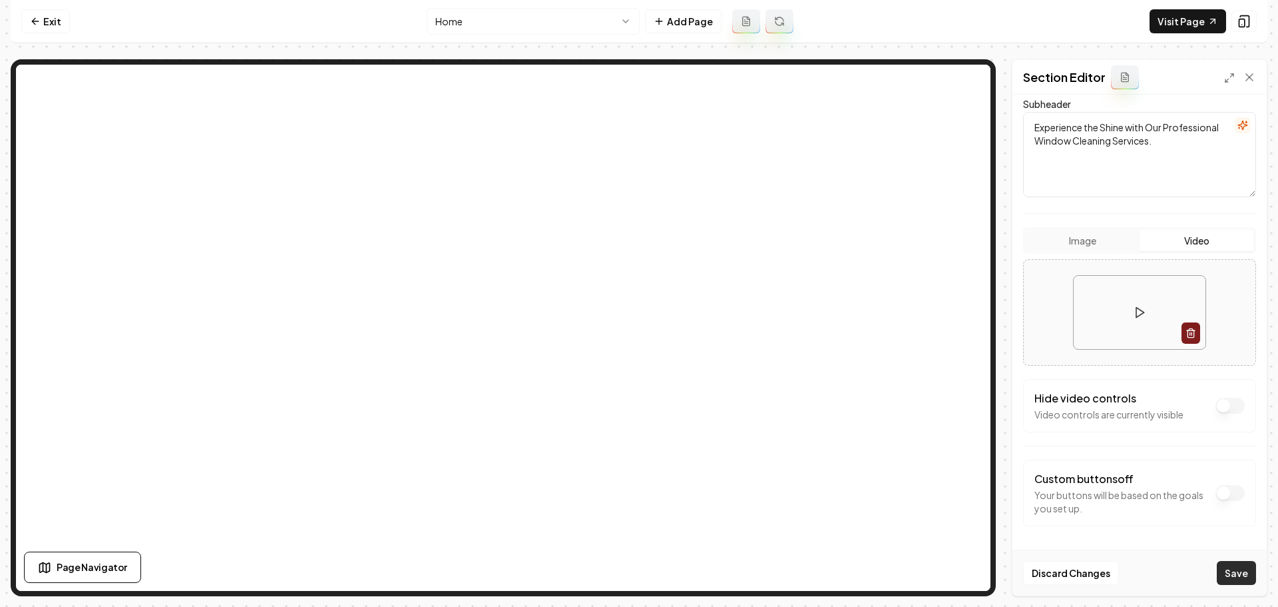
click at [1237, 575] on button "Save" at bounding box center [1236, 573] width 39 height 24
click at [1139, 321] on button at bounding box center [1139, 312] width 27 height 27
click at [1116, 332] on video at bounding box center [1140, 313] width 132 height 74
click at [1102, 250] on form "Dark mode off Using your light color palette. Header Crystal Clean Windows, Gua…" at bounding box center [1139, 271] width 233 height 616
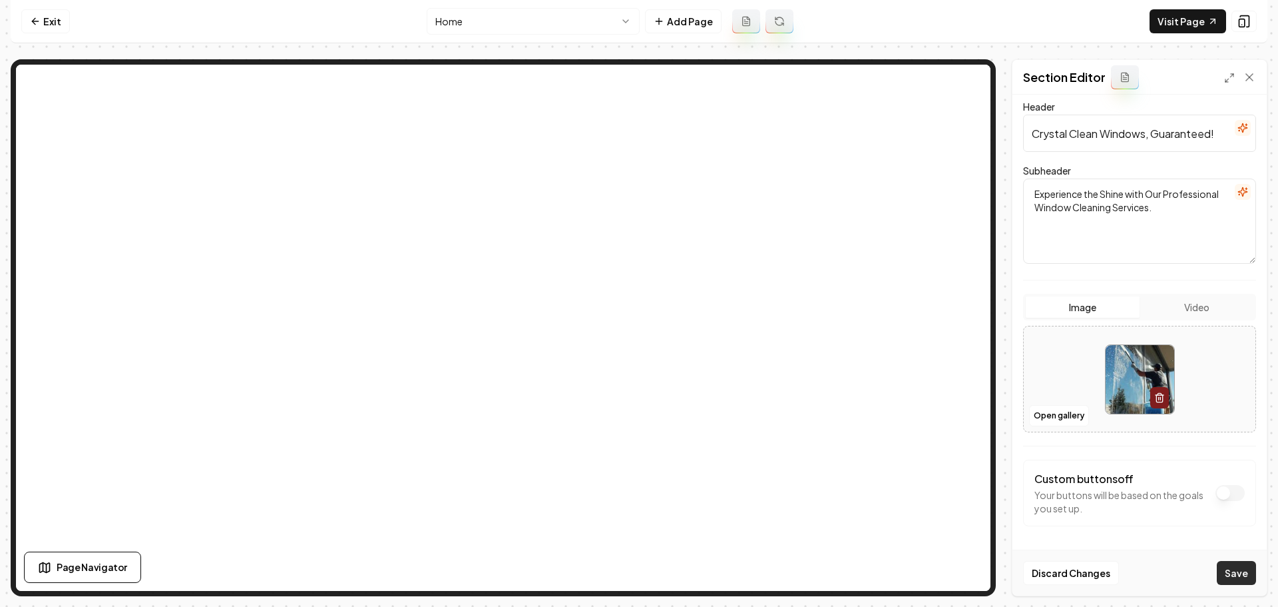
click at [1234, 568] on button "Save" at bounding box center [1236, 573] width 39 height 24
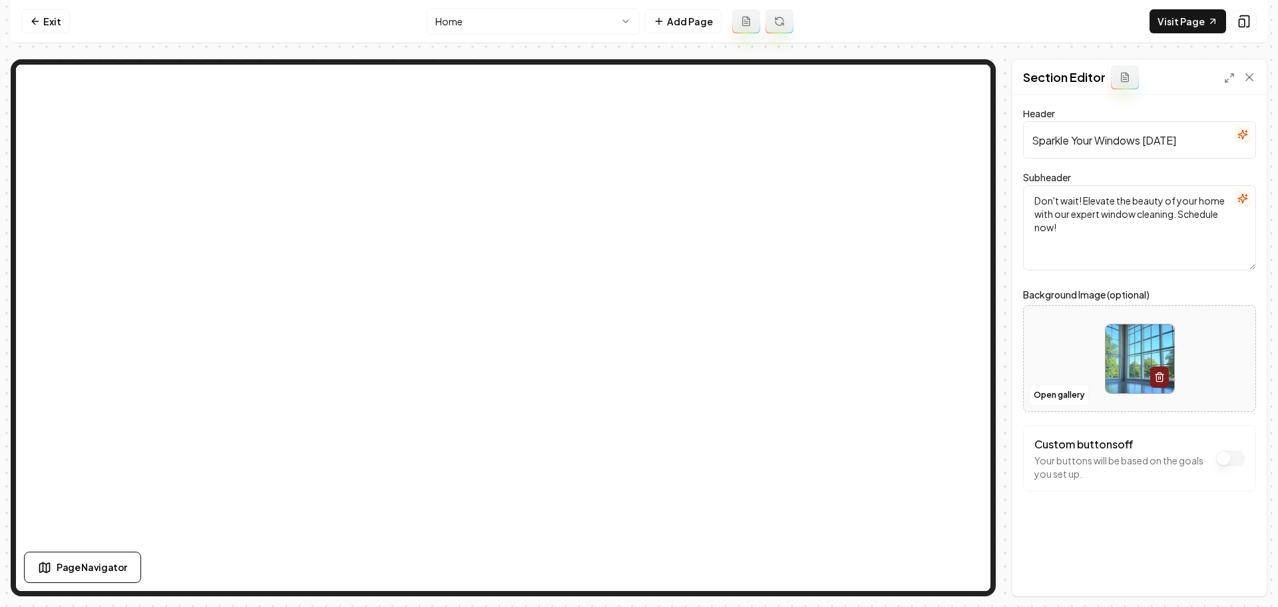
click at [1128, 365] on img at bounding box center [1140, 358] width 69 height 69
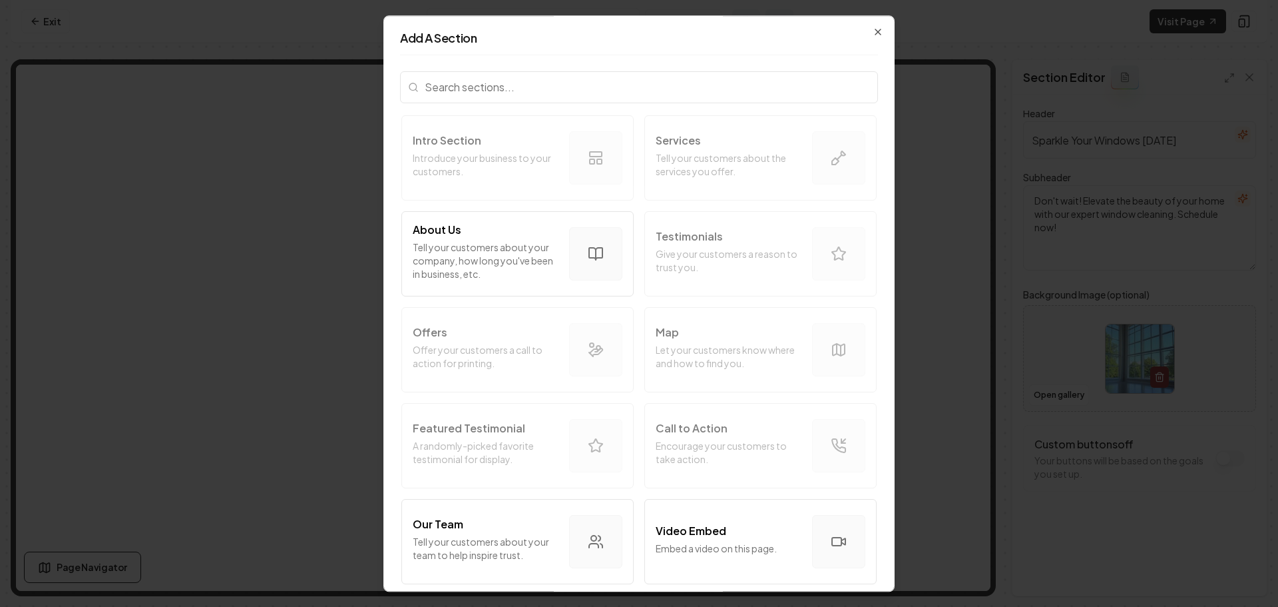
click at [859, 34] on h2 "Add A Section" at bounding box center [639, 38] width 478 height 12
click at [873, 35] on icon "button" at bounding box center [878, 32] width 11 height 11
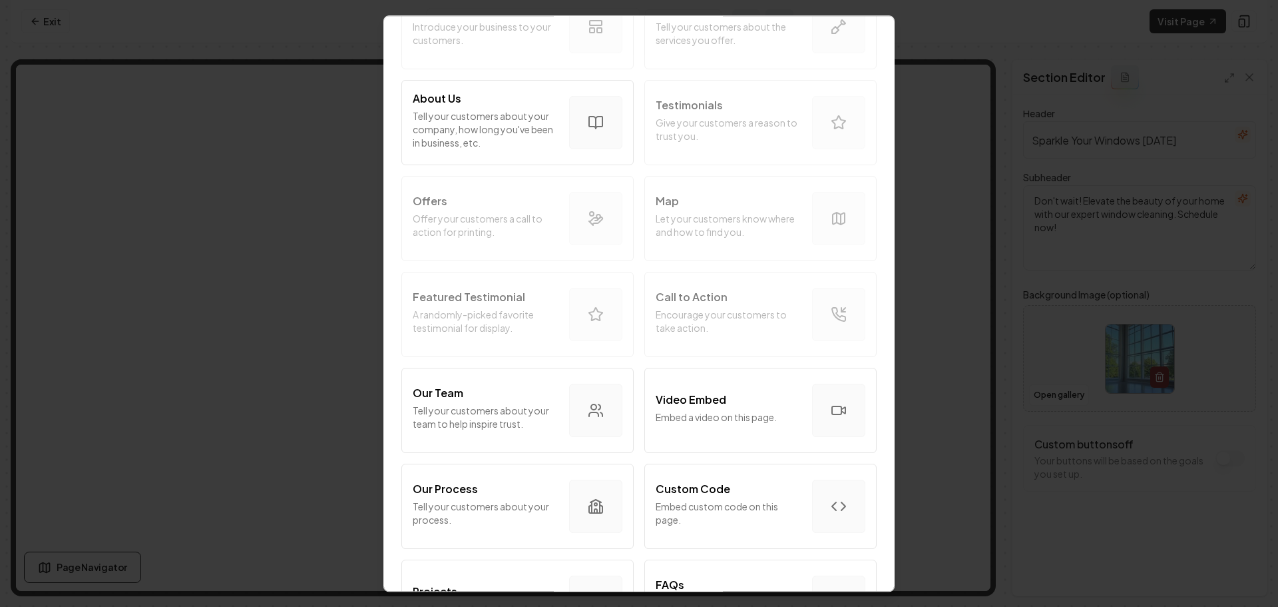
scroll to position [200, 0]
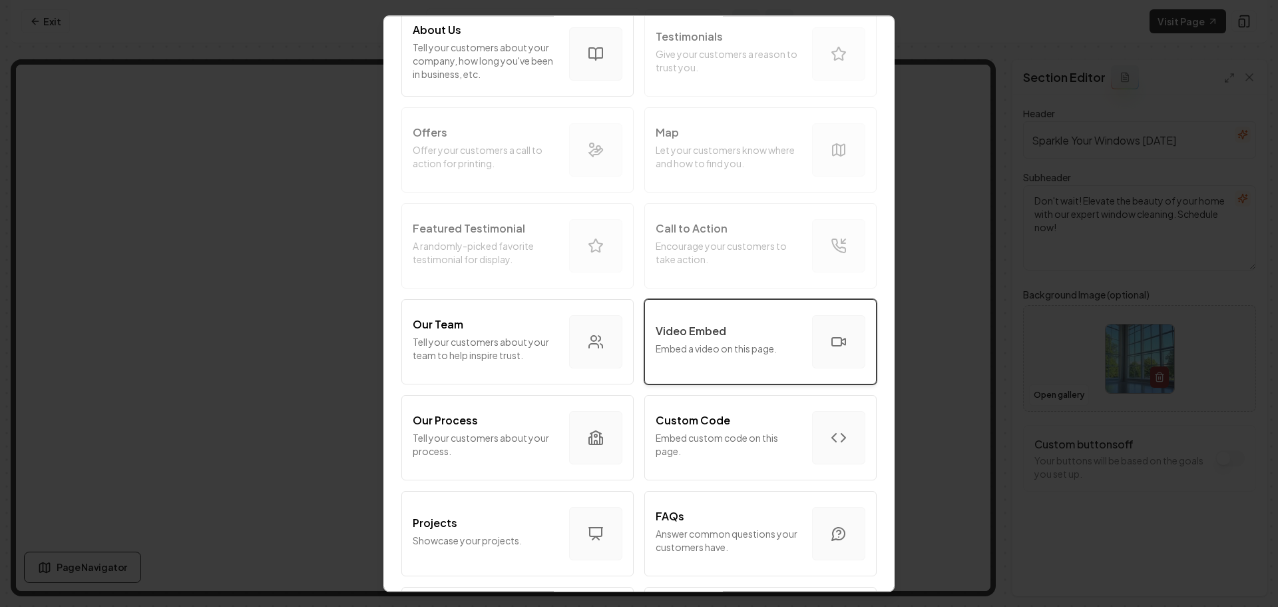
click at [681, 353] on p "Embed a video on this page." at bounding box center [729, 348] width 146 height 13
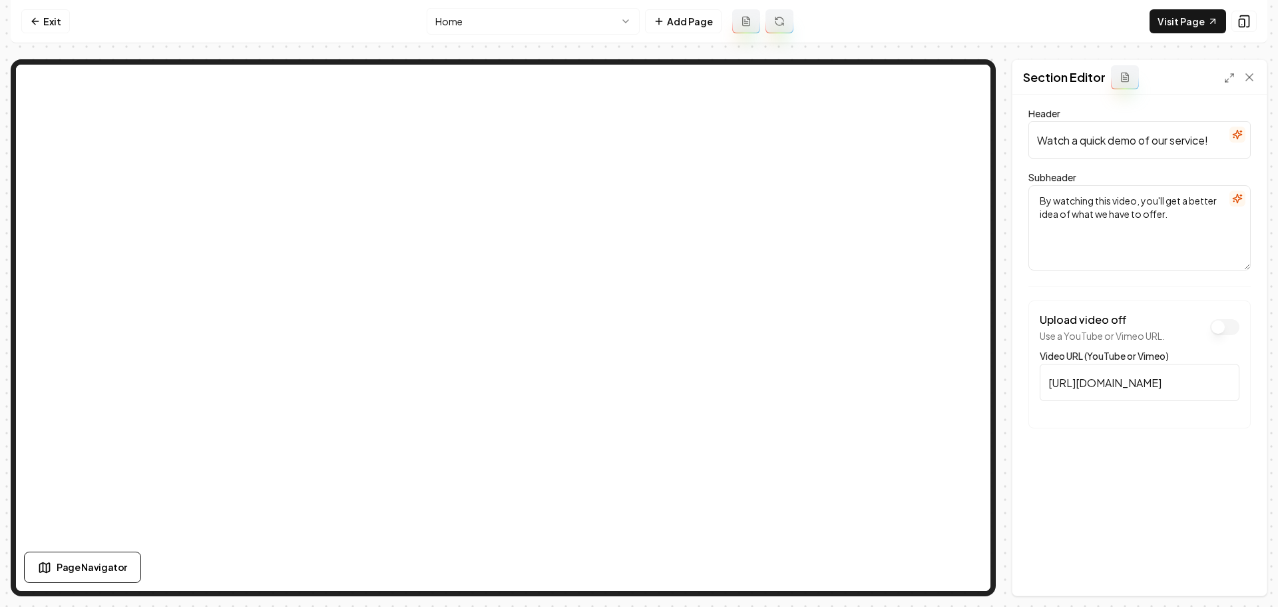
click at [1230, 328] on button "Upload video off" at bounding box center [1224, 327] width 29 height 16
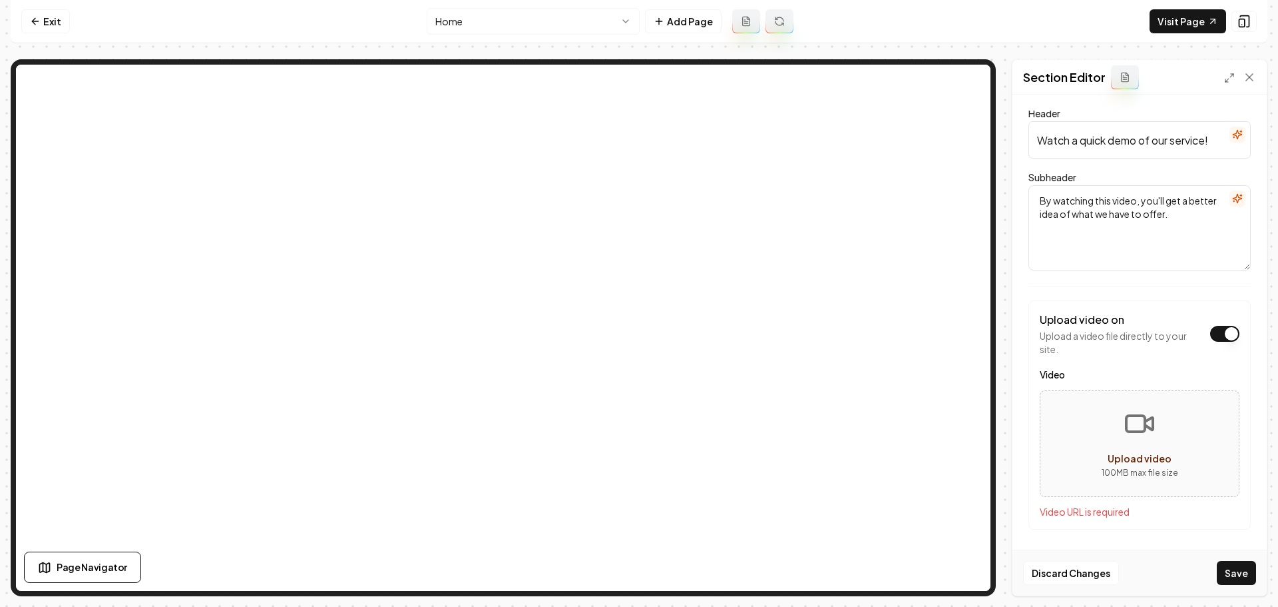
click at [1155, 415] on button "Upload video 100 MB max file size" at bounding box center [1140, 443] width 198 height 93
type input "**********"
click at [1247, 571] on button "Save" at bounding box center [1236, 573] width 39 height 24
click at [1135, 443] on icon at bounding box center [1139, 443] width 13 height 13
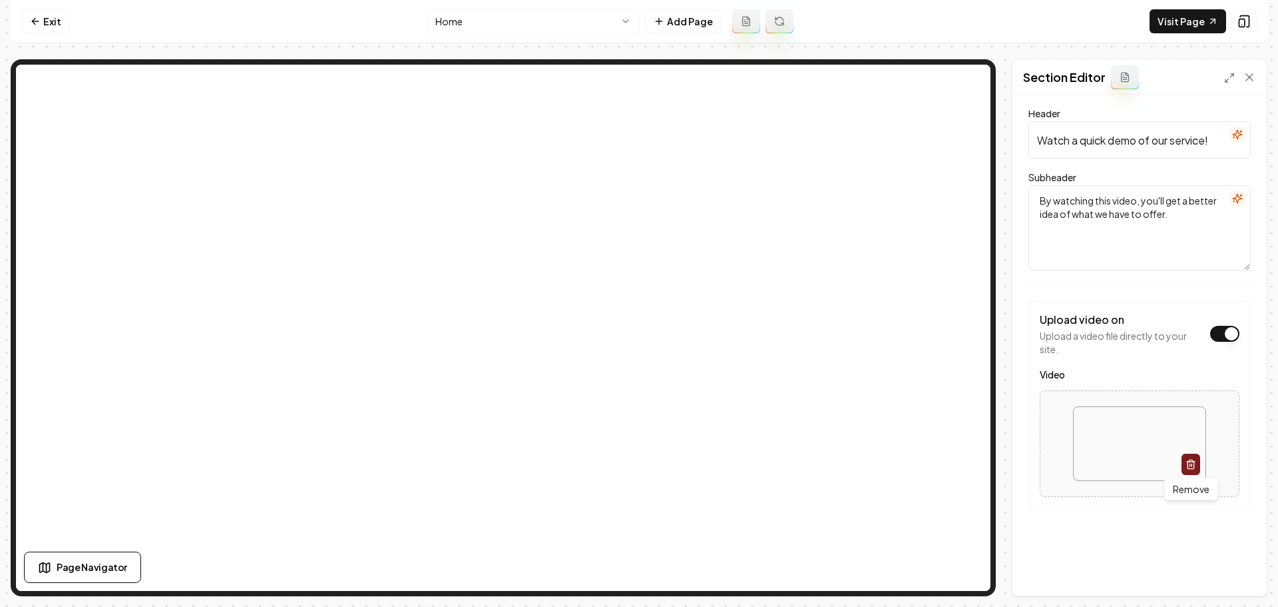
click at [1184, 455] on button "button" at bounding box center [1191, 463] width 19 height 21
click at [1124, 438] on icon "Upload video" at bounding box center [1140, 423] width 32 height 32
type input "**********"
click at [1236, 570] on button "Save" at bounding box center [1236, 573] width 39 height 24
click at [1029, 575] on div "Header Watch a quick demo of our service! Subheader By watching this video, you…" at bounding box center [1140, 345] width 254 height 501
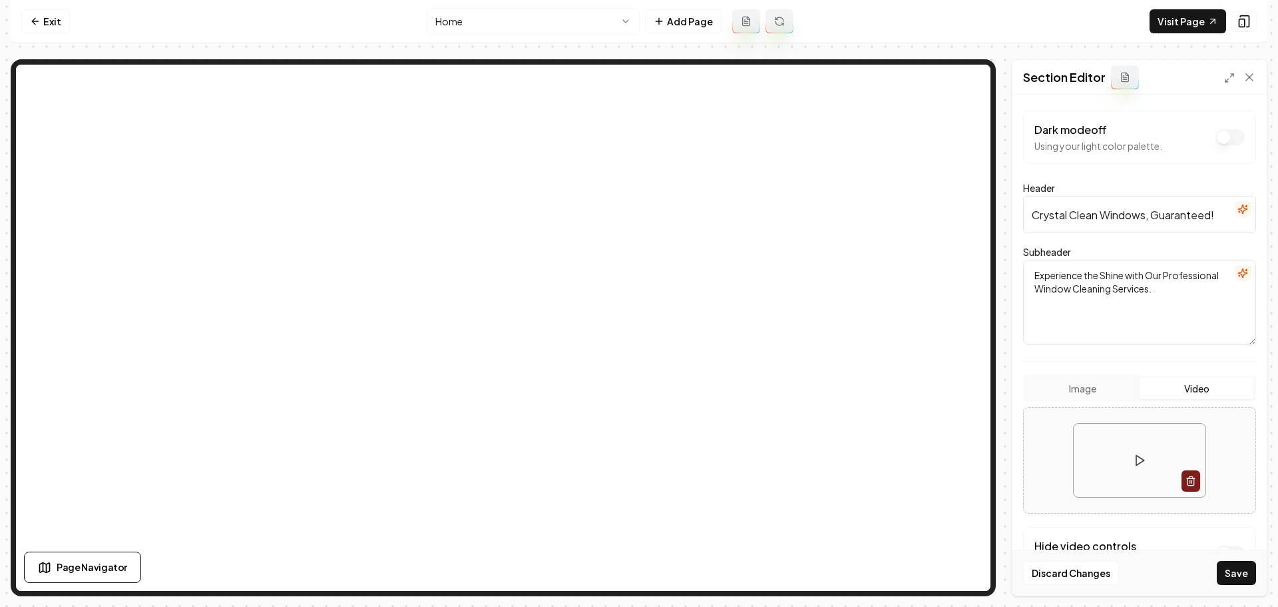
click at [1178, 393] on button "Video" at bounding box center [1197, 387] width 114 height 21
click at [1186, 480] on icon "button" at bounding box center [1191, 480] width 11 height 11
click at [1139, 459] on button "Upload video 100 MB max file size" at bounding box center [1140, 459] width 232 height 93
type input "**********"
click at [1243, 577] on button "Save" at bounding box center [1236, 573] width 39 height 24
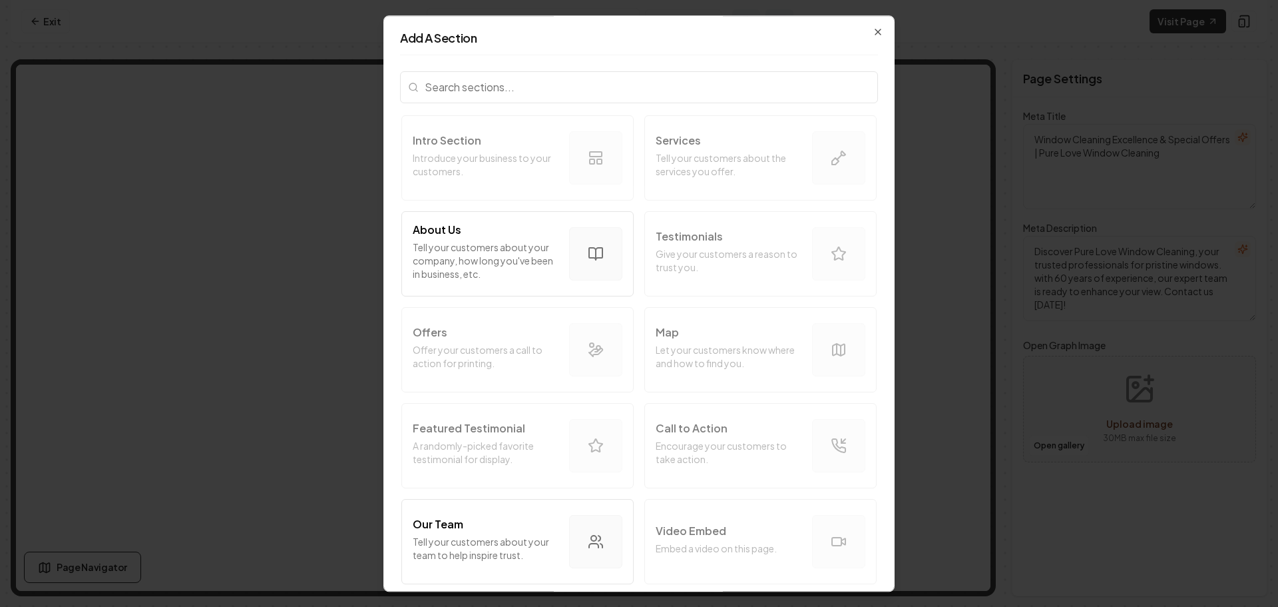
click at [876, 33] on div "Add A Section Intro Section Introduce your business to your customers. Services…" at bounding box center [638, 303] width 511 height 576
click at [867, 25] on div "Add A Section Intro Section Introduce your business to your customers. Services…" at bounding box center [638, 303] width 511 height 576
click at [875, 30] on icon "button" at bounding box center [877, 31] width 5 height 5
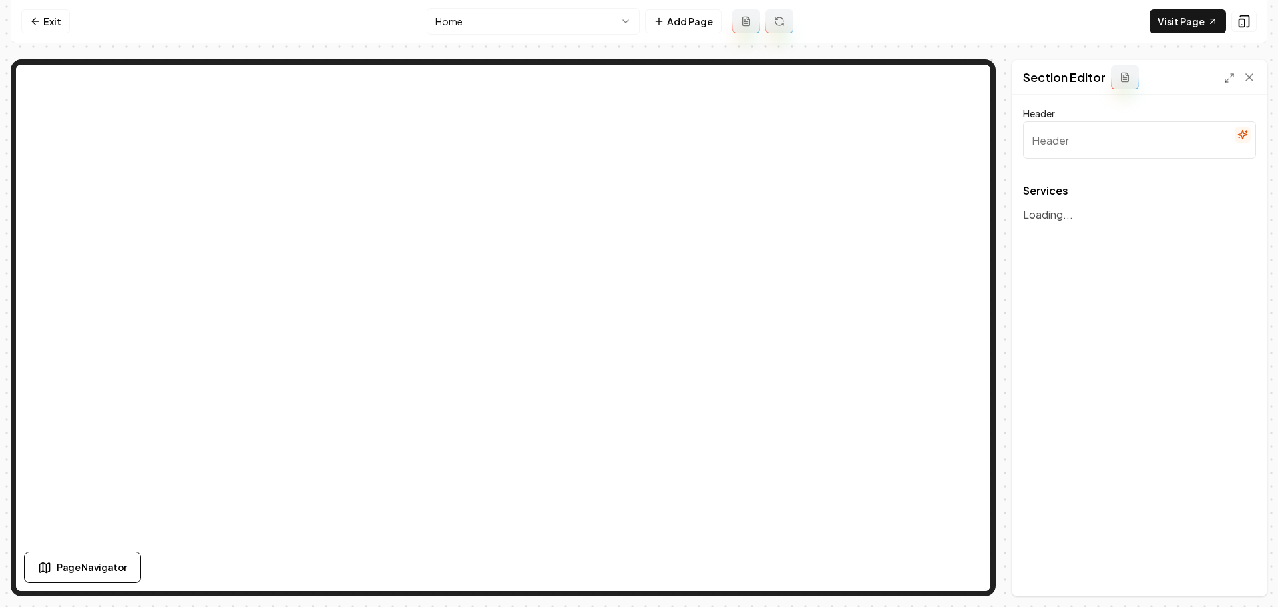
type input "Our Expertise in Shine: Window Cleaning Services"
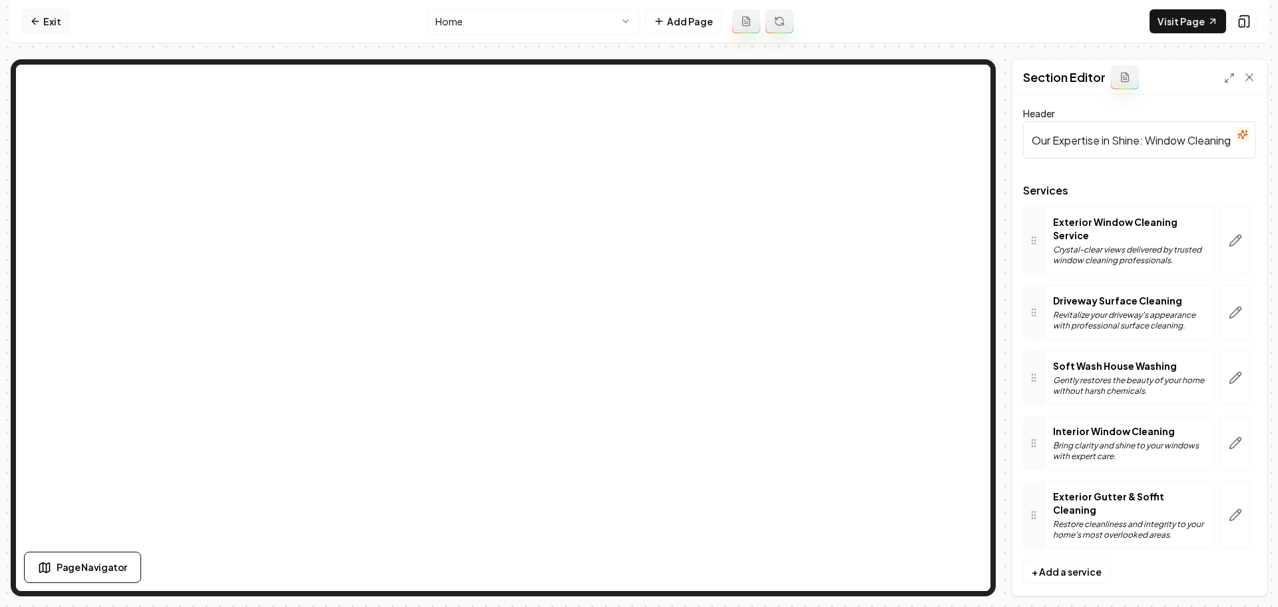
click at [49, 28] on link "Exit" at bounding box center [45, 21] width 49 height 24
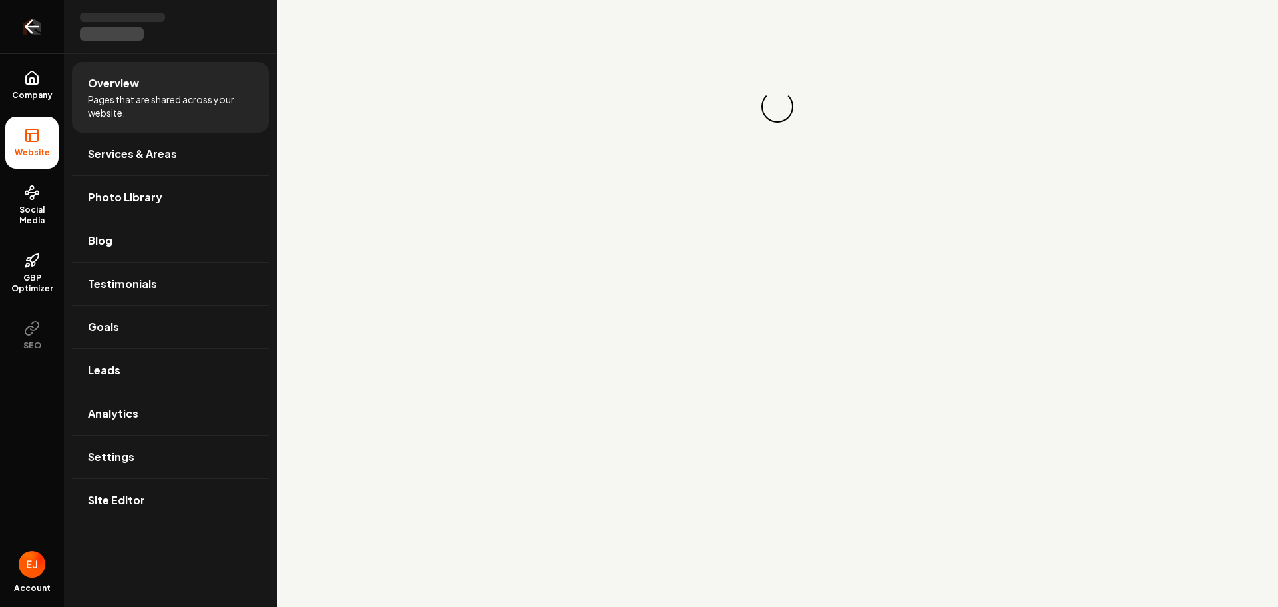
click at [29, 29] on icon "Return to dashboard" at bounding box center [29, 27] width 6 height 13
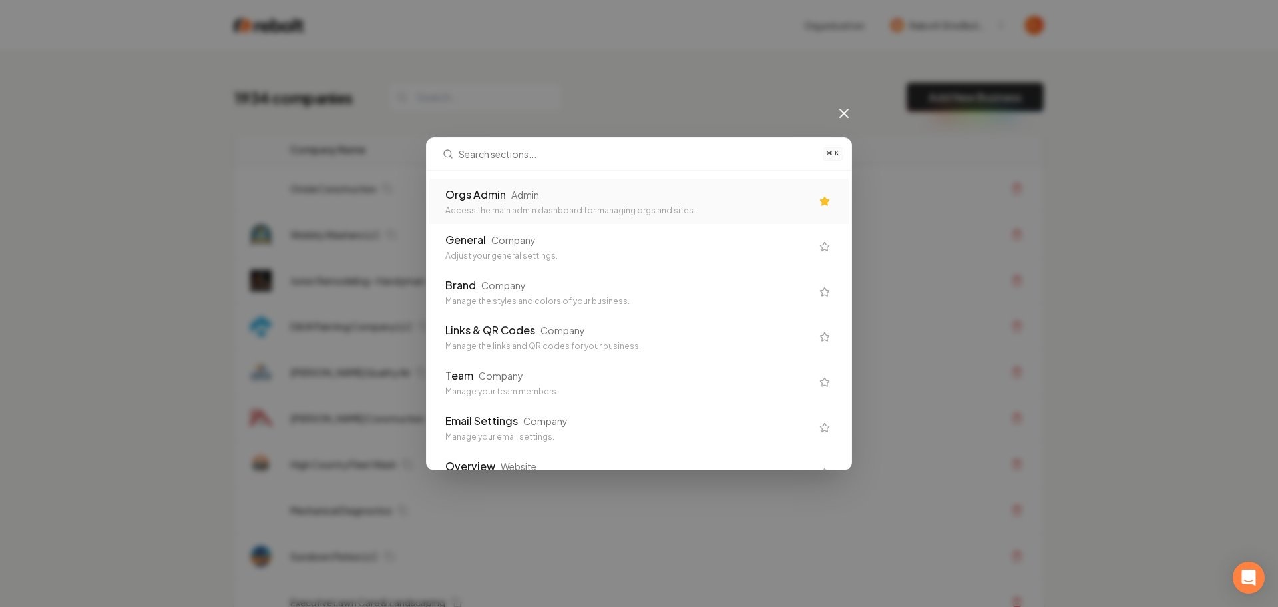
type input "e"
click at [454, 206] on div "Access the main admin dashboard for managing orgs and sites" at bounding box center [628, 210] width 366 height 11
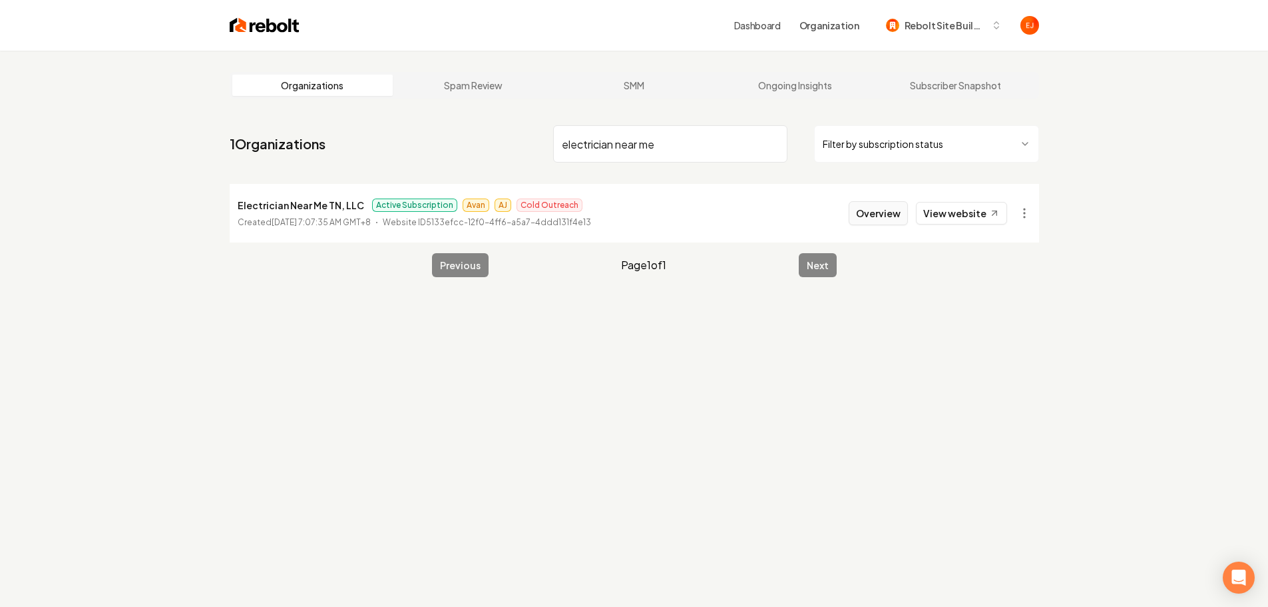
type input "electrician near me"
click at [868, 214] on button "Overview" at bounding box center [878, 213] width 59 height 24
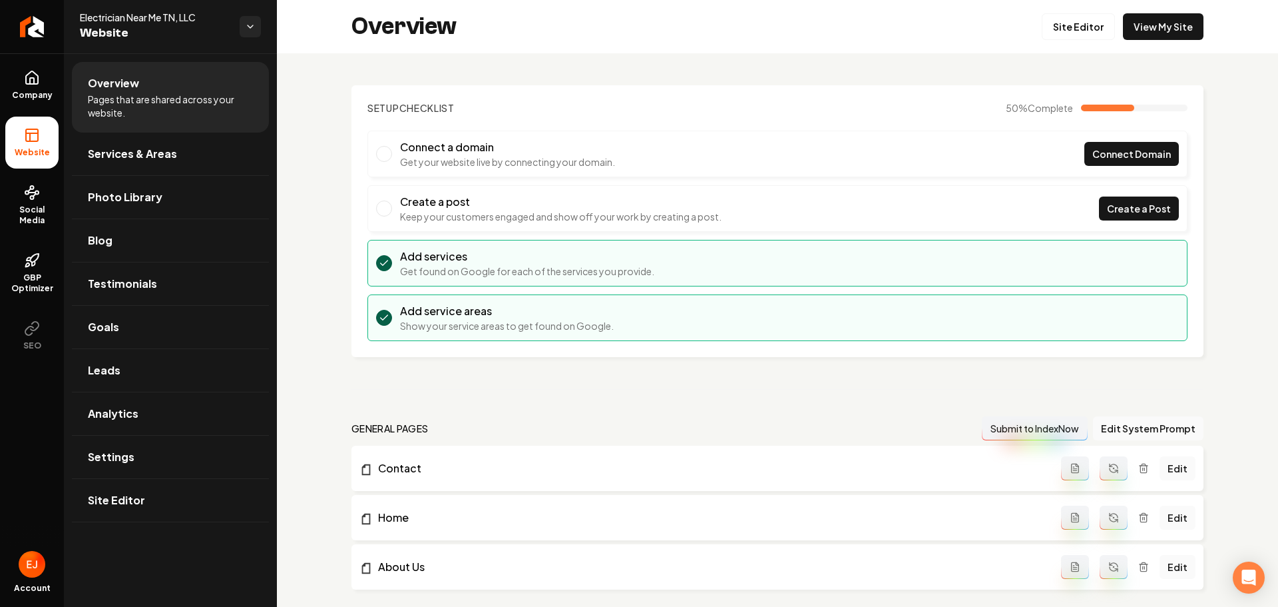
click at [0, 76] on ul "Company Website Social Media GBP Optimizer SEO" at bounding box center [32, 210] width 64 height 314
click at [34, 81] on icon at bounding box center [32, 81] width 4 height 6
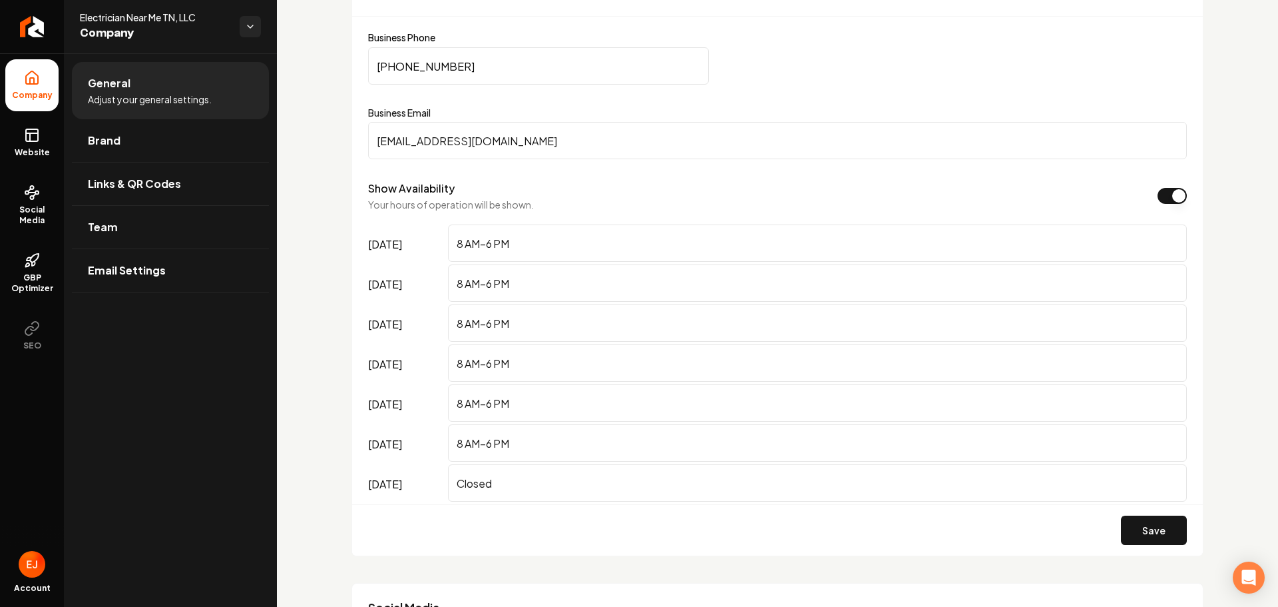
scroll to position [732, 0]
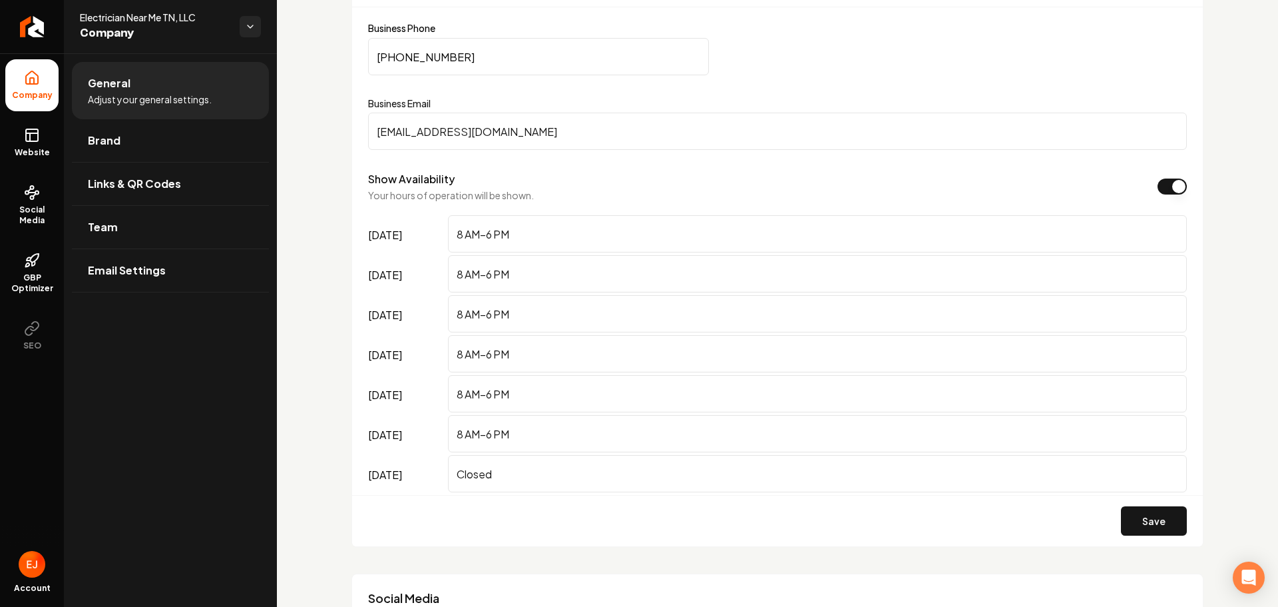
click at [543, 138] on input "[EMAIL_ADDRESS][DOMAIN_NAME]" at bounding box center [777, 131] width 819 height 37
paste input "[EMAIL_ADDRESS]"
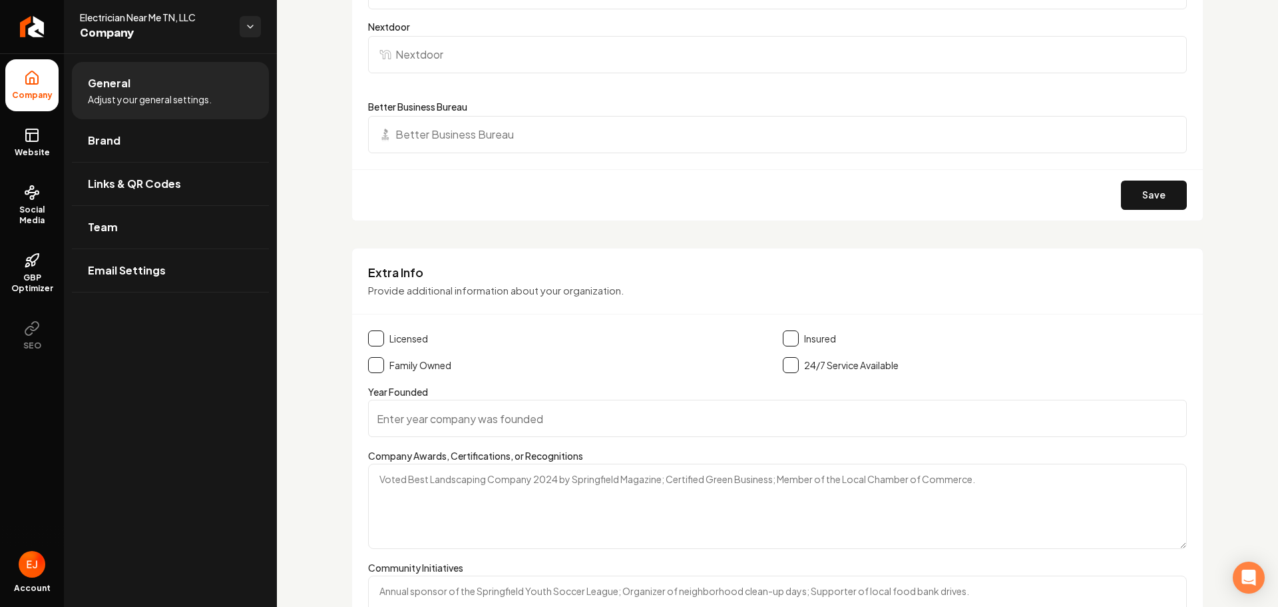
scroll to position [1931, 0]
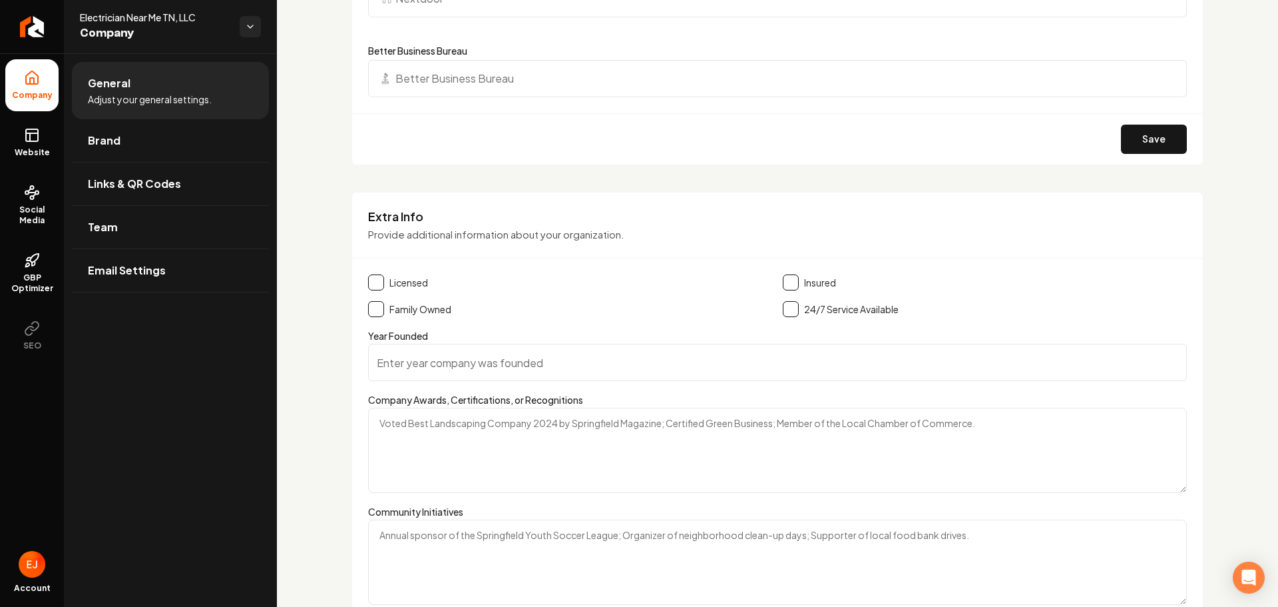
type input "[EMAIL_ADDRESS][DOMAIN_NAME]"
drag, startPoint x: 375, startPoint y: 279, endPoint x: 371, endPoint y: 311, distance: 32.3
click at [375, 279] on button "Main content area" at bounding box center [376, 282] width 16 height 16
click at [371, 313] on button "Main content area" at bounding box center [376, 309] width 16 height 16
click at [791, 284] on button "Main content area" at bounding box center [791, 282] width 16 height 16
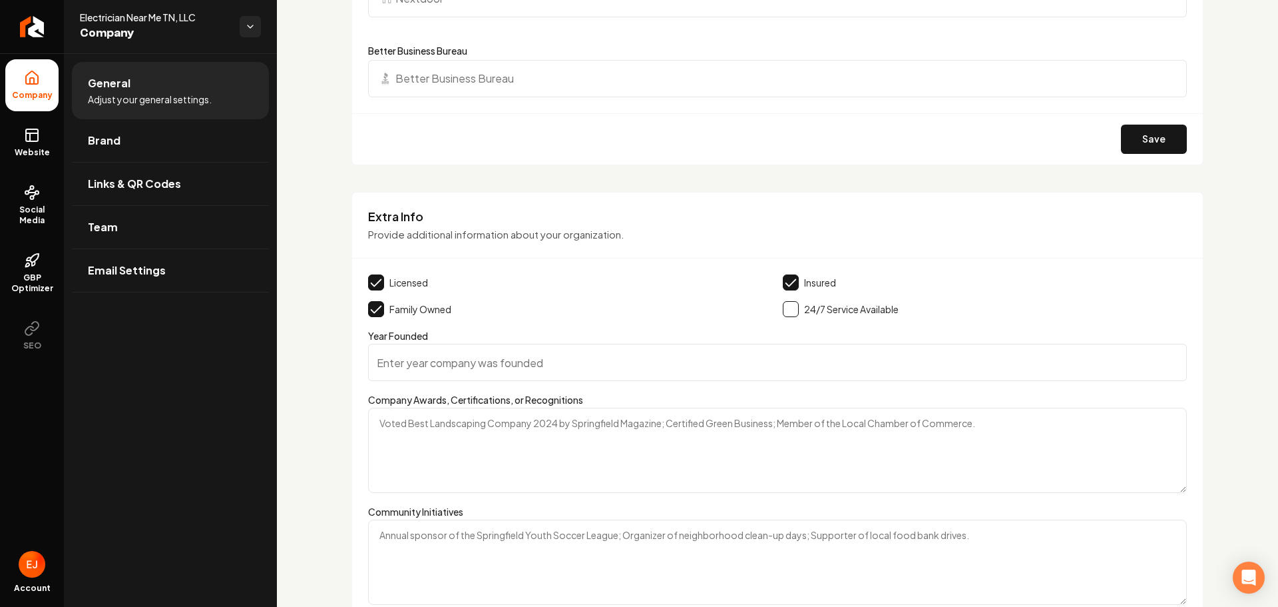
click at [486, 373] on input "Year Founded" at bounding box center [777, 362] width 819 height 37
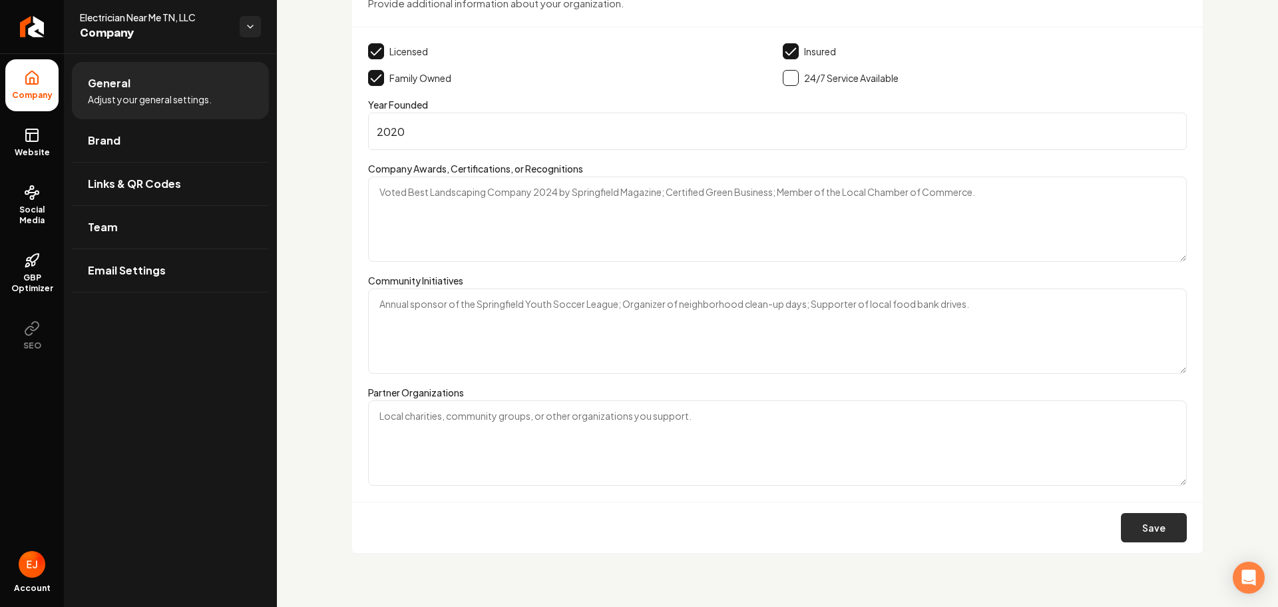
type input "2020"
click at [1146, 525] on button "Save" at bounding box center [1154, 527] width 66 height 29
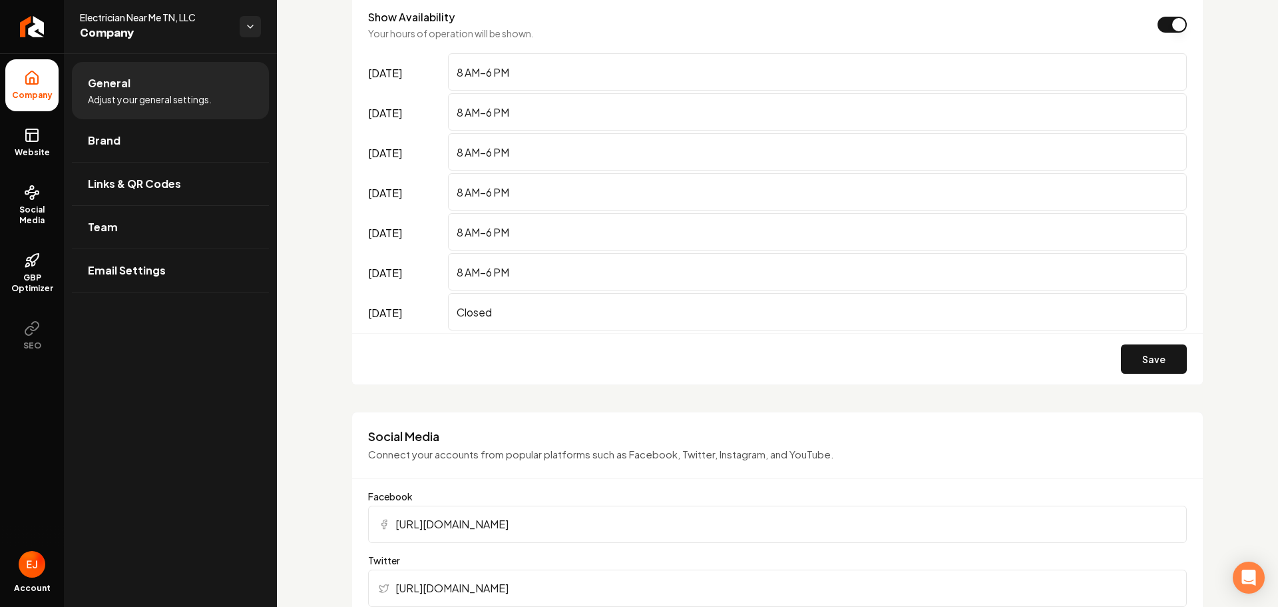
scroll to position [897, 0]
click at [1155, 358] on button "Save" at bounding box center [1154, 356] width 66 height 29
click at [38, 142] on icon at bounding box center [32, 135] width 16 height 16
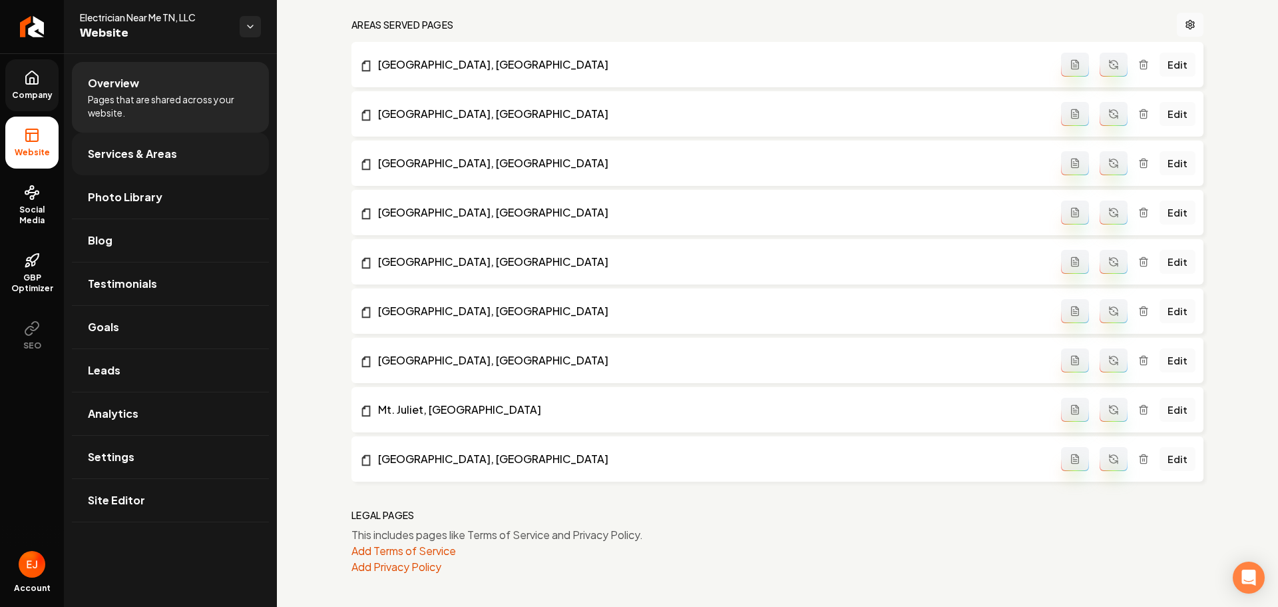
scroll to position [803, 0]
click at [117, 151] on span "Services & Areas" at bounding box center [132, 154] width 89 height 16
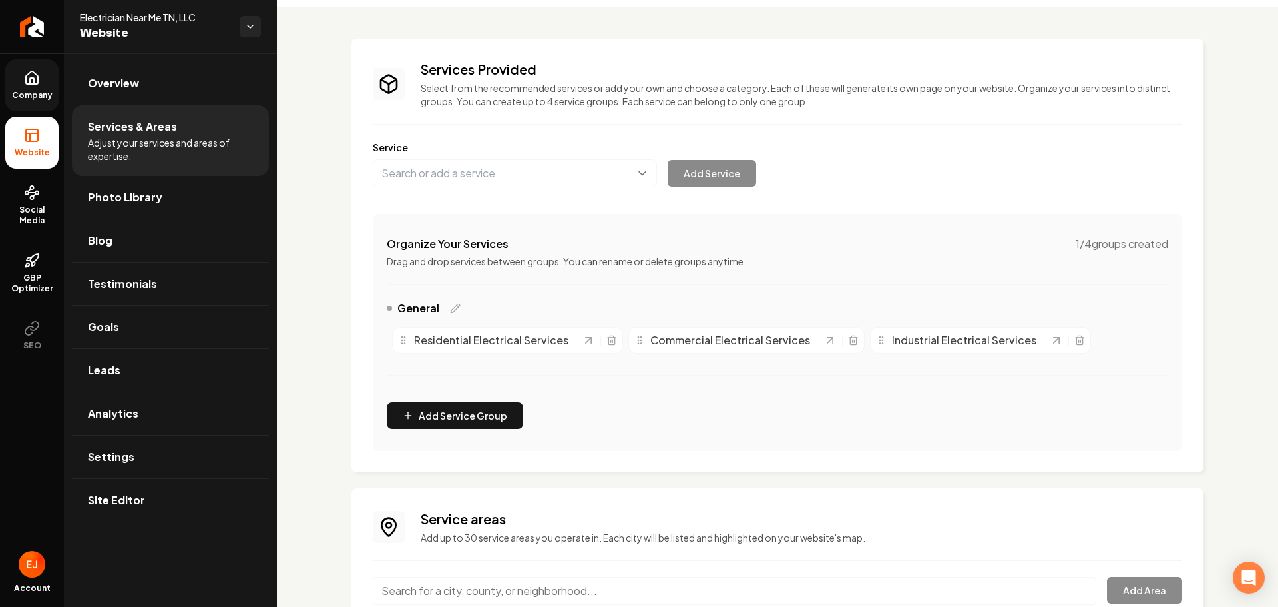
scroll to position [188, 0]
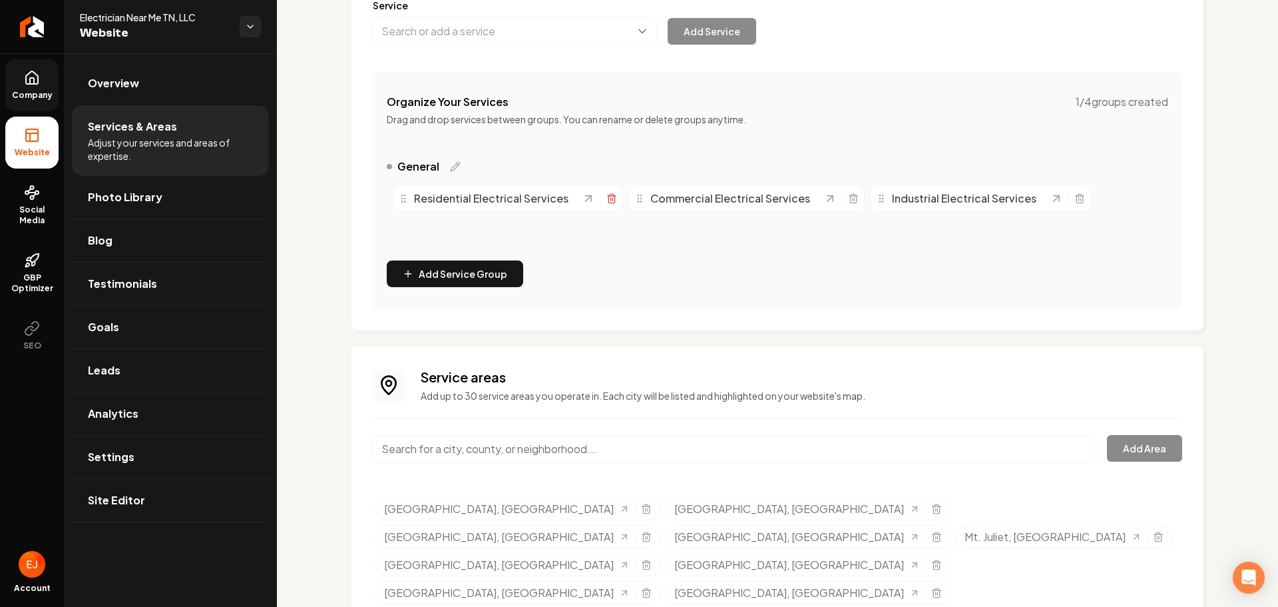
click at [607, 200] on icon "Main content area" at bounding box center [612, 198] width 11 height 11
click at [614, 196] on icon "Main content area" at bounding box center [617, 199] width 6 height 7
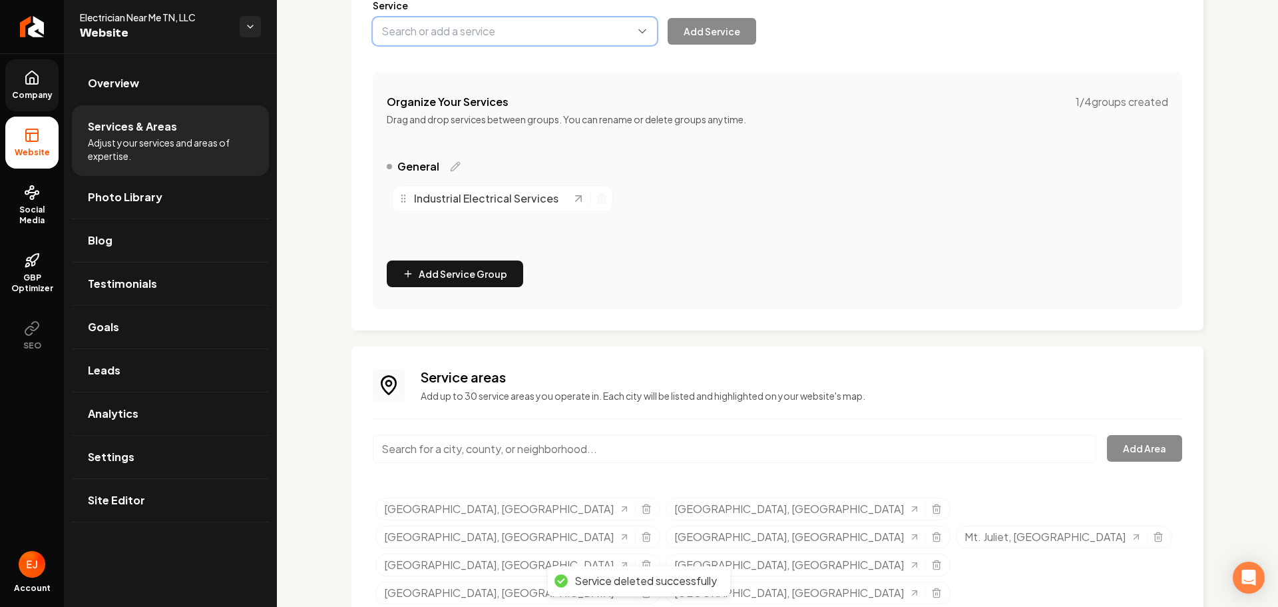
click at [473, 35] on button "Main content area" at bounding box center [515, 31] width 284 height 28
type input "Electrical Installations and Wiring"
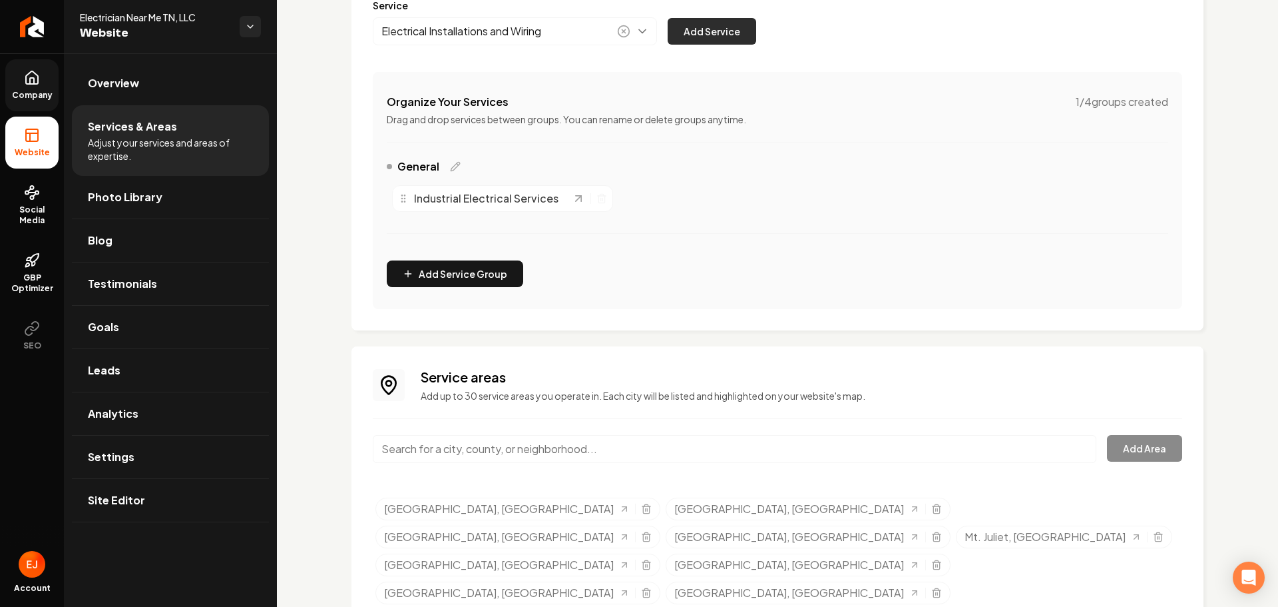
click at [734, 41] on button "Add Service" at bounding box center [712, 31] width 89 height 27
click at [601, 202] on icon "Main content area" at bounding box center [602, 199] width 6 height 7
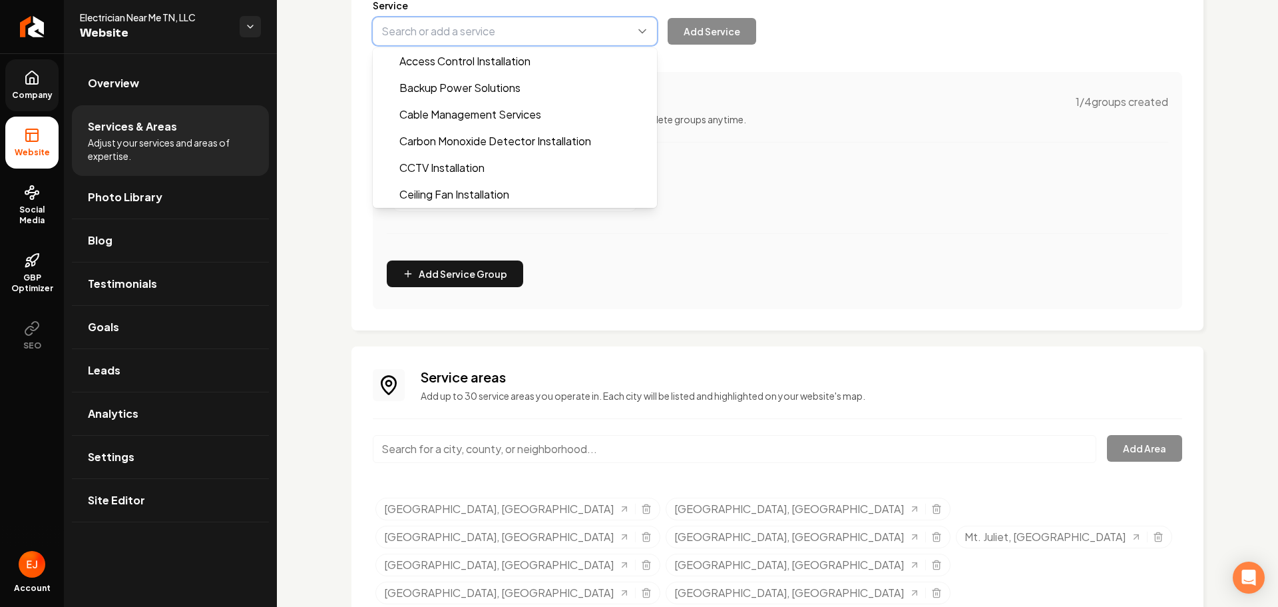
click at [505, 32] on button "Main content area" at bounding box center [515, 31] width 284 height 28
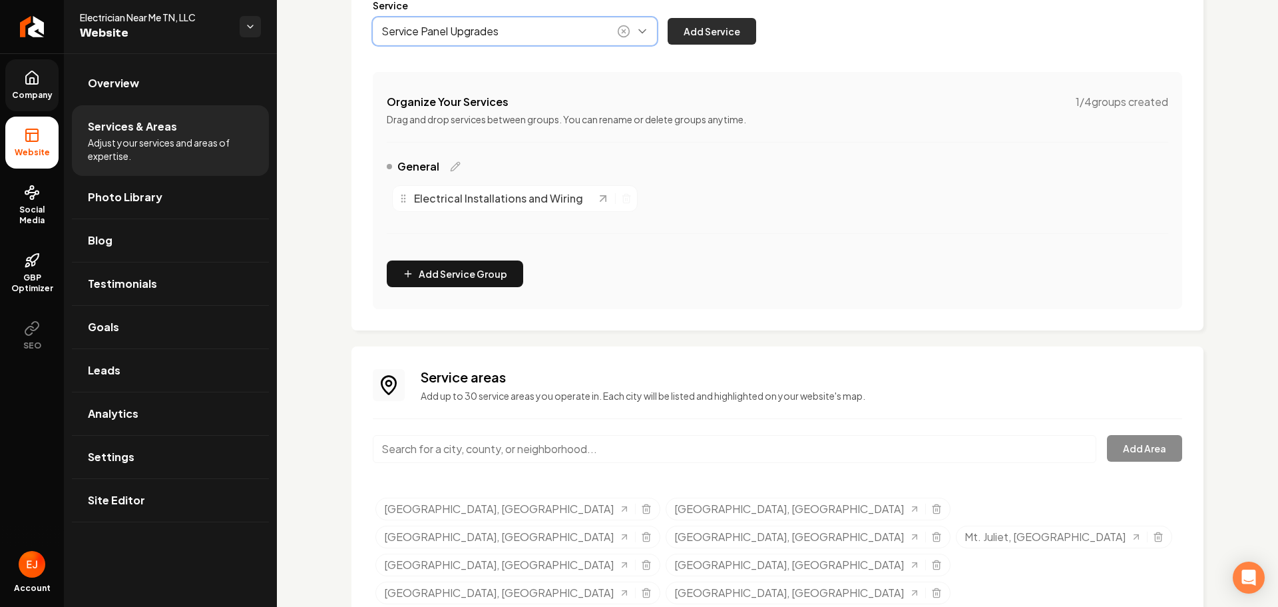
type input "Service Panel Upgrades"
click at [722, 43] on button "Add Service" at bounding box center [712, 31] width 89 height 27
click at [563, 33] on button "Main content area" at bounding box center [515, 31] width 284 height 28
type input "Lighting Solutions"
click at [700, 31] on button "Add Service" at bounding box center [712, 31] width 89 height 27
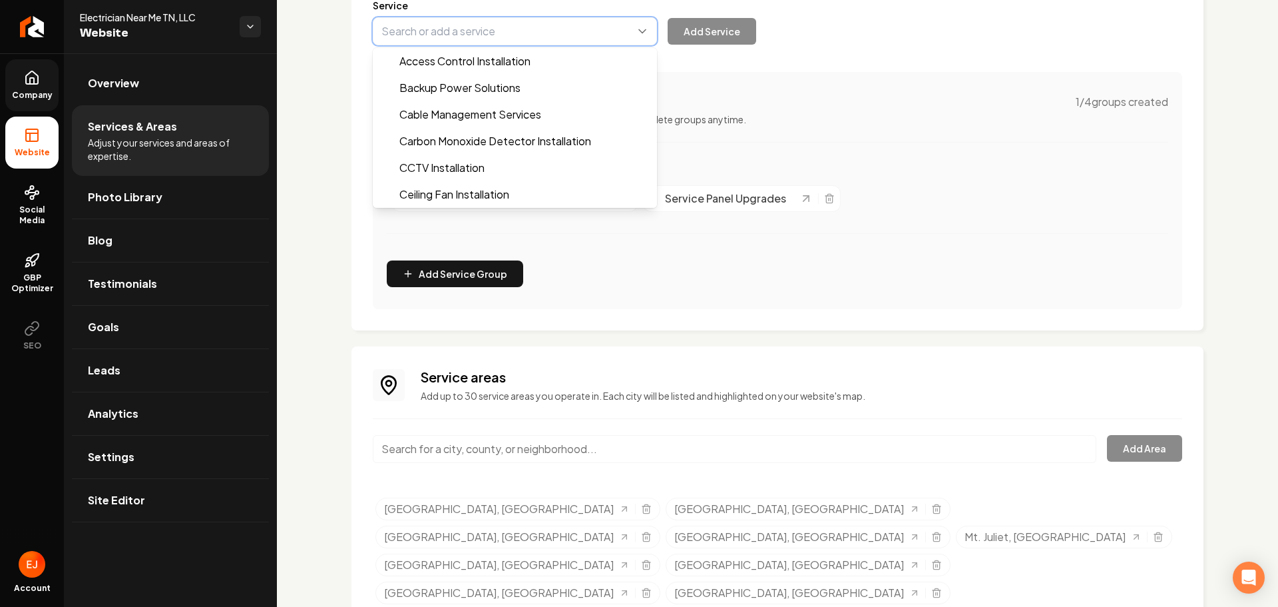
click at [461, 35] on button "Main content area" at bounding box center [515, 31] width 284 height 28
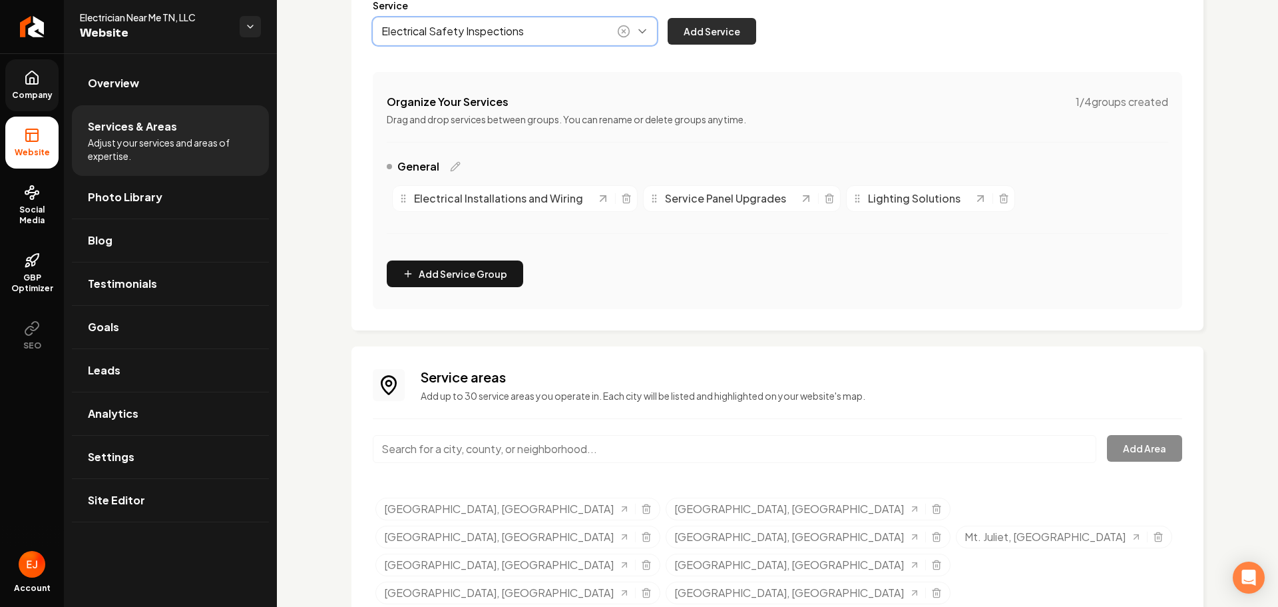
type input "Electrical Safety Inspections"
click at [705, 38] on button "Add Service" at bounding box center [712, 31] width 89 height 27
click at [507, 41] on button "Main content area" at bounding box center [515, 31] width 284 height 28
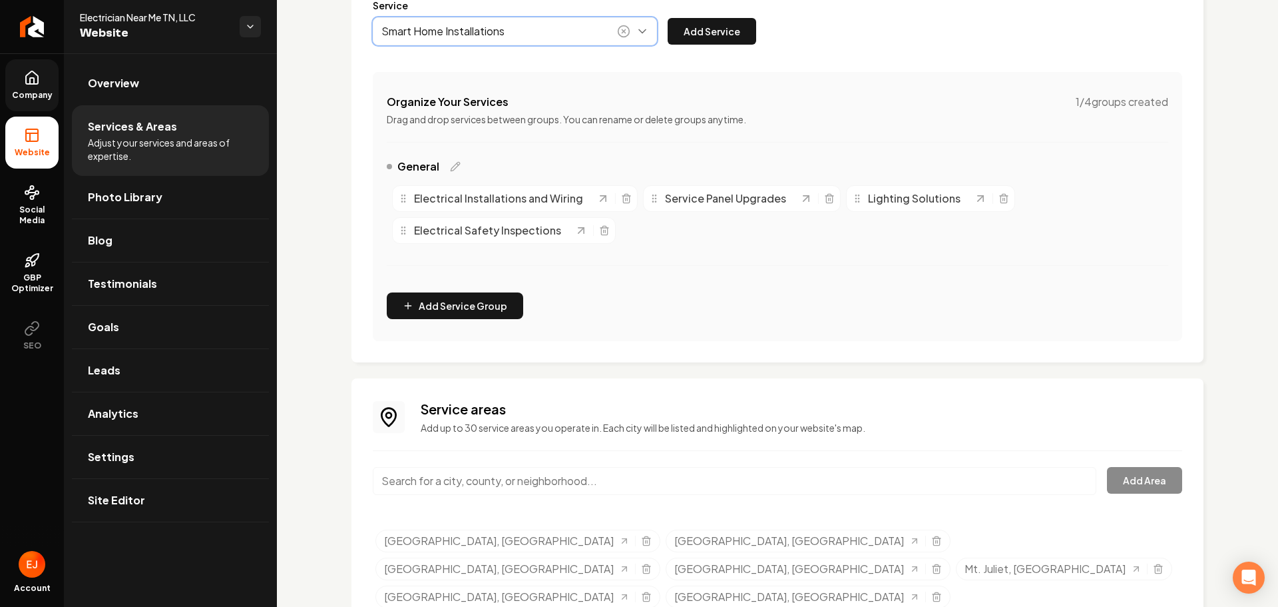
drag, startPoint x: 531, startPoint y: 64, endPoint x: 549, endPoint y: 57, distance: 19.8
type input "Smart Home Installations"
click at [708, 21] on button "Add Service" at bounding box center [712, 31] width 89 height 27
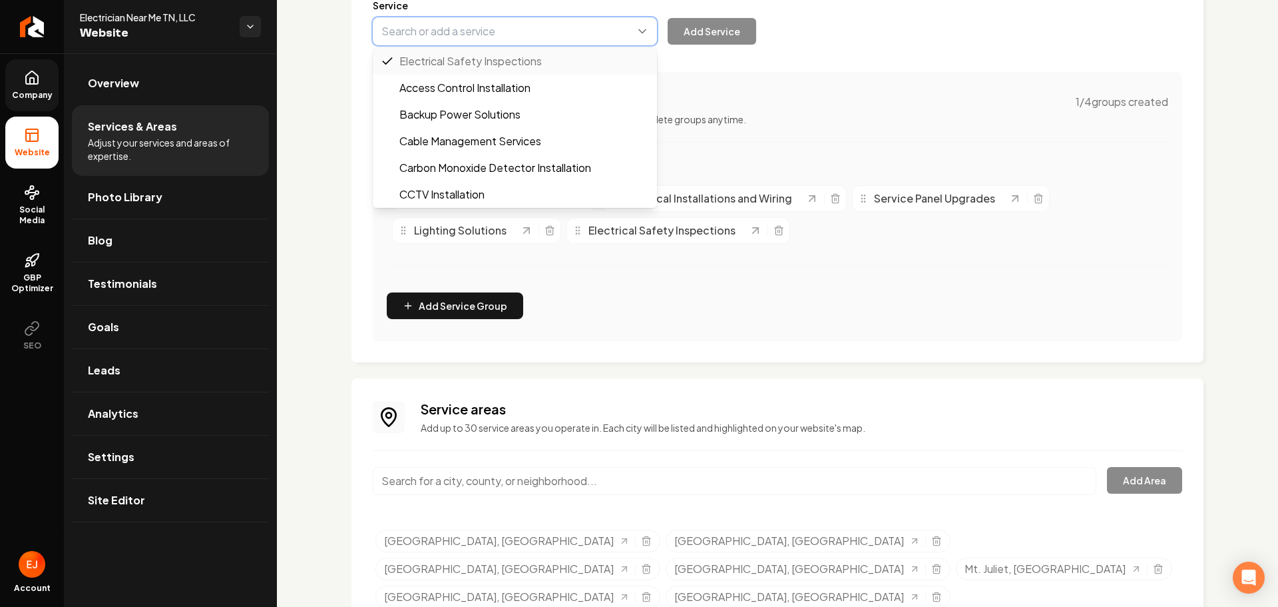
click at [532, 39] on button "Main content area" at bounding box center [515, 31] width 284 height 28
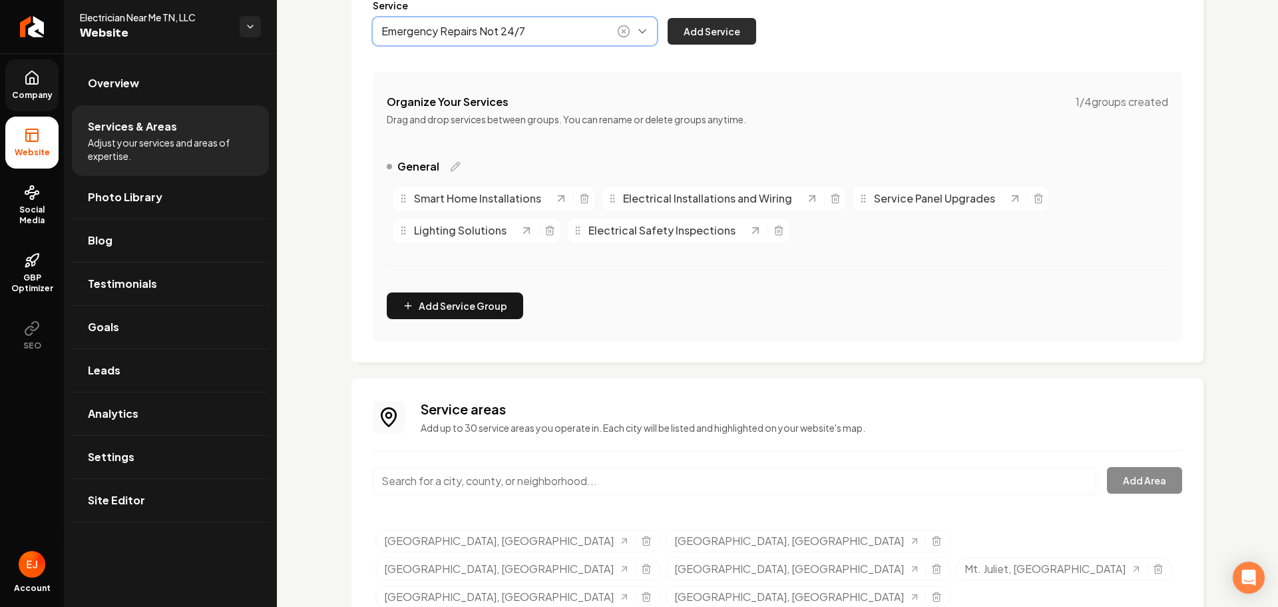
type input "Emergency Repairs Not 24/7"
click at [690, 31] on button "Add Service" at bounding box center [712, 31] width 89 height 27
click at [445, 29] on button "Main content area" at bounding box center [515, 31] width 284 height 28
type input "No Service Calls"
click at [714, 38] on button "Add Service" at bounding box center [712, 31] width 89 height 27
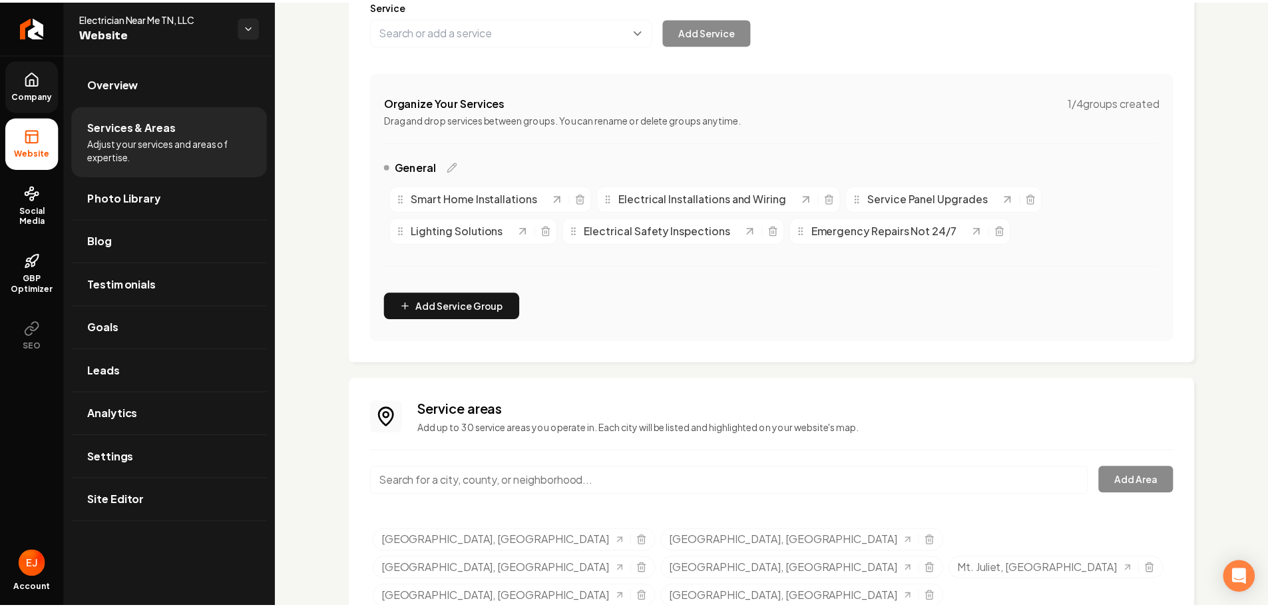
scroll to position [220, 0]
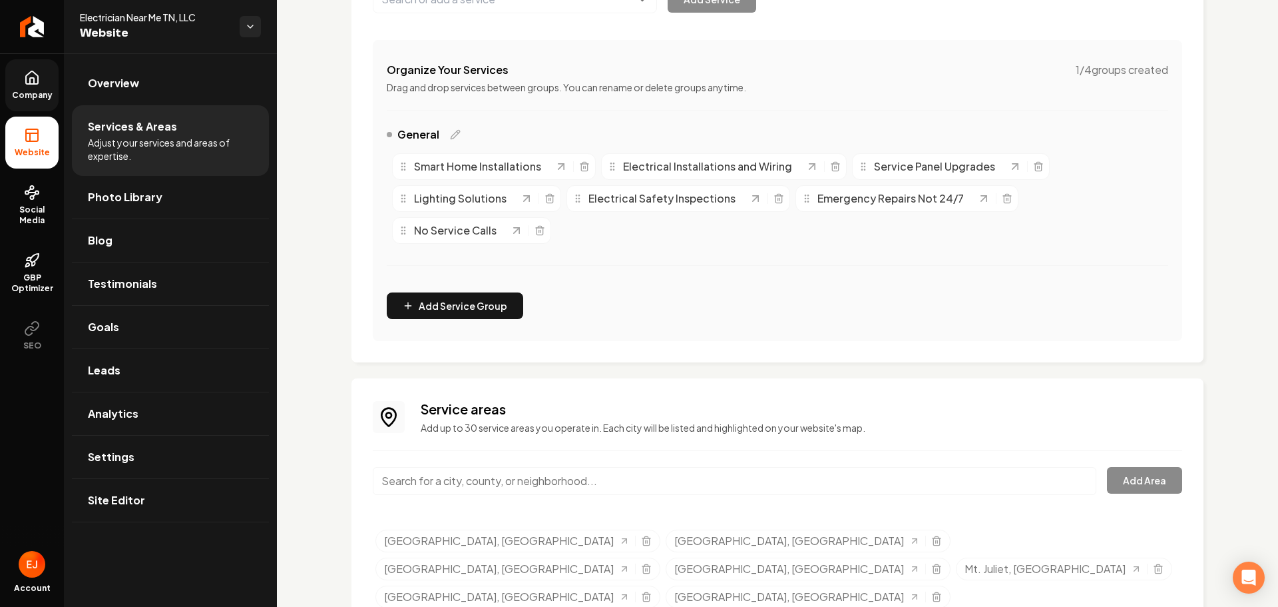
click at [528, 476] on input "Main content area" at bounding box center [735, 481] width 724 height 28
click at [326, 464] on div "Services Provided Select from the recommended services or add your own and choo…" at bounding box center [777, 263] width 1001 height 861
click at [484, 476] on input "[GEOGRAPHIC_DATA]" at bounding box center [735, 481] width 724 height 28
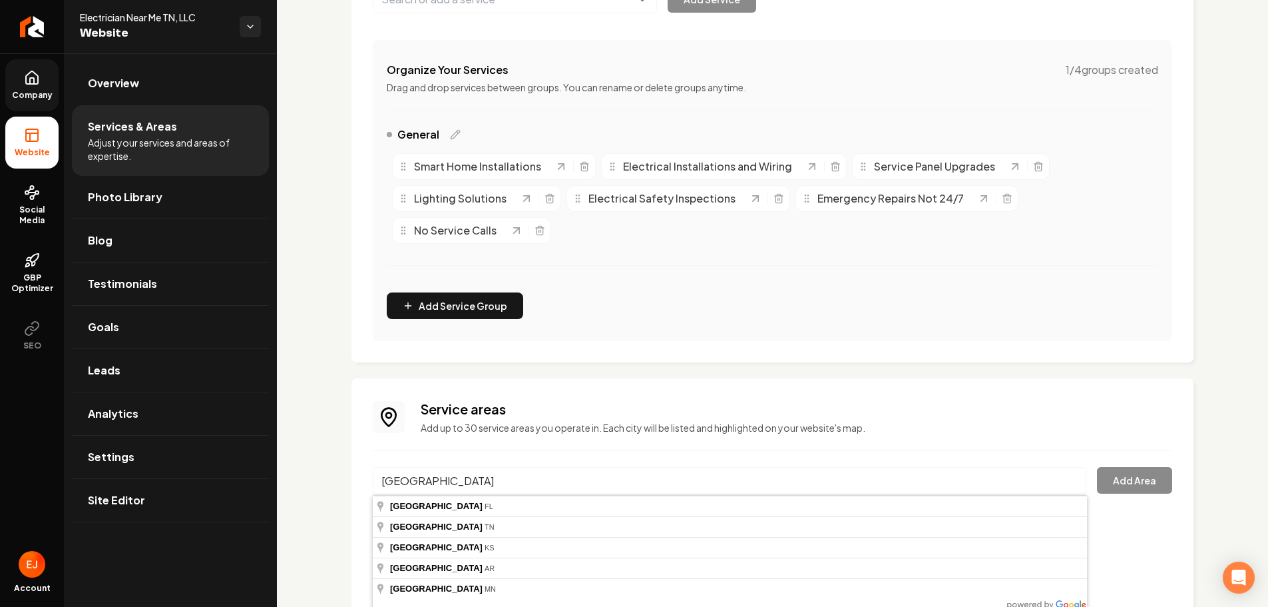
type input "[GEOGRAPHIC_DATA], [GEOGRAPHIC_DATA]"
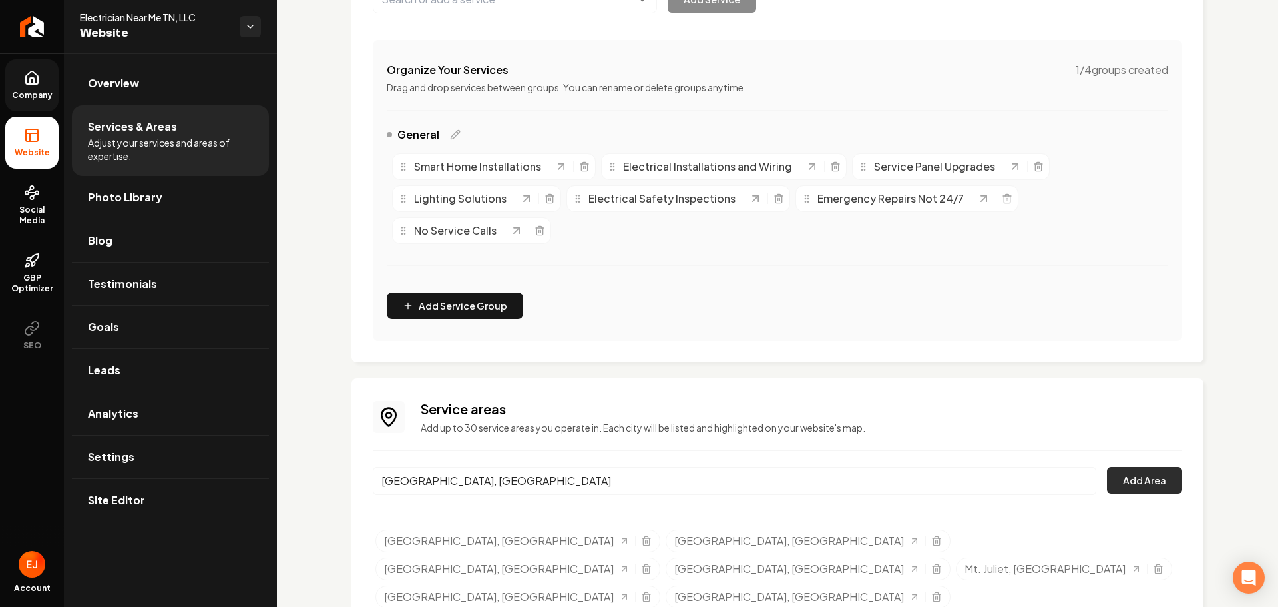
click at [1118, 491] on button "Add Area" at bounding box center [1144, 480] width 75 height 27
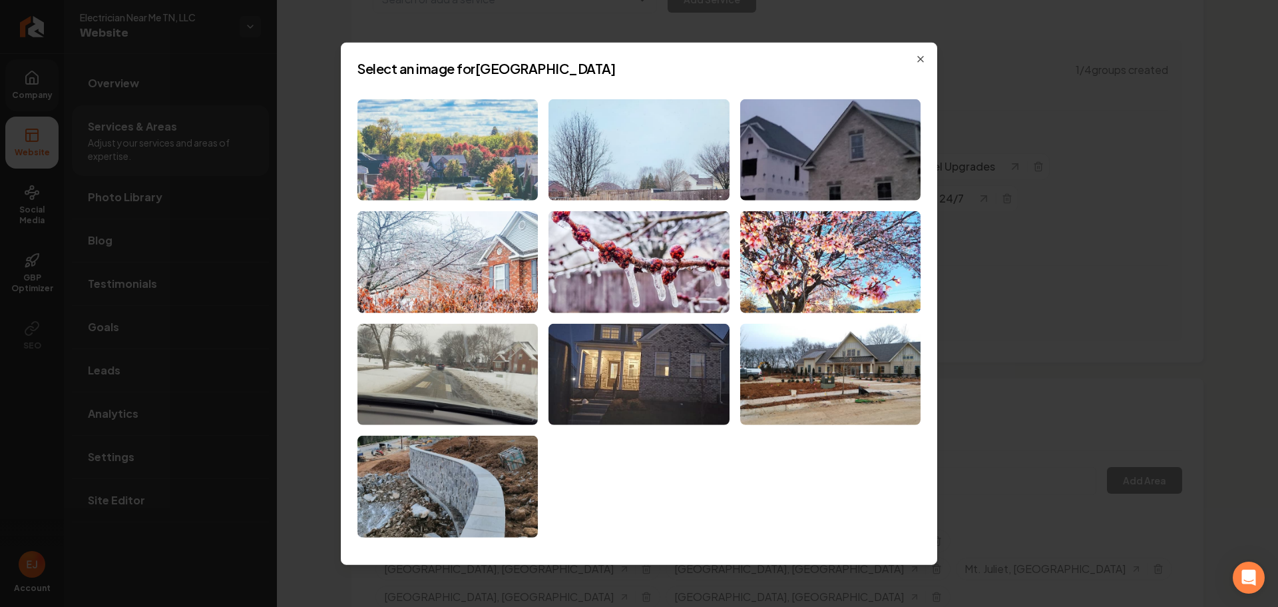
click at [445, 153] on img at bounding box center [448, 150] width 180 height 102
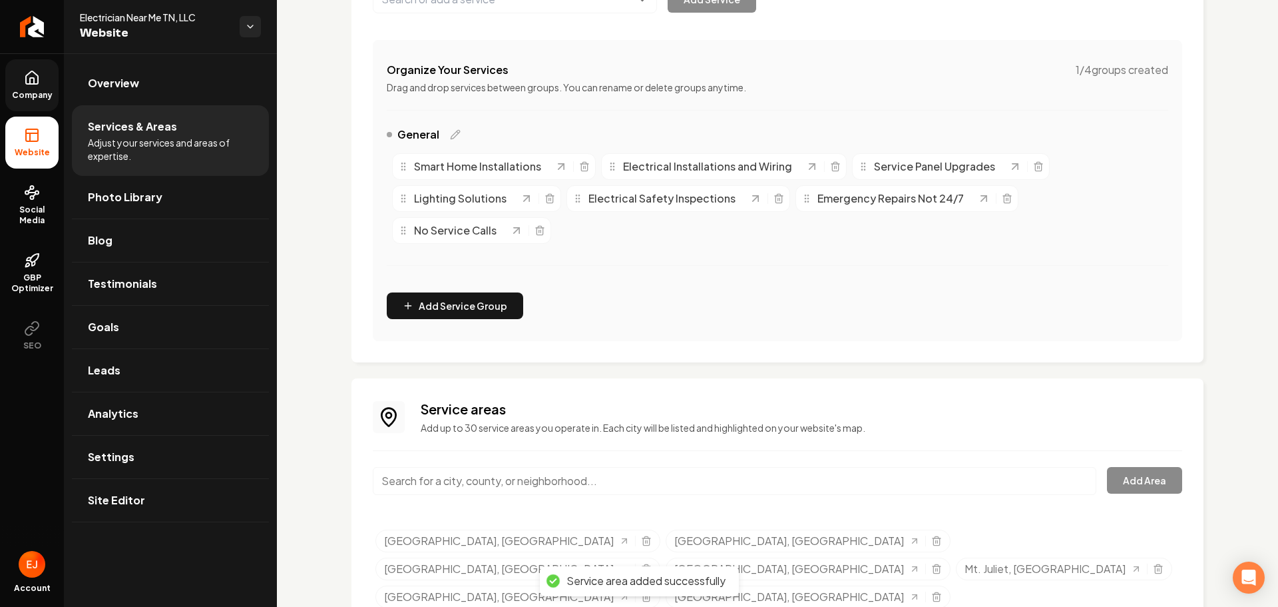
click at [440, 489] on input "Main content area" at bounding box center [735, 481] width 724 height 28
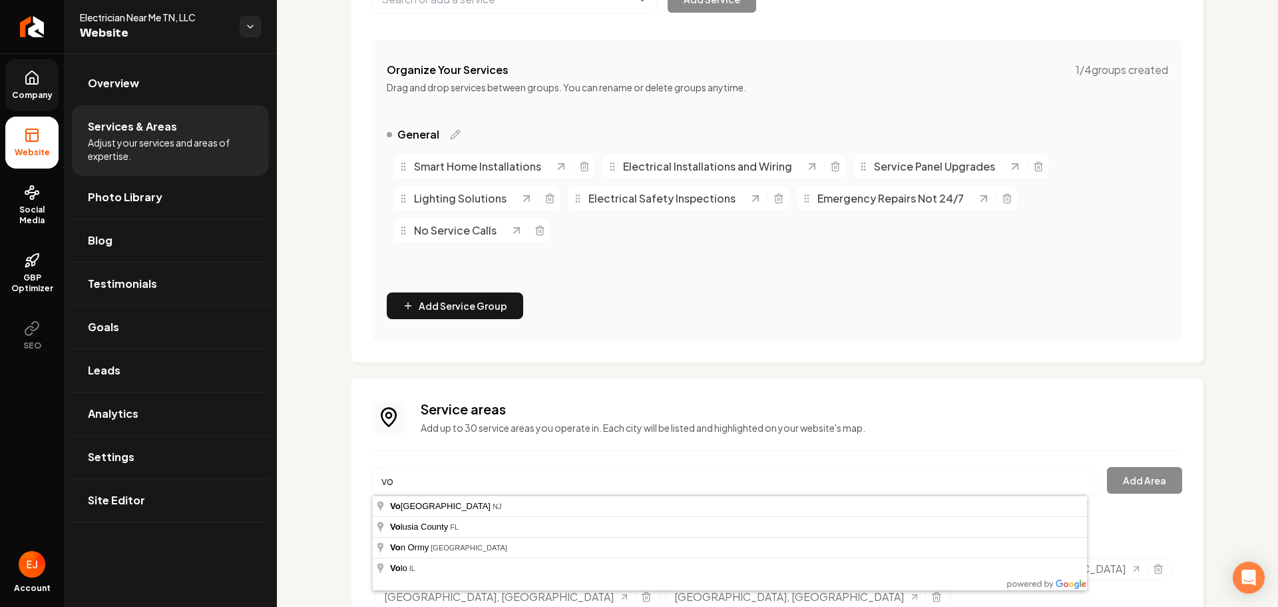
type input "v"
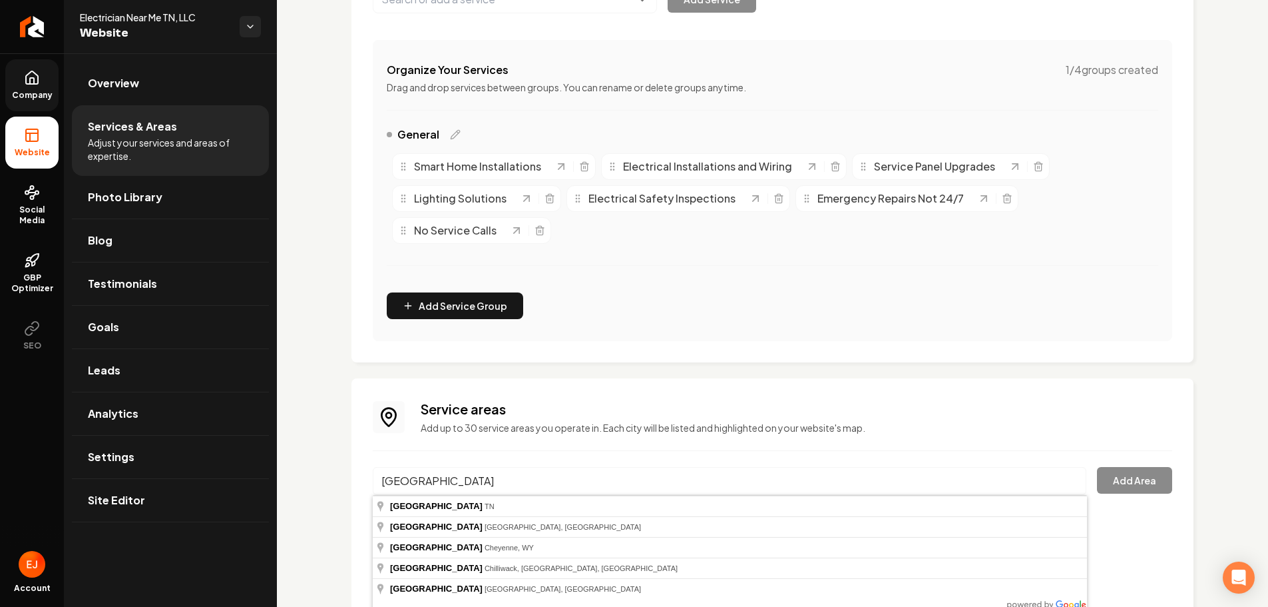
type input "[GEOGRAPHIC_DATA], [GEOGRAPHIC_DATA]"
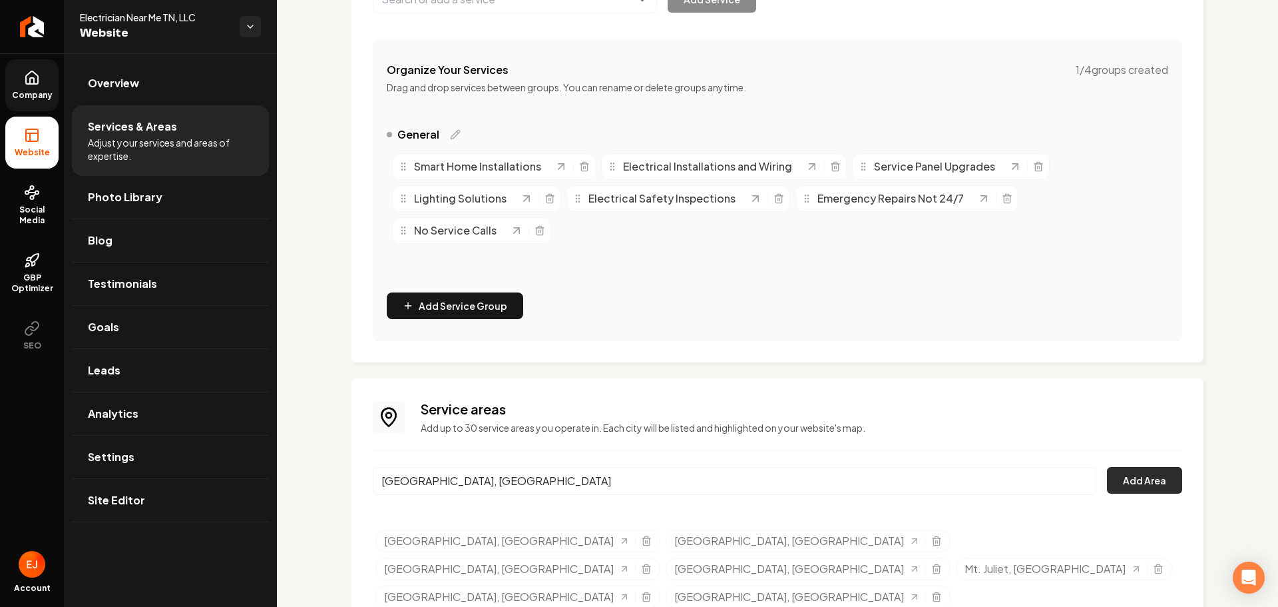
click at [1138, 487] on button "Add Area" at bounding box center [1144, 480] width 75 height 27
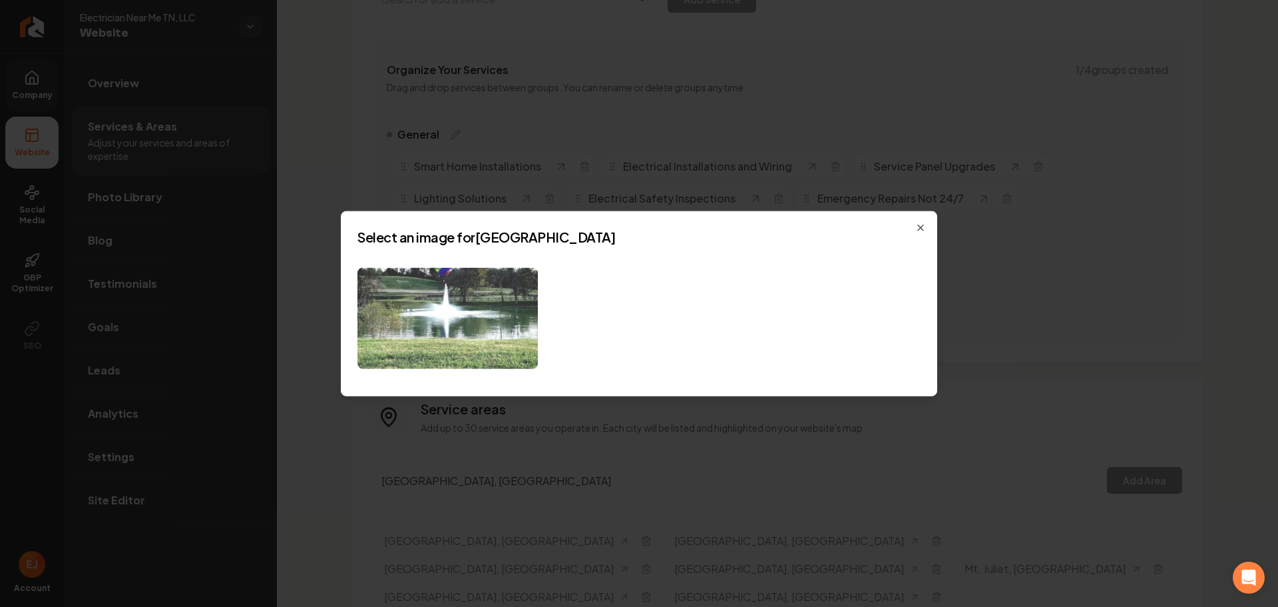
click at [512, 355] on img at bounding box center [448, 318] width 180 height 102
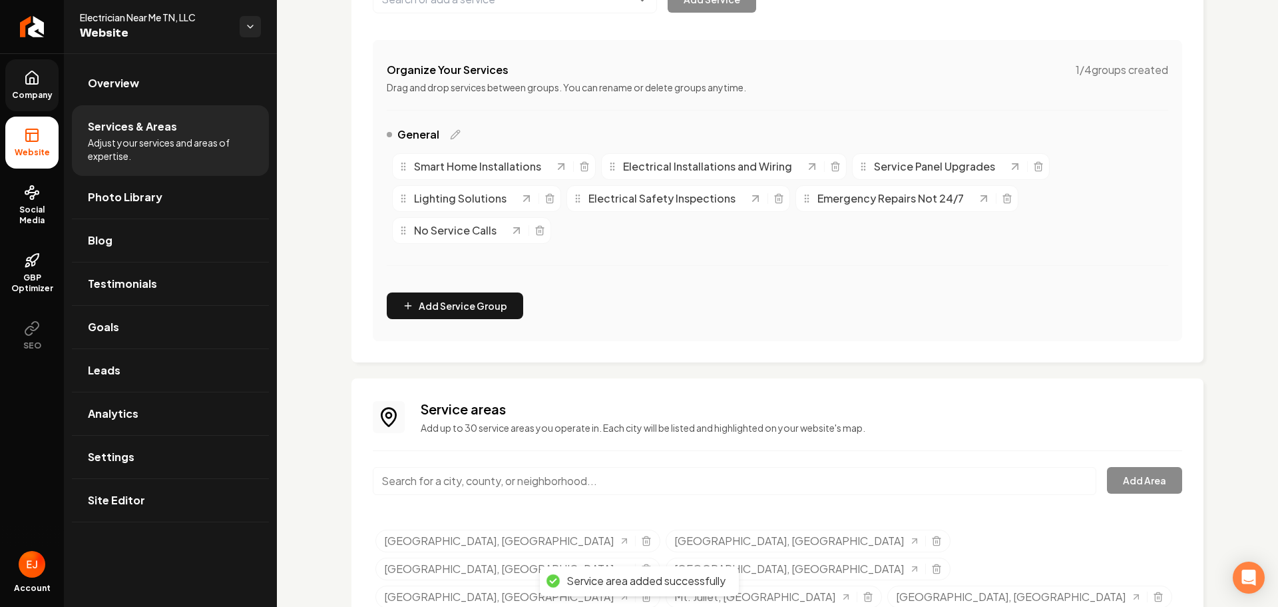
click at [520, 485] on input "Main content area" at bounding box center [735, 481] width 724 height 28
drag, startPoint x: 489, startPoint y: 480, endPoint x: 336, endPoint y: 481, distance: 153.1
click at [336, 481] on div "Services Provided Select from the recommended services or add your own and choo…" at bounding box center [777, 277] width 1001 height 889
drag, startPoint x: 465, startPoint y: 483, endPoint x: 305, endPoint y: 488, distance: 160.5
click at [305, 488] on div "Services Provided Select from the recommended services or add your own and choo…" at bounding box center [777, 277] width 1001 height 889
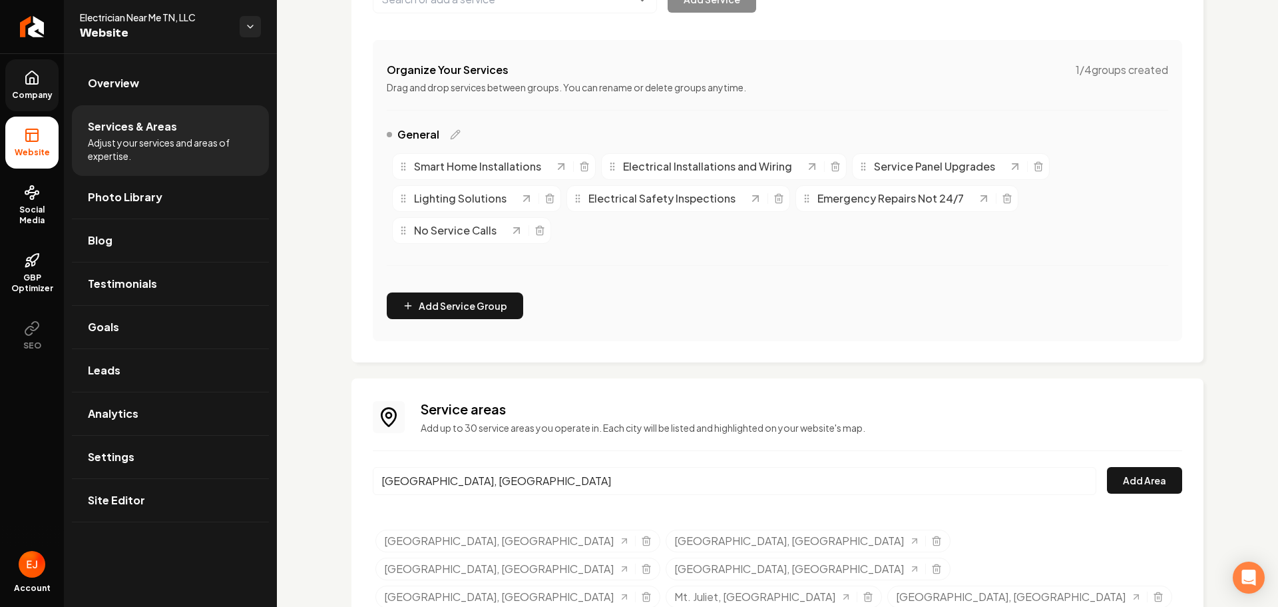
drag, startPoint x: 473, startPoint y: 479, endPoint x: 371, endPoint y: 481, distance: 101.9
click at [372, 481] on div "Service areas Add up to 30 service areas you operate in. Each city will be list…" at bounding box center [778, 534] width 852 height 312
click at [407, 485] on input "[GEOGRAPHIC_DATA], [GEOGRAPHIC_DATA]" at bounding box center [735, 481] width 724 height 28
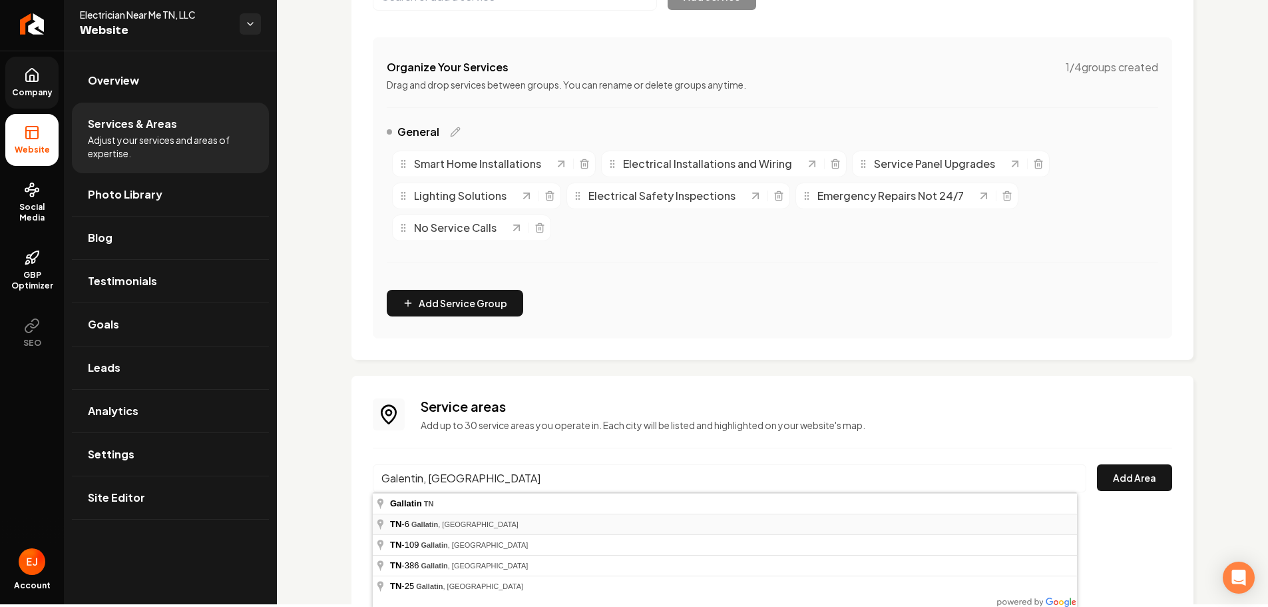
scroll to position [4, 0]
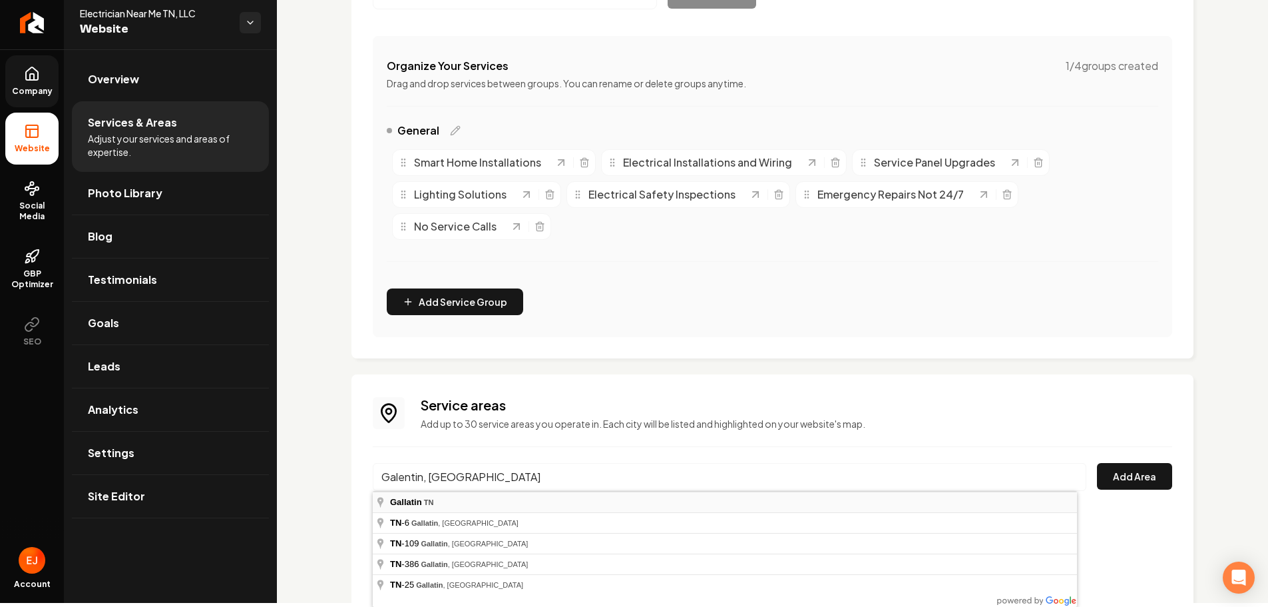
type input "[GEOGRAPHIC_DATA], [GEOGRAPHIC_DATA]"
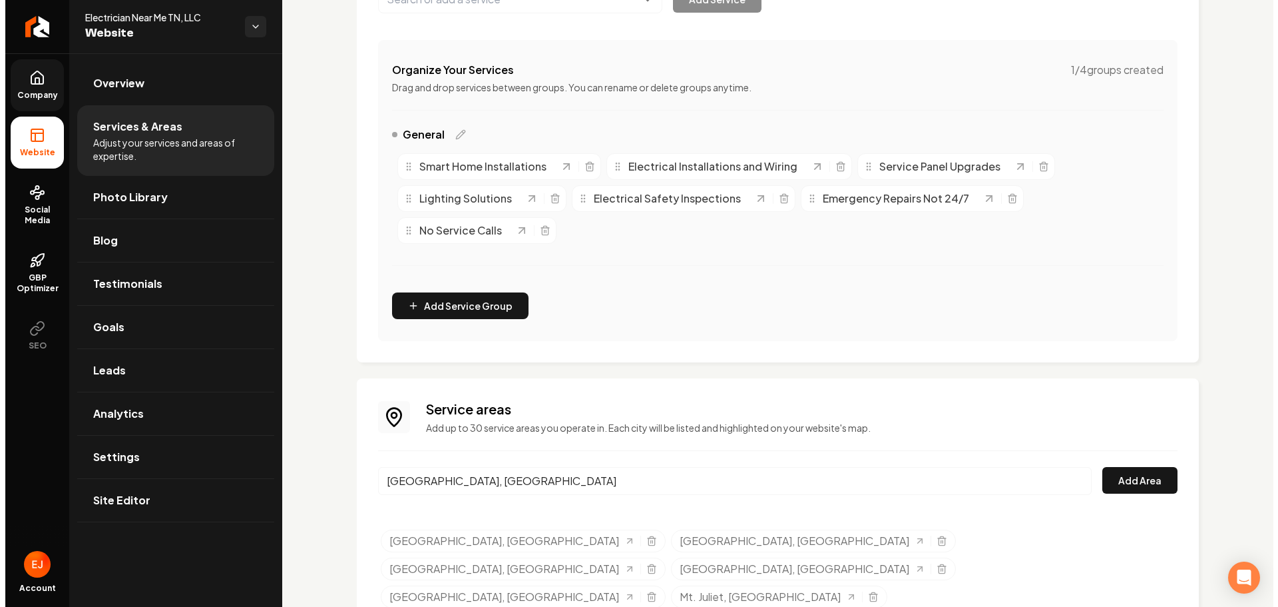
scroll to position [0, 0]
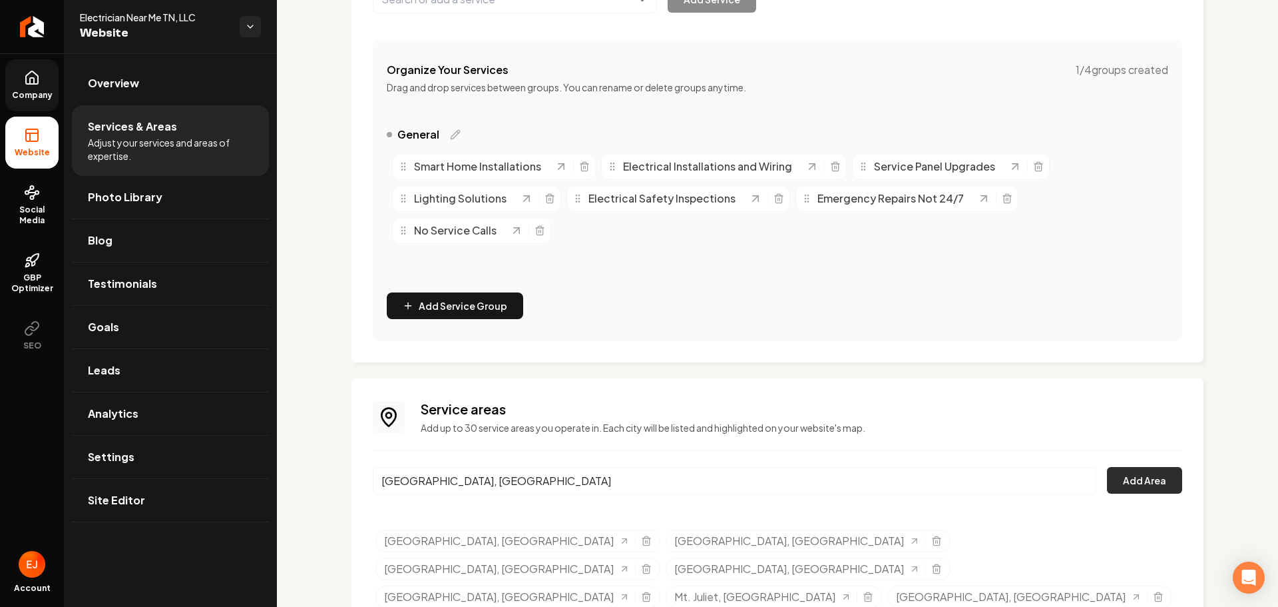
click at [1117, 479] on button "Add Area" at bounding box center [1144, 480] width 75 height 27
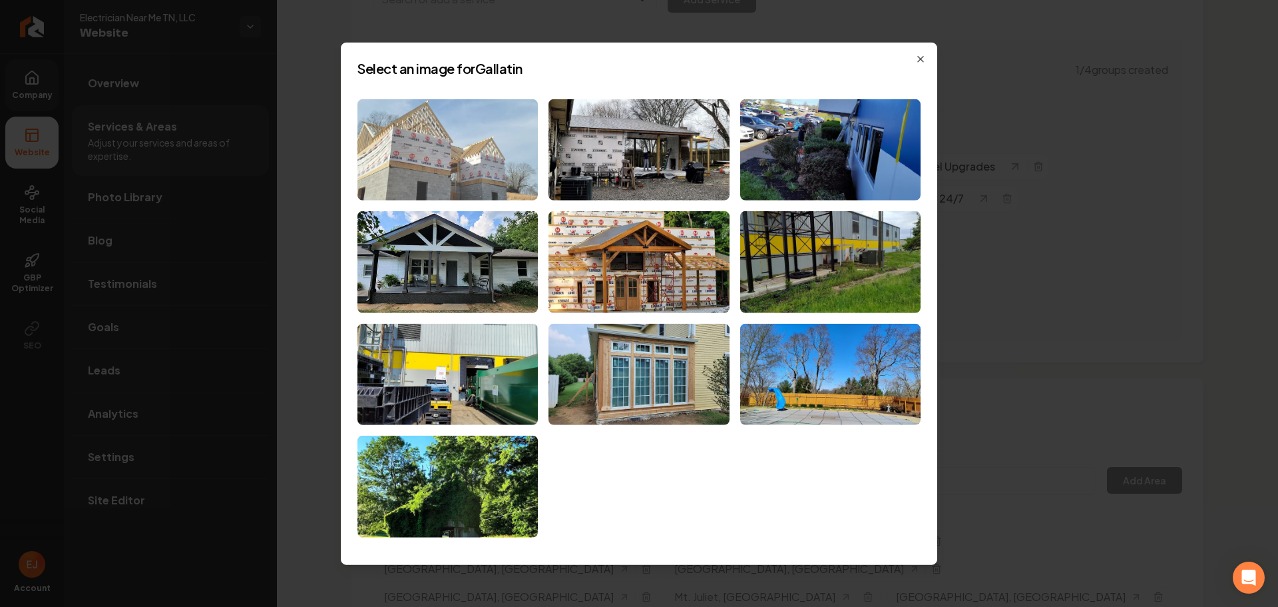
click at [396, 156] on img at bounding box center [448, 150] width 180 height 102
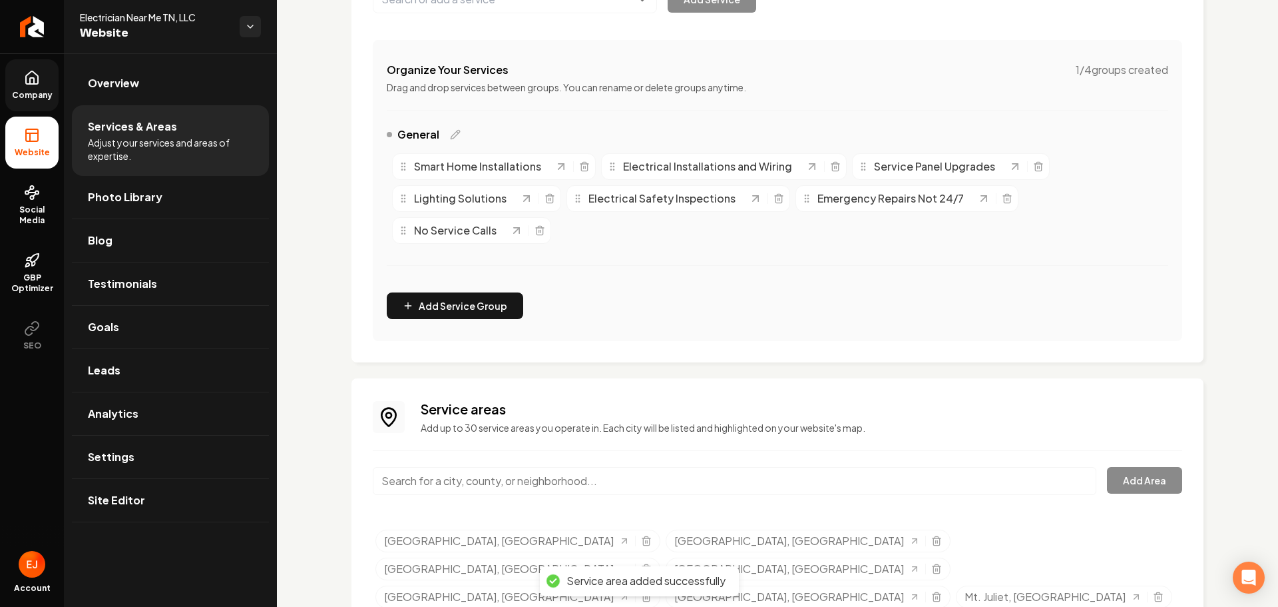
click at [461, 479] on input "Main content area" at bounding box center [735, 481] width 724 height 28
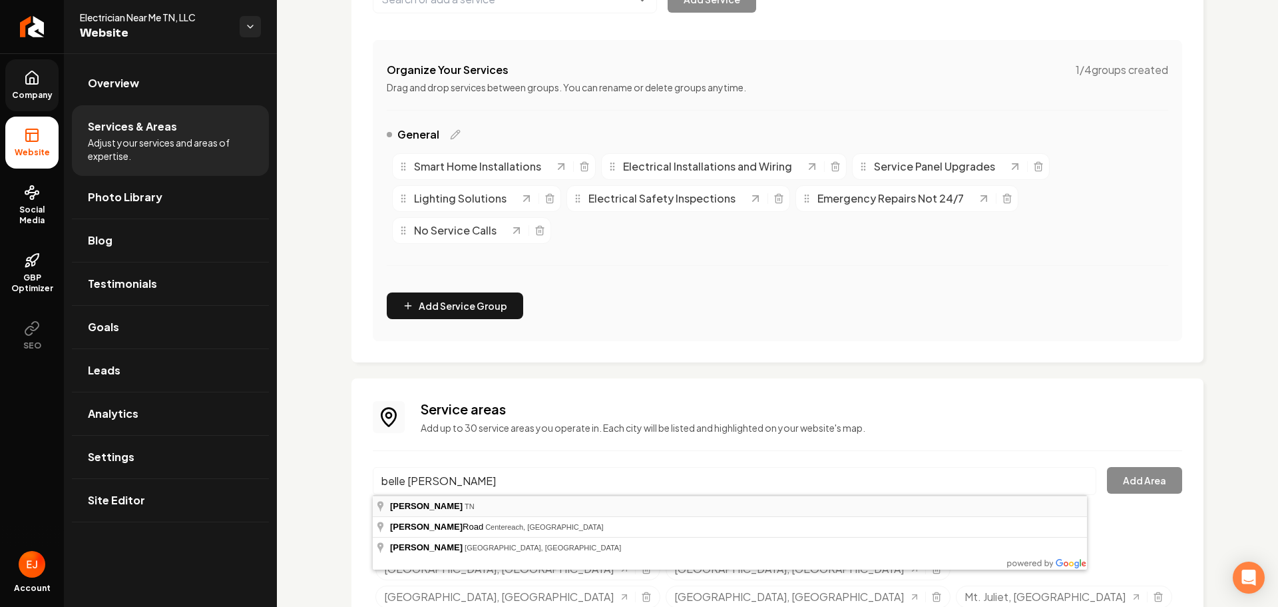
type input "[GEOGRAPHIC_DATA][PERSON_NAME], [GEOGRAPHIC_DATA]"
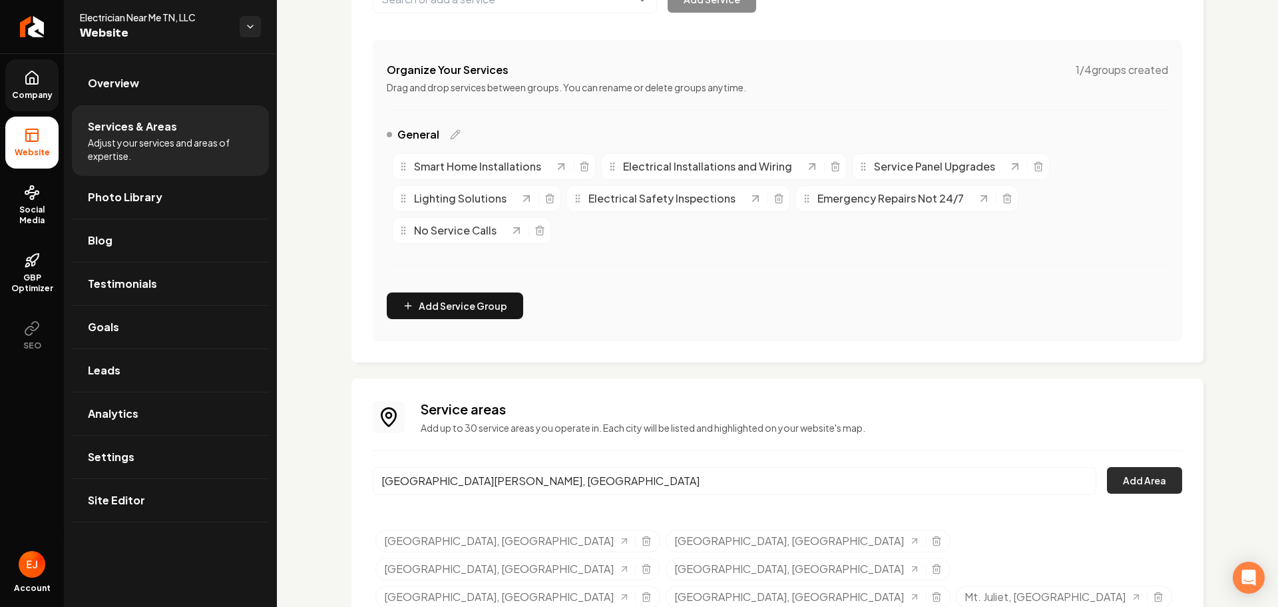
click at [1138, 486] on button "Add Area" at bounding box center [1144, 480] width 75 height 27
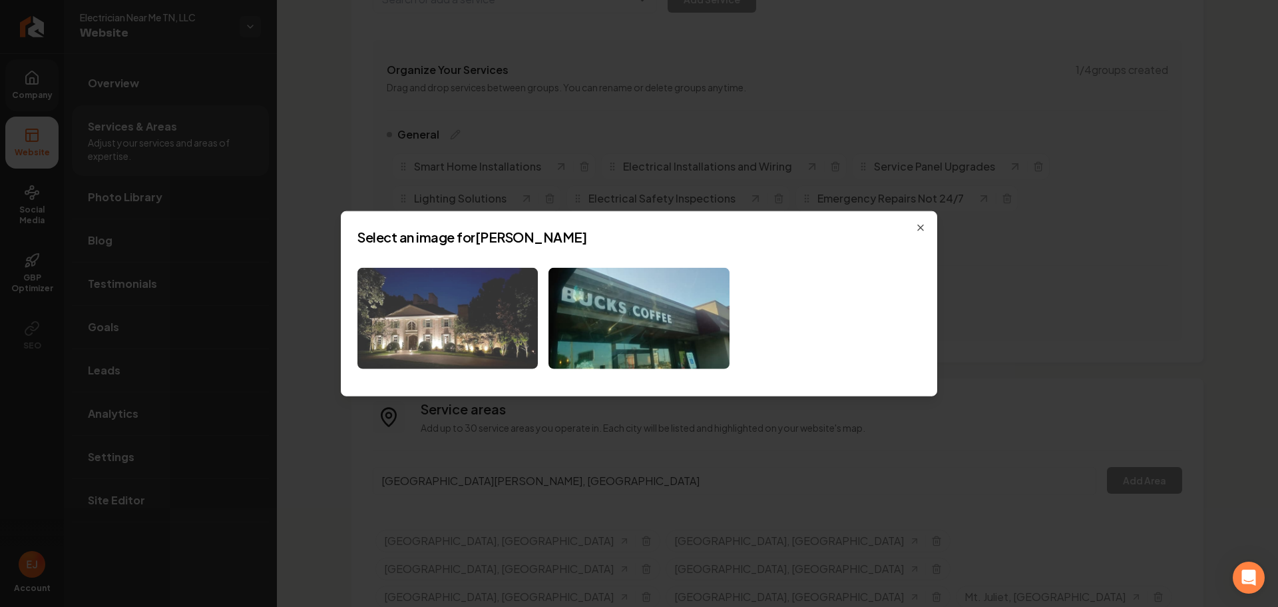
click at [473, 333] on img at bounding box center [448, 318] width 180 height 102
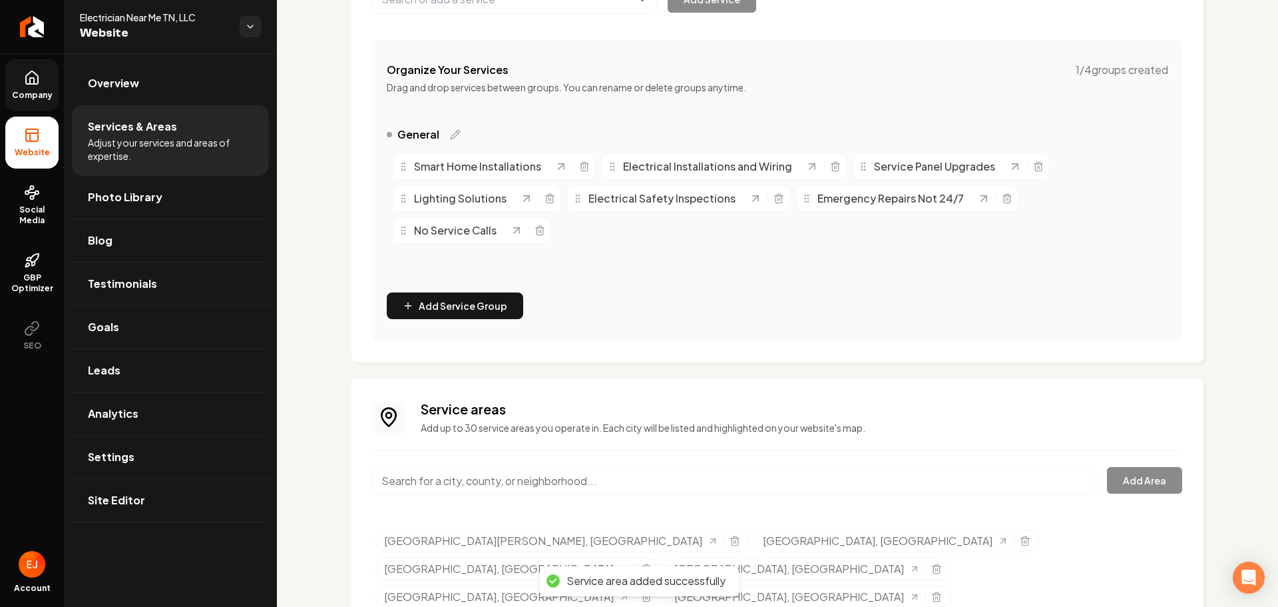
click at [541, 482] on input "Main content area" at bounding box center [735, 481] width 724 height 28
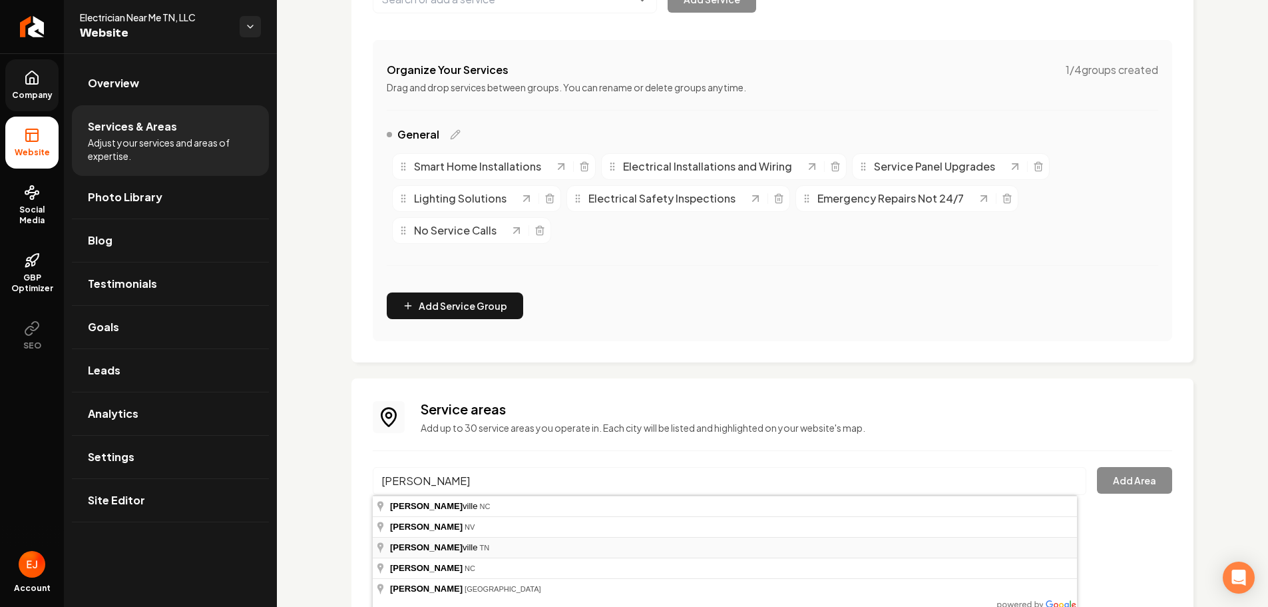
type input "[GEOGRAPHIC_DATA], [GEOGRAPHIC_DATA]"
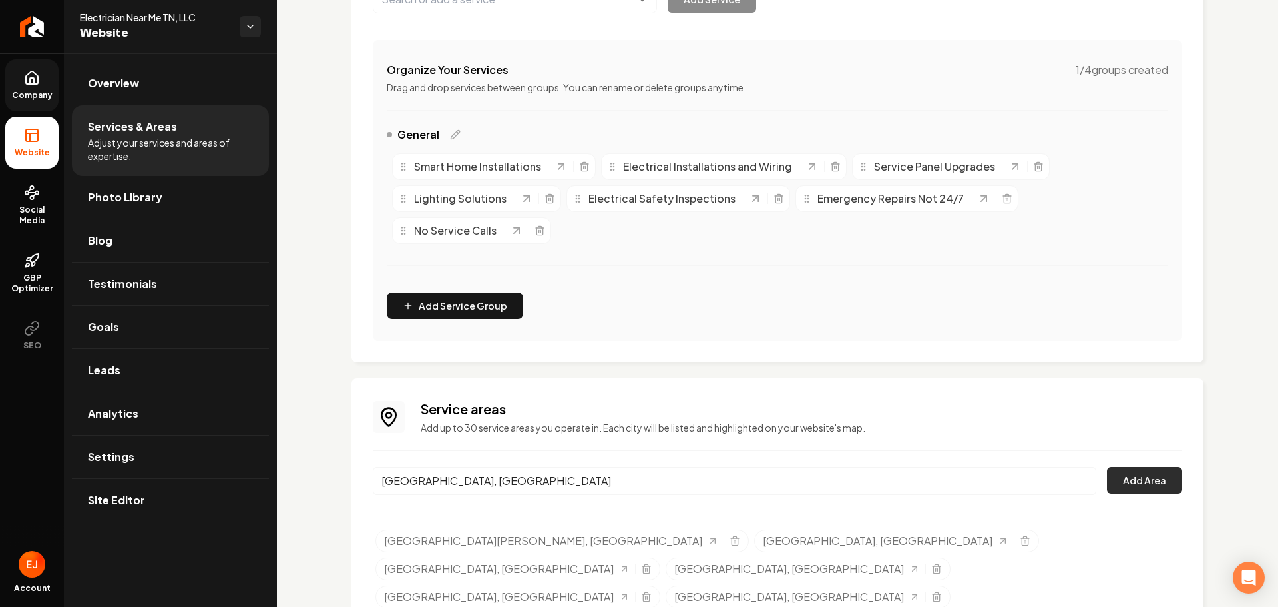
click at [1147, 473] on button "Add Area" at bounding box center [1144, 480] width 75 height 27
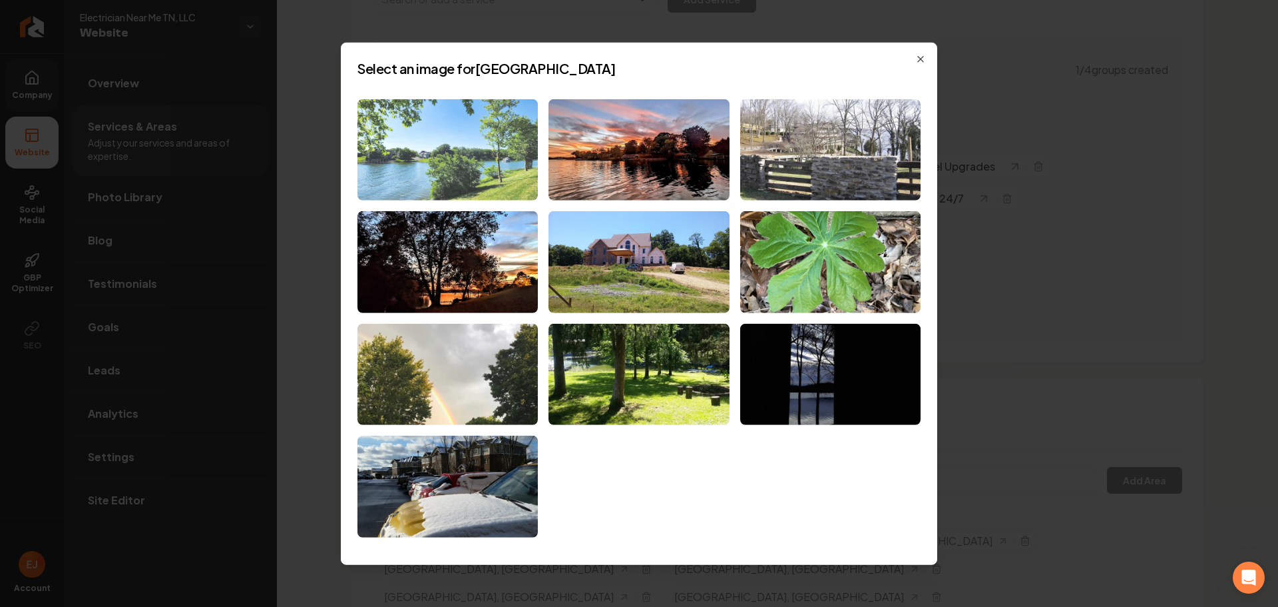
click at [420, 152] on img at bounding box center [448, 150] width 180 height 102
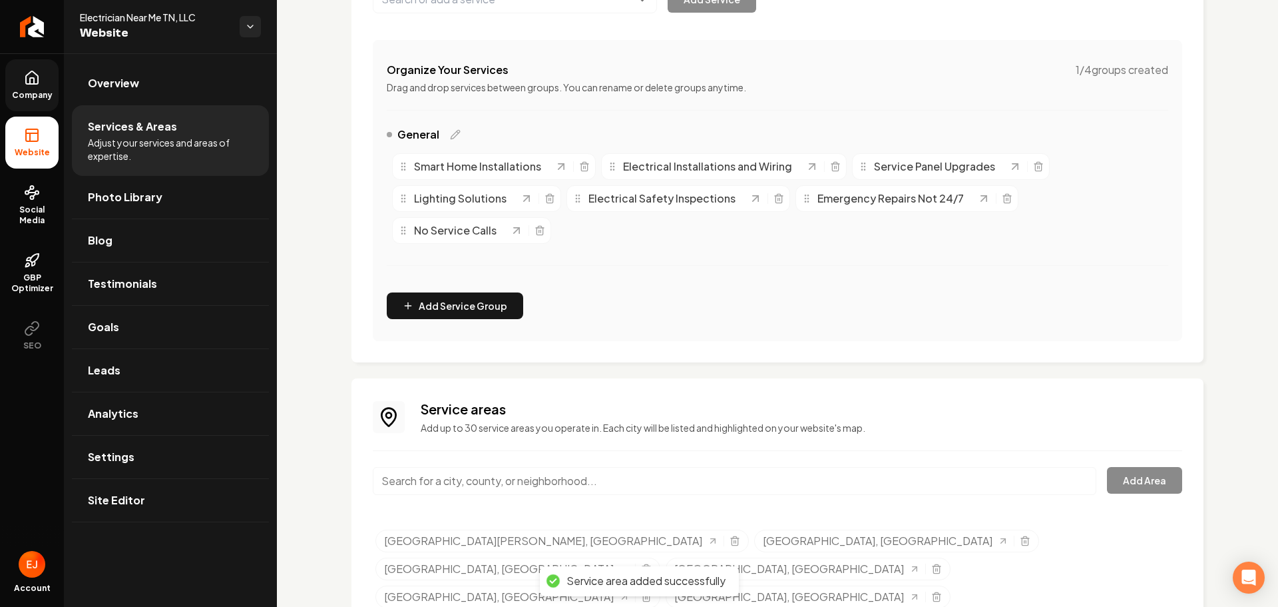
click at [453, 477] on input "Main content area" at bounding box center [735, 481] width 724 height 28
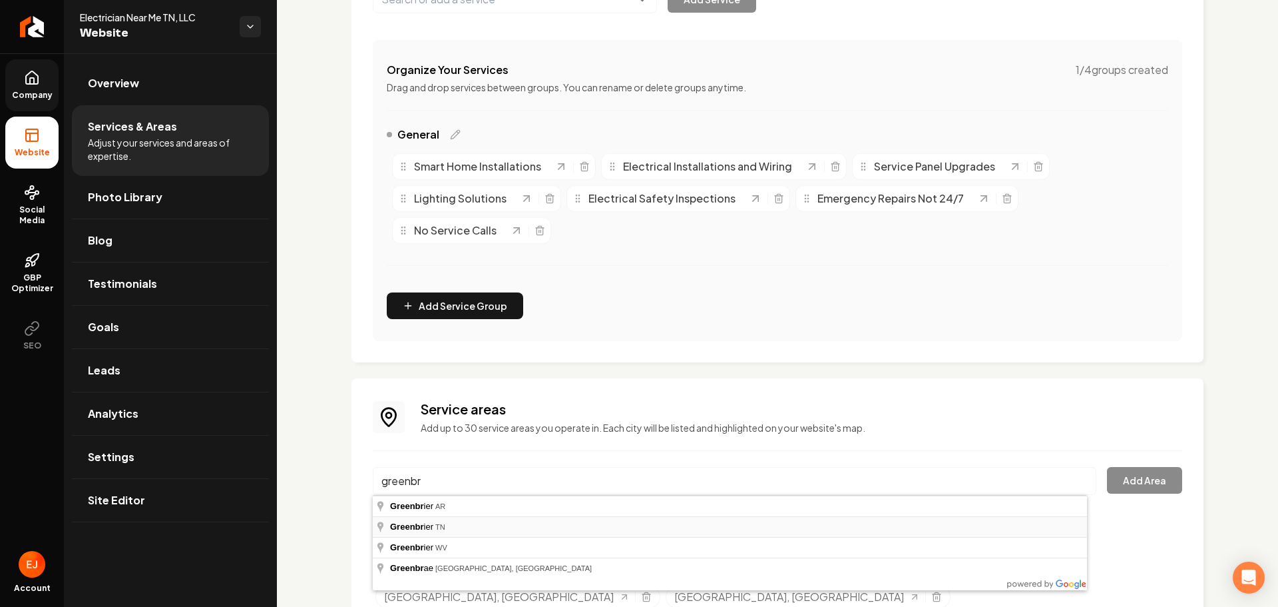
type input "Greenbrier, [GEOGRAPHIC_DATA]"
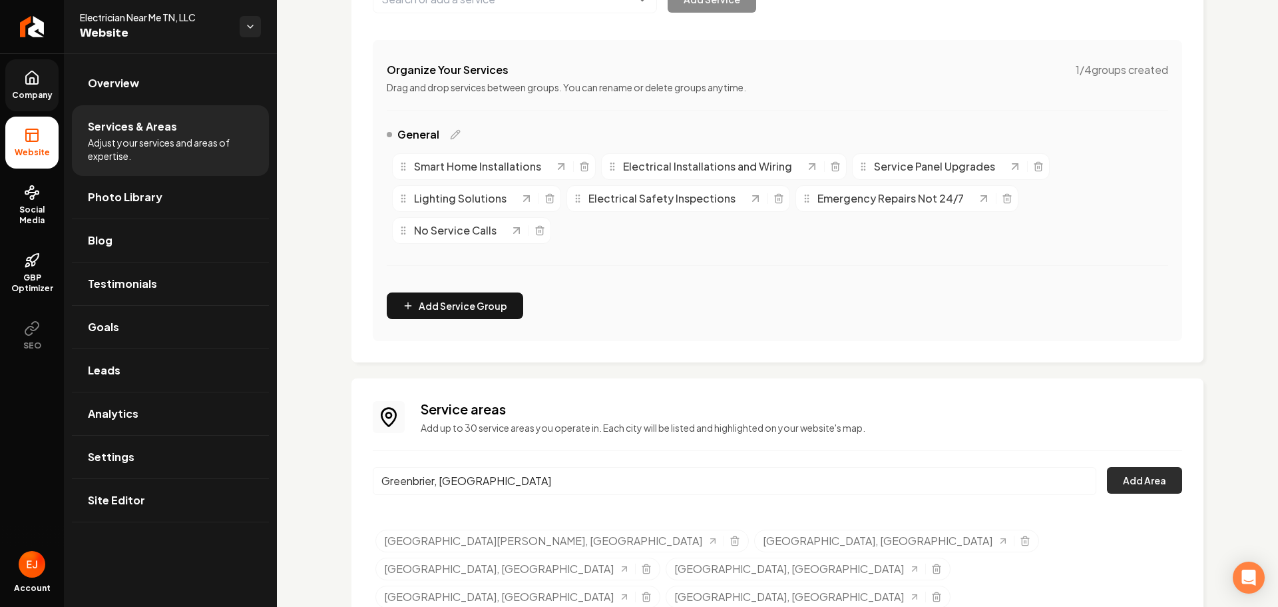
click at [1147, 471] on button "Add Area" at bounding box center [1144, 480] width 75 height 27
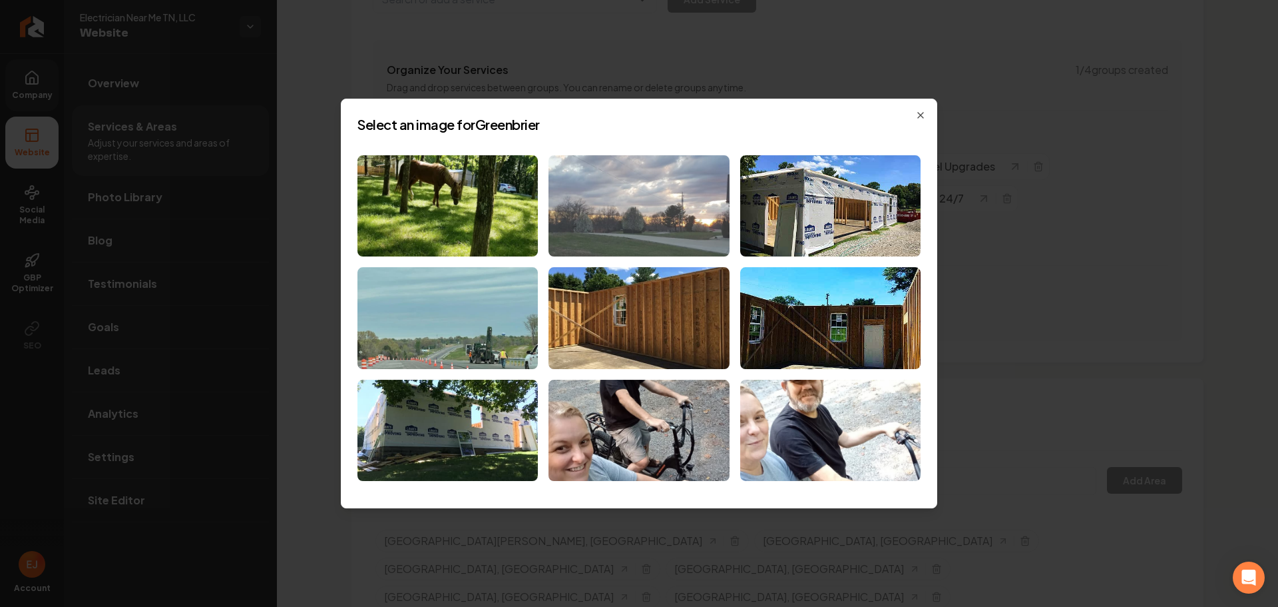
click at [711, 234] on img at bounding box center [639, 206] width 180 height 102
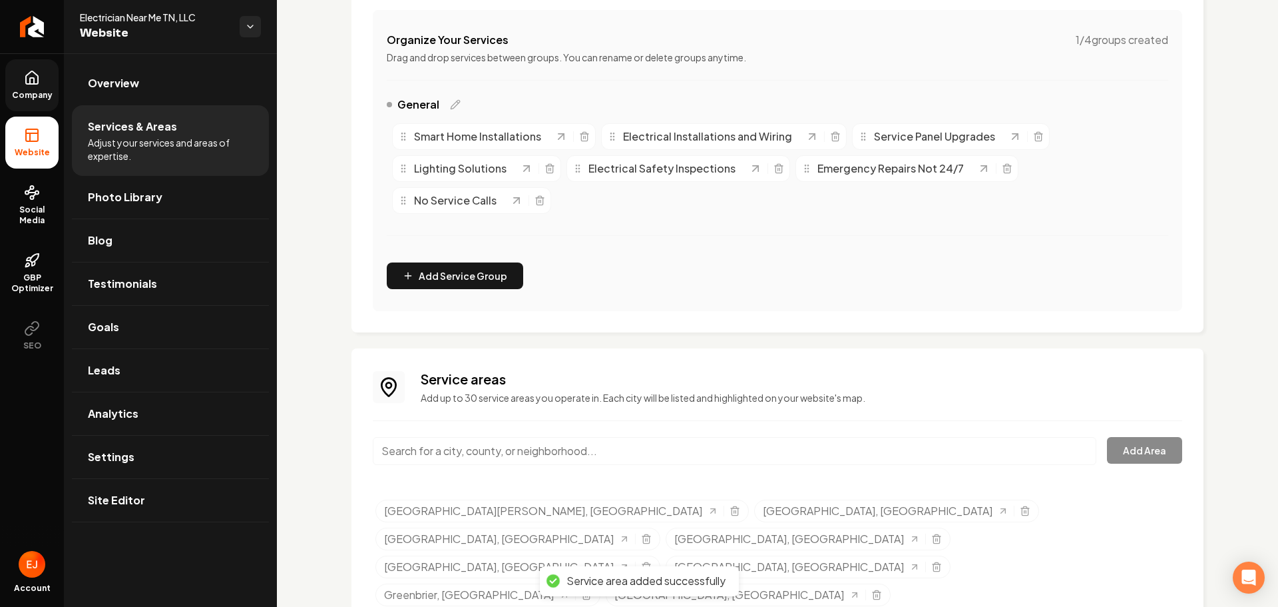
scroll to position [280, 0]
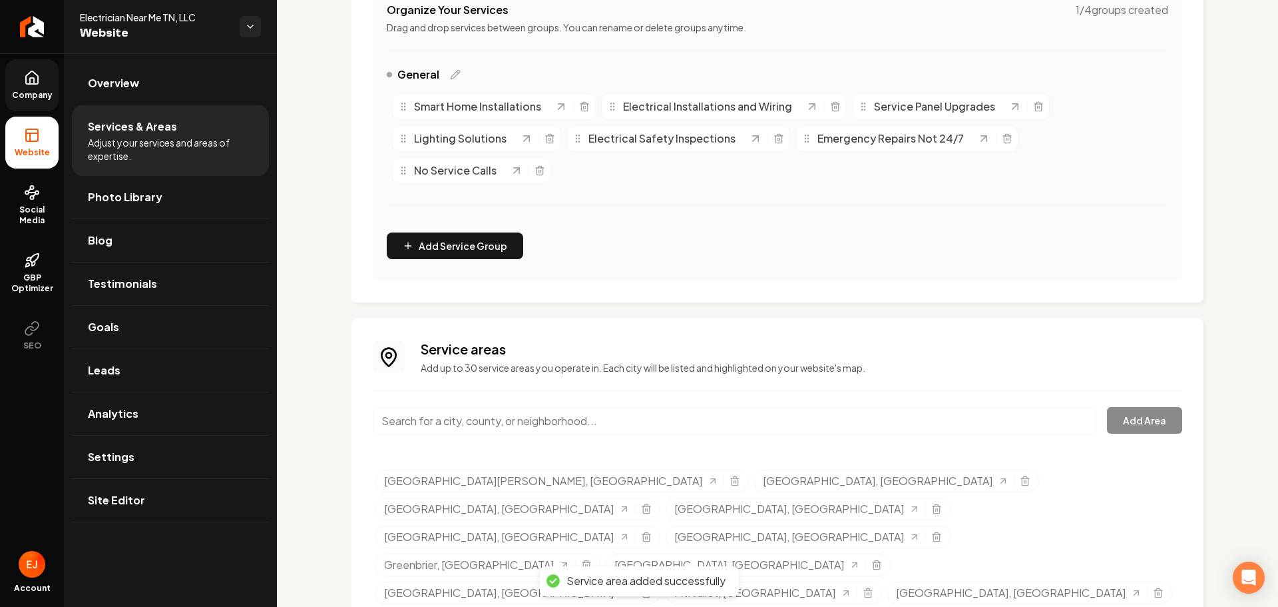
click at [479, 416] on input "Main content area" at bounding box center [735, 421] width 724 height 28
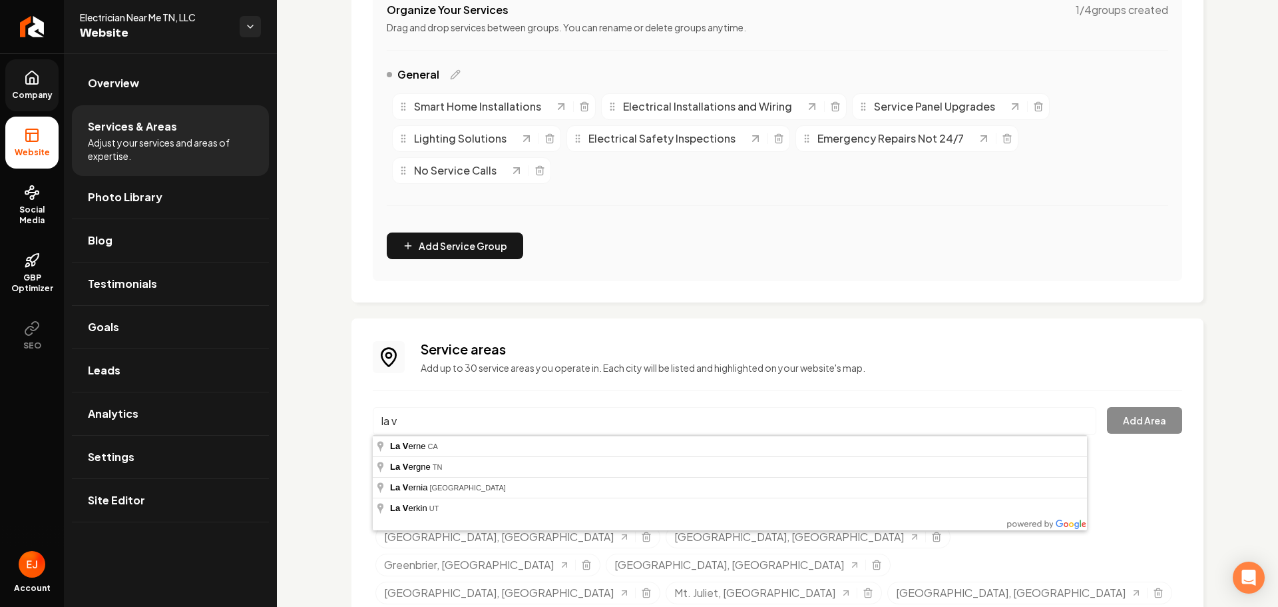
type input "[GEOGRAPHIC_DATA], [GEOGRAPHIC_DATA]"
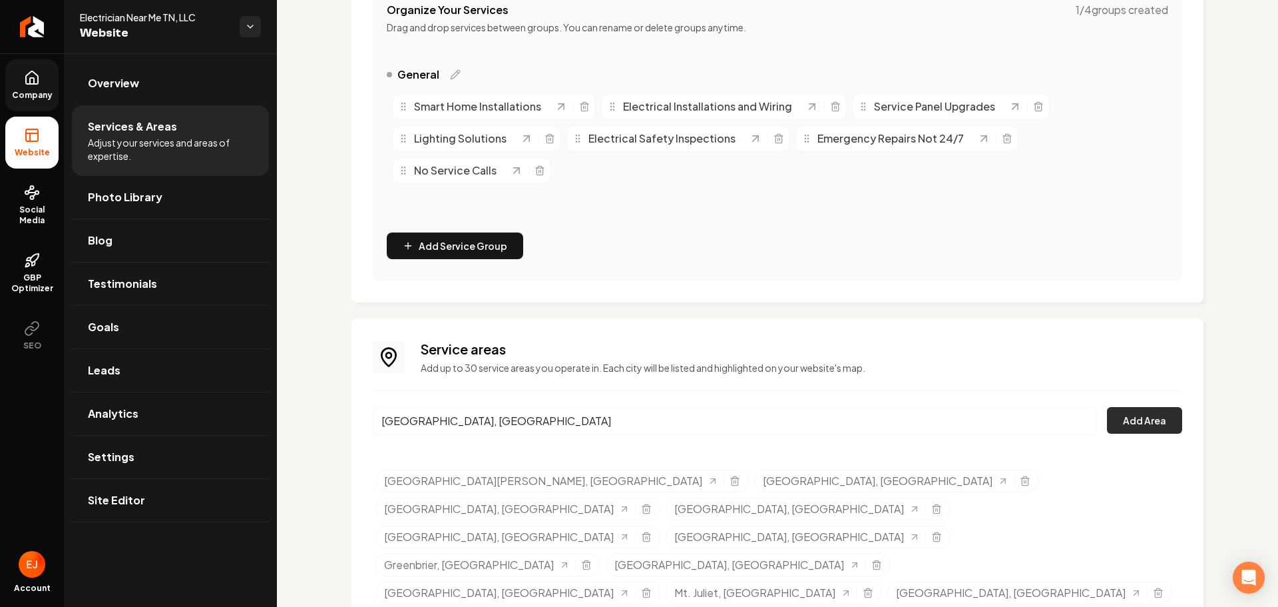
click at [1130, 415] on button "Add Area" at bounding box center [1144, 420] width 75 height 27
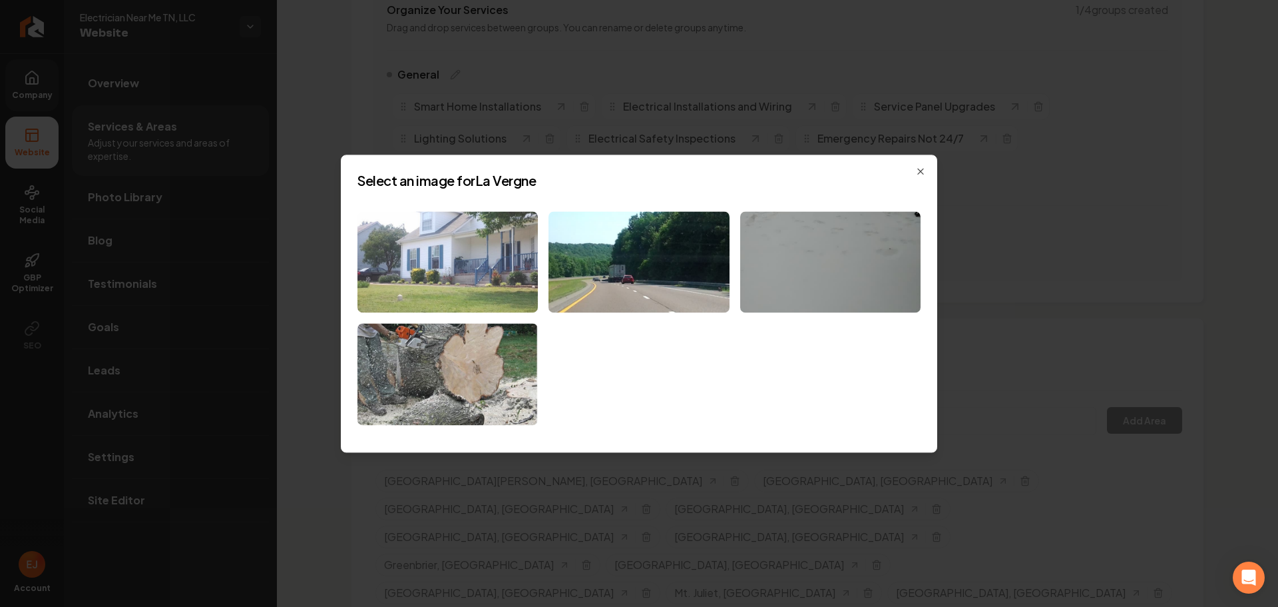
click at [493, 278] on img at bounding box center [448, 262] width 180 height 102
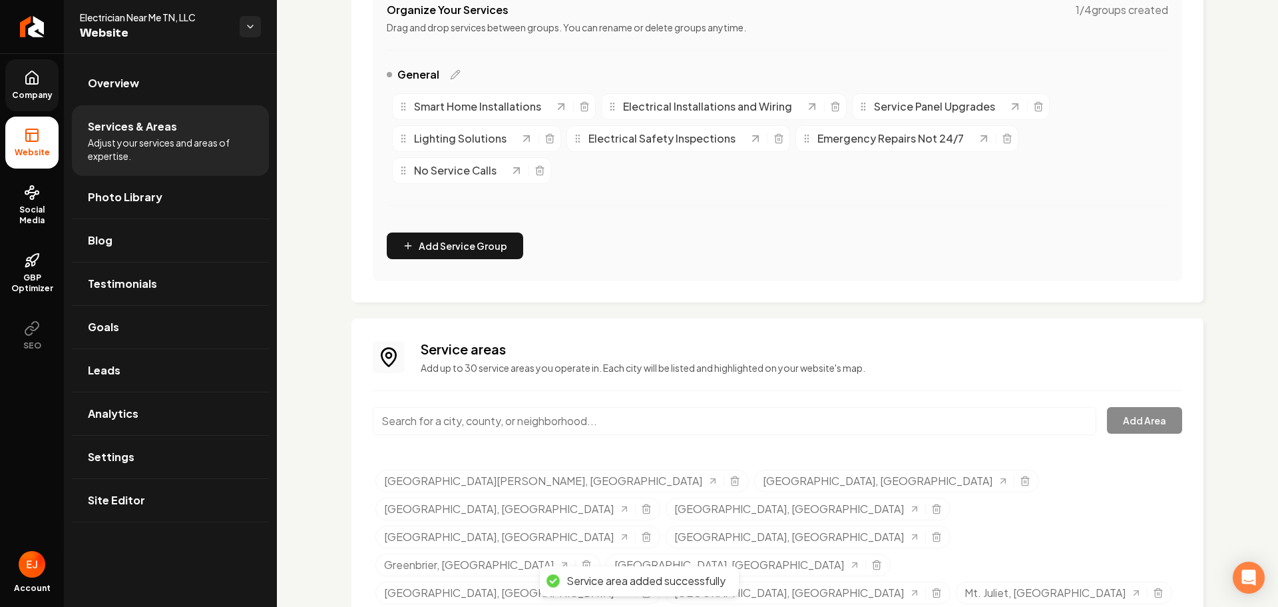
click at [517, 415] on input "Main content area" at bounding box center [735, 421] width 724 height 28
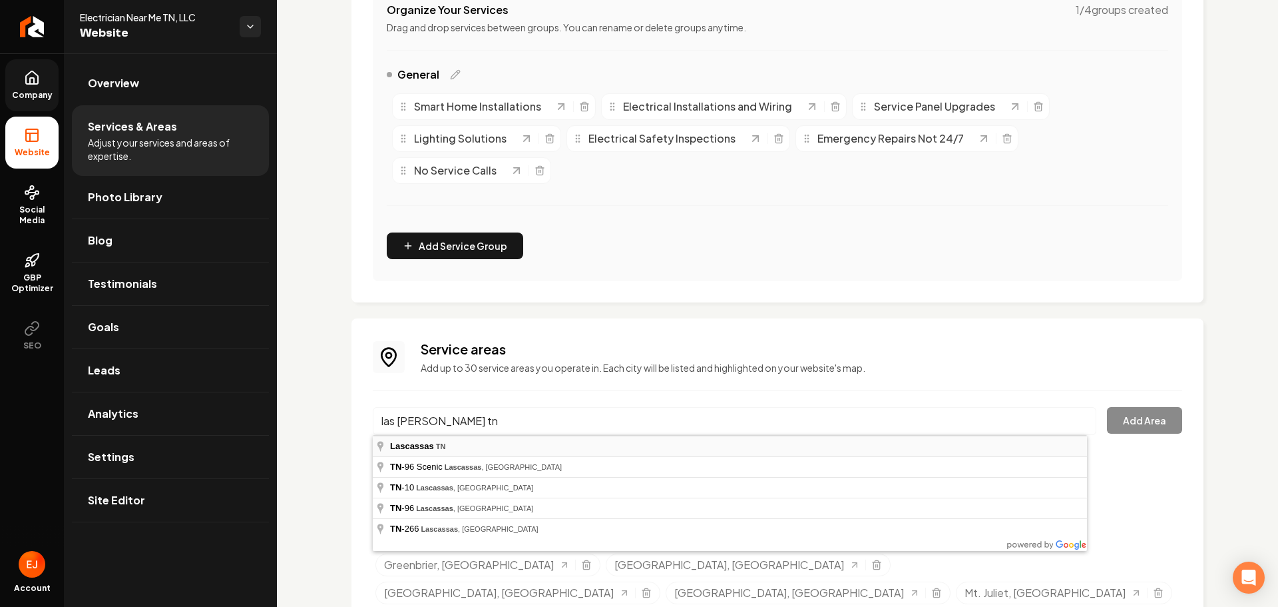
type input "Lascassas, [GEOGRAPHIC_DATA]"
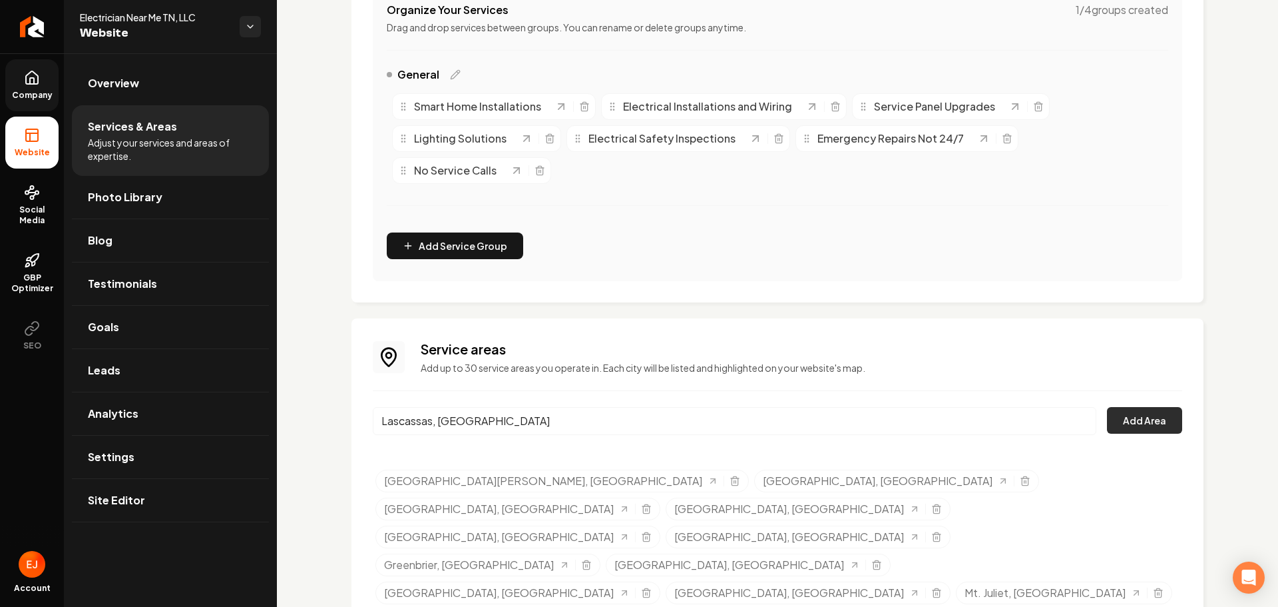
click at [1134, 427] on button "Add Area" at bounding box center [1144, 420] width 75 height 27
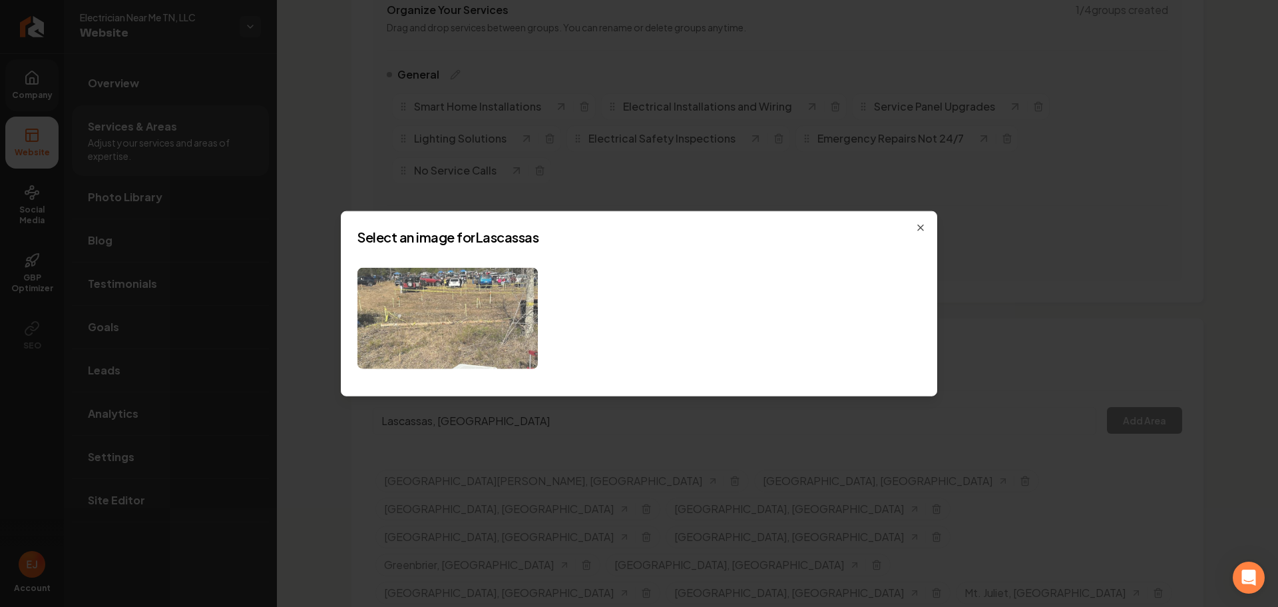
click at [418, 338] on img at bounding box center [448, 318] width 180 height 102
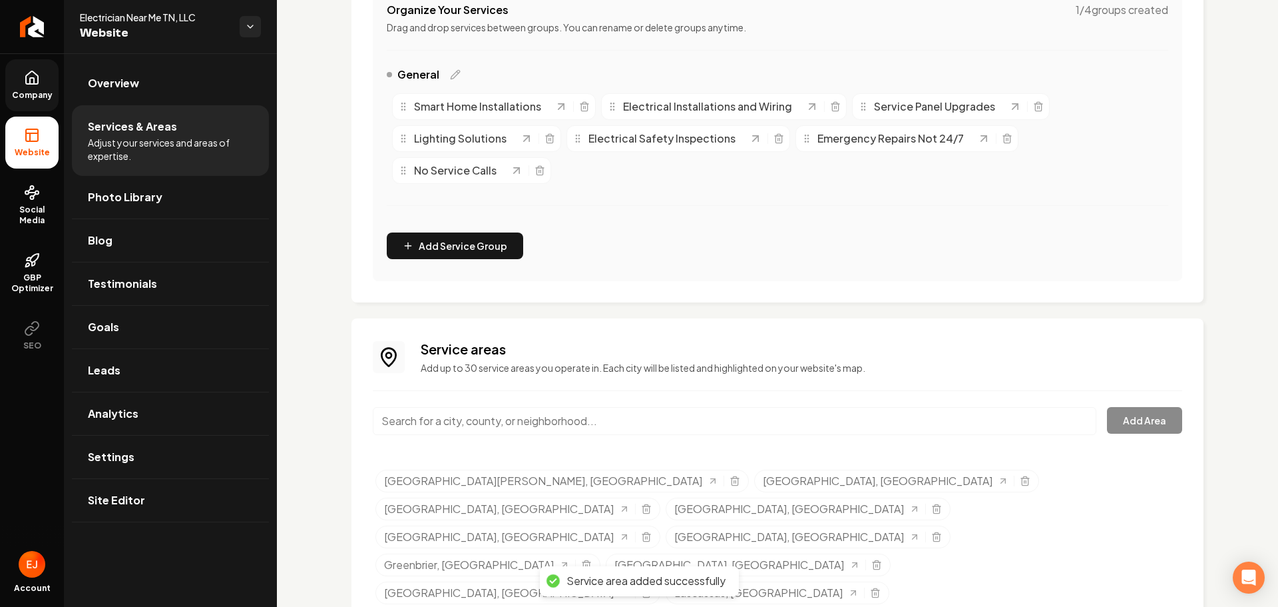
click at [485, 425] on input "Main content area" at bounding box center [735, 421] width 724 height 28
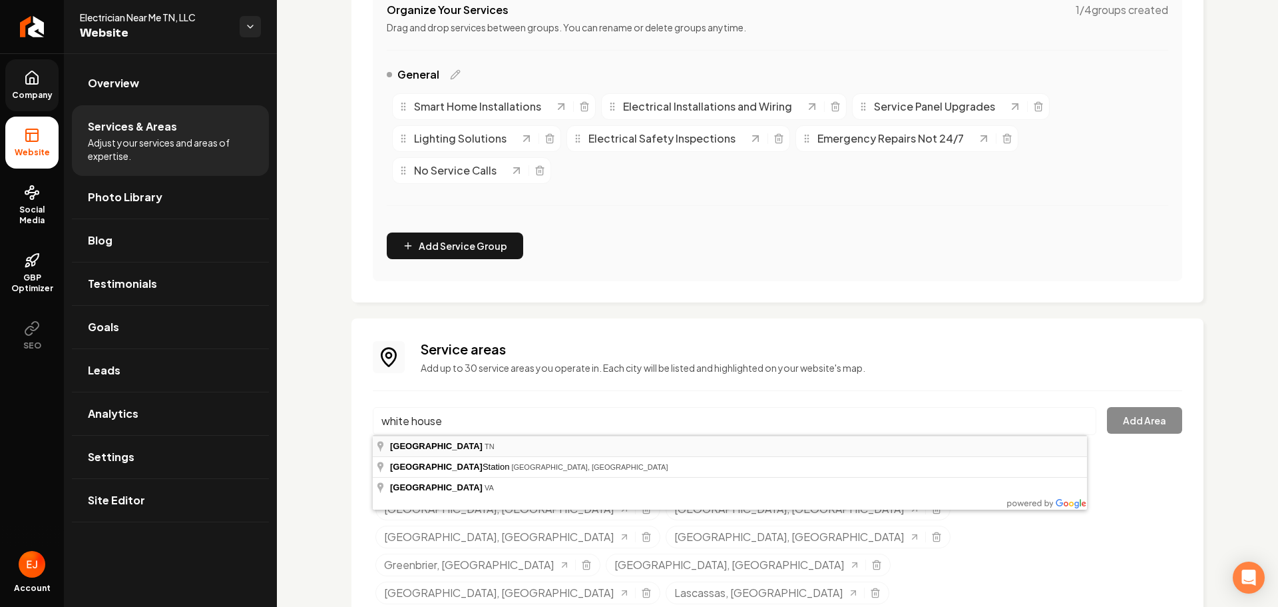
type input "[GEOGRAPHIC_DATA], [GEOGRAPHIC_DATA]"
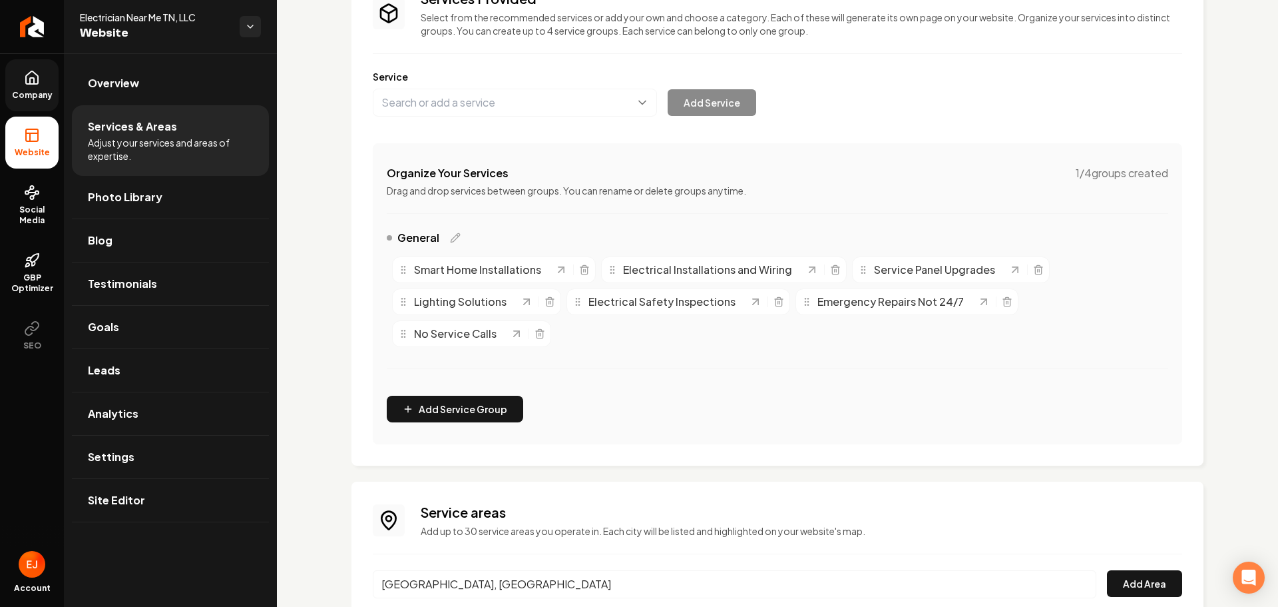
scroll to position [266, 0]
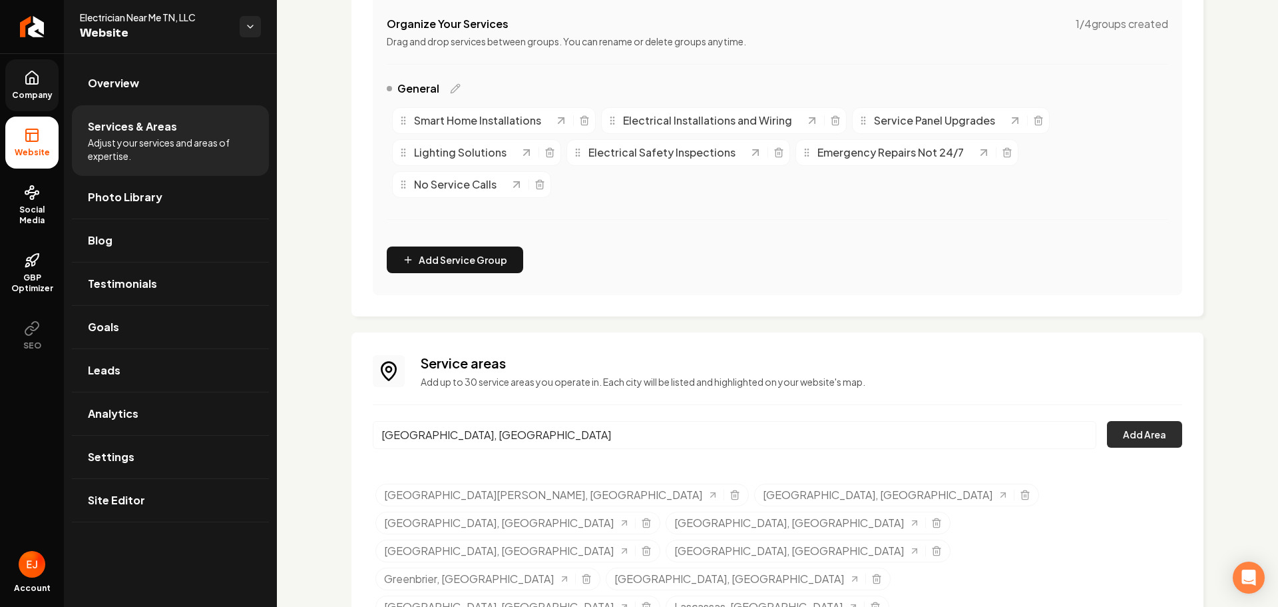
click at [1138, 442] on button "Add Area" at bounding box center [1144, 434] width 75 height 27
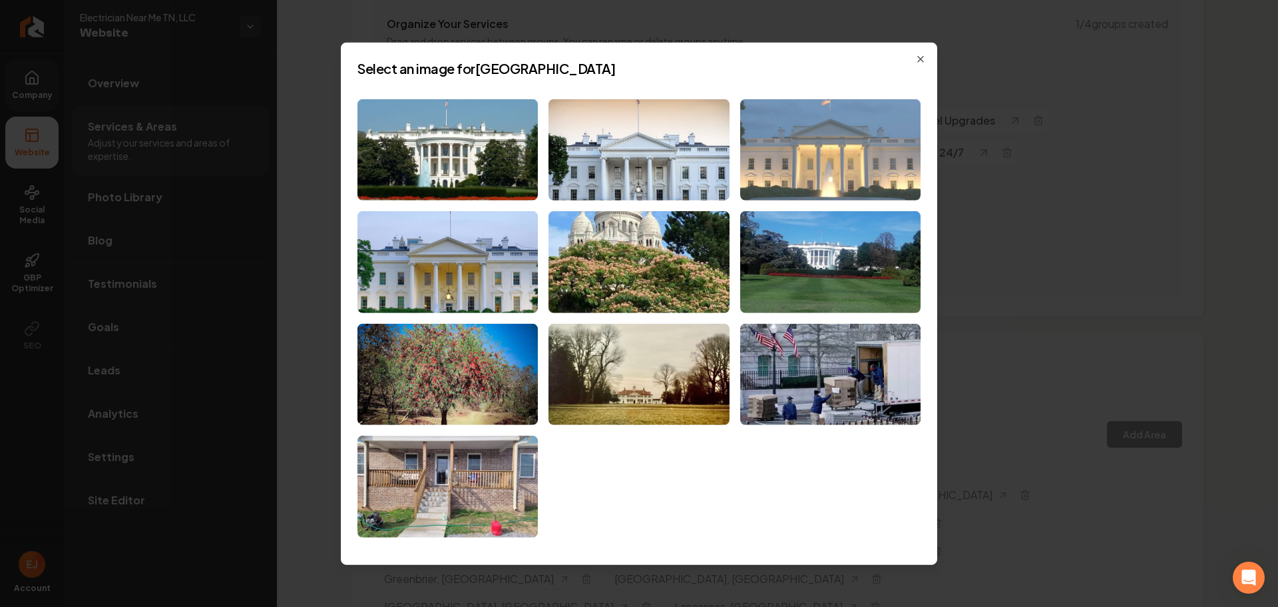
click at [834, 192] on img at bounding box center [830, 150] width 180 height 102
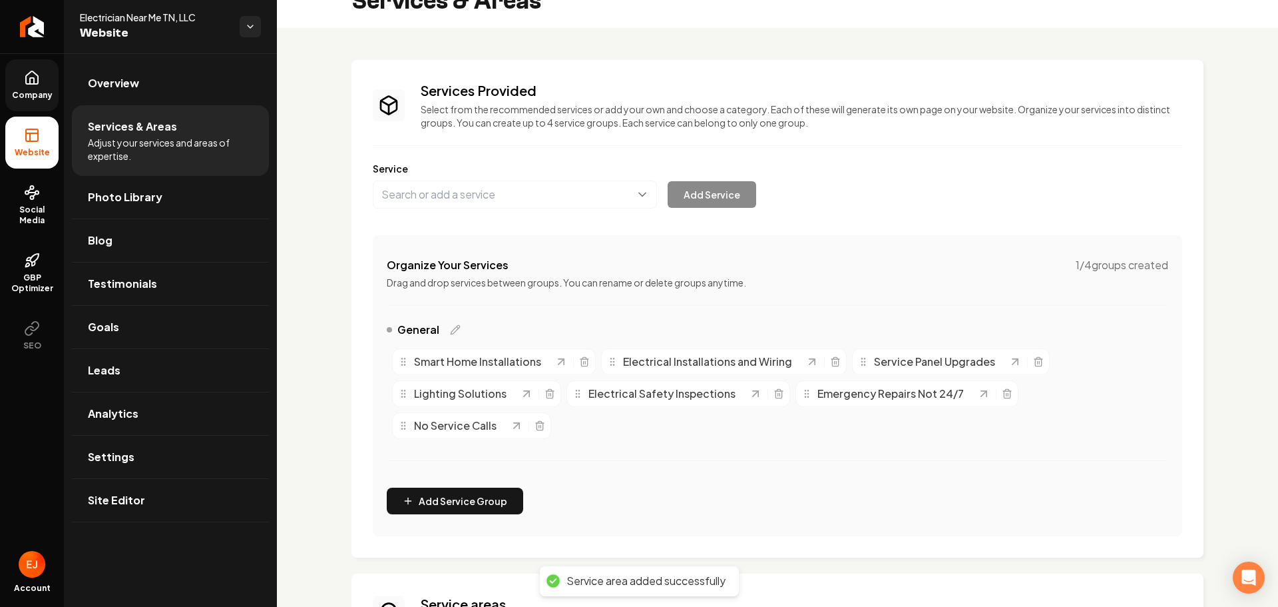
scroll to position [0, 0]
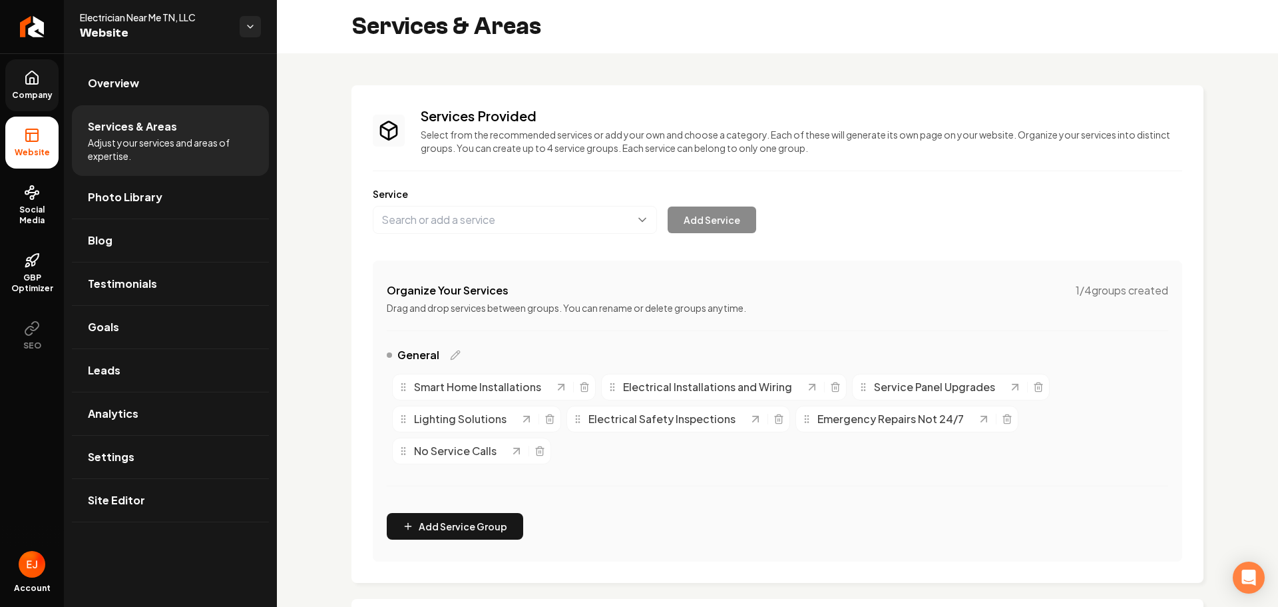
click at [31, 92] on span "Company" at bounding box center [32, 95] width 51 height 11
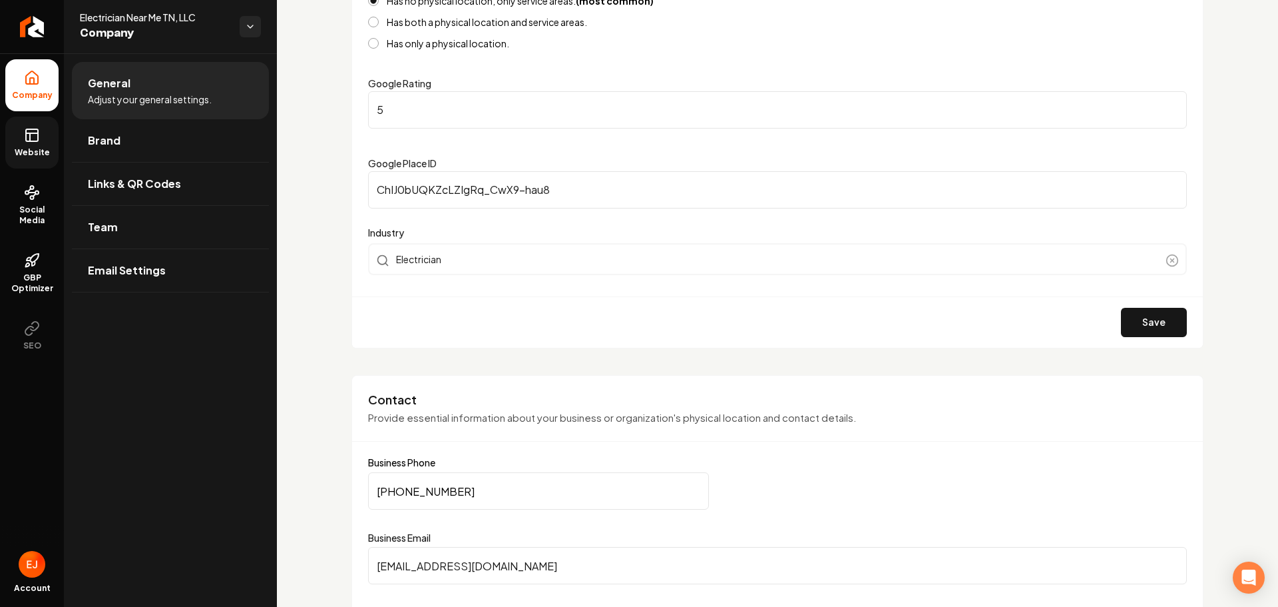
scroll to position [399, 0]
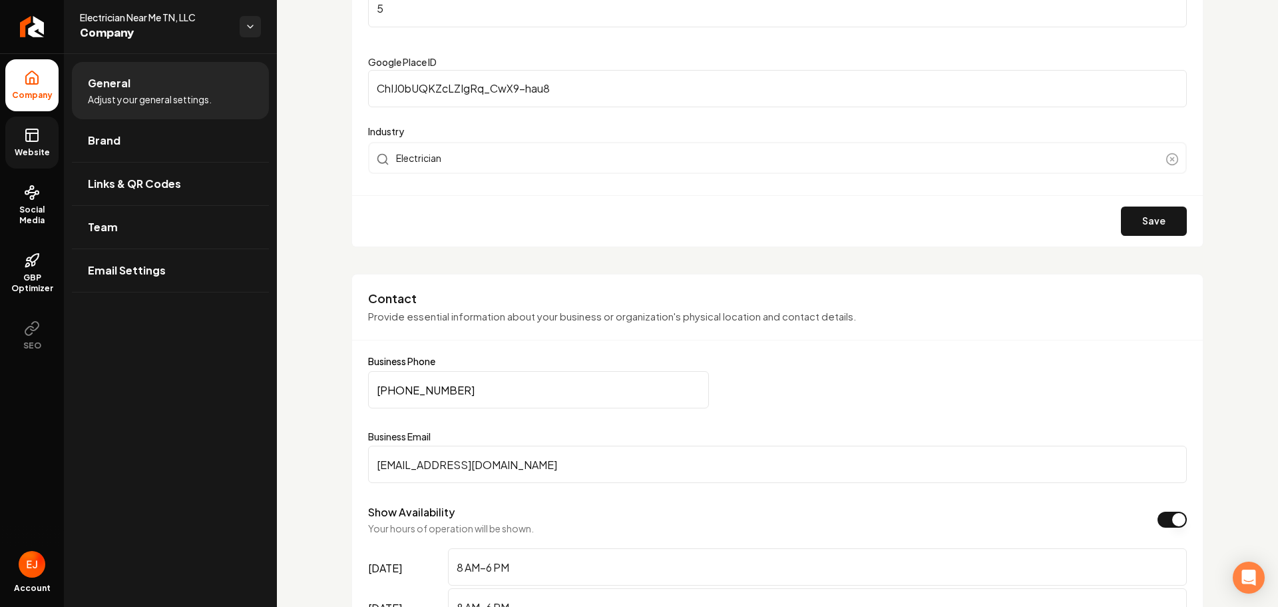
click at [33, 150] on span "Website" at bounding box center [32, 152] width 46 height 11
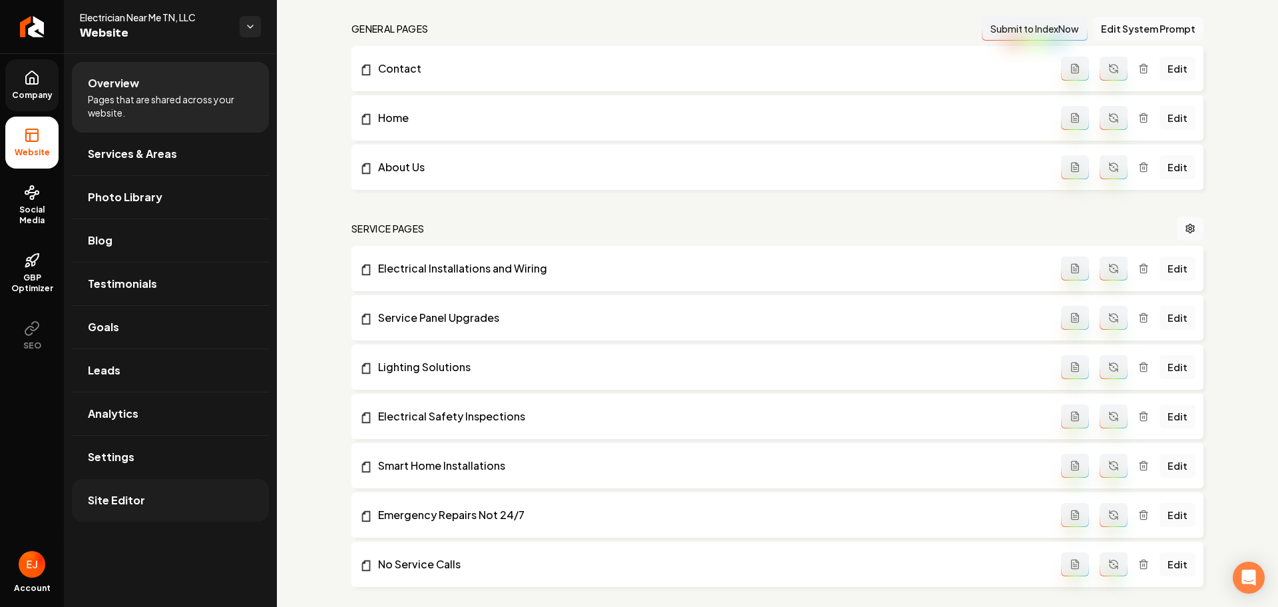
click at [154, 493] on link "Site Editor" at bounding box center [170, 500] width 197 height 43
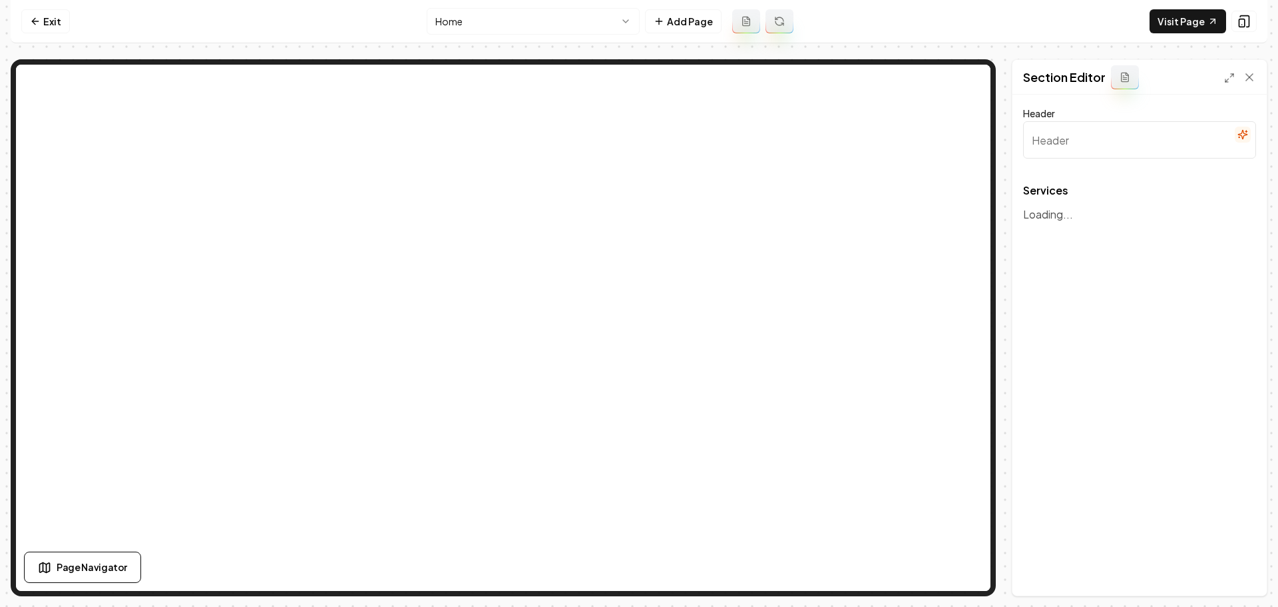
type input "Our Expert Electrical Services"
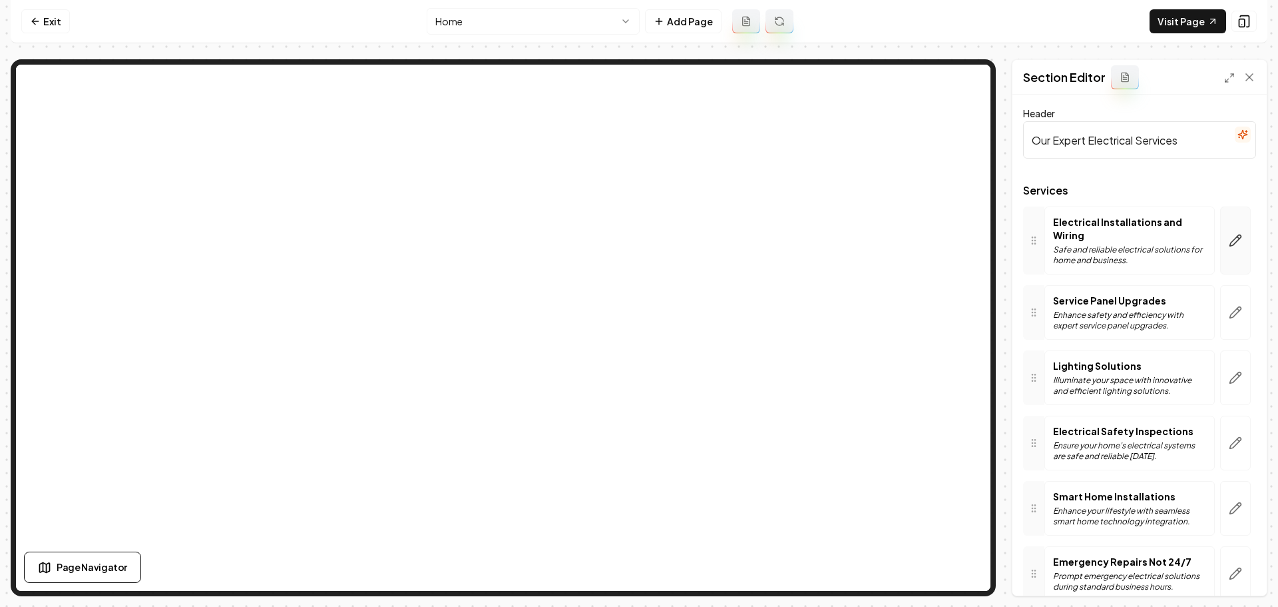
click at [1230, 236] on icon "button" at bounding box center [1235, 240] width 13 height 13
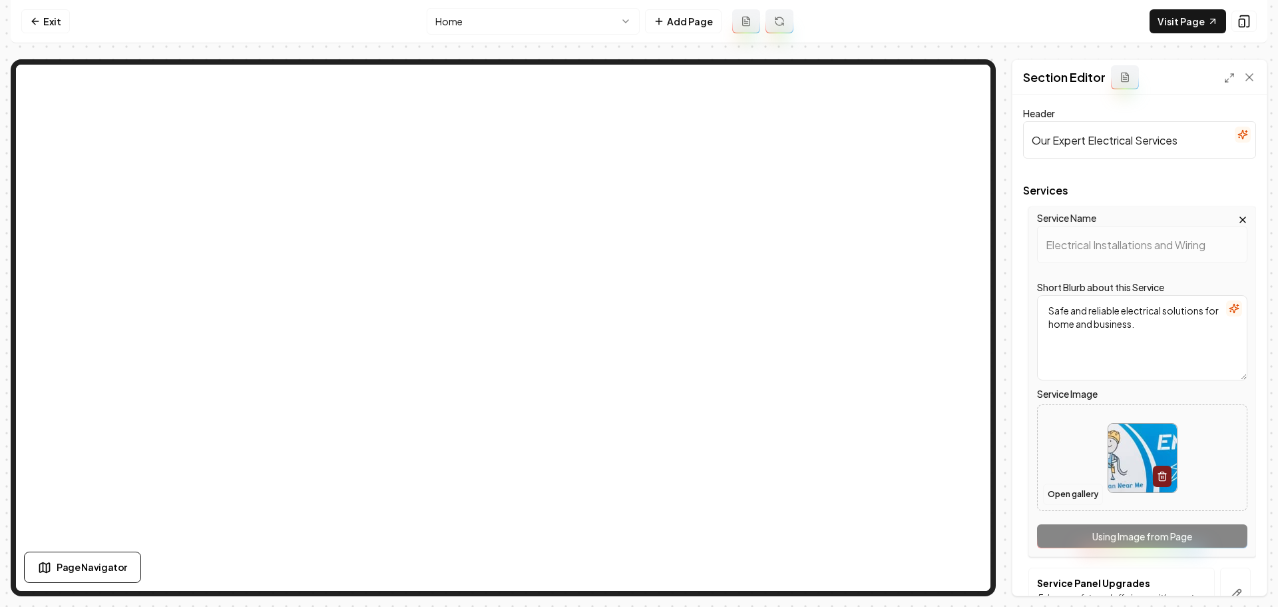
click at [1080, 489] on button "Open gallery" at bounding box center [1073, 493] width 60 height 21
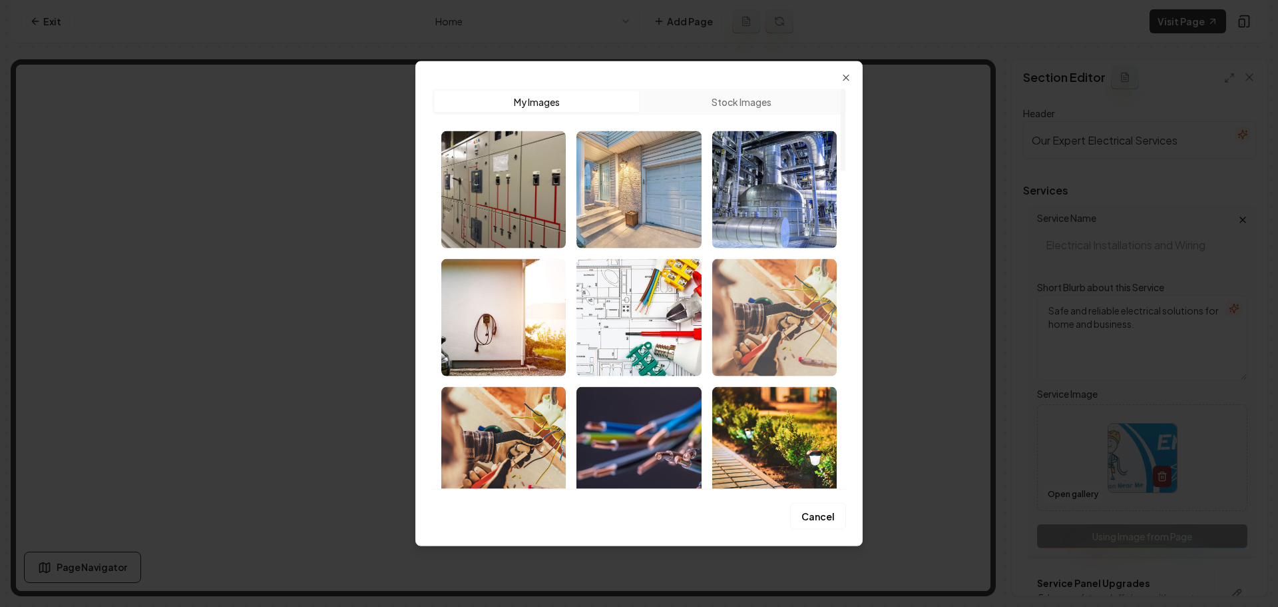
click at [797, 320] on img "Select image image_688d30e75c7cd75eb84943ab.jpeg" at bounding box center [774, 316] width 124 height 117
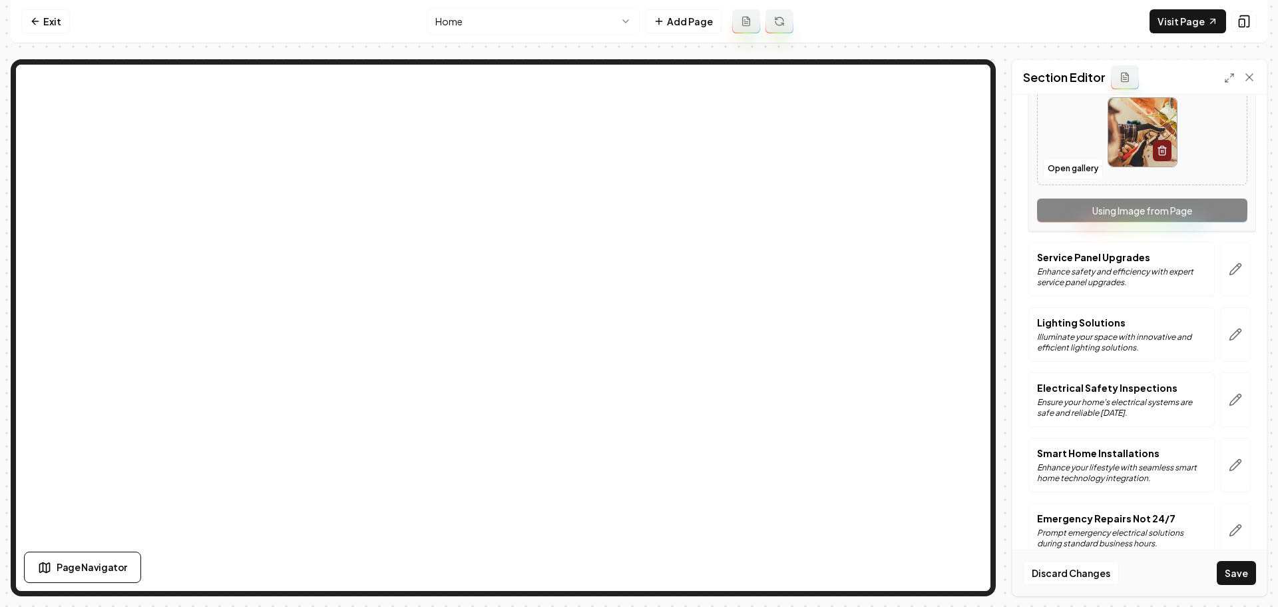
scroll to position [333, 0]
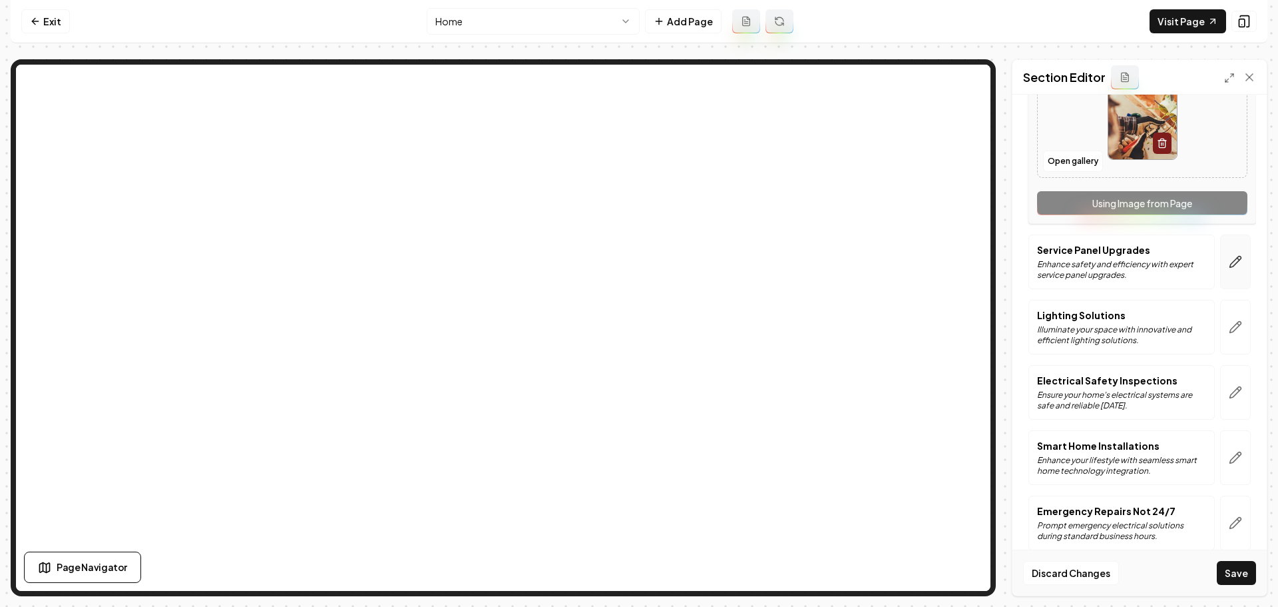
click at [1237, 267] on button "button" at bounding box center [1235, 261] width 31 height 55
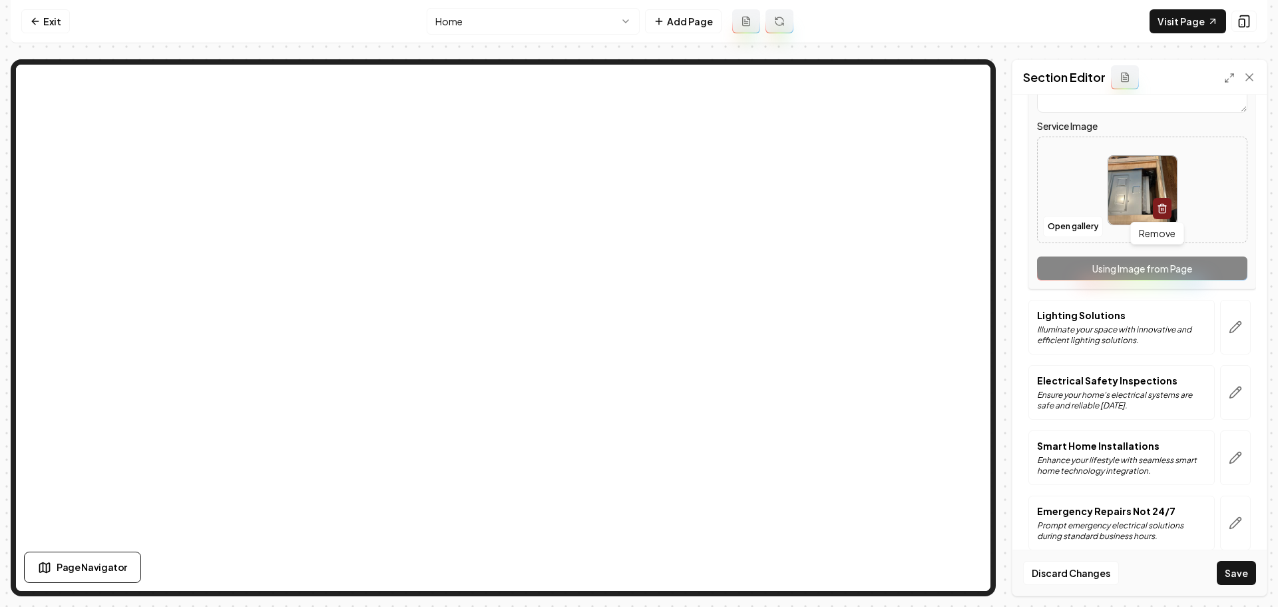
click at [1136, 178] on img at bounding box center [1142, 190] width 69 height 69
type input "**********"
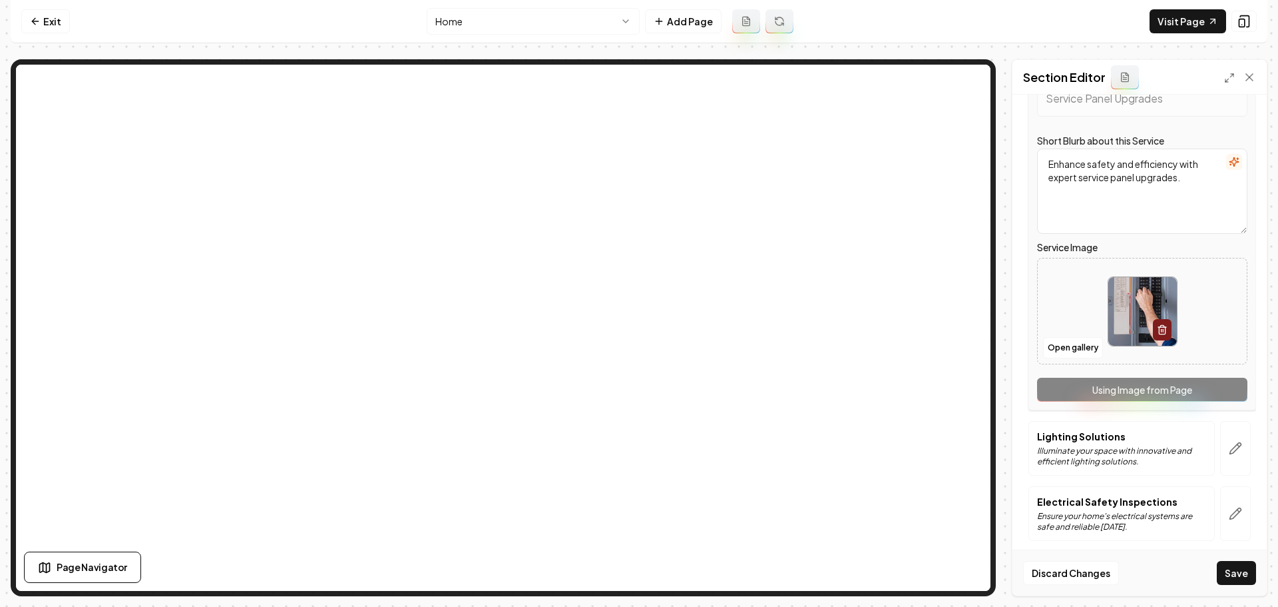
scroll to position [414, 0]
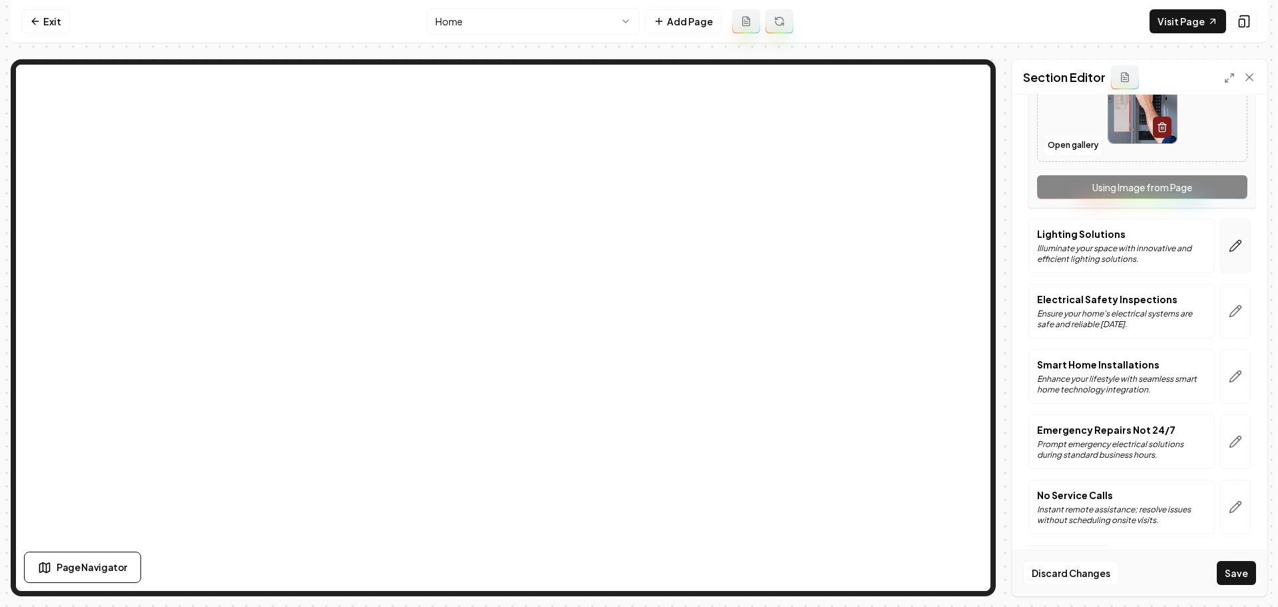
click at [1229, 248] on icon "button" at bounding box center [1235, 245] width 13 height 13
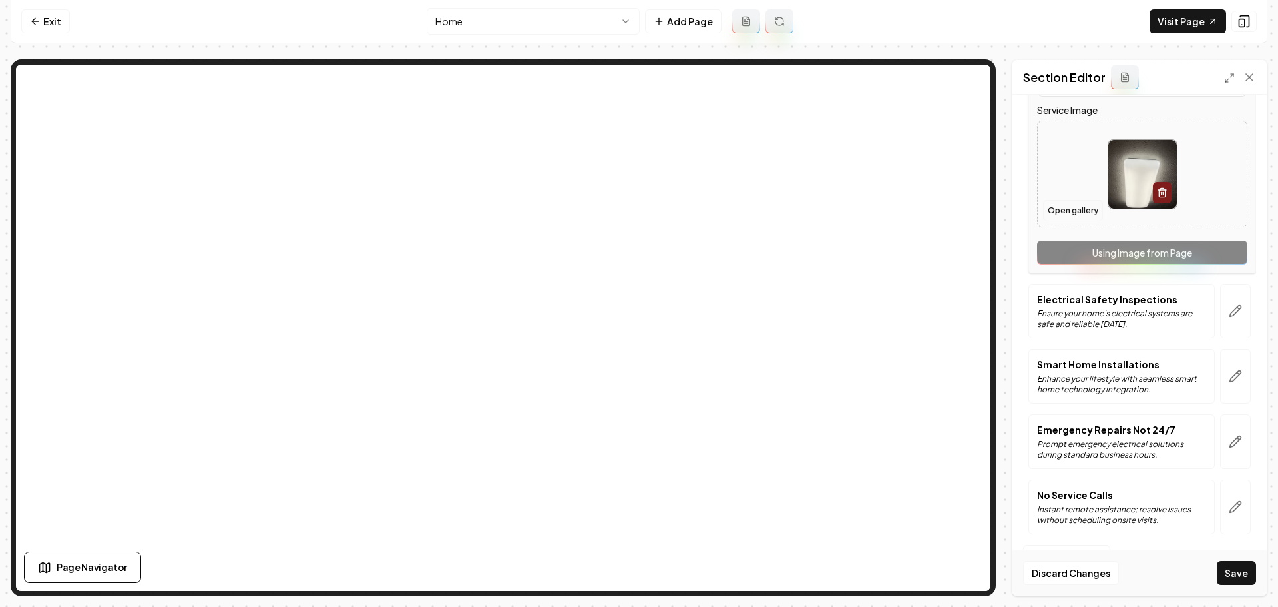
click at [1089, 208] on button "Open gallery" at bounding box center [1073, 210] width 60 height 21
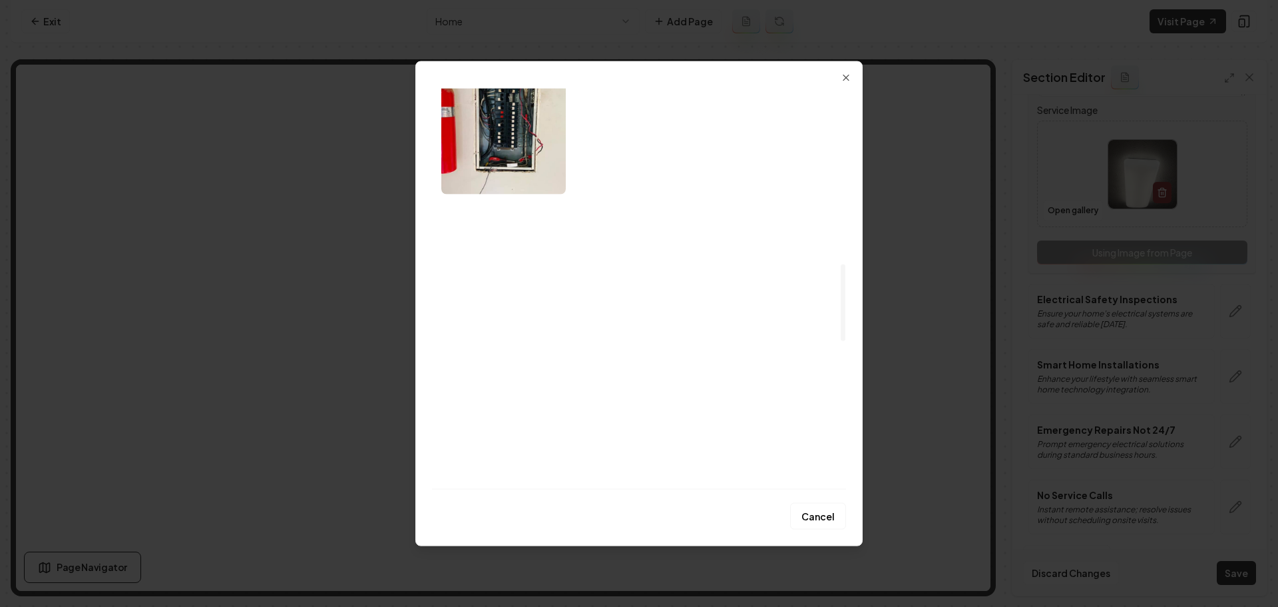
scroll to position [949, 0]
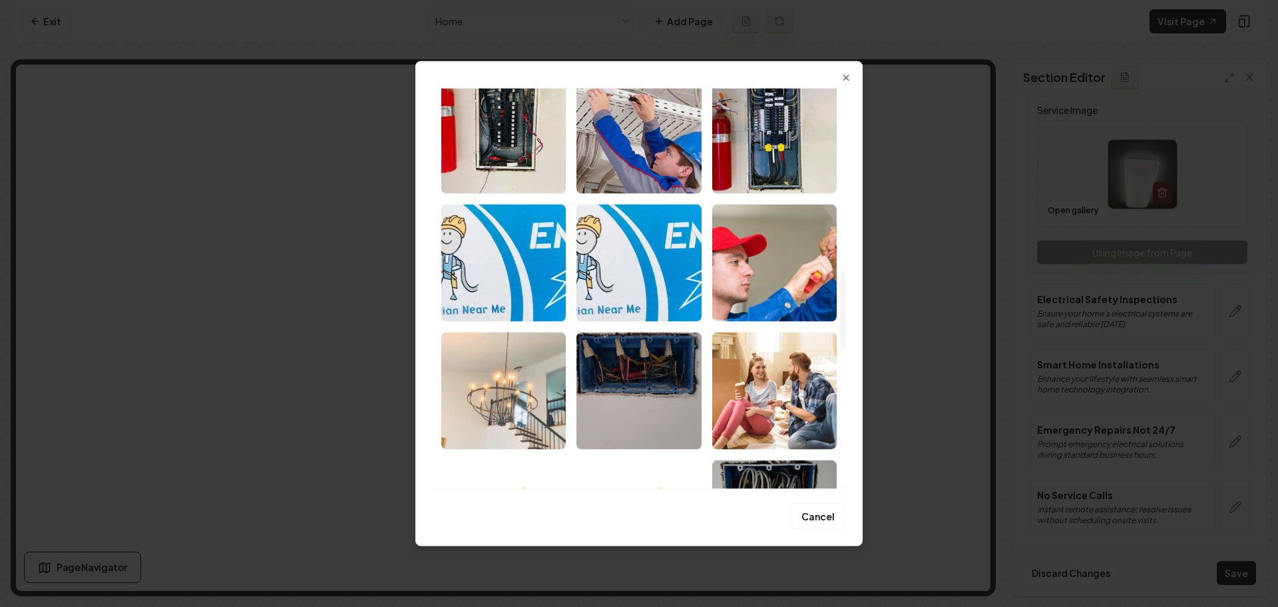
click at [508, 363] on img "Select image image_688d30695c7cd75eb846f74d.jpeg" at bounding box center [503, 390] width 124 height 117
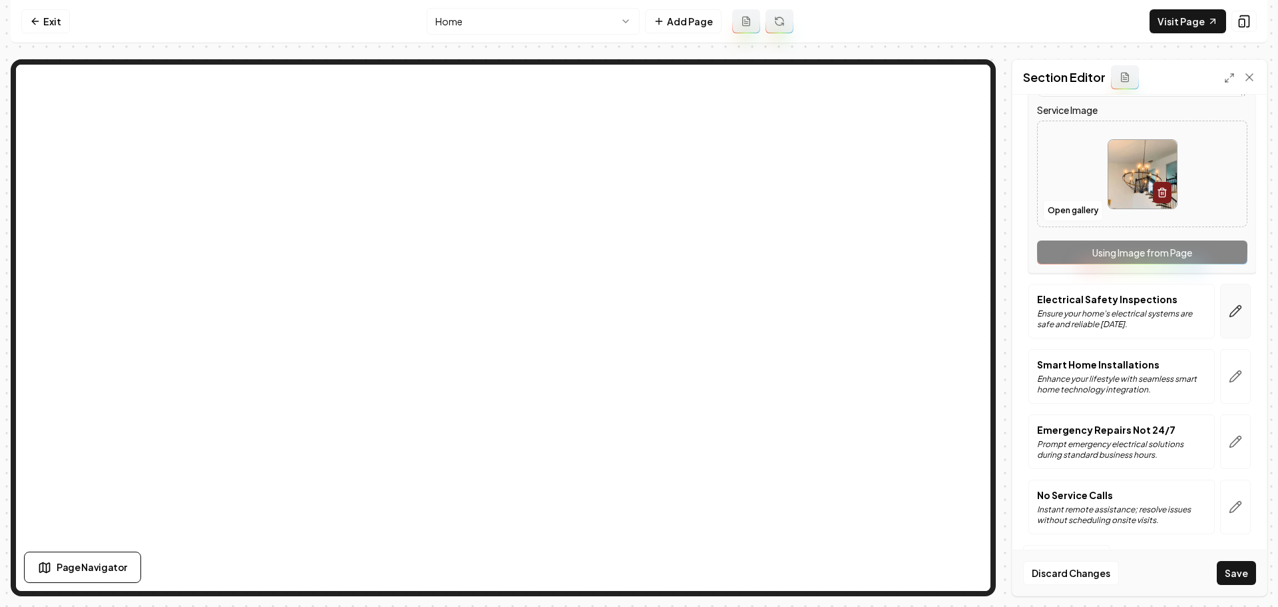
click at [1229, 304] on icon "button" at bounding box center [1235, 310] width 13 height 13
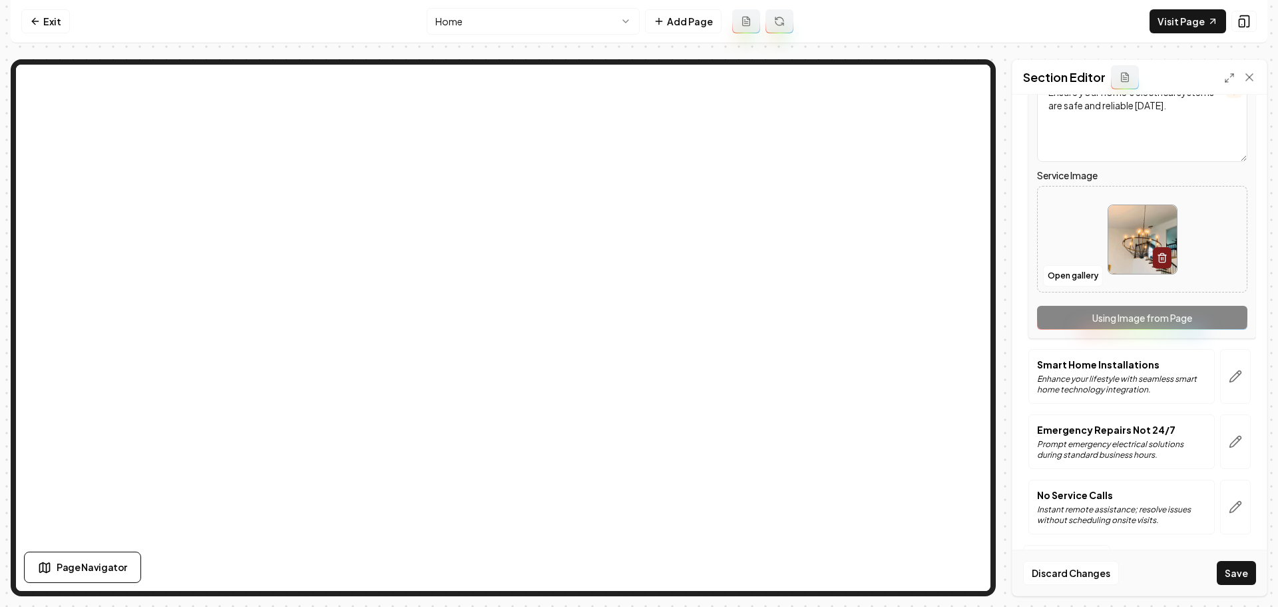
click at [1137, 254] on img at bounding box center [1142, 239] width 69 height 69
click at [1059, 274] on button "Open gallery" at bounding box center [1073, 275] width 60 height 21
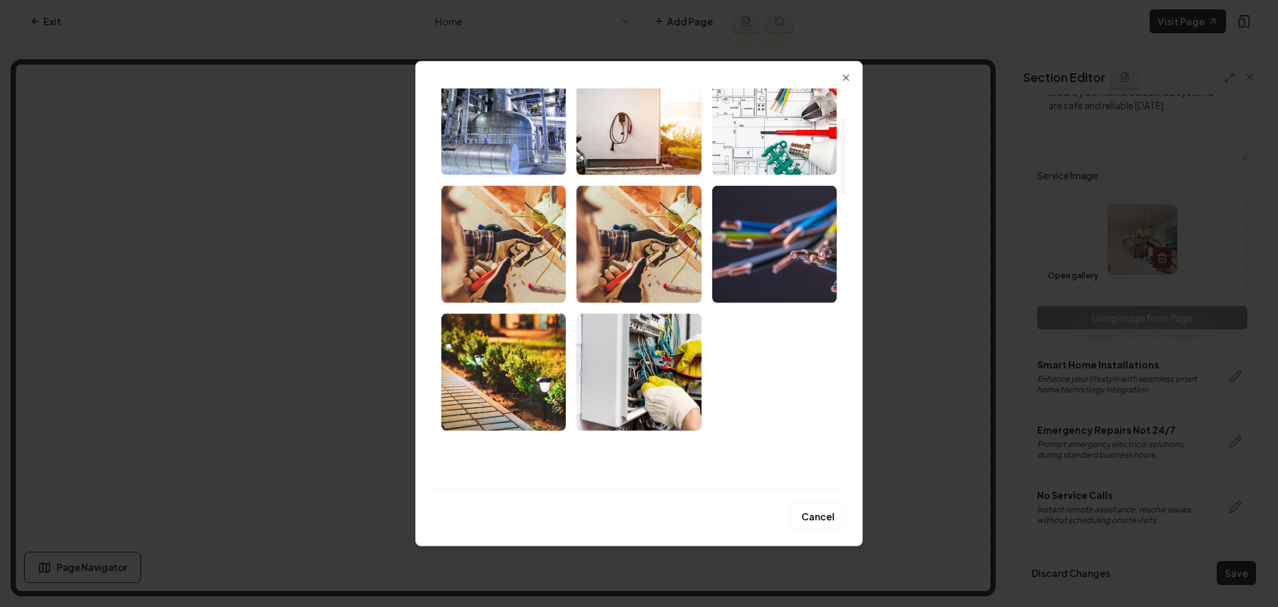
scroll to position [266, 0]
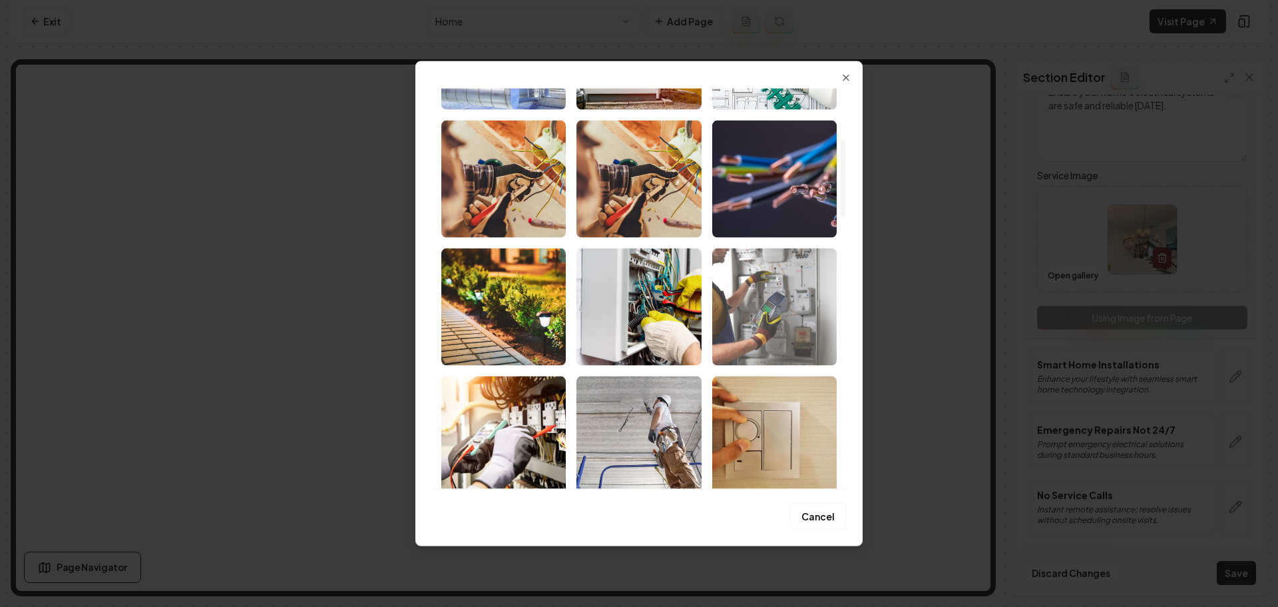
click at [741, 290] on img "Select image image_688d30e75c7cd75eb84943b4.jpeg" at bounding box center [774, 306] width 124 height 117
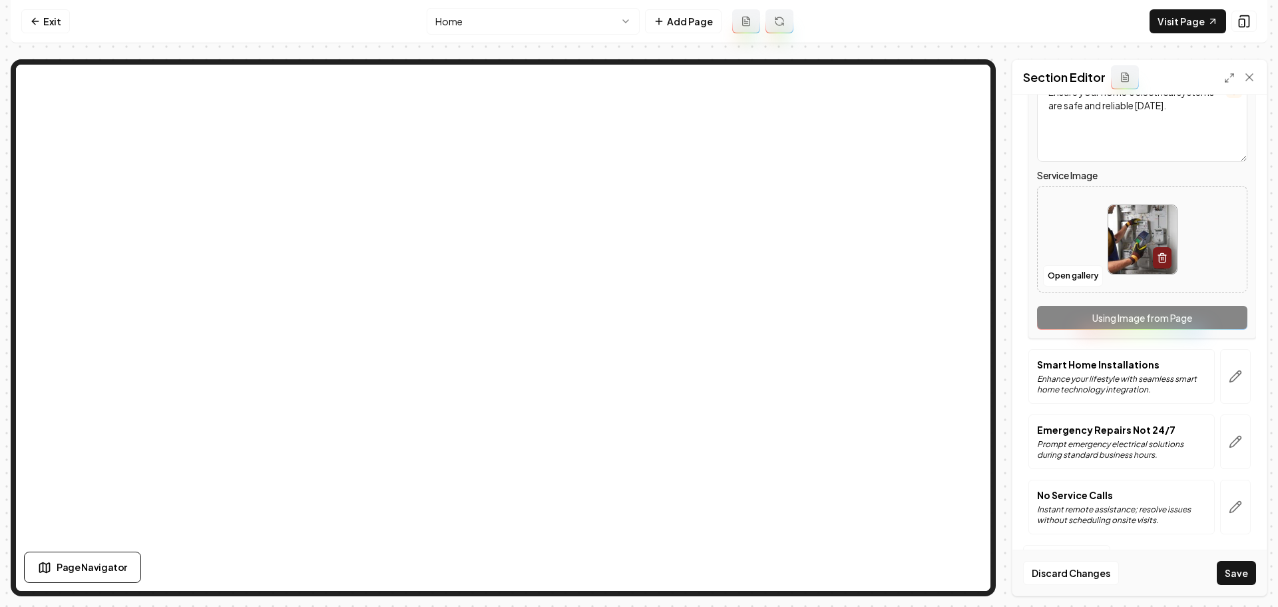
click at [1238, 515] on button "button" at bounding box center [1235, 506] width 31 height 55
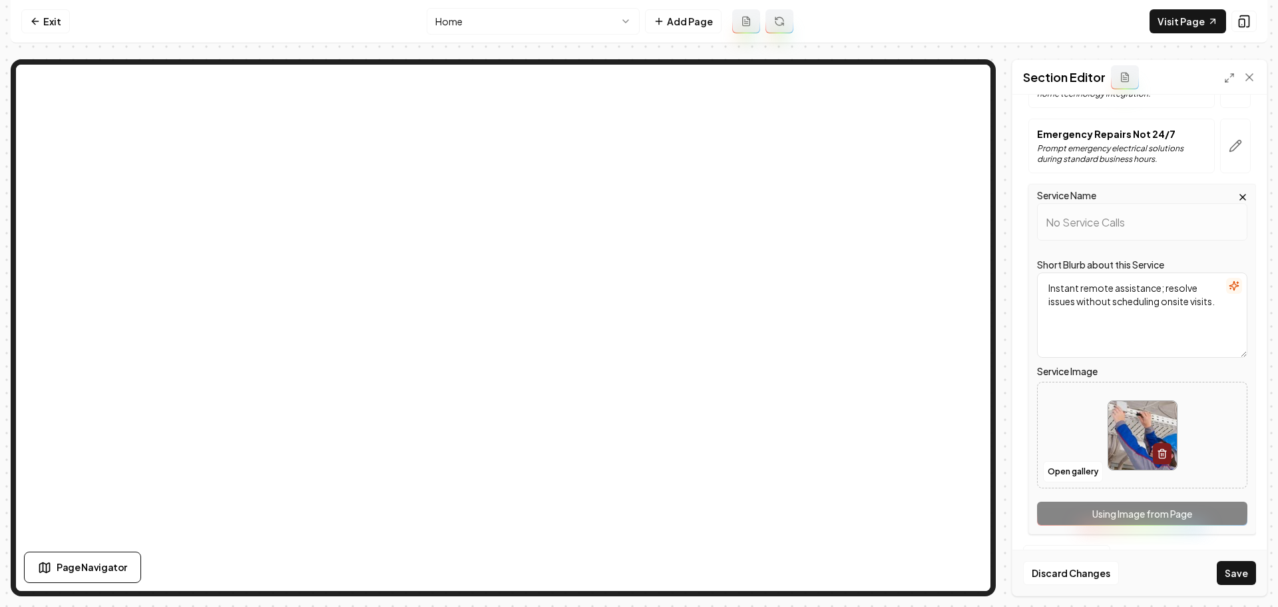
click at [1122, 444] on img at bounding box center [1142, 435] width 69 height 69
type input "**********"
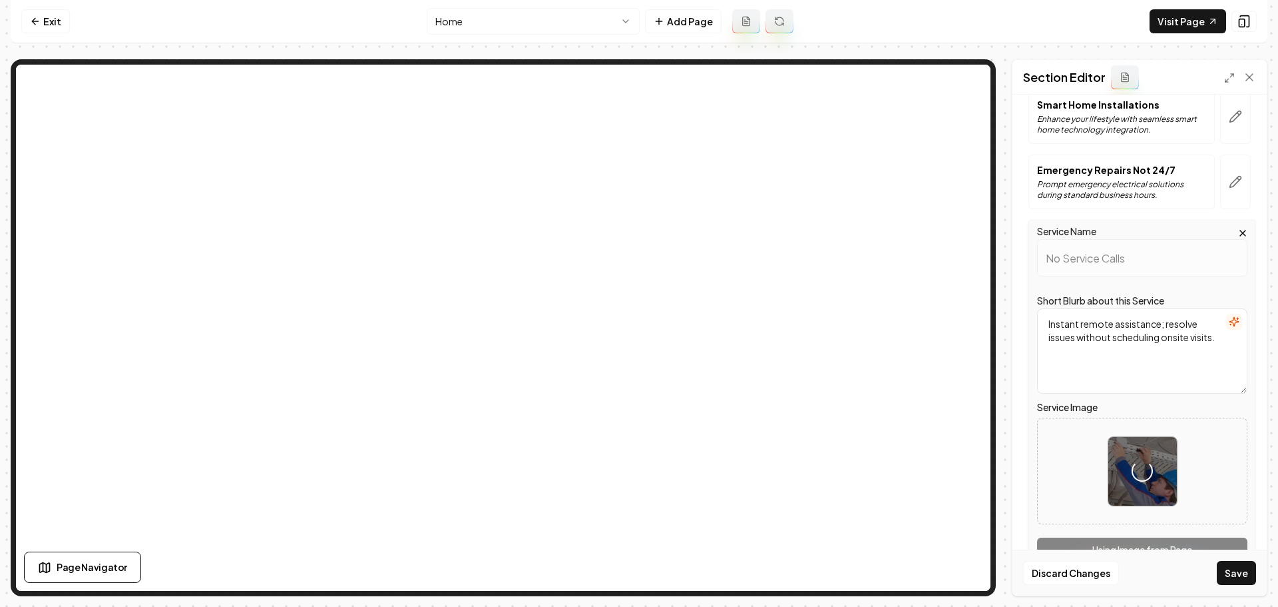
scroll to position [348, 0]
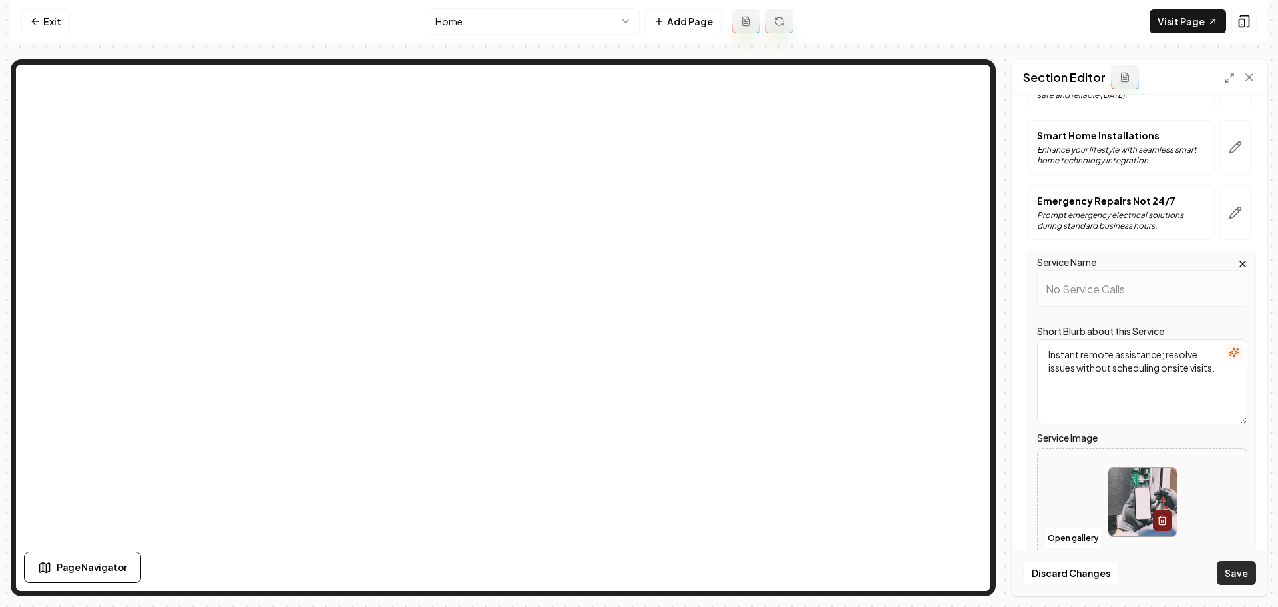
click at [1243, 573] on button "Save" at bounding box center [1236, 573] width 39 height 24
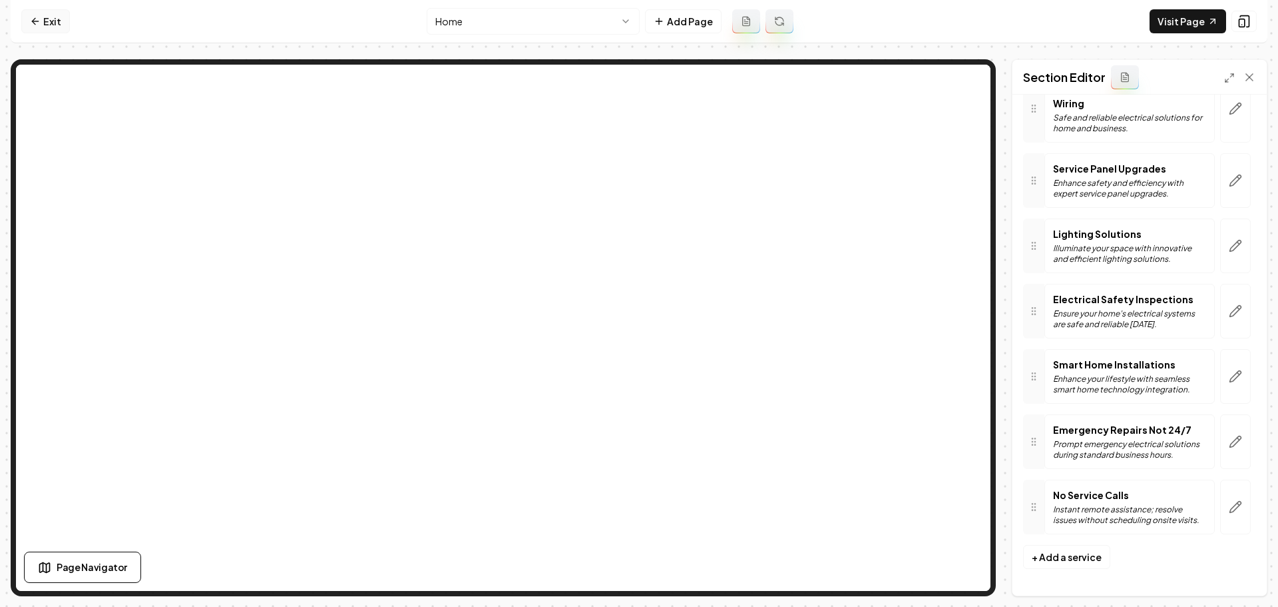
click at [49, 28] on link "Exit" at bounding box center [45, 21] width 49 height 24
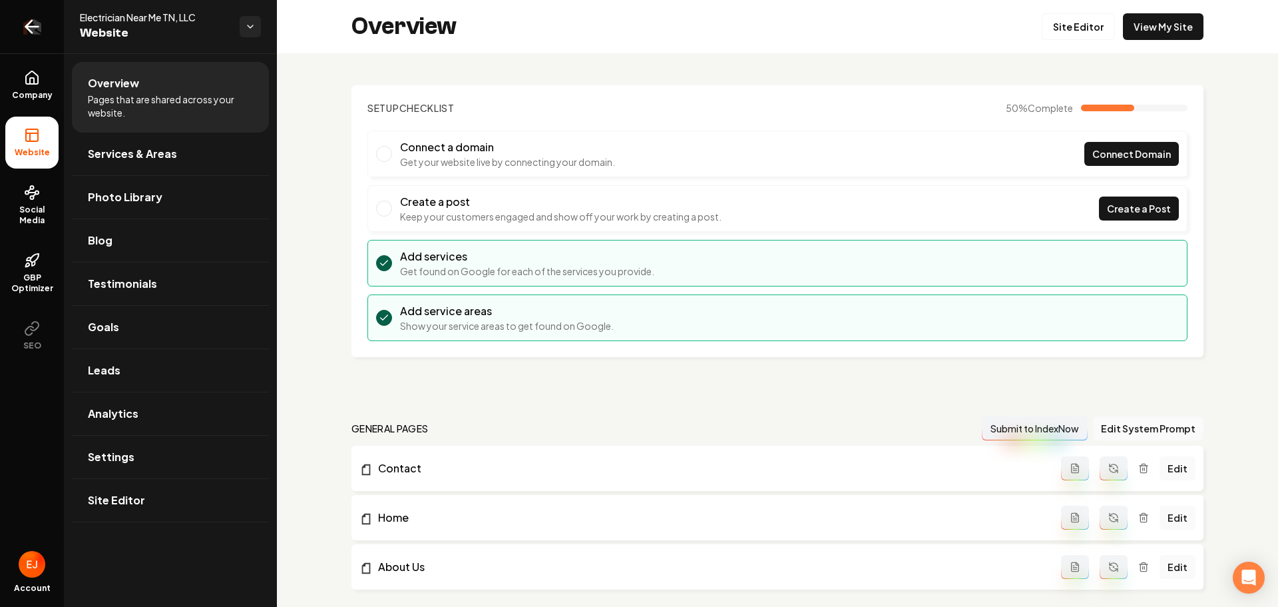
click at [26, 27] on icon "Return to dashboard" at bounding box center [32, 27] width 13 height 0
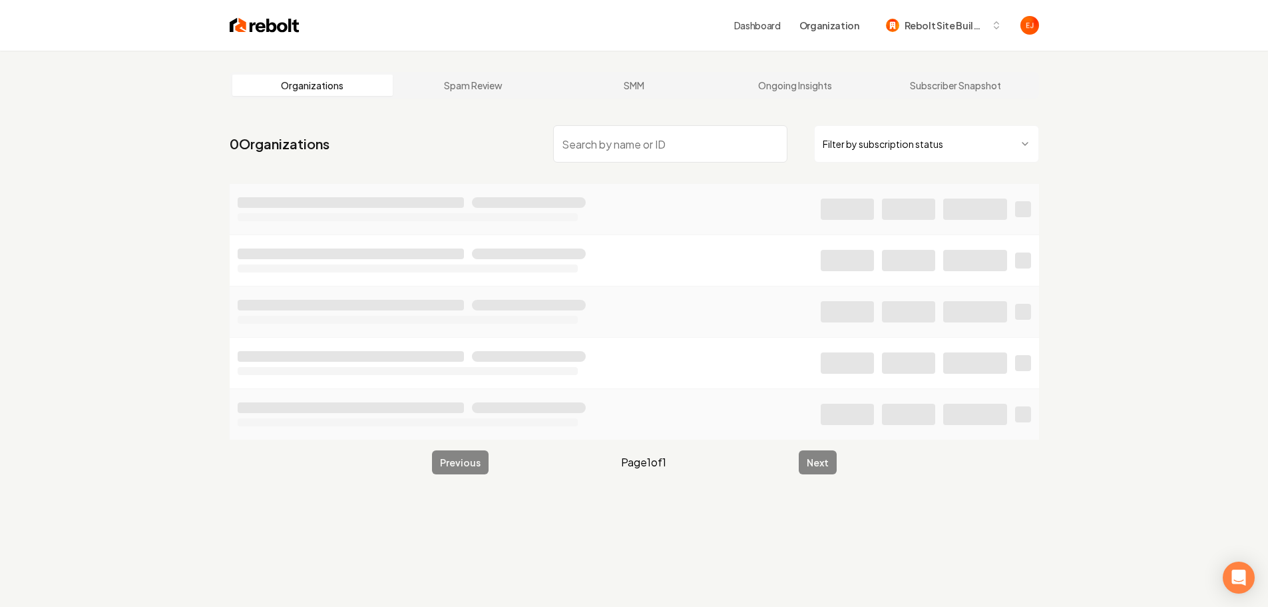
click at [571, 151] on input "search" at bounding box center [670, 143] width 234 height 37
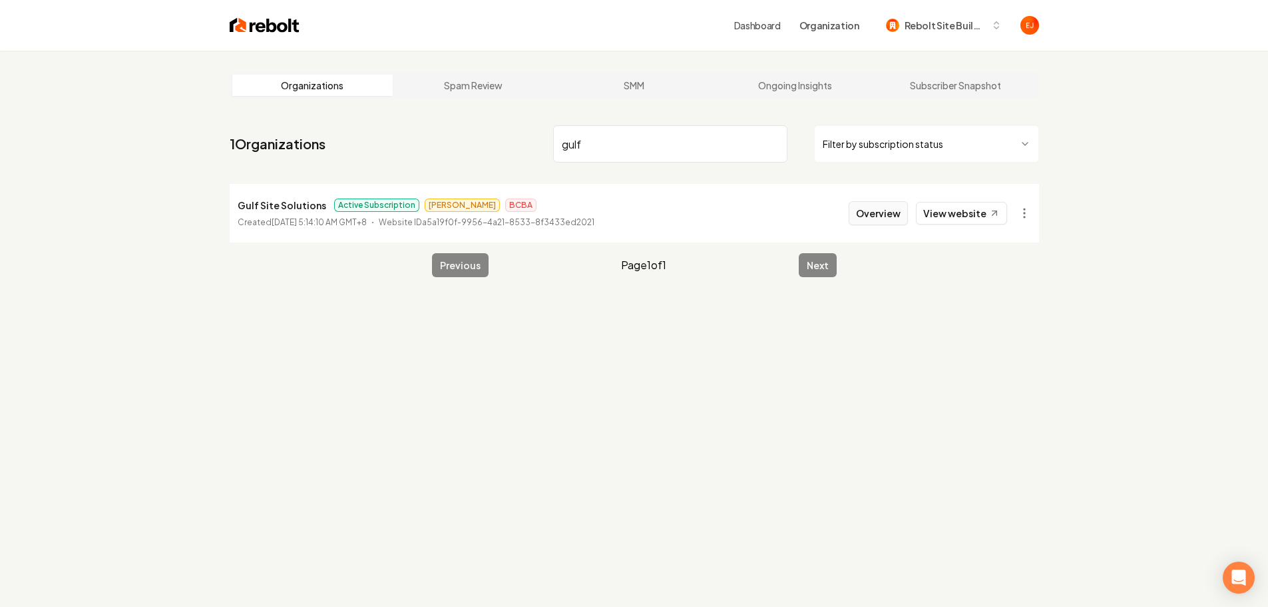
type input "gulf"
click at [887, 214] on button "Overview" at bounding box center [878, 213] width 59 height 24
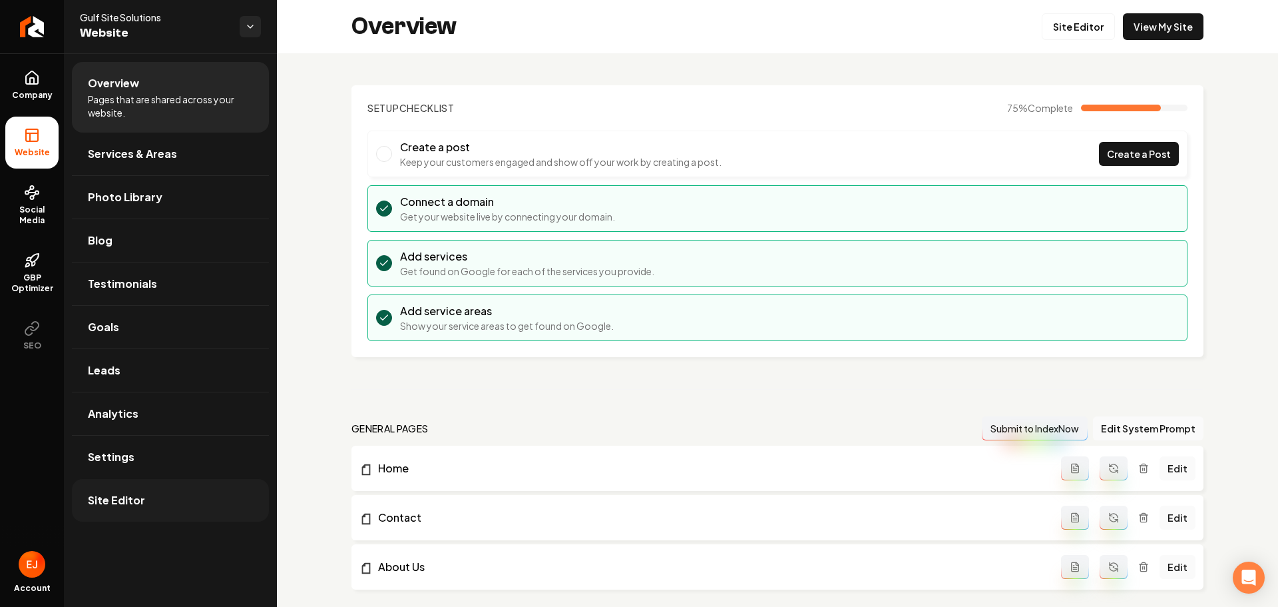
click at [119, 506] on span "Site Editor" at bounding box center [116, 500] width 57 height 16
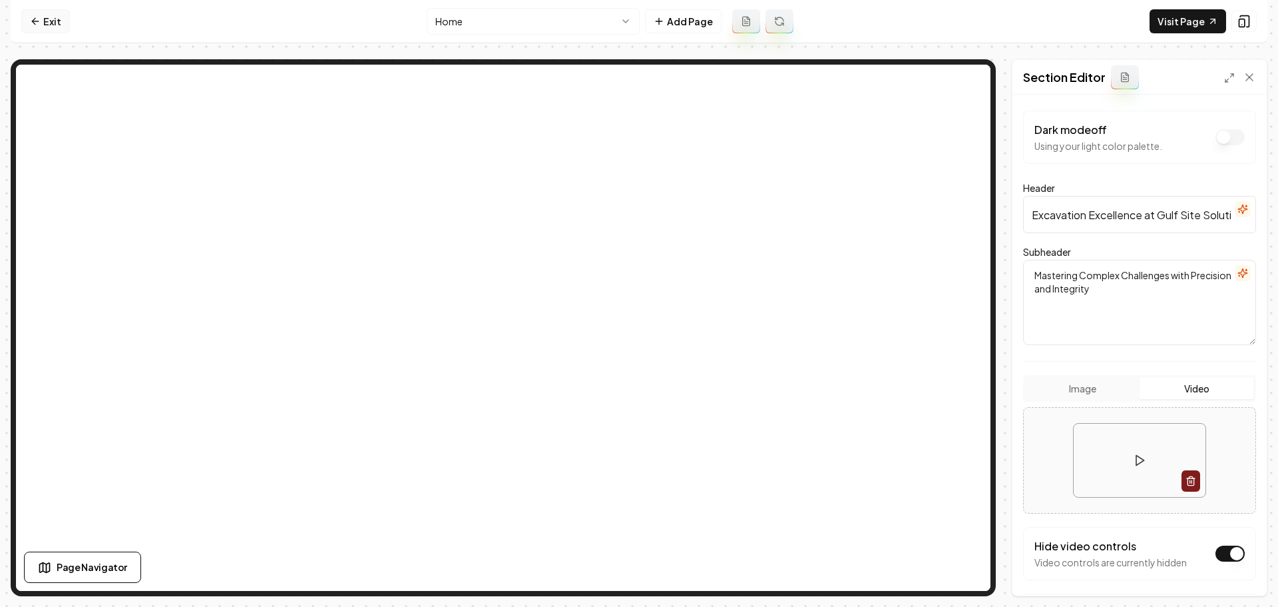
click at [38, 21] on icon at bounding box center [35, 21] width 11 height 11
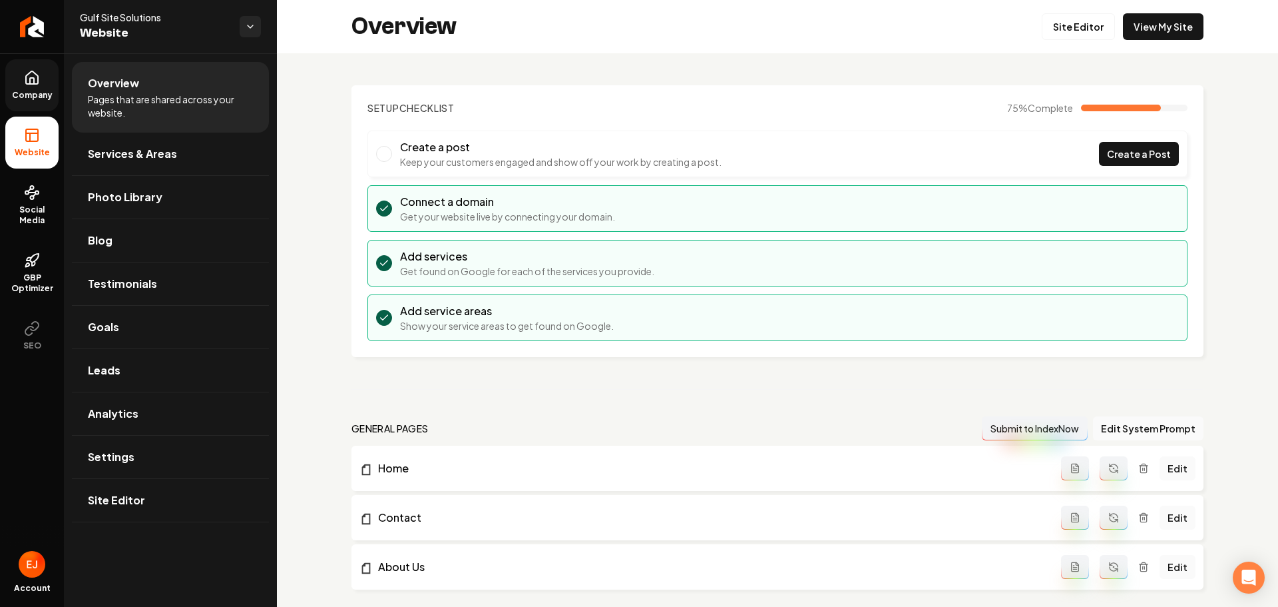
click at [37, 77] on icon at bounding box center [32, 78] width 16 height 16
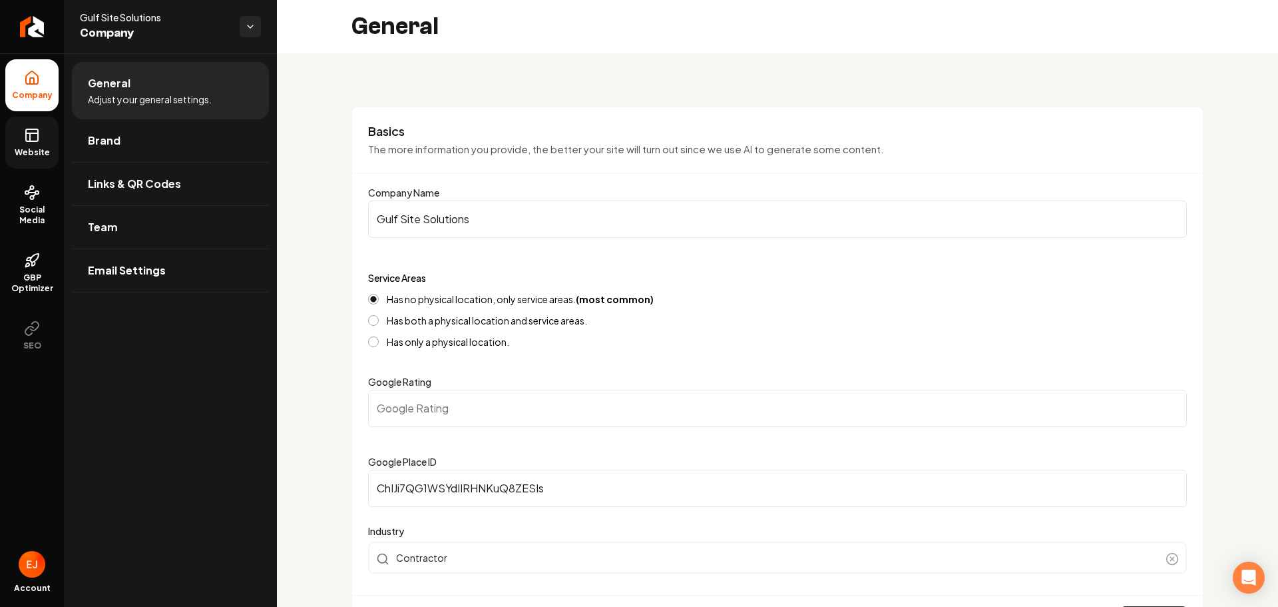
click at [27, 137] on rect at bounding box center [32, 135] width 12 height 12
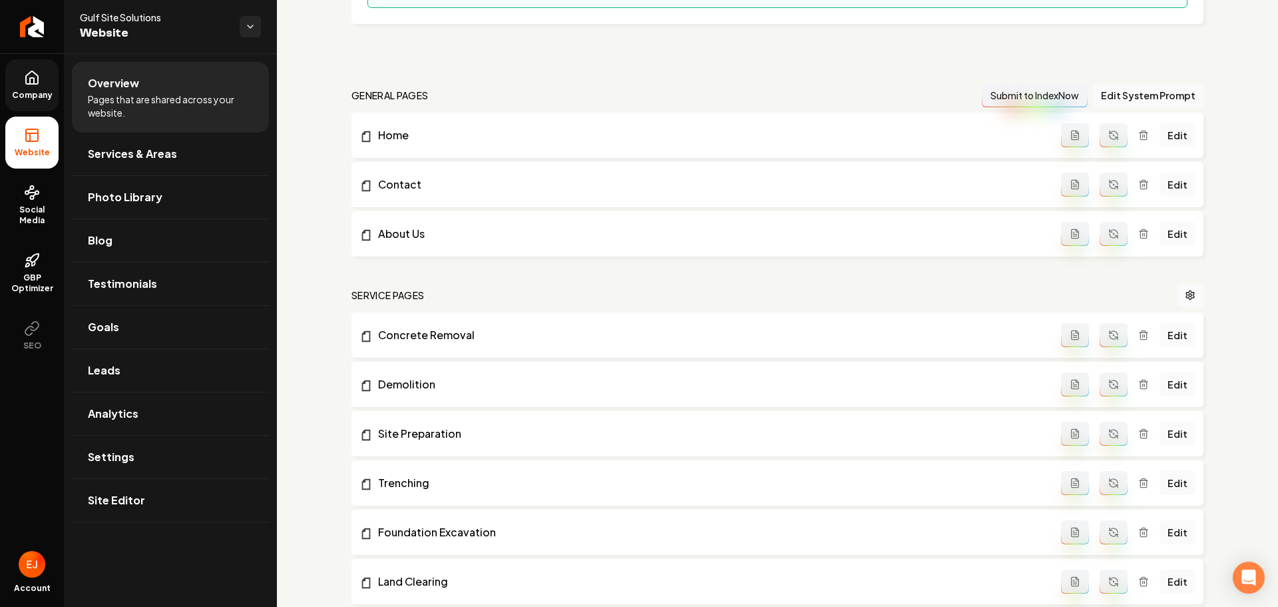
scroll to position [599, 0]
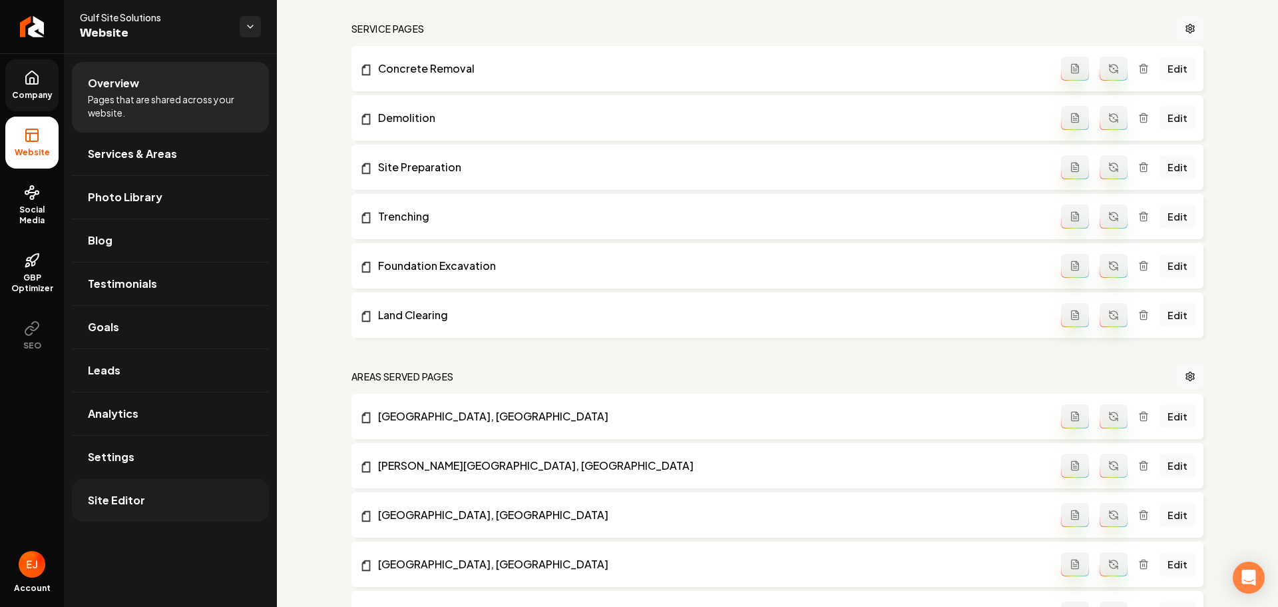
click at [118, 489] on link "Site Editor" at bounding box center [170, 500] width 197 height 43
